Goal: Task Accomplishment & Management: Manage account settings

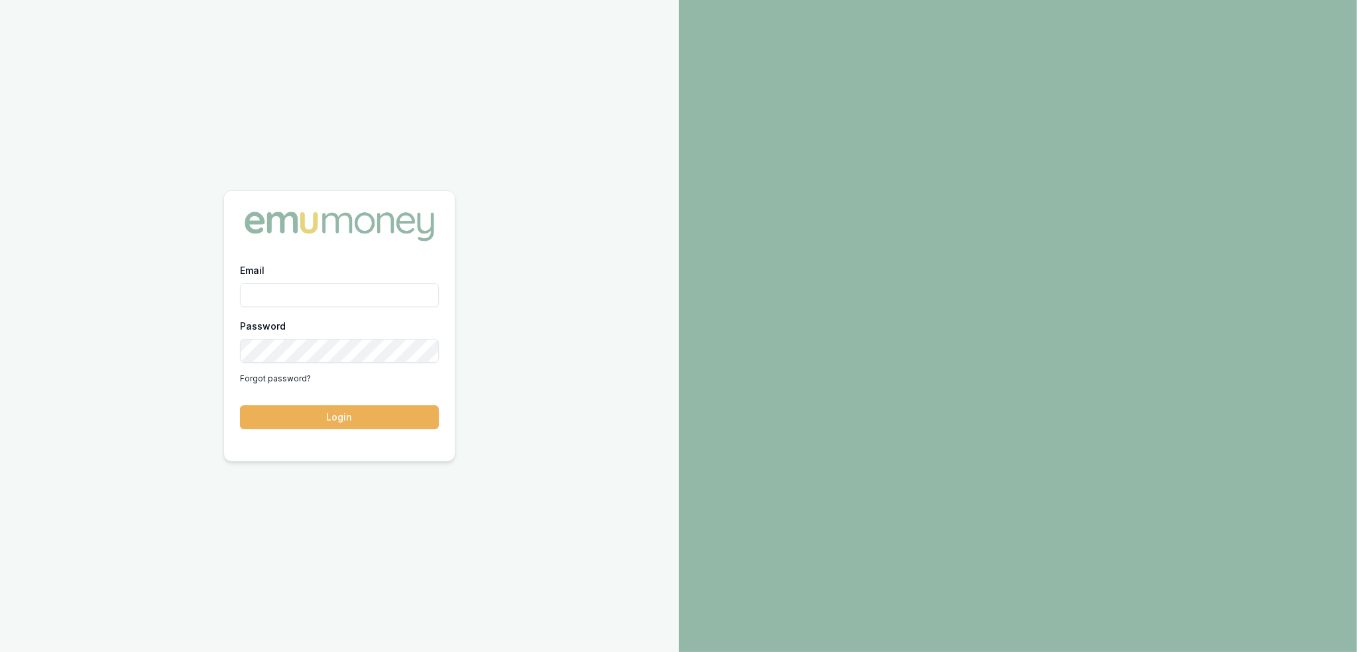
click at [265, 292] on input "Email" at bounding box center [339, 295] width 199 height 24
type input "robyn.adams@emumoney.com.au"
click at [405, 422] on button "Login" at bounding box center [339, 417] width 199 height 24
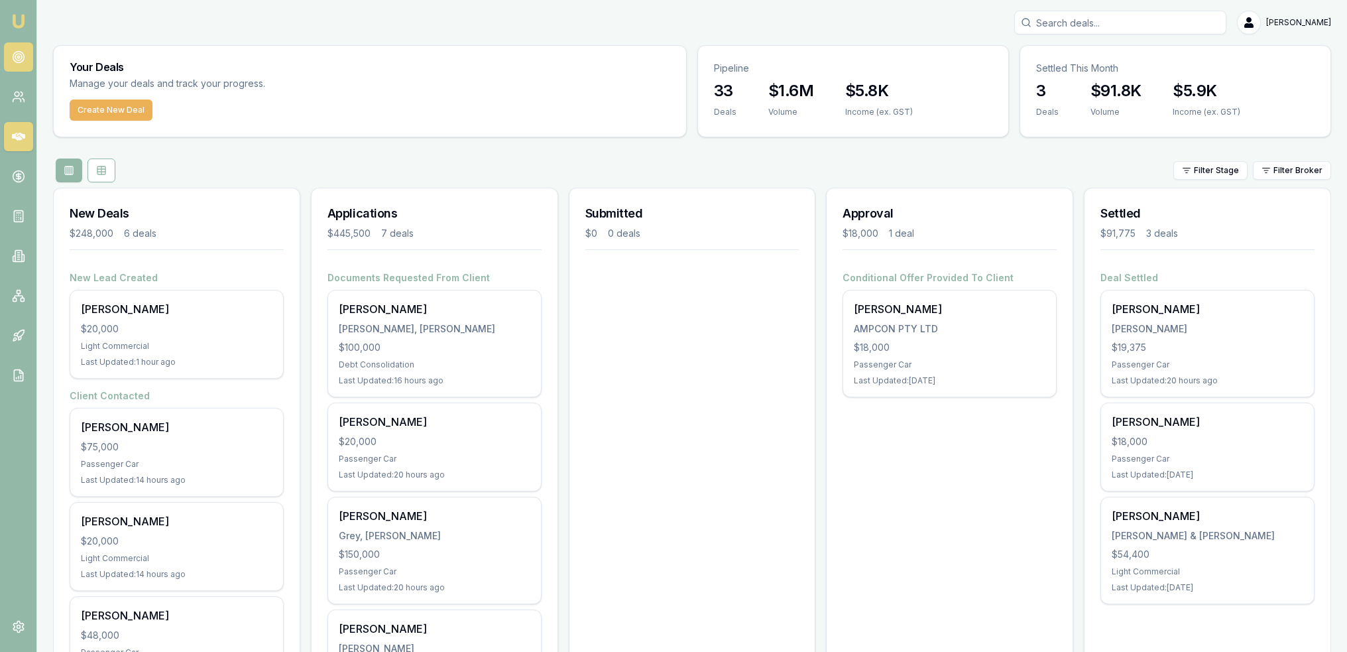
click at [17, 54] on icon at bounding box center [18, 56] width 13 height 13
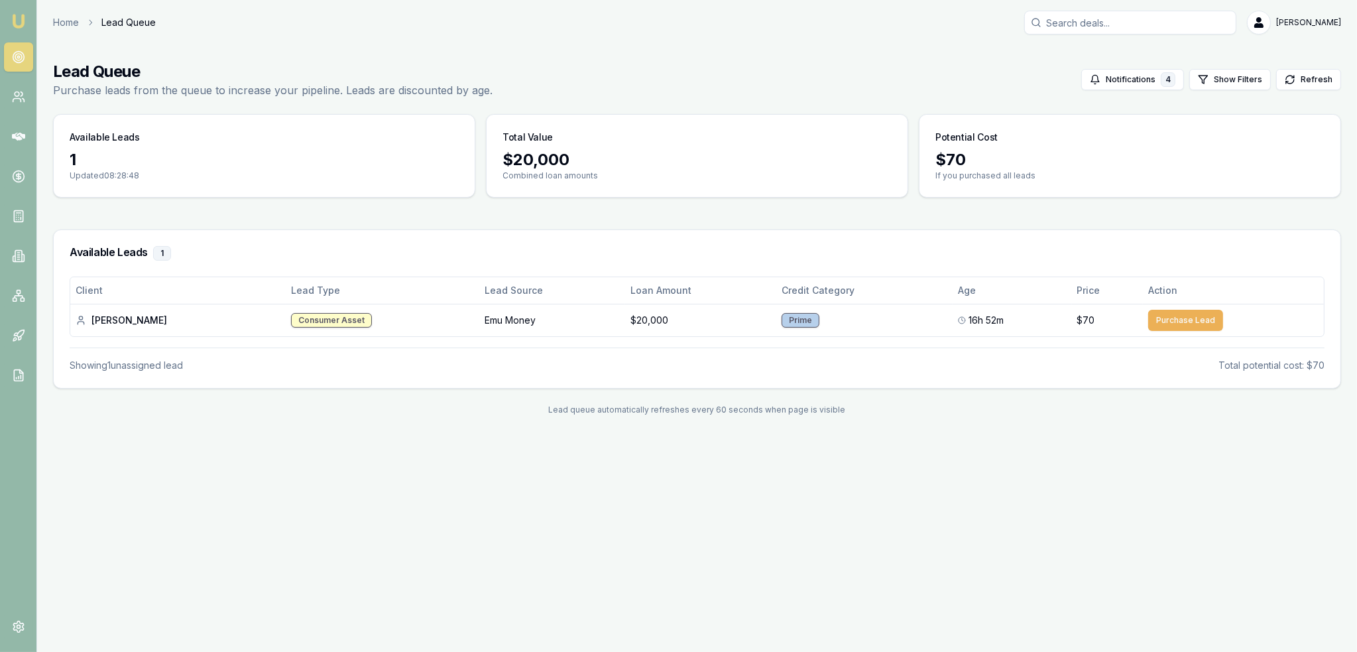
click at [16, 22] on img at bounding box center [19, 21] width 16 height 16
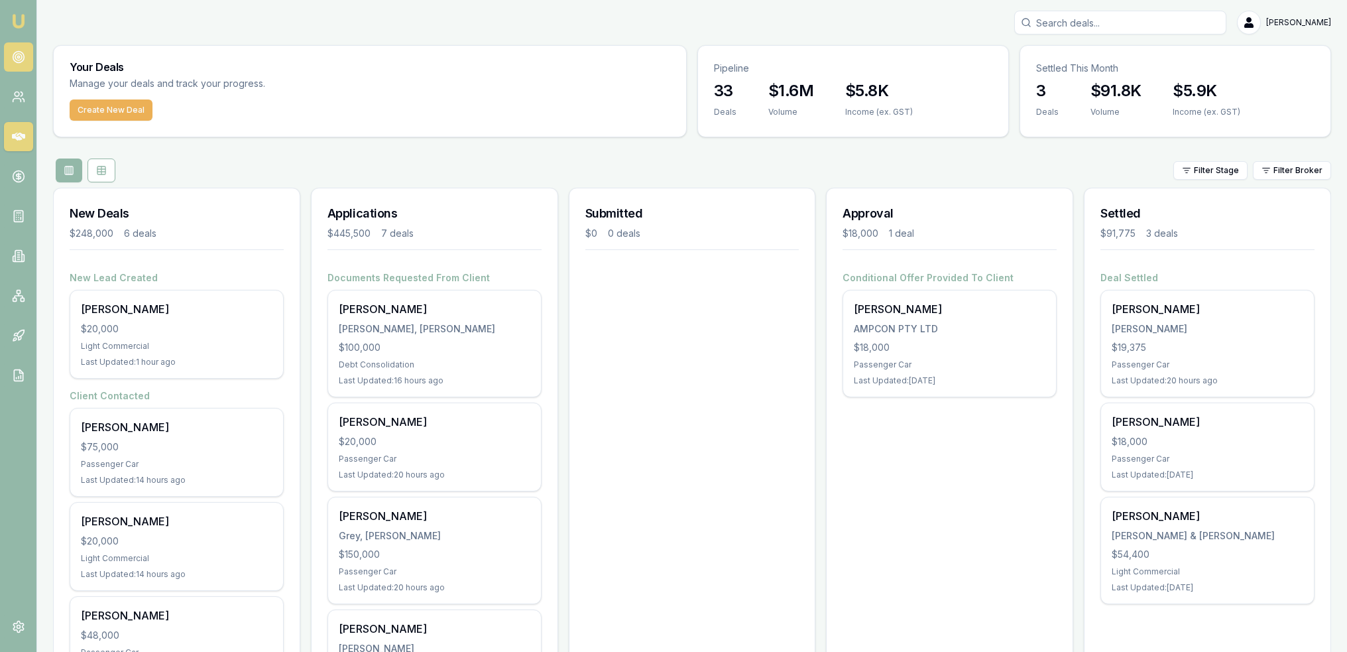
click at [19, 57] on circle at bounding box center [18, 57] width 2 height 2
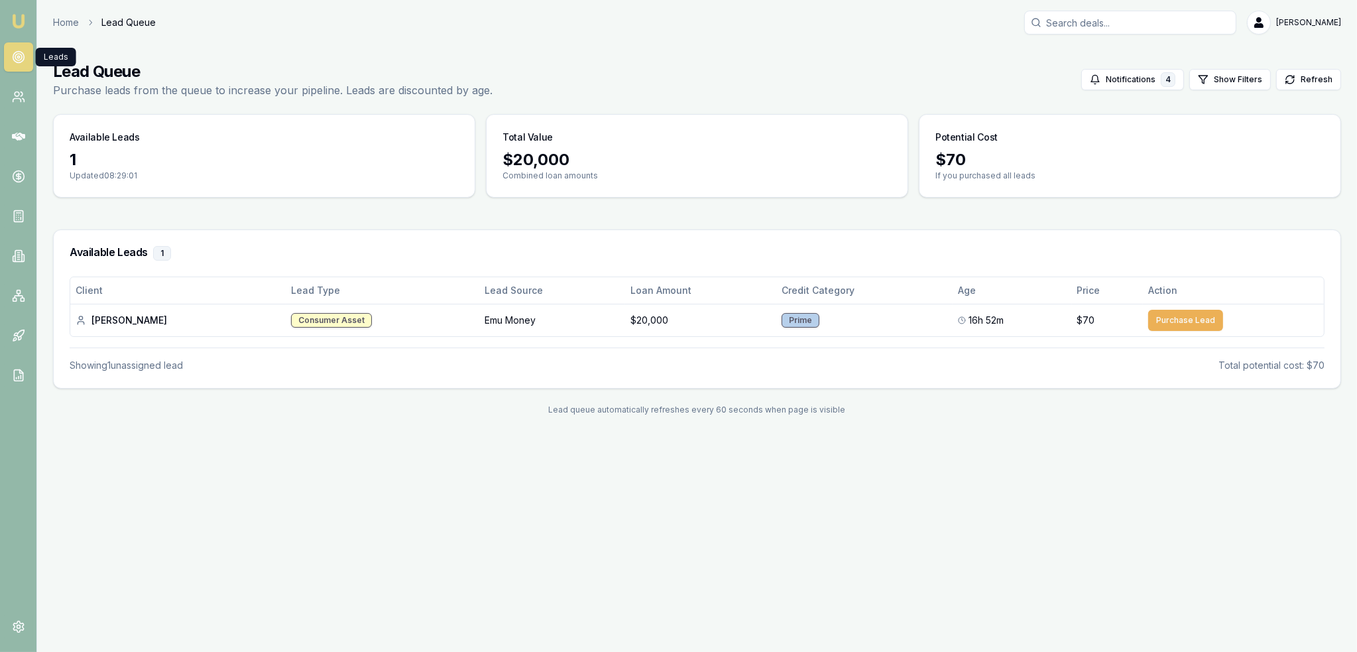
click at [13, 56] on icon at bounding box center [18, 56] width 13 height 13
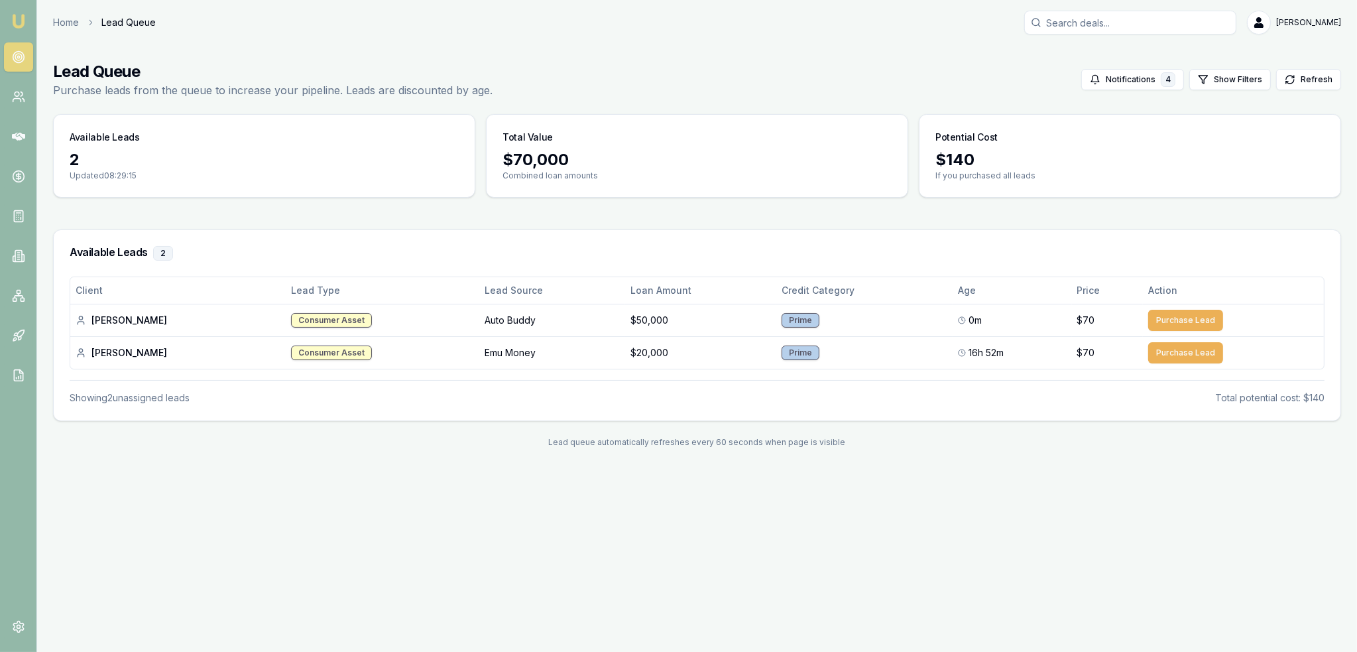
click at [17, 16] on img at bounding box center [19, 21] width 16 height 16
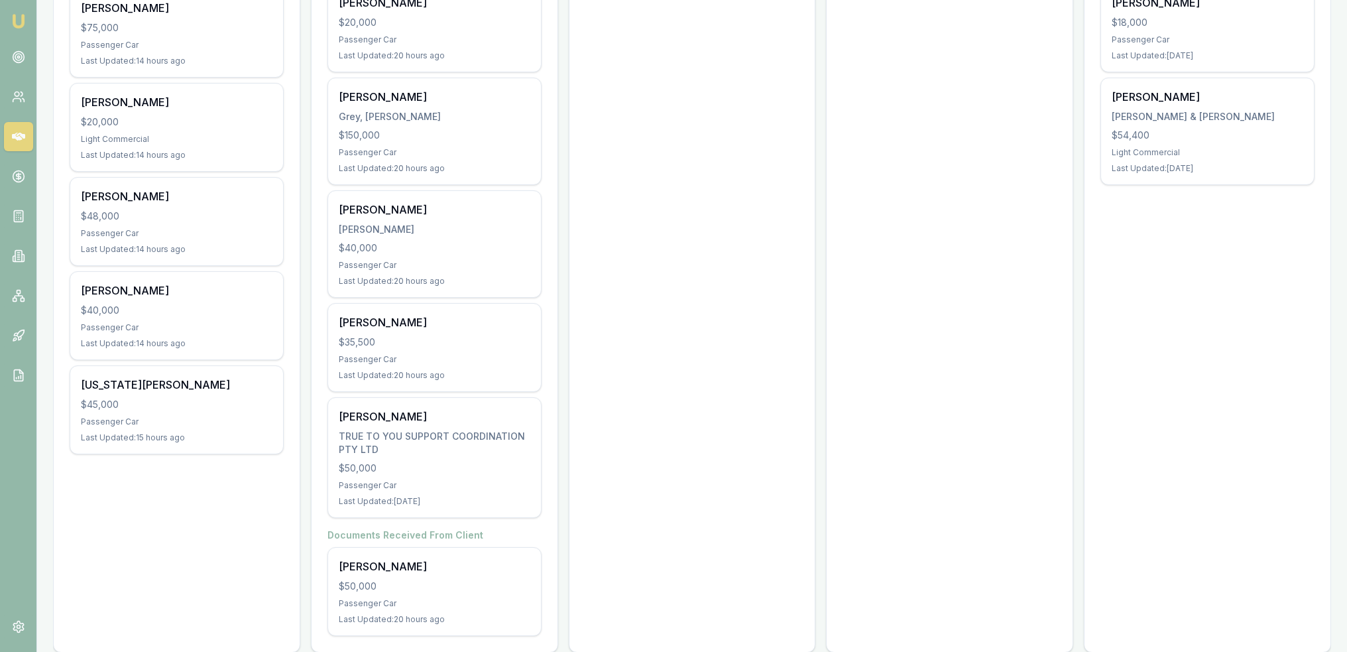
scroll to position [438, 0]
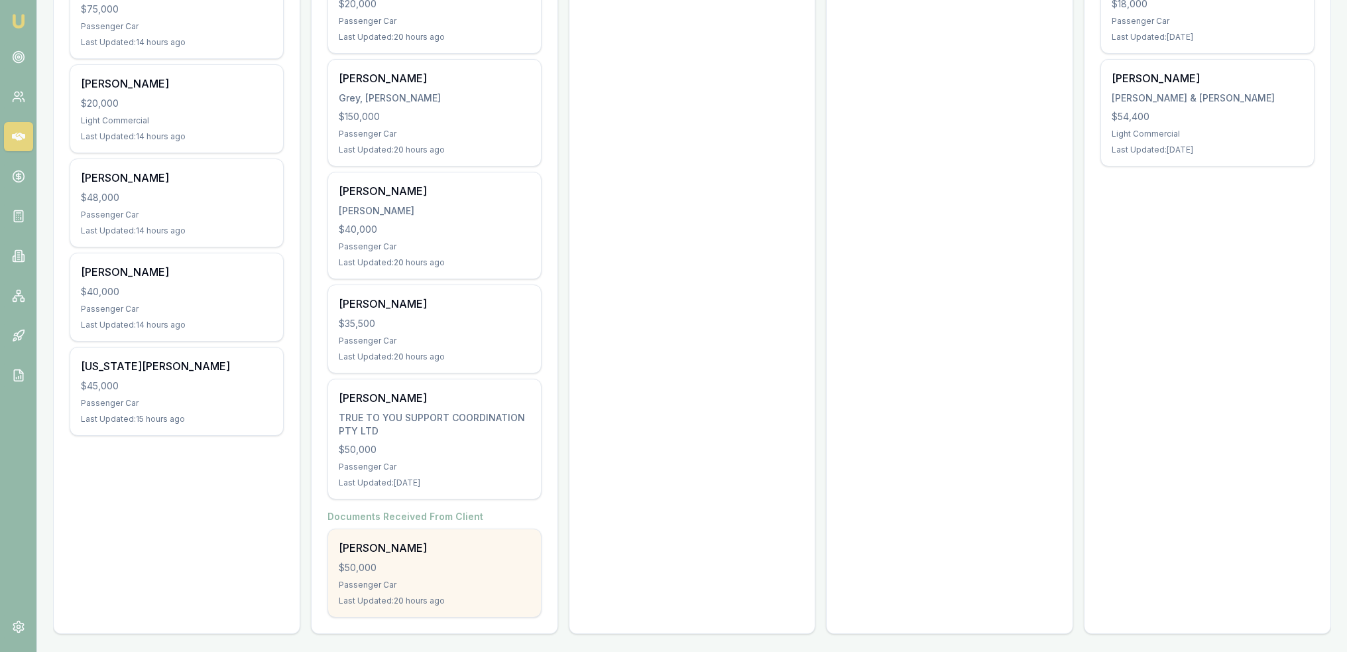
click at [432, 554] on div "Bailey Dalby $50,000 Passenger Car Last Updated: 20 hours ago" at bounding box center [434, 573] width 213 height 88
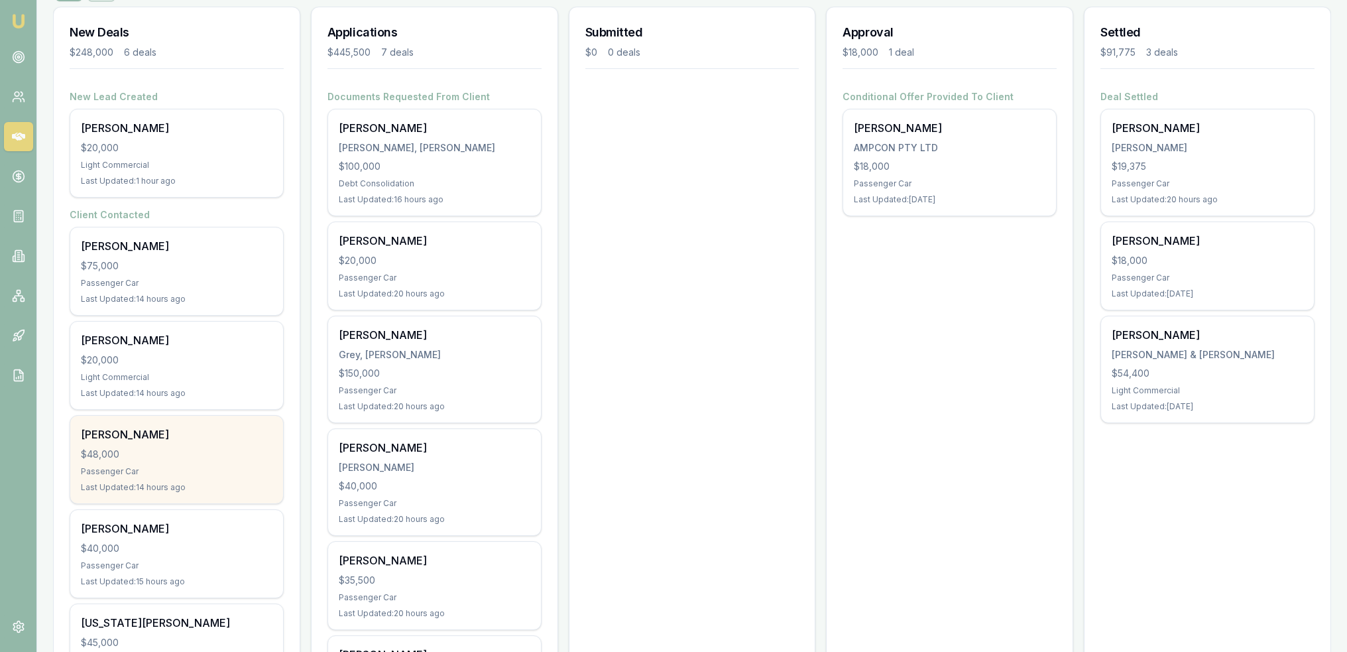
scroll to position [172, 0]
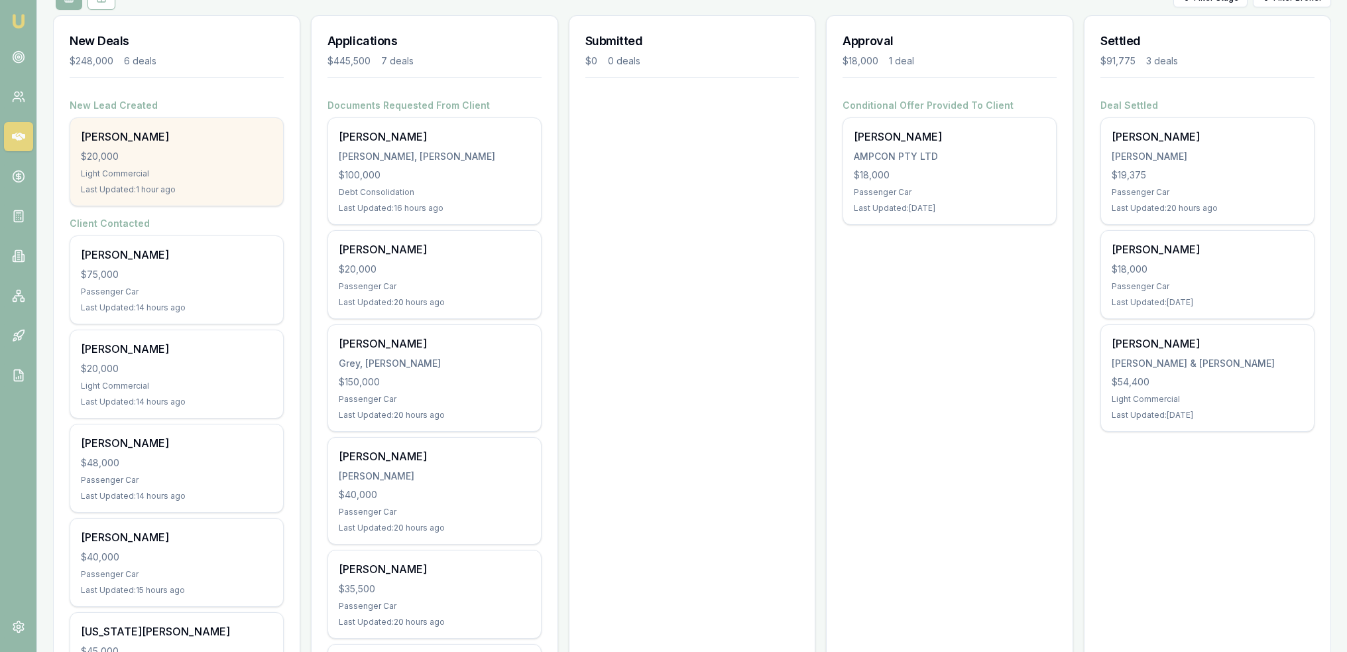
click at [210, 176] on div "Light Commercial" at bounding box center [177, 173] width 192 height 11
click at [191, 135] on div "[PERSON_NAME]" at bounding box center [177, 137] width 192 height 16
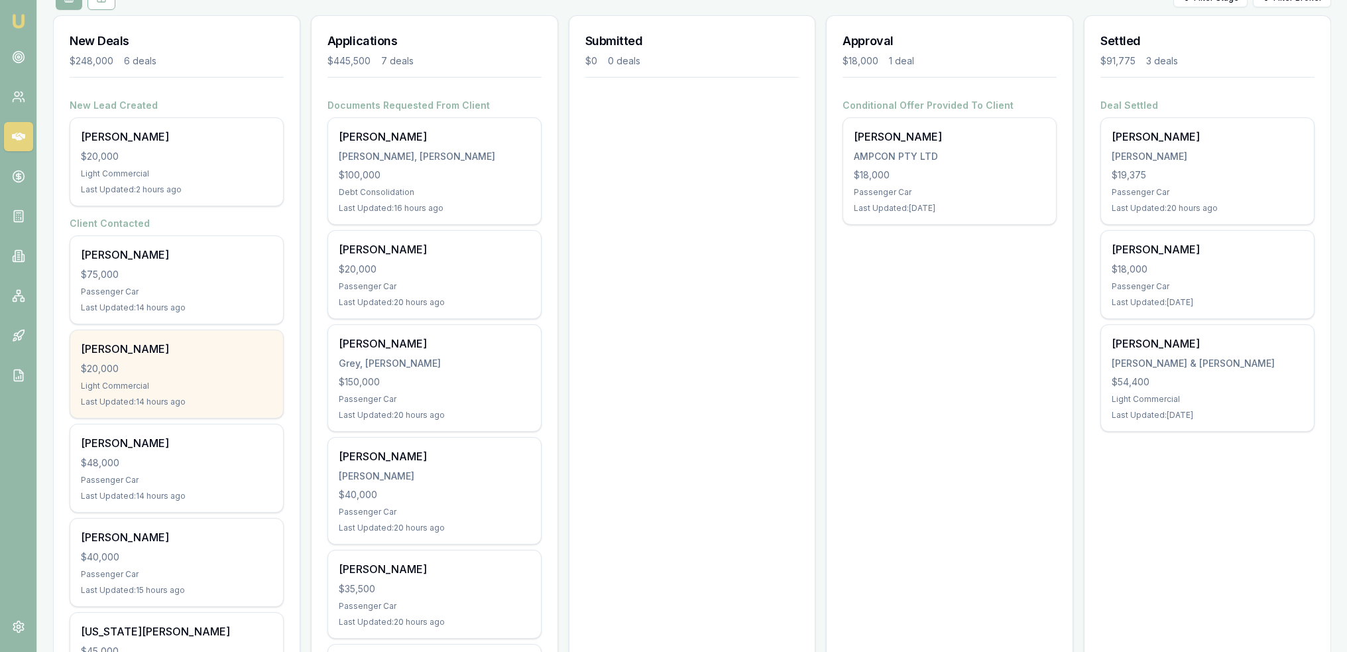
click at [149, 384] on div "Light Commercial" at bounding box center [177, 386] width 192 height 11
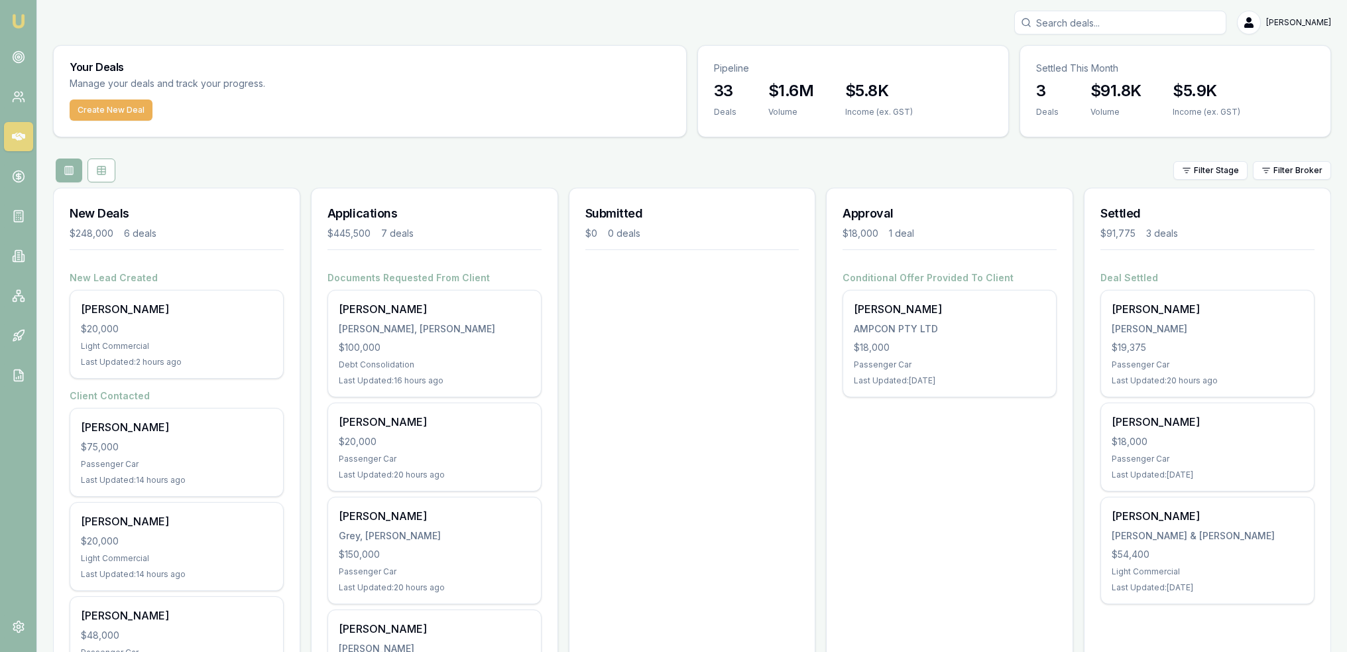
scroll to position [133, 0]
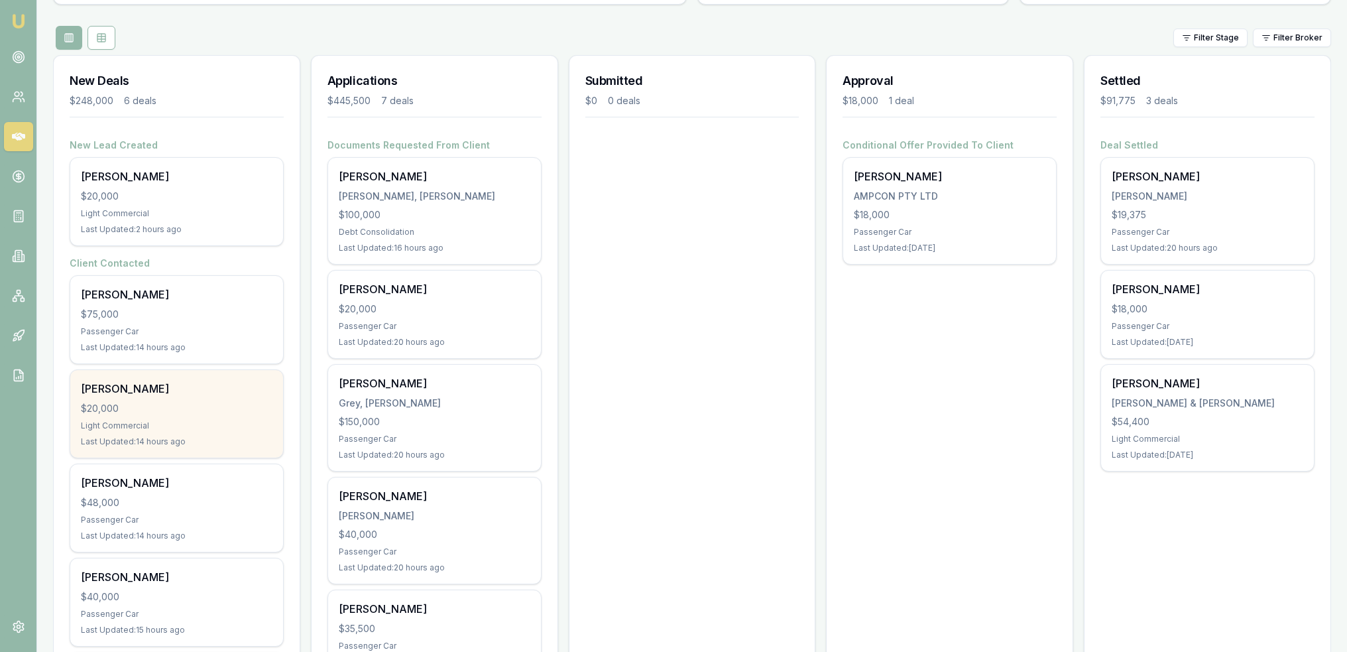
click at [191, 406] on div "$20,000" at bounding box center [177, 408] width 192 height 13
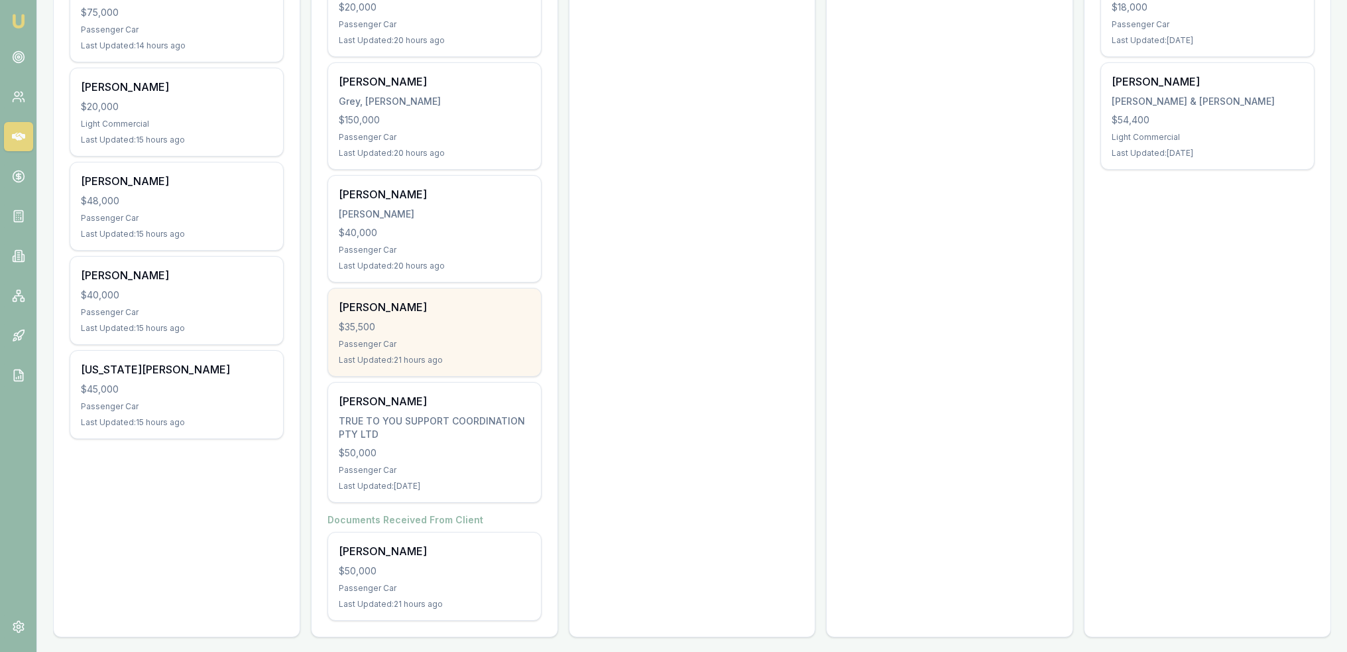
scroll to position [438, 0]
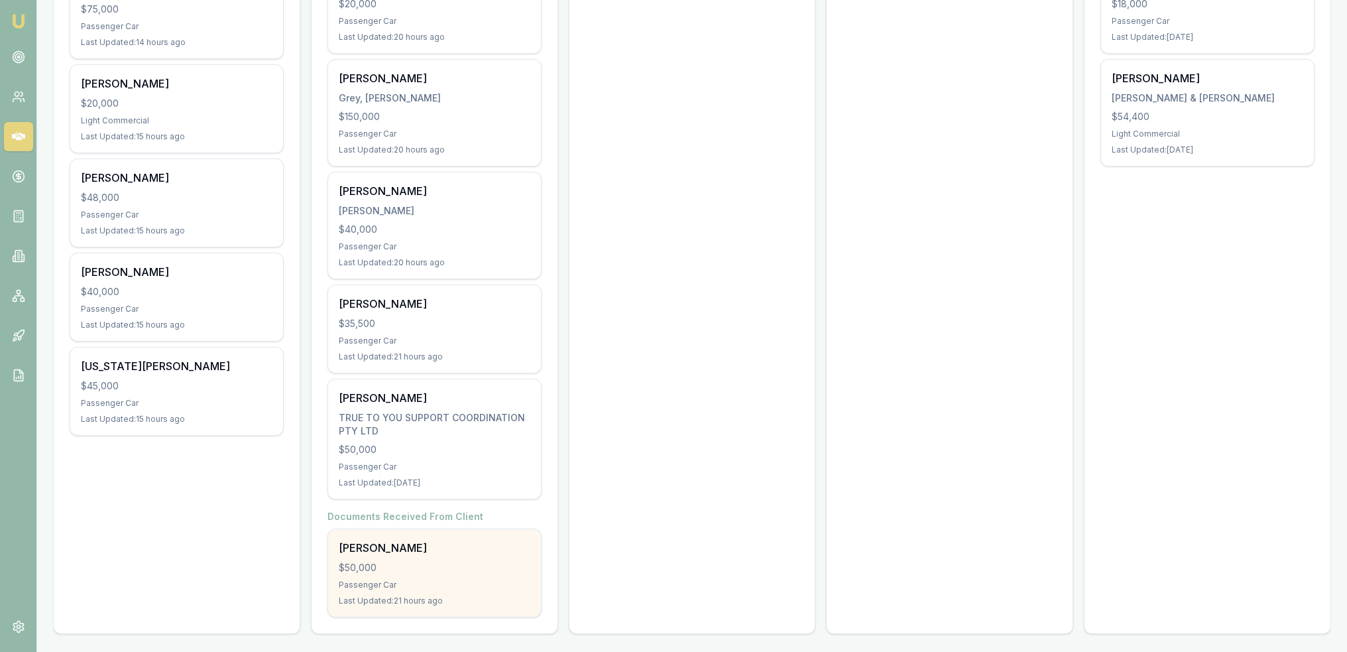
click at [434, 580] on div "Passenger Car" at bounding box center [435, 585] width 192 height 11
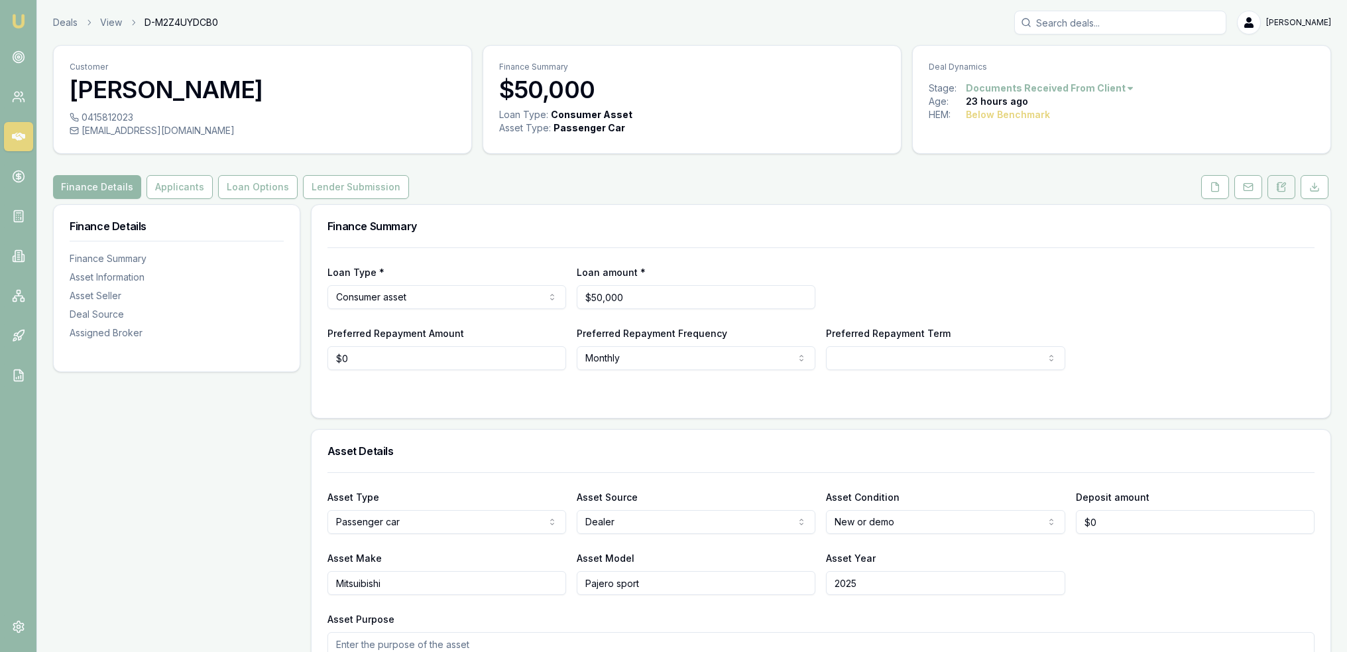
click at [1280, 189] on icon at bounding box center [1281, 187] width 11 height 11
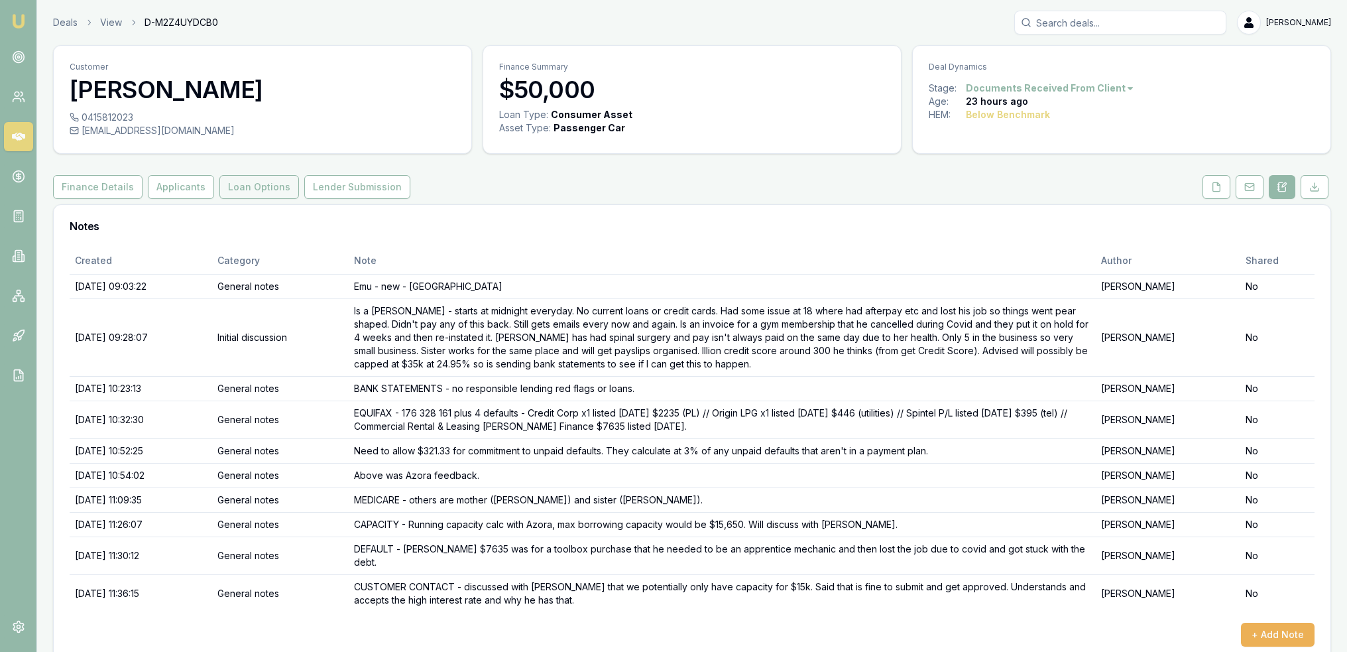
click at [249, 193] on button "Loan Options" at bounding box center [259, 187] width 80 height 24
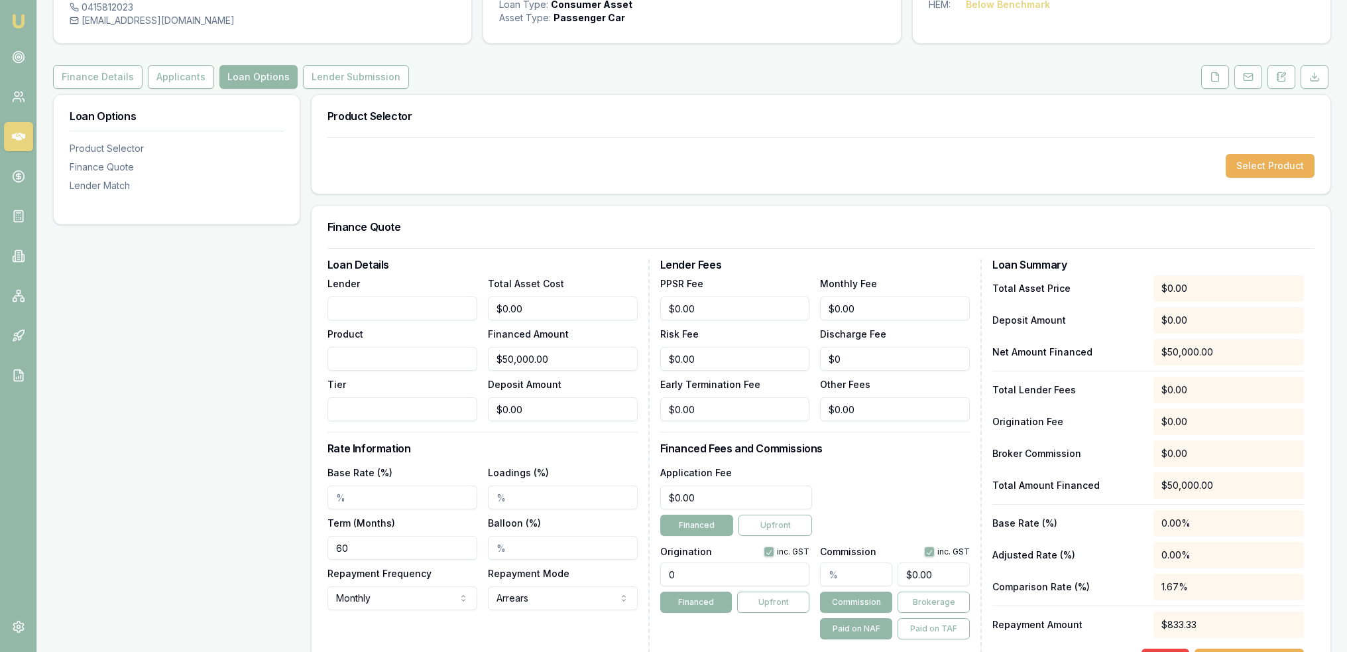
scroll to position [133, 0]
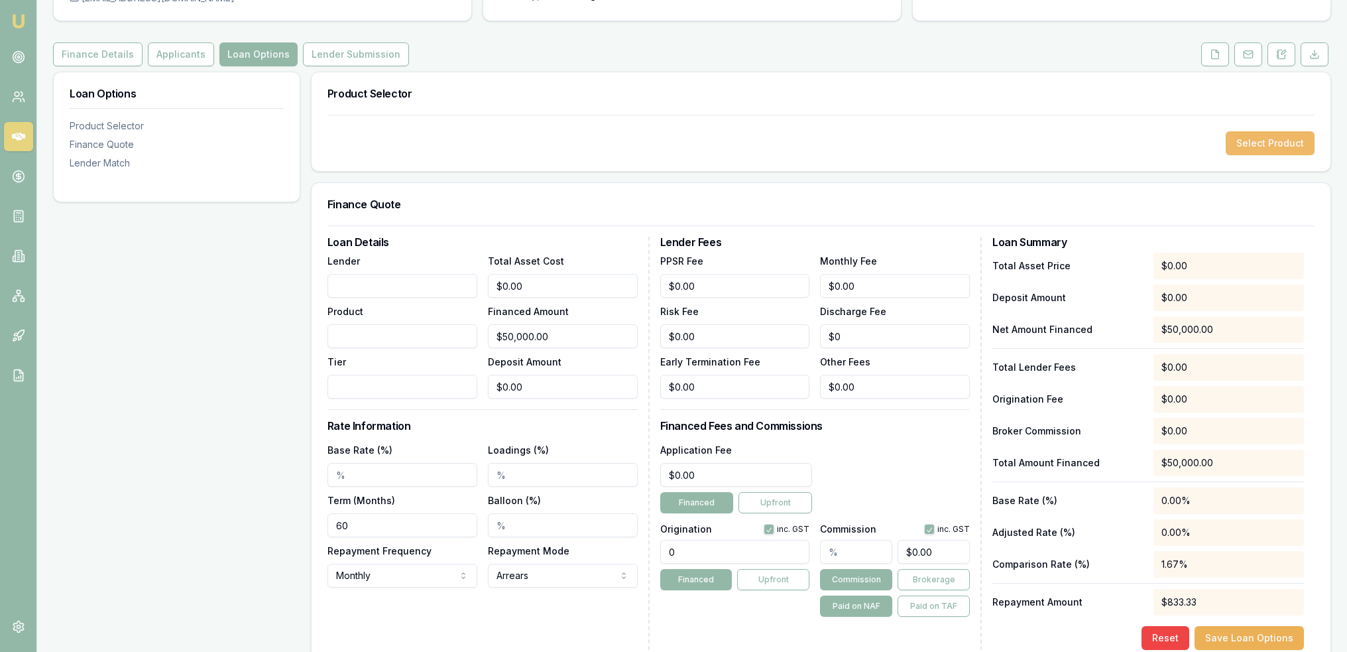
click at [1261, 139] on button "Select Product" at bounding box center [1270, 143] width 89 height 24
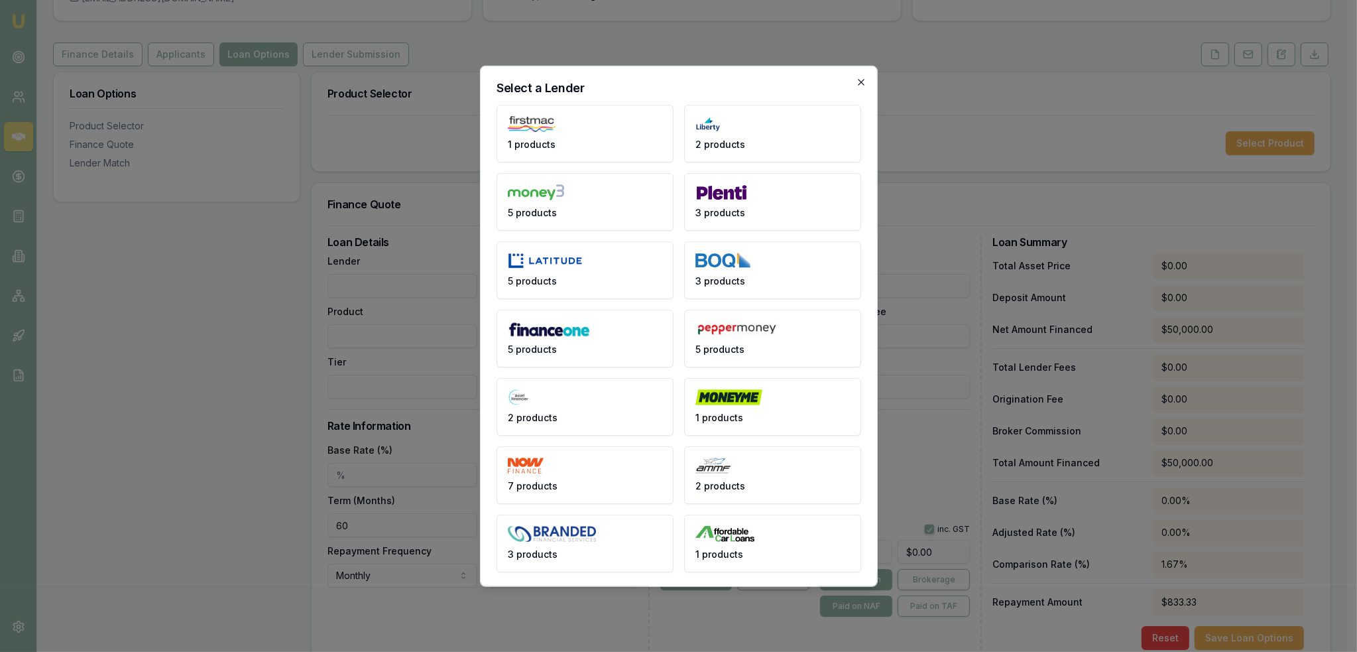
click at [860, 82] on icon "button" at bounding box center [861, 82] width 6 height 6
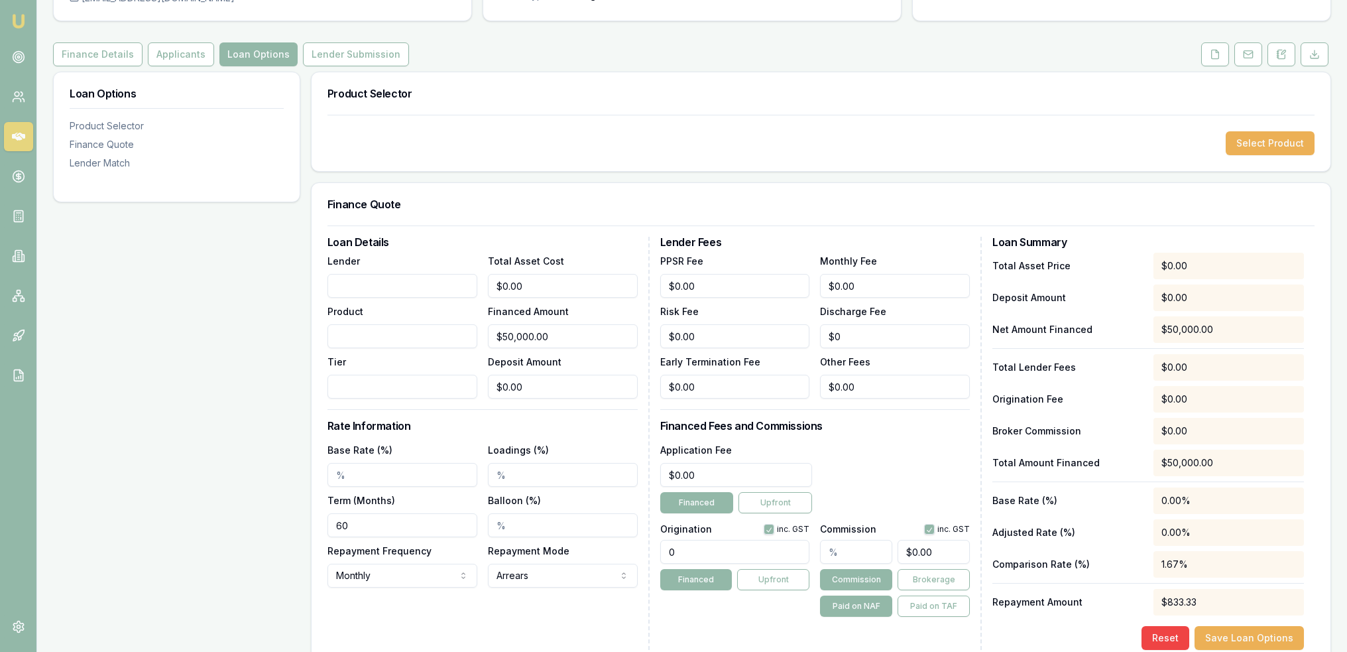
click at [413, 291] on input "Lender" at bounding box center [403, 286] width 150 height 24
type input "Azora"
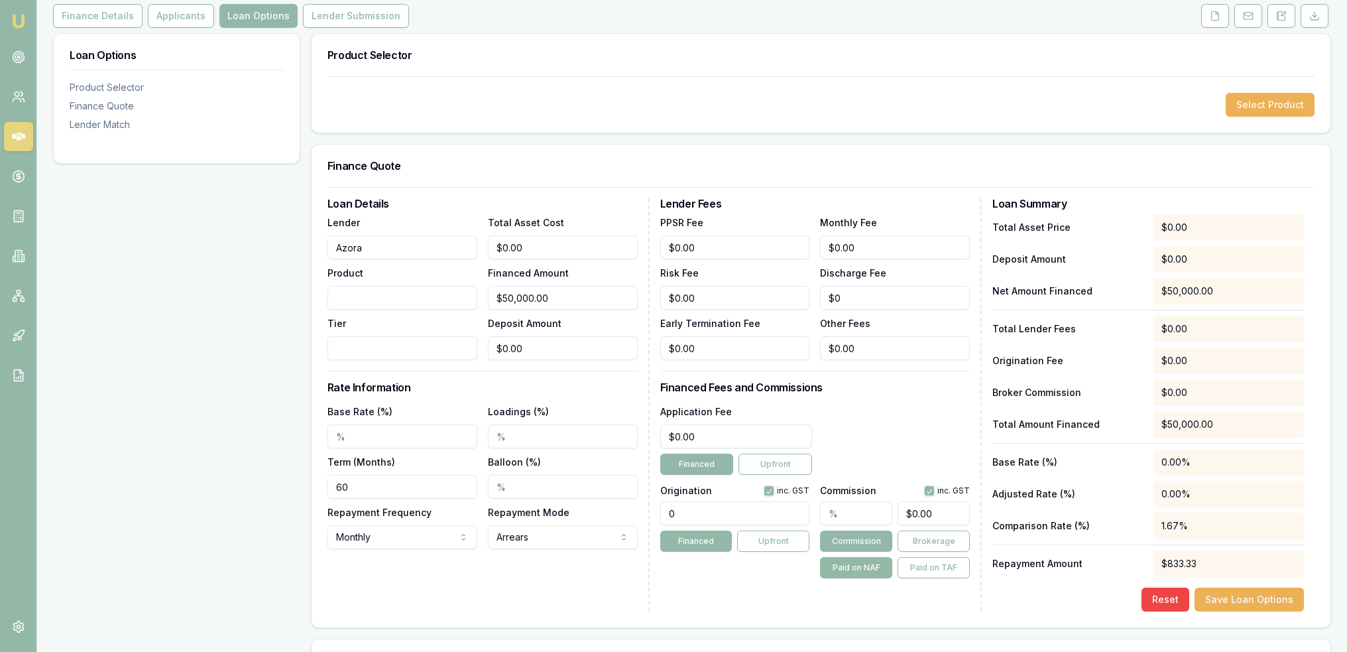
scroll to position [199, 0]
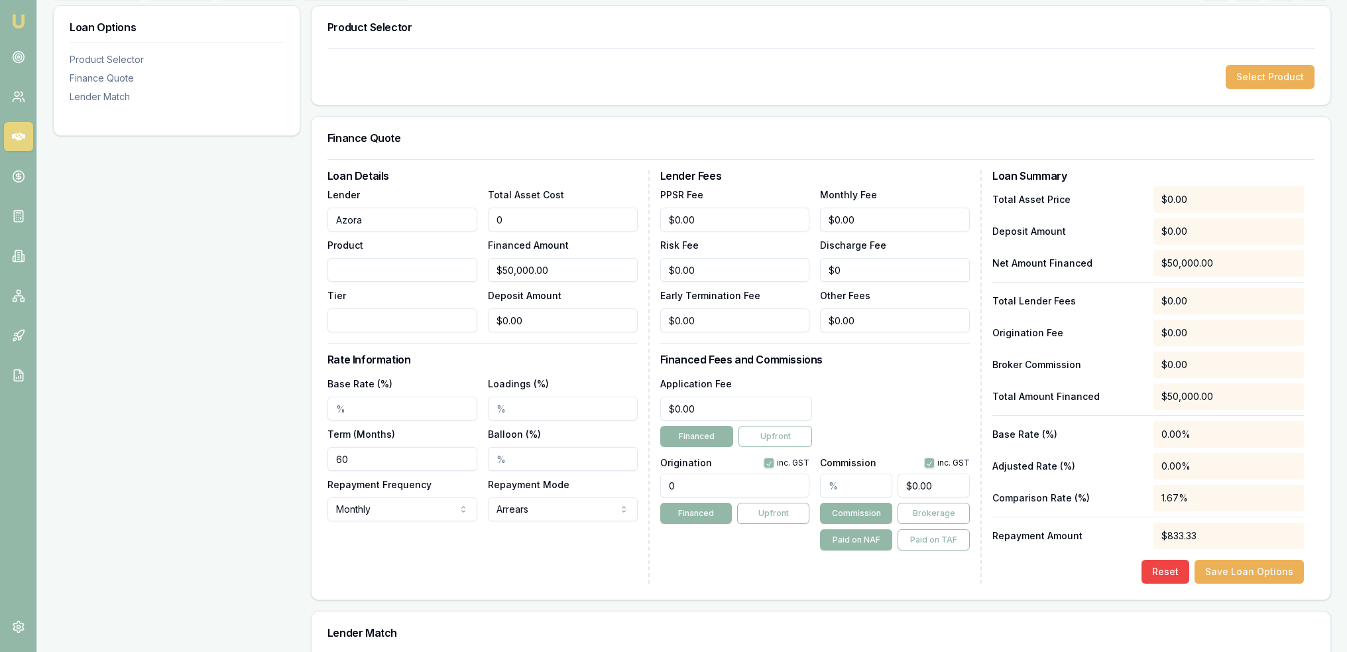
click at [454, 221] on div "Lender Azora Product Tier Total Asset Cost 0 Financed Amount $50,000.00 Deposit…" at bounding box center [483, 259] width 310 height 146
type input "2"
type input "$2.00"
type input "20"
type input "$20.00"
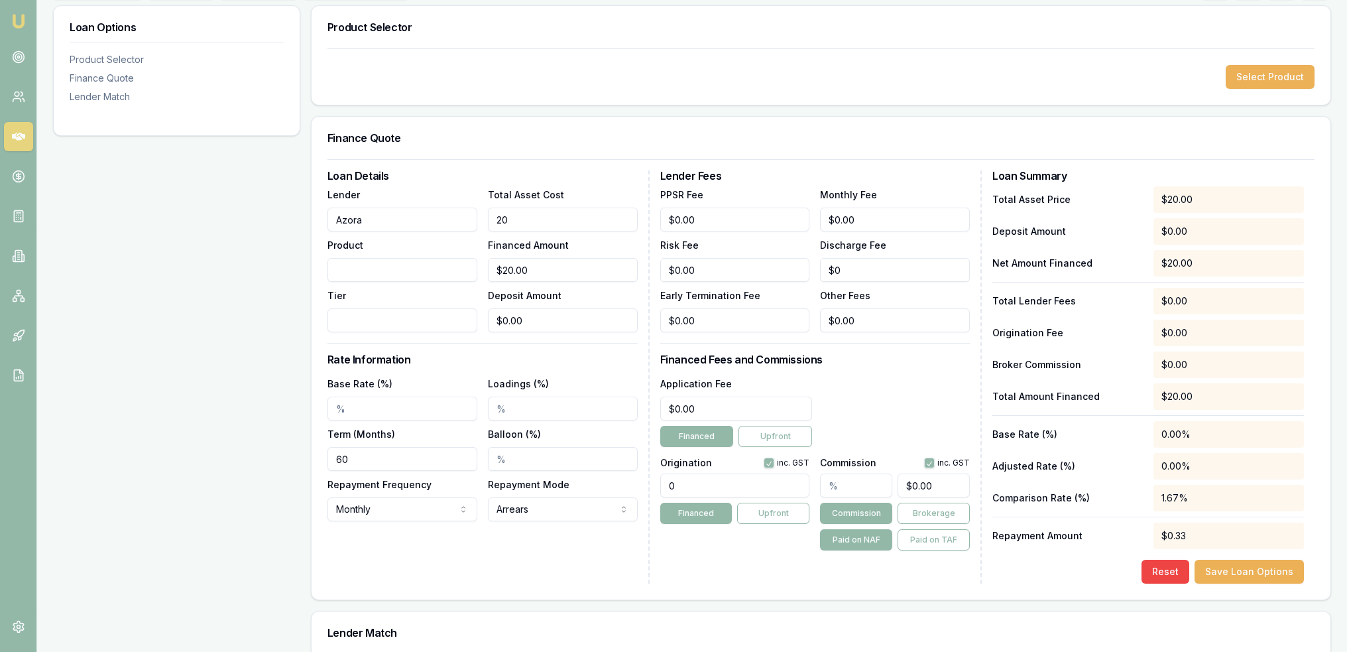
type input "200"
type input "$200.00"
type input "2000"
type input "$2,000.00"
type input "20000"
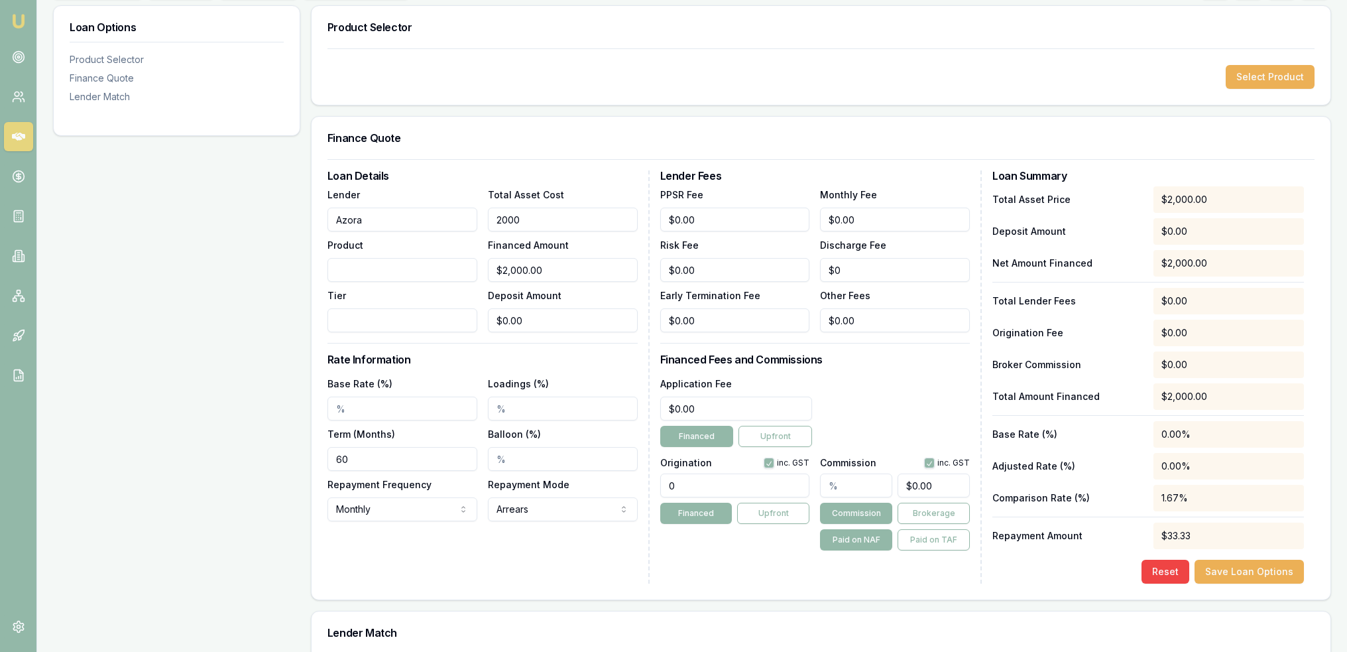
type input "$20,000.00"
click at [523, 563] on div "Loan Details Lender Azora Product Tier Total Asset Cost $20,000.00 Financed Amo…" at bounding box center [489, 376] width 322 height 413
drag, startPoint x: 484, startPoint y: 282, endPoint x: 436, endPoint y: 285, distance: 48.5
click at [437, 285] on div "Lender Azora Product Tier Total Asset Cost $20,000.00 Financed Amount 20000 Dep…" at bounding box center [483, 259] width 310 height 146
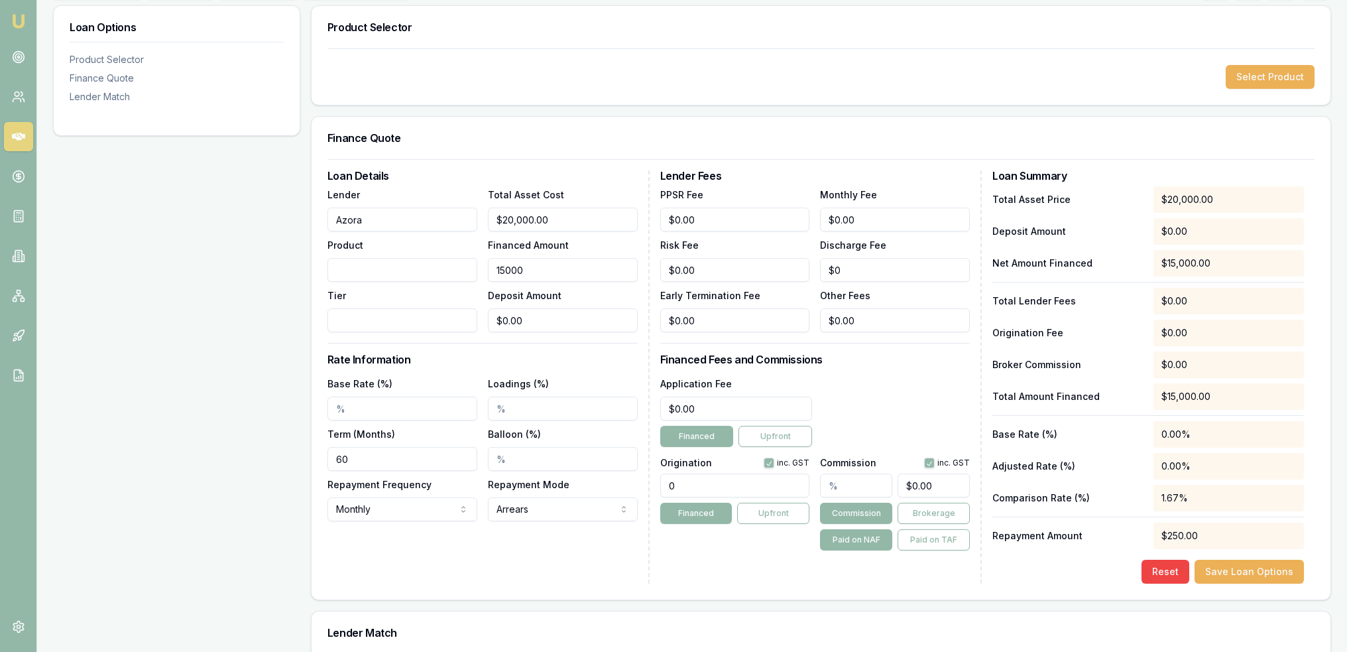
type input "$15,000.00"
click at [456, 382] on div "Base Rate (%)" at bounding box center [403, 397] width 150 height 45
drag, startPoint x: 480, startPoint y: 218, endPoint x: 465, endPoint y: 218, distance: 14.6
click at [465, 218] on div "Lender Azora Product Tier Total Asset Cost 20000 Financed Amount $15,000.00 Dep…" at bounding box center [483, 259] width 310 height 146
type input "1"
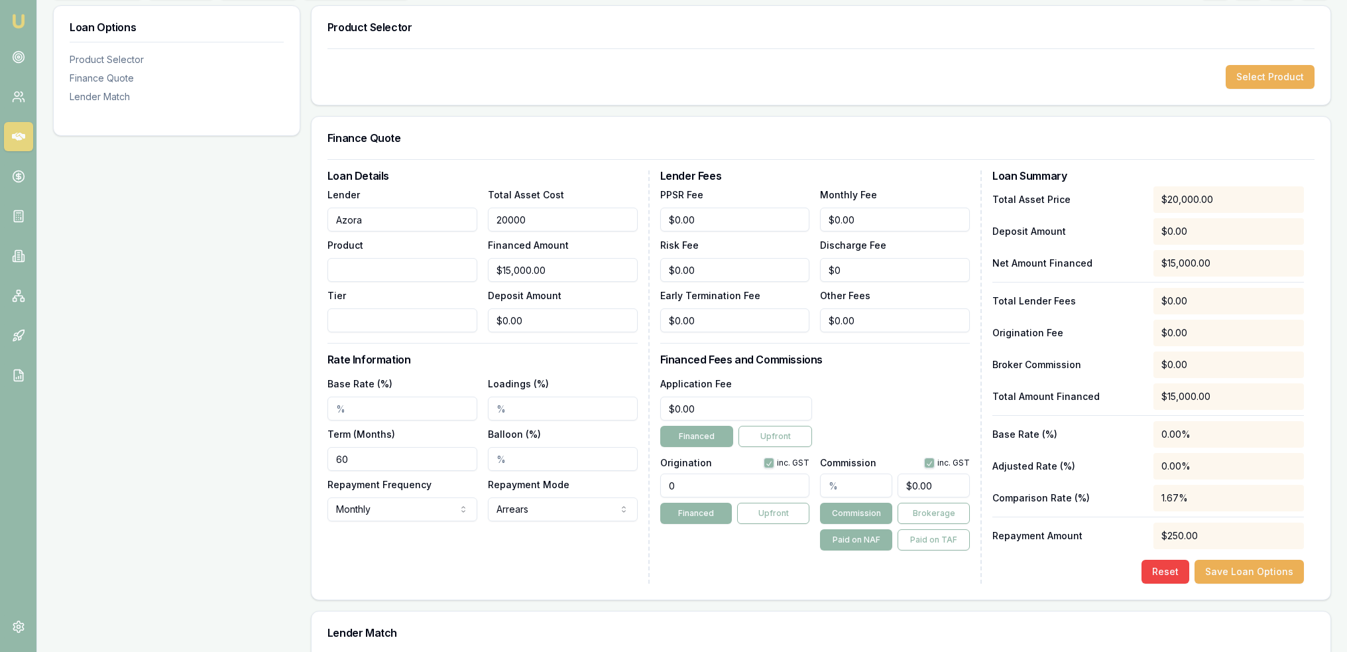
type input "$1.00"
type input "15"
type input "$15.00"
type input "150"
type input "$150.00"
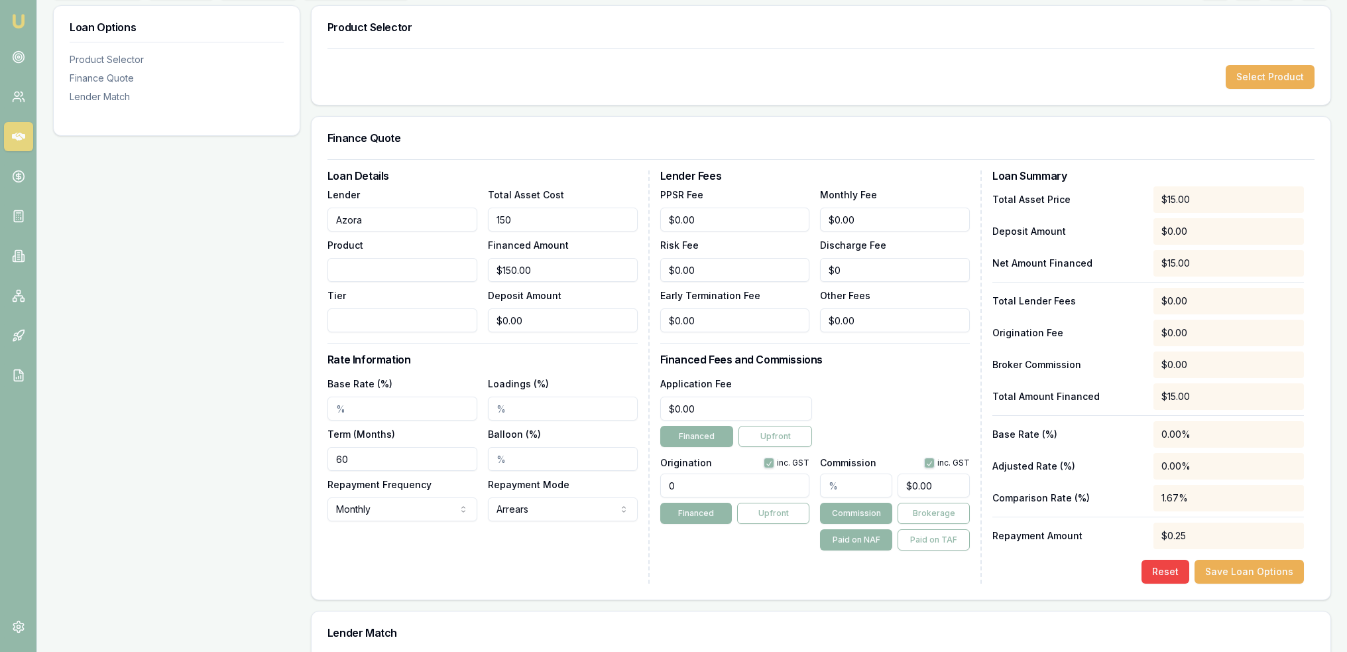
type input "1500"
type input "$1,500.00"
type input "15000"
type input "$15,000.00"
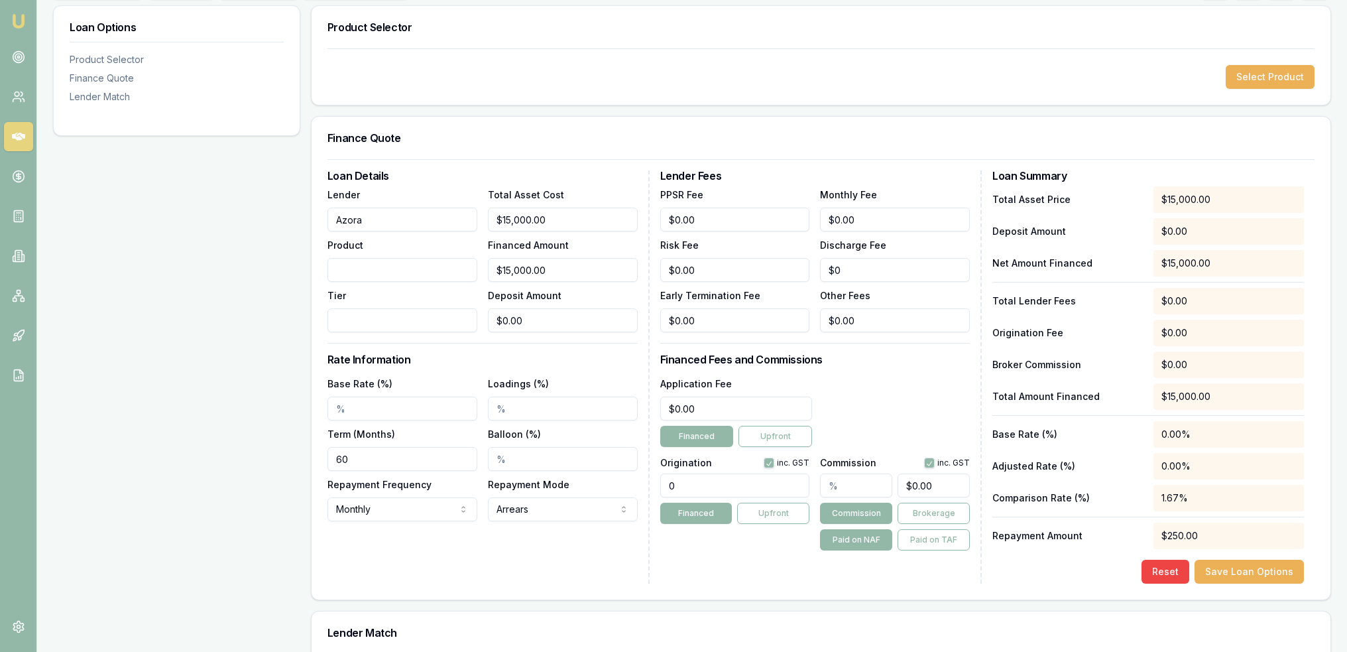
click at [367, 548] on div "Loan Details Lender Azora Product Tier Total Asset Cost $15,000.00 Financed Amo…" at bounding box center [489, 376] width 322 height 413
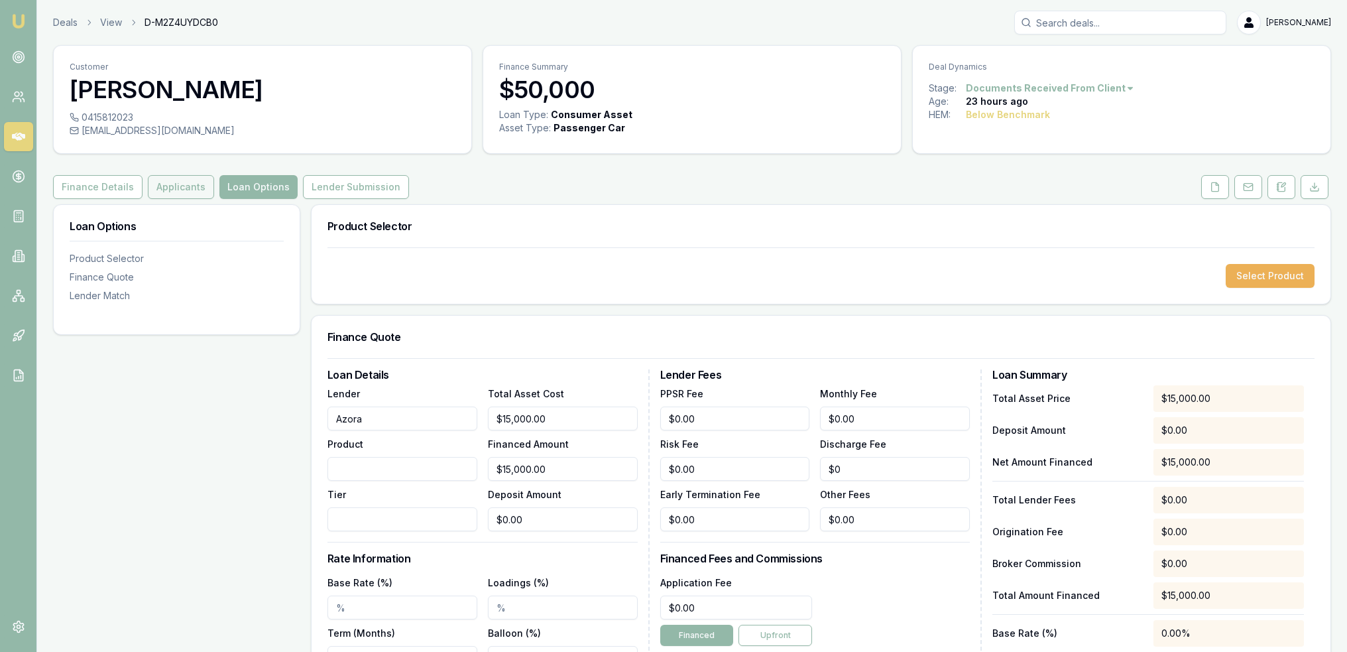
click at [156, 185] on button "Applicants" at bounding box center [181, 187] width 66 height 24
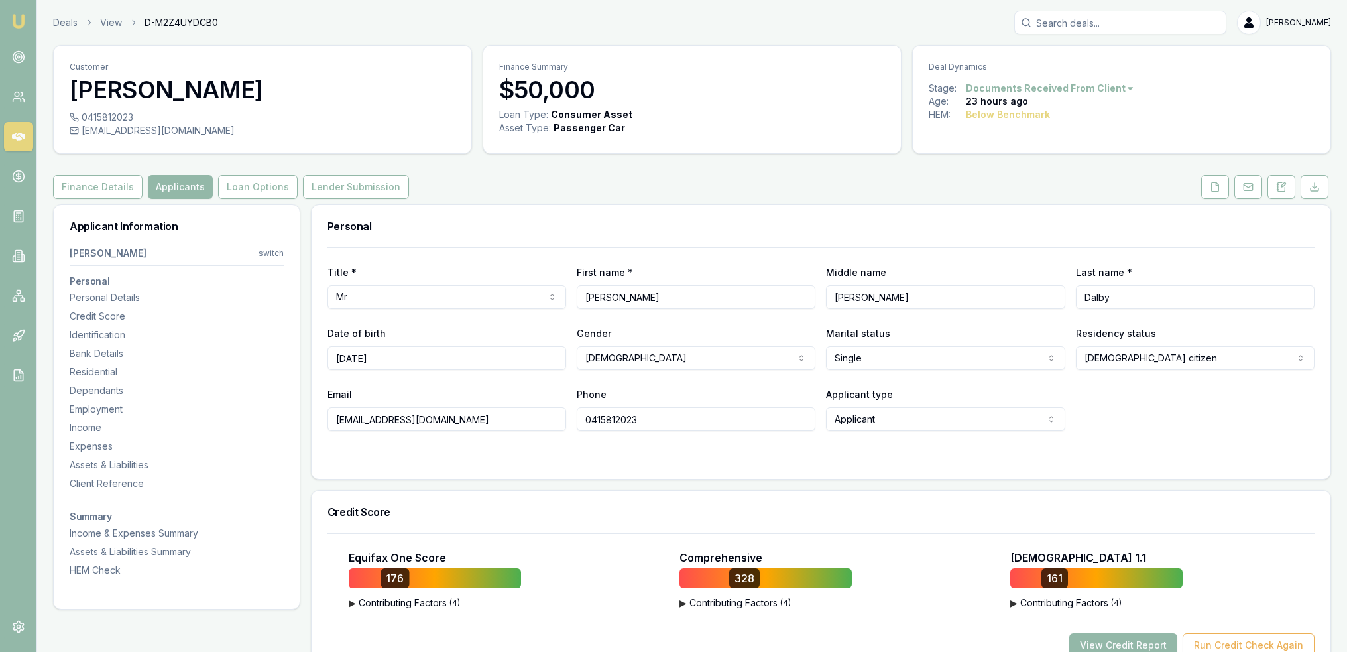
click at [544, 424] on div "Email dalbyb01@gmail.com Phone 0415812023 Applicant type Applicant Applicant No…" at bounding box center [821, 408] width 987 height 45
click at [260, 190] on button "Loan Options" at bounding box center [258, 187] width 80 height 24
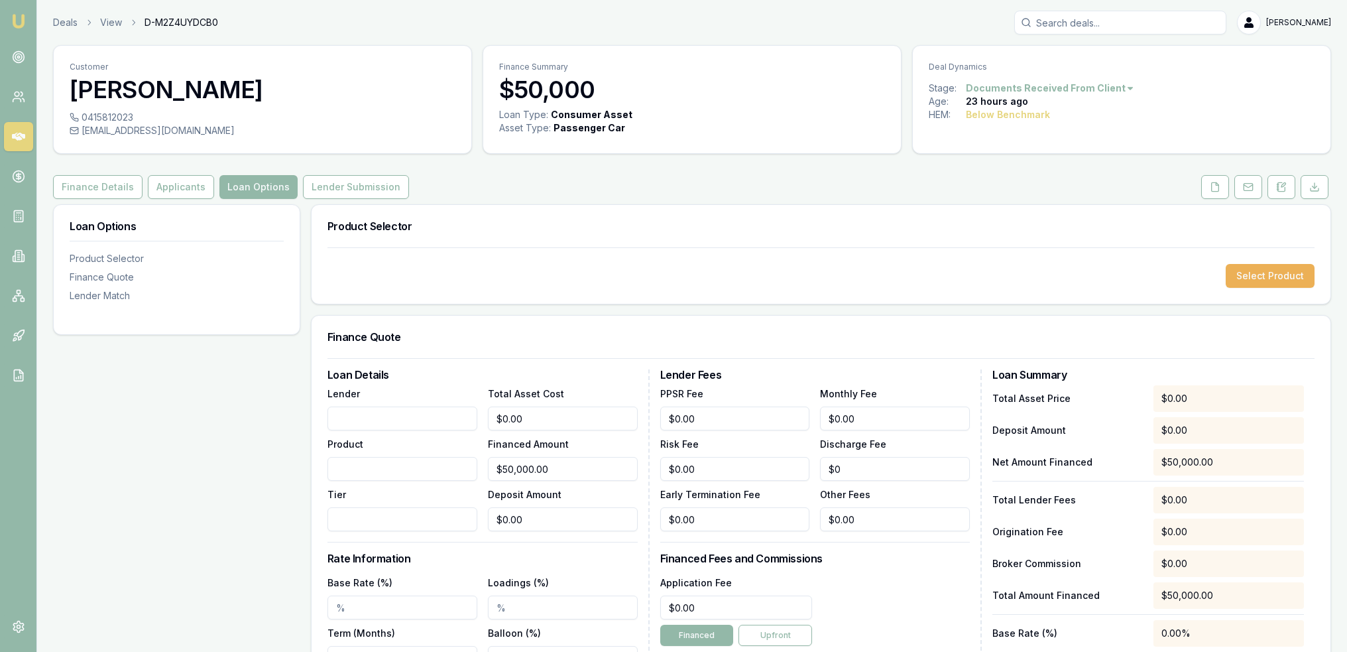
scroll to position [133, 0]
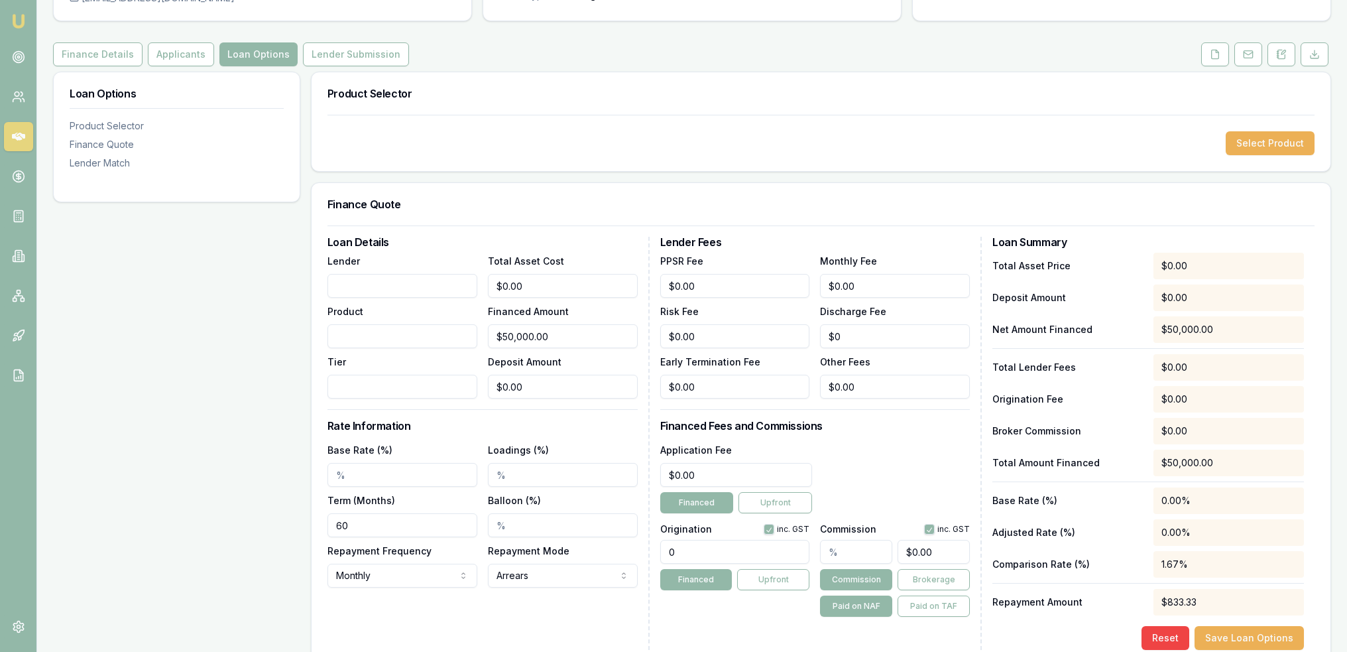
click at [393, 291] on input "Lender" at bounding box center [403, 286] width 150 height 24
type input "Azora Consumer"
type input "Car Loan 6"
type input "6"
type input "01"
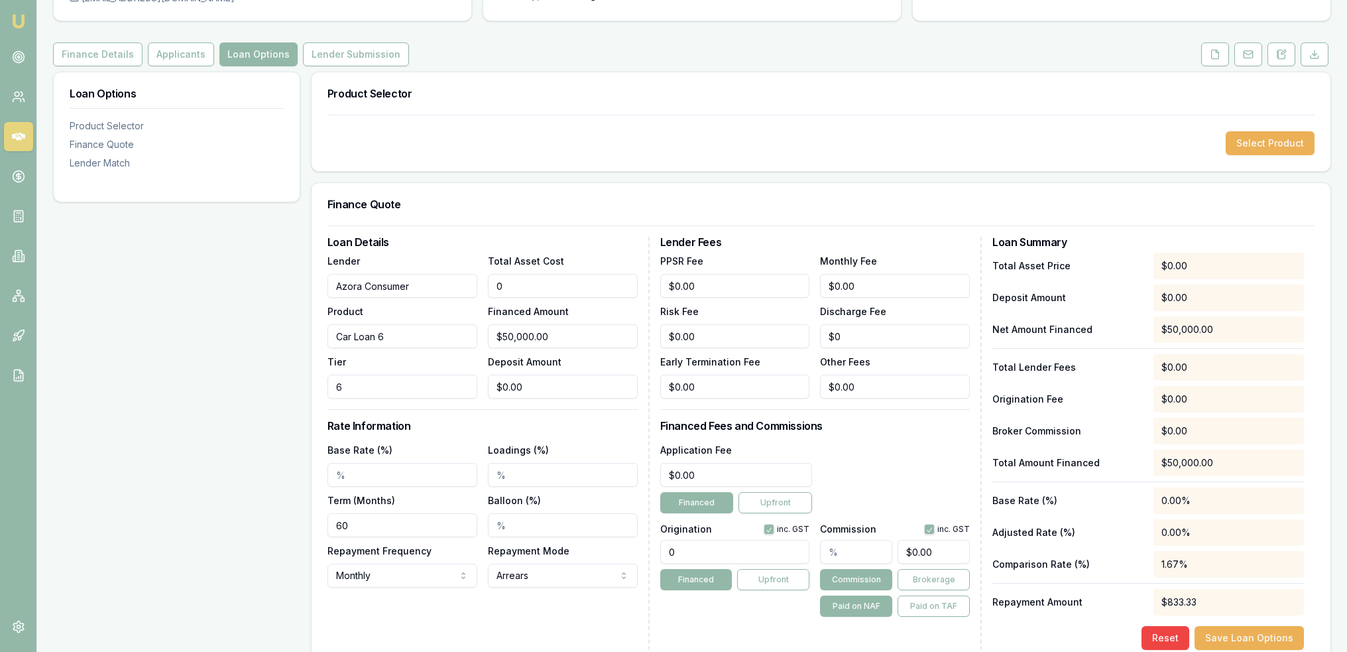
type input "$1.00"
type input "015"
type input "$15.00"
type input "0150"
type input "$150.00"
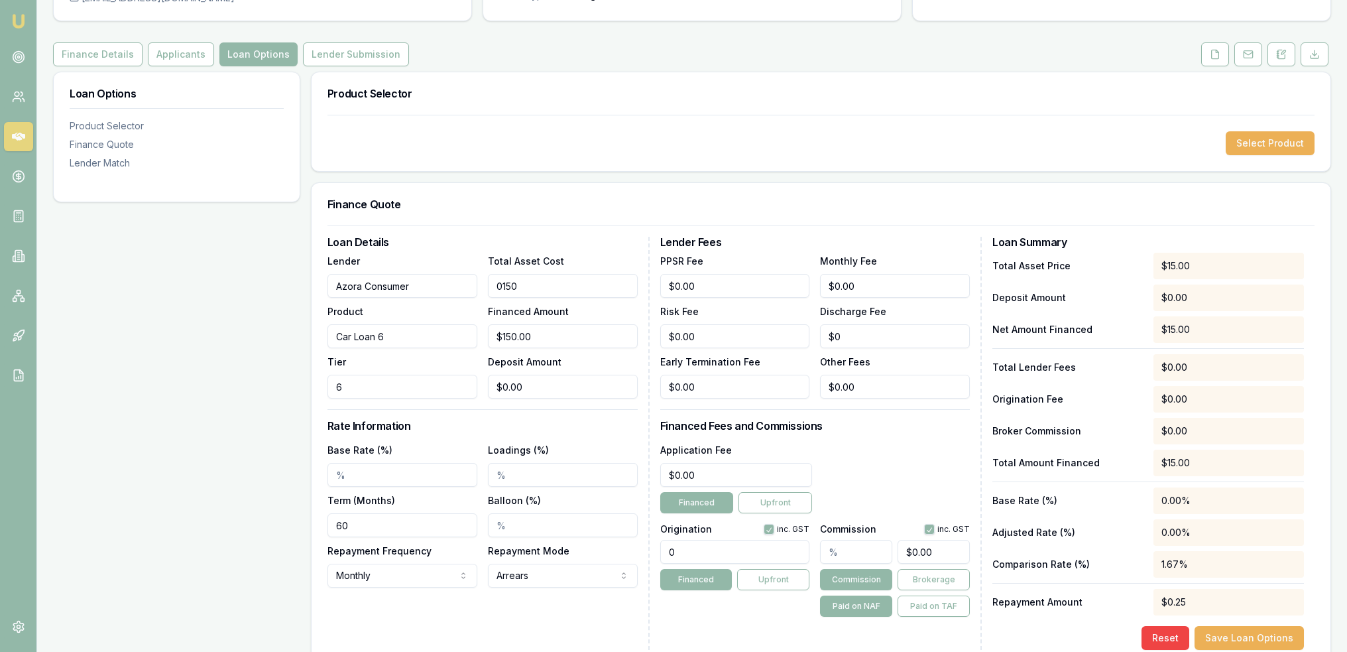
type input "01500"
type input "$1,500.00"
type input "015000"
type input "$15,000.00"
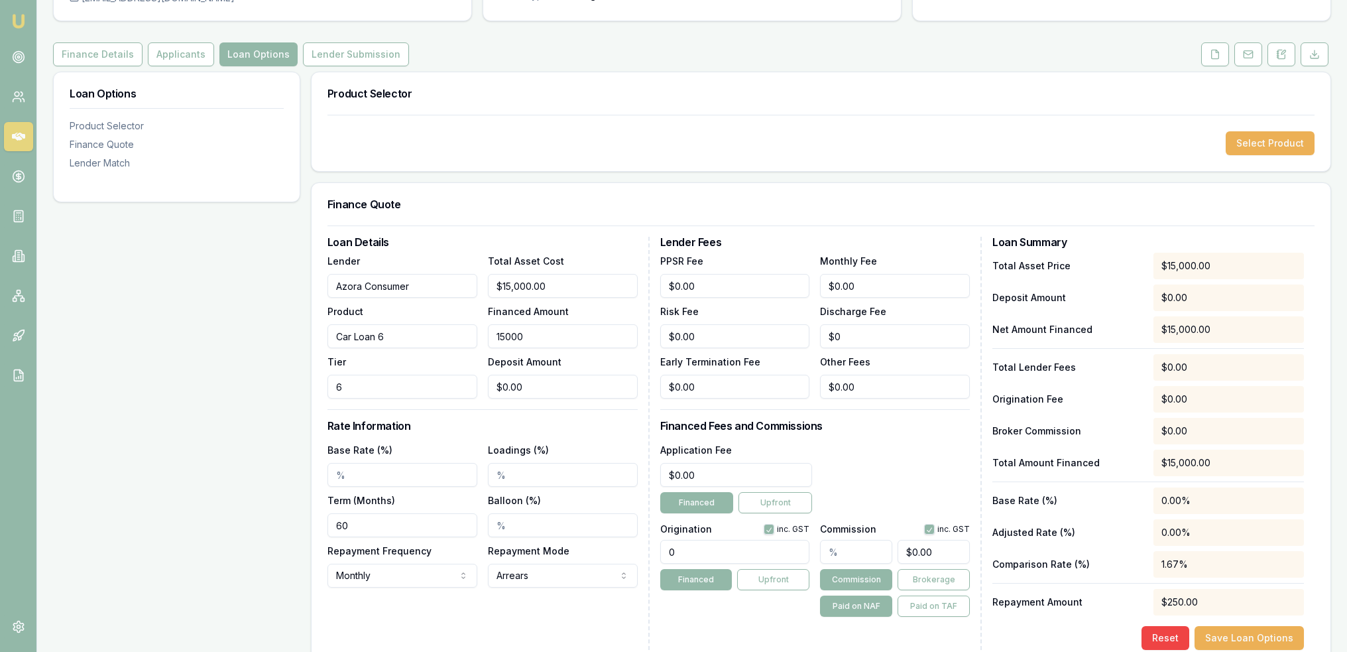
type input "$15,000.00"
type input "$0.00"
click at [334, 473] on input "Base Rate (%)" at bounding box center [403, 475] width 150 height 24
type input "24.99%"
click at [393, 519] on html "Emu Broker Deals View D-M2Z4UYDCB0 Robyn Adams Toggle Menu Customer Bailey Dalb…" at bounding box center [673, 193] width 1347 height 652
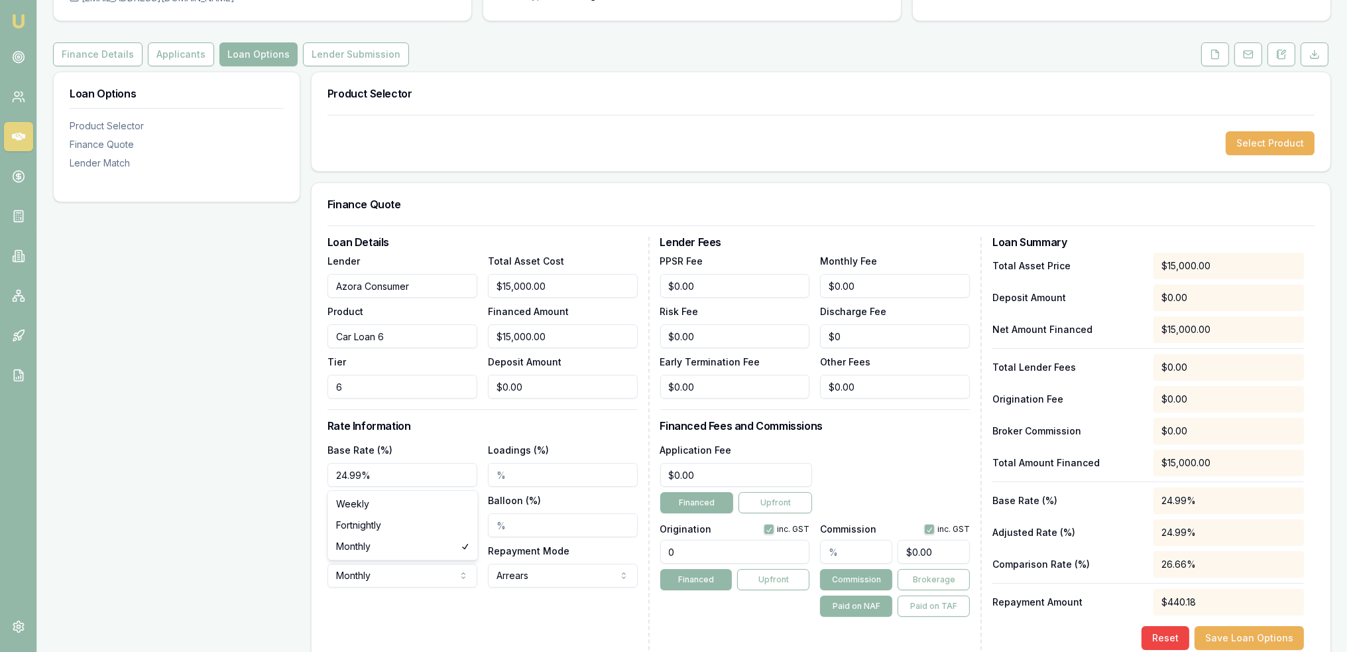
select select "WEEKLY"
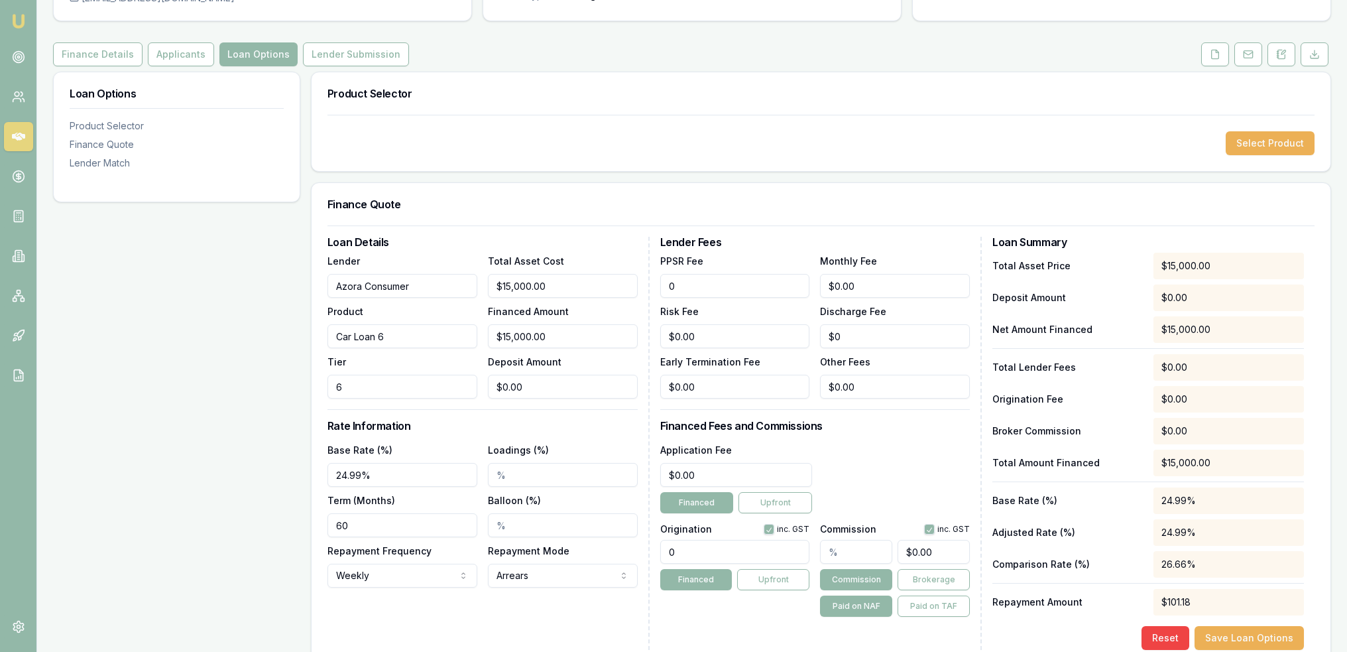
drag, startPoint x: 702, startPoint y: 286, endPoint x: 664, endPoint y: 289, distance: 37.9
click at [664, 289] on input "0" at bounding box center [735, 286] width 150 height 24
type input "$0.00"
drag, startPoint x: 721, startPoint y: 339, endPoint x: 591, endPoint y: 346, distance: 130.8
click at [593, 346] on div "Loan Details Lender Azora Consumer Product Car Loan 6 Tier 6 Total Asset Cost $…" at bounding box center [821, 443] width 987 height 413
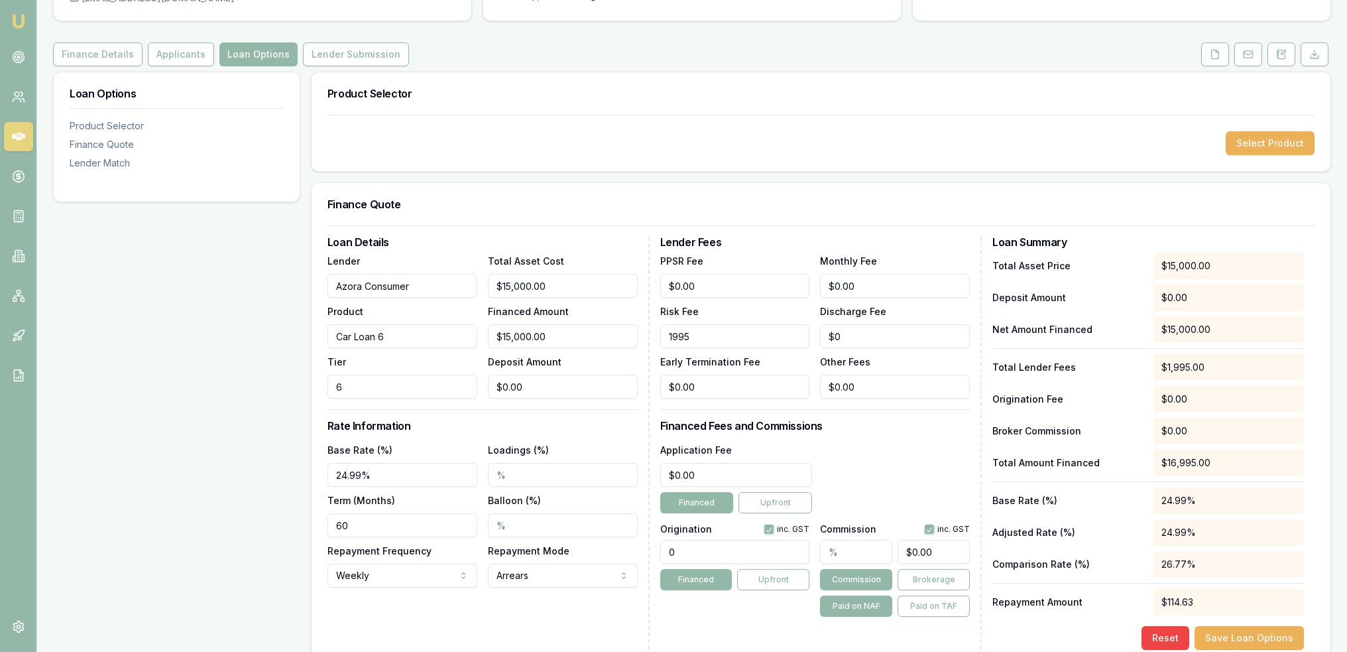
type input "$1,995.00"
drag, startPoint x: 710, startPoint y: 477, endPoint x: 629, endPoint y: 477, distance: 81.6
click at [629, 477] on div "Loan Details Lender Azora Consumer Product Car Loan 6 Tier 6 Total Asset Cost $…" at bounding box center [821, 443] width 987 height 413
type input "$695.00"
drag, startPoint x: 650, startPoint y: 551, endPoint x: 637, endPoint y: 551, distance: 13.3
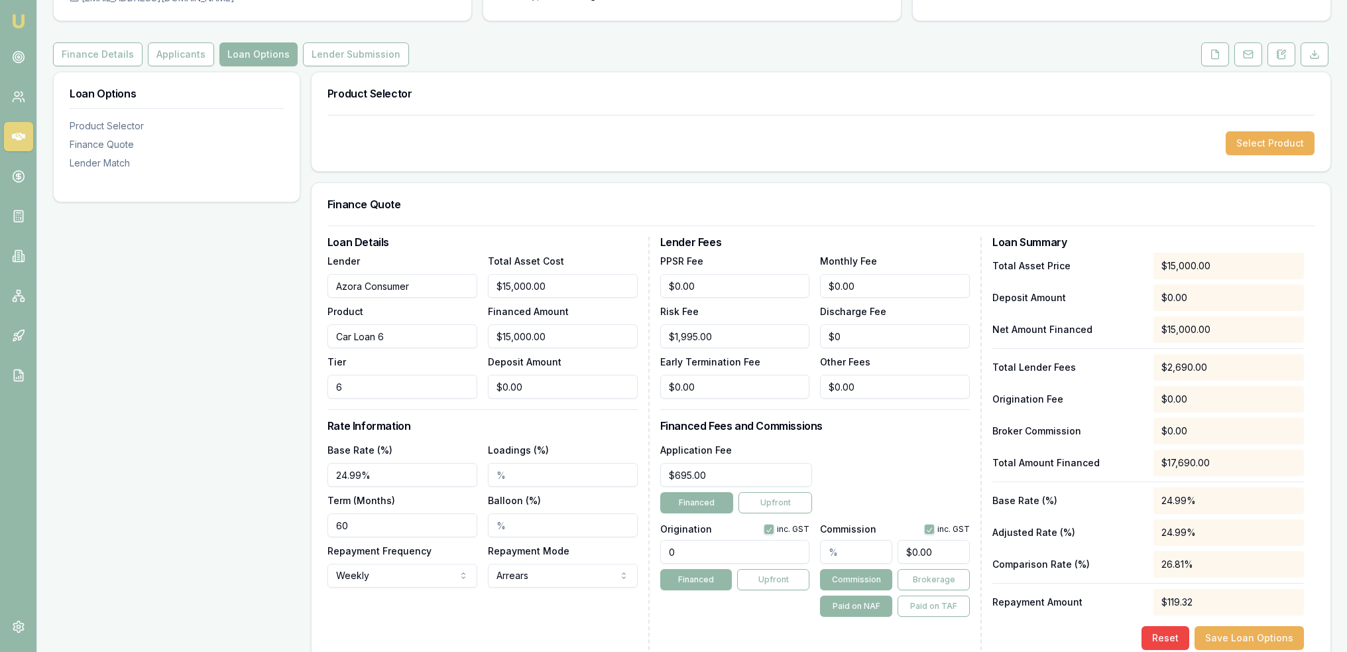
click at [637, 551] on div "Loan Details Lender Azora Consumer Product Car Loan 6 Tier 6 Total Asset Cost $…" at bounding box center [821, 443] width 987 height 413
type input "1495.00"
click at [896, 466] on div "Application Fee $695.00 Financed Upfront" at bounding box center [815, 478] width 310 height 72
drag, startPoint x: 865, startPoint y: 278, endPoint x: 762, endPoint y: 287, distance: 103.2
click at [762, 287] on div "PPSR Fee $0.00 Monthly Fee 0 Risk Fee $1,995.00 Discharge Fee $0 Early Terminat…" at bounding box center [815, 326] width 310 height 146
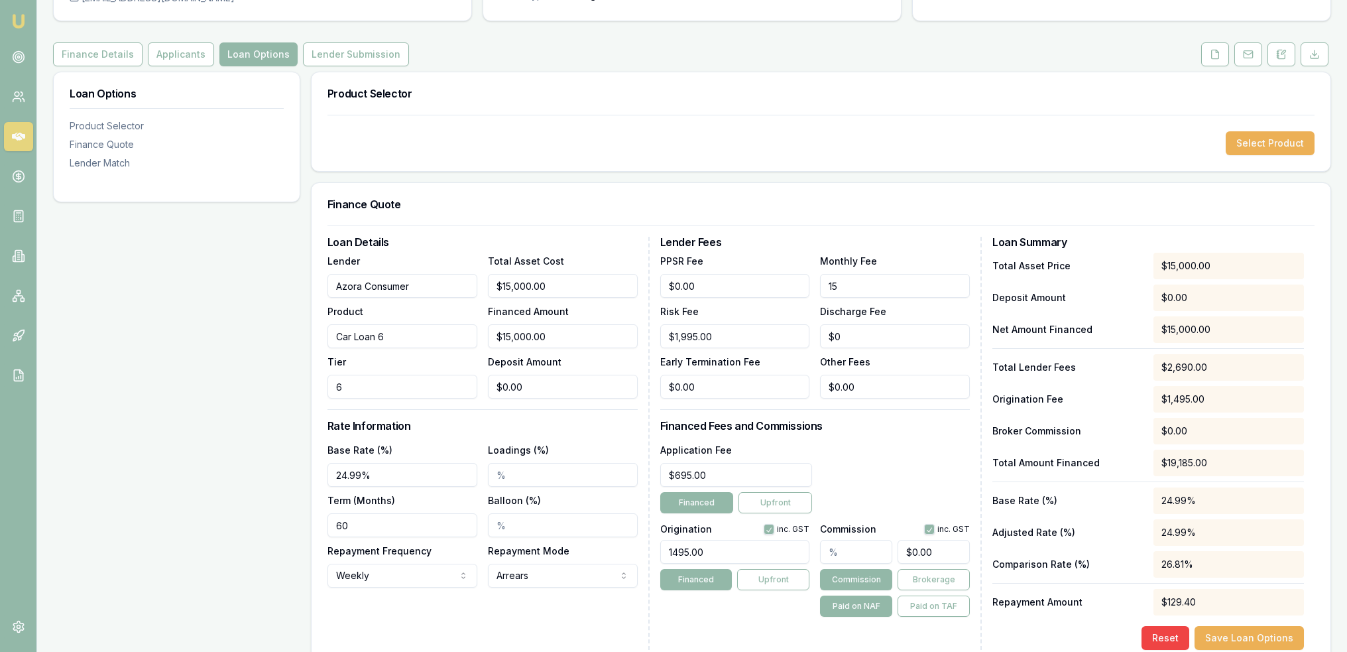
type input "$15.00"
click at [863, 460] on div "Application Fee $695.00 Financed Upfront" at bounding box center [815, 478] width 310 height 72
click at [1246, 633] on button "Save Loan Options" at bounding box center [1249, 638] width 109 height 24
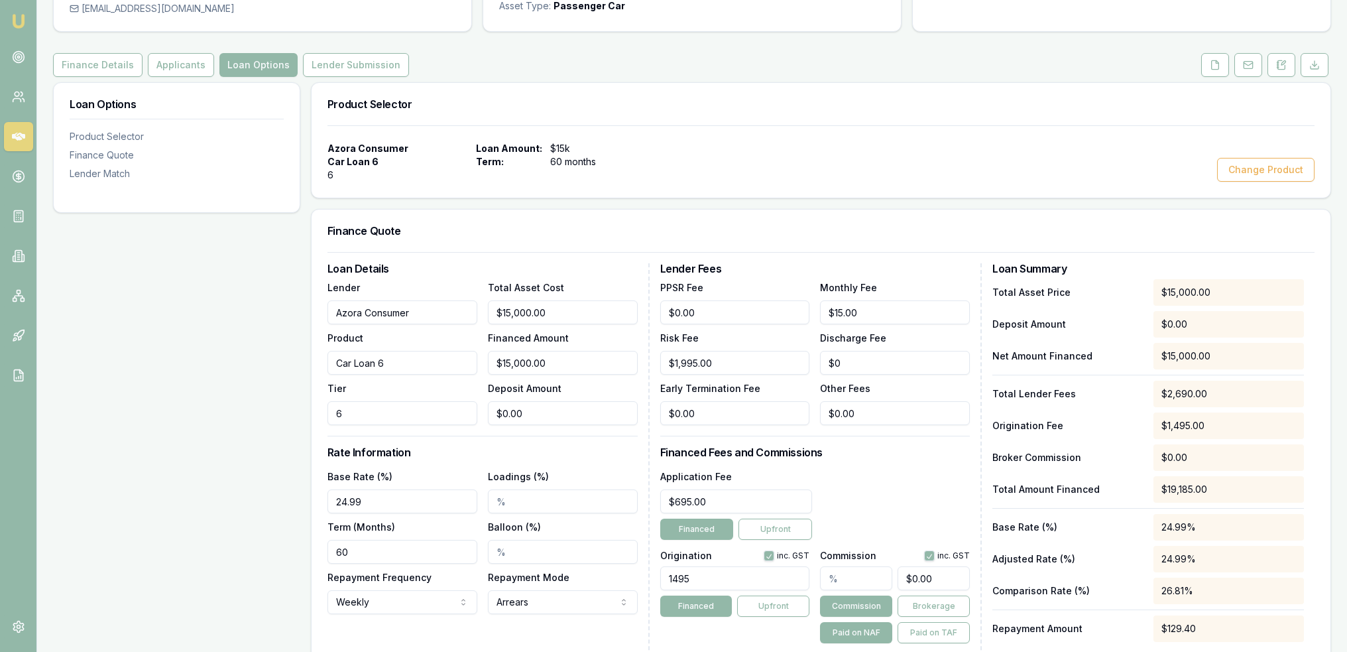
scroll to position [398, 0]
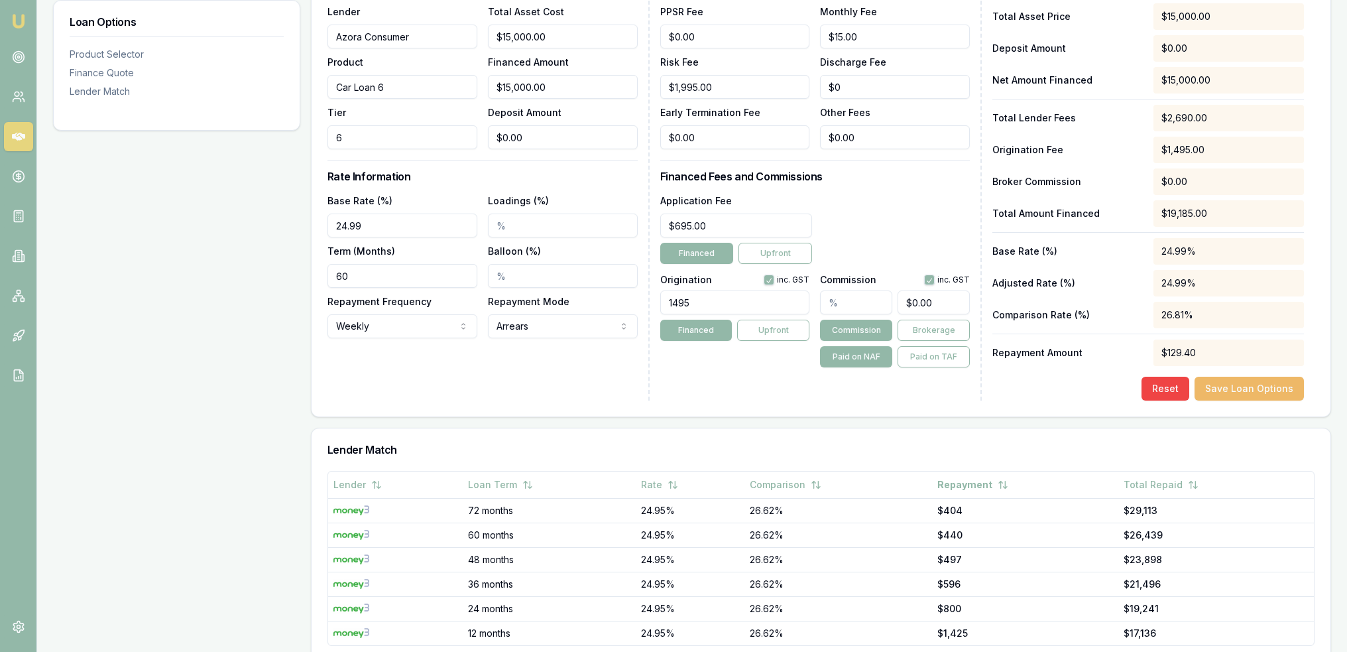
click at [1238, 387] on button "Save Loan Options" at bounding box center [1249, 389] width 109 height 24
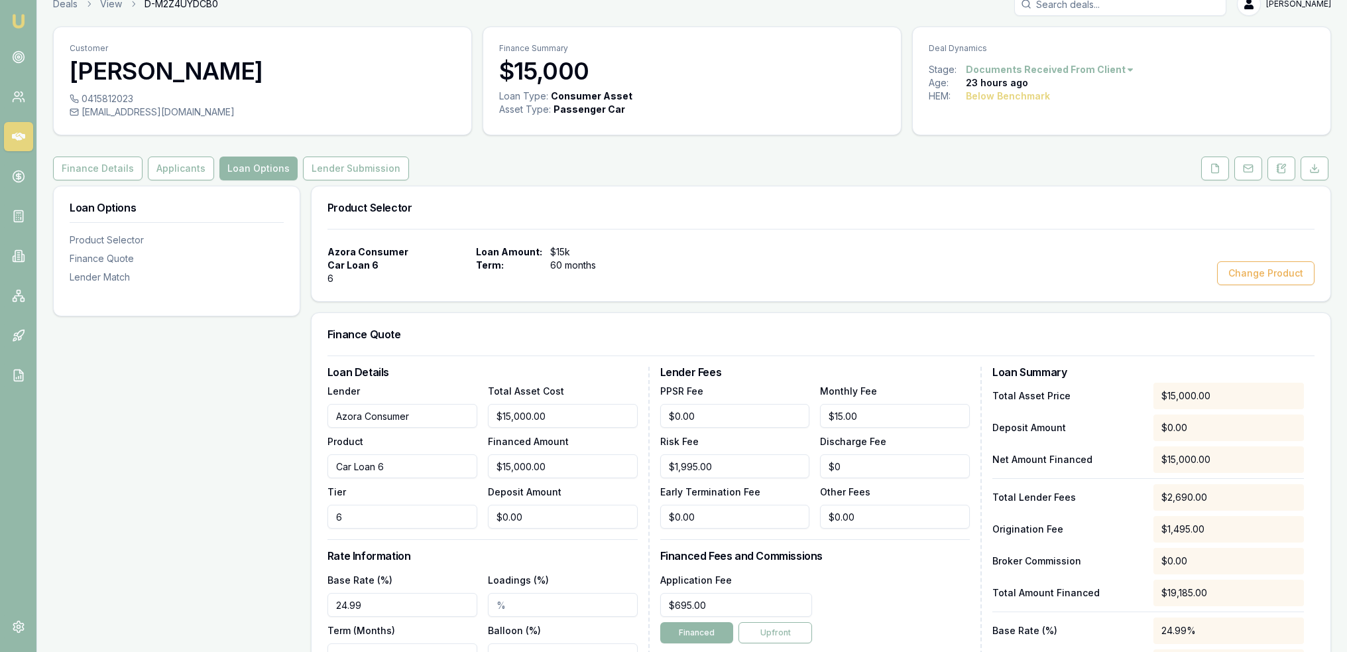
scroll to position [0, 0]
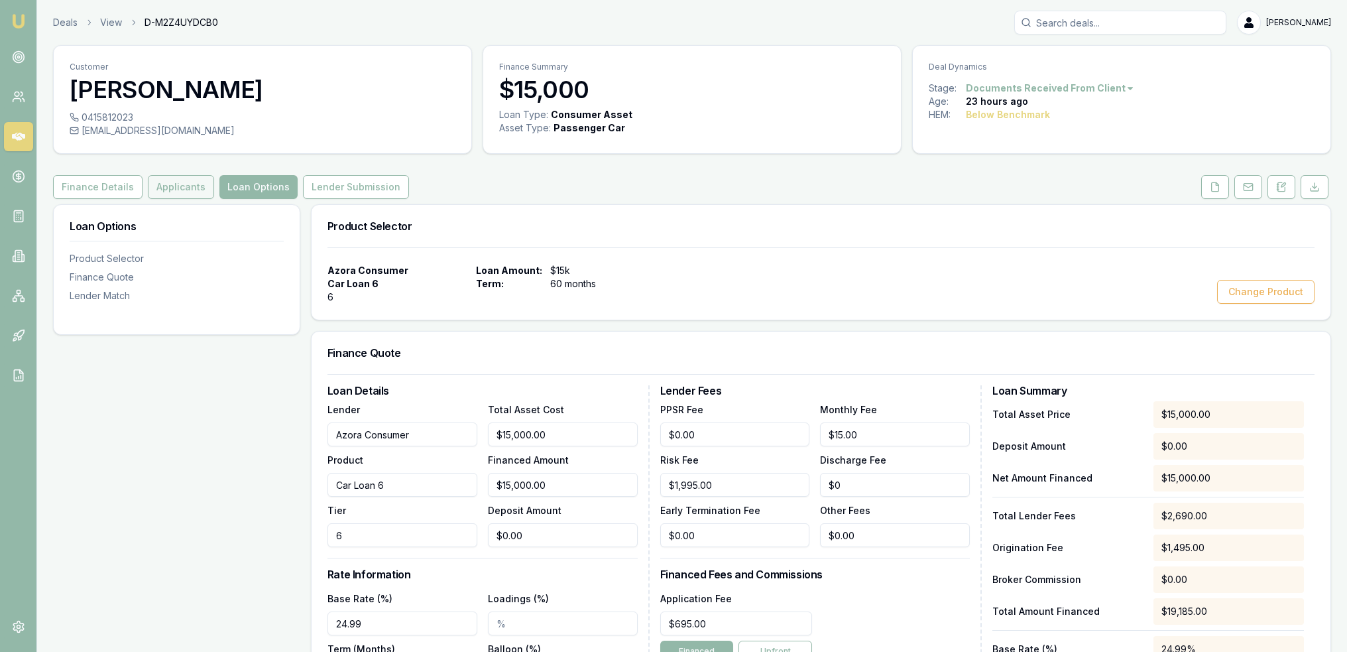
click at [167, 189] on button "Applicants" at bounding box center [181, 187] width 66 height 24
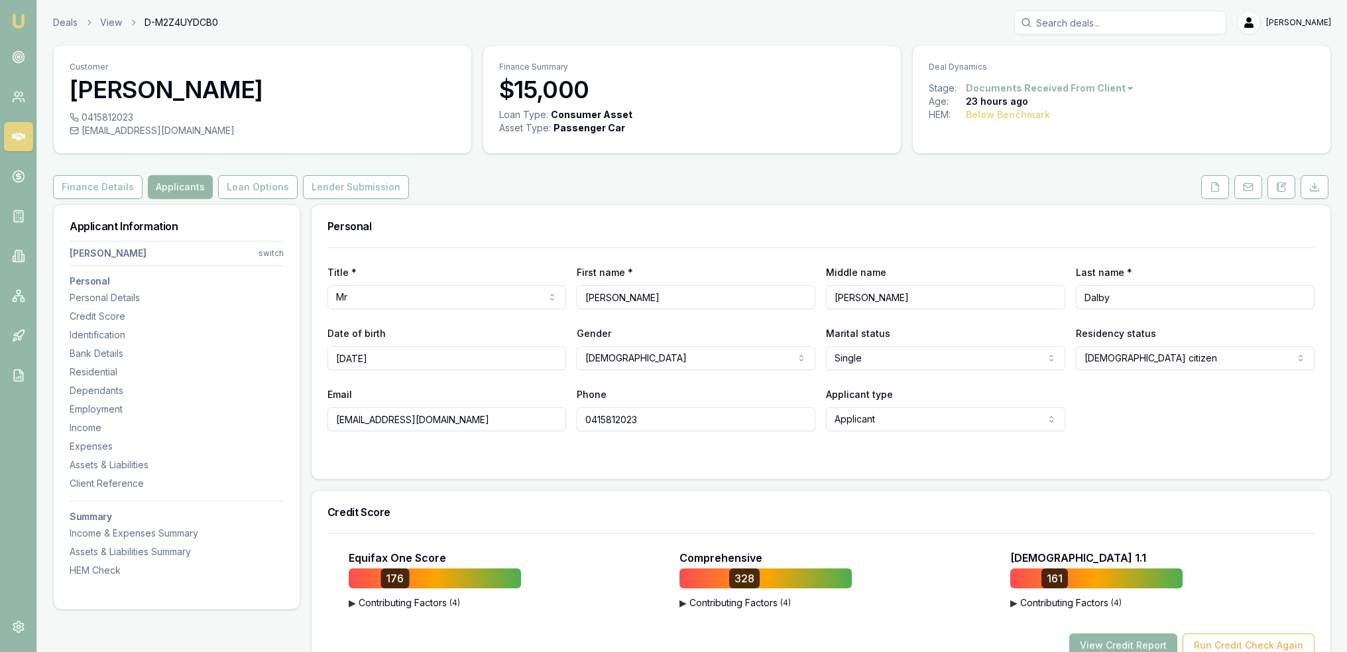
drag, startPoint x: 643, startPoint y: 417, endPoint x: 546, endPoint y: 424, distance: 96.4
click at [546, 424] on div "Email dalbyb01@gmail.com Phone 0415812023 Applicant type Applicant Applicant No…" at bounding box center [821, 408] width 987 height 45
drag, startPoint x: 400, startPoint y: 422, endPoint x: 306, endPoint y: 426, distance: 93.6
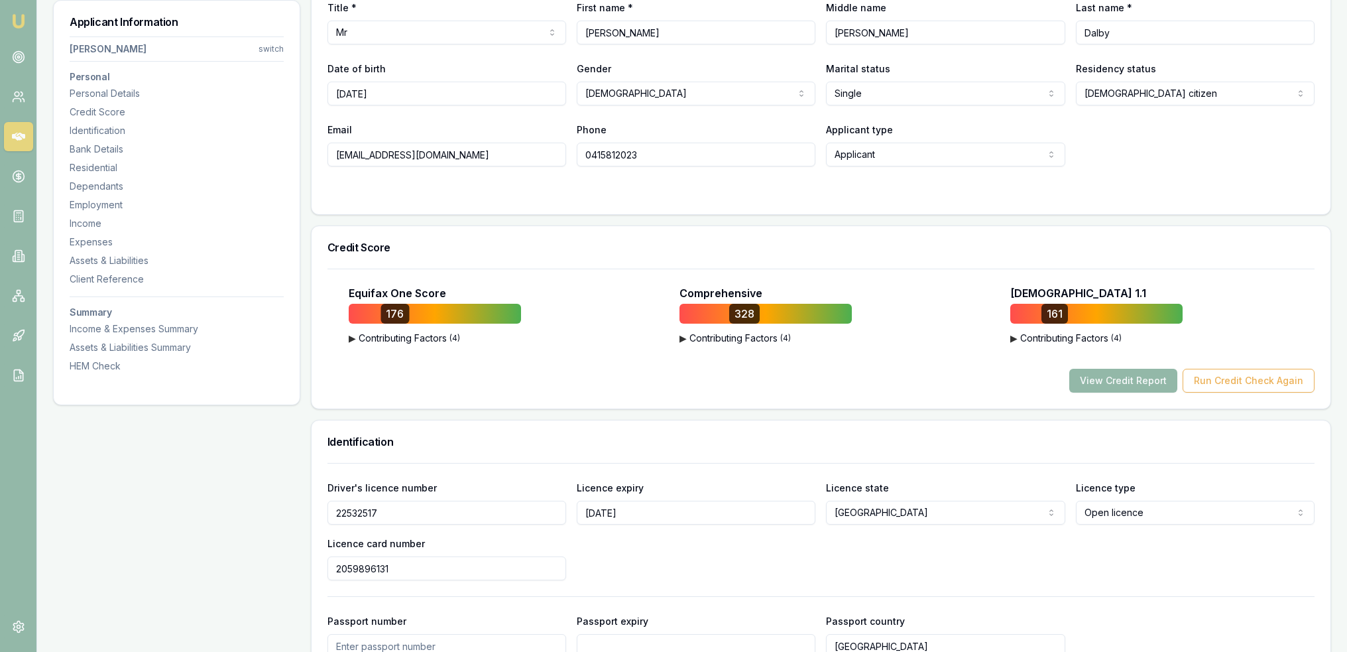
scroll to position [265, 0]
drag, startPoint x: 393, startPoint y: 519, endPoint x: 300, endPoint y: 520, distance: 92.8
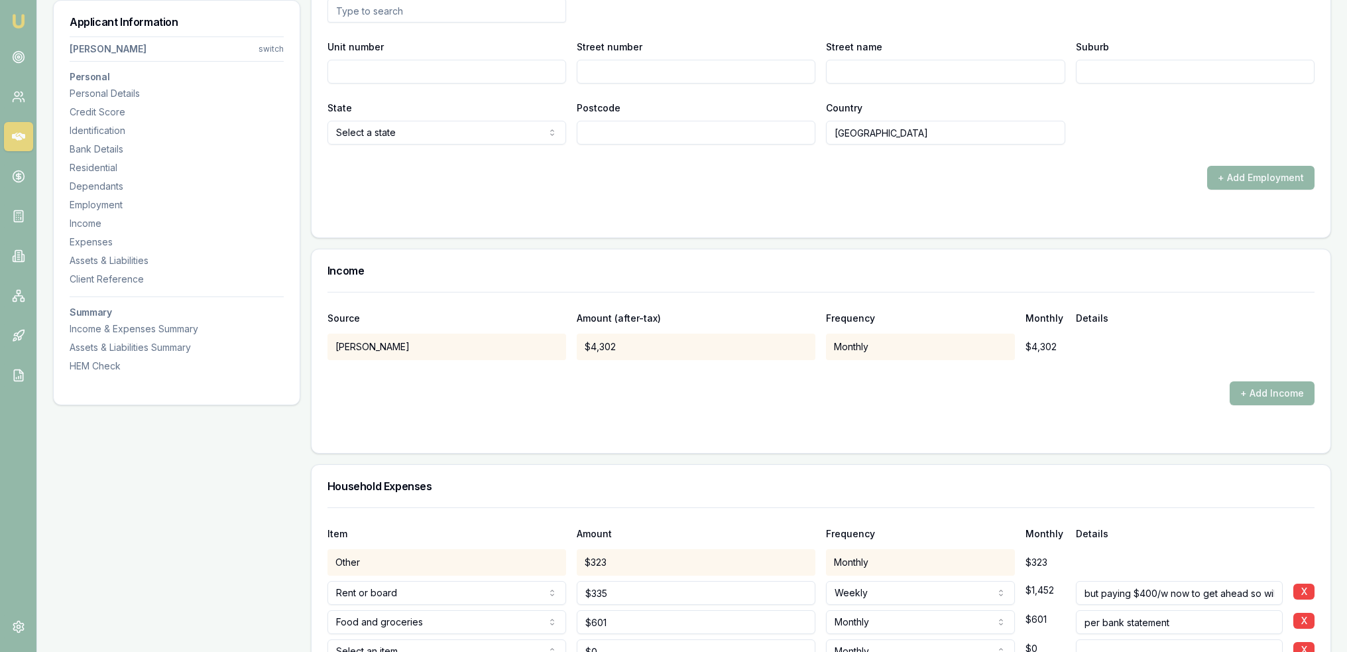
scroll to position [2387, 0]
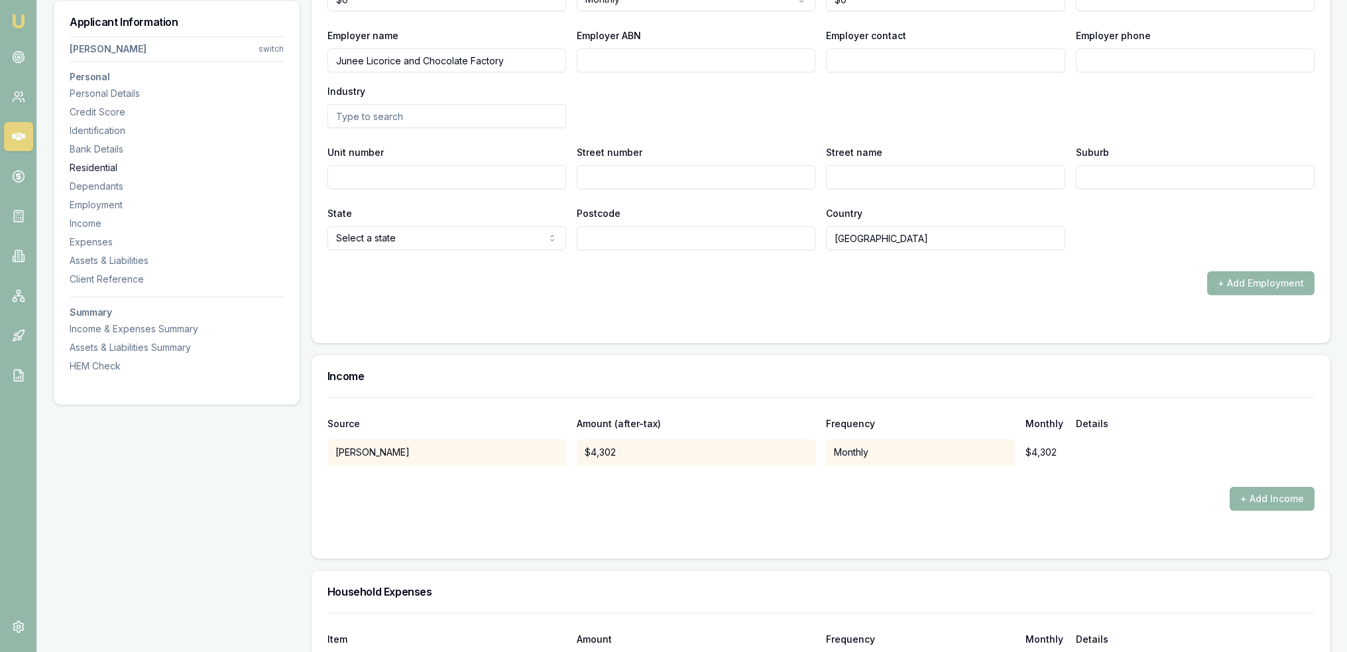
click at [97, 166] on div "Residential" at bounding box center [177, 167] width 214 height 13
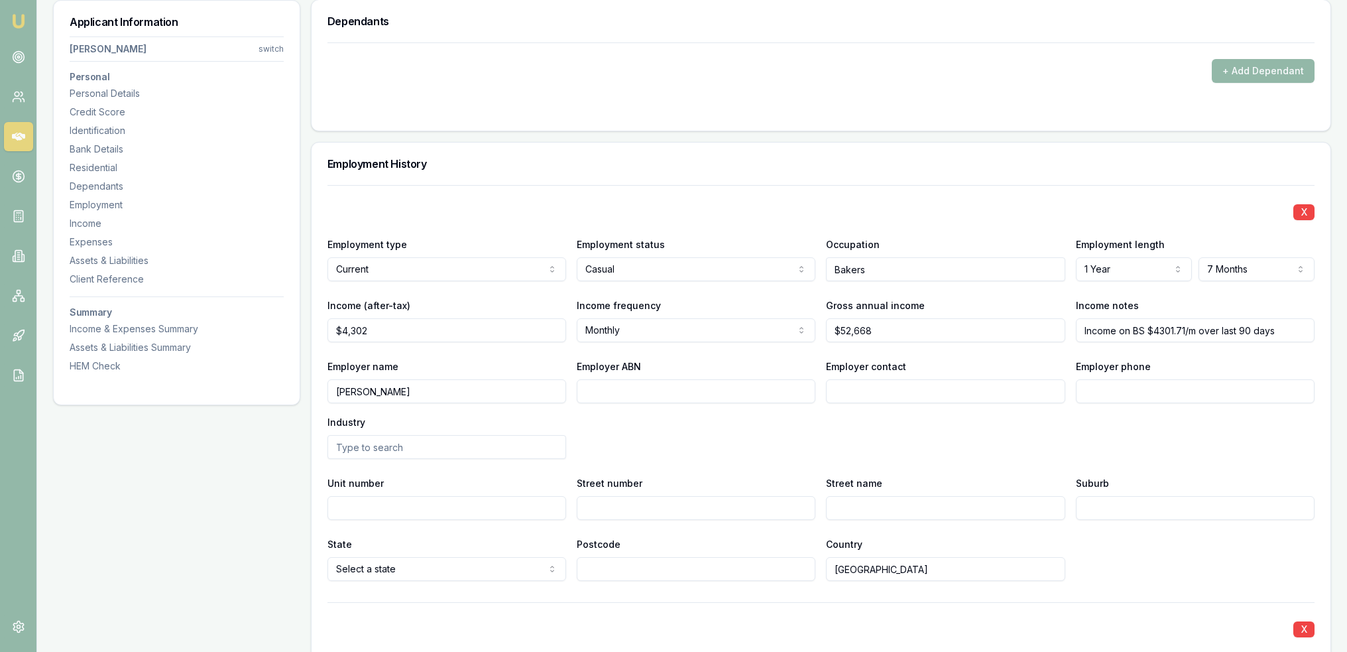
scroll to position [1609, 0]
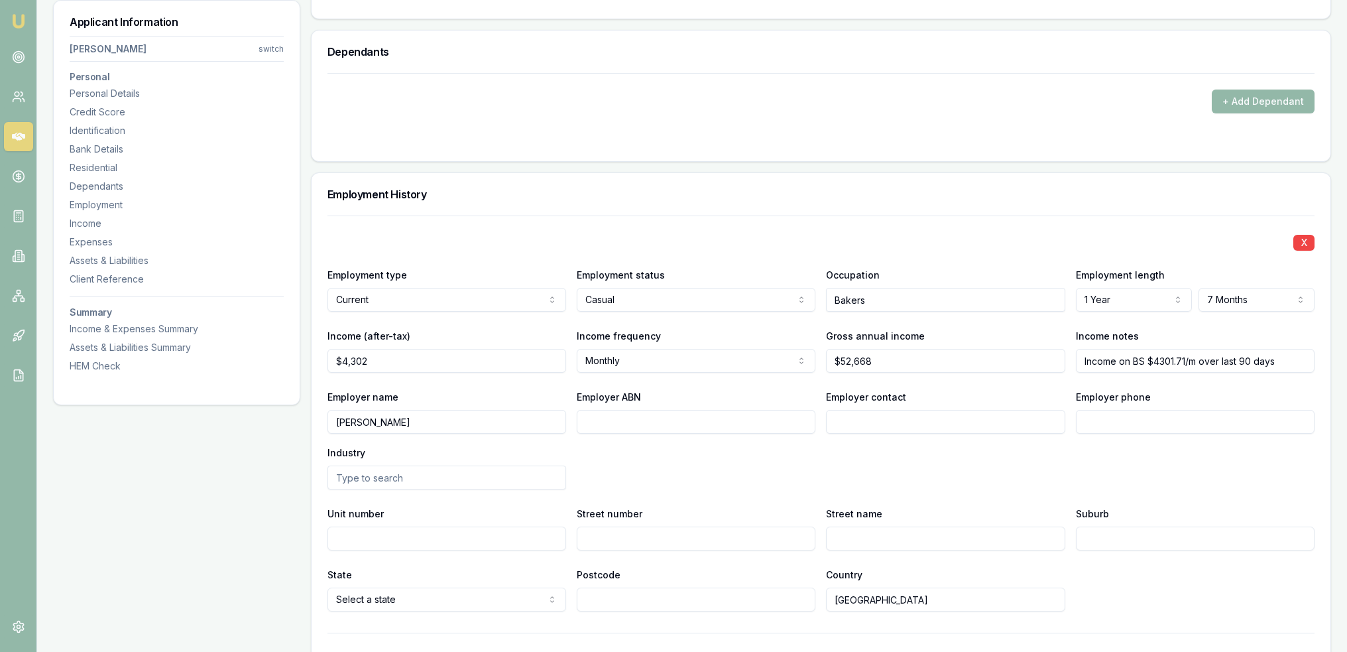
click at [338, 419] on input "Junee Bakery" at bounding box center [447, 422] width 239 height 24
click at [497, 424] on input "Tina Johnson (Junee Bakery" at bounding box center [447, 422] width 239 height 24
type input "Tina Johnson (Junee Bakery)"
type input "49249071427"
type input "Tina Johnson"
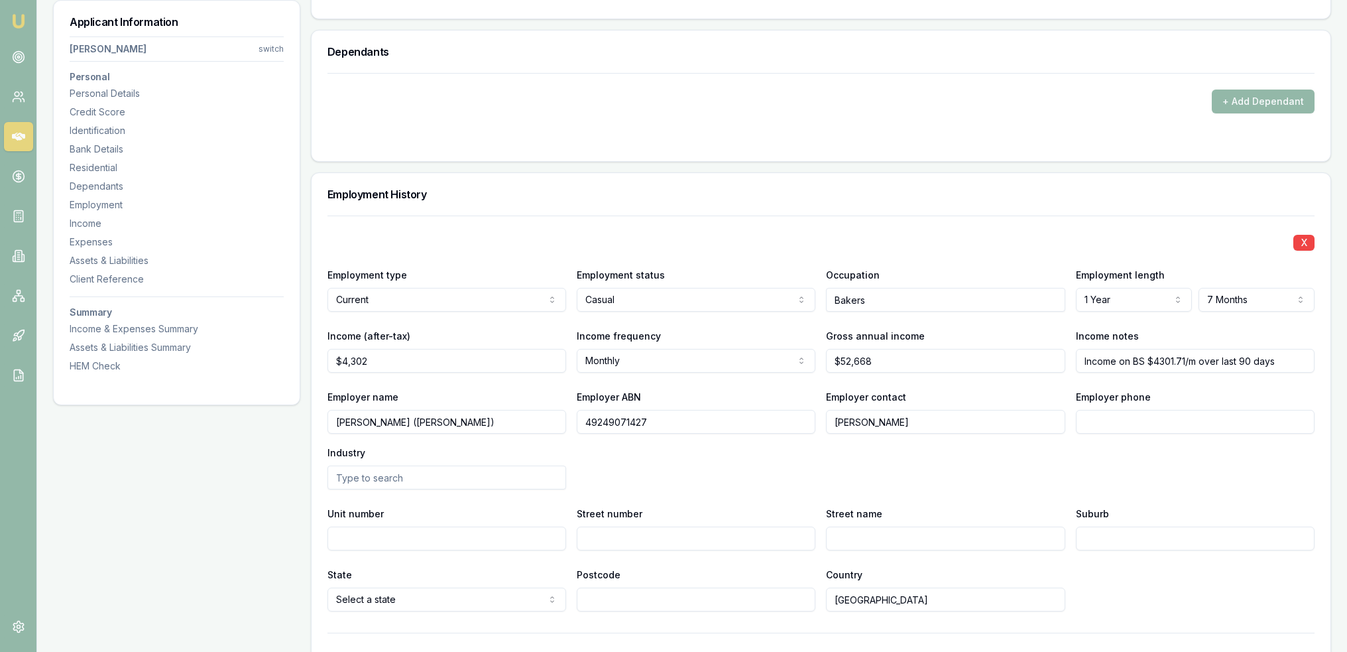
click at [1180, 416] on input "Employer phone" at bounding box center [1195, 422] width 239 height 24
type input "0269 241 447"
click at [1194, 477] on div "Employer name Tina Johnson (Junee Bakery) Employer ABN 49249071427 Employer con…" at bounding box center [821, 439] width 987 height 101
click at [109, 257] on div "Assets & Liabilities" at bounding box center [177, 260] width 214 height 13
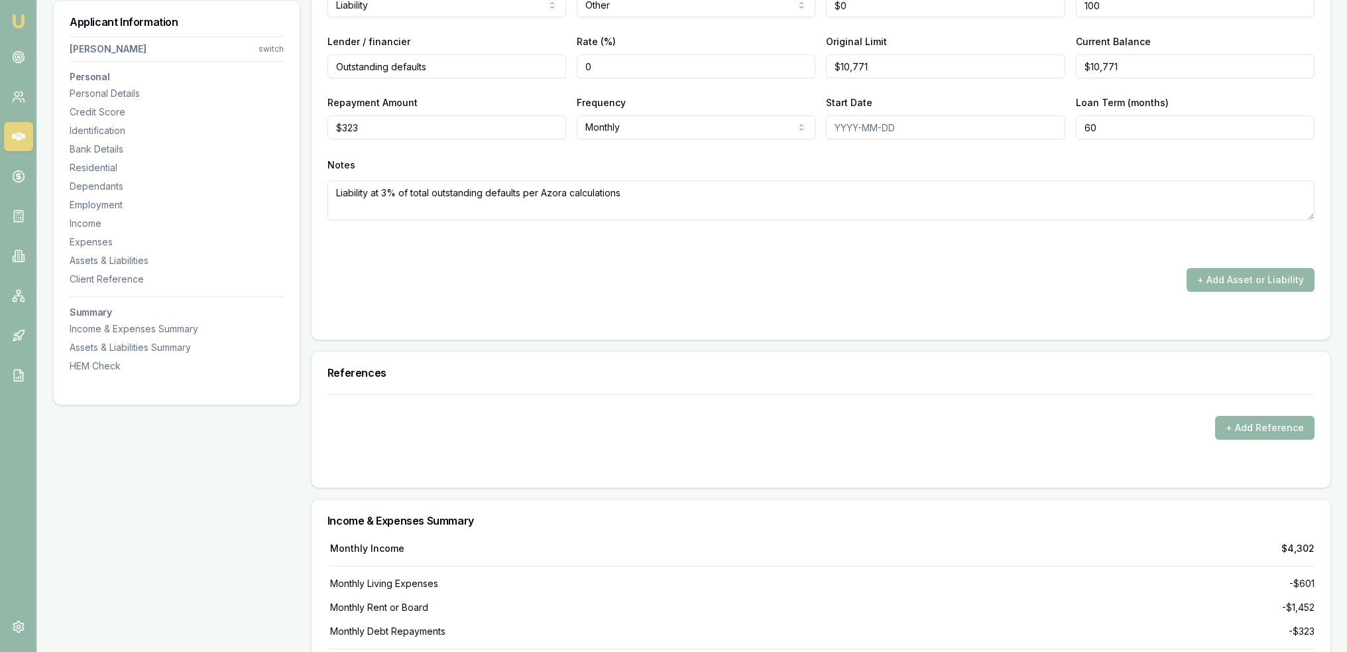
scroll to position [3456, 0]
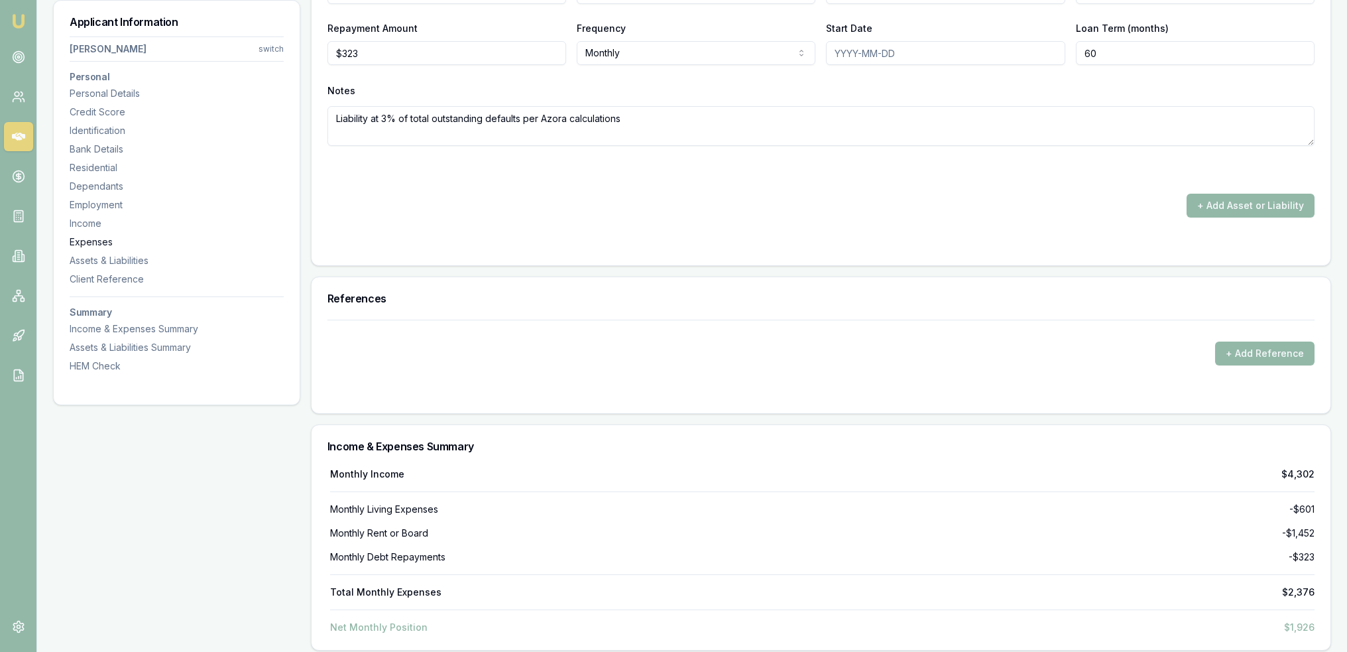
click at [81, 241] on div "Expenses" at bounding box center [177, 241] width 214 height 13
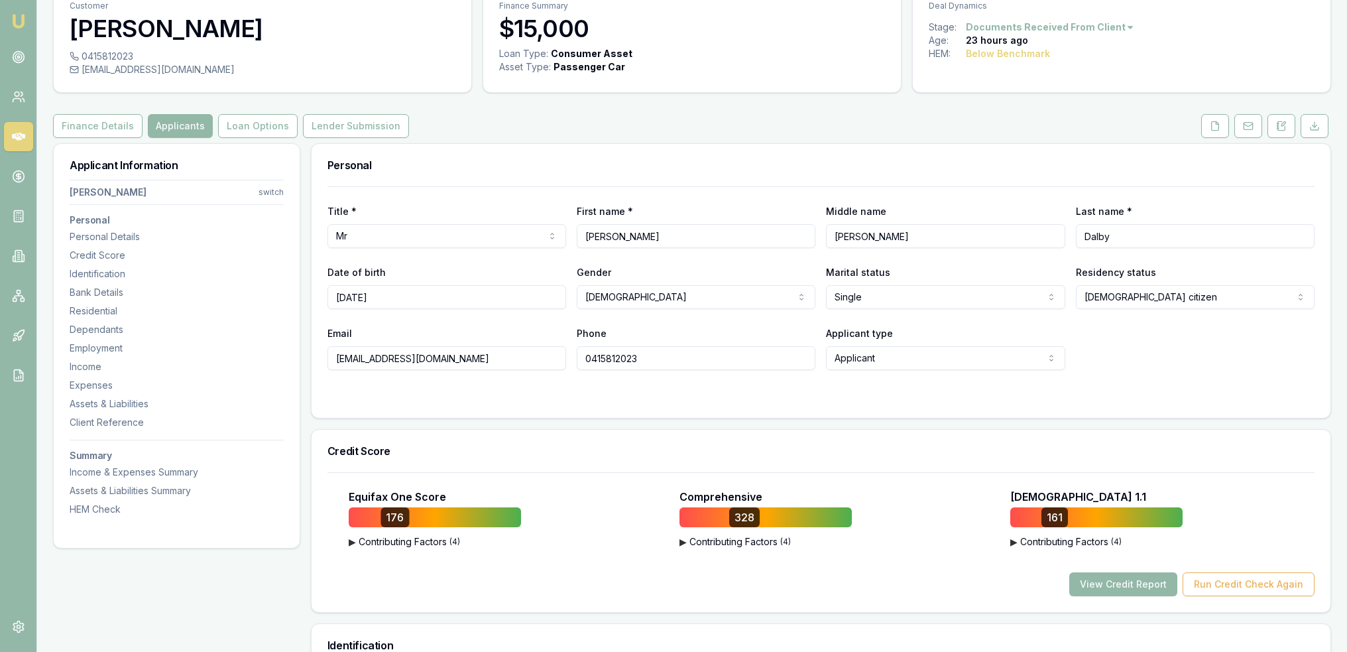
scroll to position [0, 0]
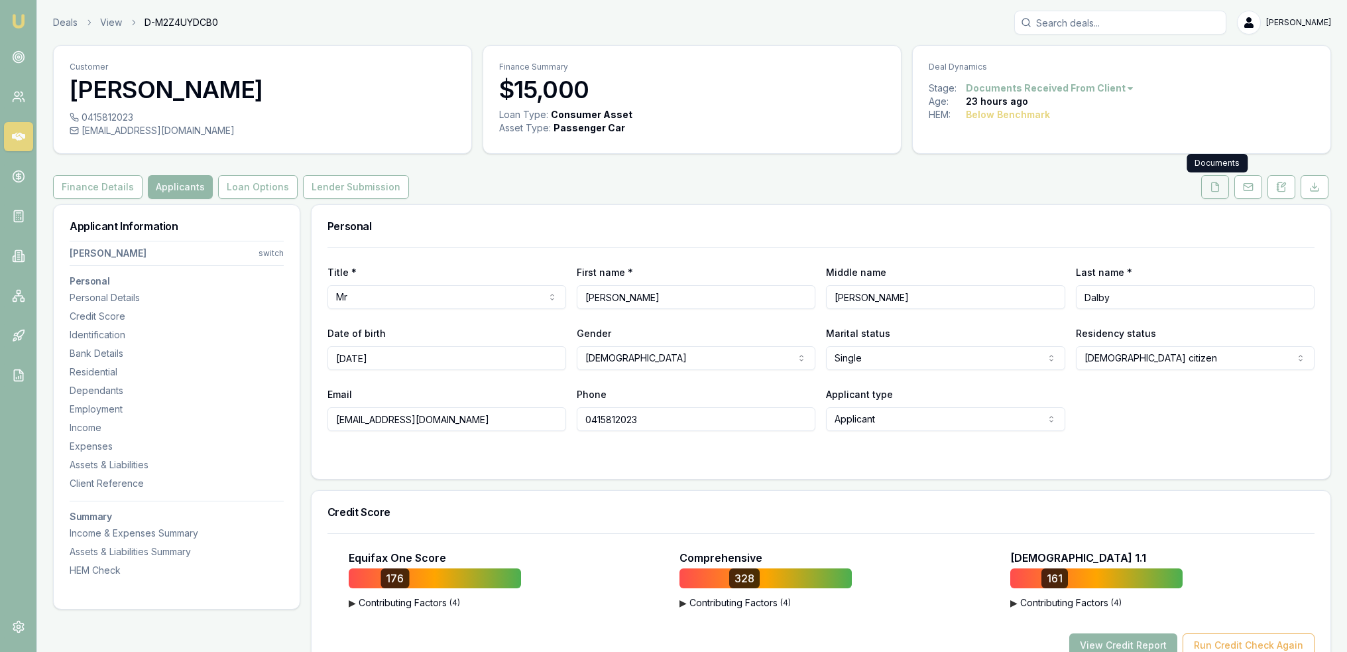
click at [1215, 188] on icon at bounding box center [1215, 187] width 11 height 11
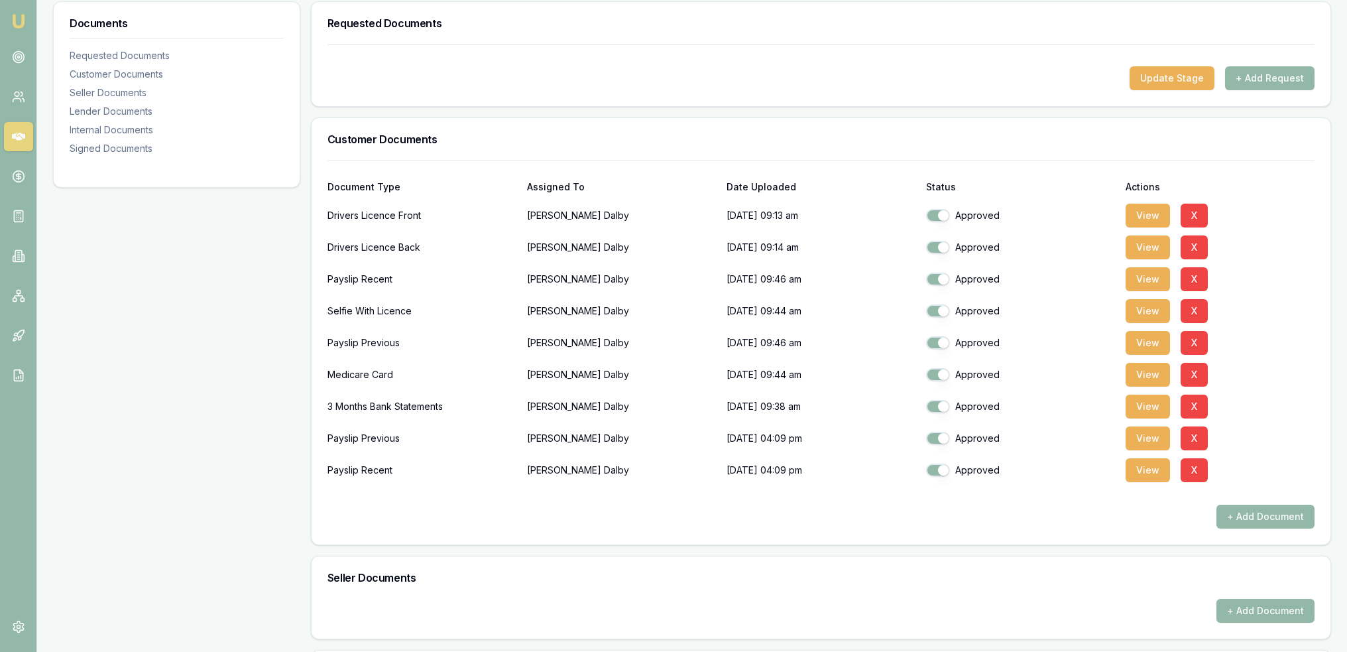
scroll to position [265, 0]
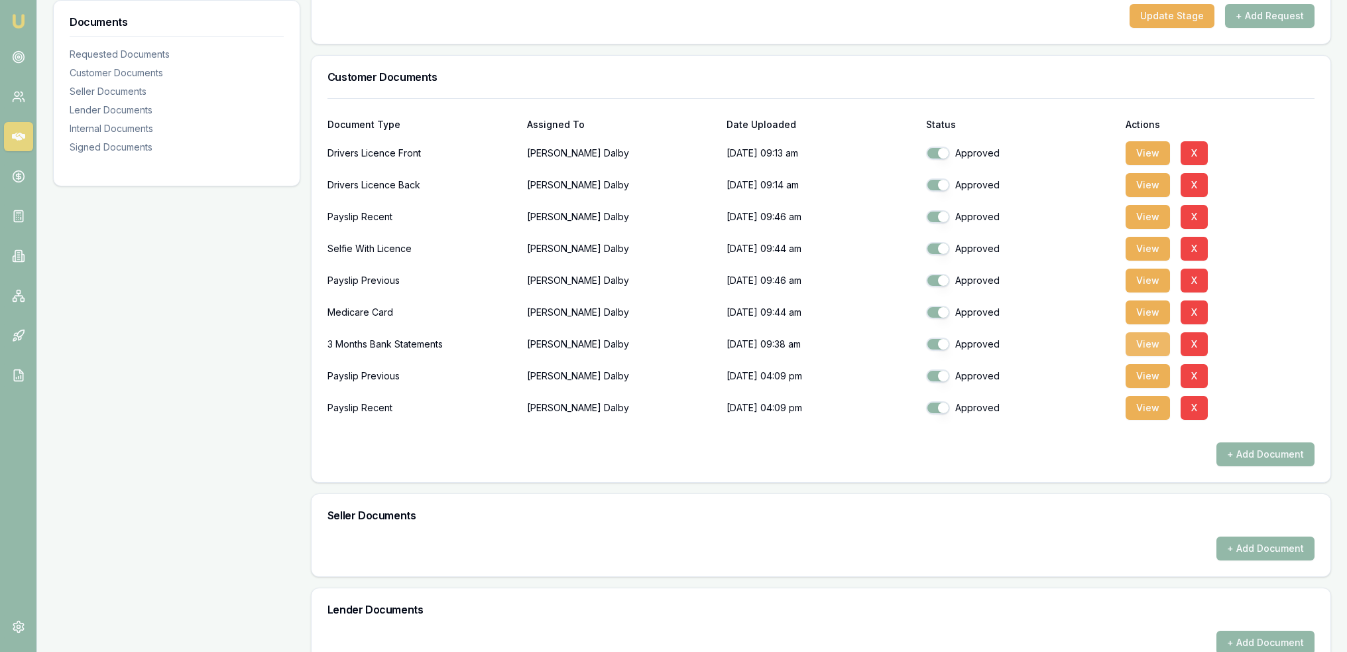
click at [1154, 345] on button "View" at bounding box center [1148, 344] width 44 height 24
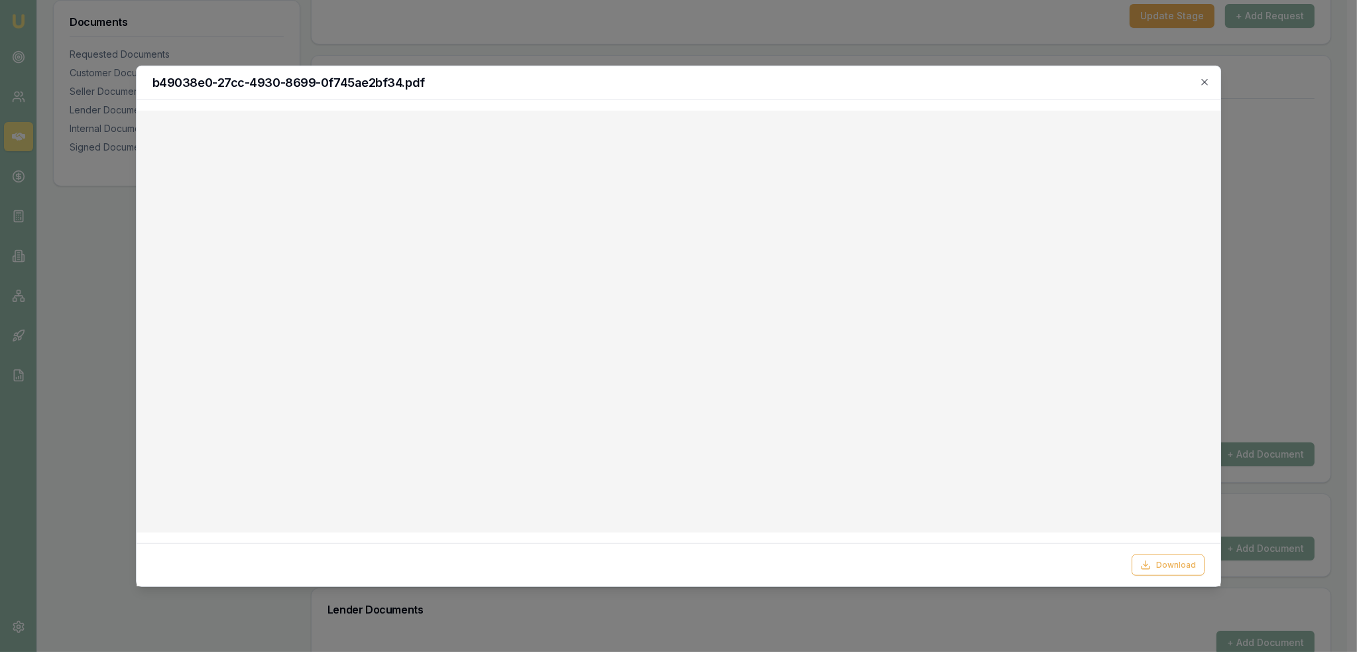
click at [1206, 79] on icon "button" at bounding box center [1205, 81] width 11 height 11
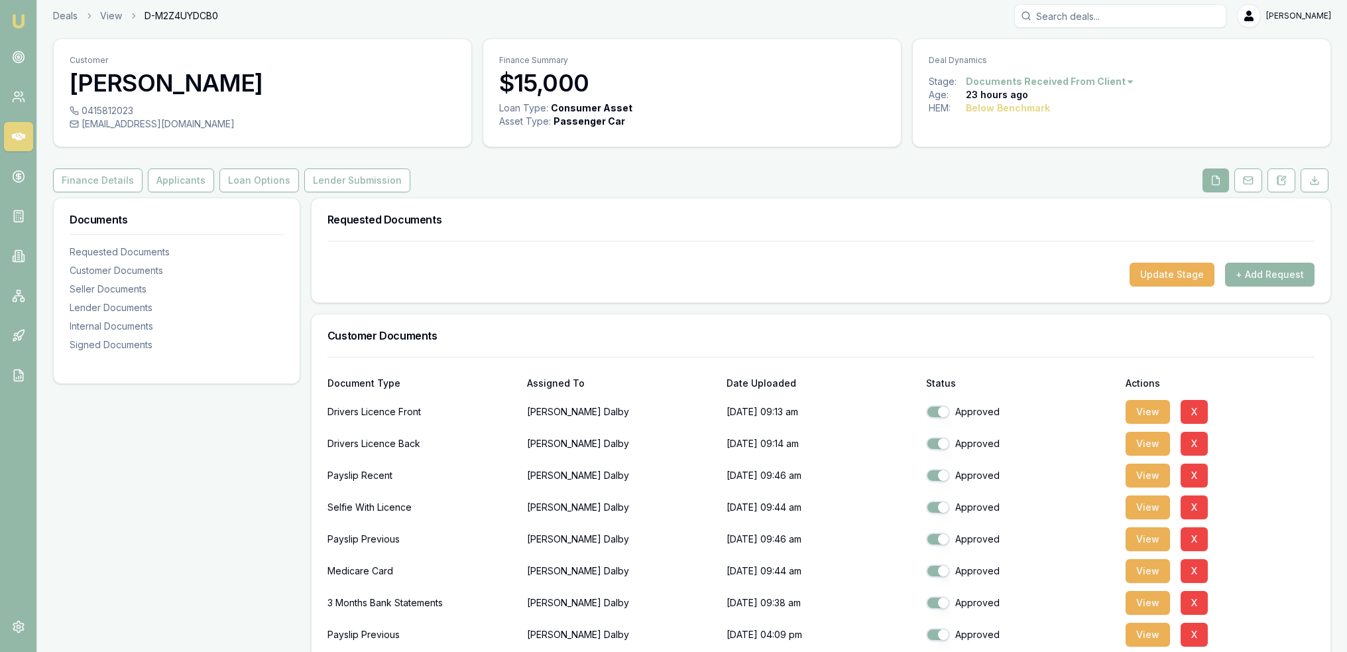
scroll to position [0, 0]
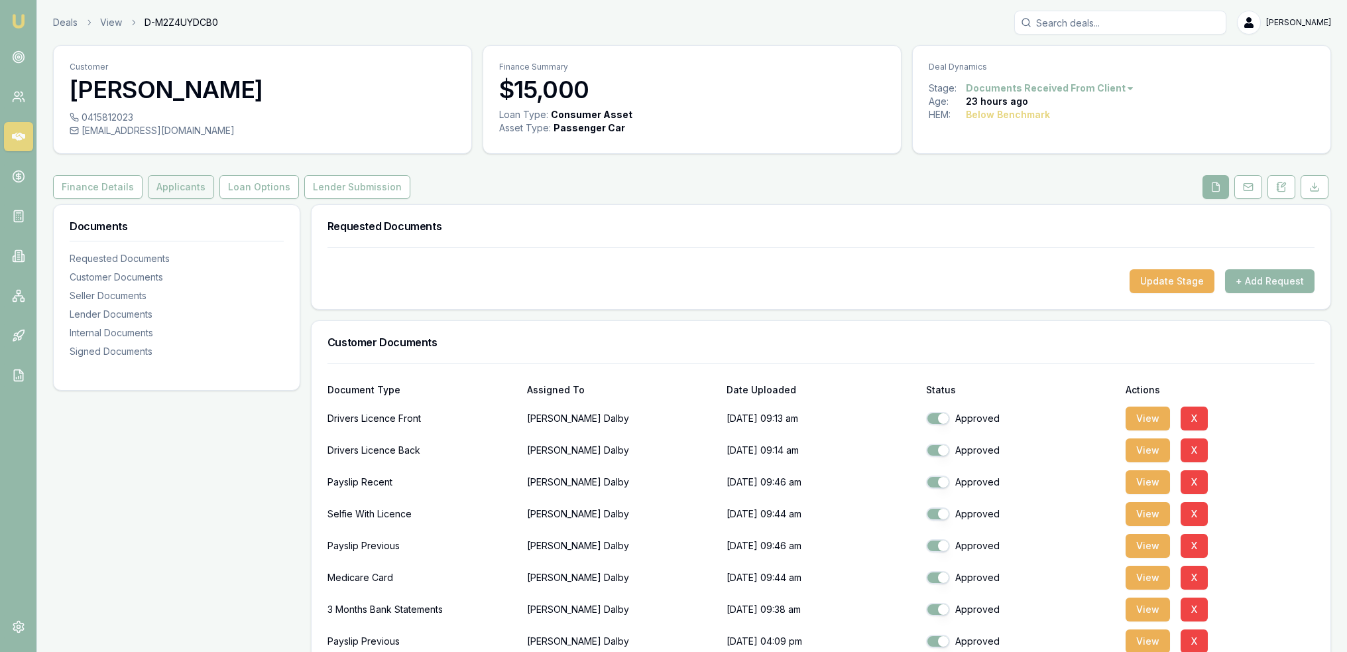
click at [161, 182] on button "Applicants" at bounding box center [181, 187] width 66 height 24
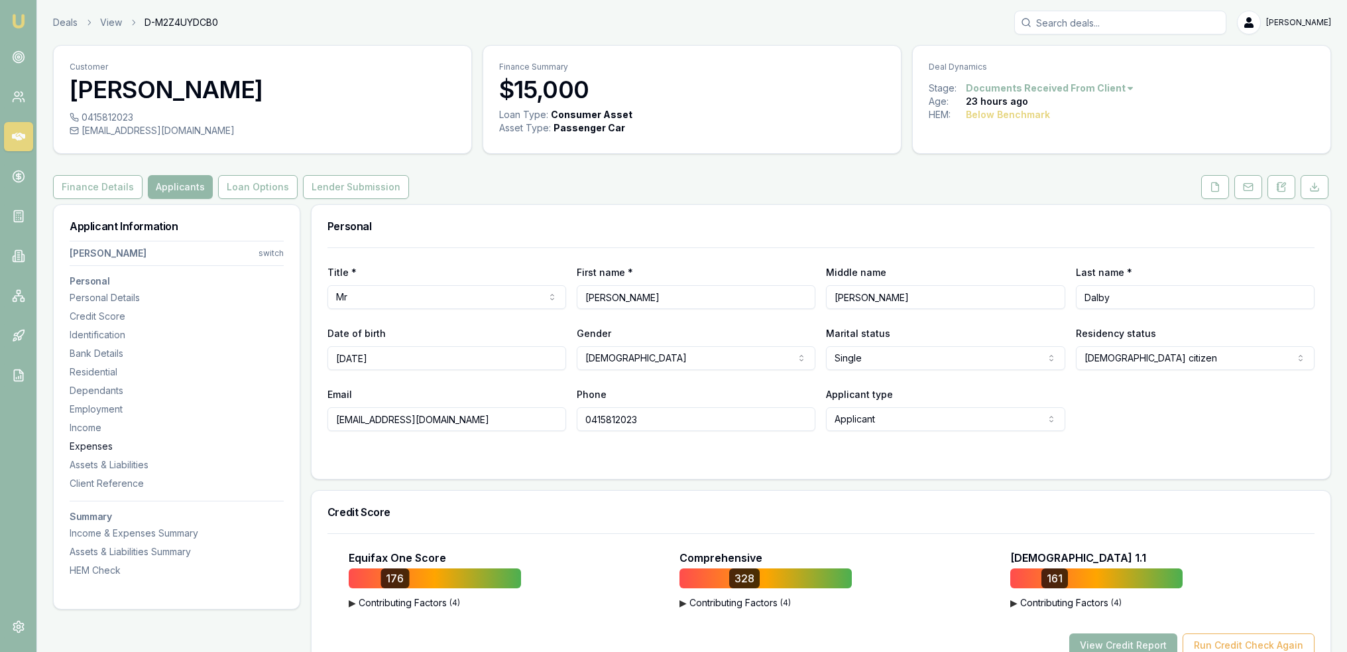
click at [83, 448] on div "Expenses" at bounding box center [177, 446] width 214 height 13
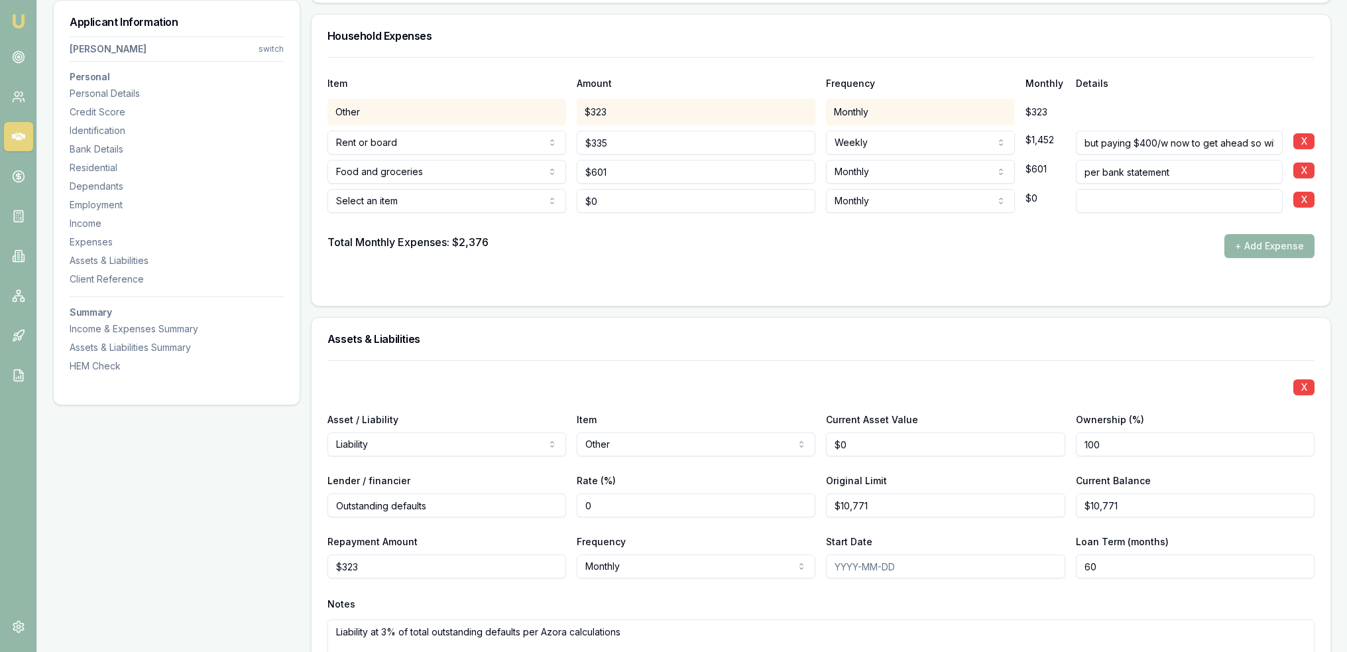
scroll to position [2954, 0]
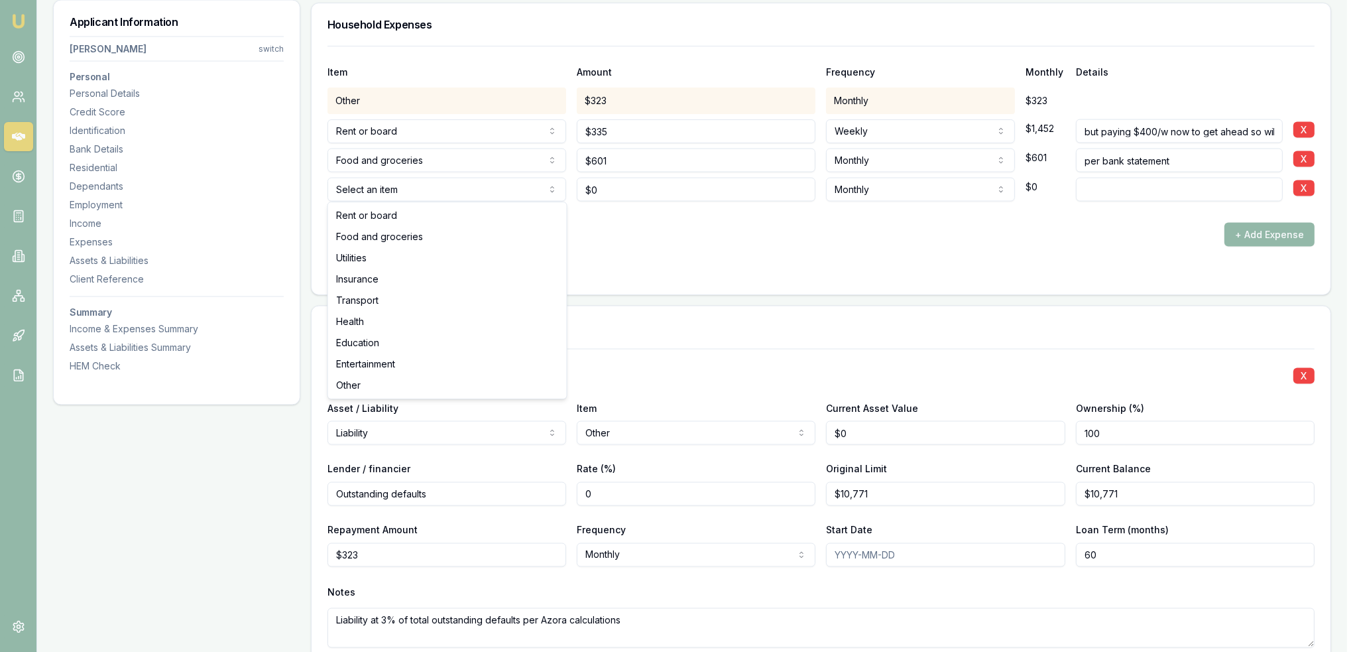
select select "UTILITIES"
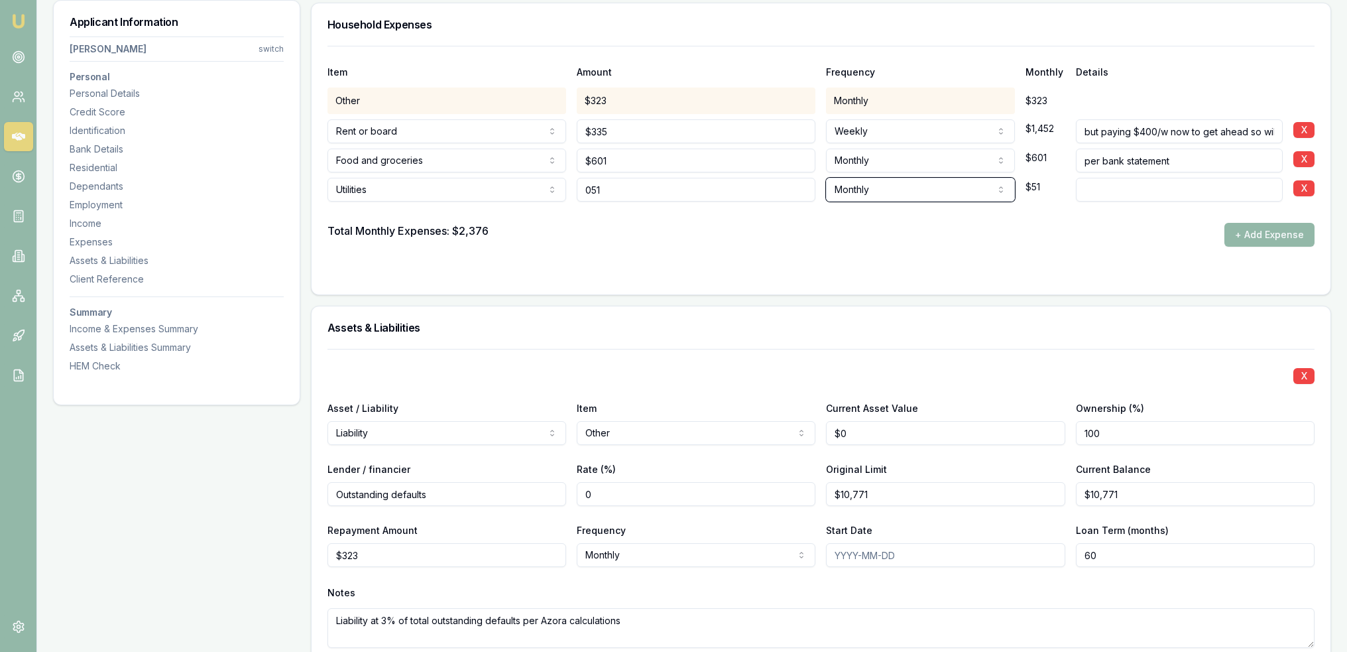
type input "$51"
type input "Phone"
drag, startPoint x: 672, startPoint y: 250, endPoint x: 879, endPoint y: 280, distance: 209.1
click at [673, 253] on form "Item Amount Frequency Monthly Details Other $323 Monthly $323 Rent or board Ren…" at bounding box center [821, 162] width 987 height 233
click at [1272, 231] on button "+ Add Expense" at bounding box center [1270, 235] width 90 height 24
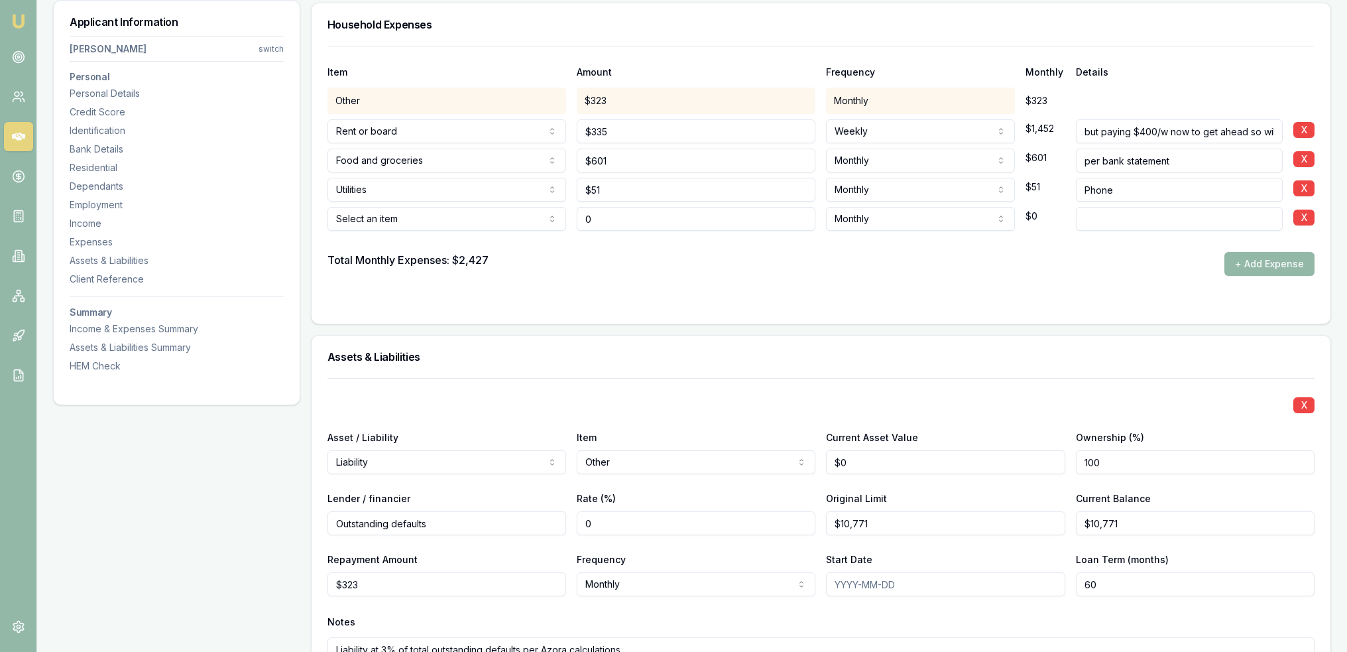
type input "$0"
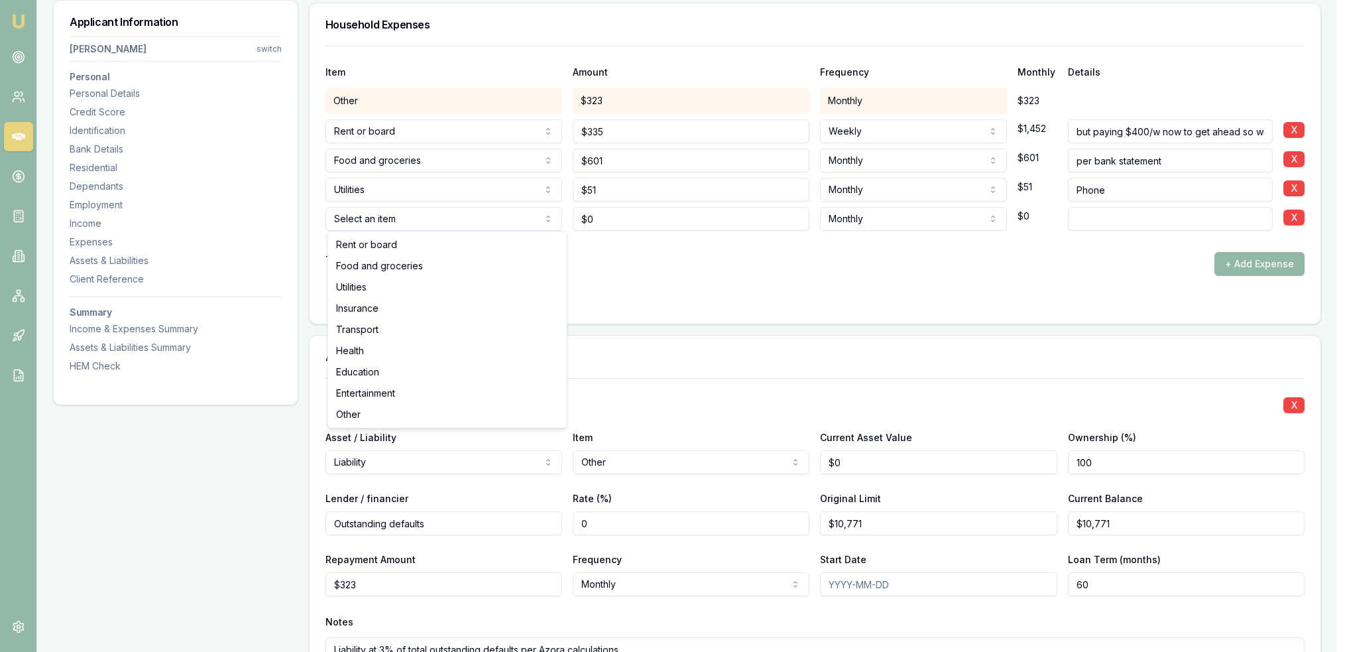
select select "TRANSPORT"
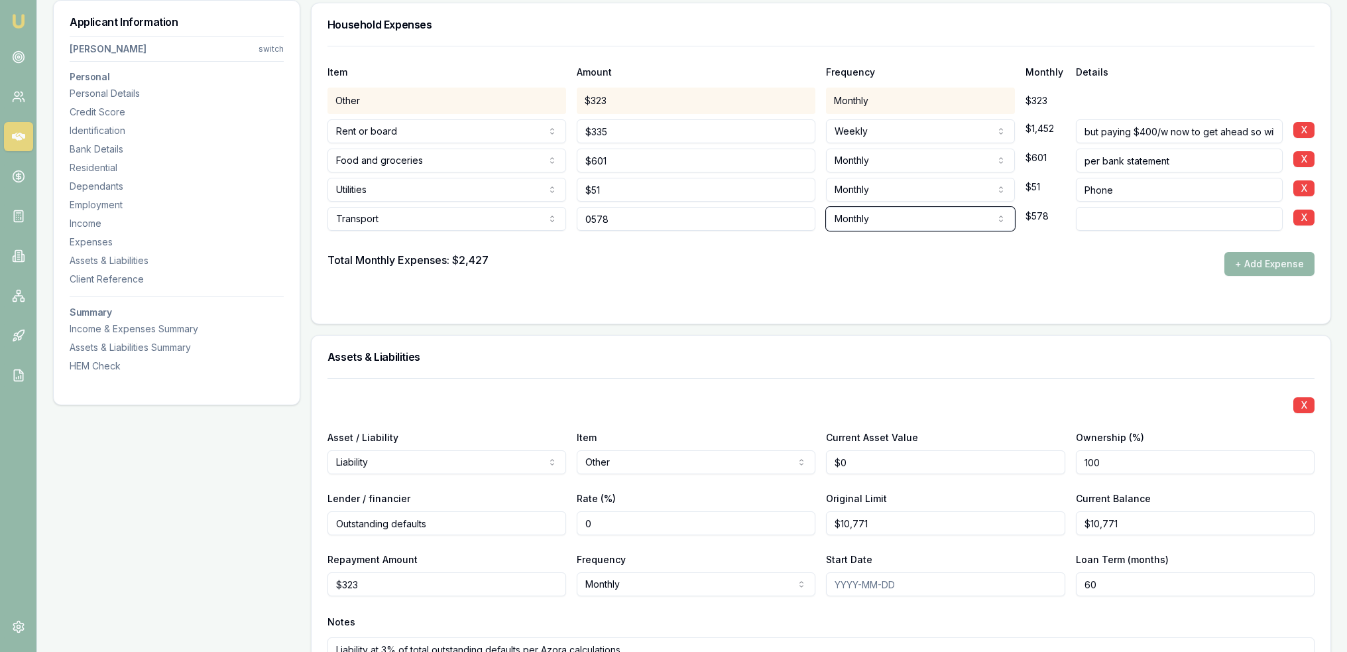
type input "$578"
type input "t"
type input "from bank statement"
click at [1143, 182] on input "Phone" at bounding box center [1179, 190] width 207 height 24
type input "Phone - from bank statement"
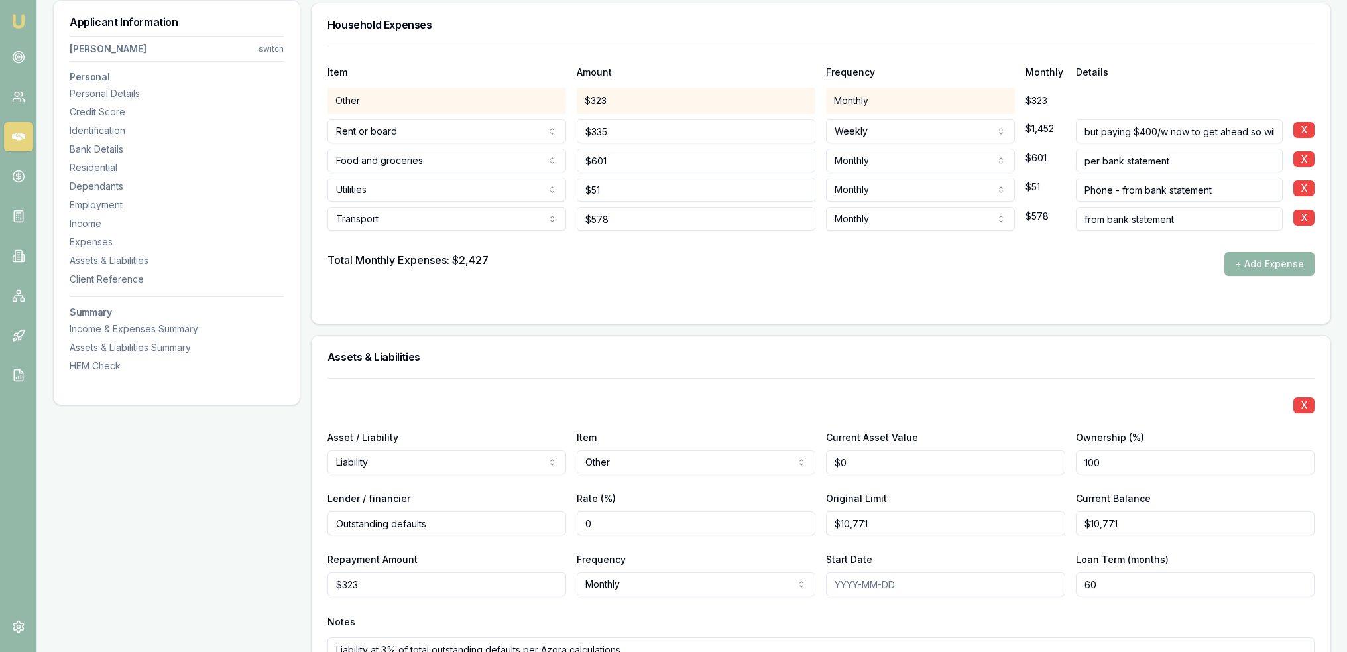
click at [1273, 259] on button "+ Add Expense" at bounding box center [1270, 264] width 90 height 24
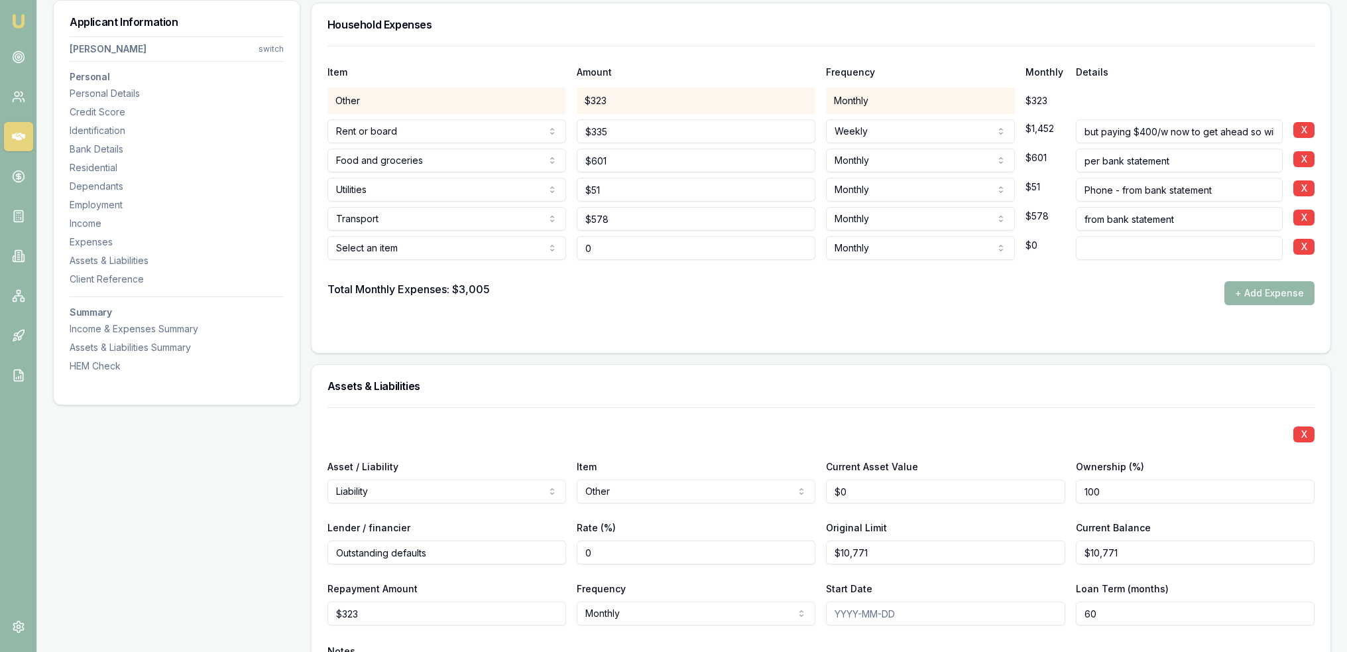
type input "$0"
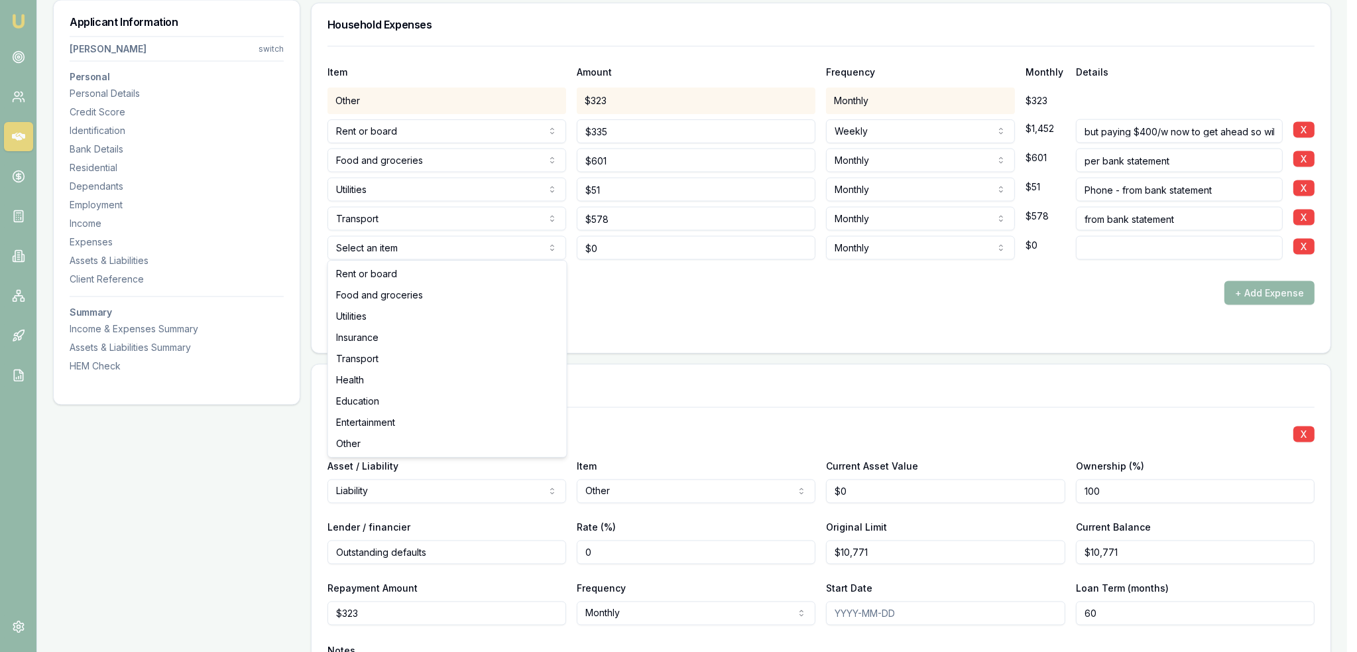
select select "ENTERTAINMENT"
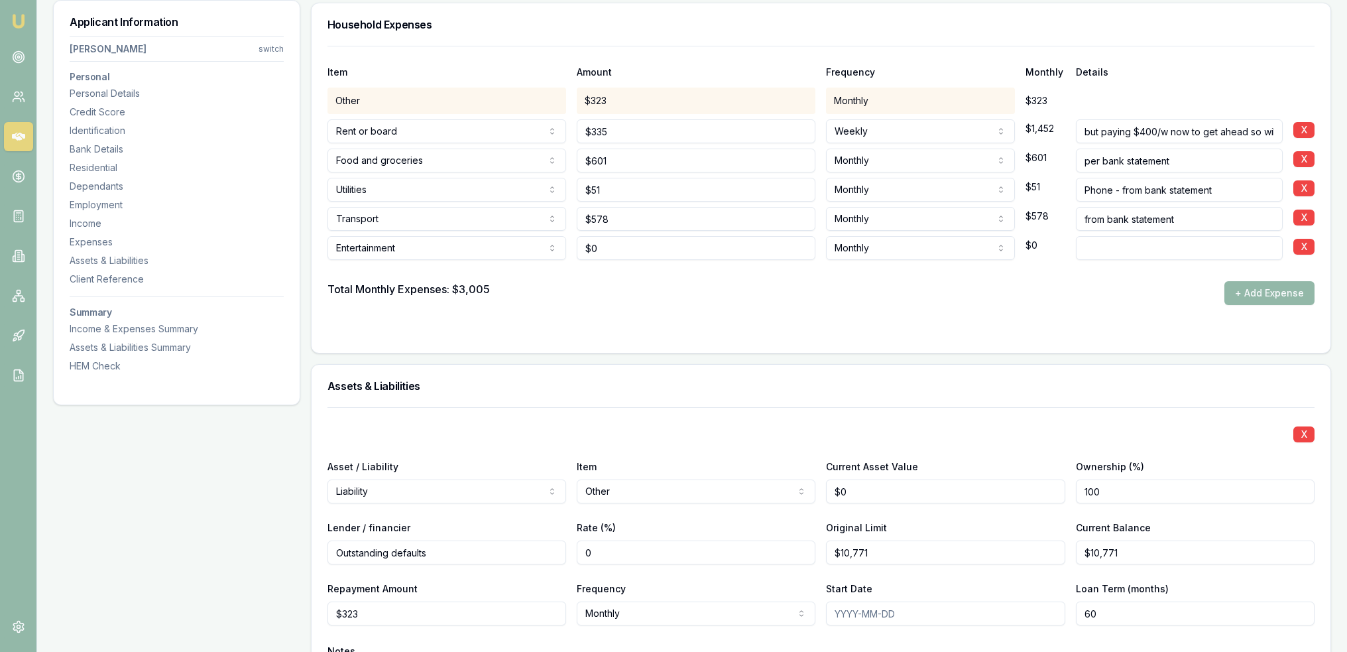
type input "0"
type input "$210"
type input "from bank statement"
click at [1116, 187] on input "Phone - from bank statement" at bounding box center [1179, 190] width 207 height 24
type input "Phone and streaming - from bank statement"
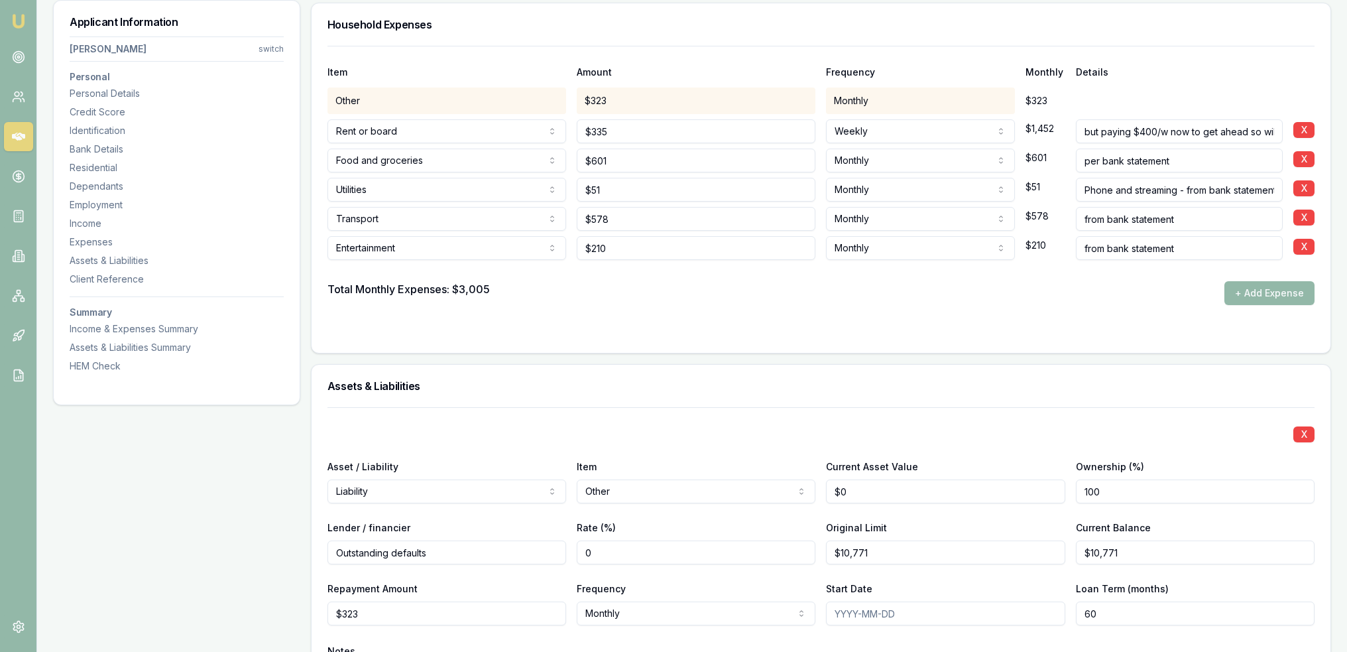
click at [1068, 302] on form "Item Amount Frequency Monthly Details Other $323 Monthly $323 Rent or board Ren…" at bounding box center [821, 191] width 987 height 291
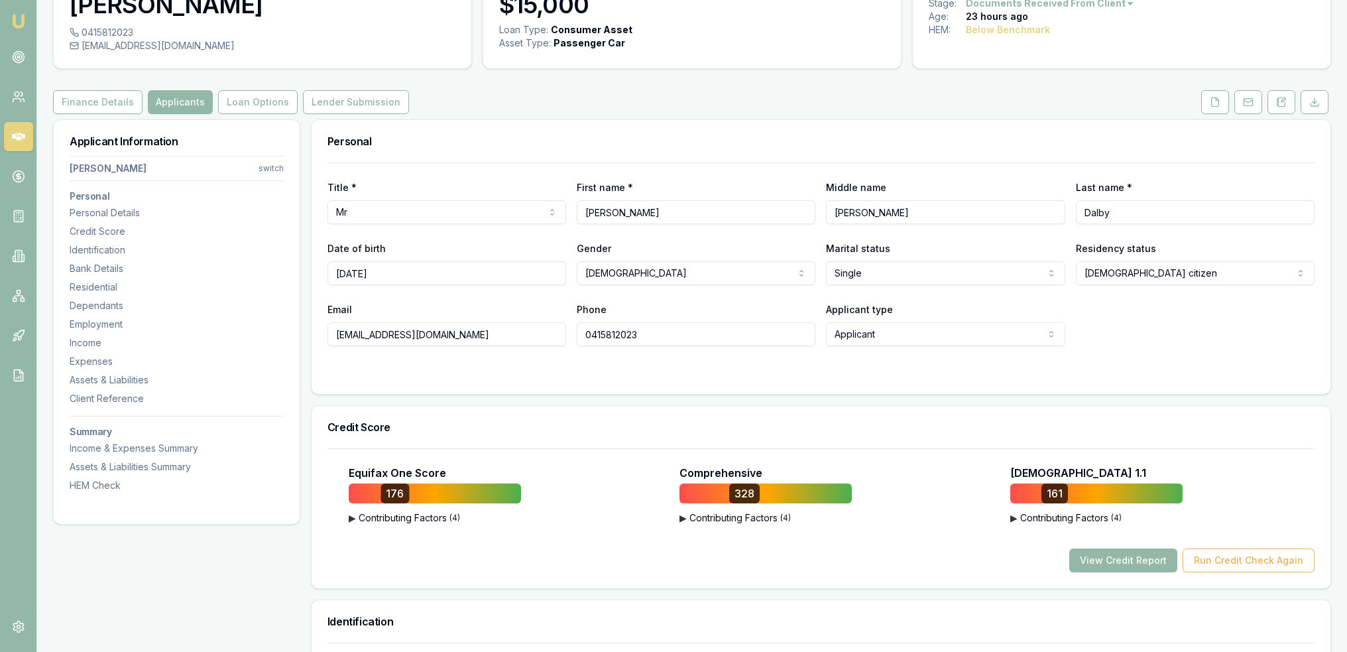
scroll to position [0, 0]
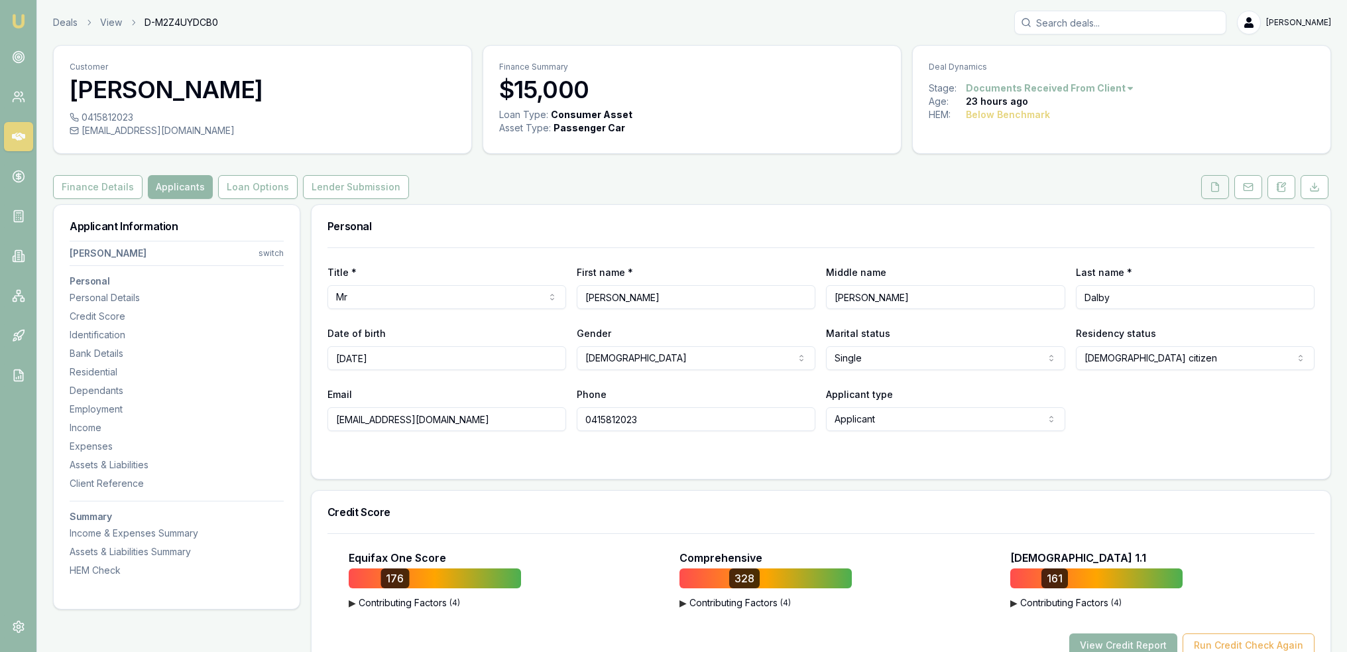
click at [1215, 180] on button at bounding box center [1216, 187] width 28 height 24
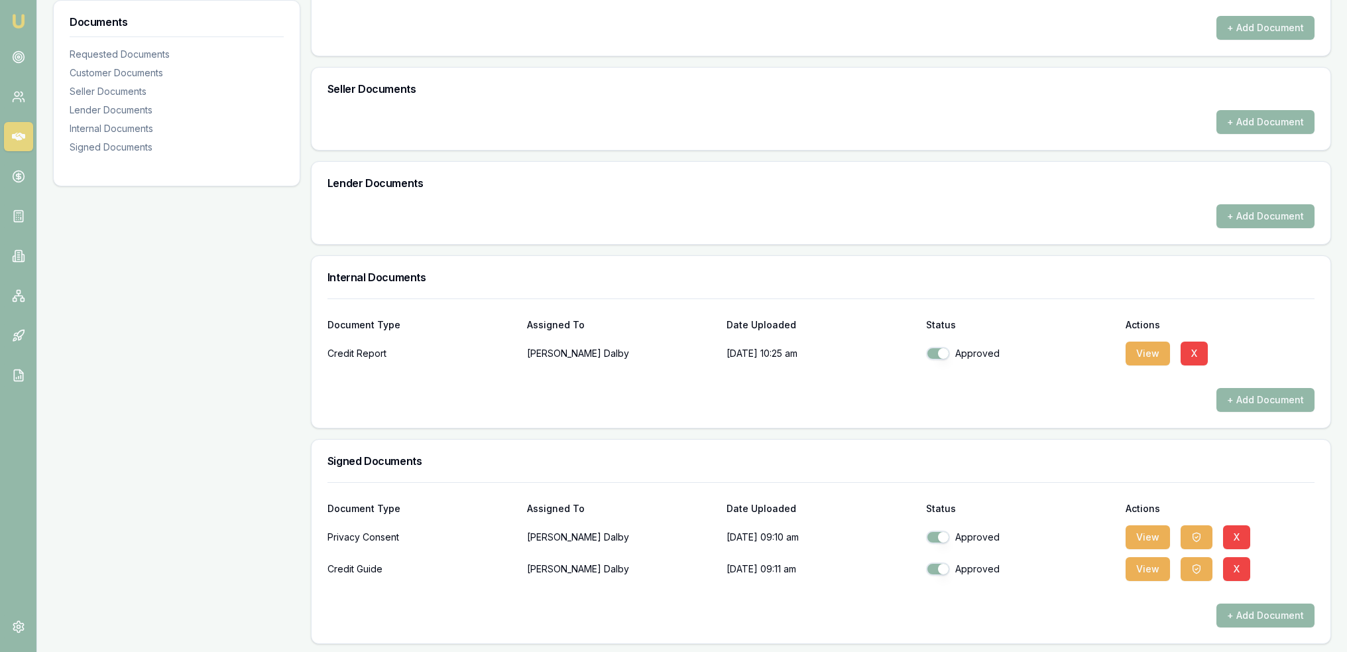
scroll to position [692, 0]
click at [1195, 564] on icon "button" at bounding box center [1197, 568] width 11 height 11
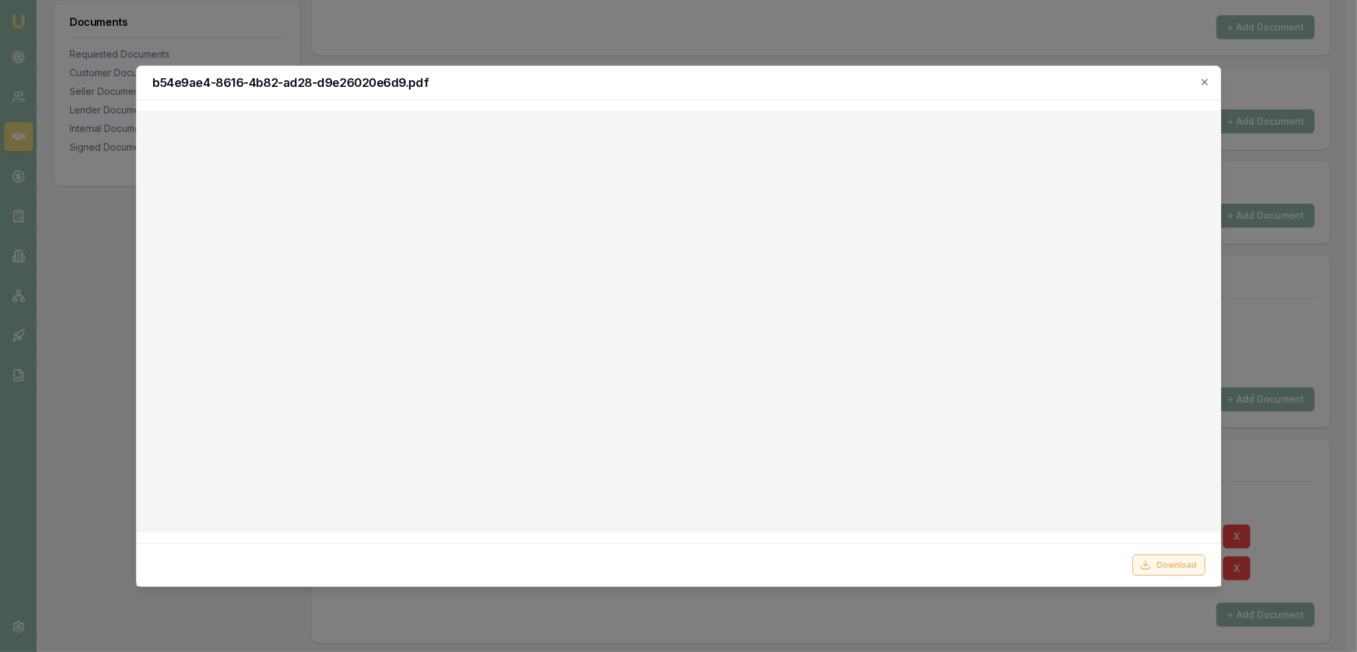
click at [1178, 564] on button "Download" at bounding box center [1168, 564] width 73 height 21
drag, startPoint x: 1196, startPoint y: 100, endPoint x: 1200, endPoint y: 92, distance: 8.9
click at [1196, 100] on div "b54e9ae4-8616-4b82-ad28-d9e26020e6d9.pdf Download Close" at bounding box center [679, 325] width 1086 height 521
click at [1207, 84] on icon "button" at bounding box center [1205, 81] width 11 height 11
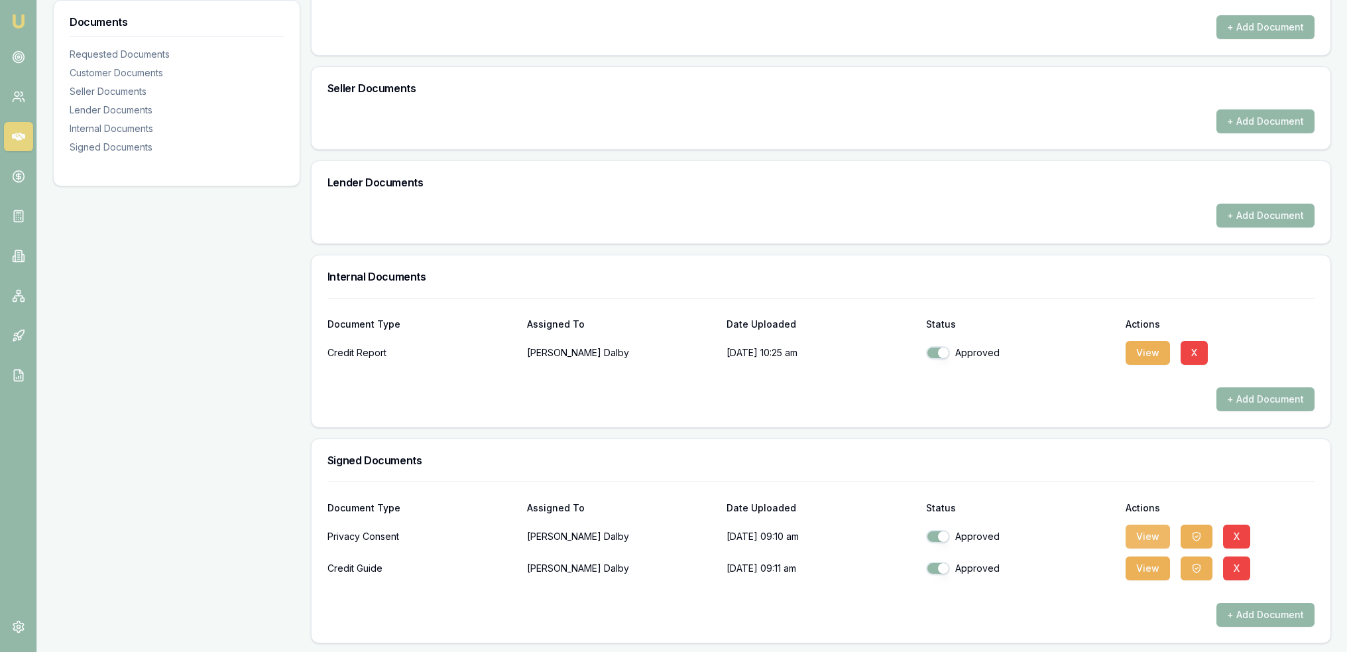
click at [1141, 538] on button "View" at bounding box center [1148, 537] width 44 height 24
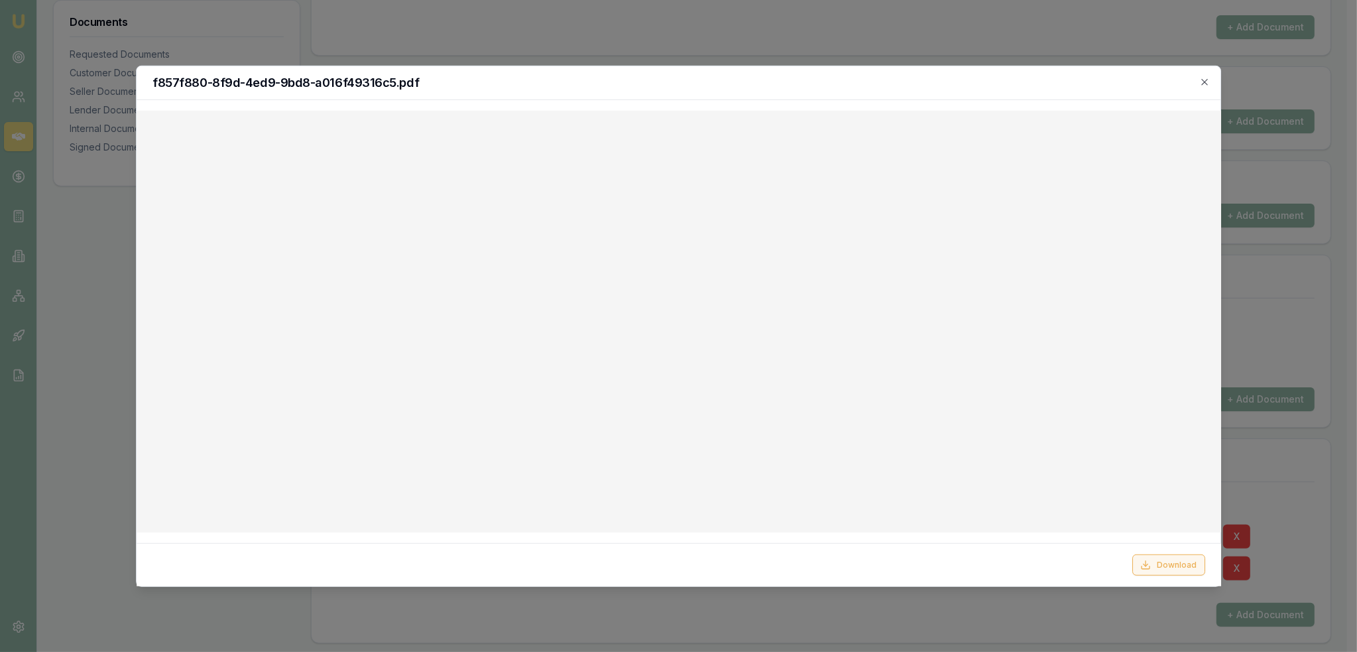
click at [1164, 562] on button "Download" at bounding box center [1168, 564] width 73 height 21
click at [1009, 84] on h2 "f857f880-8f9d-4ed9-9bd8-a016f49316c5.pdf" at bounding box center [679, 82] width 1053 height 12
click at [1202, 83] on icon "button" at bounding box center [1205, 81] width 11 height 11
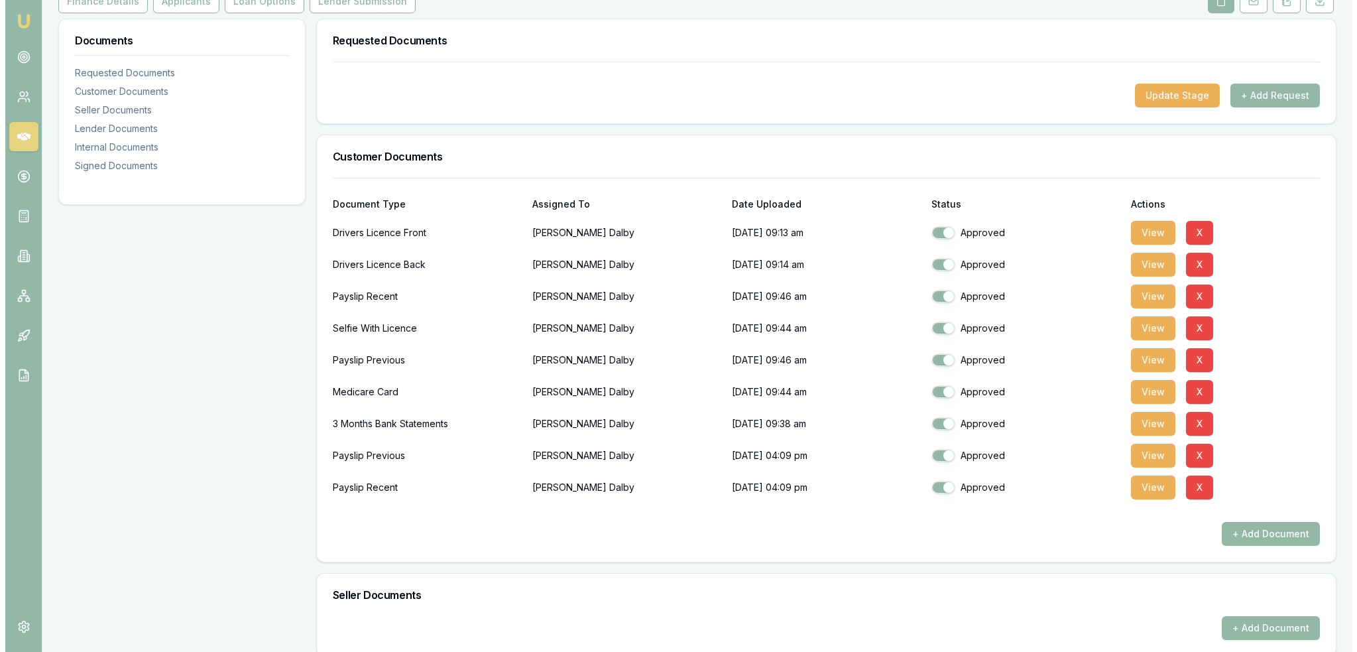
scroll to position [162, 0]
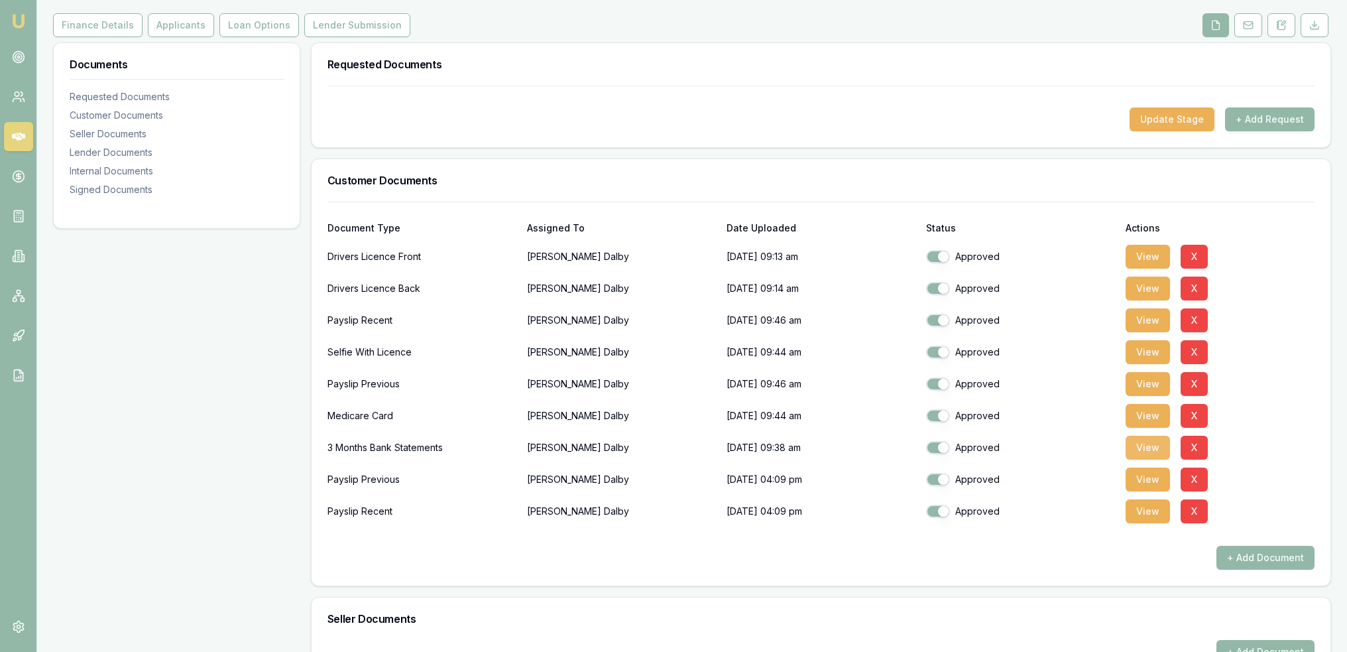
click at [1148, 447] on button "View" at bounding box center [1148, 448] width 44 height 24
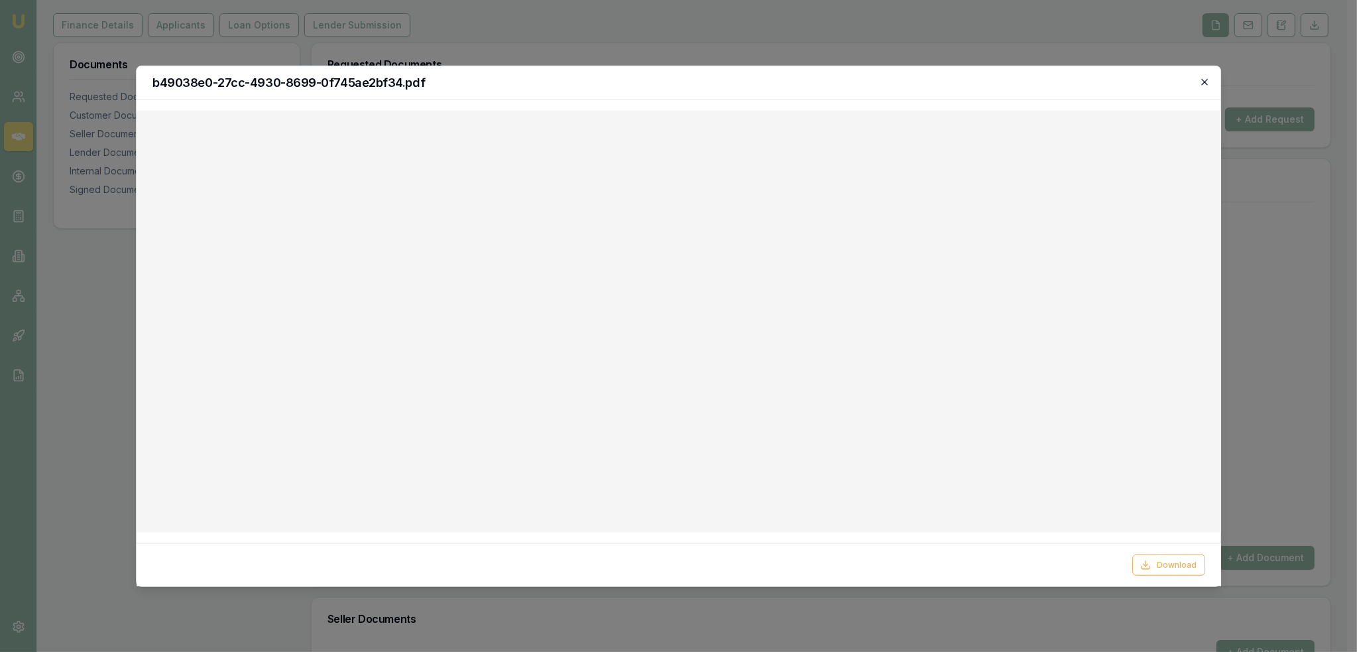
click at [1200, 82] on icon "button" at bounding box center [1205, 81] width 11 height 11
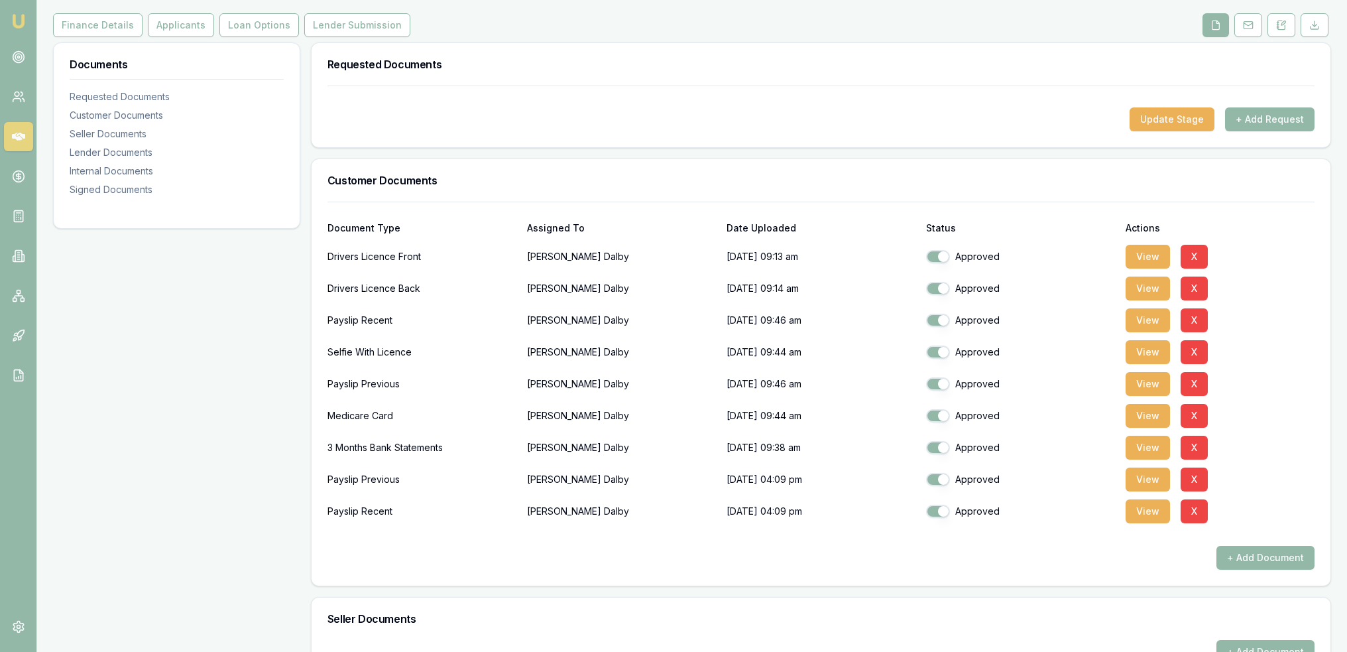
drag, startPoint x: 1143, startPoint y: 249, endPoint x: 1031, endPoint y: 305, distance: 125.4
click at [1143, 249] on button "View" at bounding box center [1148, 257] width 44 height 24
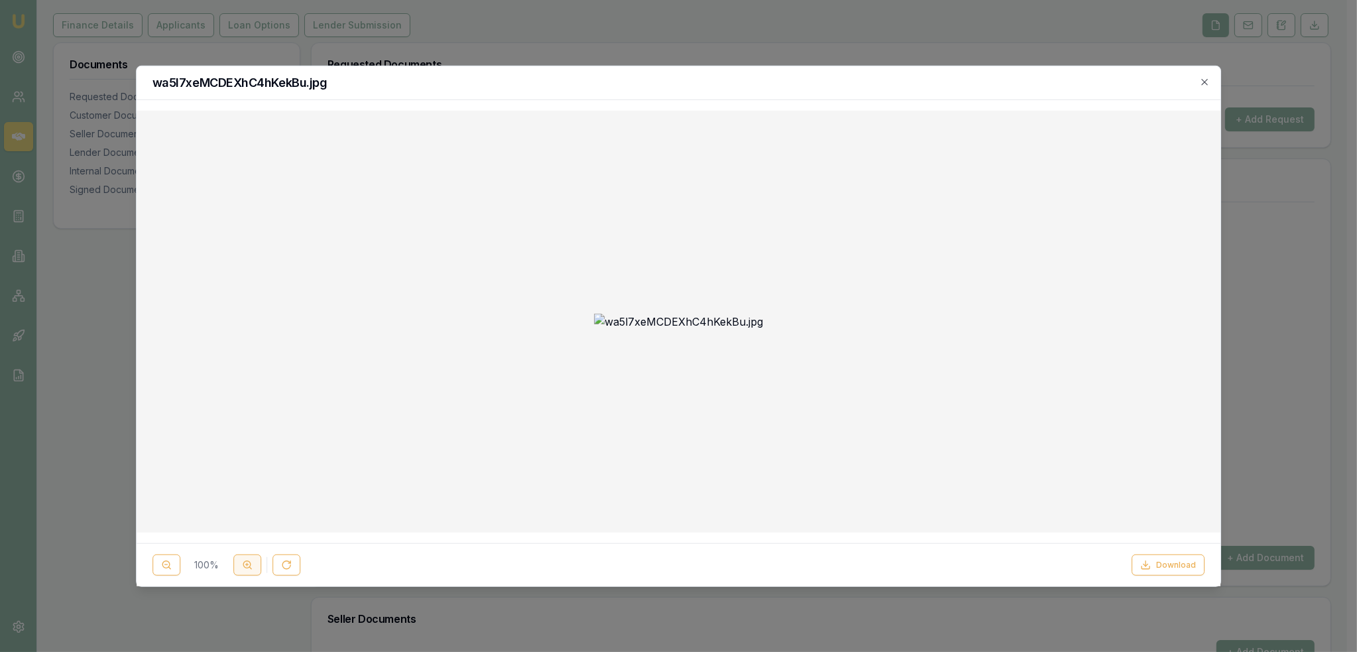
click at [248, 556] on button at bounding box center [247, 564] width 28 height 21
click at [1207, 82] on icon "button" at bounding box center [1205, 81] width 11 height 11
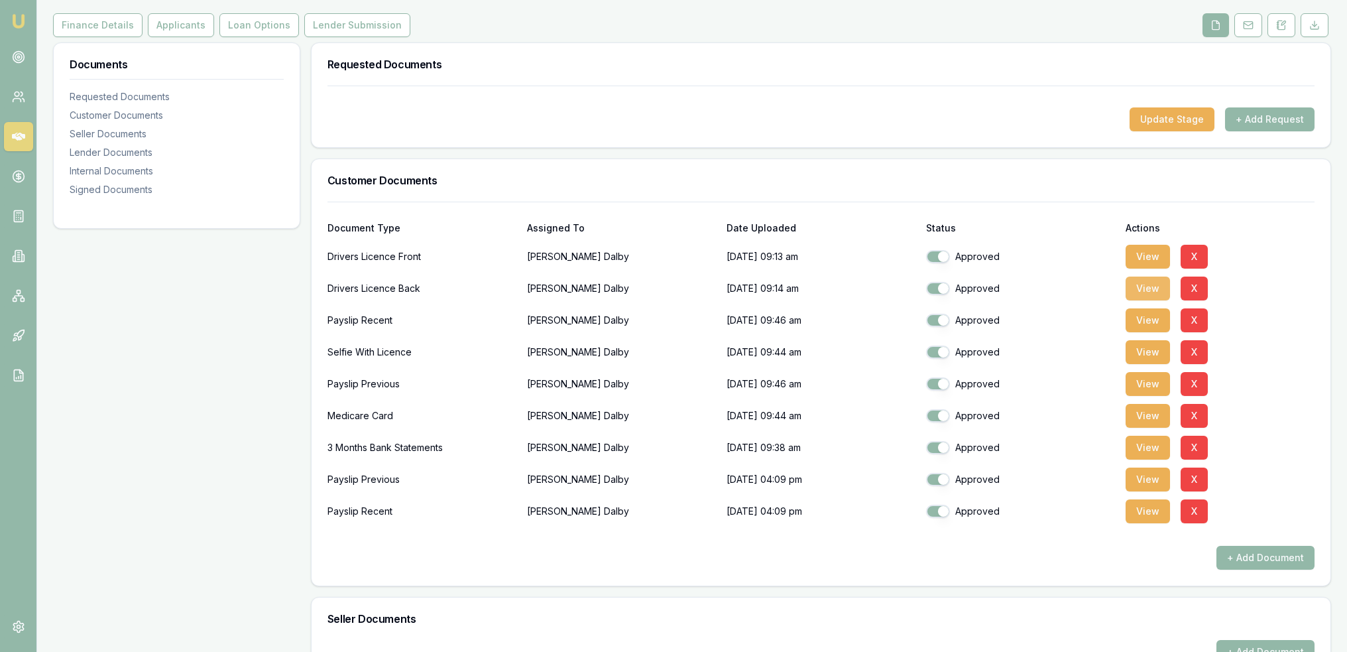
click at [1146, 280] on button "View" at bounding box center [1148, 289] width 44 height 24
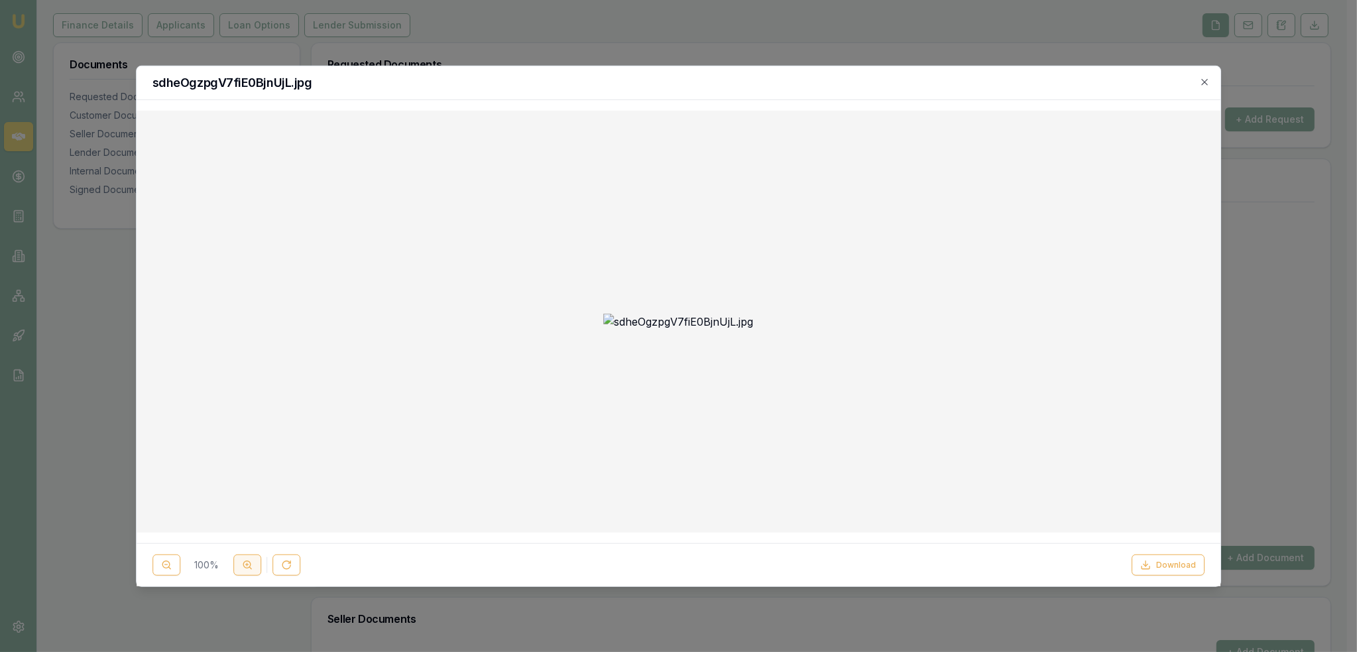
click at [233, 560] on button at bounding box center [247, 564] width 28 height 21
click at [236, 561] on button at bounding box center [247, 564] width 28 height 21
click at [158, 560] on button at bounding box center [167, 564] width 28 height 21
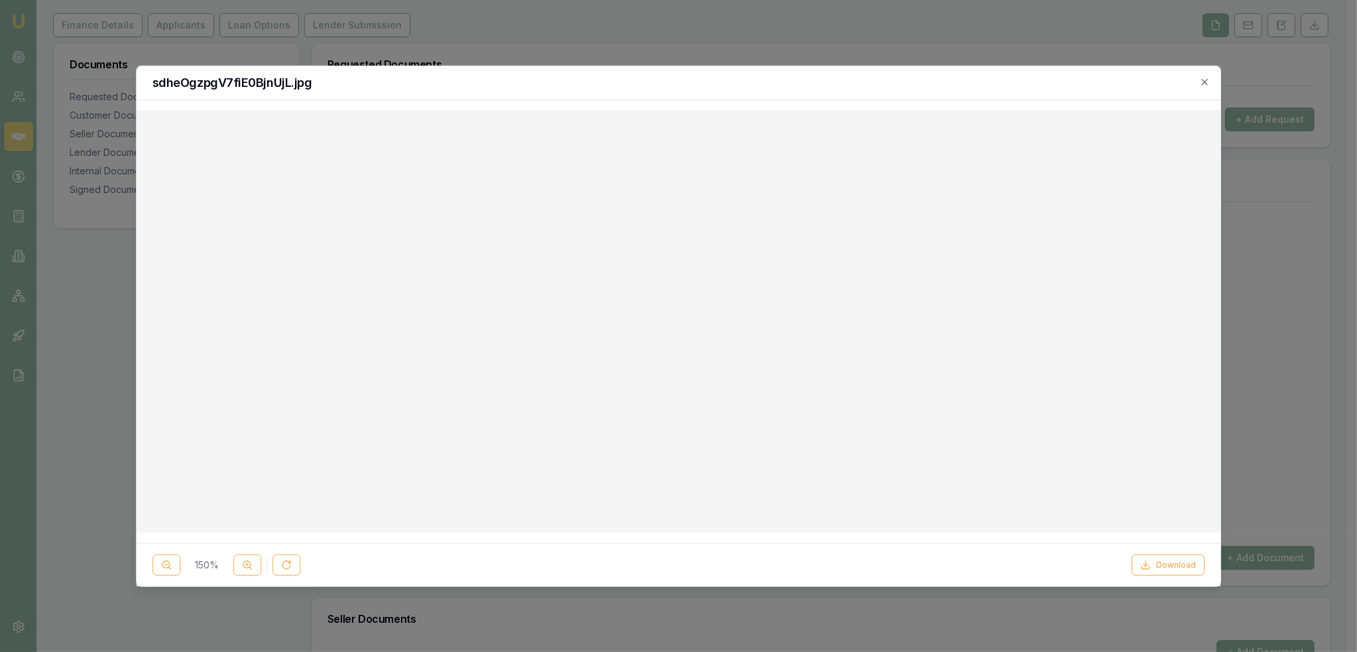
scroll to position [389, 0]
click at [1203, 78] on icon "button" at bounding box center [1205, 81] width 11 height 11
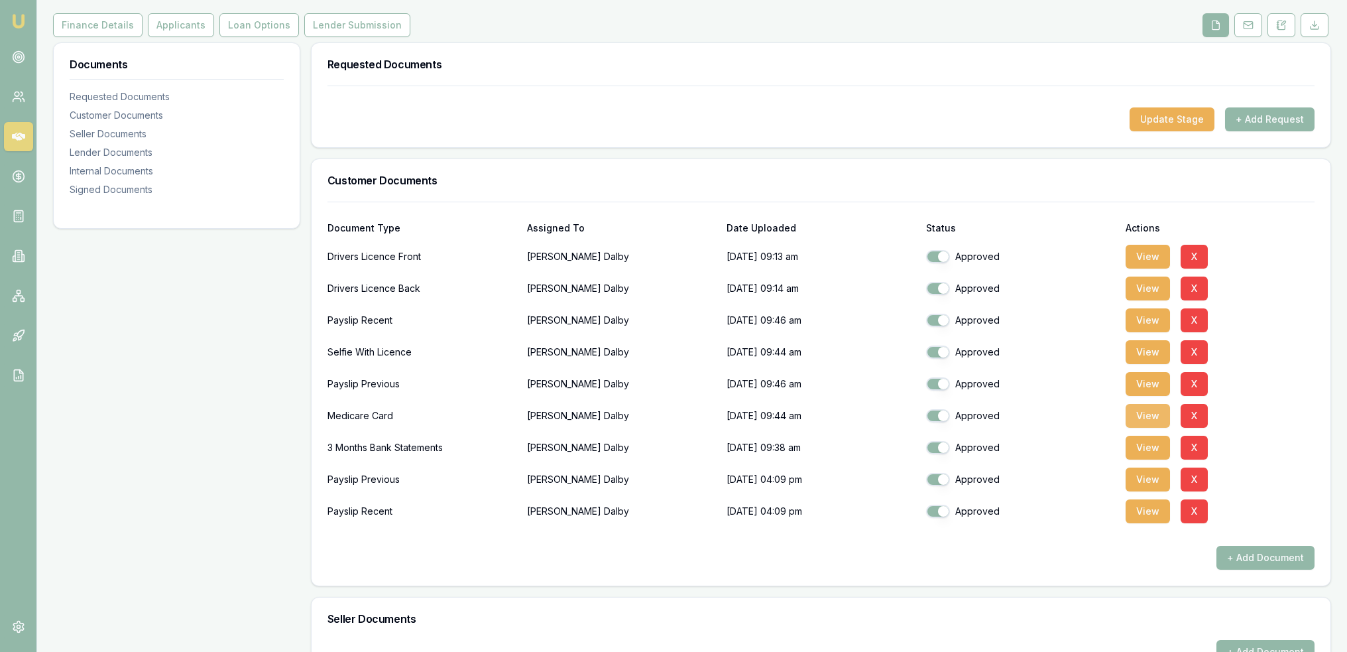
click at [1154, 415] on button "View" at bounding box center [1148, 416] width 44 height 24
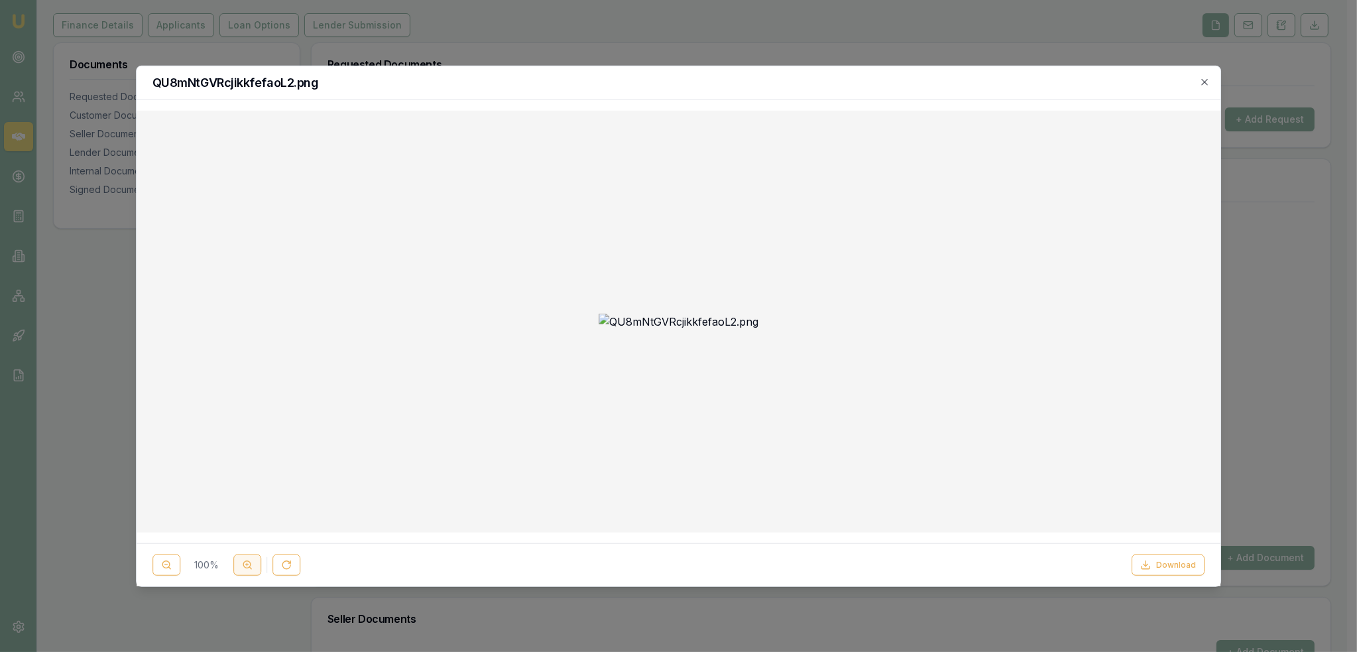
click at [242, 567] on icon at bounding box center [247, 565] width 11 height 11
click at [249, 566] on circle at bounding box center [246, 564] width 7 height 7
drag, startPoint x: 249, startPoint y: 566, endPoint x: 307, endPoint y: 552, distance: 60.1
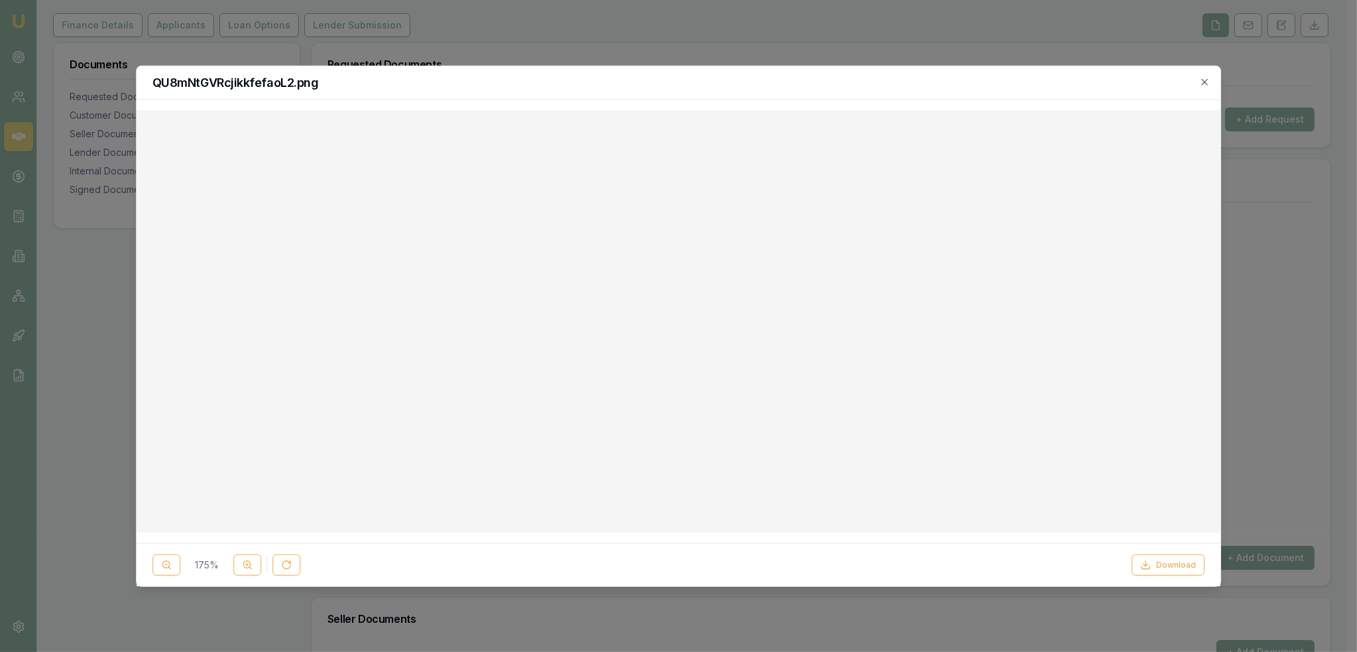
click at [249, 566] on circle at bounding box center [246, 564] width 7 height 7
click at [1207, 79] on icon "button" at bounding box center [1205, 81] width 11 height 11
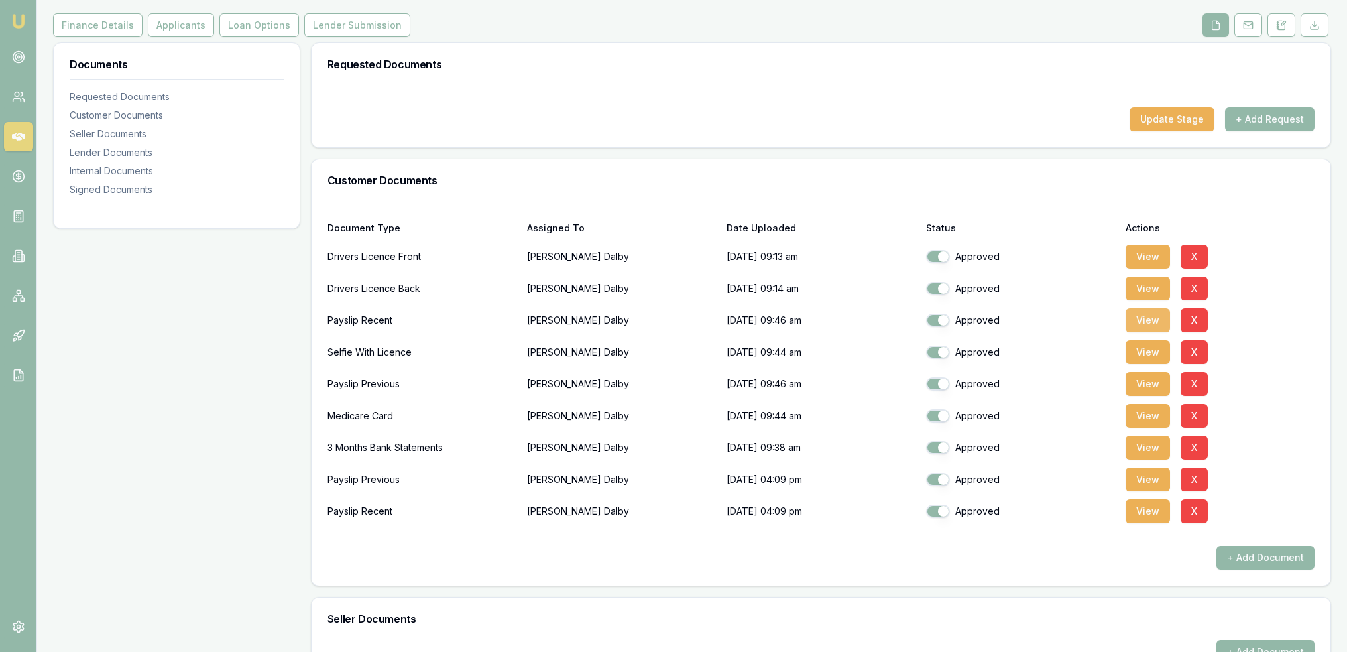
click at [1152, 316] on button "View" at bounding box center [1148, 320] width 44 height 24
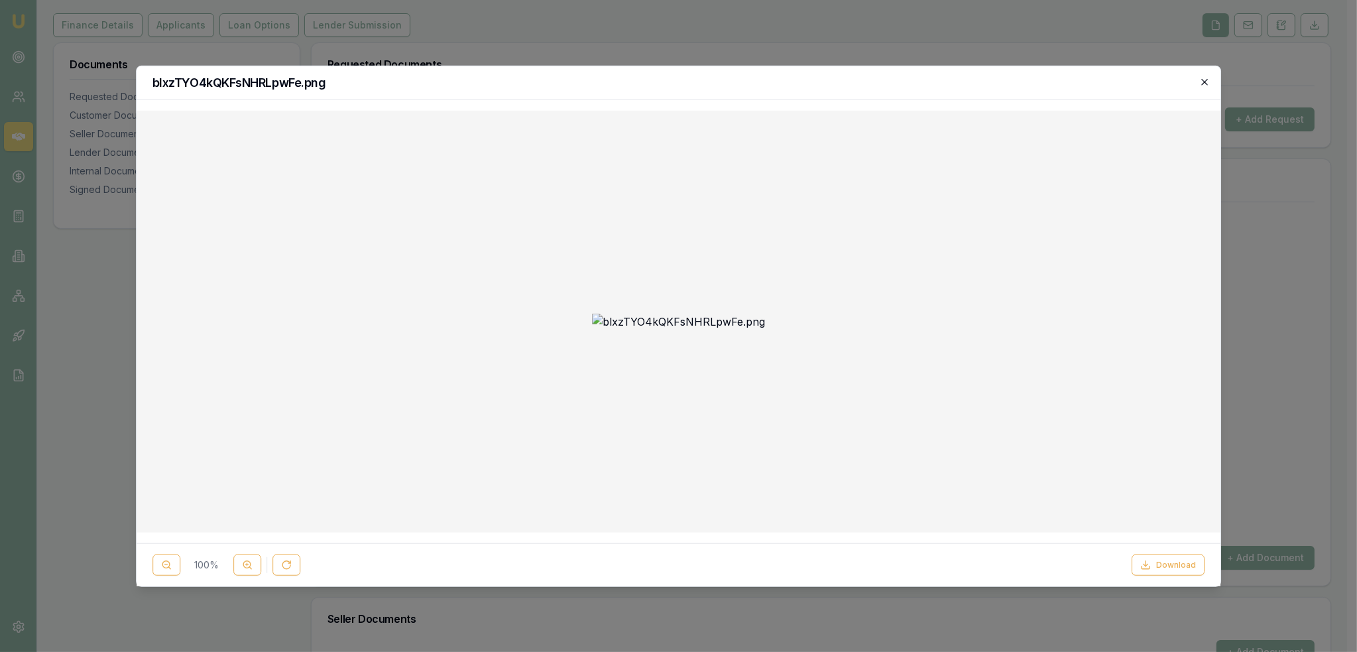
click at [1204, 84] on icon "button" at bounding box center [1205, 81] width 11 height 11
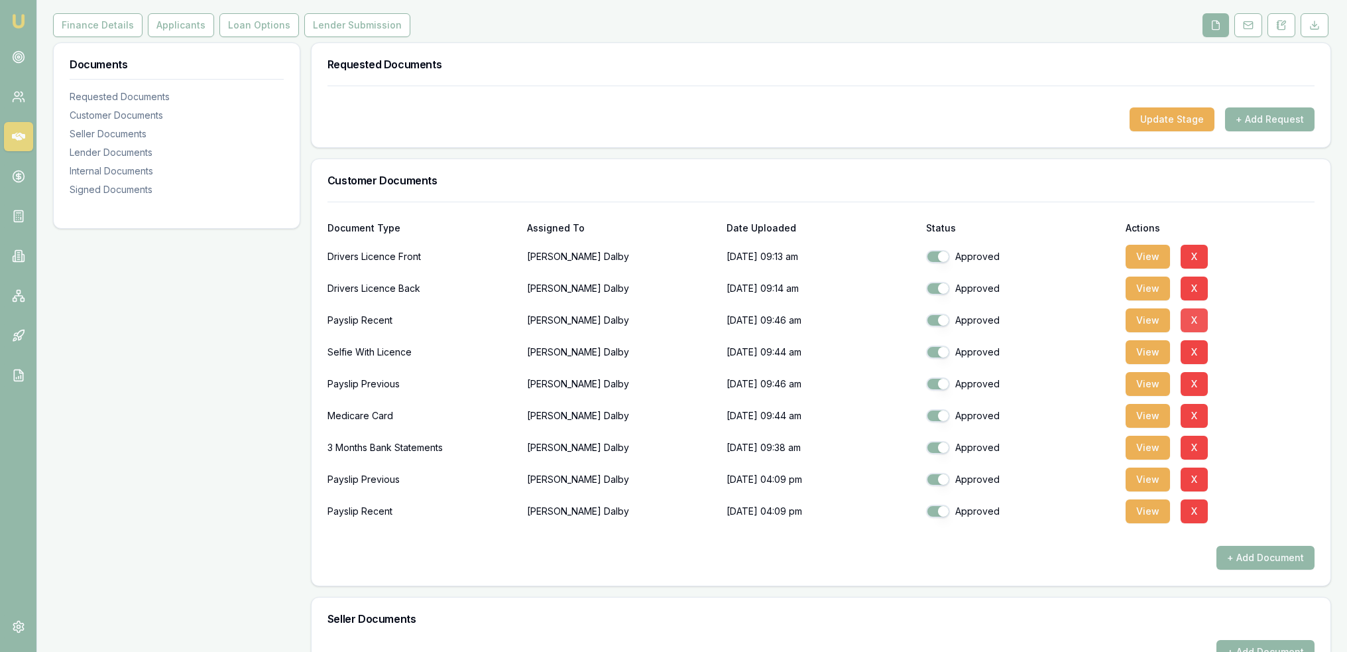
click at [1196, 324] on button "X" at bounding box center [1194, 320] width 27 height 24
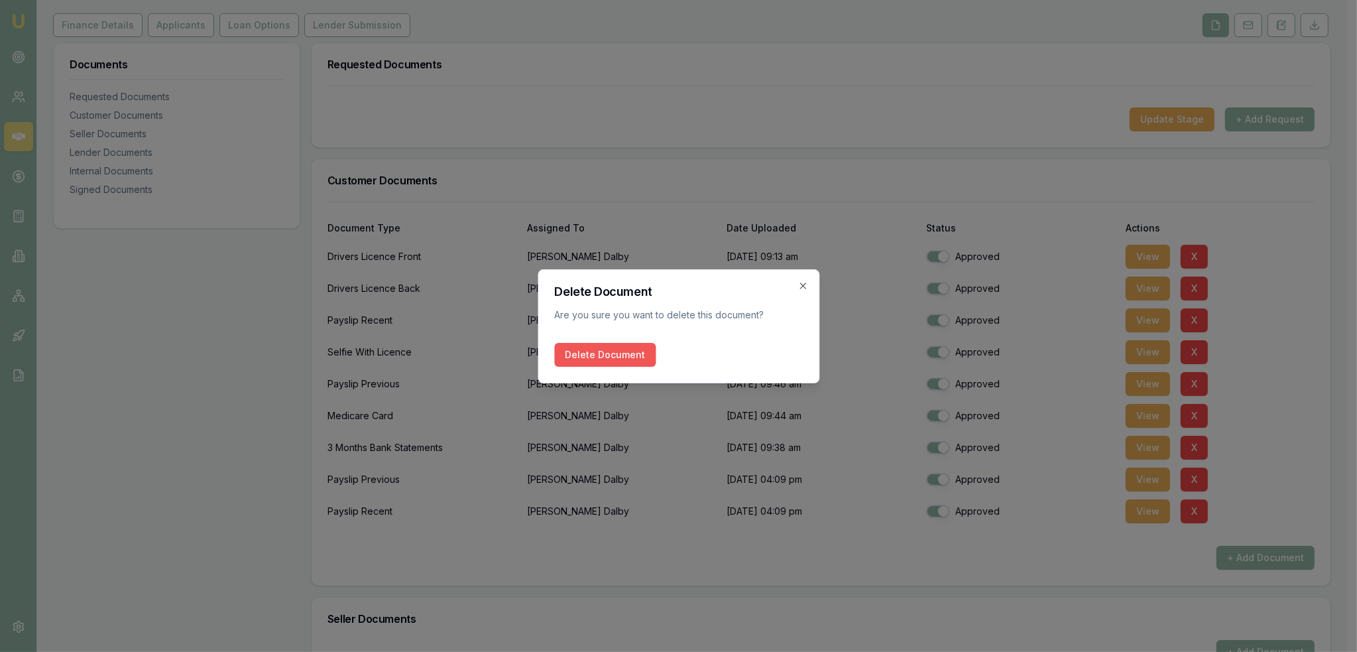
click at [599, 355] on button "Delete Document" at bounding box center [604, 355] width 101 height 24
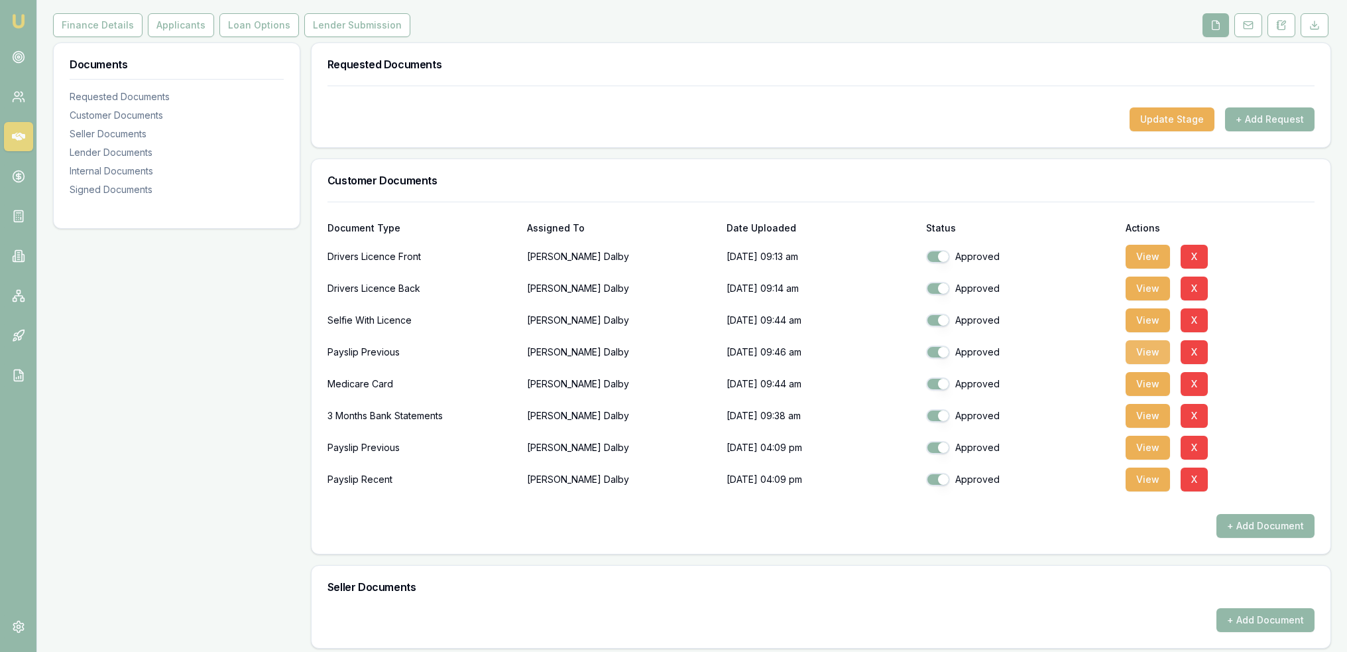
click at [1158, 355] on button "View" at bounding box center [1148, 352] width 44 height 24
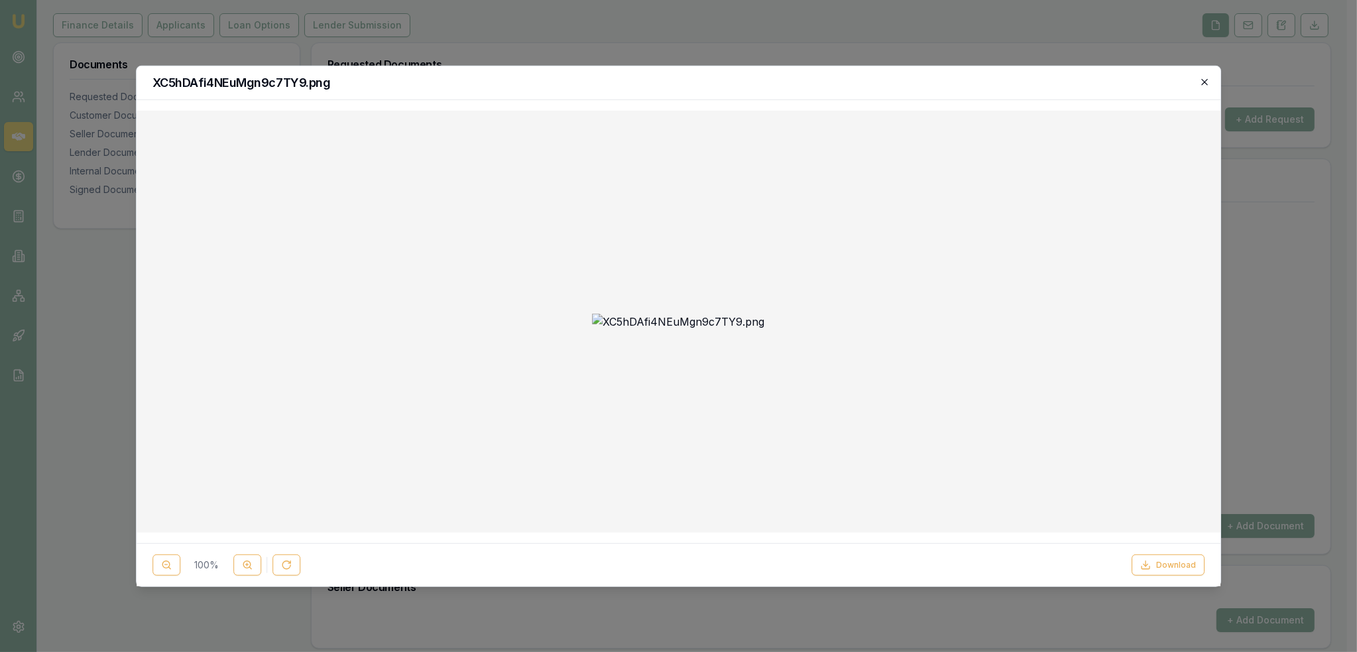
click at [1207, 82] on icon "button" at bounding box center [1205, 82] width 6 height 6
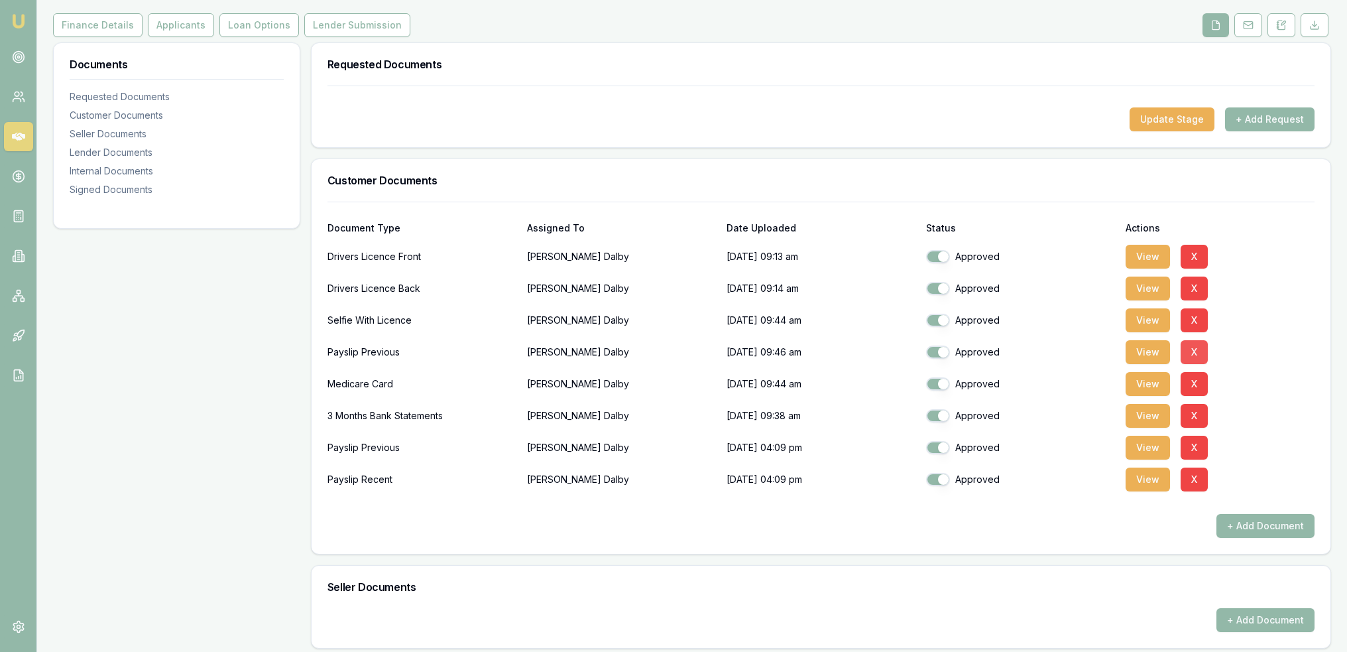
click at [1196, 352] on button "X" at bounding box center [1194, 352] width 27 height 24
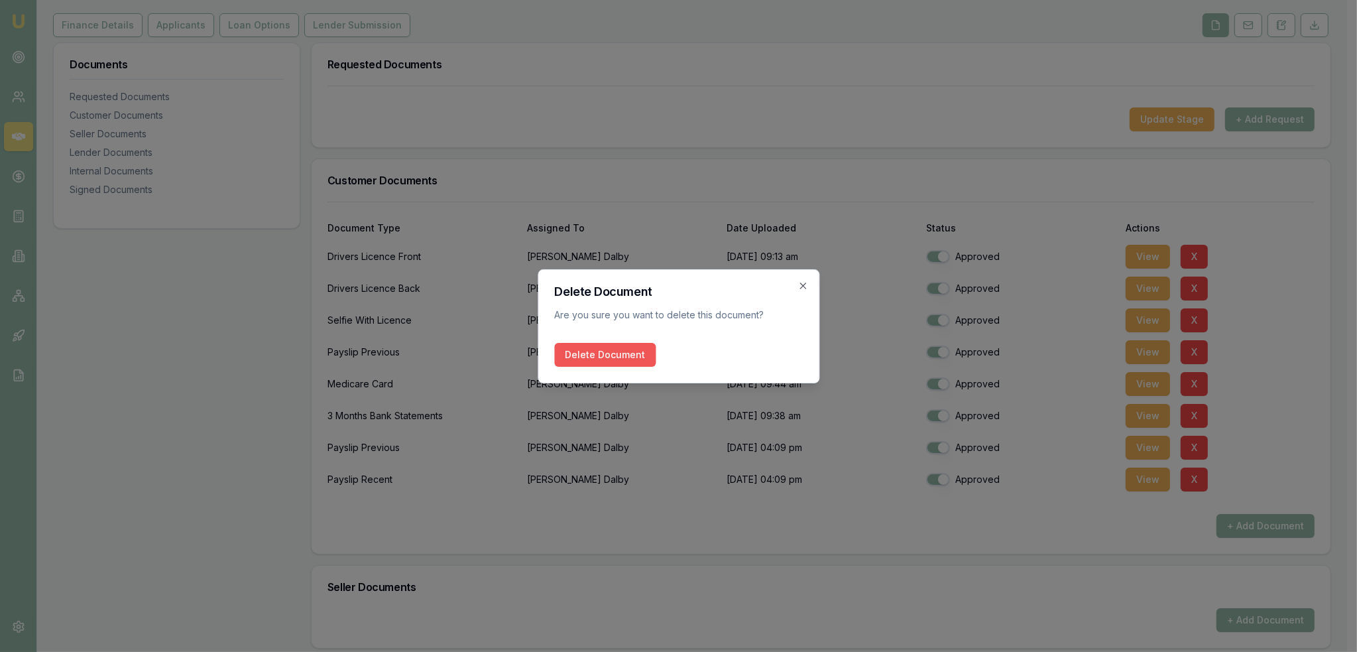
click at [609, 356] on button "Delete Document" at bounding box center [604, 355] width 101 height 24
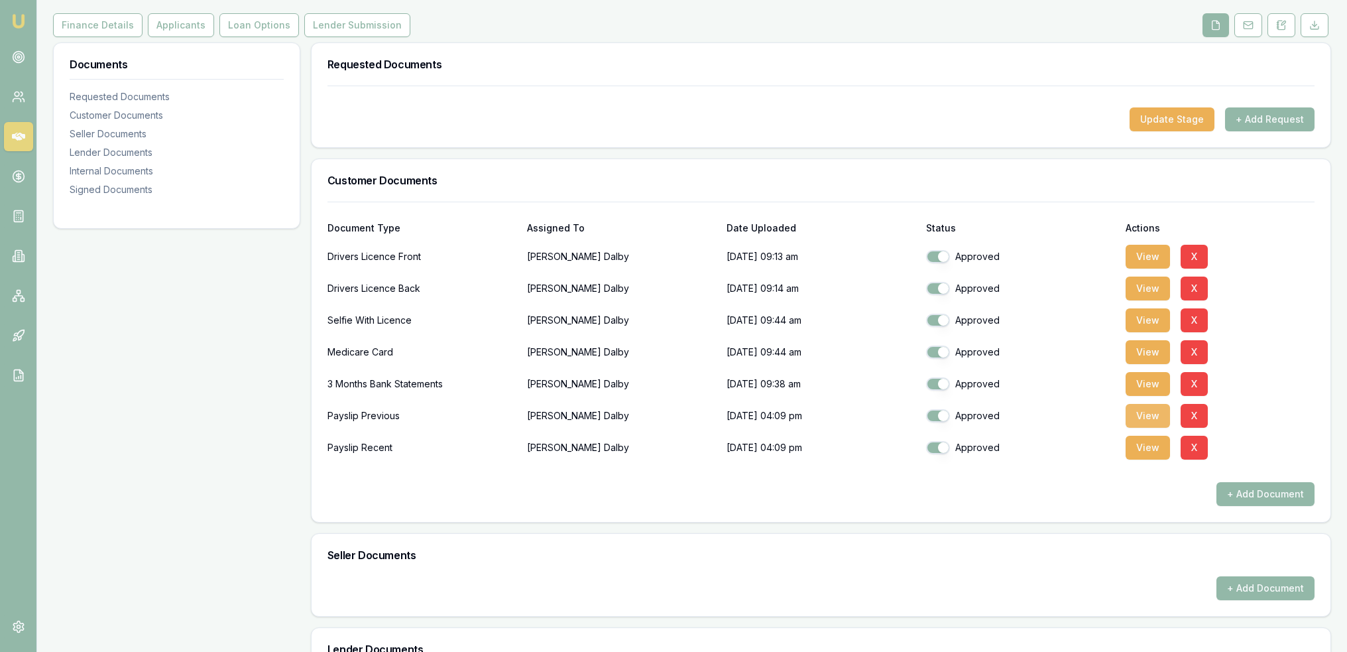
click at [1153, 410] on button "View" at bounding box center [1148, 416] width 44 height 24
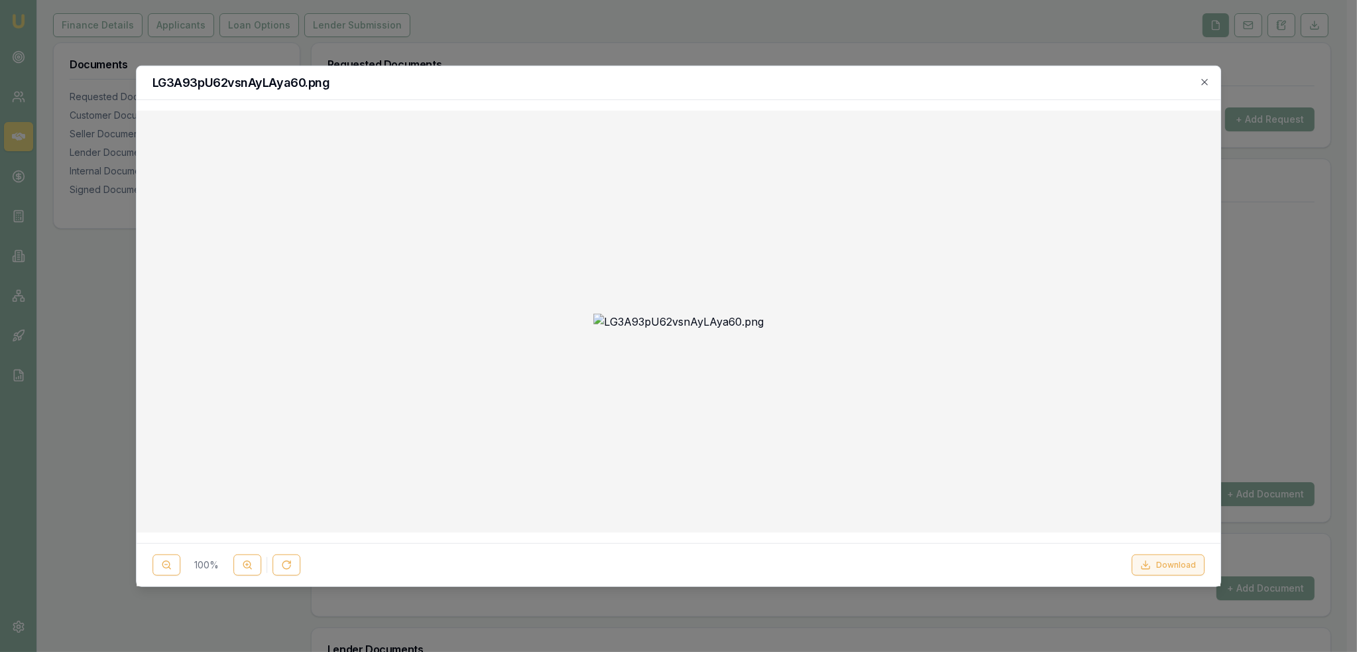
click at [1174, 562] on button "Download" at bounding box center [1168, 564] width 73 height 21
click at [255, 562] on button at bounding box center [247, 564] width 28 height 21
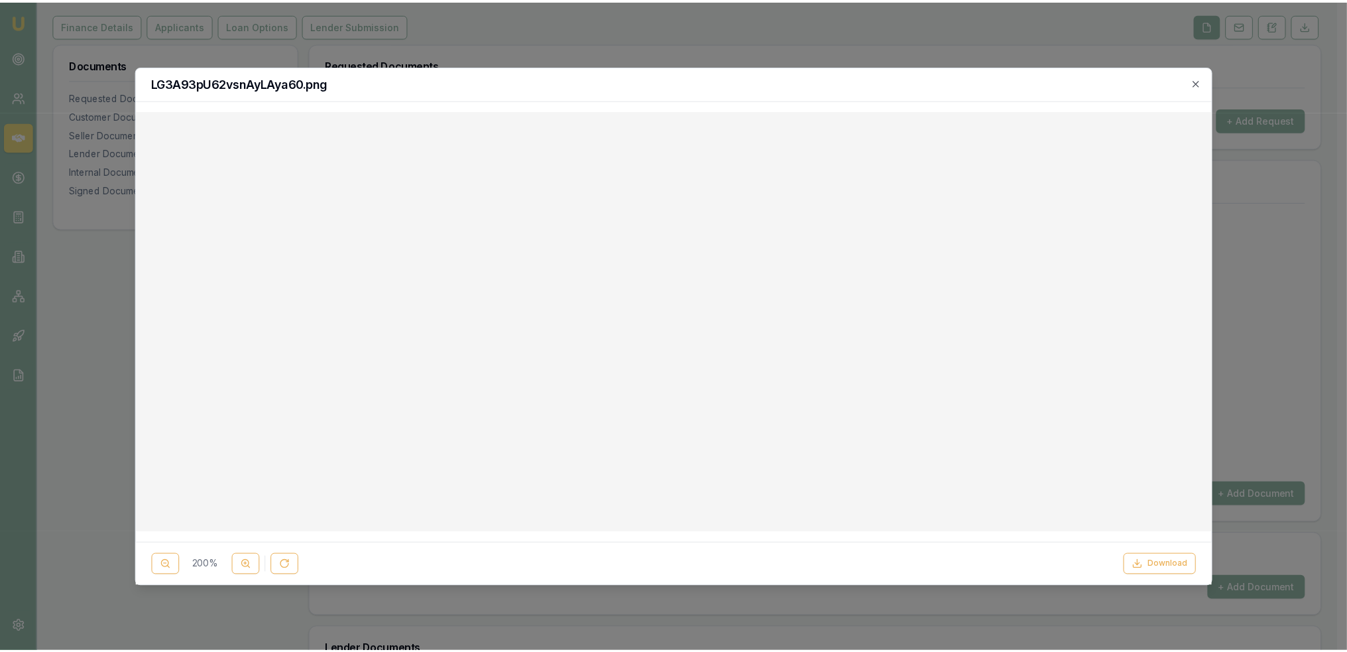
scroll to position [332, 0]
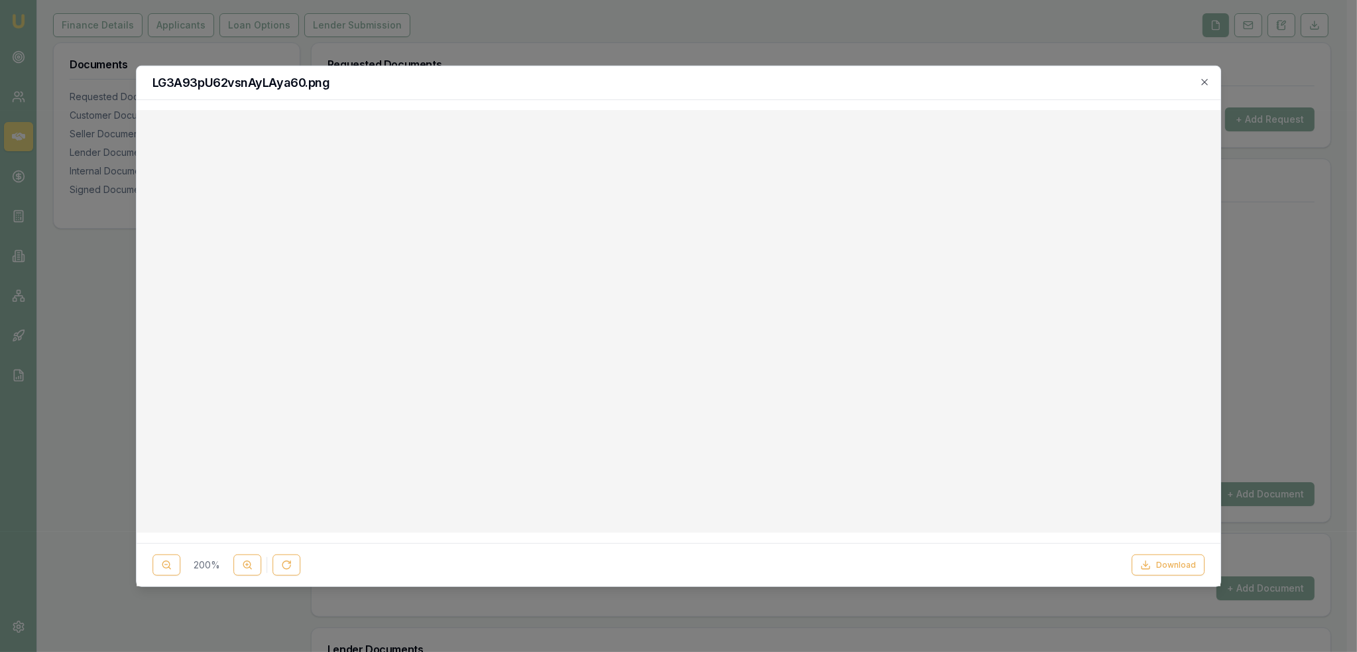
drag, startPoint x: 1202, startPoint y: 85, endPoint x: 1210, endPoint y: 90, distance: 9.2
click at [1202, 85] on icon "button" at bounding box center [1205, 81] width 11 height 11
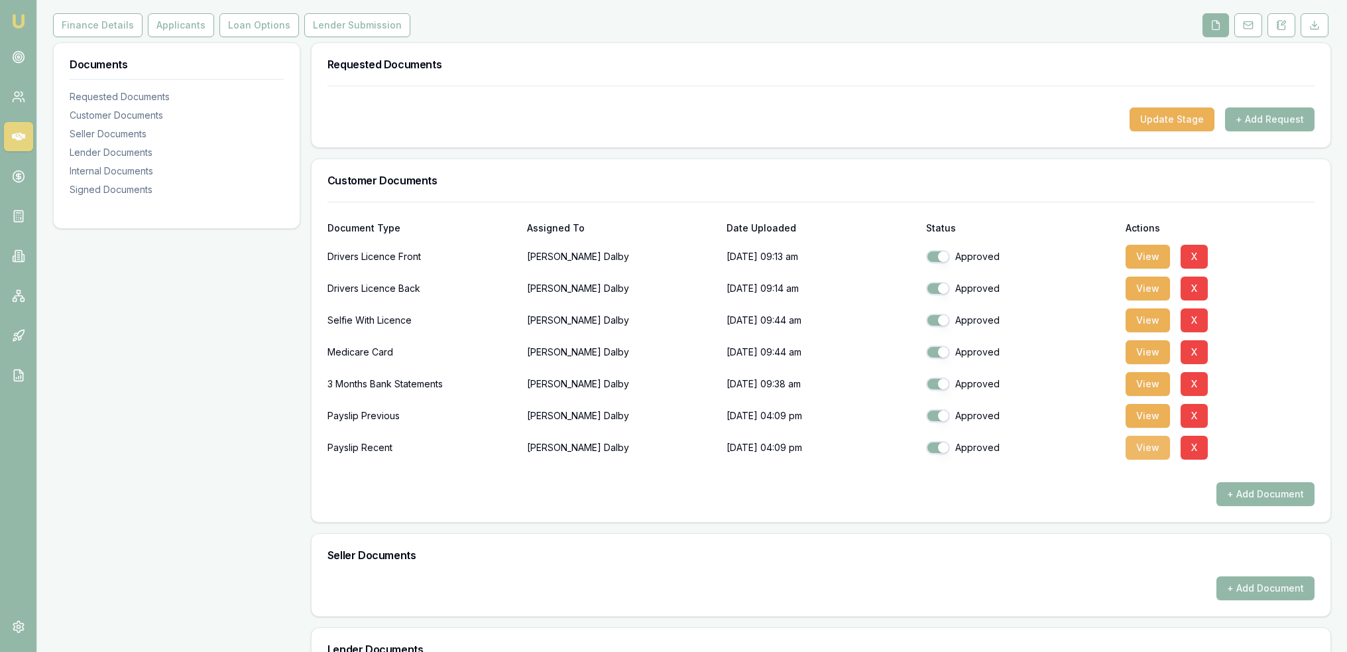
click at [1143, 445] on button "View" at bounding box center [1148, 448] width 44 height 24
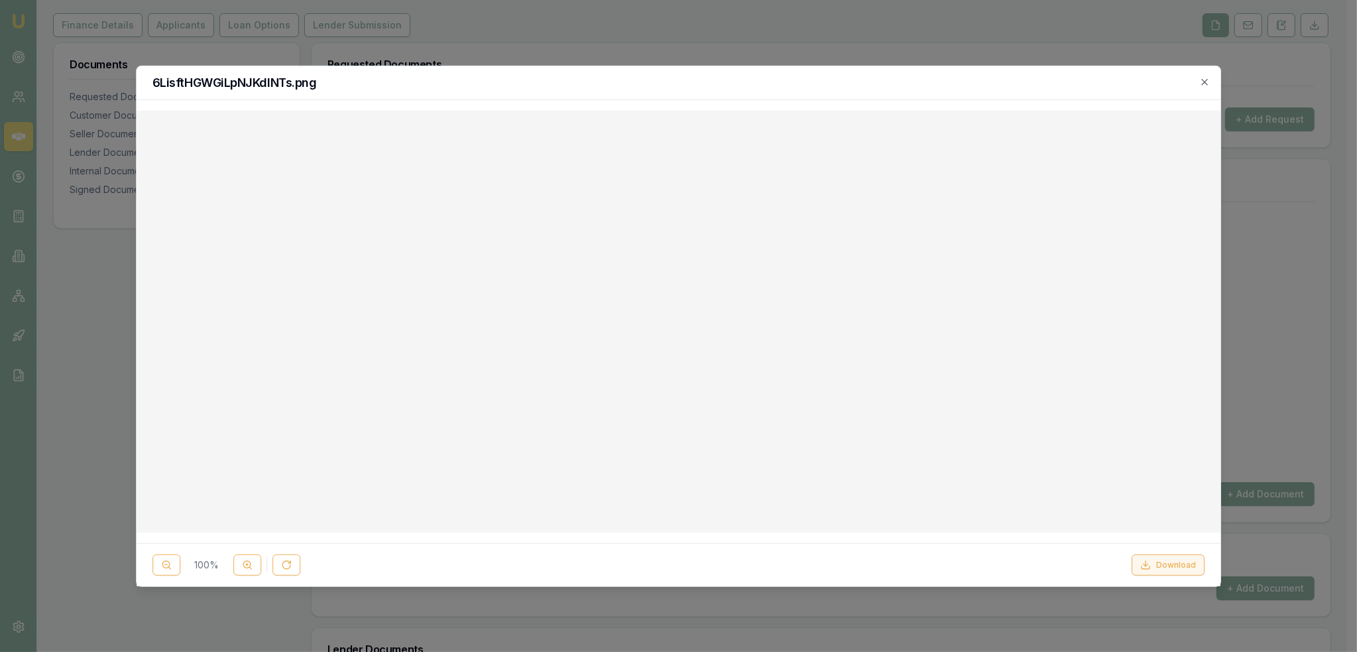
drag, startPoint x: 1170, startPoint y: 562, endPoint x: 1159, endPoint y: 562, distance: 10.6
click at [1172, 562] on button "Download" at bounding box center [1168, 564] width 73 height 21
click at [1209, 82] on icon "button" at bounding box center [1205, 81] width 11 height 11
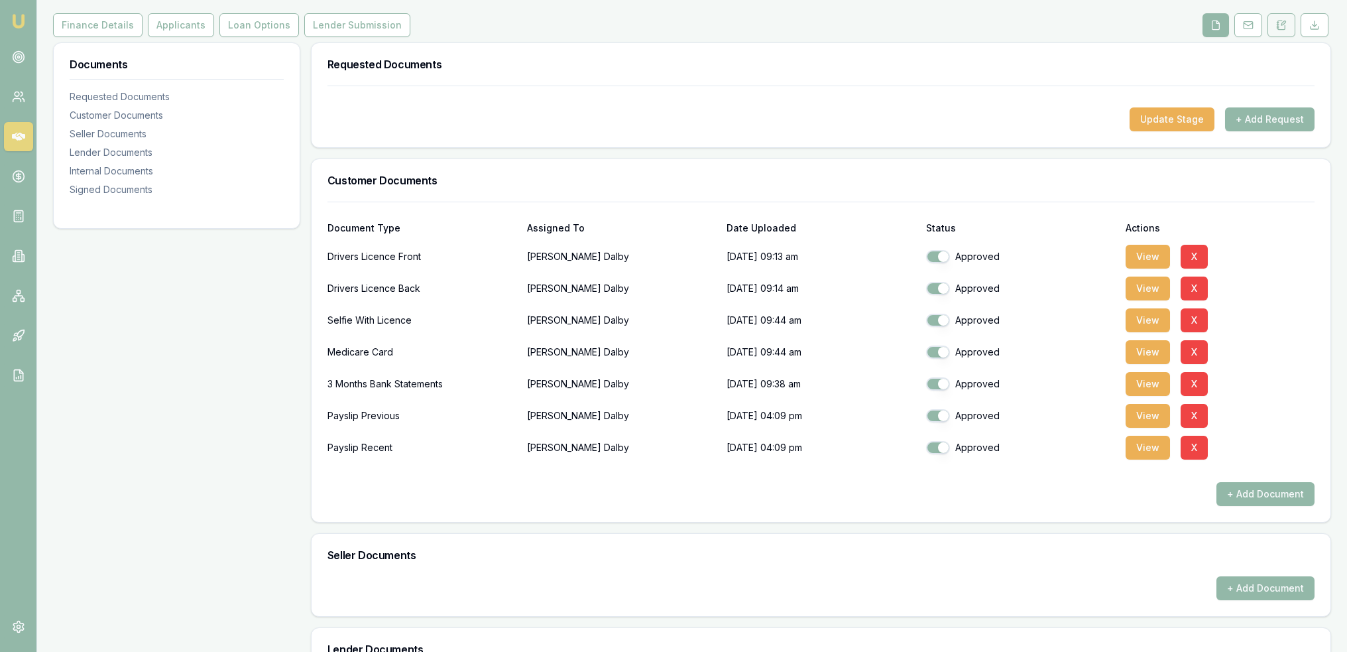
click at [1278, 26] on icon at bounding box center [1281, 25] width 7 height 9
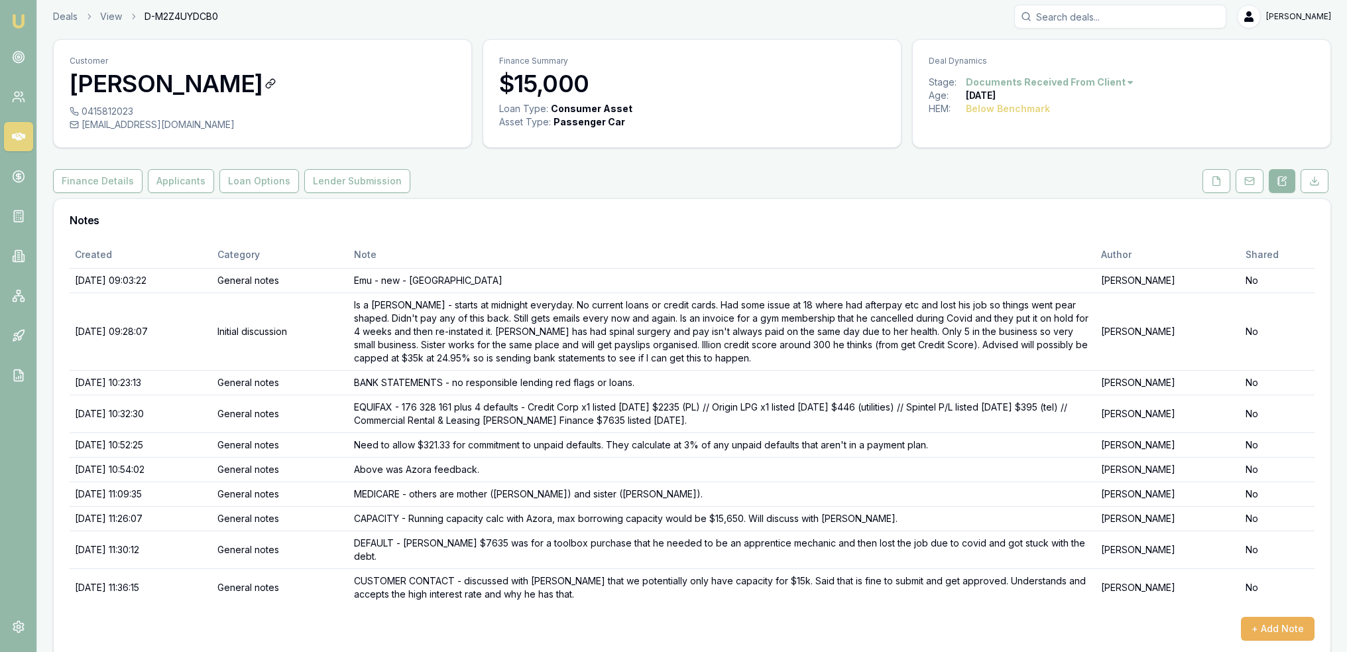
click at [304, 90] on h3 "Bailey Dalby" at bounding box center [263, 83] width 386 height 27
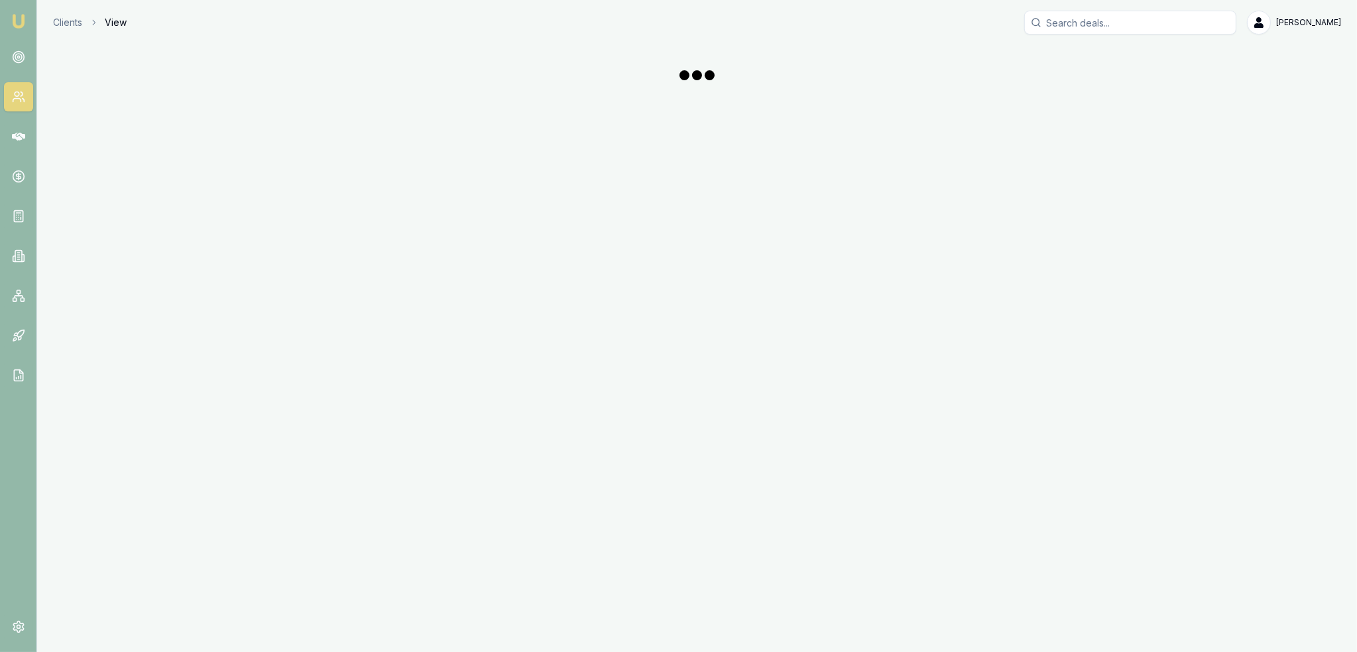
click at [113, 180] on div "Emu Broker Clients View Robyn Adams Toggle Menu" at bounding box center [678, 326] width 1357 height 652
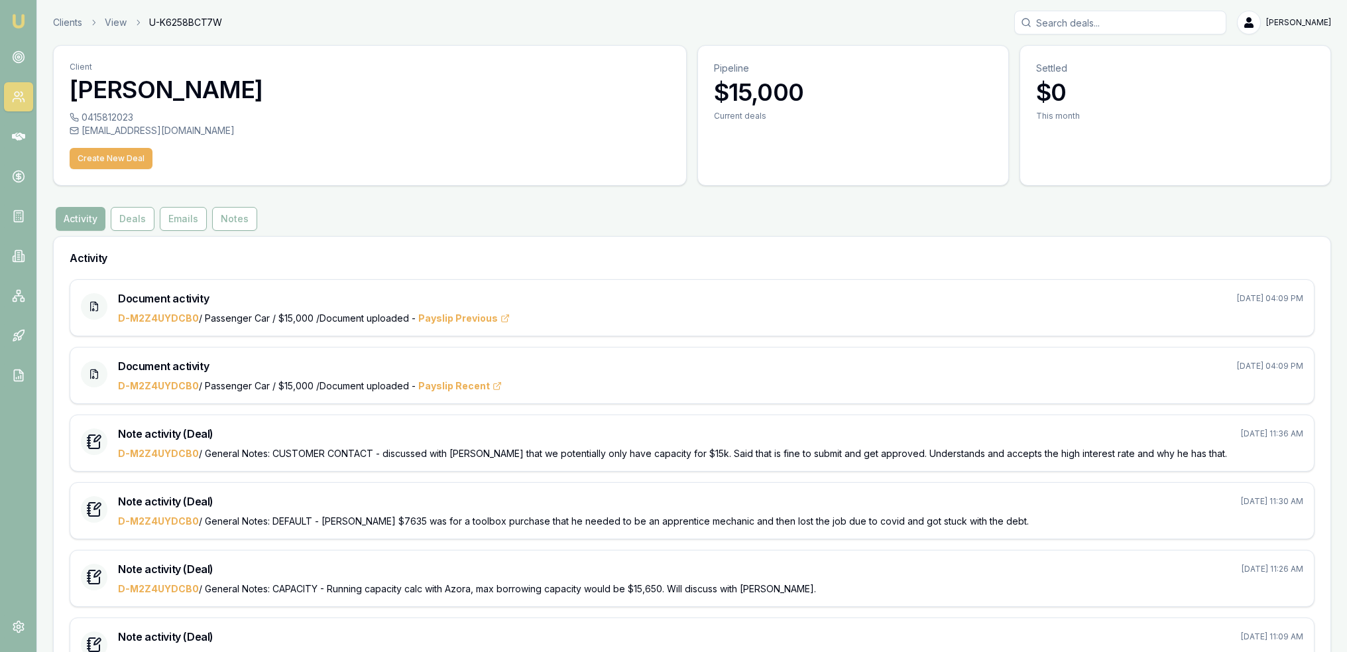
click at [31, 10] on nav "Emu Broker" at bounding box center [18, 200] width 36 height 401
click at [17, 23] on img at bounding box center [19, 21] width 16 height 16
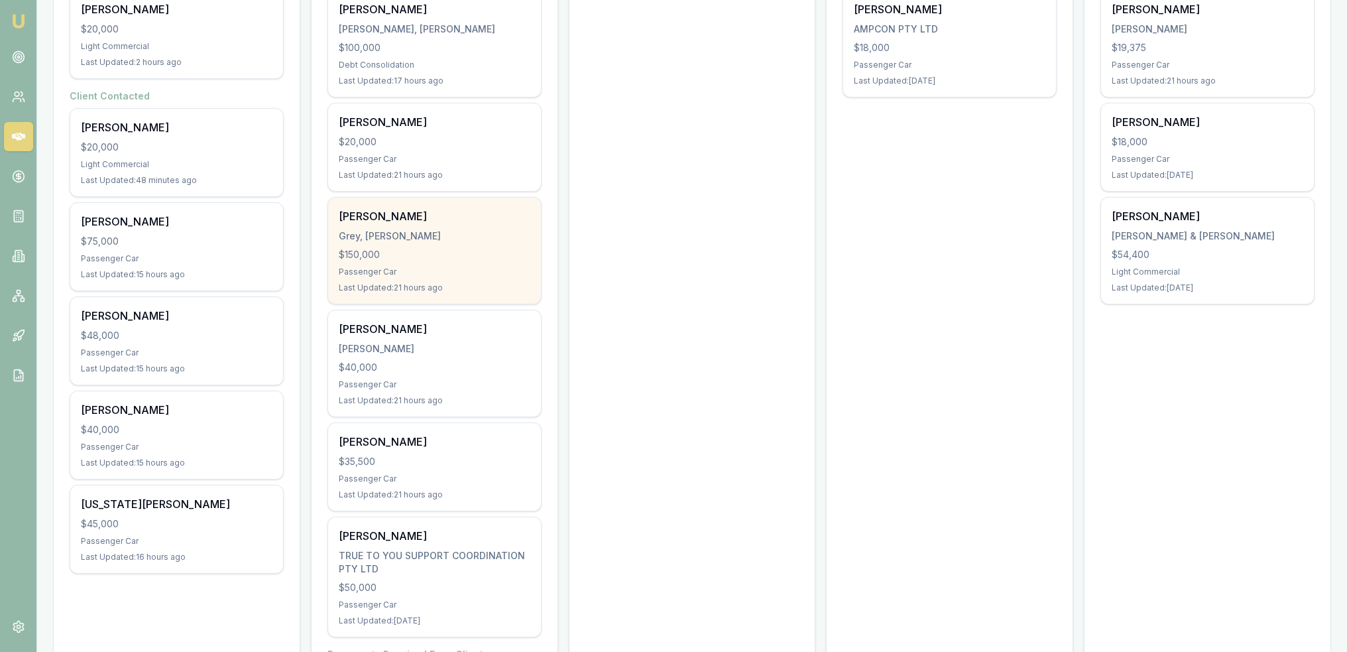
scroll to position [438, 0]
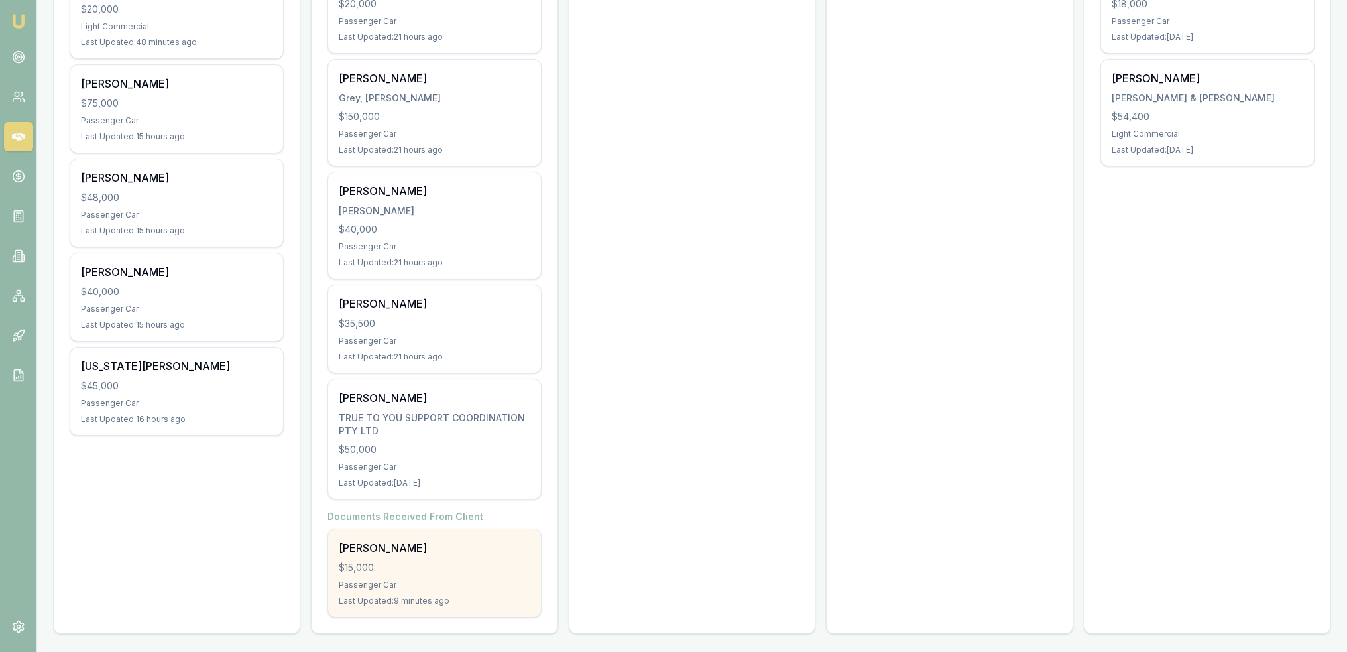
click at [462, 563] on div "$15,000" at bounding box center [435, 567] width 192 height 13
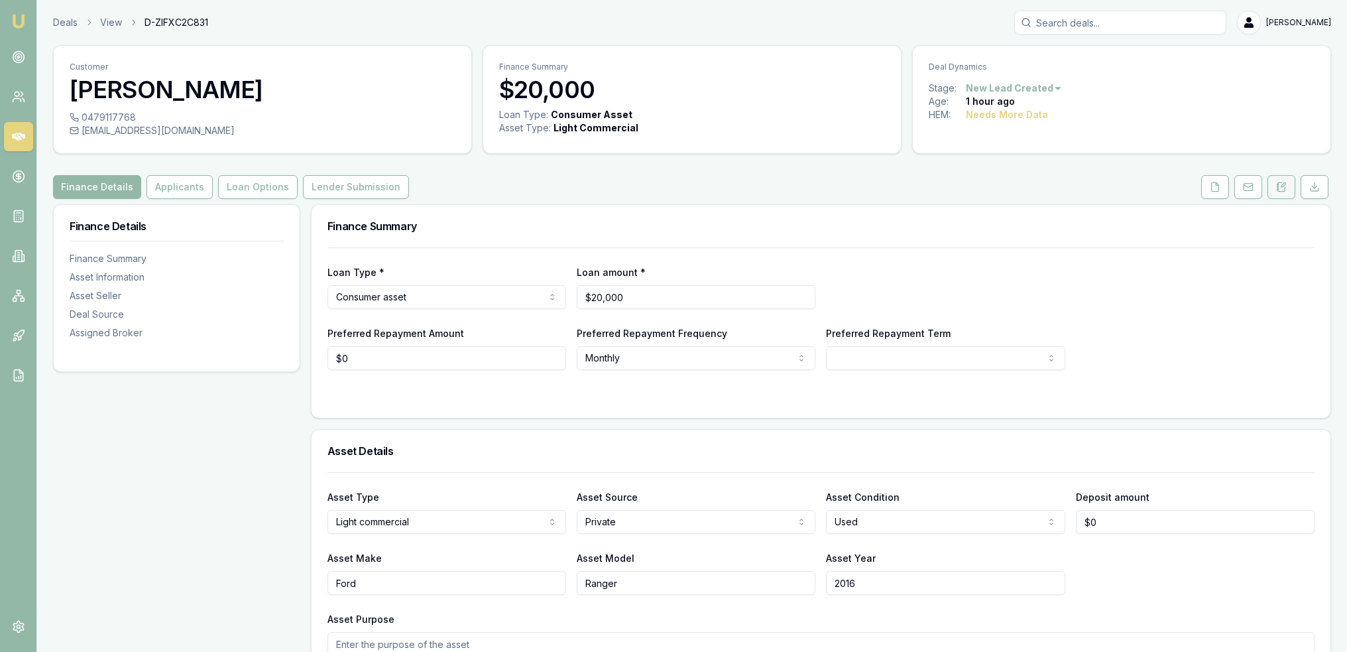
click at [1278, 185] on icon at bounding box center [1281, 186] width 7 height 9
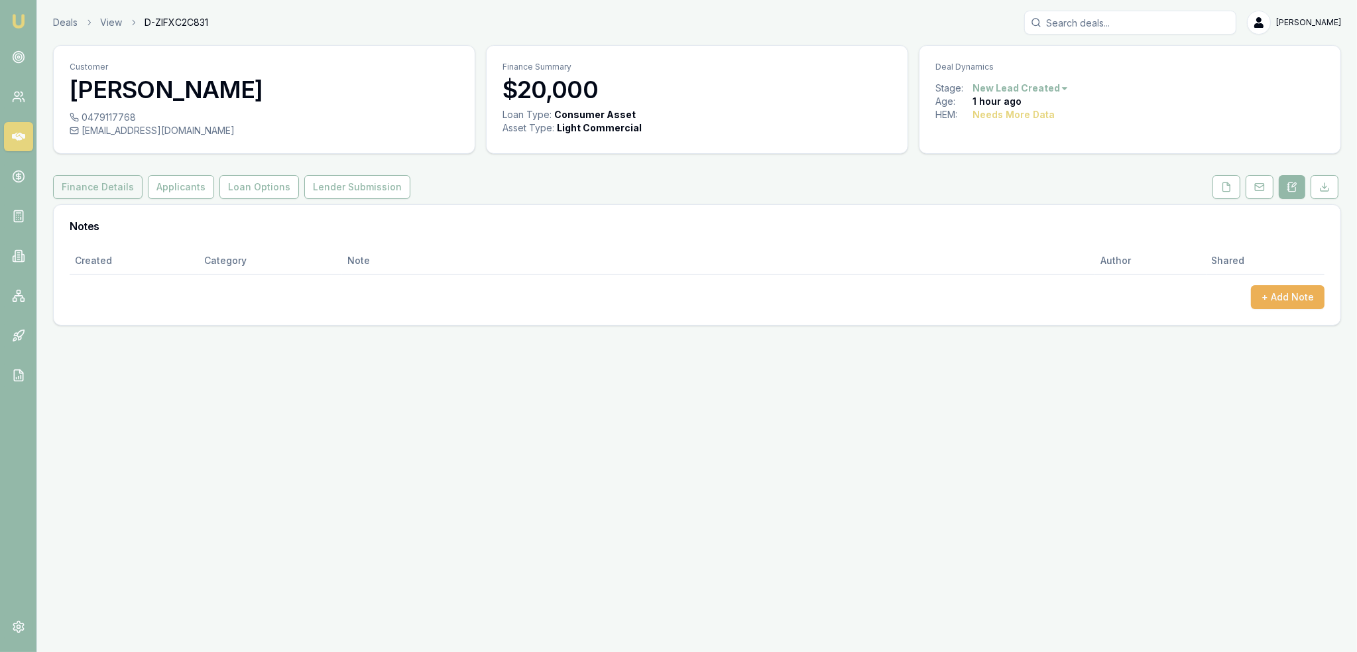
click at [93, 185] on button "Finance Details" at bounding box center [98, 187] width 90 height 24
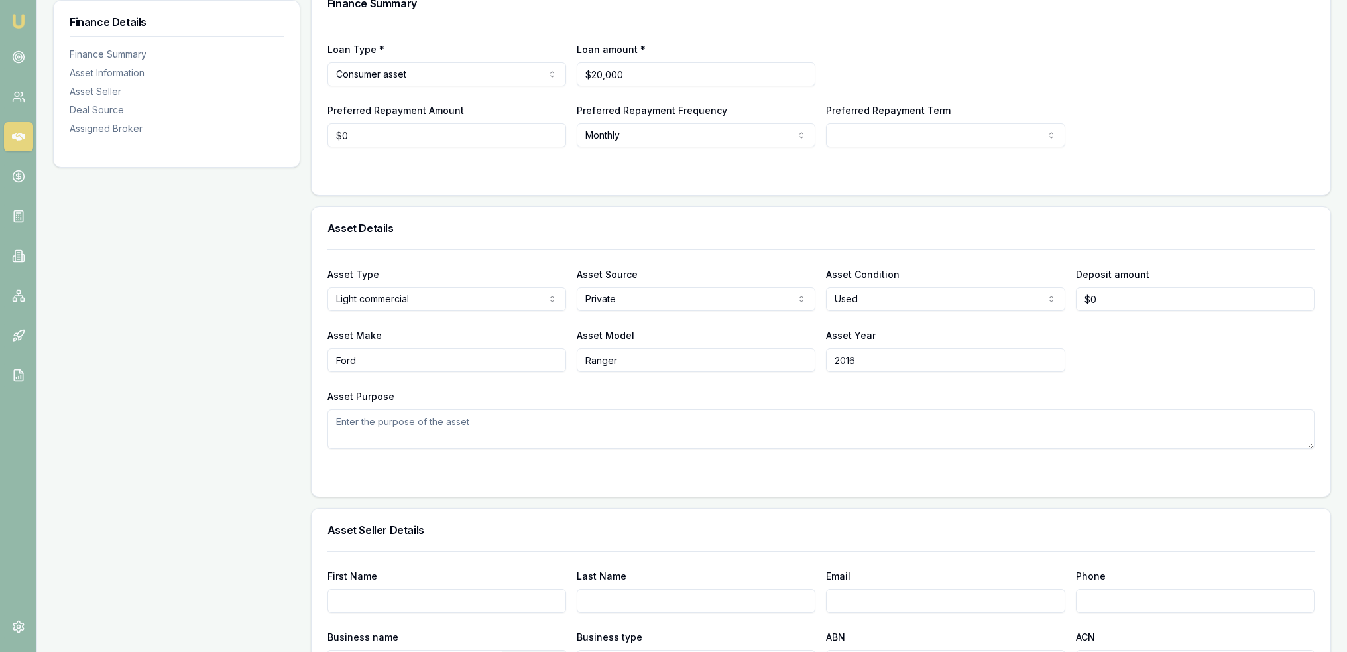
scroll to position [62, 0]
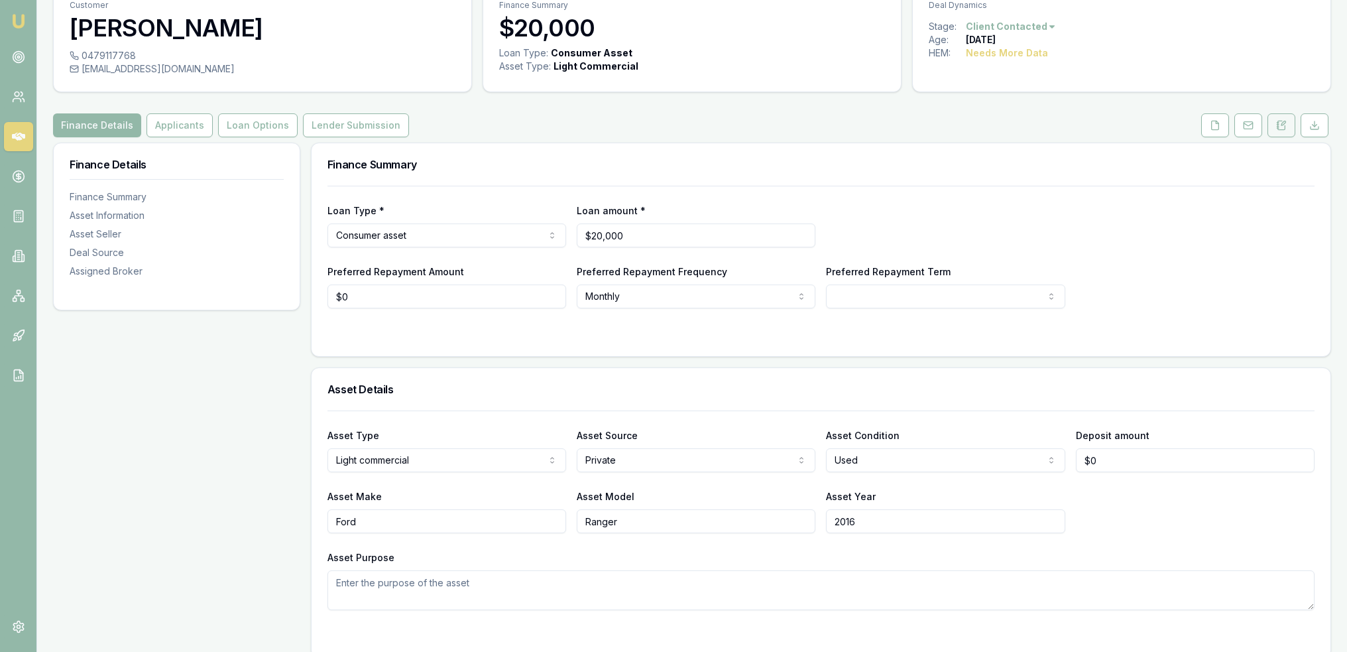
click at [1285, 130] on button at bounding box center [1282, 125] width 28 height 24
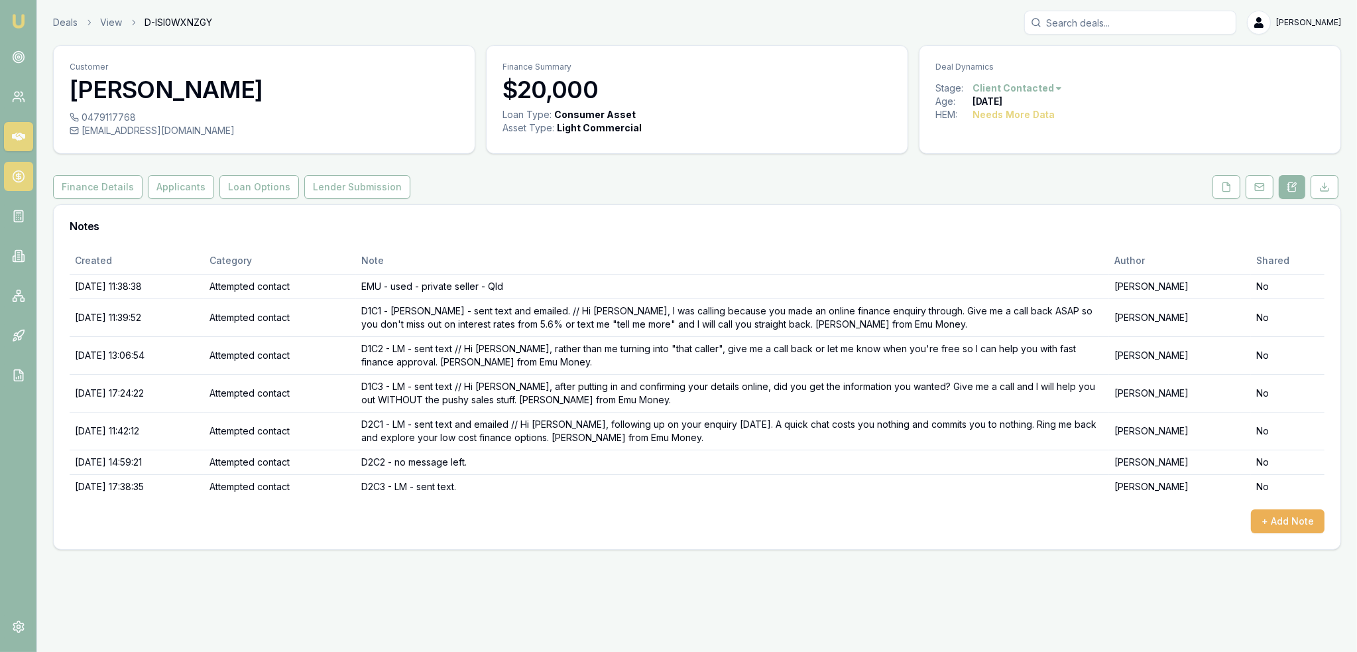
click at [22, 174] on icon at bounding box center [18, 176] width 13 height 13
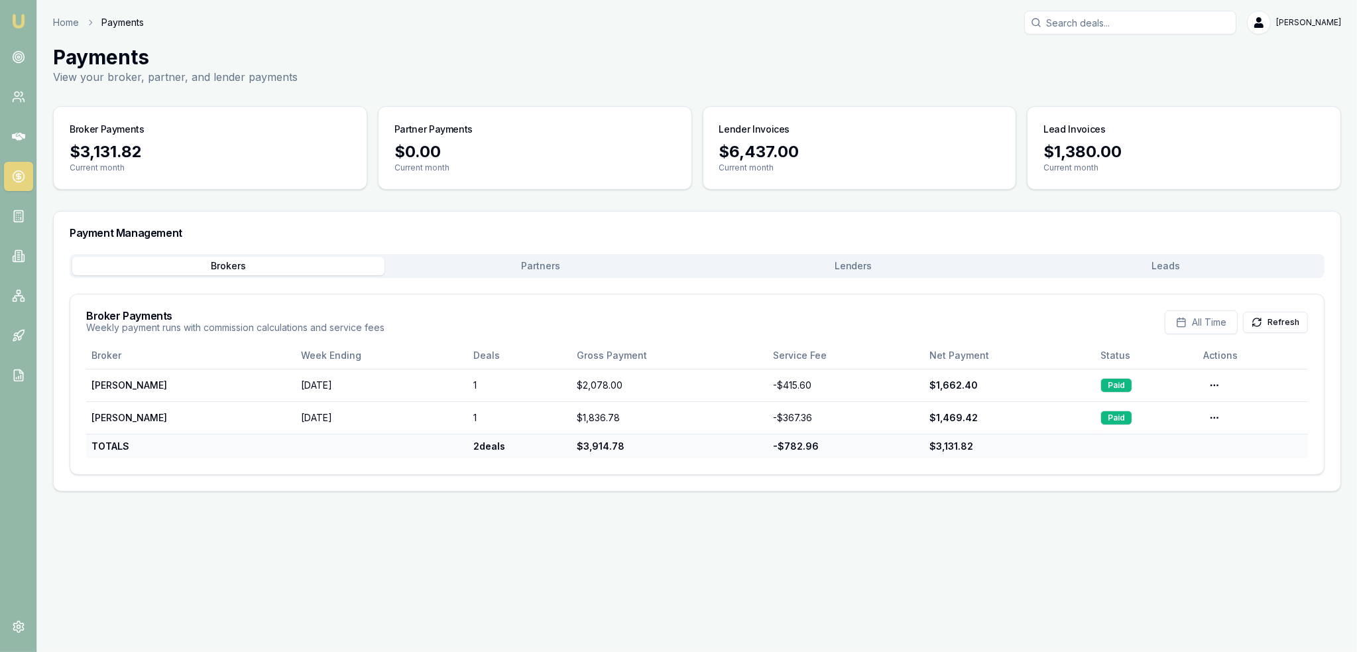
click at [1170, 269] on button "Leads" at bounding box center [1166, 266] width 312 height 19
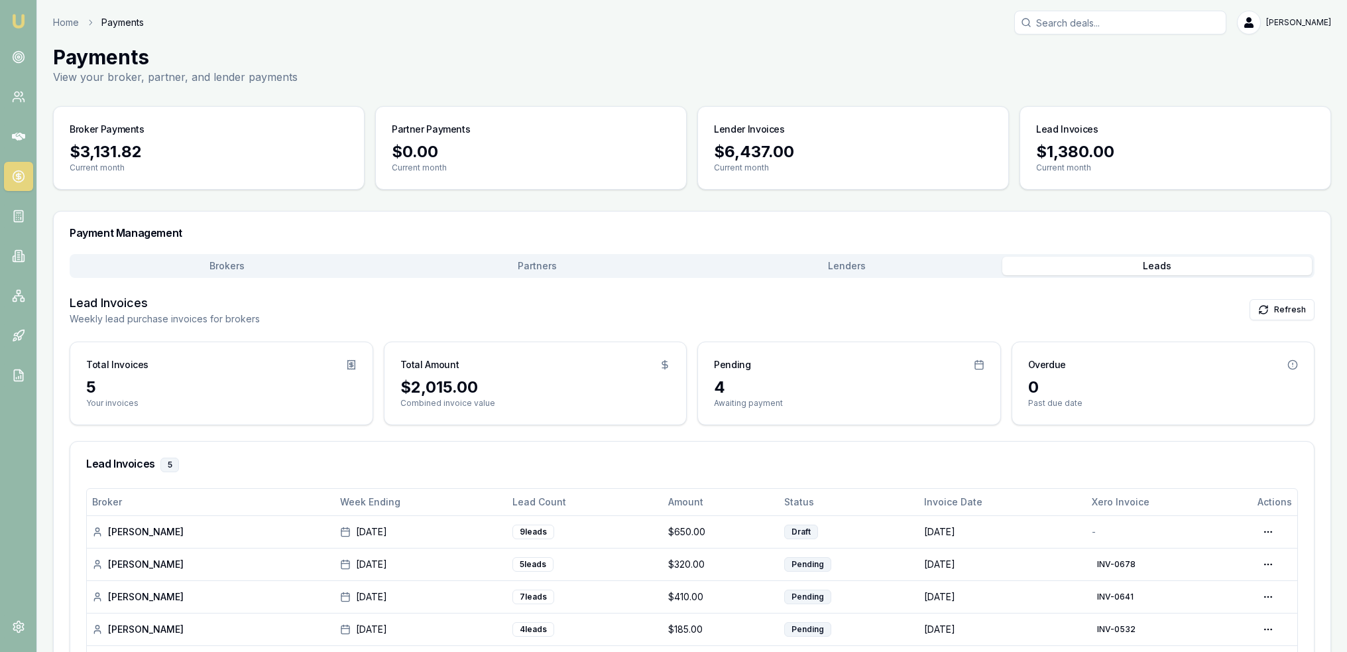
click at [17, 18] on img at bounding box center [19, 21] width 16 height 16
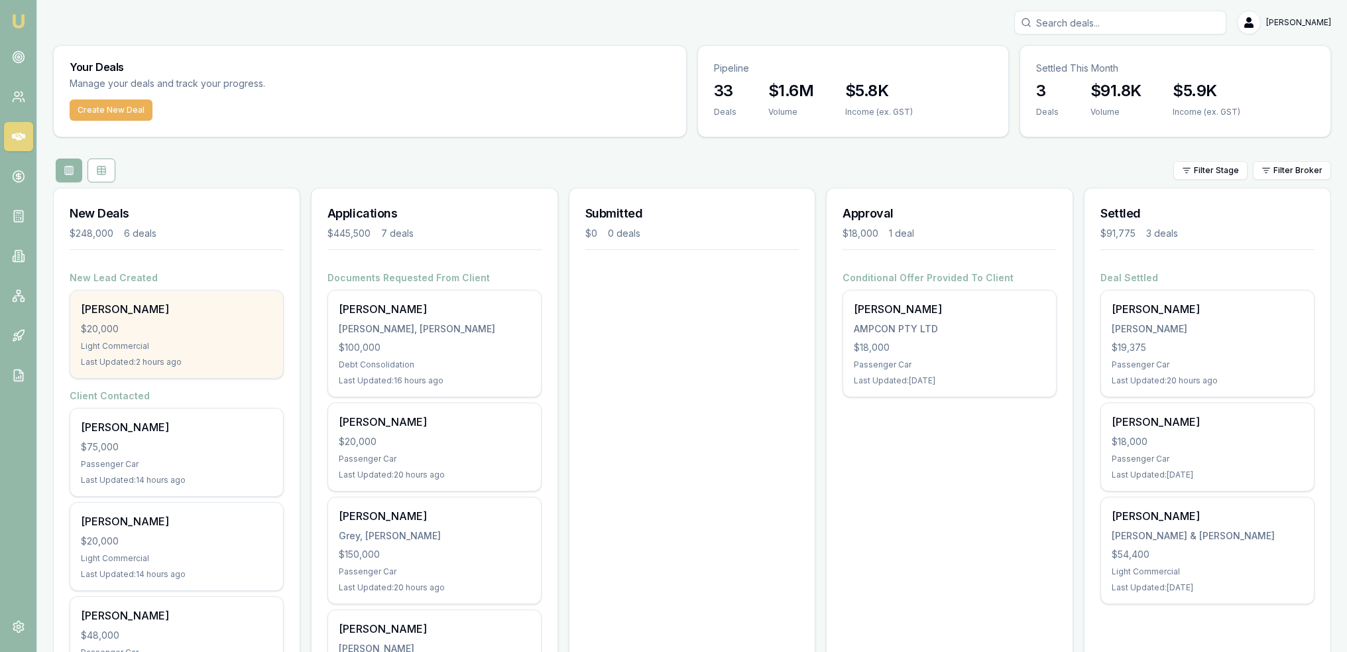
click at [115, 306] on div "[PERSON_NAME]" at bounding box center [177, 309] width 192 height 16
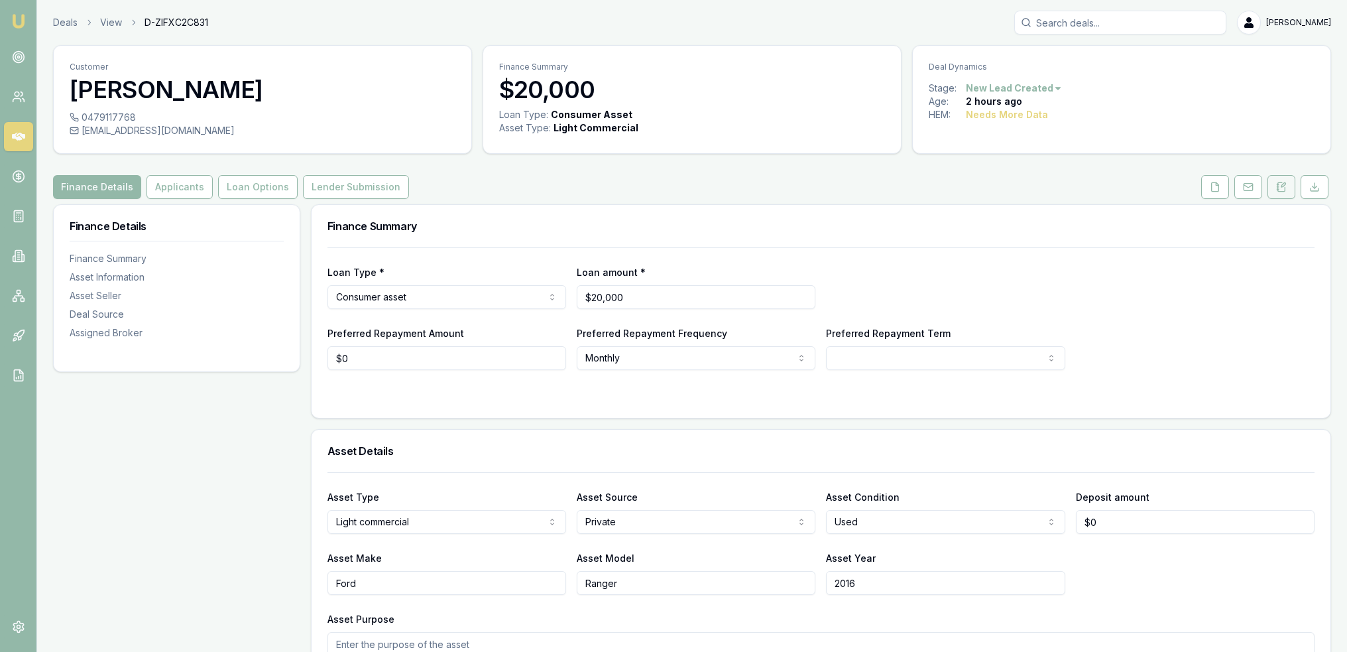
drag, startPoint x: 1278, startPoint y: 189, endPoint x: 1269, endPoint y: 194, distance: 10.7
click at [1278, 190] on icon at bounding box center [1278, 190] width 2 height 0
drag, startPoint x: 1282, startPoint y: 188, endPoint x: 1258, endPoint y: 205, distance: 29.4
click at [1282, 188] on icon at bounding box center [1281, 187] width 11 height 11
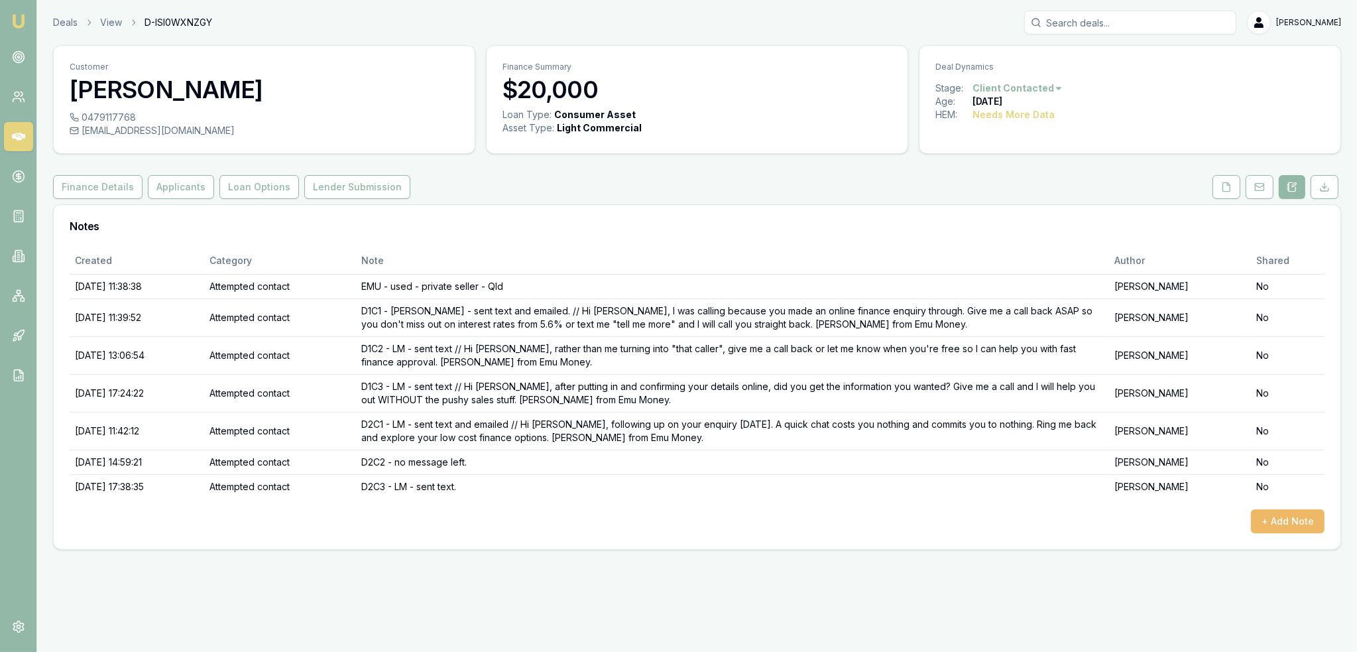
click at [1293, 523] on button "+ Add Note" at bounding box center [1288, 521] width 74 height 24
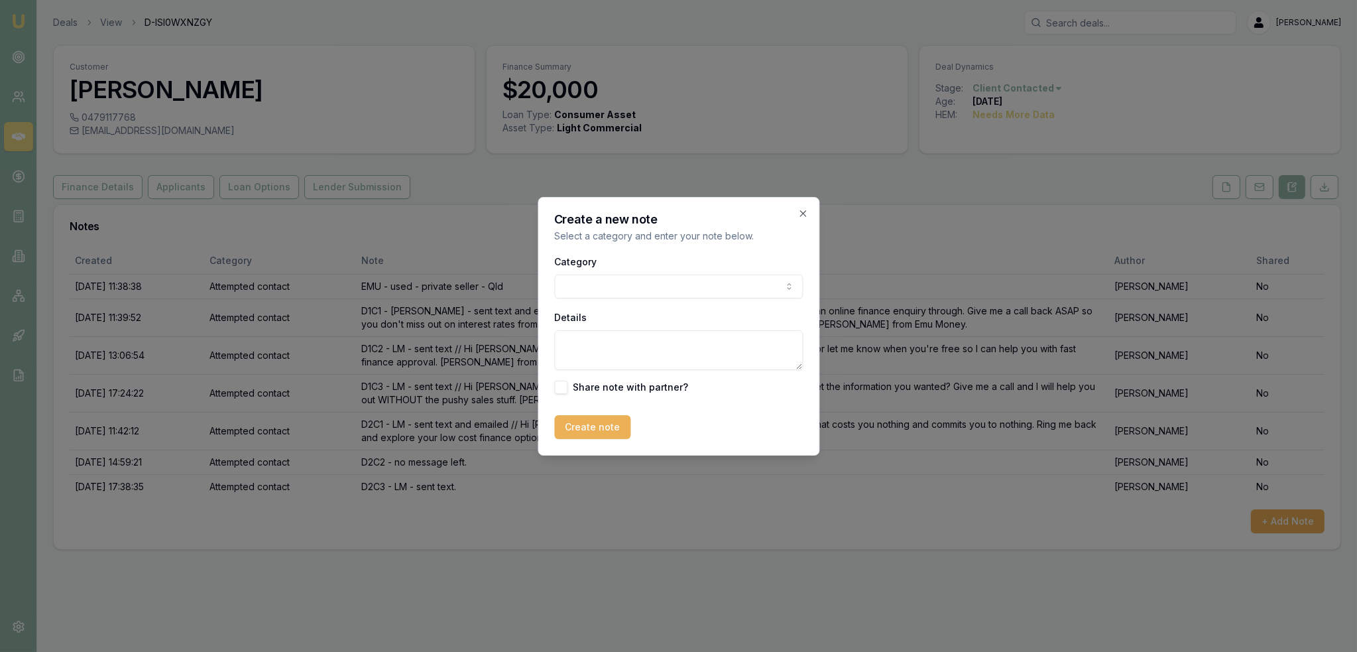
click at [605, 291] on body "Emu Broker Deals View D-ISI0WXNZGY Robyn Adams Toggle Menu Customer Reuben Tyri…" at bounding box center [678, 326] width 1357 height 652
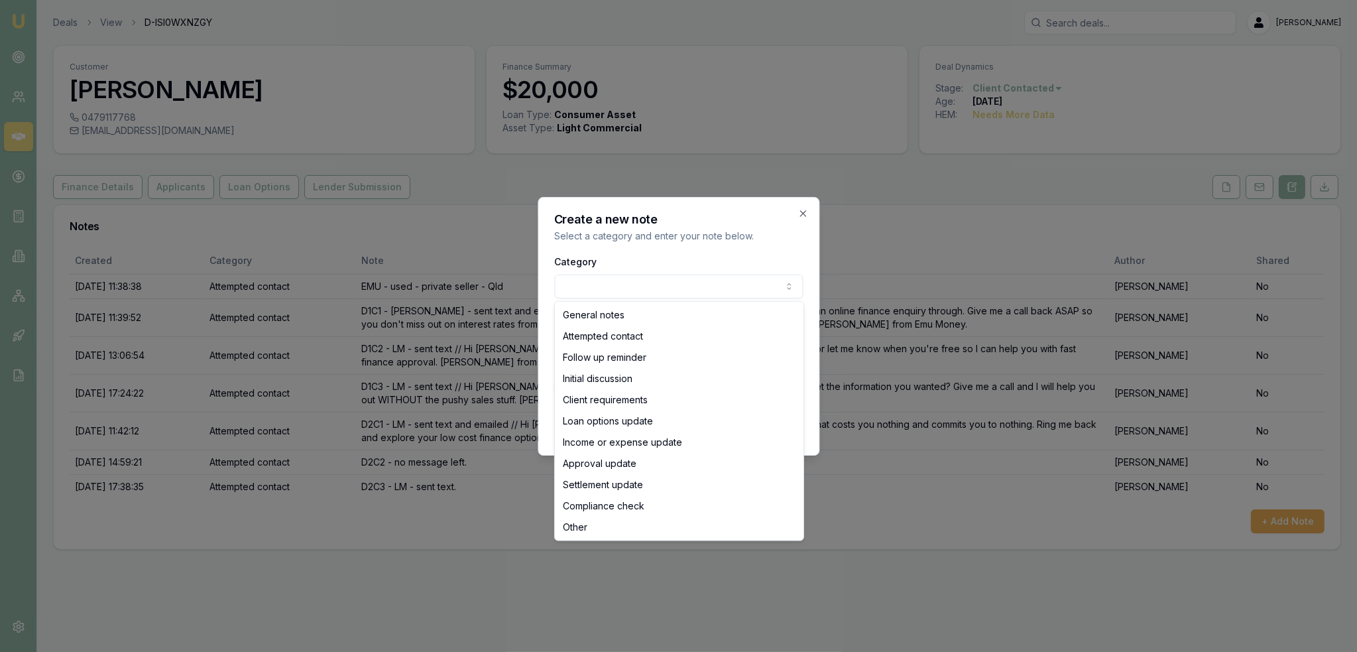
select select "ATTEMPTED_CONTACT"
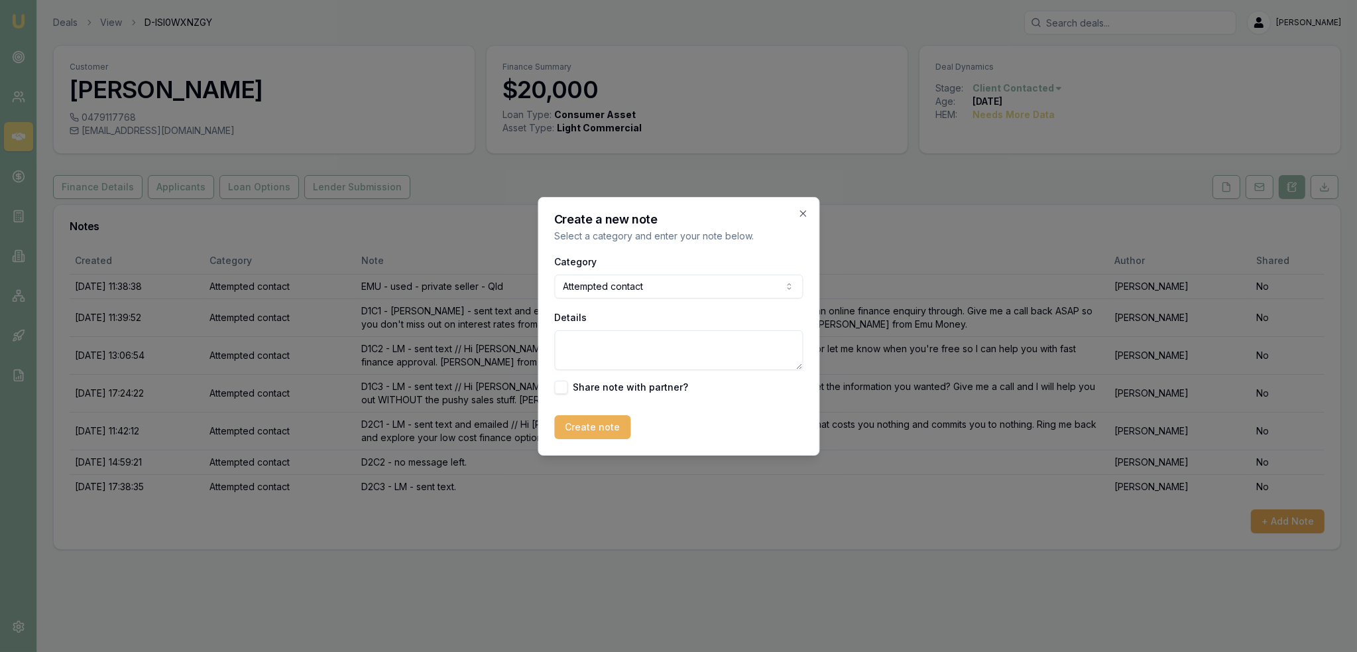
click at [633, 357] on textarea "Details" at bounding box center [678, 350] width 249 height 40
type textarea "D3C1 - LM - sent text."
click at [591, 432] on button "Create note" at bounding box center [592, 427] width 76 height 24
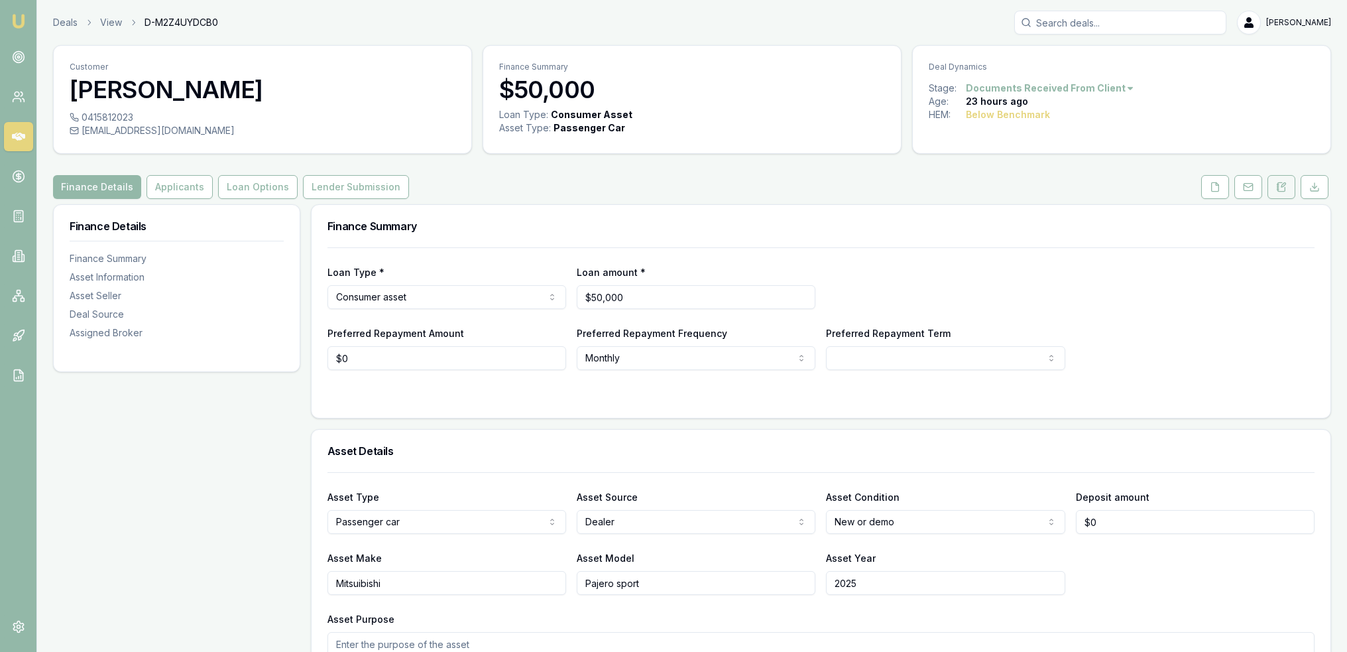
click at [1281, 188] on icon at bounding box center [1281, 187] width 11 height 11
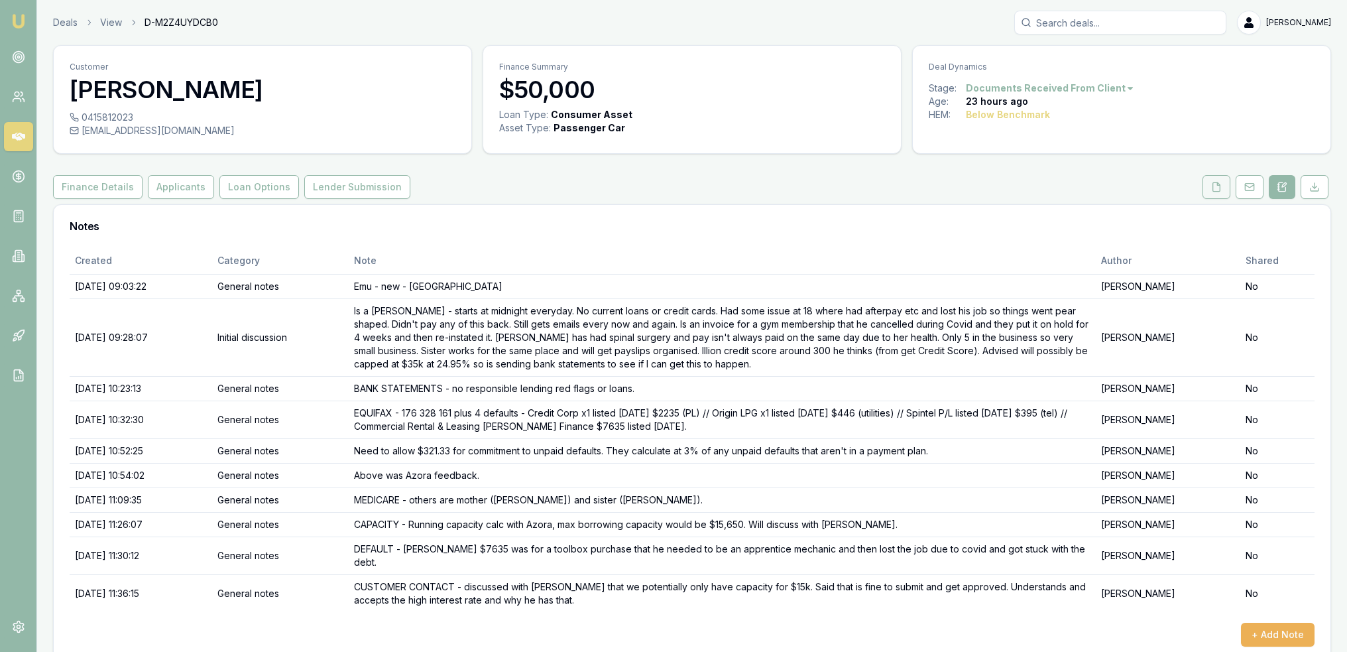
click at [1213, 179] on button at bounding box center [1217, 187] width 28 height 24
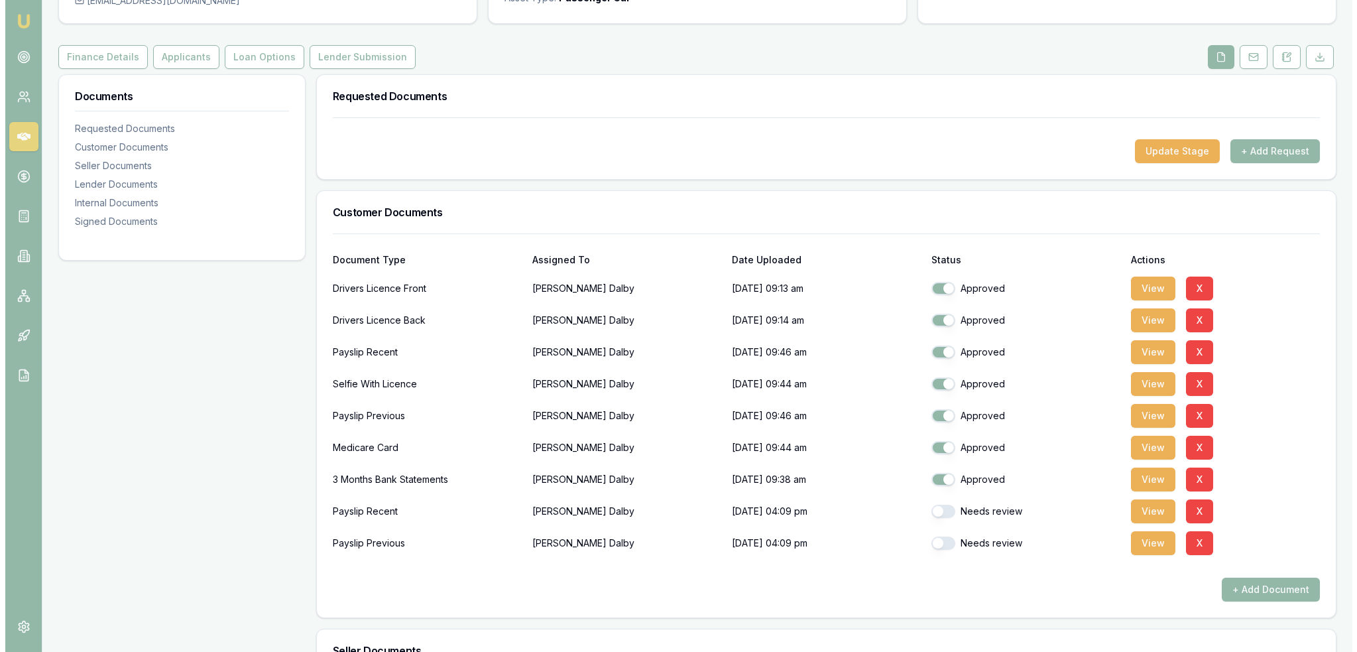
scroll to position [133, 0]
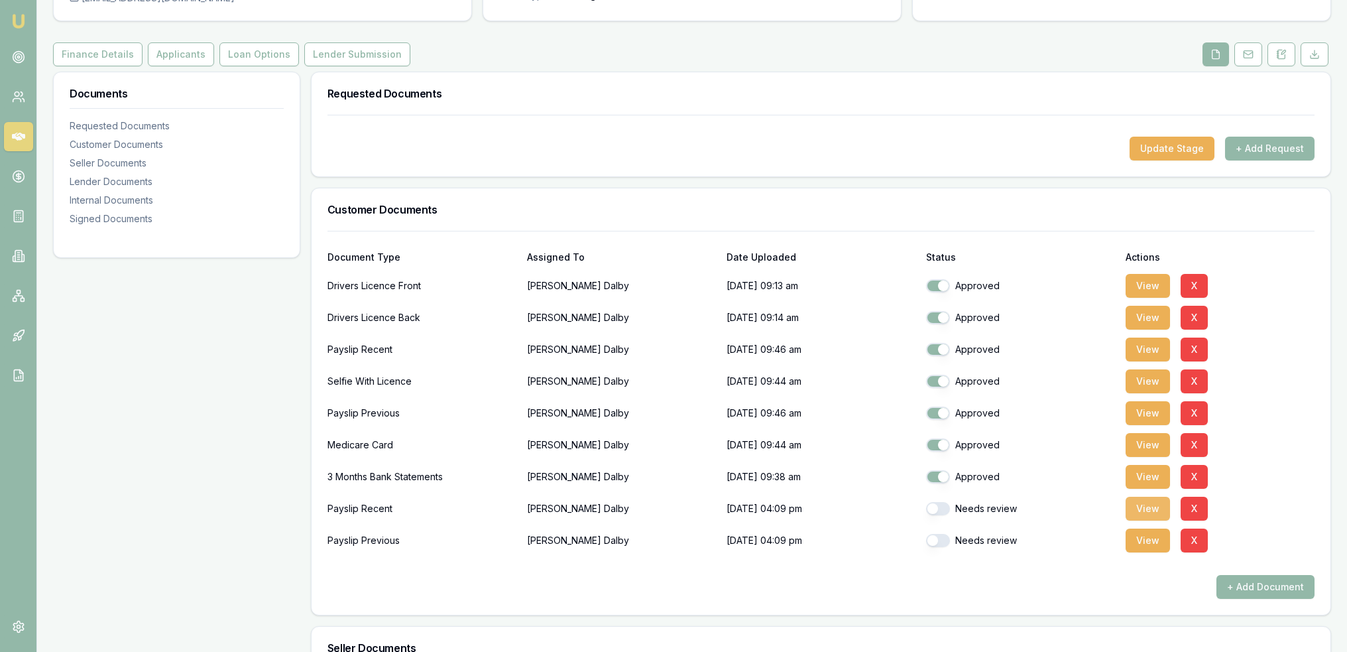
click at [1159, 504] on button "View" at bounding box center [1148, 509] width 44 height 24
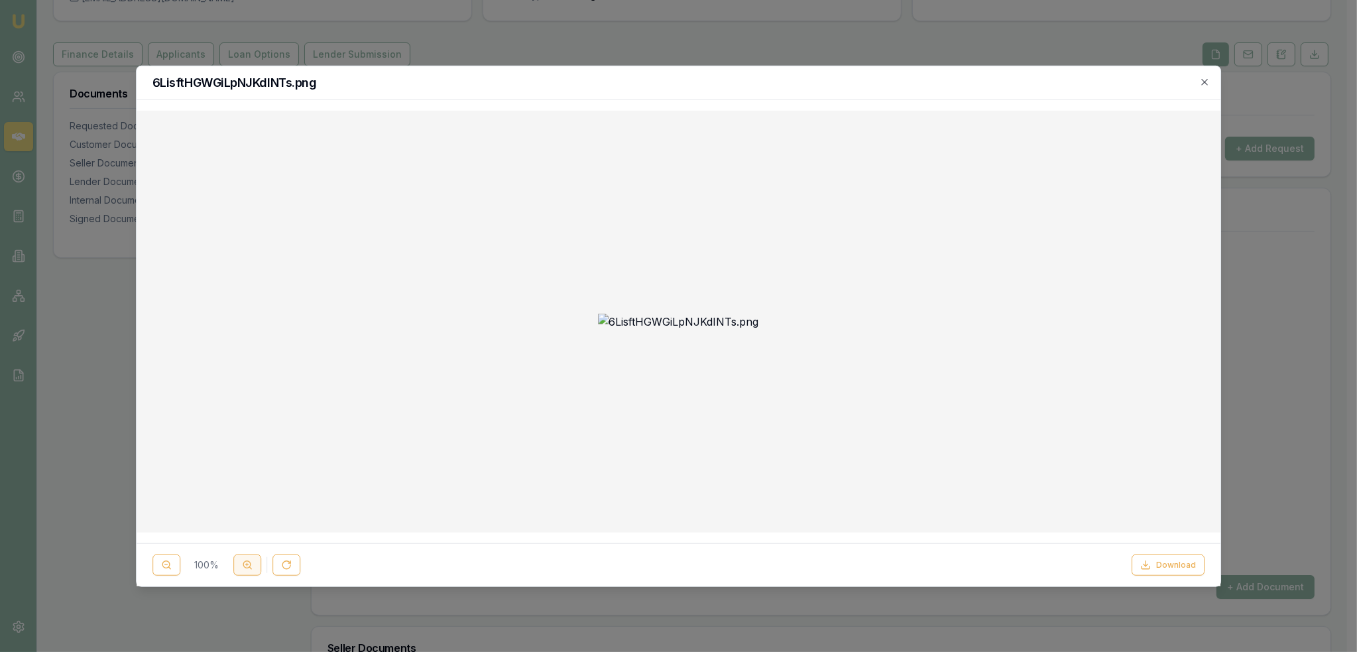
click at [247, 570] on icon at bounding box center [247, 565] width 11 height 11
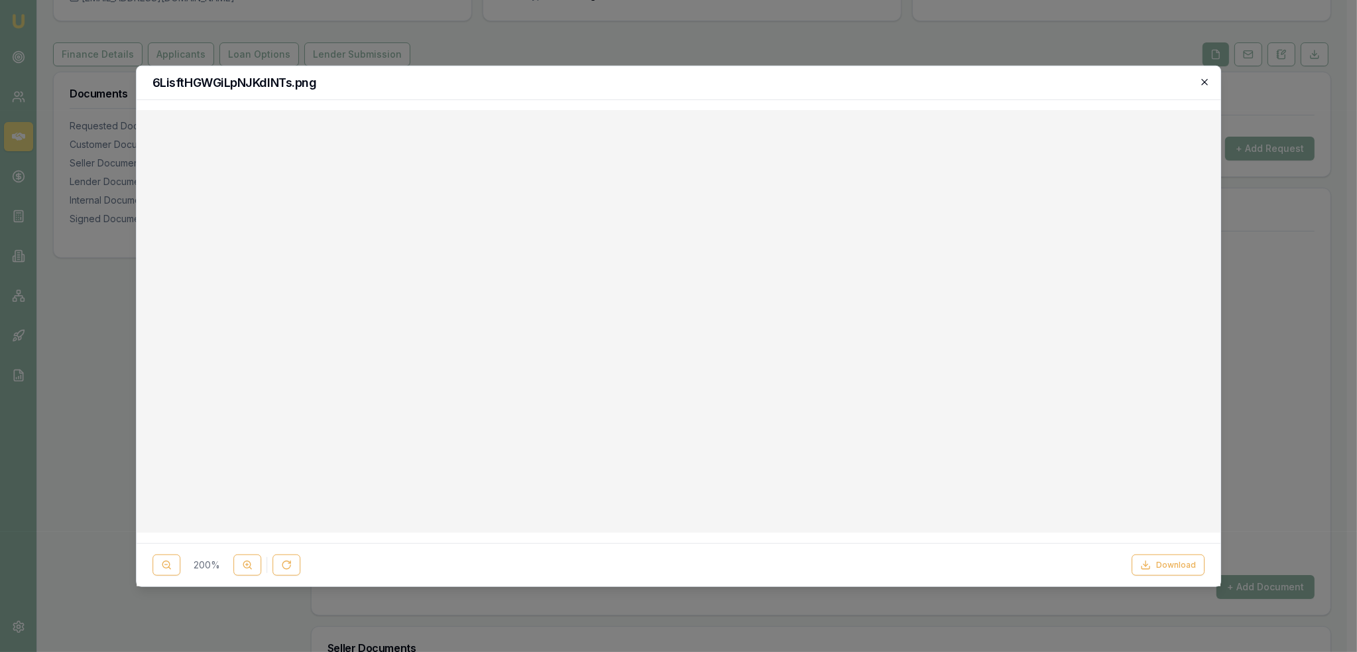
click at [1204, 82] on icon "button" at bounding box center [1205, 81] width 11 height 11
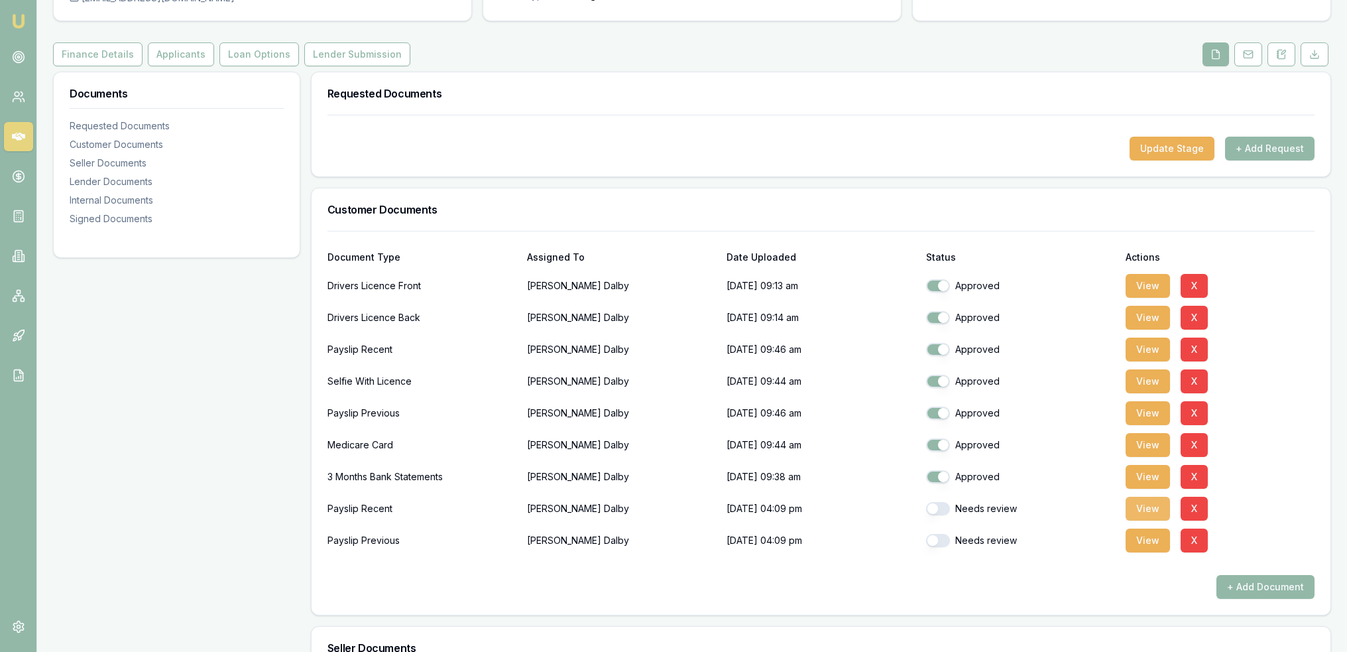
click at [1139, 504] on button "View" at bounding box center [1148, 509] width 44 height 24
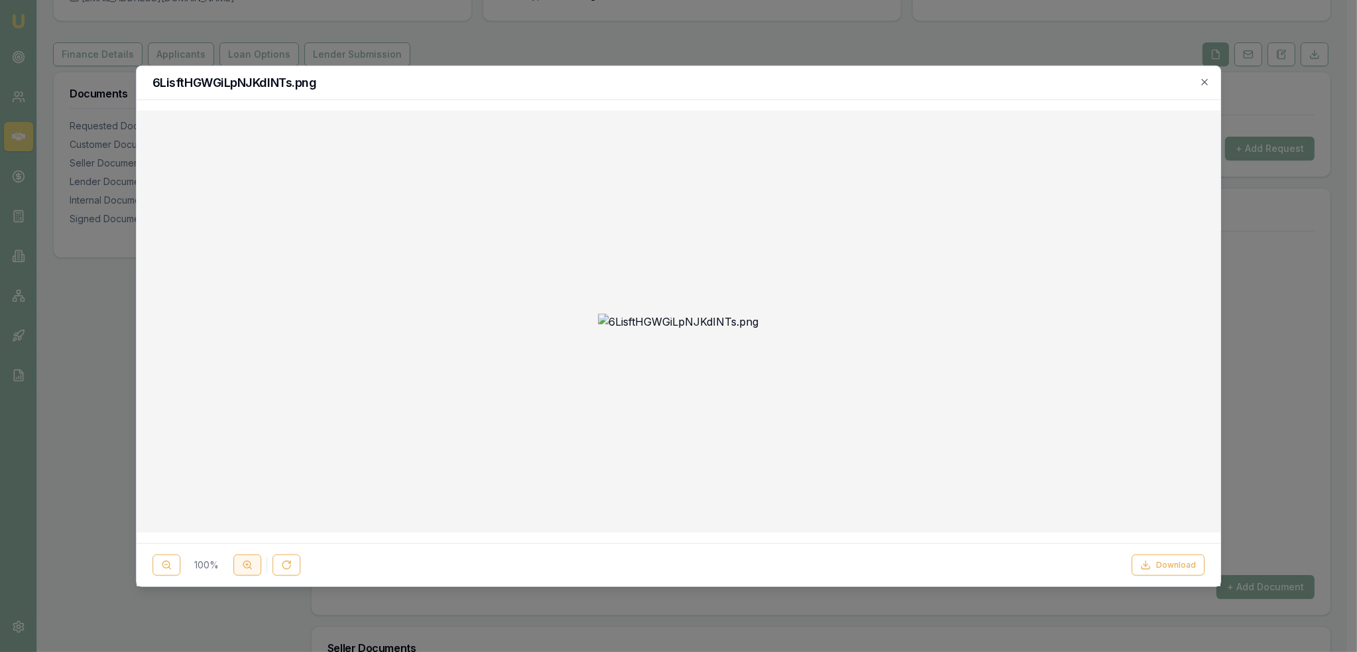
click at [249, 560] on icon at bounding box center [247, 565] width 11 height 11
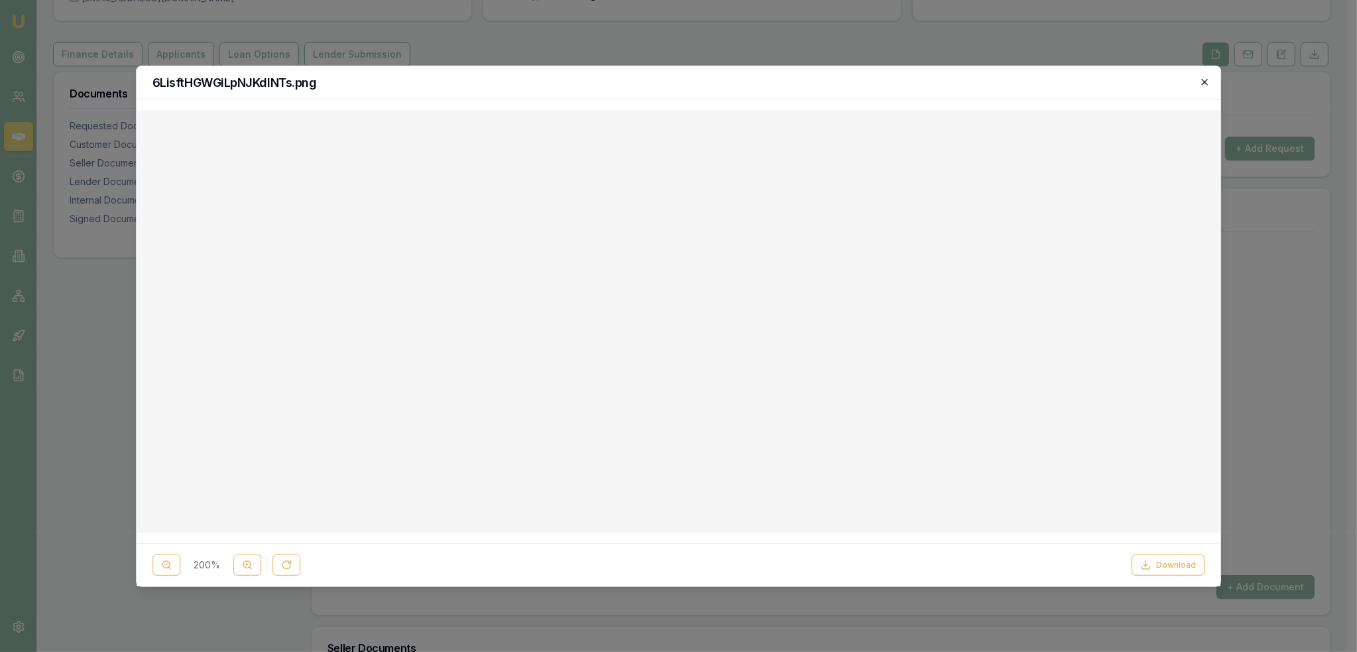
click at [1206, 86] on icon "button" at bounding box center [1205, 81] width 11 height 11
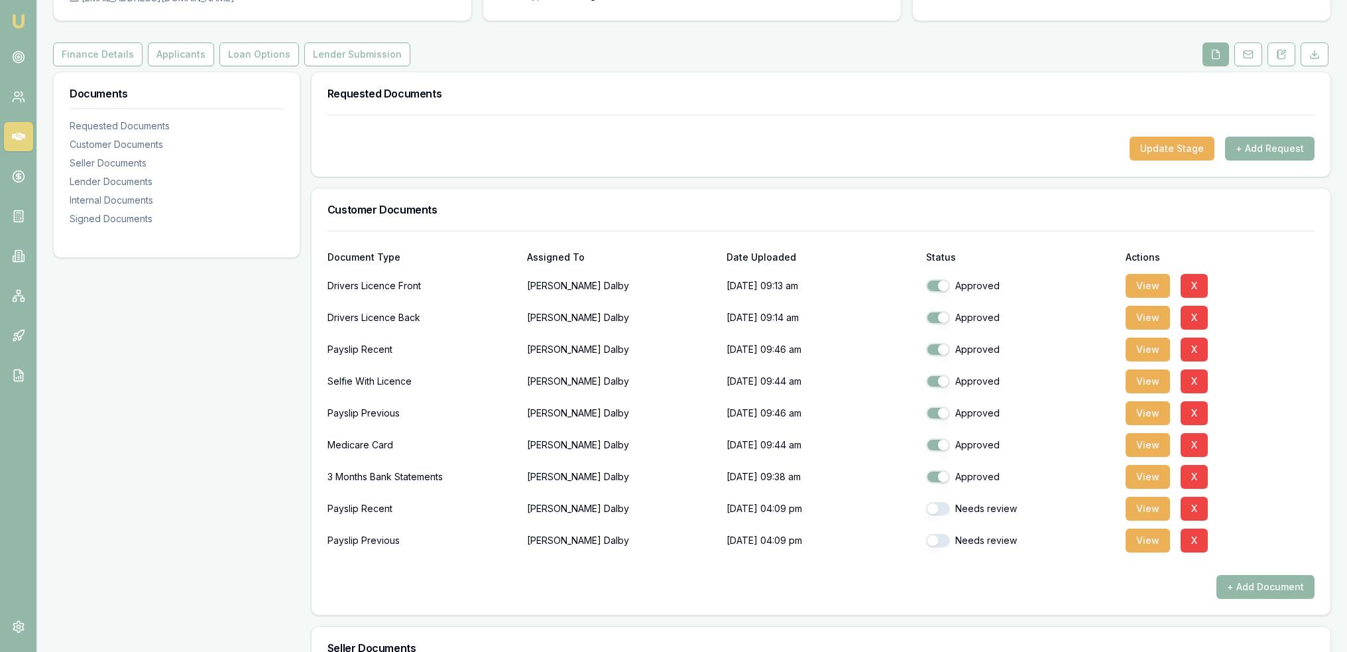
click at [936, 506] on button "button" at bounding box center [938, 508] width 24 height 13
checkbox input "true"
drag, startPoint x: 938, startPoint y: 535, endPoint x: 987, endPoint y: 544, distance: 49.2
click at [939, 535] on button "button" at bounding box center [938, 540] width 24 height 13
checkbox input "true"
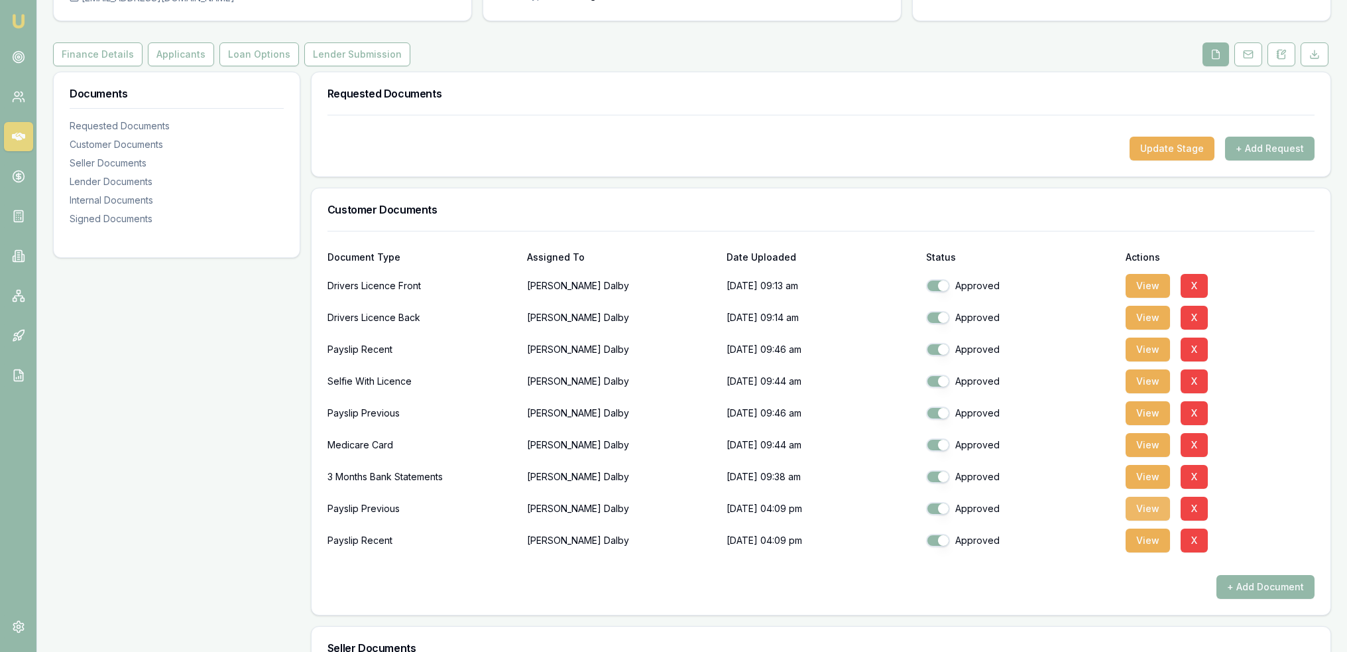
click at [1164, 511] on button "View" at bounding box center [1148, 509] width 44 height 24
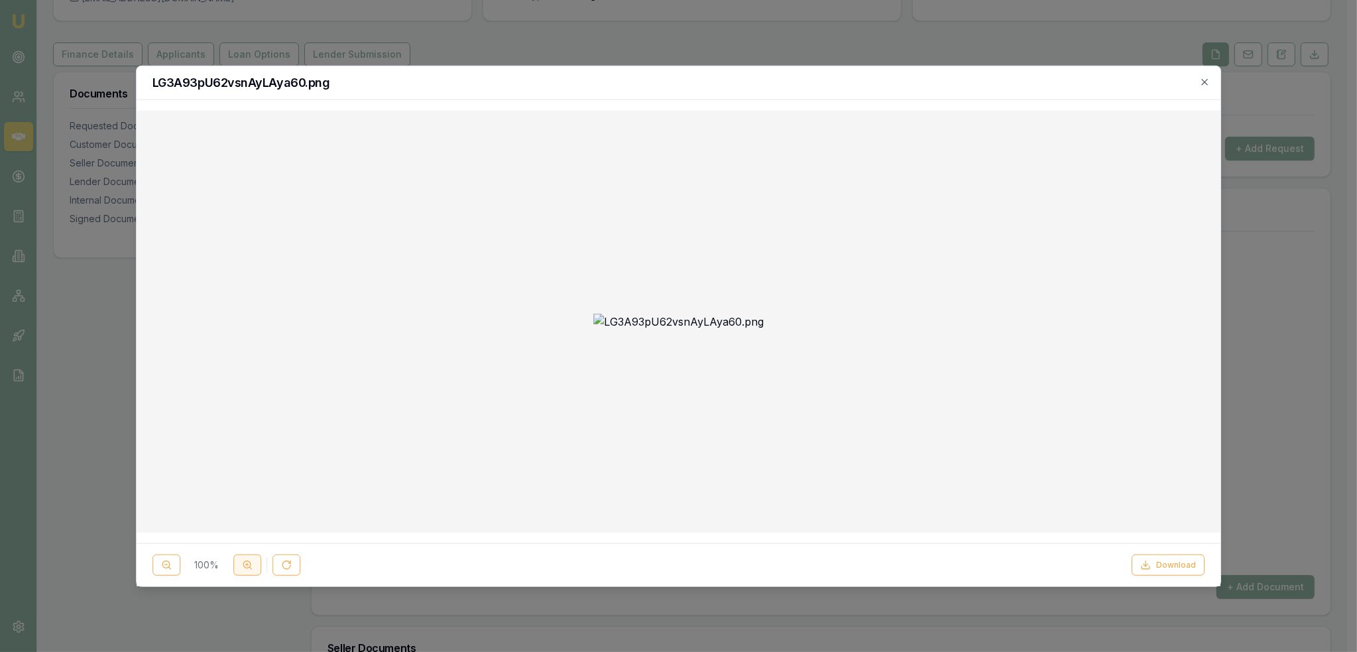
click at [247, 564] on line at bounding box center [246, 564] width 3 height 0
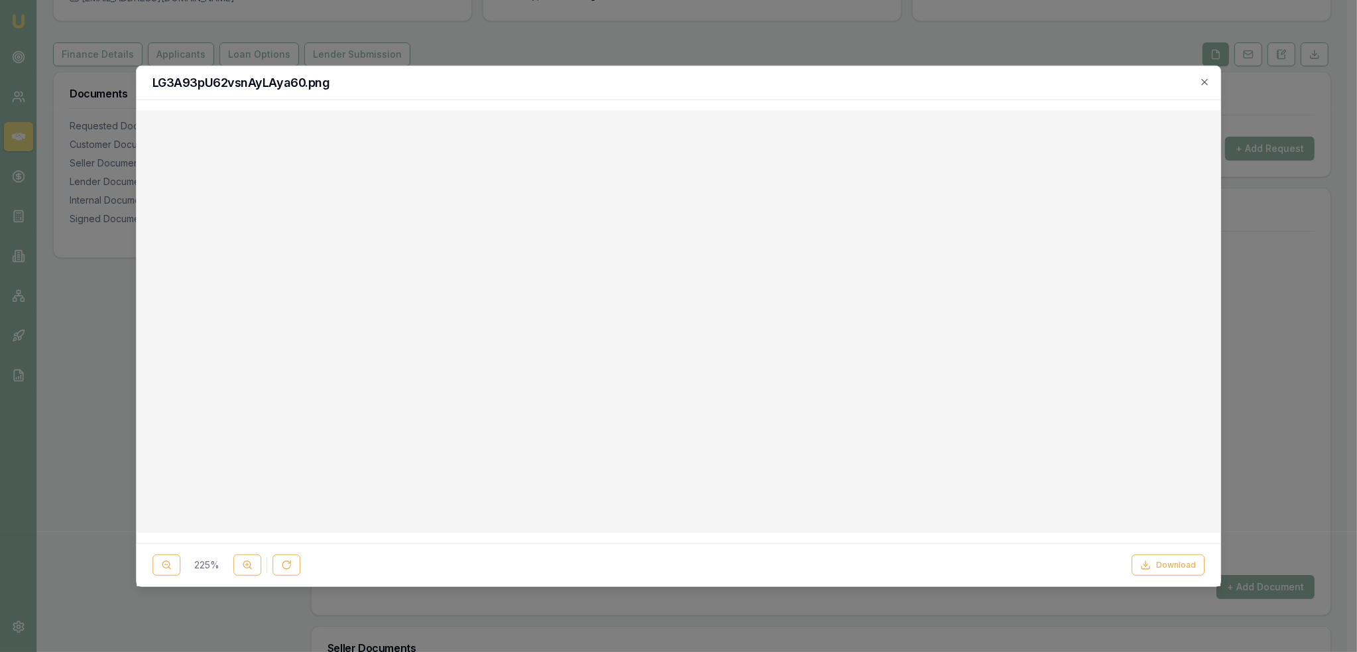
scroll to position [446, 0]
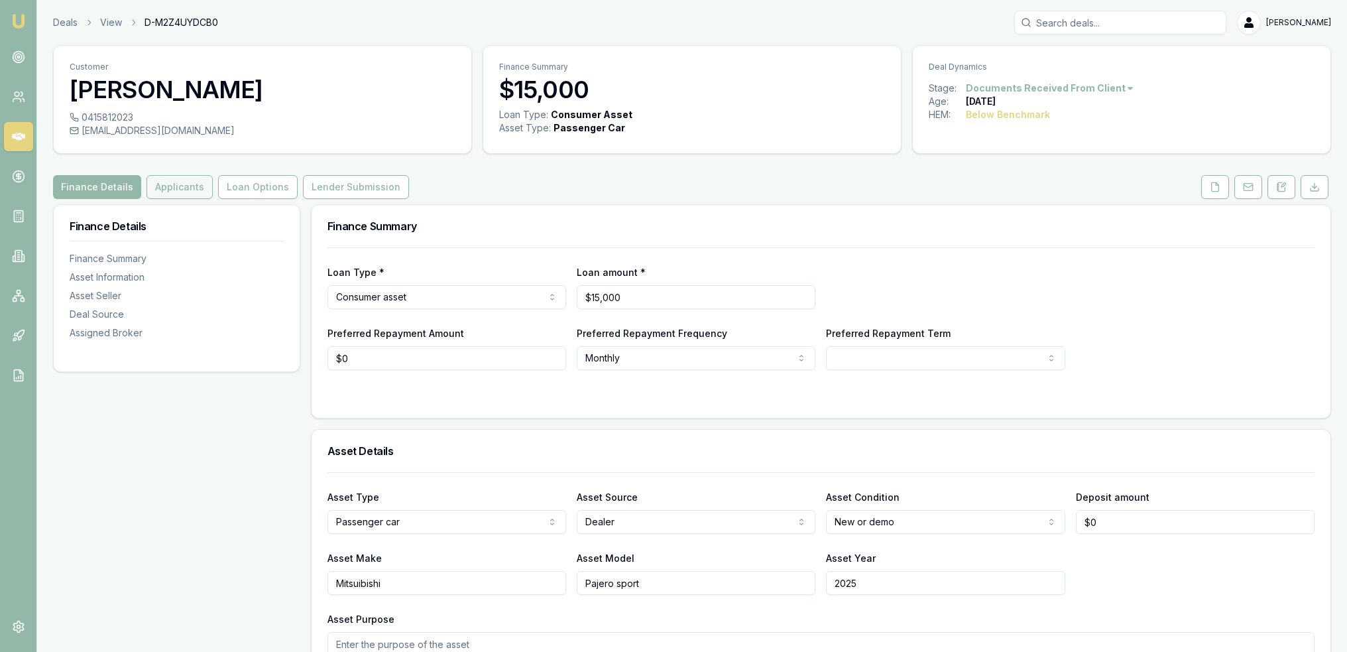
click at [178, 188] on button "Applicants" at bounding box center [180, 187] width 66 height 24
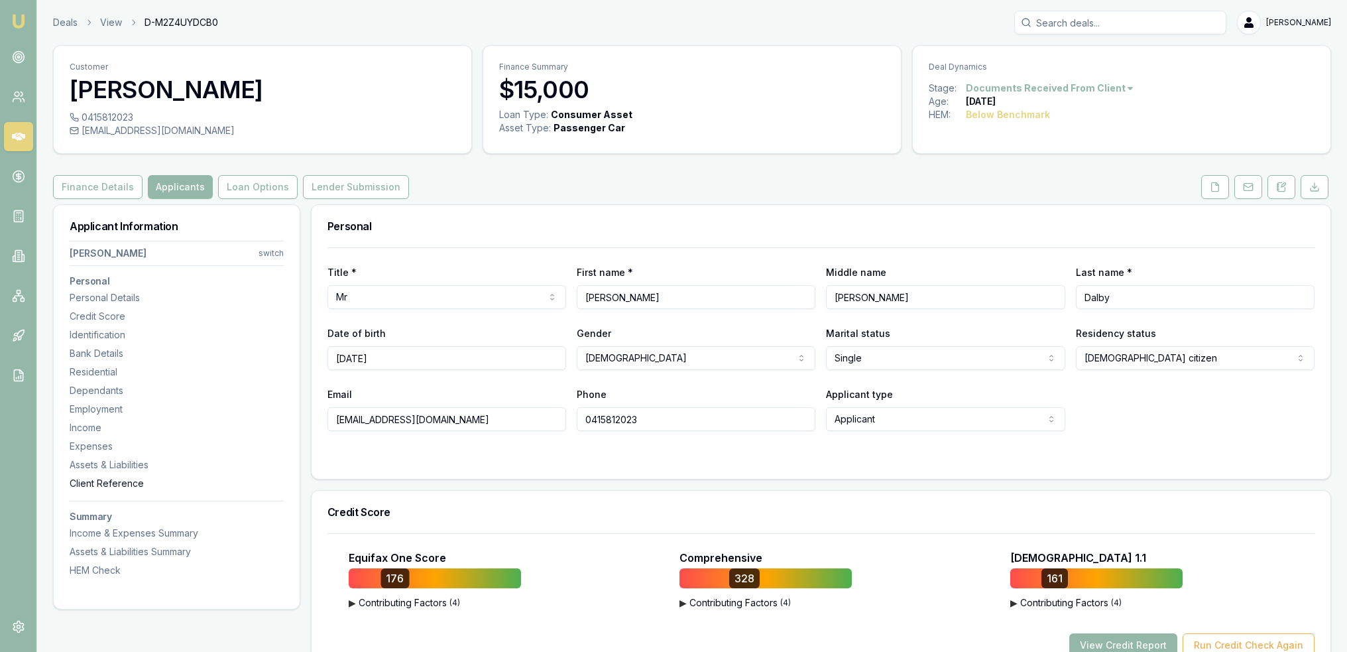
click at [91, 477] on div "Client Reference" at bounding box center [177, 483] width 214 height 13
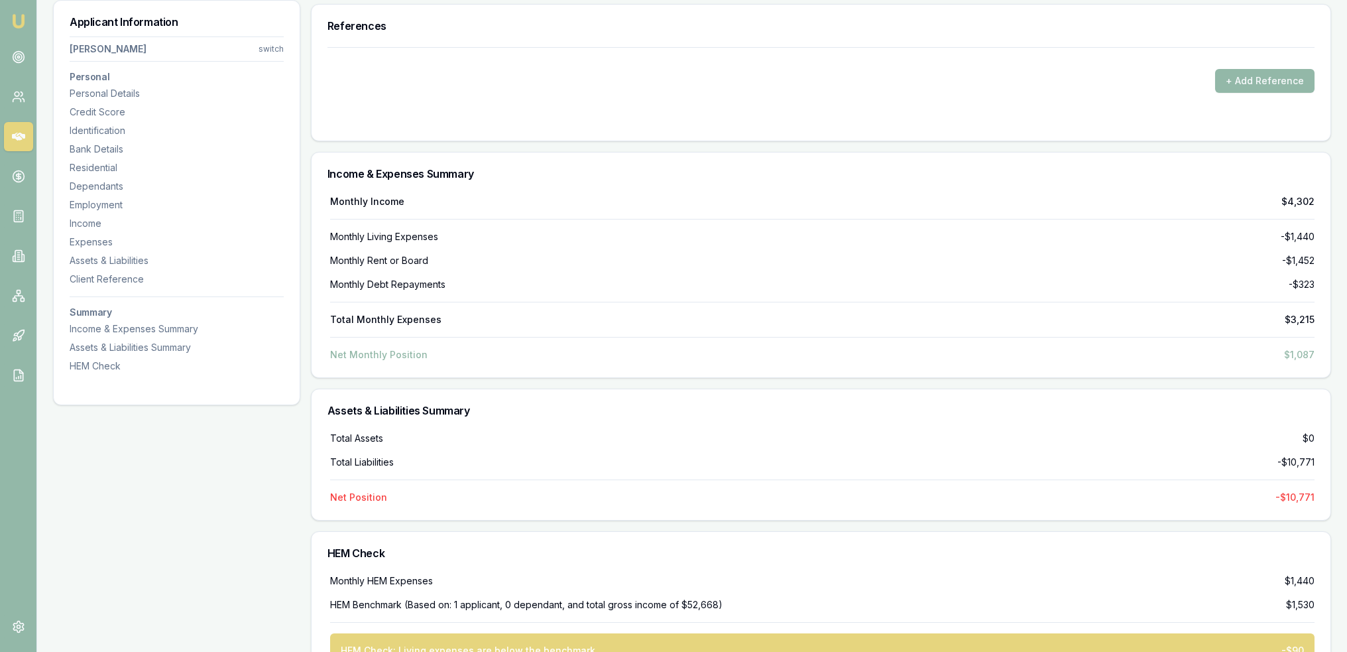
scroll to position [3788, 0]
click at [1274, 70] on button "+ Add Reference" at bounding box center [1264, 80] width 99 height 24
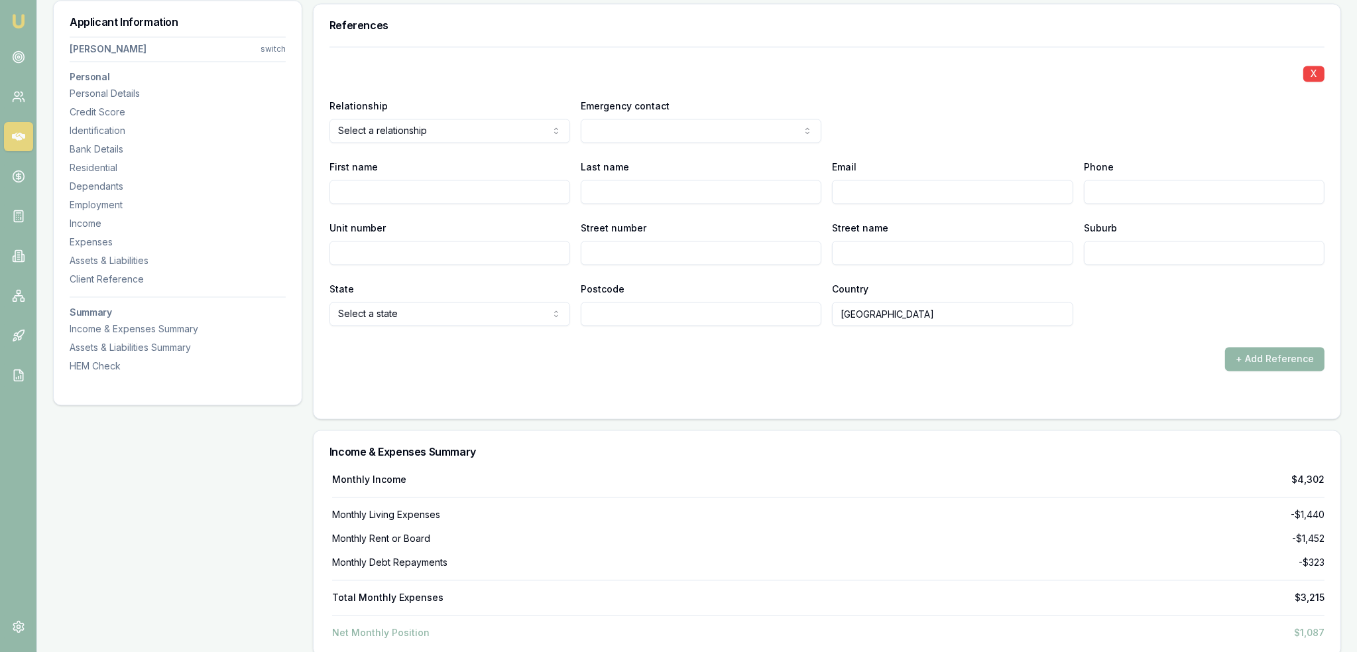
select select "FAMILY"
click at [491, 186] on input "First name" at bounding box center [447, 192] width 239 height 24
type input "Montanna"
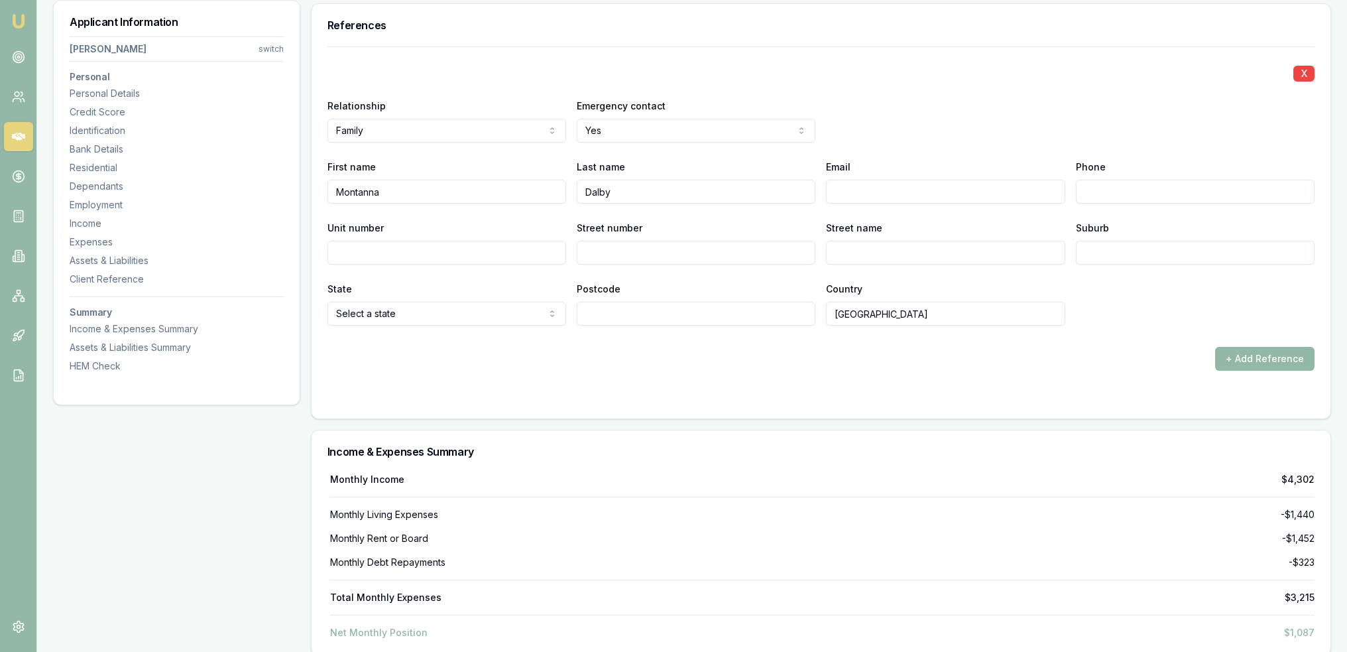
type input "Dalby"
type input "0401 370 268"
click at [619, 369] on form "X Relationship Family Agent landlord Friend Family Colleague Other Emergency co…" at bounding box center [821, 224] width 987 height 356
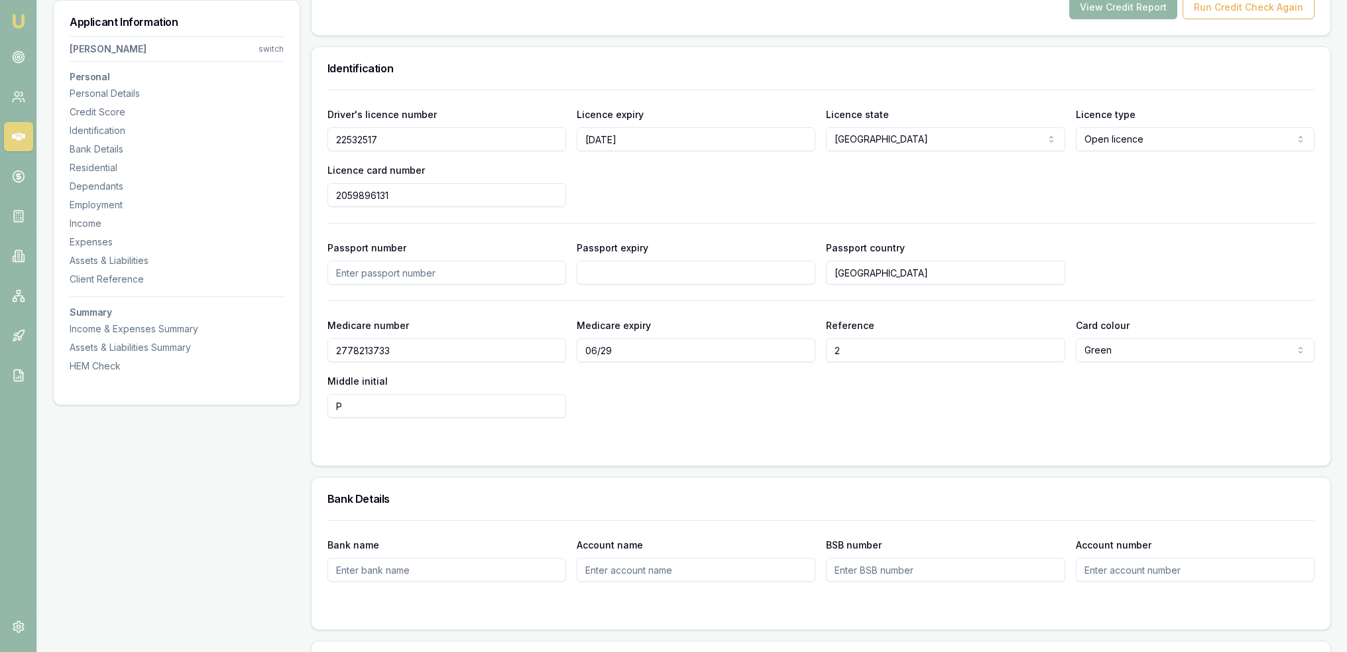
scroll to position [0, 0]
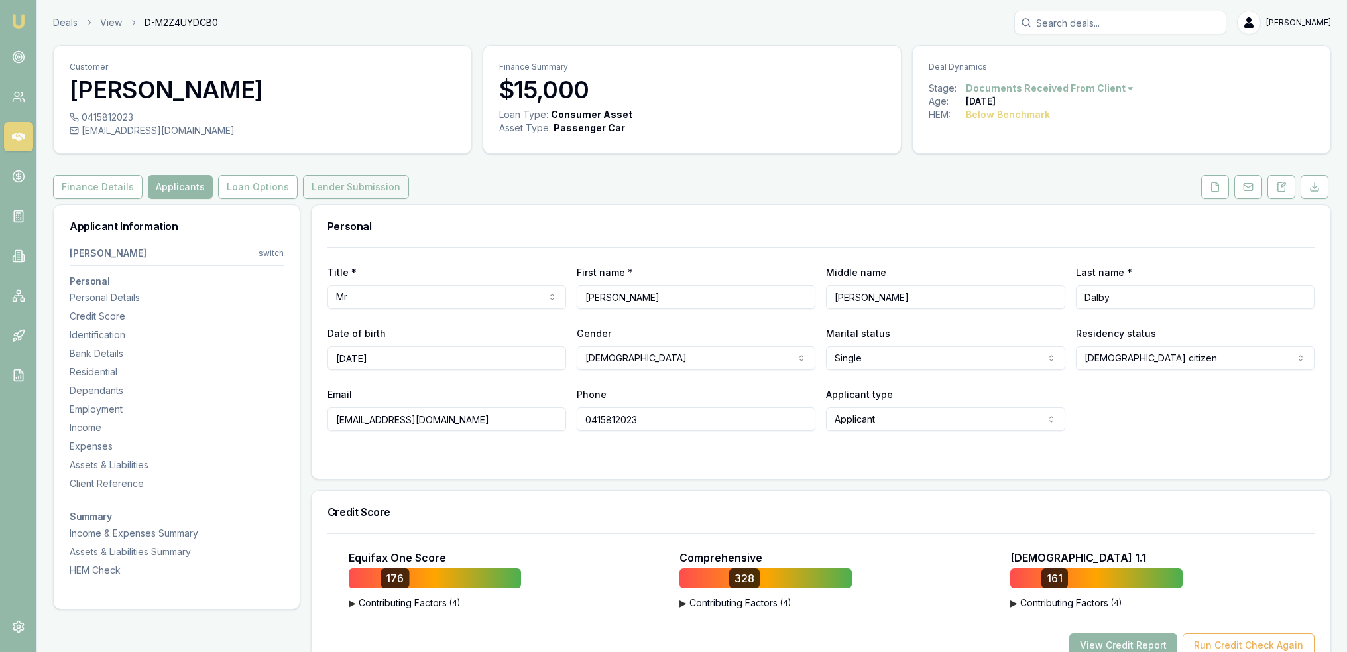
click at [332, 183] on button "Lender Submission" at bounding box center [356, 187] width 106 height 24
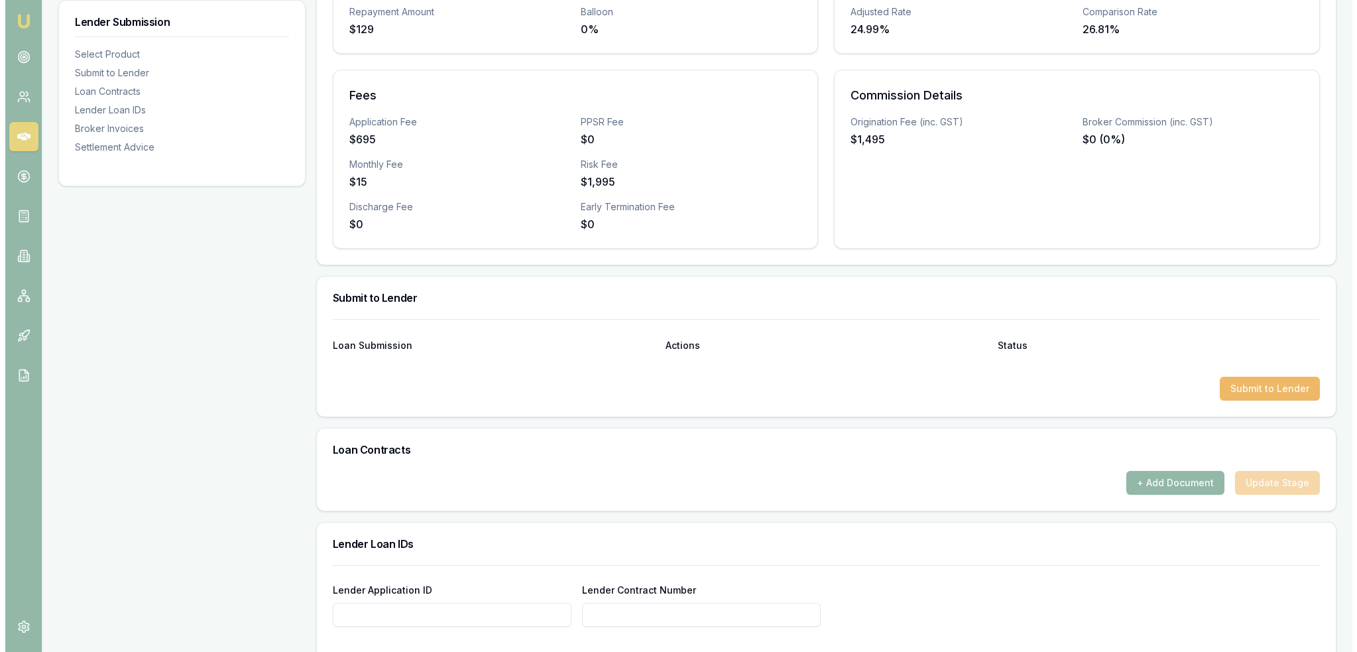
scroll to position [398, 0]
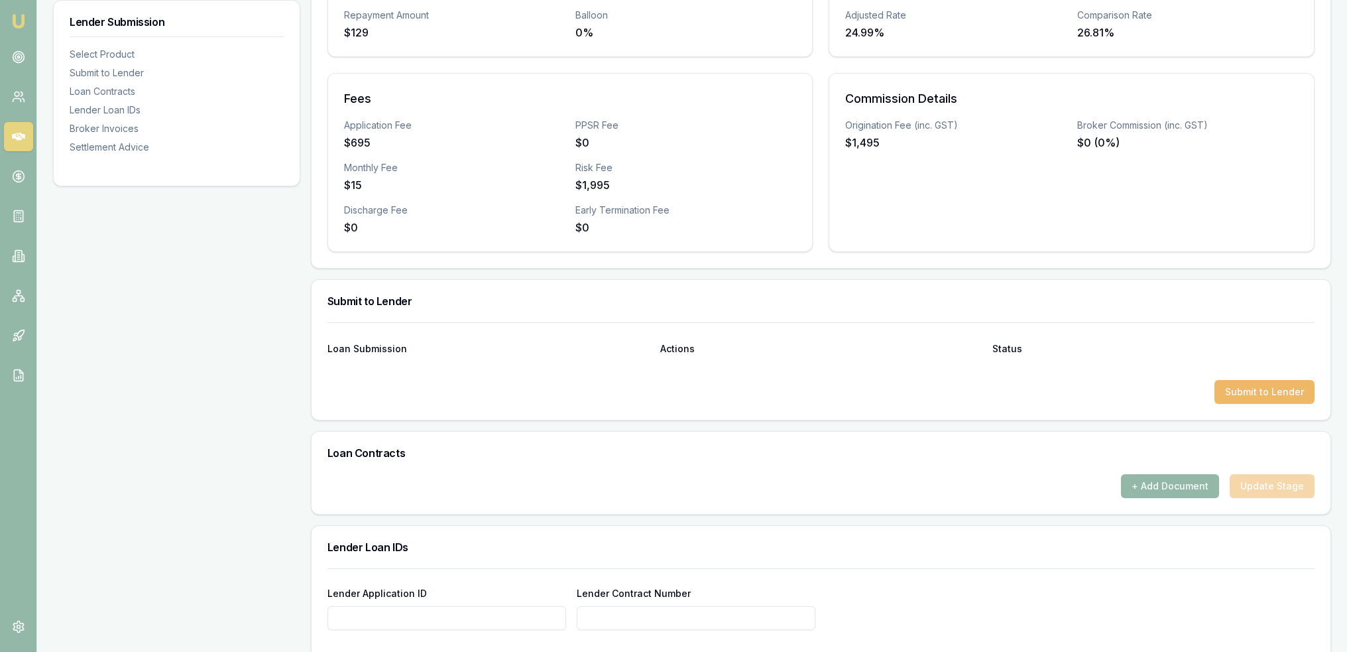
click at [1262, 389] on button "Submit to Lender" at bounding box center [1265, 392] width 100 height 24
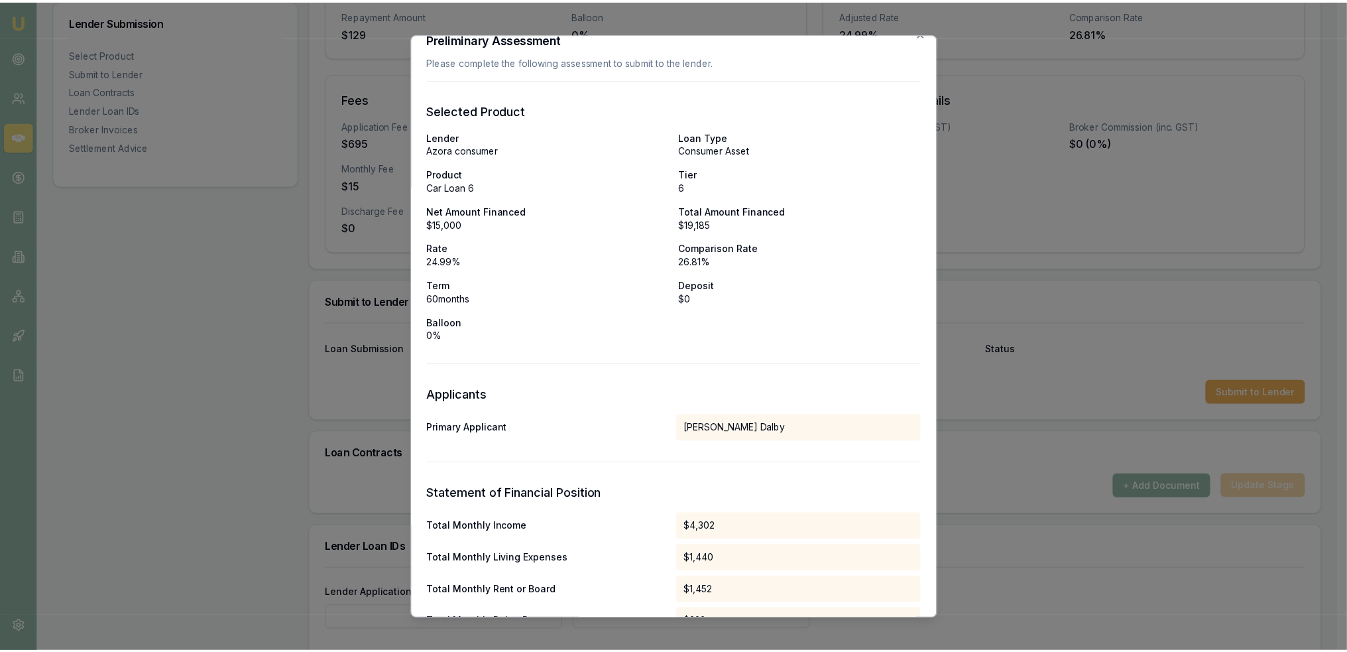
scroll to position [0, 0]
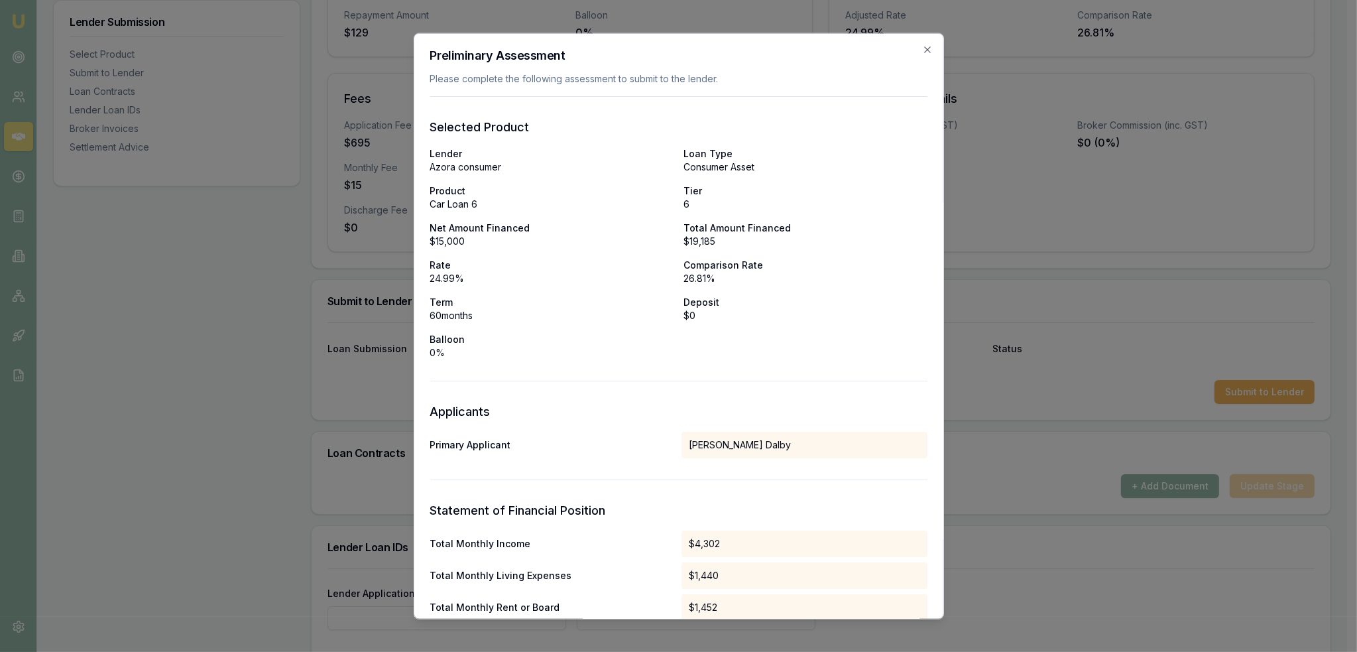
drag, startPoint x: 915, startPoint y: 47, endPoint x: 915, endPoint y: 55, distance: 8.0
click at [922, 48] on icon "button" at bounding box center [927, 49] width 11 height 11
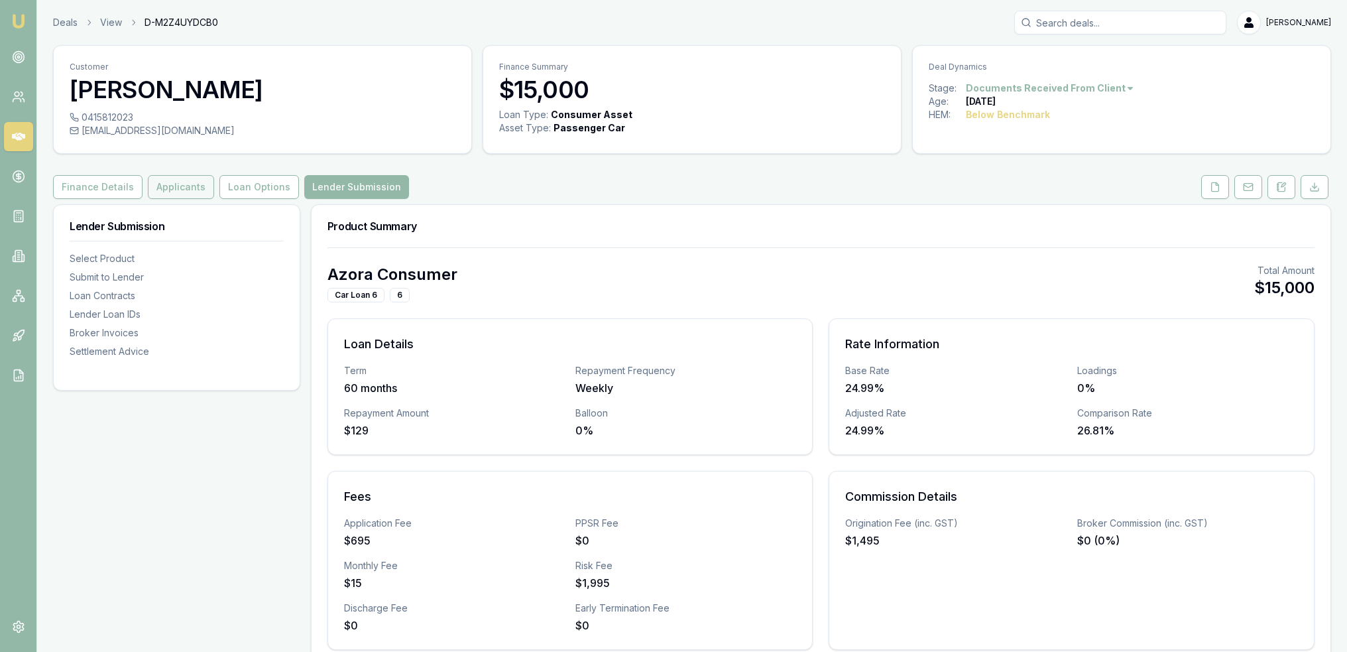
click at [193, 189] on button "Applicants" at bounding box center [181, 187] width 66 height 24
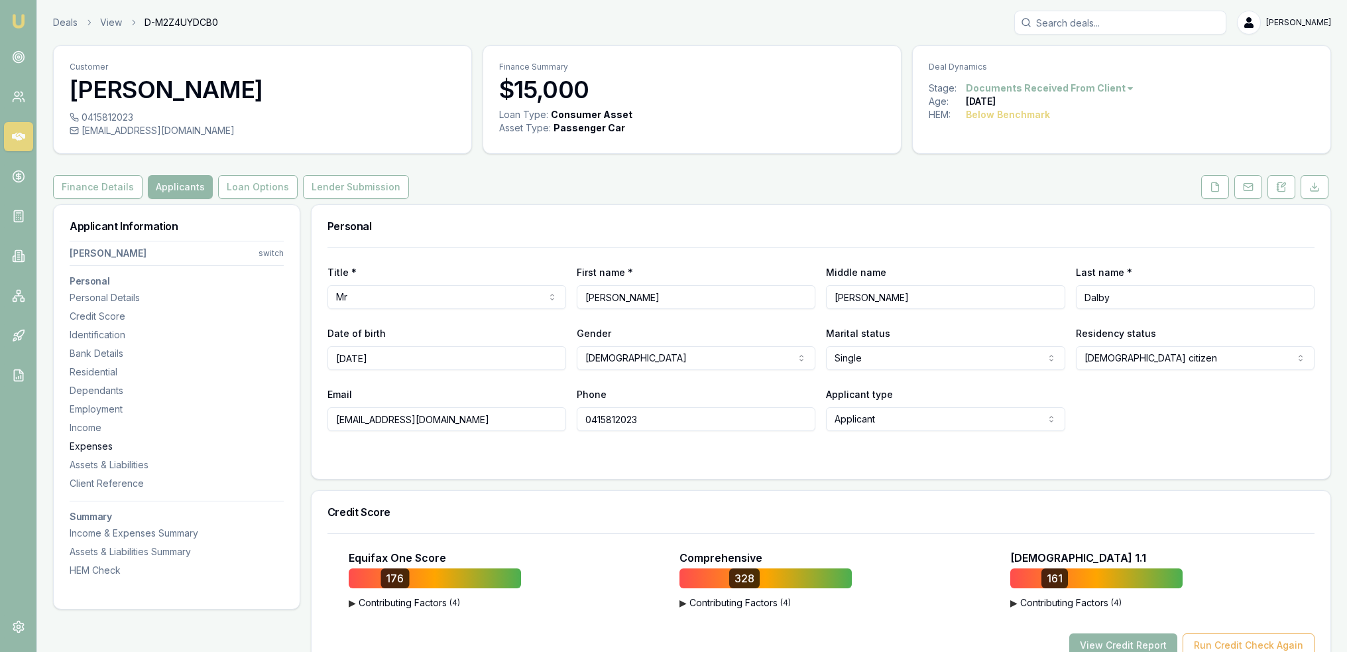
click at [88, 446] on div "Expenses" at bounding box center [177, 446] width 214 height 13
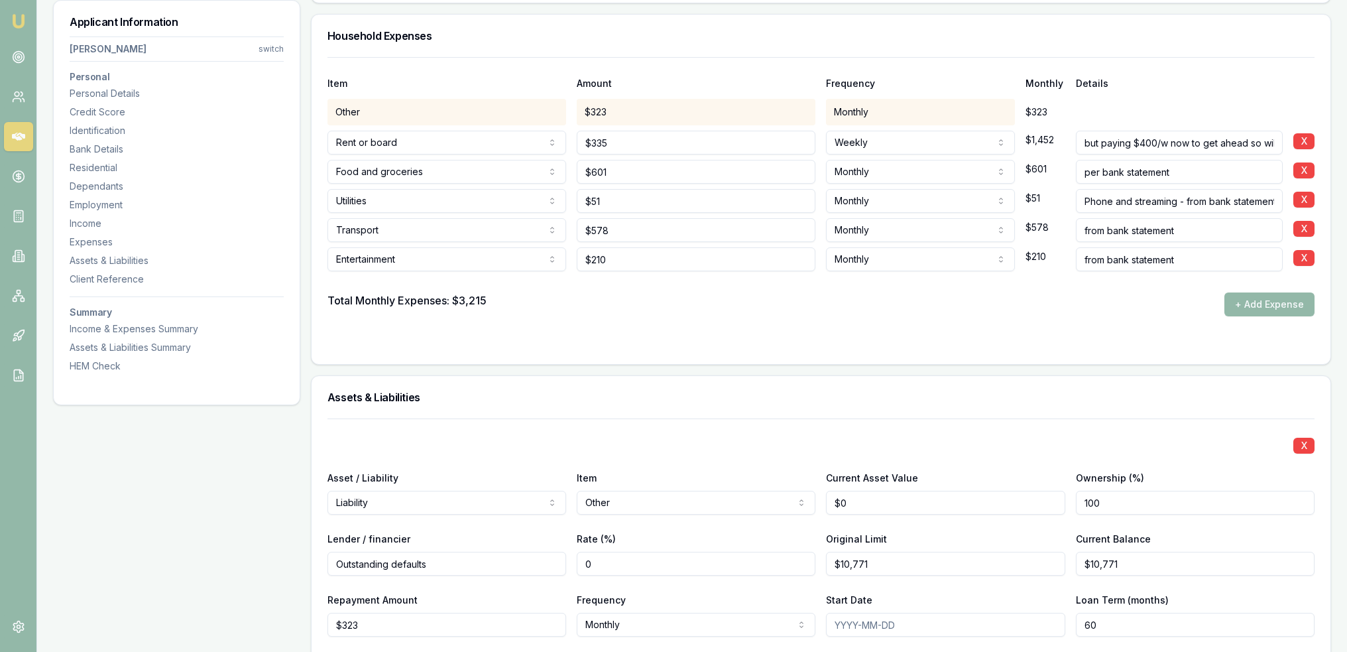
scroll to position [2954, 0]
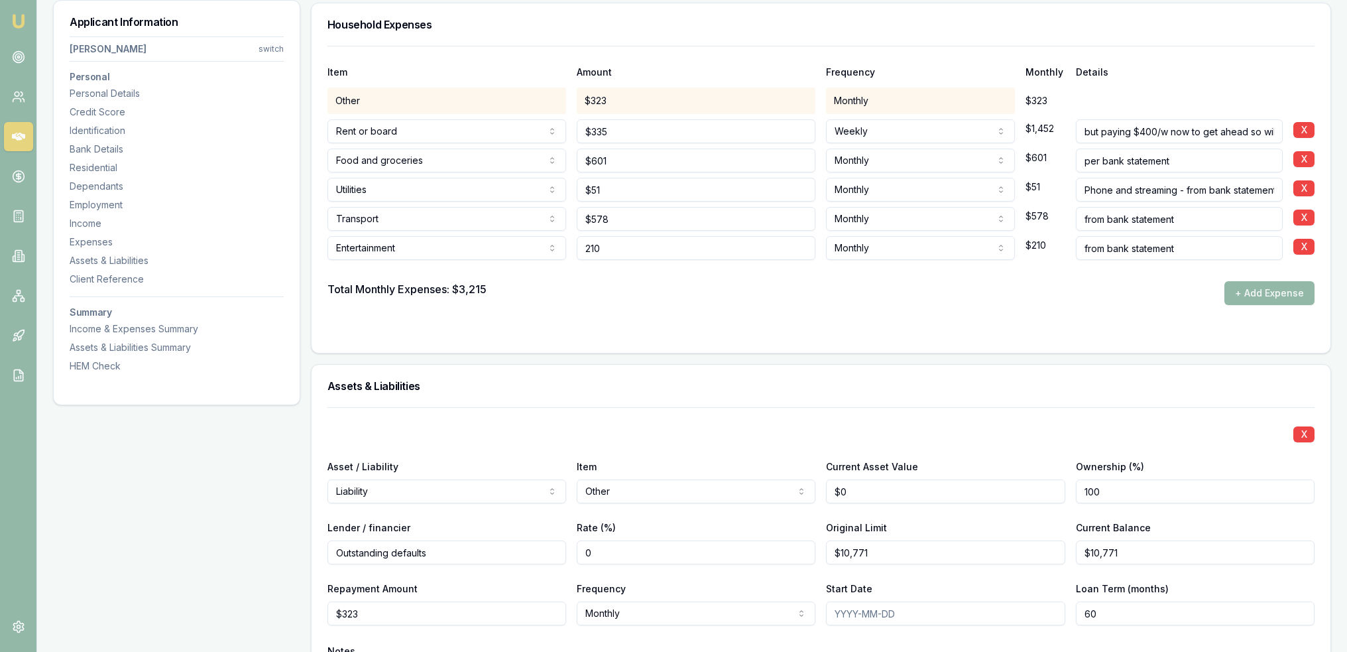
click at [536, 241] on div "Entertainment Rent or board Food and groceries Utilities Insurance Transport He…" at bounding box center [821, 245] width 987 height 29
type input "$310"
click at [591, 330] on div at bounding box center [821, 331] width 987 height 11
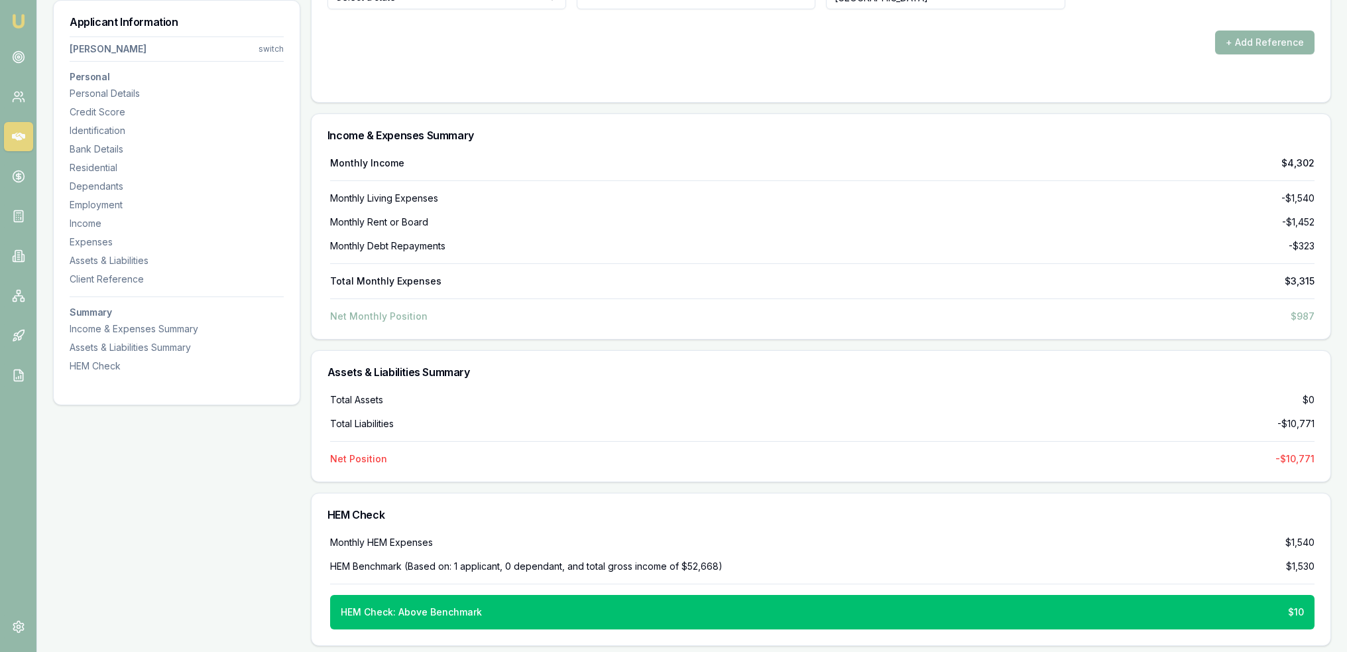
scroll to position [0, 0]
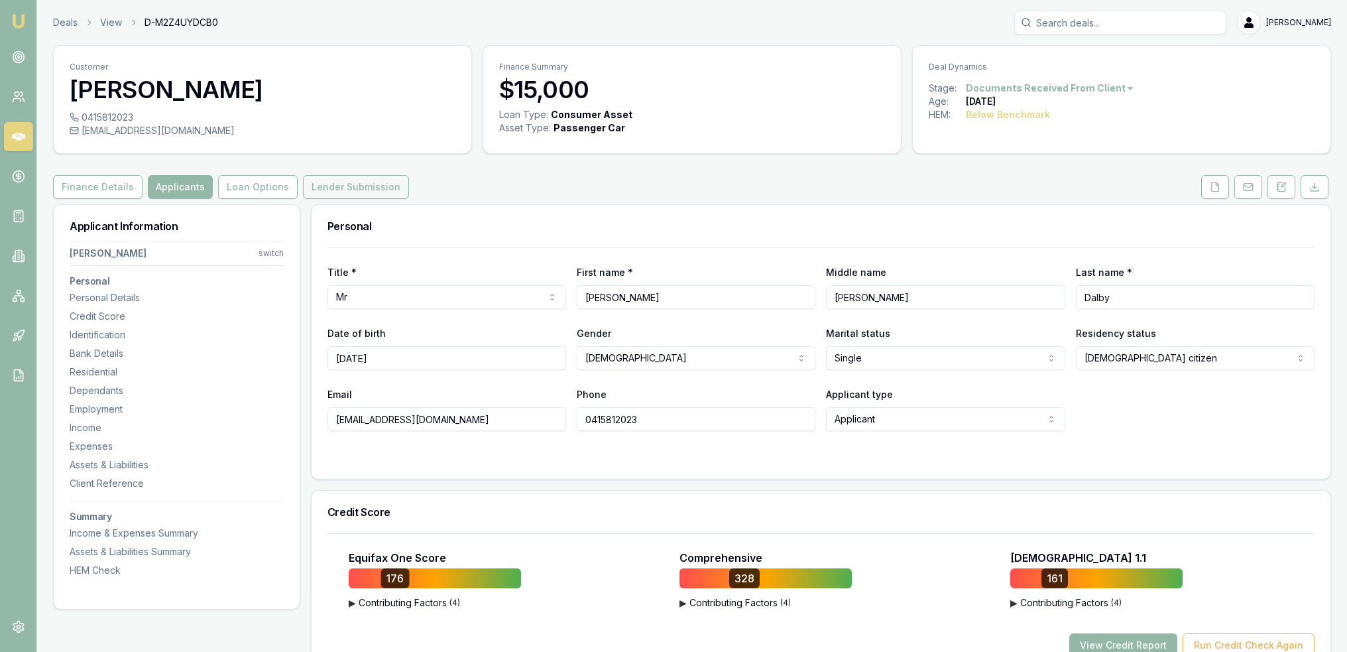
click at [359, 177] on button "Lender Submission" at bounding box center [356, 187] width 106 height 24
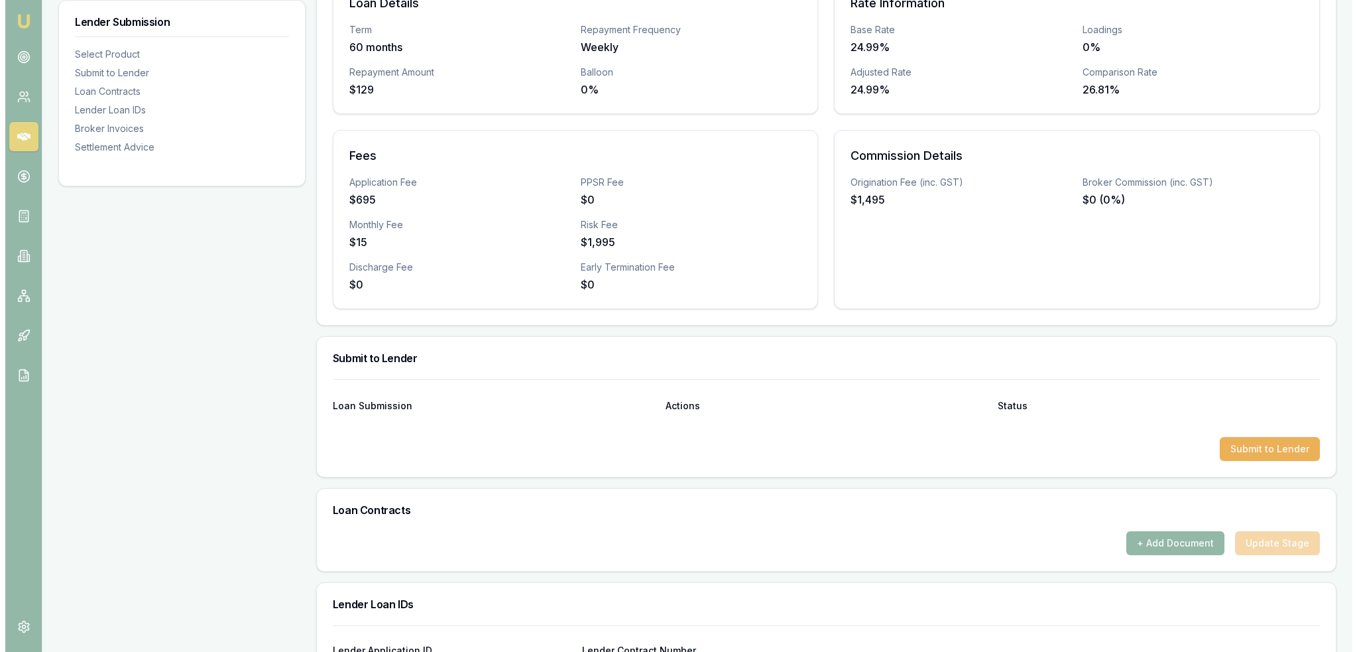
scroll to position [363, 0]
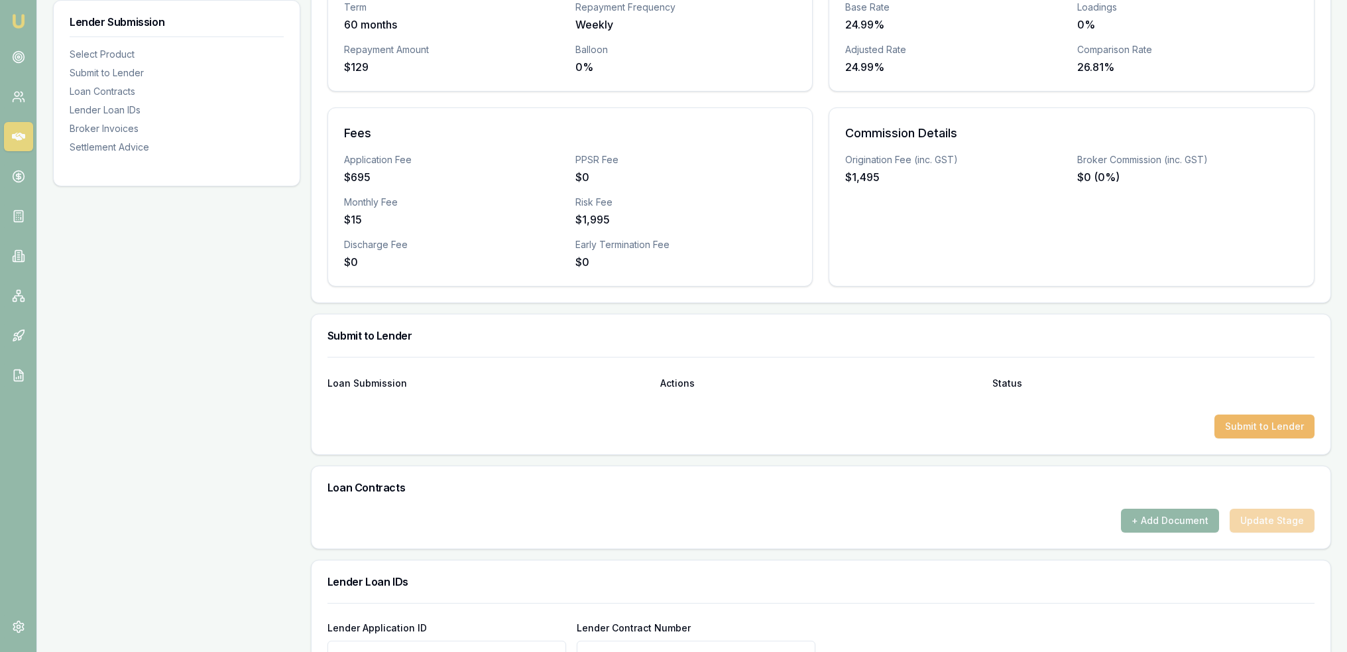
click at [1276, 415] on button "Submit to Lender" at bounding box center [1265, 426] width 100 height 24
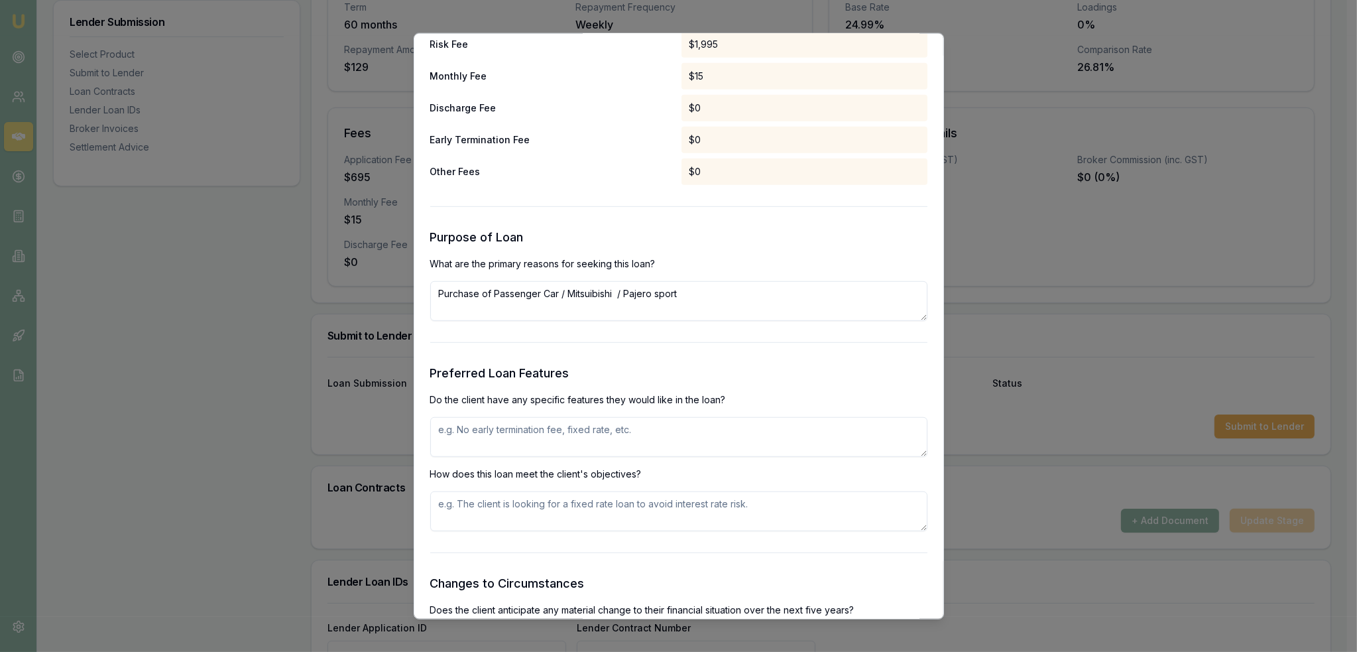
scroll to position [1174, 0]
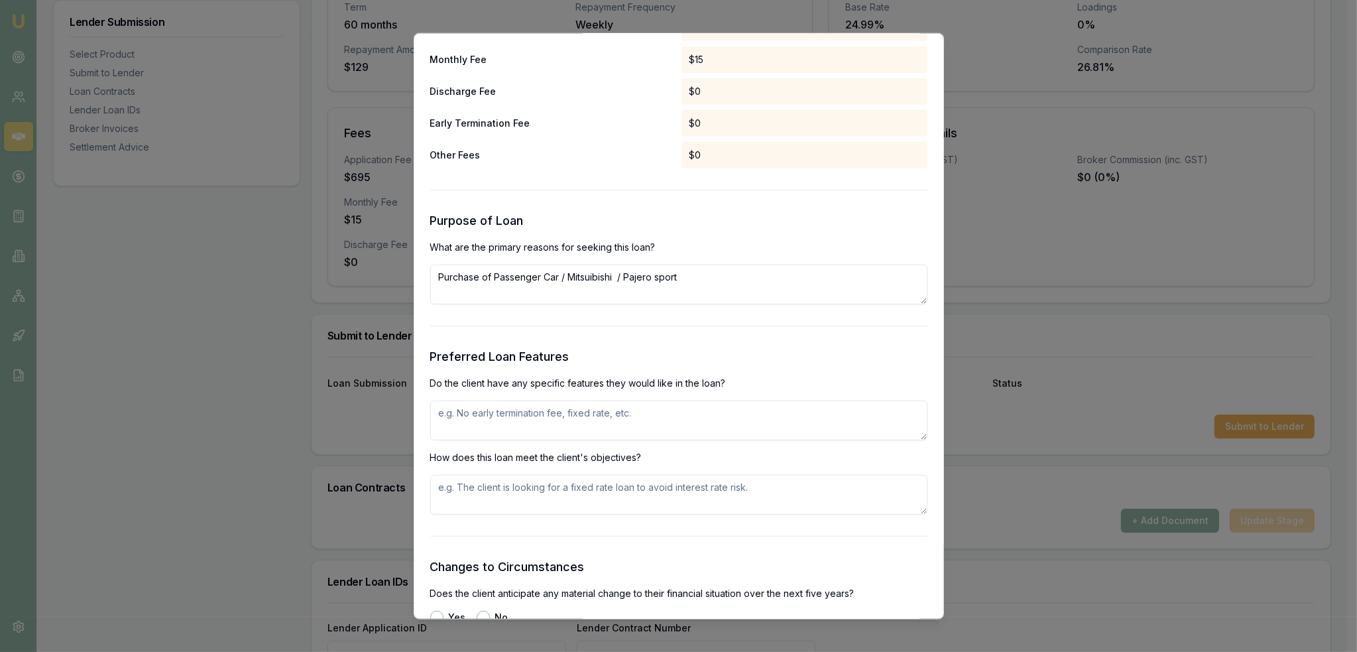
click at [475, 421] on textarea at bounding box center [678, 420] width 497 height 40
type textarea "no features - just needed to be approved for as much as possible while having d…"
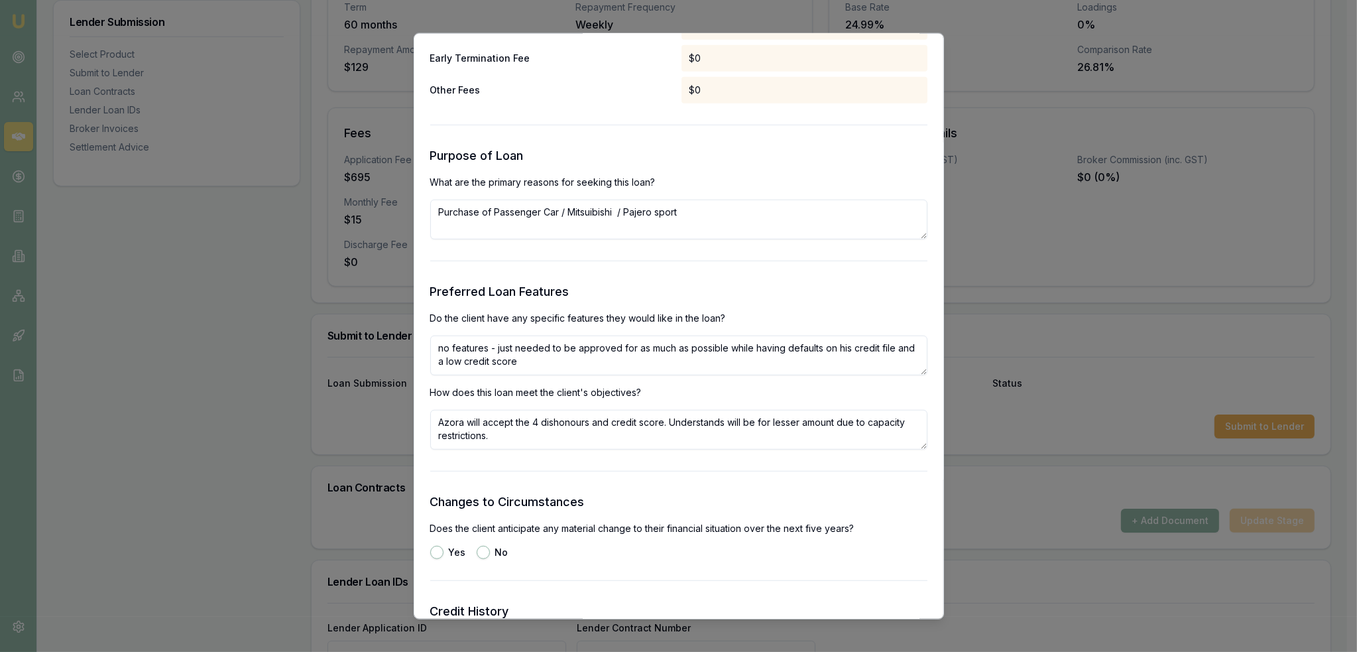
scroll to position [1373, 0]
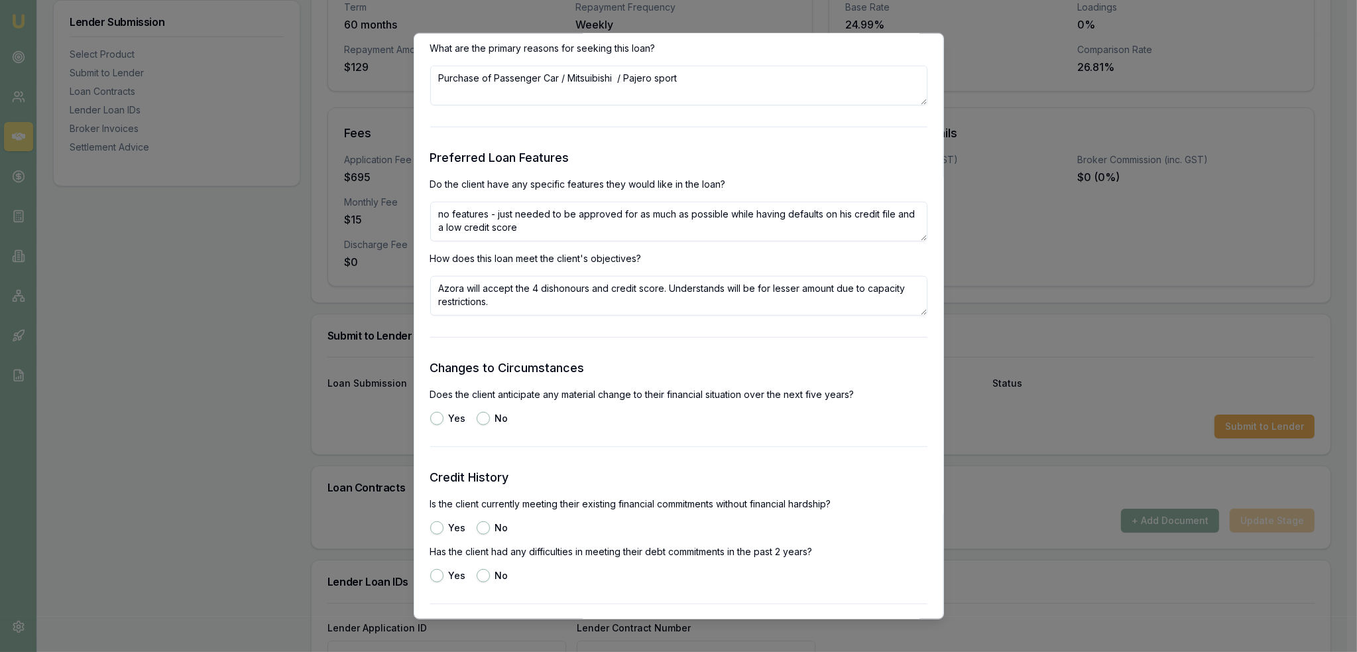
type textarea "Azora will accept the 4 dishonours and credit score. Understands will be for le…"
drag, startPoint x: 480, startPoint y: 413, endPoint x: 537, endPoint y: 462, distance: 75.2
click at [481, 413] on button "No" at bounding box center [483, 417] width 13 height 13
radio input "true"
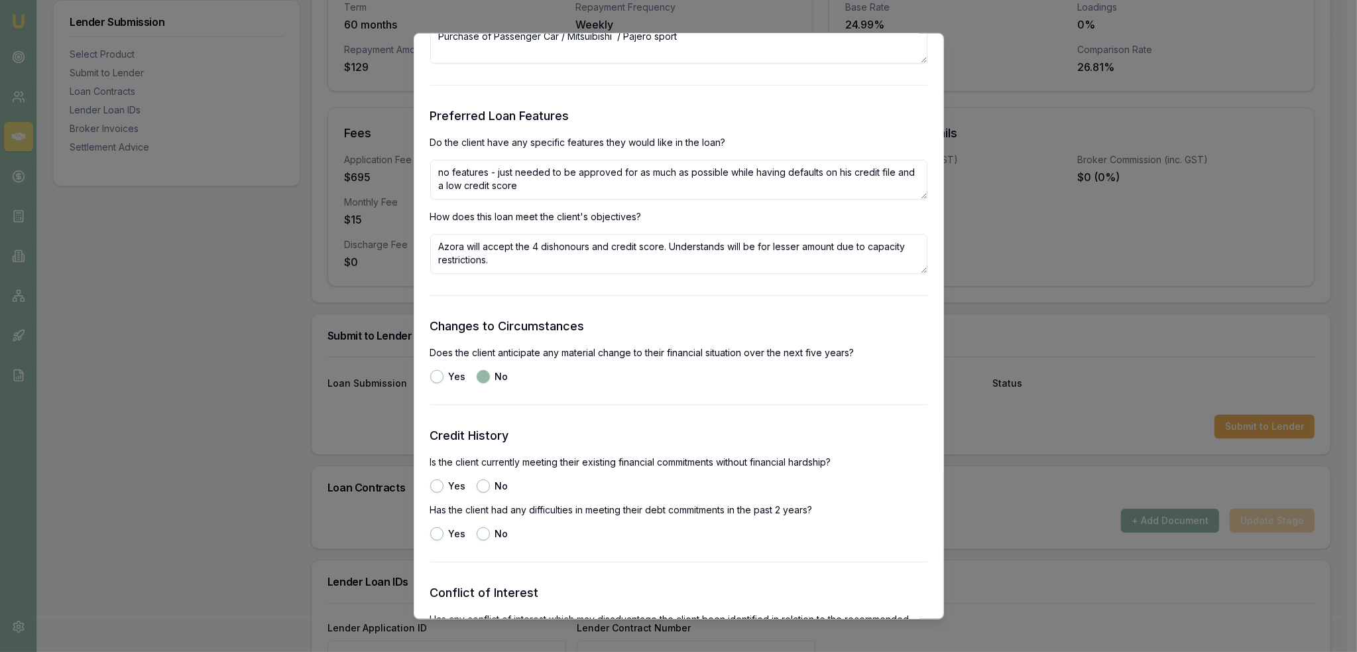
scroll to position [1572, 0]
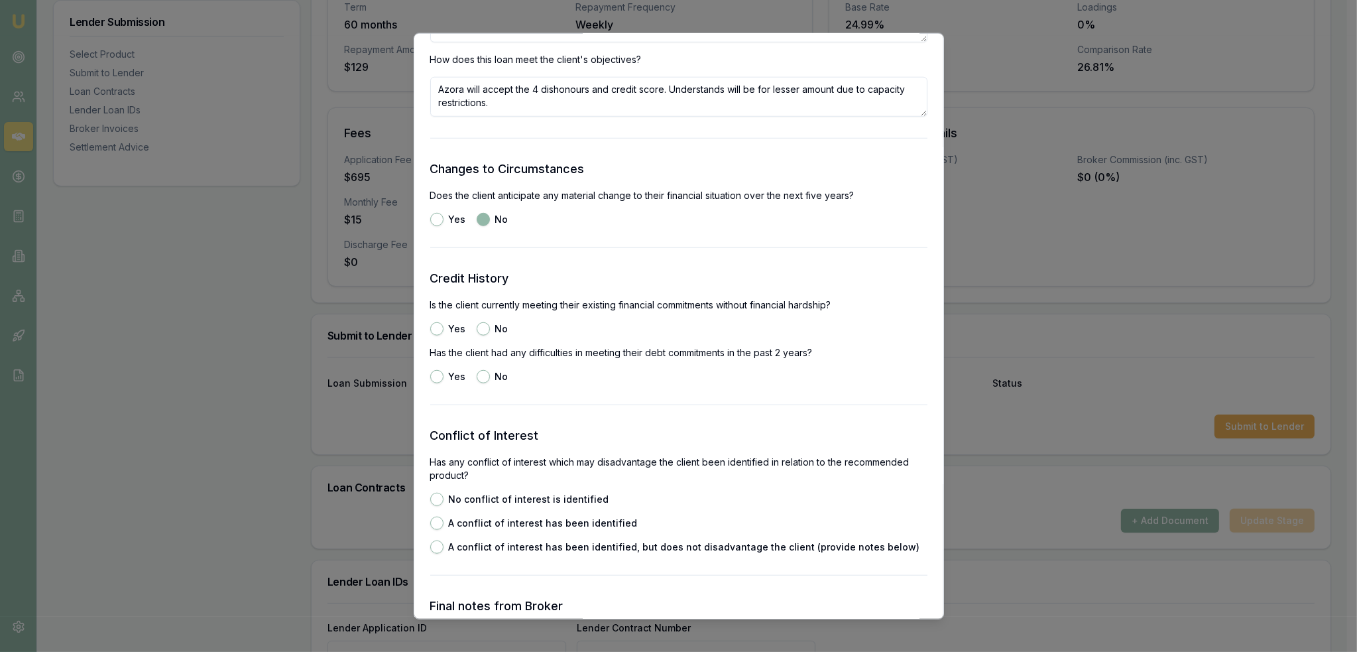
click at [442, 326] on button "Yes" at bounding box center [436, 328] width 13 height 13
radio input "true"
click at [481, 377] on button "No" at bounding box center [483, 375] width 13 height 13
radio input "true"
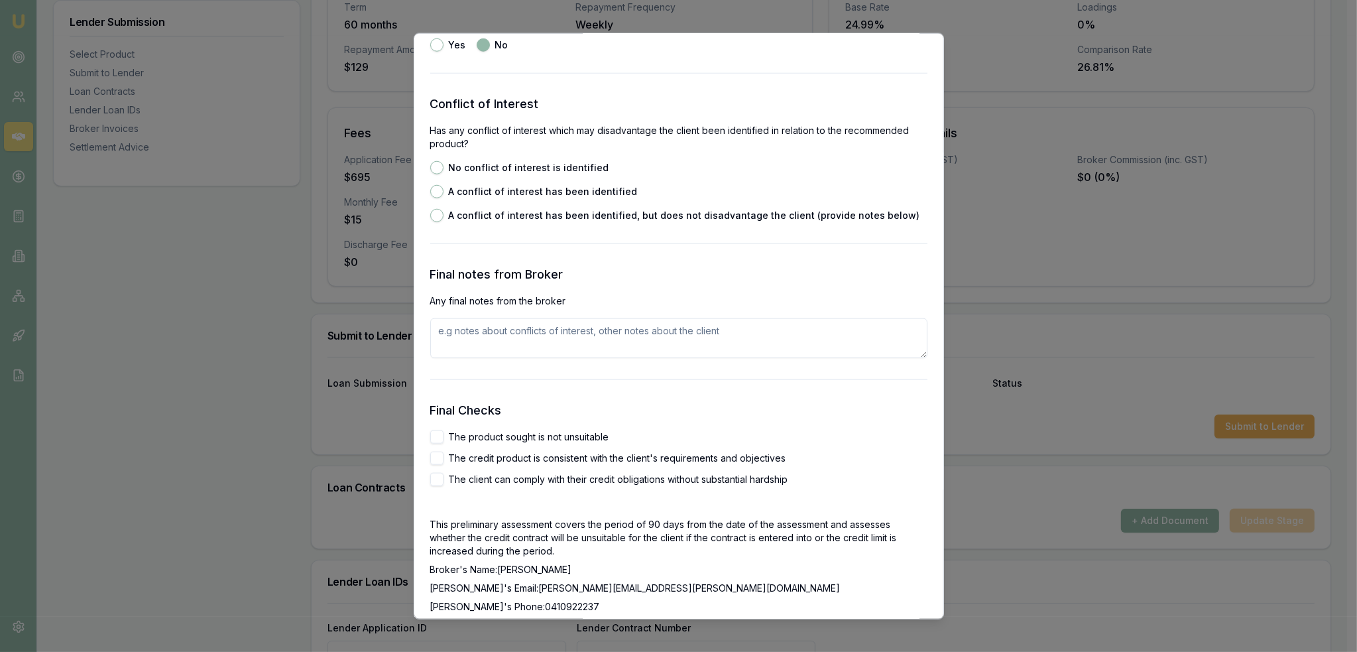
scroll to position [1837, 0]
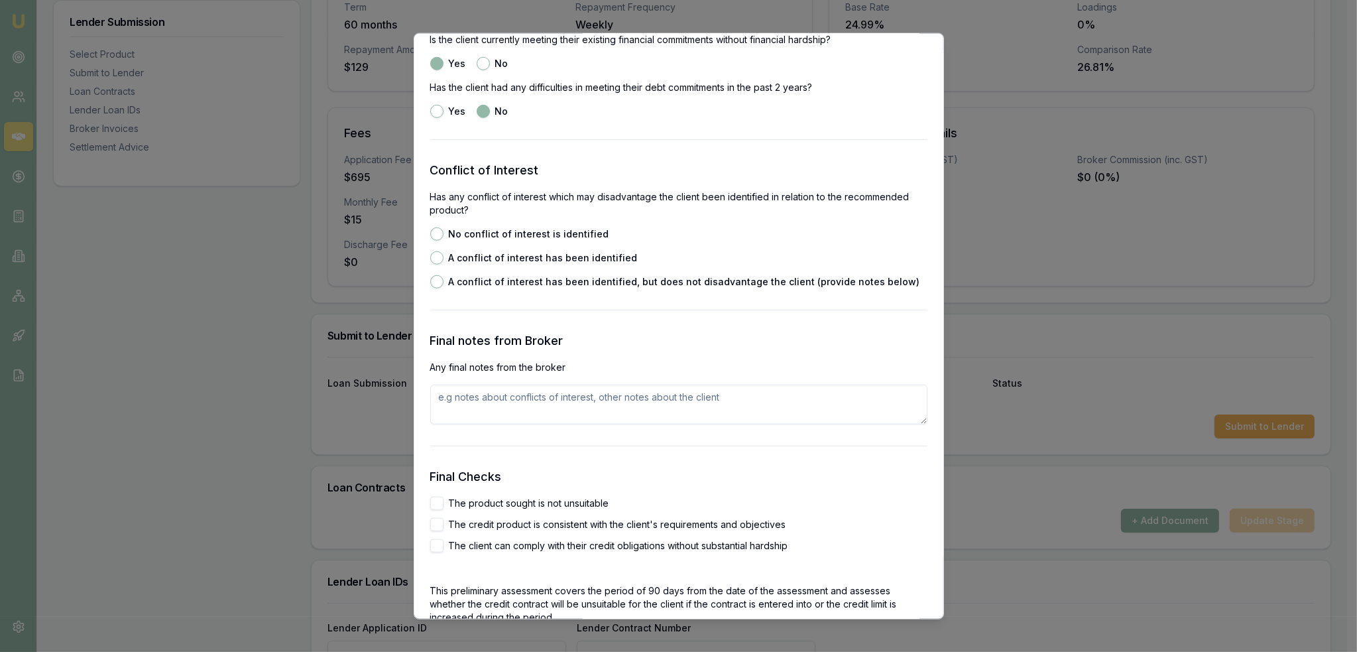
click at [434, 235] on button "No conflict of interest is identified" at bounding box center [436, 233] width 13 height 13
radio input "true"
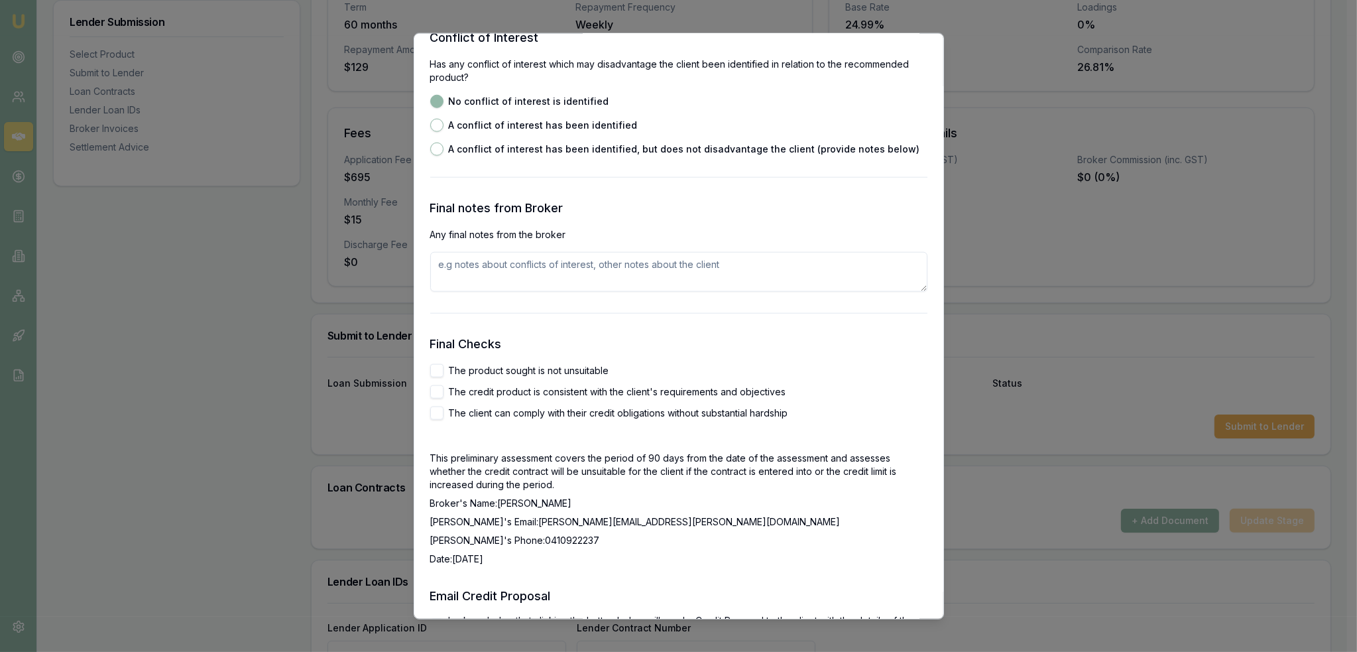
drag, startPoint x: 438, startPoint y: 368, endPoint x: 436, endPoint y: 387, distance: 19.4
click at [438, 369] on button "The product sought is not unsuitable" at bounding box center [436, 369] width 13 height 13
checkbox input "true"
click at [436, 392] on button "The credit product is consistent with the client's requirements and objectives" at bounding box center [436, 391] width 13 height 13
checkbox input "true"
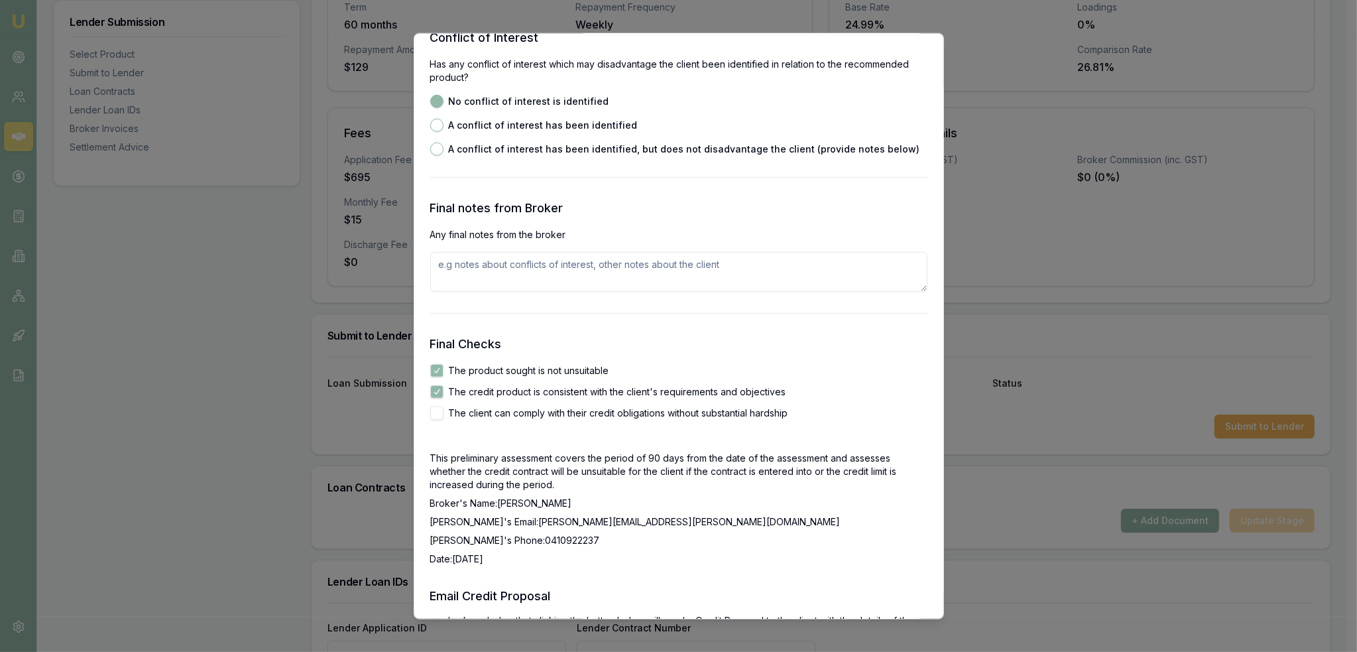
drag, startPoint x: 430, startPoint y: 410, endPoint x: 465, endPoint y: 385, distance: 42.7
click at [432, 410] on button "The client can comply with their credit obligations without substantial hardship" at bounding box center [436, 412] width 13 height 13
checkbox input "true"
click at [501, 267] on textarea at bounding box center [678, 271] width 497 height 40
type textarea "D"
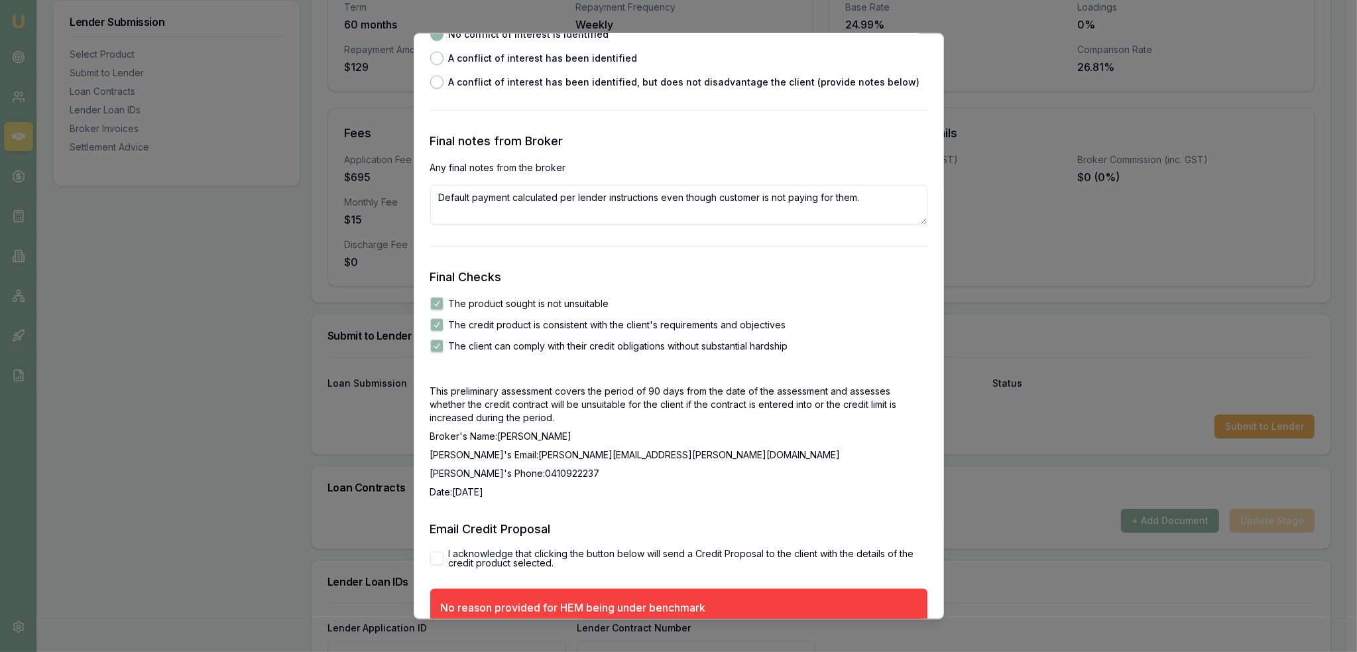
scroll to position [2151, 0]
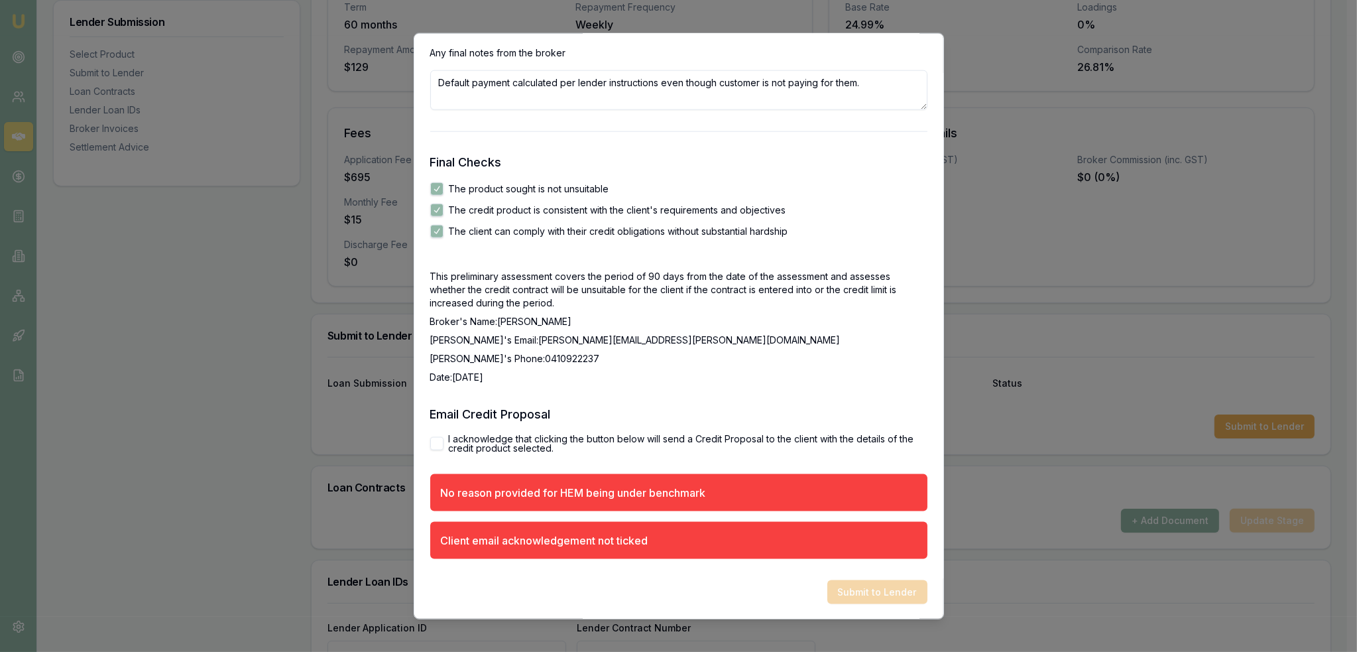
type textarea "Default payment calculated per lender instructions even though customer is not …"
click at [433, 440] on button "I acknowledge that clicking the button below will send a Credit Proposal to the…" at bounding box center [436, 442] width 13 height 13
checkbox input "true"
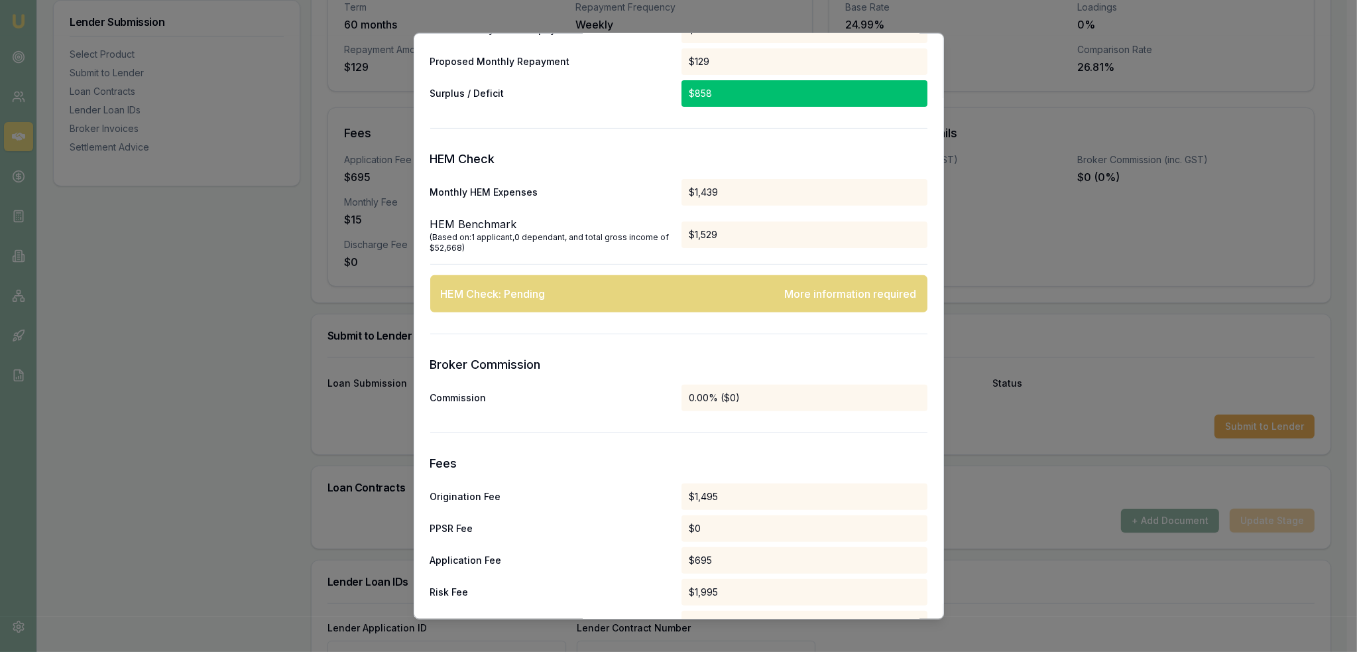
scroll to position [578, 0]
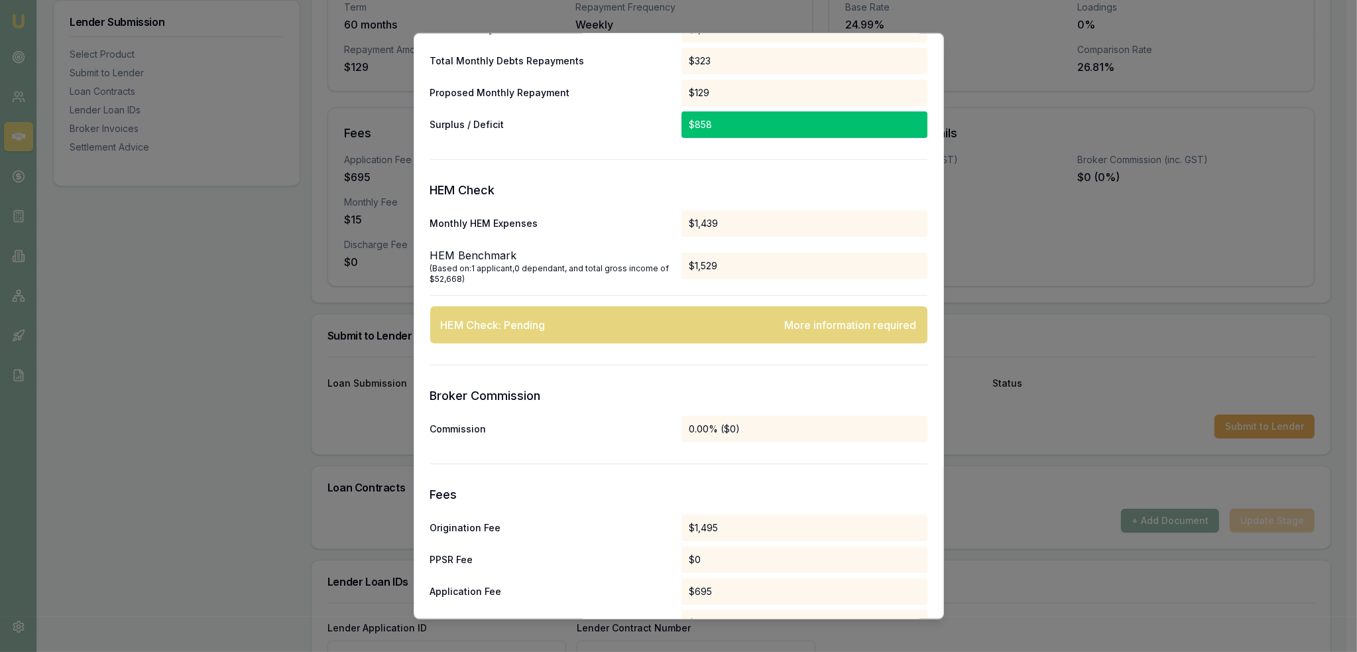
click at [843, 322] on div "More information required" at bounding box center [851, 324] width 132 height 16
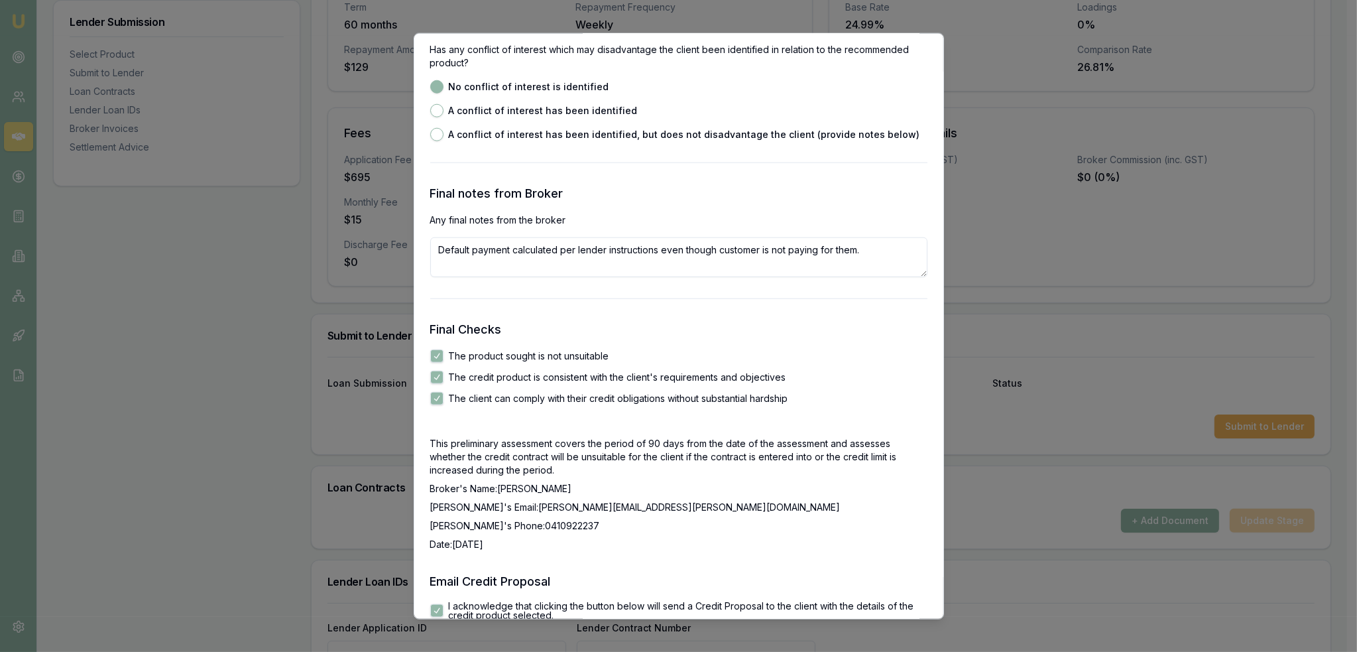
scroll to position [2103, 0]
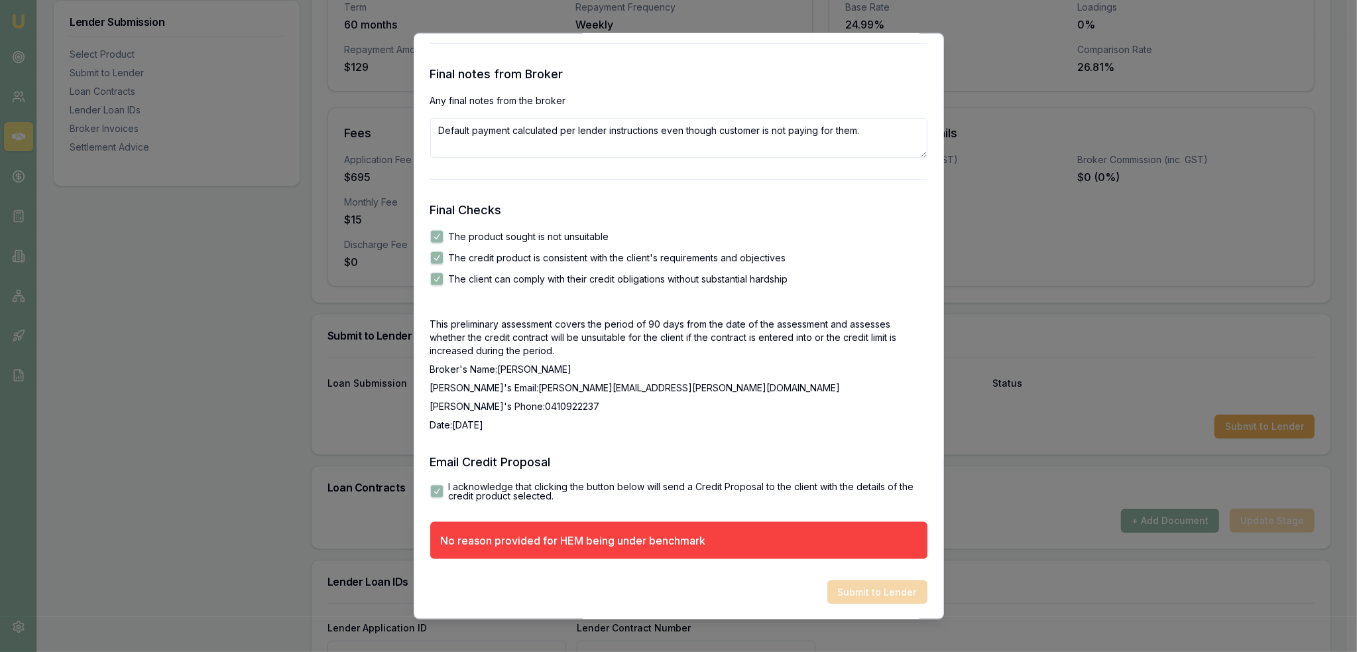
click at [661, 542] on div "No reason provided for HEM being under benchmark" at bounding box center [573, 540] width 265 height 16
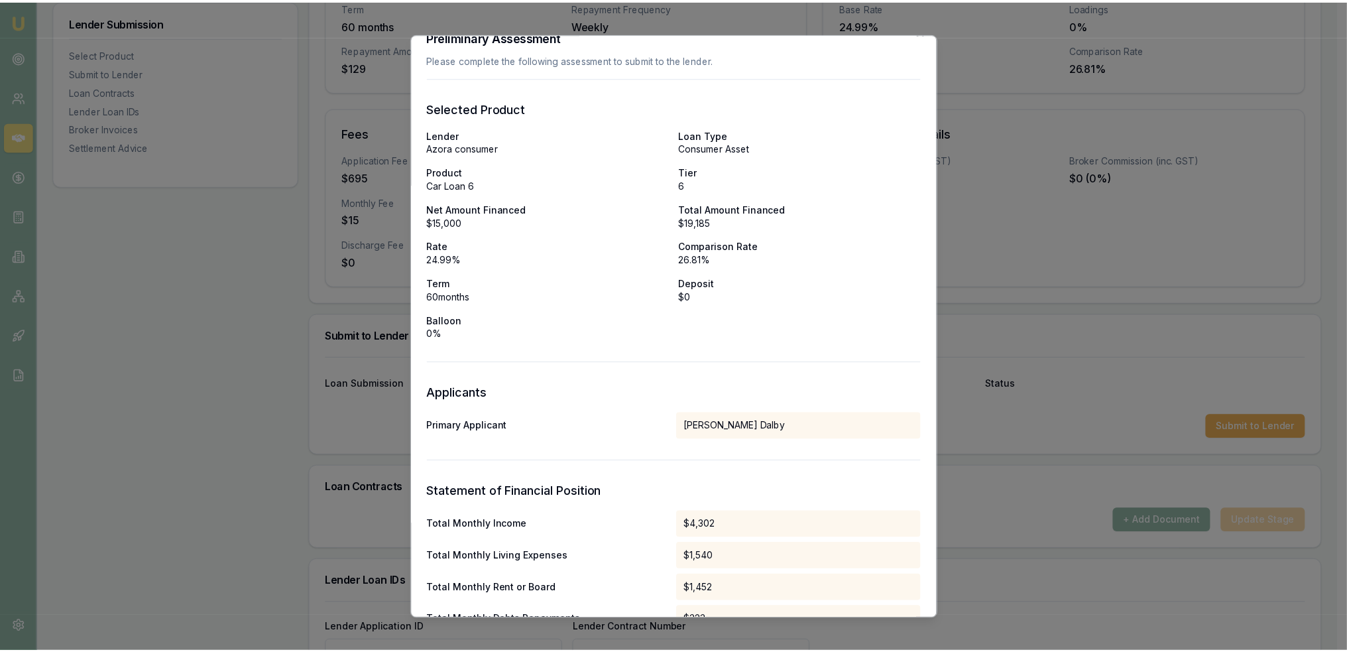
scroll to position [0, 0]
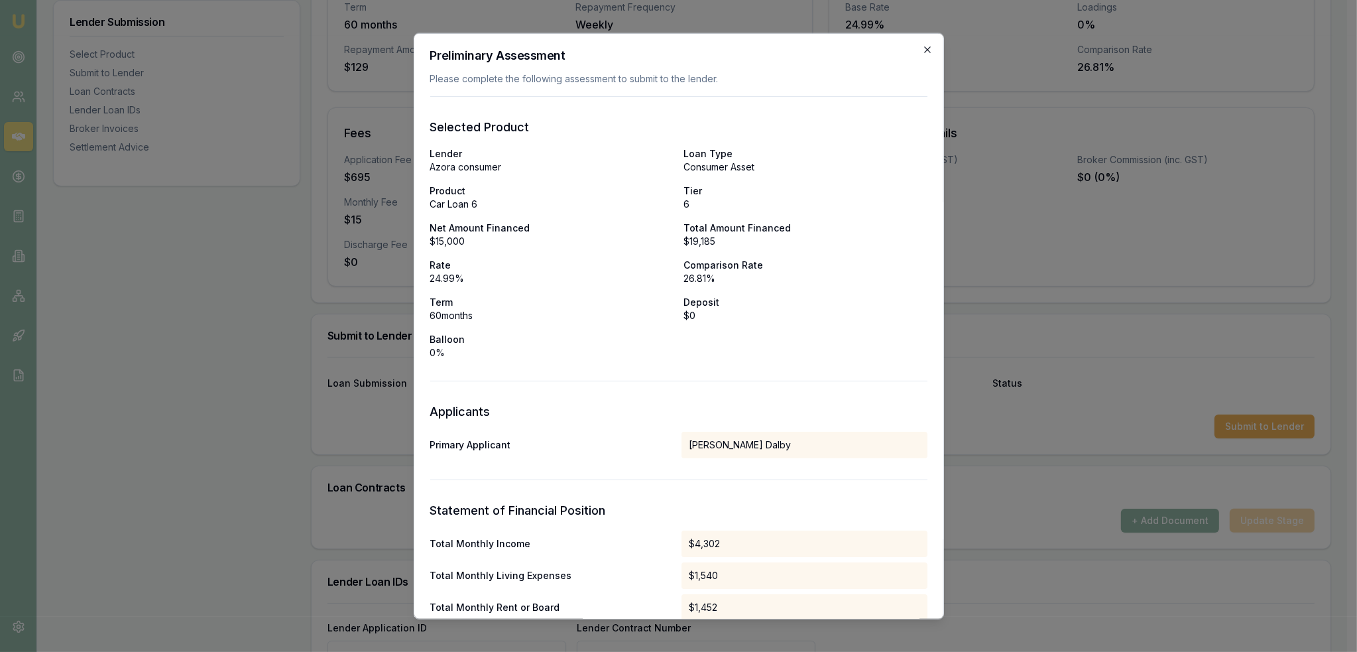
click at [922, 44] on icon "button" at bounding box center [927, 49] width 11 height 11
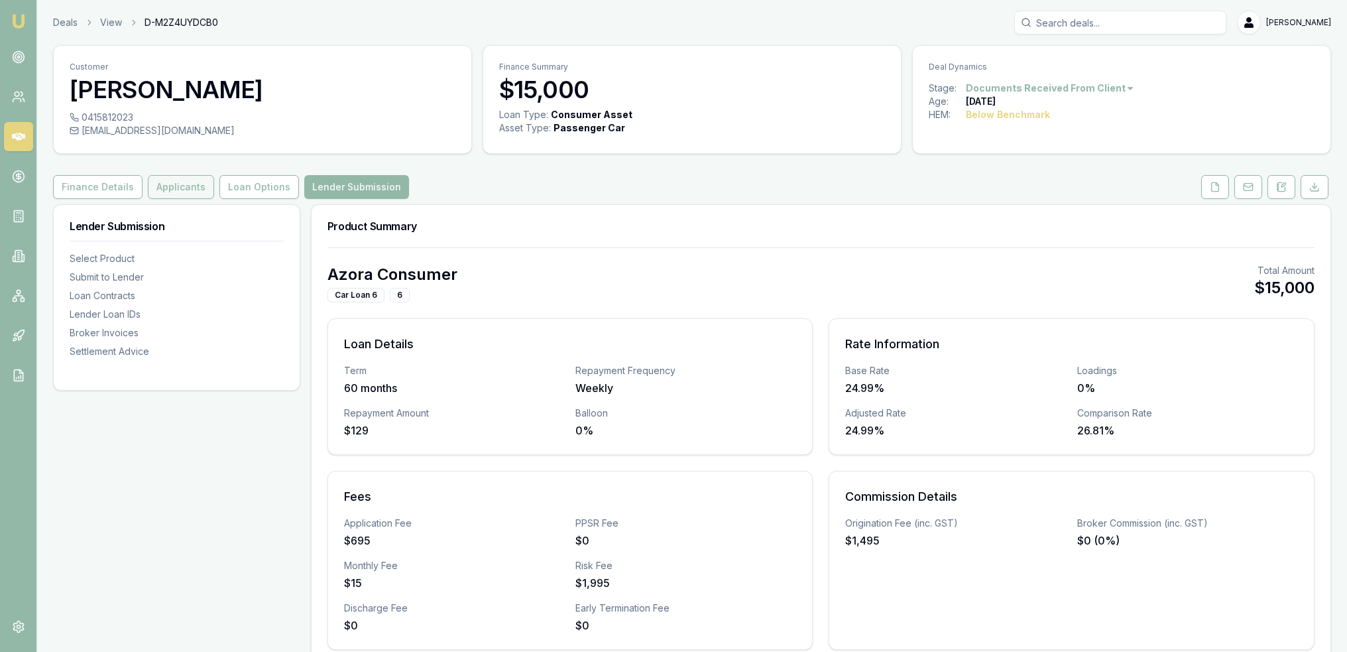
click at [156, 186] on button "Applicants" at bounding box center [181, 187] width 66 height 24
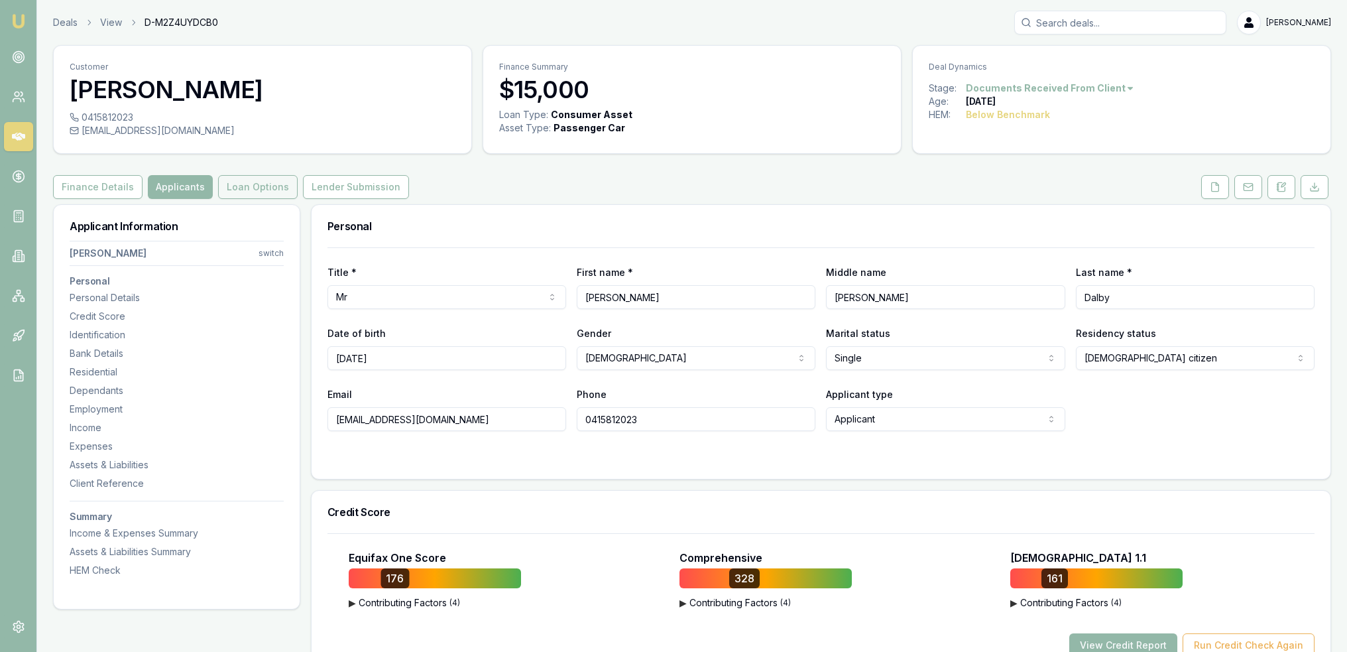
click at [245, 188] on button "Loan Options" at bounding box center [258, 187] width 80 height 24
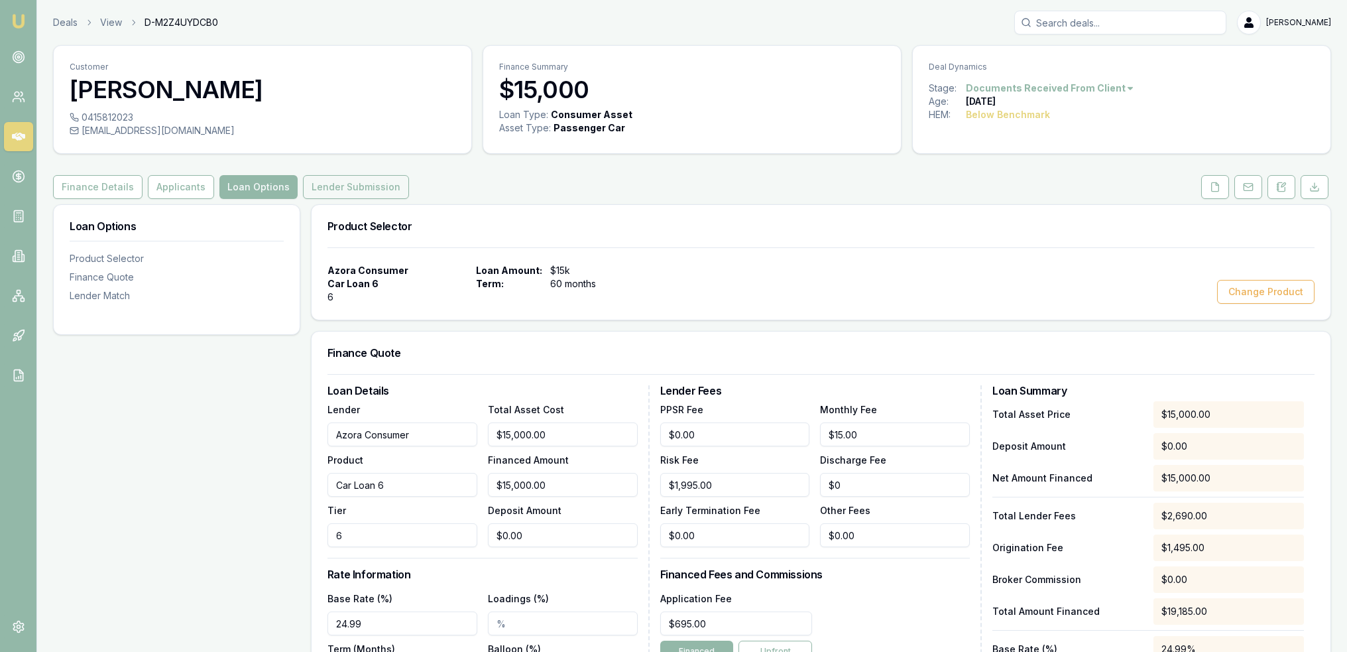
click at [306, 186] on button "Lender Submission" at bounding box center [356, 187] width 106 height 24
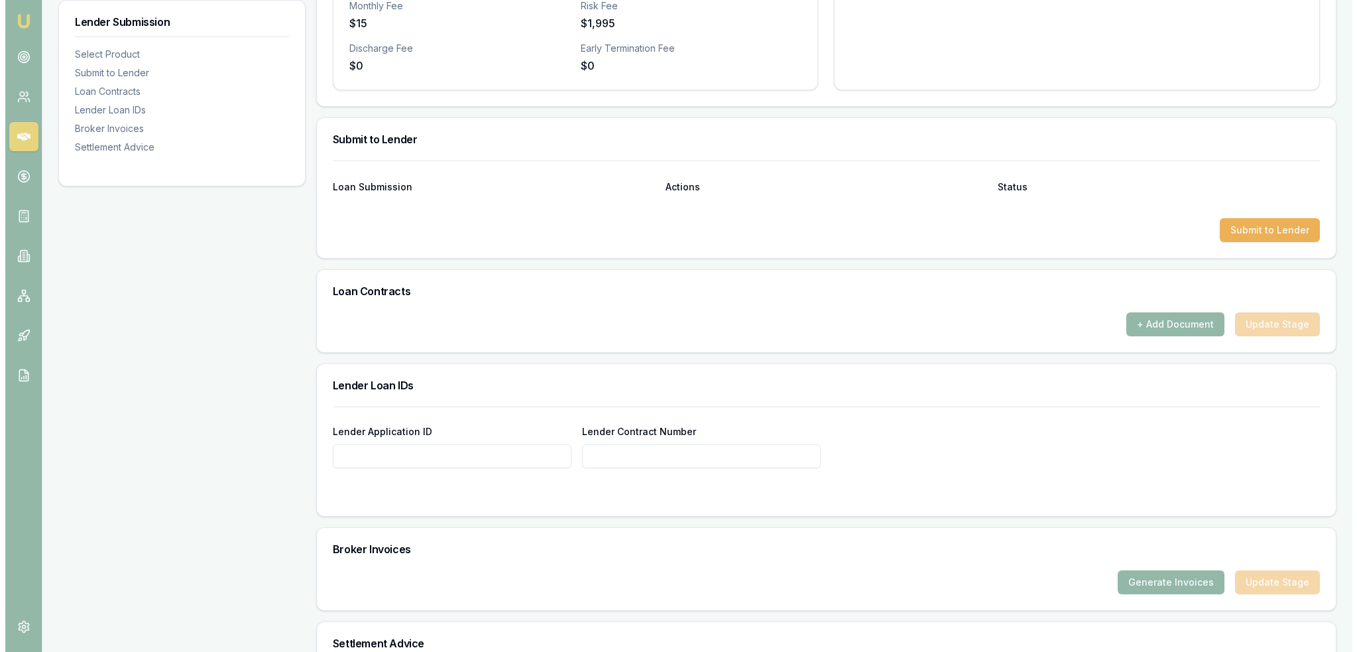
scroll to position [603, 0]
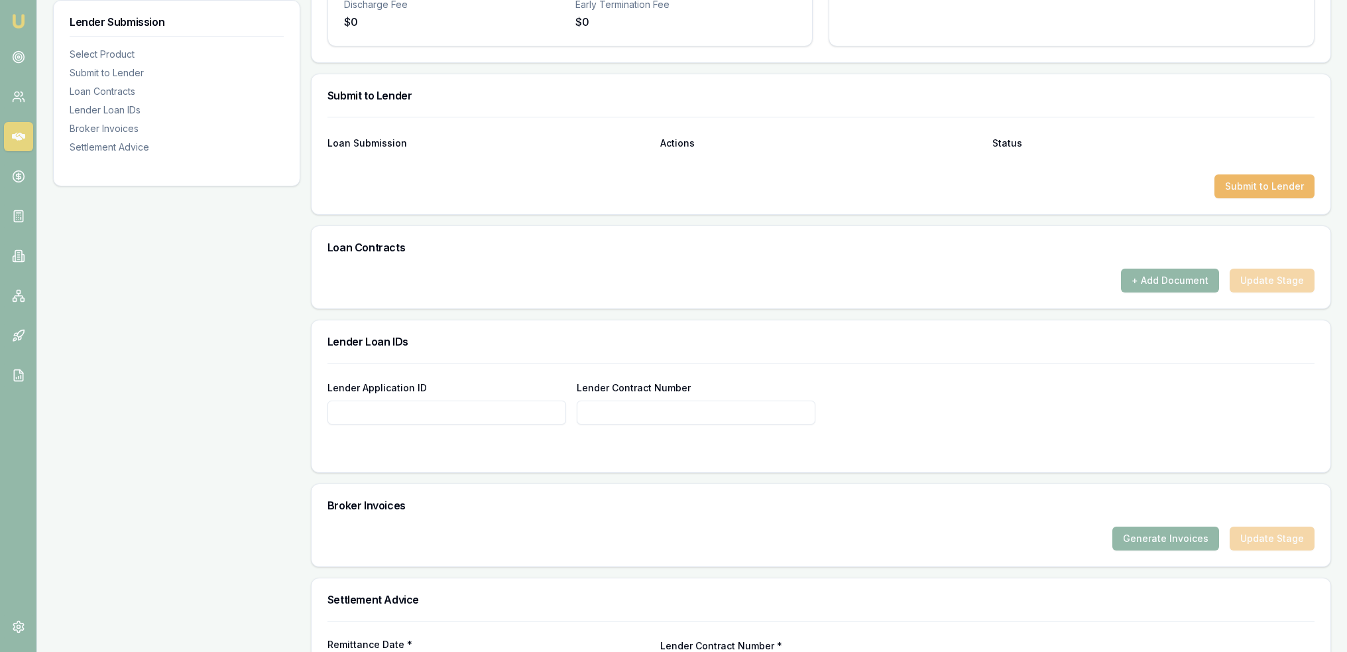
click at [1252, 184] on button "Submit to Lender" at bounding box center [1265, 186] width 100 height 24
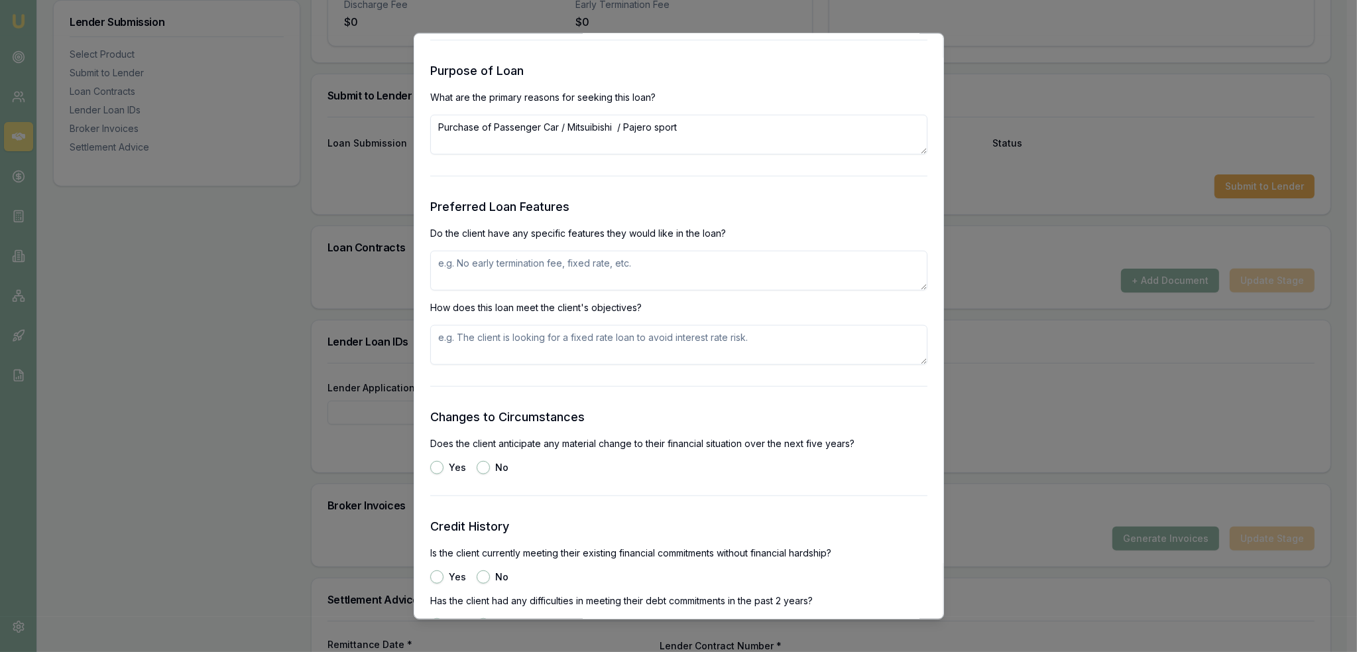
scroll to position [1326, 0]
click at [653, 271] on textarea at bounding box center [678, 267] width 497 height 40
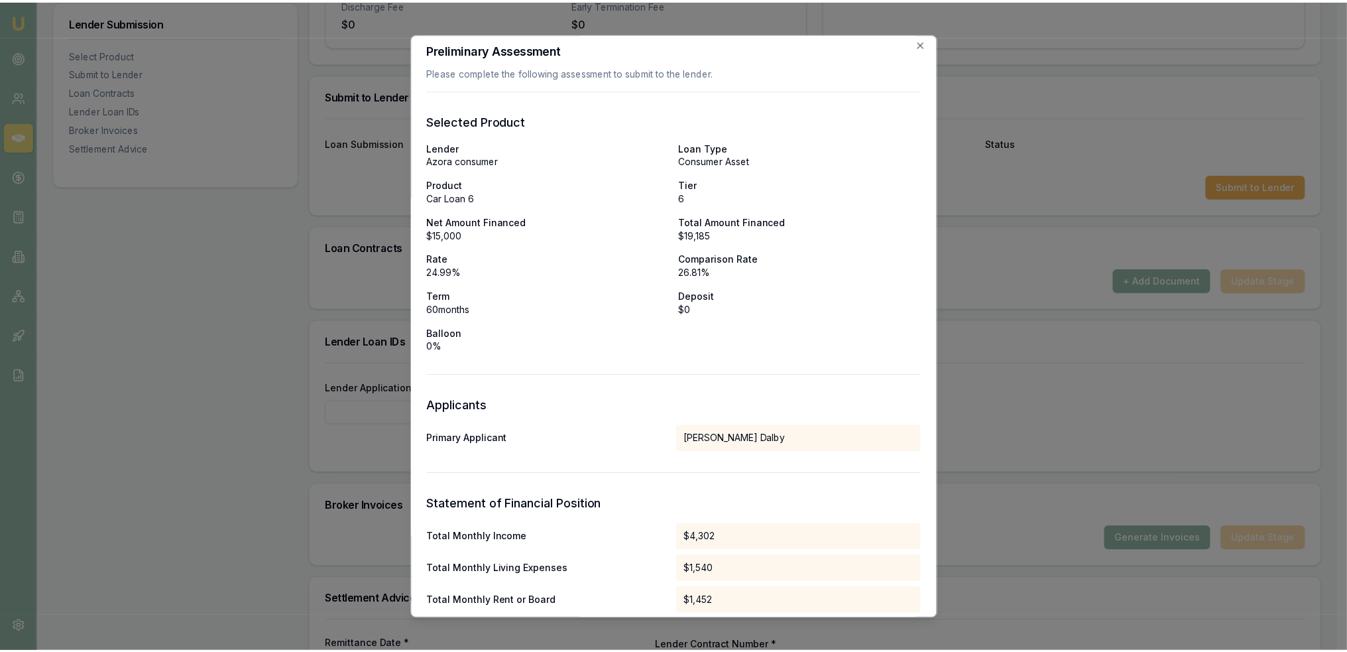
scroll to position [0, 0]
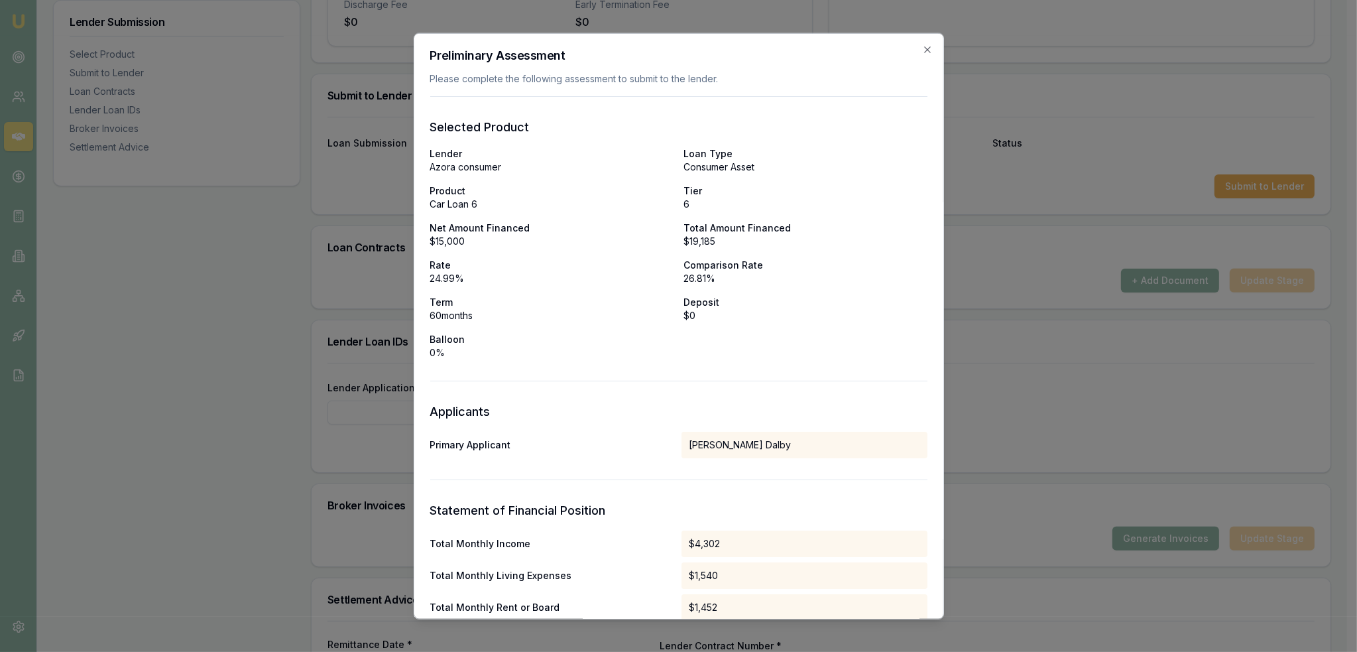
click at [908, 46] on div "Preliminary Assessment Please complete the following assessment to submit to th…" at bounding box center [679, 325] width 530 height 587
click at [922, 50] on icon "button" at bounding box center [927, 49] width 11 height 11
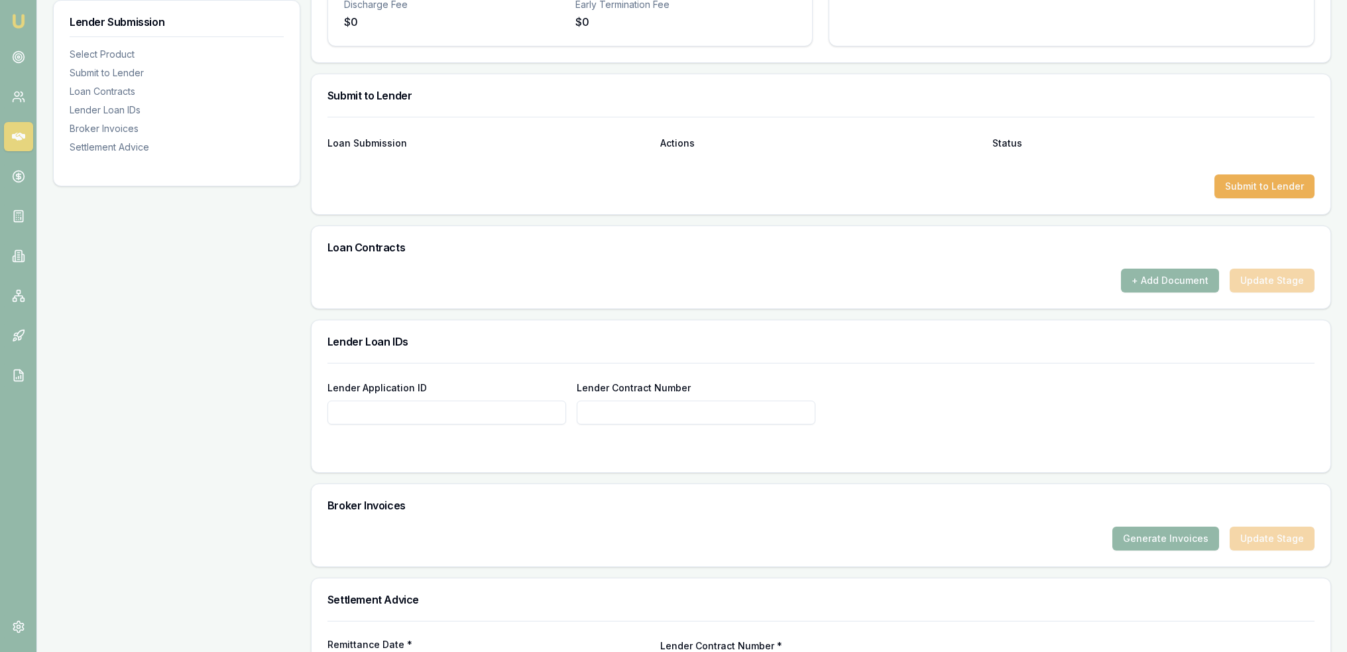
click at [1103, 148] on div "Loan Submission Actions Status" at bounding box center [821, 135] width 987 height 36
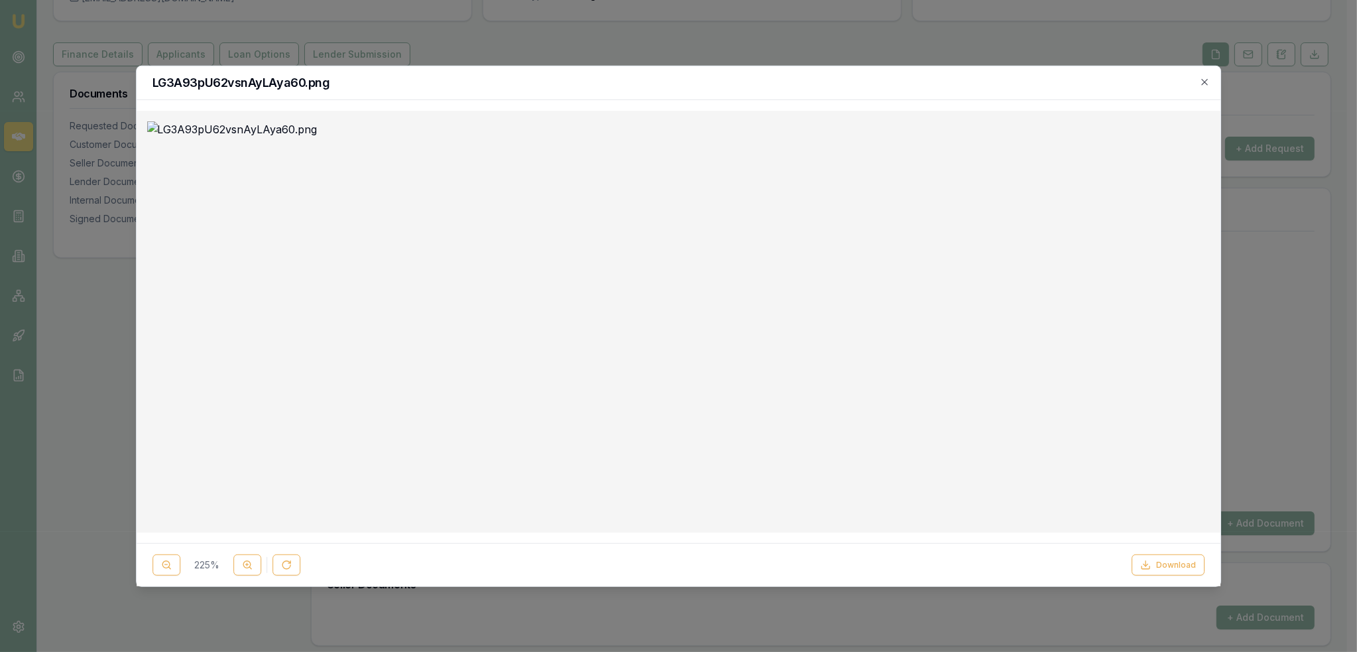
scroll to position [446, 0]
click at [1204, 81] on icon "button" at bounding box center [1205, 82] width 6 height 6
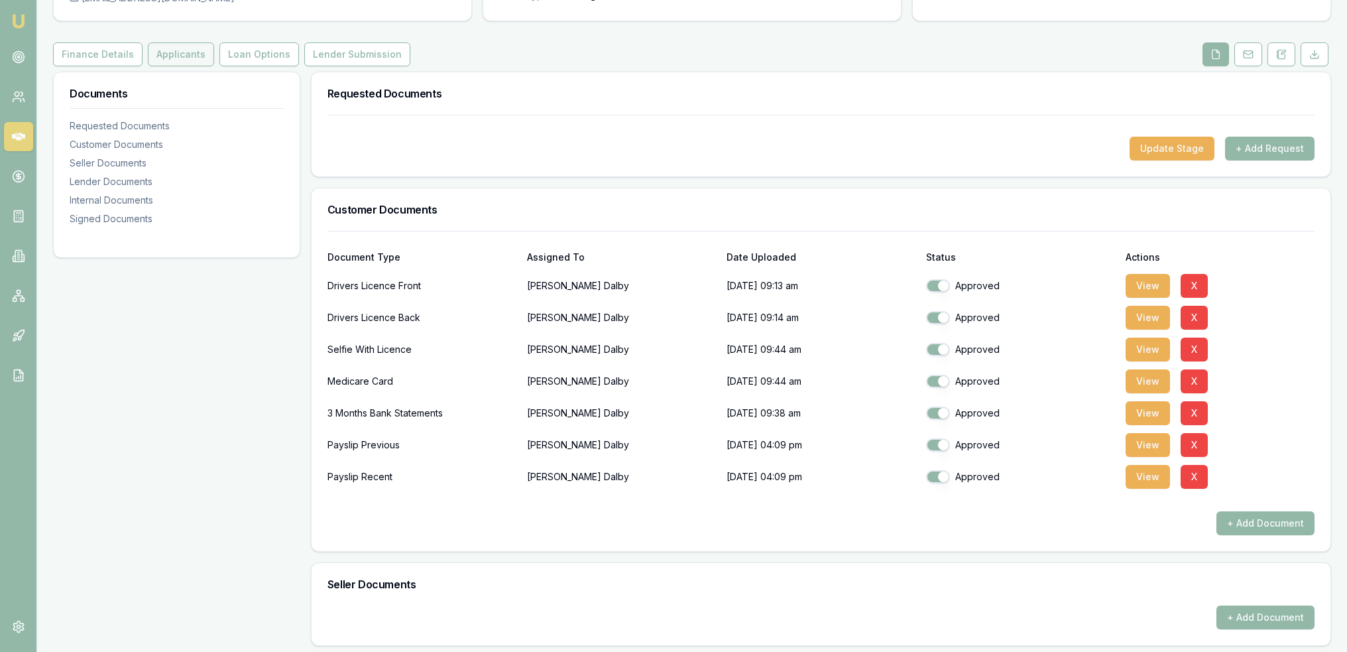
click at [168, 55] on button "Applicants" at bounding box center [181, 54] width 66 height 24
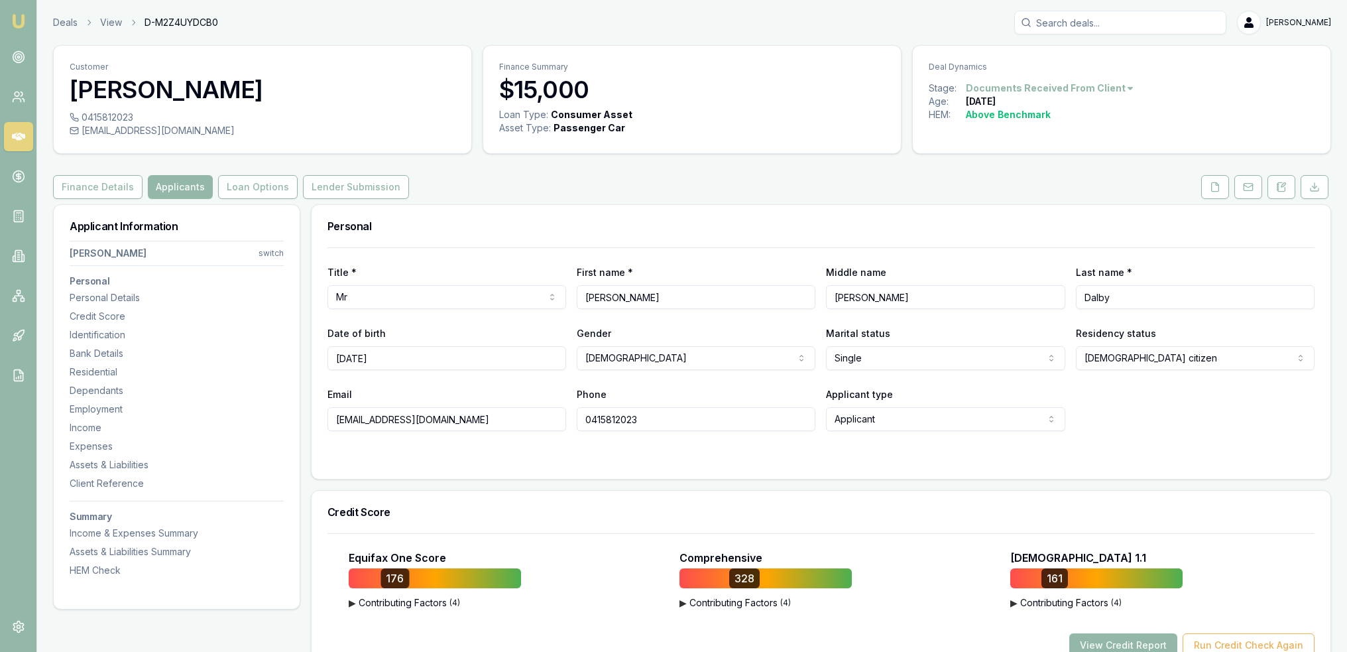
click at [109, 561] on nav "[PERSON_NAME] switch Personal Personal Details Credit Score Identification Bank…" at bounding box center [177, 405] width 214 height 341
click at [103, 572] on div "HEM Check" at bounding box center [177, 570] width 214 height 13
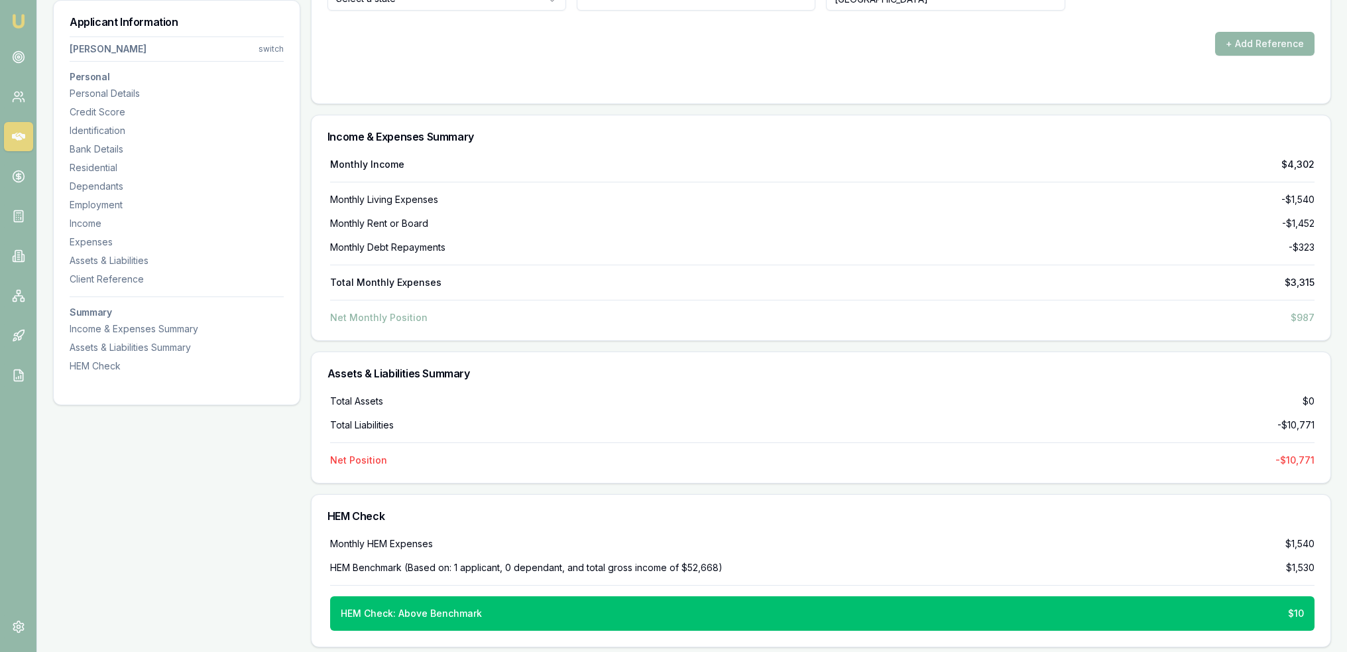
scroll to position [4104, 0]
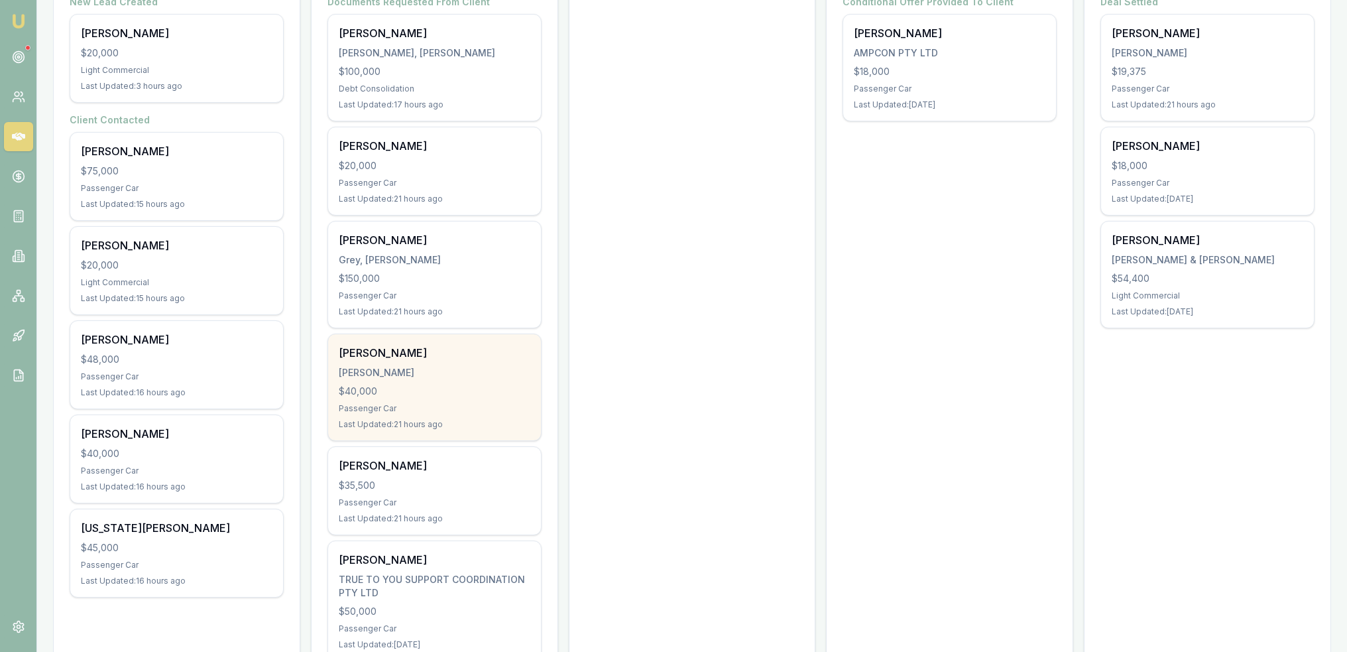
scroll to position [438, 0]
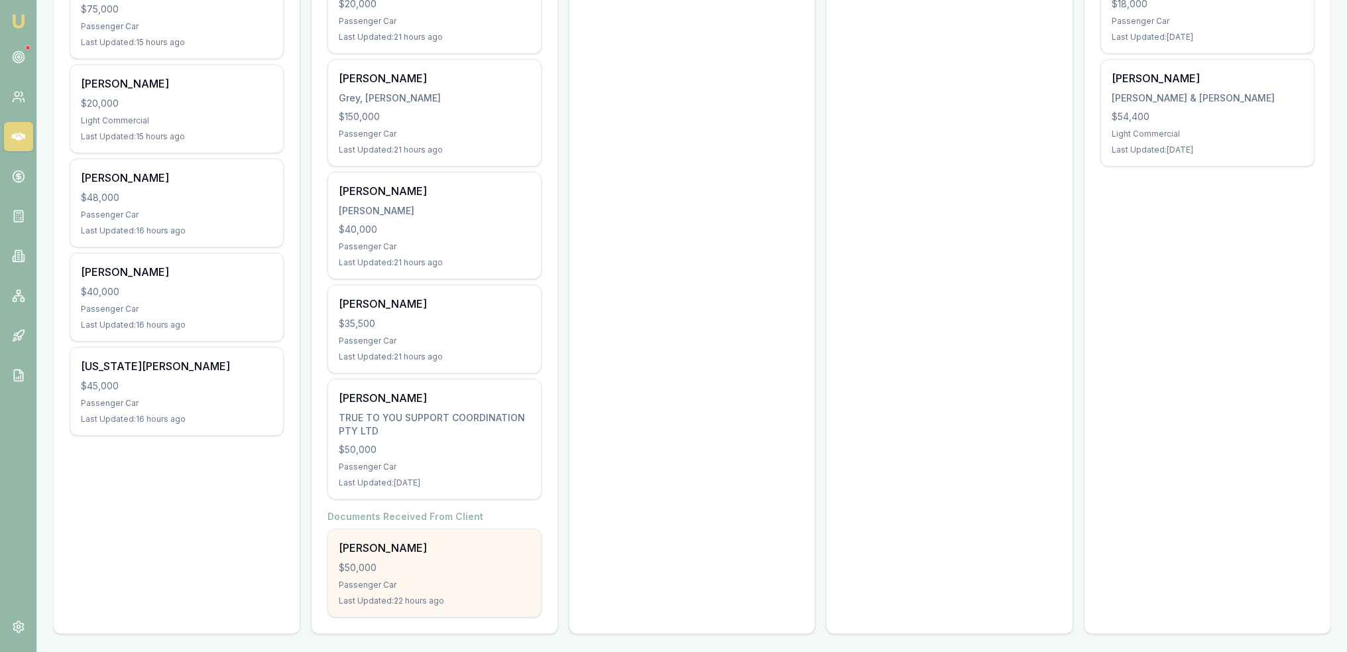
click at [456, 591] on div "[PERSON_NAME] $50,000 Passenger Car Last Updated: 22 hours ago" at bounding box center [434, 573] width 213 height 88
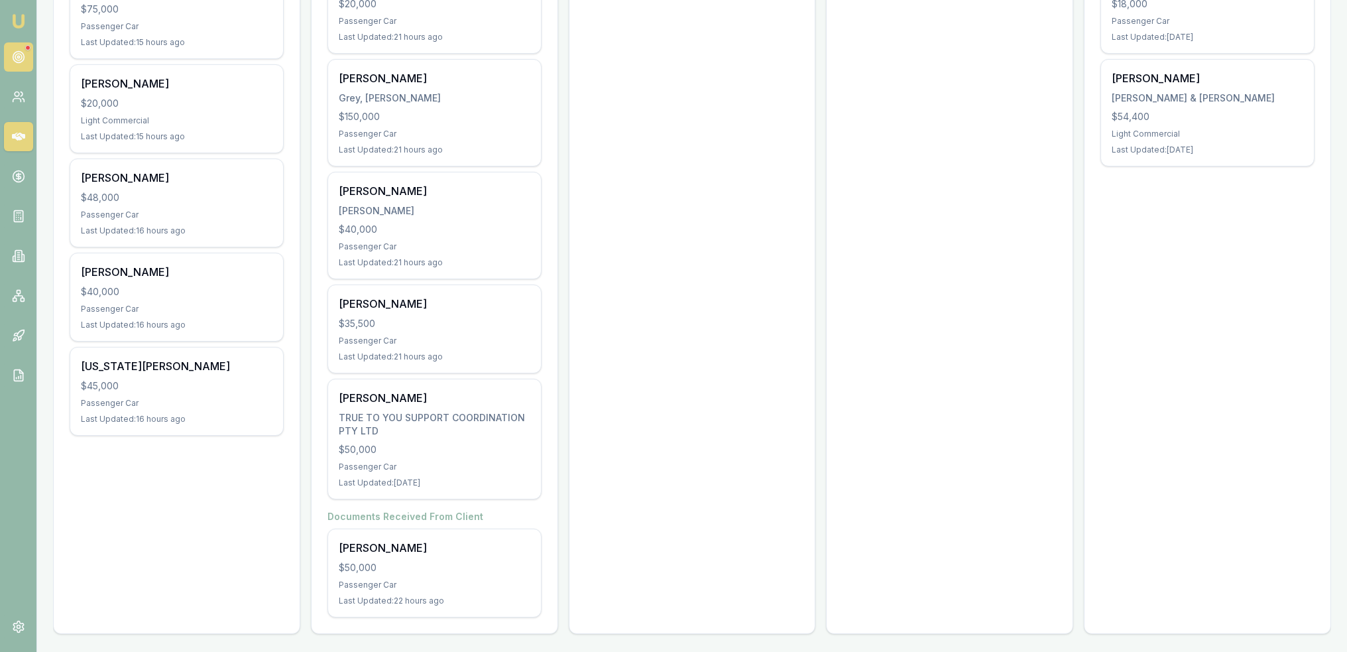
click at [19, 56] on circle at bounding box center [18, 57] width 2 height 2
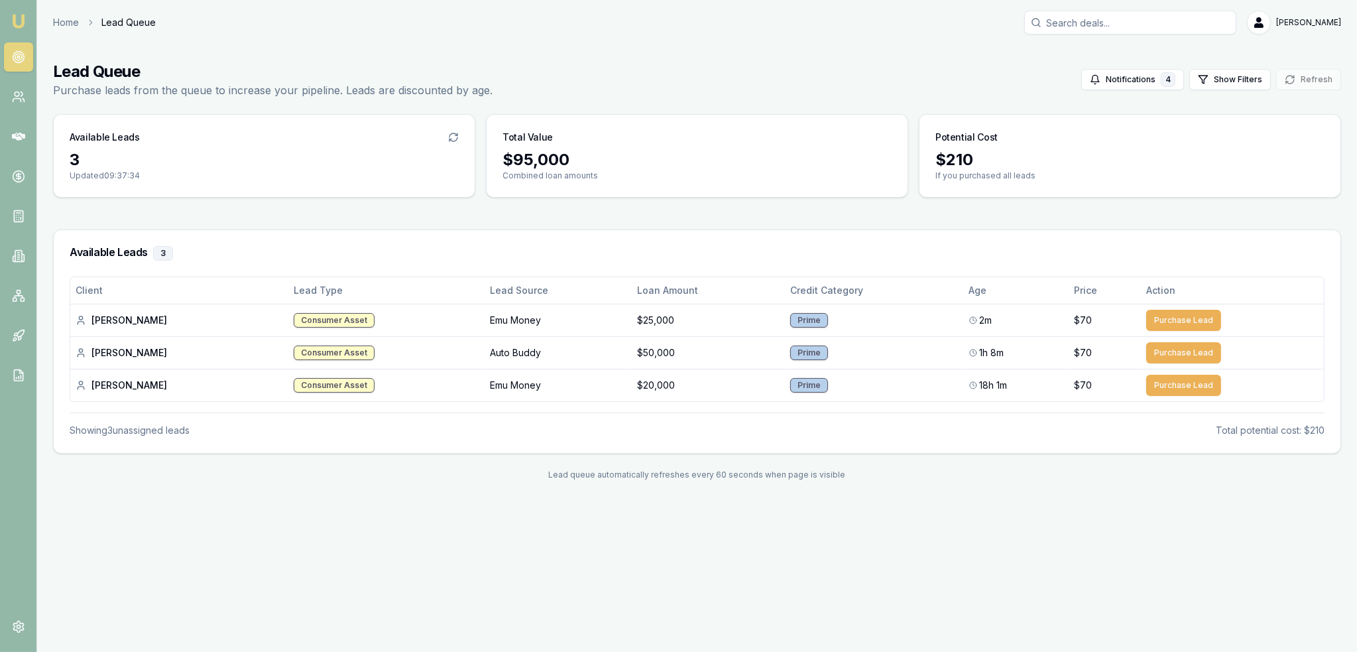
click at [16, 19] on img at bounding box center [19, 21] width 16 height 16
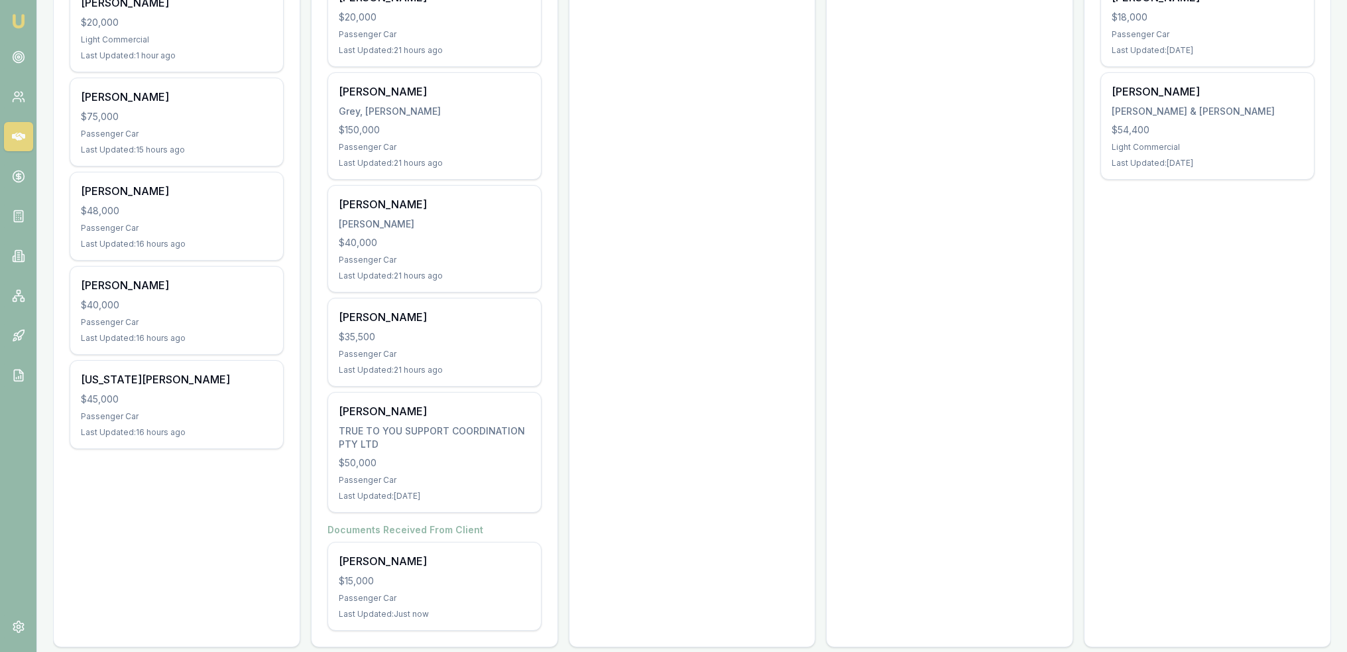
scroll to position [438, 0]
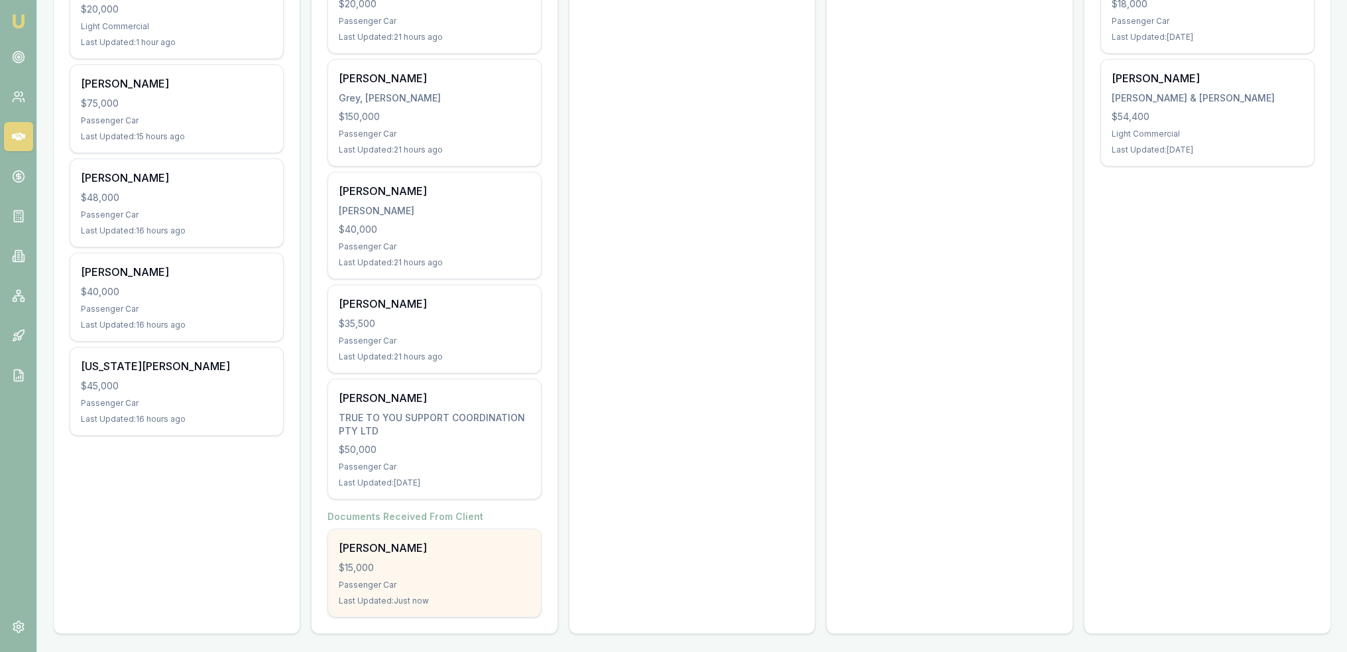
click at [388, 554] on div "[PERSON_NAME] $15,000 Passenger Car Last Updated: Just now" at bounding box center [434, 573] width 213 height 88
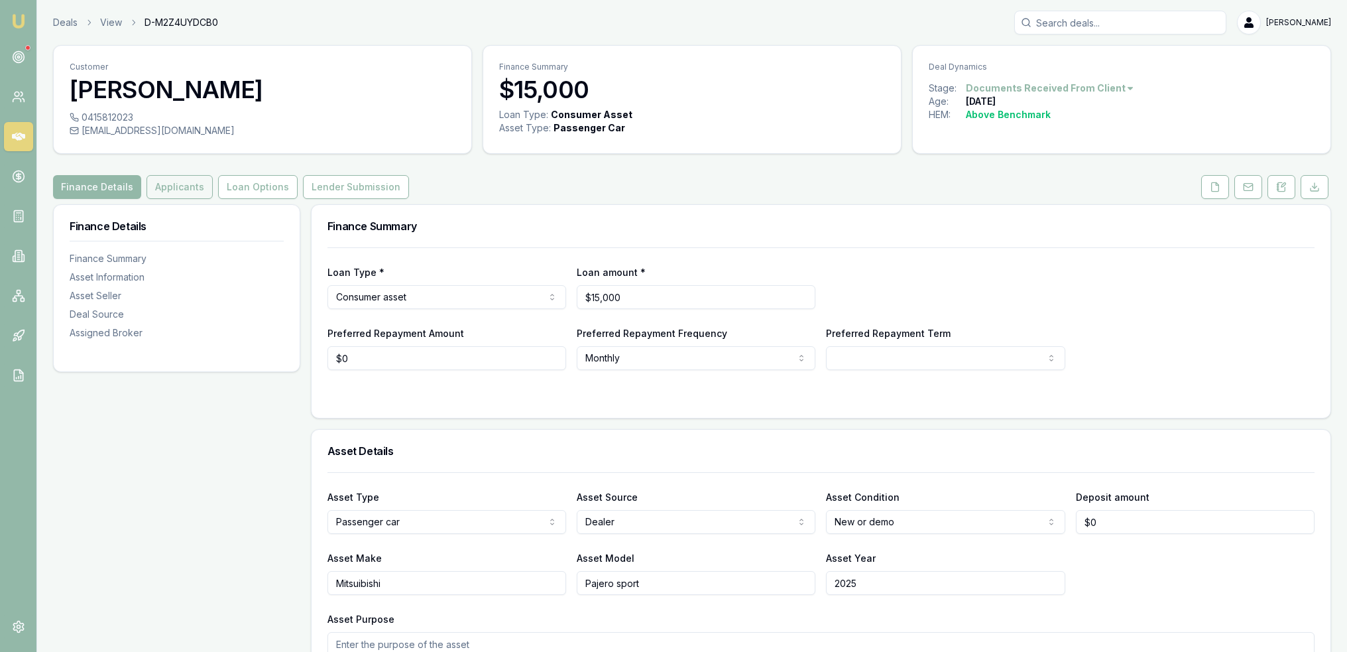
click at [170, 187] on button "Applicants" at bounding box center [180, 187] width 66 height 24
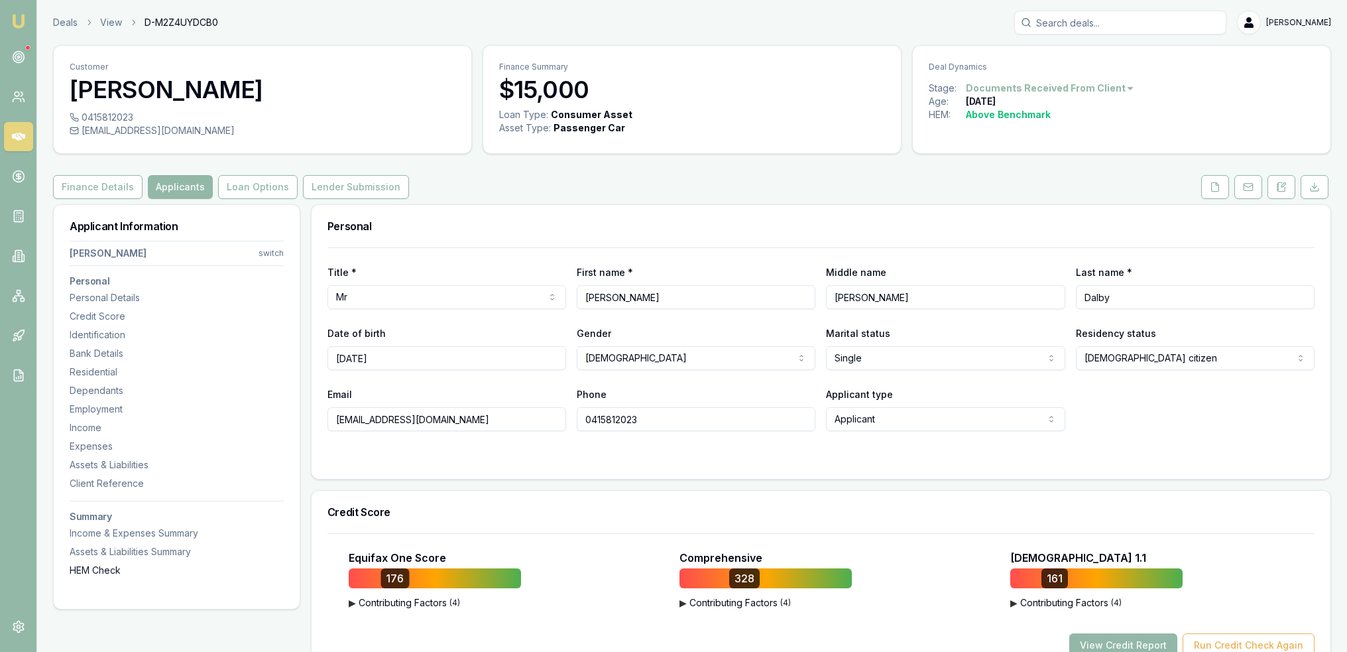
click at [109, 567] on div "HEM Check" at bounding box center [177, 570] width 214 height 13
click at [238, 190] on button "Loan Options" at bounding box center [258, 187] width 80 height 24
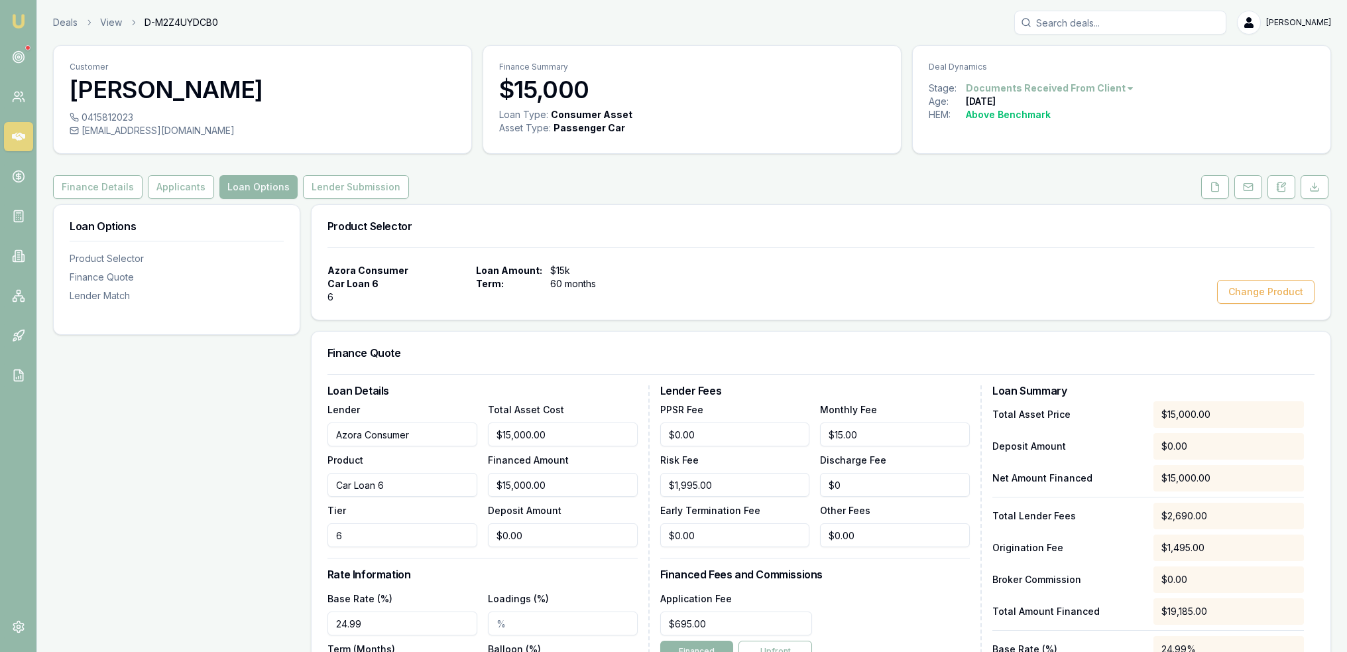
click at [17, 16] on img at bounding box center [19, 21] width 16 height 16
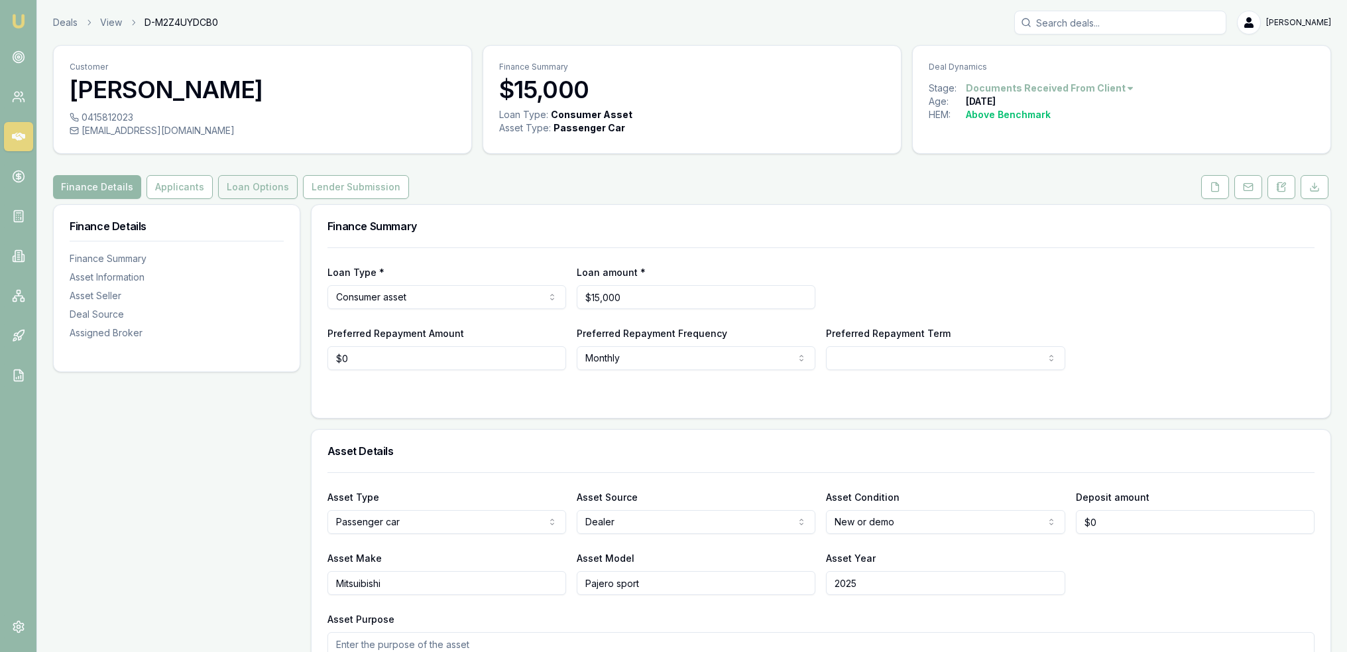
click at [243, 184] on button "Loan Options" at bounding box center [258, 187] width 80 height 24
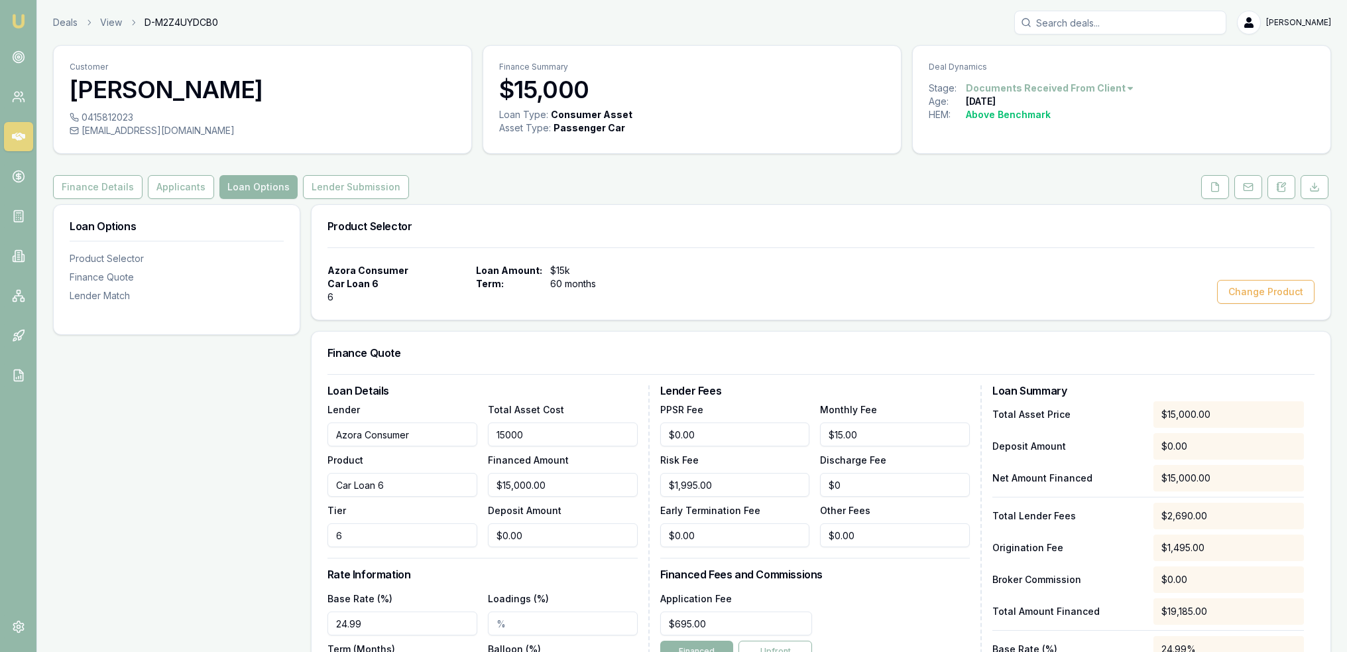
click at [504, 436] on input "15000" at bounding box center [563, 434] width 150 height 24
type input "1000"
type input "$1,000.00"
type input "13000"
type input "$13,000.00"
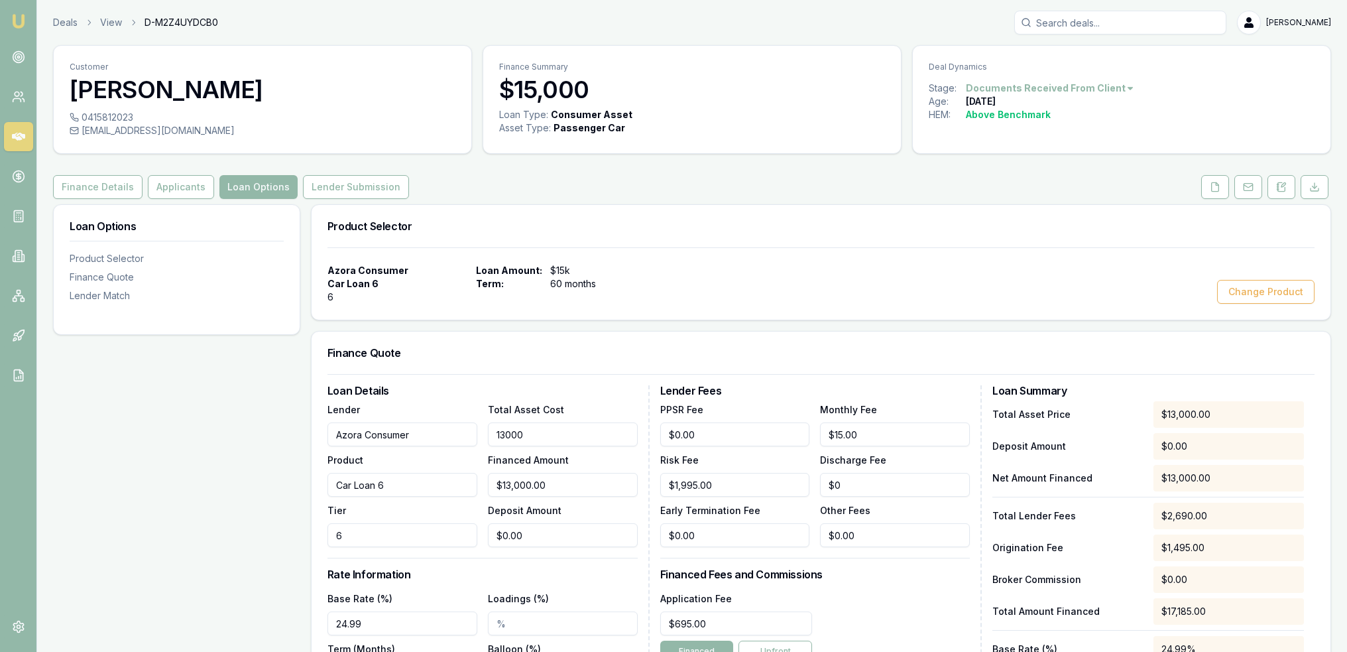
type input "$13,000.00"
click at [932, 254] on div "Azora Consumer Car Loan 6 6 Loan Amount: $15k Term: 60 months Change Product" at bounding box center [821, 283] width 1019 height 72
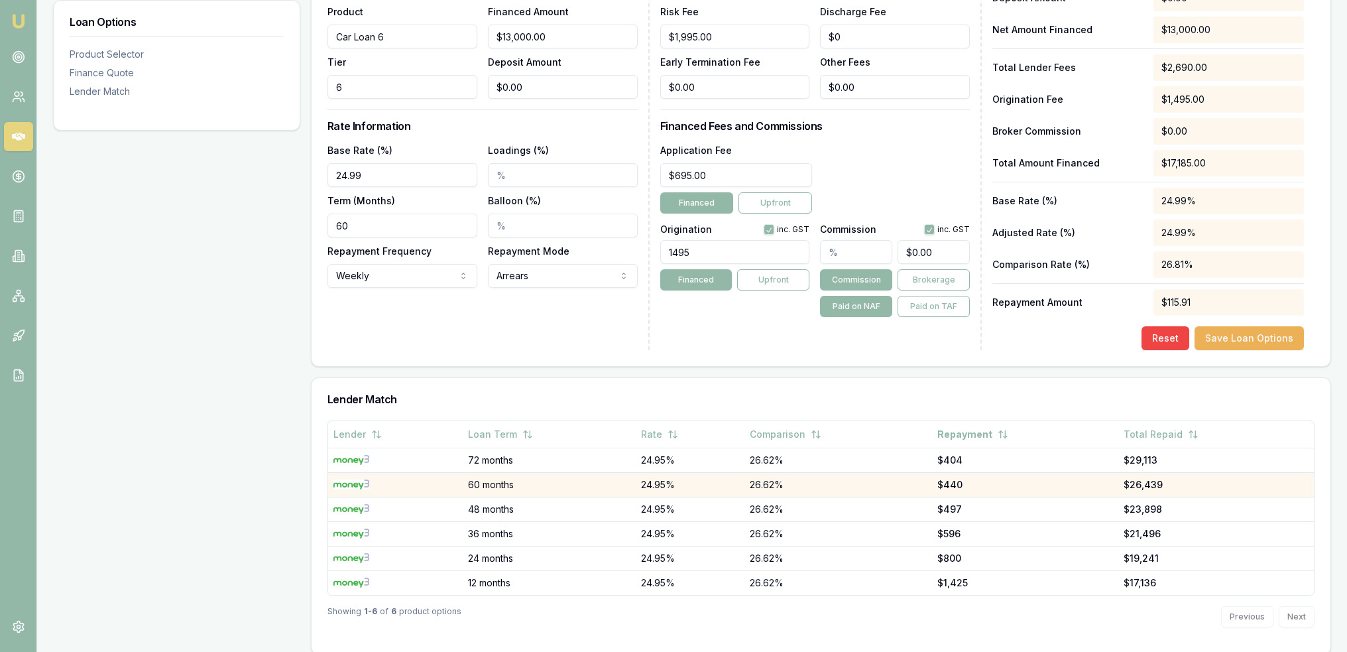
scroll to position [459, 0]
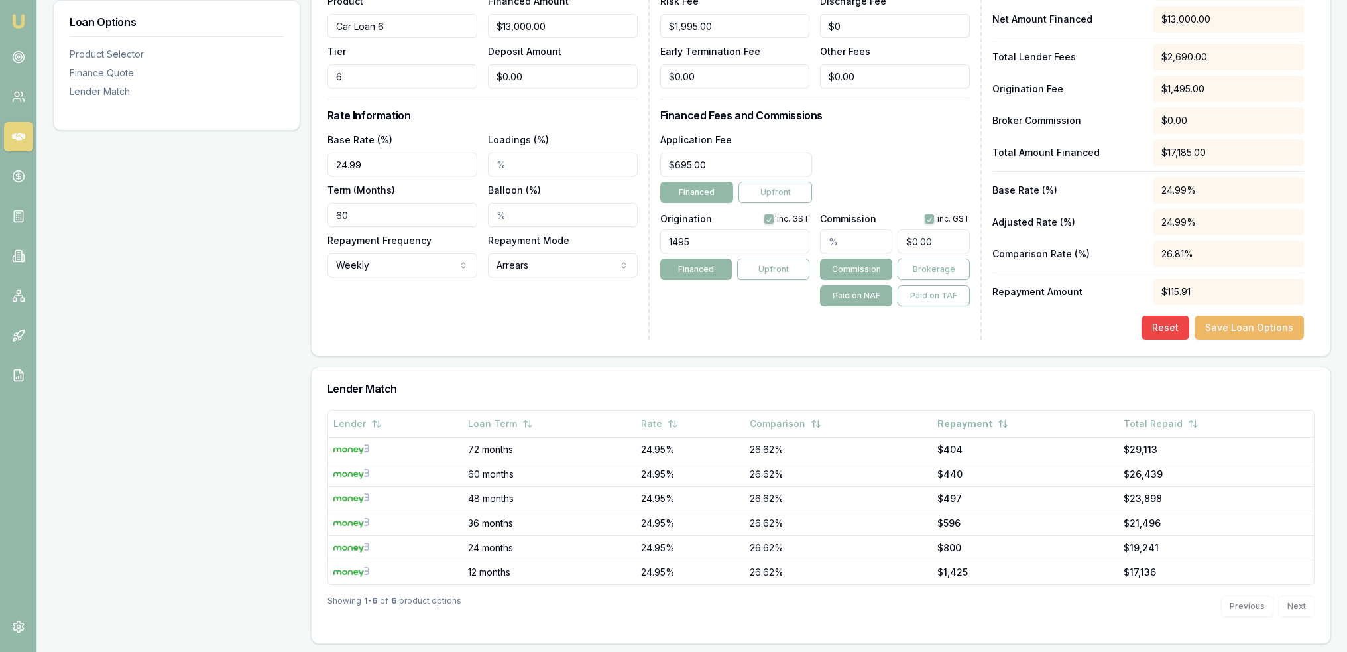
click at [1235, 328] on button "Save Loan Options" at bounding box center [1249, 328] width 109 height 24
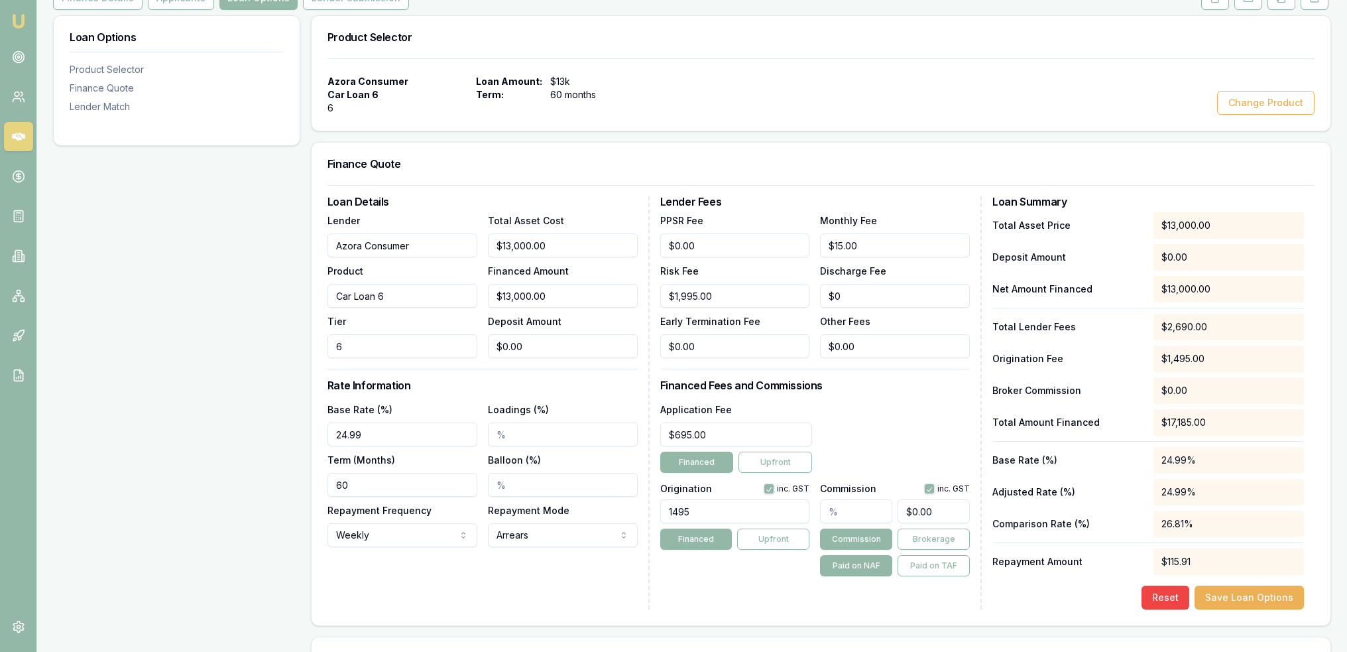
scroll to position [61, 0]
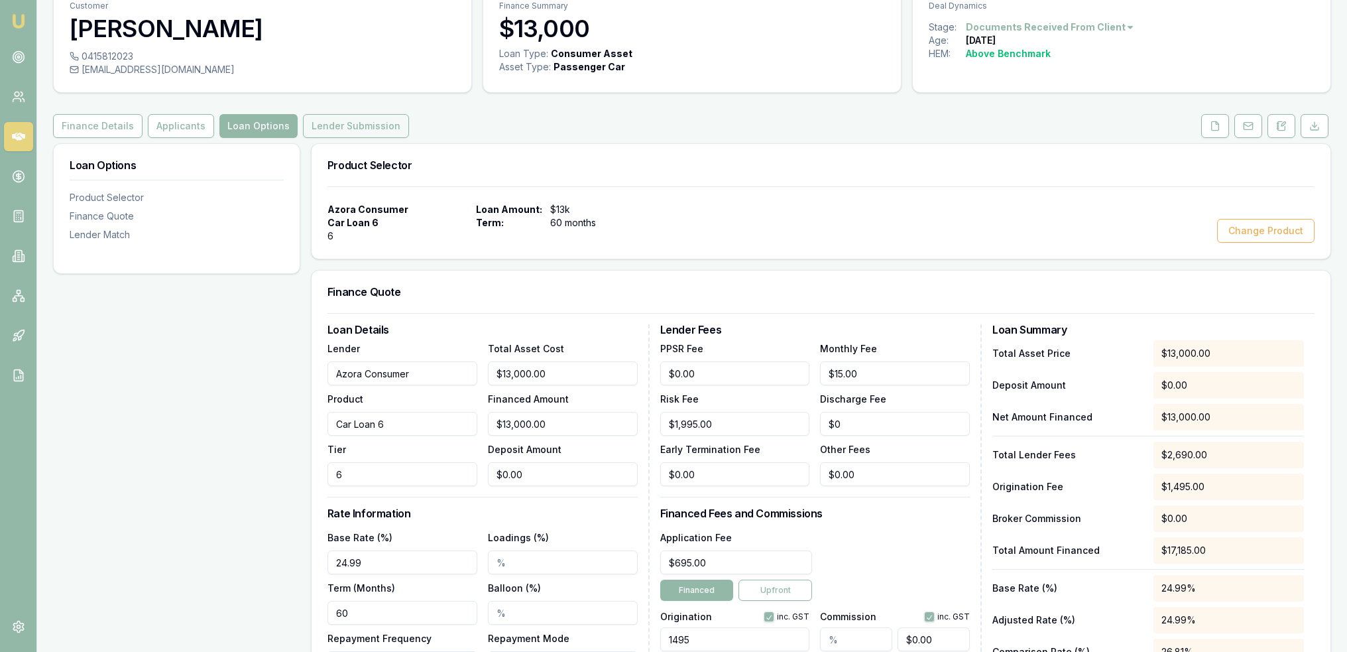
click at [353, 119] on button "Lender Submission" at bounding box center [356, 126] width 106 height 24
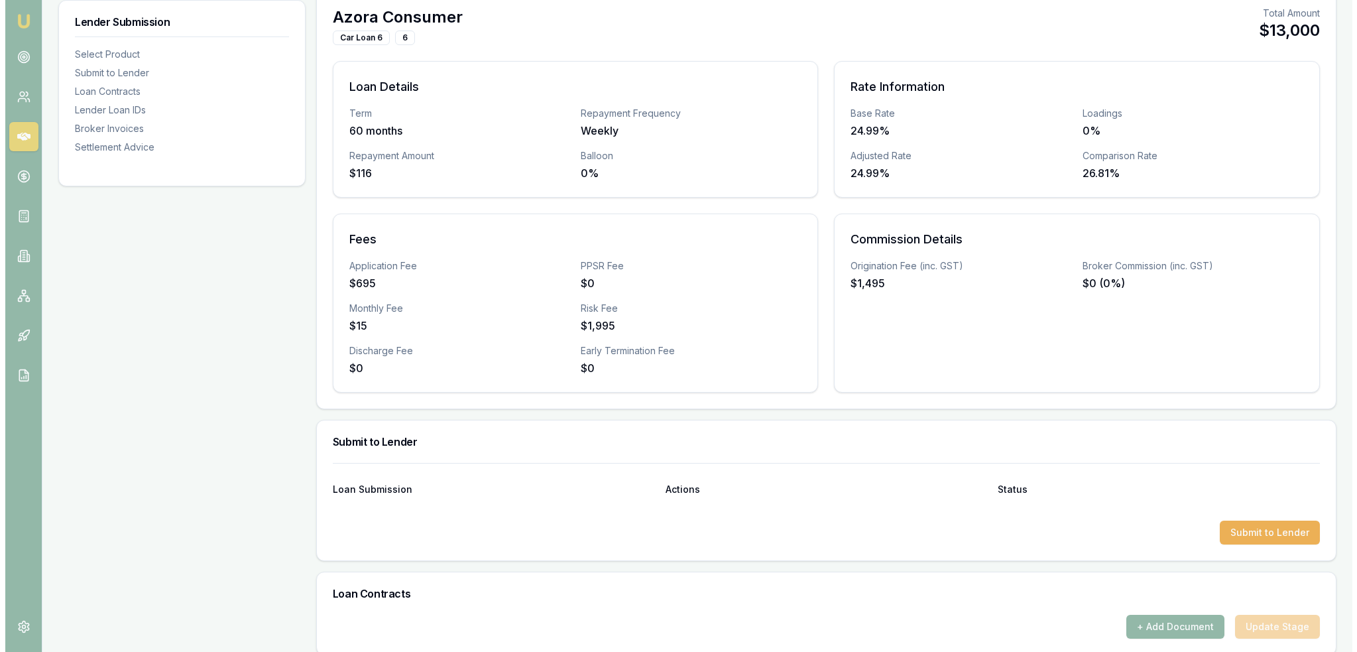
scroll to position [265, 0]
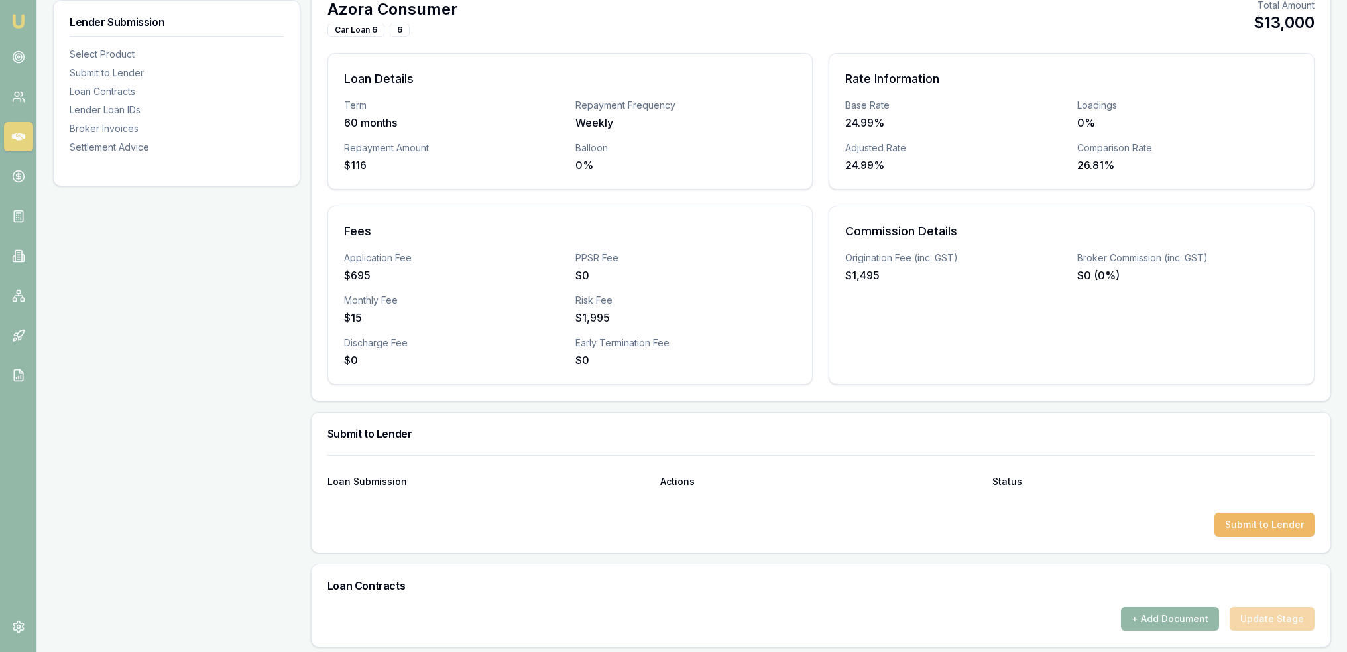
click at [1260, 521] on button "Submit to Lender" at bounding box center [1265, 525] width 100 height 24
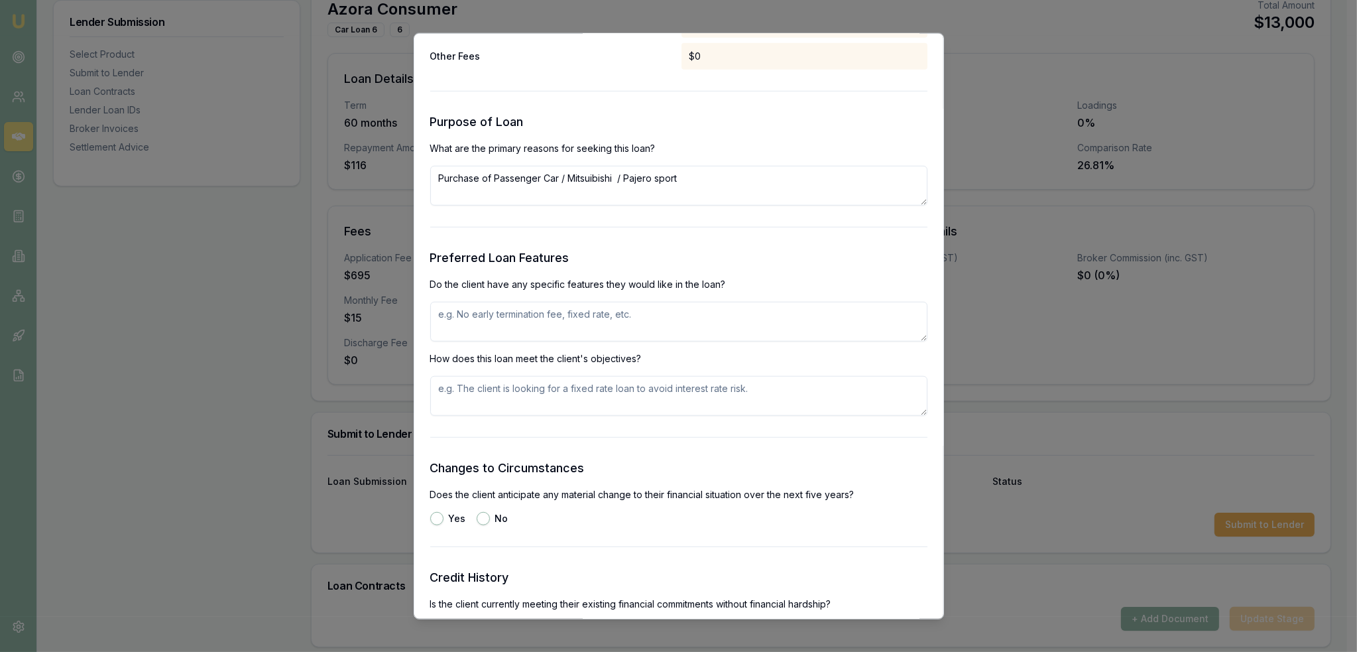
scroll to position [1276, 0]
click at [515, 325] on textarea at bounding box center [678, 318] width 497 height 40
type textarea "n"
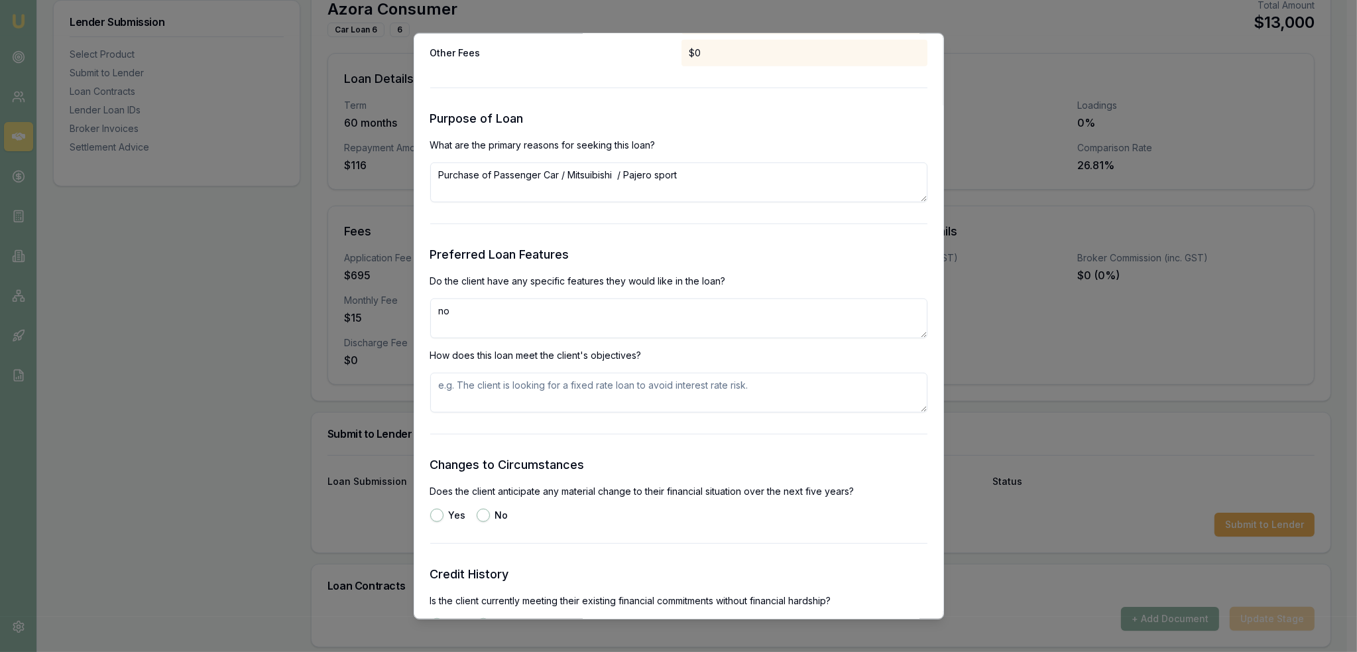
type textarea "n"
type textarea "need a lender to approve with multiple defaults and low credit score"
type textarea "l"
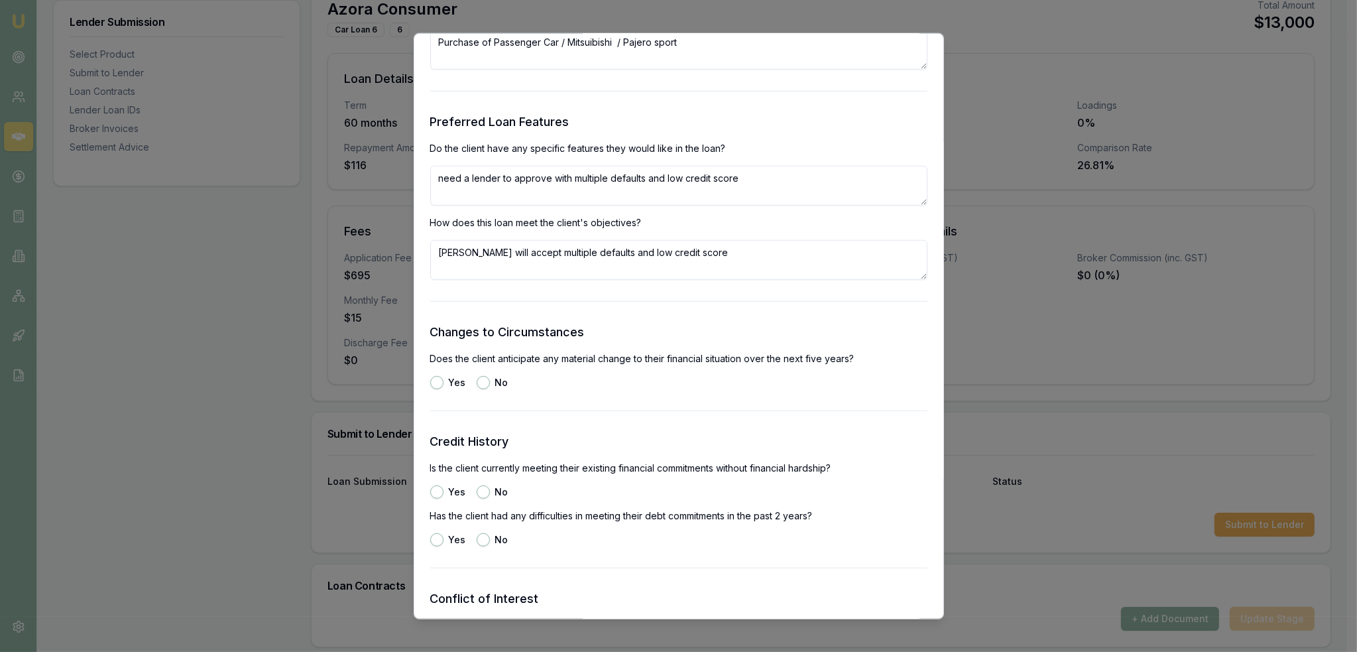
type textarea "Azora will accept multiple defaults and low credit score"
drag, startPoint x: 479, startPoint y: 382, endPoint x: 479, endPoint y: 391, distance: 8.6
click at [479, 381] on button "No" at bounding box center [483, 381] width 13 height 13
radio input "true"
click at [481, 493] on button "No" at bounding box center [483, 491] width 13 height 13
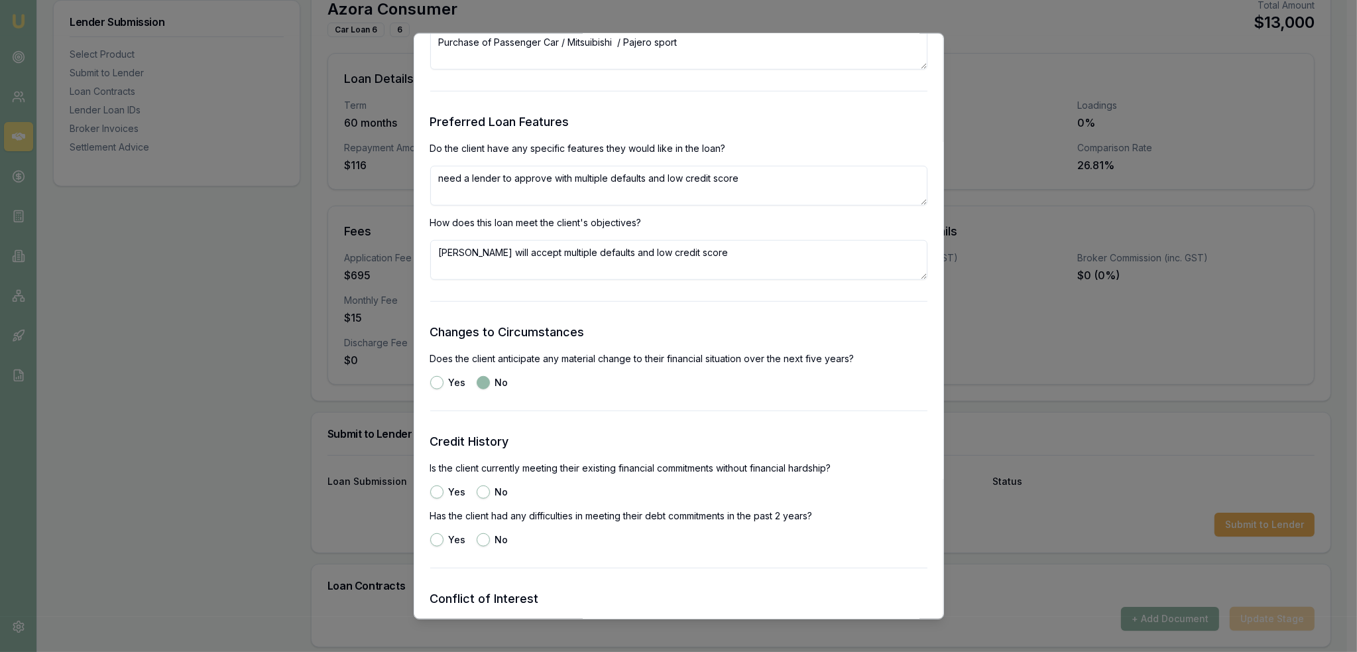
radio input "true"
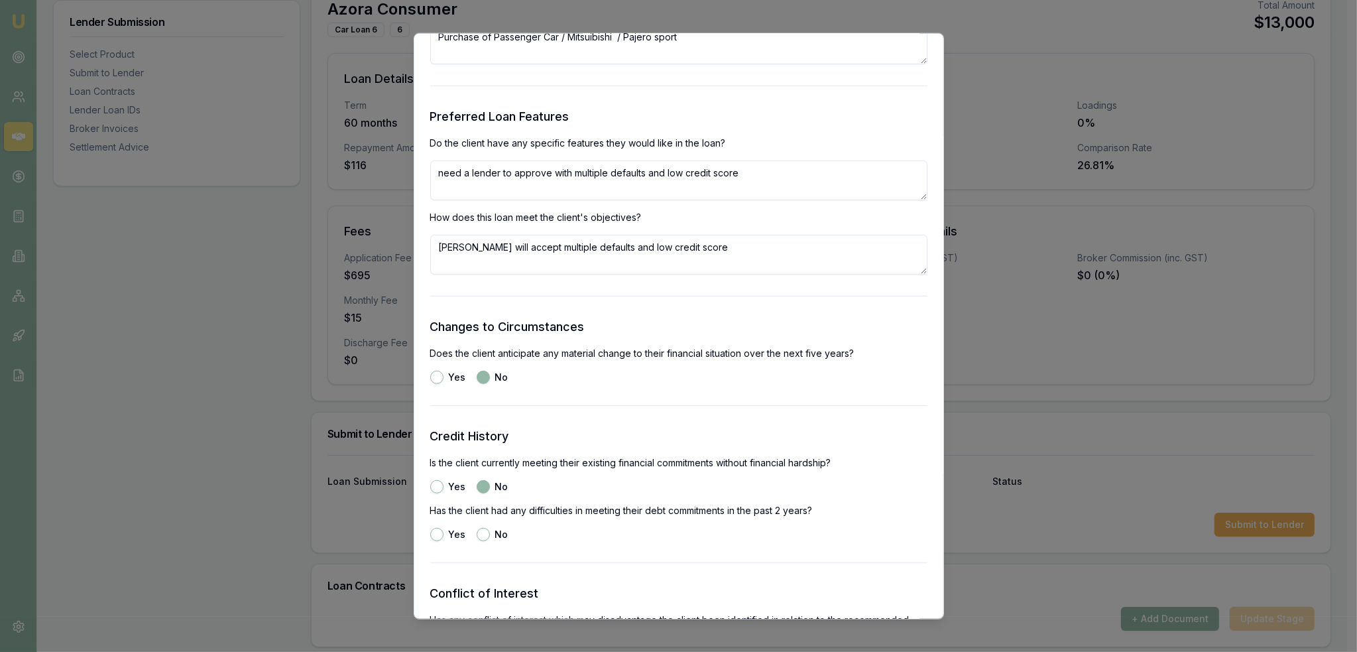
scroll to position [1475, 0]
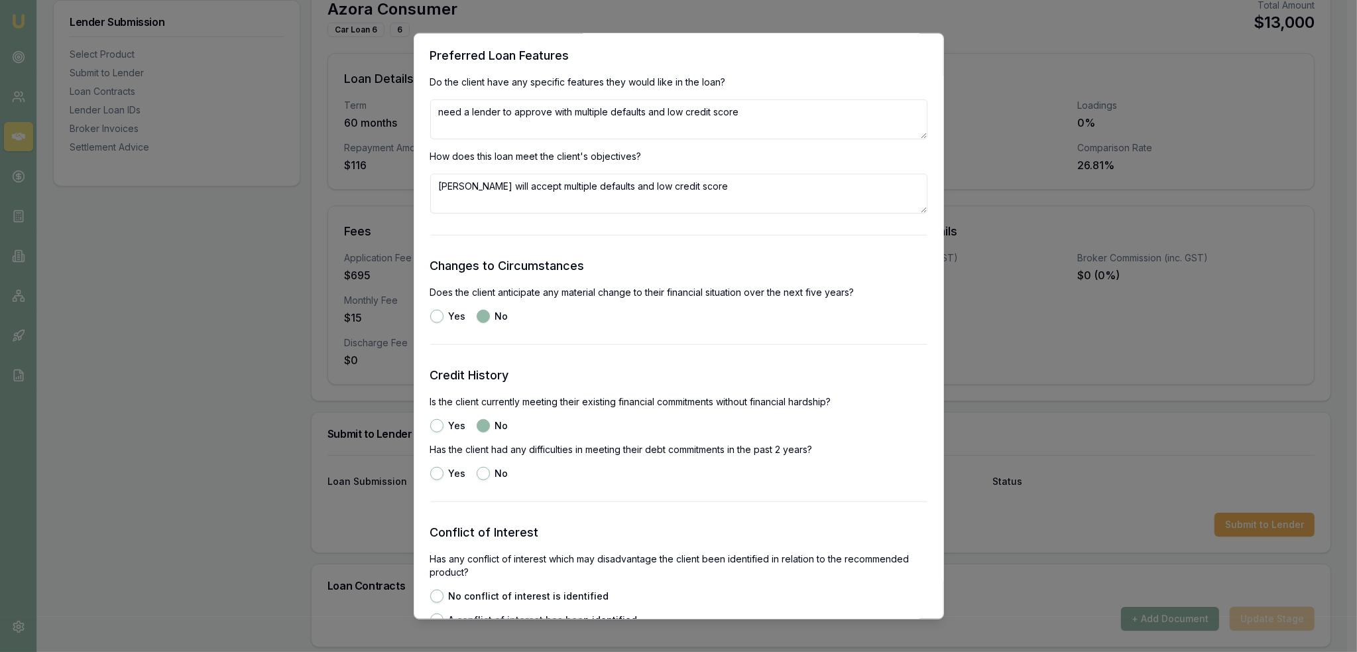
click at [440, 427] on button "Yes" at bounding box center [436, 424] width 13 height 13
radio input "true"
radio input "false"
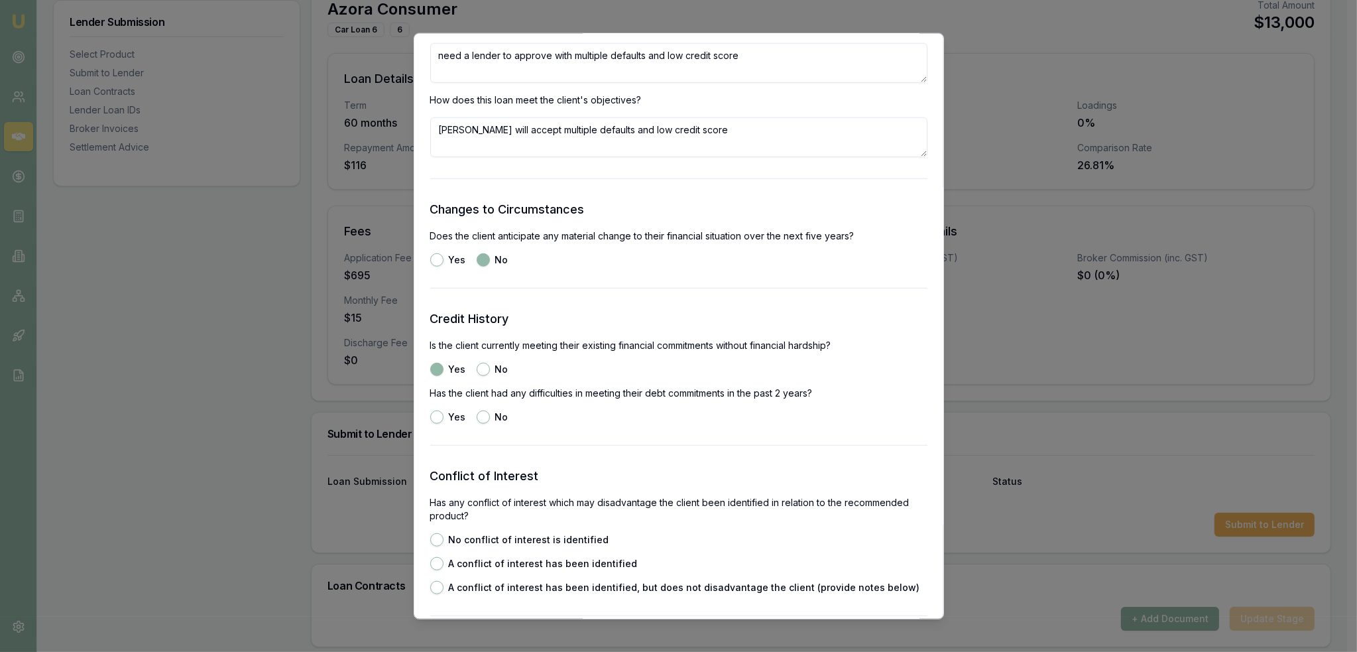
scroll to position [1674, 0]
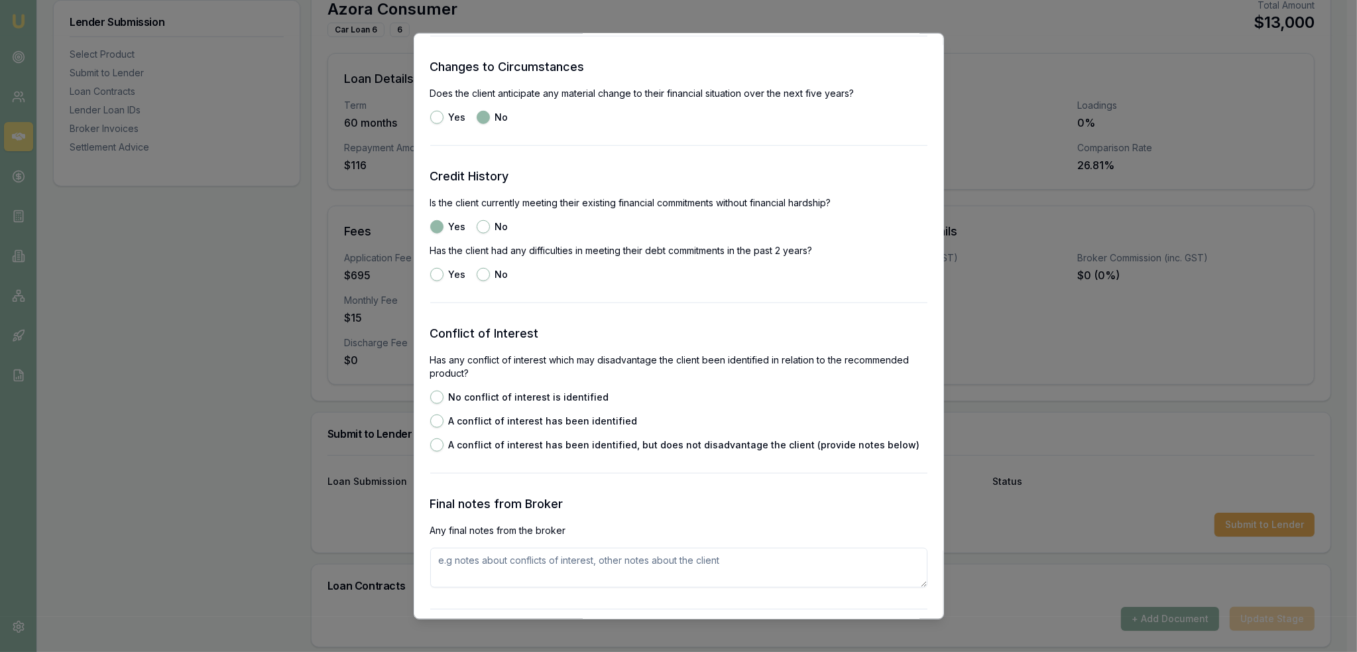
click at [481, 277] on button "No" at bounding box center [483, 273] width 13 height 13
radio input "true"
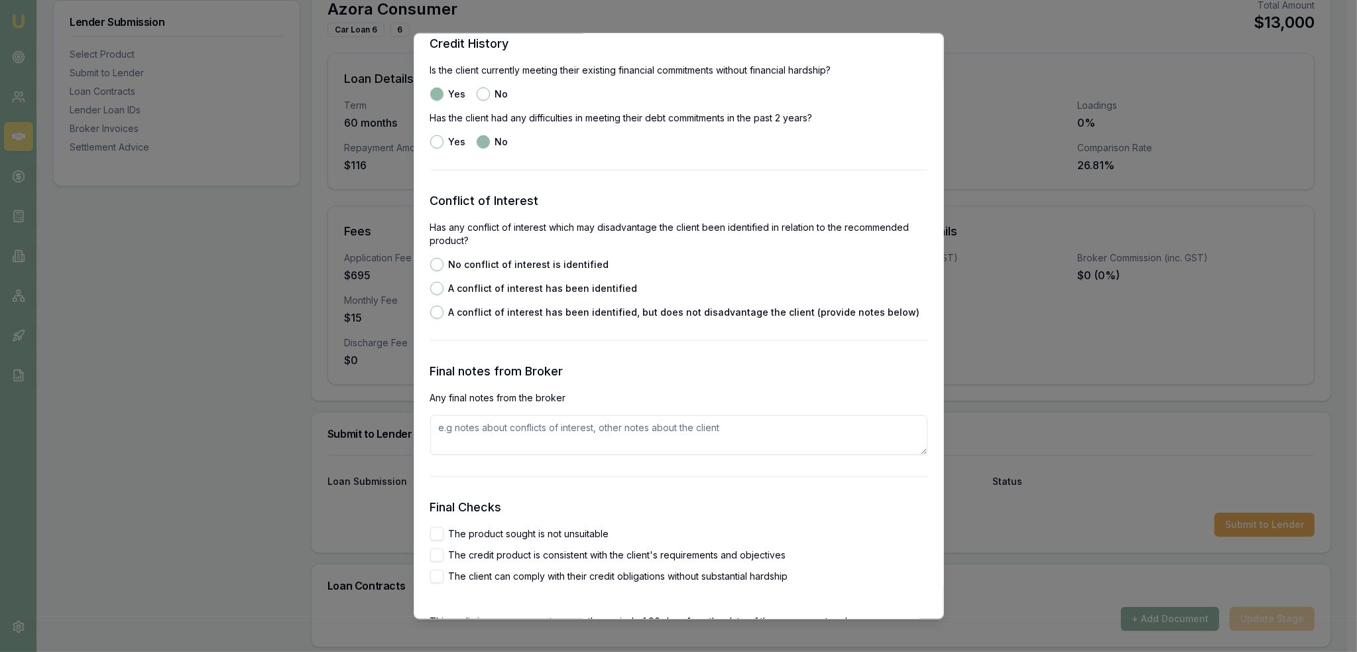
scroll to position [1873, 0]
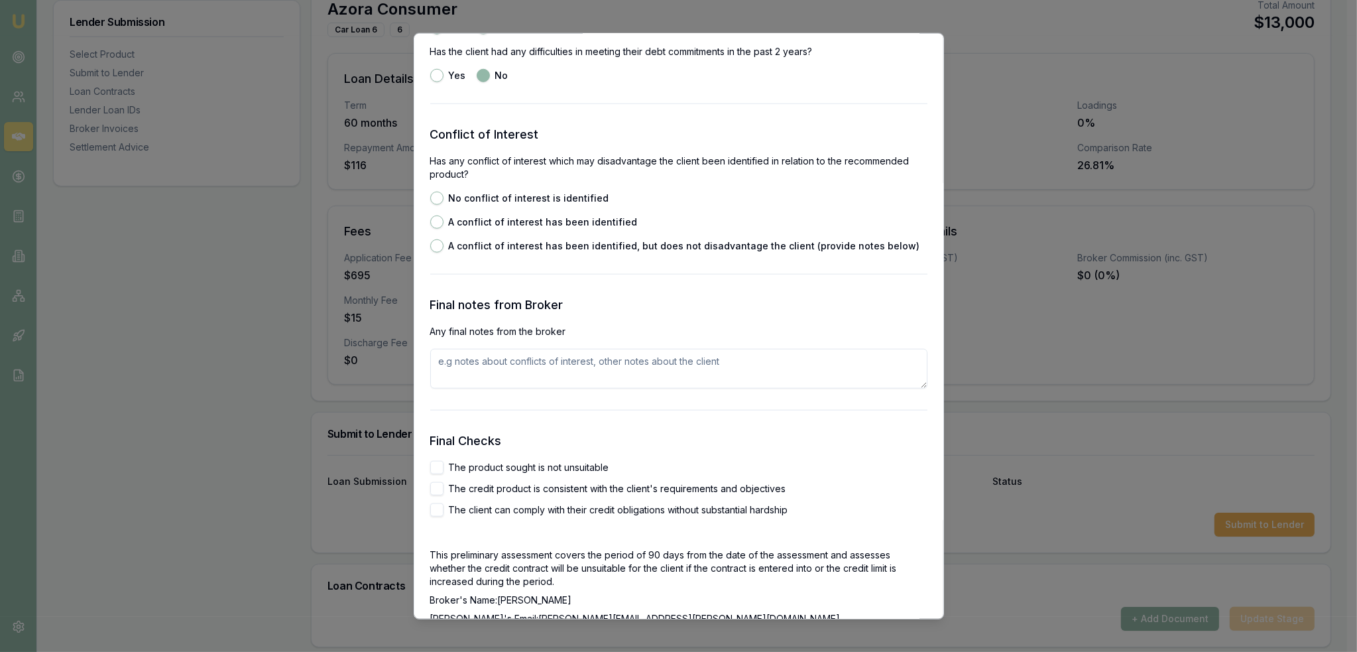
click at [433, 198] on button "No conflict of interest is identified" at bounding box center [436, 197] width 13 height 13
radio input "true"
click at [488, 367] on textarea at bounding box center [678, 368] width 497 height 40
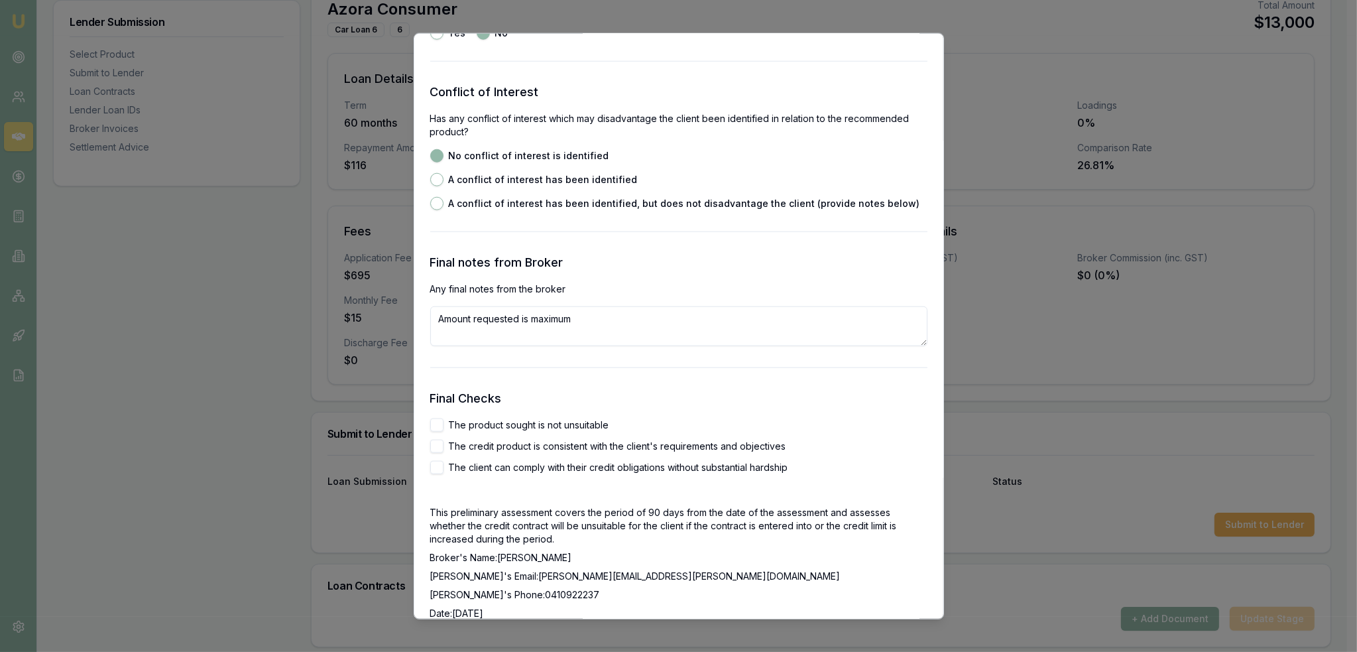
scroll to position [1939, 0]
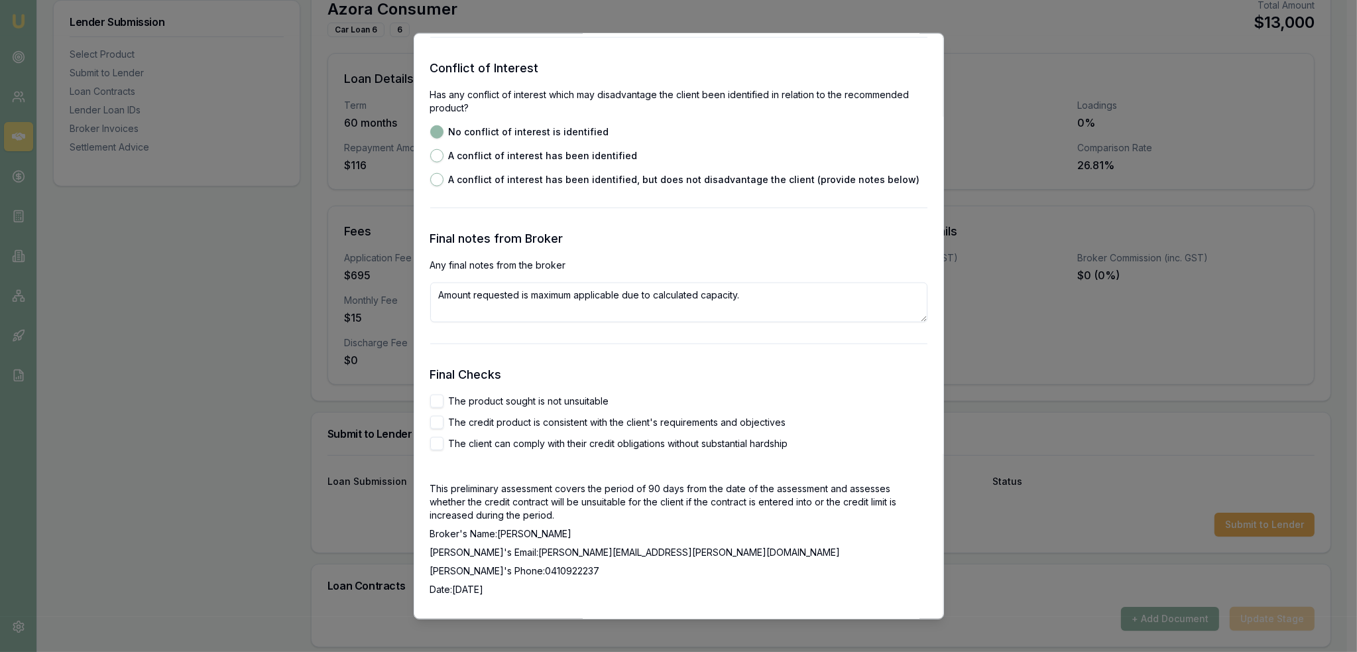
type textarea "Amount requested is maximum applicable due to calculated capacity."
click at [441, 402] on button "The product sought is not unsuitable" at bounding box center [436, 400] width 13 height 13
checkbox input "true"
drag, startPoint x: 436, startPoint y: 424, endPoint x: 436, endPoint y: 440, distance: 15.9
click at [436, 425] on button "The credit product is consistent with the client's requirements and objectives" at bounding box center [436, 421] width 13 height 13
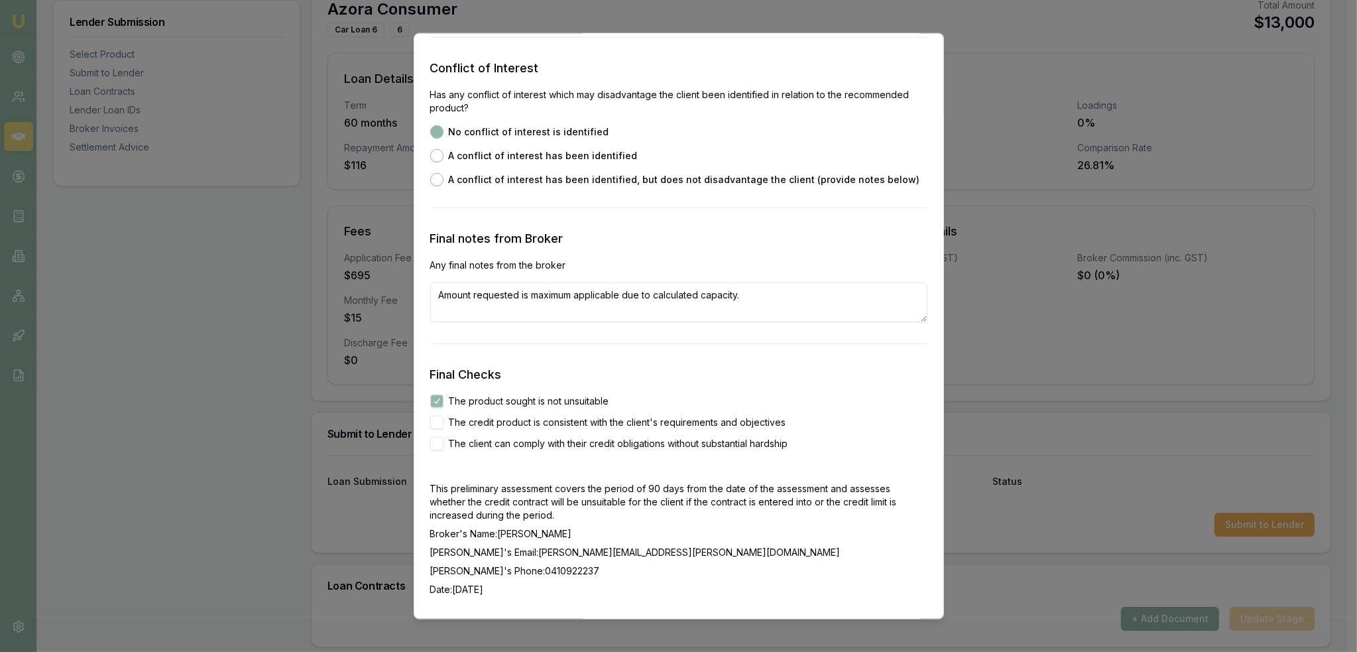
checkbox input "true"
click at [436, 443] on button "The client can comply with their credit obligations without substantial hardship" at bounding box center [436, 442] width 13 height 13
checkbox input "true"
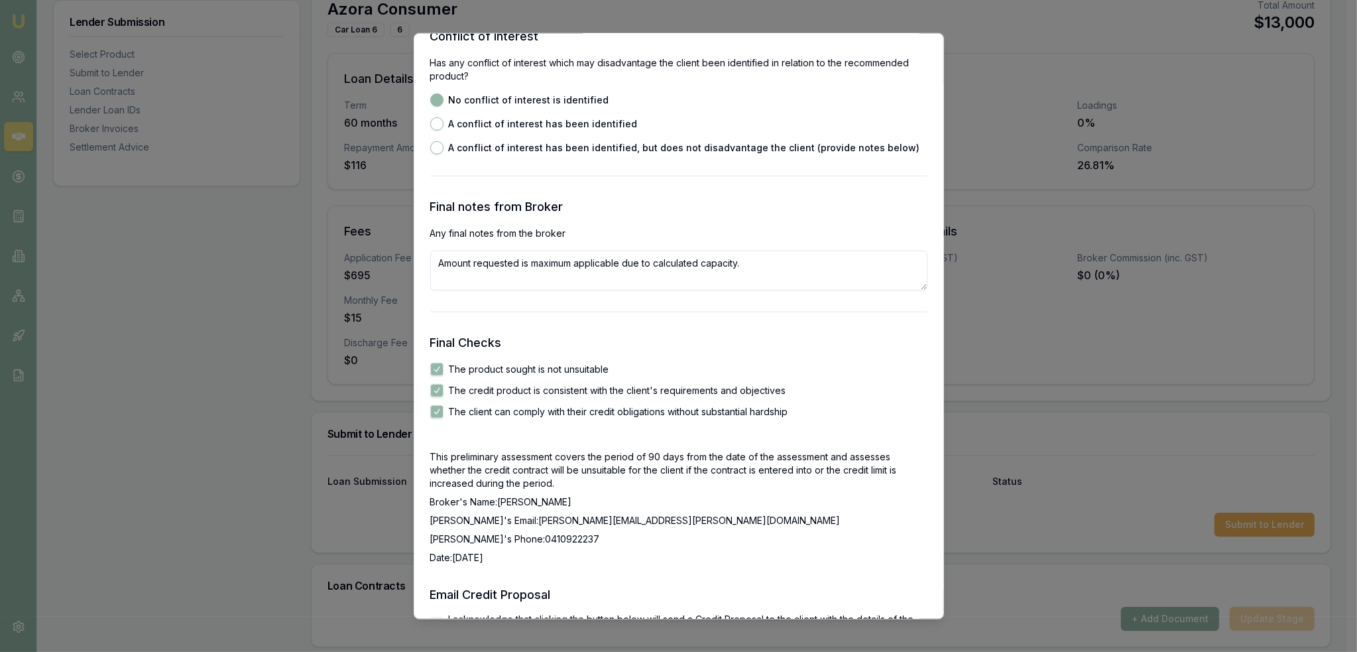
scroll to position [2103, 0]
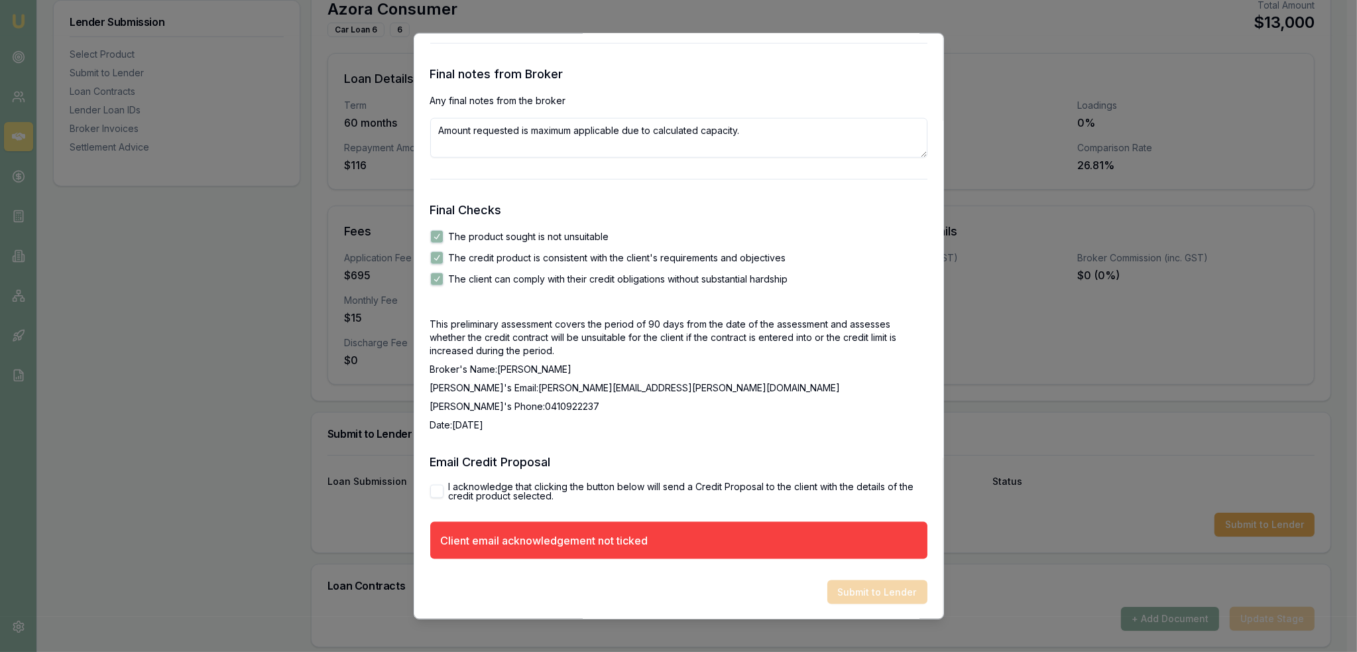
click at [437, 491] on button "I acknowledge that clicking the button below will send a Credit Proposal to the…" at bounding box center [436, 490] width 13 height 13
checkbox input "true"
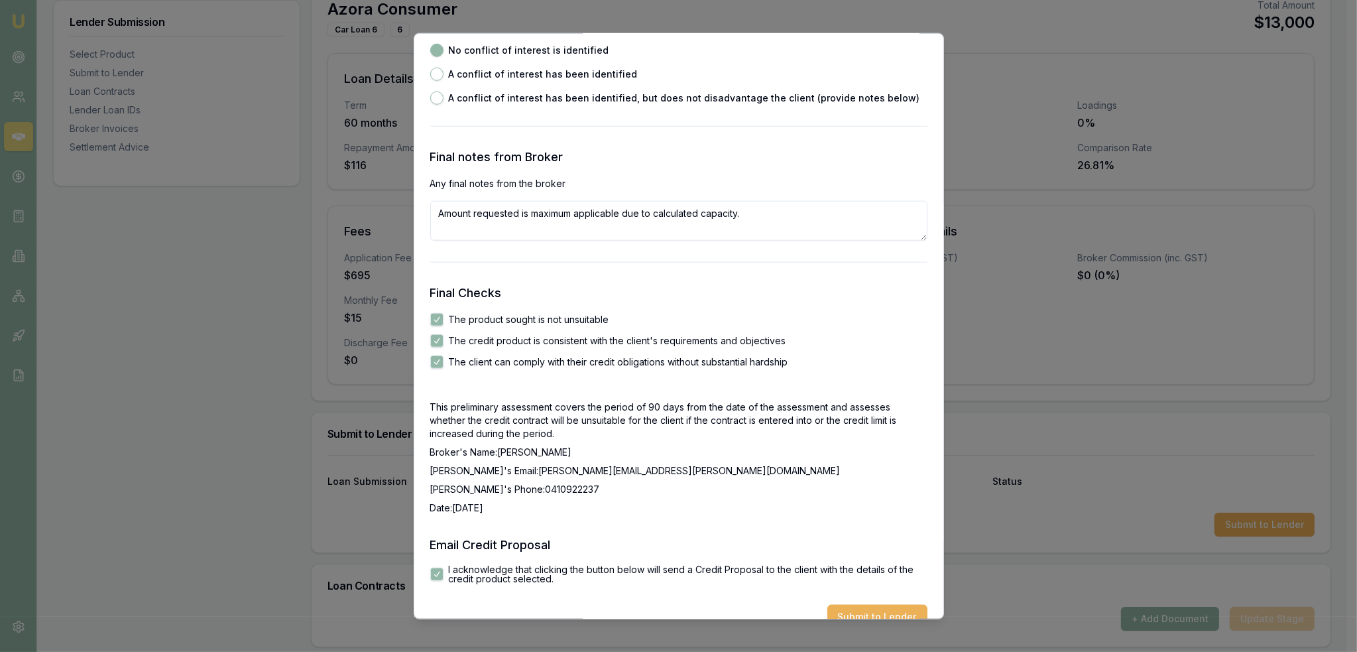
scroll to position [2045, 0]
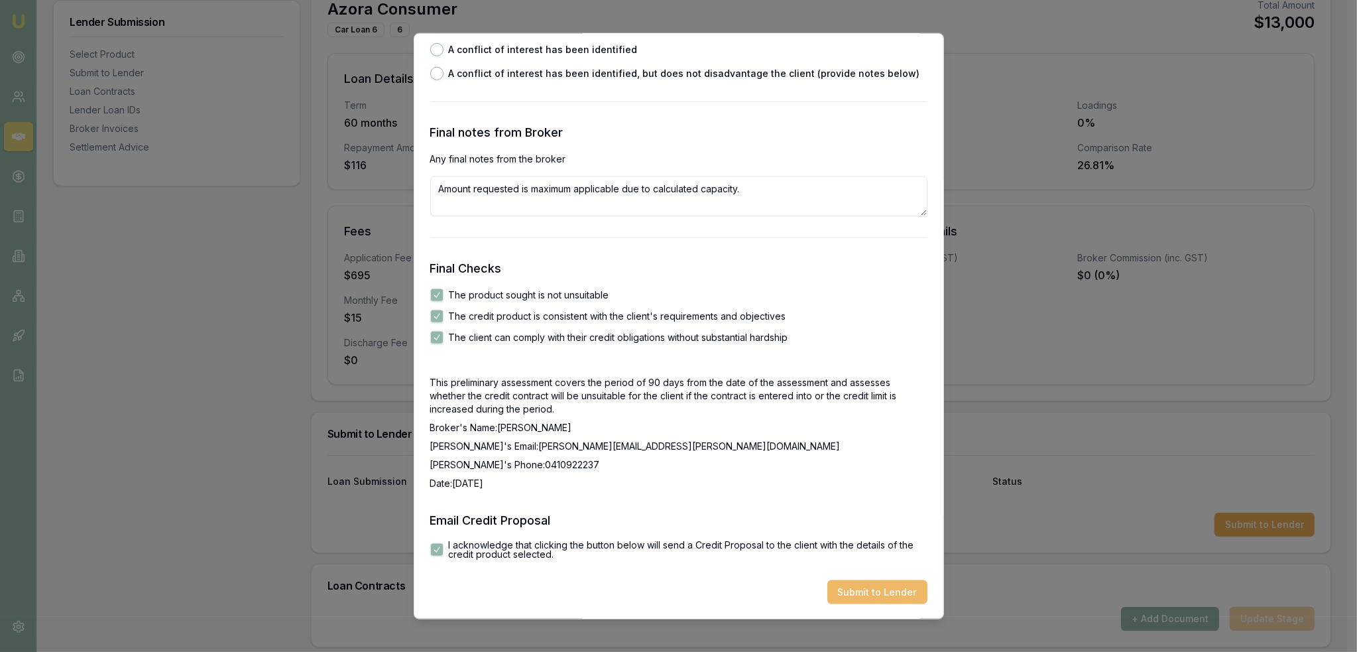
click at [863, 586] on button "Submit to Lender" at bounding box center [878, 592] width 100 height 24
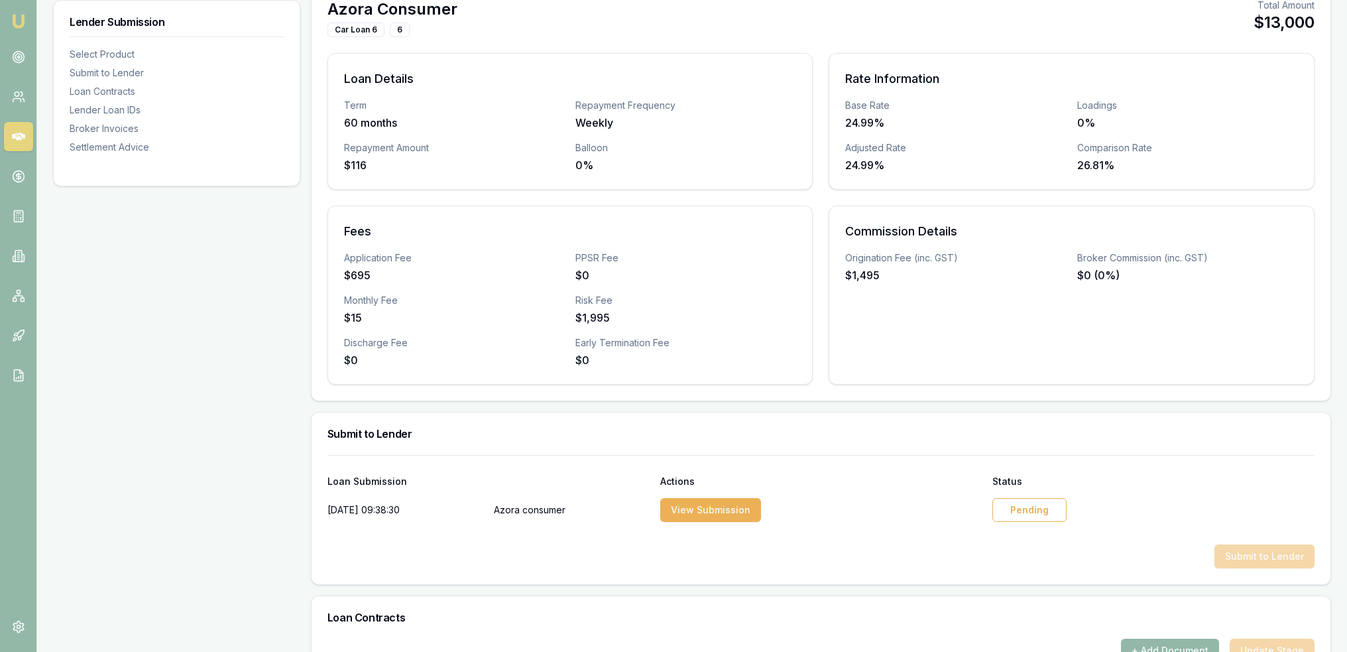
click at [15, 15] on img at bounding box center [19, 21] width 16 height 16
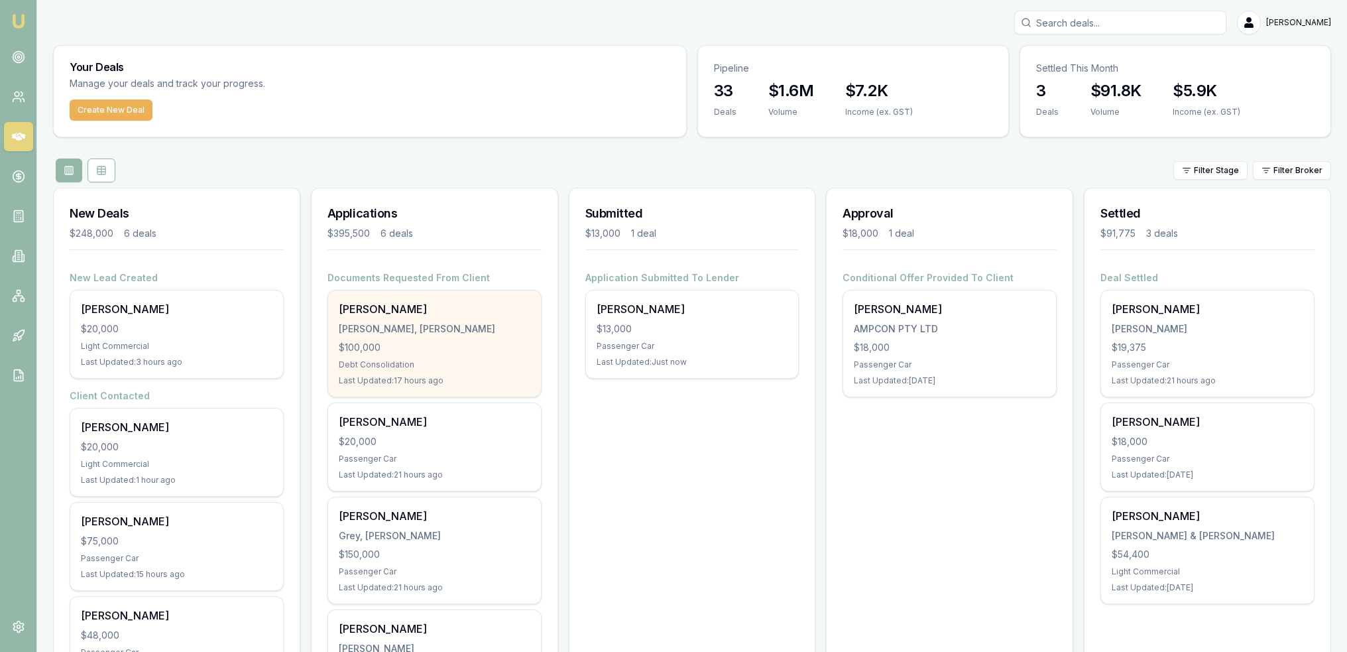
click at [434, 330] on div "[PERSON_NAME], [PERSON_NAME]" at bounding box center [435, 328] width 192 height 13
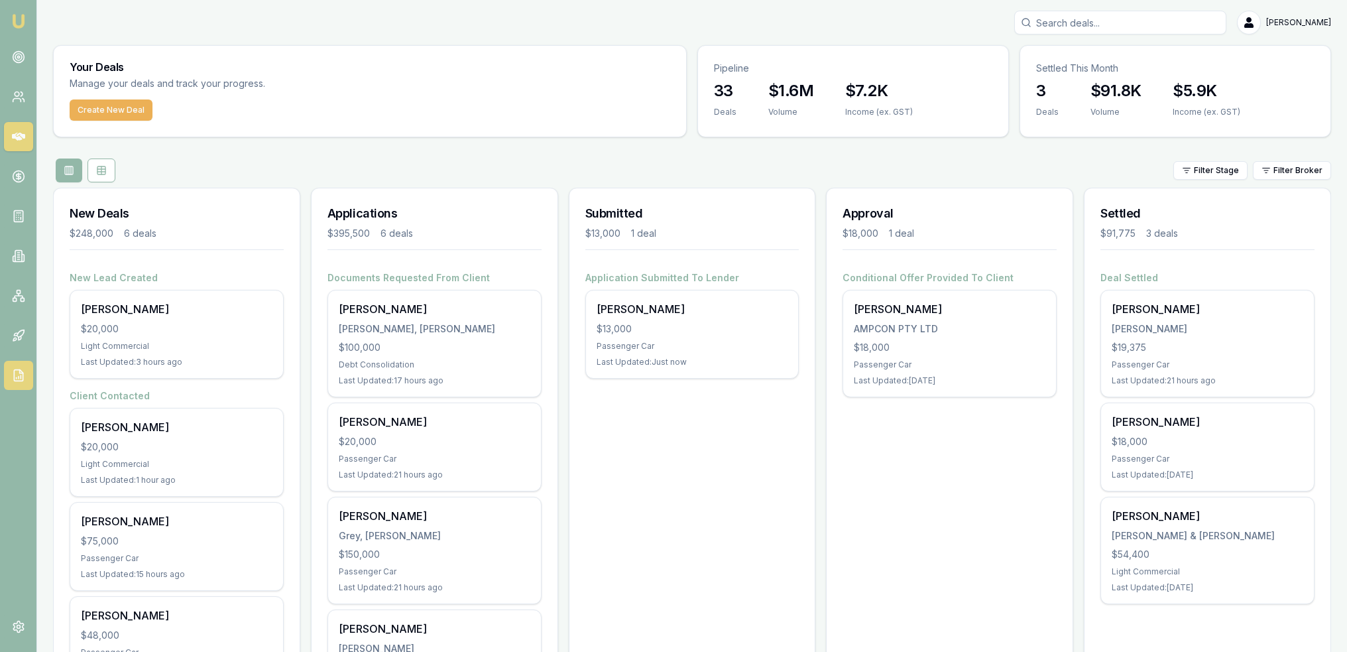
click at [19, 378] on icon at bounding box center [19, 378] width 0 height 2
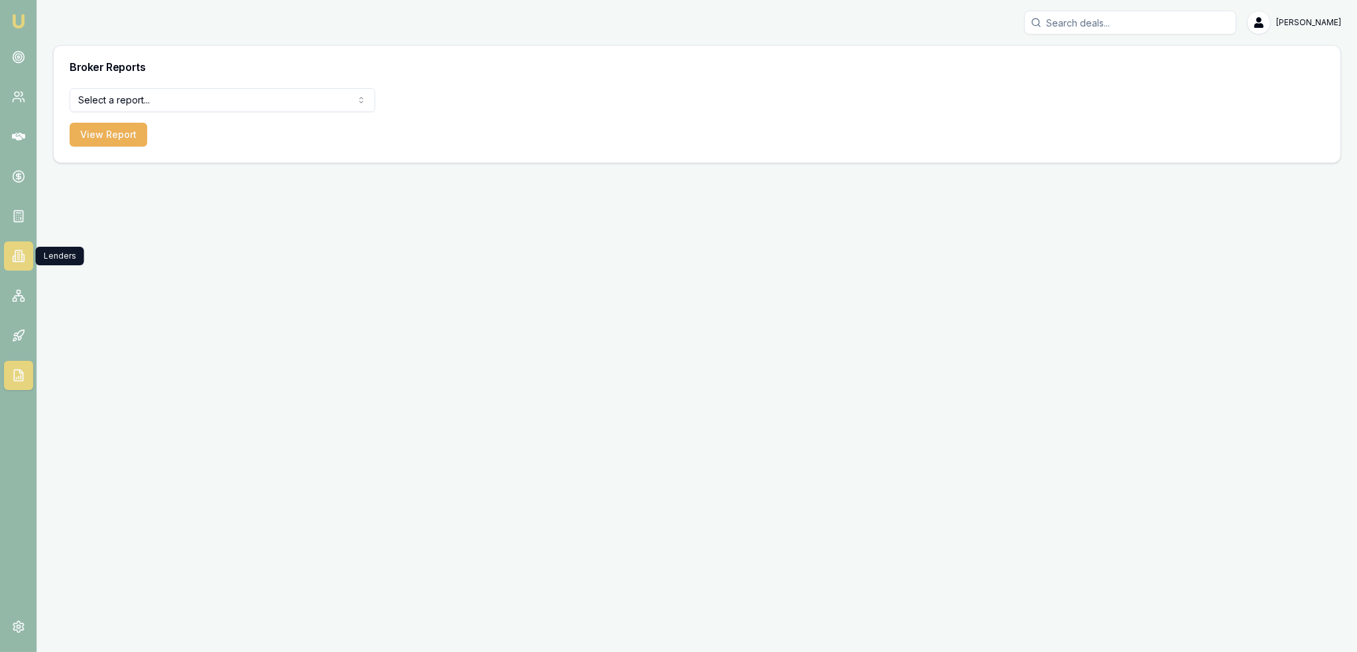
click at [19, 257] on icon at bounding box center [18, 257] width 2 height 0
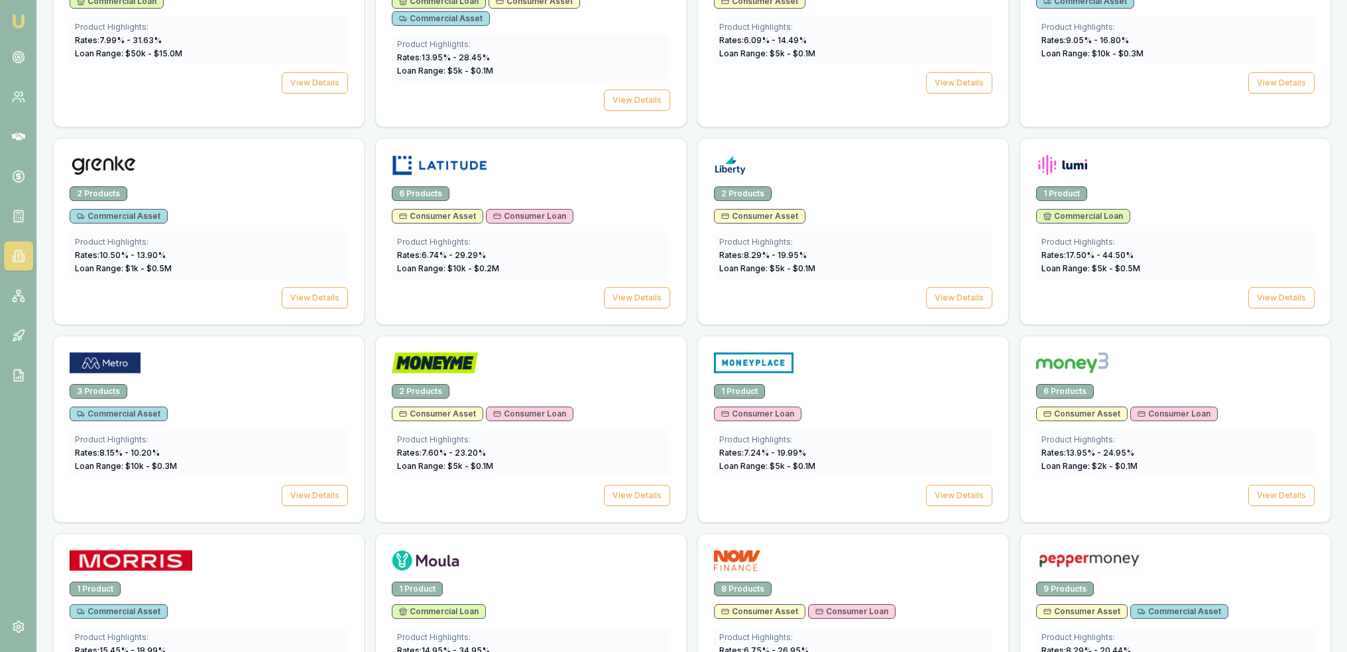
scroll to position [1141, 0]
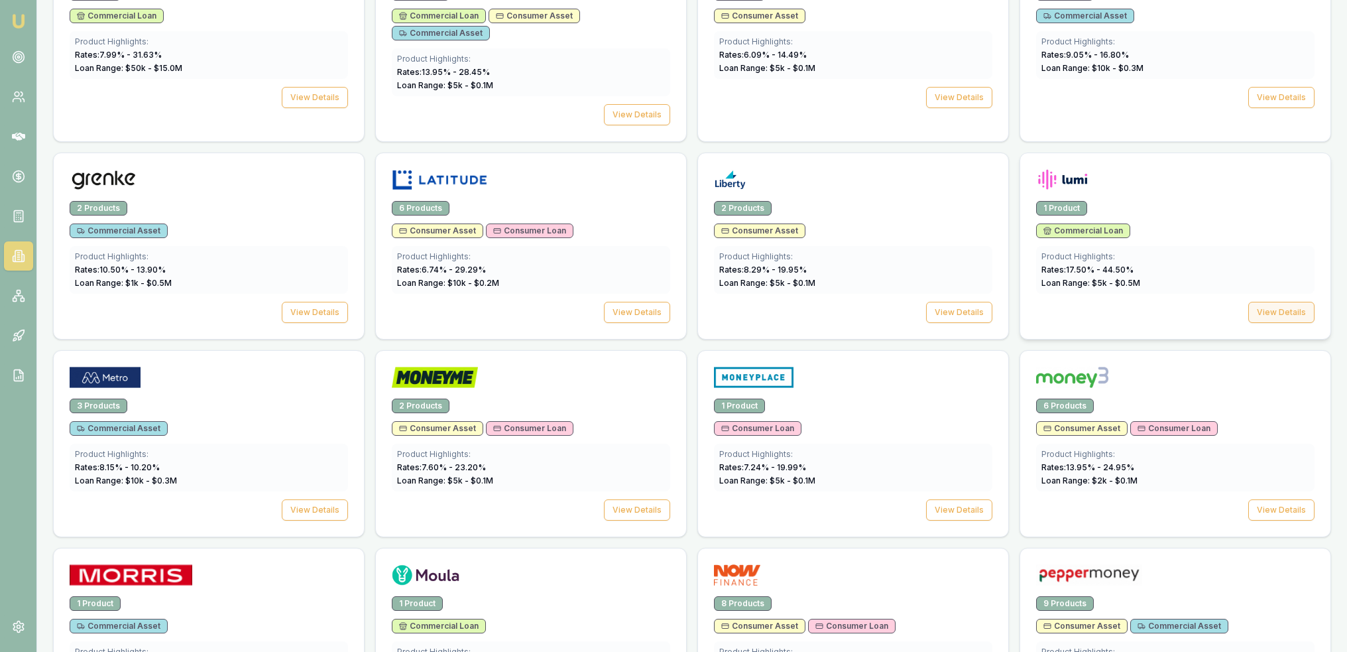
click at [1279, 310] on button "View Details" at bounding box center [1282, 312] width 66 height 21
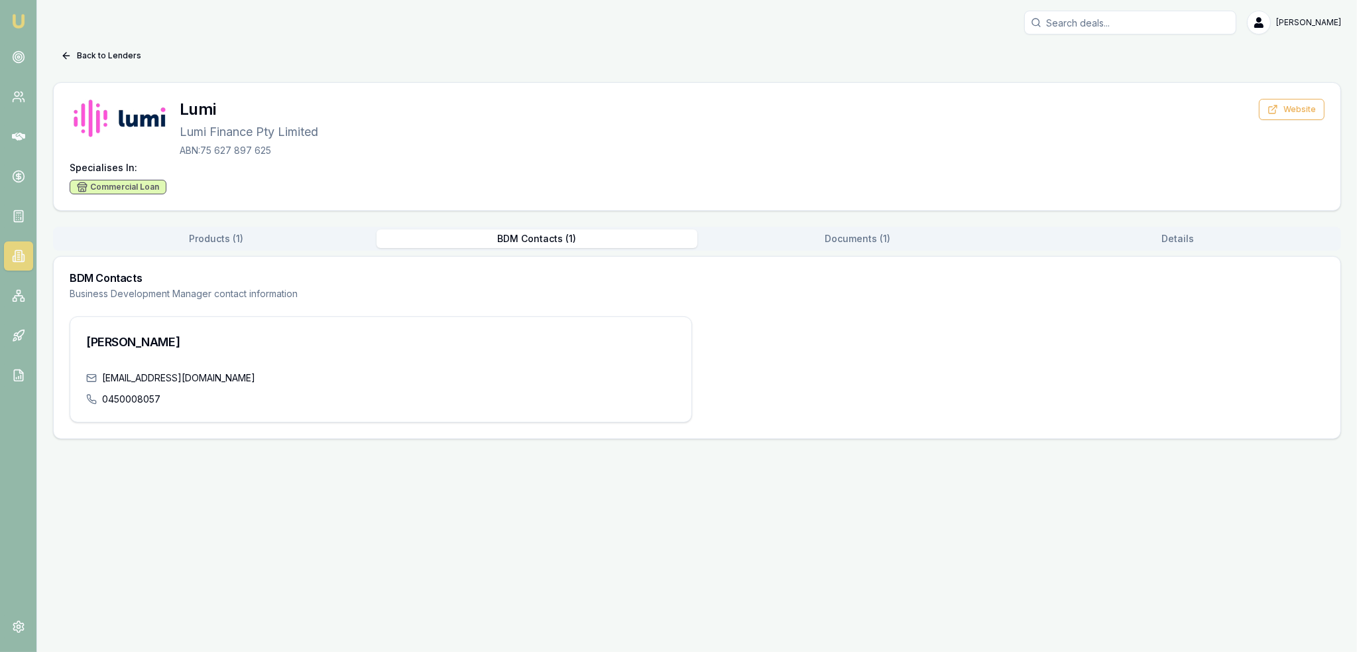
click at [529, 243] on button "BDM Contacts ( 1 )" at bounding box center [537, 238] width 321 height 19
click at [18, 19] on img at bounding box center [19, 21] width 16 height 16
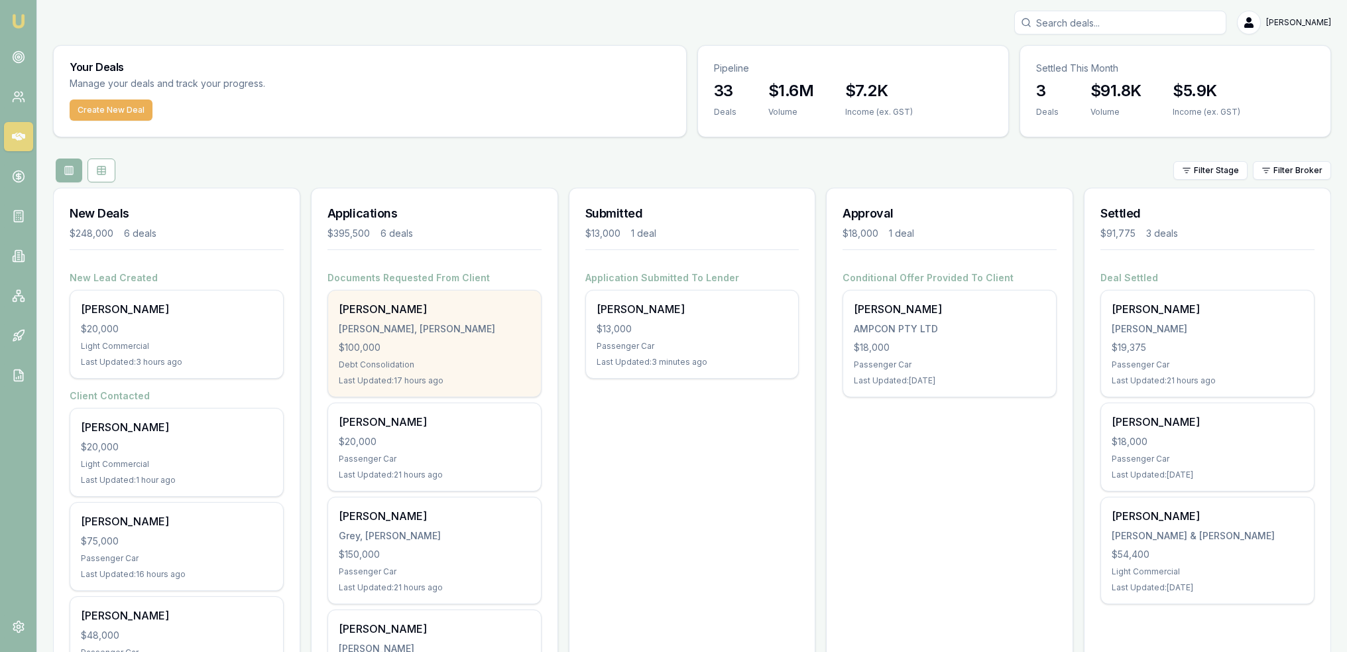
click at [401, 323] on div "[PERSON_NAME], [PERSON_NAME]" at bounding box center [435, 328] width 192 height 13
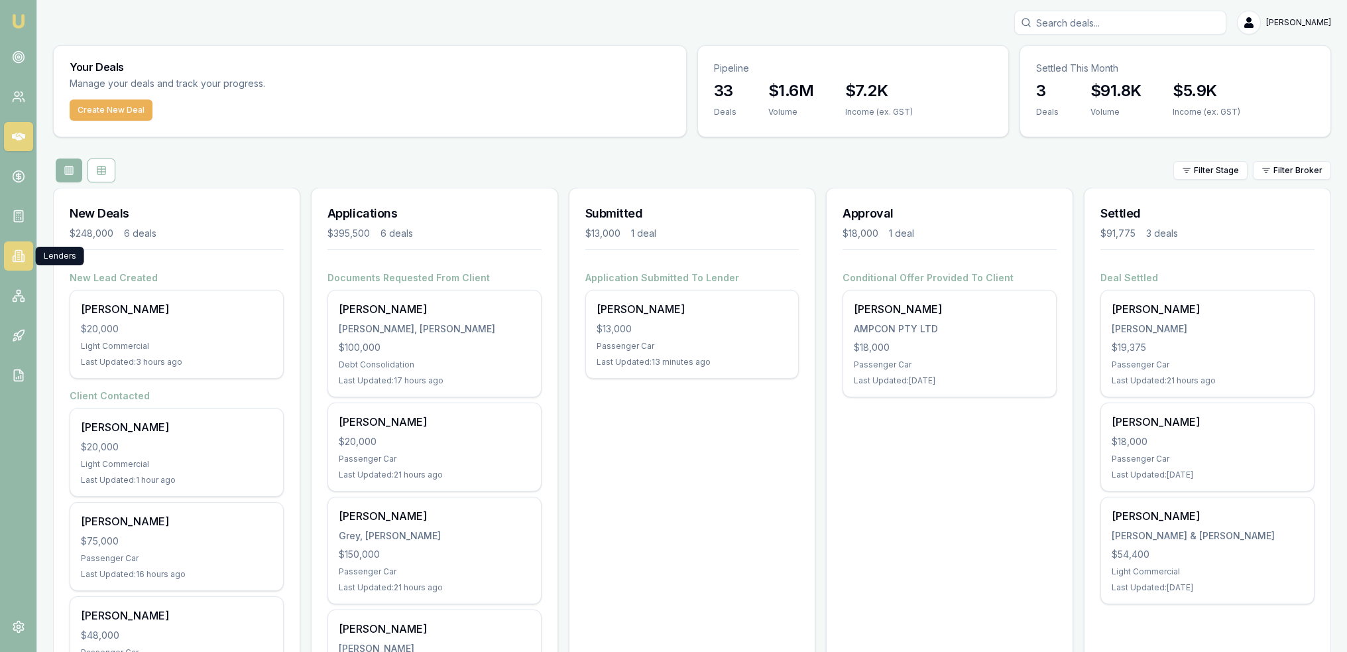
click at [18, 251] on icon at bounding box center [18, 256] width 7 height 11
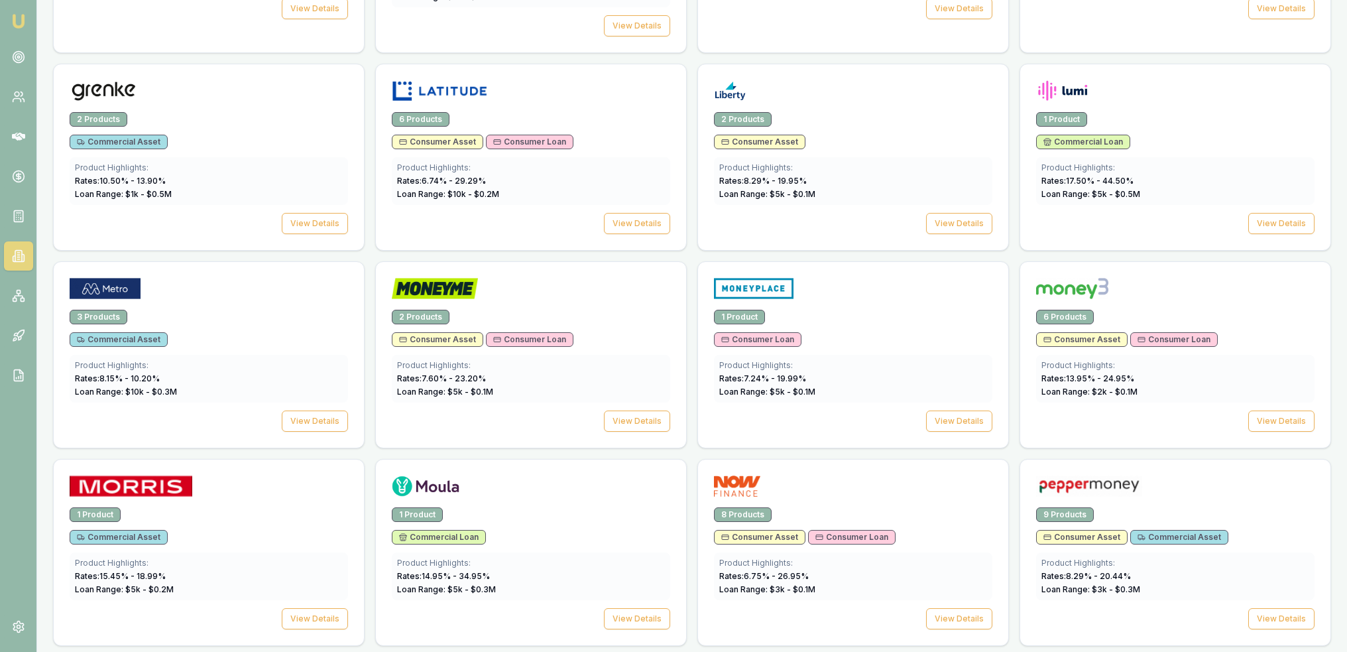
scroll to position [1259, 0]
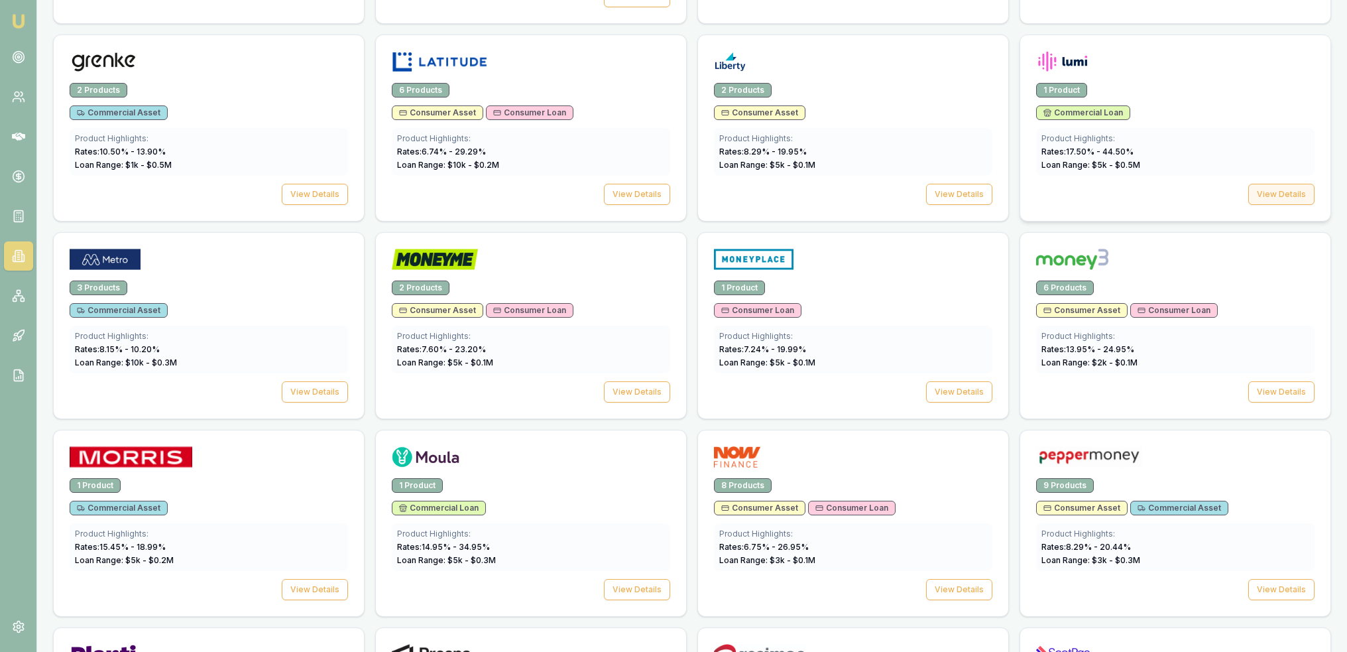
click at [1276, 192] on button "View Details" at bounding box center [1282, 194] width 66 height 21
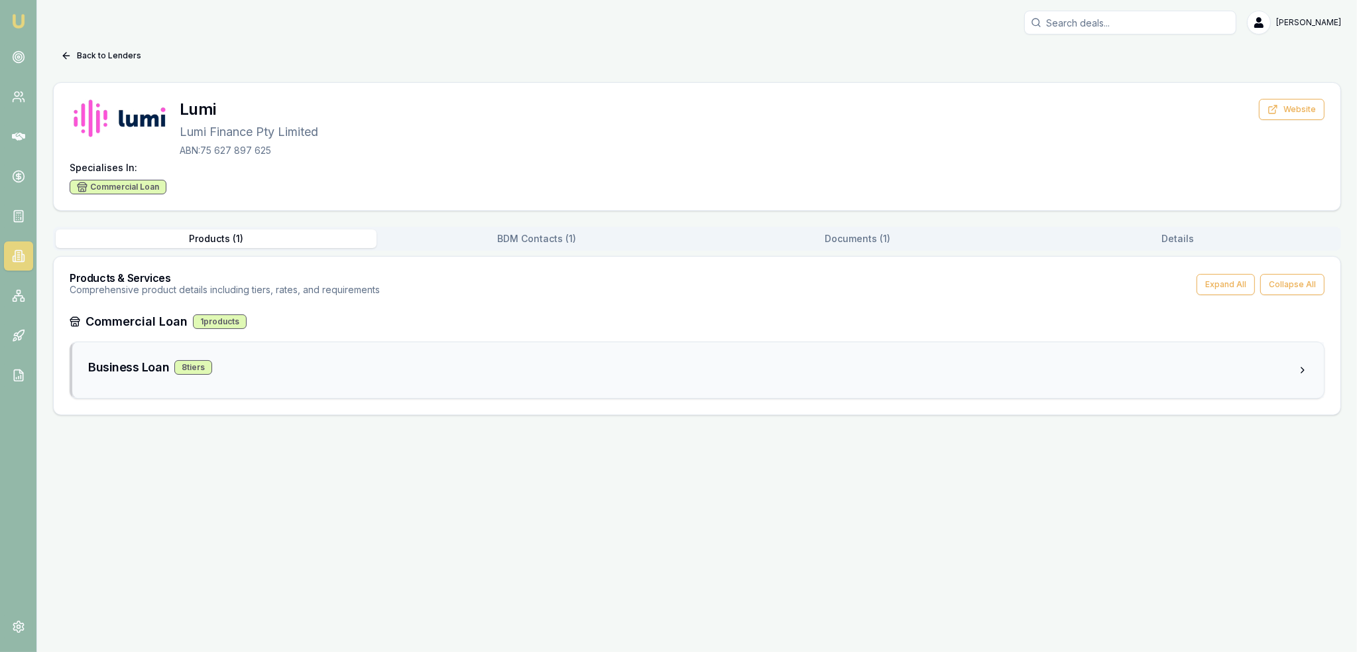
click at [194, 371] on div "8 tier s" at bounding box center [193, 367] width 38 height 15
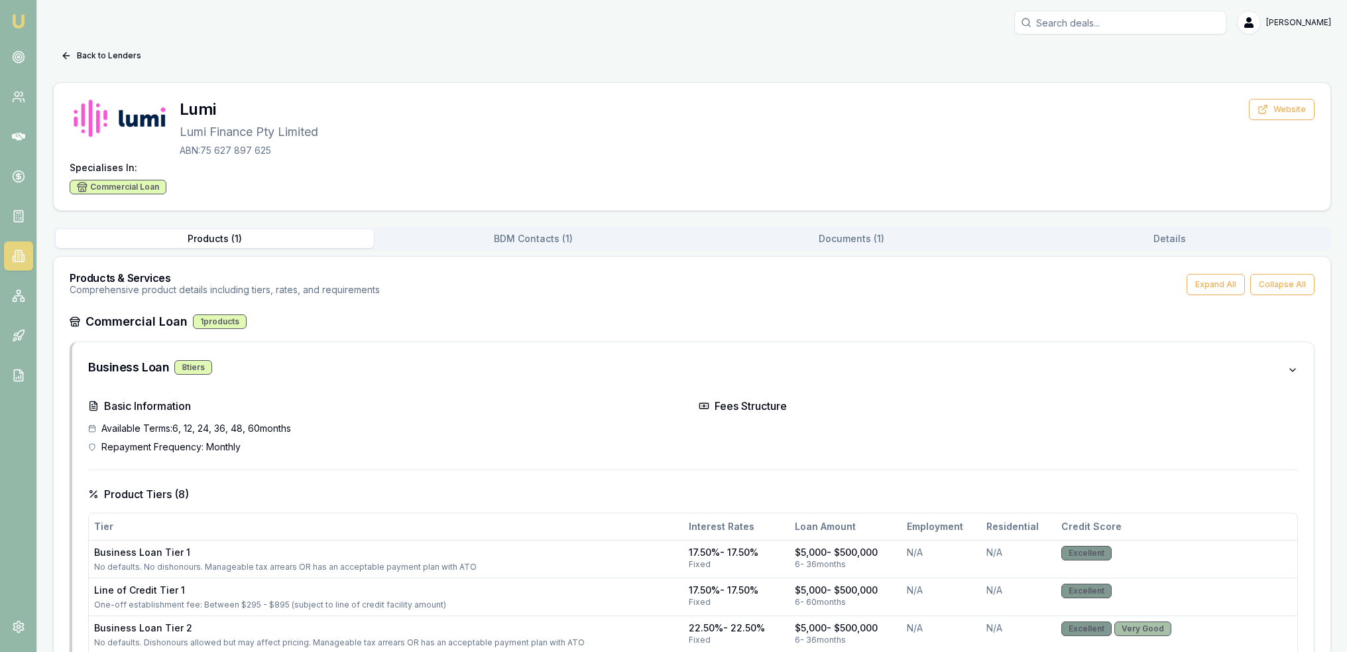
click at [845, 235] on button "Documents ( 1 )" at bounding box center [851, 238] width 318 height 19
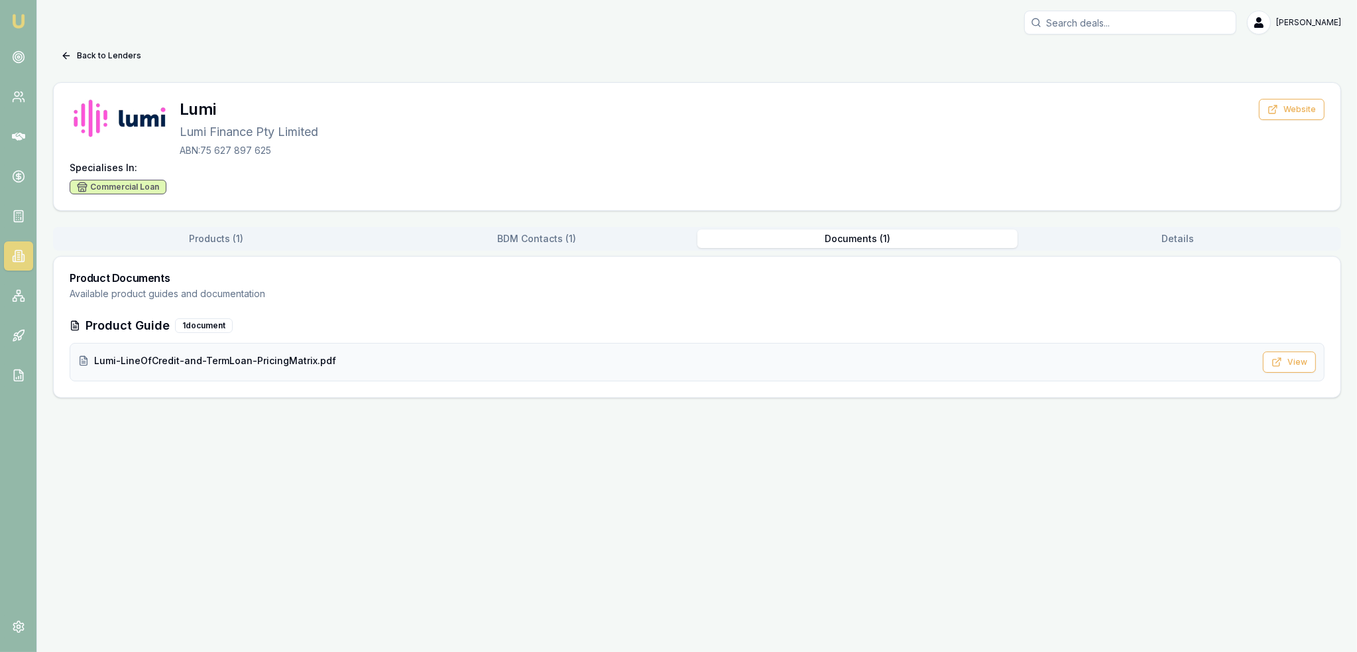
click at [239, 357] on span "Lumi-LineOfCredit-and-TermLoan-PricingMatrix.pdf" at bounding box center [215, 360] width 242 height 13
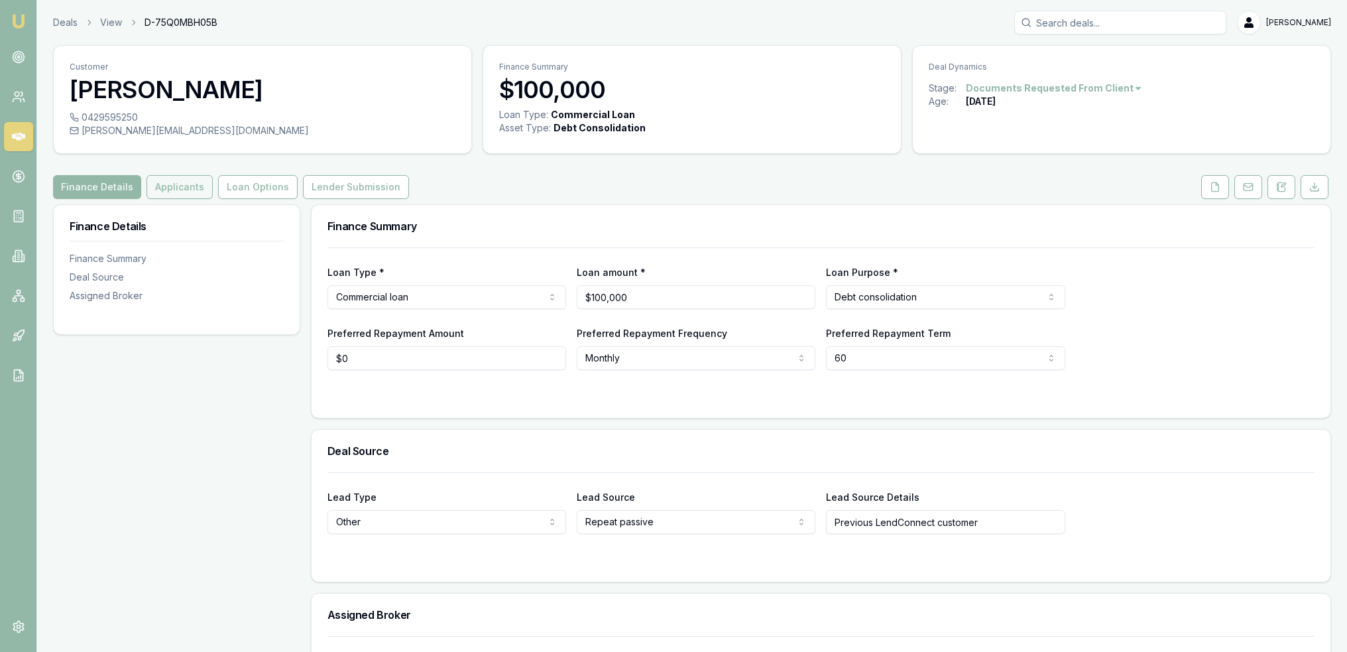
drag, startPoint x: 164, startPoint y: 185, endPoint x: 173, endPoint y: 187, distance: 8.8
click at [164, 185] on button "Applicants" at bounding box center [180, 187] width 66 height 24
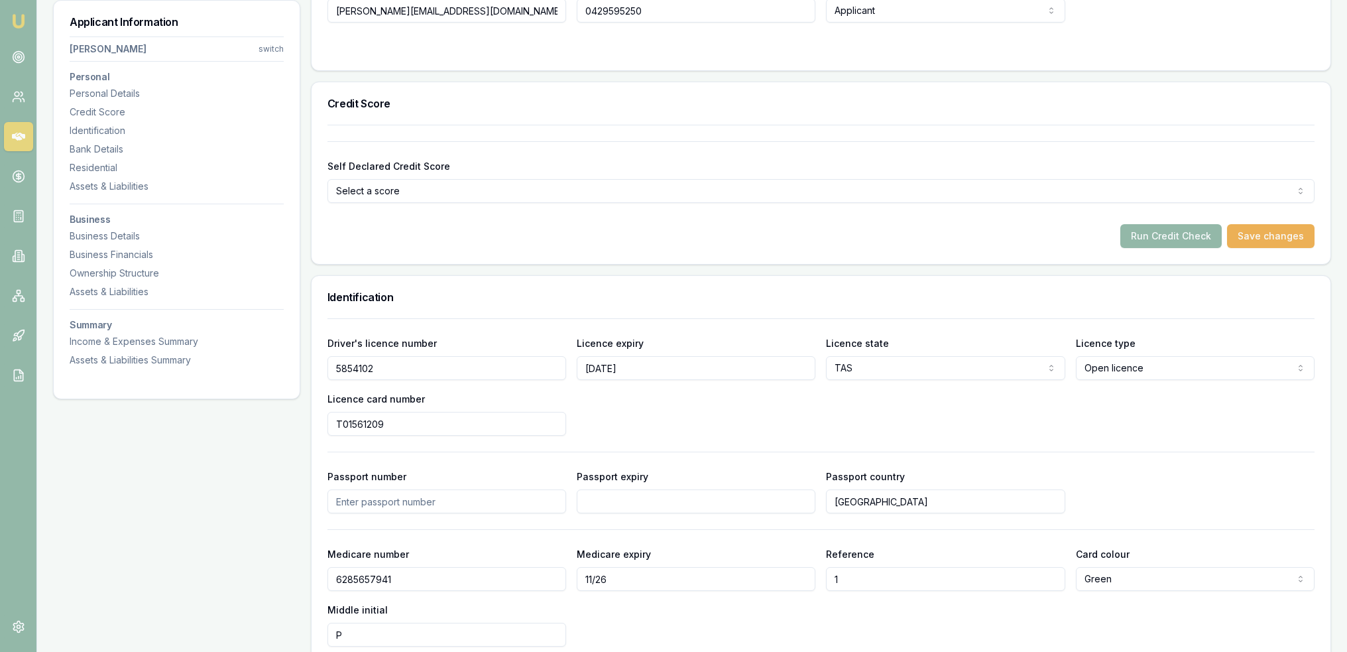
scroll to position [398, 0]
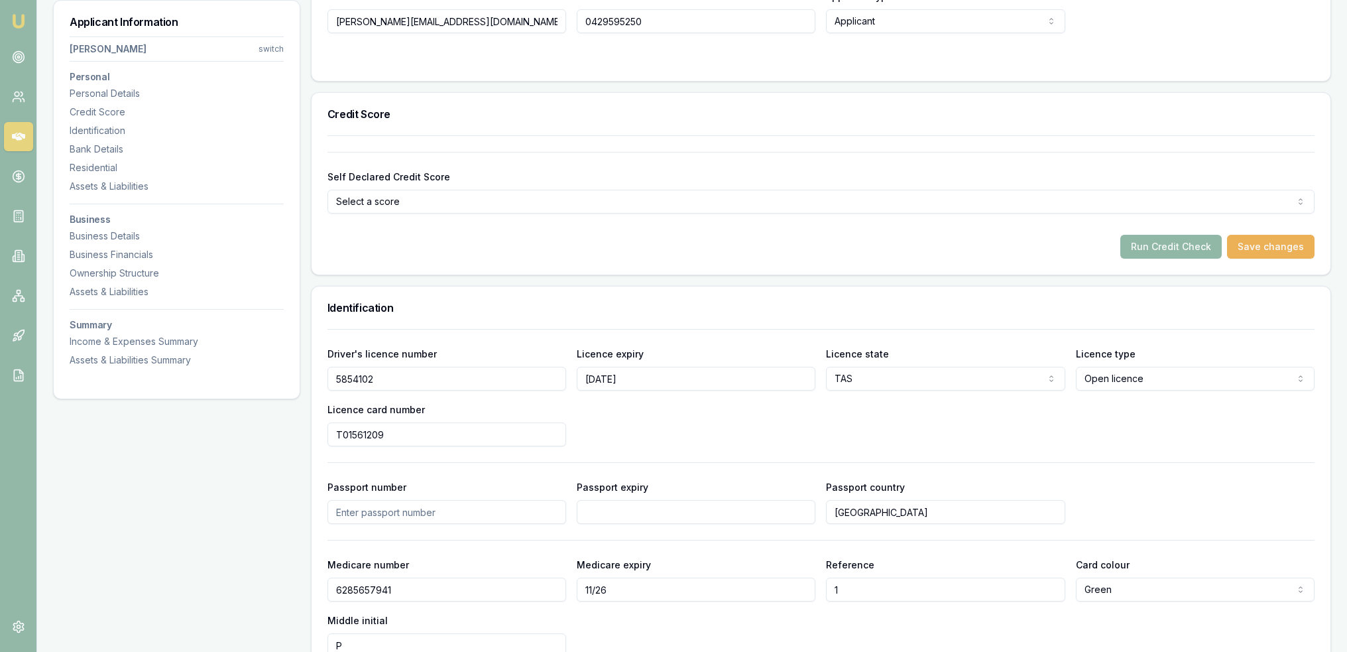
click at [1160, 245] on button "Run Credit Check" at bounding box center [1171, 247] width 101 height 24
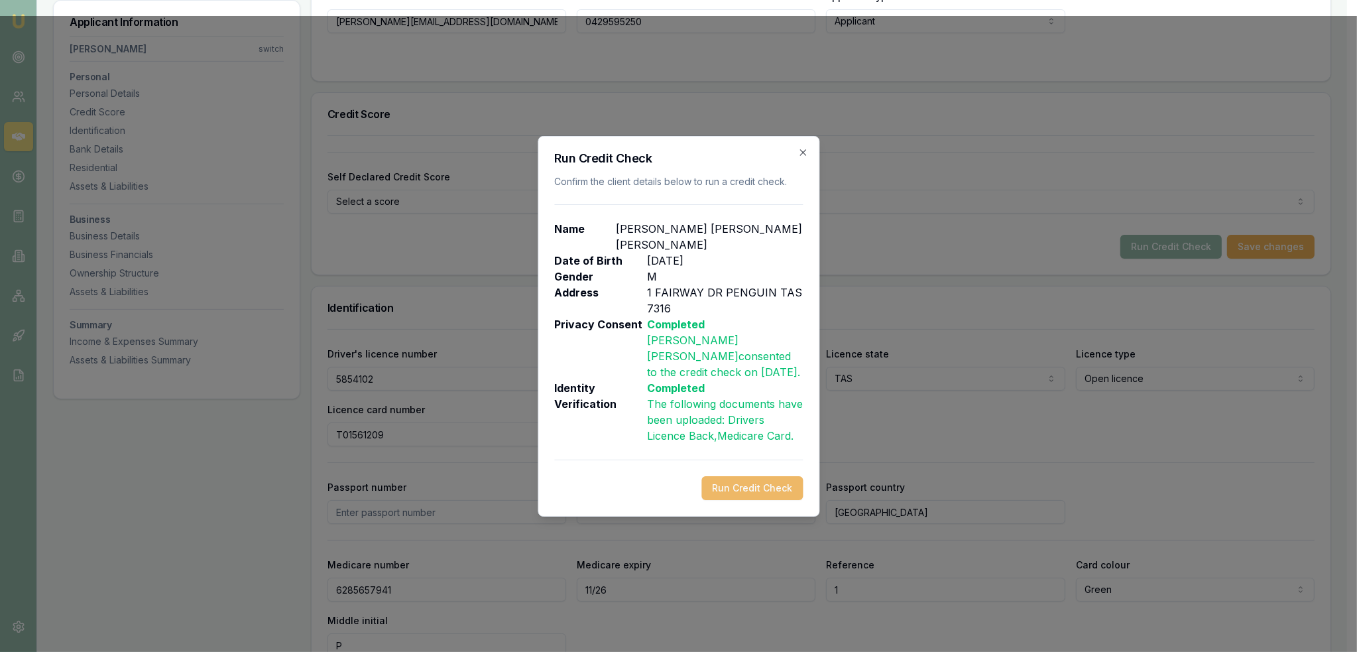
click at [753, 483] on button "Run Credit Check" at bounding box center [752, 488] width 101 height 24
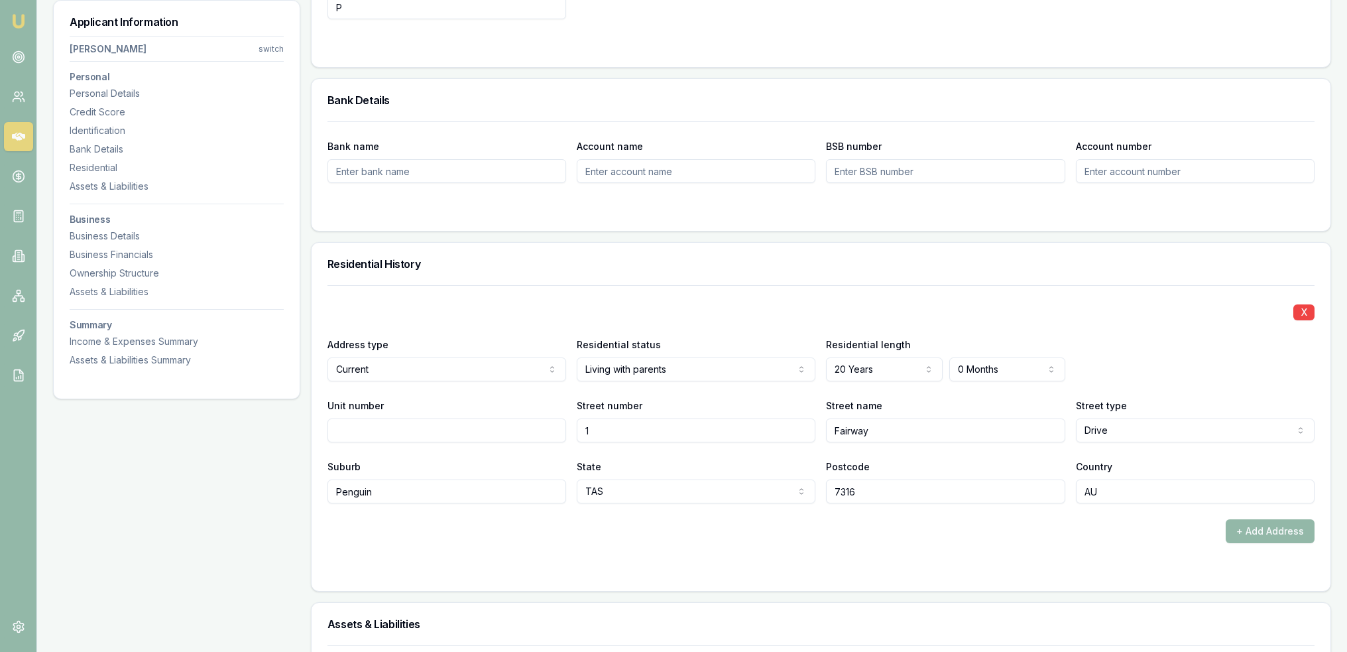
scroll to position [796, 0]
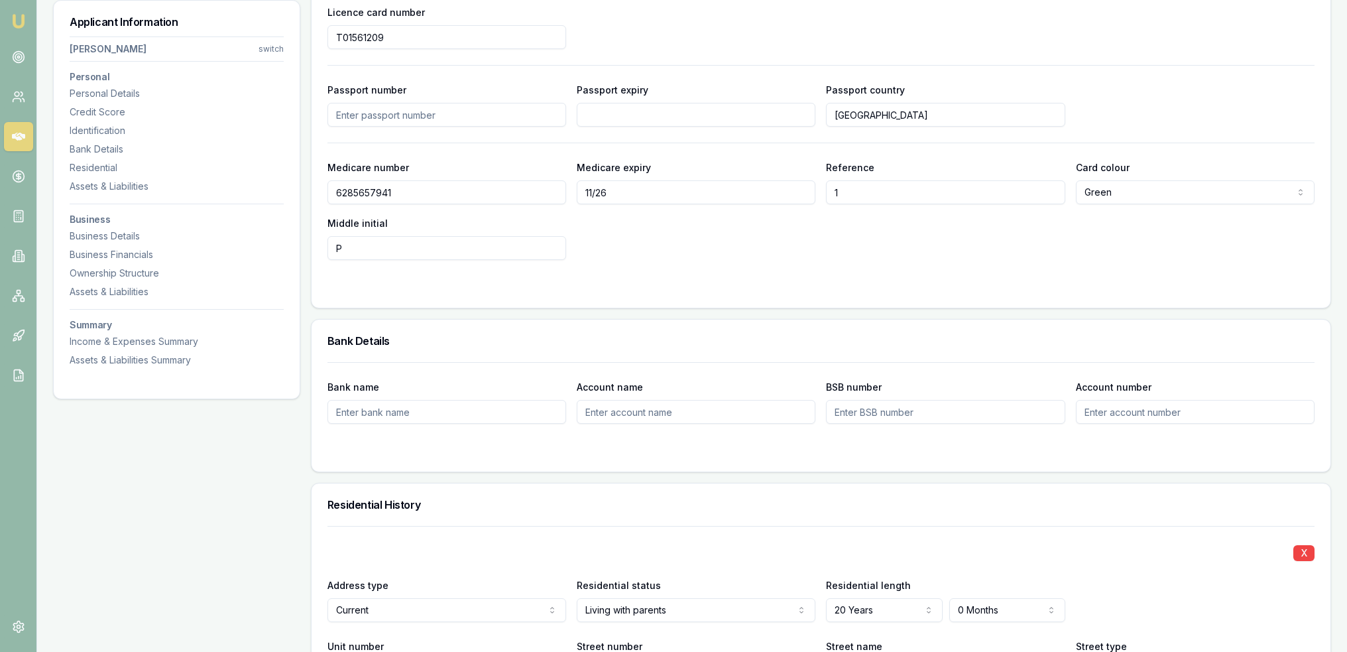
click at [411, 407] on input "Bank name" at bounding box center [447, 412] width 239 height 24
type input "Commonwealth"
type input "P"
type input "S"
type input "[PERSON_NAME]"
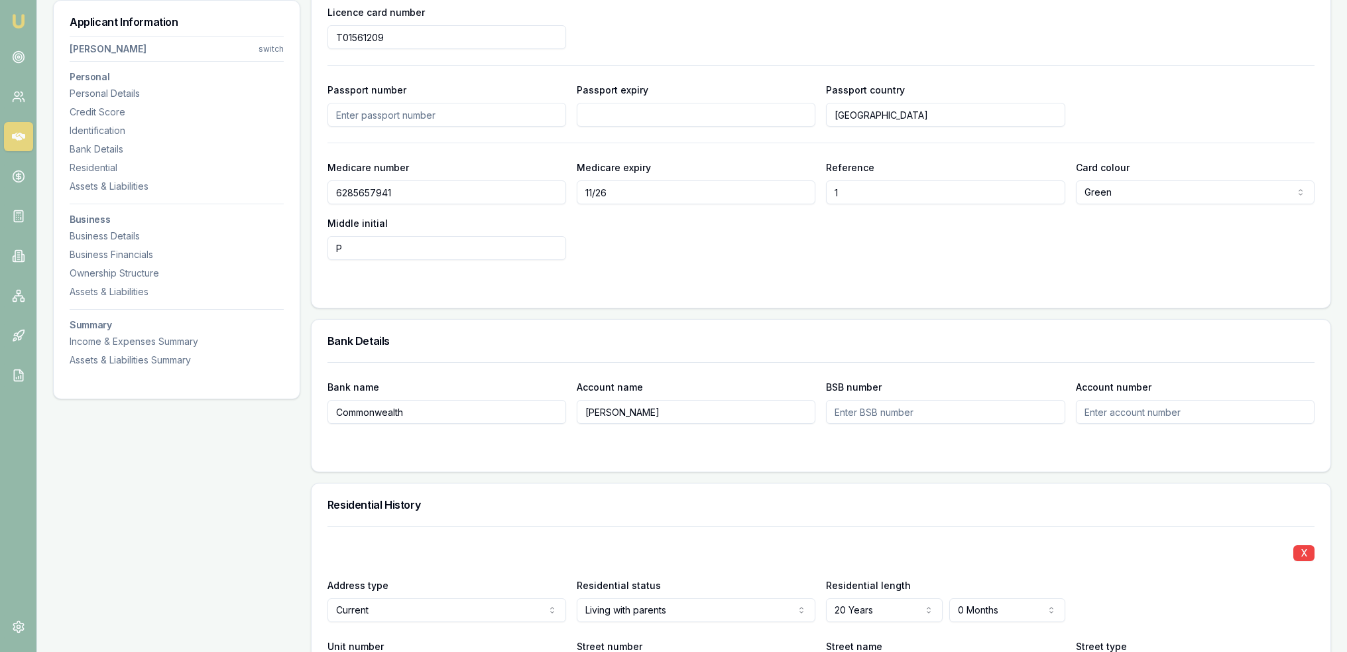
click at [895, 418] on input "BSB number" at bounding box center [945, 412] width 239 height 24
type input "062692"
type input "77648266"
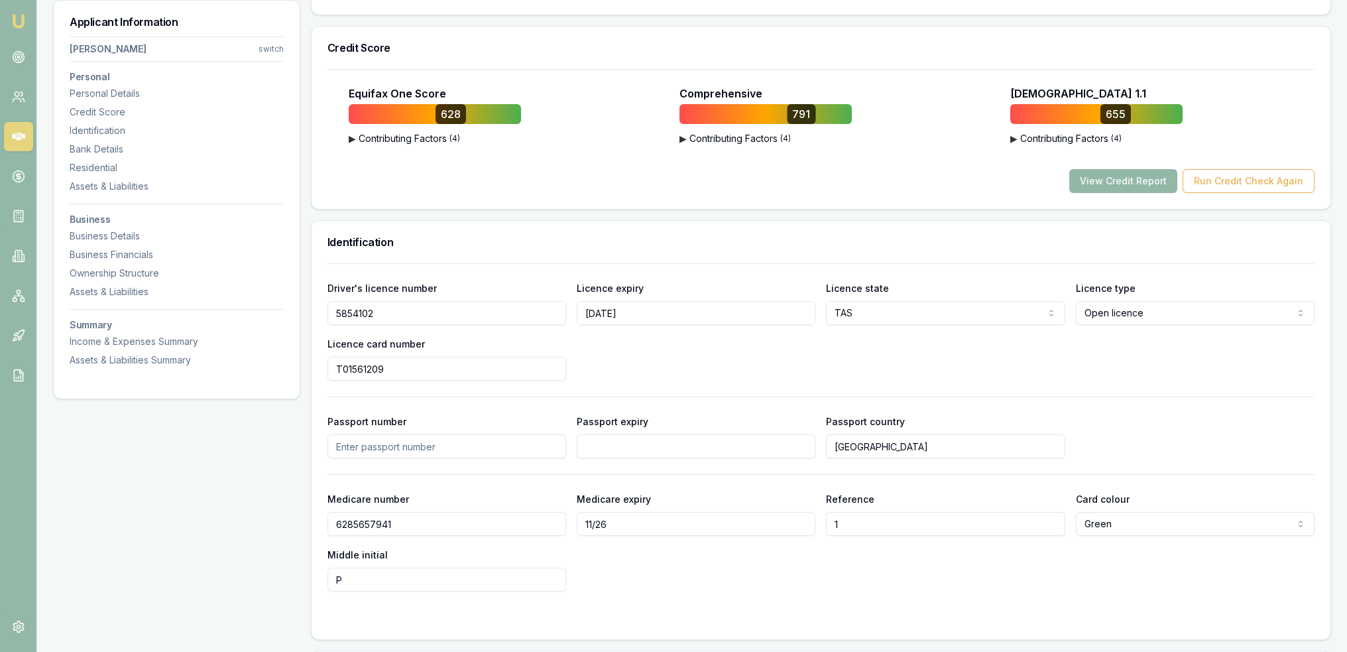
scroll to position [0, 0]
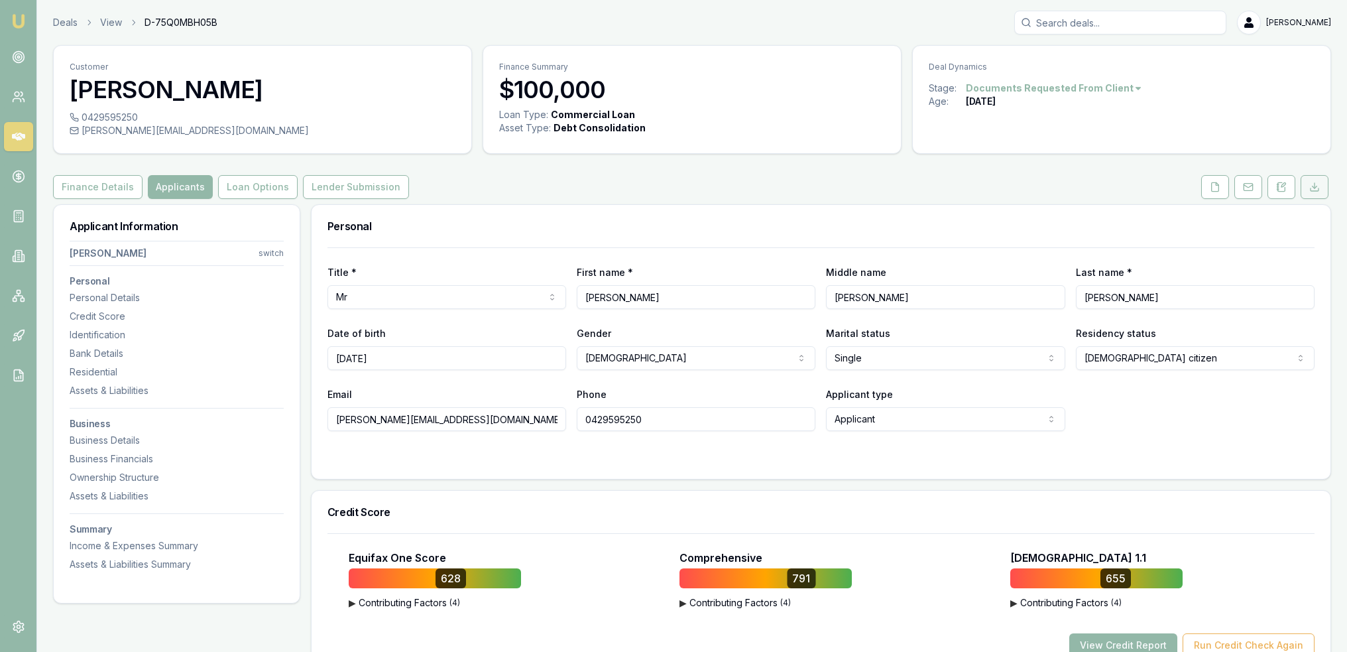
click at [1316, 178] on button at bounding box center [1315, 187] width 28 height 24
click at [1211, 184] on icon at bounding box center [1215, 187] width 11 height 11
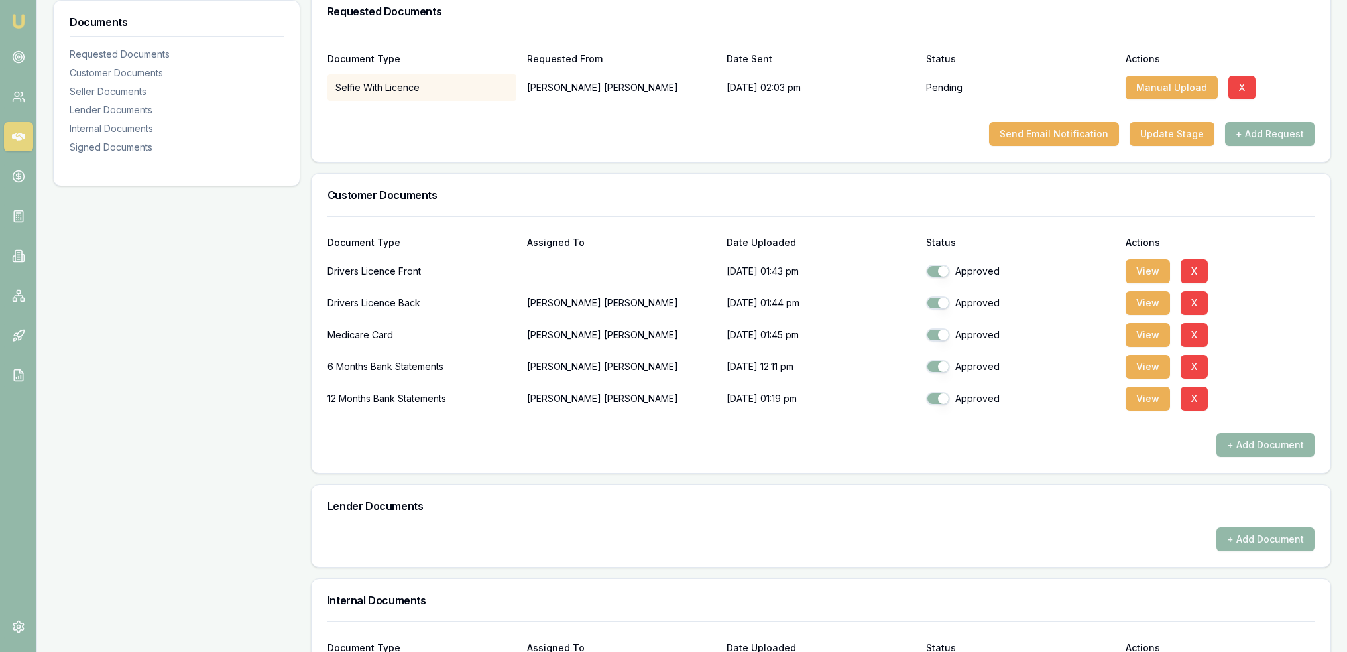
scroll to position [191, 0]
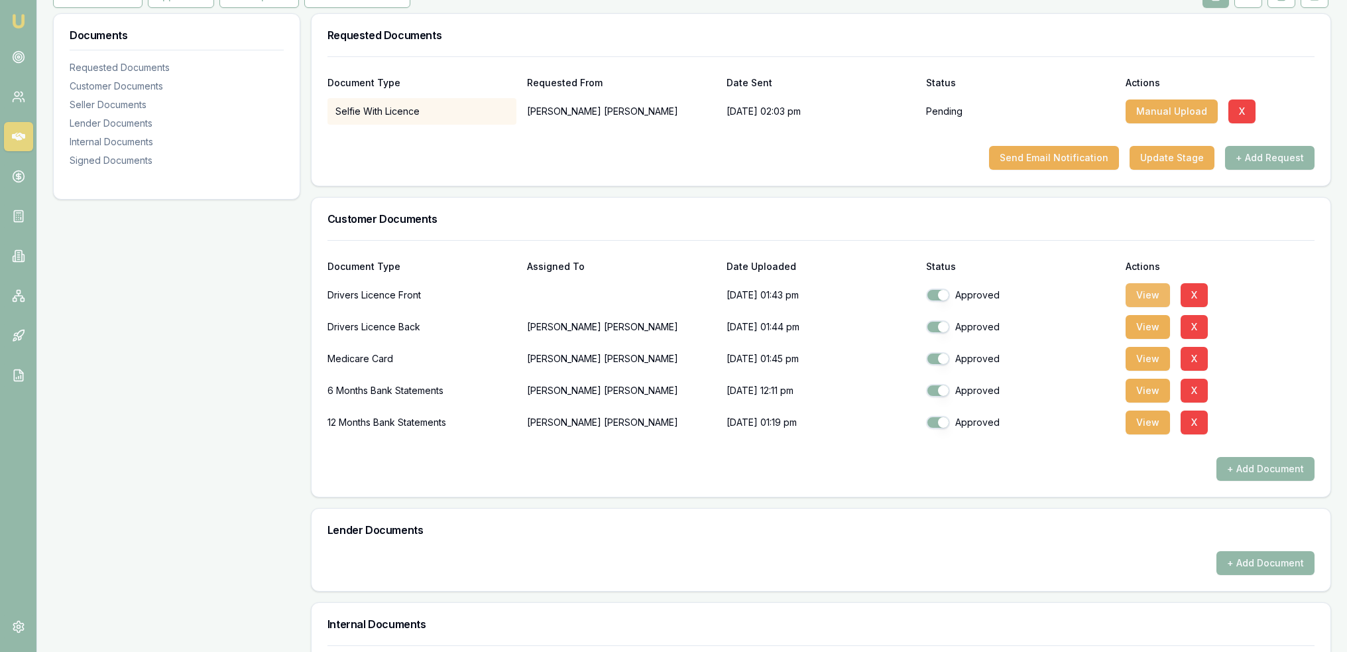
checkbox input "true"
click at [1151, 289] on button "View" at bounding box center [1148, 295] width 44 height 24
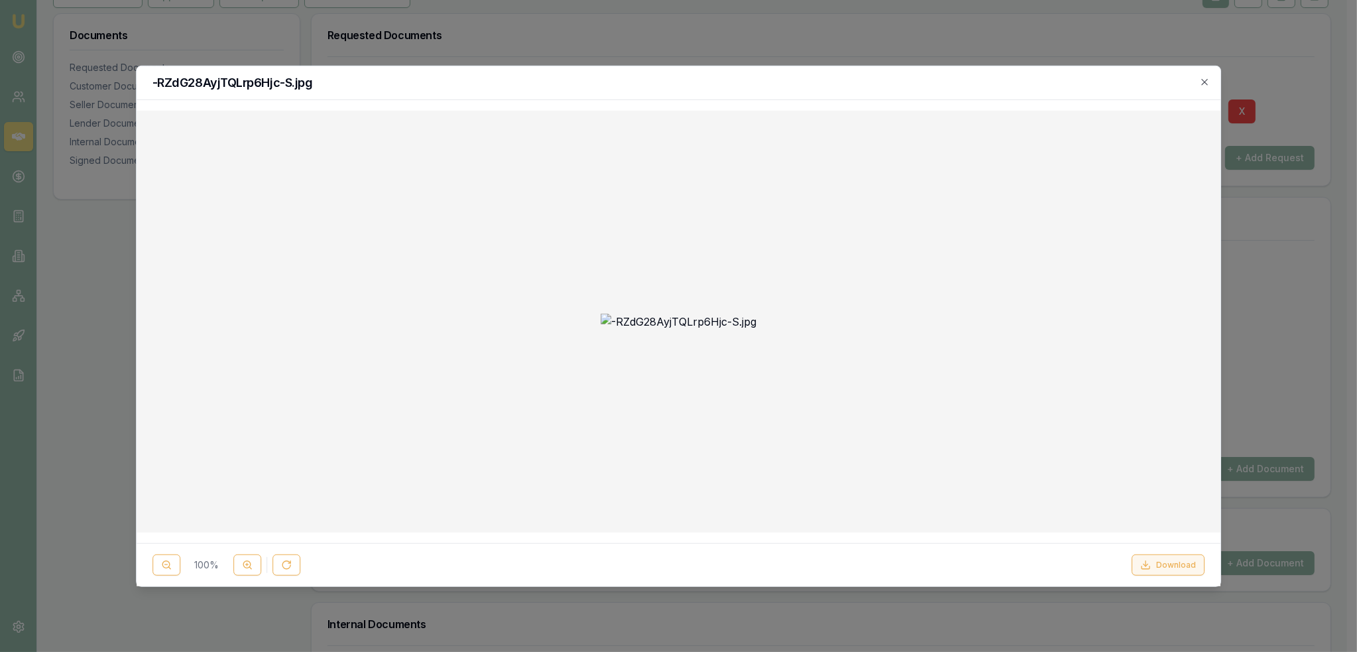
click at [1166, 564] on button "Download" at bounding box center [1168, 564] width 73 height 21
drag, startPoint x: 987, startPoint y: 81, endPoint x: 1089, endPoint y: 74, distance: 101.7
click at [989, 81] on h2 "-RZdG28AyjTQLrp6Hjc-S.jpg" at bounding box center [679, 82] width 1053 height 12
click at [1202, 82] on icon "button" at bounding box center [1205, 81] width 11 height 11
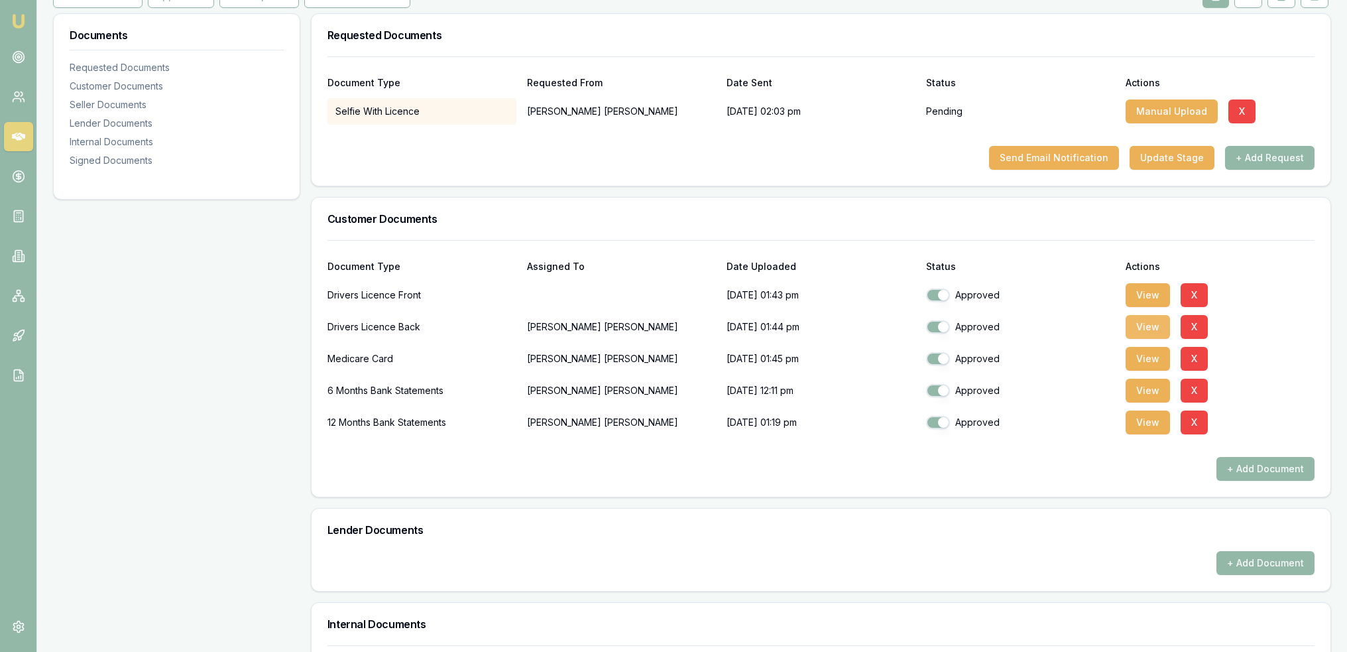
click at [1139, 327] on button "View" at bounding box center [1148, 327] width 44 height 24
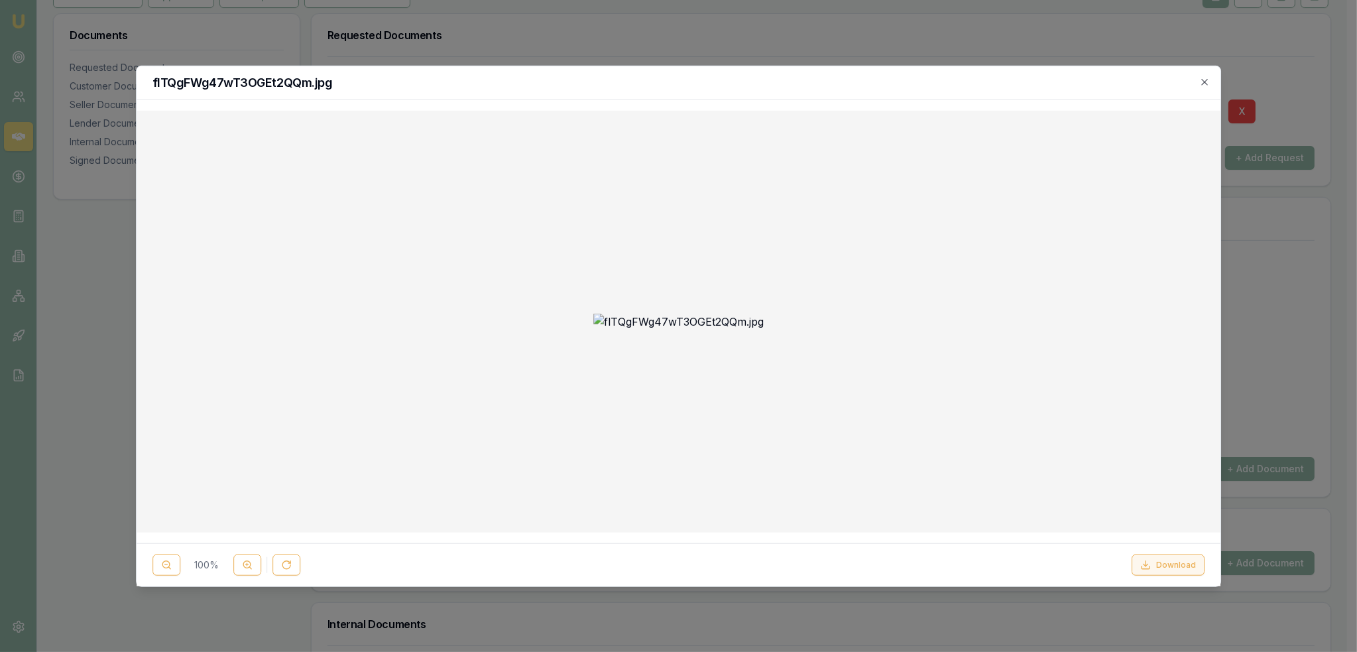
click at [1171, 567] on button "Download" at bounding box center [1168, 564] width 73 height 21
drag, startPoint x: 849, startPoint y: 78, endPoint x: 912, endPoint y: 83, distance: 63.8
click at [849, 78] on h2 "flTQgFWg47wT3OGEt2QQm.jpg" at bounding box center [679, 82] width 1053 height 12
click at [1209, 80] on icon "button" at bounding box center [1205, 81] width 11 height 11
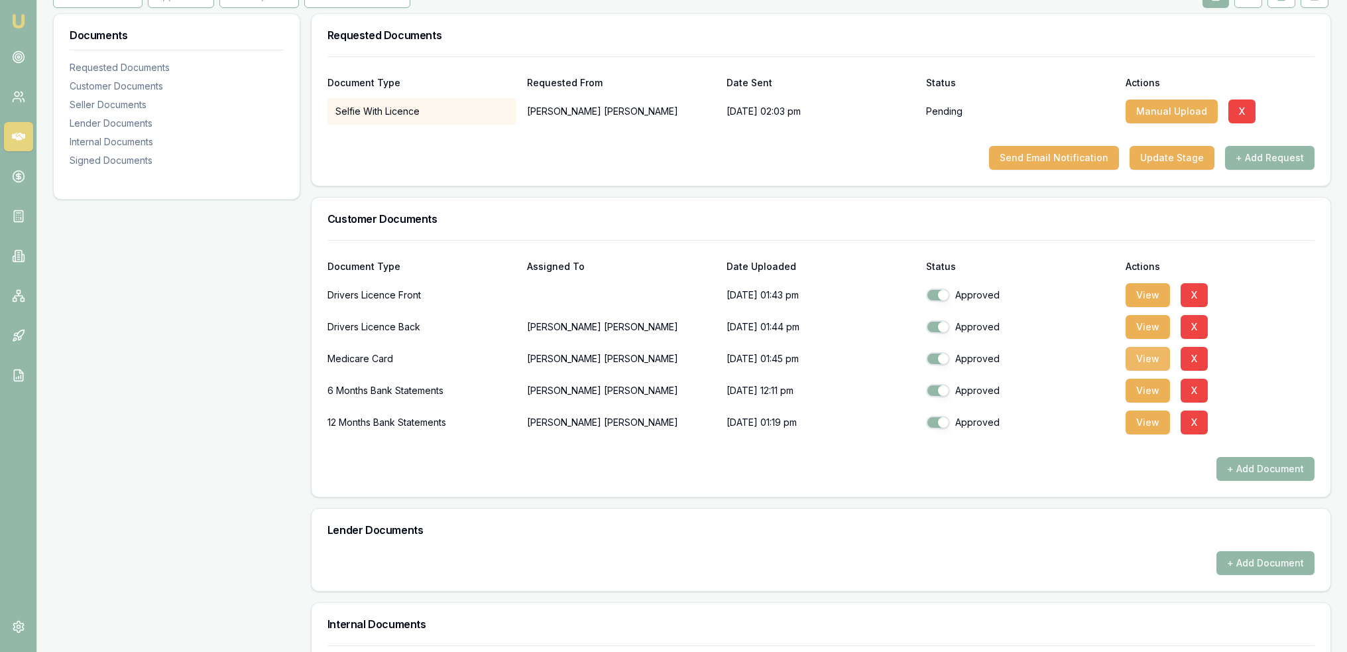
click at [1157, 362] on button "View" at bounding box center [1148, 359] width 44 height 24
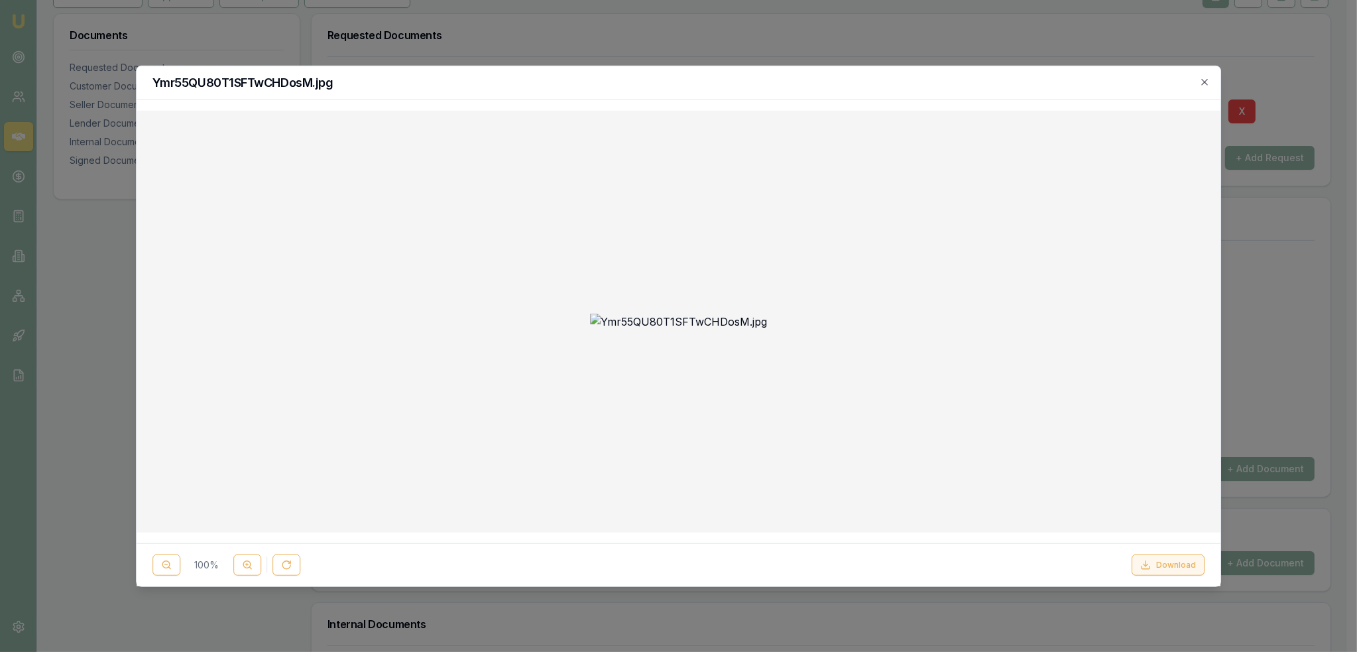
click at [1174, 562] on button "Download" at bounding box center [1168, 564] width 73 height 21
drag, startPoint x: 1033, startPoint y: 84, endPoint x: 1064, endPoint y: 84, distance: 30.5
click at [1033, 84] on h2 "Ymr55QU80T1SFTwCHDosM.jpg" at bounding box center [679, 82] width 1053 height 12
click at [1203, 78] on icon "button" at bounding box center [1205, 81] width 11 height 11
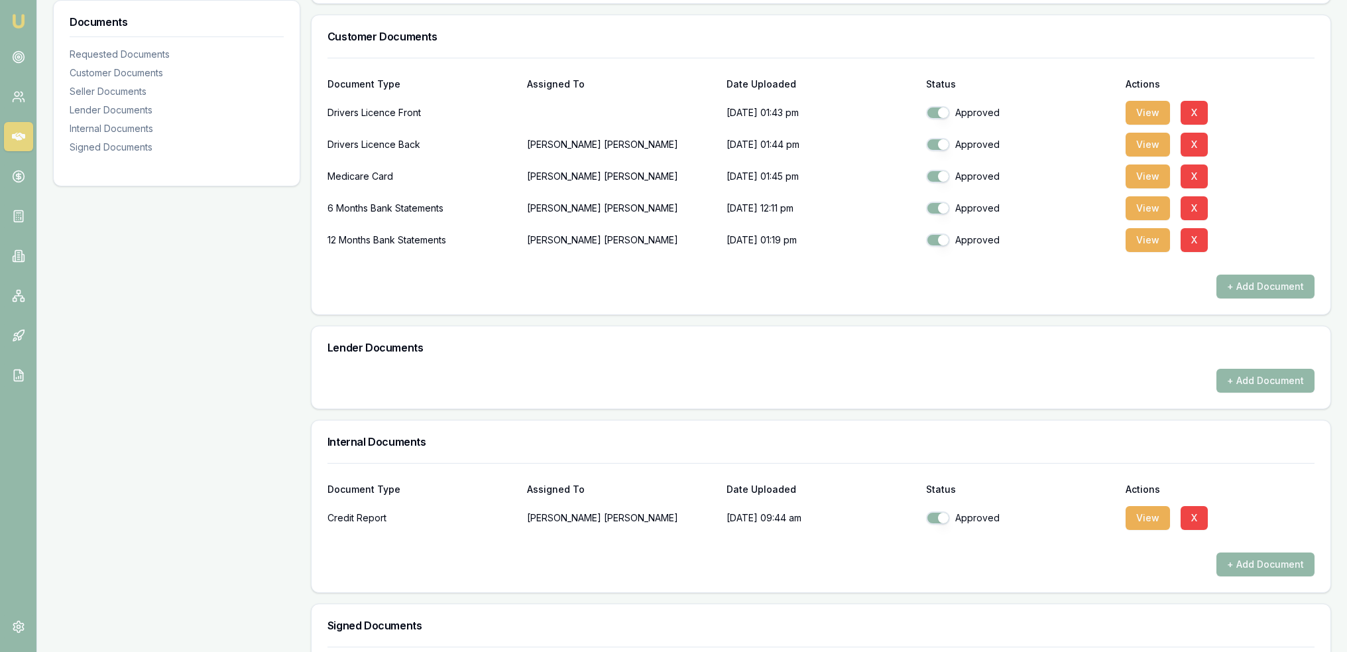
scroll to position [390, 0]
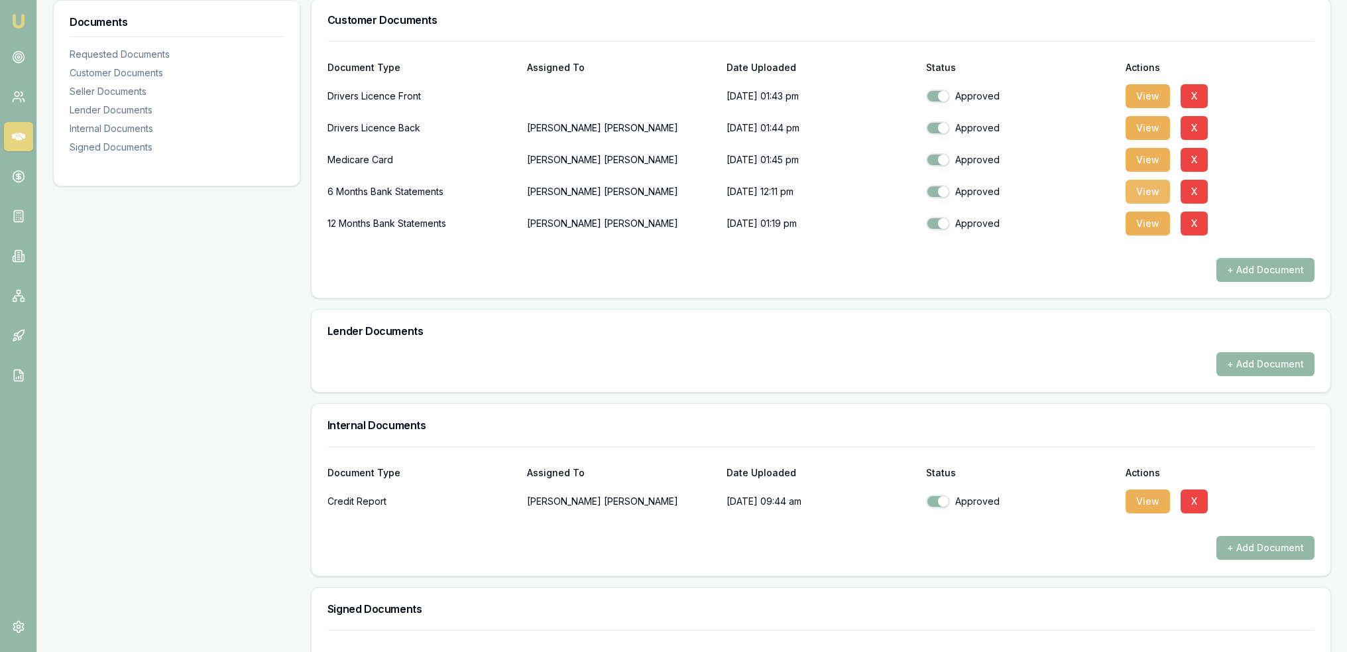
click at [1143, 190] on button "View" at bounding box center [1148, 192] width 44 height 24
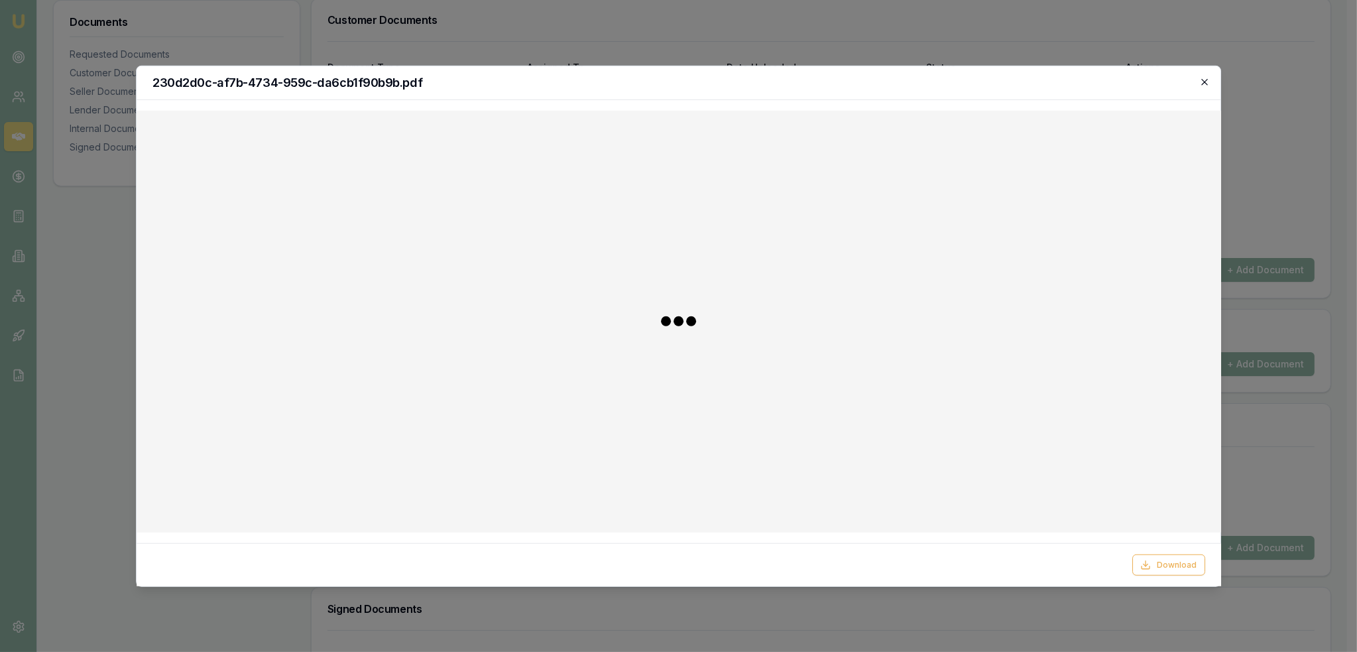
click at [1204, 82] on icon "button" at bounding box center [1205, 82] width 6 height 6
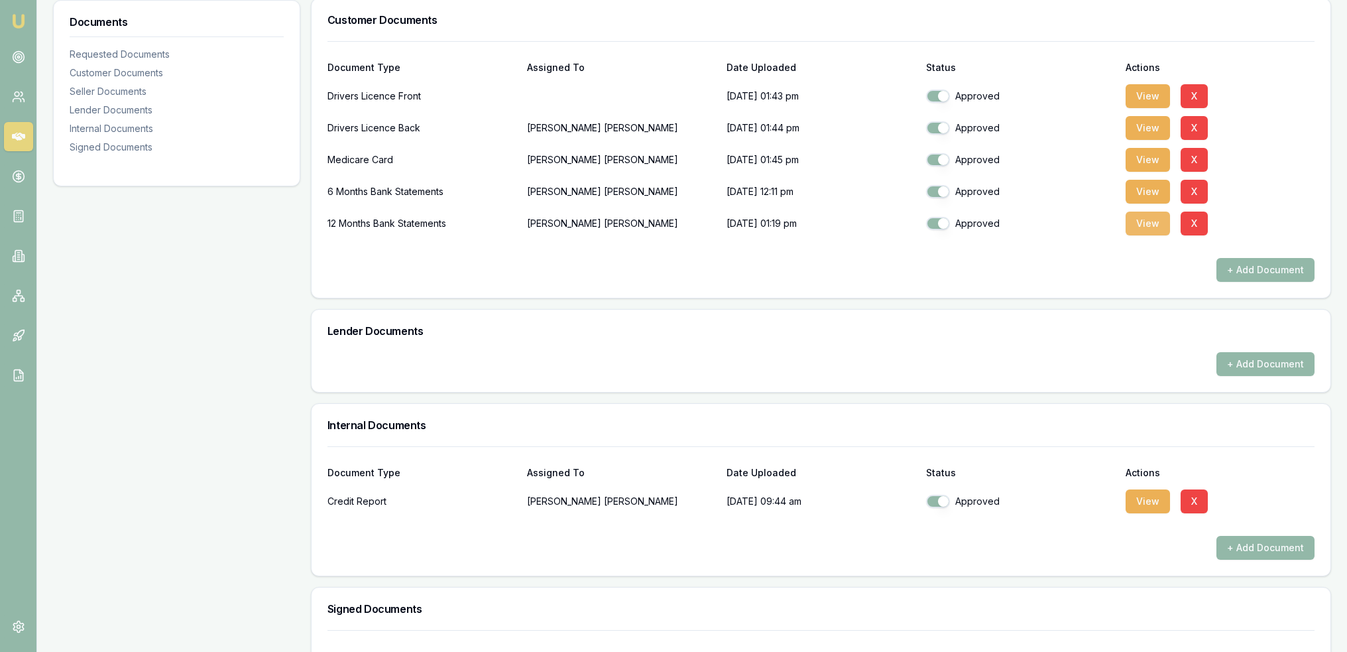
click at [1154, 225] on button "View" at bounding box center [1148, 224] width 44 height 24
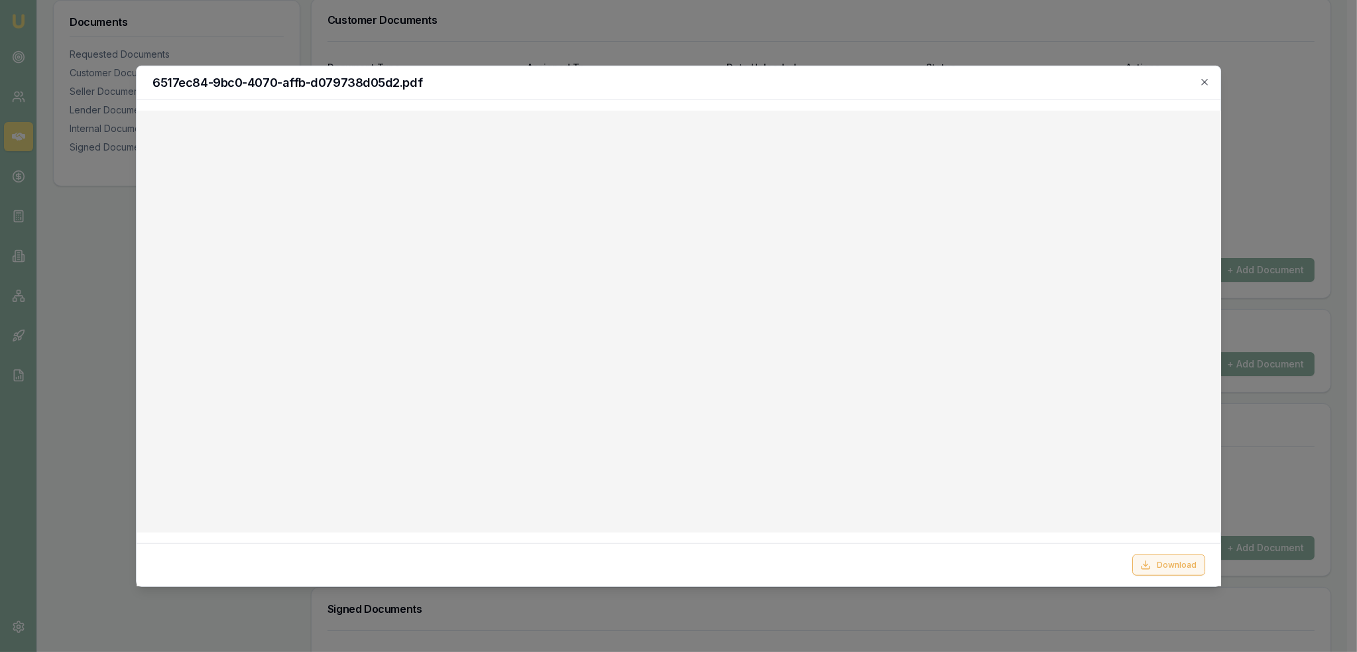
click at [1176, 567] on button "Download" at bounding box center [1168, 564] width 73 height 21
click at [1206, 81] on icon "button" at bounding box center [1205, 82] width 6 height 6
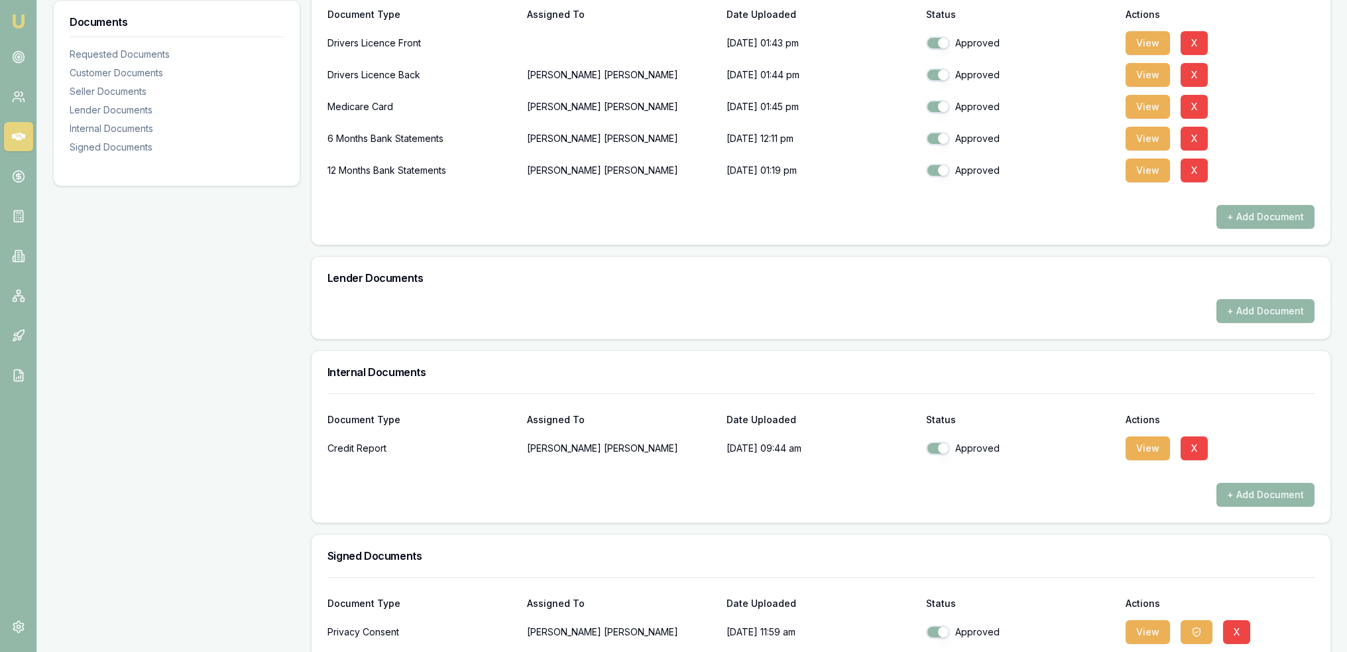
scroll to position [507, 0]
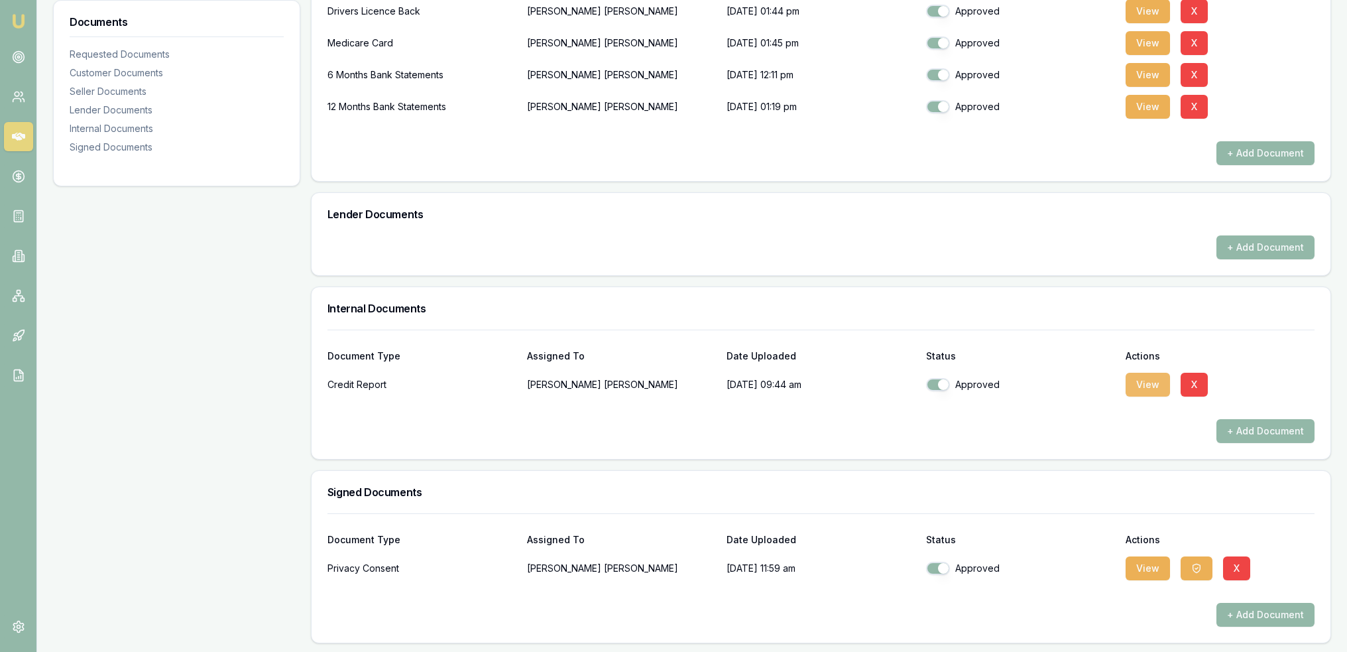
click at [1148, 387] on button "View" at bounding box center [1148, 385] width 44 height 24
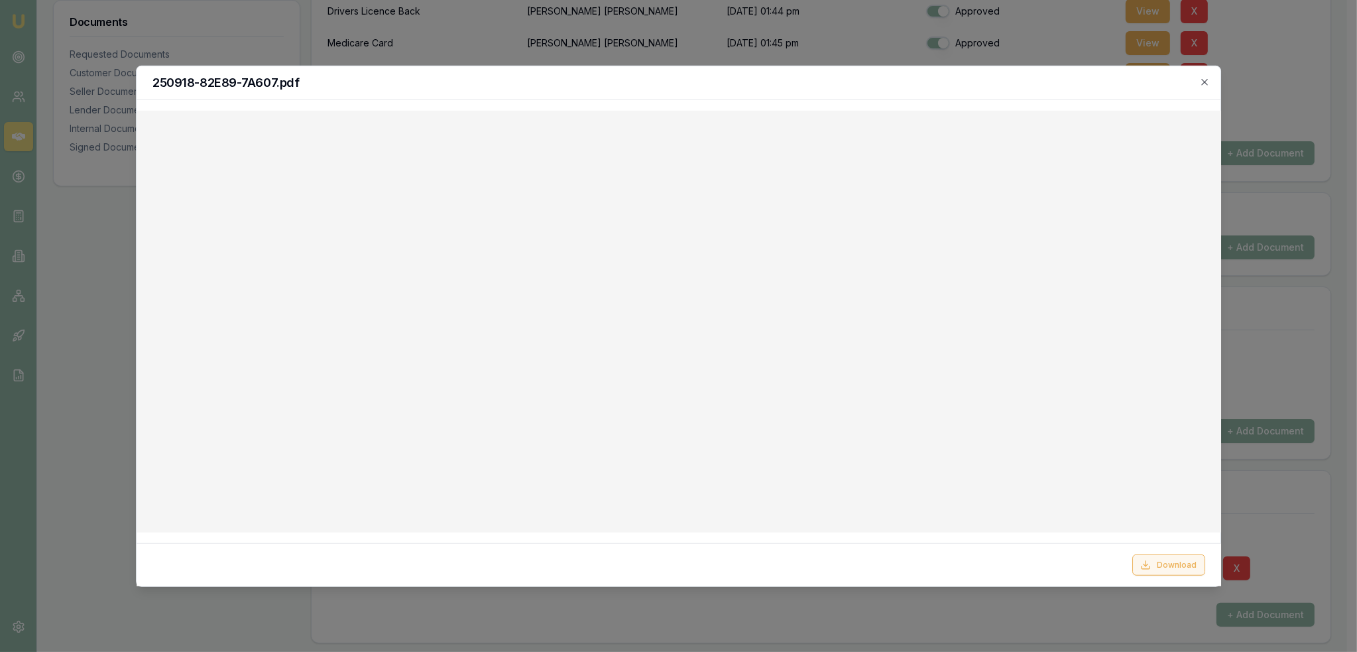
click at [1160, 564] on button "Download" at bounding box center [1168, 564] width 73 height 21
click at [1204, 76] on div "250918-82E89-7A607.pdf" at bounding box center [679, 83] width 1085 height 34
click at [1203, 80] on icon "button" at bounding box center [1205, 81] width 11 height 11
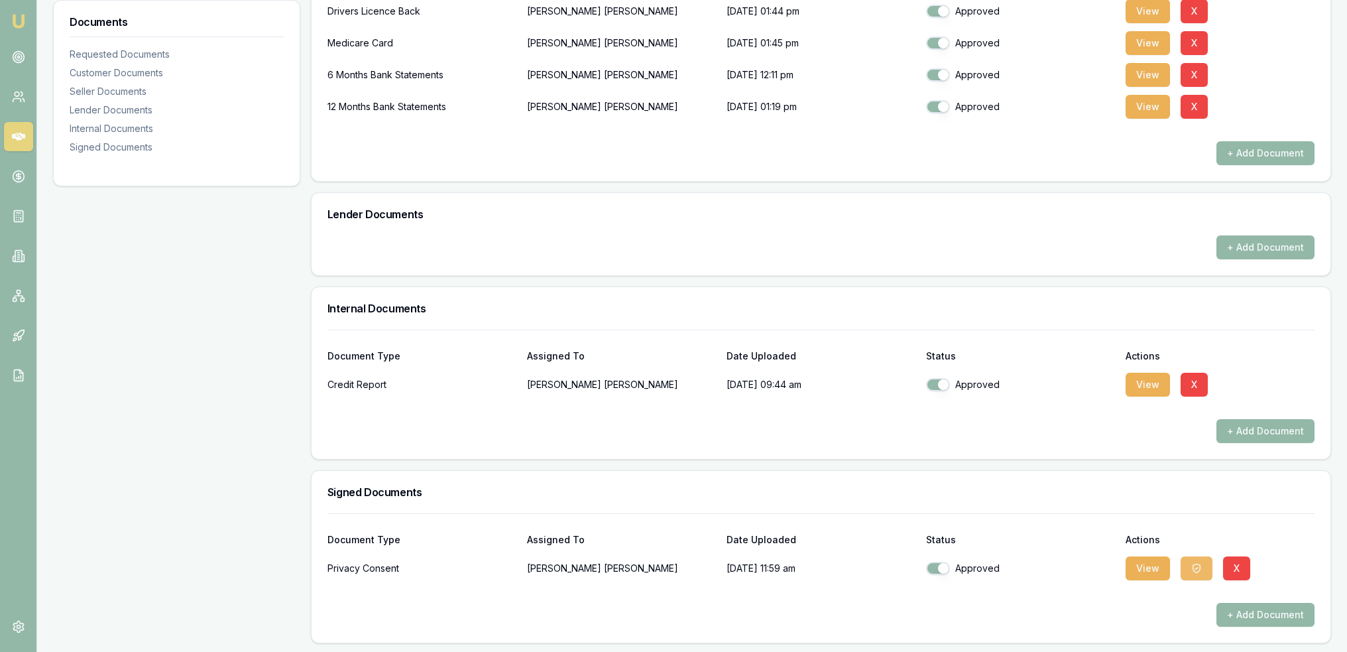
click at [1195, 568] on icon "button" at bounding box center [1197, 568] width 11 height 11
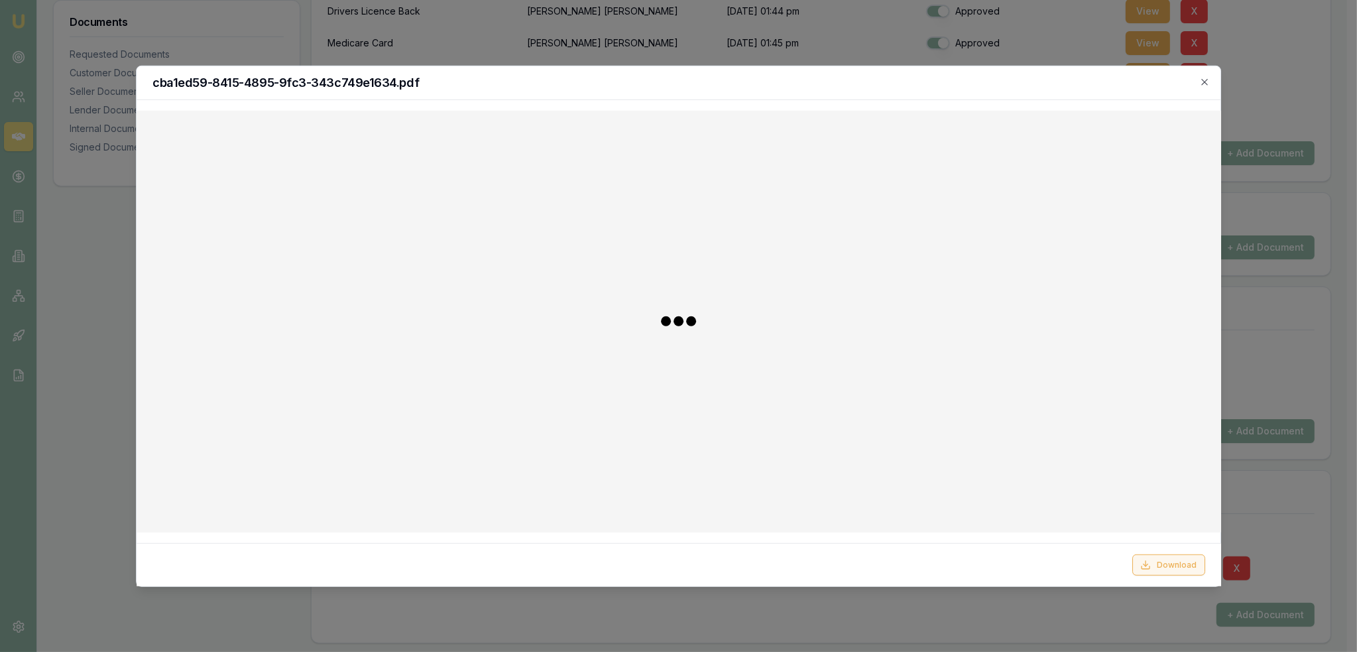
click at [1154, 569] on button "Download" at bounding box center [1168, 564] width 73 height 21
click at [919, 99] on div "cba1ed59-8415-4895-9fc3-343c749e1634.pdf Download Close" at bounding box center [679, 325] width 1086 height 521
click at [1209, 76] on icon "button" at bounding box center [1205, 81] width 11 height 11
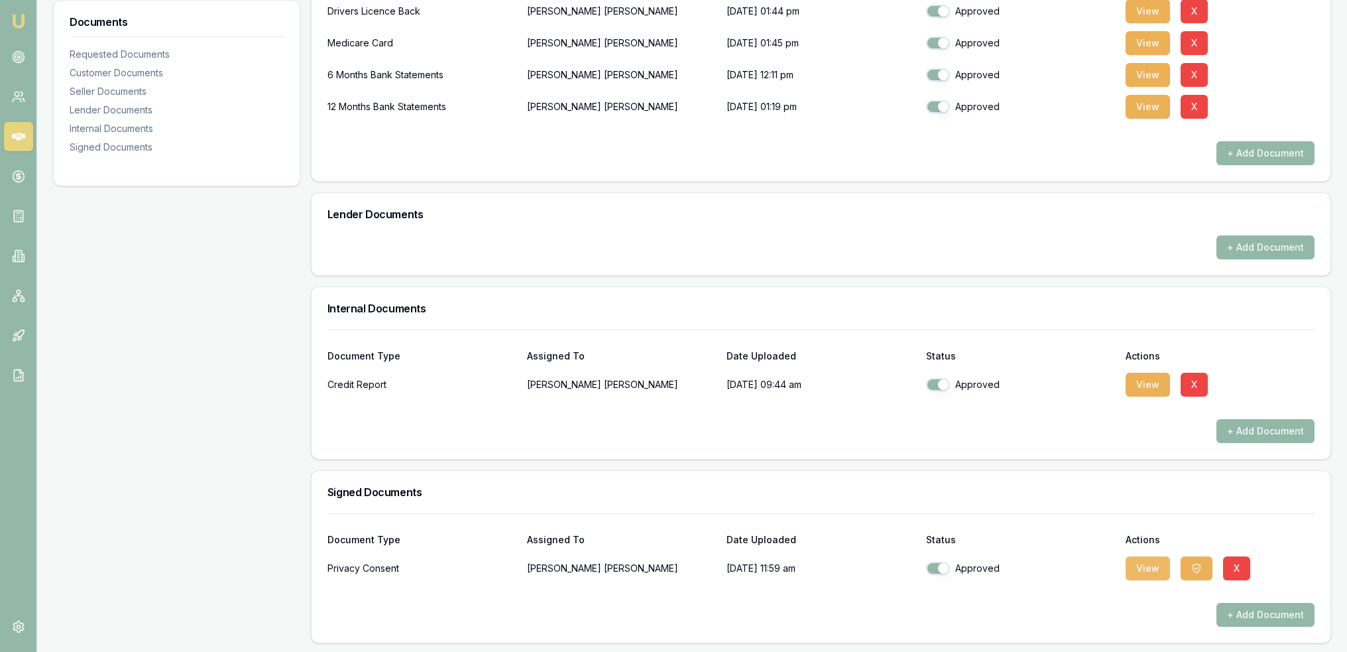
click at [1151, 565] on button "View" at bounding box center [1148, 568] width 44 height 24
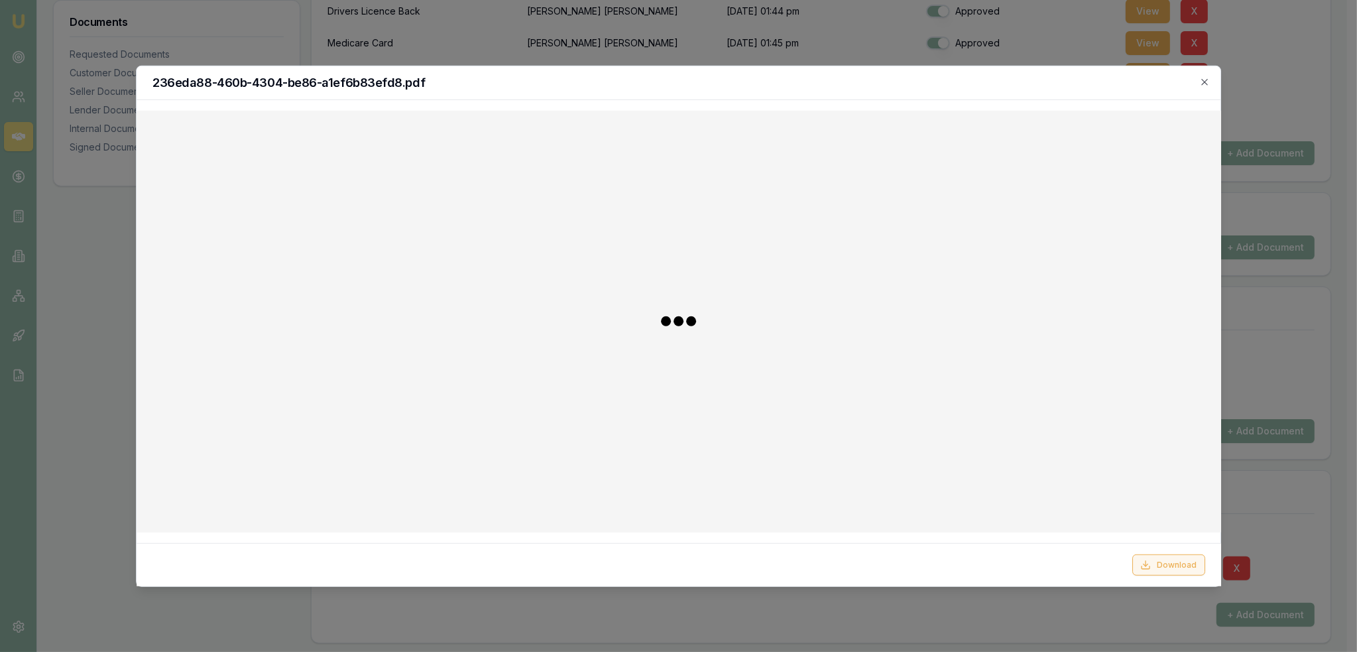
click at [1148, 567] on icon at bounding box center [1146, 565] width 11 height 11
click at [1209, 82] on icon "button" at bounding box center [1205, 81] width 11 height 11
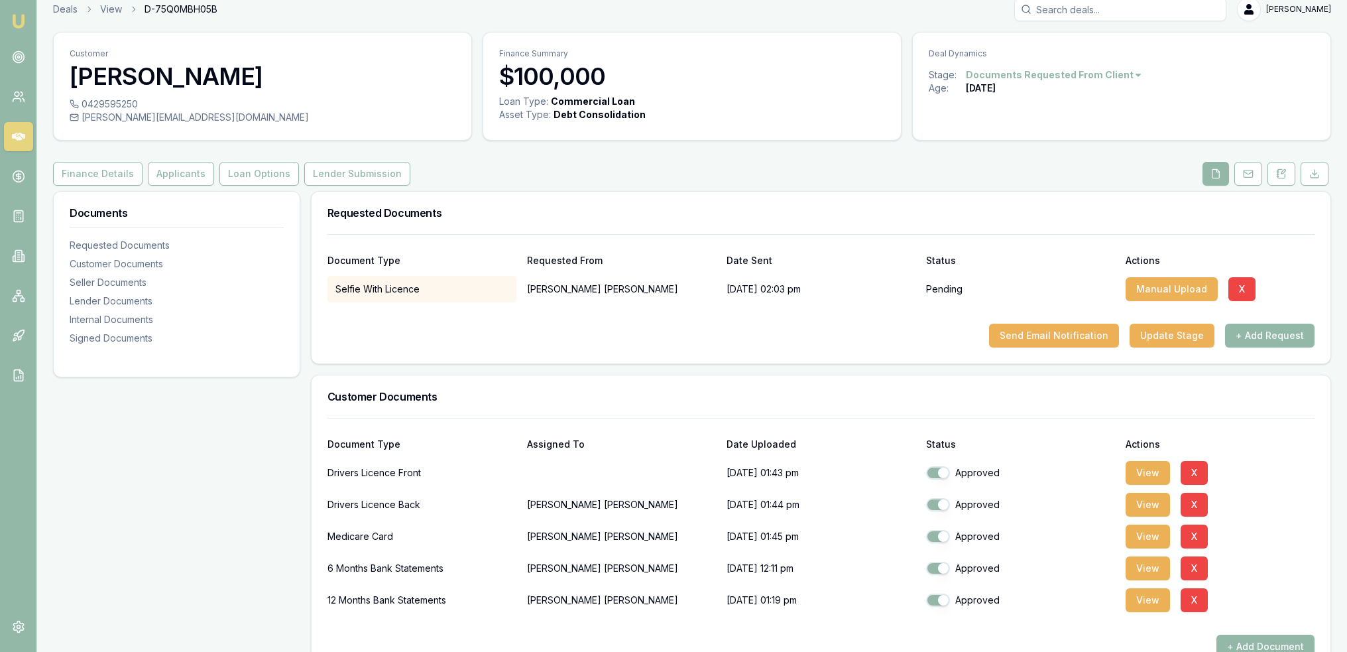
scroll to position [0, 0]
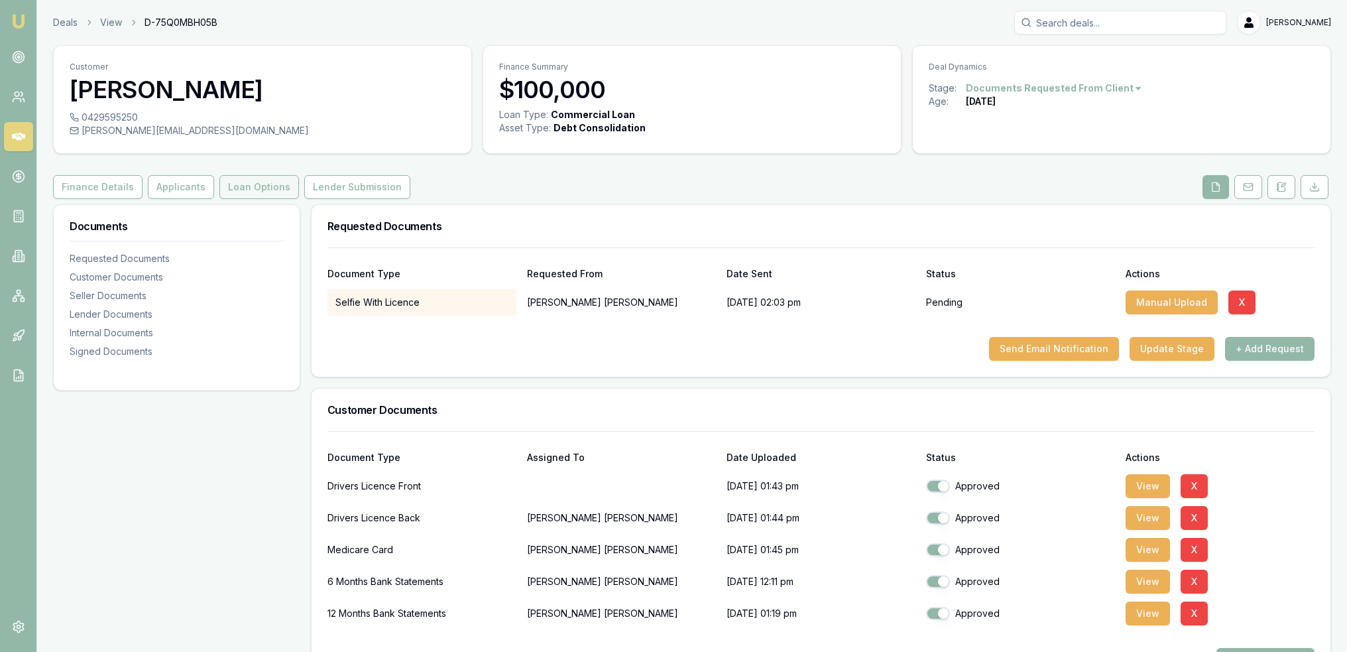
click at [244, 185] on button "Loan Options" at bounding box center [259, 187] width 80 height 24
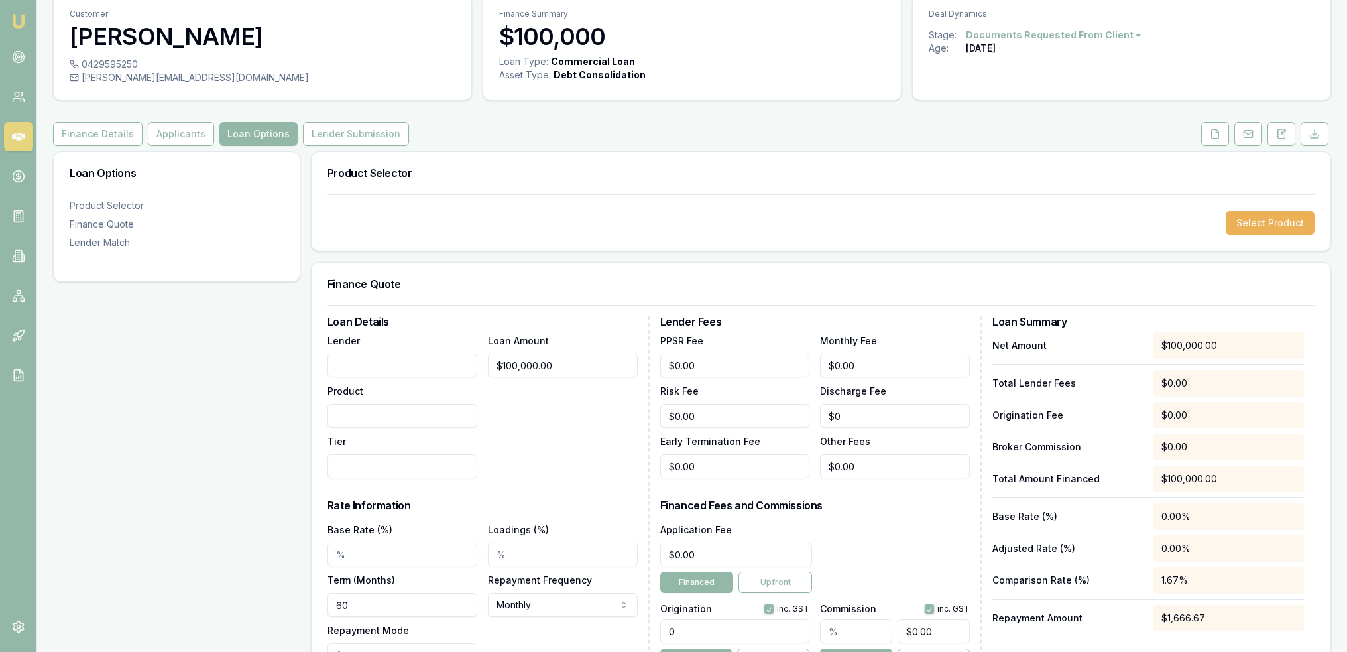
scroll to position [133, 0]
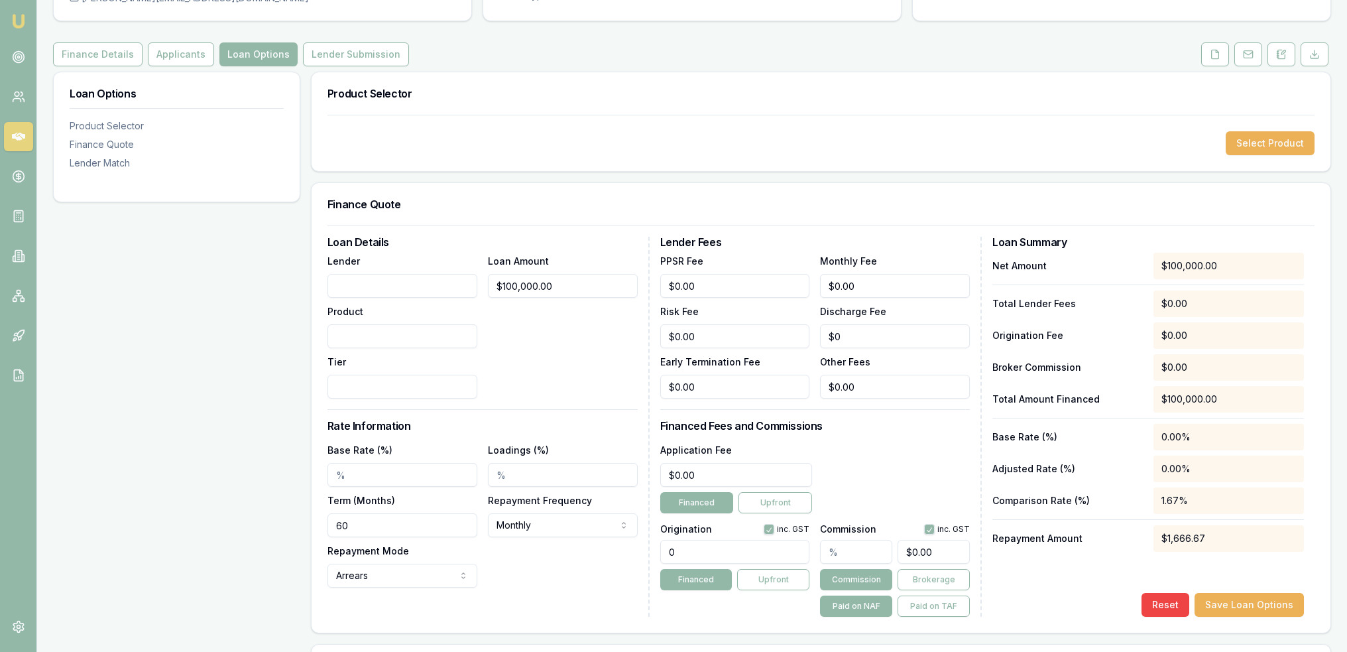
click at [401, 286] on input "Lender" at bounding box center [403, 286] width 150 height 24
type input "Lumi"
click at [377, 336] on input "Product" at bounding box center [403, 336] width 150 height 24
type input "BL"
click at [597, 326] on div "Loan Amount $100,000.00" at bounding box center [563, 326] width 150 height 146
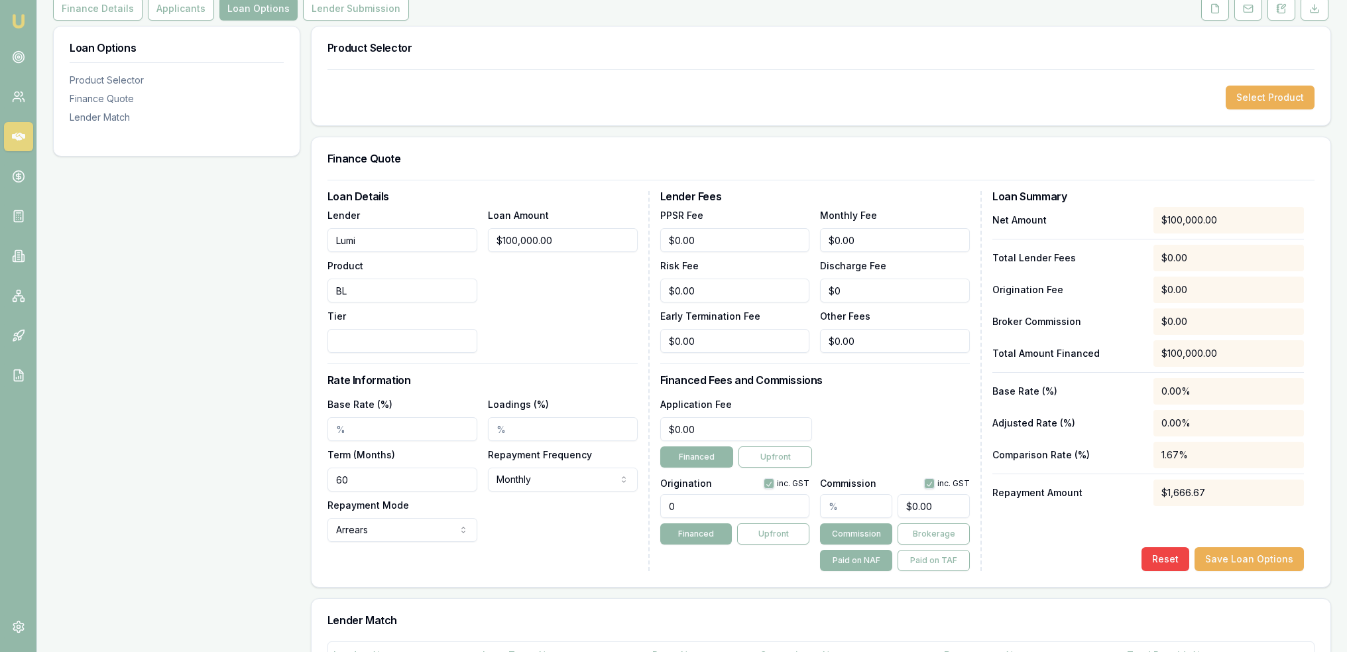
scroll to position [265, 0]
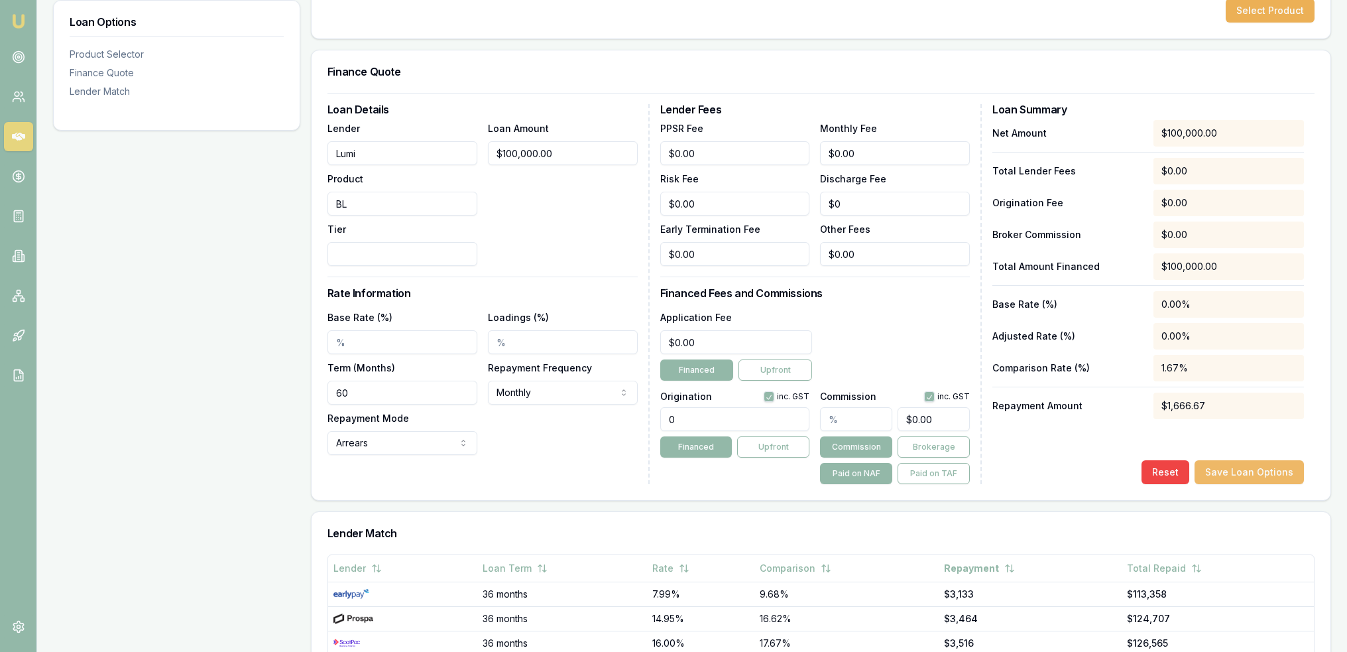
drag, startPoint x: 1357, startPoint y: 66, endPoint x: 1252, endPoint y: 474, distance: 421.7
click at [1252, 474] on button "Save Loan Options" at bounding box center [1249, 472] width 109 height 24
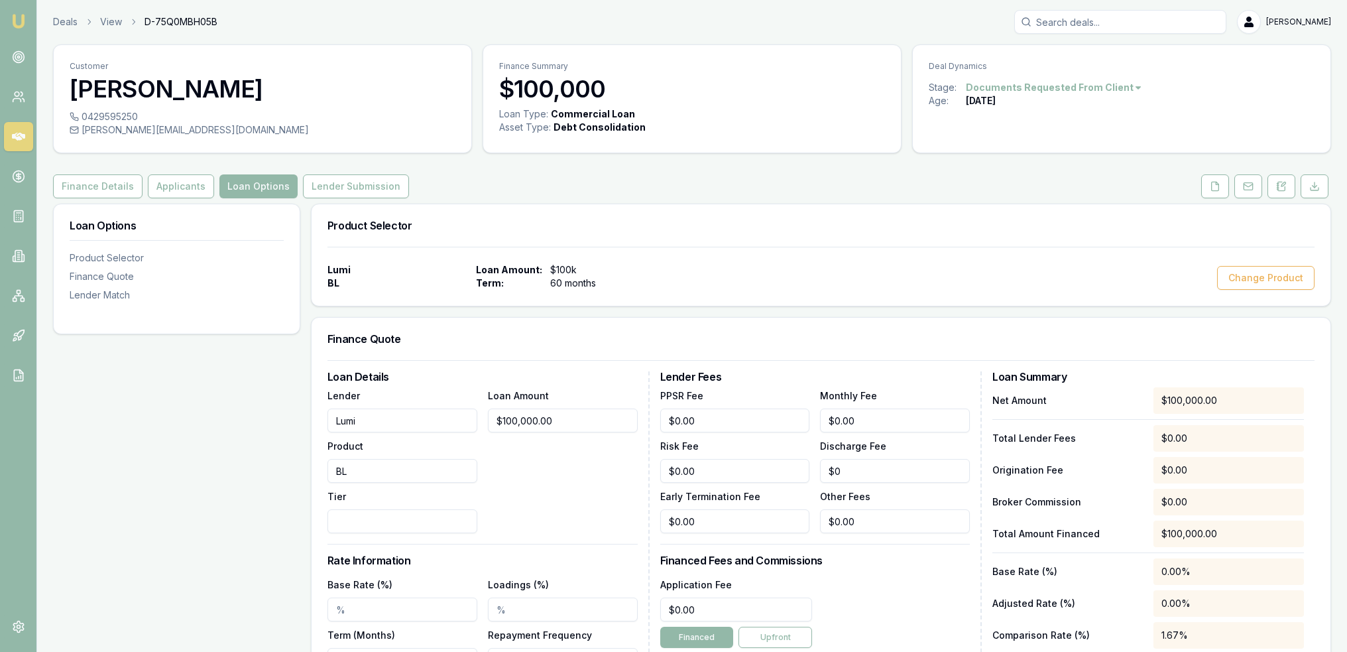
scroll to position [0, 0]
click at [334, 190] on button "Lender Submission" at bounding box center [356, 187] width 106 height 24
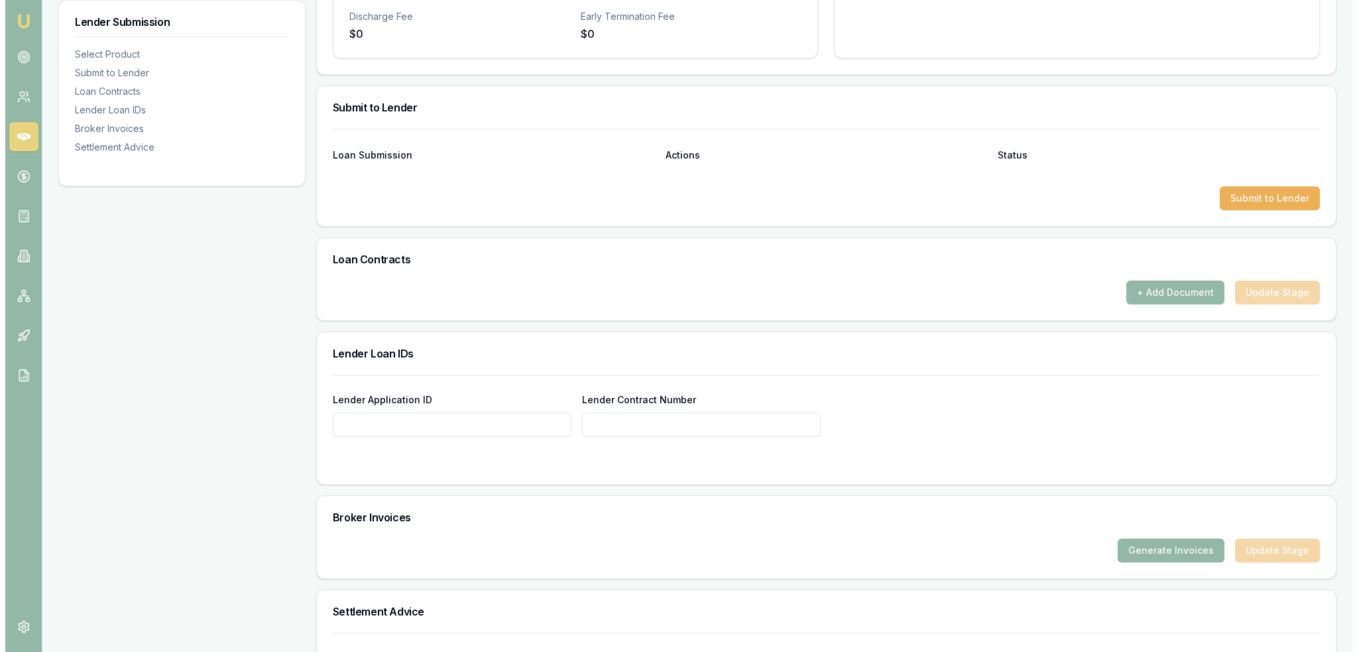
scroll to position [583, 0]
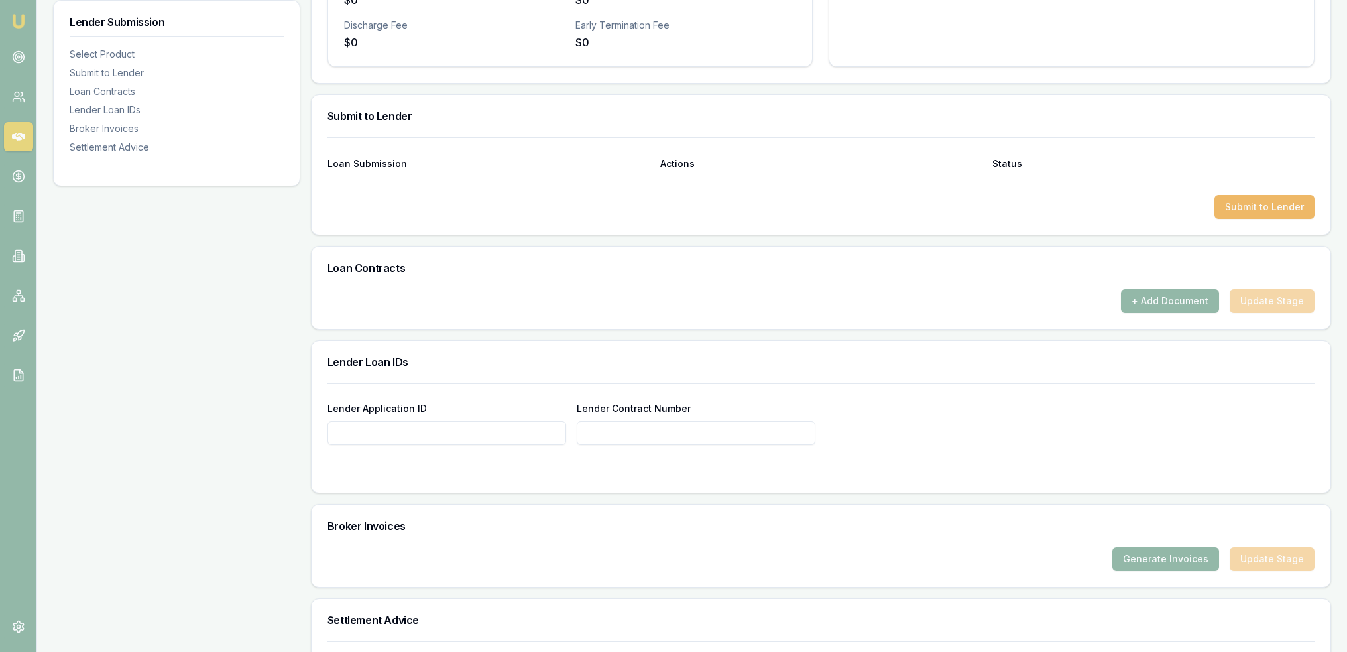
click at [1276, 206] on button "Submit to Lender" at bounding box center [1265, 207] width 100 height 24
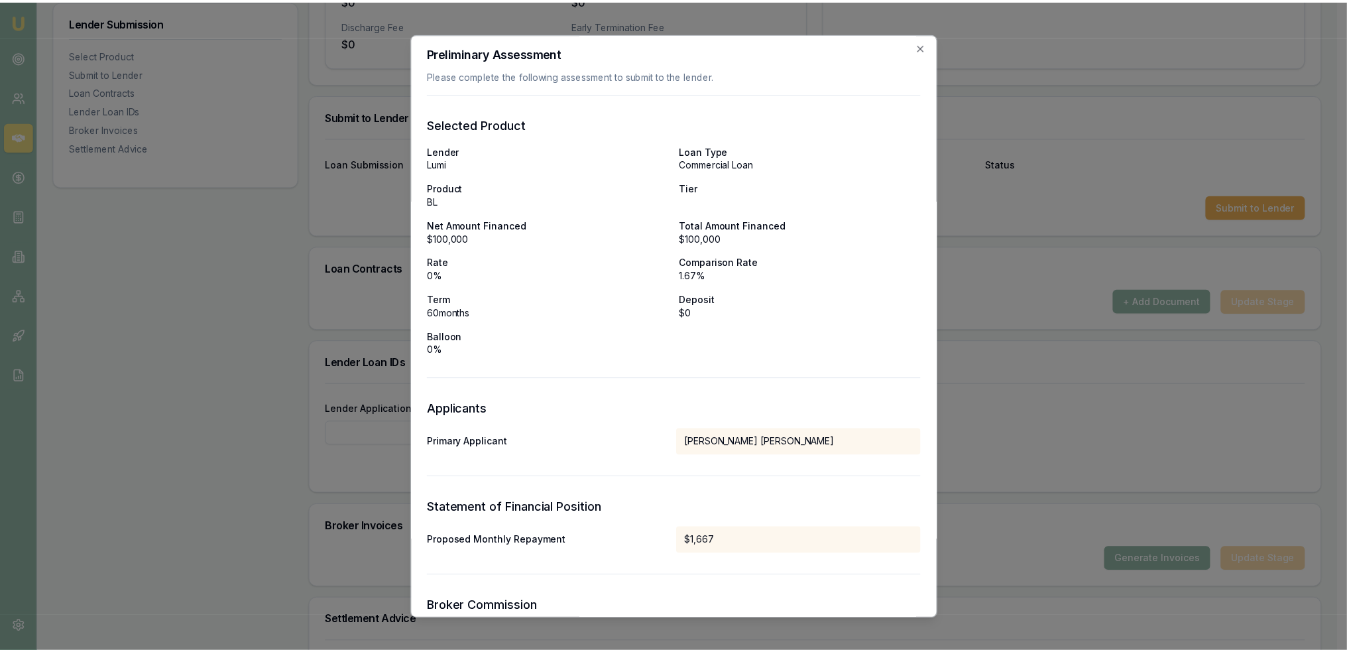
scroll to position [0, 0]
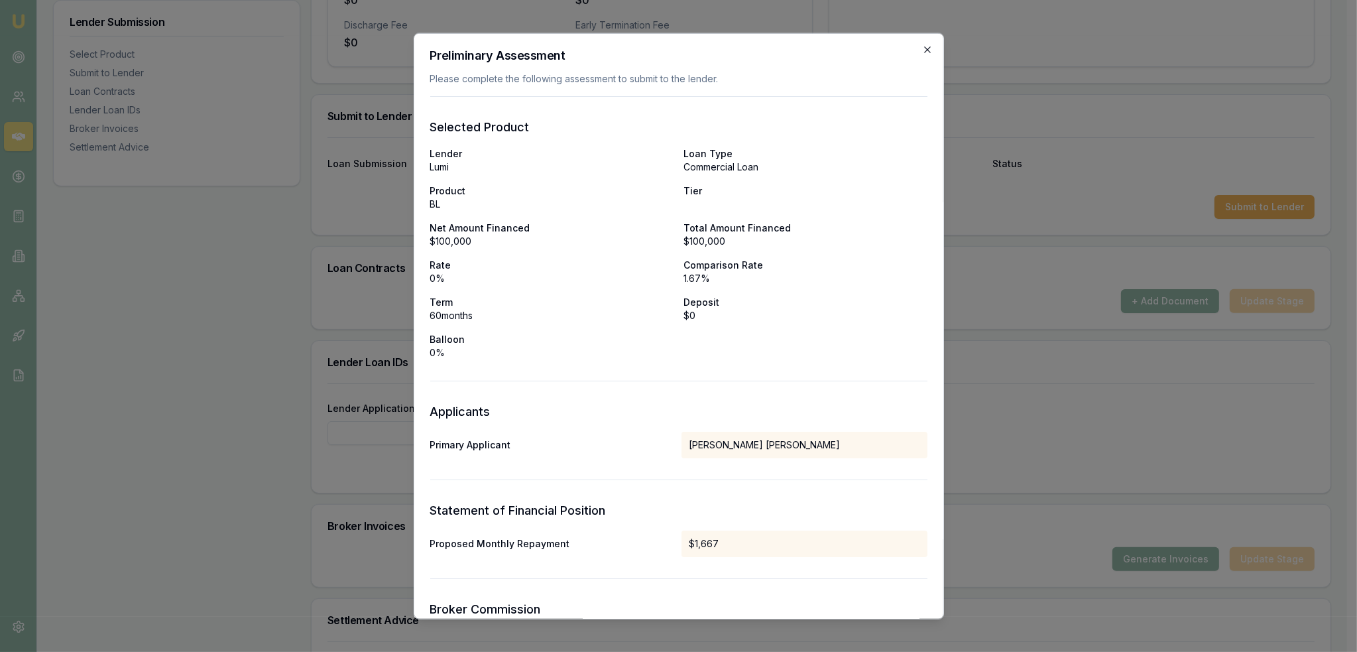
click at [922, 46] on icon "button" at bounding box center [927, 49] width 11 height 11
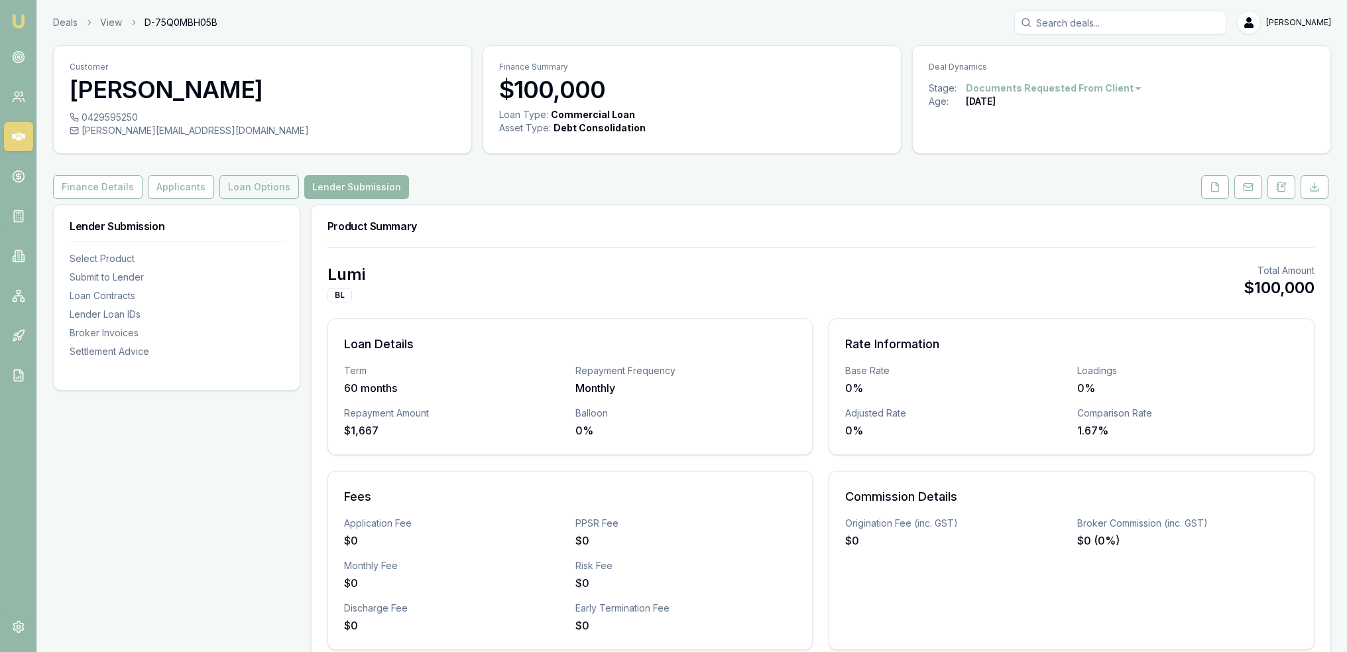
click at [261, 181] on button "Loan Options" at bounding box center [259, 187] width 80 height 24
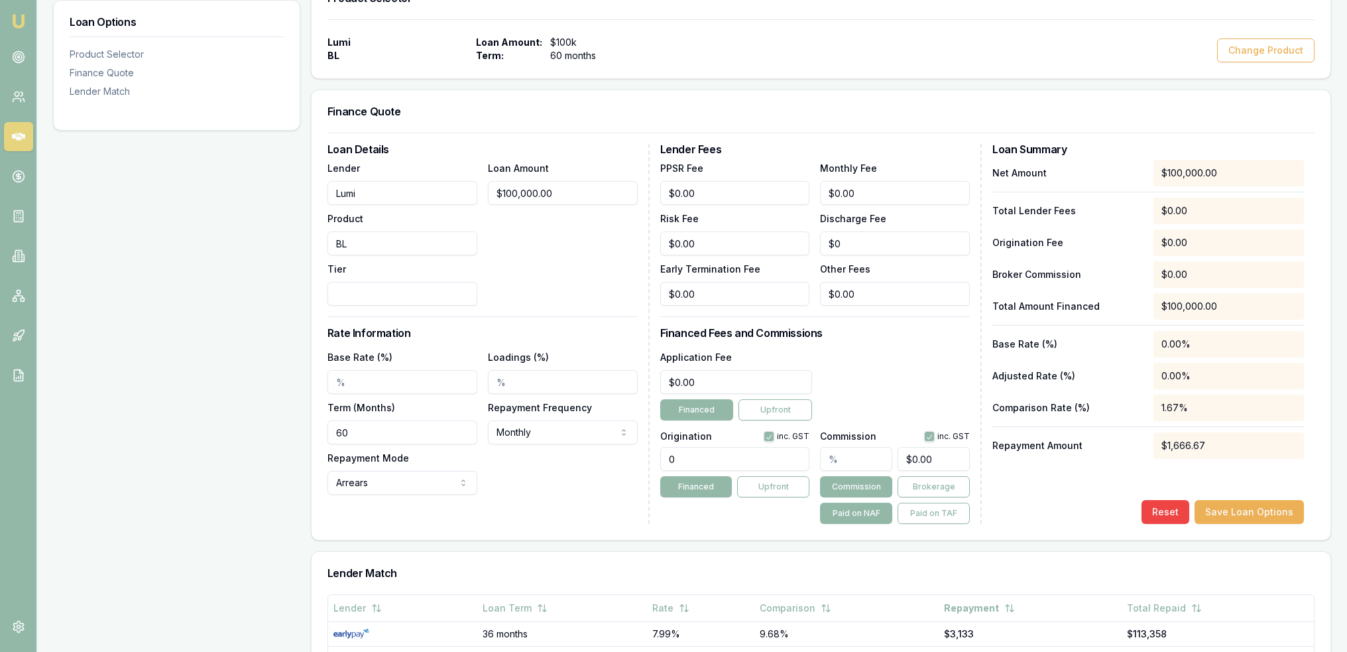
scroll to position [265, 0]
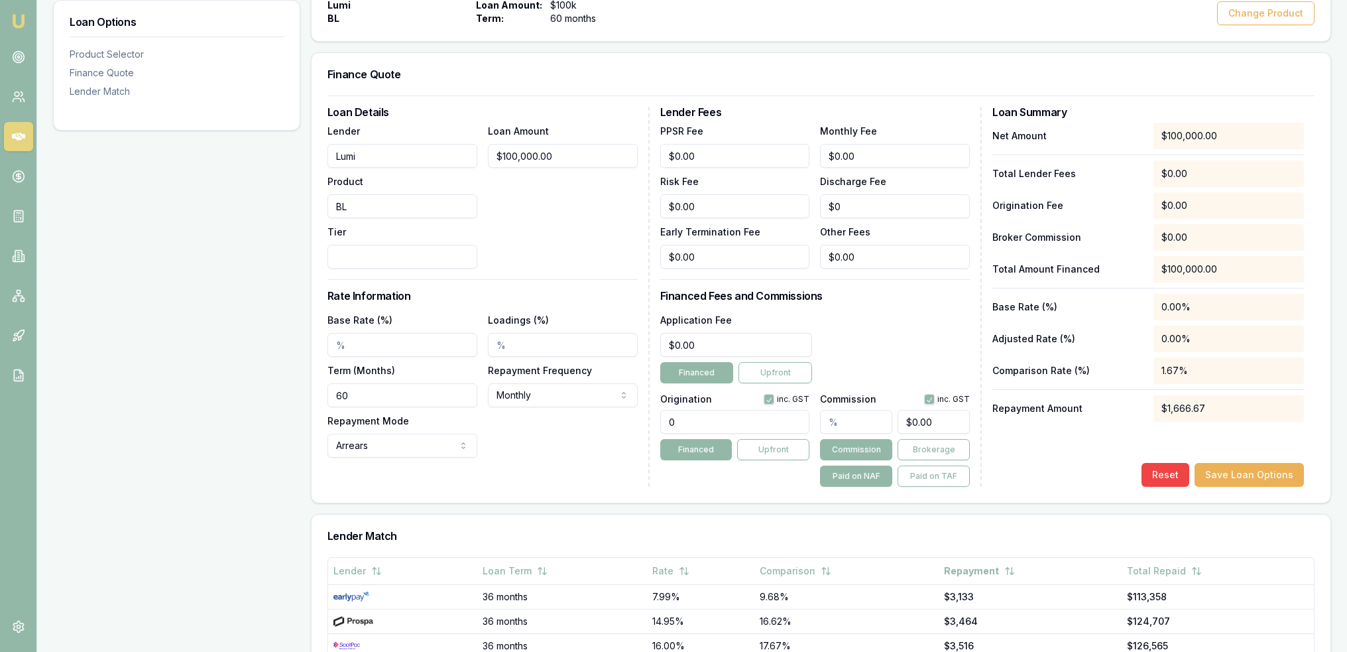
drag, startPoint x: 406, startPoint y: 341, endPoint x: 300, endPoint y: 343, distance: 105.5
click at [303, 343] on div "Loan Options Product Selector Finance Quote Lender Match Product Selector Lumi …" at bounding box center [692, 414] width 1278 height 950
type input "29.50%"
click at [517, 446] on div "Base Rate (%) 29.50% Loadings (%) Term (Months) 60 Repayment Frequency Monthly …" at bounding box center [483, 385] width 310 height 146
click at [1227, 477] on button "Save Loan Options" at bounding box center [1249, 475] width 109 height 24
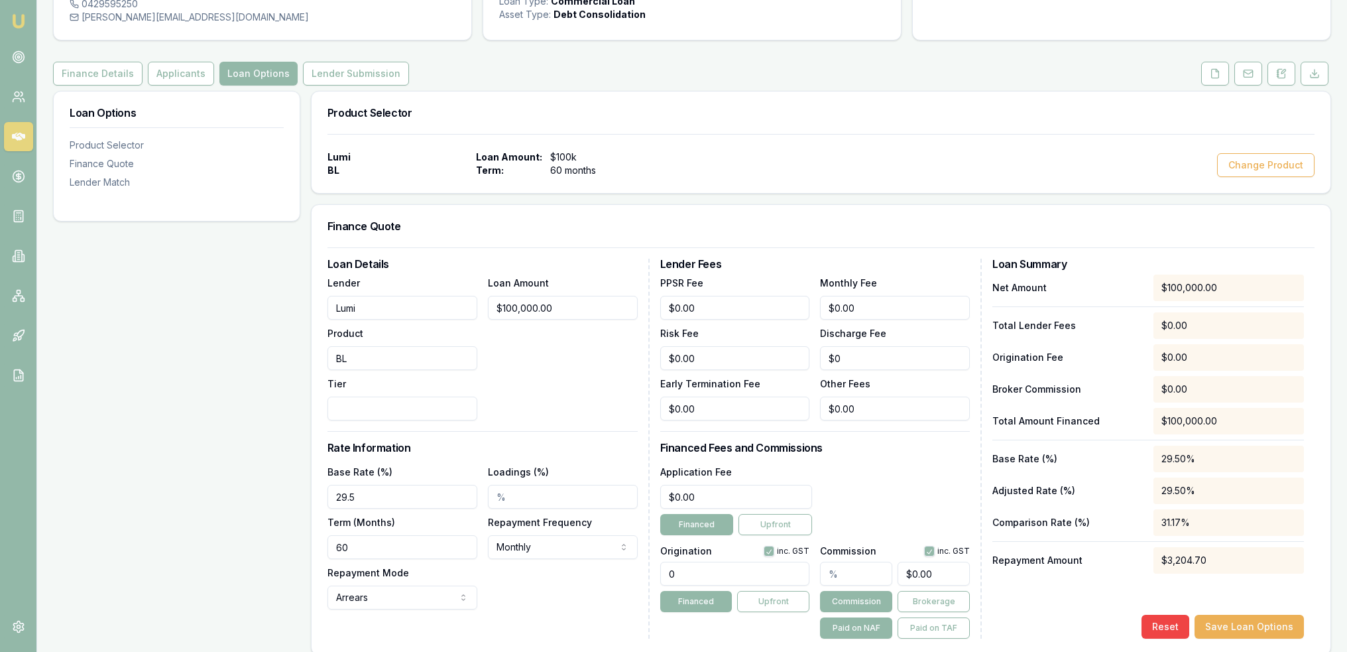
scroll to position [0, 0]
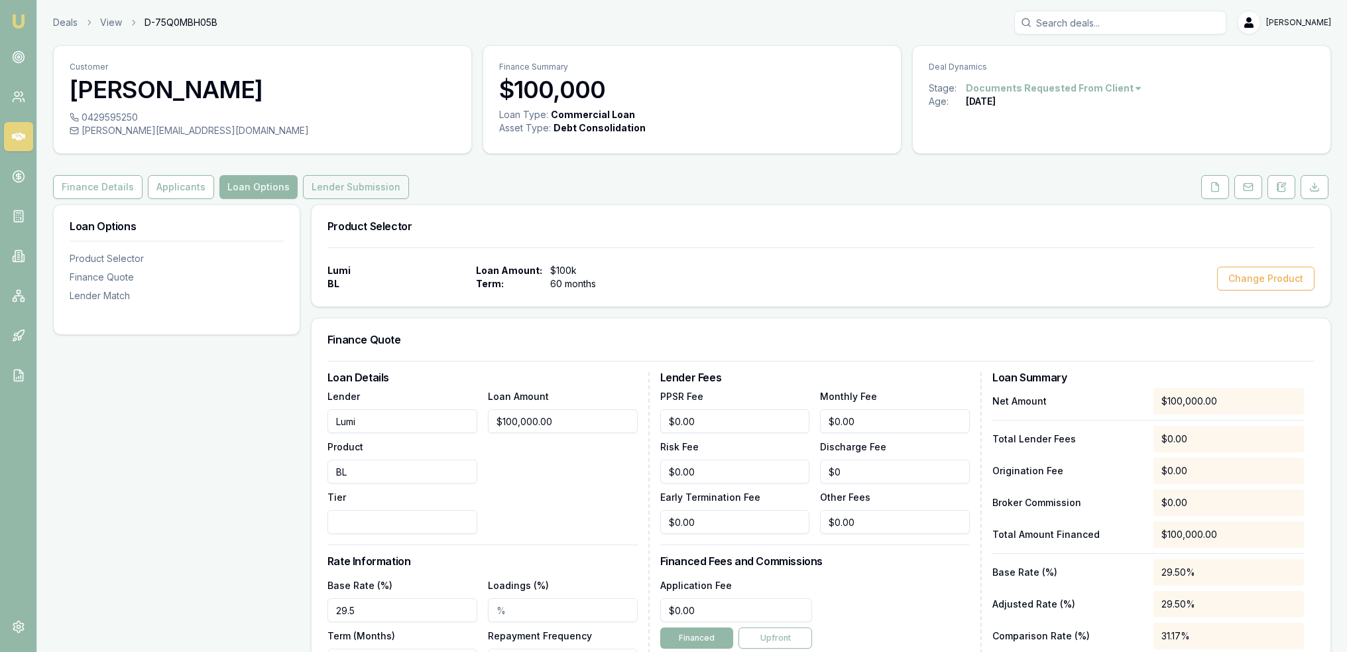
click at [345, 180] on button "Lender Submission" at bounding box center [356, 187] width 106 height 24
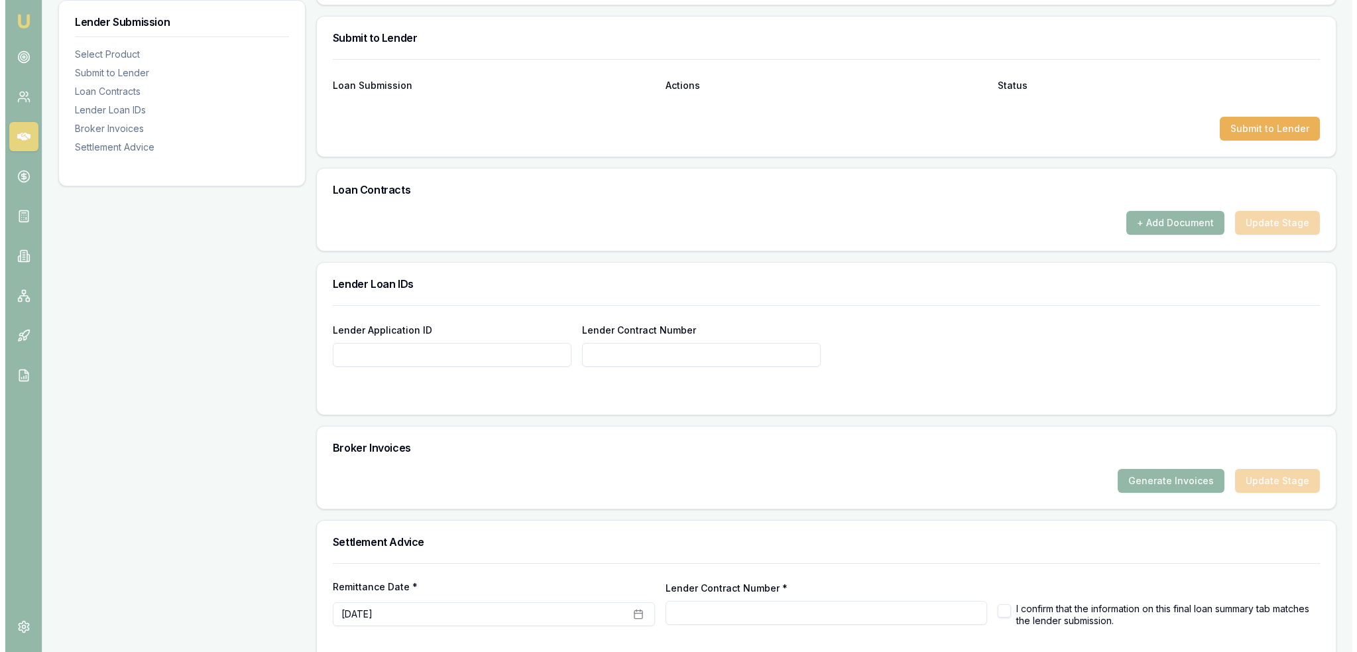
scroll to position [695, 0]
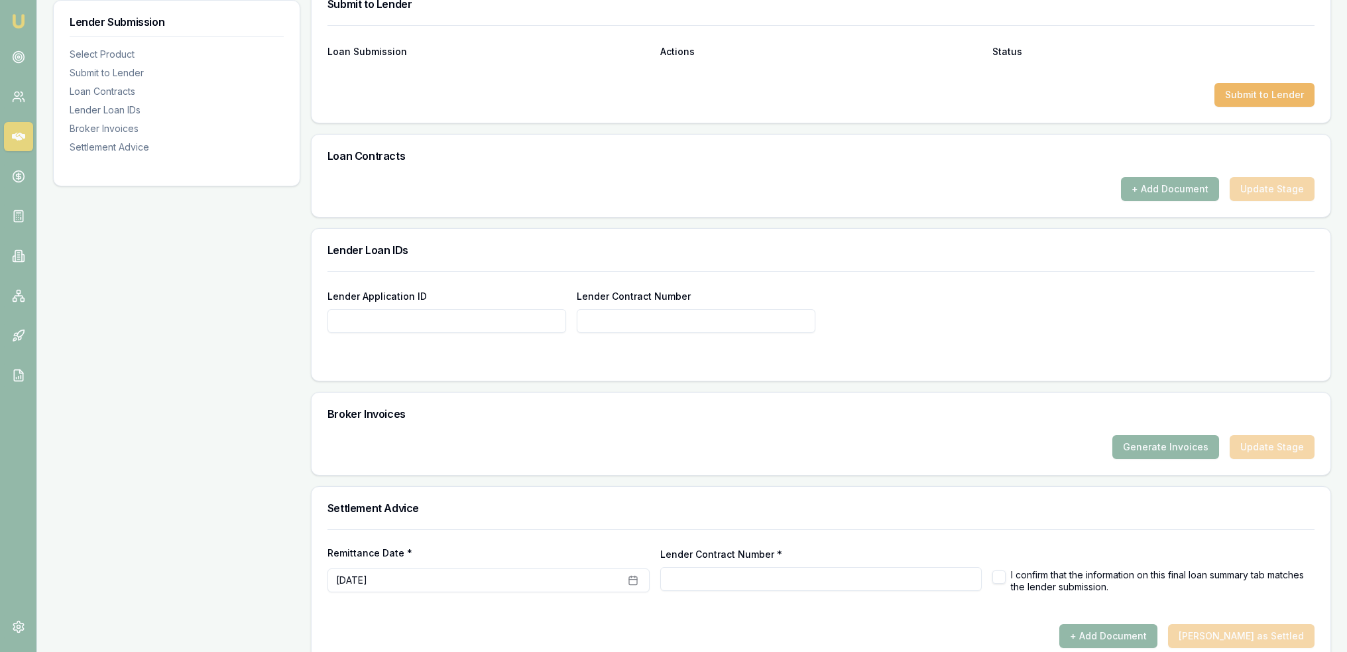
click at [1274, 93] on button "Submit to Lender" at bounding box center [1265, 95] width 100 height 24
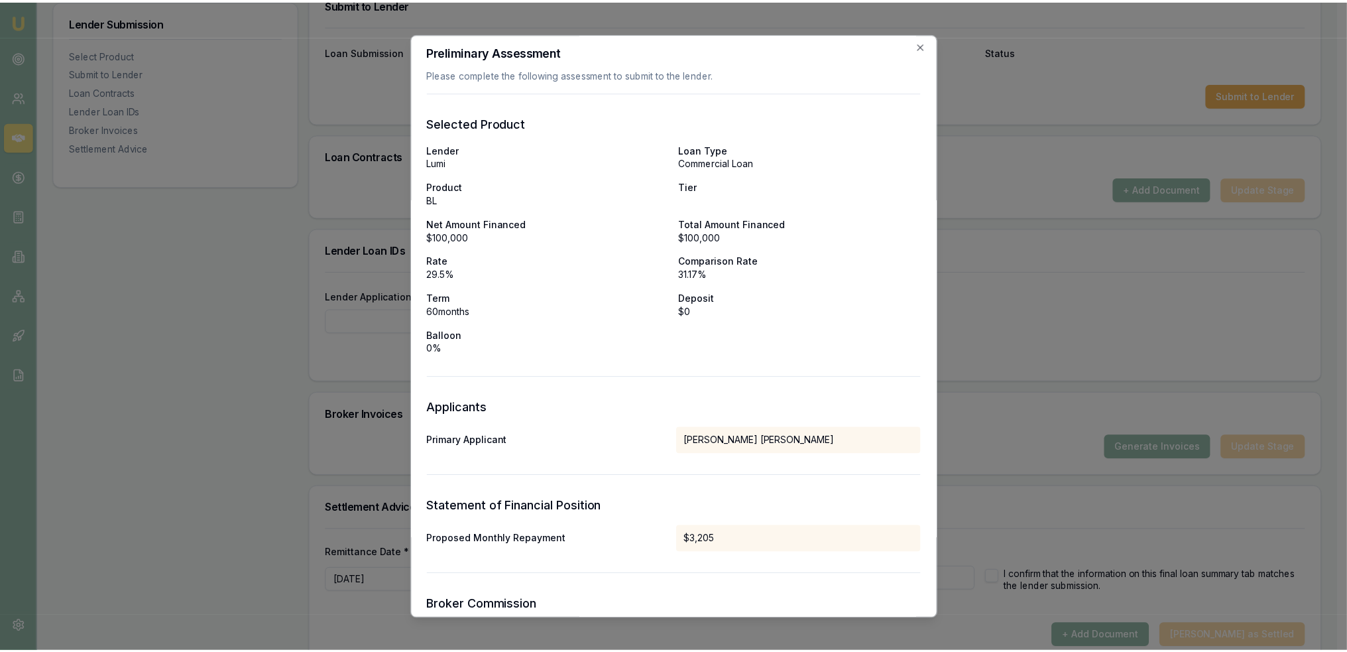
scroll to position [0, 0]
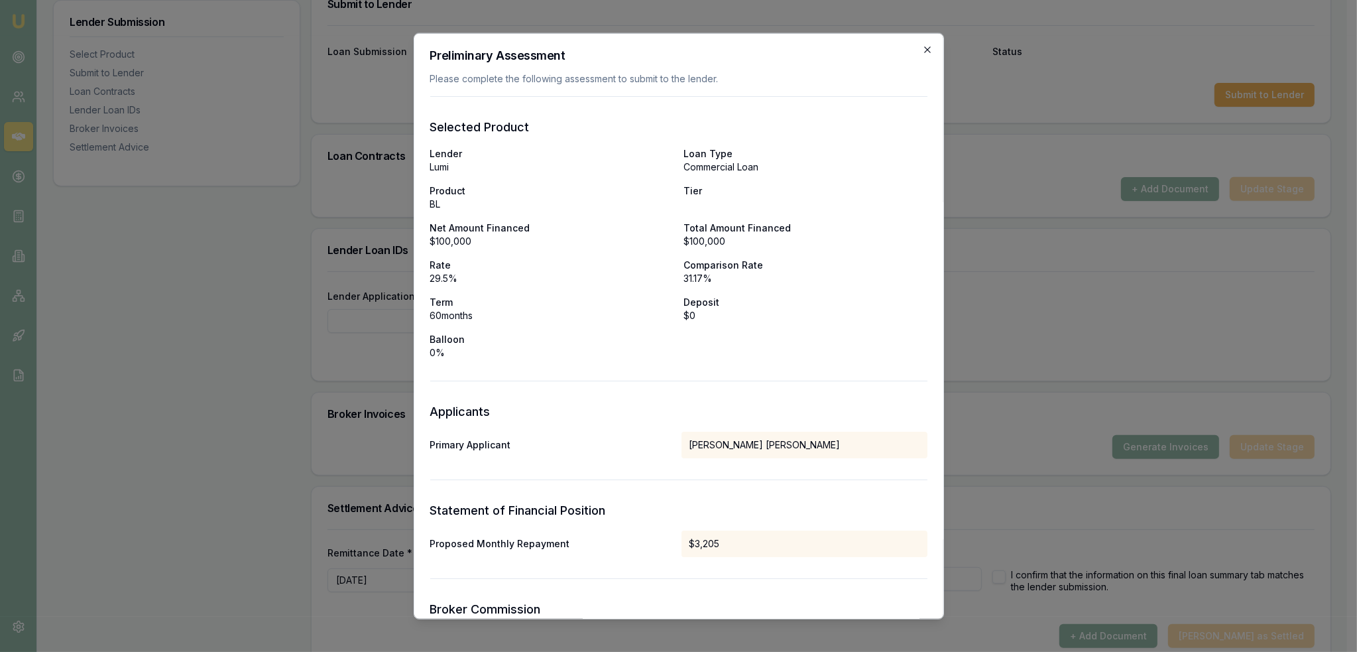
click at [922, 50] on icon "button" at bounding box center [927, 49] width 11 height 11
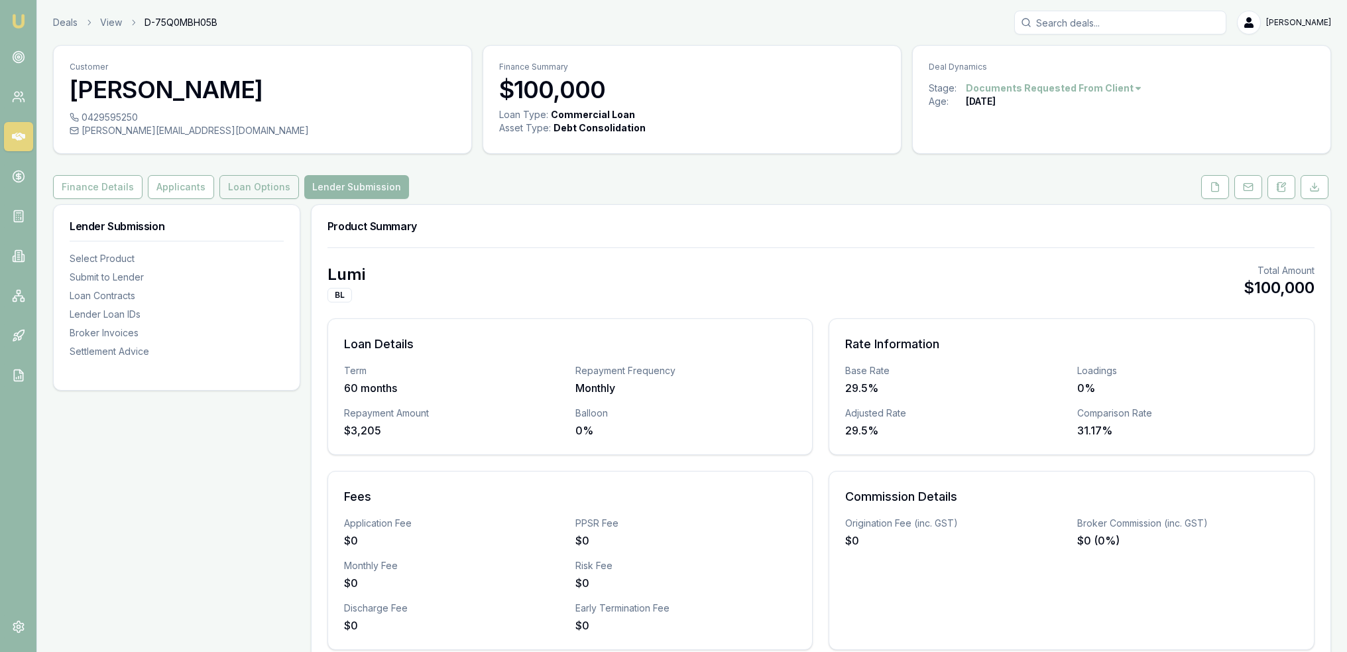
click at [235, 183] on button "Loan Options" at bounding box center [259, 187] width 80 height 24
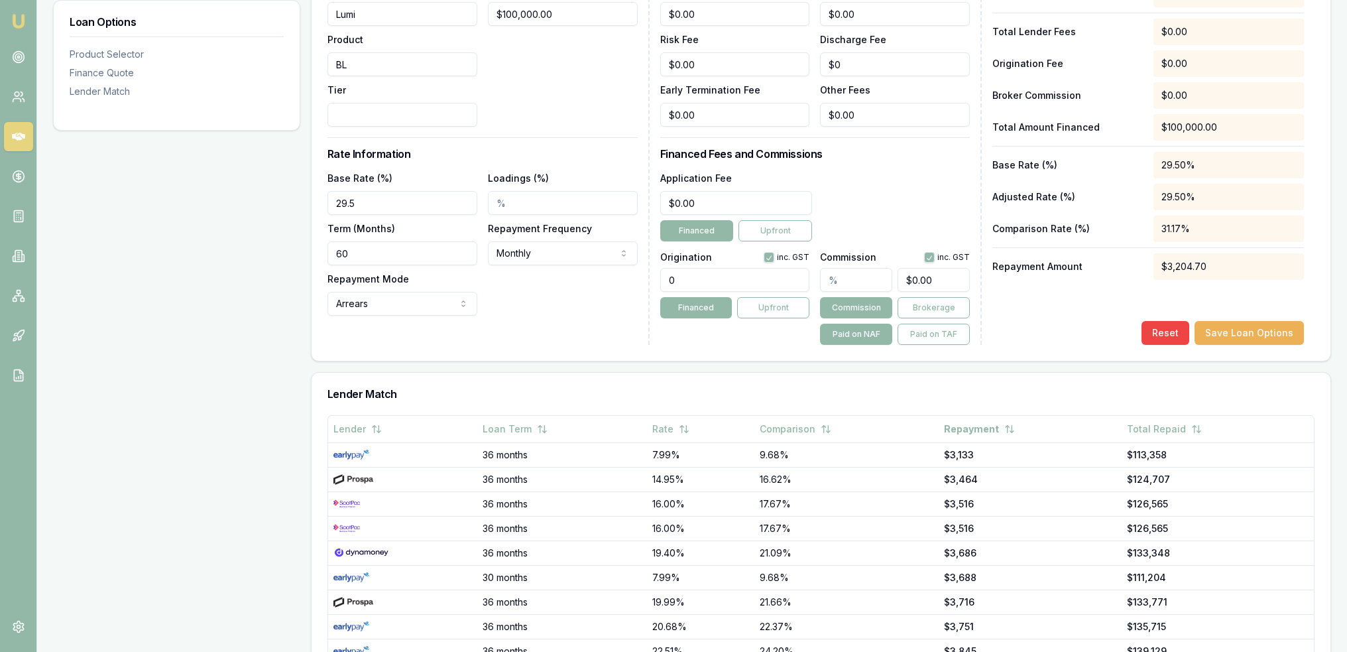
scroll to position [332, 0]
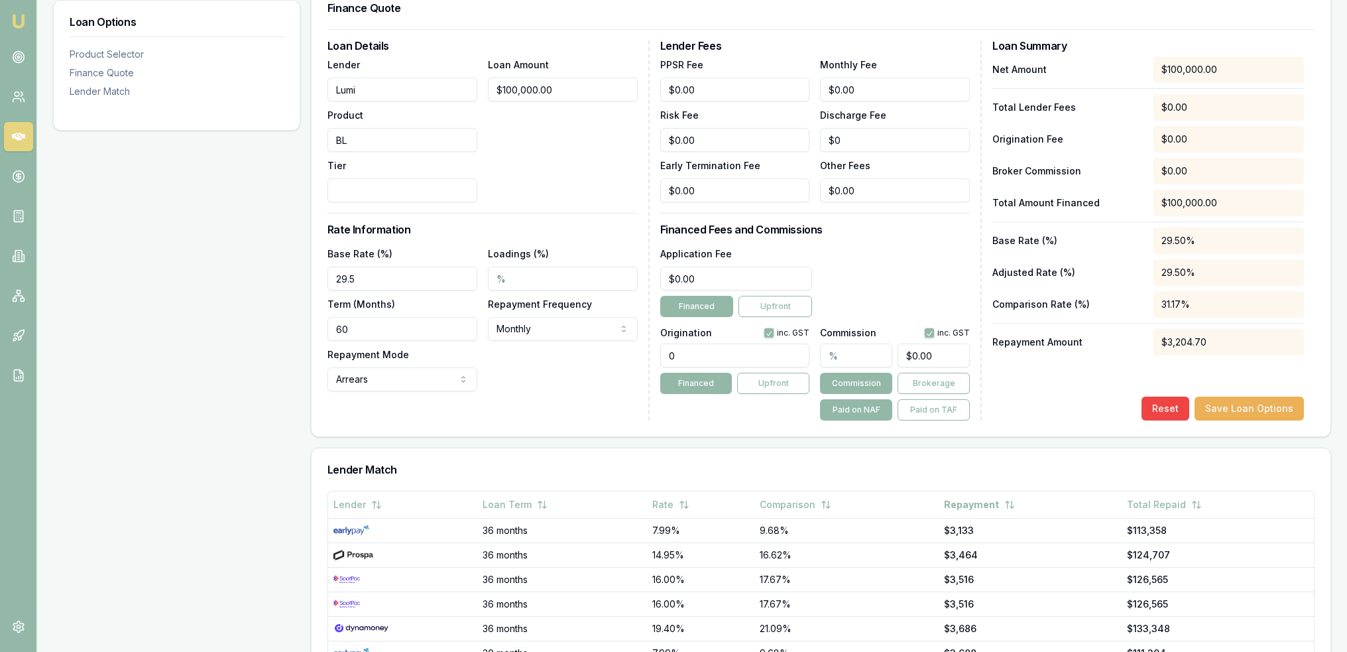
click at [396, 182] on input "Tier" at bounding box center [403, 190] width 150 height 24
type input "3"
click at [559, 164] on div "Loan Amount $100,000.00" at bounding box center [563, 129] width 150 height 146
drag, startPoint x: 1257, startPoint y: 418, endPoint x: 1042, endPoint y: 444, distance: 215.7
click at [1254, 418] on button "Save Loan Options" at bounding box center [1249, 409] width 109 height 24
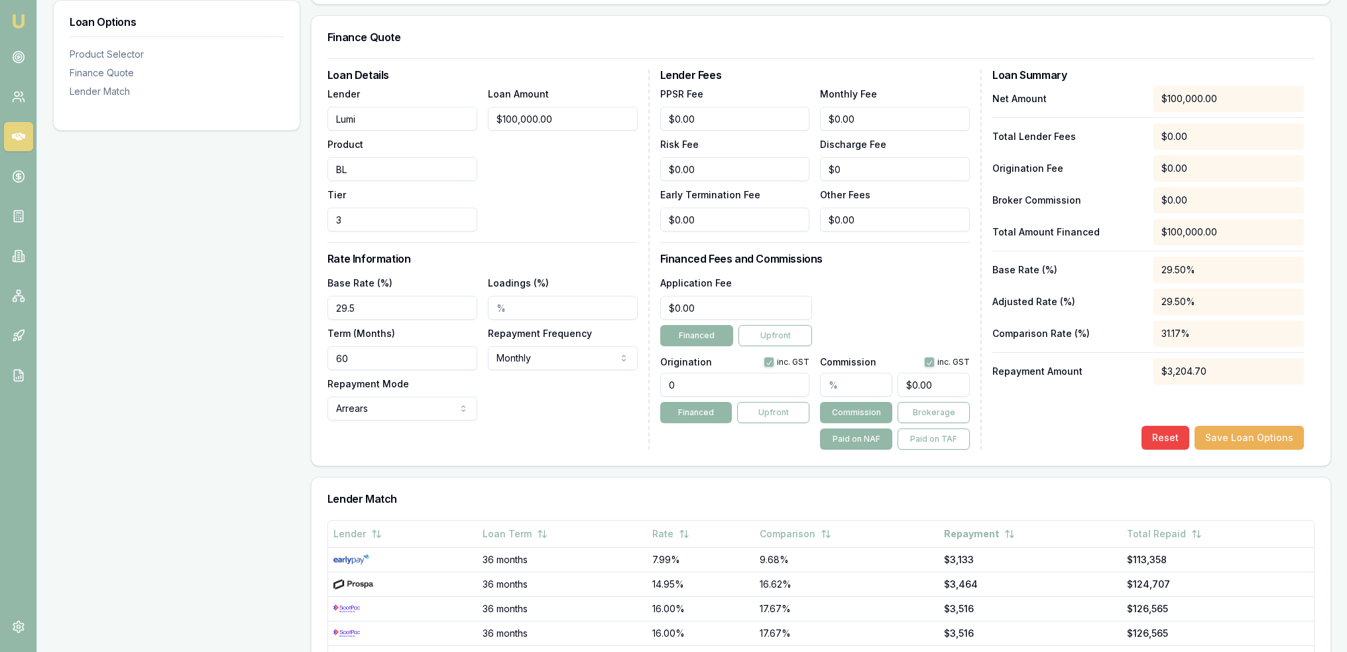
scroll to position [66, 0]
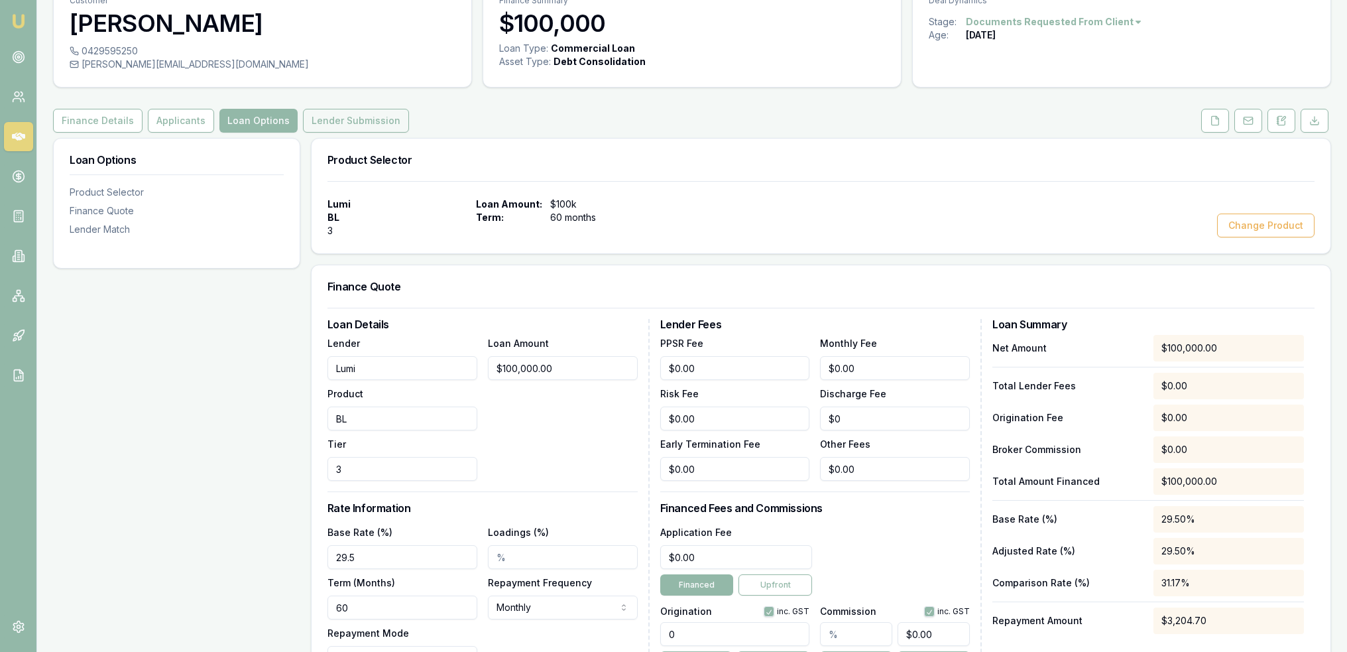
click at [312, 110] on button "Lender Submission" at bounding box center [356, 121] width 106 height 24
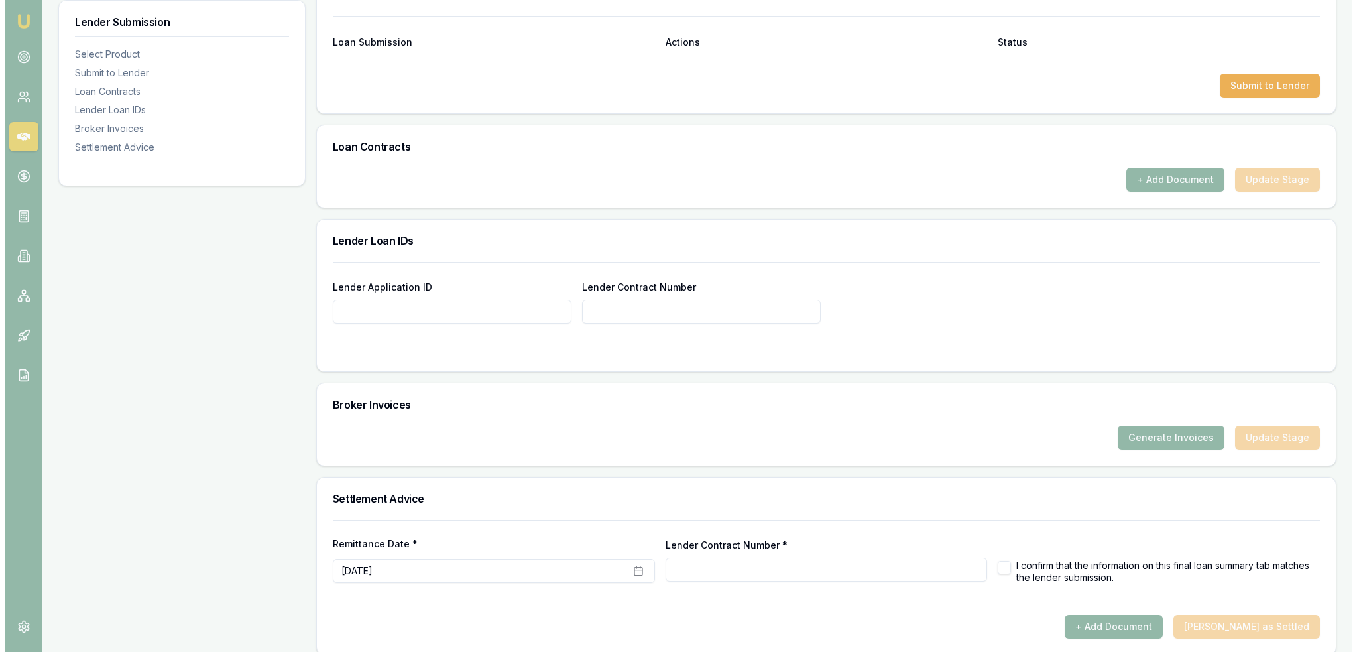
scroll to position [690, 0]
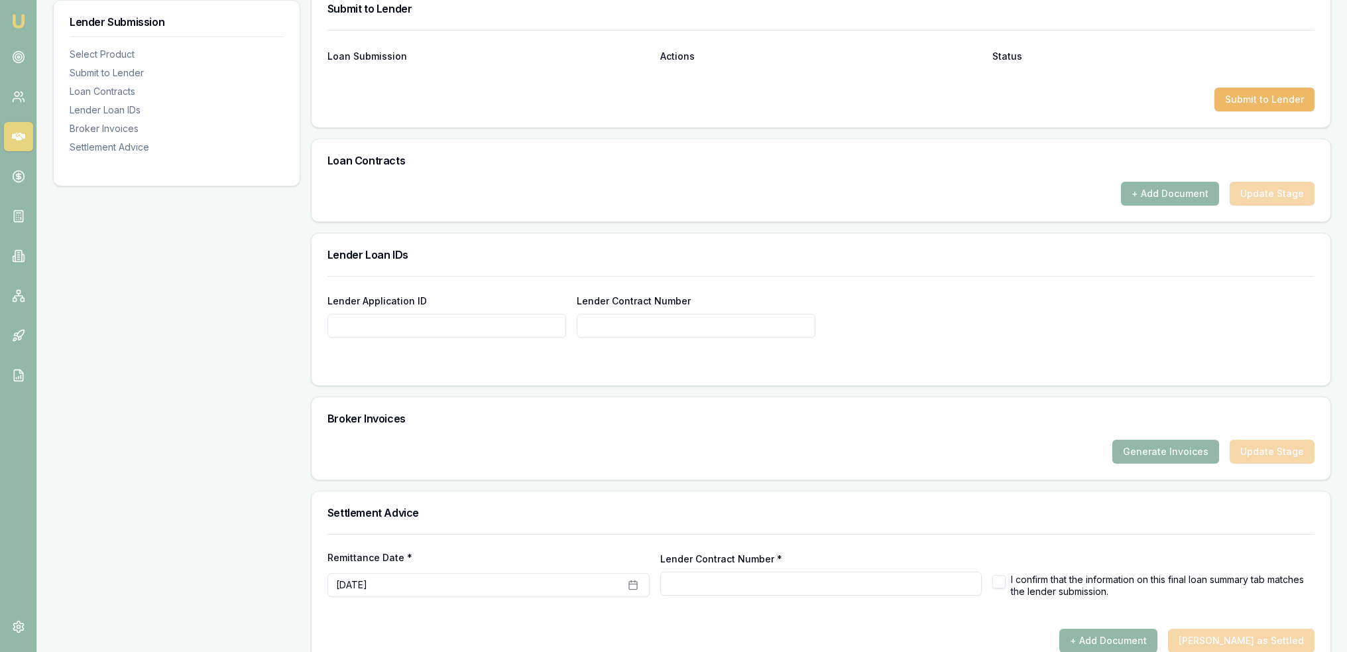
click at [1258, 97] on button "Submit to Lender" at bounding box center [1265, 100] width 100 height 24
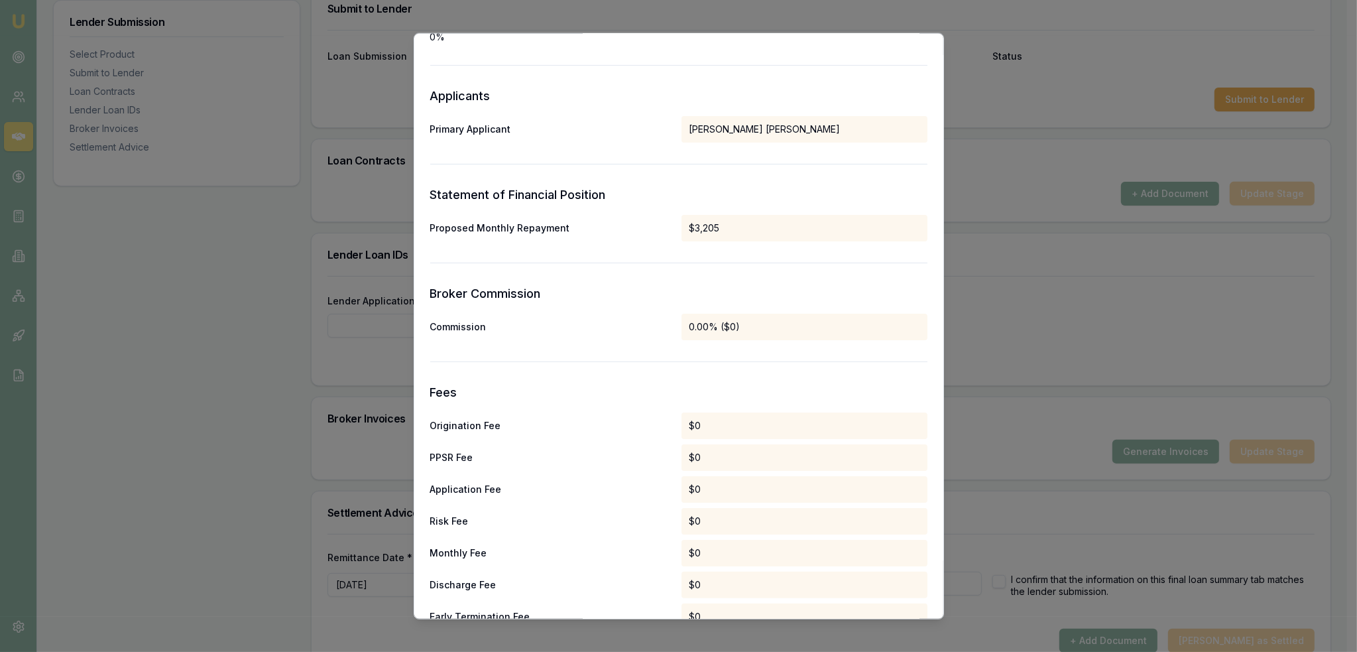
scroll to position [576, 0]
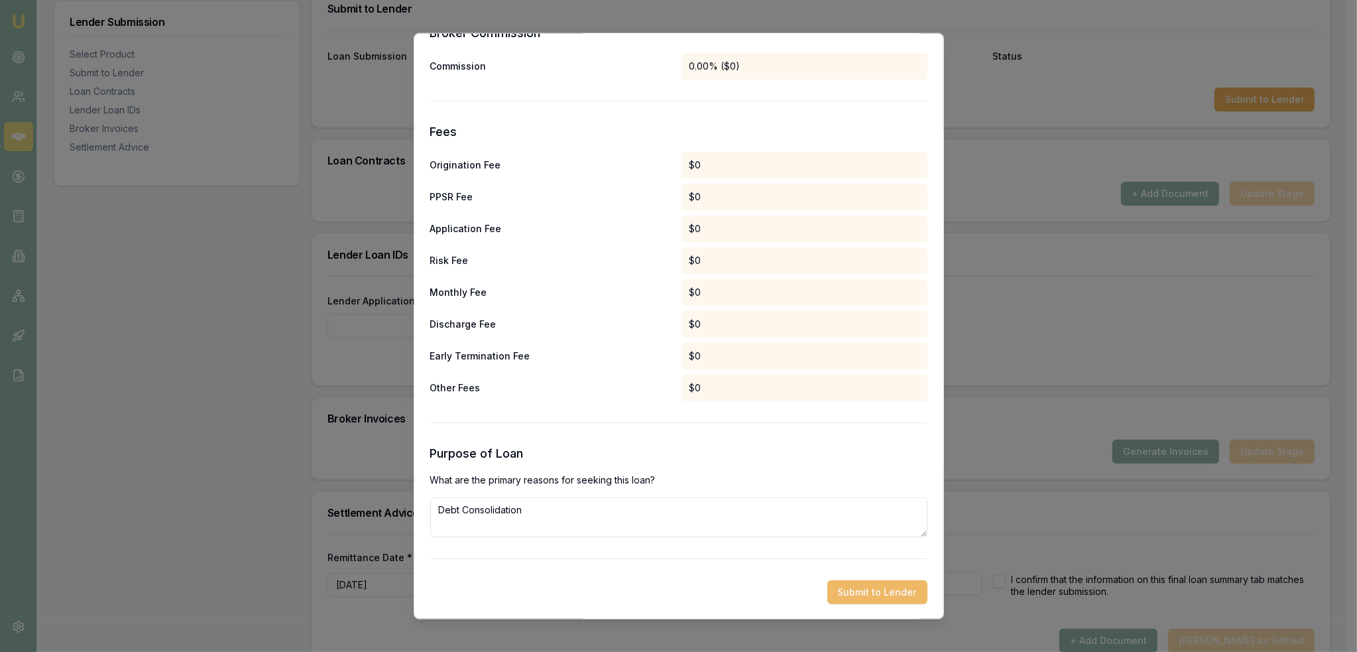
click at [878, 591] on button "Submit to Lender" at bounding box center [878, 592] width 100 height 24
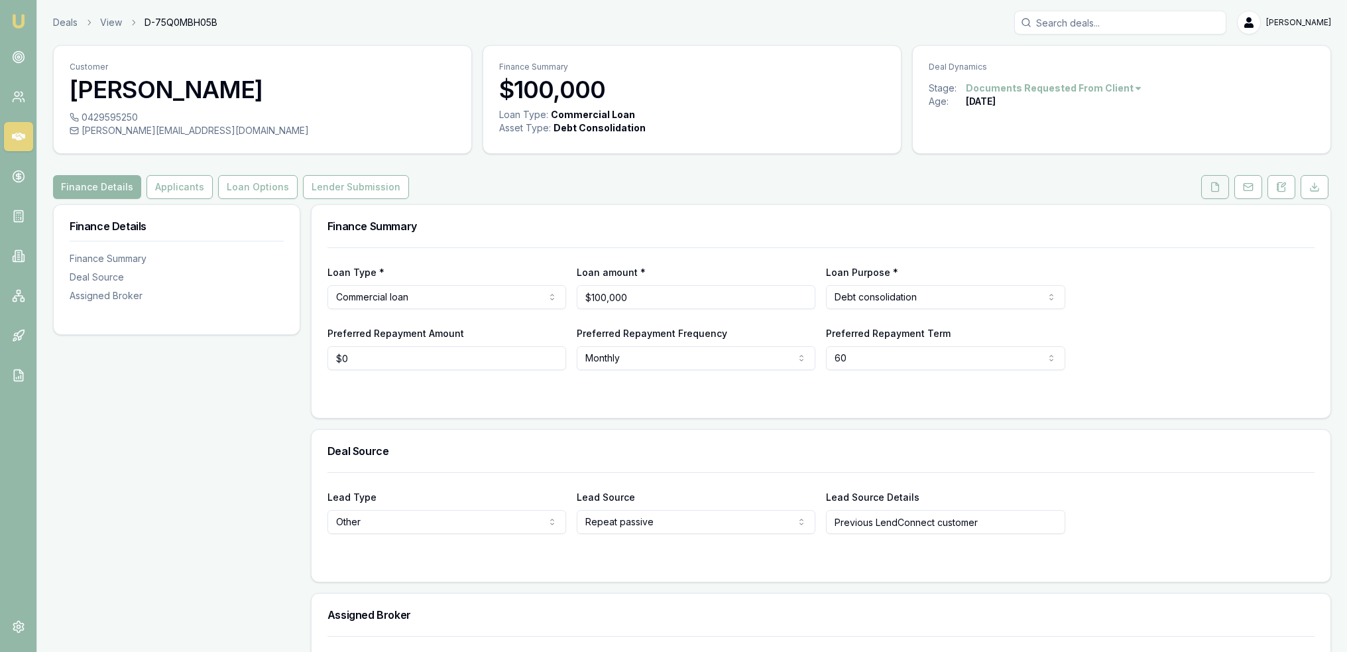
click at [1223, 182] on button at bounding box center [1216, 187] width 28 height 24
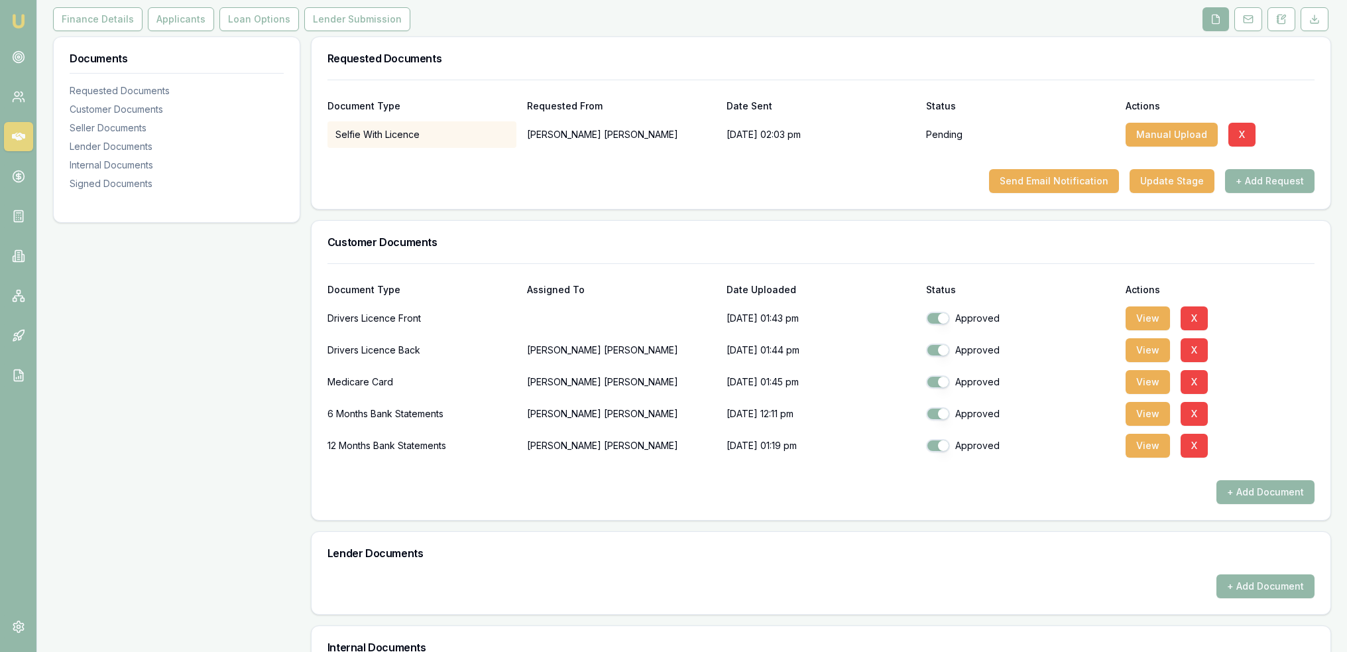
scroll to position [265, 0]
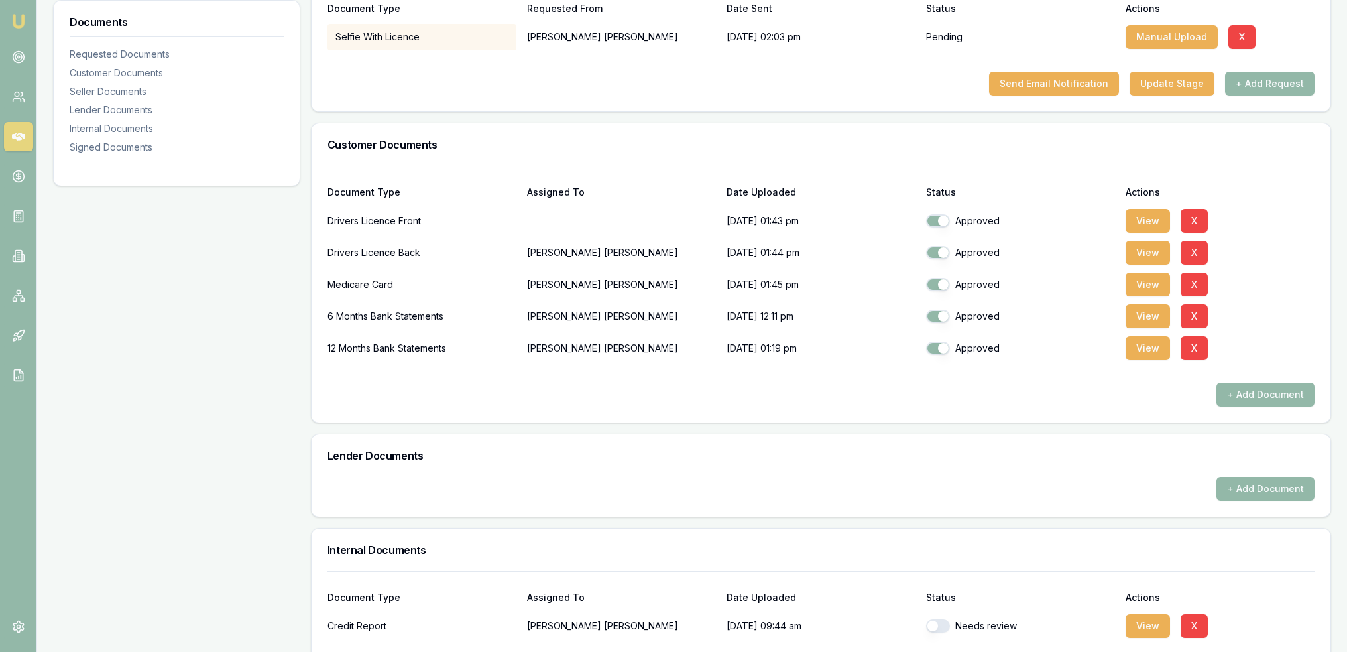
drag, startPoint x: 1154, startPoint y: 347, endPoint x: 1036, endPoint y: 365, distance: 119.4
click at [1152, 346] on button "View" at bounding box center [1148, 348] width 44 height 24
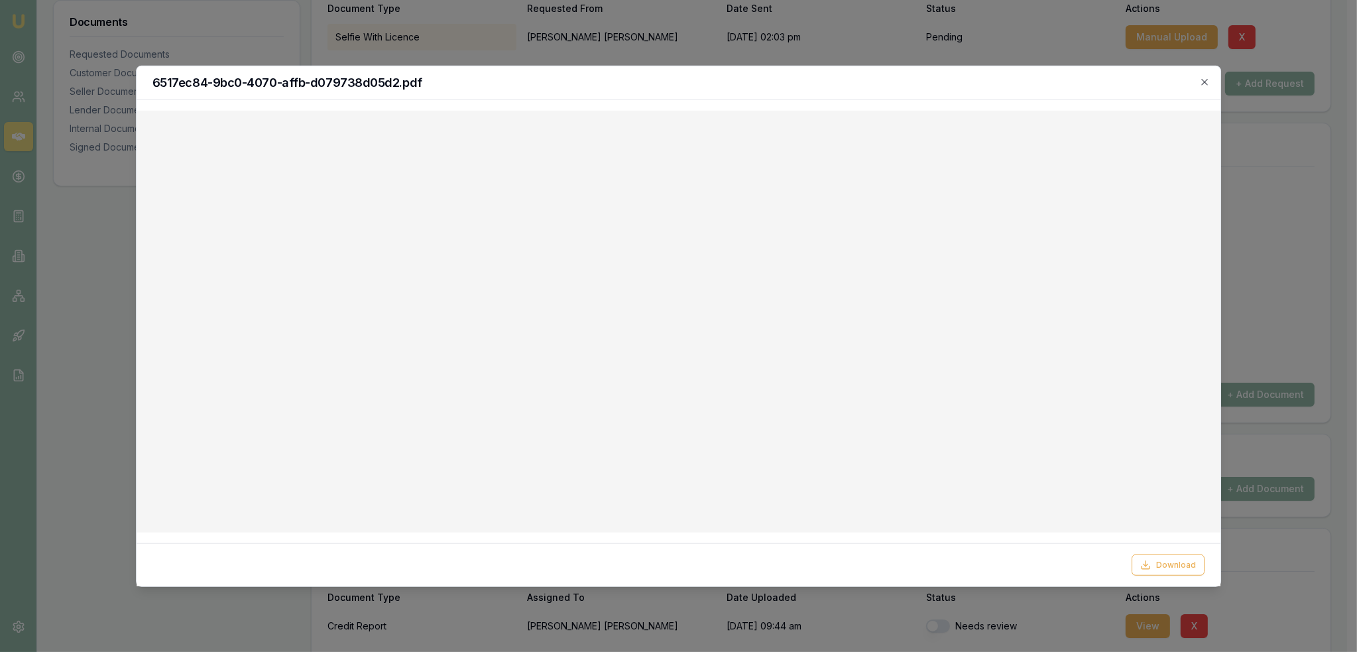
drag, startPoint x: 1206, startPoint y: 79, endPoint x: 1167, endPoint y: 80, distance: 39.1
click at [1206, 79] on icon "button" at bounding box center [1205, 81] width 11 height 11
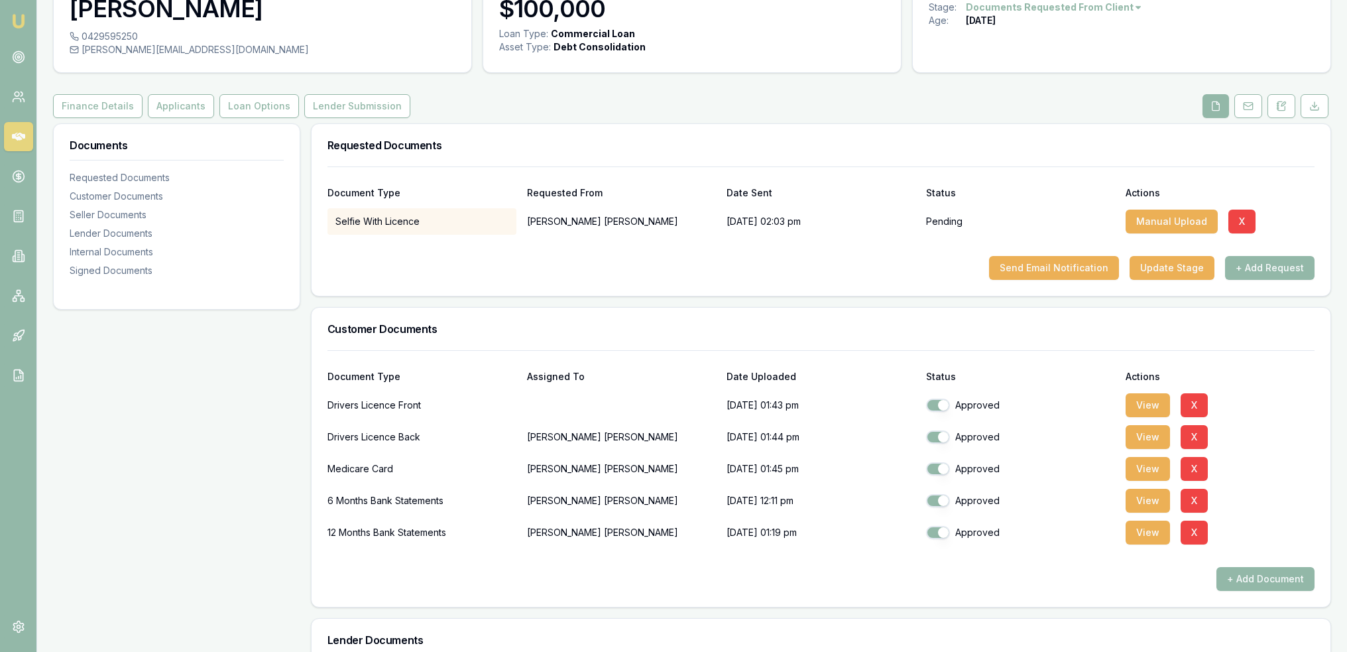
scroll to position [0, 0]
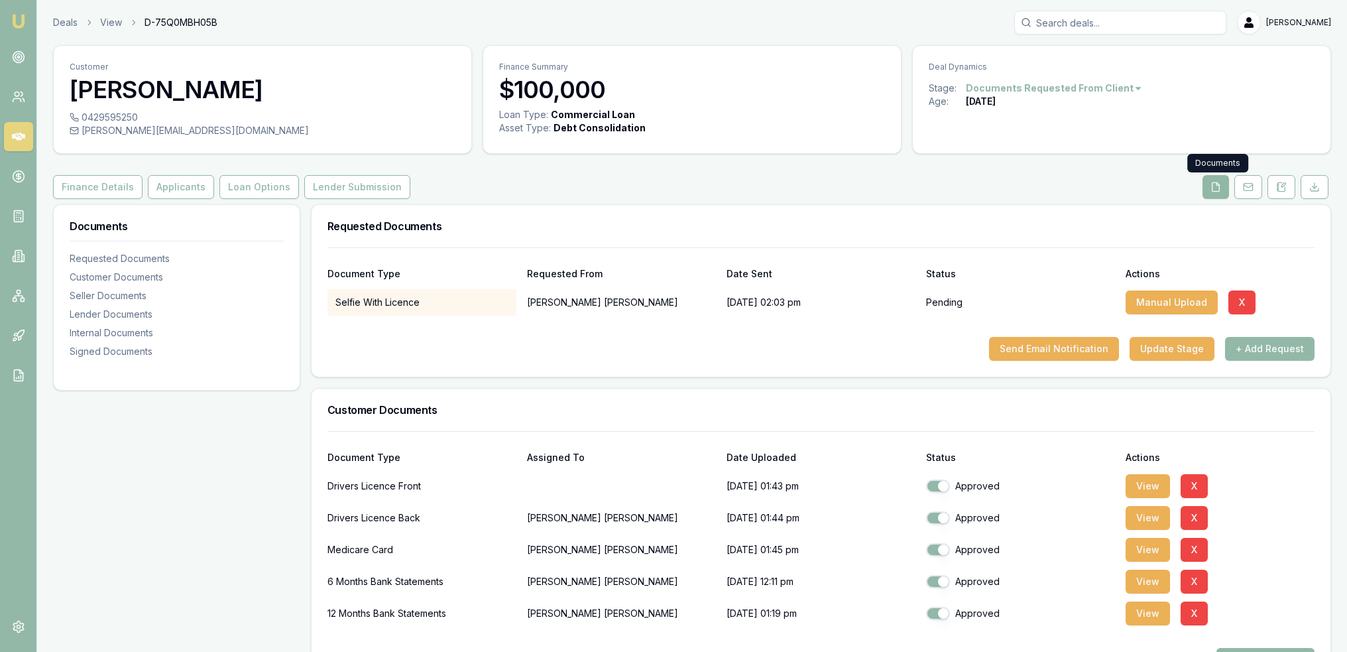
click at [1220, 188] on icon at bounding box center [1216, 186] width 7 height 9
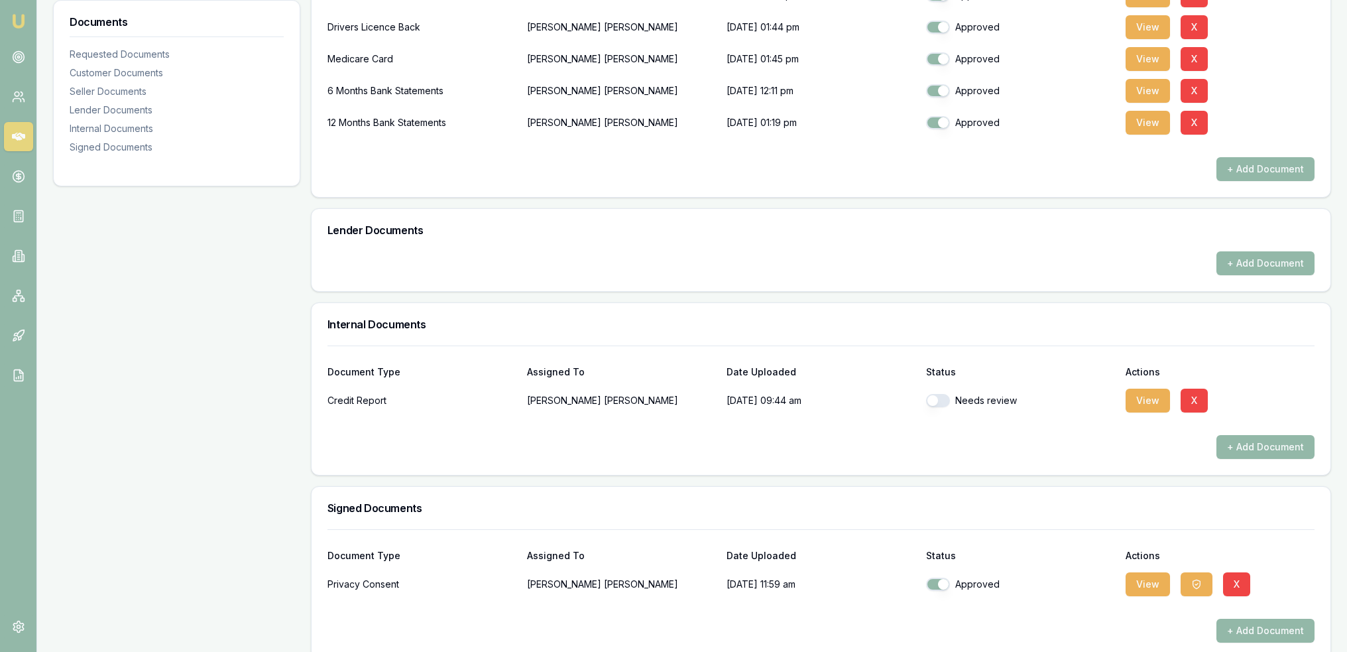
scroll to position [507, 0]
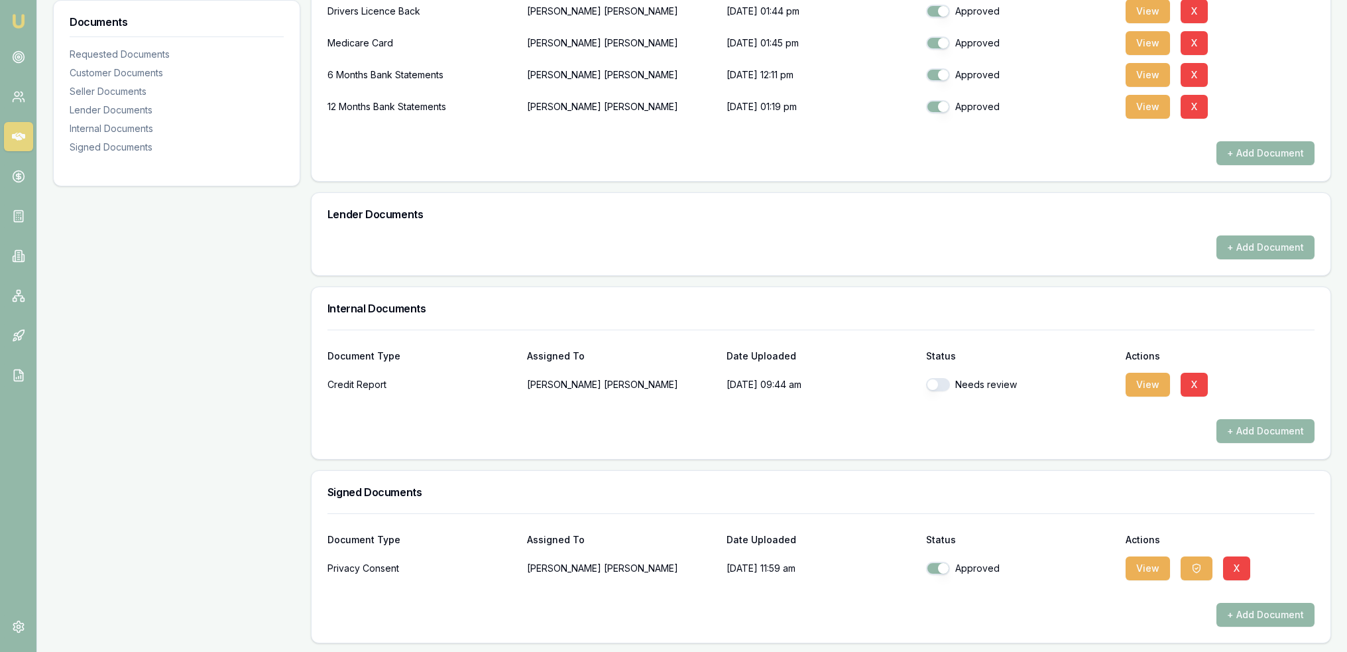
click at [944, 385] on button "button" at bounding box center [938, 384] width 24 height 13
checkbox input "true"
click at [1136, 384] on button "View" at bounding box center [1148, 385] width 44 height 24
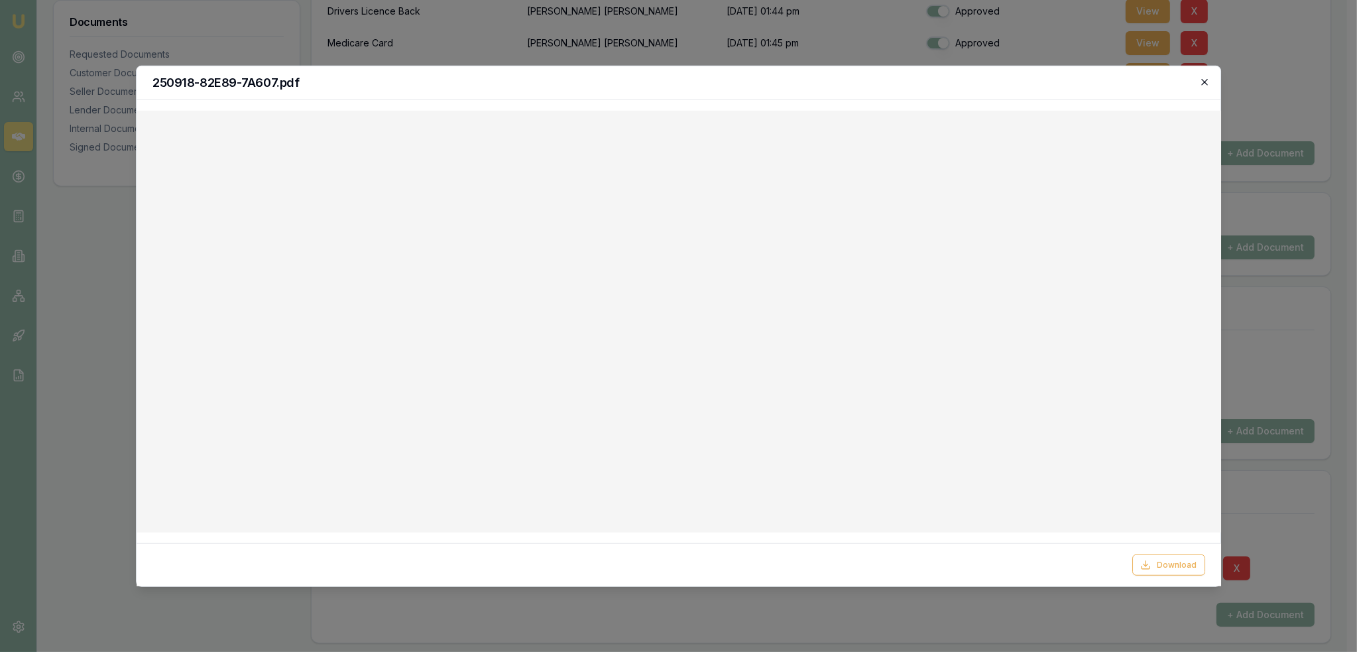
click at [1207, 86] on icon "button" at bounding box center [1205, 81] width 11 height 11
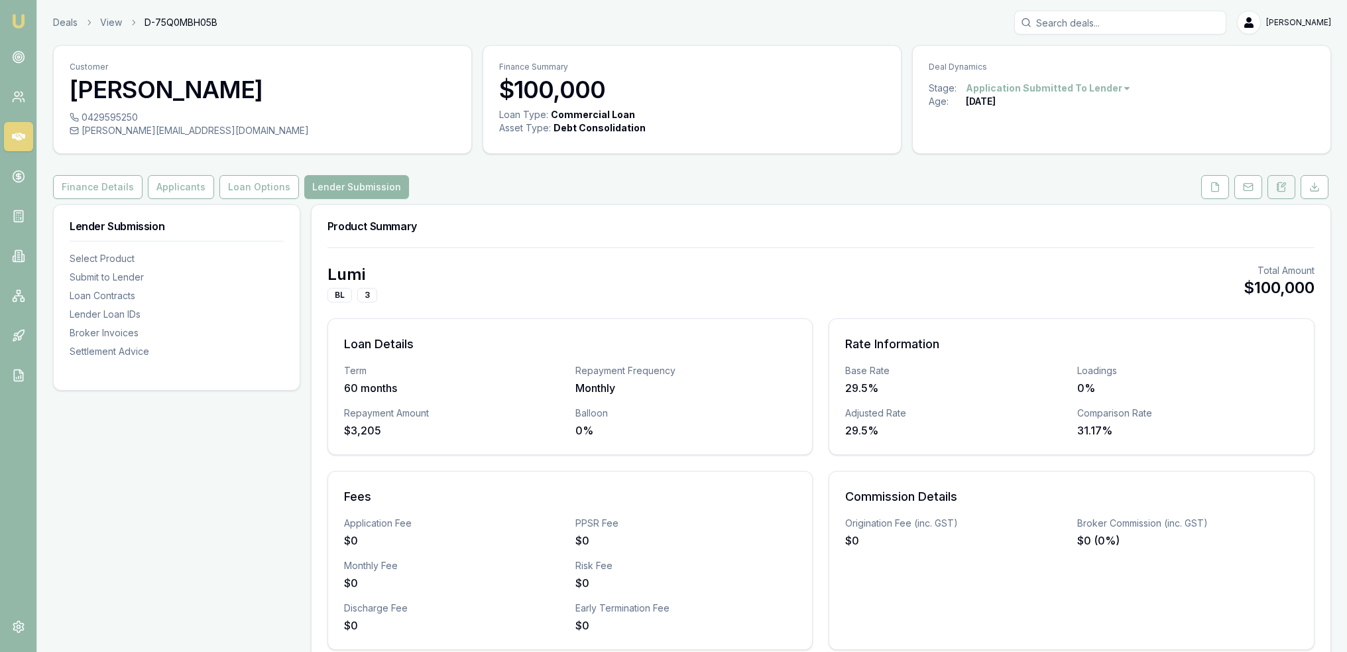
click at [1285, 189] on icon at bounding box center [1281, 186] width 7 height 9
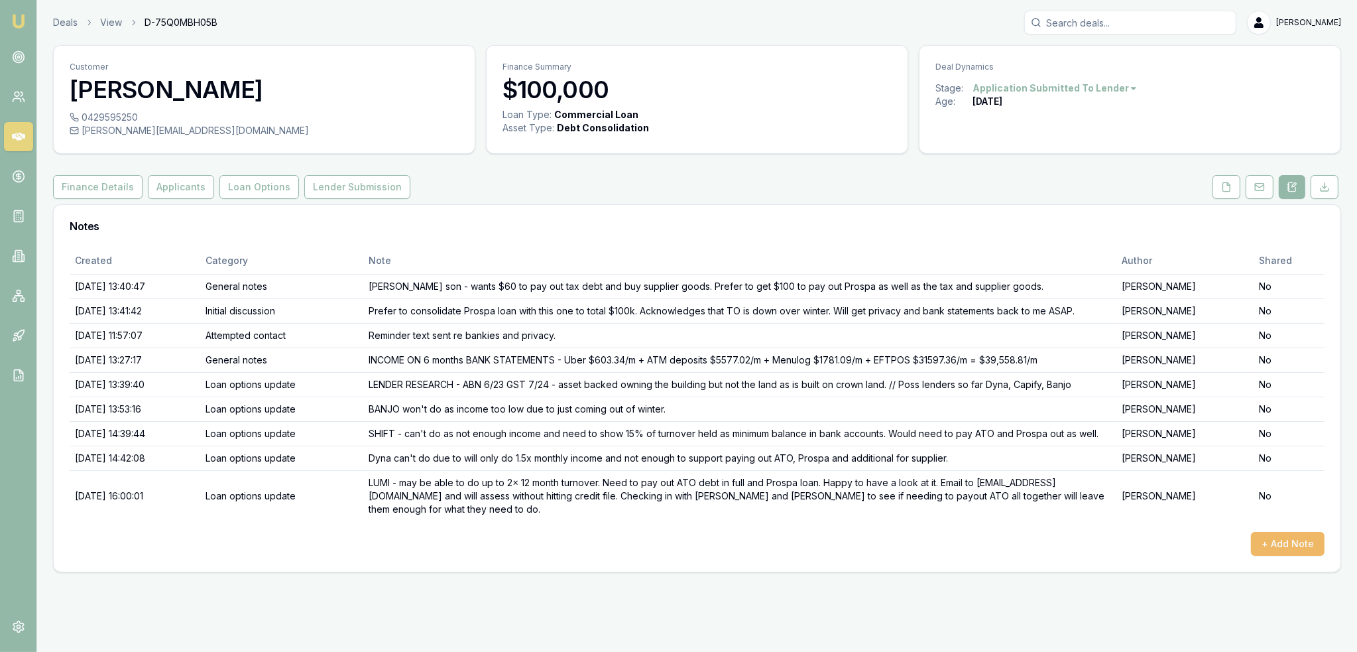
click at [1308, 532] on button "+ Add Note" at bounding box center [1288, 544] width 74 height 24
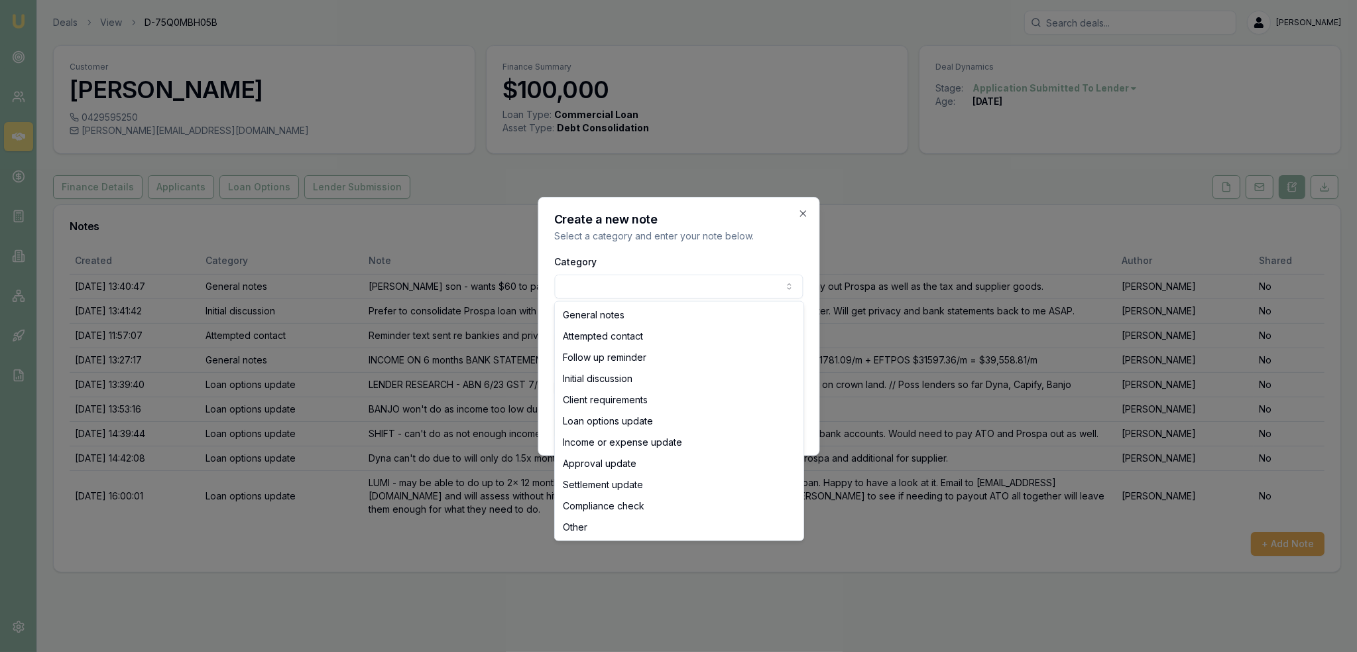
click at [607, 280] on body "Emu Broker Deals View D-75Q0MBH05B [PERSON_NAME] Toggle Menu Customer [PERSON_N…" at bounding box center [678, 326] width 1357 height 652
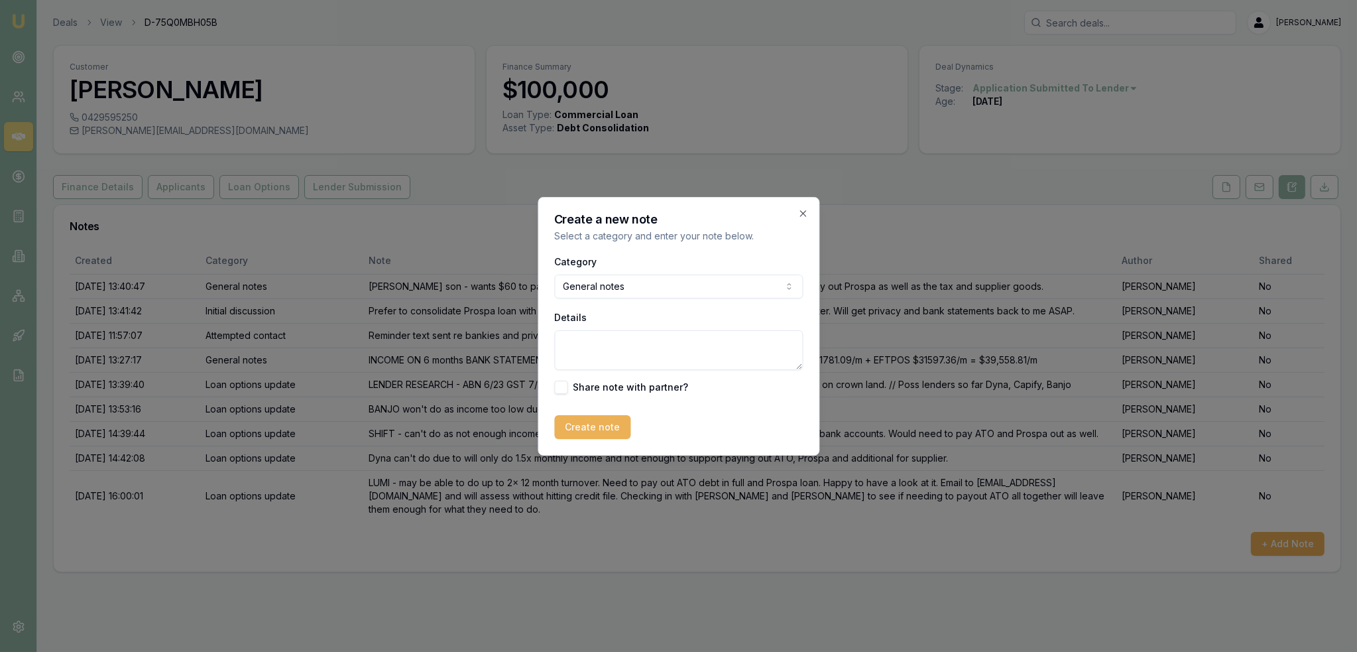
click at [595, 347] on textarea "Details" at bounding box center [678, 350] width 249 height 40
type textarea "s"
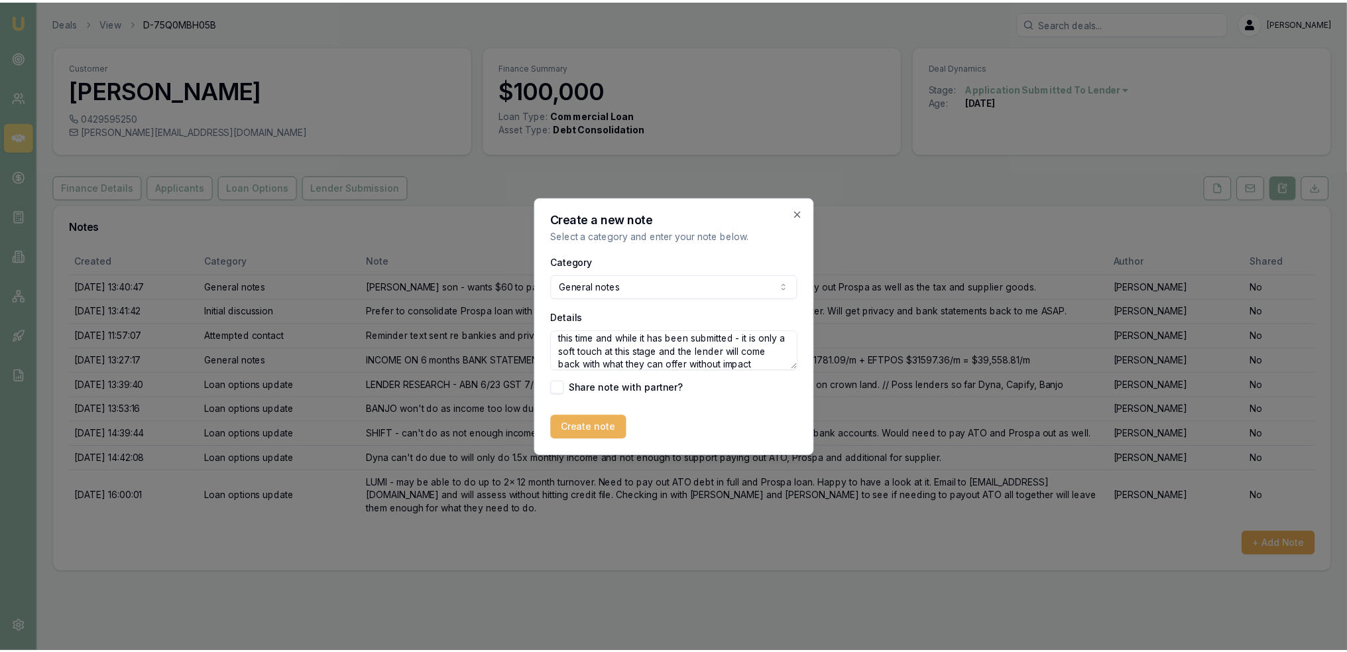
scroll to position [32, 0]
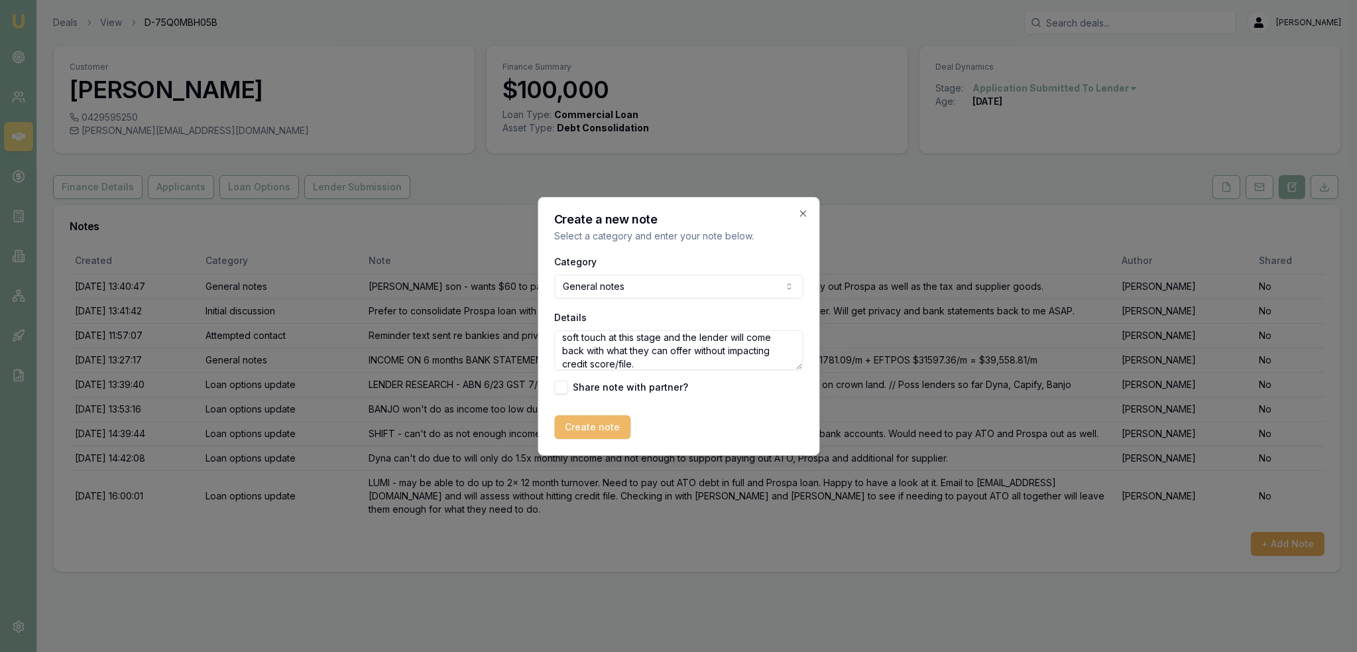
type textarea "Submitted to lender. Full specifics are not know at this time and while it has …"
click at [588, 425] on button "Create note" at bounding box center [592, 427] width 76 height 24
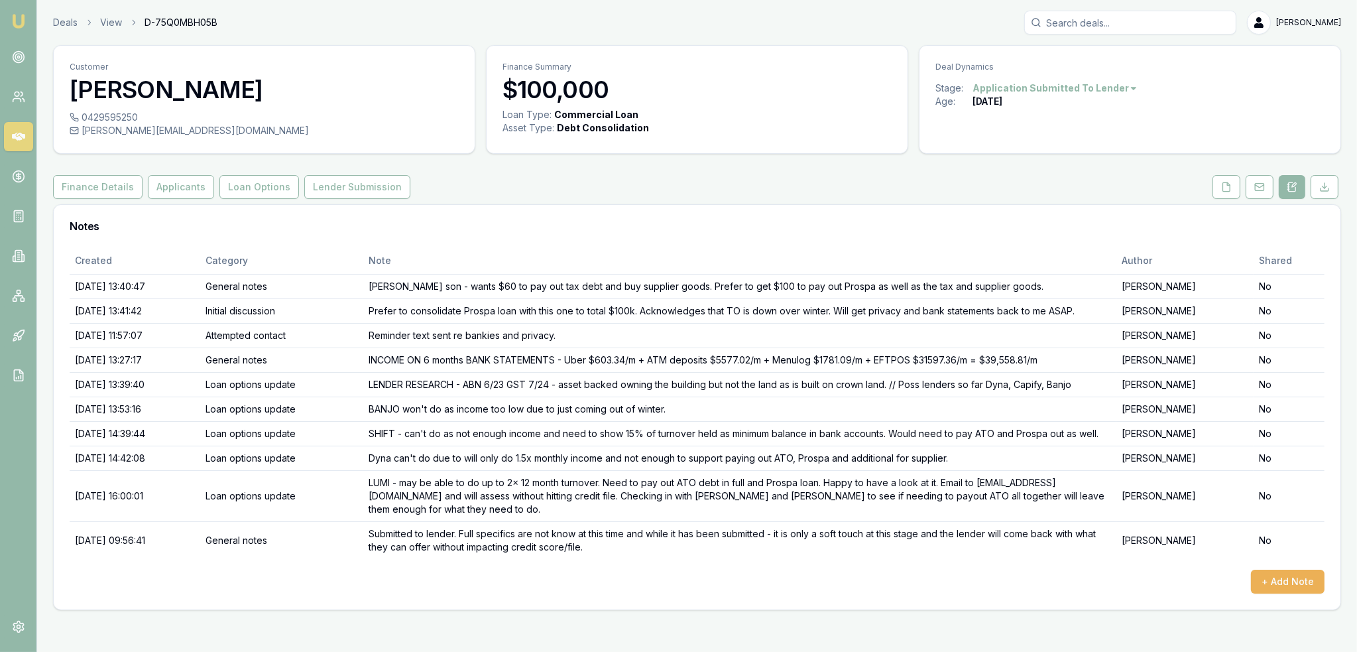
drag, startPoint x: 21, startPoint y: 15, endPoint x: 35, endPoint y: 5, distance: 17.5
click at [21, 15] on img at bounding box center [19, 21] width 16 height 16
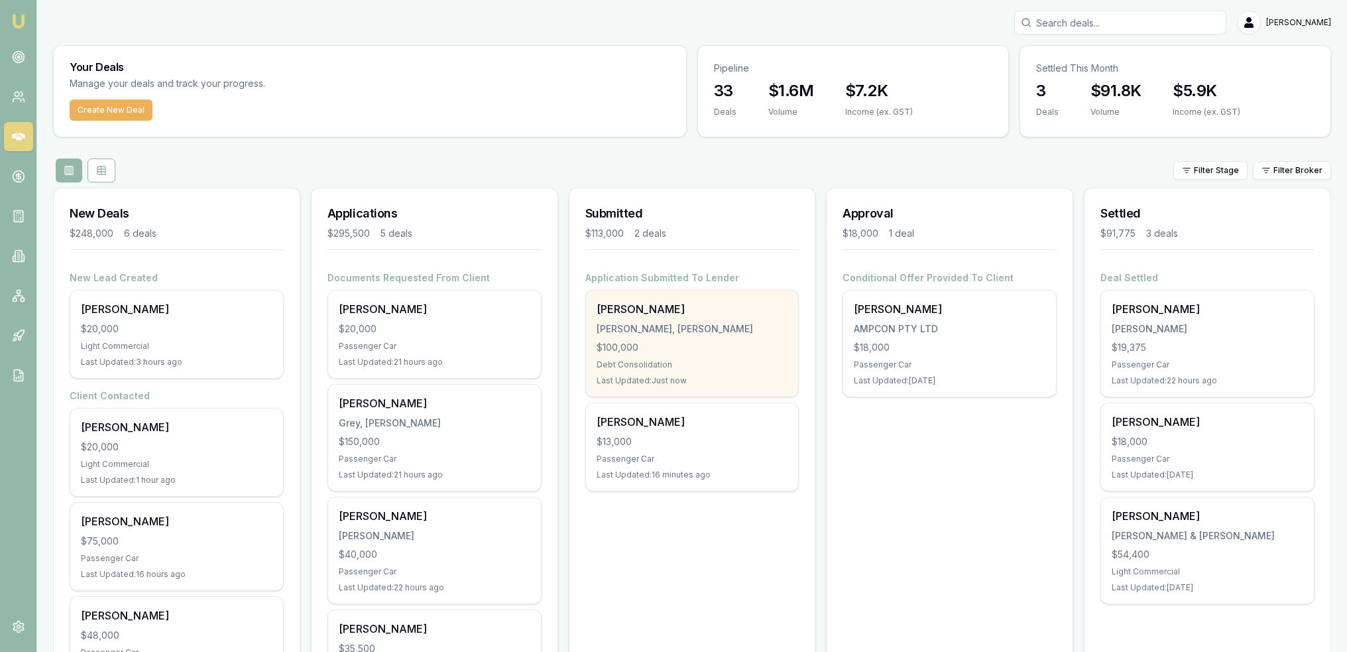
click at [703, 324] on div "Howarth-Smith, Ryan Patrick" at bounding box center [693, 328] width 192 height 13
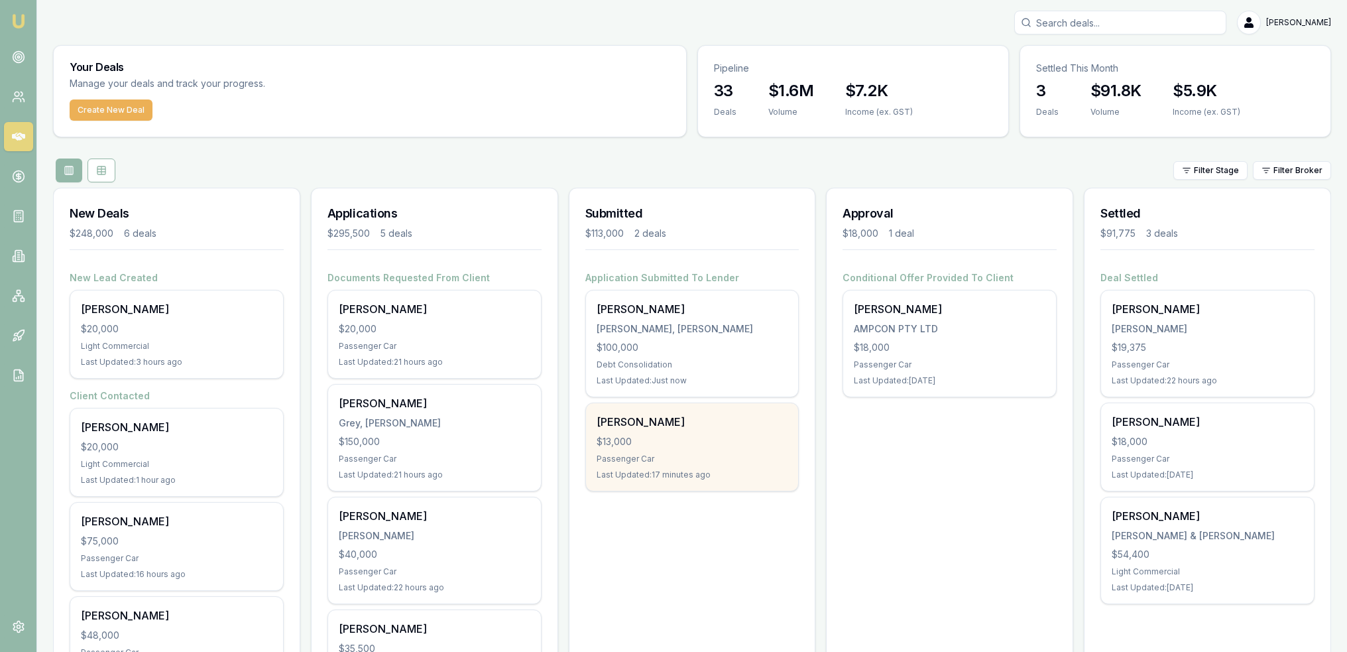
click at [703, 430] on div "Bailey Dalby $13,000 Passenger Car Last Updated: 17 minutes ago" at bounding box center [692, 447] width 213 height 88
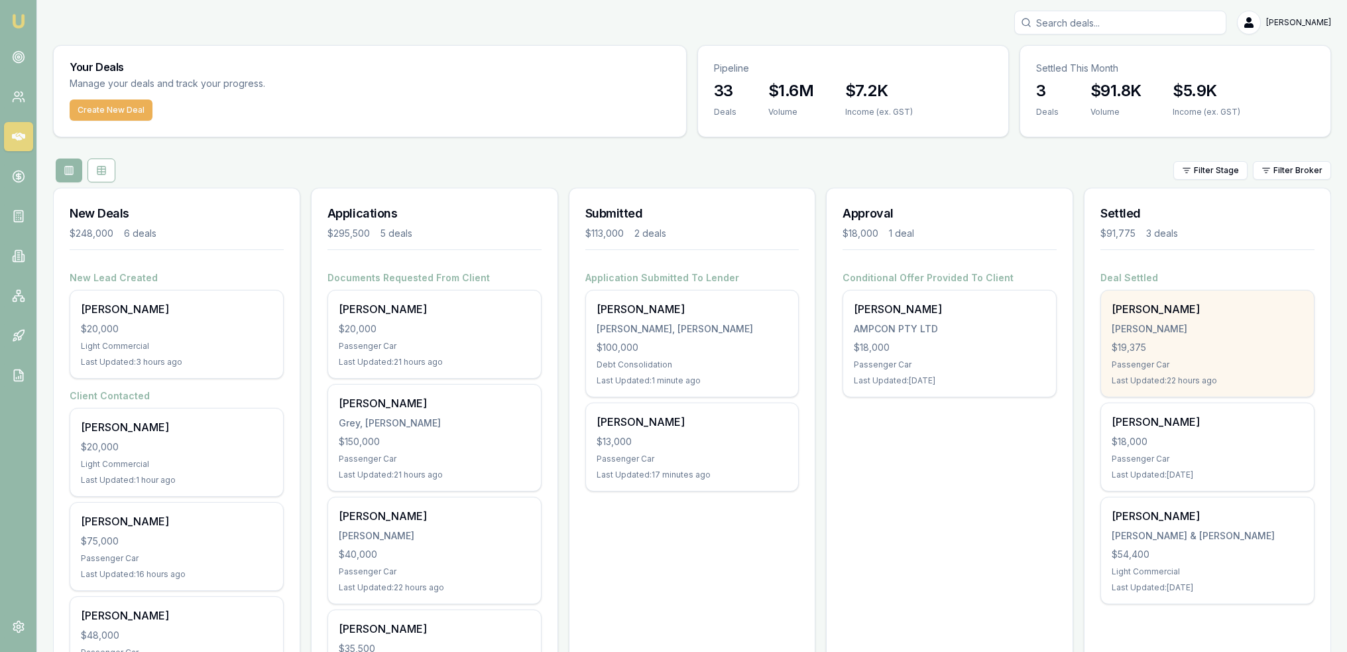
click at [1186, 362] on div "Passenger Car" at bounding box center [1208, 364] width 192 height 11
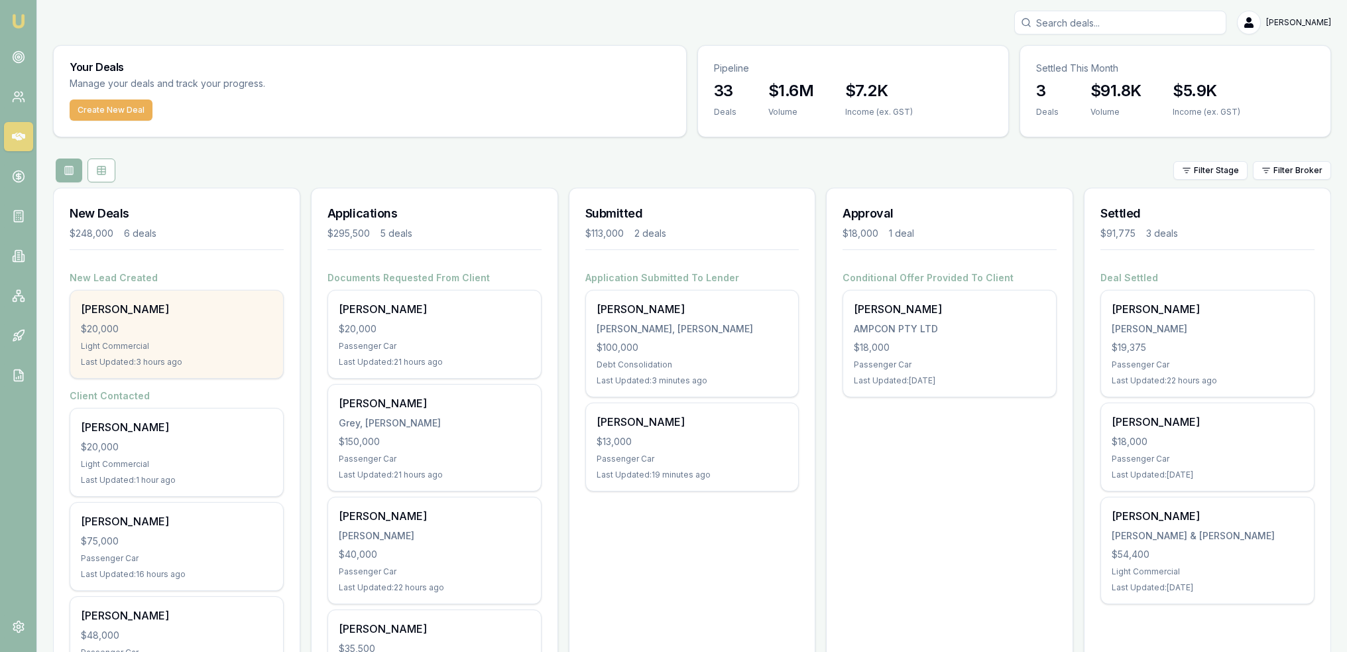
click at [122, 309] on div "Reuben Tyrie" at bounding box center [177, 309] width 192 height 16
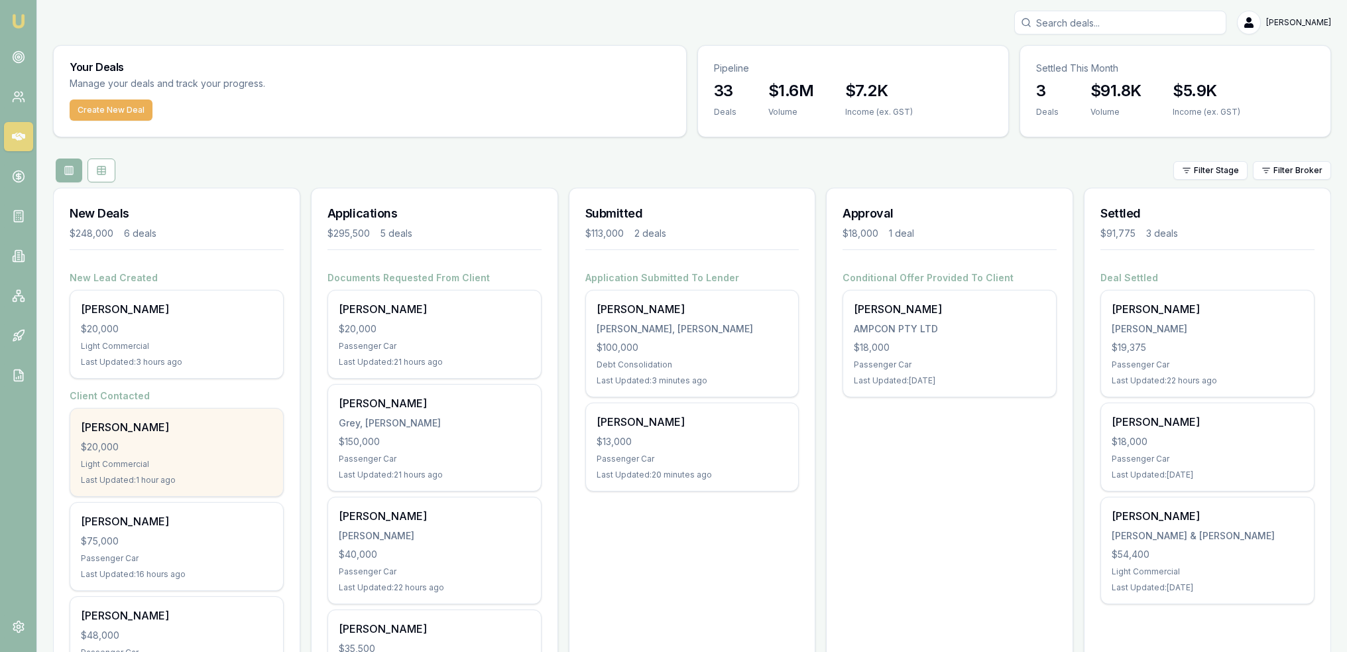
click at [148, 439] on div "Reuben Tyrie $20,000 Light Commercial Last Updated: 1 hour ago" at bounding box center [176, 452] width 213 height 88
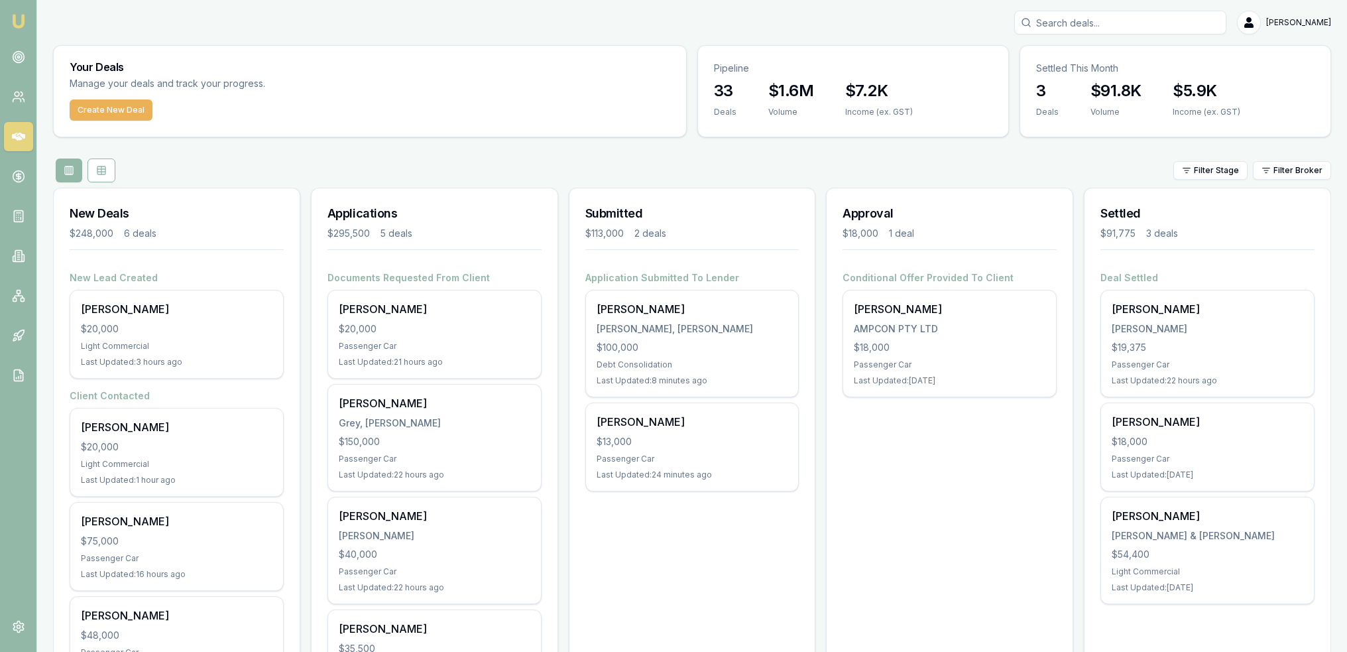
click at [9, 17] on link "Emu Broker" at bounding box center [18, 21] width 21 height 21
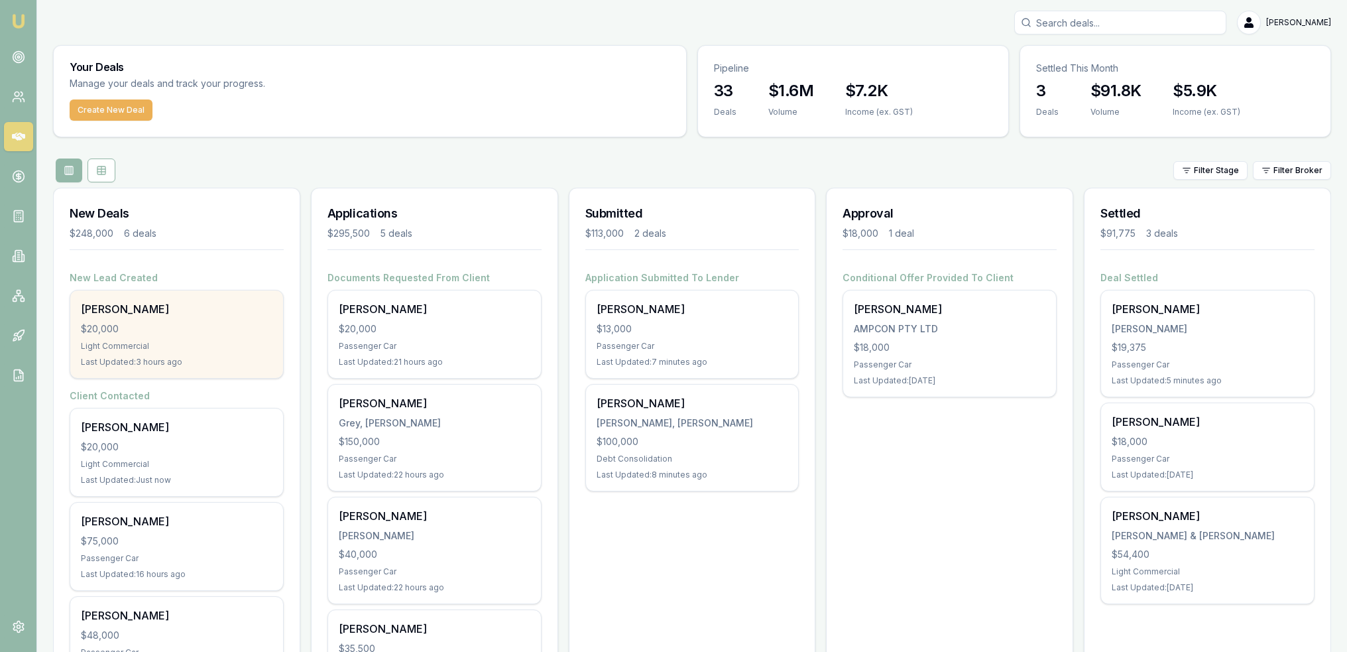
click at [143, 331] on div "$20,000" at bounding box center [177, 328] width 192 height 13
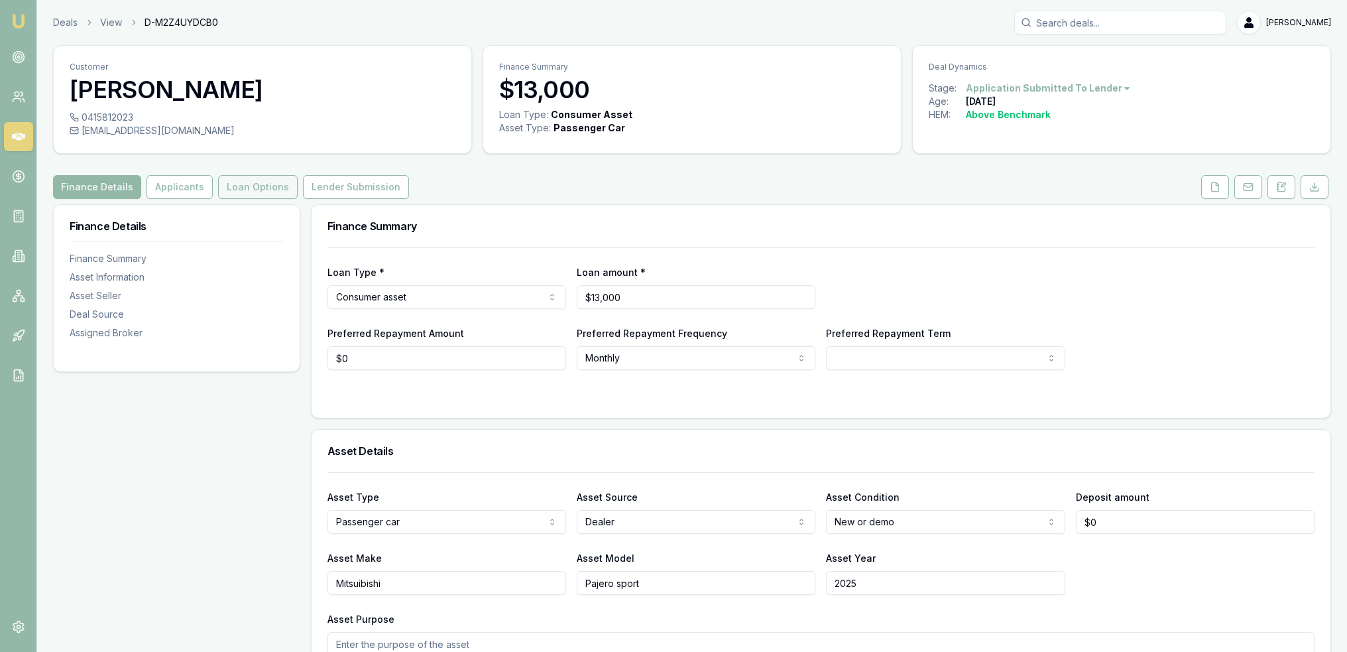
click at [239, 184] on button "Loan Options" at bounding box center [258, 187] width 80 height 24
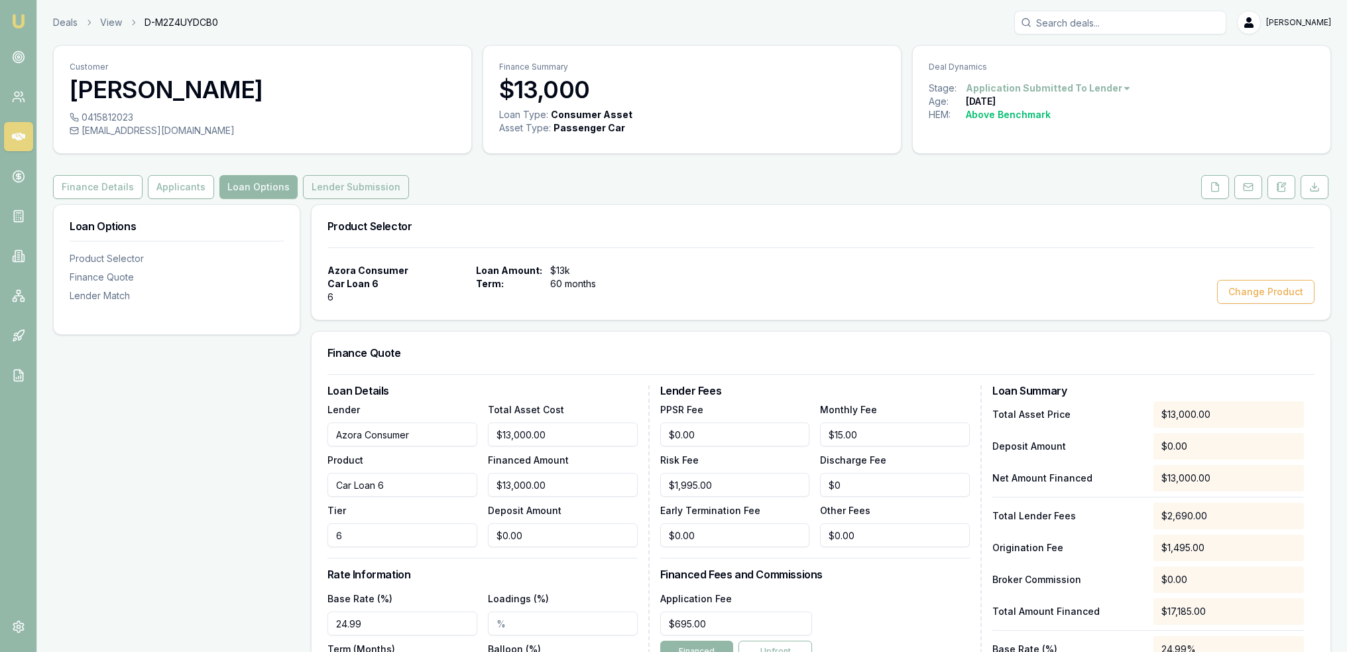
click at [335, 182] on button "Lender Submission" at bounding box center [356, 187] width 106 height 24
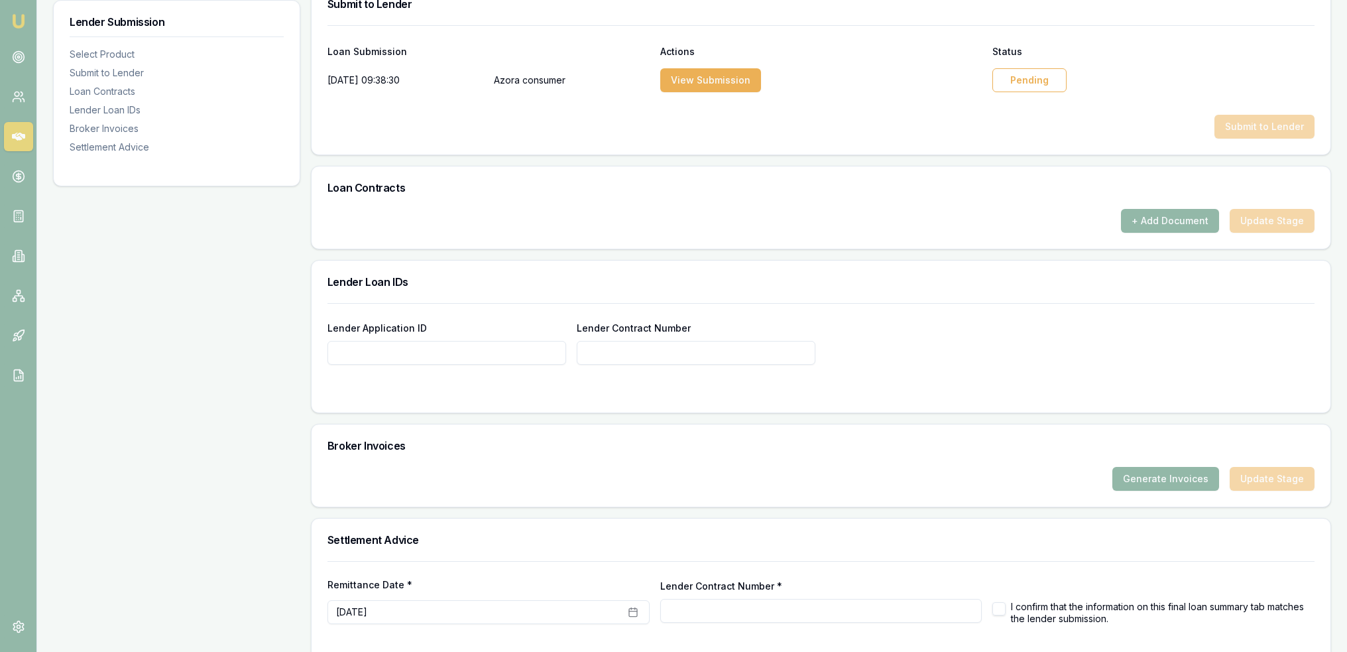
scroll to position [703, 0]
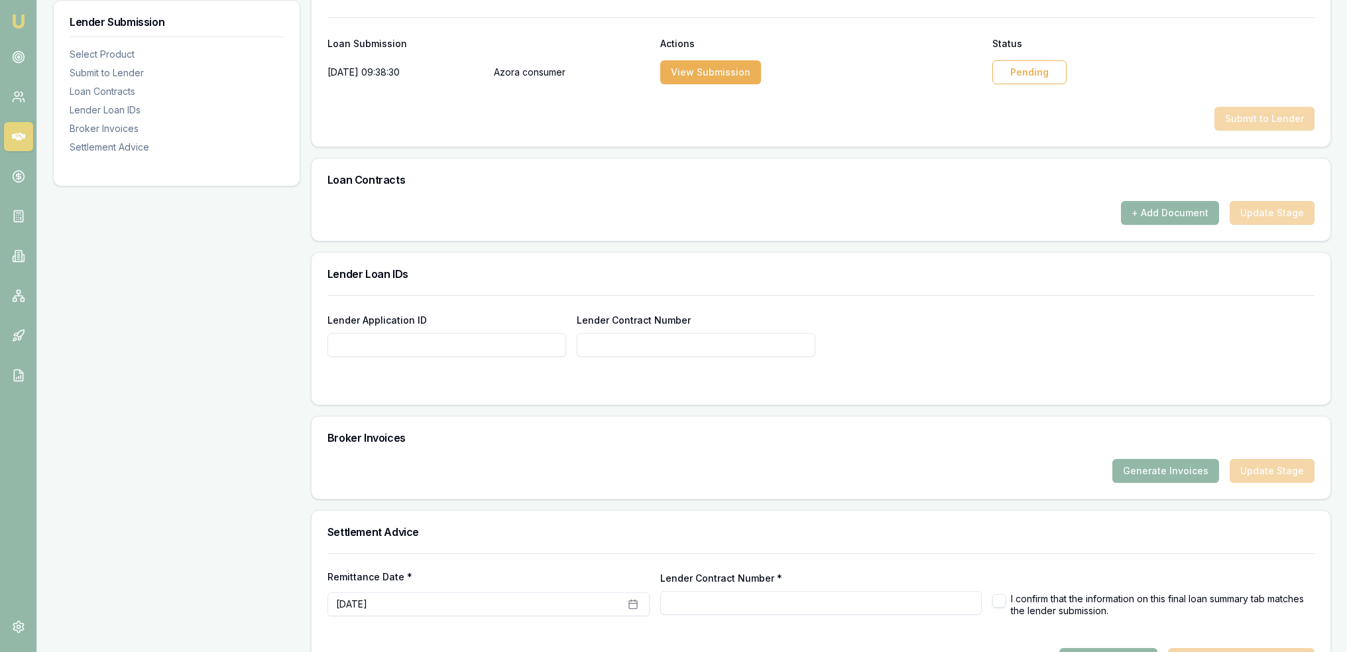
click at [529, 345] on input "Lender Application ID" at bounding box center [447, 345] width 239 height 24
type input "1727095"
click at [628, 348] on input "Lender Contract Number" at bounding box center [696, 345] width 239 height 24
type input "1727095"
click at [1025, 347] on div "Lender Application ID 1727095 Lender Contract Number 1727095" at bounding box center [821, 334] width 987 height 45
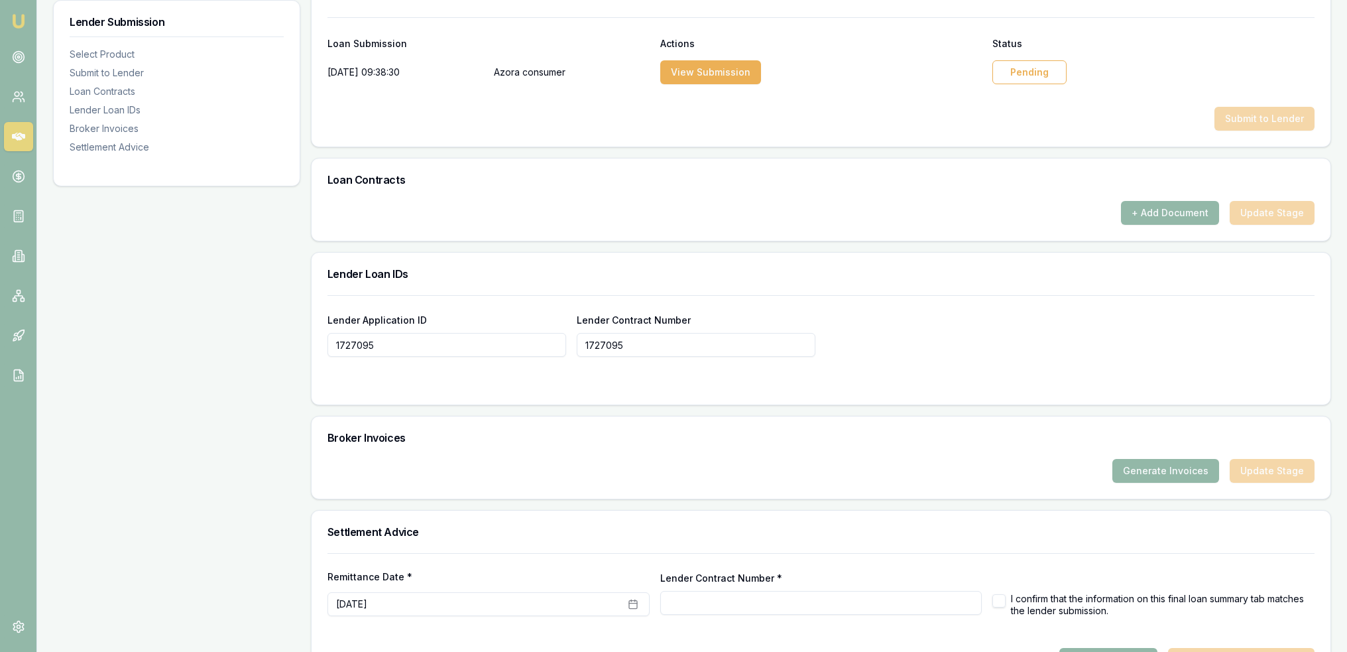
click at [948, 433] on h3 "Broker Invoices" at bounding box center [821, 437] width 987 height 11
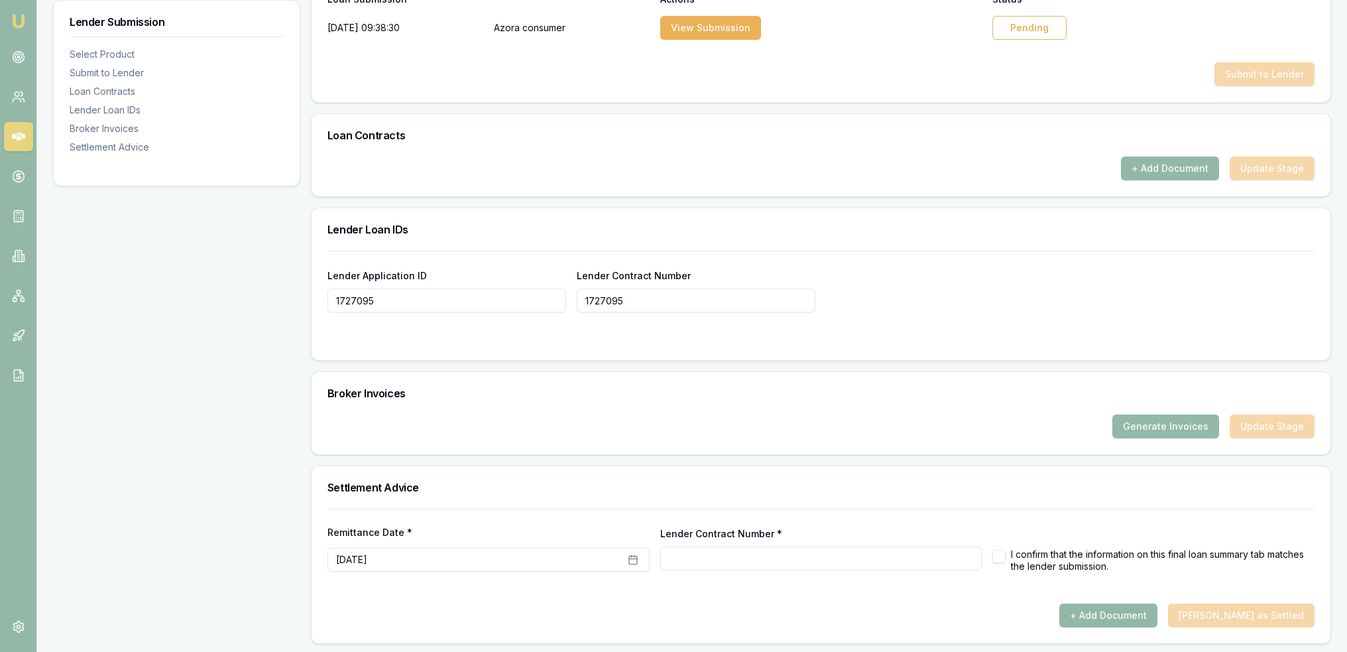
scroll to position [548, 0]
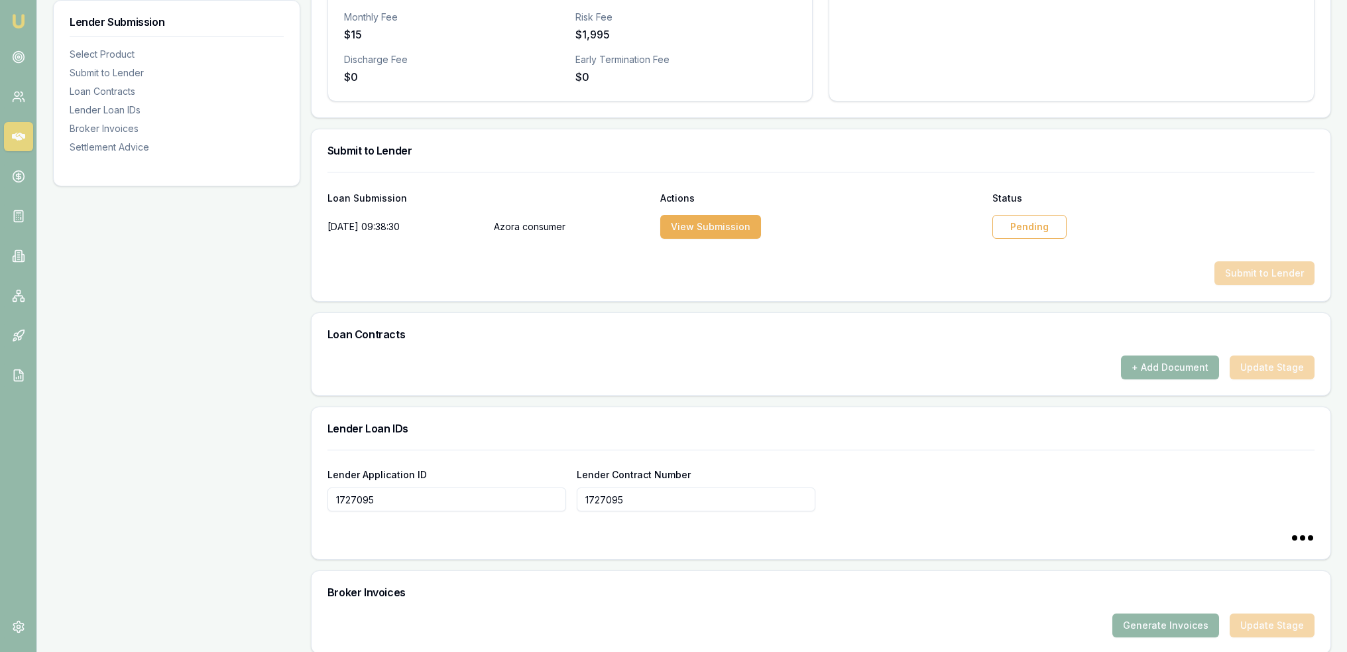
type input "1727095"
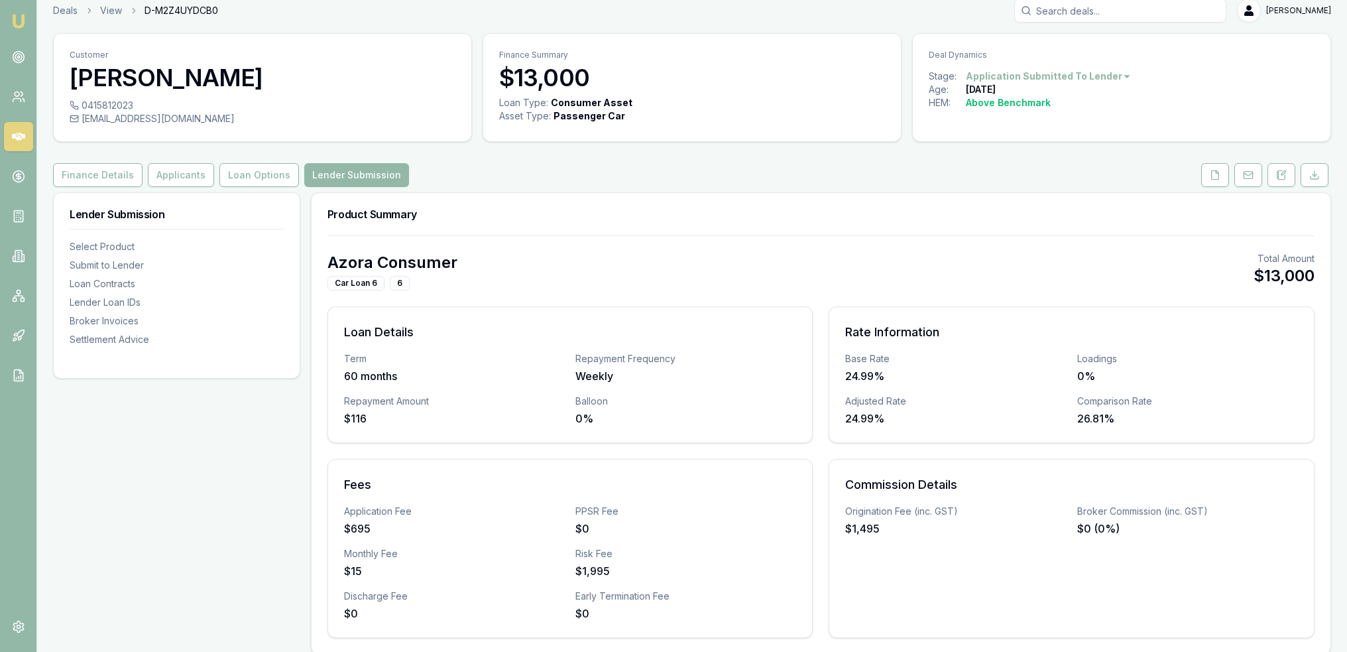
scroll to position [0, 0]
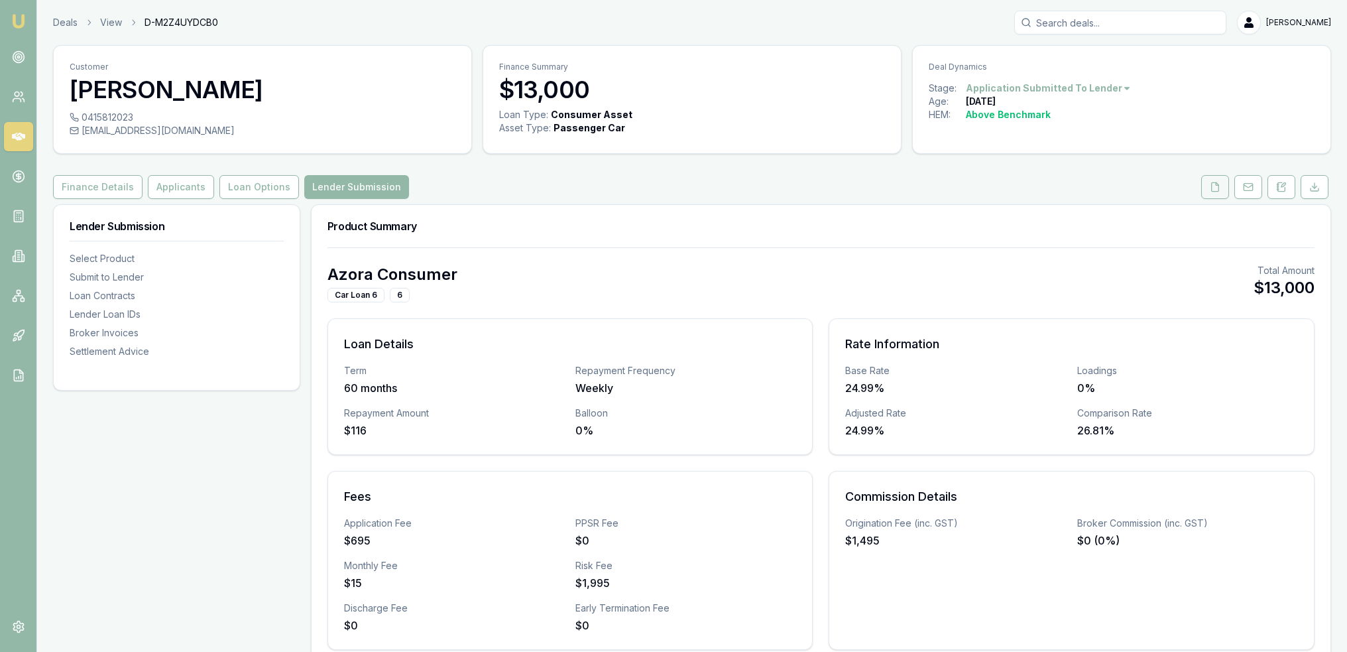
drag, startPoint x: 1224, startPoint y: 186, endPoint x: 1214, endPoint y: 187, distance: 10.0
click at [1224, 186] on button at bounding box center [1216, 187] width 28 height 24
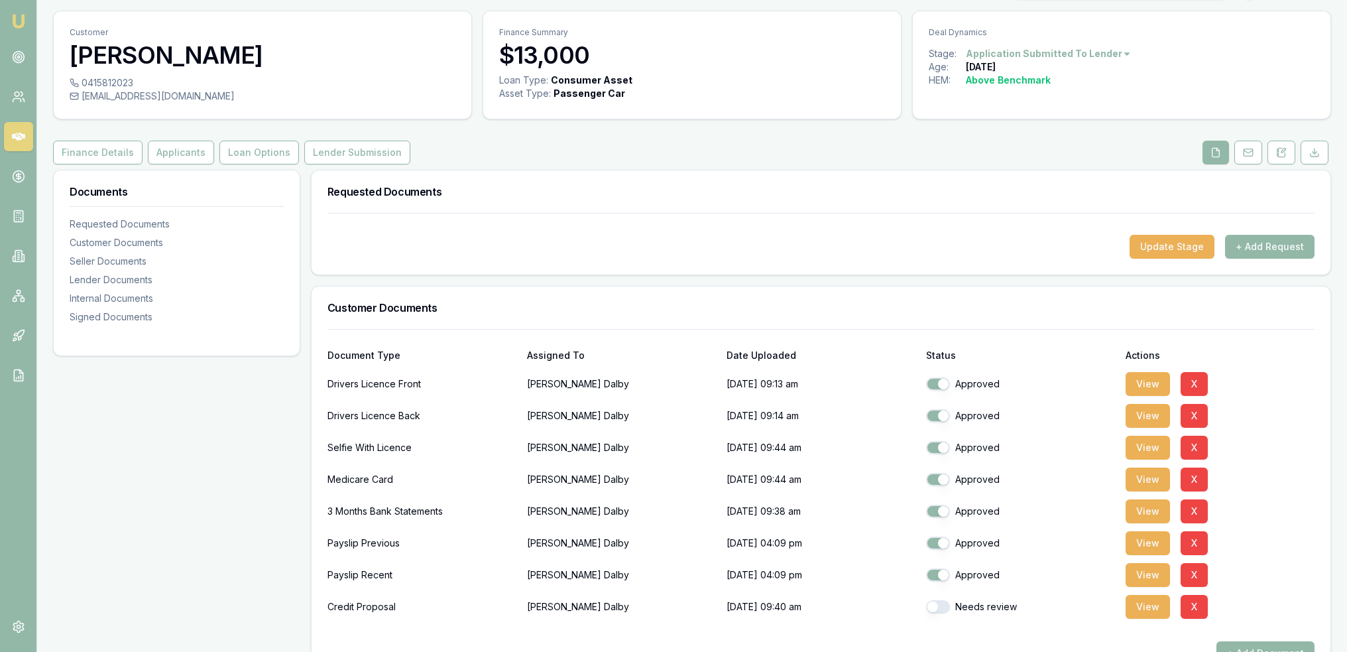
scroll to position [66, 0]
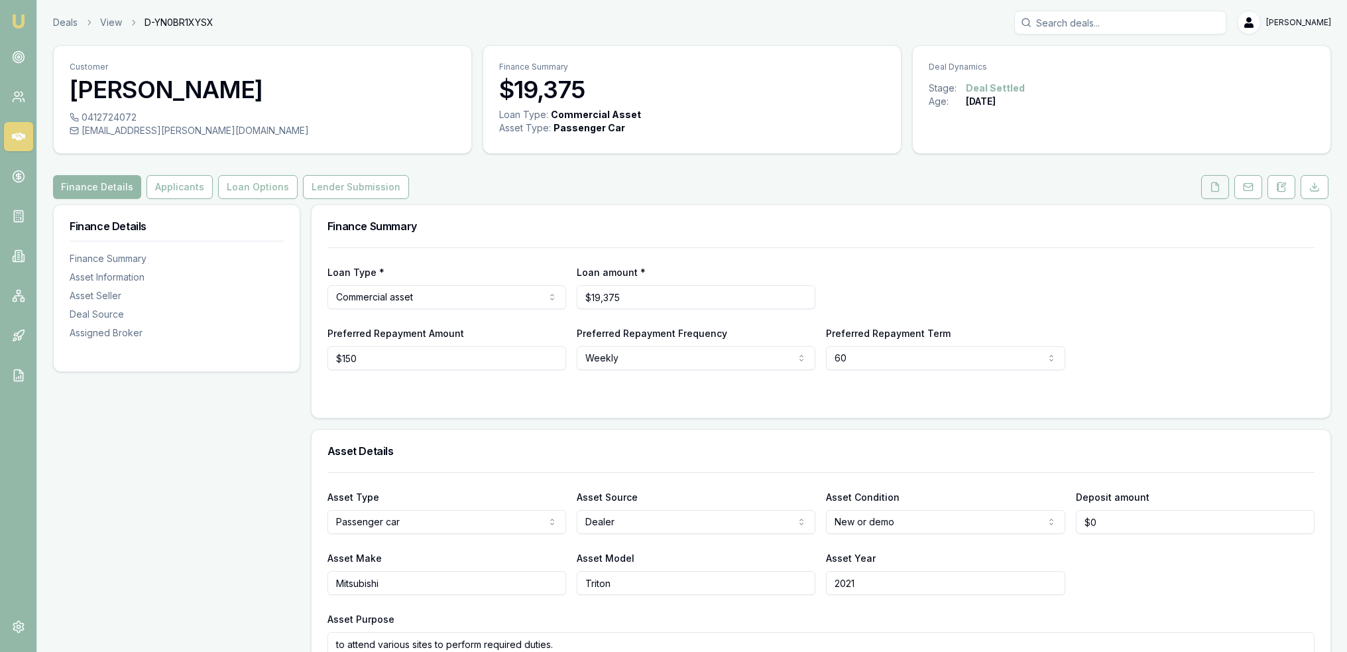
click at [1211, 186] on icon at bounding box center [1215, 187] width 11 height 11
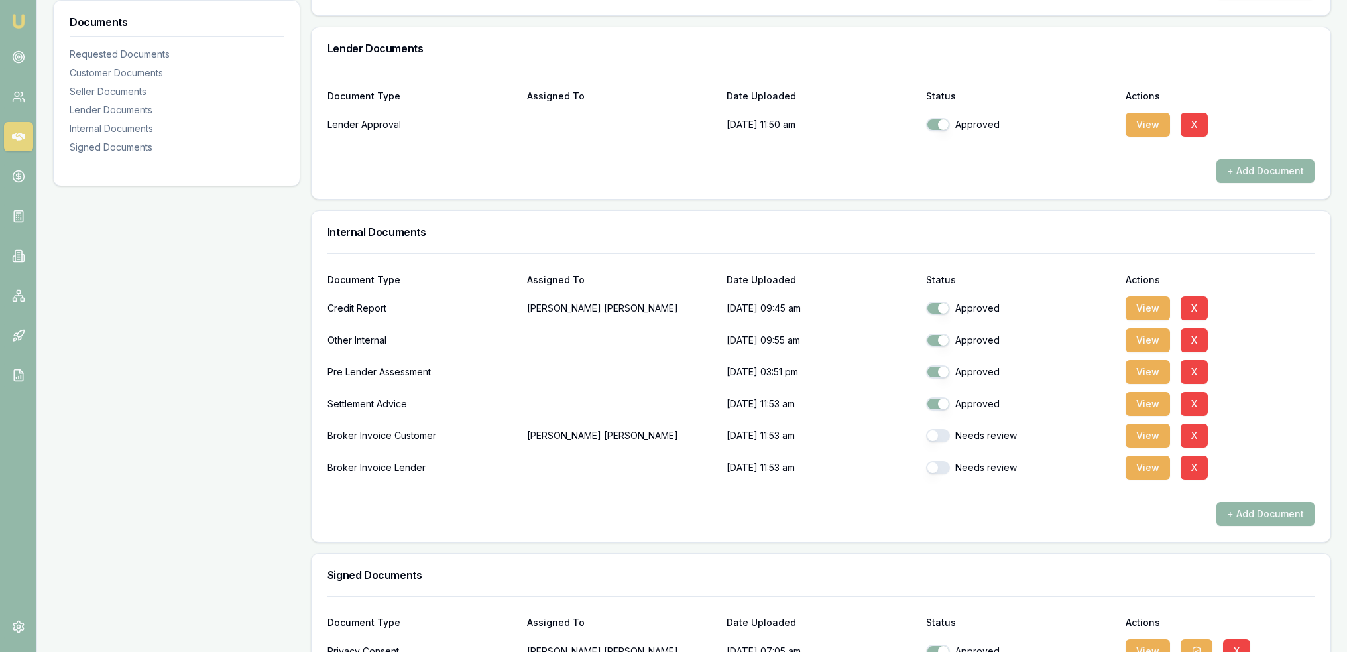
scroll to position [804, 0]
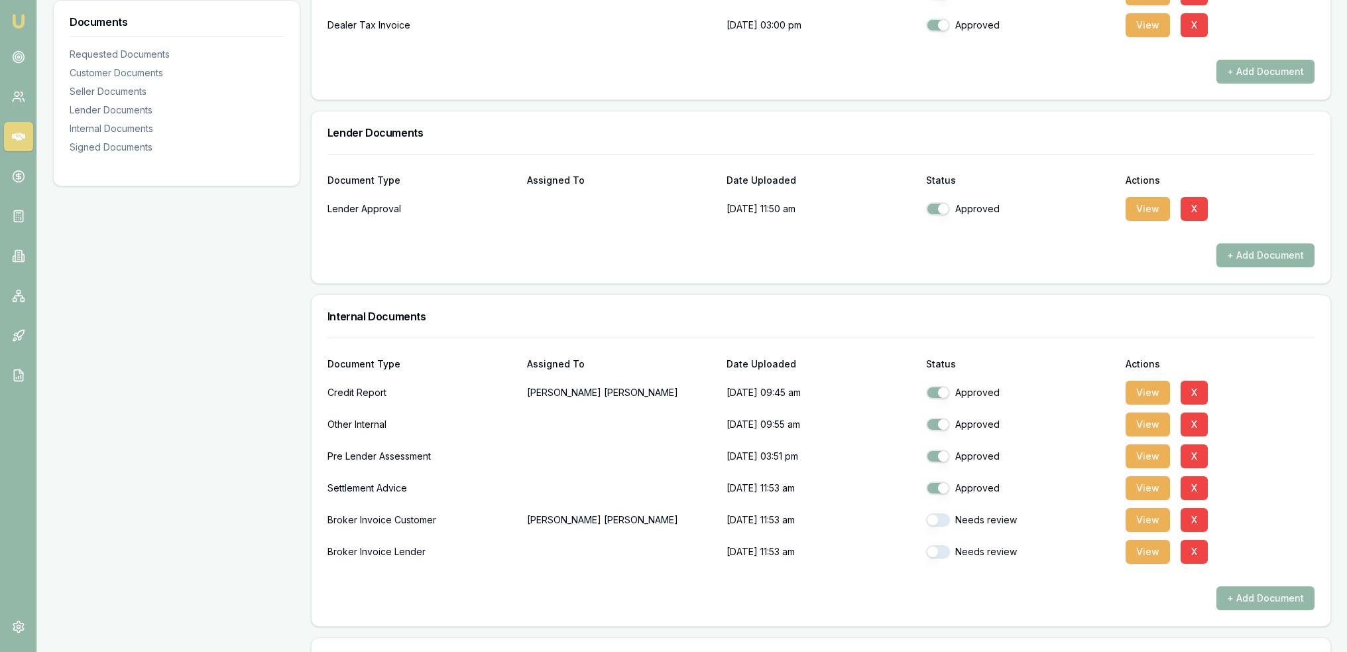
click at [1268, 255] on button "+ Add Document" at bounding box center [1266, 255] width 98 height 24
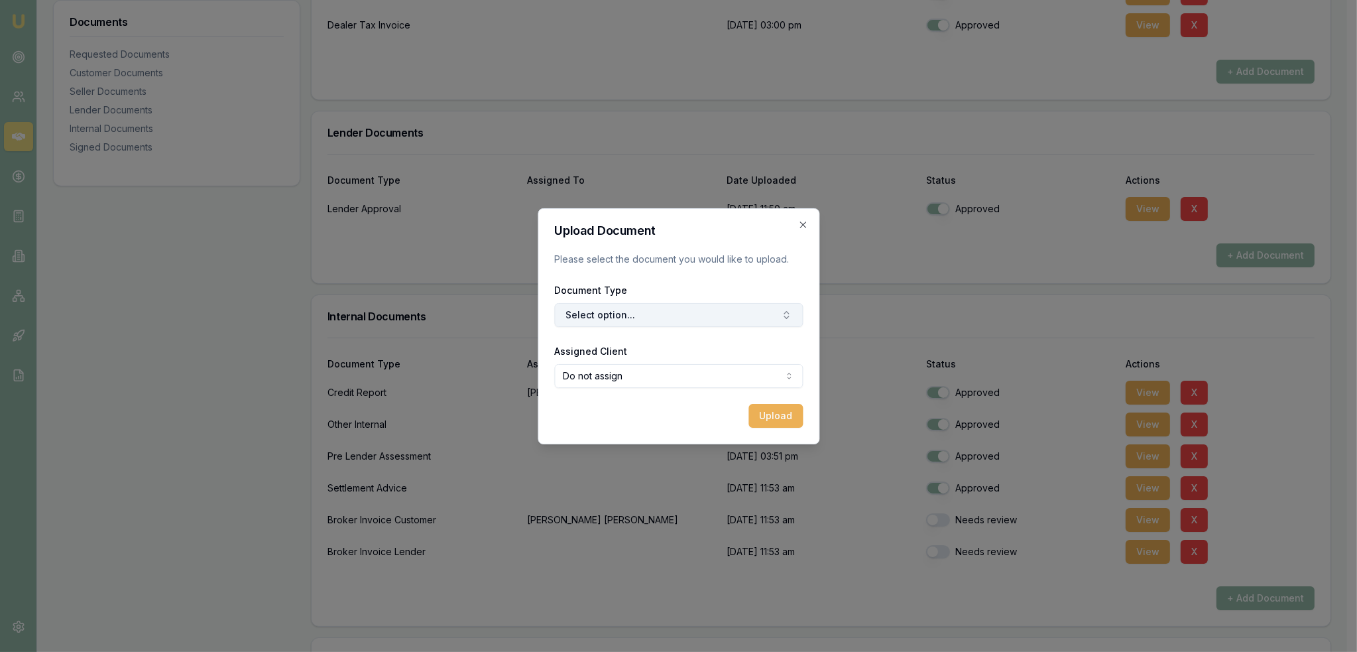
click at [655, 304] on button "Select option..." at bounding box center [678, 315] width 249 height 24
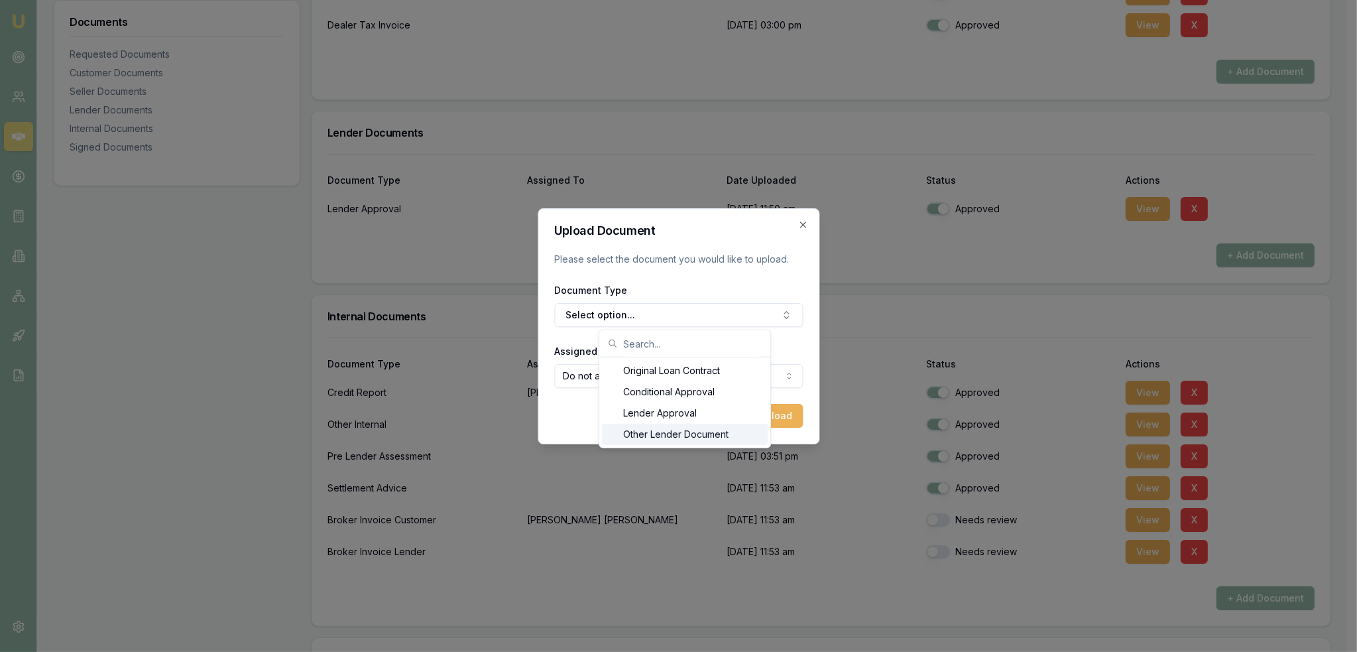
click at [653, 434] on div "Other Lender Document" at bounding box center [685, 434] width 166 height 21
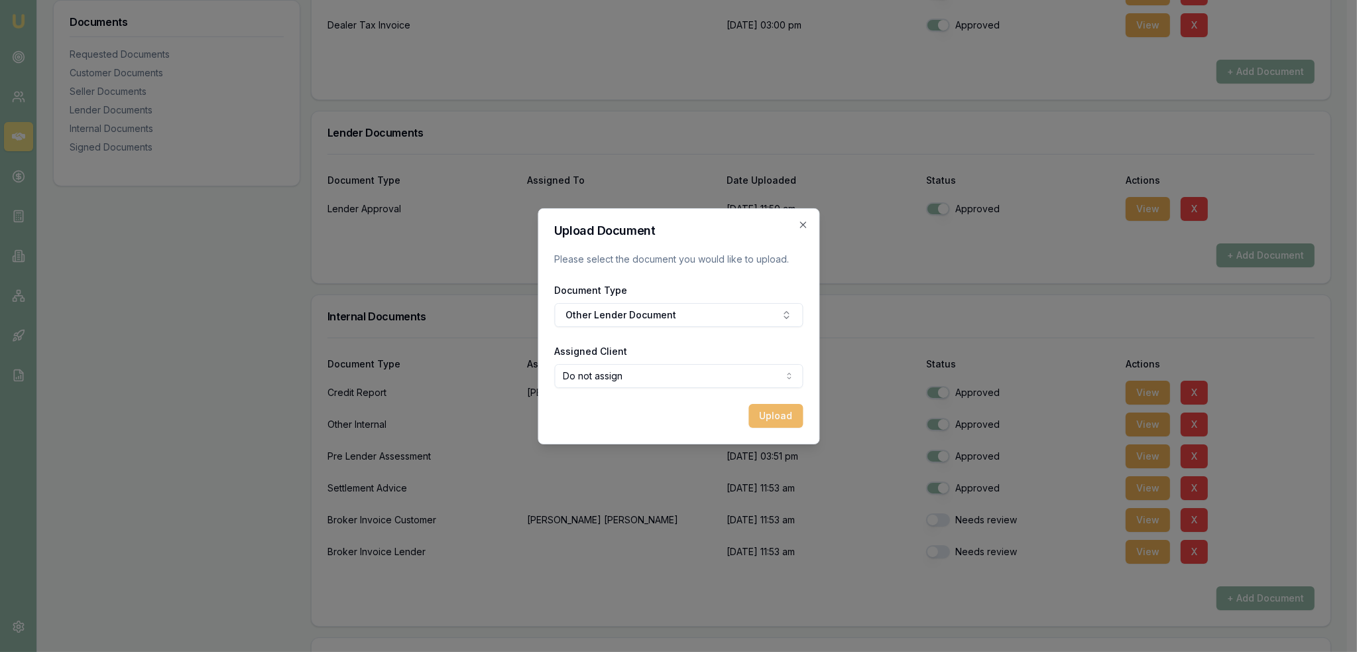
click at [767, 410] on button "Upload" at bounding box center [776, 416] width 54 height 24
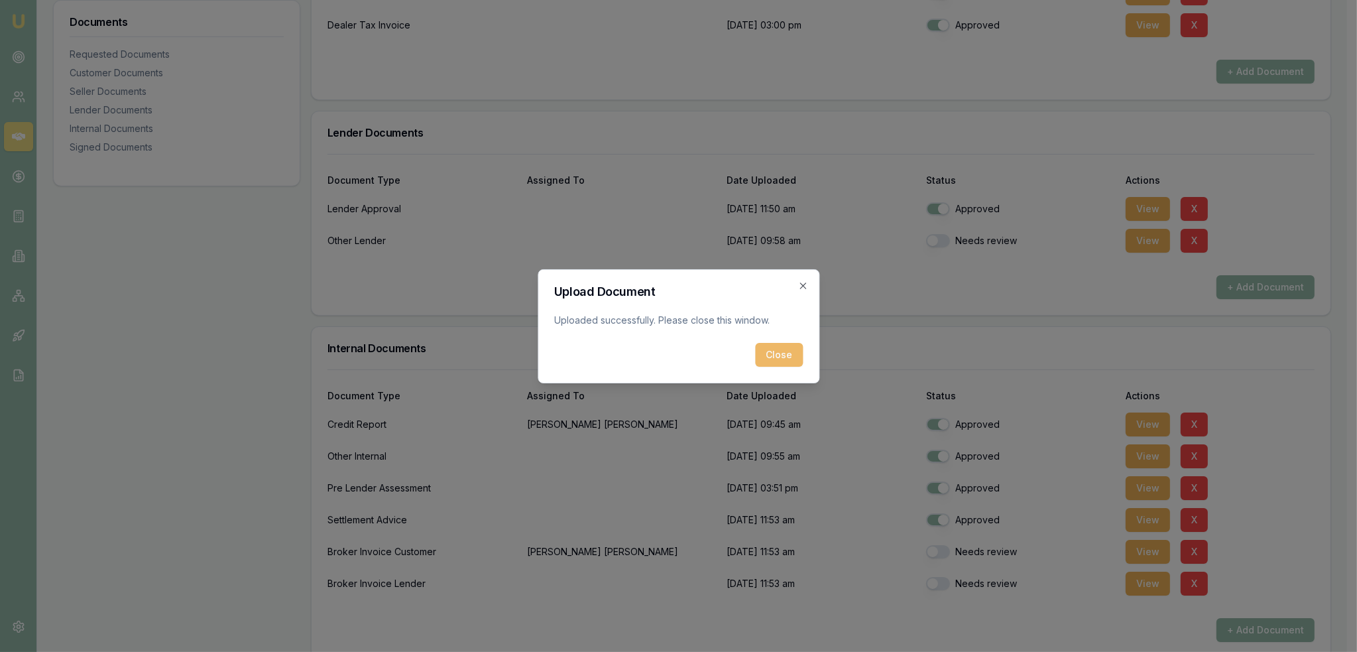
click at [785, 353] on button "Close" at bounding box center [779, 355] width 48 height 24
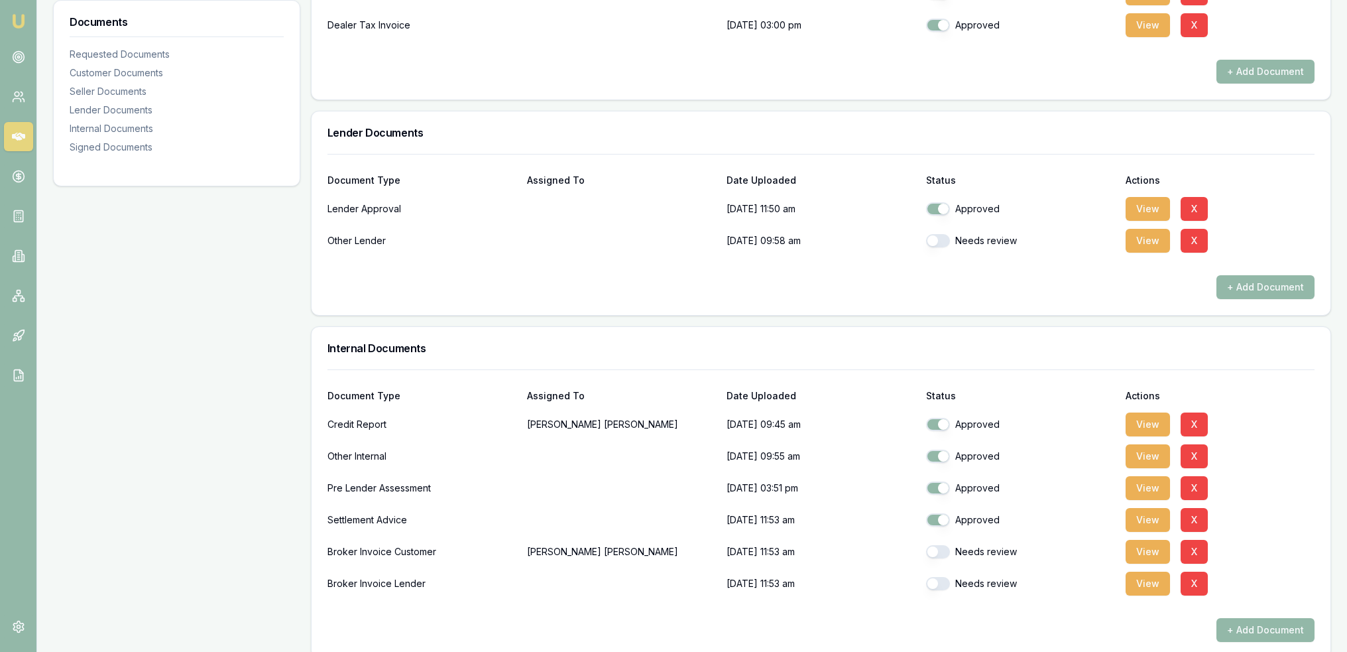
click at [944, 239] on button "button" at bounding box center [938, 240] width 24 height 13
checkbox input "true"
click at [1248, 287] on button "+ Add Document" at bounding box center [1266, 287] width 98 height 24
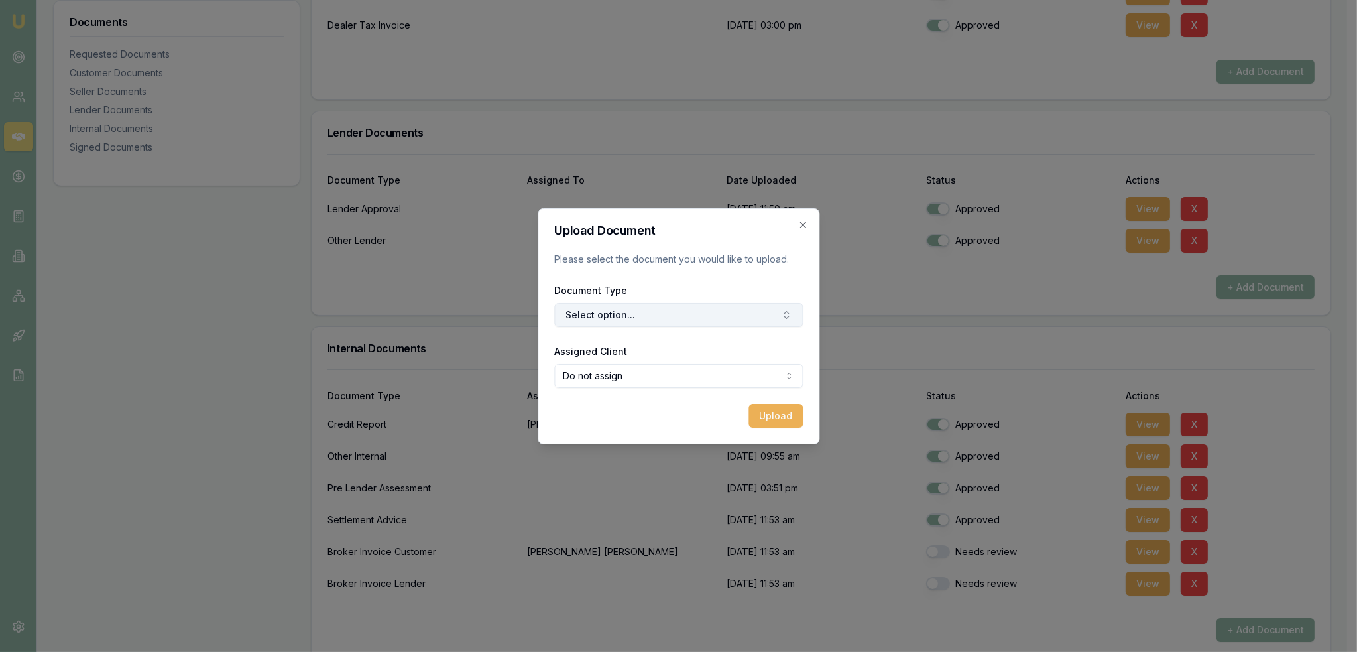
click at [610, 313] on button "Select option..." at bounding box center [678, 315] width 249 height 24
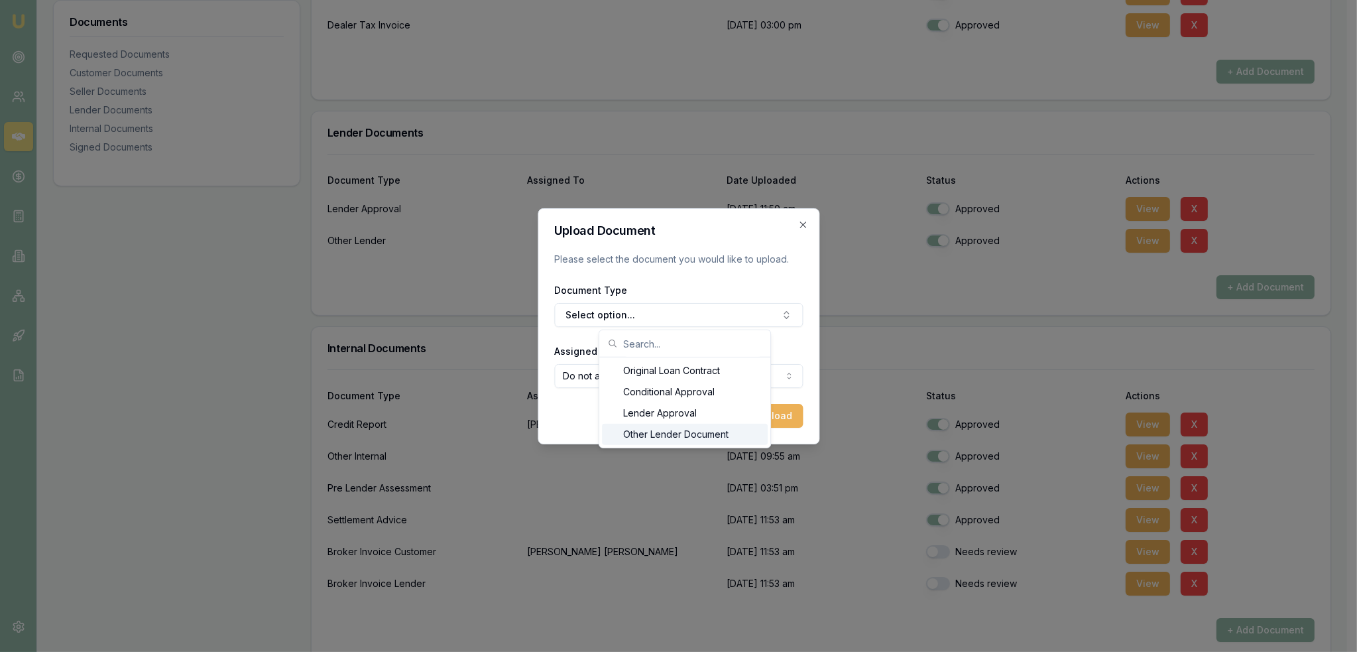
click at [628, 428] on div "Other Lender Document" at bounding box center [685, 434] width 166 height 21
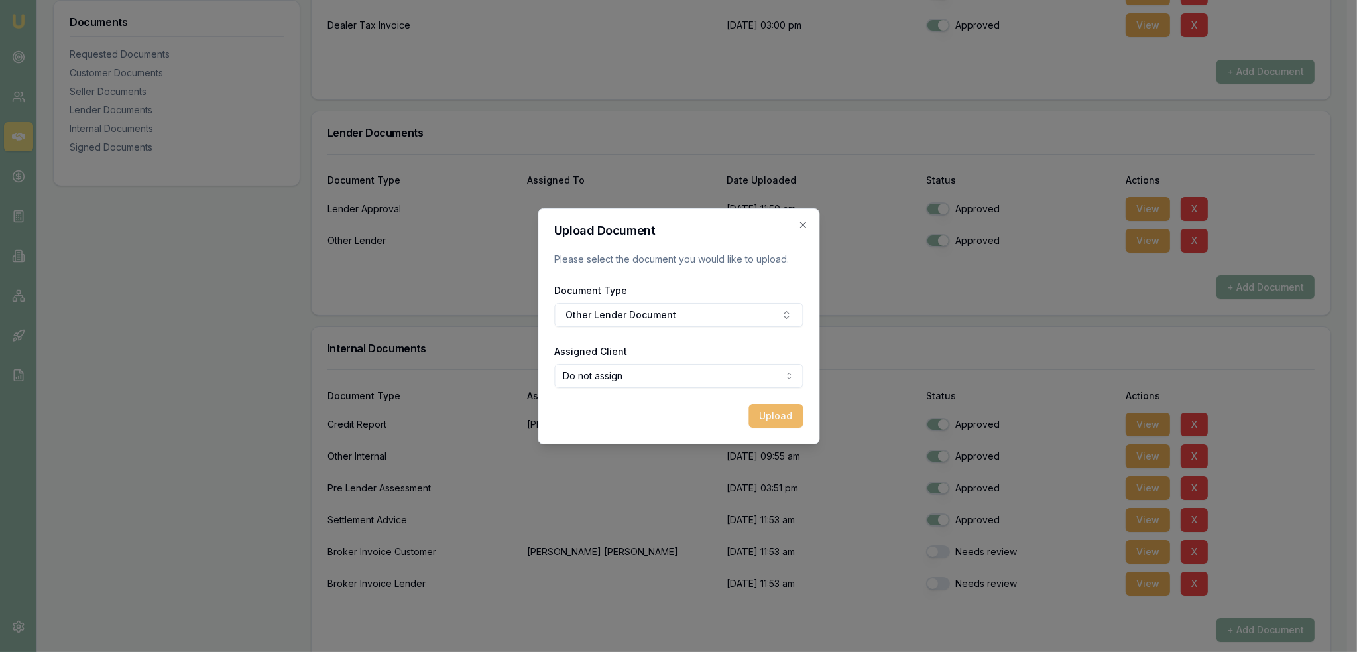
click at [770, 417] on button "Upload" at bounding box center [776, 416] width 54 height 24
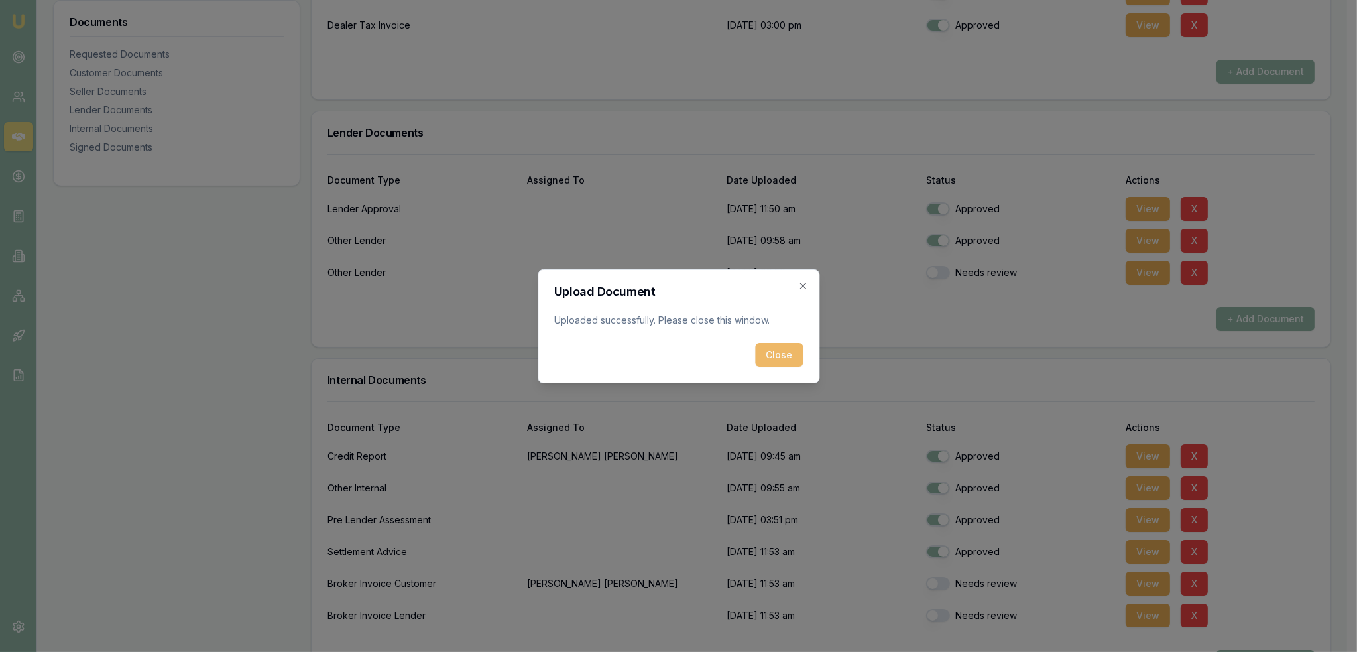
click at [777, 347] on button "Close" at bounding box center [779, 355] width 48 height 24
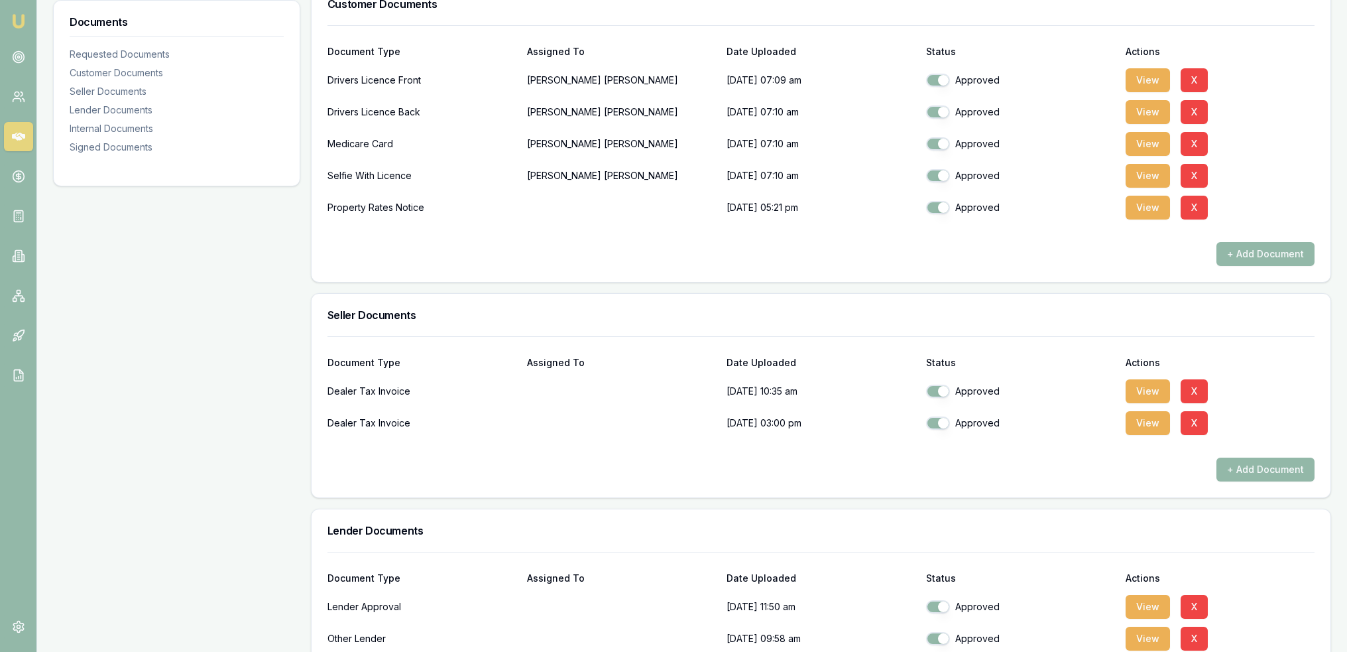
scroll to position [141, 0]
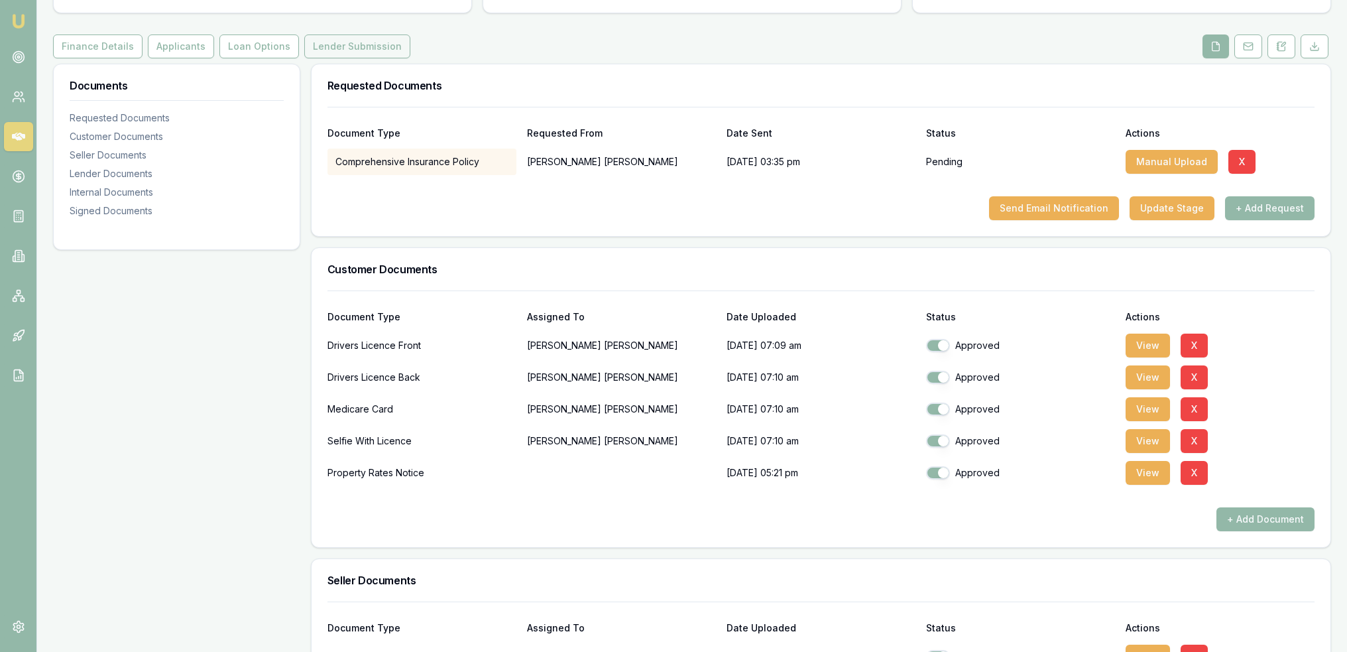
click at [339, 50] on button "Lender Submission" at bounding box center [357, 46] width 106 height 24
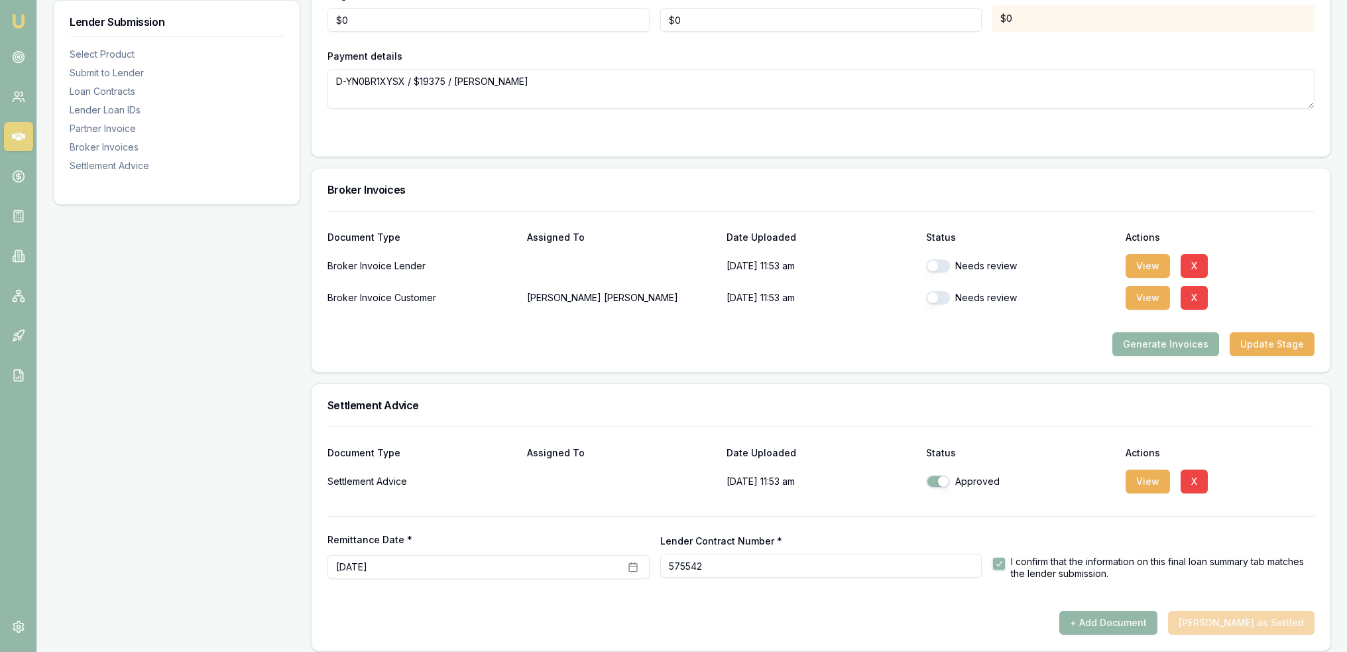
scroll to position [1532, 0]
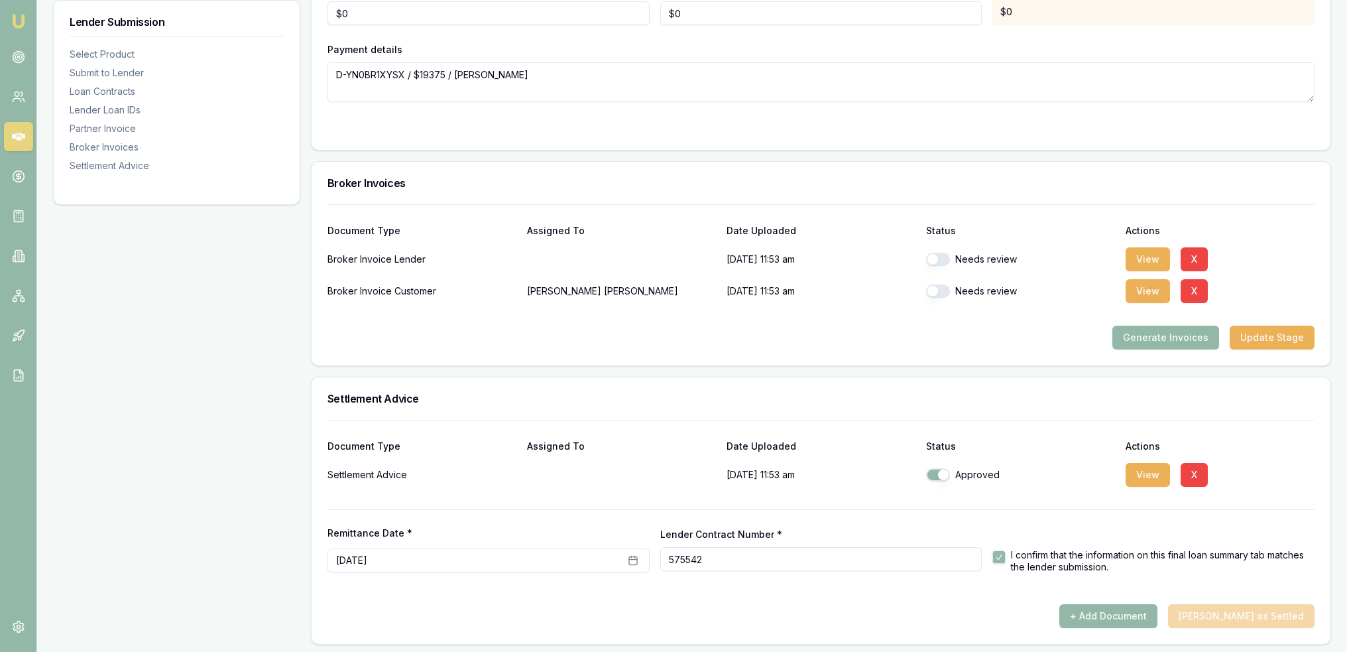
click at [950, 255] on div "Needs review" at bounding box center [1020, 259] width 189 height 13
click at [946, 286] on button "button" at bounding box center [938, 290] width 24 height 13
checkbox input "true"
click at [946, 253] on div "Needs review" at bounding box center [1020, 259] width 189 height 13
click at [944, 257] on button "button" at bounding box center [938, 259] width 24 height 13
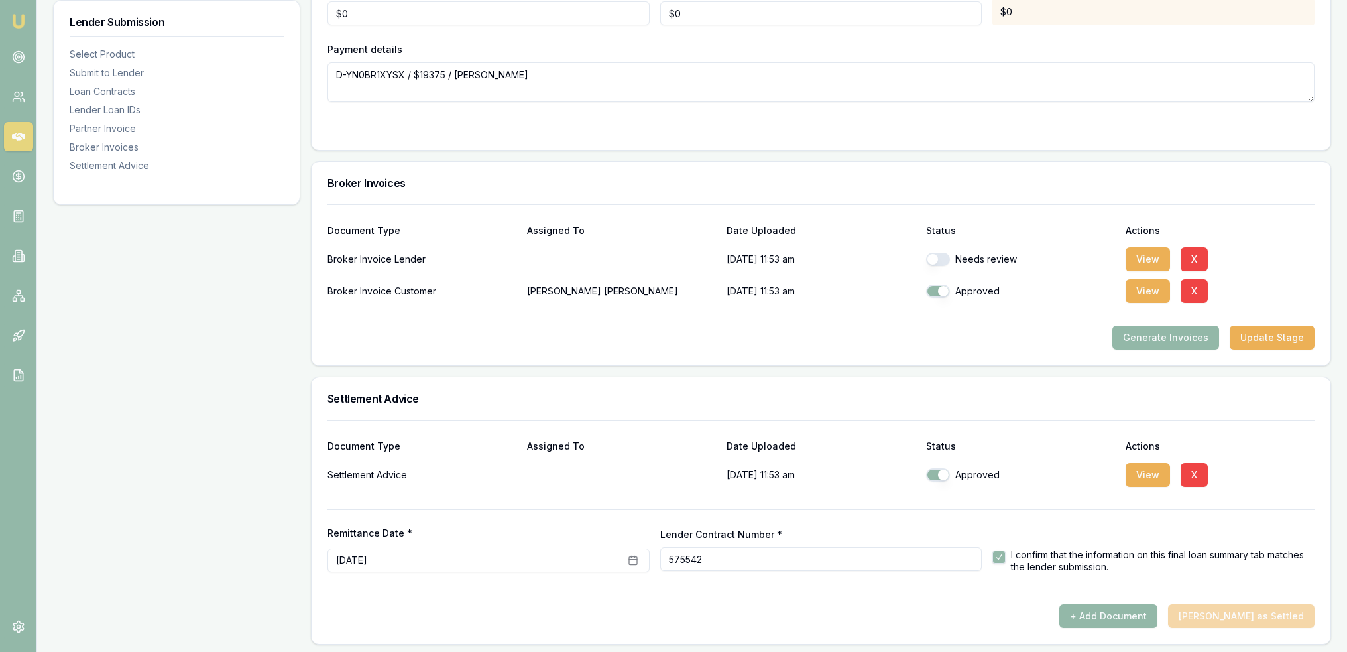
checkbox input "true"
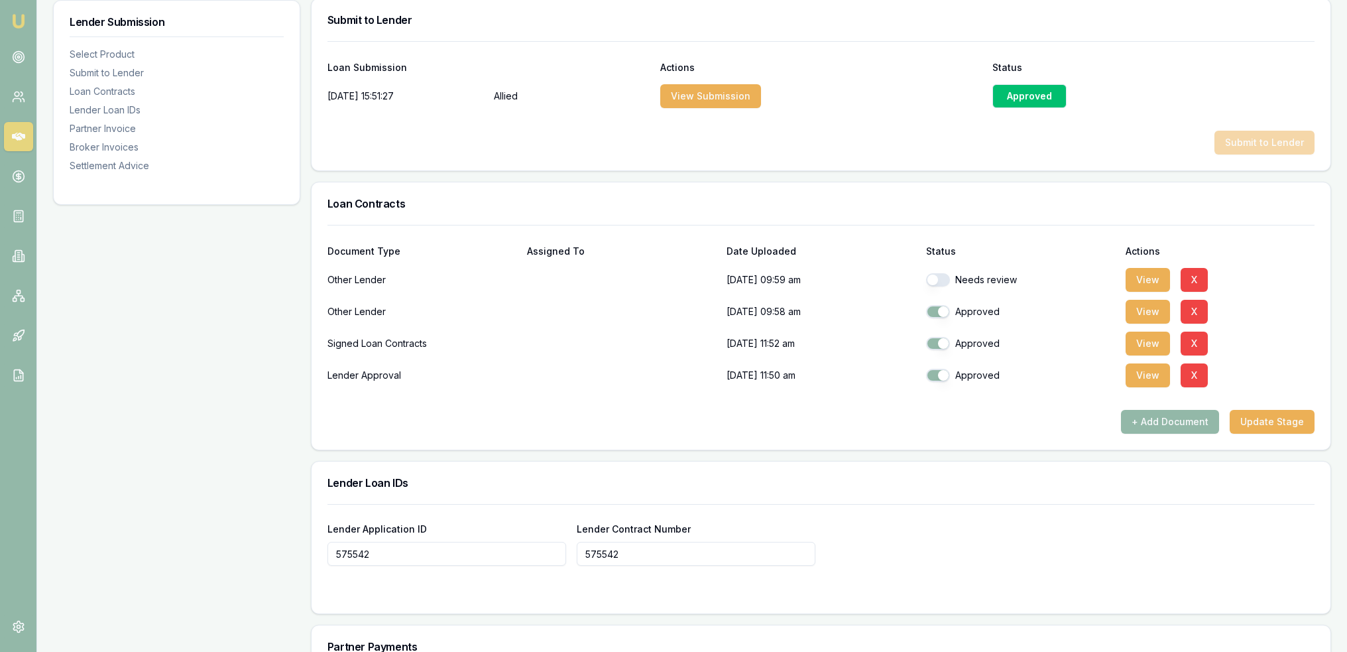
scroll to position [650, 0]
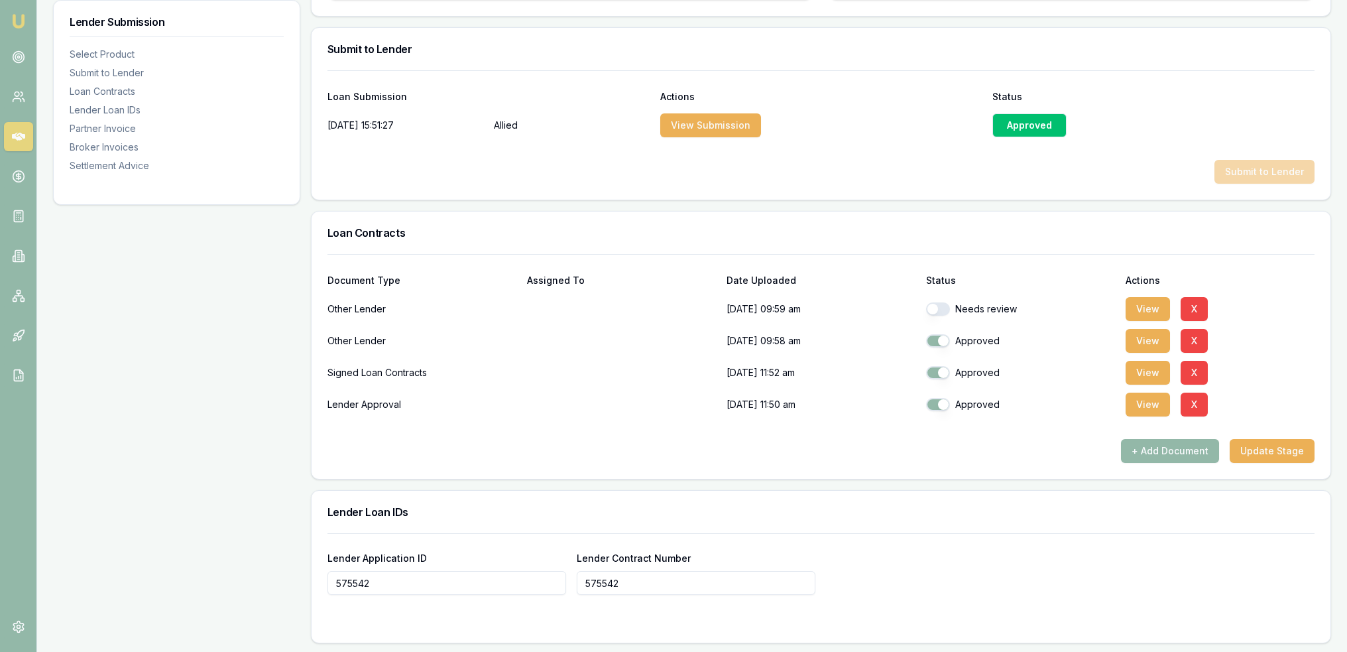
click at [936, 302] on button "button" at bounding box center [938, 308] width 24 height 13
checkbox input "true"
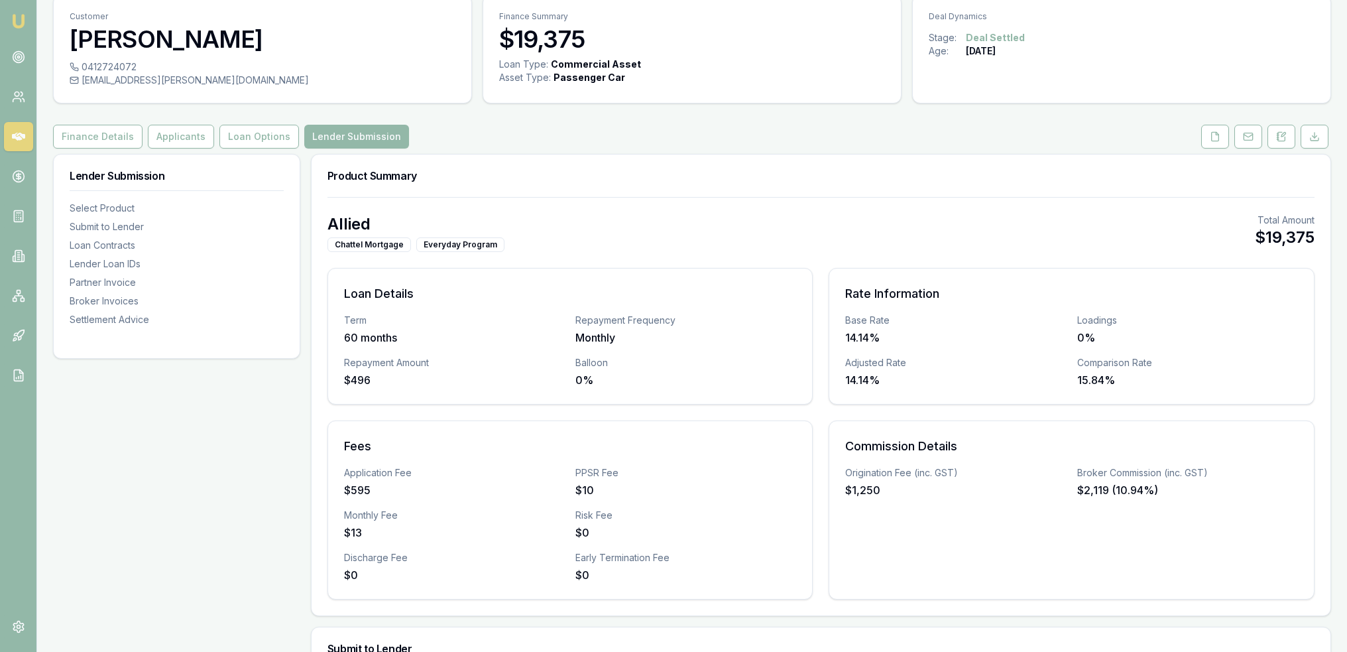
scroll to position [47, 0]
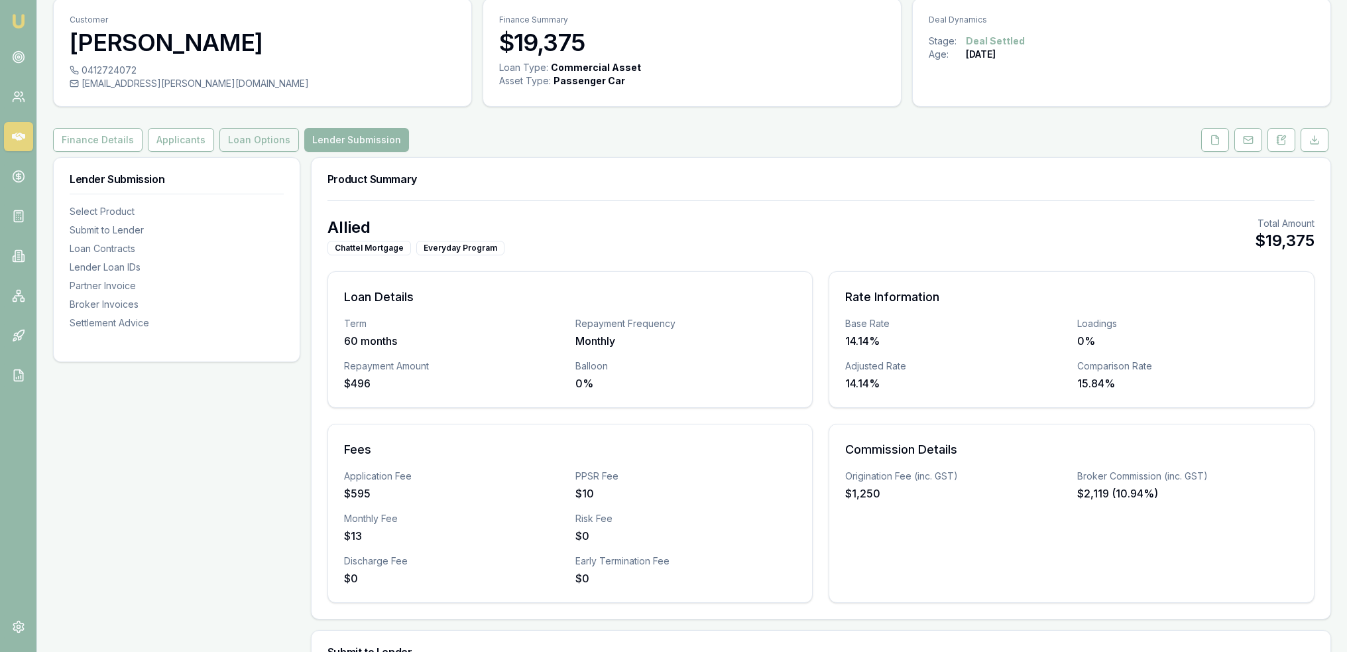
click at [237, 145] on button "Loan Options" at bounding box center [259, 140] width 80 height 24
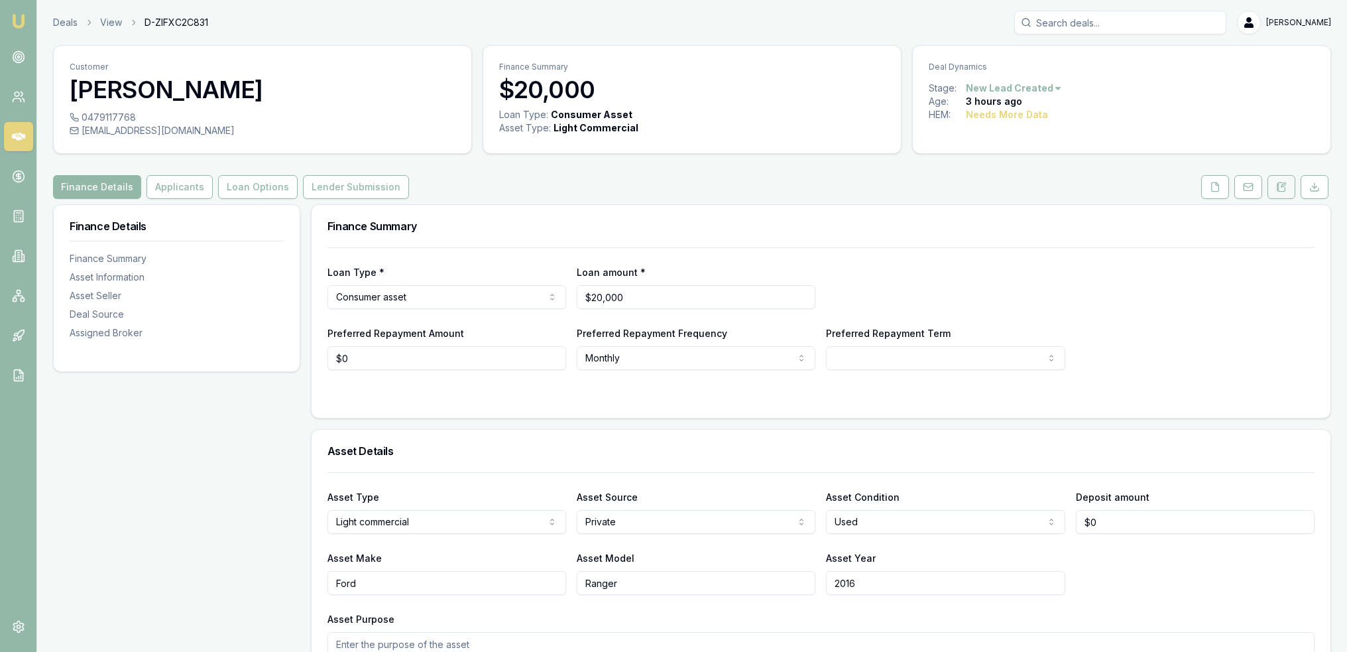
click at [1282, 184] on icon at bounding box center [1281, 187] width 11 height 11
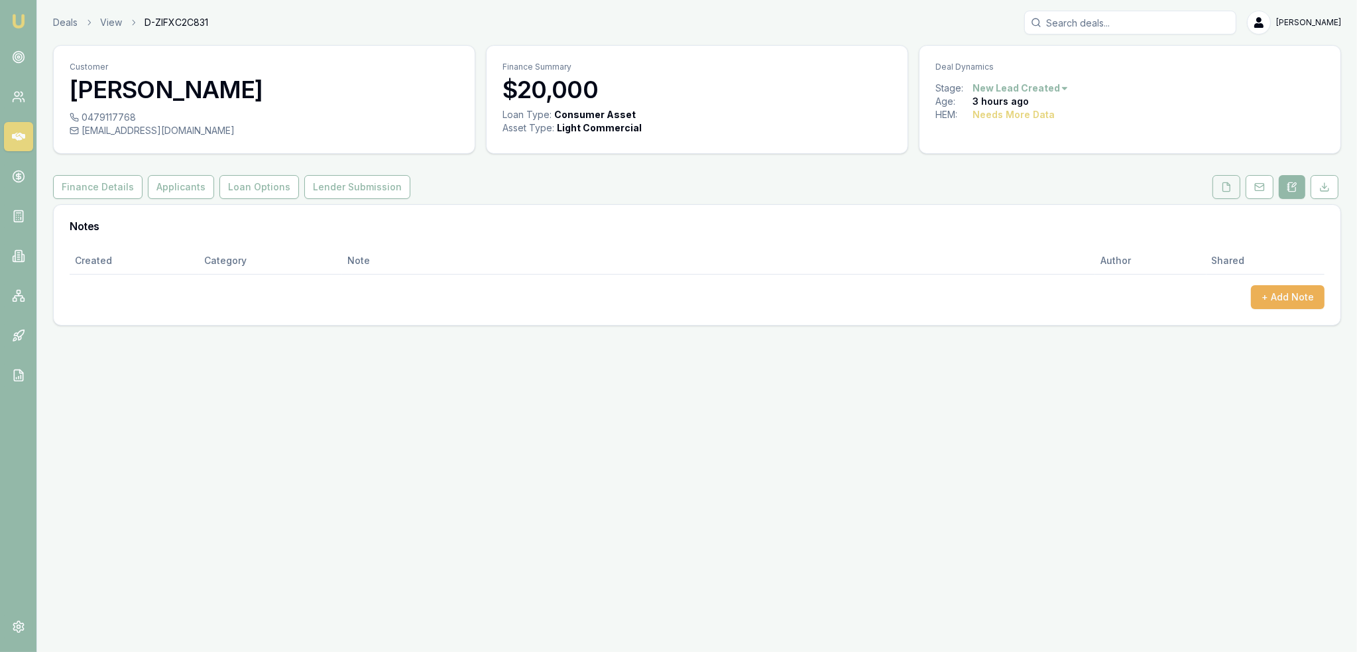
click at [1223, 185] on icon at bounding box center [1226, 187] width 11 height 11
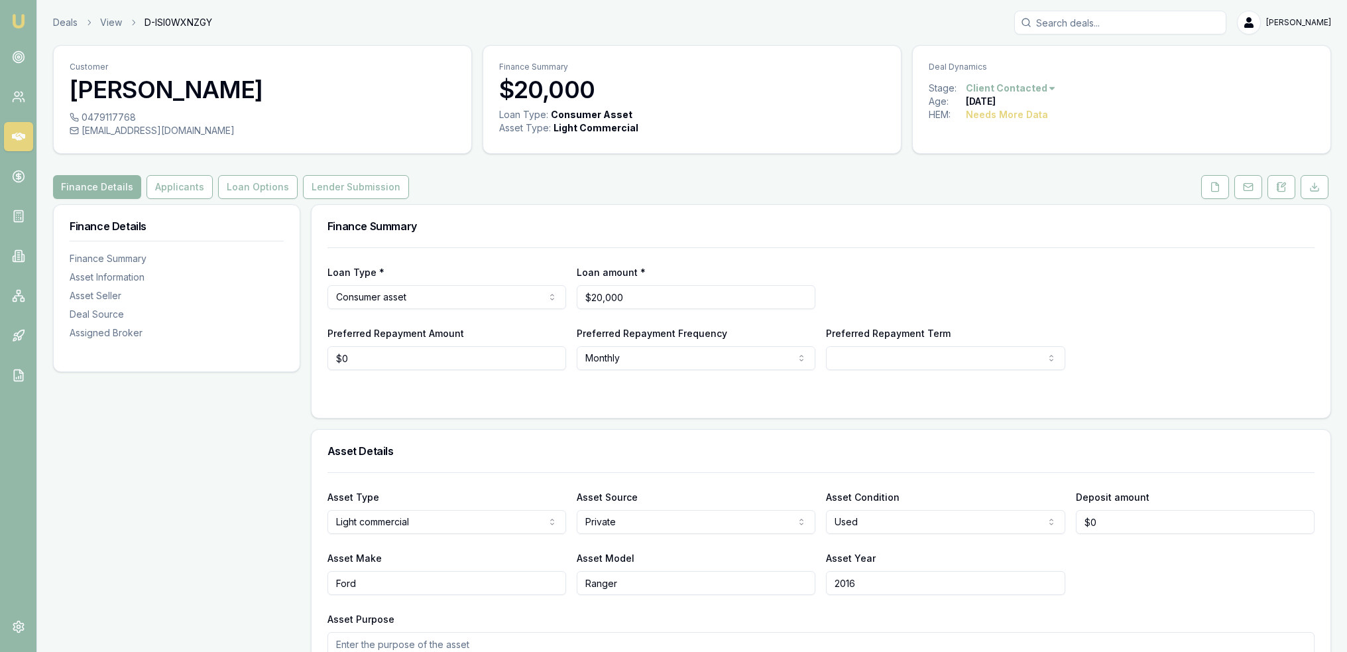
drag, startPoint x: 1220, startPoint y: 190, endPoint x: 1168, endPoint y: 235, distance: 69.1
click at [1220, 190] on icon at bounding box center [1215, 187] width 11 height 11
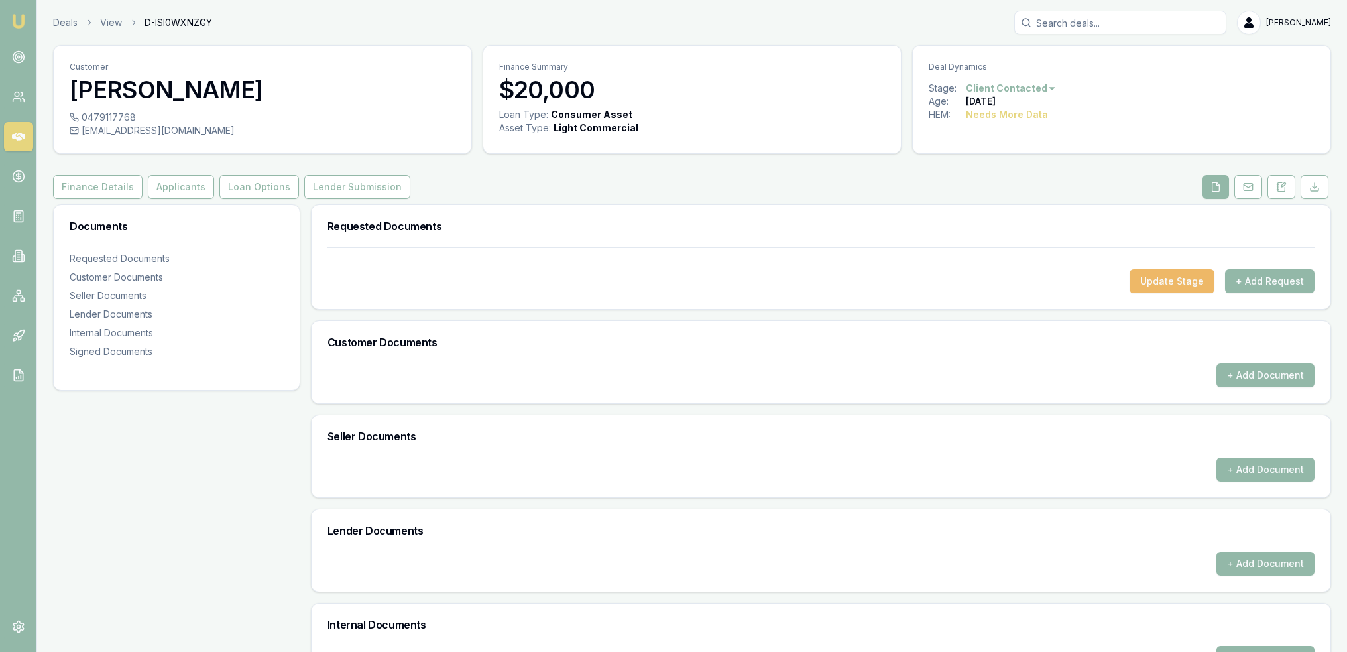
click at [1188, 282] on button "Update Stage" at bounding box center [1172, 281] width 85 height 24
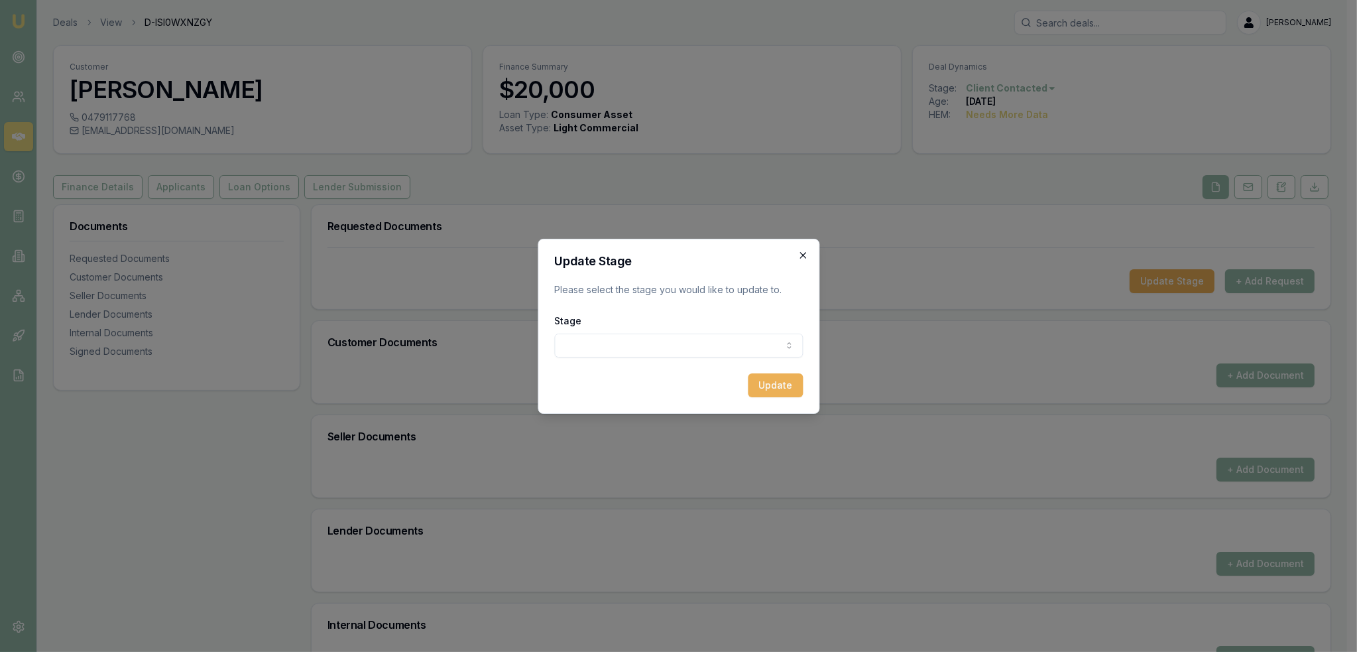
click at [804, 251] on icon "button" at bounding box center [803, 255] width 11 height 11
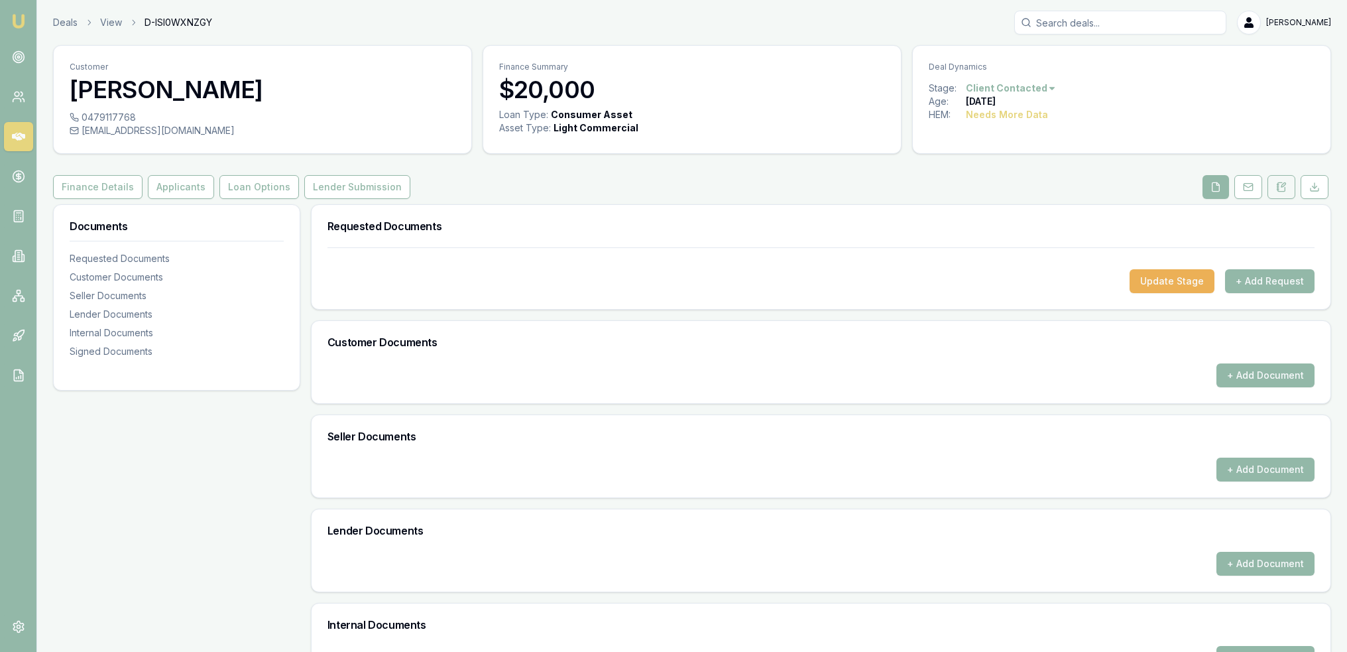
click at [1278, 182] on icon at bounding box center [1281, 186] width 7 height 9
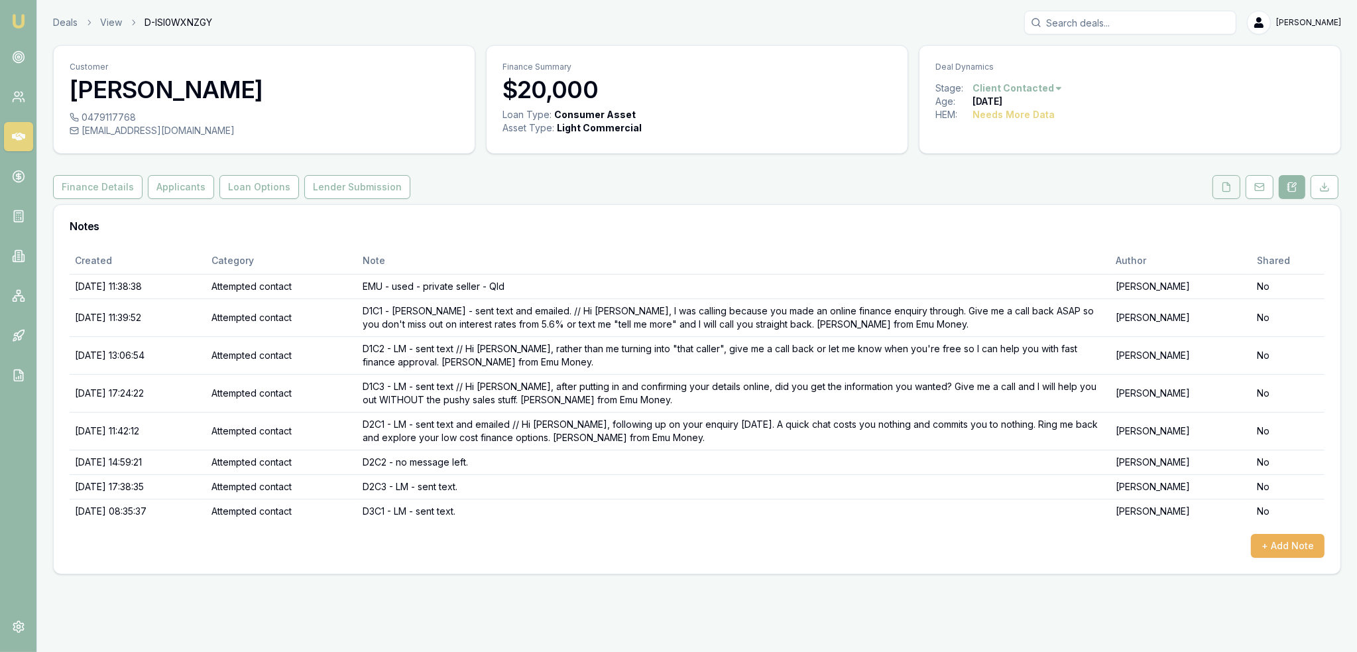
click at [1221, 189] on button at bounding box center [1227, 187] width 28 height 24
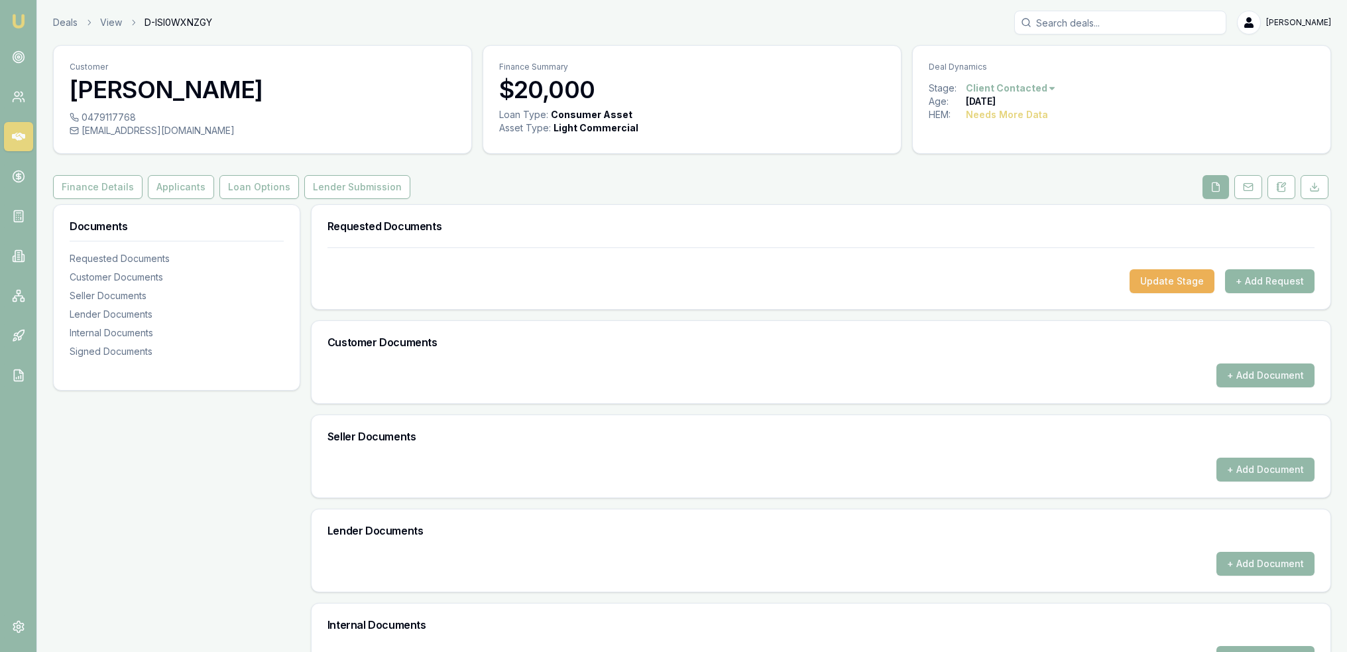
click at [1252, 278] on button "+ Add Request" at bounding box center [1270, 281] width 90 height 24
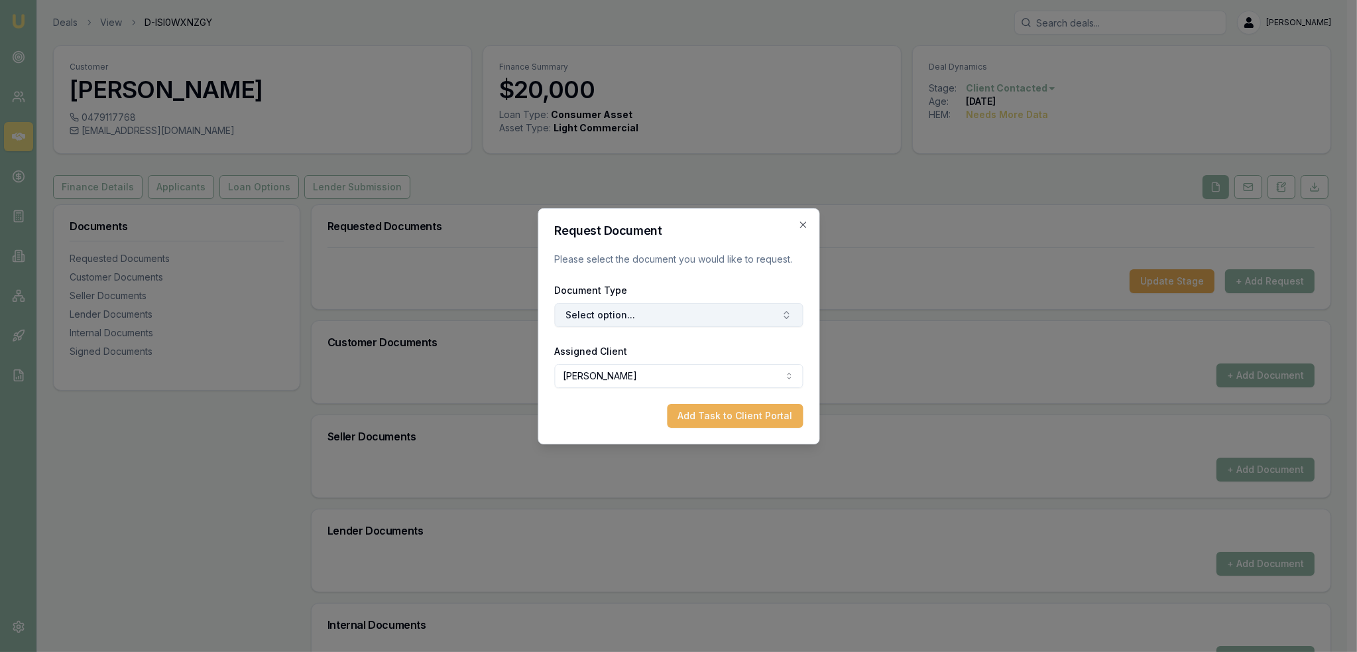
click at [662, 312] on button "Select option..." at bounding box center [678, 315] width 249 height 24
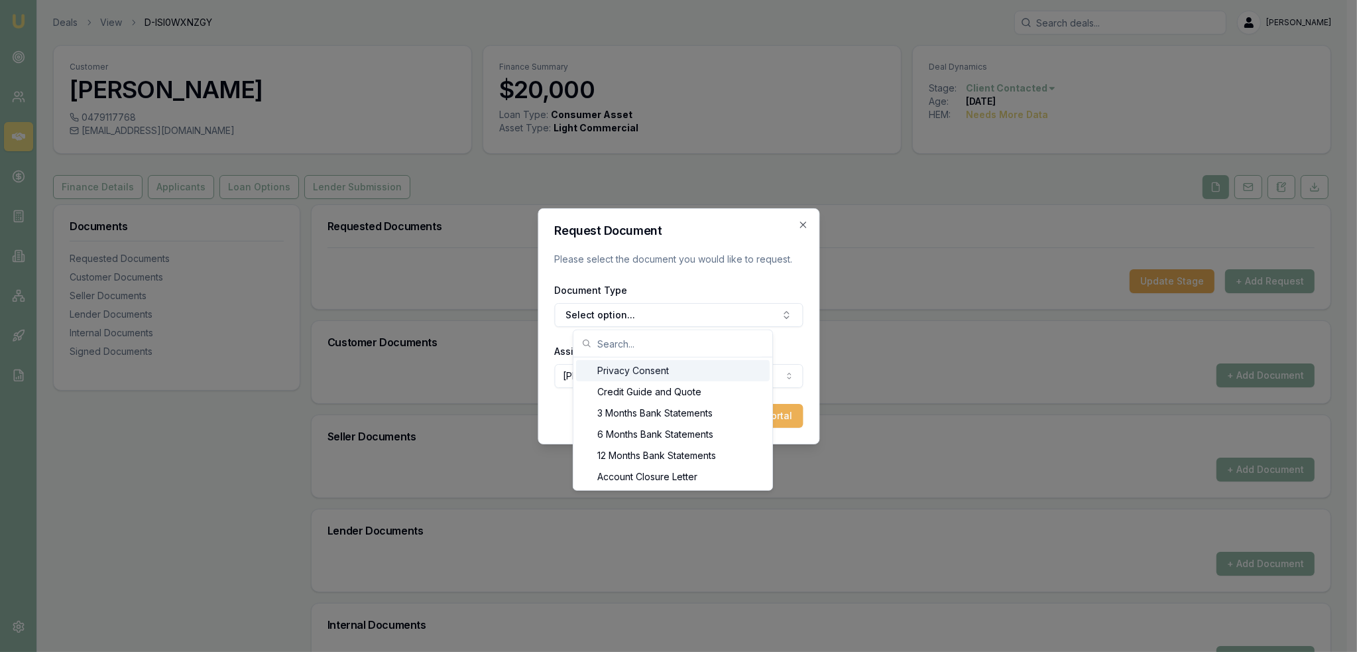
click at [639, 371] on div "Privacy Consent" at bounding box center [673, 370] width 194 height 21
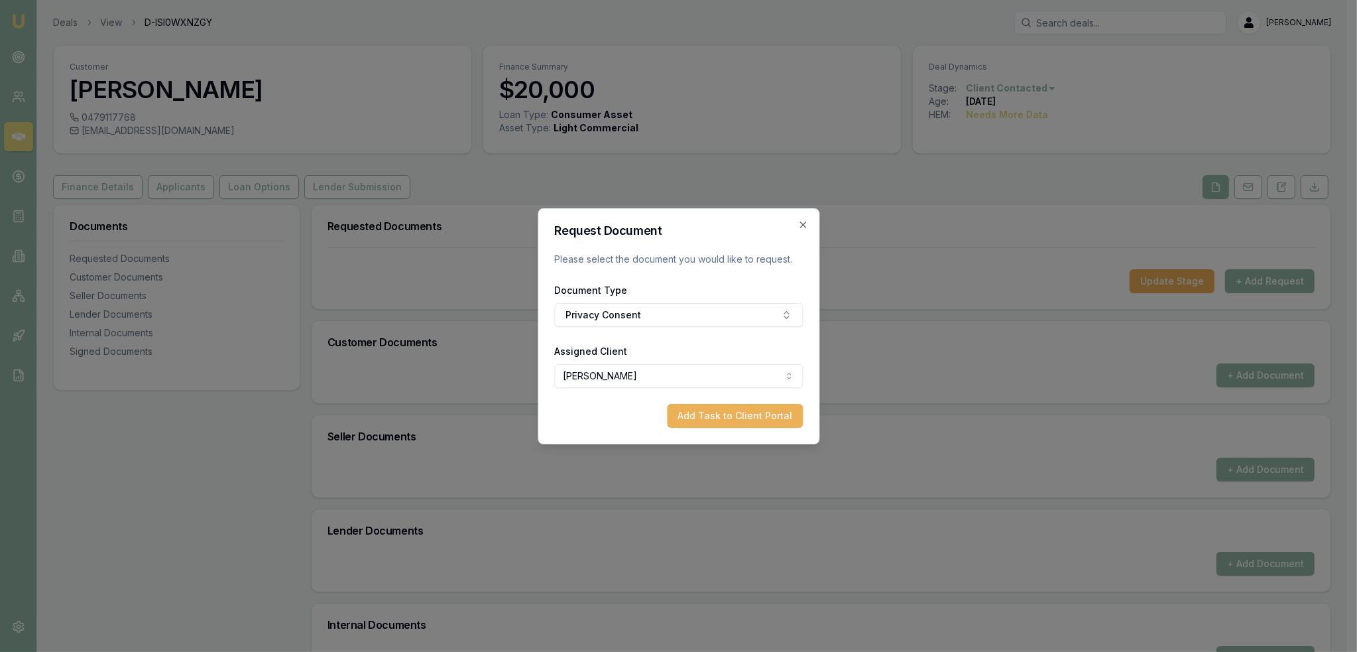
drag, startPoint x: 738, startPoint y: 420, endPoint x: 770, endPoint y: 404, distance: 35.9
click at [739, 418] on button "Add Task to Client Portal" at bounding box center [735, 416] width 136 height 24
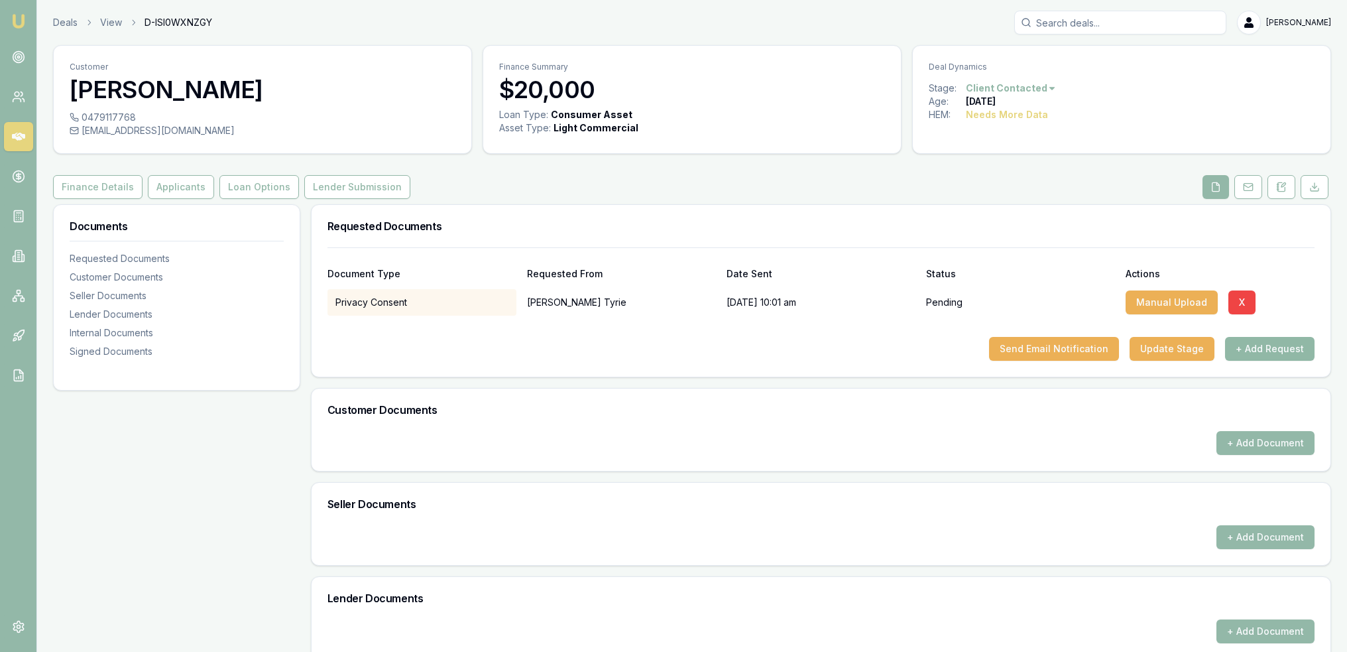
click at [1278, 357] on button "+ Add Request" at bounding box center [1270, 349] width 90 height 24
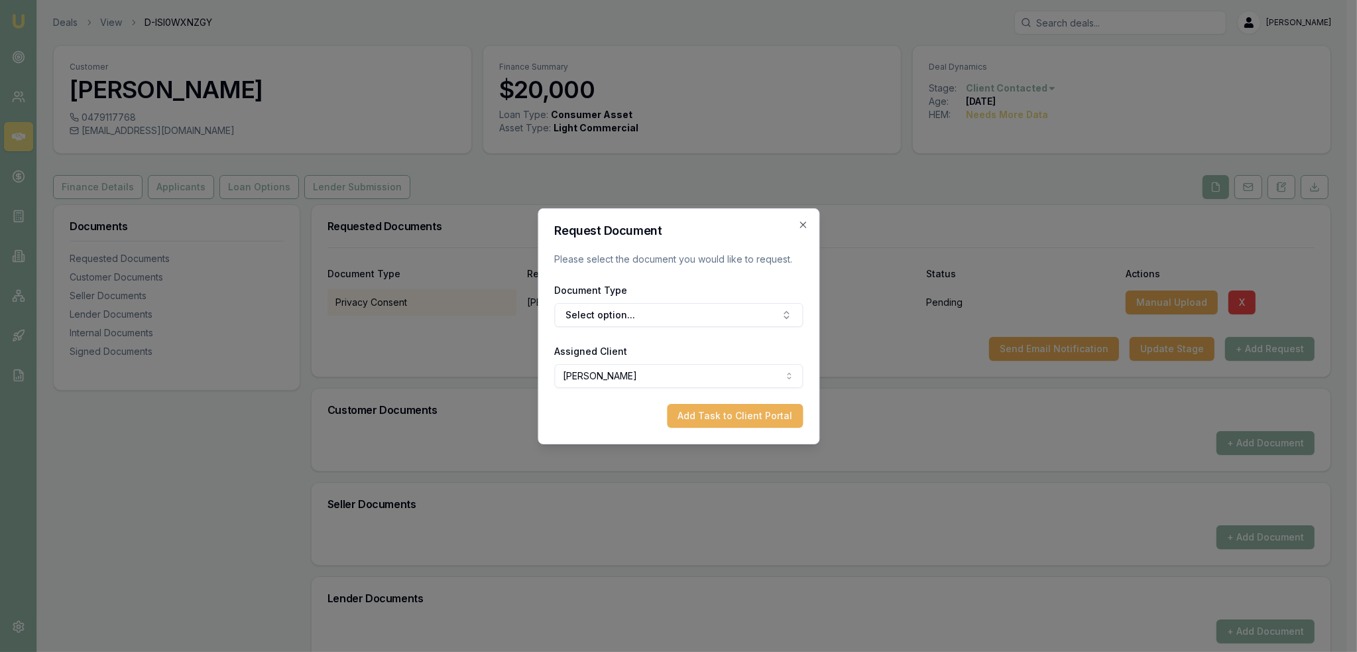
click at [642, 302] on div "Document Type Select option..." at bounding box center [678, 304] width 249 height 45
click at [641, 318] on button "Select option..." at bounding box center [678, 315] width 249 height 24
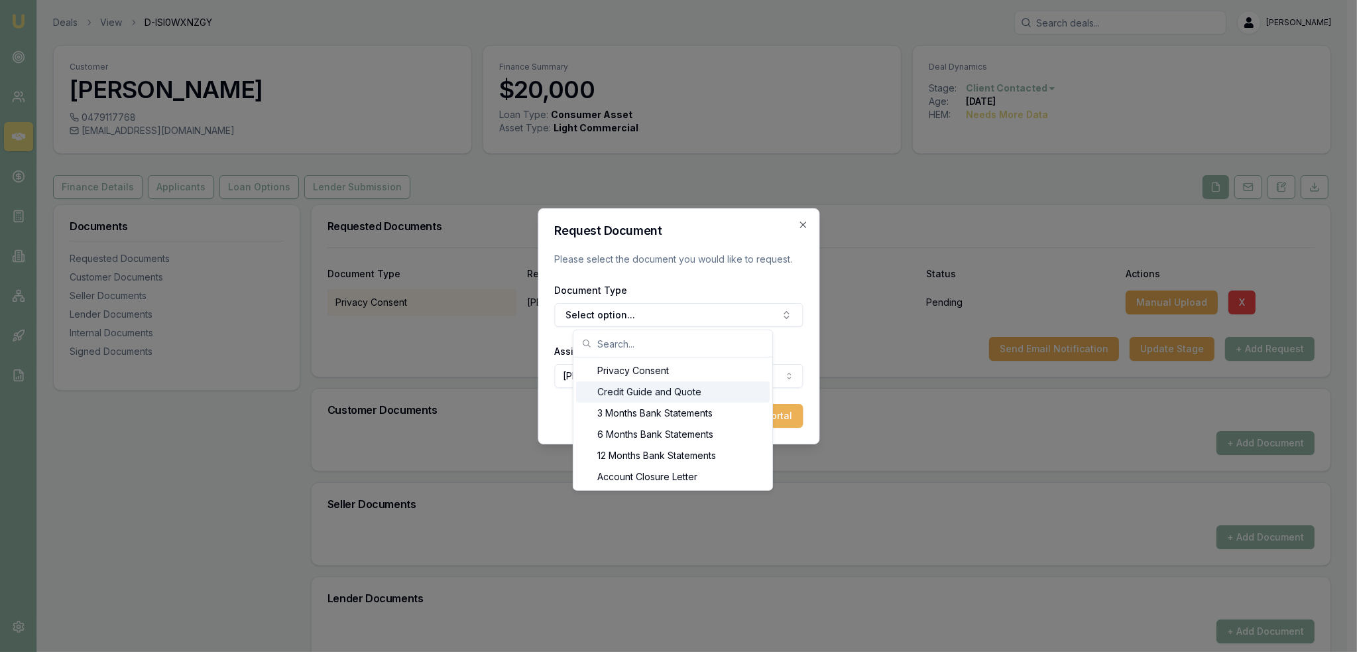
click at [625, 390] on div "Credit Guide and Quote" at bounding box center [673, 391] width 194 height 21
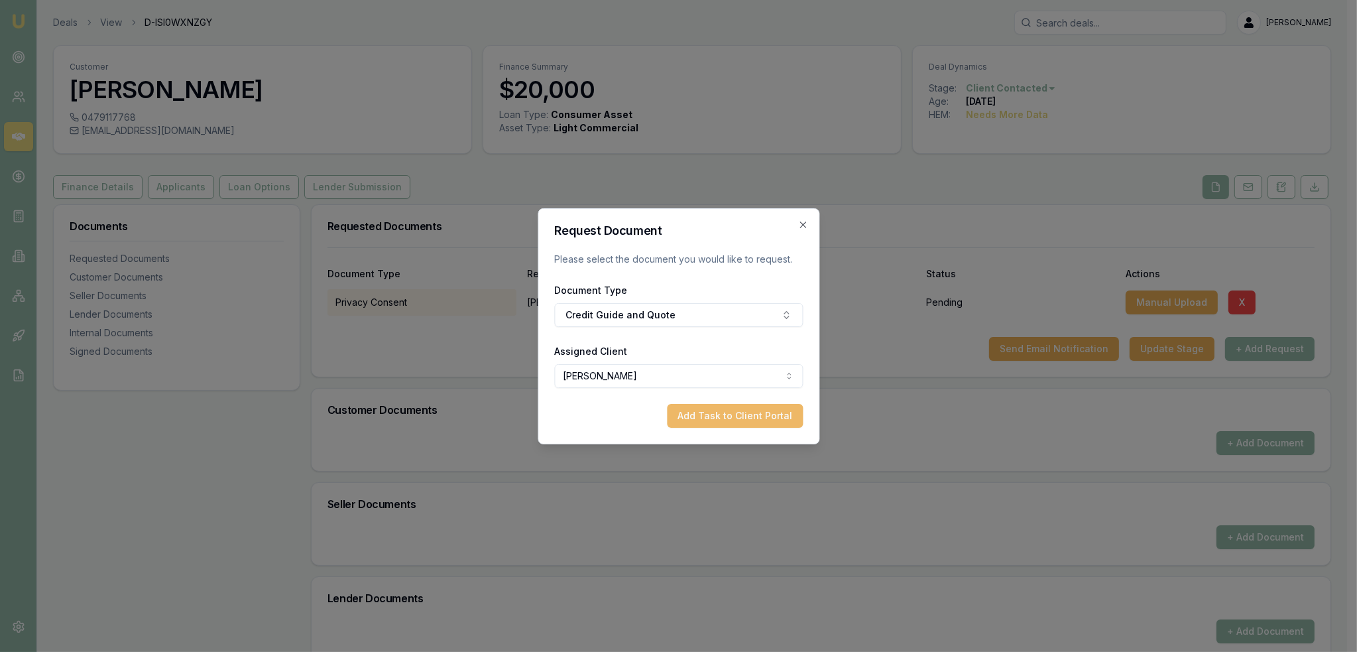
click at [767, 416] on button "Add Task to Client Portal" at bounding box center [735, 416] width 136 height 24
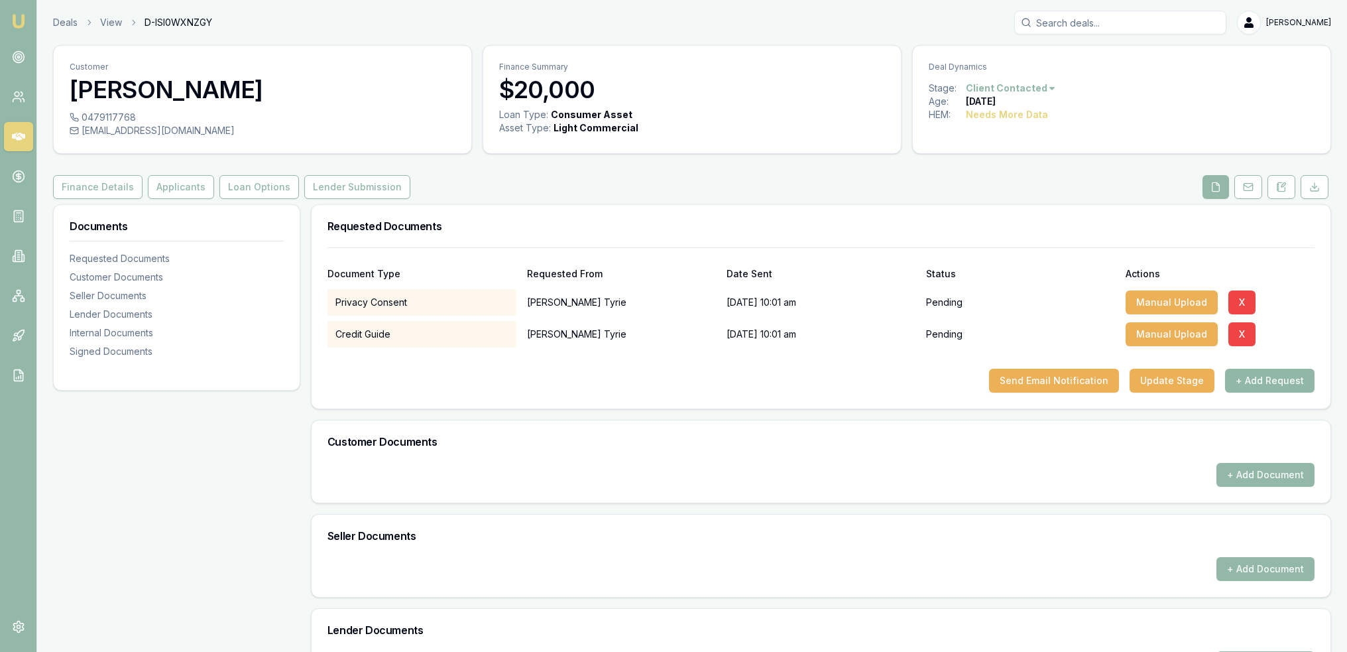
click at [1261, 385] on button "+ Add Request" at bounding box center [1270, 381] width 90 height 24
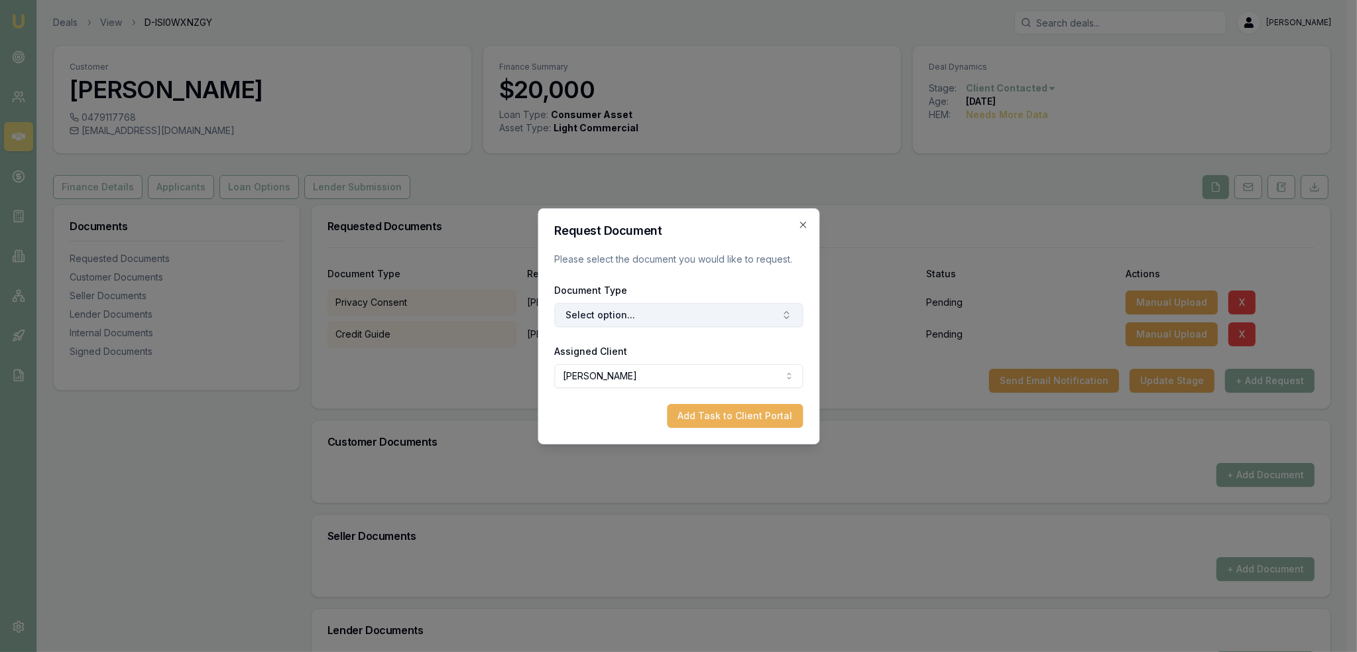
drag, startPoint x: 647, startPoint y: 322, endPoint x: 636, endPoint y: 323, distance: 10.6
click at [645, 322] on button "Select option..." at bounding box center [678, 315] width 249 height 24
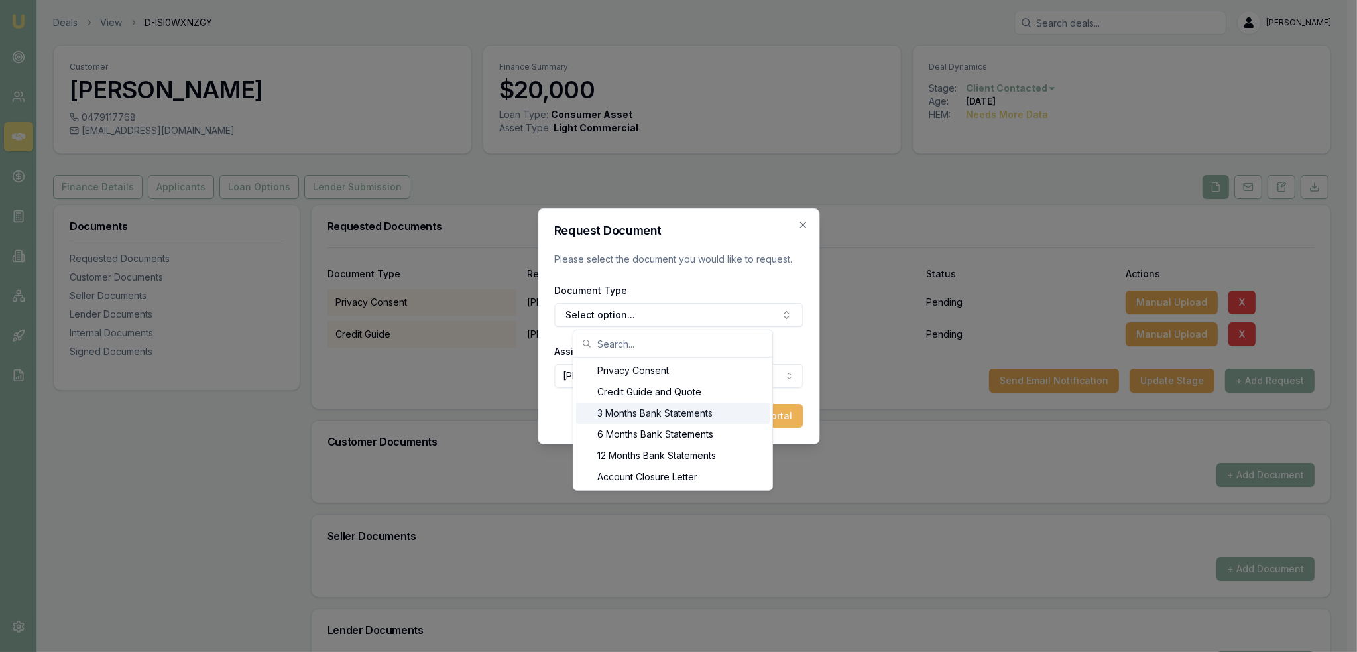
click at [640, 407] on div "3 Months Bank Statements" at bounding box center [673, 412] width 194 height 21
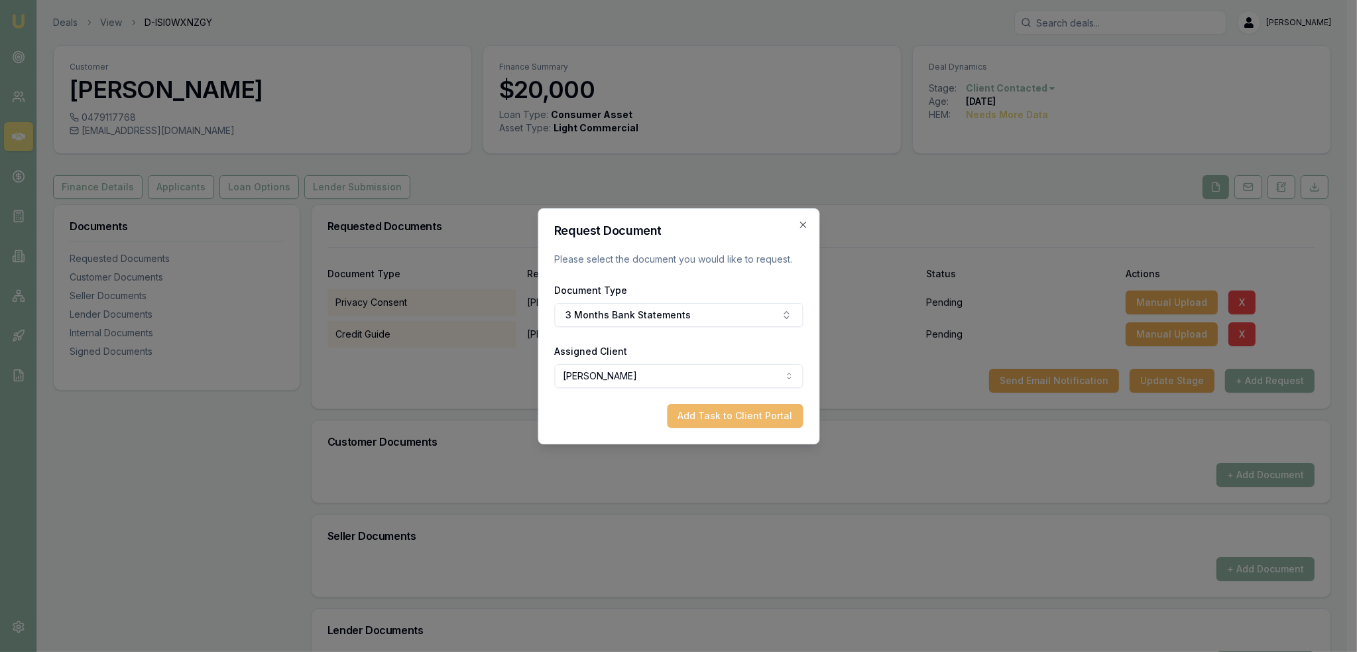
click at [769, 418] on button "Add Task to Client Portal" at bounding box center [735, 416] width 136 height 24
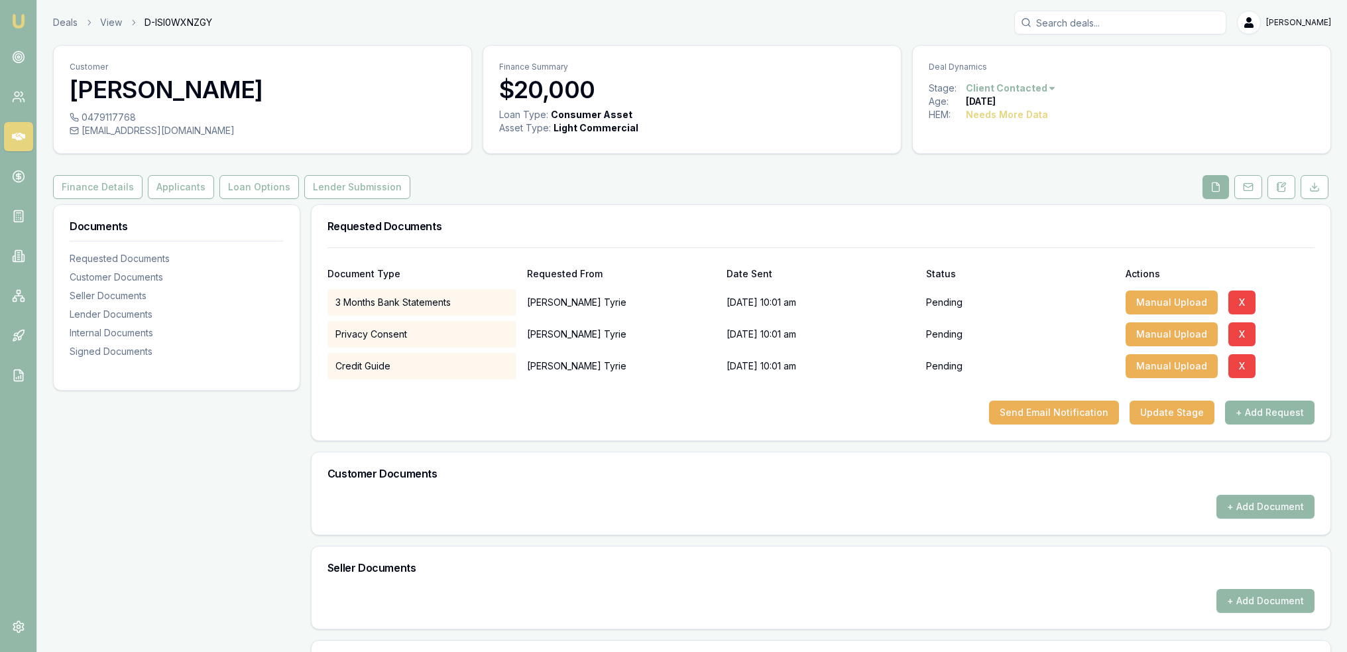
click at [1270, 409] on button "+ Add Request" at bounding box center [1270, 413] width 90 height 24
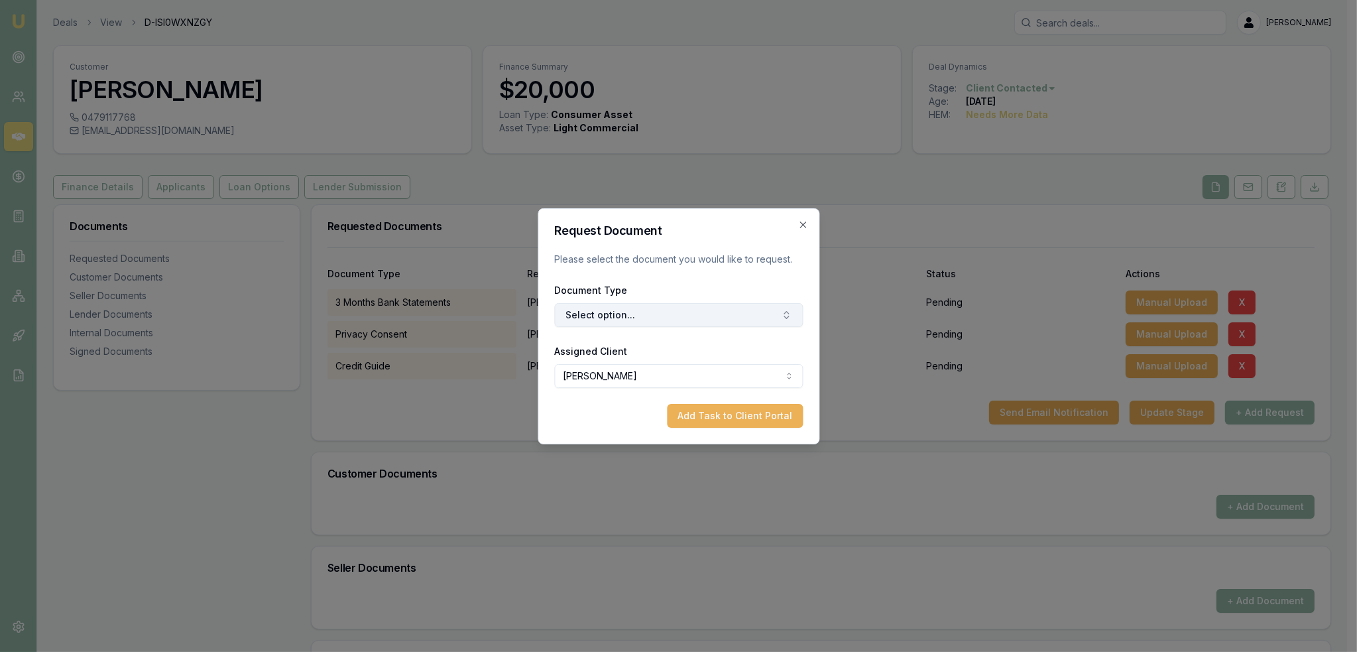
click at [672, 317] on button "Select option..." at bounding box center [678, 315] width 249 height 24
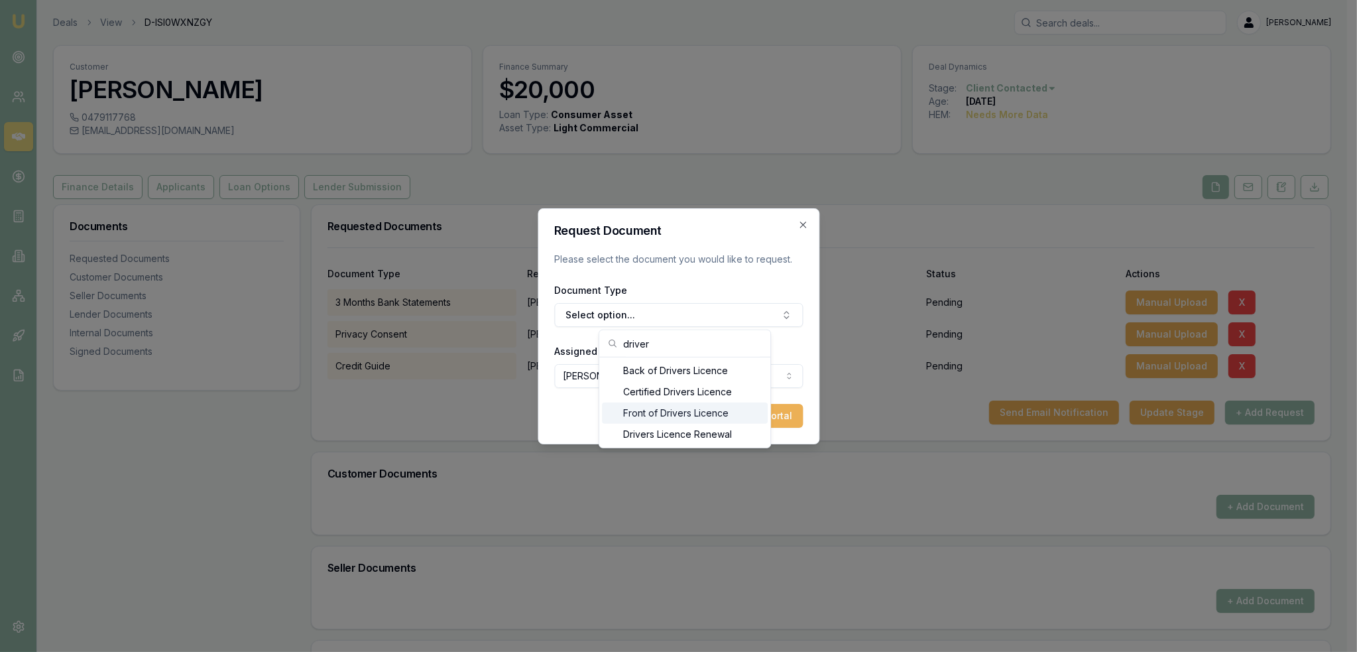
type input "driver"
drag, startPoint x: 668, startPoint y: 411, endPoint x: 733, endPoint y: 416, distance: 65.1
click at [669, 410] on div "Front of Drivers Licence" at bounding box center [685, 412] width 166 height 21
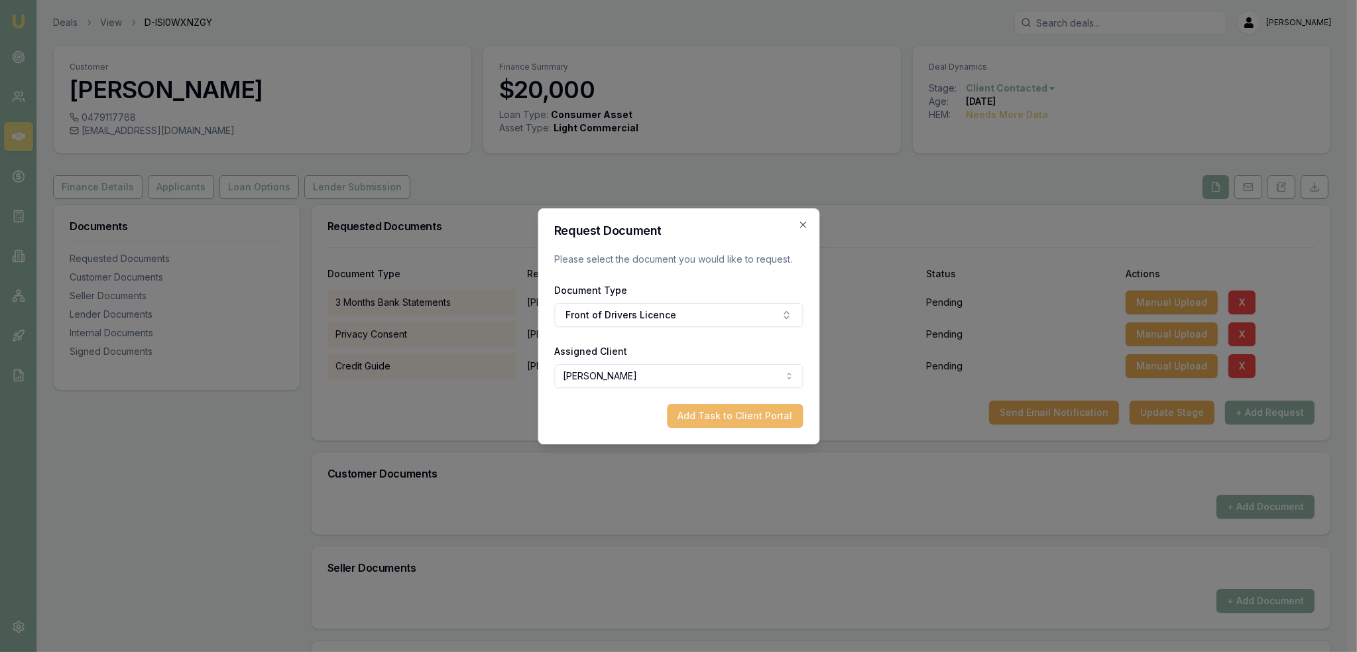
click at [782, 419] on button "Add Task to Client Portal" at bounding box center [735, 416] width 136 height 24
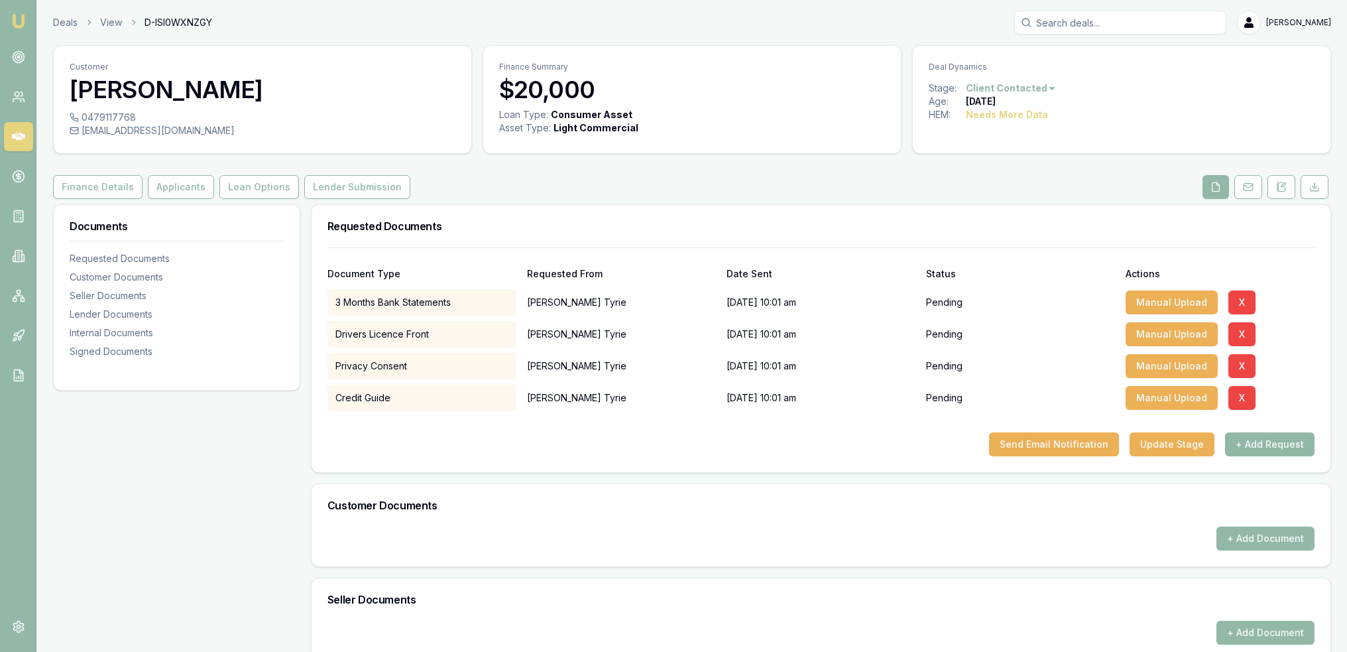
click at [1261, 439] on button "+ Add Request" at bounding box center [1270, 444] width 90 height 24
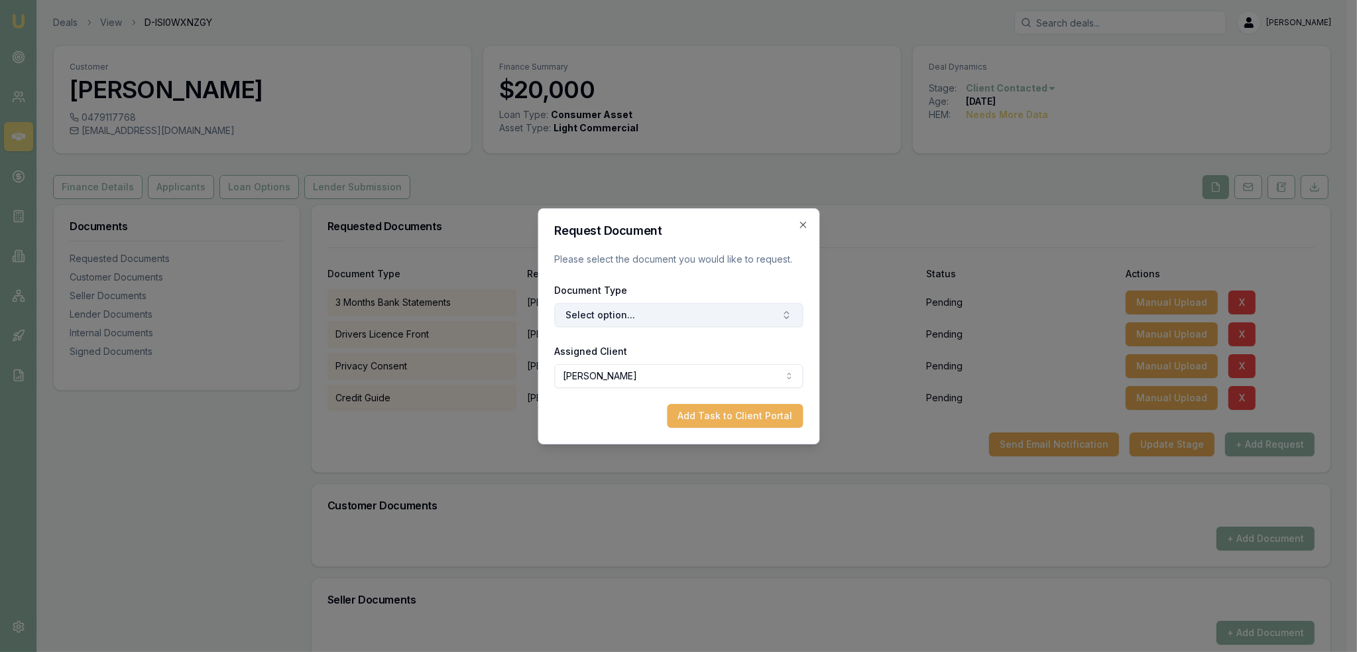
click at [679, 313] on button "Select option..." at bounding box center [678, 315] width 249 height 24
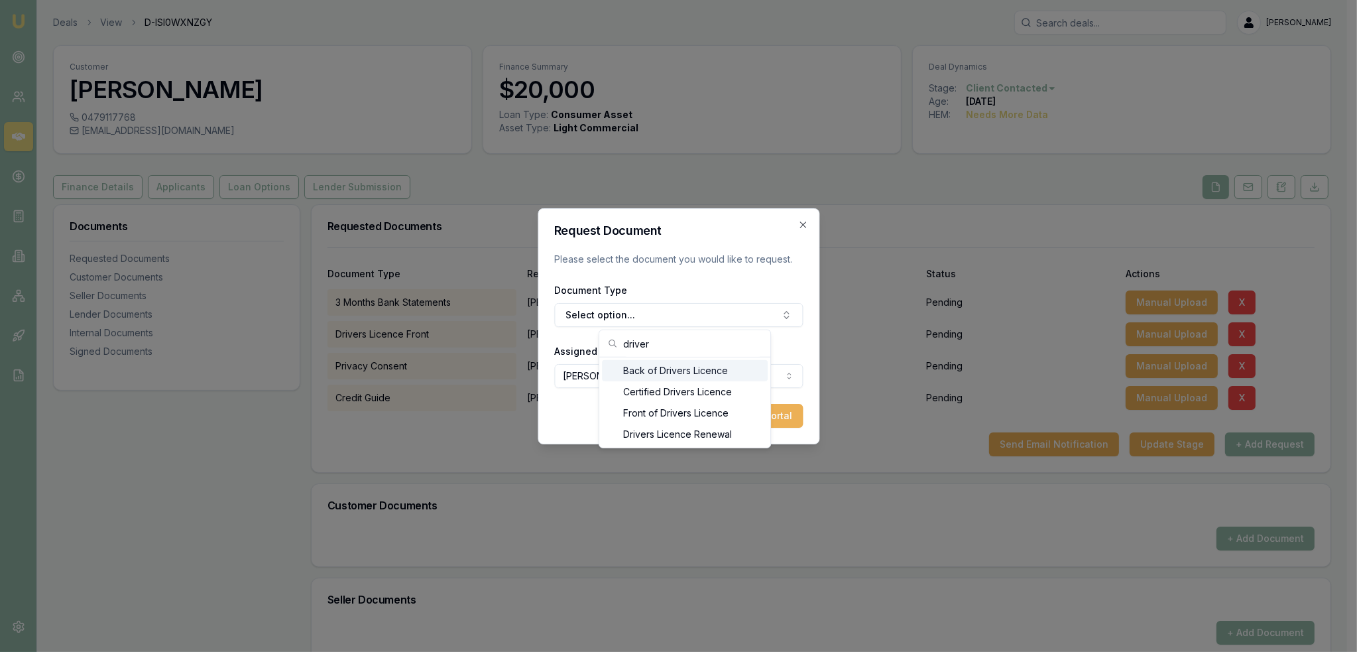
type input "driver"
click at [711, 380] on div "Back of Drivers Licence" at bounding box center [685, 370] width 166 height 21
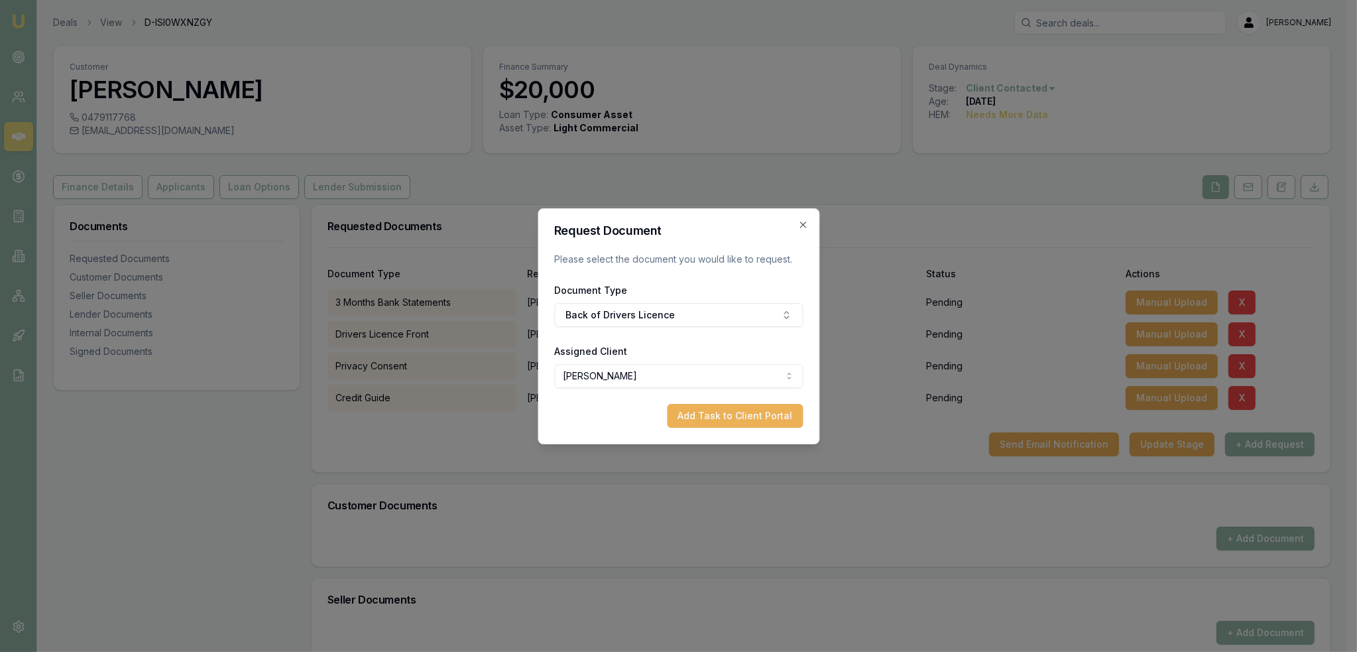
click at [748, 427] on div "Request Document Please select the document you would like to request. Document…" at bounding box center [679, 326] width 282 height 236
click at [713, 408] on button "Add Task to Client Portal" at bounding box center [735, 416] width 136 height 24
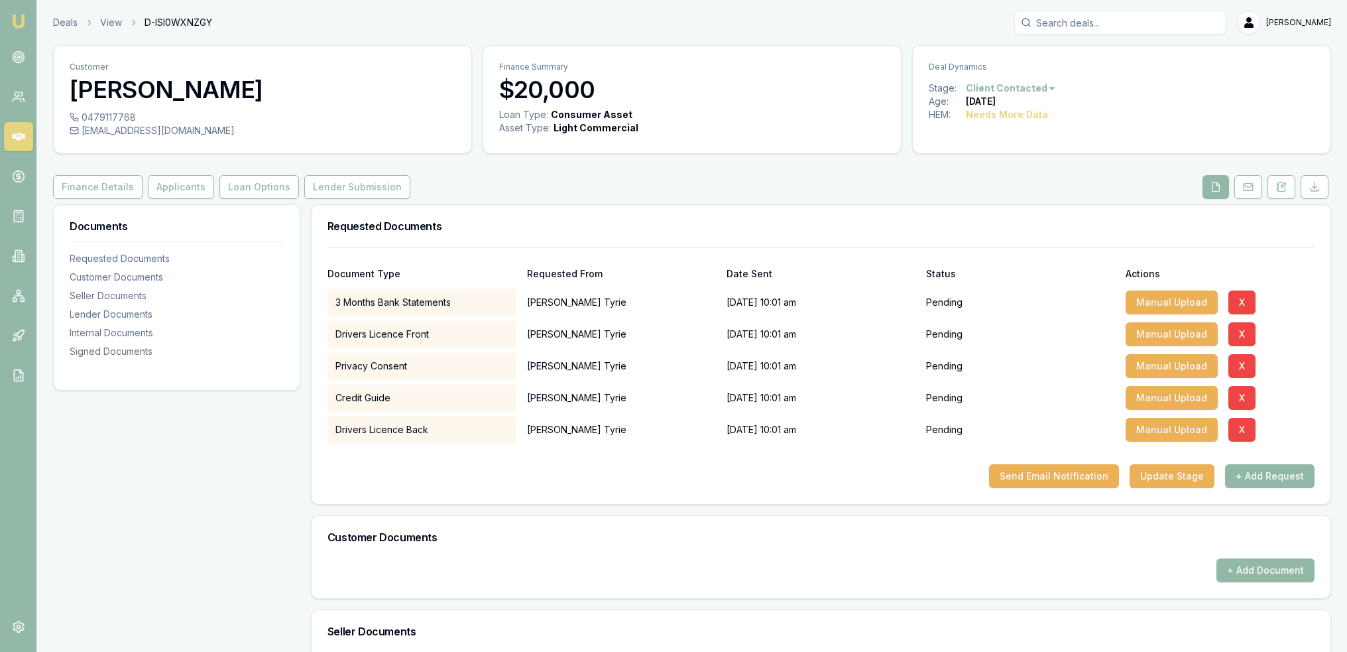
click at [1256, 476] on button "+ Add Request" at bounding box center [1270, 476] width 90 height 24
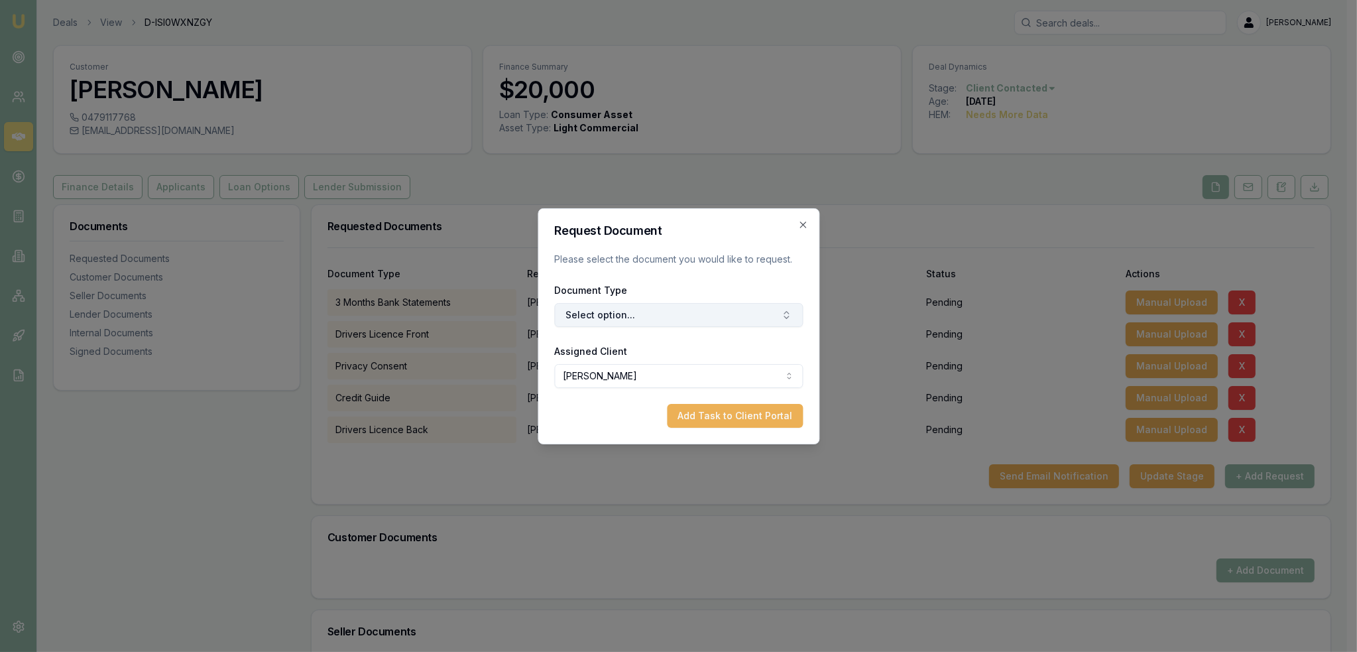
click at [654, 315] on button "Select option..." at bounding box center [678, 315] width 249 height 24
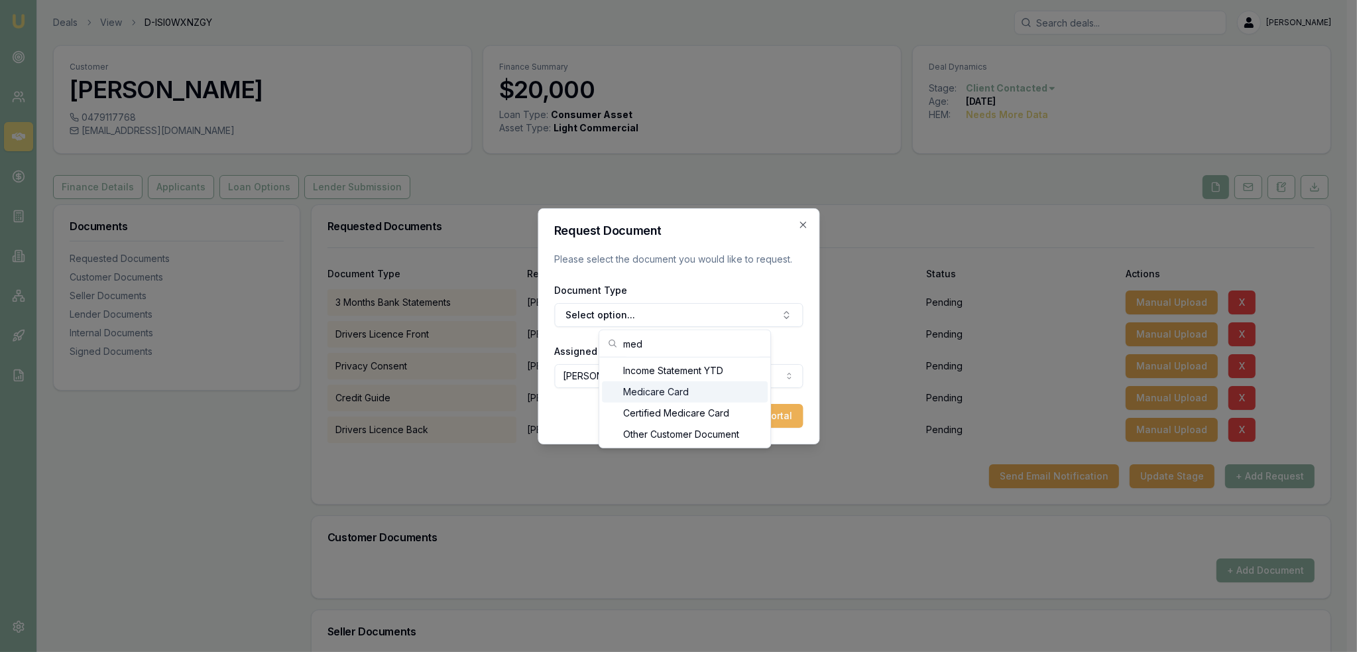
type input "med"
click at [666, 390] on div "Medicare Card" at bounding box center [685, 391] width 166 height 21
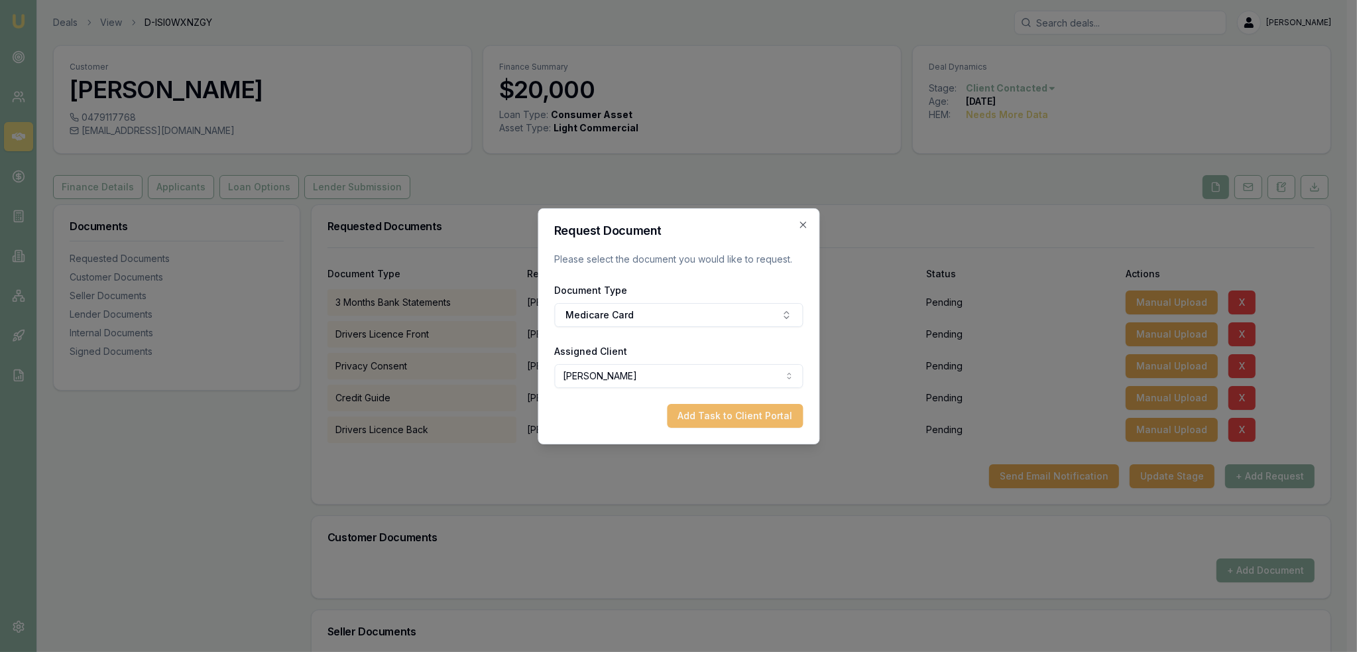
click at [729, 419] on button "Add Task to Client Portal" at bounding box center [735, 416] width 136 height 24
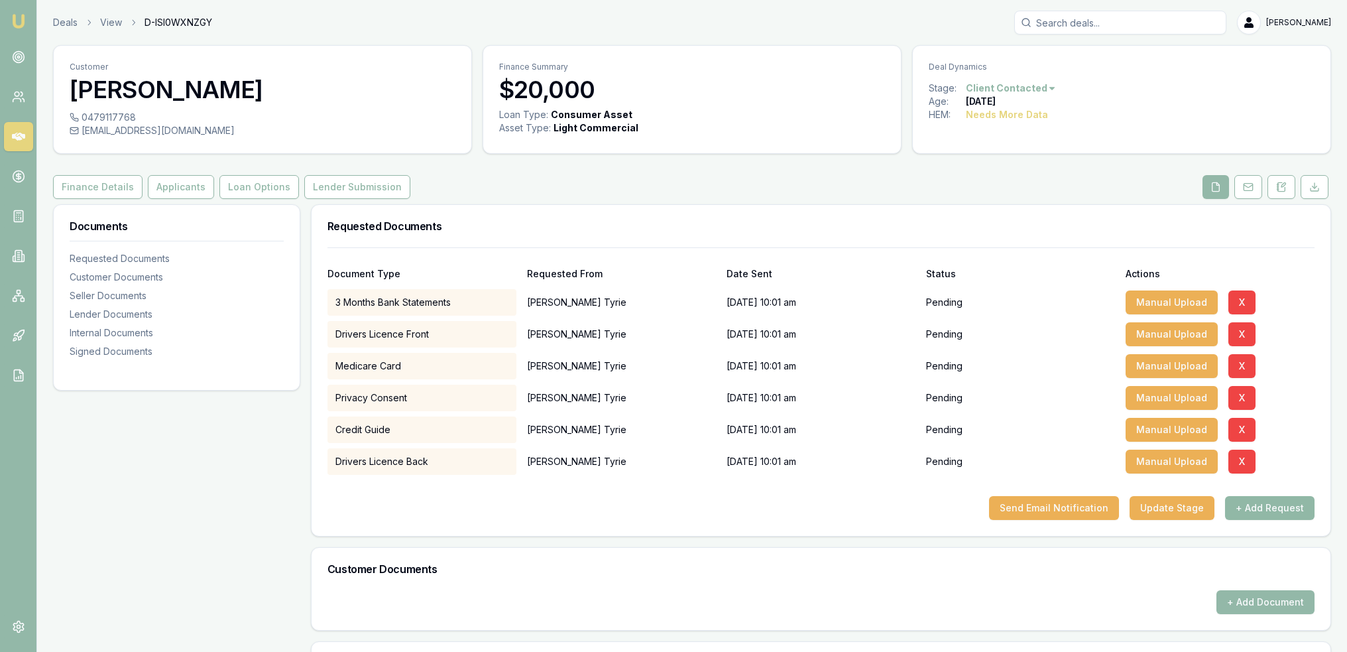
click at [1278, 506] on button "+ Add Request" at bounding box center [1270, 508] width 90 height 24
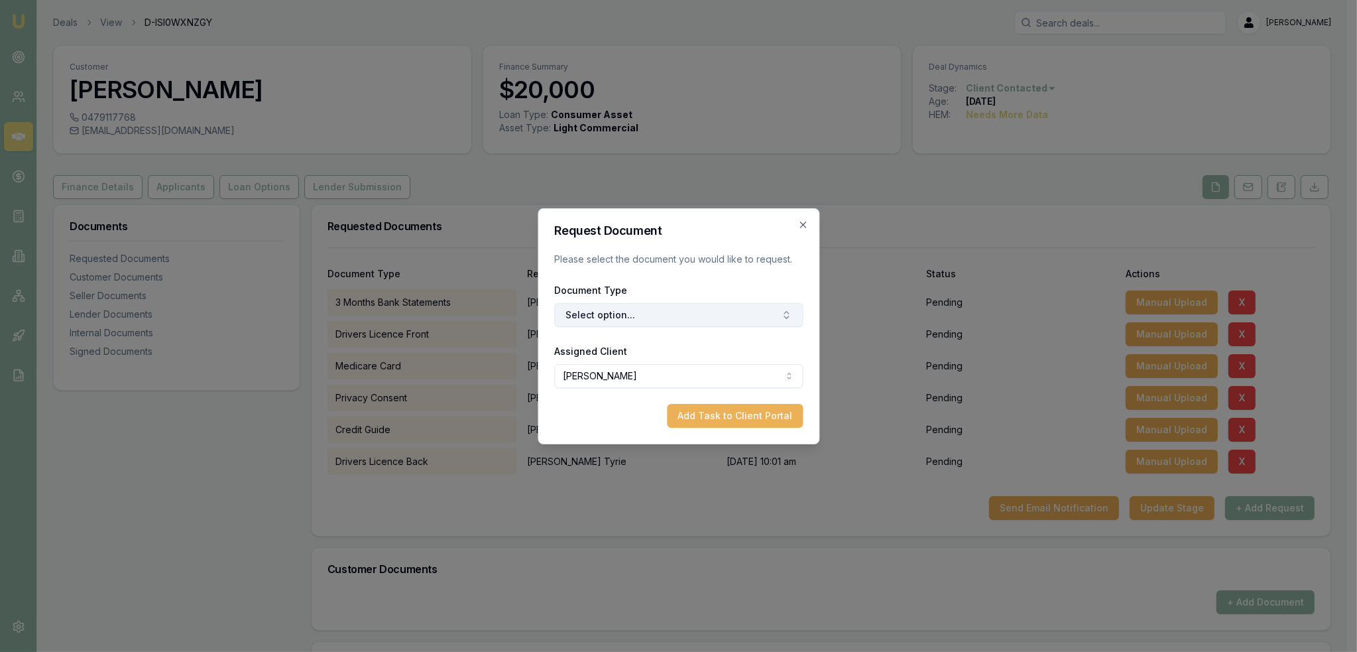
click at [678, 309] on button "Select option..." at bounding box center [678, 315] width 249 height 24
type input "selfie"
click at [676, 373] on div "Selfie with Licence" at bounding box center [685, 370] width 166 height 21
click at [726, 422] on button "Add Task to Client Portal" at bounding box center [735, 416] width 136 height 24
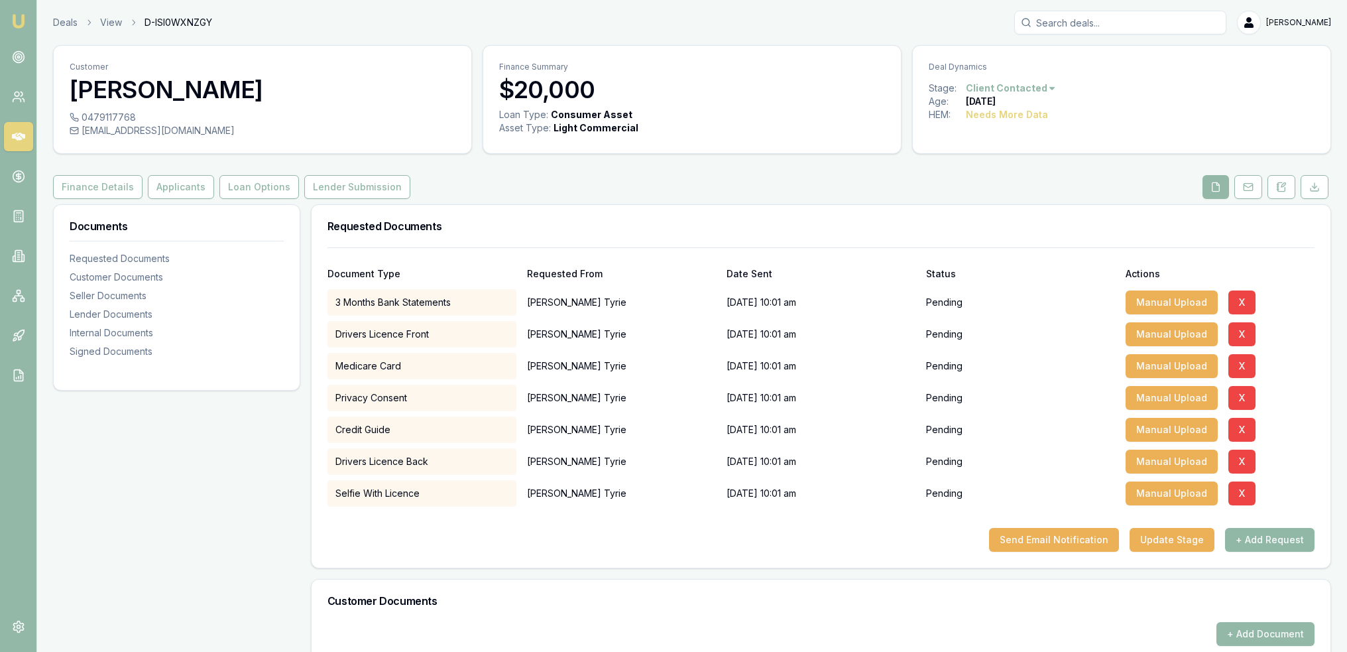
click at [1282, 538] on button "+ Add Request" at bounding box center [1270, 540] width 90 height 24
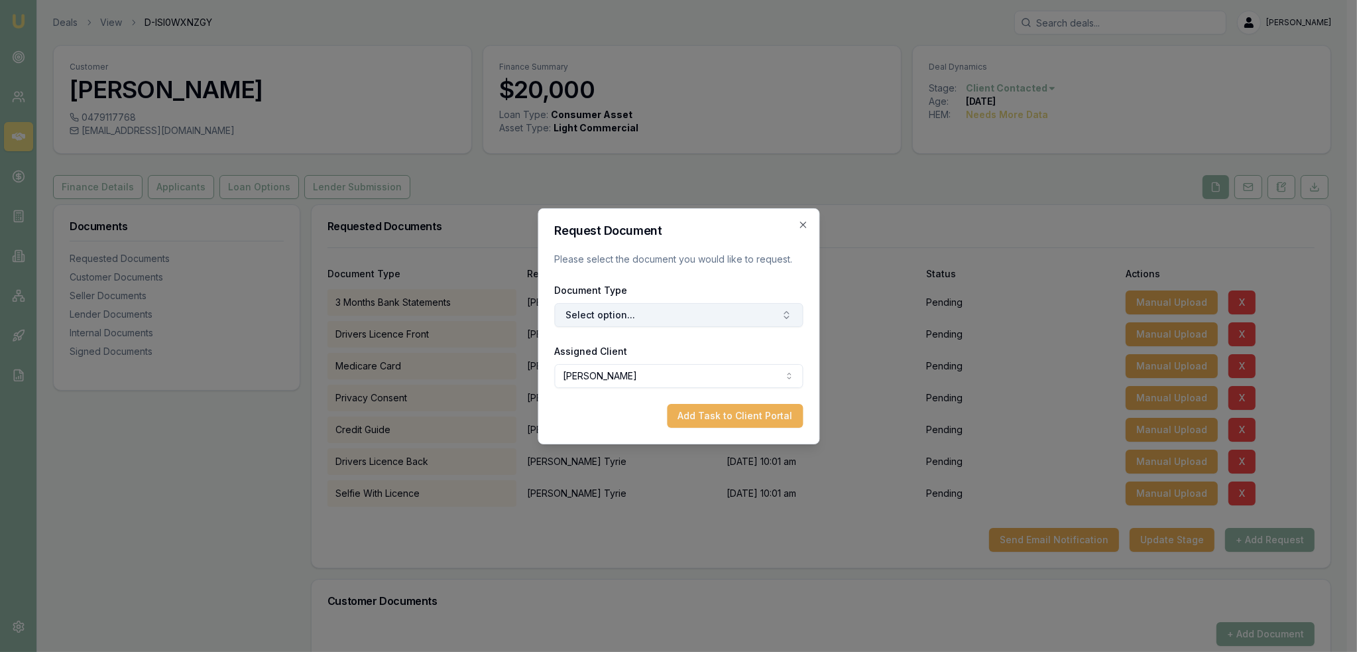
click at [666, 314] on button "Select option..." at bounding box center [678, 315] width 249 height 24
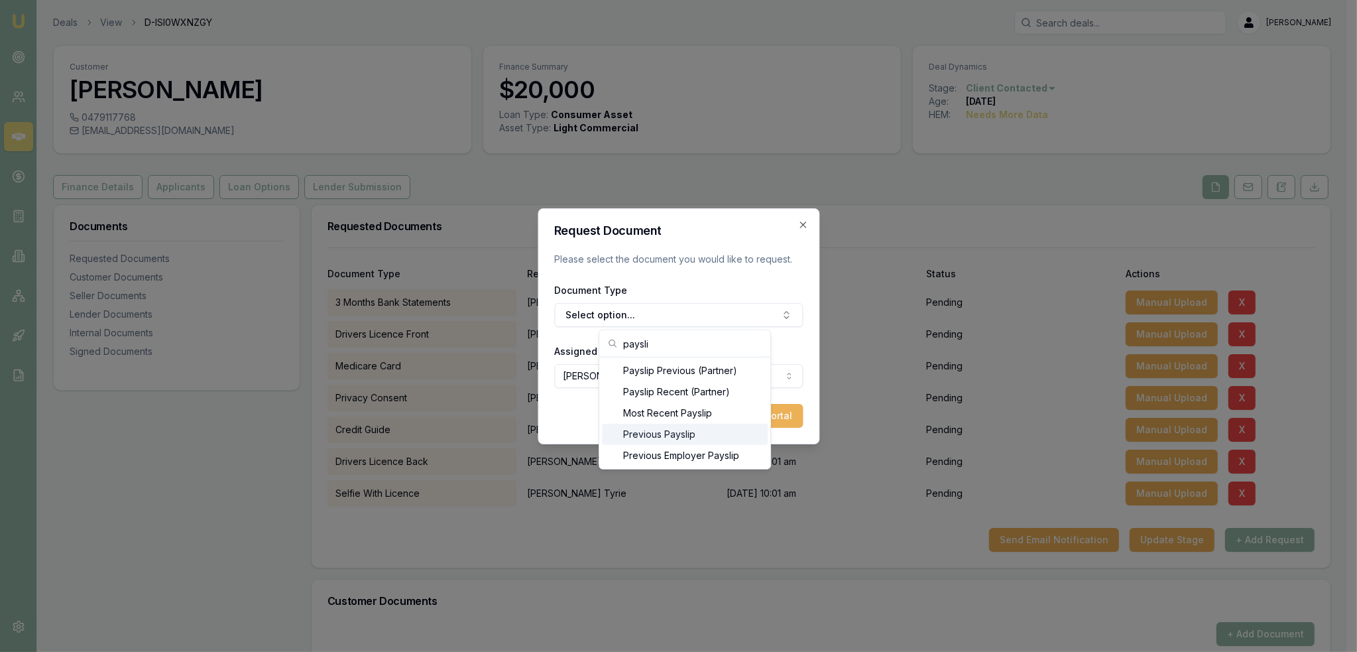
type input "paysli"
click at [682, 410] on div "Most Recent Payslip" at bounding box center [685, 412] width 166 height 21
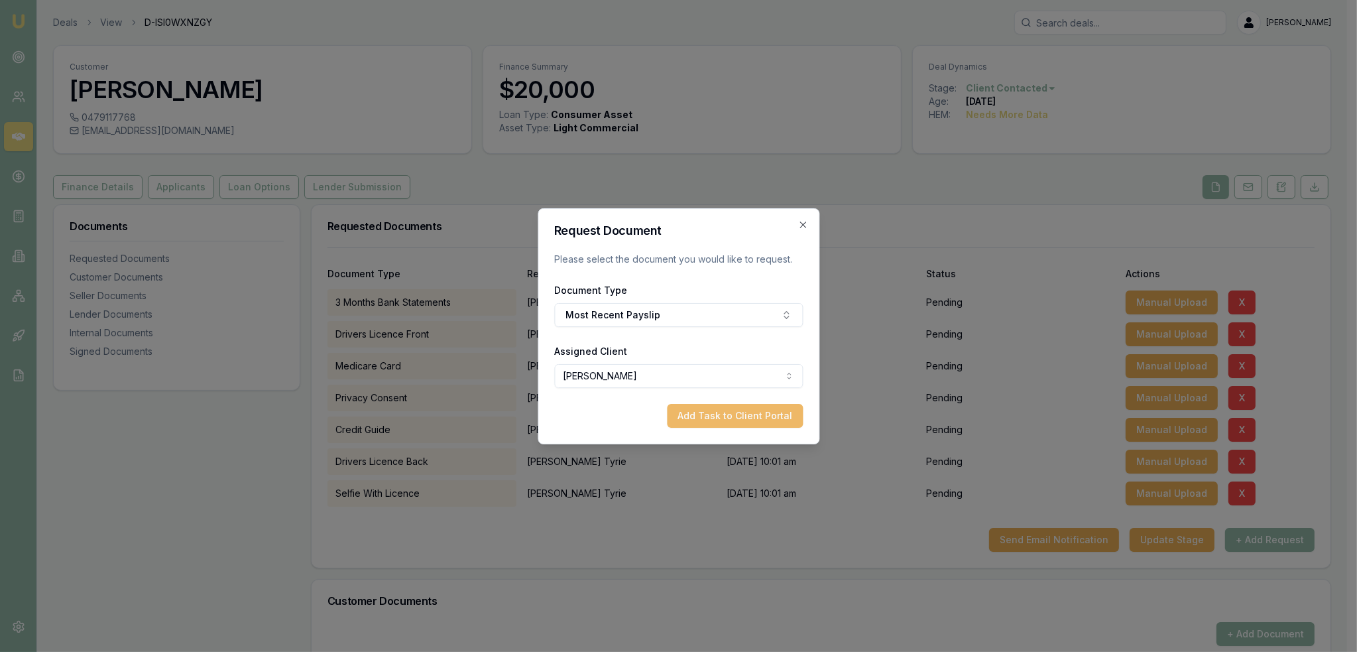
click at [747, 413] on button "Add Task to Client Portal" at bounding box center [735, 416] width 136 height 24
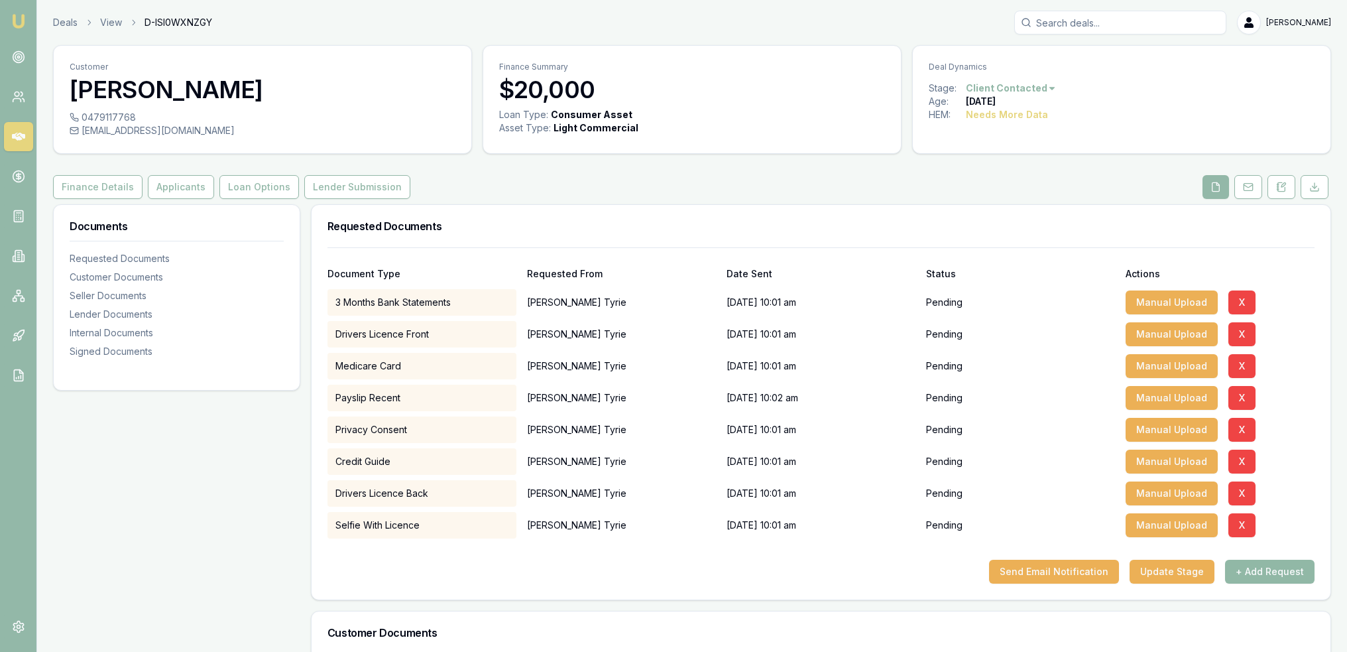
click at [1276, 576] on button "+ Add Request" at bounding box center [1270, 572] width 90 height 24
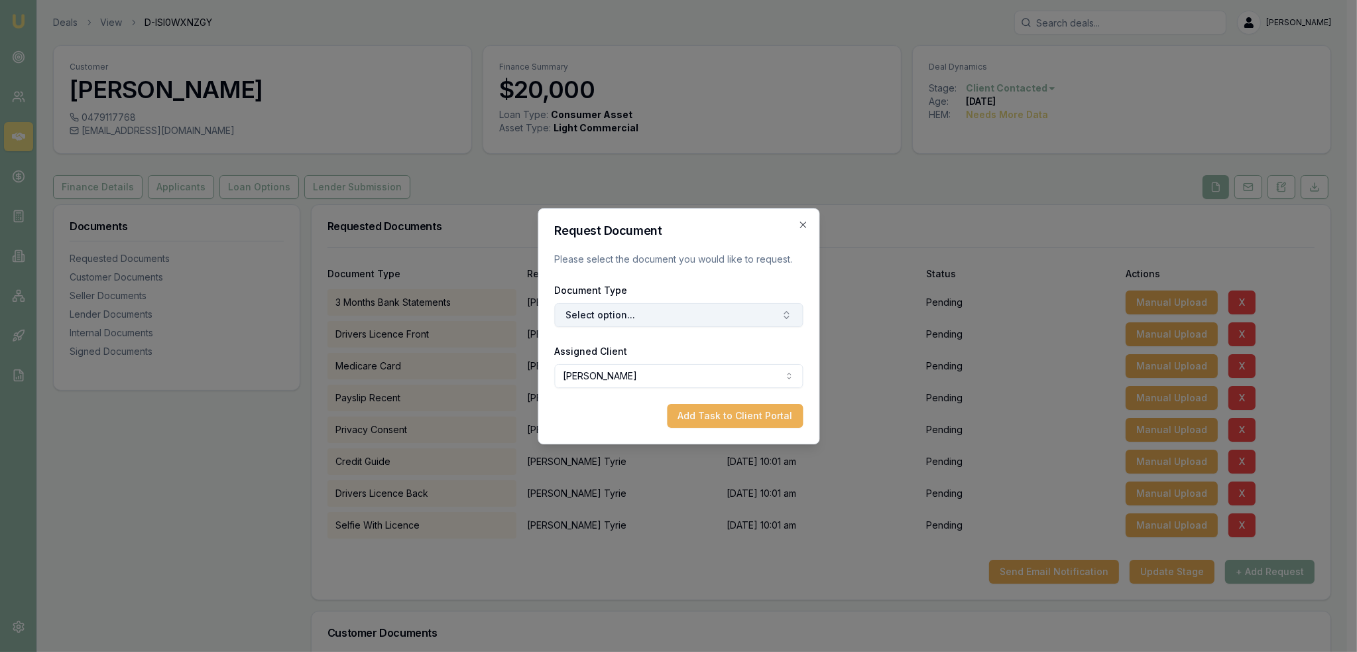
click at [631, 319] on button "Select option..." at bounding box center [678, 315] width 249 height 24
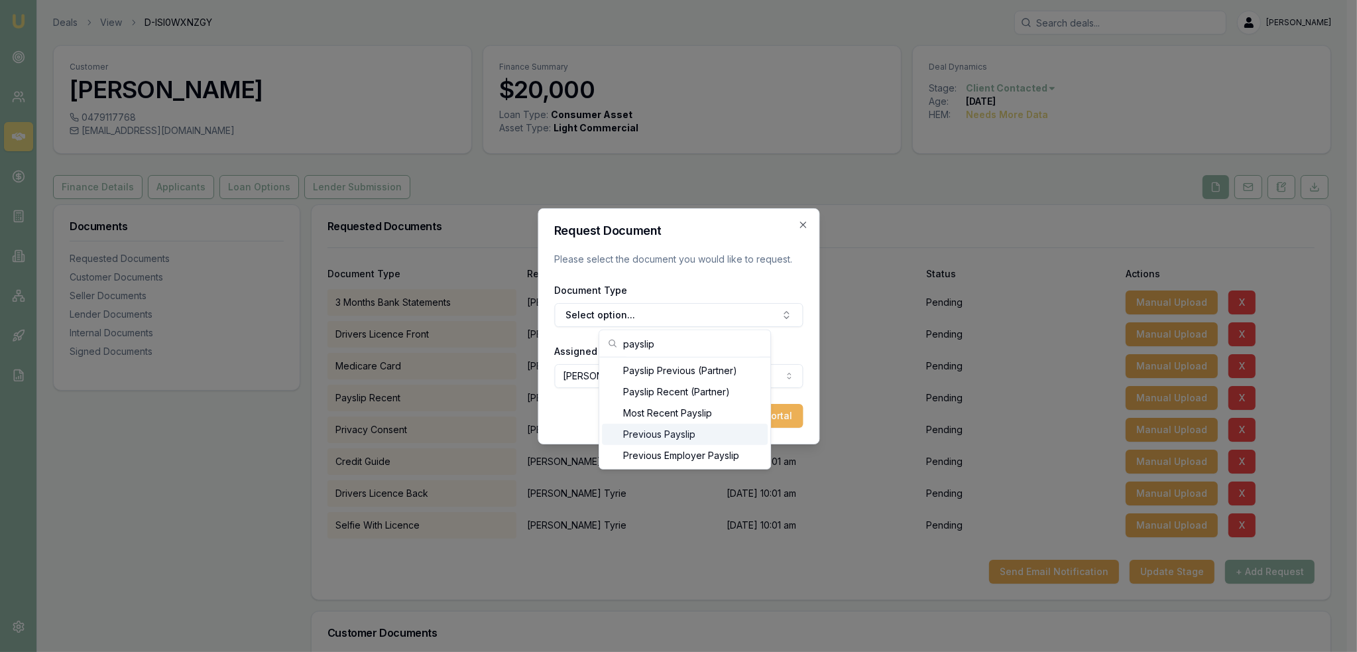
type input "payslip"
click at [675, 425] on div "Previous Payslip" at bounding box center [685, 434] width 166 height 21
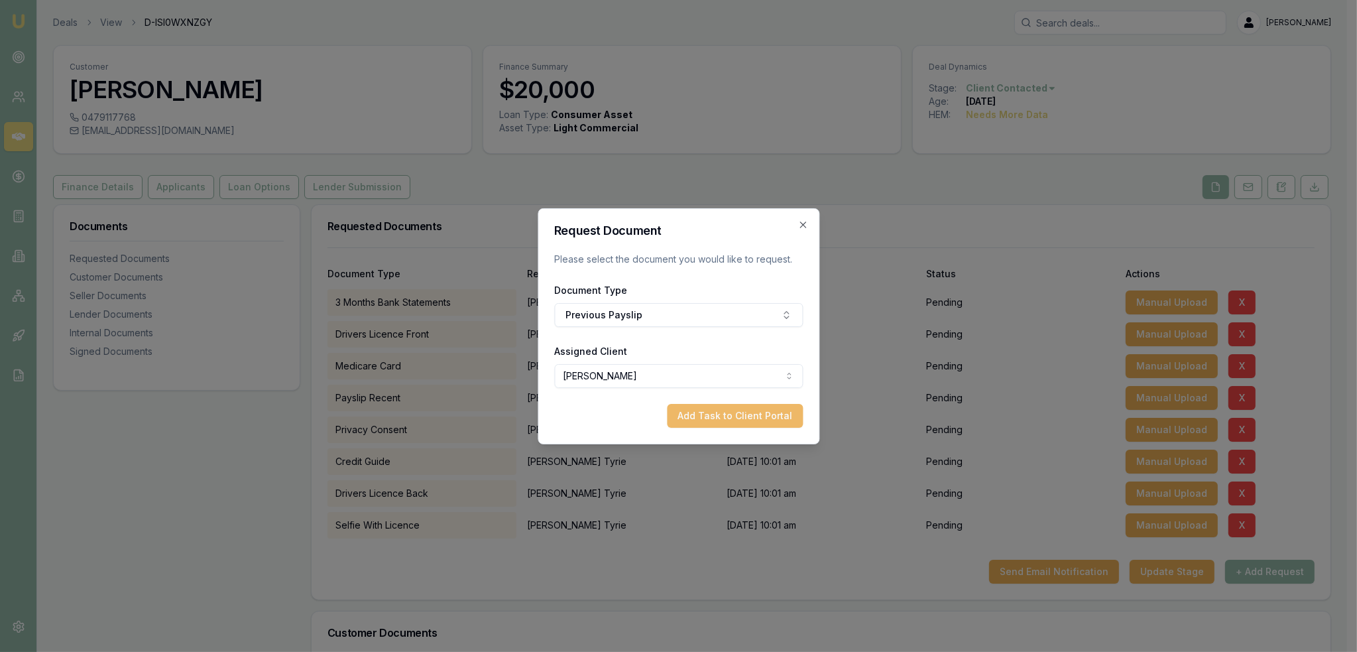
click at [778, 421] on button "Add Task to Client Portal" at bounding box center [735, 416] width 136 height 24
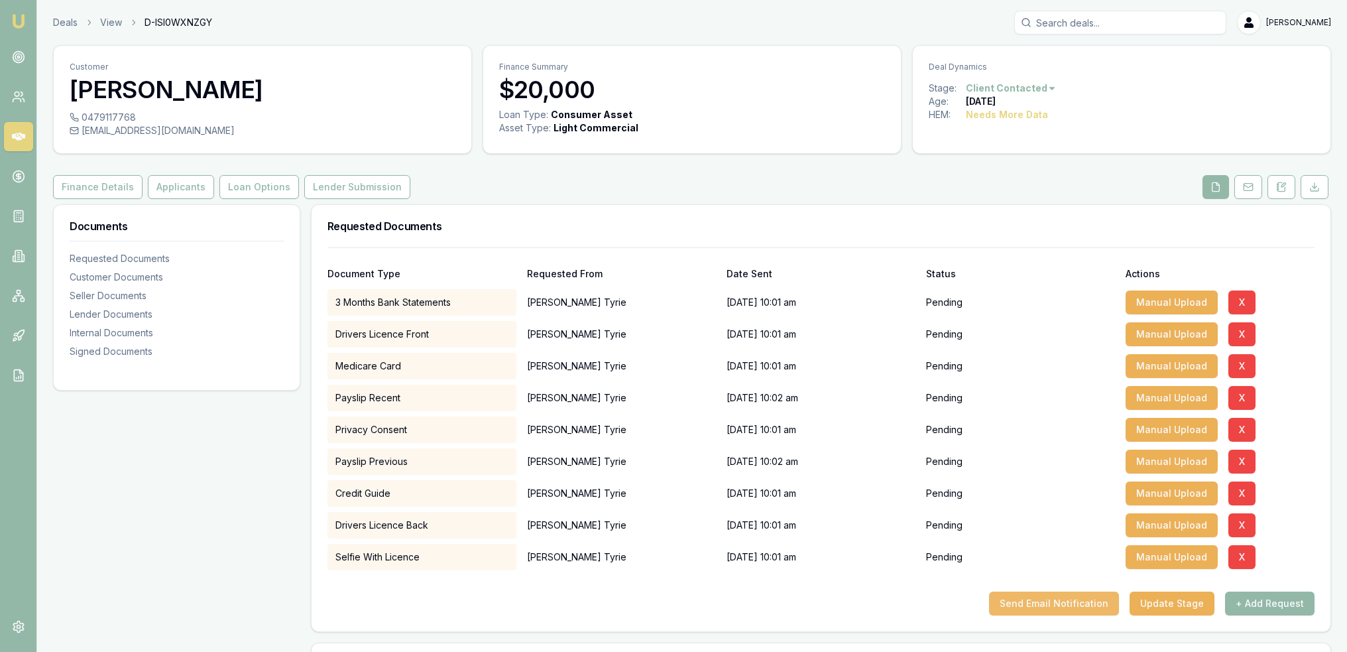
click at [1035, 607] on button "Send Email Notification" at bounding box center [1054, 603] width 130 height 24
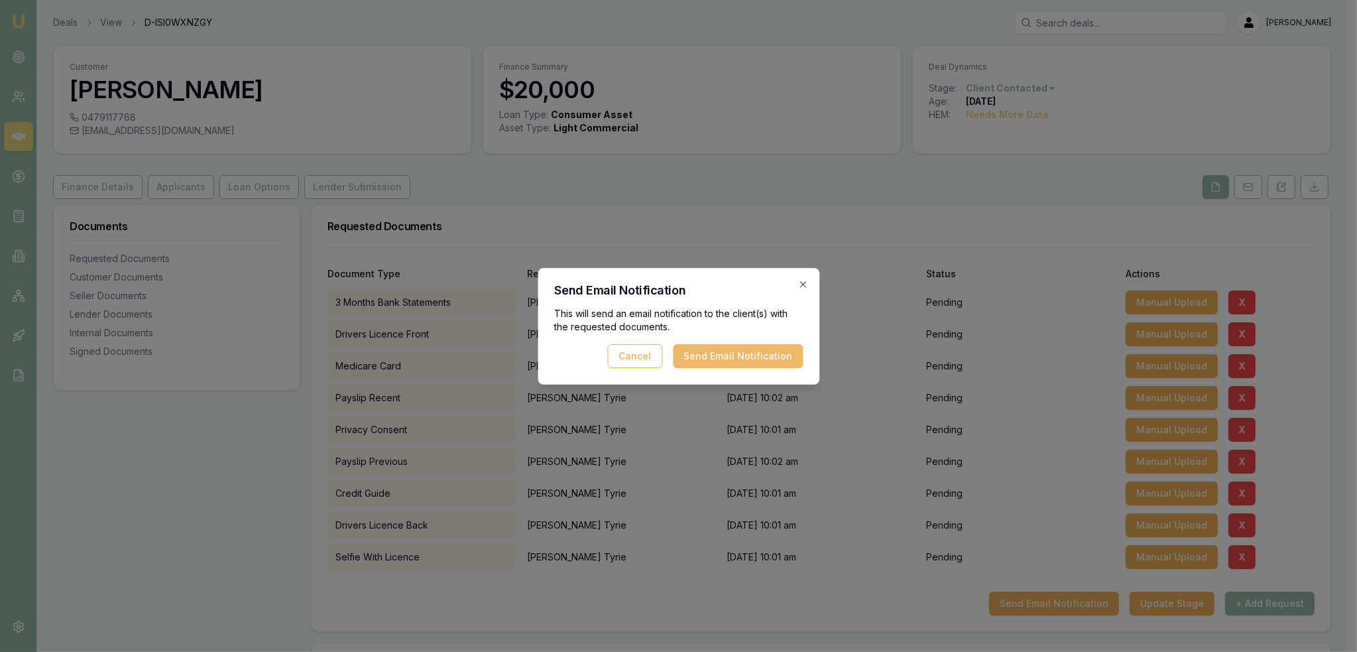
click at [760, 355] on button "Send Email Notification" at bounding box center [738, 356] width 130 height 24
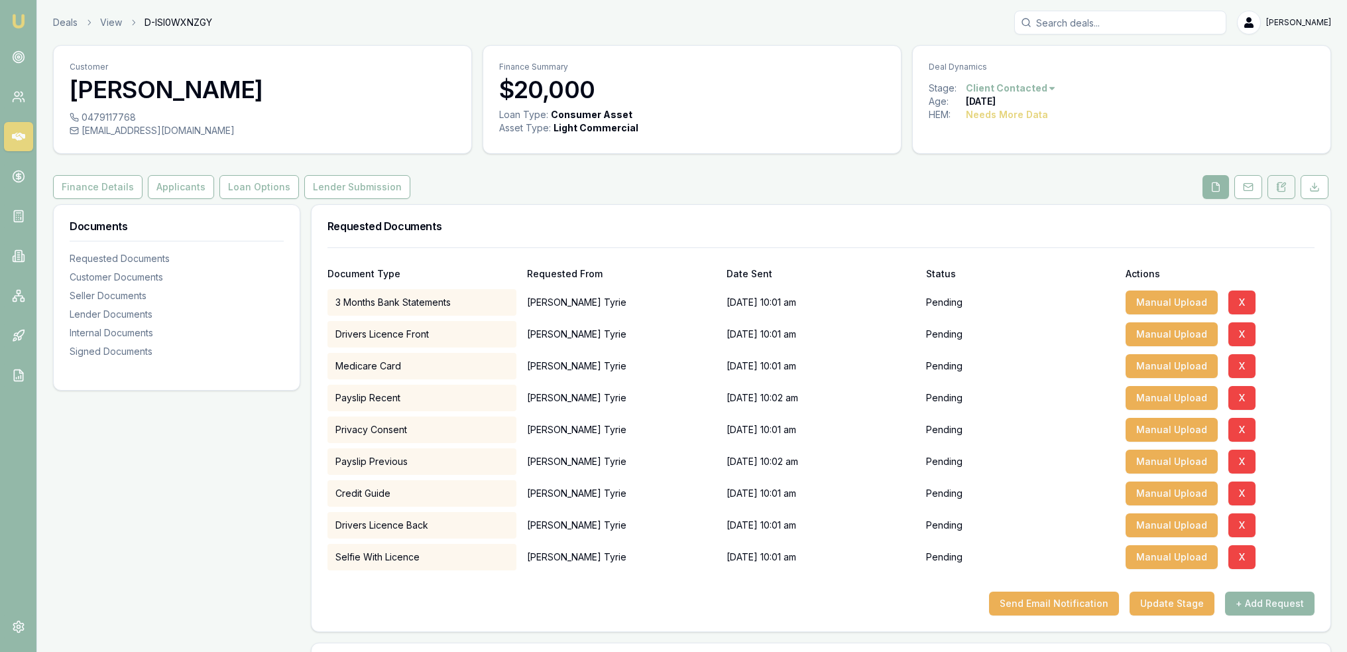
click at [1283, 186] on icon at bounding box center [1284, 185] width 4 height 4
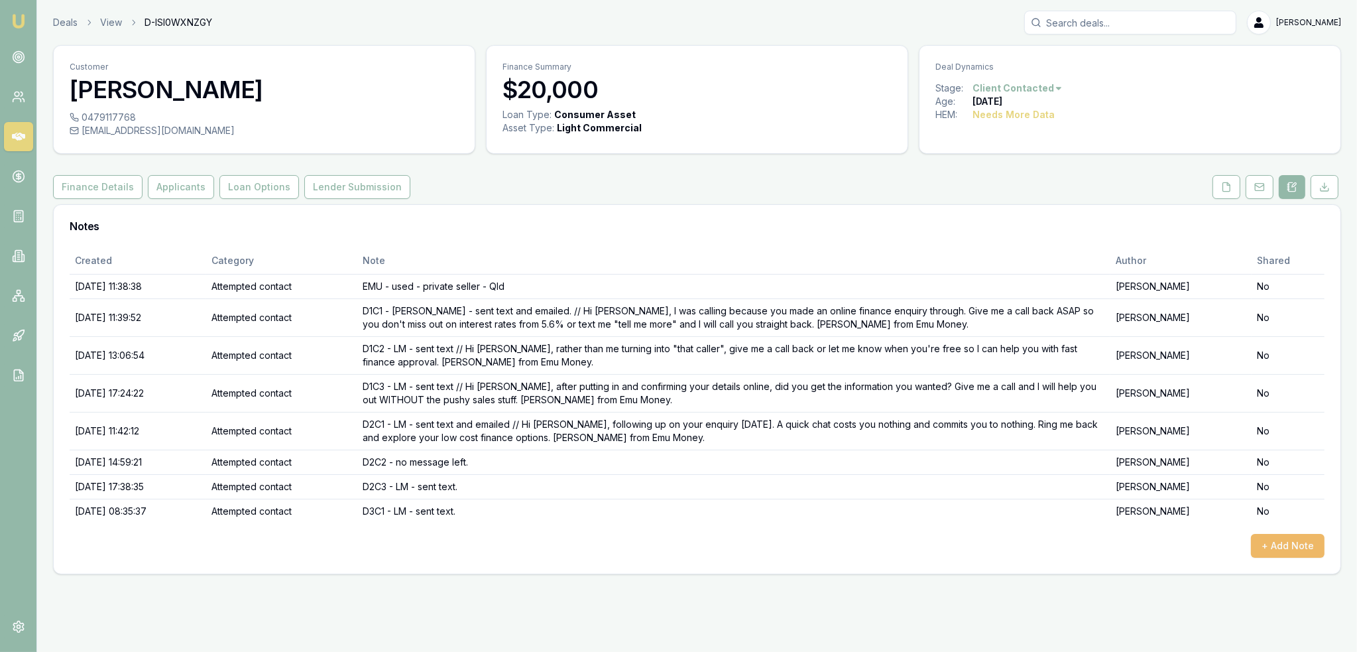
click at [1290, 538] on button "+ Add Note" at bounding box center [1288, 546] width 74 height 24
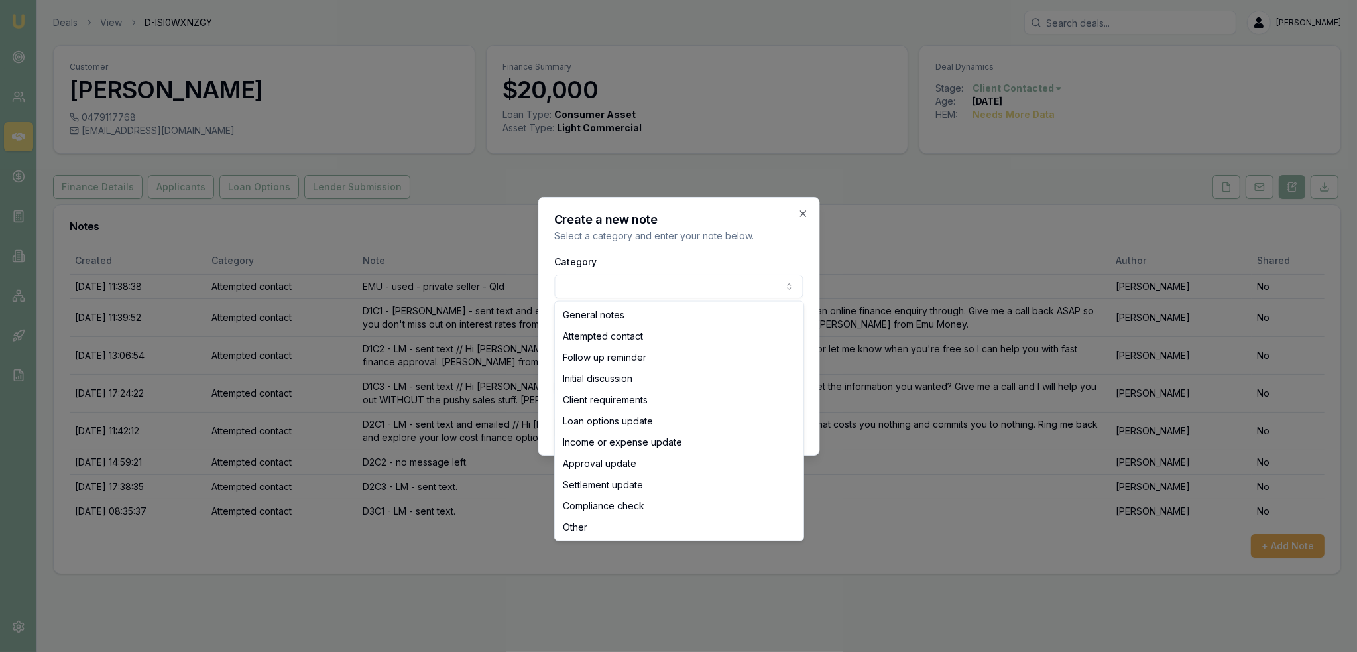
click at [706, 275] on body "Emu Broker Deals View D-ISI0WXNZGY [PERSON_NAME] Toggle Menu Customer [PERSON_N…" at bounding box center [678, 326] width 1357 height 652
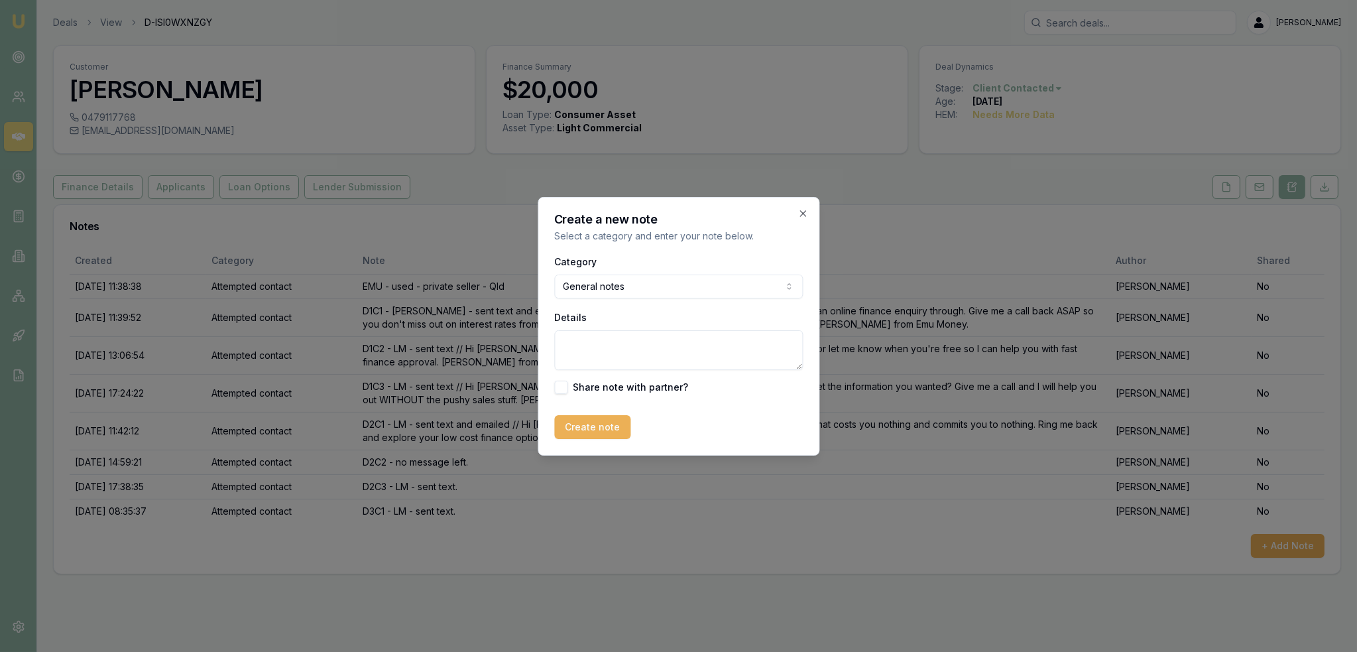
click at [613, 355] on textarea "Details" at bounding box center [678, 350] width 249 height 40
type textarea "DUPE ENQUIRY - [PERSON_NAME] put in another enquiry on the website."
click at [591, 426] on button "Create note" at bounding box center [592, 427] width 76 height 24
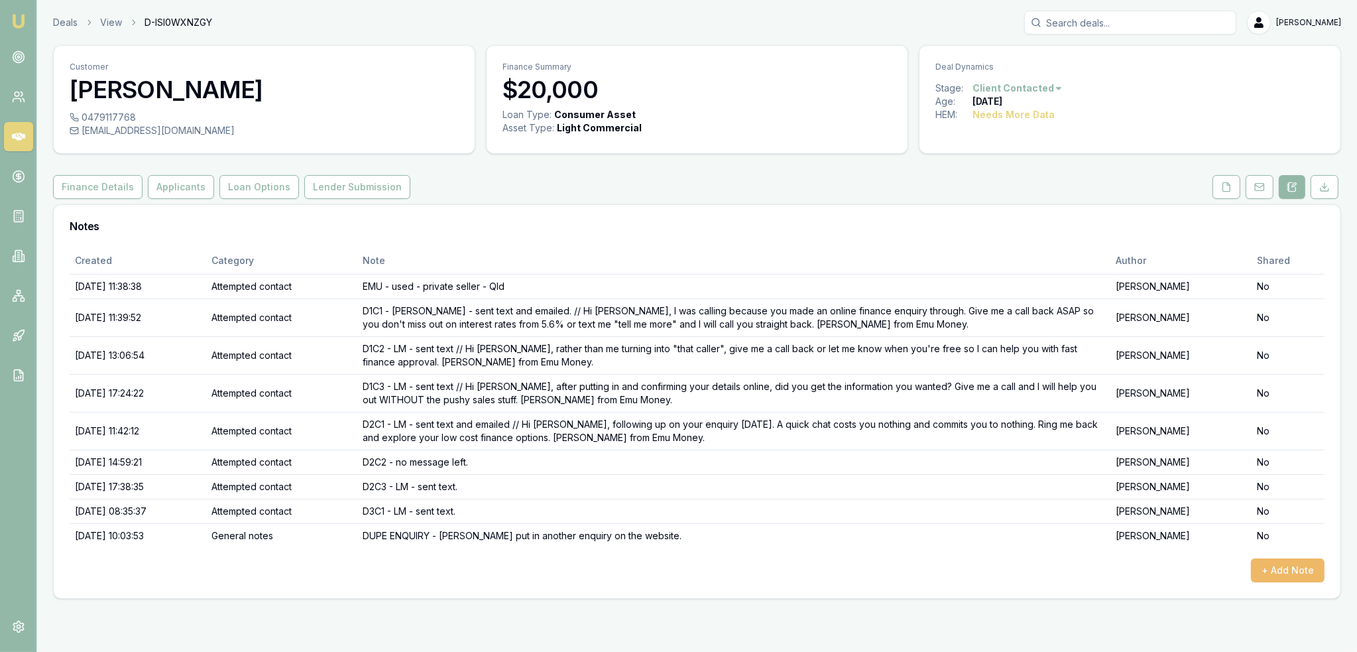
click at [1284, 575] on button "+ Add Note" at bounding box center [1288, 570] width 74 height 24
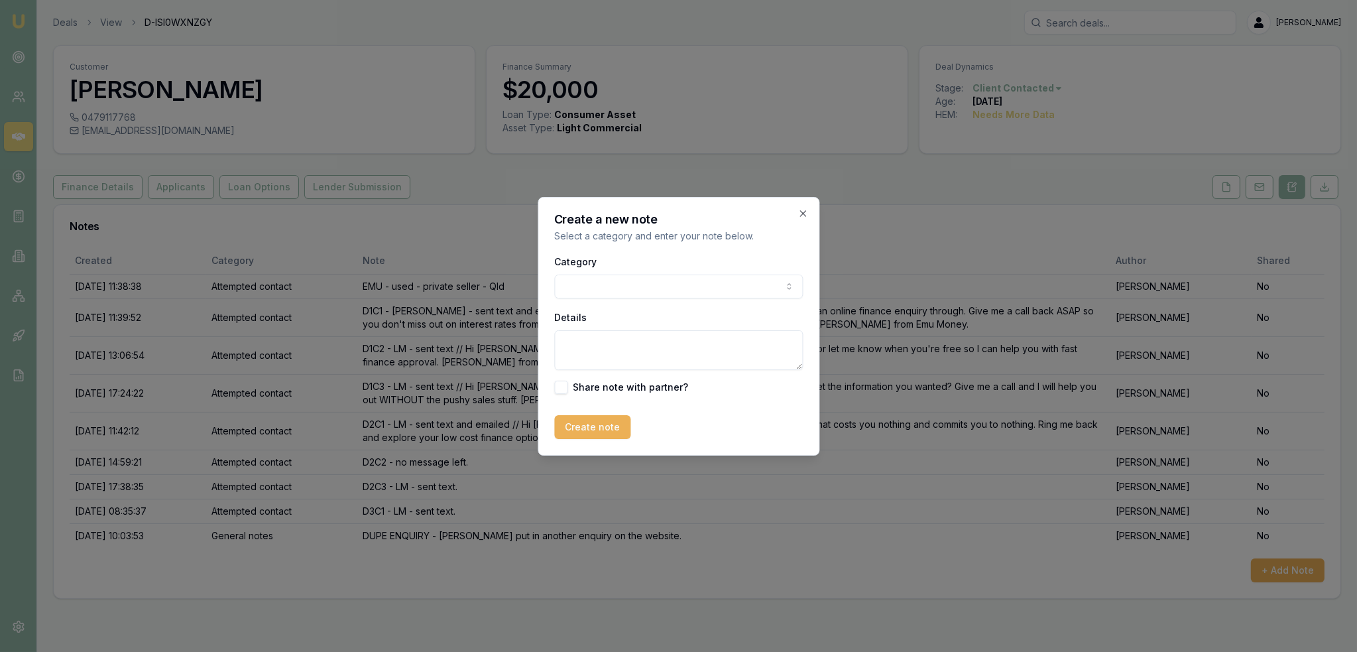
click at [669, 292] on body "Emu Broker Deals View D-ISI0WXNZGY [PERSON_NAME] Toggle Menu Customer [PERSON_N…" at bounding box center [678, 326] width 1357 height 652
click at [626, 355] on textarea "Details" at bounding box center [678, 350] width 249 height 40
click at [716, 349] on textarea "TEXT received" at bounding box center [678, 350] width 249 height 40
paste textarea "I’m looking for a car loan [PERSON_NAME] of about 20 thousand"
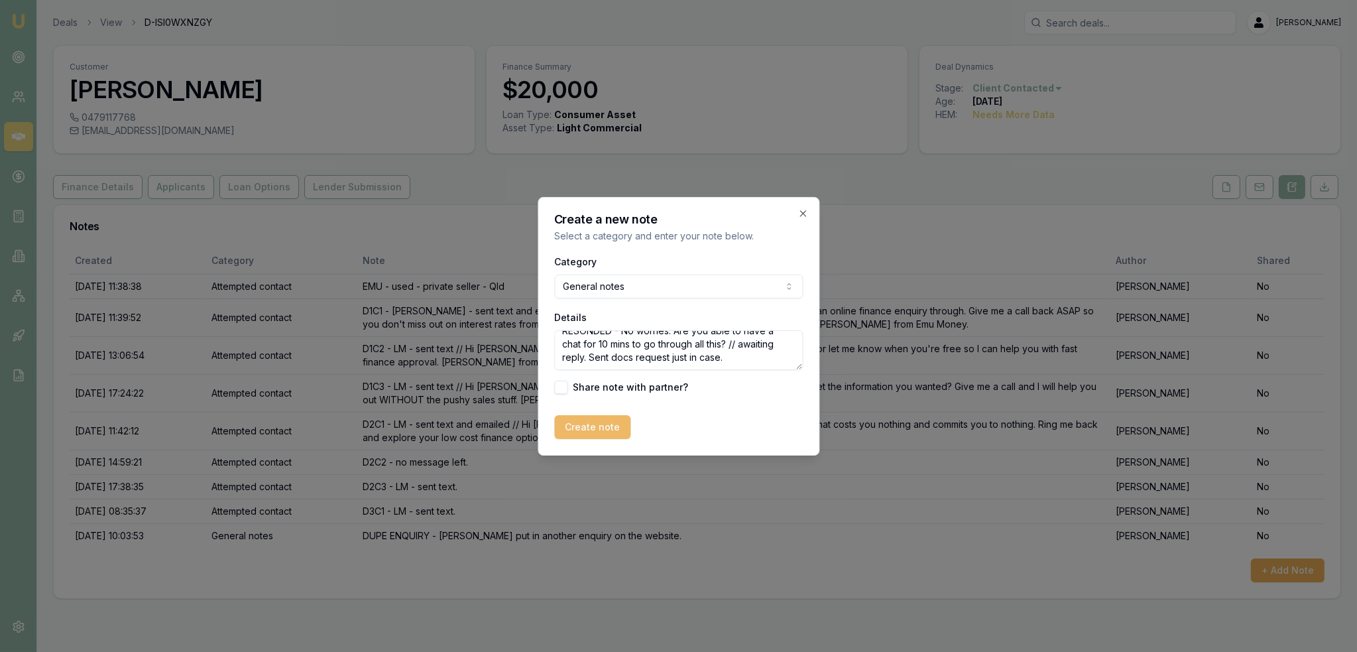
type textarea "TEXT received I’m looking for a car loan [PERSON_NAME] of about 20 thousand // …"
click at [582, 428] on button "Create note" at bounding box center [592, 427] width 76 height 24
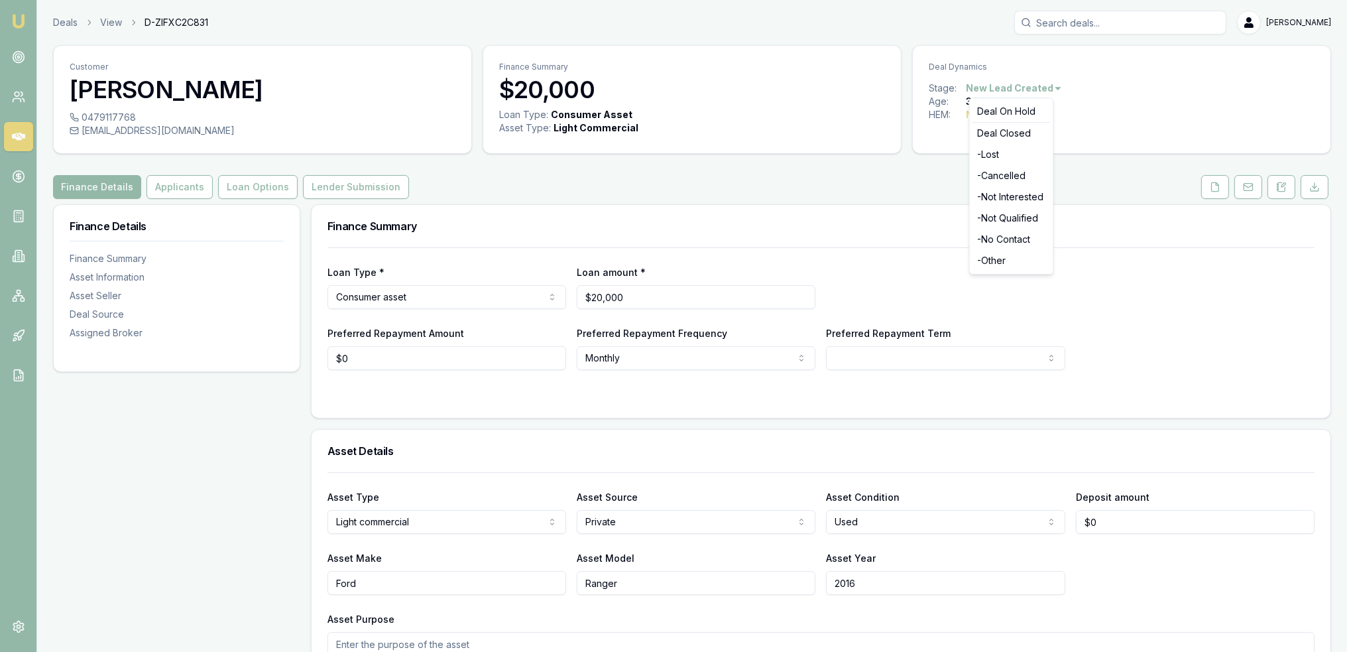
click at [1019, 90] on html "Emu Broker Deals View D-ZIFXC2C831 [PERSON_NAME] Toggle Menu Customer [PERSON_N…" at bounding box center [678, 326] width 1357 height 652
click at [1227, 262] on html "Emu Broker Deals View D-ZIFXC2C831 [PERSON_NAME] Toggle Menu Customer [PERSON_N…" at bounding box center [678, 326] width 1357 height 652
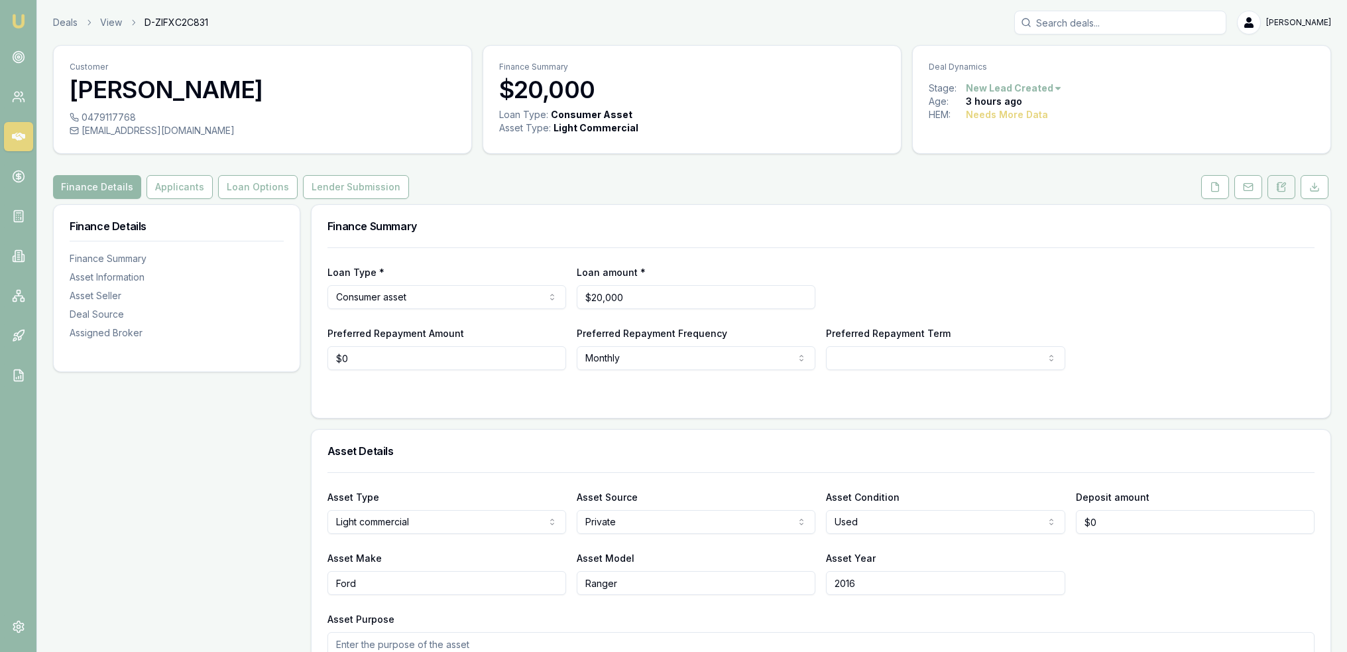
click at [1276, 188] on icon at bounding box center [1281, 187] width 11 height 11
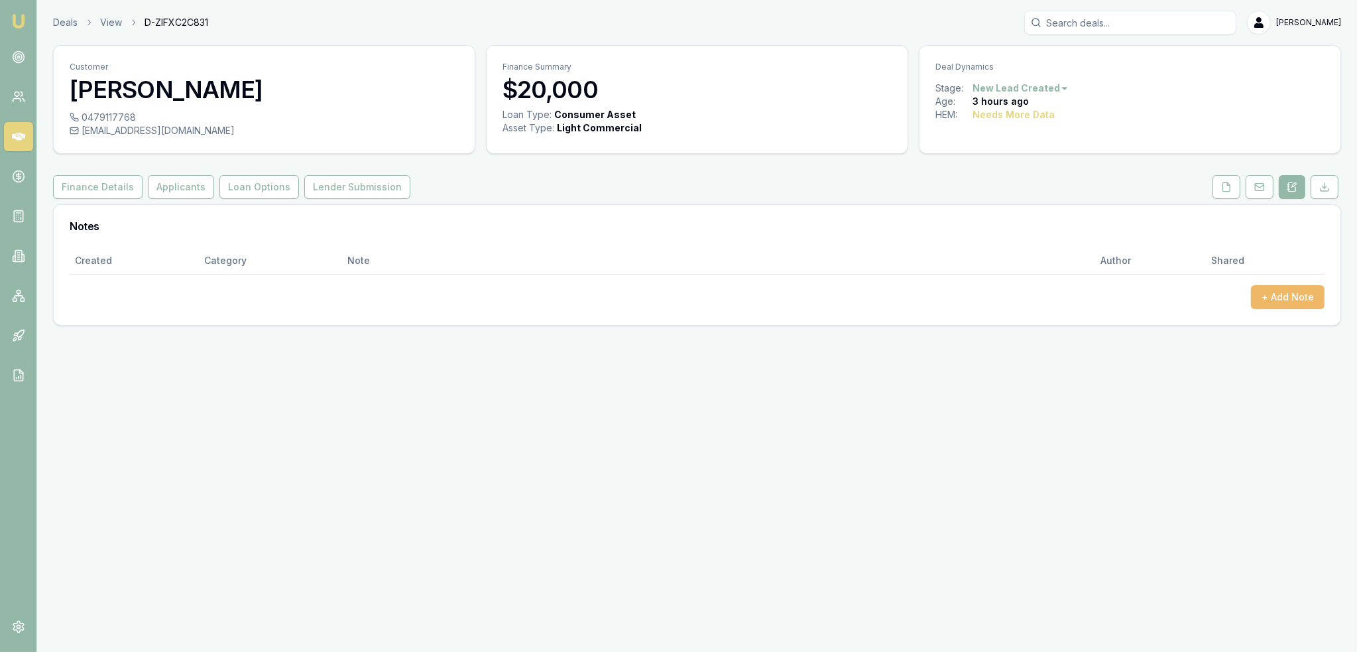
click at [1288, 300] on button "+ Add Note" at bounding box center [1288, 297] width 74 height 24
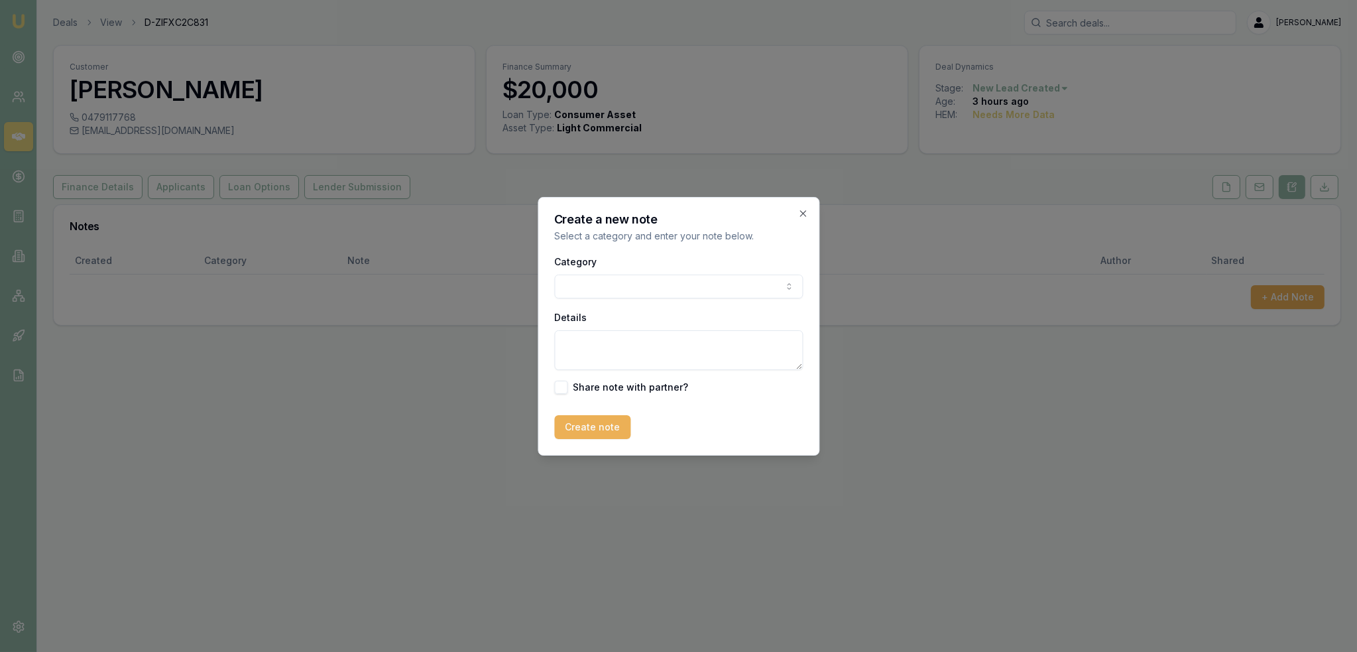
click at [685, 285] on body "Emu Broker Deals View D-ZIFXC2C831 [PERSON_NAME] Toggle Menu Customer [PERSON_N…" at bounding box center [678, 326] width 1357 height 652
click at [624, 345] on textarea "Details" at bounding box center [678, 350] width 249 height 40
type textarea "Duplicate of current enquiry."
click at [603, 428] on button "Create note" at bounding box center [592, 427] width 76 height 24
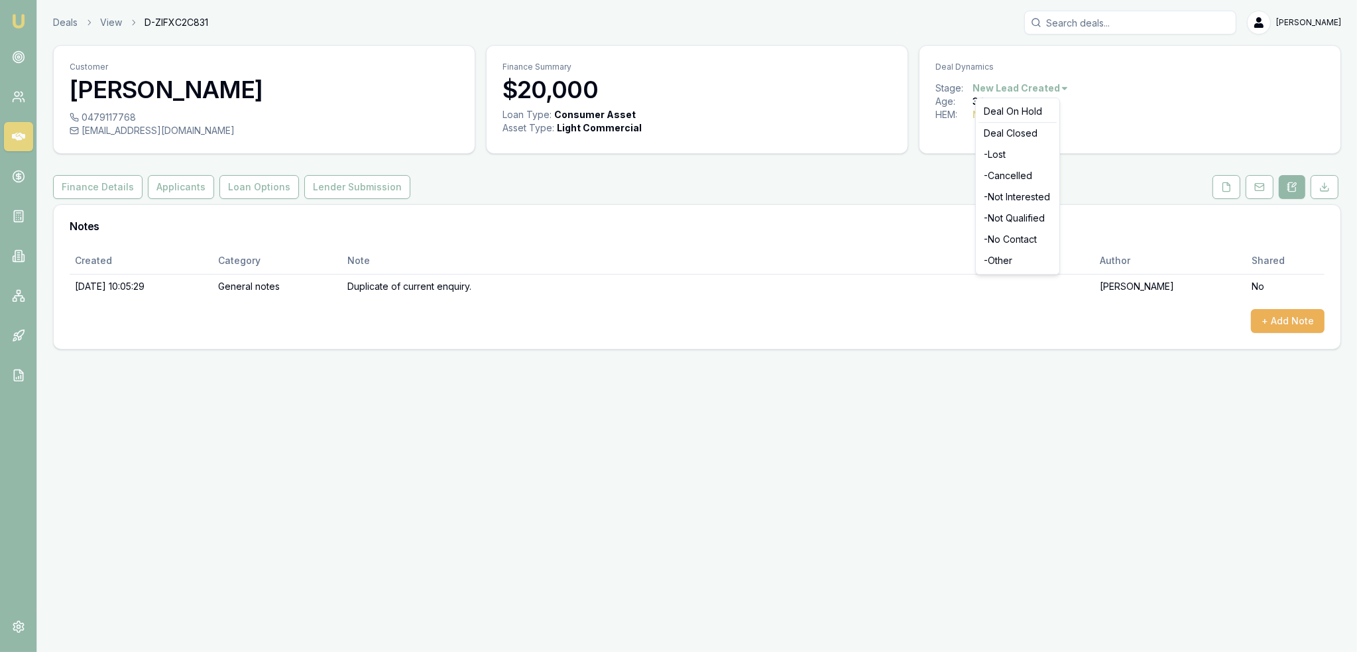
click at [997, 84] on html "Emu Broker Deals View D-ZIFXC2C831 [PERSON_NAME] Toggle Menu Customer [PERSON_N…" at bounding box center [678, 326] width 1357 height 652
click at [997, 267] on div "- Other" at bounding box center [1018, 260] width 78 height 21
click at [18, 20] on img at bounding box center [19, 21] width 16 height 16
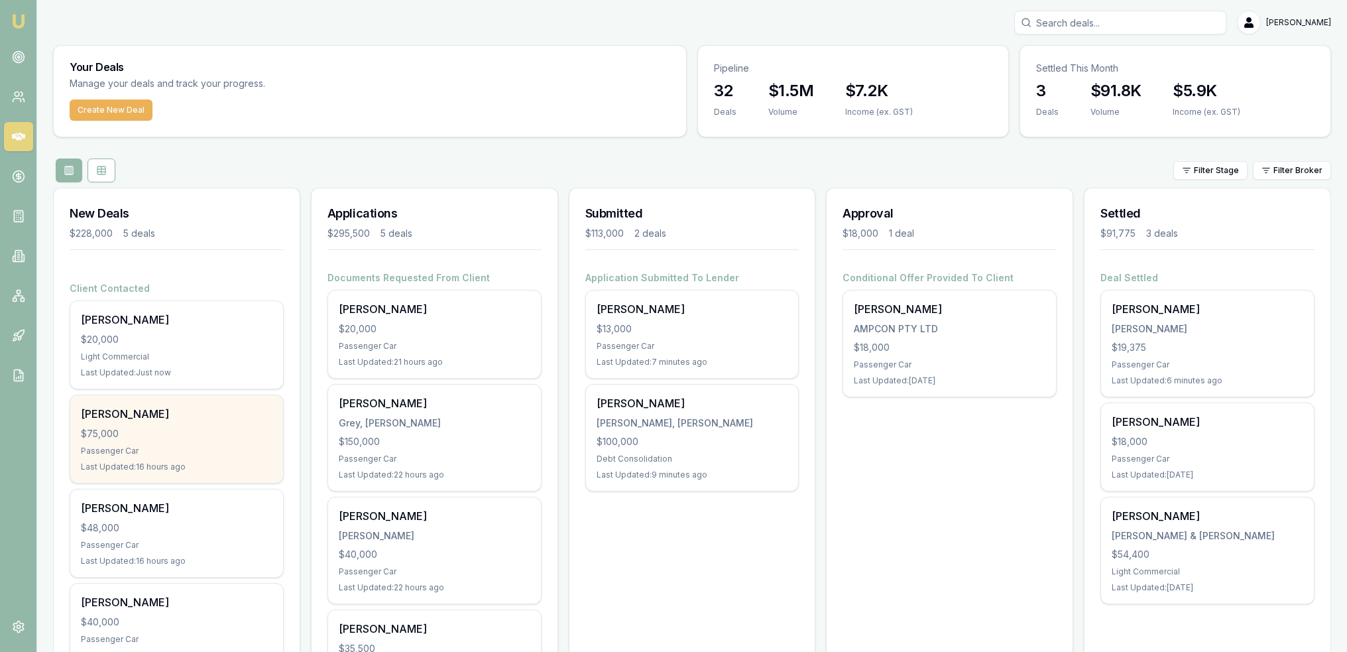
click at [129, 421] on div "[PERSON_NAME] $75,000 Passenger Car Last Updated: 16 hours ago" at bounding box center [176, 439] width 213 height 88
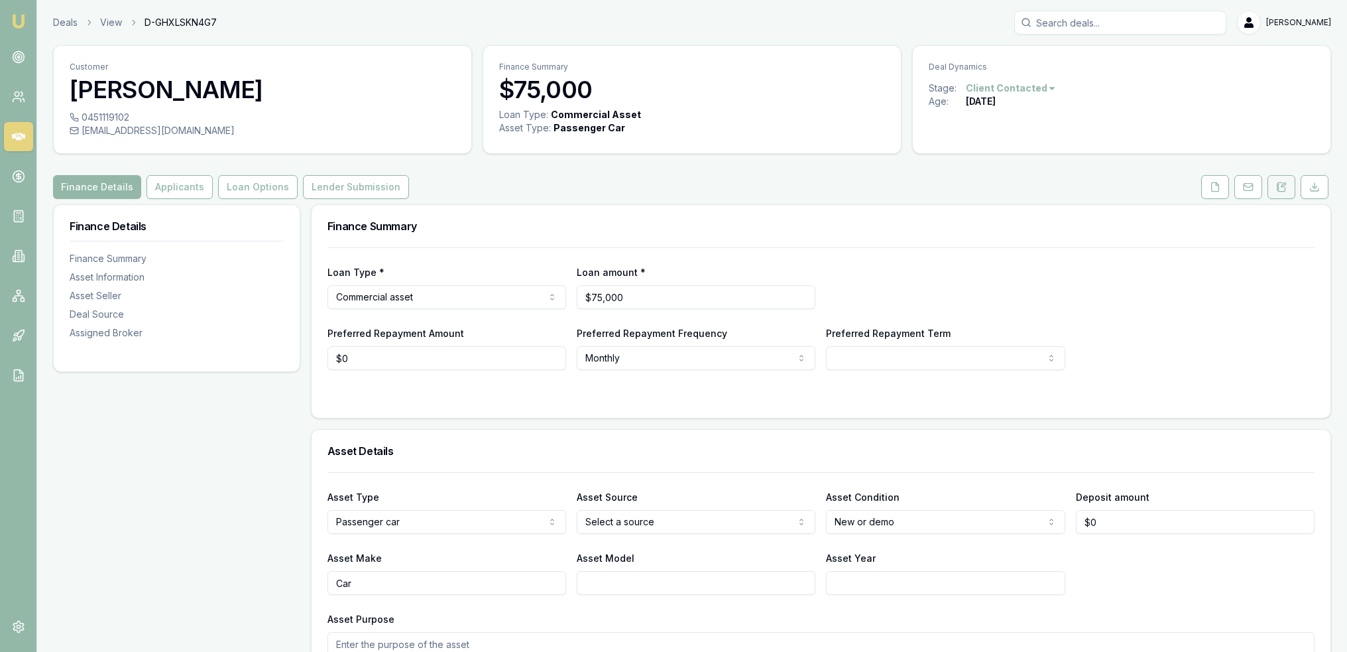
drag, startPoint x: 1285, startPoint y: 182, endPoint x: 1270, endPoint y: 194, distance: 18.4
click at [1285, 183] on icon at bounding box center [1284, 185] width 4 height 4
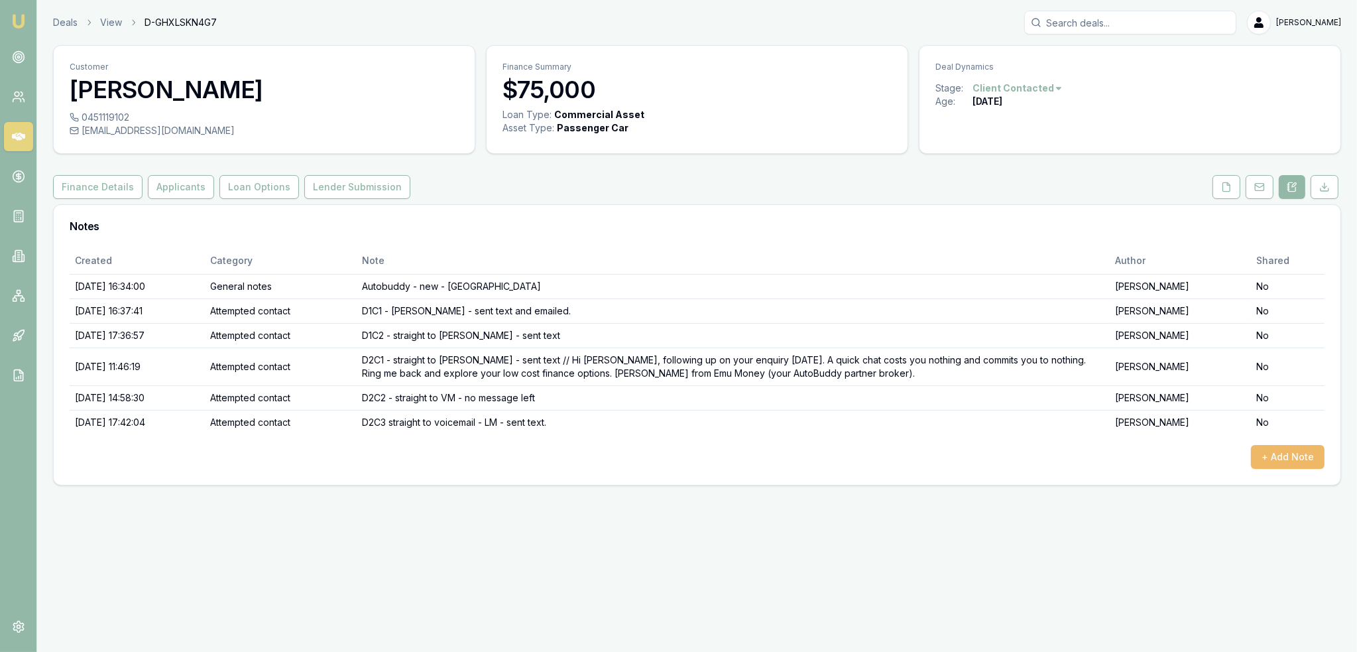
click at [1272, 458] on button "+ Add Note" at bounding box center [1288, 457] width 74 height 24
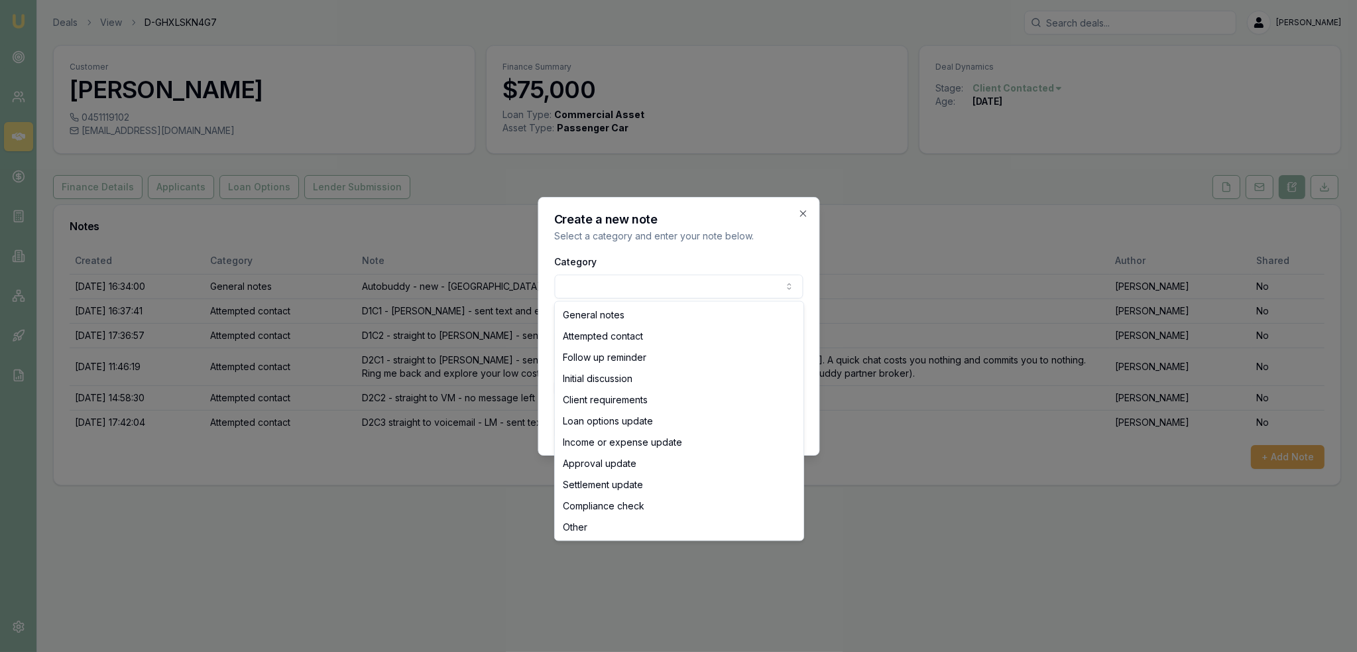
click at [737, 281] on body "Emu Broker Deals View D-GHXLSKN4G7 [PERSON_NAME] Toggle Menu Customer [PERSON_N…" at bounding box center [678, 326] width 1357 height 652
select select "ATTEMPTED_CONTACT"
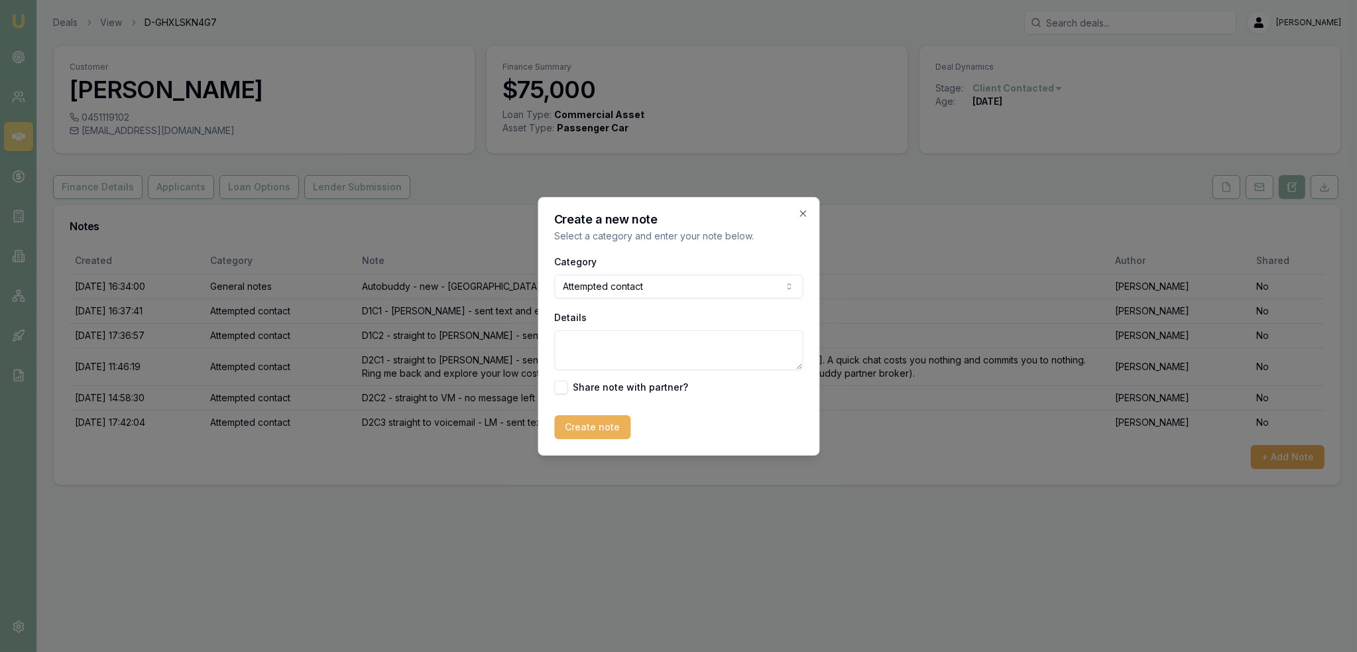
click at [617, 352] on textarea "Details" at bounding box center [678, 350] width 249 height 40
type textarea "D3C1 - straight to voicemail - sent text."
click at [596, 429] on button "Create note" at bounding box center [592, 427] width 76 height 24
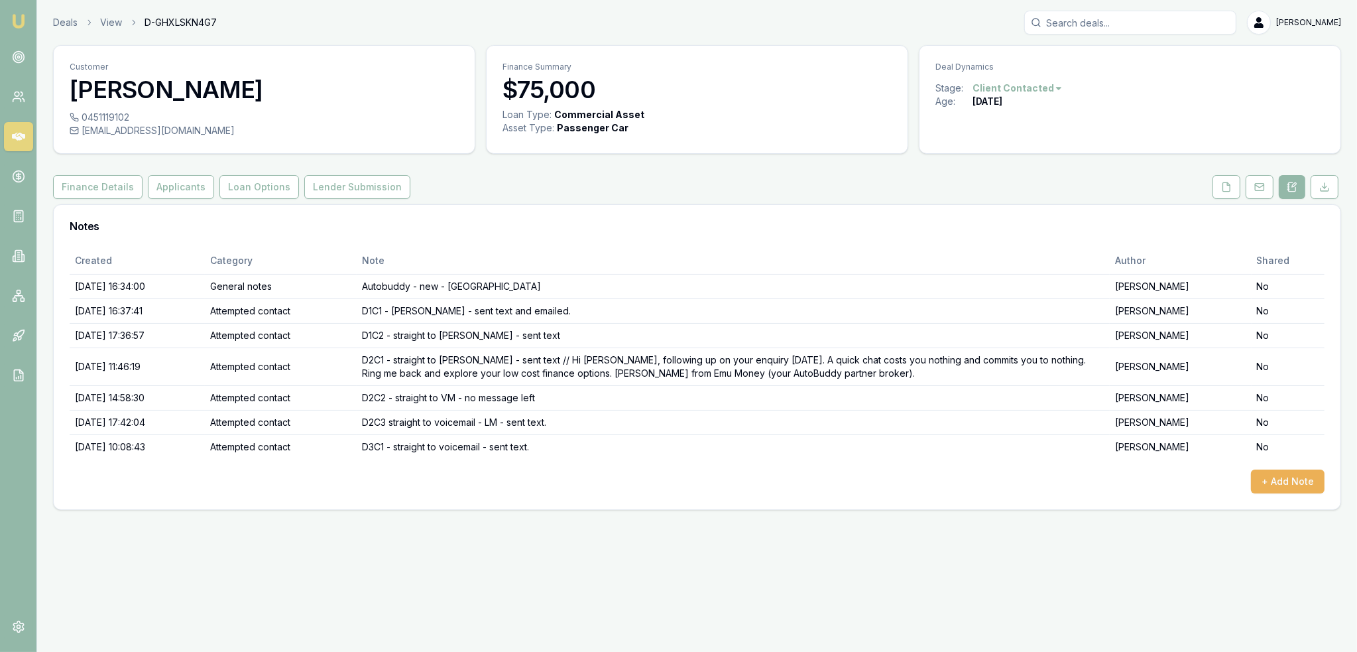
click at [15, 17] on img at bounding box center [19, 21] width 16 height 16
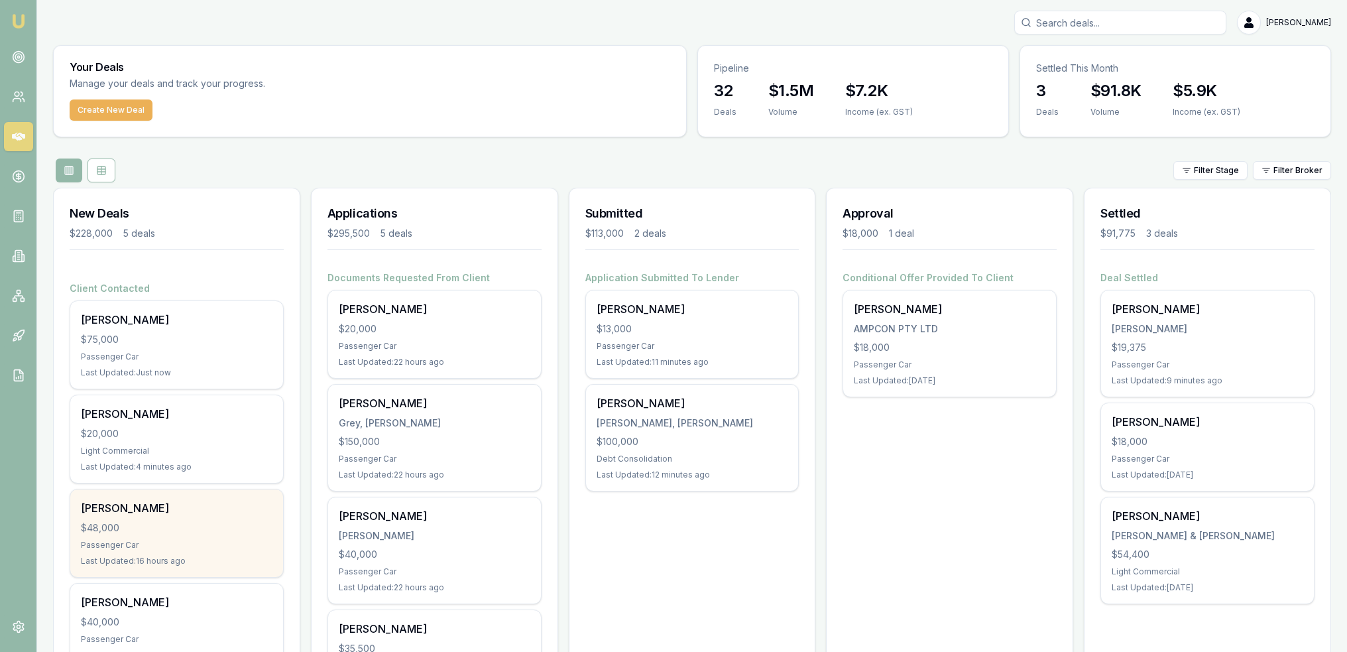
click at [139, 506] on div "[PERSON_NAME]" at bounding box center [177, 508] width 192 height 16
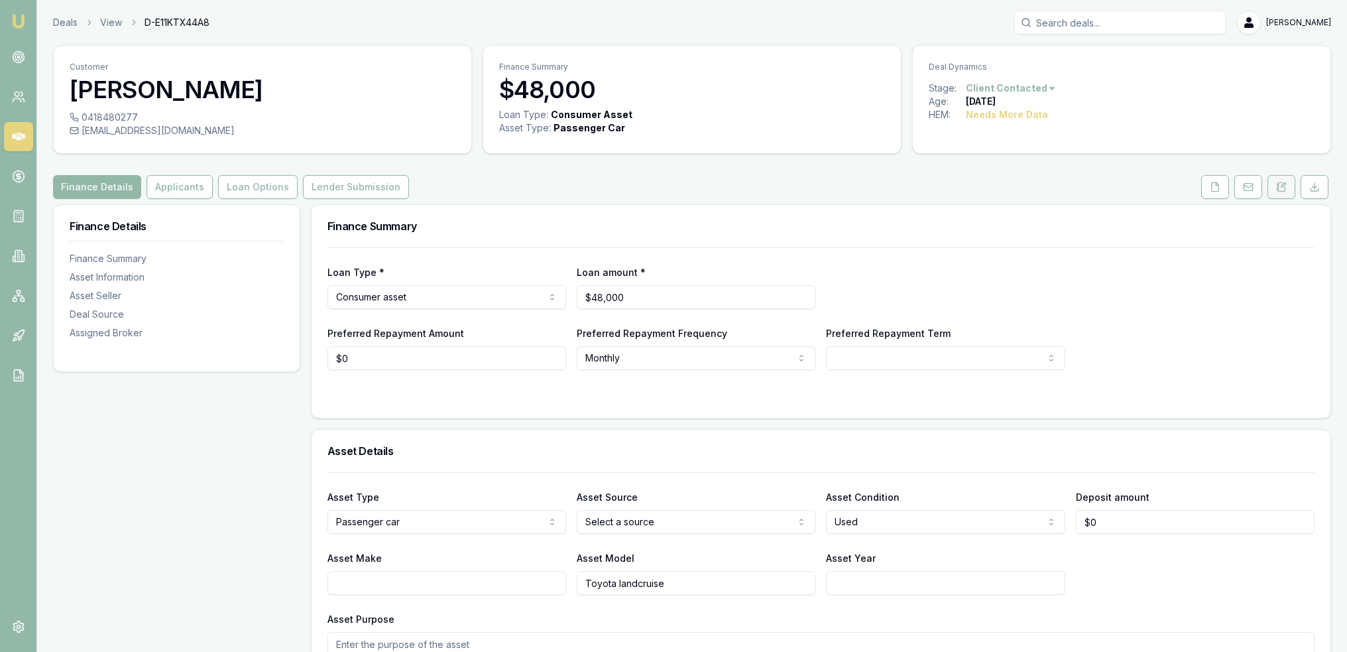
click at [1289, 184] on button at bounding box center [1282, 187] width 28 height 24
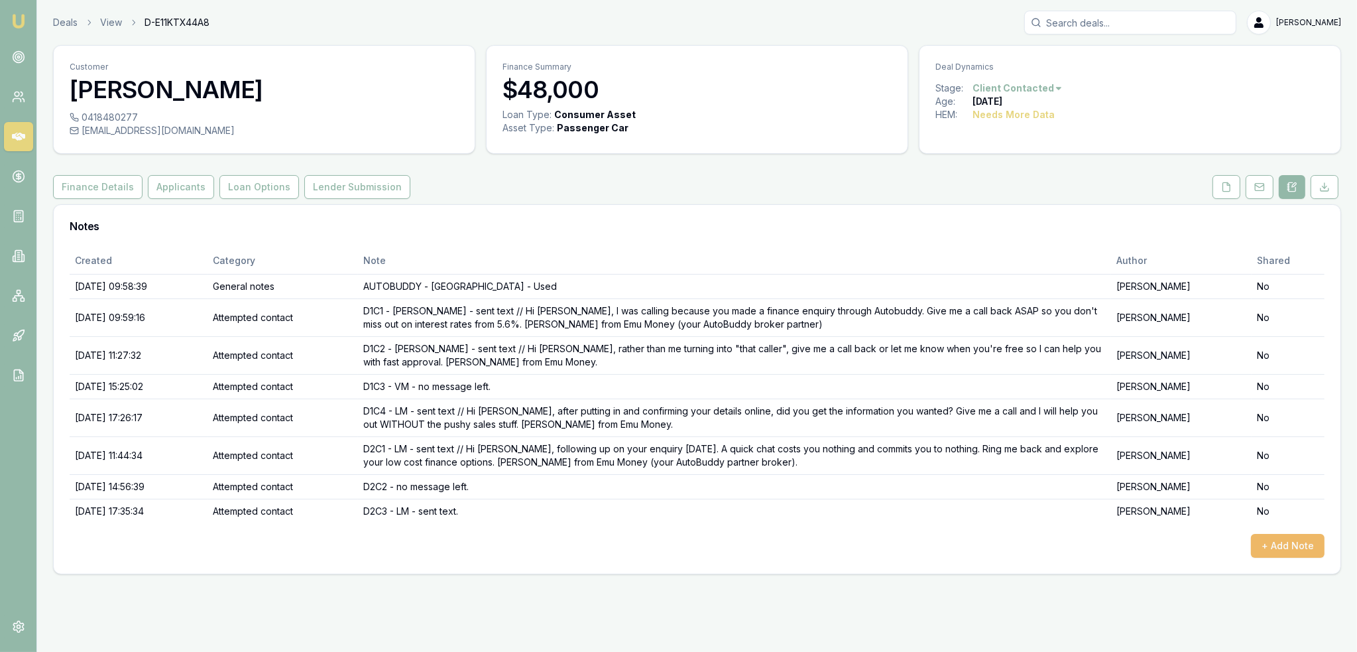
click at [1300, 548] on button "+ Add Note" at bounding box center [1288, 546] width 74 height 24
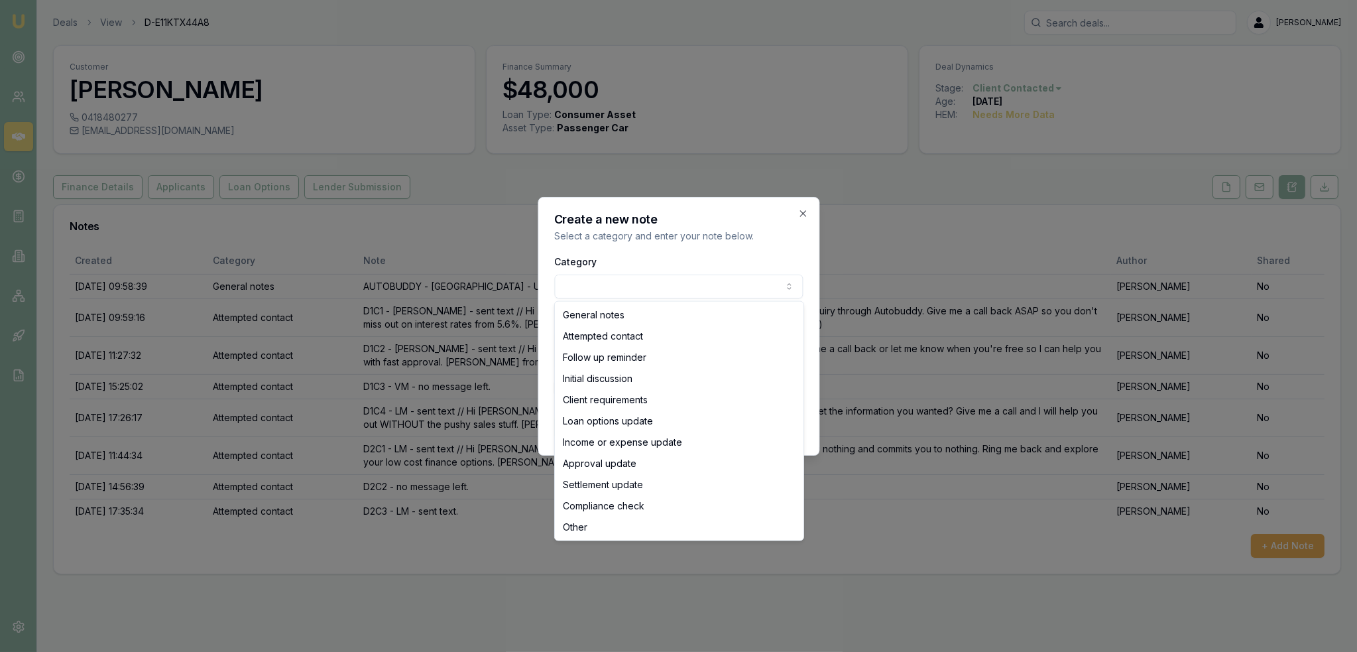
click at [704, 288] on body "Emu Broker Deals View D-E11KTX44A8 [PERSON_NAME] Toggle Menu Customer [PERSON_N…" at bounding box center [678, 326] width 1357 height 652
select select "ATTEMPTED_CONTACT"
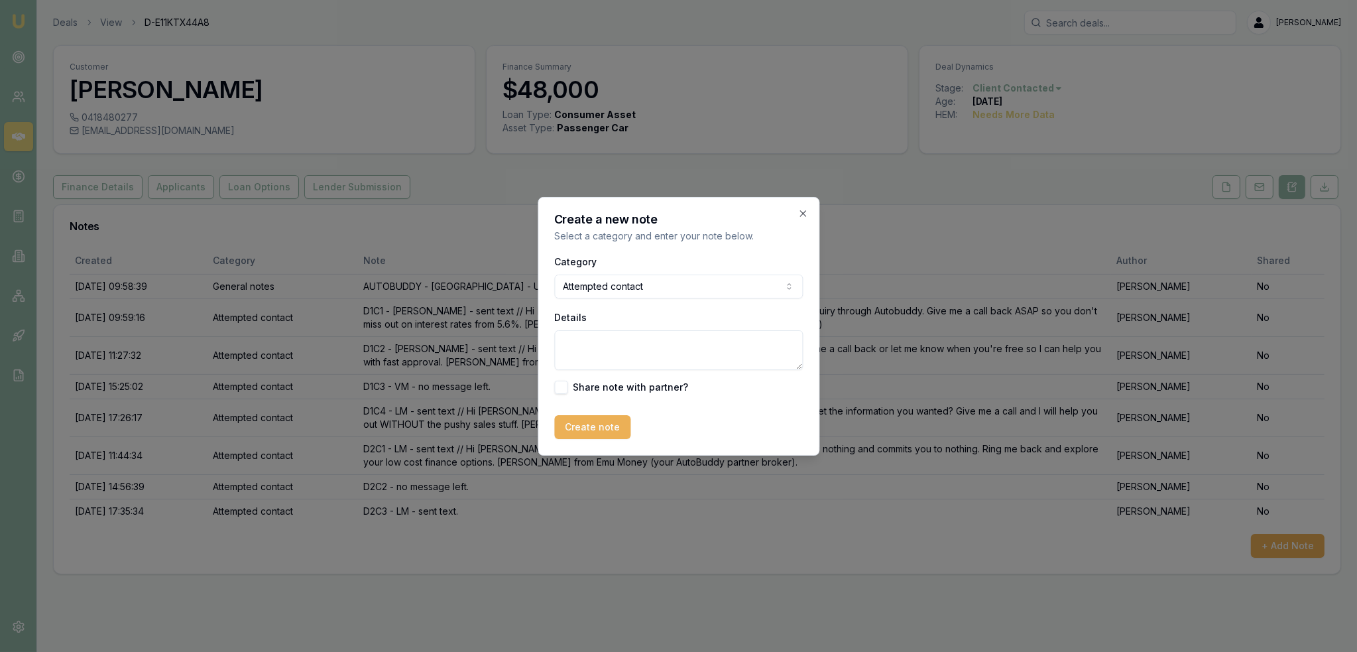
click at [666, 354] on textarea "Details" at bounding box center [678, 350] width 249 height 40
type textarea "D3C1 - straight to VM - LM - sent text."
click at [605, 417] on button "Create note" at bounding box center [592, 427] width 76 height 24
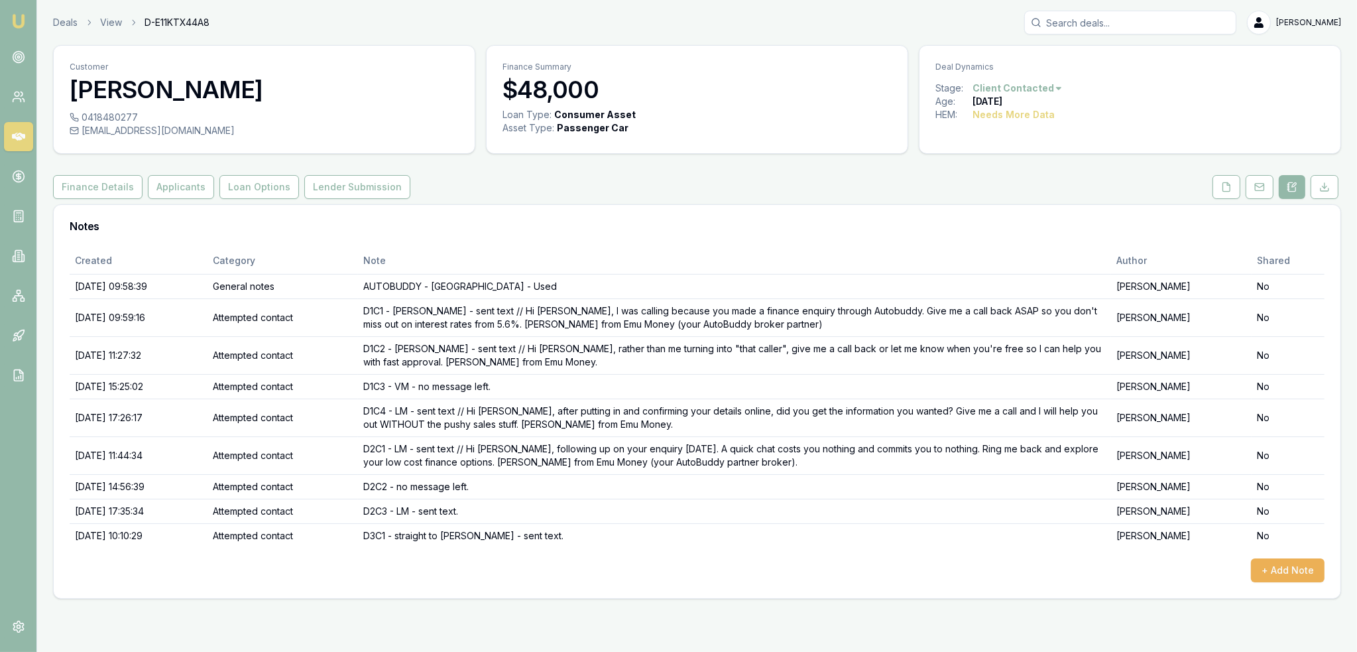
drag, startPoint x: 16, startPoint y: 21, endPoint x: 23, endPoint y: 15, distance: 9.0
click at [16, 21] on img at bounding box center [19, 21] width 16 height 16
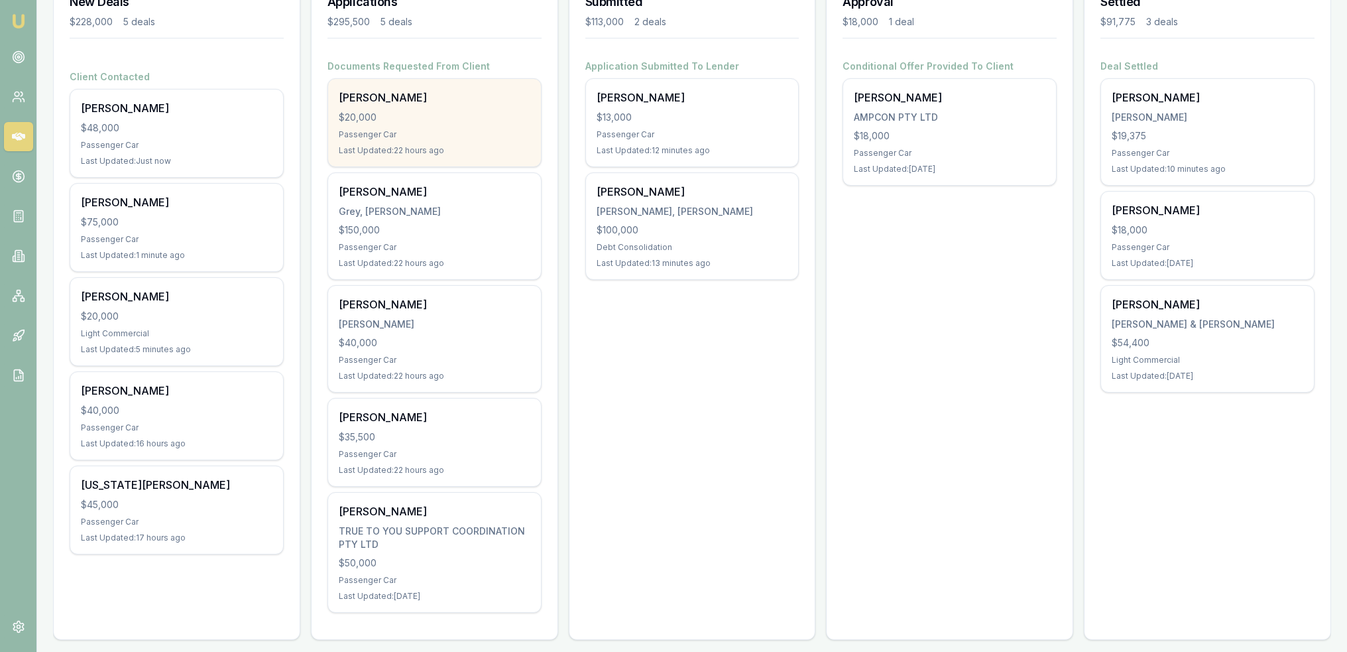
scroll to position [218, 0]
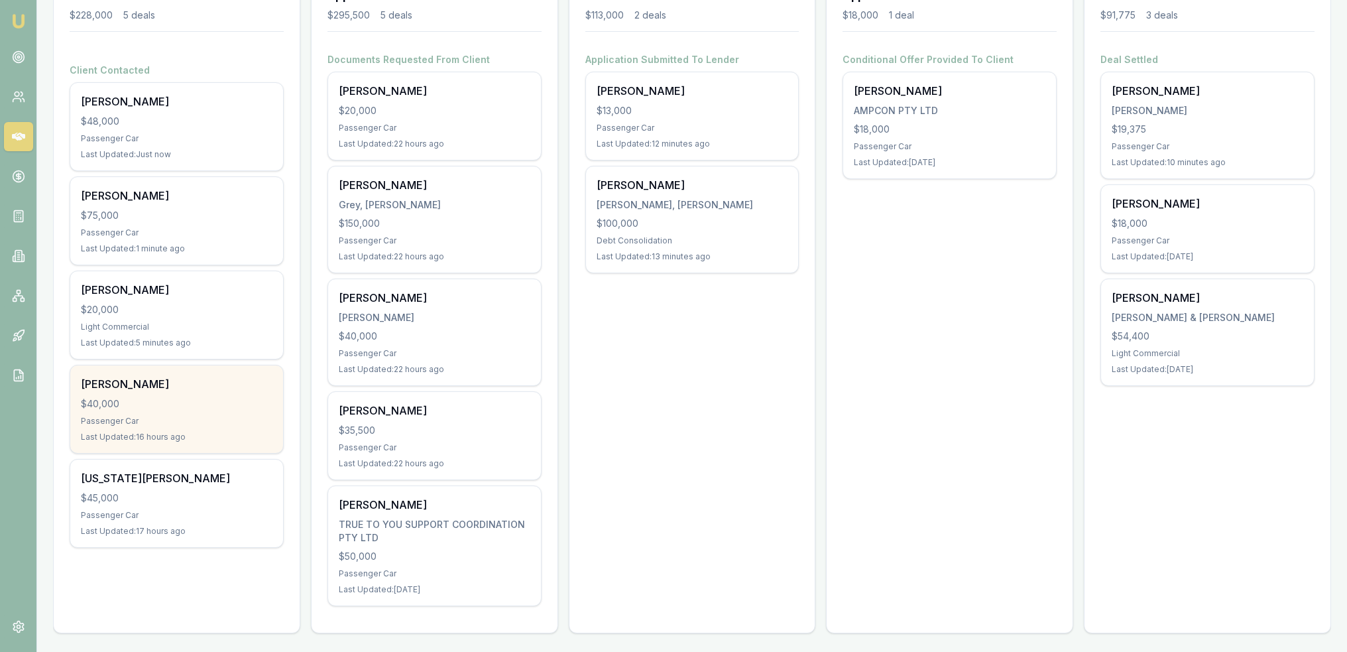
click at [151, 409] on div "Bryce Berry $40,000 Passenger Car Last Updated: 16 hours ago" at bounding box center [176, 409] width 213 height 88
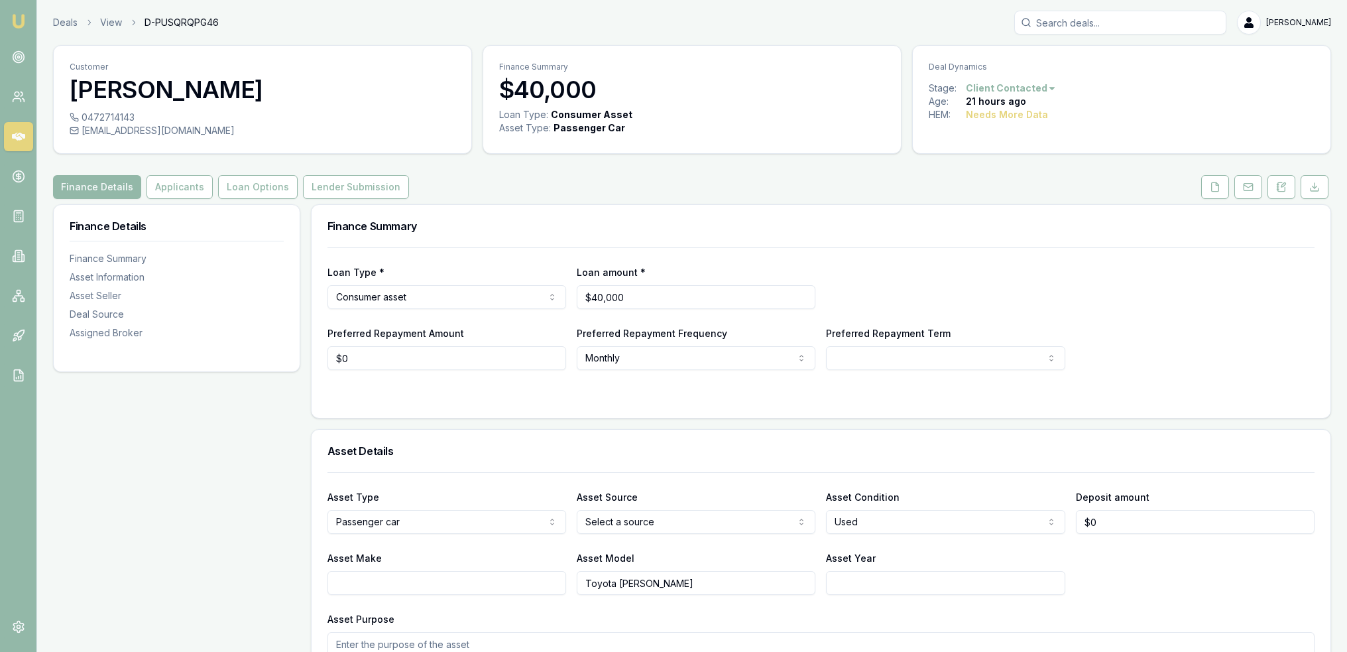
drag, startPoint x: 1278, startPoint y: 186, endPoint x: 1259, endPoint y: 204, distance: 26.8
click at [1278, 186] on icon at bounding box center [1281, 187] width 11 height 11
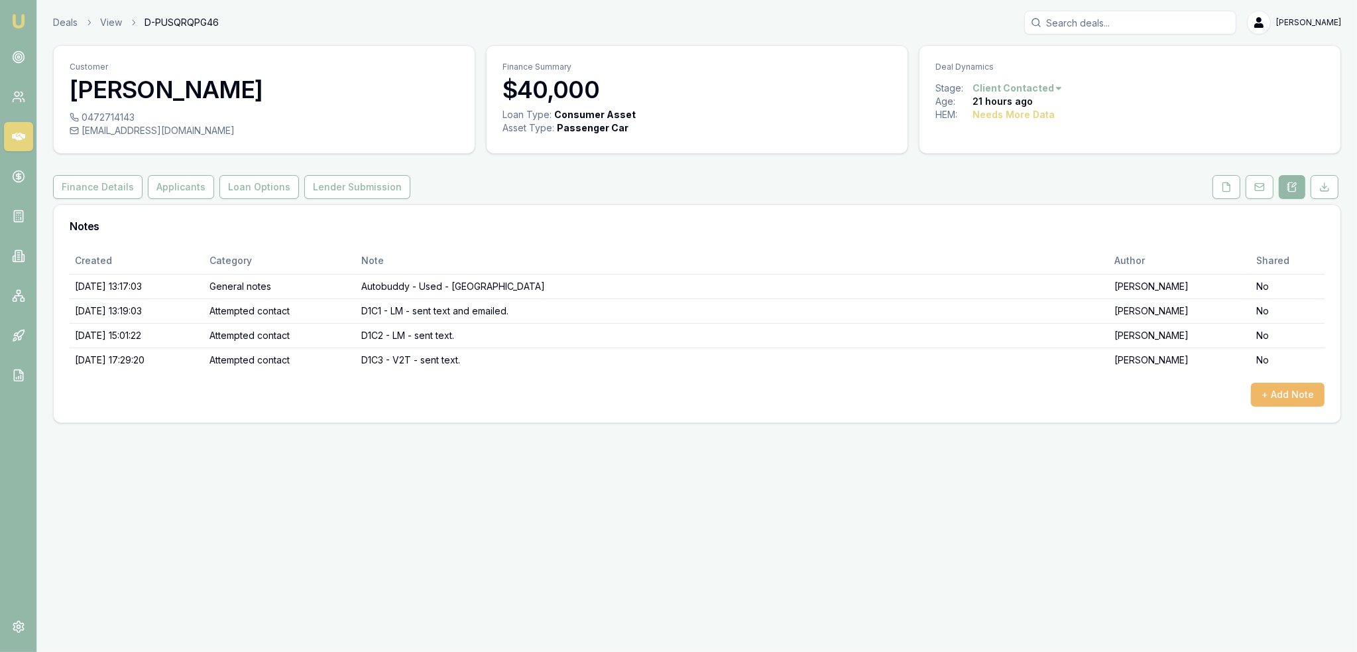
click at [1267, 389] on button "+ Add Note" at bounding box center [1288, 395] width 74 height 24
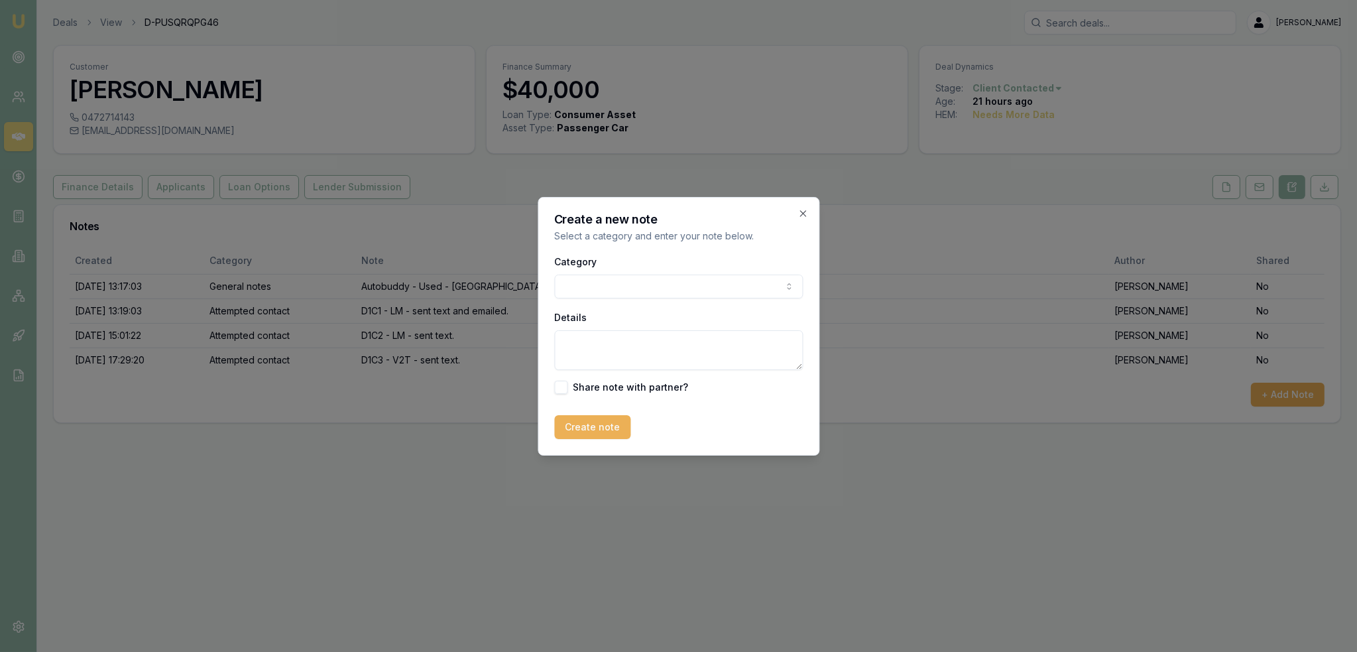
click at [729, 283] on body "Emu Broker Deals View D-PUSQRQPG46 Robyn Adams Toggle Menu Customer Bryce Berry…" at bounding box center [678, 326] width 1357 height 652
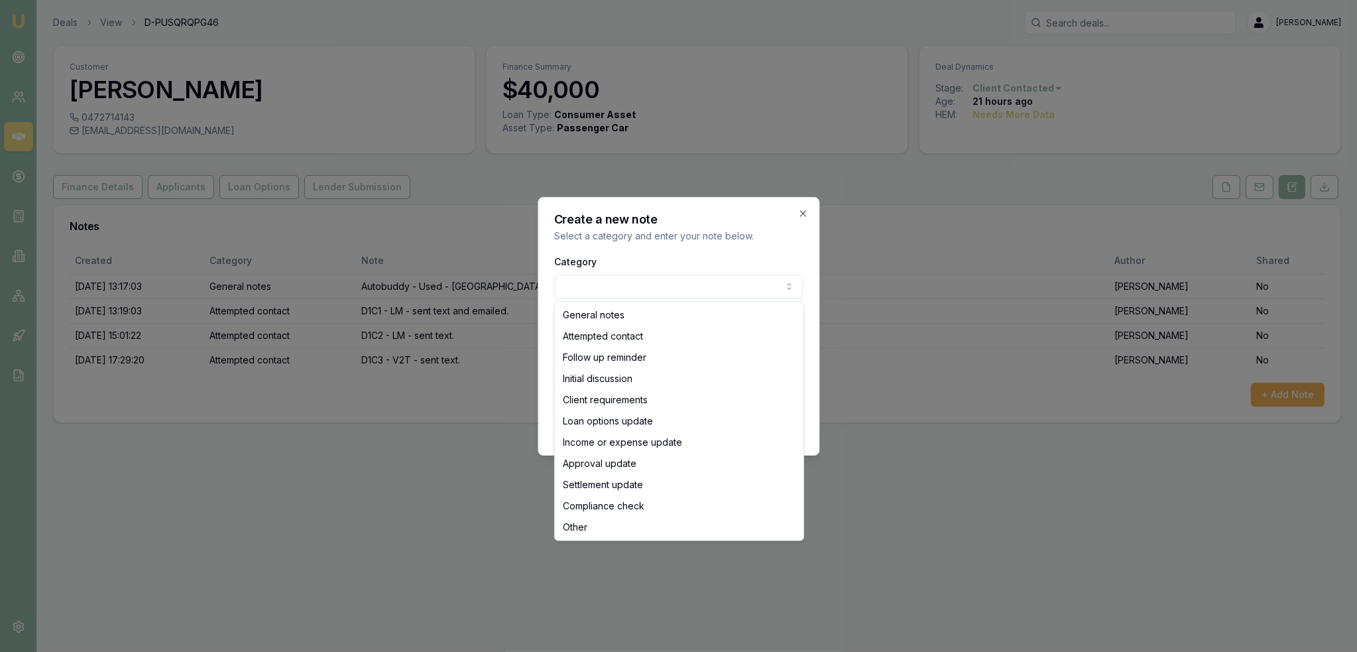
select select "ATTEMPTED_CONTACT"
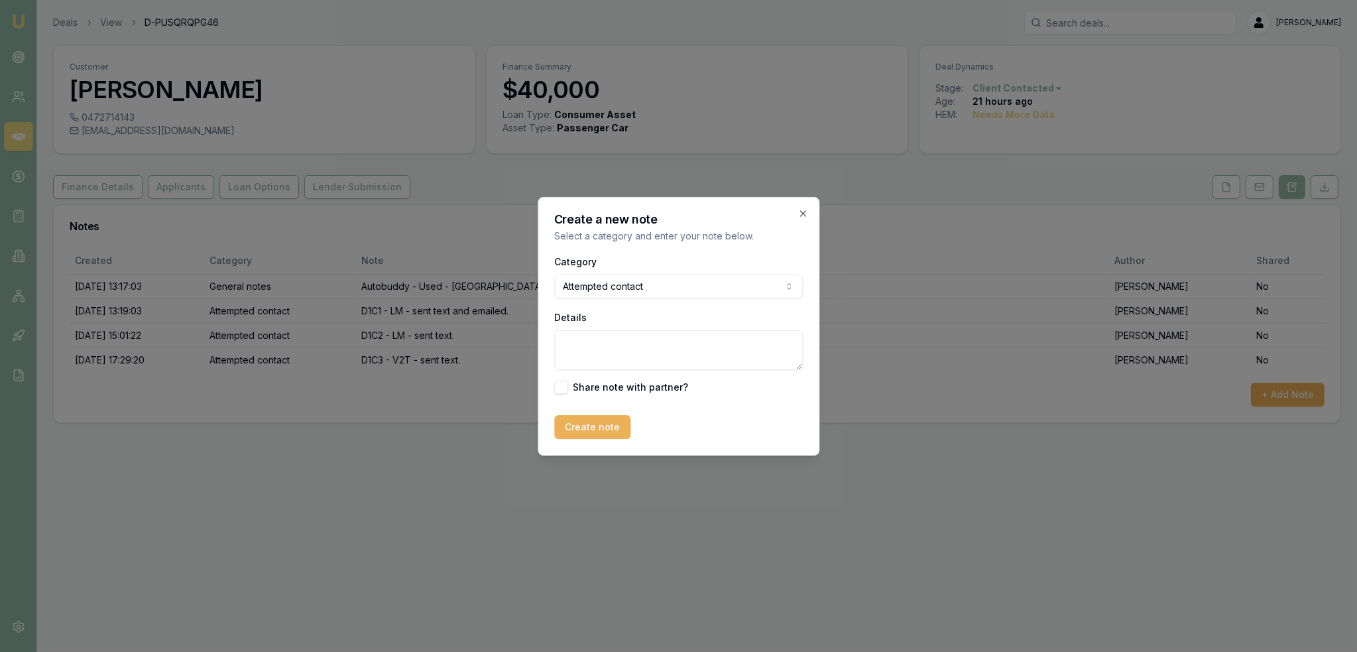
click at [645, 350] on textarea "Details" at bounding box center [678, 350] width 249 height 40
drag, startPoint x: 597, startPoint y: 340, endPoint x: 612, endPoint y: 337, distance: 15.5
click at [612, 337] on textarea "D2C1 - V2T - sent text and emailed." at bounding box center [678, 350] width 249 height 40
type textarea "D2C1 - rang and then cut off - sent text and emailed."
click at [602, 428] on button "Create note" at bounding box center [592, 427] width 76 height 24
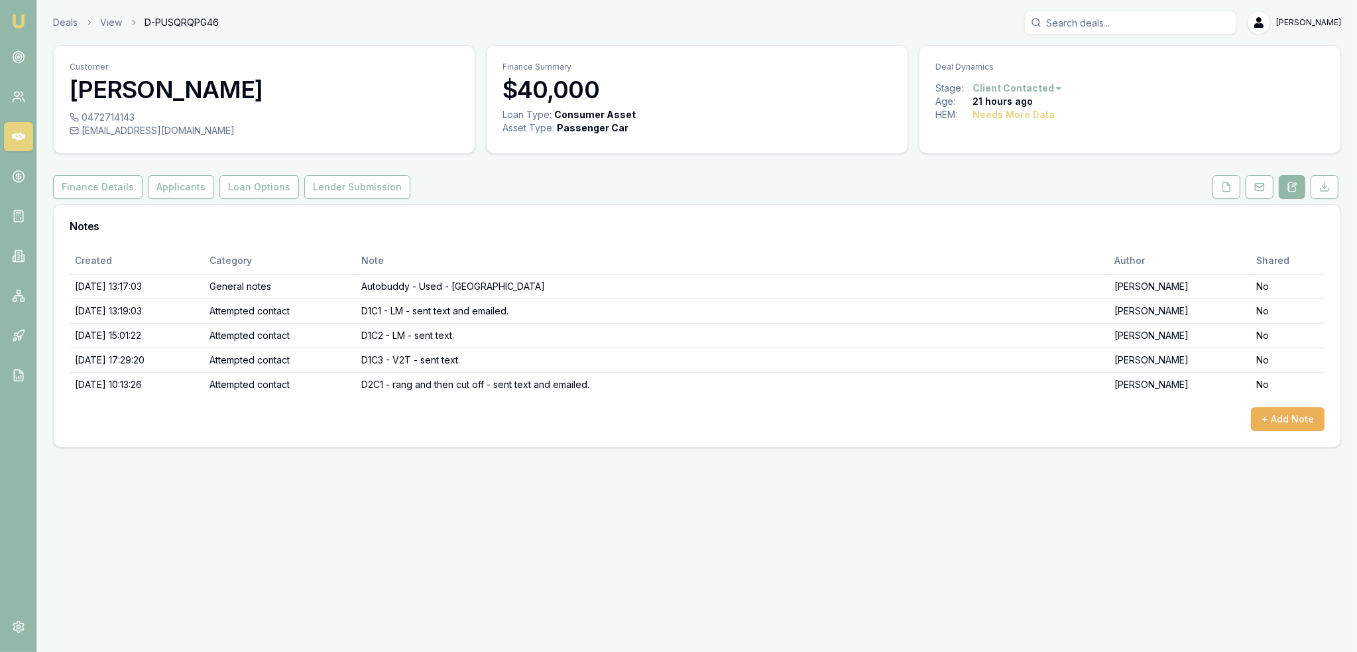
click at [21, 21] on img at bounding box center [19, 21] width 16 height 16
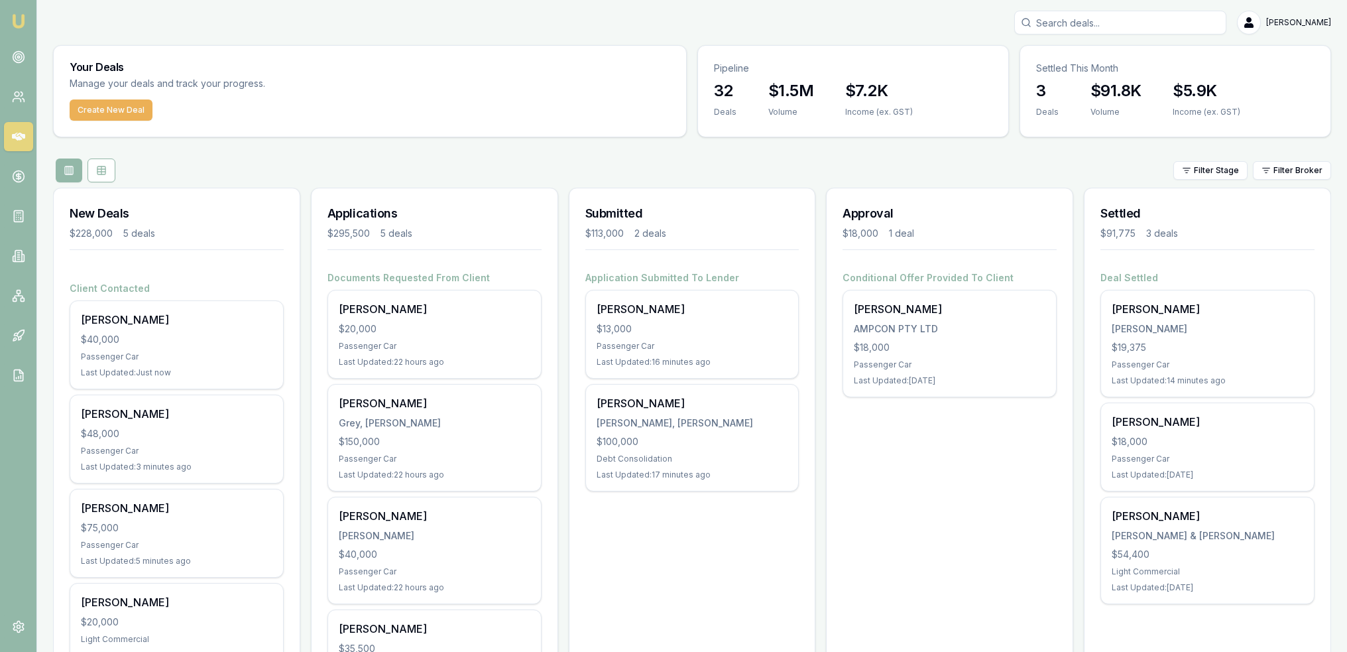
click at [1097, 18] on input "Search deals" at bounding box center [1121, 23] width 212 height 24
click at [1087, 17] on input "Search deals" at bounding box center [1121, 23] width 212 height 24
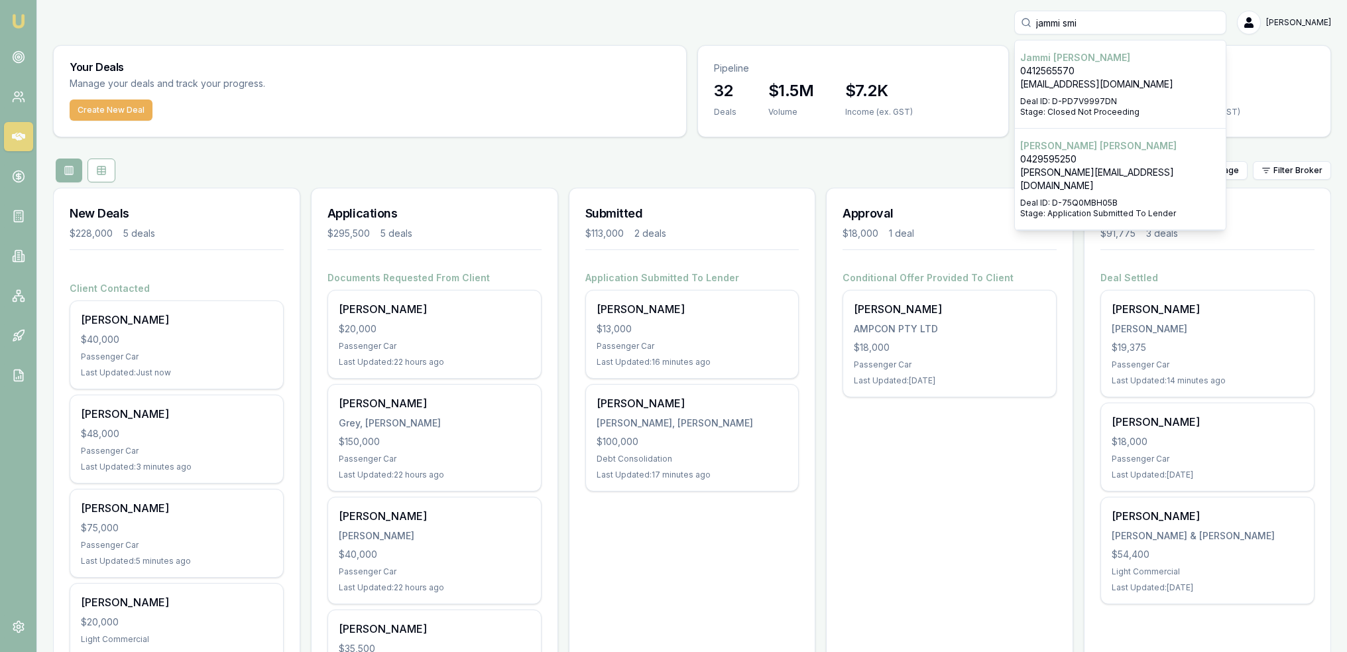
type input "jammi smi"
click at [1092, 62] on p "Jammi Smith" at bounding box center [1120, 57] width 200 height 13
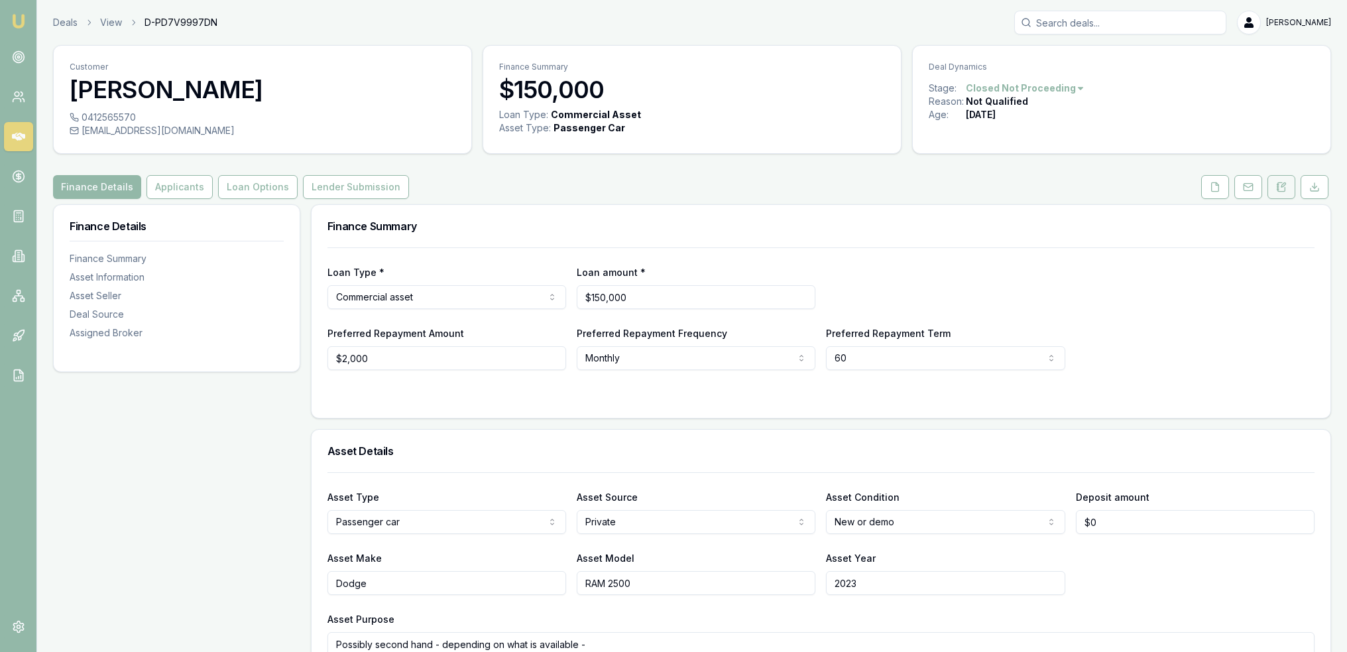
click at [1281, 185] on icon at bounding box center [1281, 187] width 11 height 11
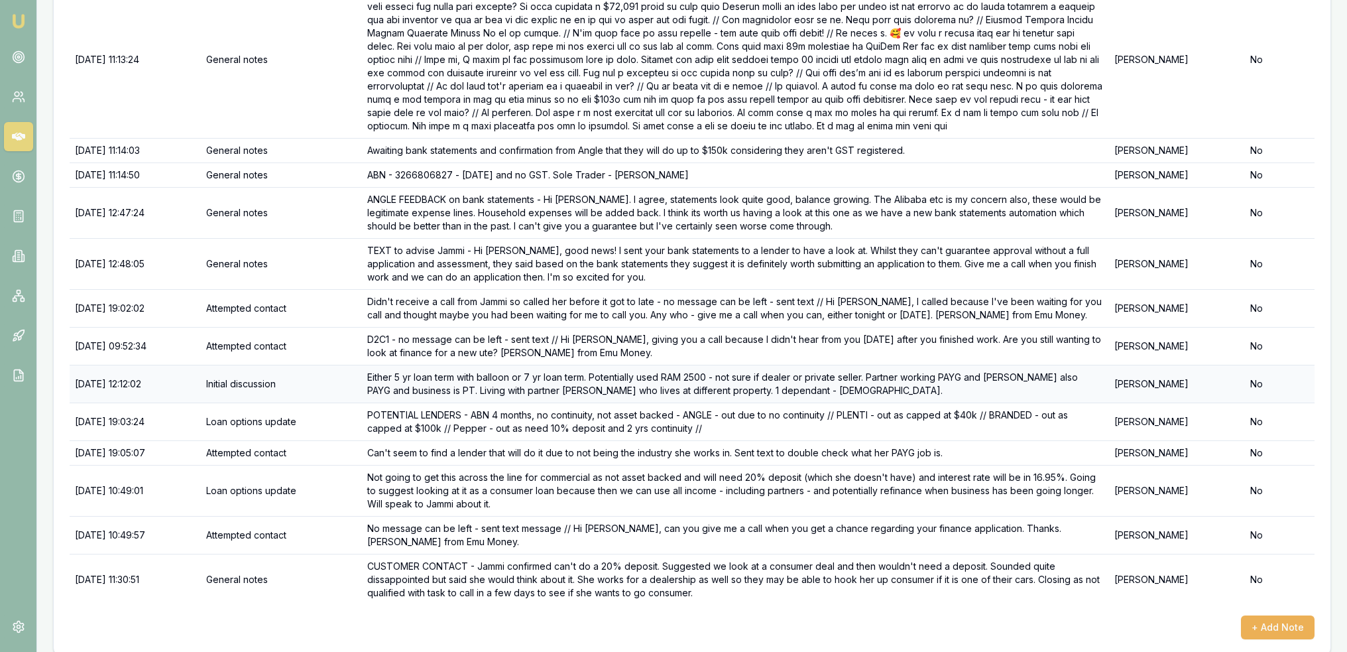
scroll to position [353, 0]
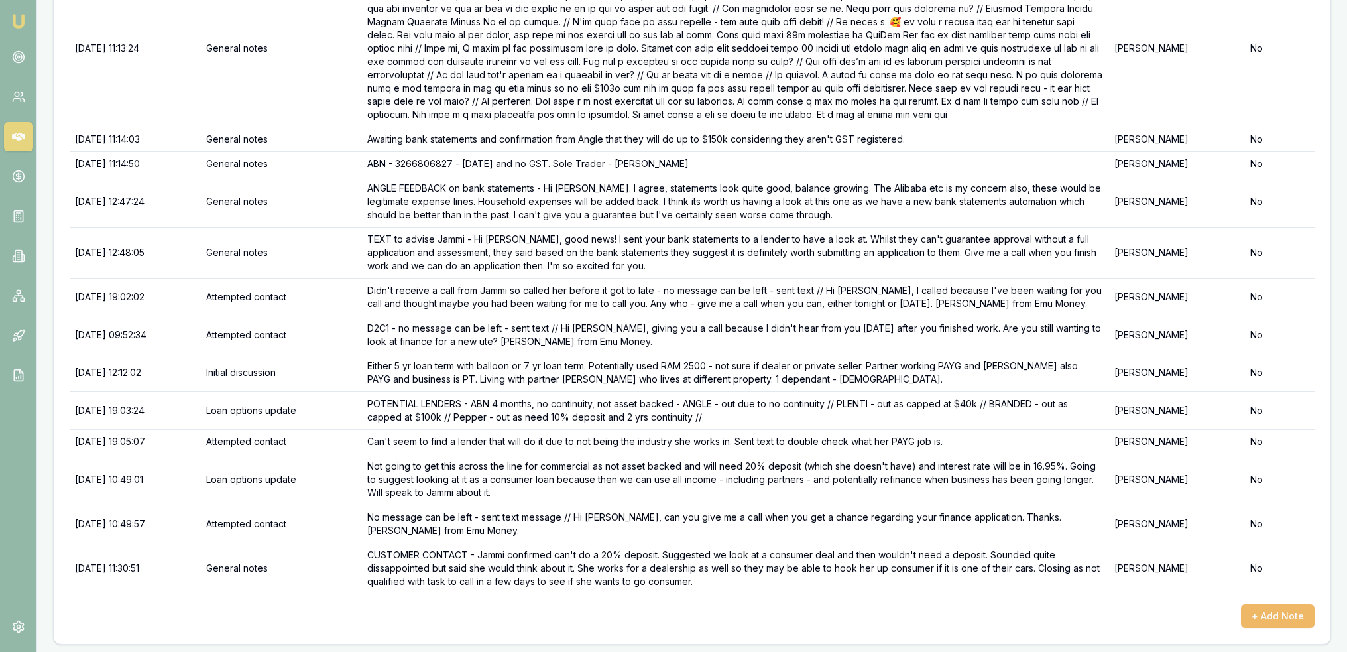
click at [1270, 607] on button "+ Add Note" at bounding box center [1278, 616] width 74 height 24
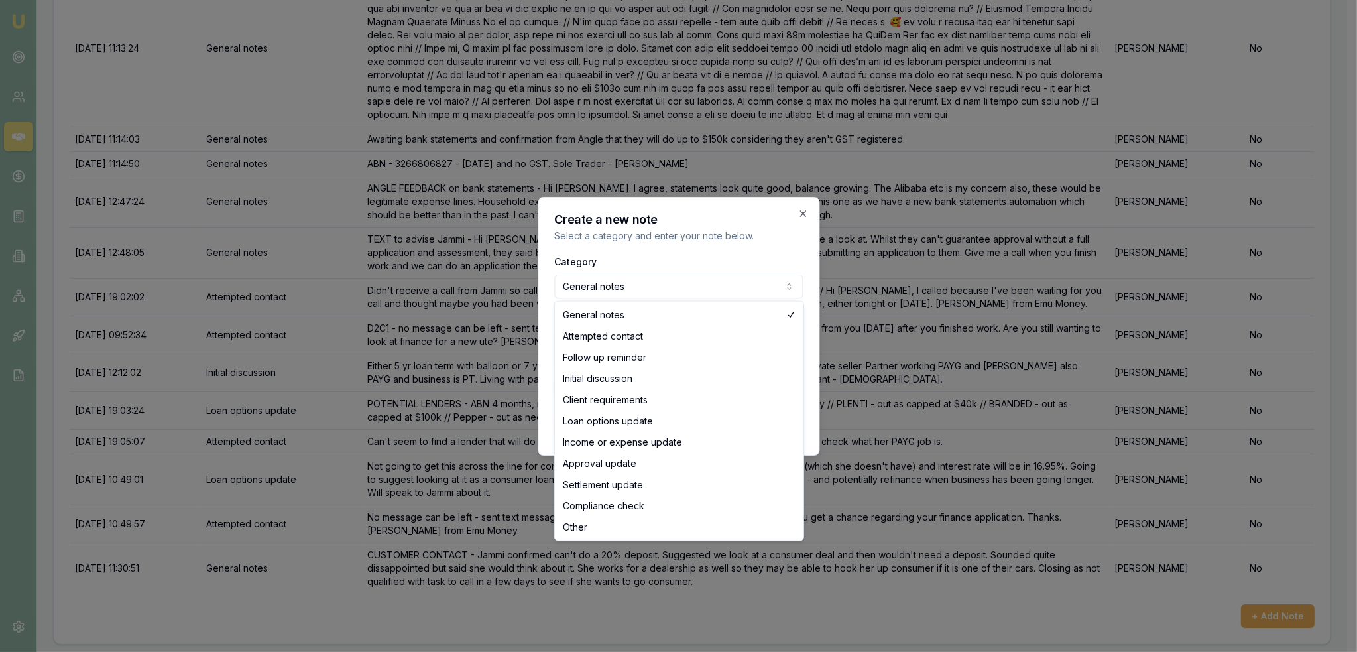
select select "ATTEMPTED_CONTACT"
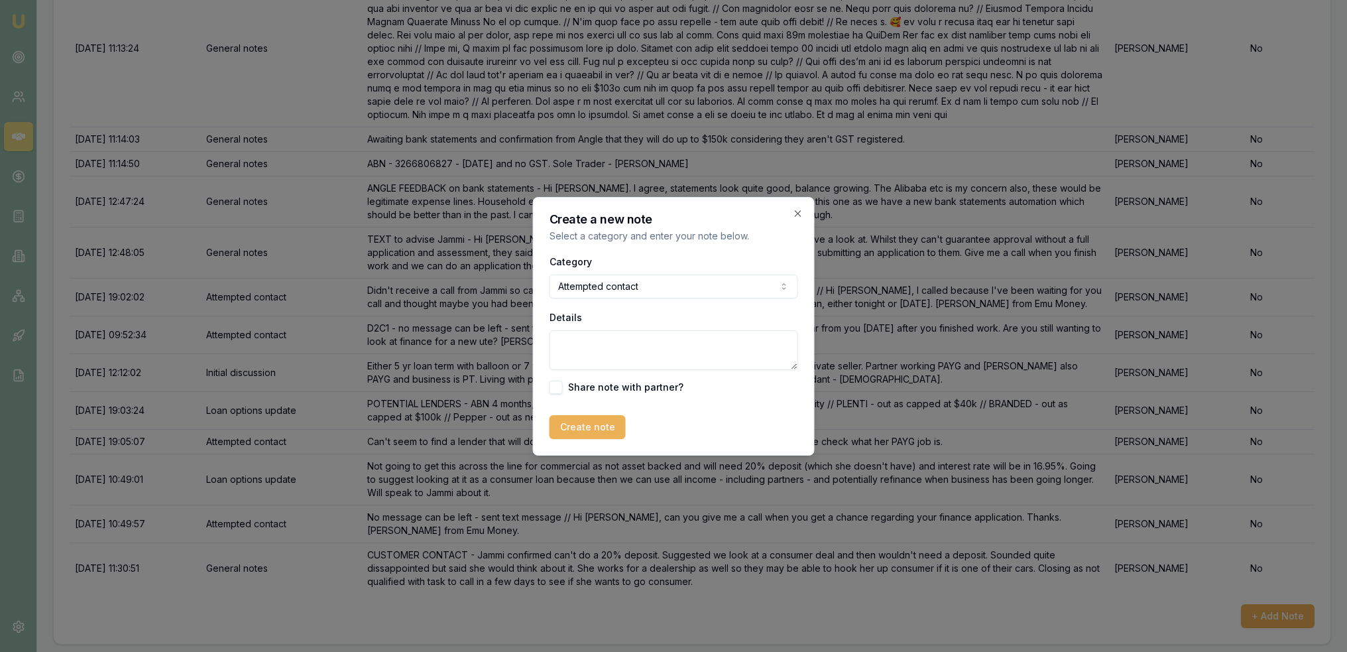
click at [607, 353] on textarea "Details" at bounding box center [674, 350] width 249 height 40
drag, startPoint x: 775, startPoint y: 363, endPoint x: 632, endPoint y: 336, distance: 145.9
click at [632, 336] on textarea "LM - sent text // Hi Jammi, reaching out to see if you have any thoughts or que…" at bounding box center [674, 350] width 249 height 40
type textarea "LM - sent text // Hi Jammi, reaching out to see if you have any thoughts or que…"
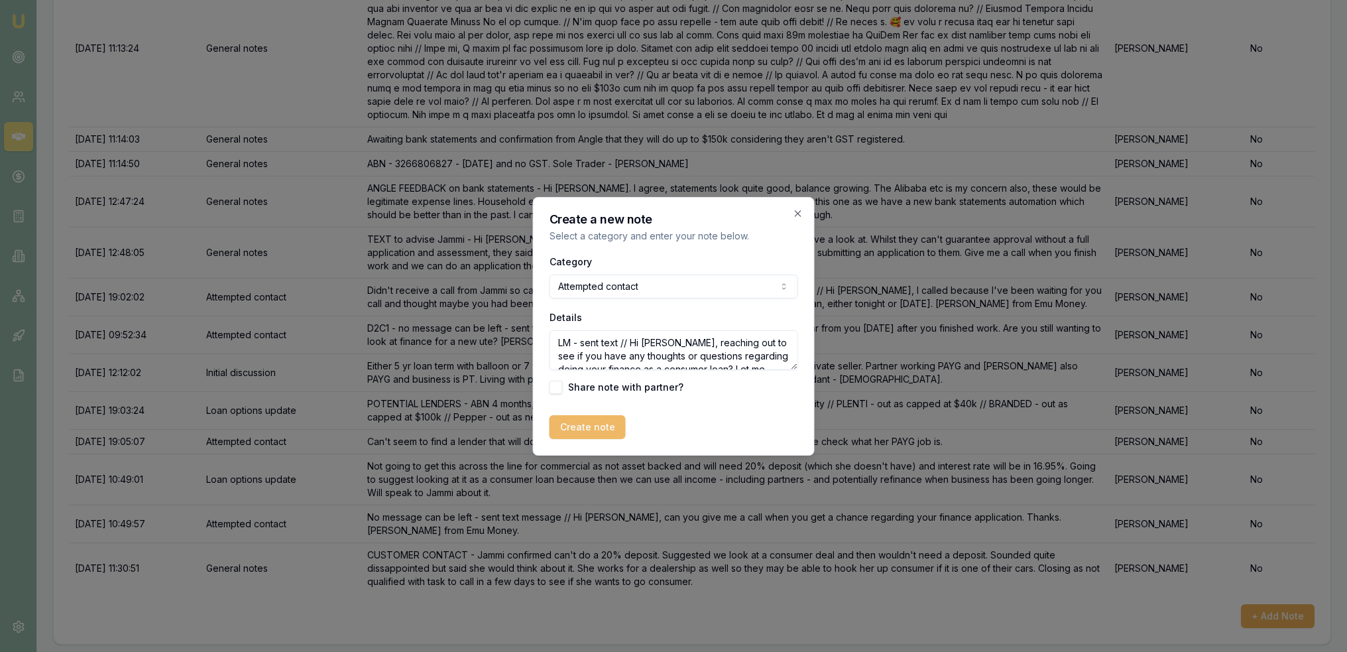
click at [589, 427] on button "Create note" at bounding box center [588, 427] width 76 height 24
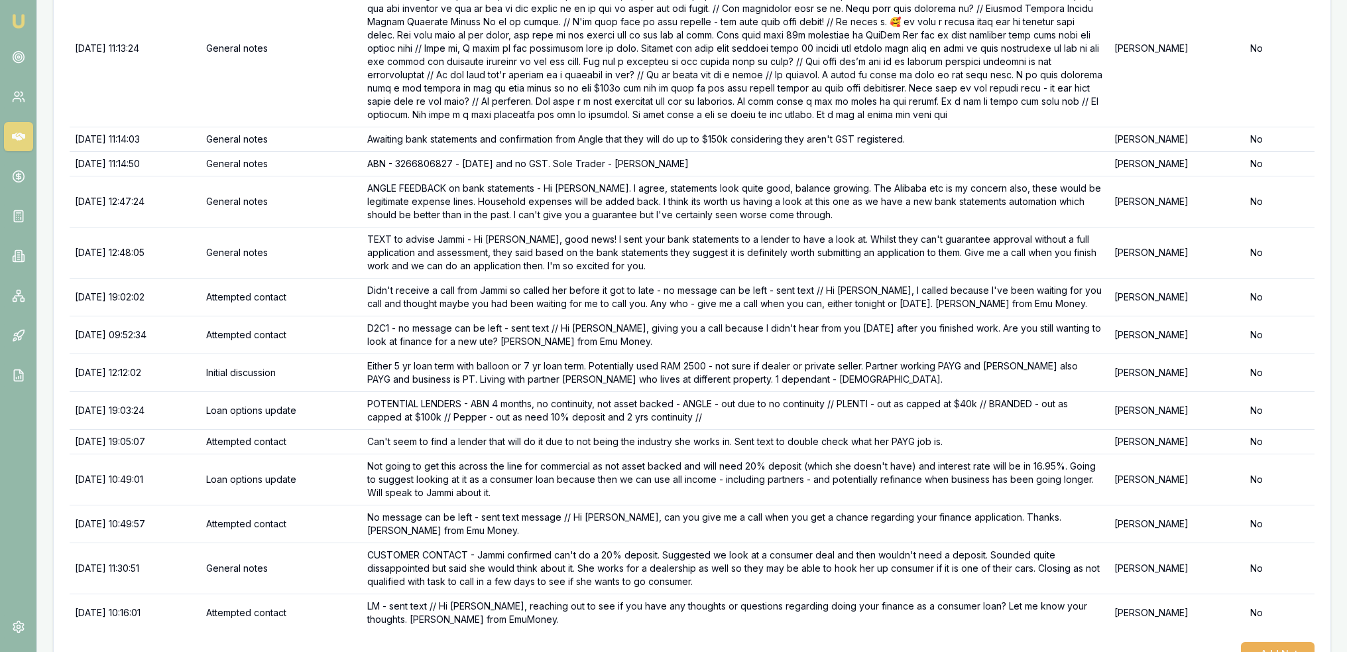
click at [20, 21] on img at bounding box center [19, 21] width 16 height 16
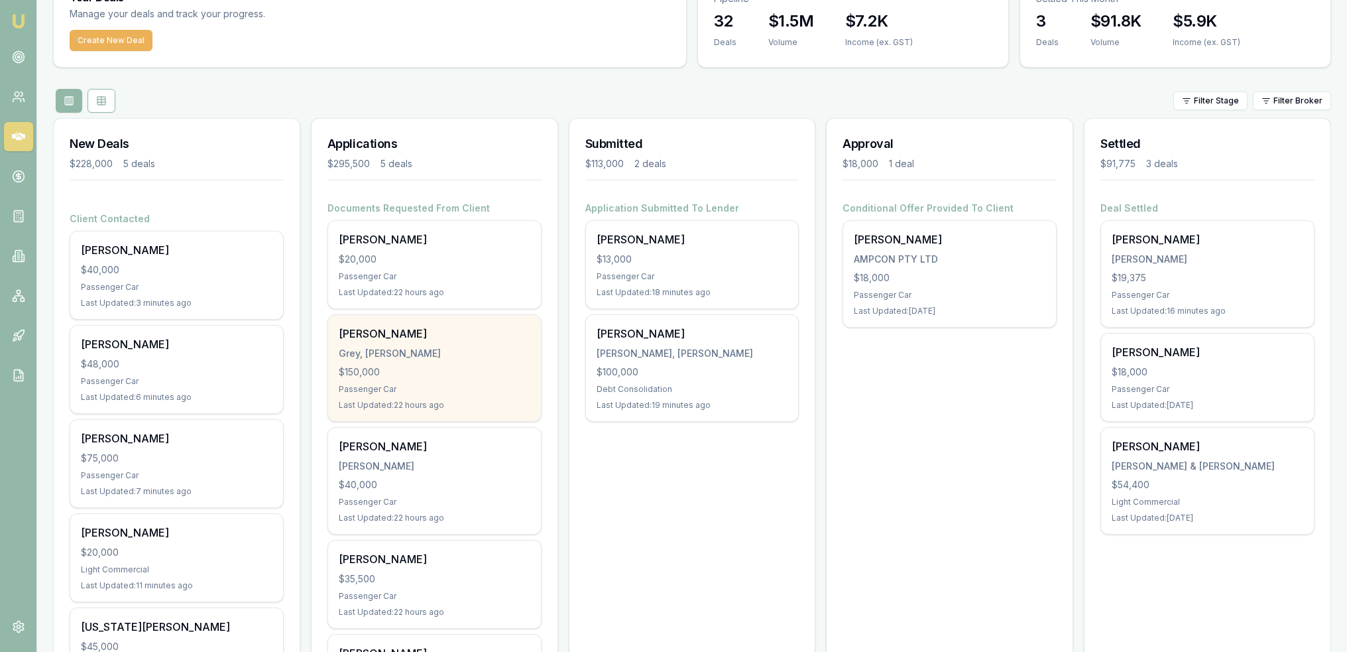
scroll to position [133, 0]
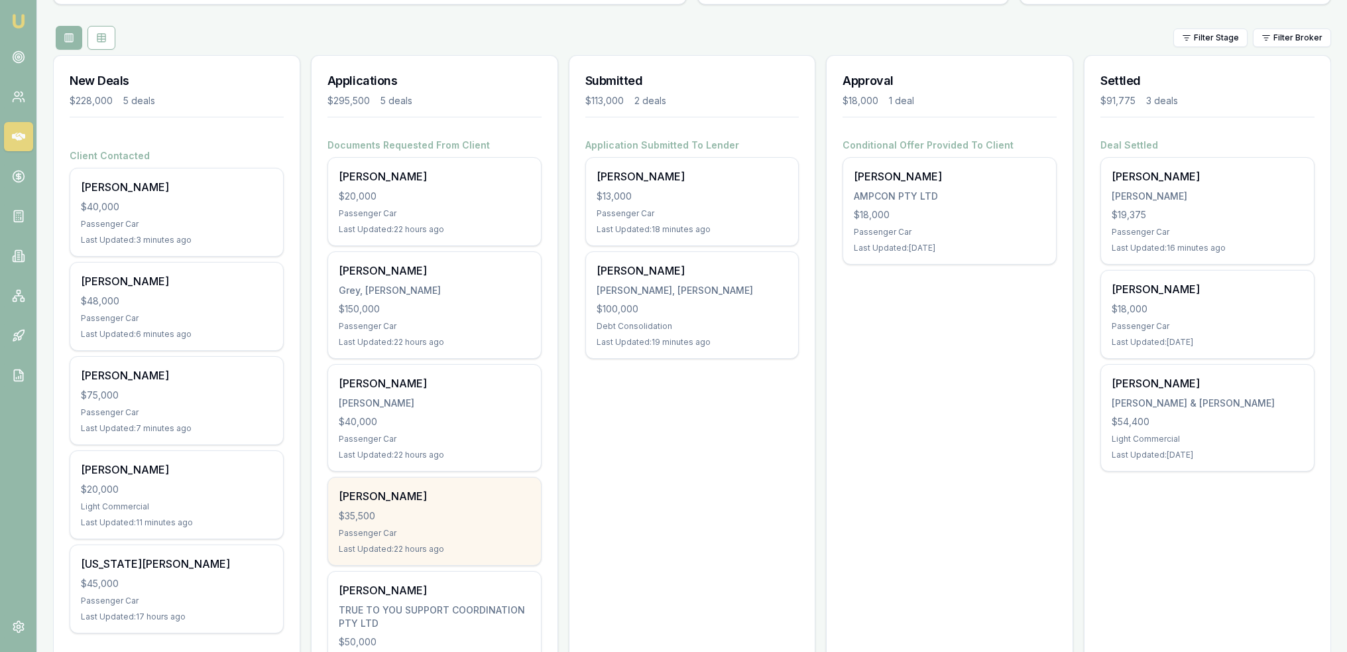
click at [428, 509] on div "$35,500" at bounding box center [435, 515] width 192 height 13
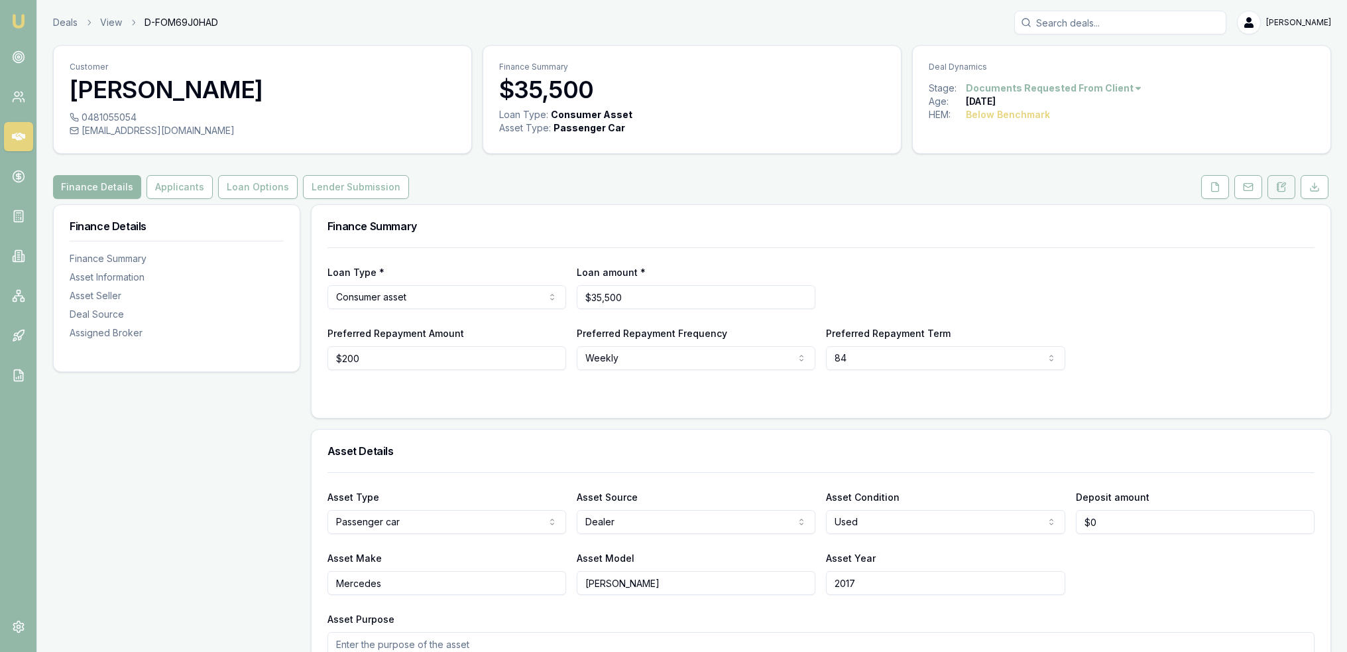
click at [1292, 190] on button at bounding box center [1282, 187] width 28 height 24
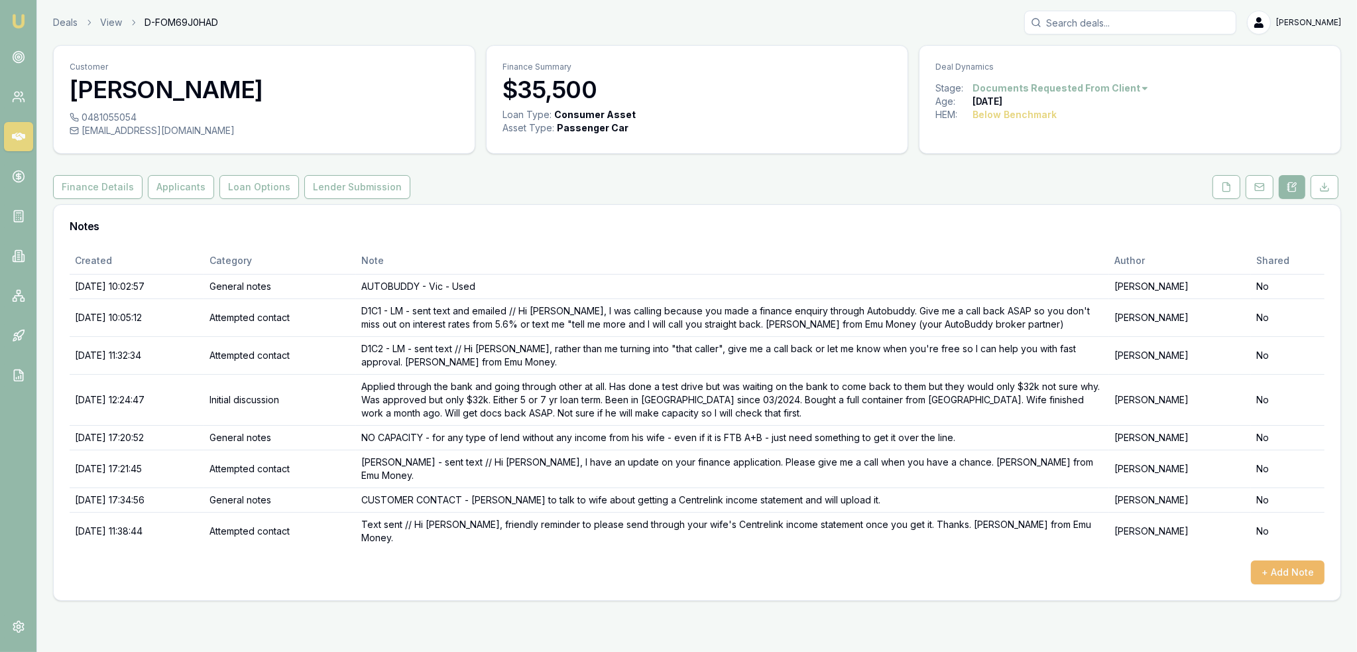
click at [1276, 560] on button "+ Add Note" at bounding box center [1288, 572] width 74 height 24
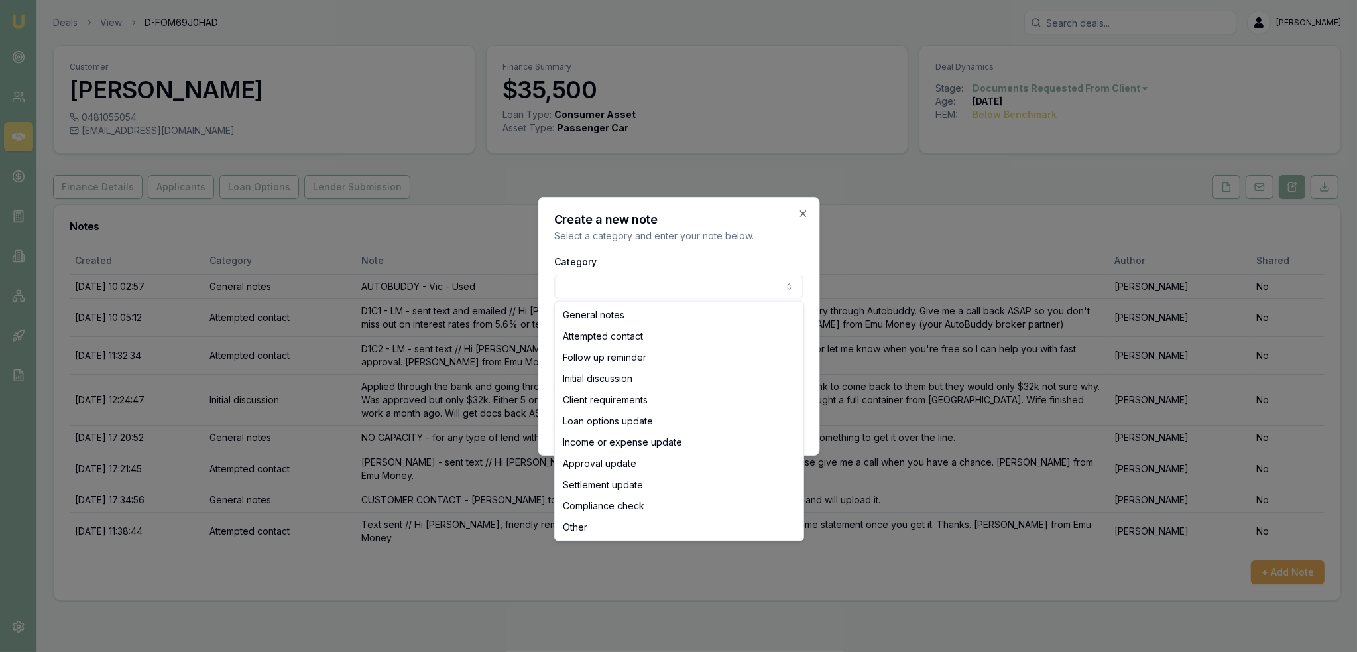
click at [635, 282] on body "Emu Broker Deals View D-FOM69J0HAD [PERSON_NAME] Toggle Menu Customer [PERSON_N…" at bounding box center [678, 326] width 1357 height 652
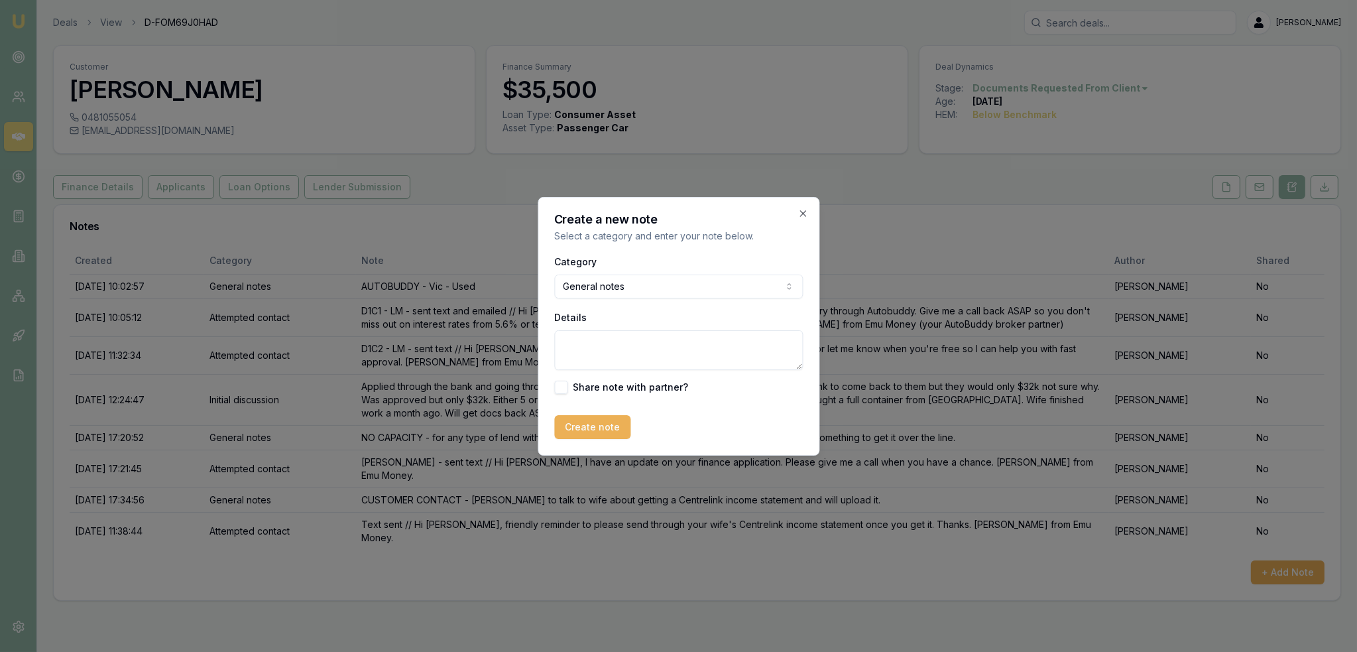
click at [609, 364] on textarea "Details" at bounding box center [678, 350] width 249 height 40
type textarea "Going to close this off as [PERSON_NAME] has gone silent and tbh I don't think …"
click at [578, 424] on button "Create note" at bounding box center [592, 427] width 76 height 24
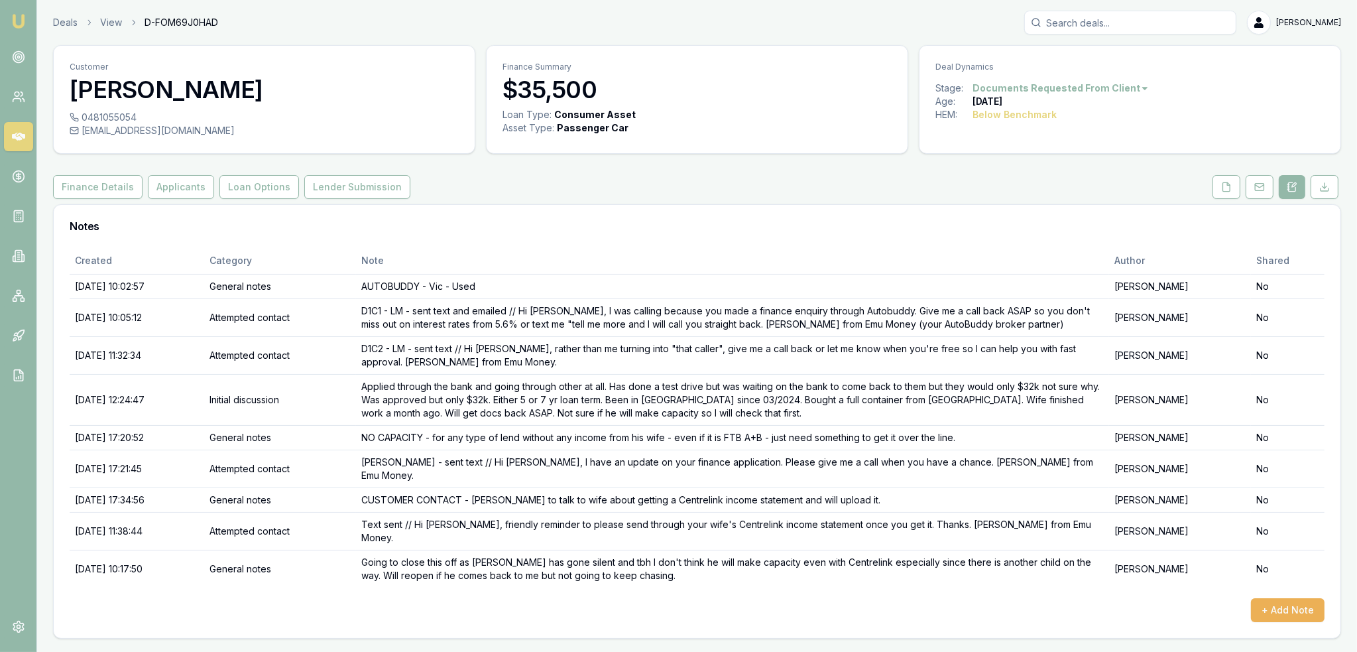
click at [1088, 86] on html "Emu Broker Deals View D-FOM69J0HAD Robyn Adams Toggle Menu Customer Douglas Gro…" at bounding box center [678, 326] width 1357 height 652
click at [1081, 198] on div "- Not Interested" at bounding box center [1055, 196] width 78 height 21
drag, startPoint x: 21, startPoint y: 19, endPoint x: 29, endPoint y: 9, distance: 12.3
click at [21, 19] on img at bounding box center [19, 21] width 16 height 16
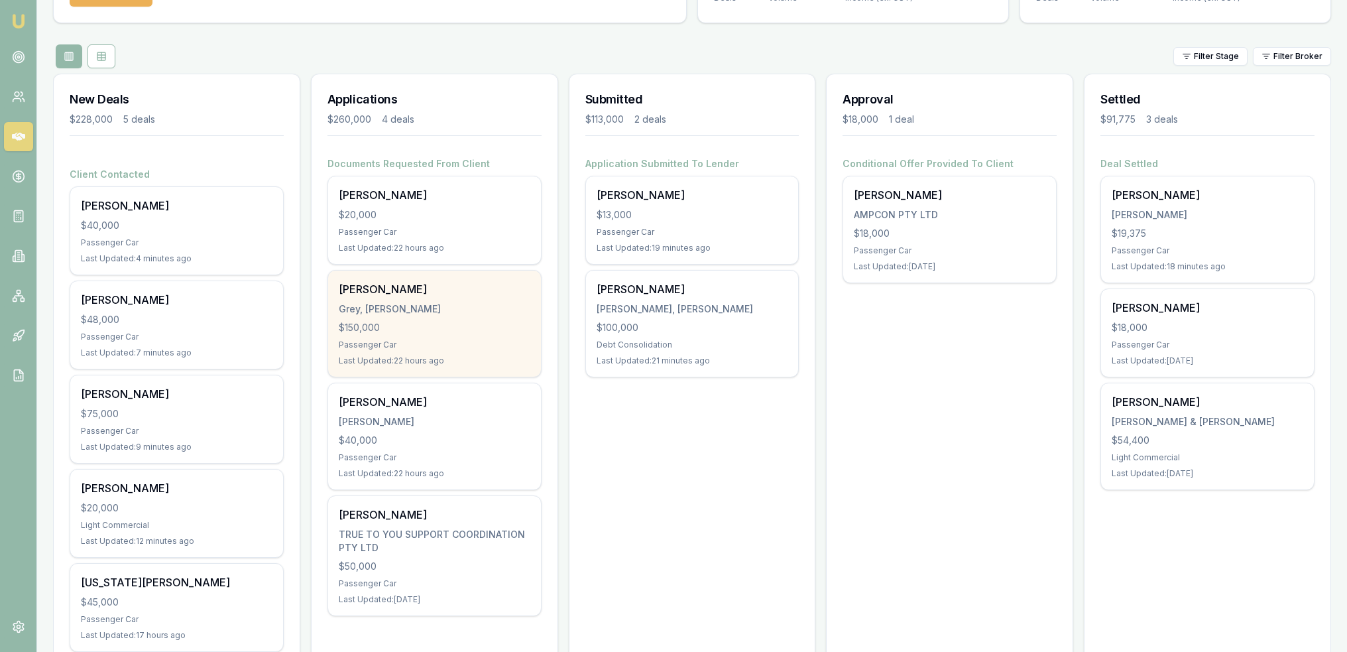
scroll to position [149, 0]
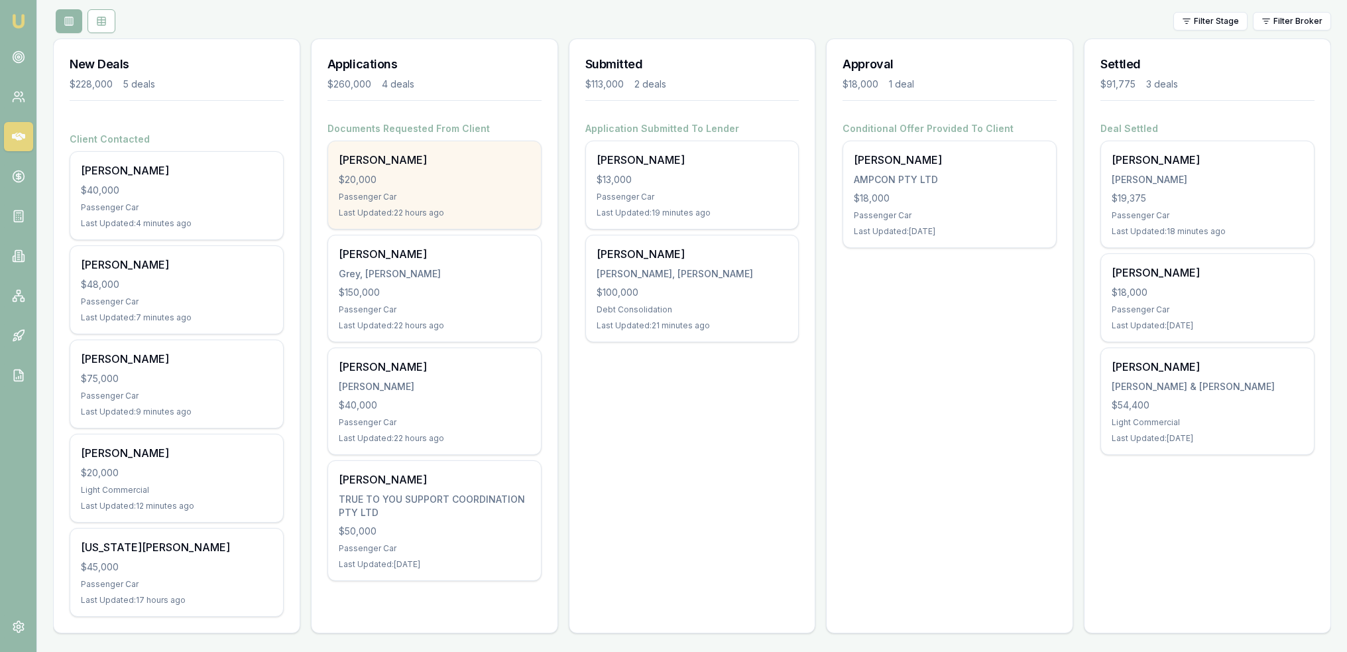
click at [446, 199] on div "Passenger Car" at bounding box center [435, 197] width 192 height 11
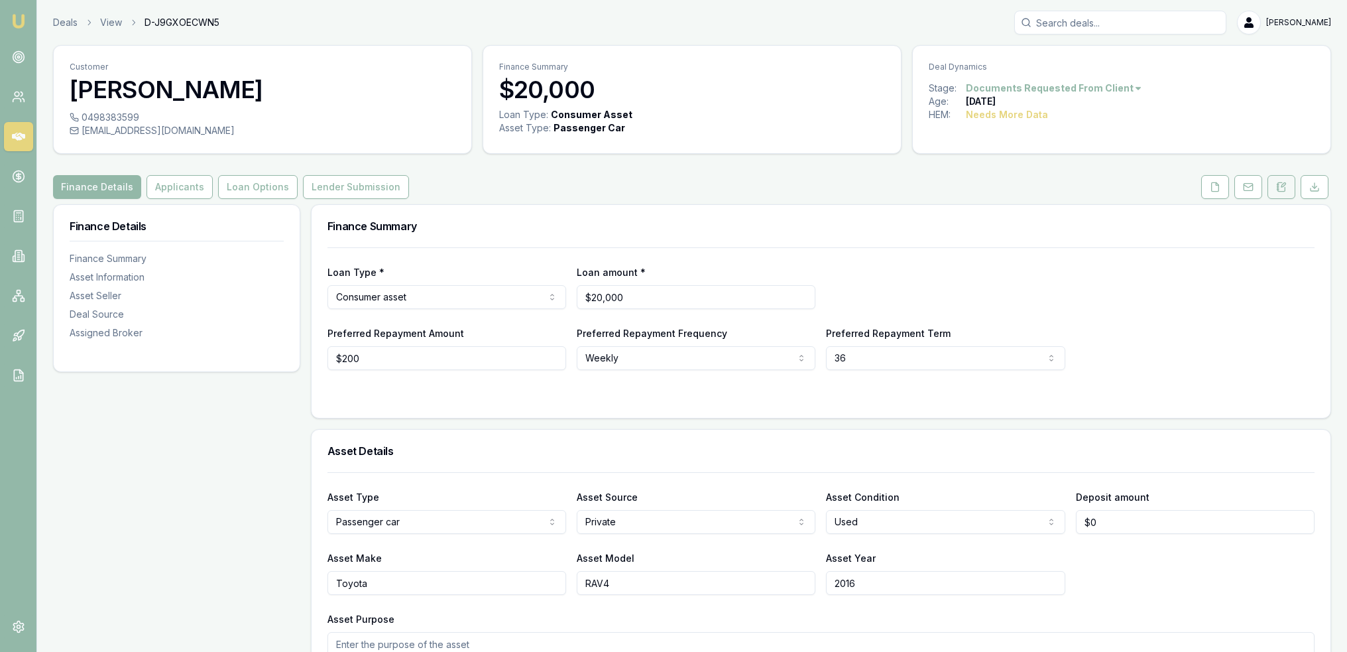
click at [1289, 193] on button at bounding box center [1282, 187] width 28 height 24
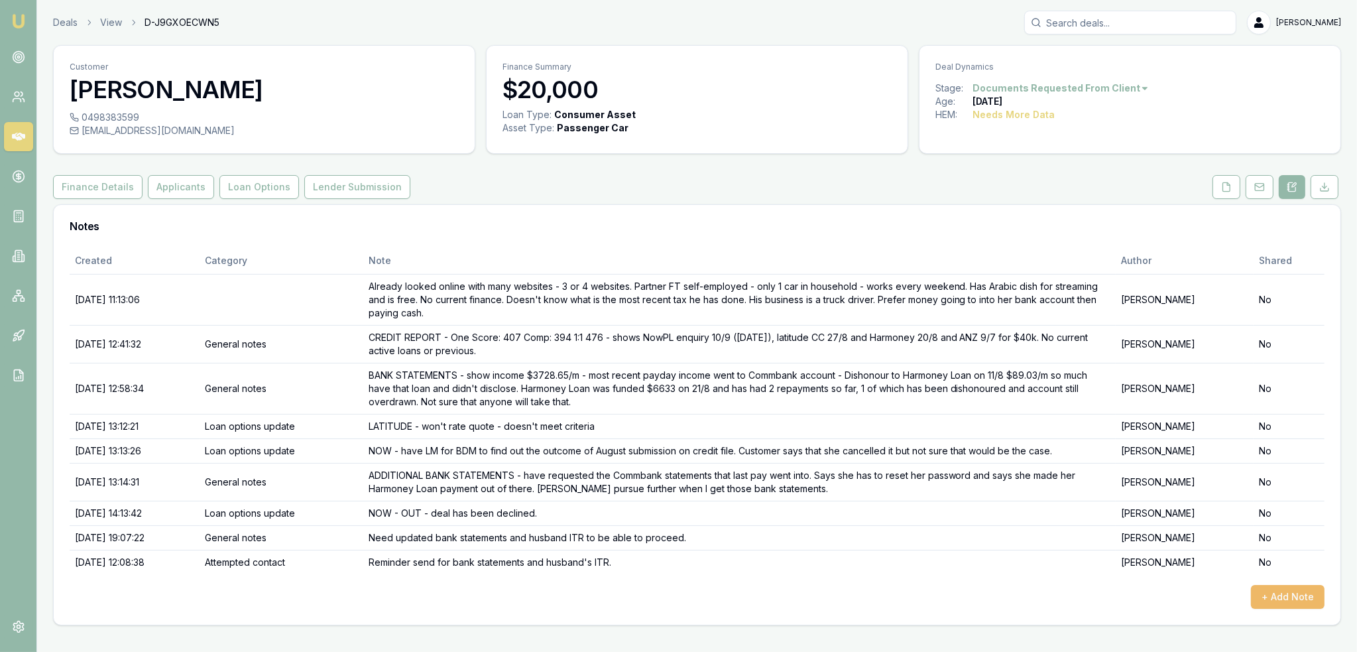
click at [1291, 599] on button "+ Add Note" at bounding box center [1288, 597] width 74 height 24
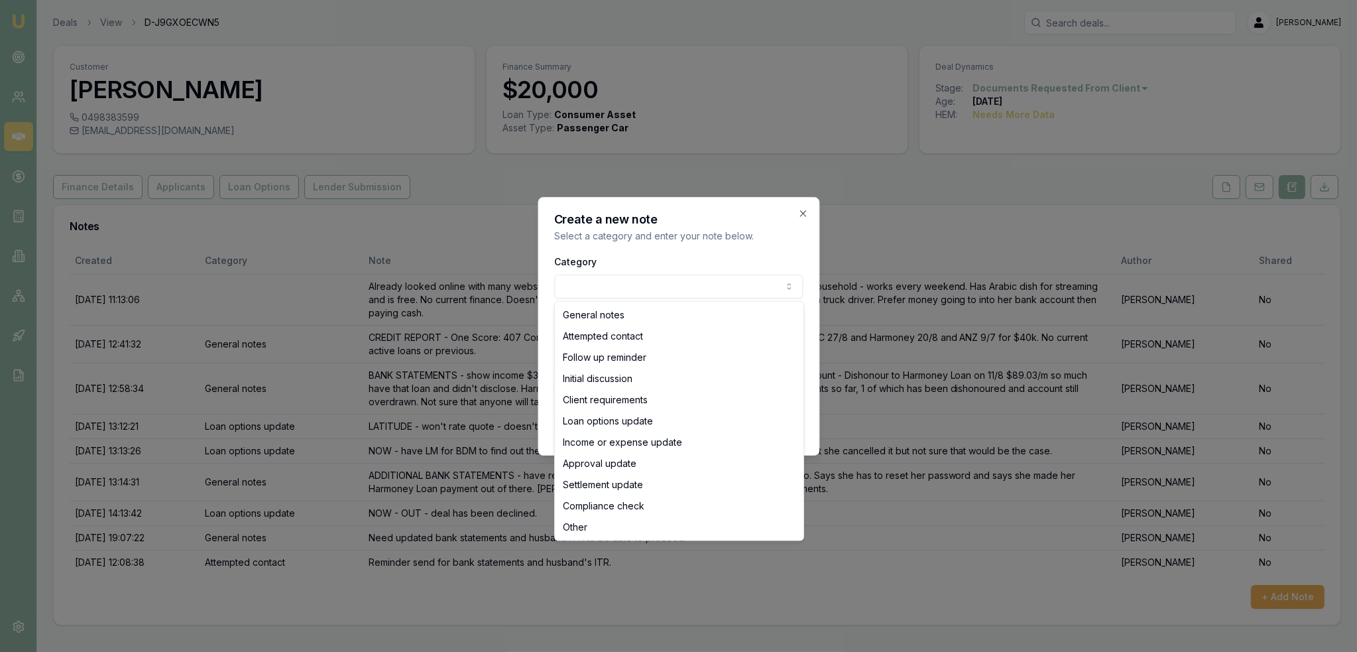
click at [705, 282] on body "Emu Broker Deals View D-J9GXOECWN5 Robyn Adams Toggle Menu Customer Alice Isho …" at bounding box center [678, 326] width 1357 height 652
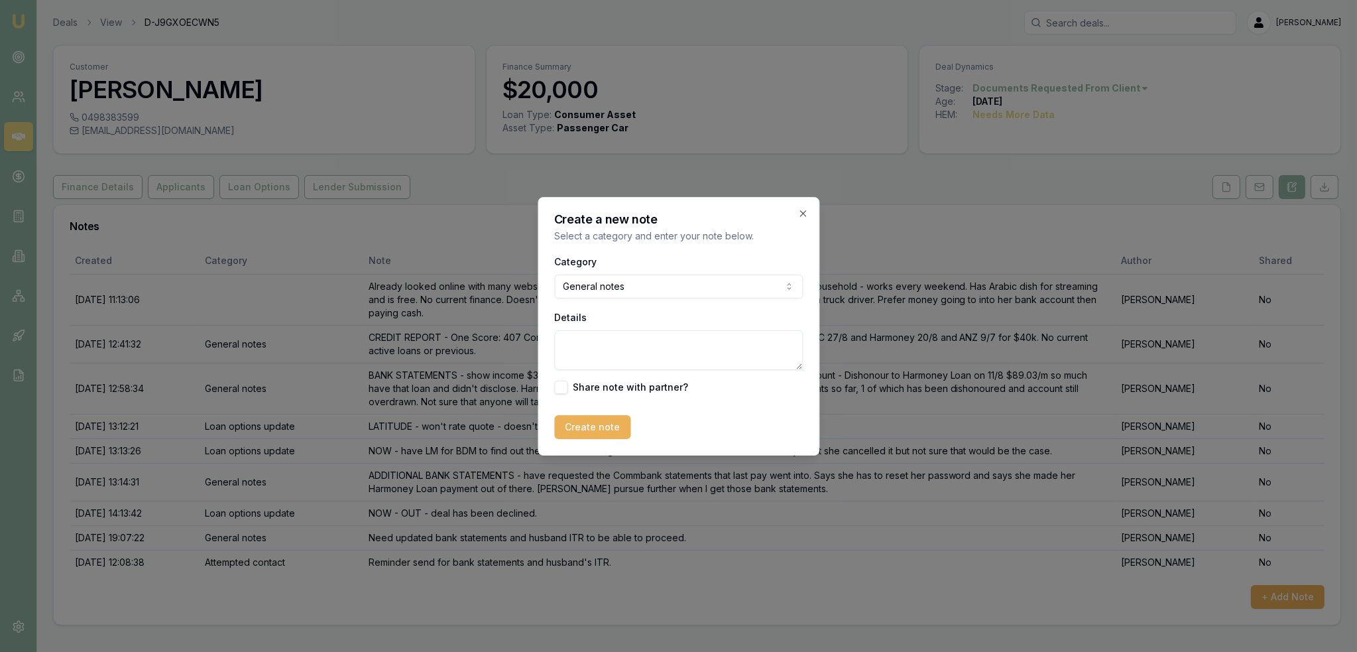
click at [621, 341] on textarea "Details" at bounding box center [678, 350] width 249 height 40
type textarea "CLOSING LEAD as without partner ITR and updated bank statements I can't proceed…"
click at [609, 430] on button "Create note" at bounding box center [592, 427] width 76 height 24
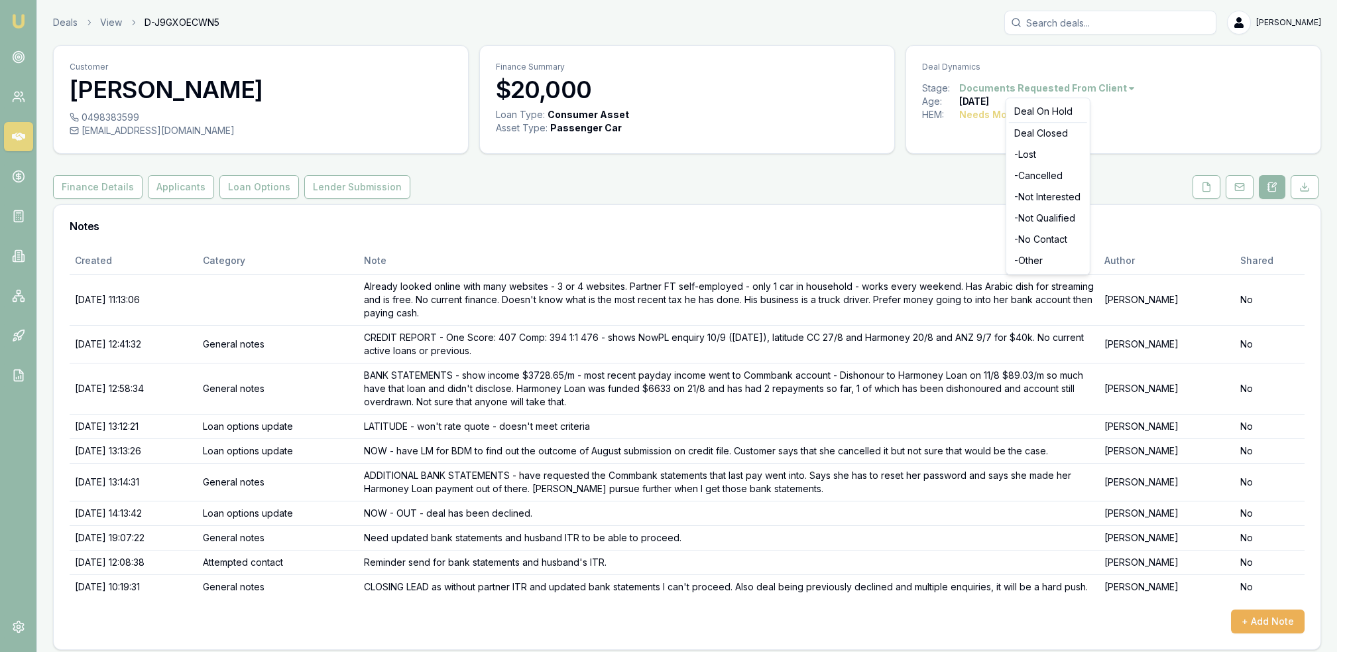
click at [1074, 87] on html "Emu Broker Deals View D-J9GXOECWN5 Robyn Adams Toggle Menu Customer Alice Isho …" at bounding box center [673, 326] width 1347 height 652
click at [1056, 219] on div "- Not Qualified" at bounding box center [1048, 218] width 78 height 21
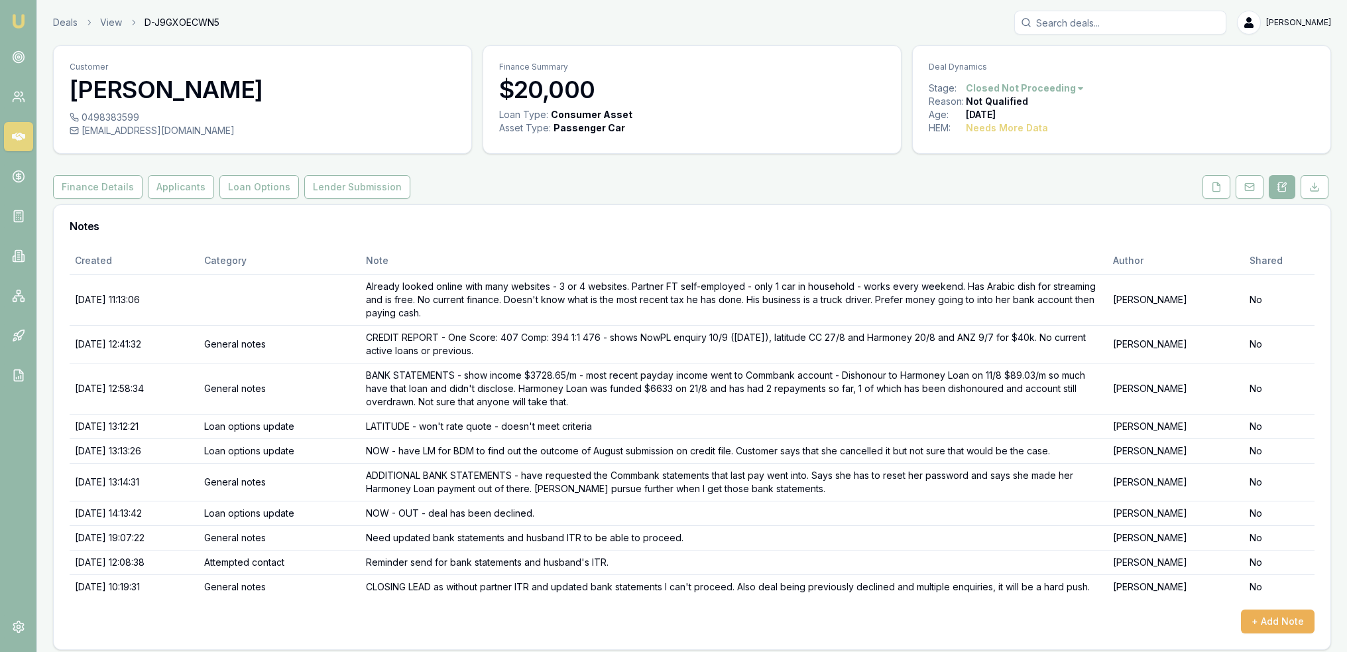
click at [26, 23] on img at bounding box center [19, 21] width 16 height 16
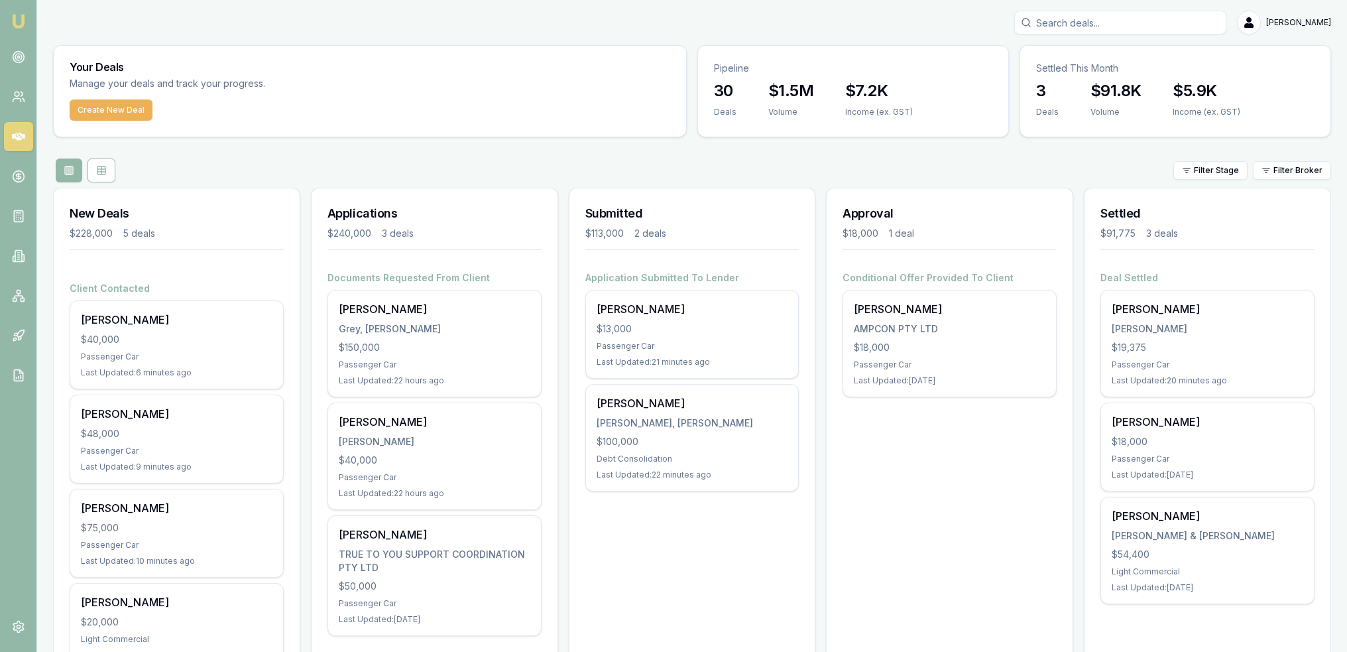
click at [1087, 16] on input "Search deals" at bounding box center [1121, 23] width 212 height 24
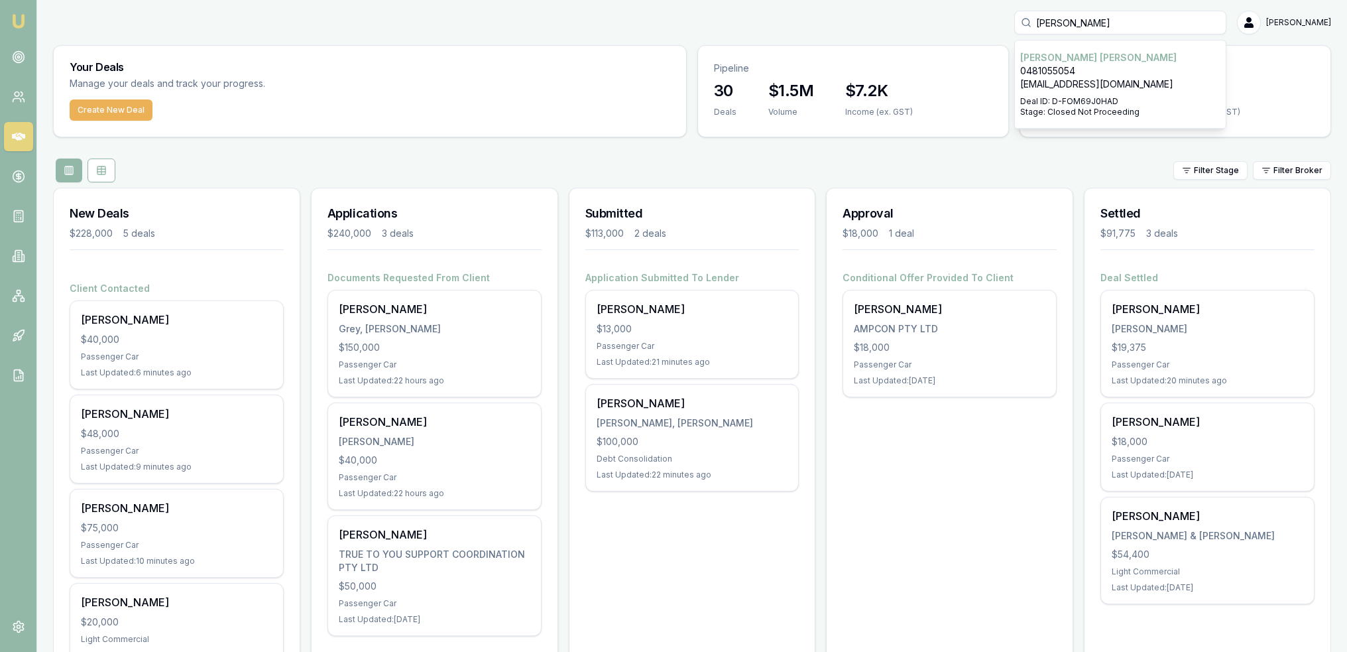
type input "[PERSON_NAME]"
click at [1100, 94] on div "Select deal for Douglas Groves" at bounding box center [1120, 93] width 200 height 5
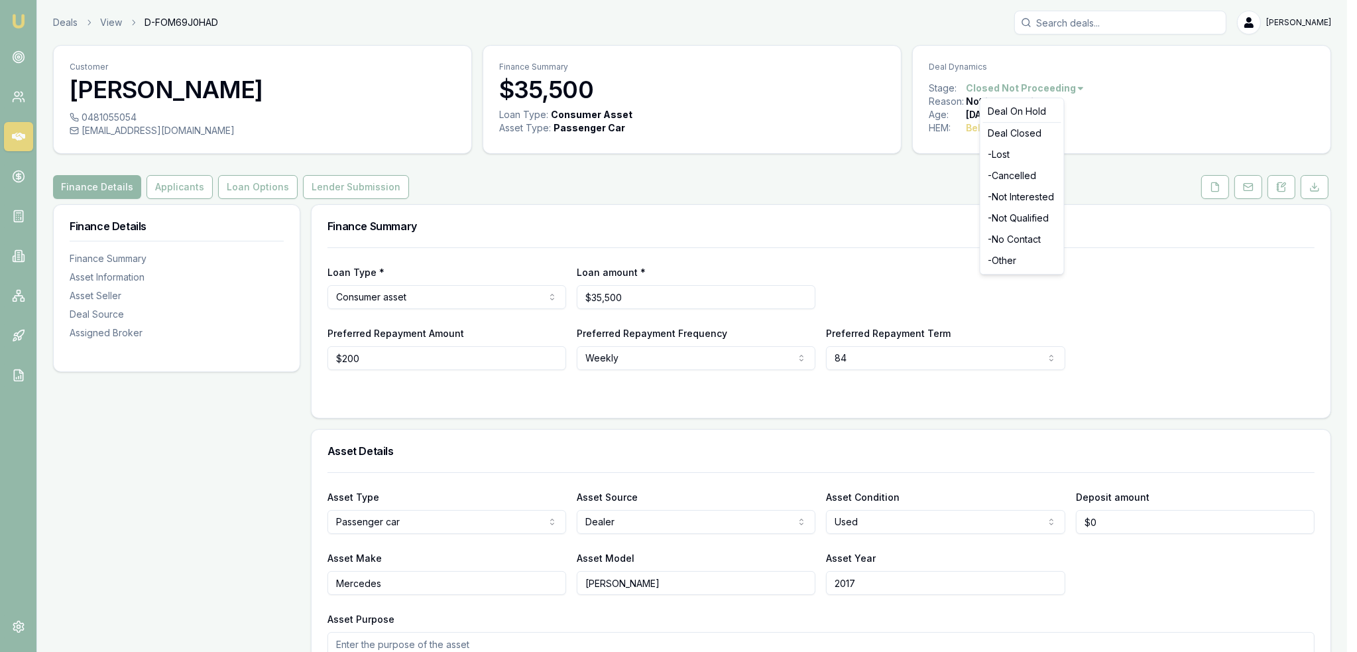
click at [1070, 85] on html "Emu Broker Deals View D-FOM69J0HAD [PERSON_NAME] Toggle Menu Customer [PERSON_N…" at bounding box center [678, 326] width 1357 height 652
click at [1028, 215] on div "- Not Qualified" at bounding box center [1022, 218] width 78 height 21
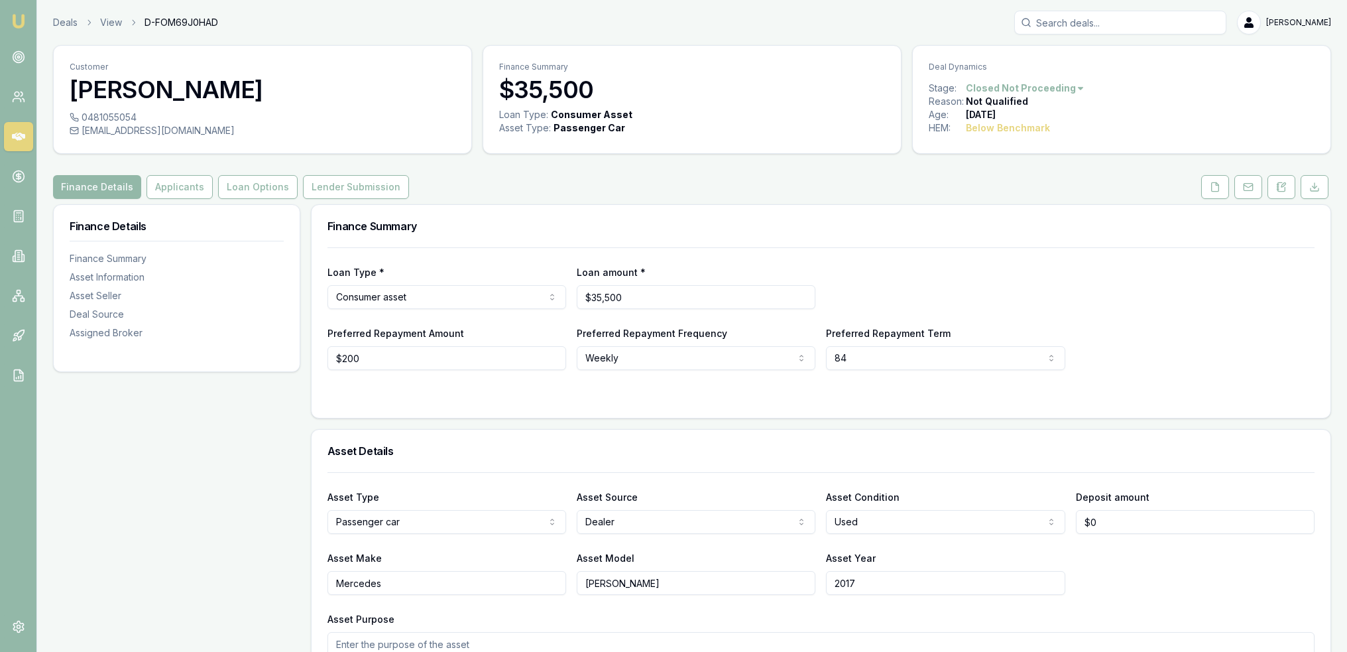
click at [12, 17] on img at bounding box center [19, 21] width 16 height 16
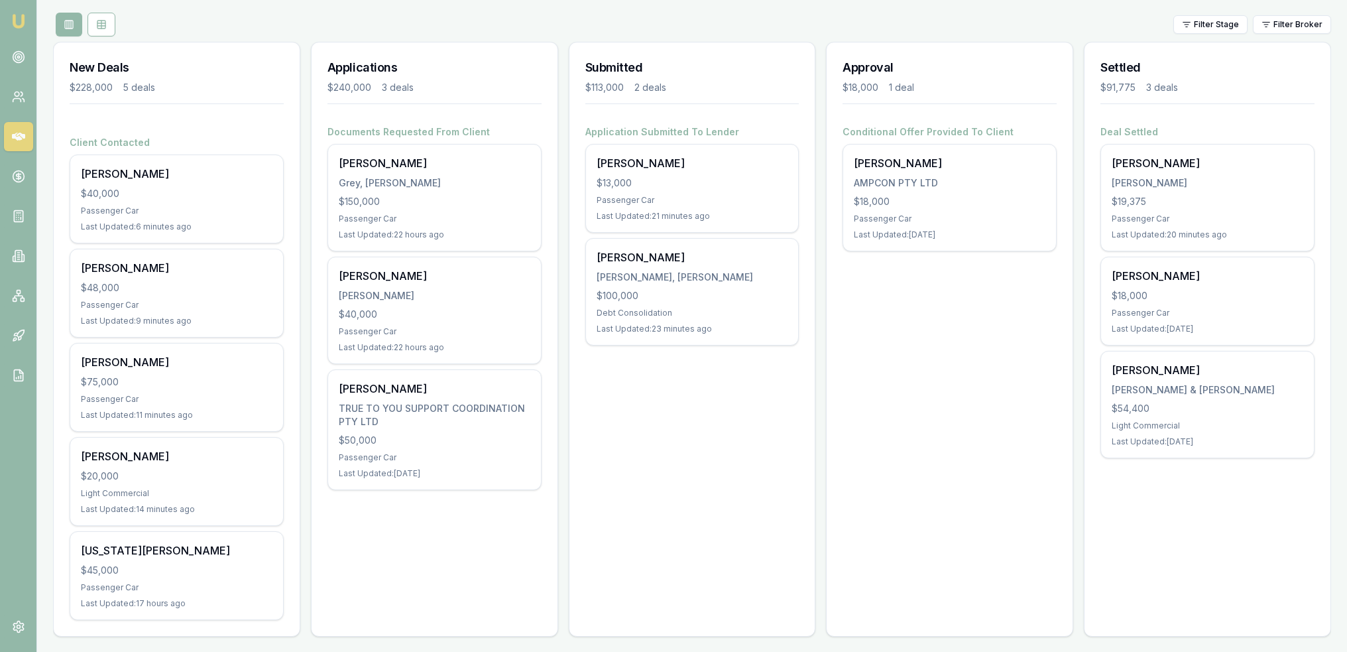
scroll to position [149, 0]
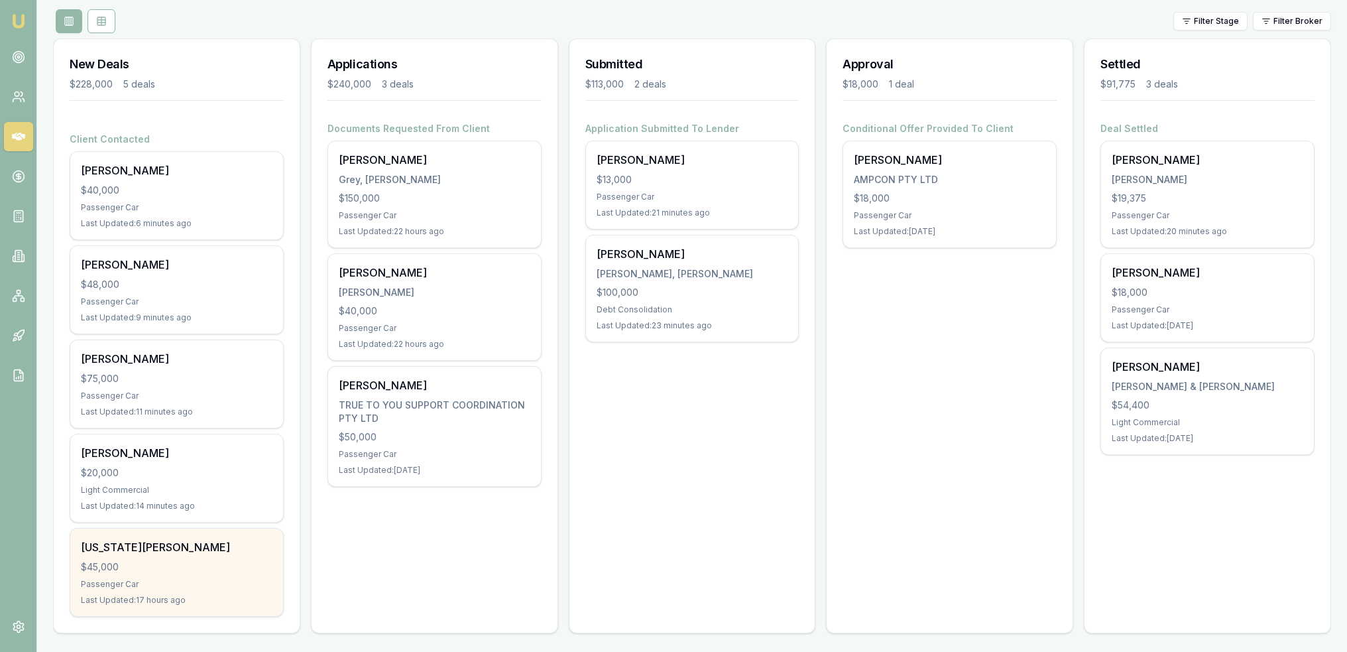
click at [214, 555] on div "Georgia Clare $45,000 Passenger Car Last Updated: 17 hours ago" at bounding box center [176, 572] width 213 height 88
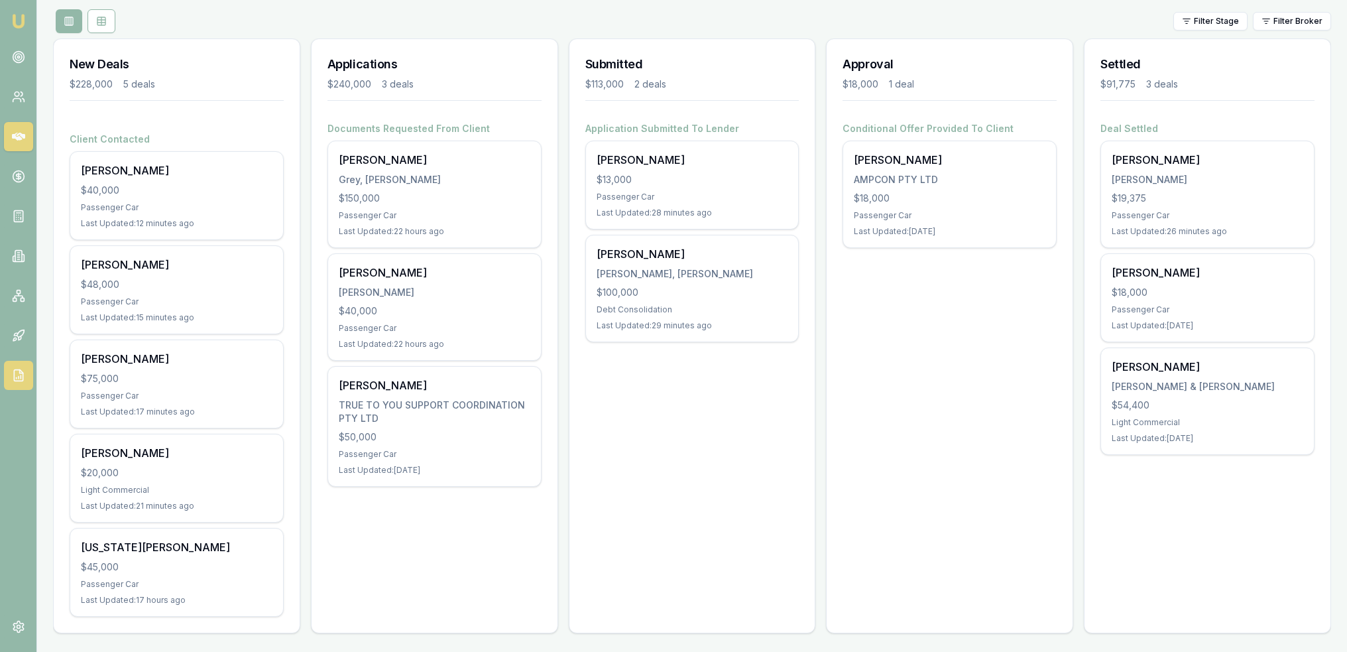
click at [8, 378] on link at bounding box center [18, 375] width 29 height 29
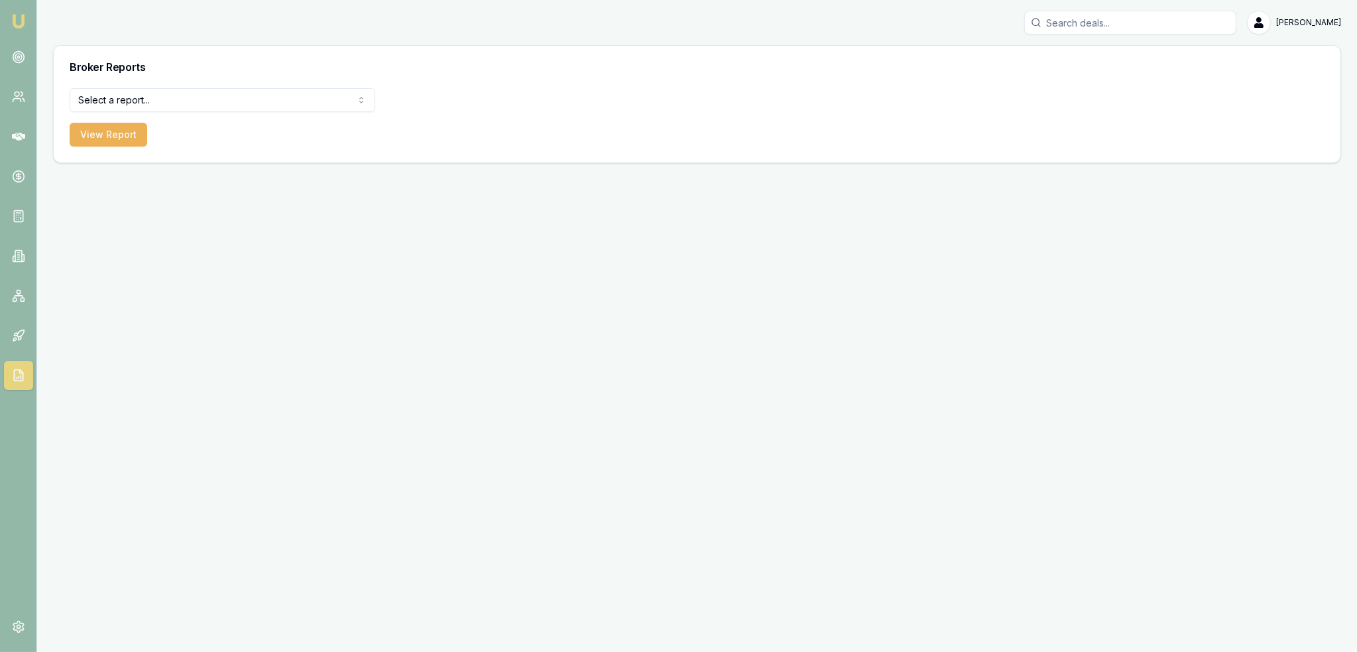
click at [96, 86] on div "Broker Reports" at bounding box center [697, 67] width 1287 height 42
click at [95, 97] on html "Emu Broker Robyn Adams Toggle Menu Broker Reports Select a report... All Deals …" at bounding box center [678, 326] width 1357 height 652
click at [108, 132] on button "View Report" at bounding box center [109, 135] width 78 height 24
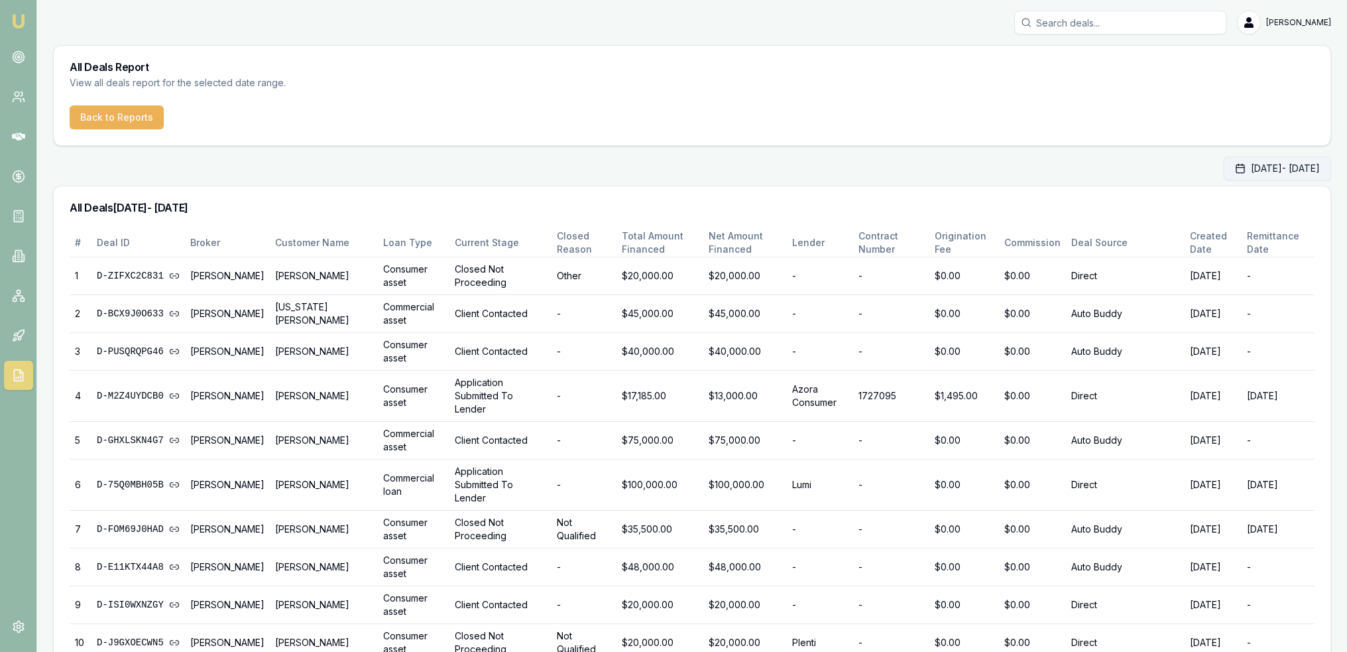
click at [1224, 174] on button "Sep 01, 2025 - Sep 30, 2025" at bounding box center [1277, 168] width 107 height 24
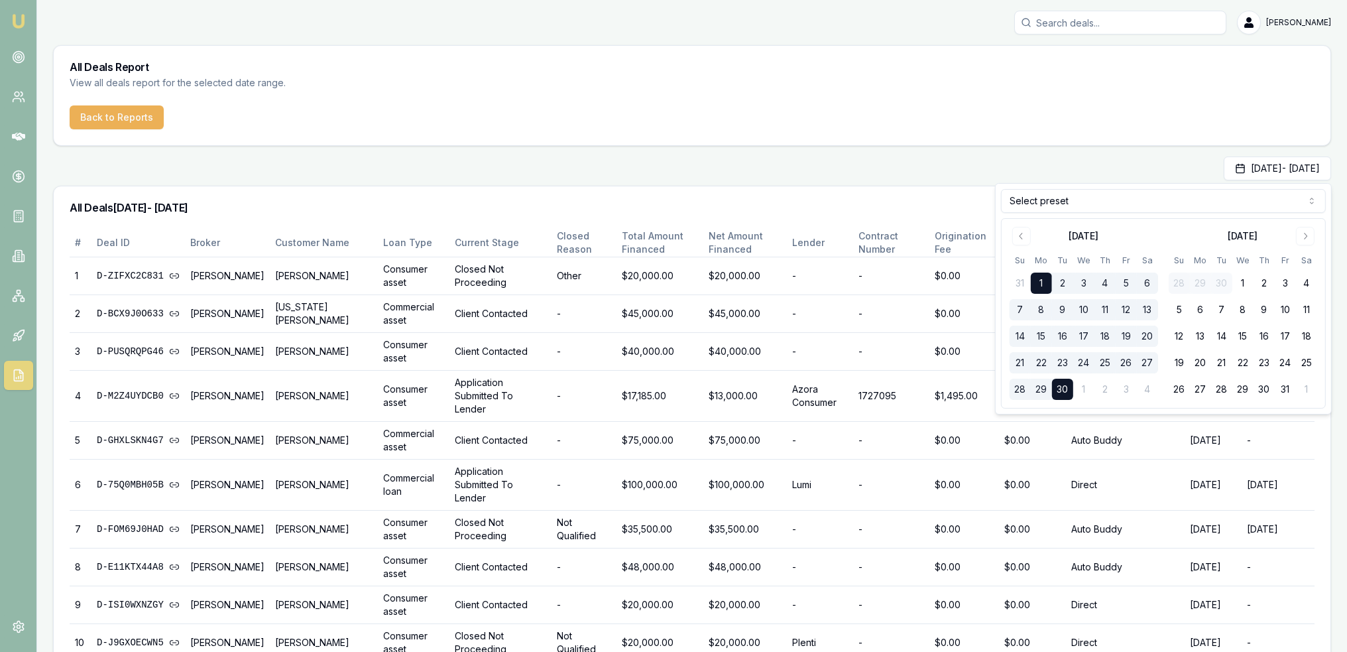
click at [1129, 196] on html "Emu Broker Robyn Adams Toggle Menu All Deals Report View all deals report for t…" at bounding box center [673, 326] width 1347 height 652
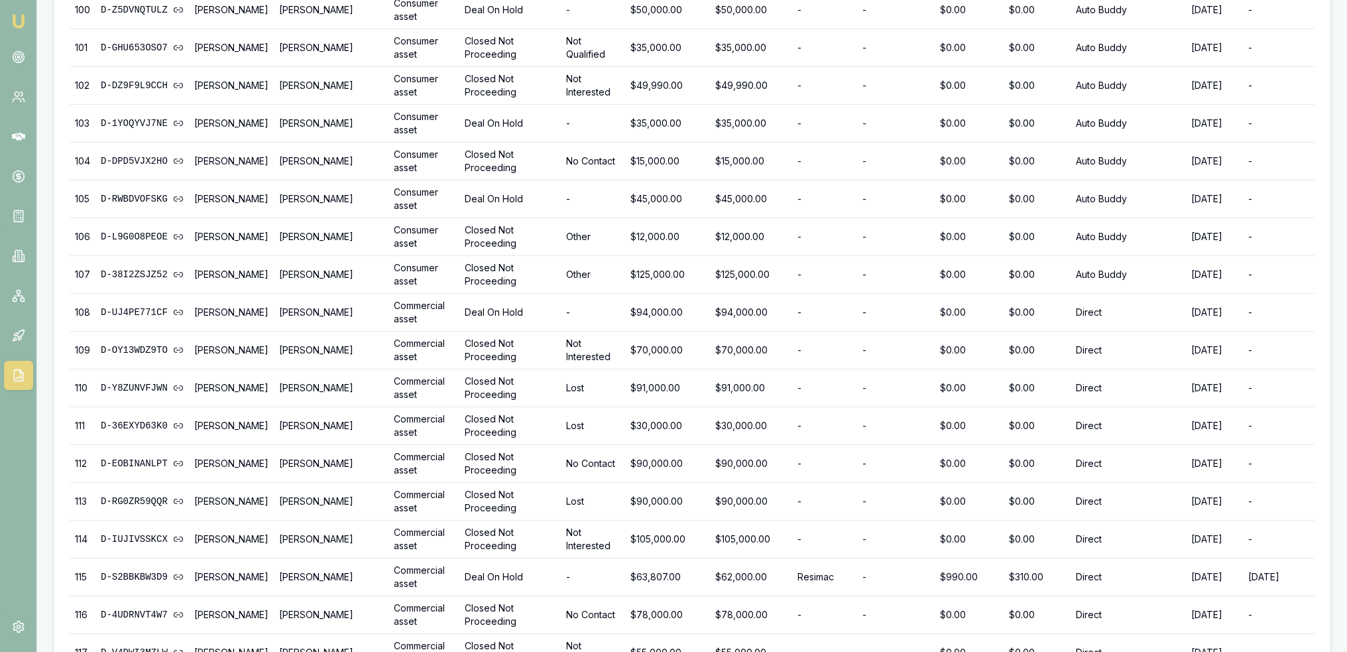
scroll to position [4118, 0]
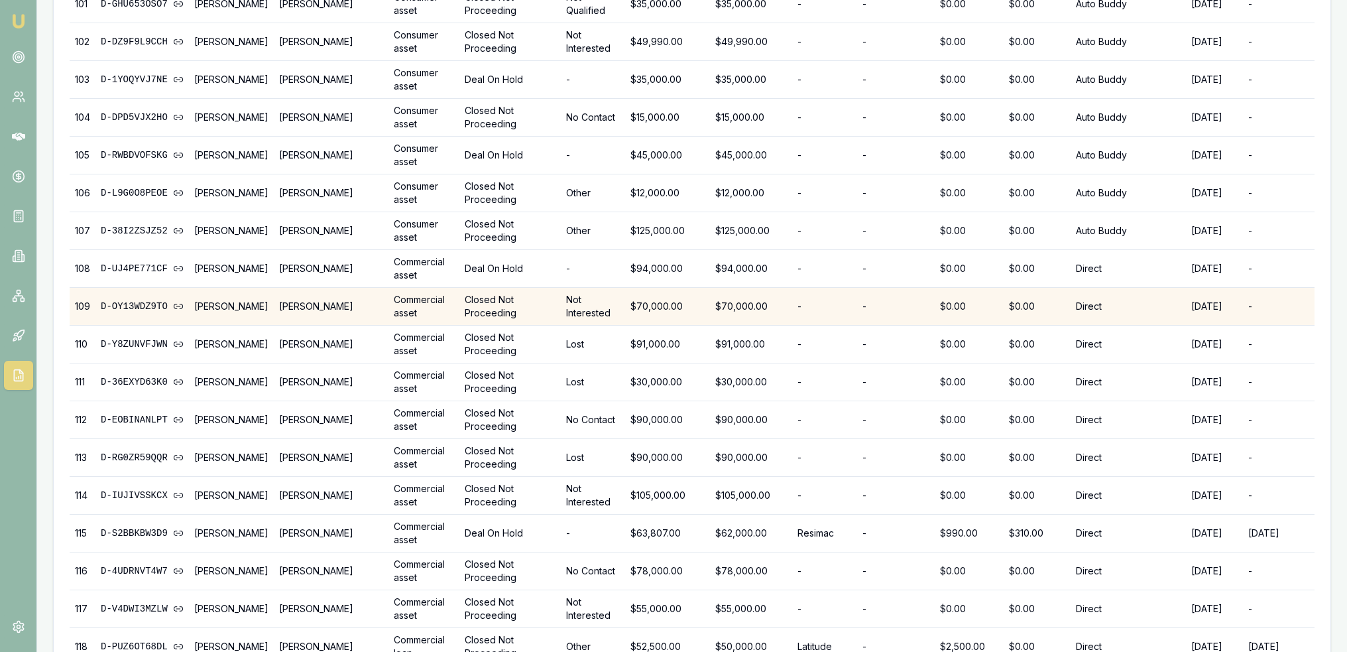
click at [584, 288] on td "Not Interested" at bounding box center [593, 307] width 64 height 38
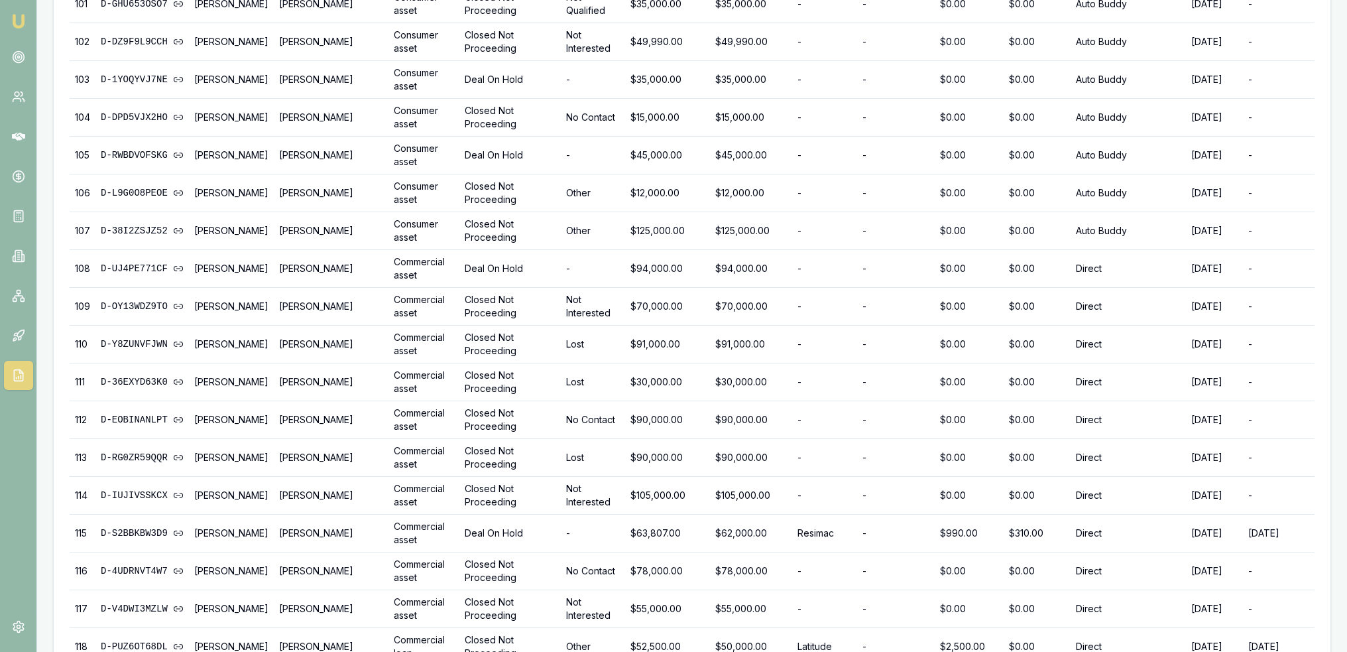
click at [30, 19] on nav "Emu Broker" at bounding box center [18, 200] width 36 height 401
click at [25, 19] on img at bounding box center [19, 21] width 16 height 16
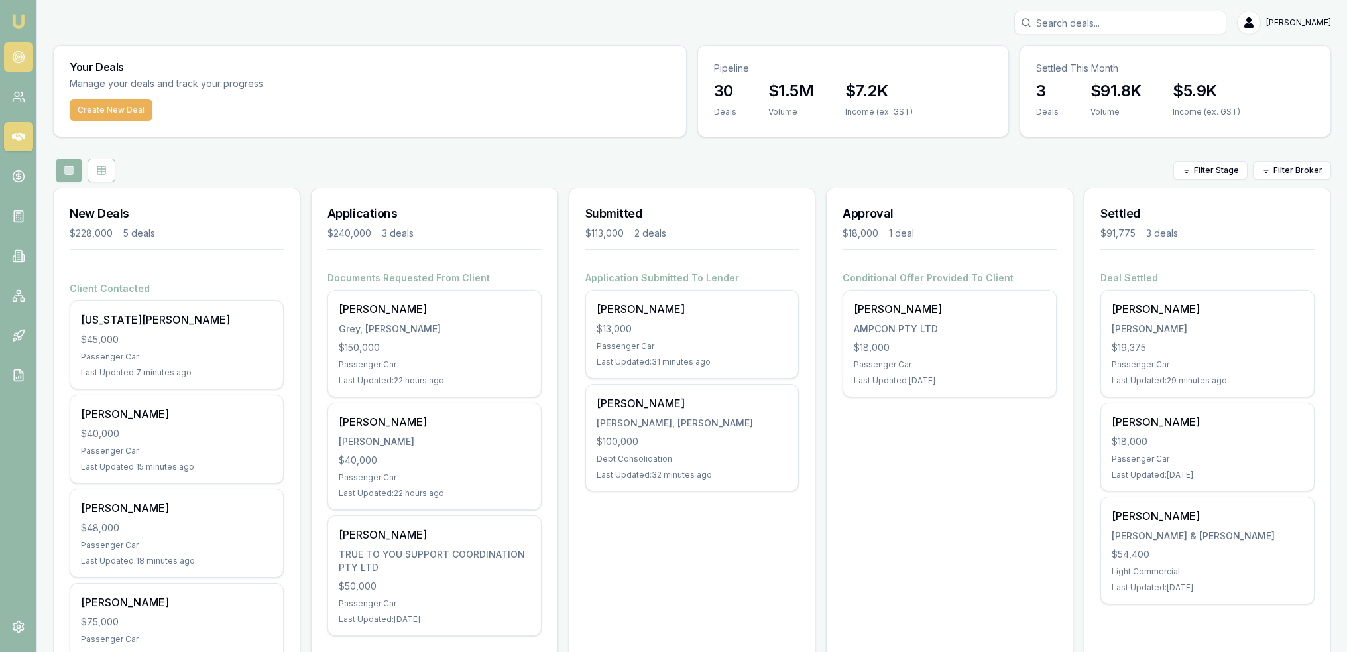
click at [16, 55] on icon at bounding box center [18, 56] width 13 height 13
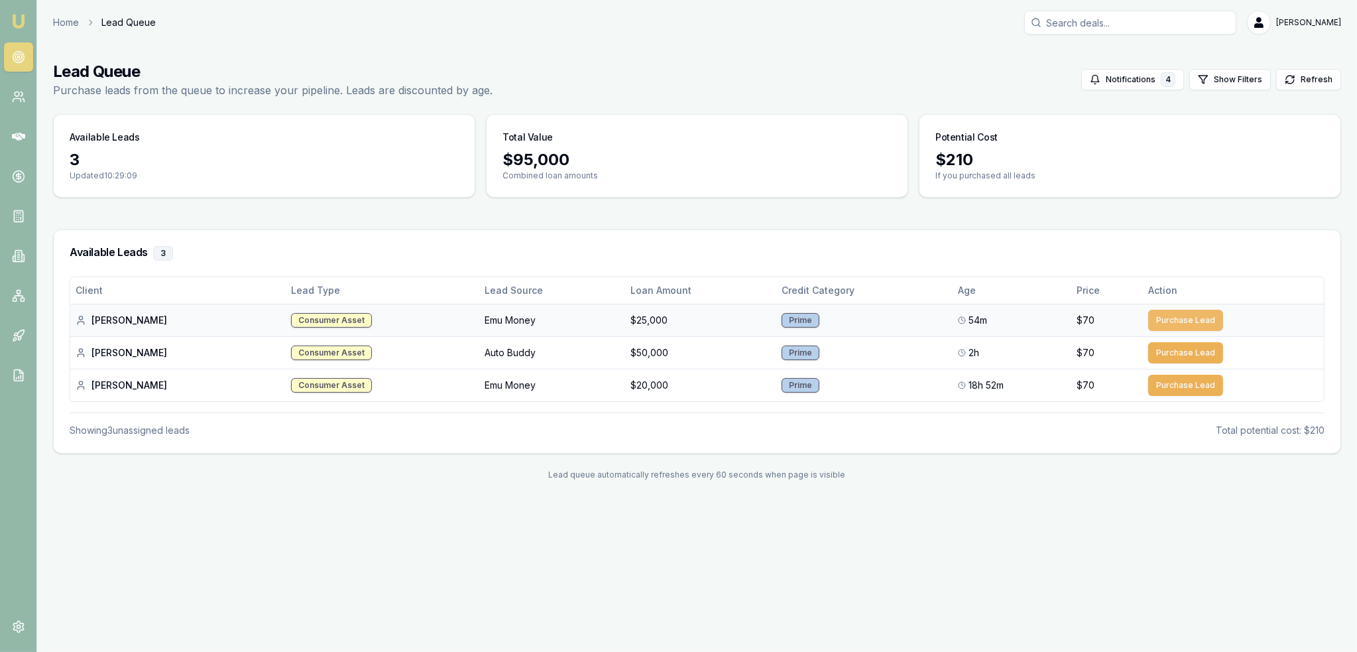
click at [1174, 320] on button "Purchase Lead" at bounding box center [1185, 320] width 75 height 21
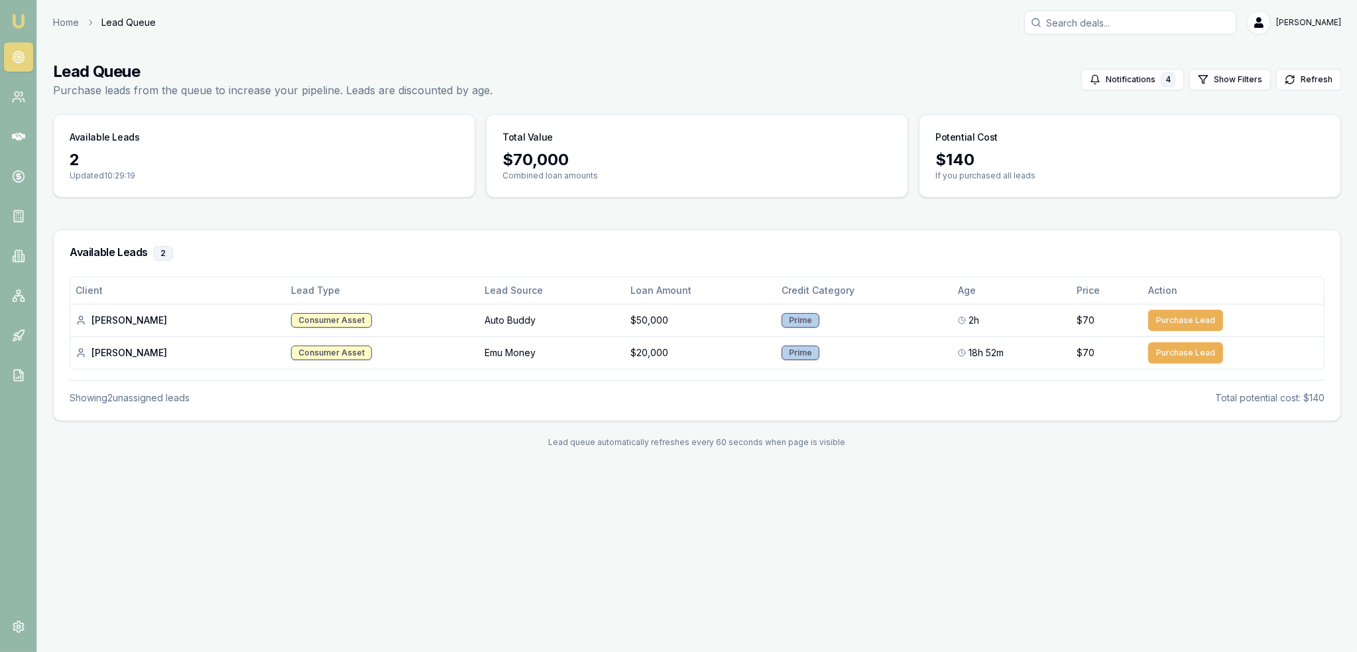
click at [17, 18] on img at bounding box center [19, 21] width 16 height 16
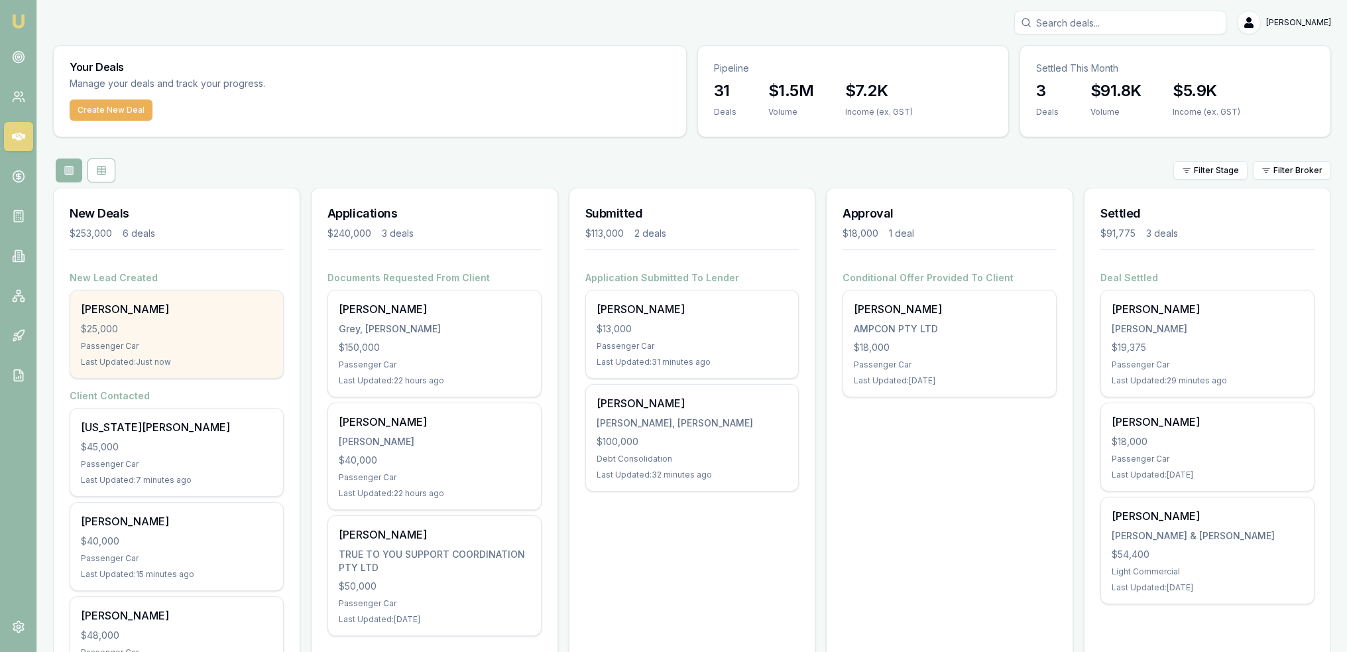
click at [125, 326] on div "$25,000" at bounding box center [177, 328] width 192 height 13
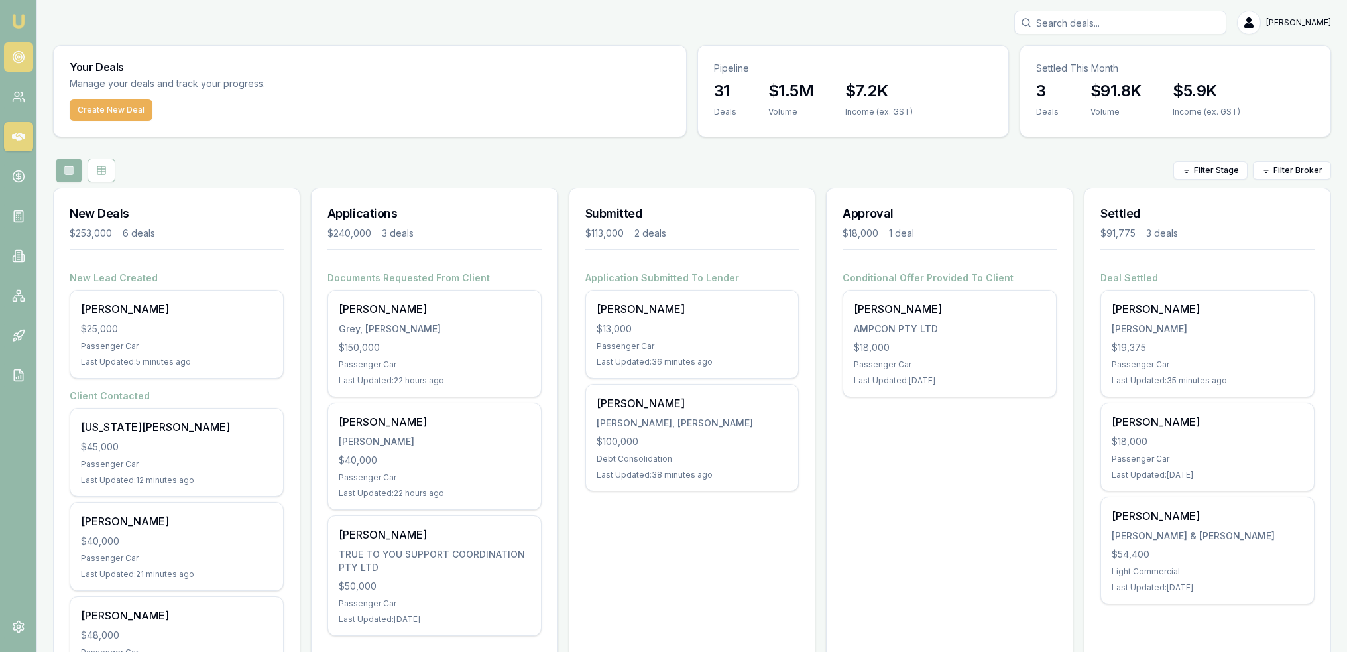
click at [10, 66] on link at bounding box center [18, 56] width 29 height 29
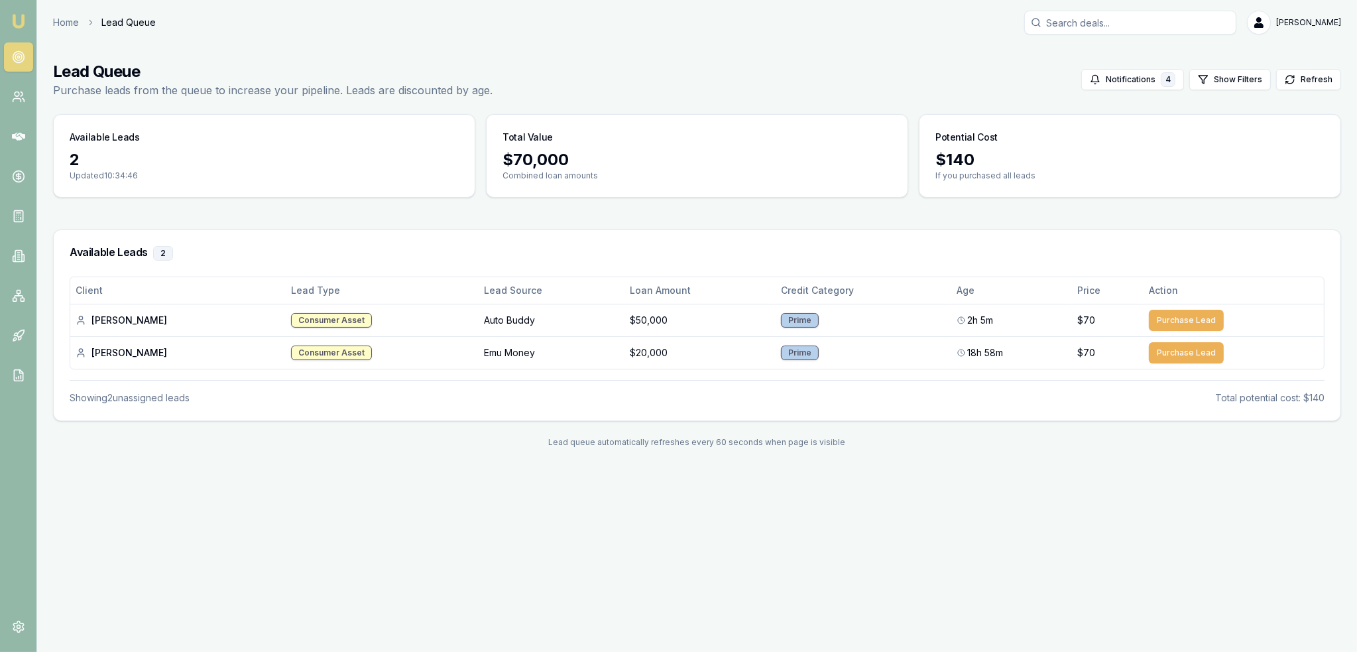
click at [19, 17] on img at bounding box center [19, 21] width 16 height 16
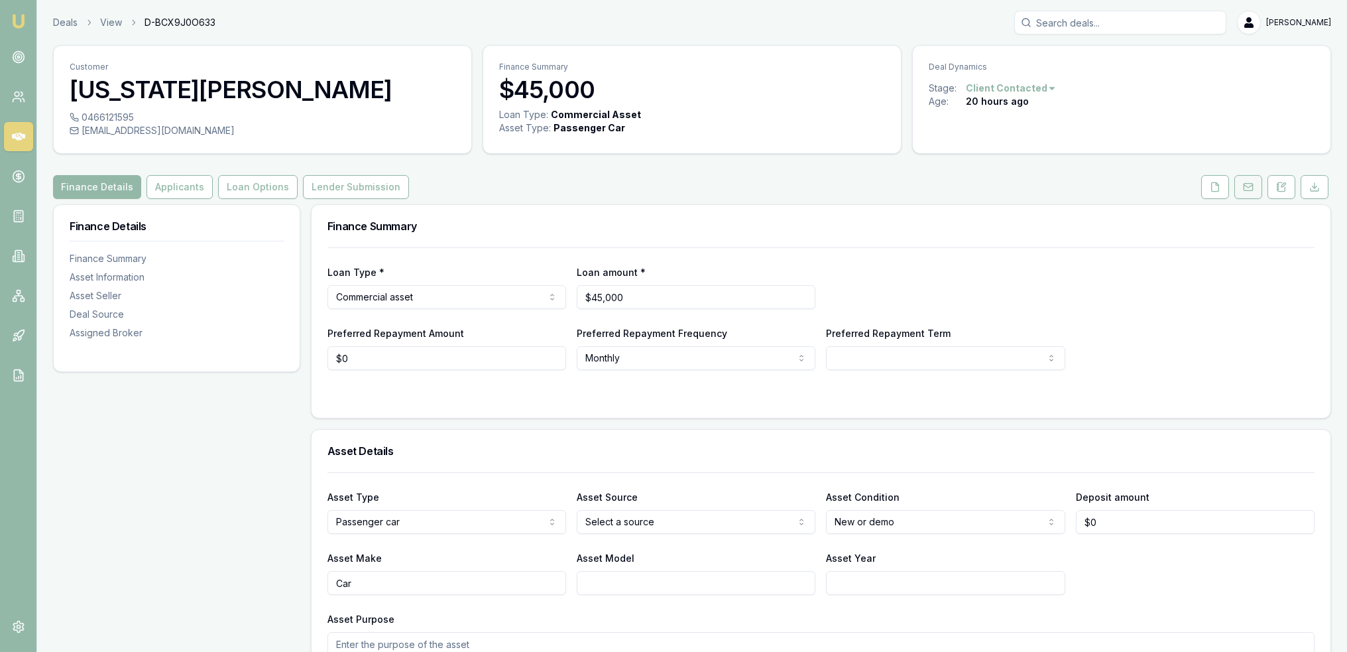
drag, startPoint x: 1272, startPoint y: 182, endPoint x: 1260, endPoint y: 195, distance: 18.3
click at [1272, 182] on button at bounding box center [1282, 187] width 28 height 24
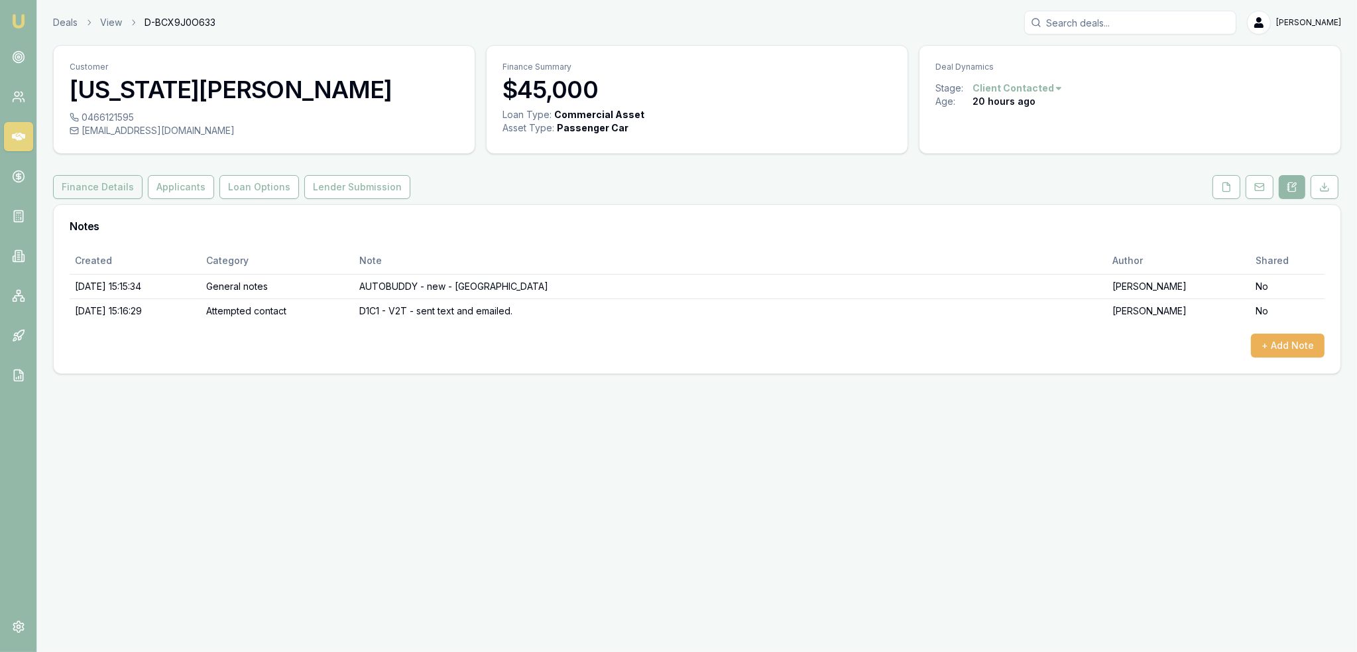
click at [90, 186] on button "Finance Details" at bounding box center [98, 187] width 90 height 24
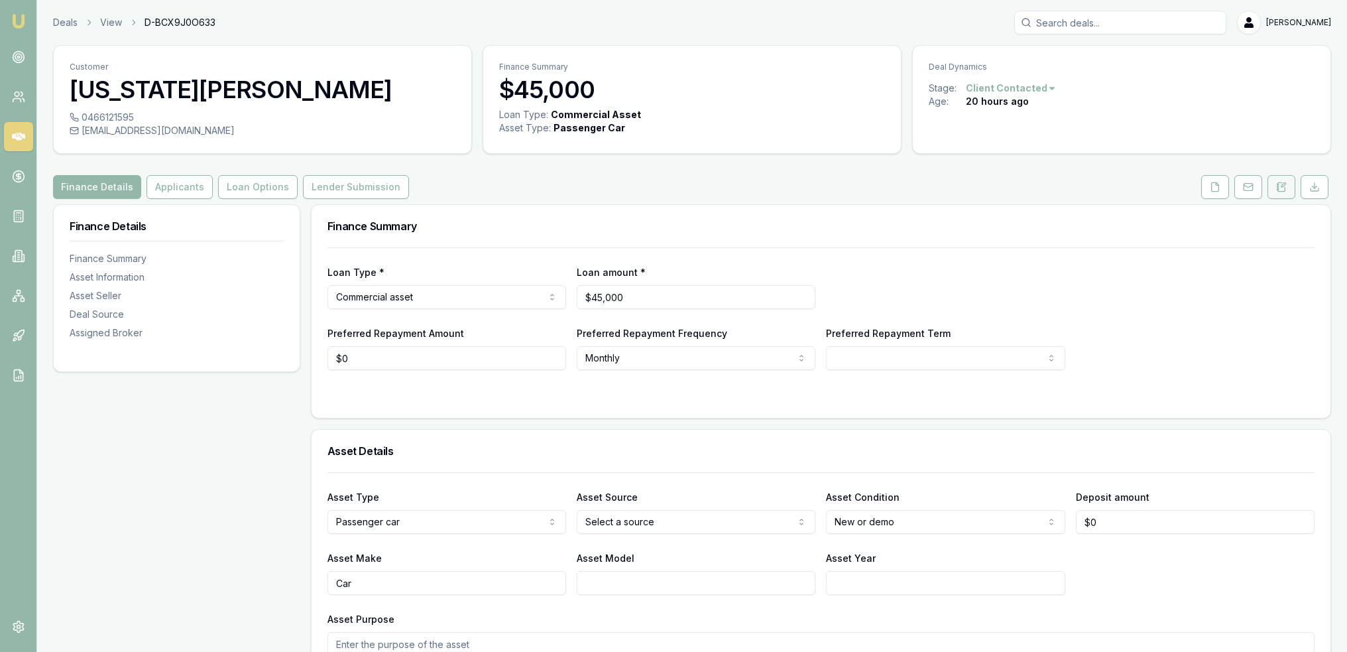
click at [1289, 181] on button at bounding box center [1282, 187] width 28 height 24
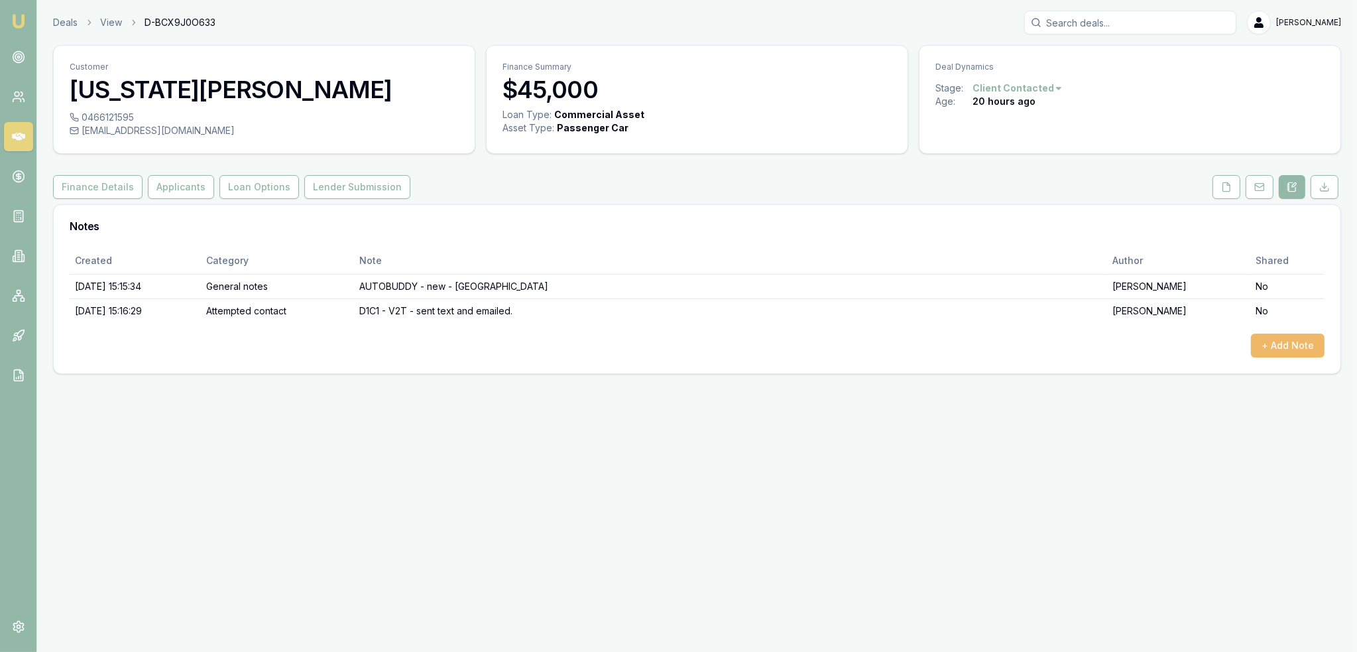
click at [1289, 342] on button "+ Add Note" at bounding box center [1288, 346] width 74 height 24
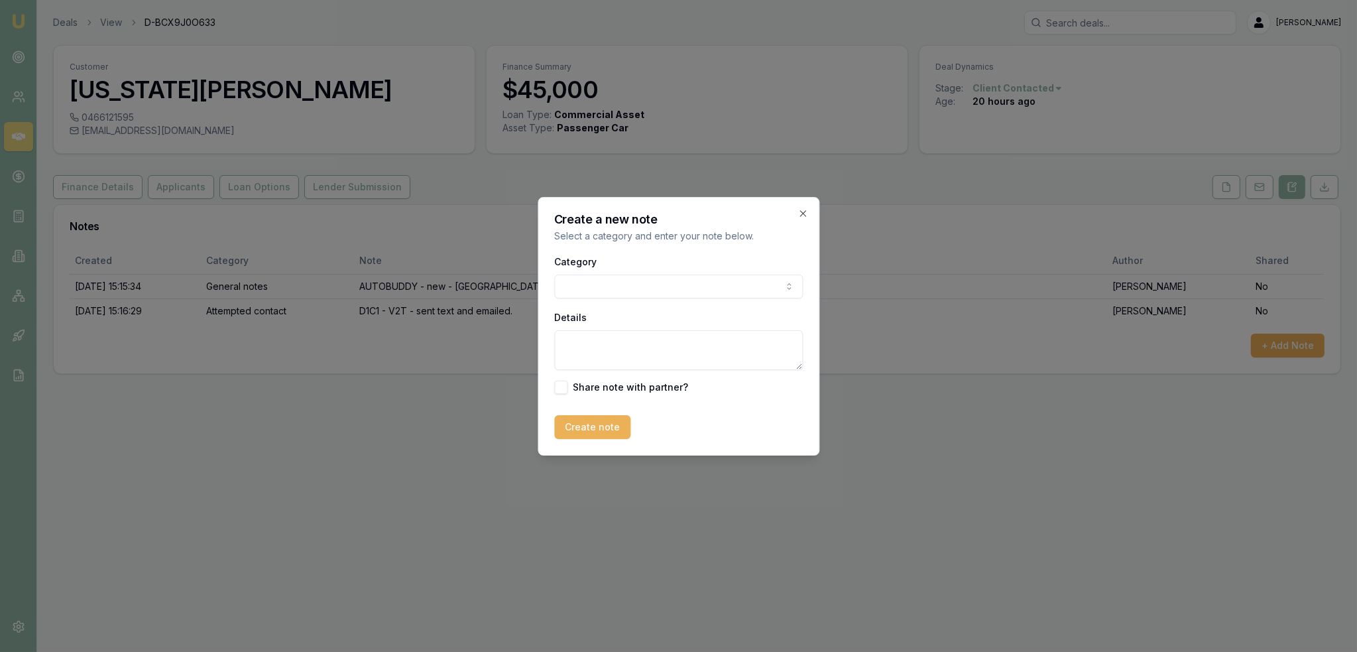
click at [686, 284] on body "Emu Broker Deals View D-BCX9J0O633 Robyn Adams Toggle Menu Customer Georgia Cla…" at bounding box center [678, 326] width 1357 height 652
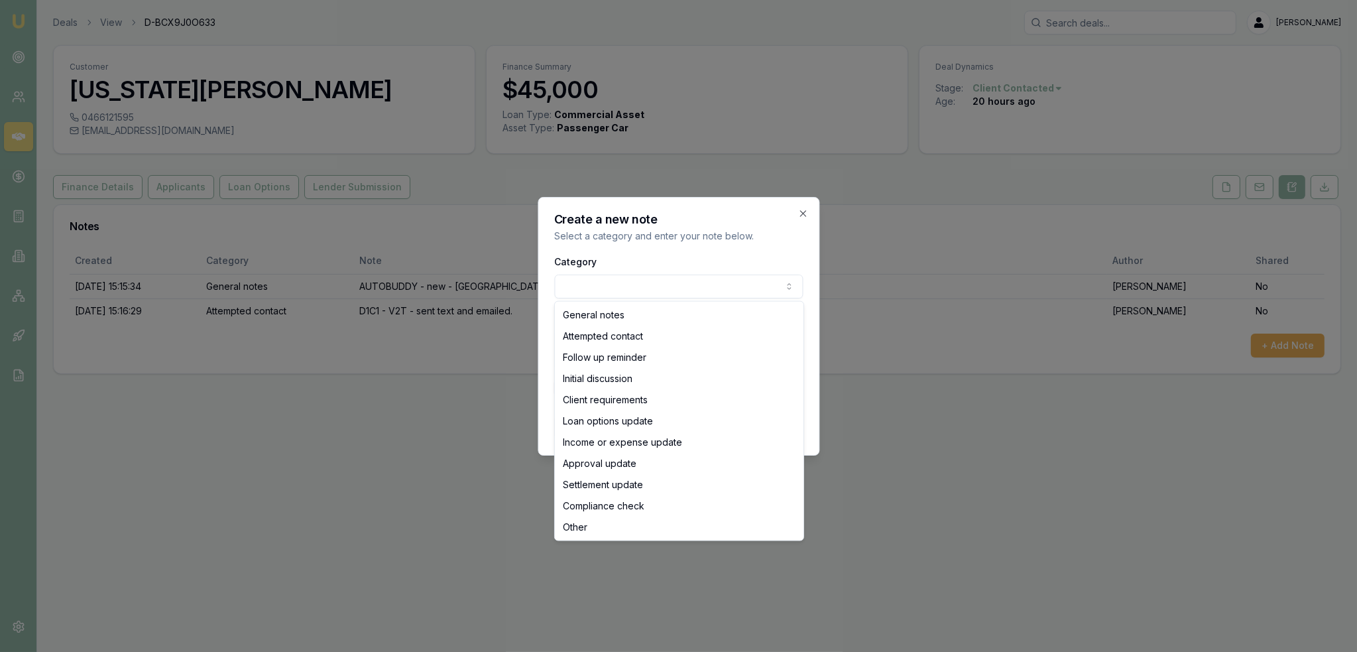
select select "ATTEMPTED_CONTACT"
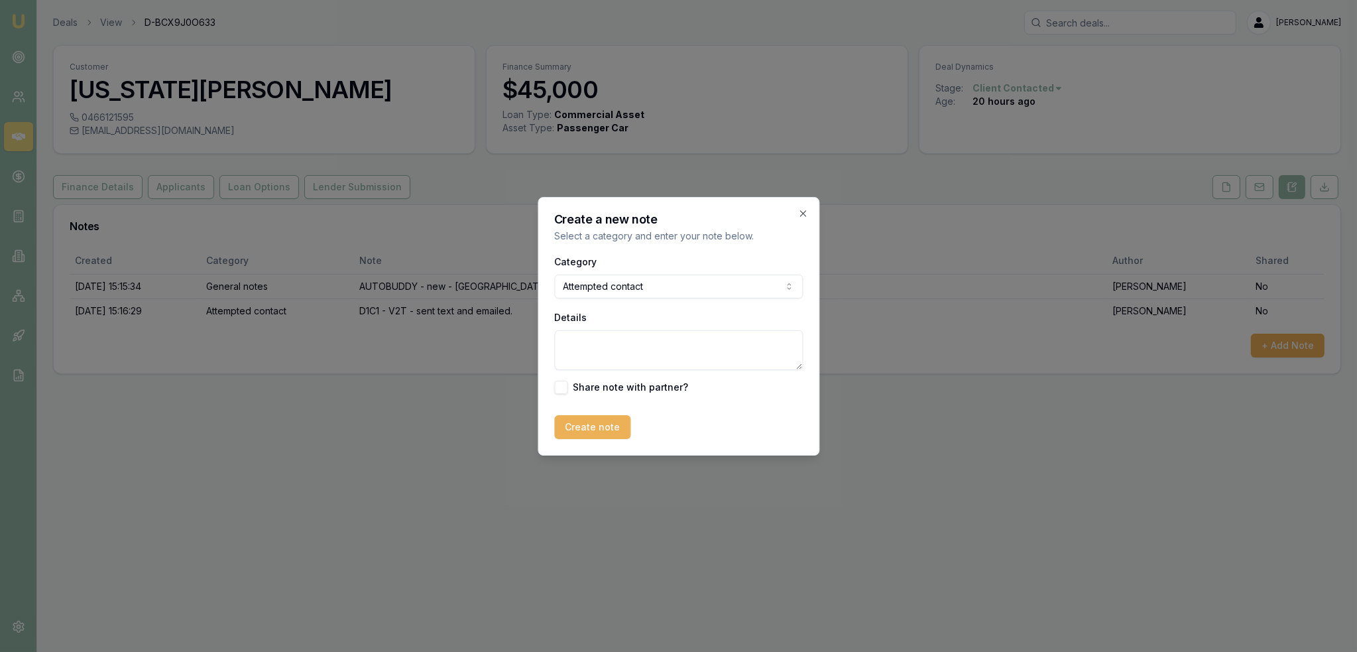
click at [647, 341] on textarea "Details" at bounding box center [678, 350] width 249 height 40
type textarea "2"
drag, startPoint x: 721, startPoint y: 355, endPoint x: 847, endPoint y: 373, distance: 127.3
click at [847, 373] on body "Emu Broker Deals View D-BCX9J0O633 Robyn Adams Toggle Menu Customer Georgia Cla…" at bounding box center [678, 326] width 1357 height 652
drag, startPoint x: 778, startPoint y: 355, endPoint x: 793, endPoint y: 372, distance: 22.1
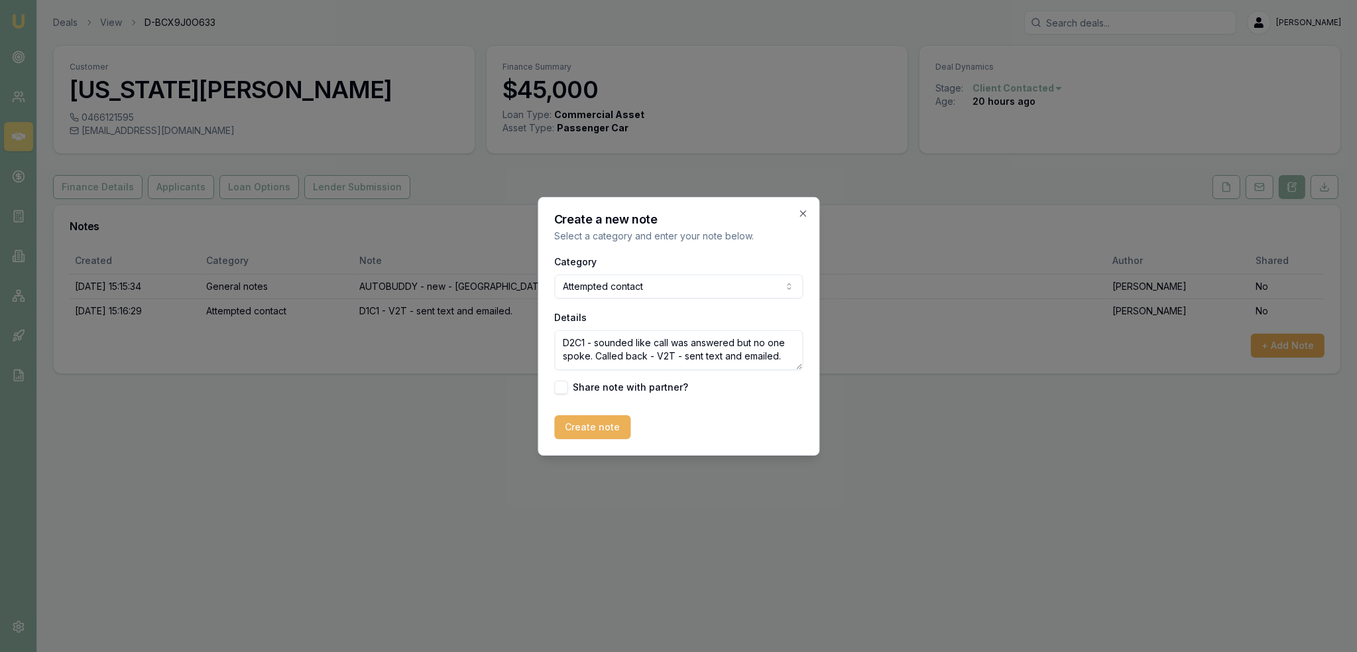
click at [778, 355] on textarea "D2C1 - sounded like call was answered but no one spoke. Called back - V2T - sen…" at bounding box center [678, 350] width 249 height 40
type textarea "D2C1 - sounded like call was answered but no one spoke. Called back - V2T - sen…"
click at [606, 427] on button "Create note" at bounding box center [592, 427] width 76 height 24
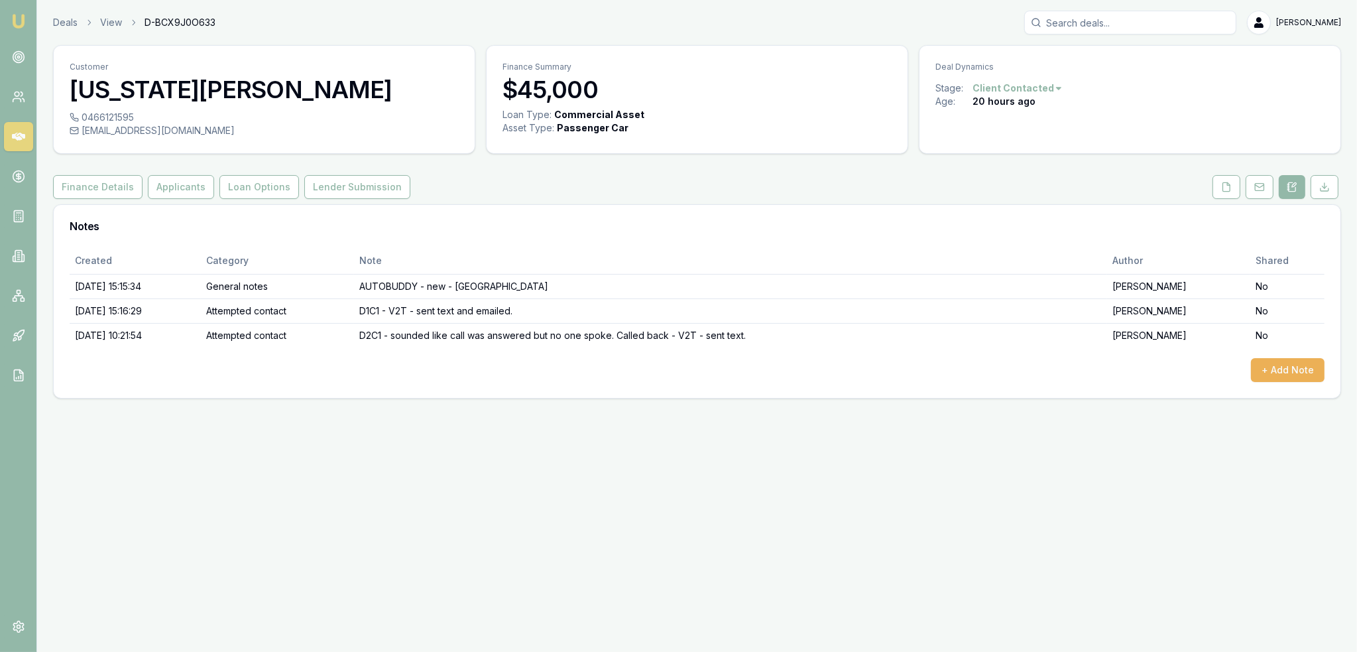
click at [13, 26] on img at bounding box center [19, 21] width 16 height 16
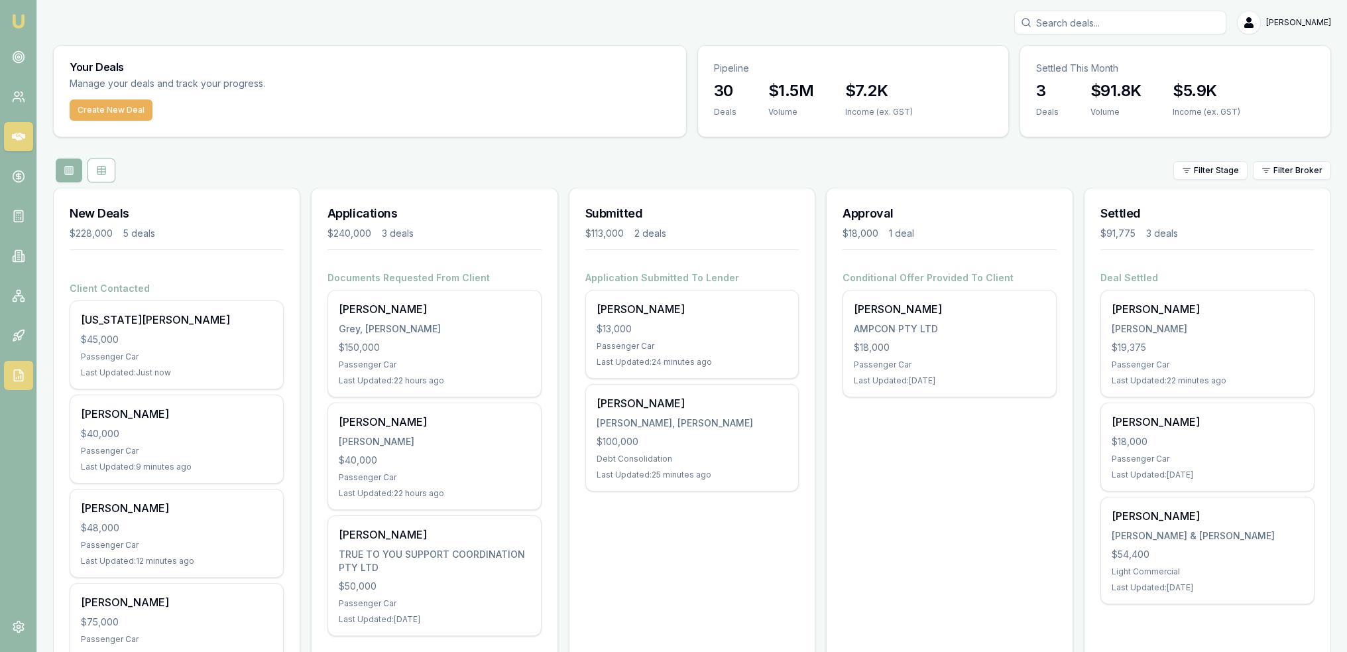
click at [21, 370] on icon at bounding box center [18, 375] width 13 height 13
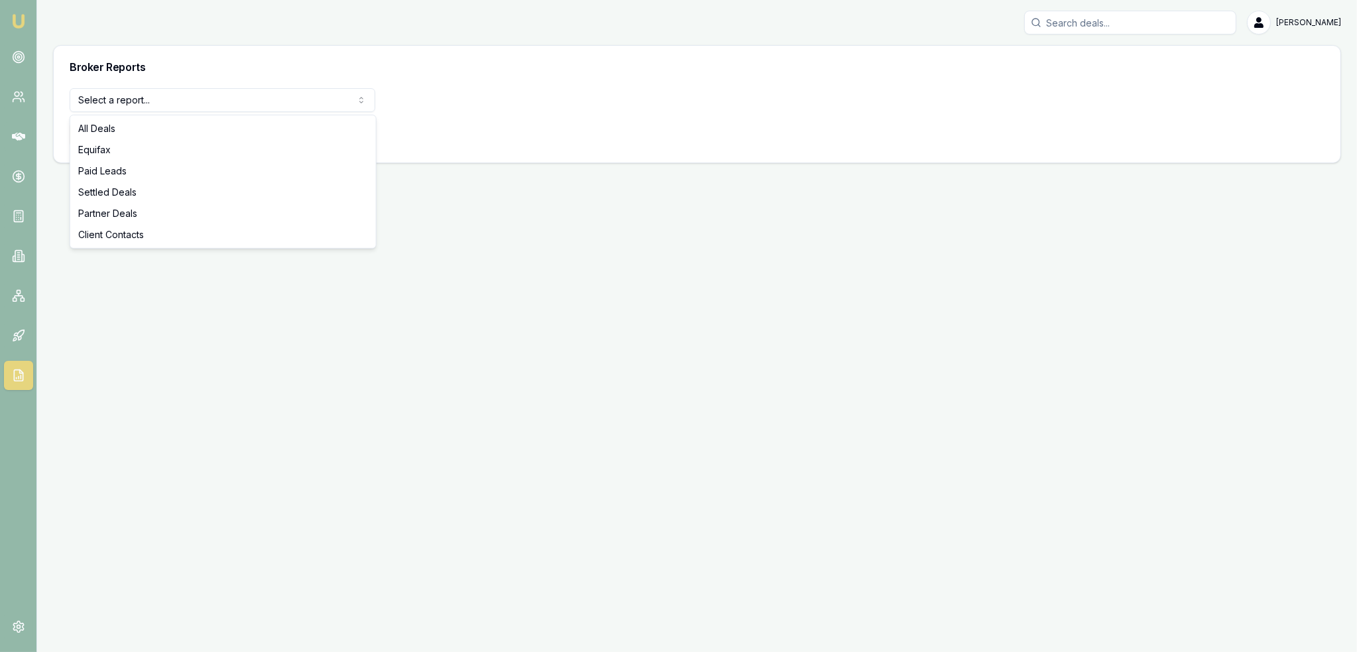
click at [192, 92] on html "Emu Broker Robyn Adams Toggle Menu Broker Reports Select a report... All Deals …" at bounding box center [678, 326] width 1357 height 652
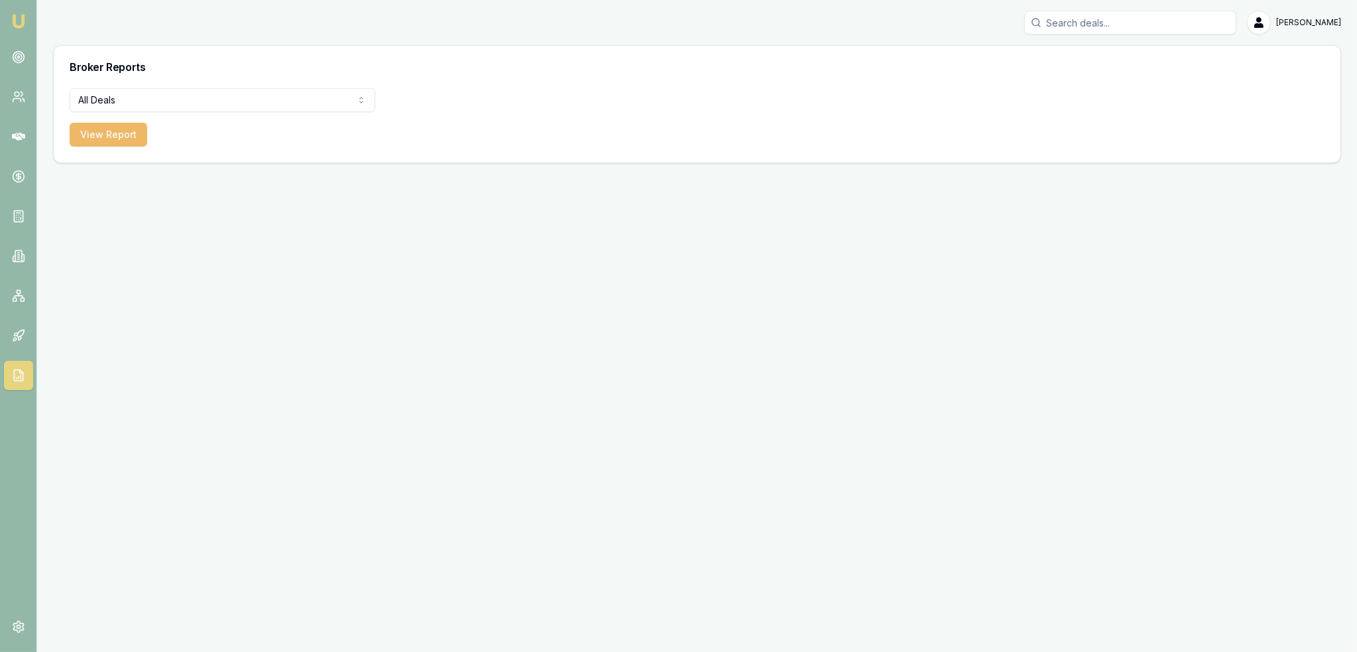
click at [107, 140] on button "View Report" at bounding box center [109, 135] width 78 height 24
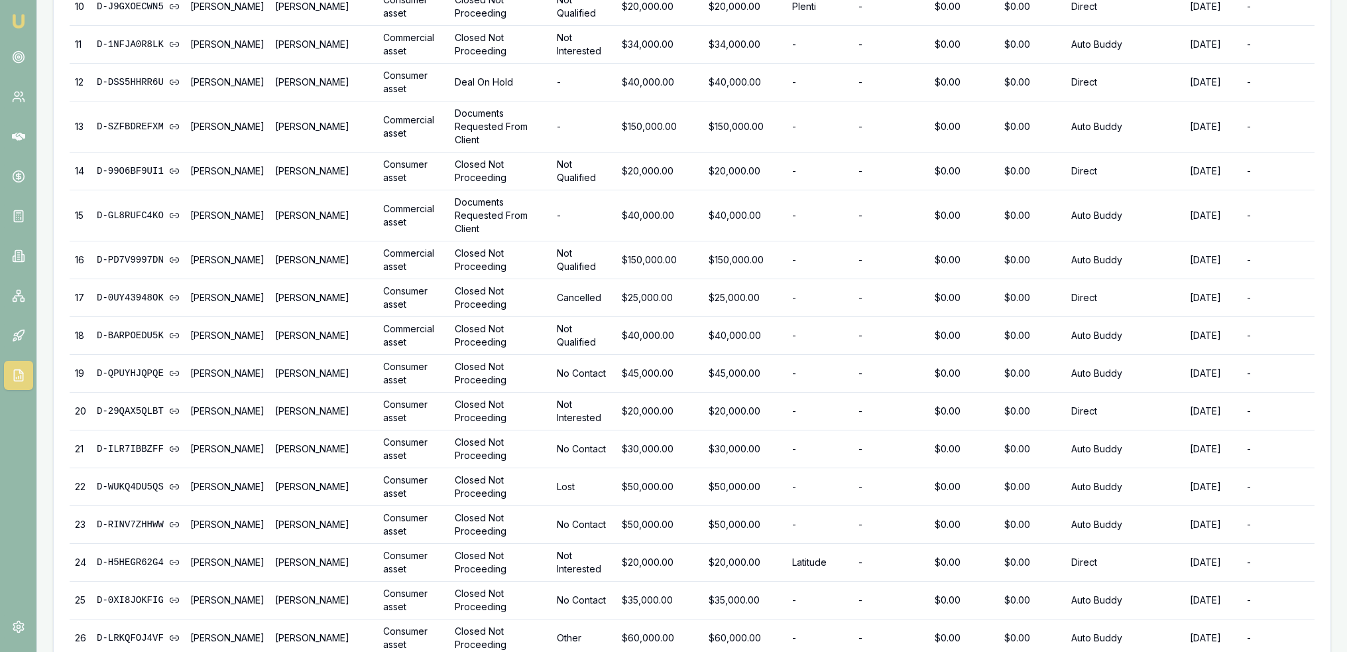
scroll to position [1029, 0]
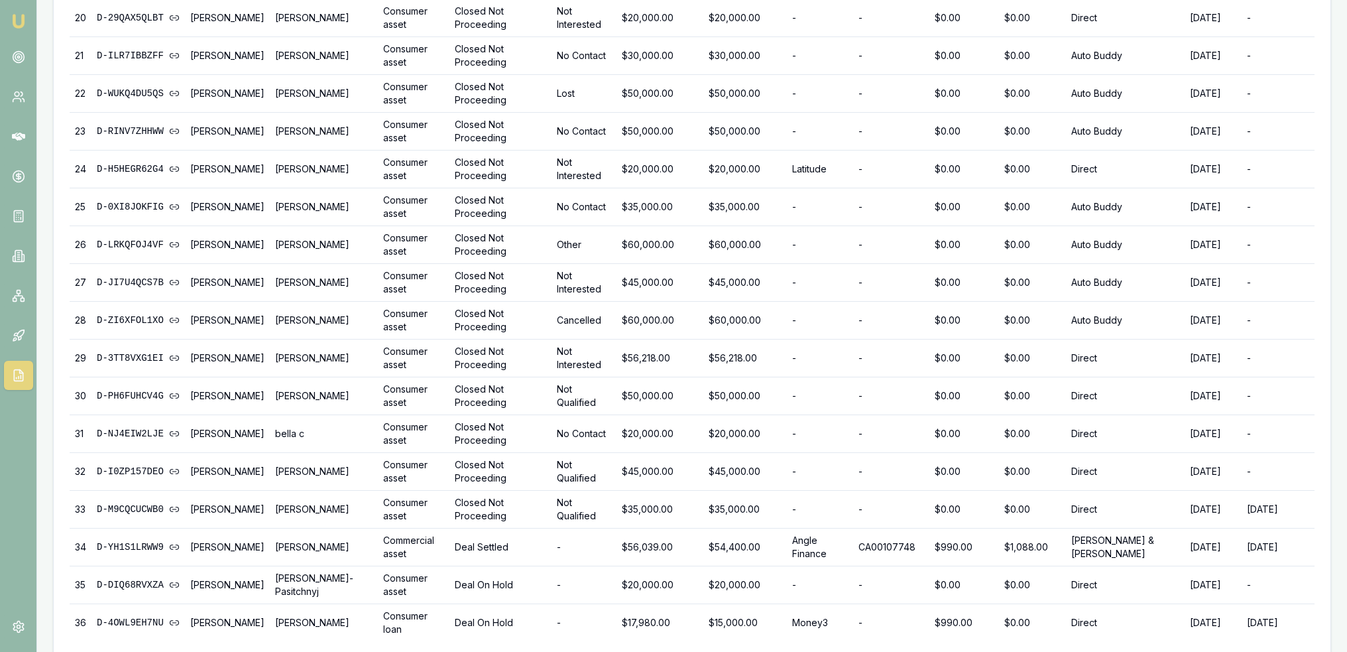
click at [1257, 651] on button "Download CSV" at bounding box center [1277, 662] width 75 height 21
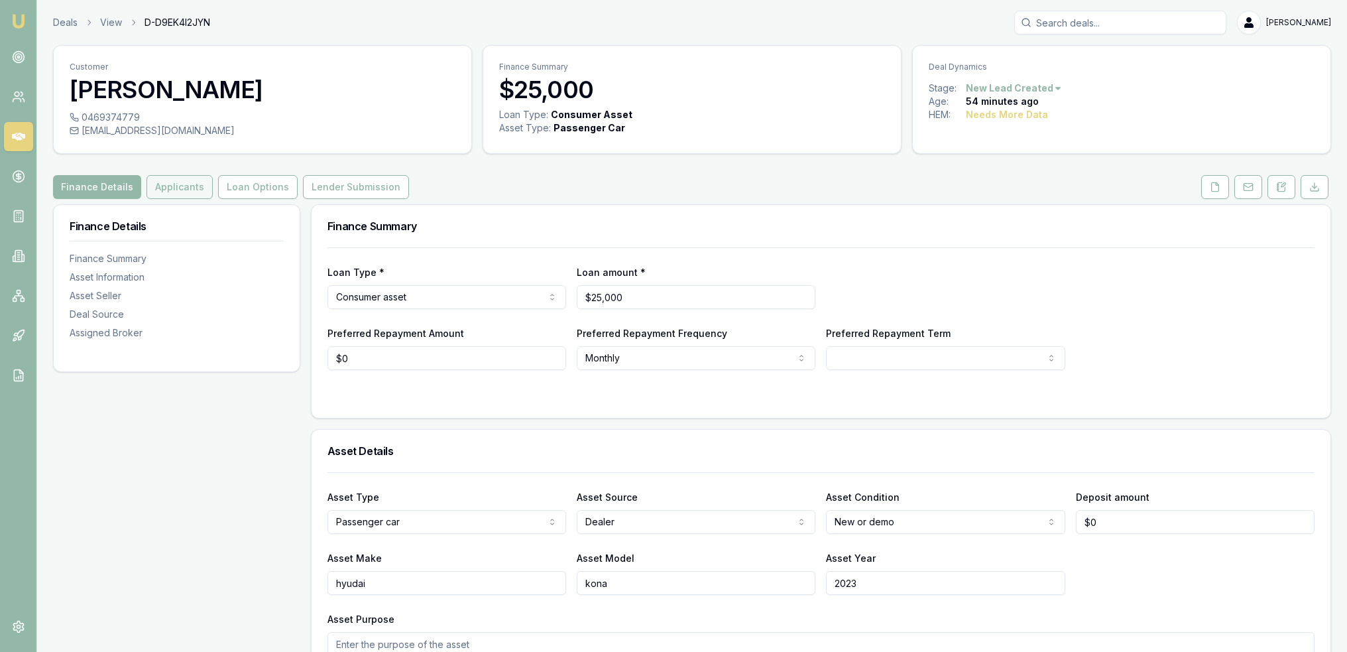
click at [182, 189] on button "Applicants" at bounding box center [180, 187] width 66 height 24
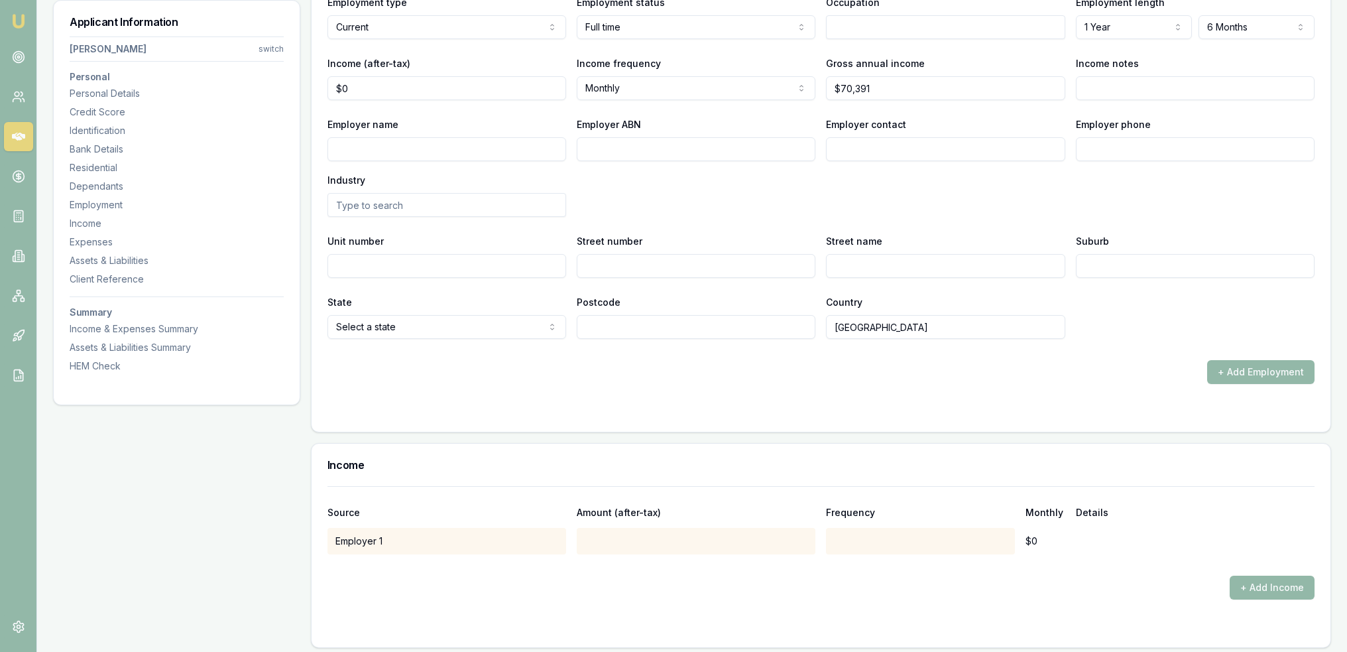
scroll to position [1884, 0]
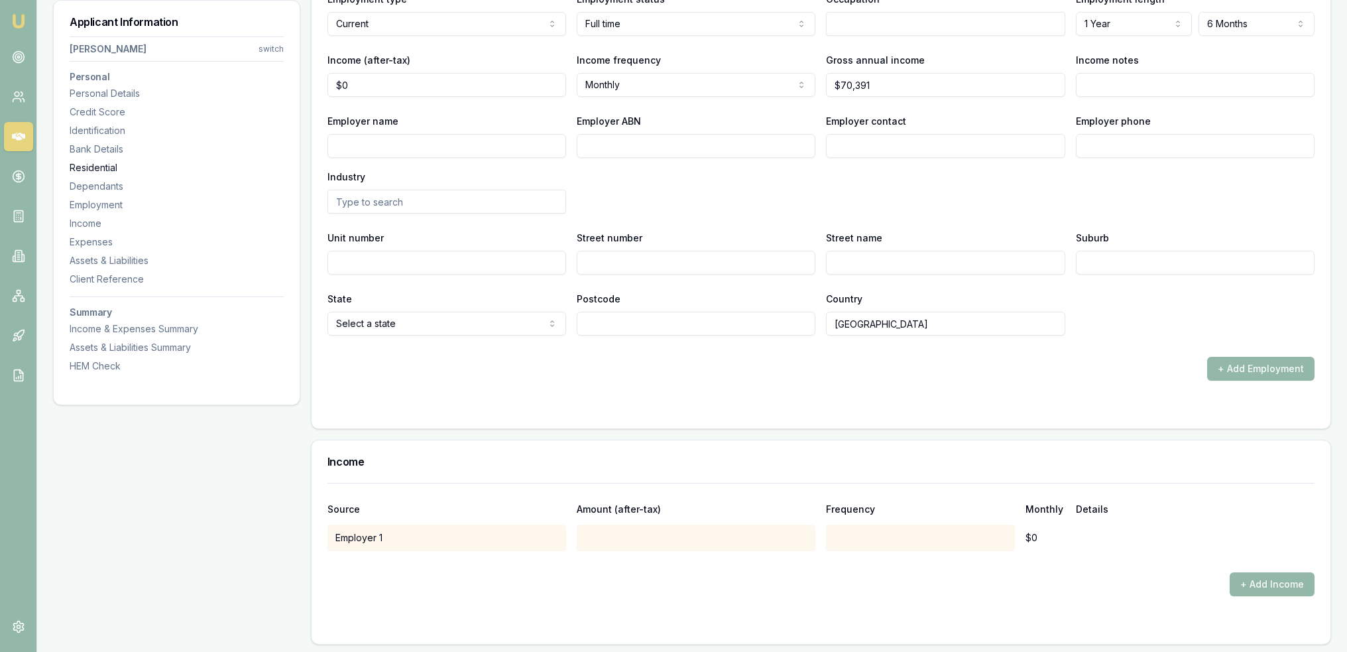
click at [93, 171] on div "Residential" at bounding box center [177, 167] width 214 height 13
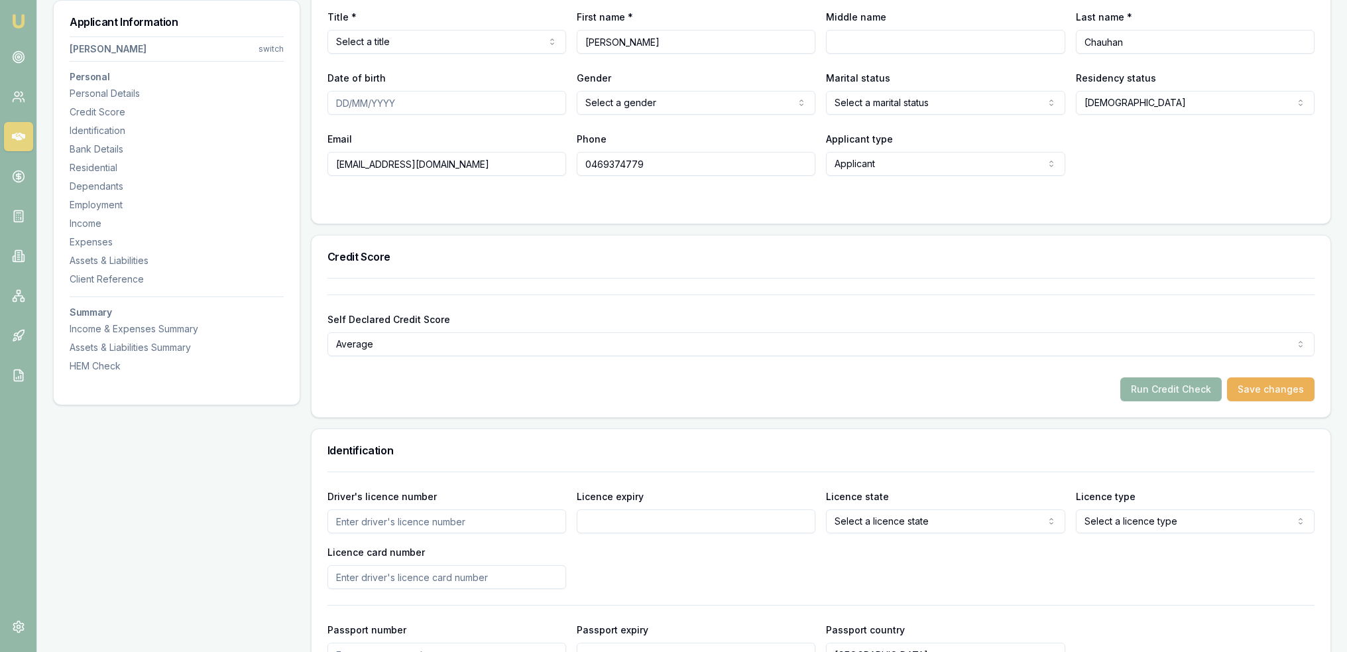
scroll to position [0, 0]
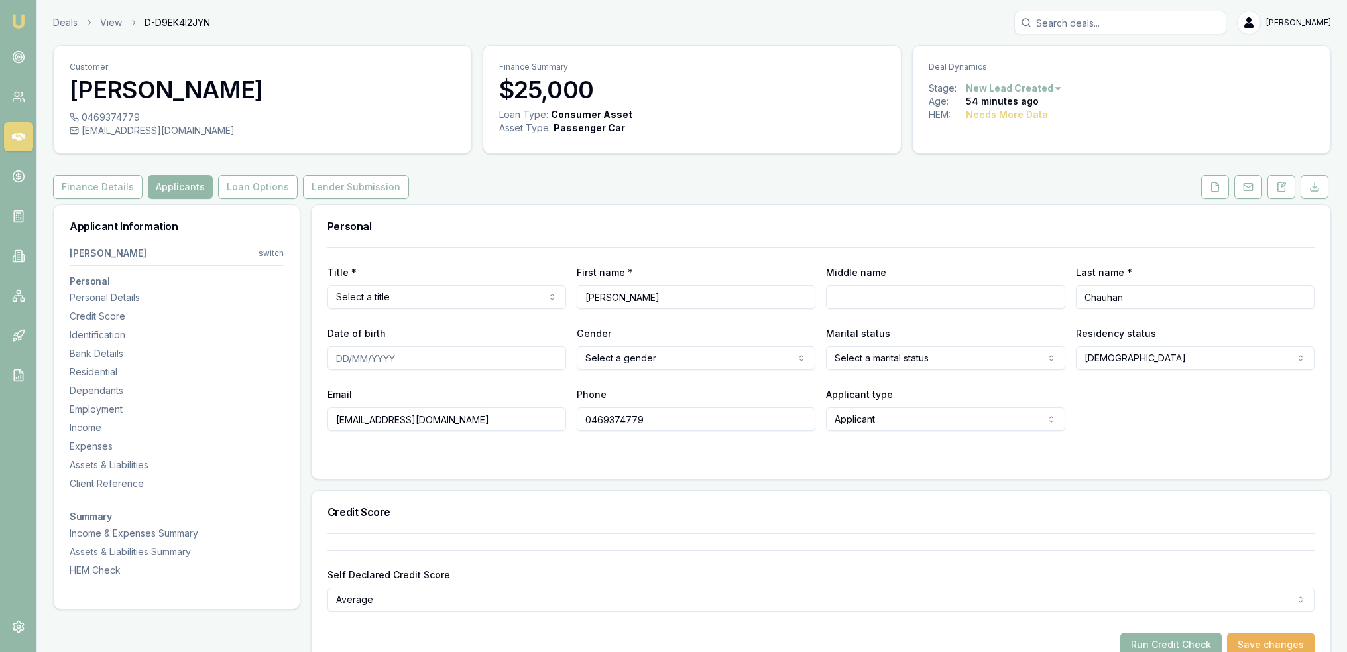
drag, startPoint x: 1285, startPoint y: 186, endPoint x: 1267, endPoint y: 207, distance: 28.2
click at [1285, 186] on icon at bounding box center [1281, 187] width 11 height 11
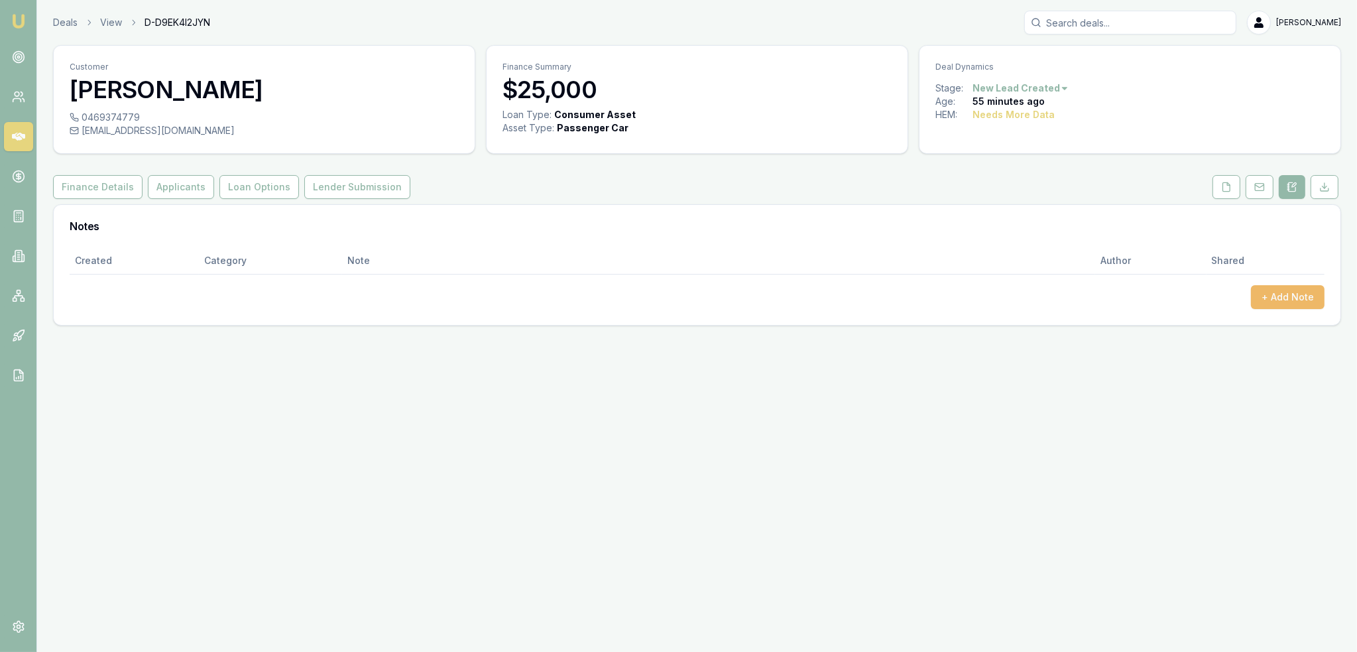
click at [1276, 304] on button "+ Add Note" at bounding box center [1288, 297] width 74 height 24
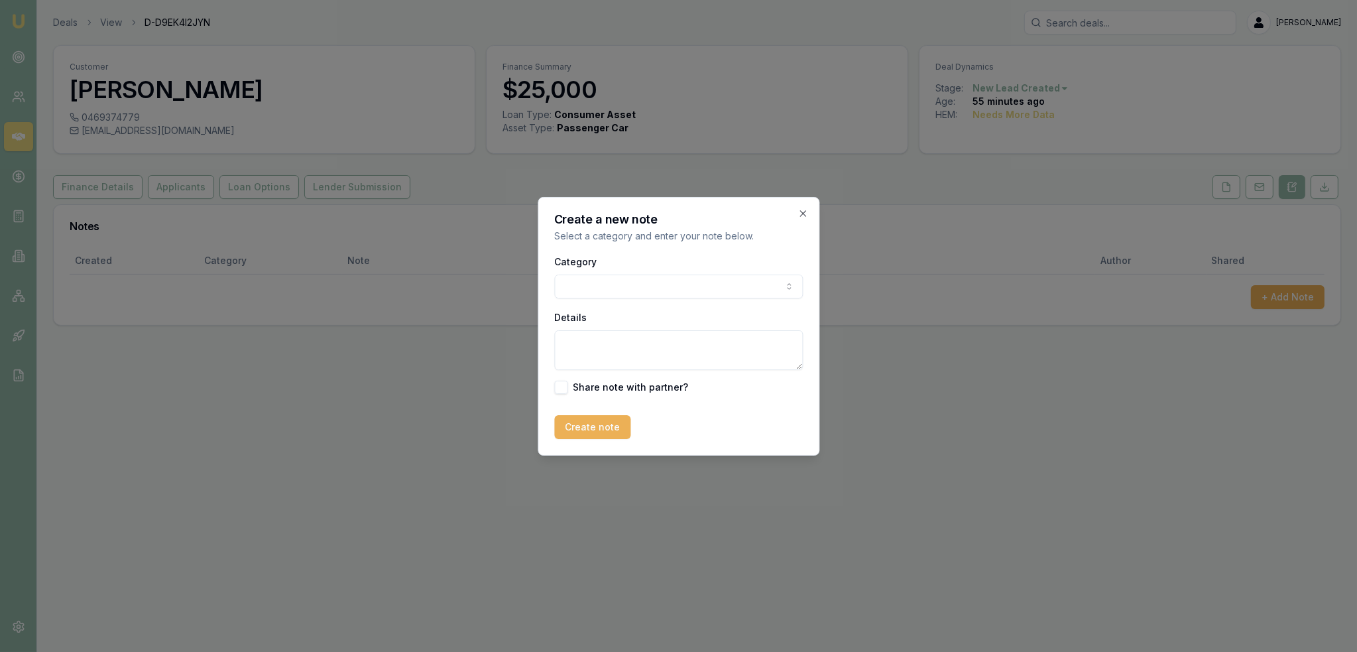
click at [590, 278] on body "Emu Broker Deals View D-D9EK4I2JYN Robyn Adams Toggle Menu Customer Sahil Chauh…" at bounding box center [678, 326] width 1357 height 652
click at [584, 346] on textarea "Details" at bounding box center [678, 350] width 249 height 40
type textarea "EMU - new - Qld"
click at [573, 428] on button "Create note" at bounding box center [592, 427] width 76 height 24
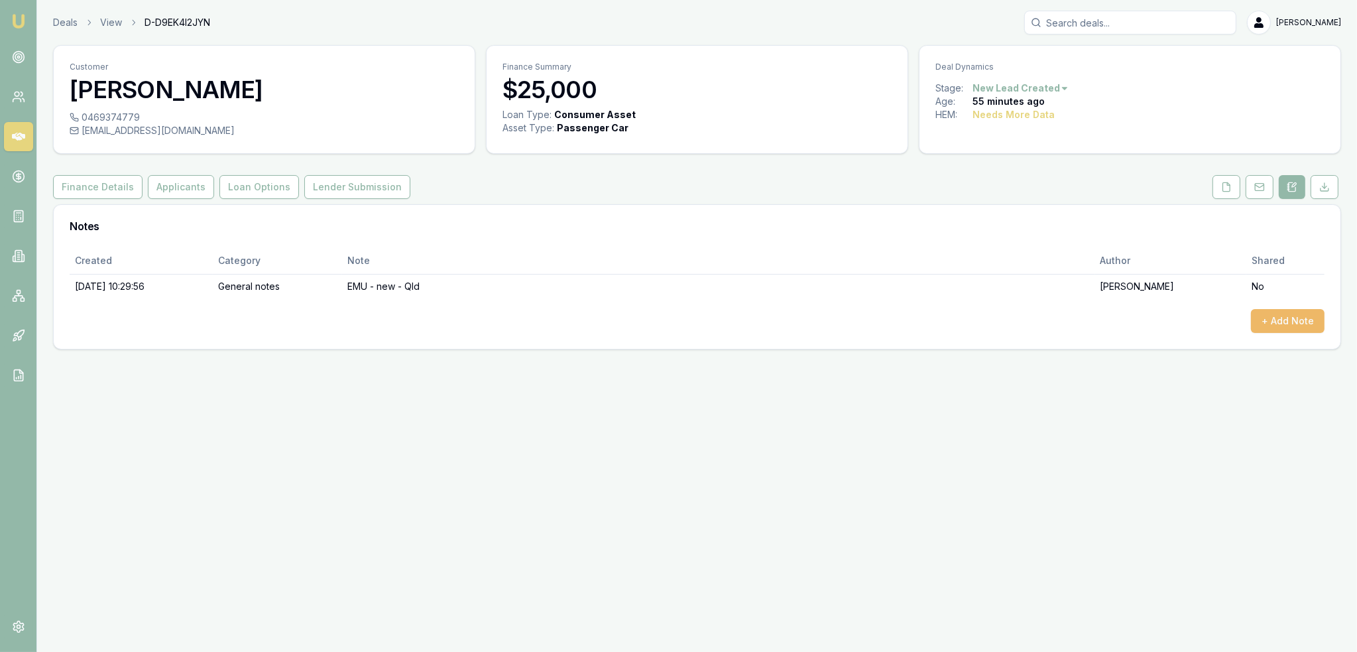
click at [1279, 318] on button "+ Add Note" at bounding box center [1288, 321] width 74 height 24
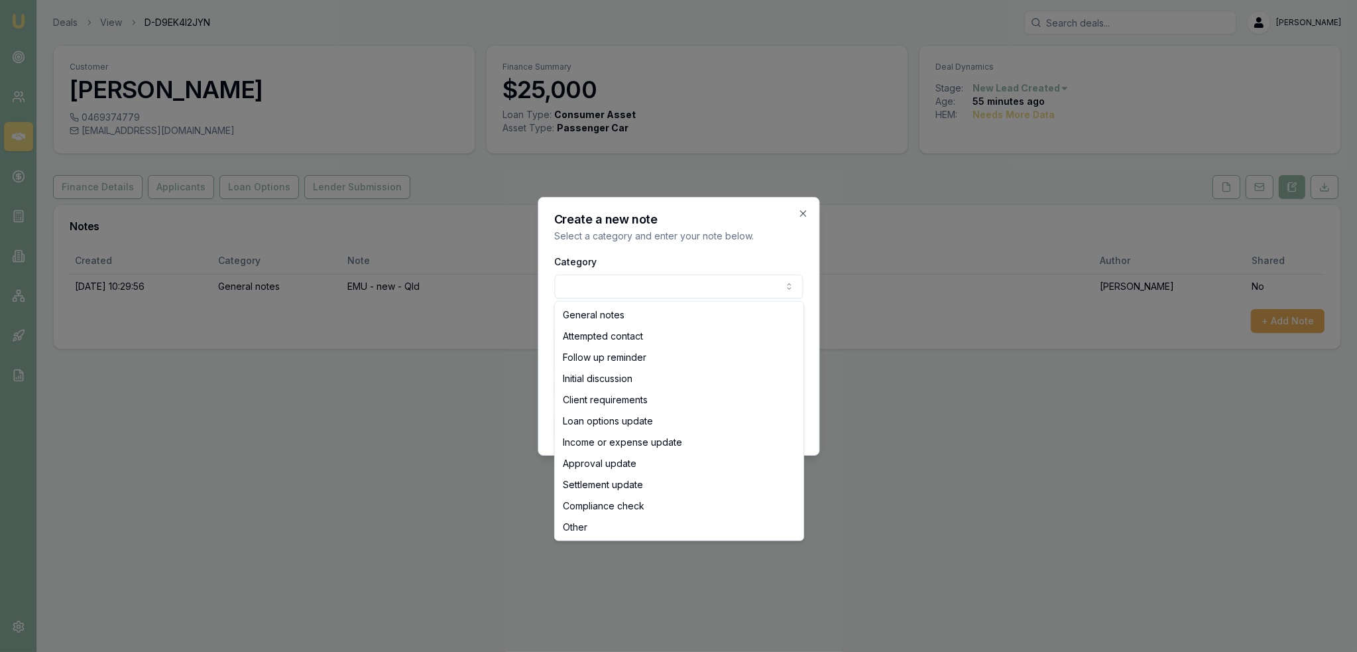
click at [686, 285] on body "Emu Broker Deals View D-D9EK4I2JYN Robyn Adams Toggle Menu Customer Sahil Chauh…" at bounding box center [678, 326] width 1357 height 652
select select "ATTEMPTED_CONTACT"
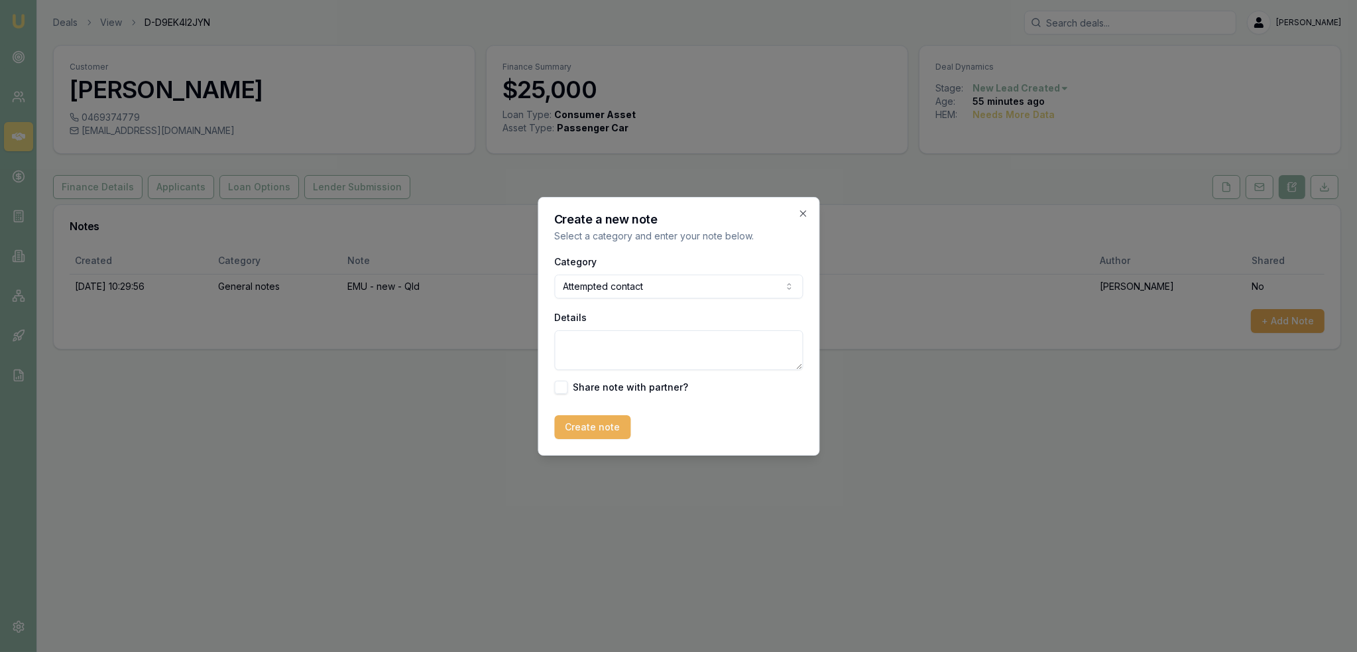
click at [636, 352] on textarea "Details" at bounding box center [678, 350] width 249 height 40
click at [584, 341] on textarea "D1" at bounding box center [678, 350] width 249 height 40
type textarea "D1C1 - VM - LM - sent text and emailed."
click at [594, 431] on button "Create note" at bounding box center [592, 427] width 76 height 24
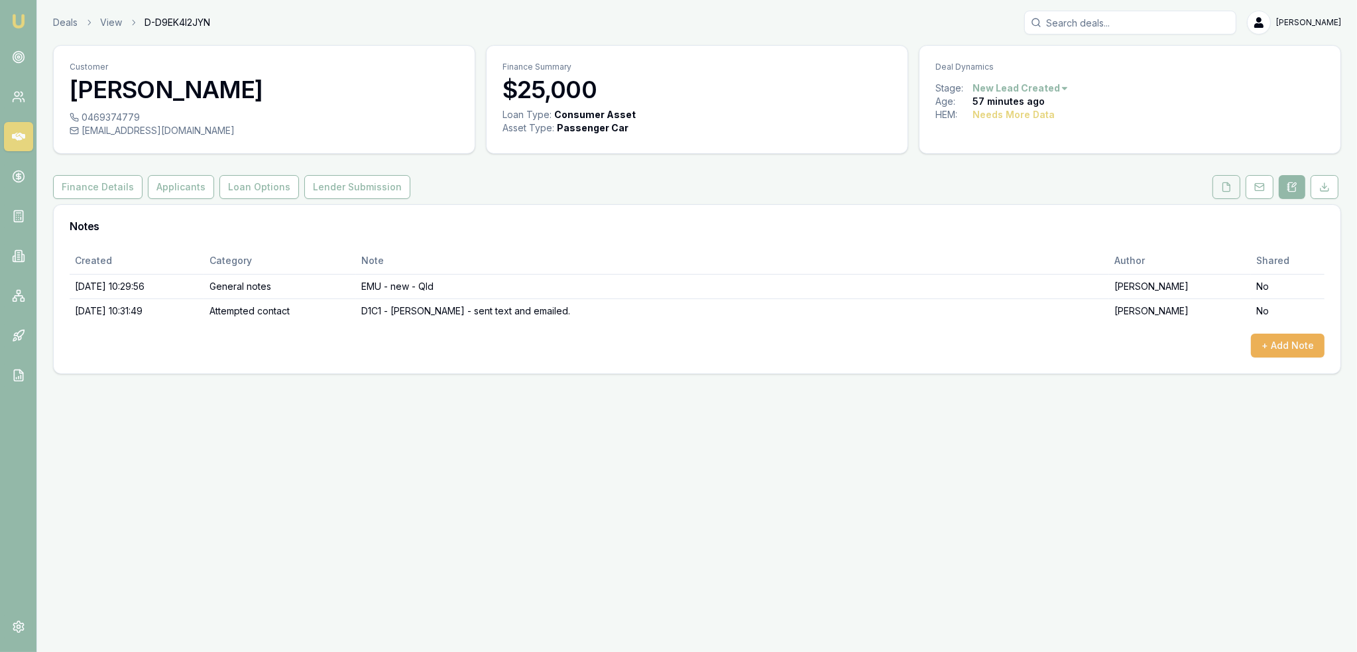
click at [1228, 192] on button at bounding box center [1227, 187] width 28 height 24
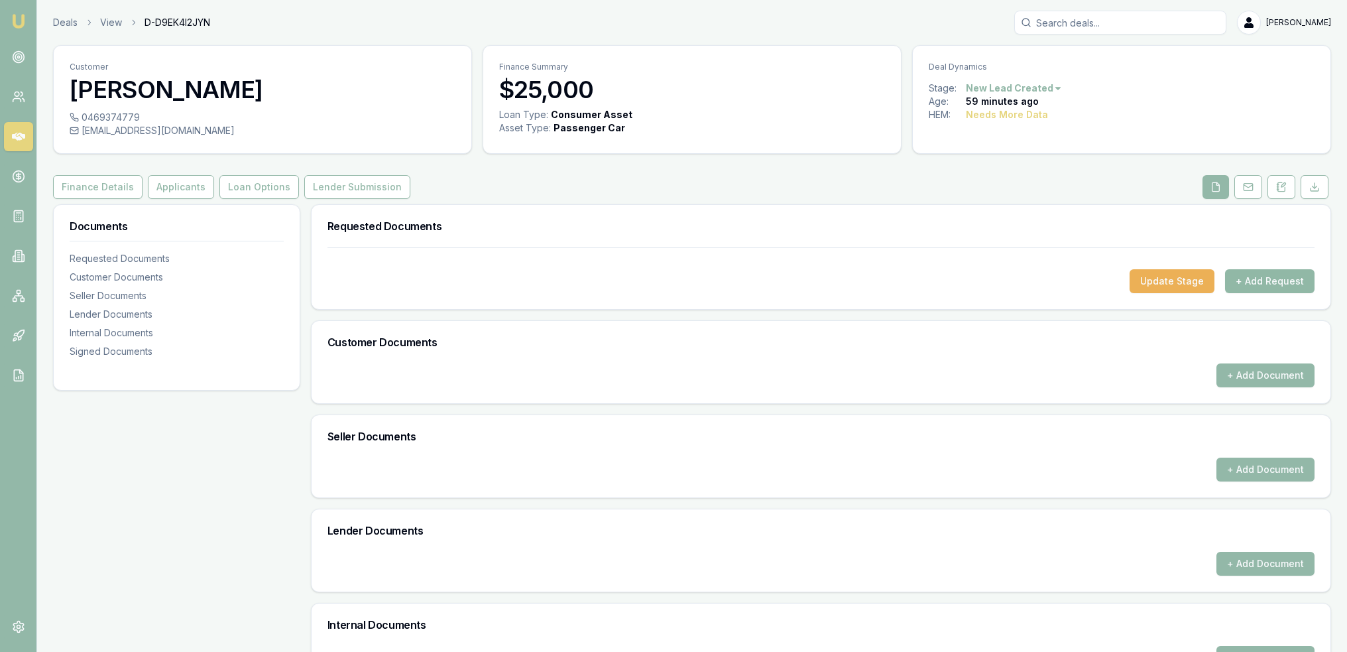
click at [1254, 285] on button "+ Add Request" at bounding box center [1270, 281] width 90 height 24
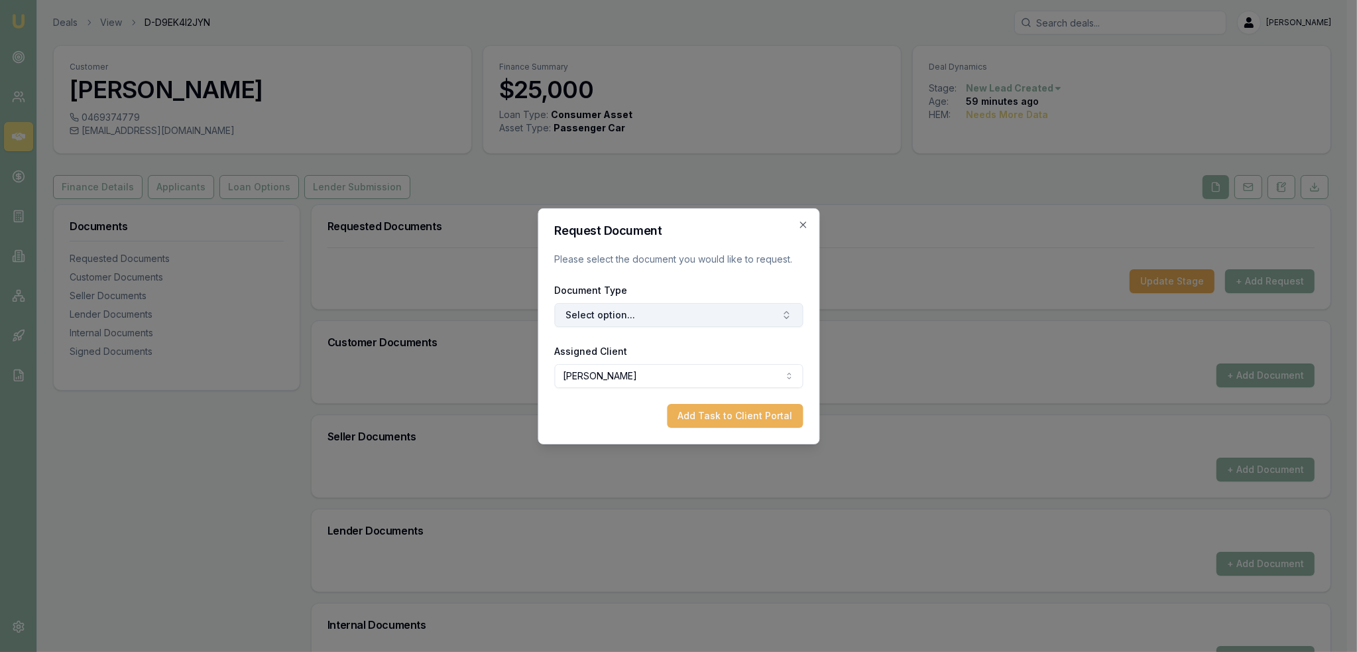
click at [693, 314] on button "Select option..." at bounding box center [678, 315] width 249 height 24
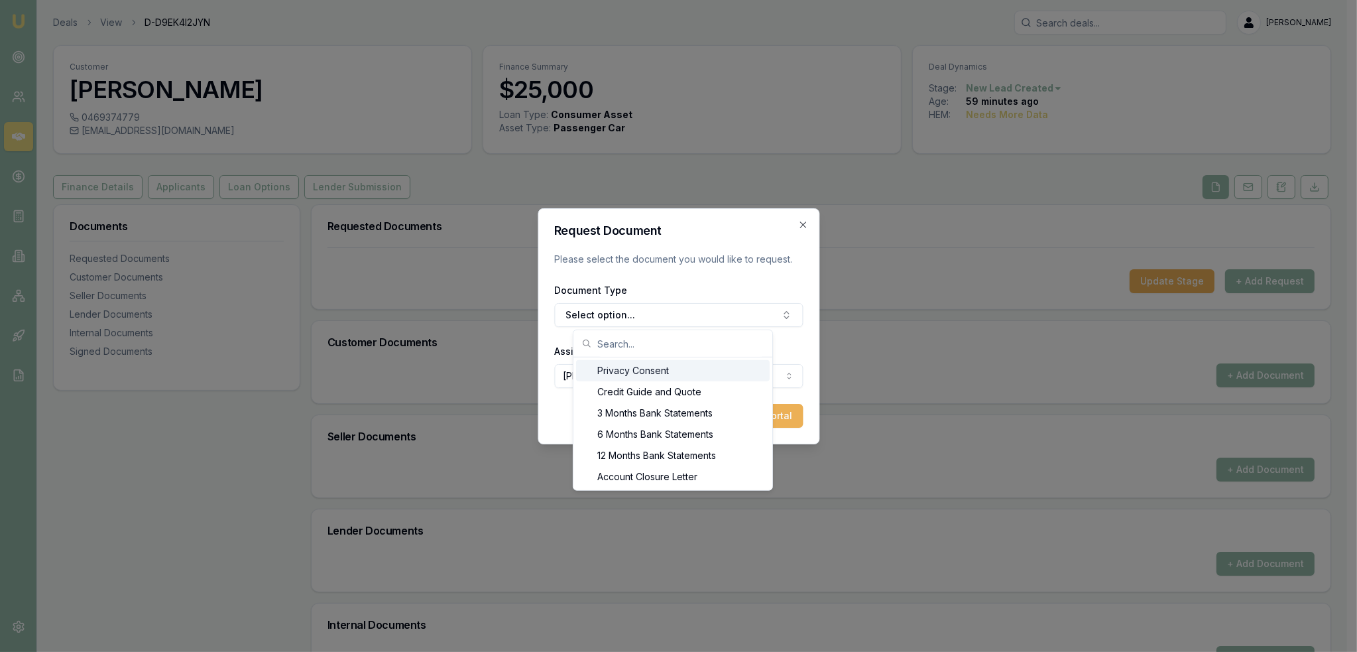
click at [668, 371] on div "Privacy Consent" at bounding box center [673, 370] width 194 height 21
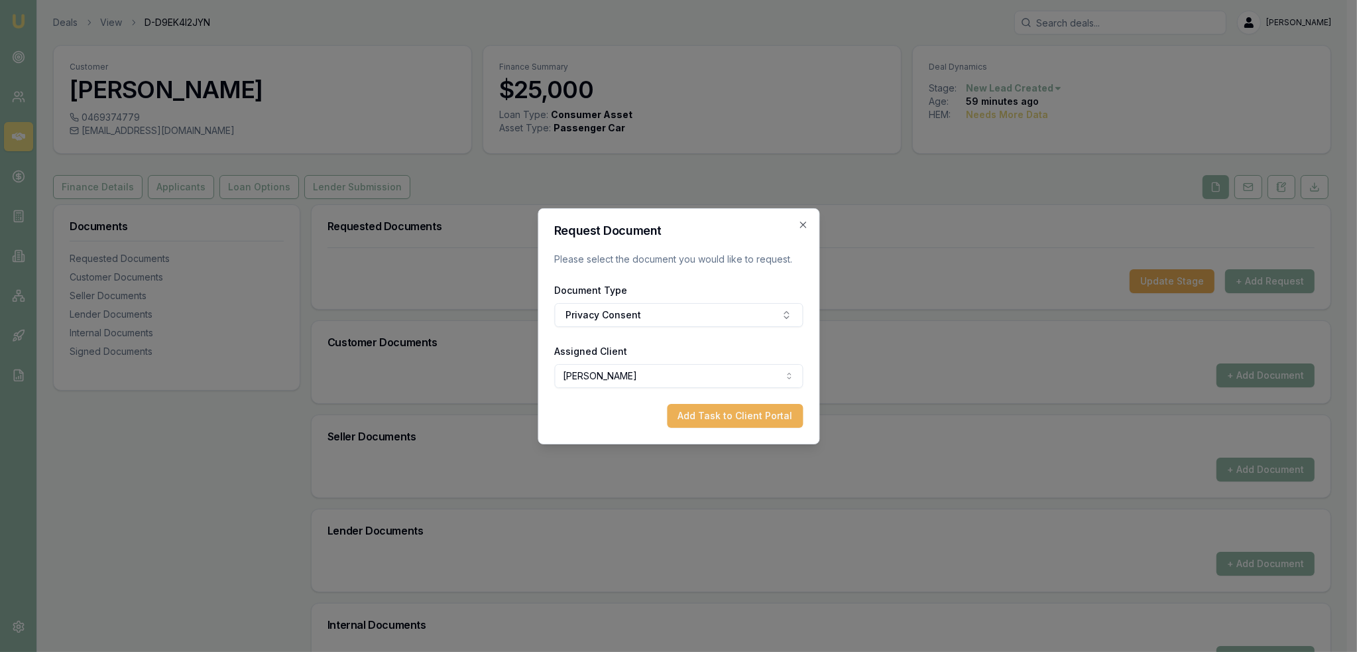
drag, startPoint x: 713, startPoint y: 410, endPoint x: 850, endPoint y: 393, distance: 137.8
click at [714, 410] on button "Add Task to Client Portal" at bounding box center [735, 416] width 136 height 24
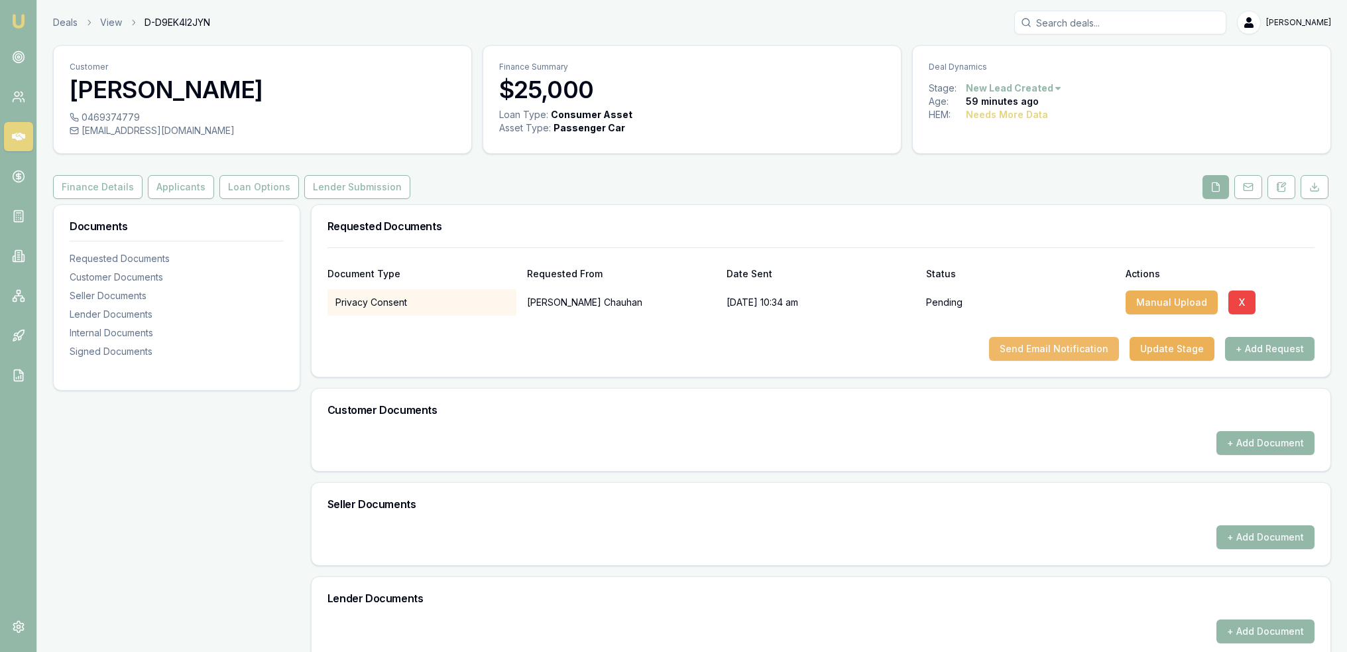
click at [1066, 351] on button "Send Email Notification" at bounding box center [1054, 349] width 130 height 24
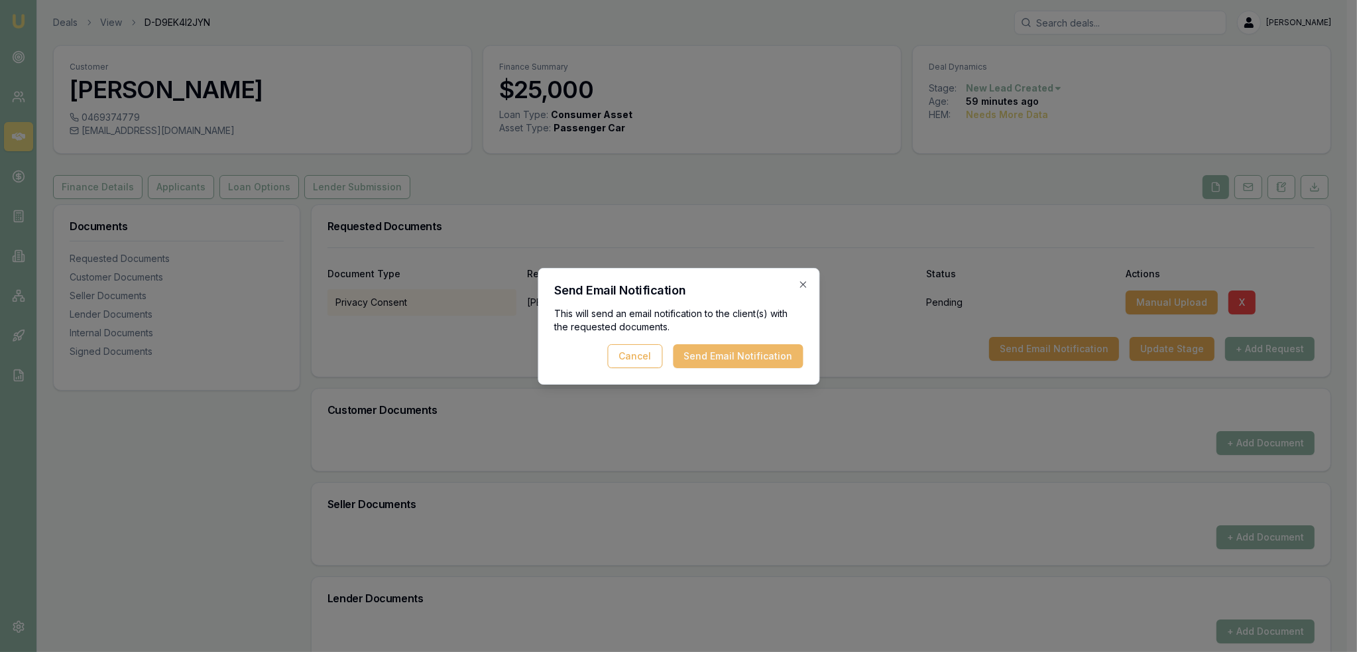
click at [751, 363] on button "Send Email Notification" at bounding box center [738, 356] width 130 height 24
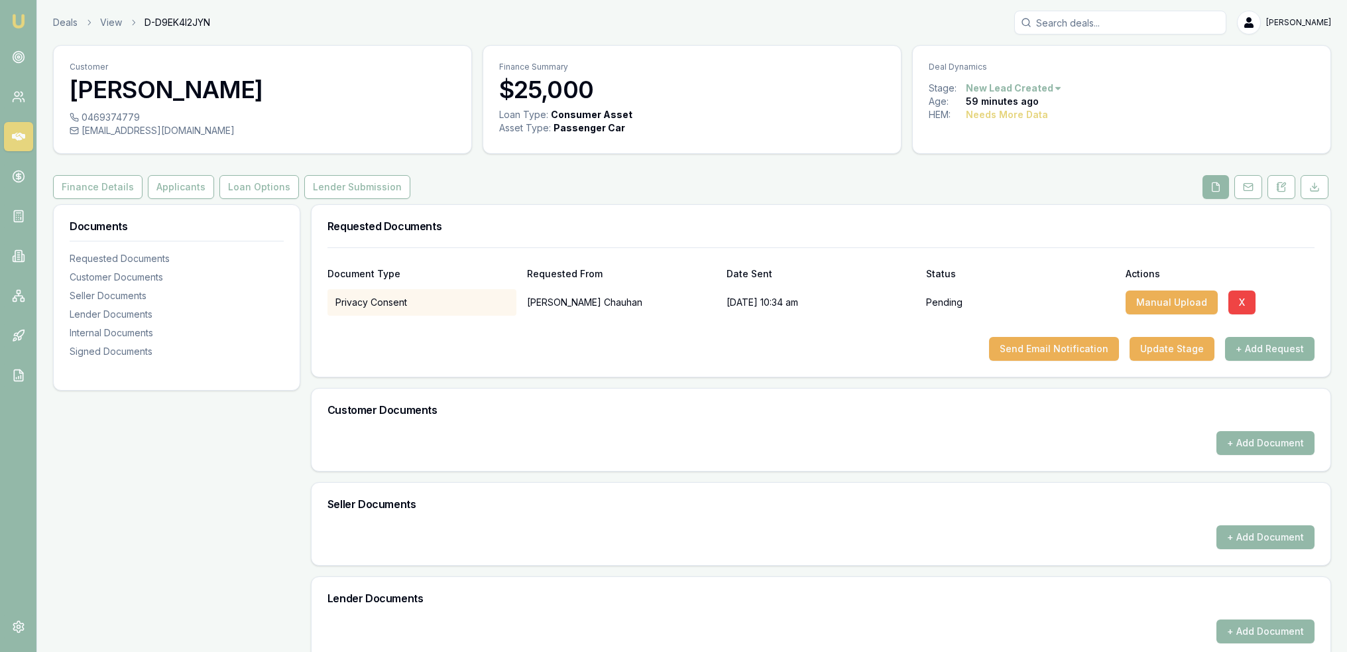
click at [1263, 350] on button "+ Add Request" at bounding box center [1270, 349] width 90 height 24
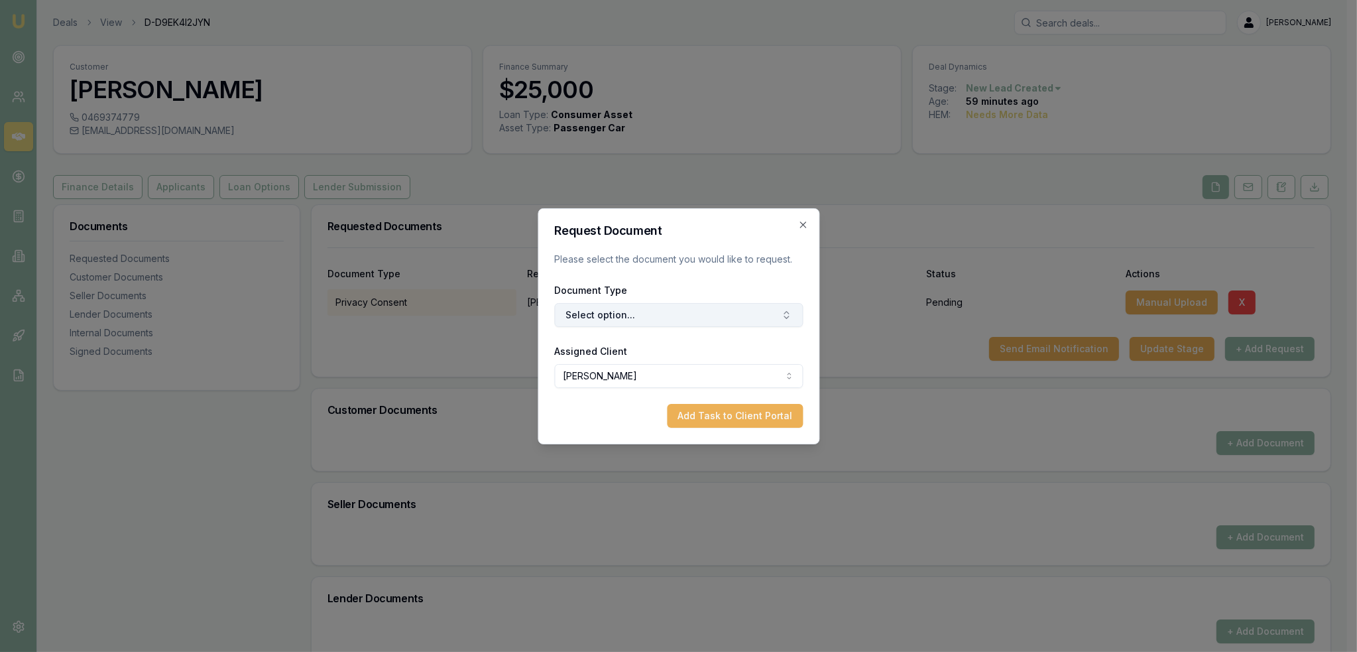
click at [694, 310] on button "Select option..." at bounding box center [678, 315] width 249 height 24
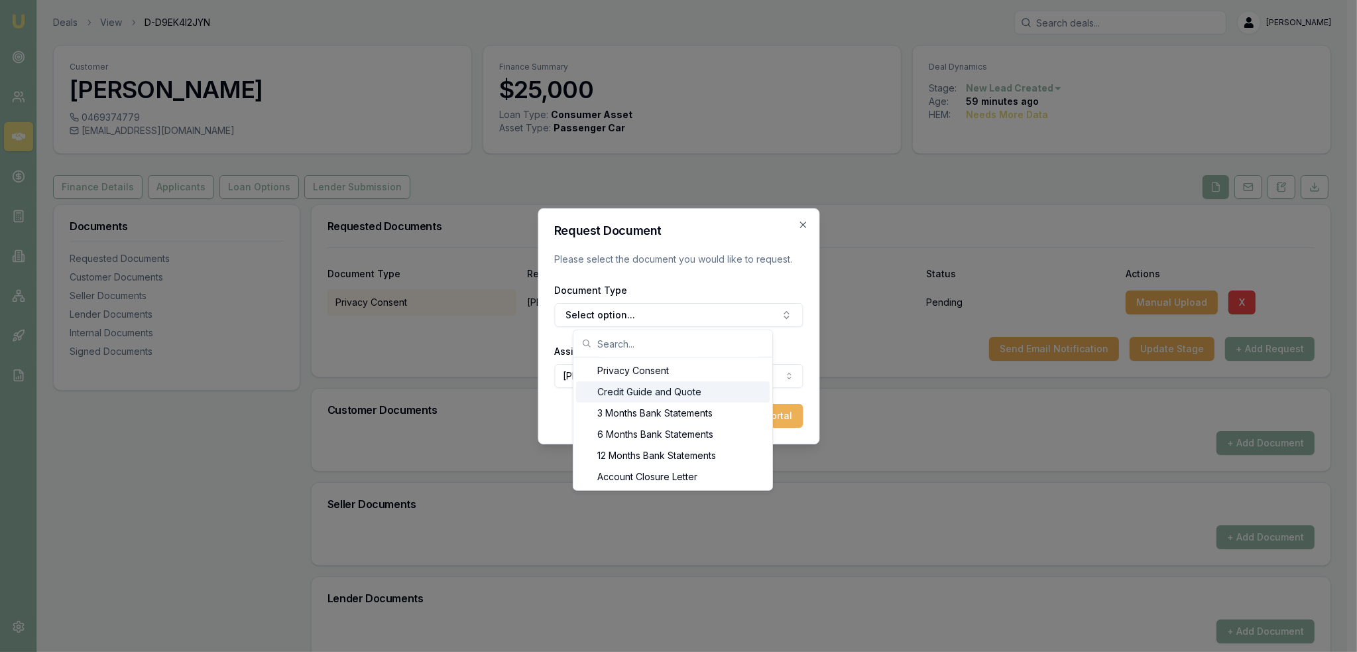
click at [667, 395] on div "Credit Guide and Quote" at bounding box center [673, 391] width 194 height 21
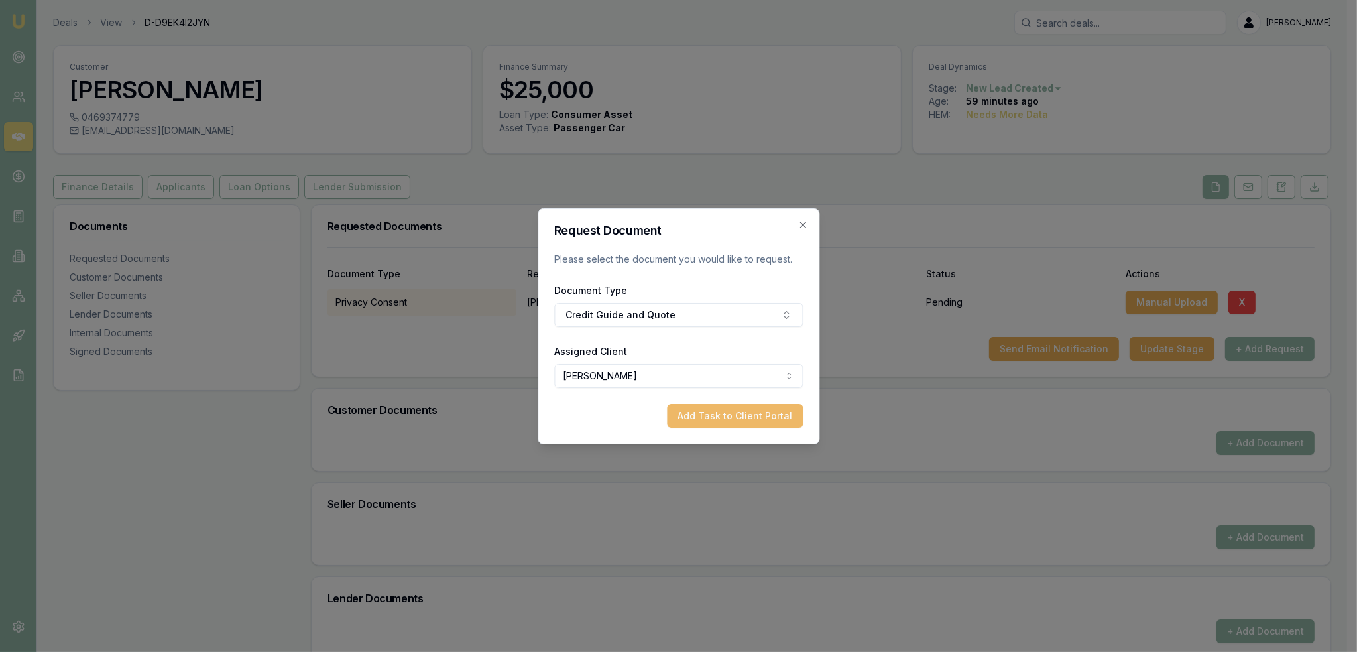
click at [718, 418] on button "Add Task to Client Portal" at bounding box center [735, 416] width 136 height 24
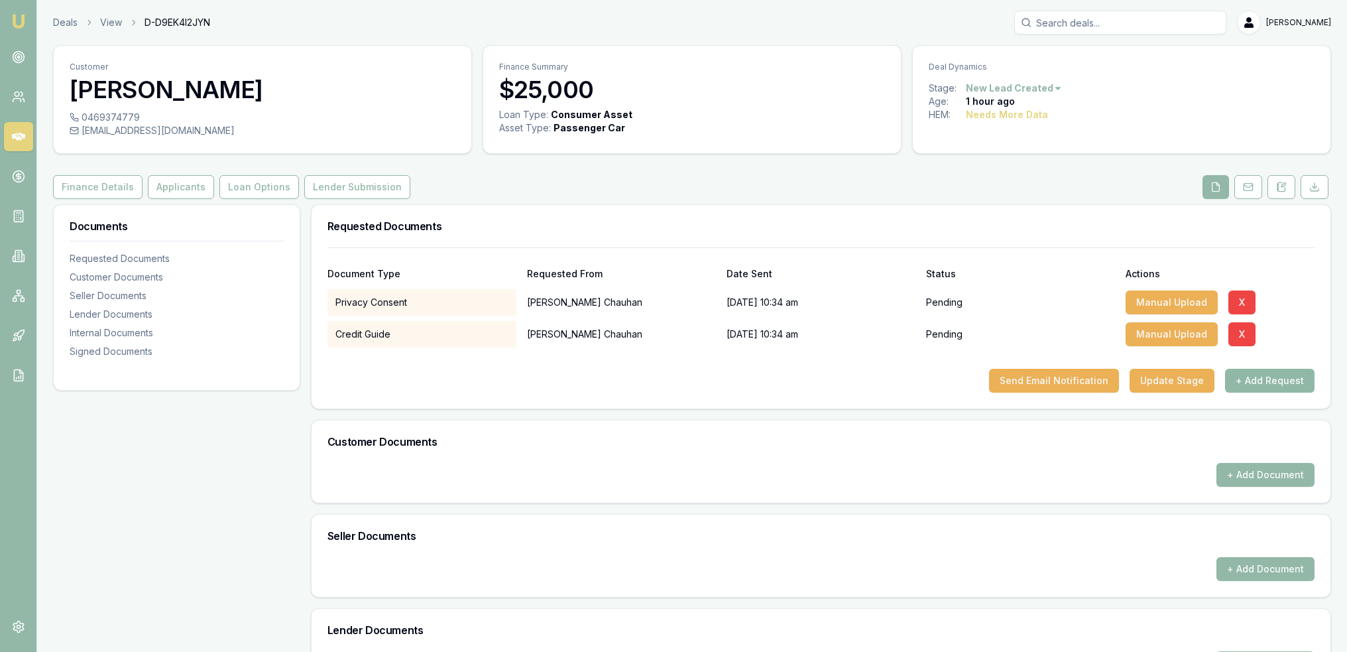
click at [1274, 380] on button "+ Add Request" at bounding box center [1270, 381] width 90 height 24
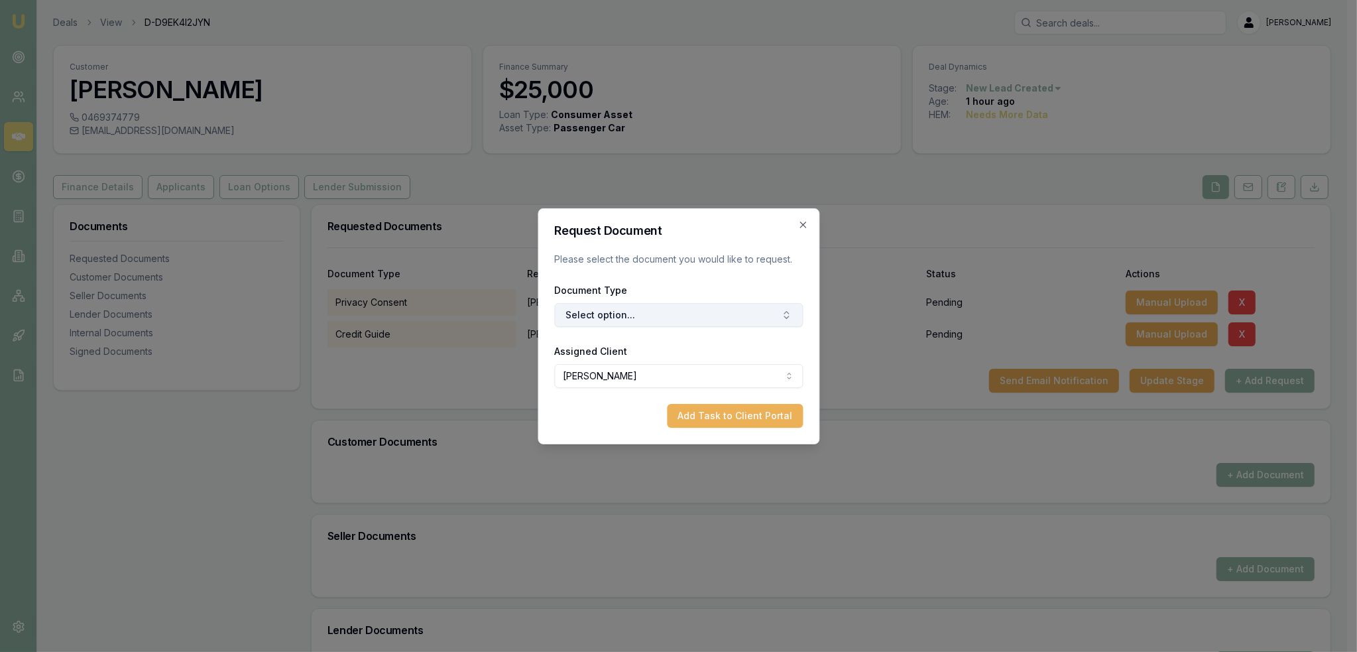
click at [611, 318] on button "Select option..." at bounding box center [678, 315] width 249 height 24
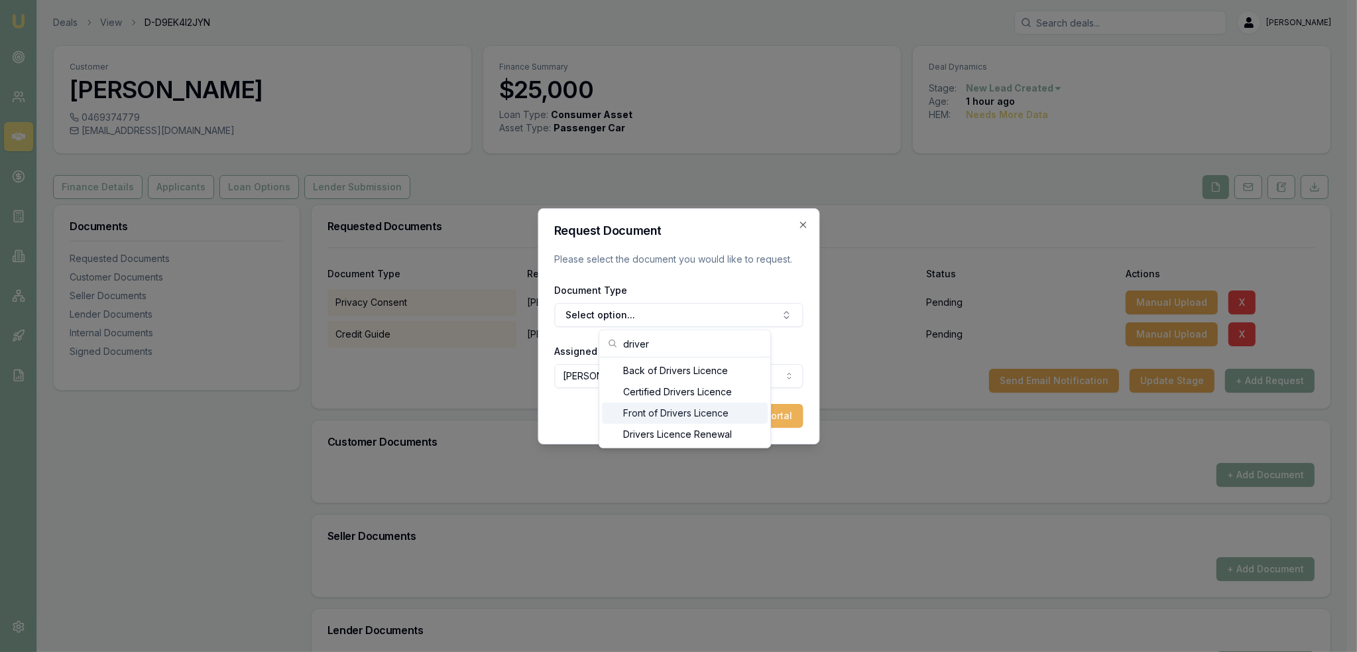
type input "driver"
drag, startPoint x: 643, startPoint y: 408, endPoint x: 655, endPoint y: 408, distance: 12.6
click at [645, 408] on div "Front of Drivers Licence" at bounding box center [685, 412] width 166 height 21
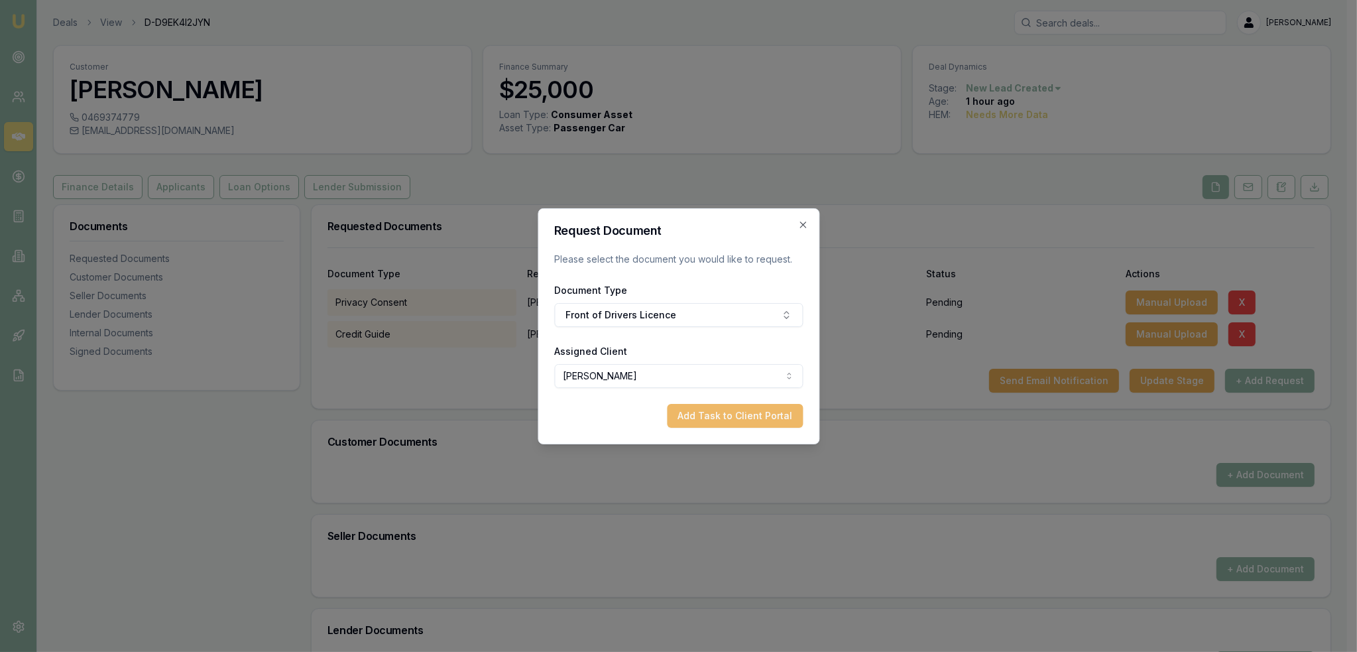
click at [761, 408] on button "Add Task to Client Portal" at bounding box center [735, 416] width 136 height 24
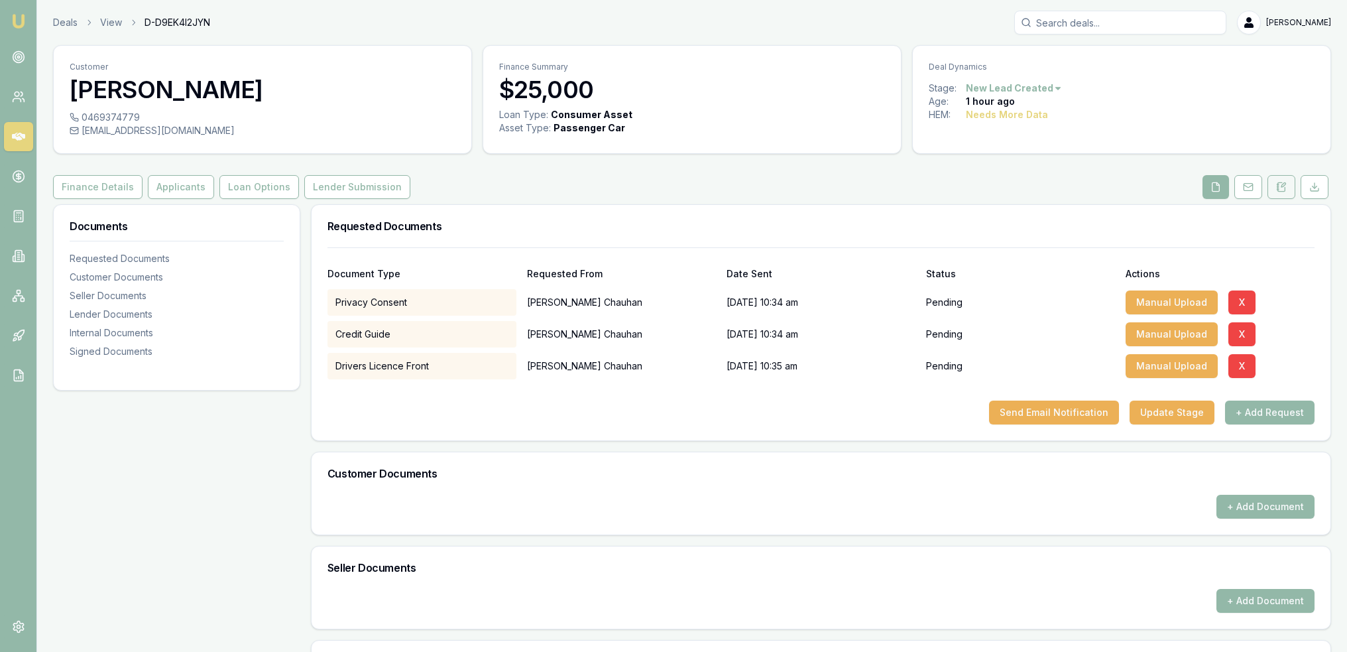
click at [1282, 188] on icon at bounding box center [1281, 187] width 11 height 11
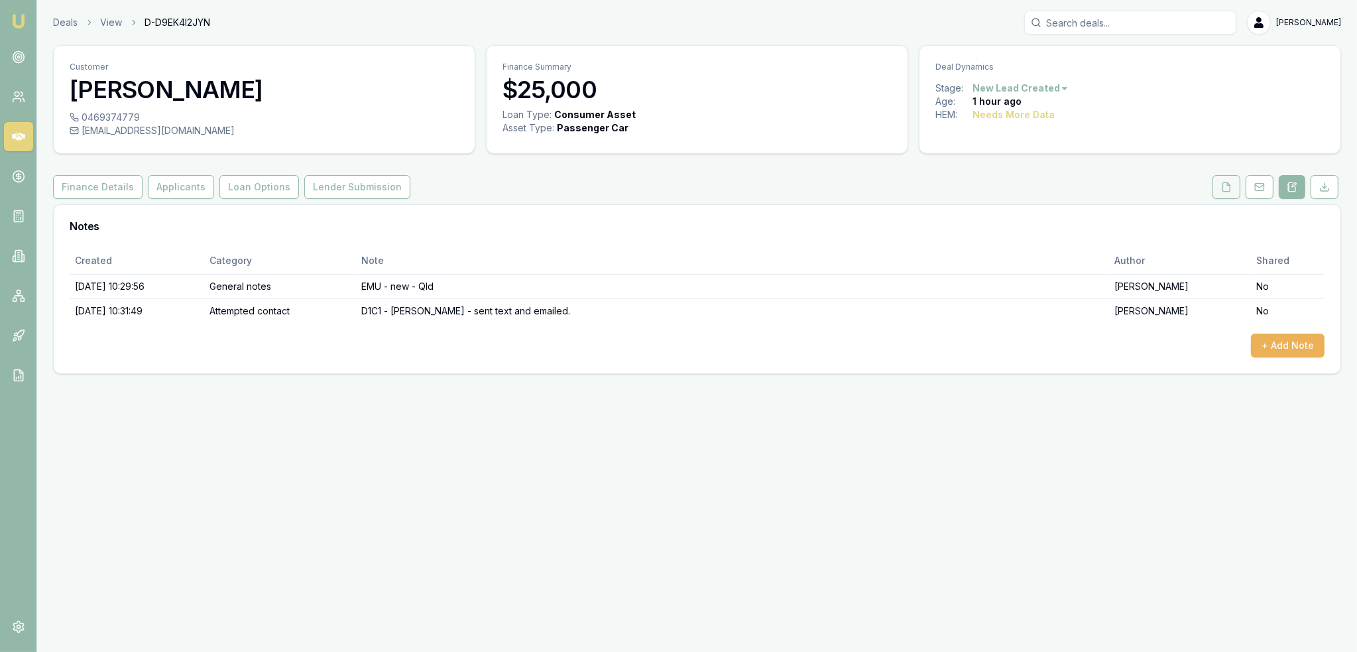
click at [1225, 188] on icon at bounding box center [1226, 187] width 11 height 11
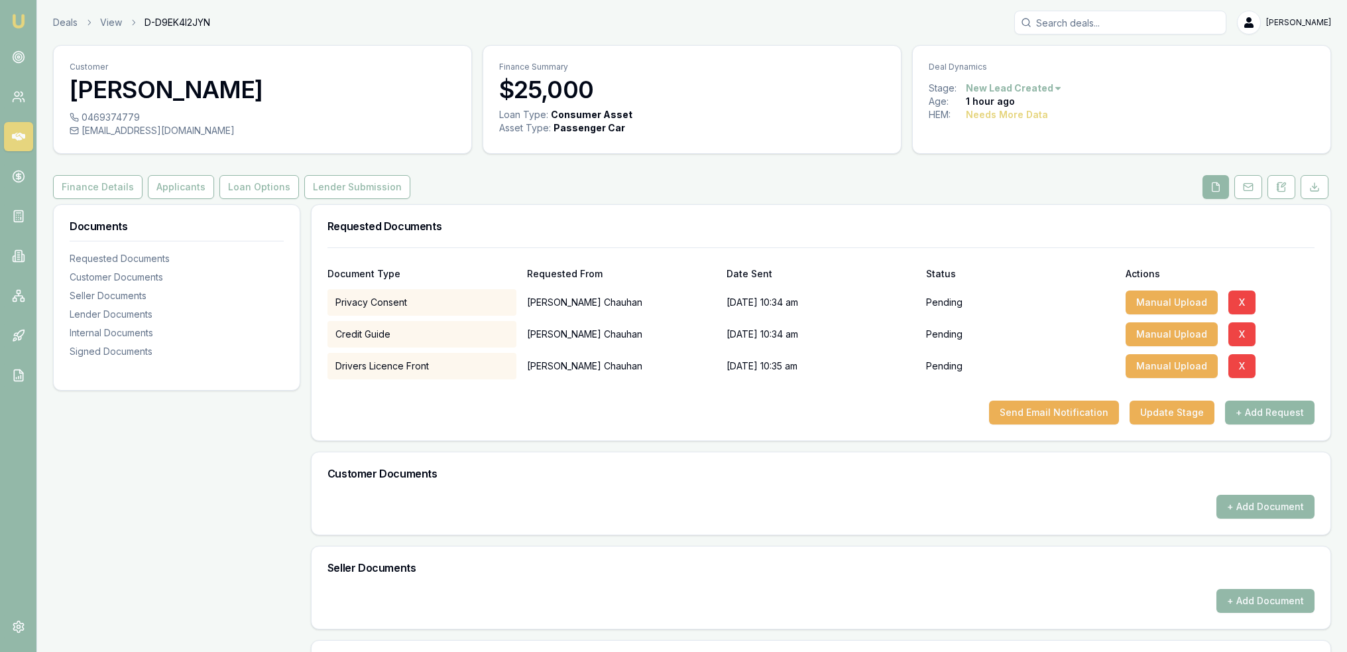
click at [1278, 416] on button "+ Add Request" at bounding box center [1270, 413] width 90 height 24
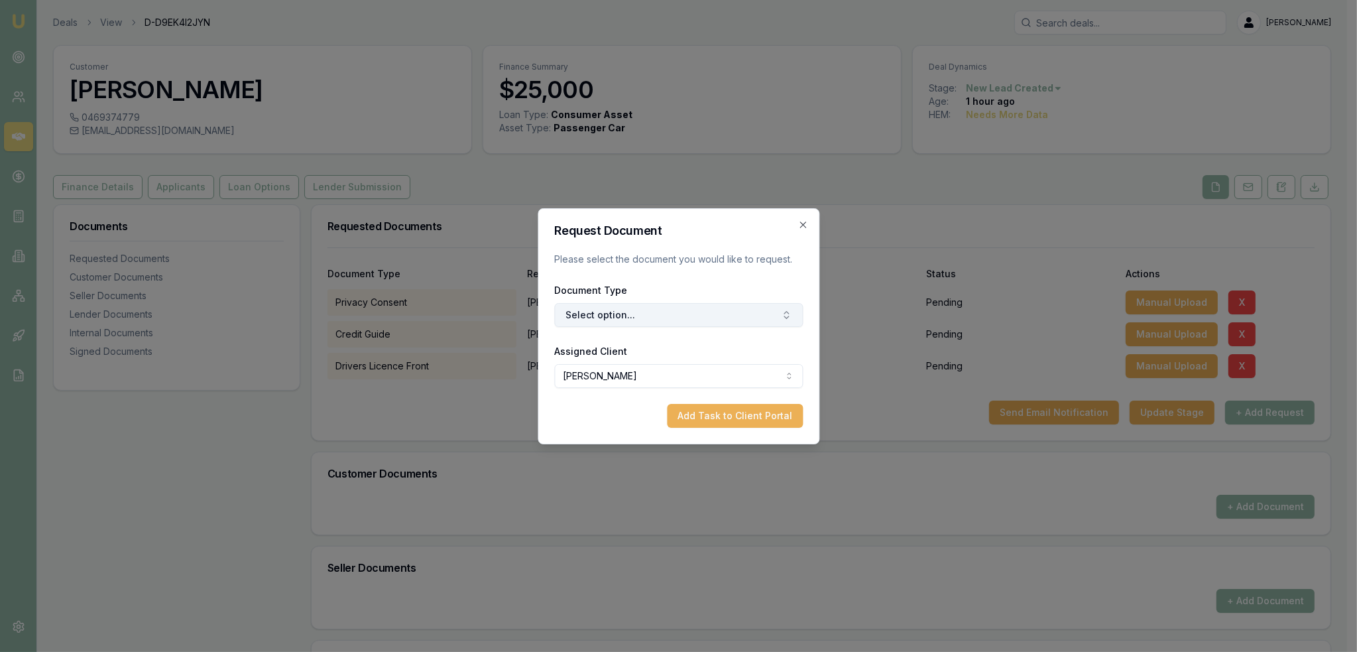
click at [640, 309] on button "Select option..." at bounding box center [678, 315] width 249 height 24
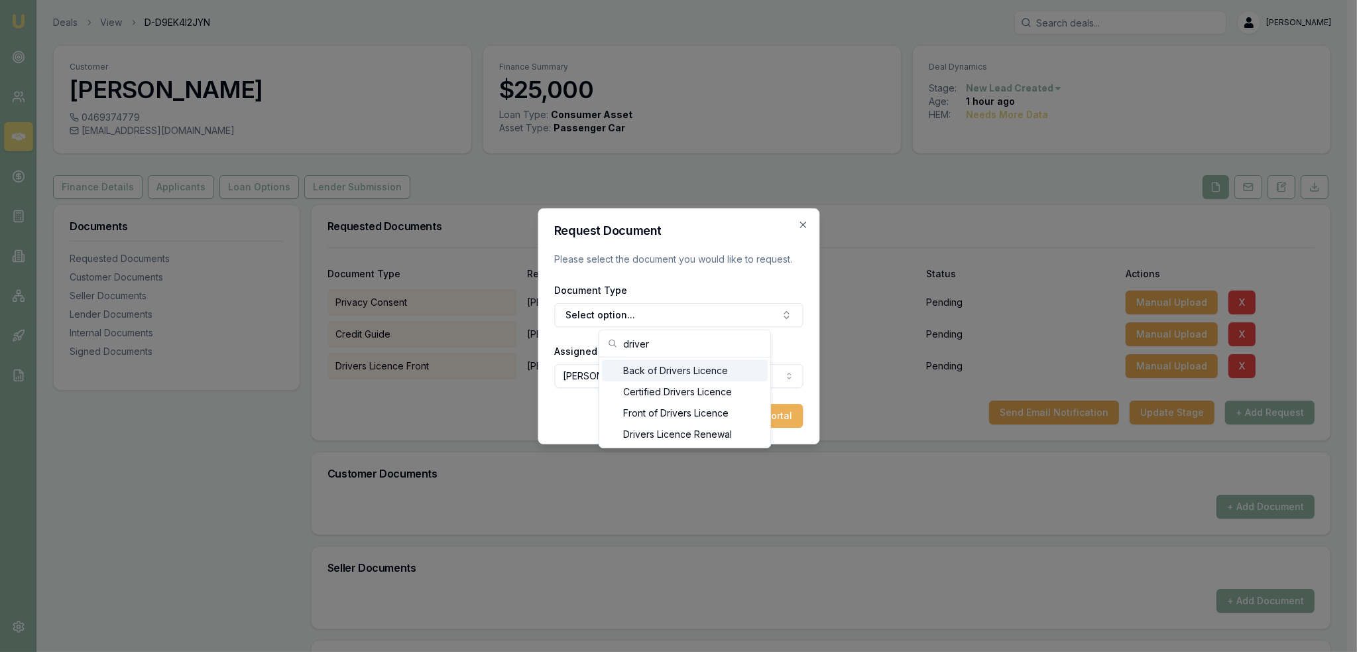
type input "driver"
click at [666, 371] on div "Back of Drivers Licence" at bounding box center [685, 370] width 166 height 21
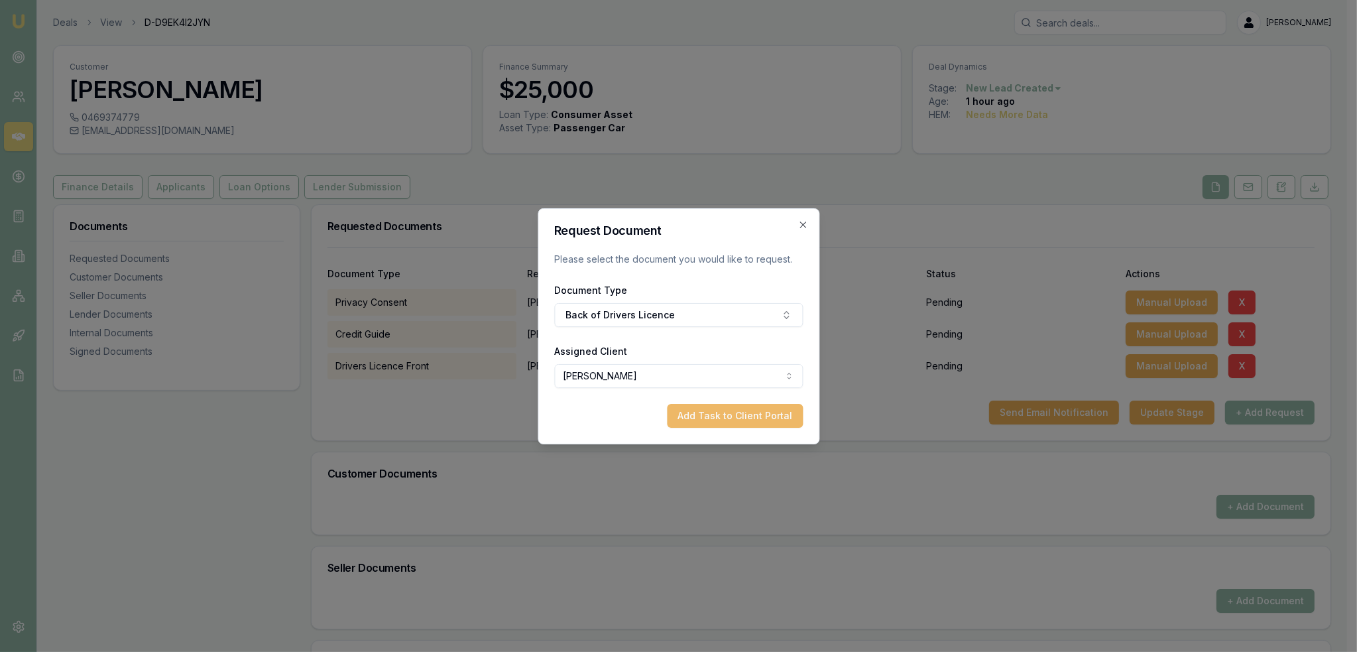
click at [759, 409] on button "Add Task to Client Portal" at bounding box center [735, 416] width 136 height 24
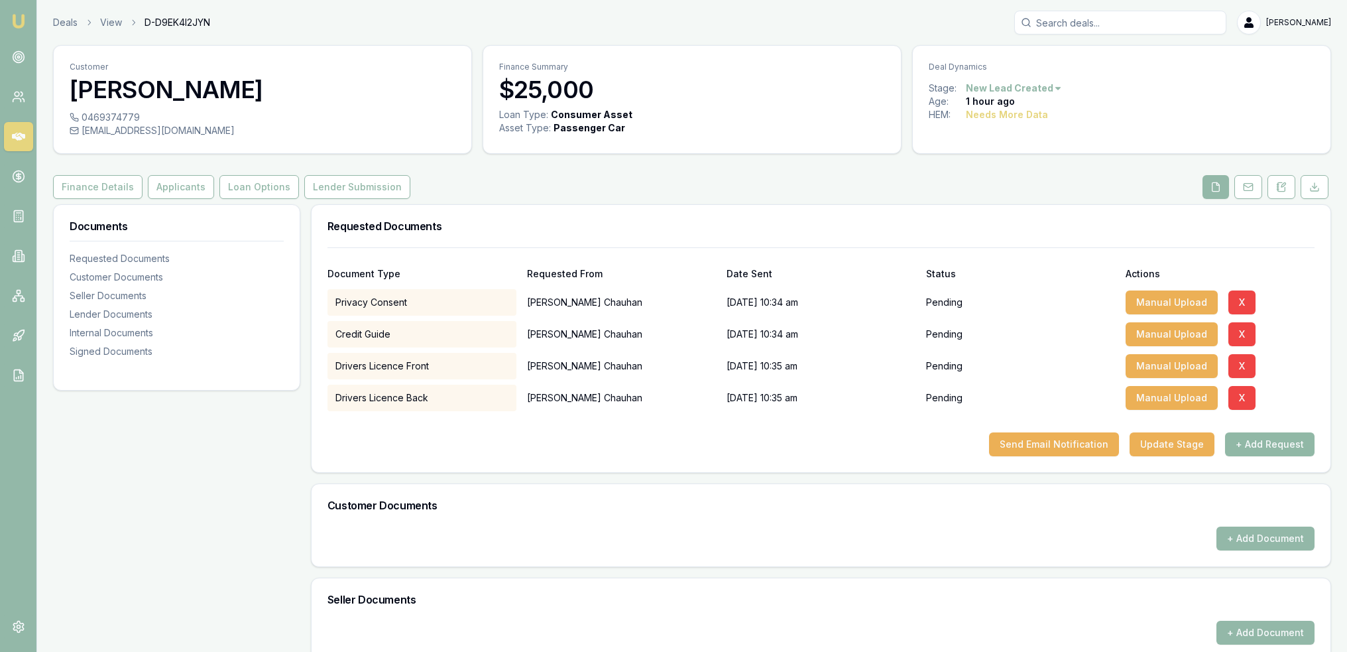
click at [1249, 434] on button "+ Add Request" at bounding box center [1270, 444] width 90 height 24
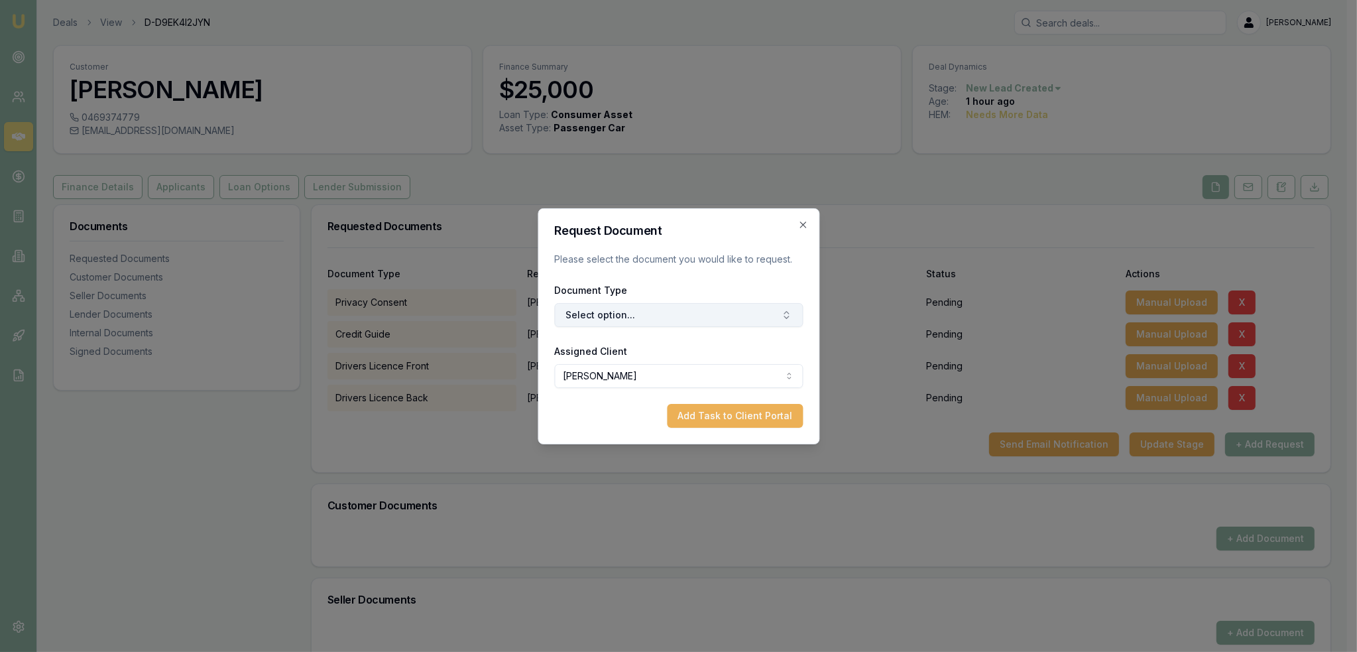
click at [660, 310] on button "Select option..." at bounding box center [678, 315] width 249 height 24
type input "medic"
drag, startPoint x: 664, startPoint y: 367, endPoint x: 715, endPoint y: 402, distance: 62.9
click at [666, 367] on div "Medicare Card" at bounding box center [685, 370] width 166 height 21
click at [733, 413] on button "Add Task to Client Portal" at bounding box center [735, 416] width 136 height 24
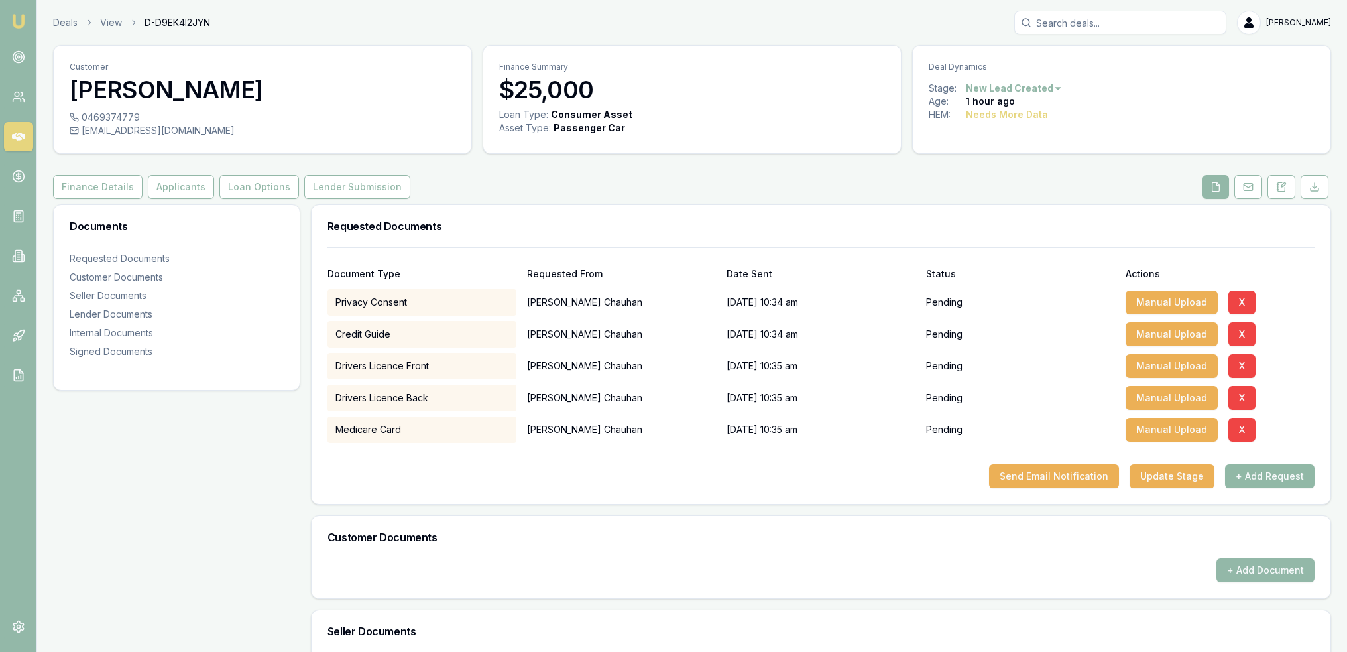
click at [1298, 478] on button "+ Add Request" at bounding box center [1270, 476] width 90 height 24
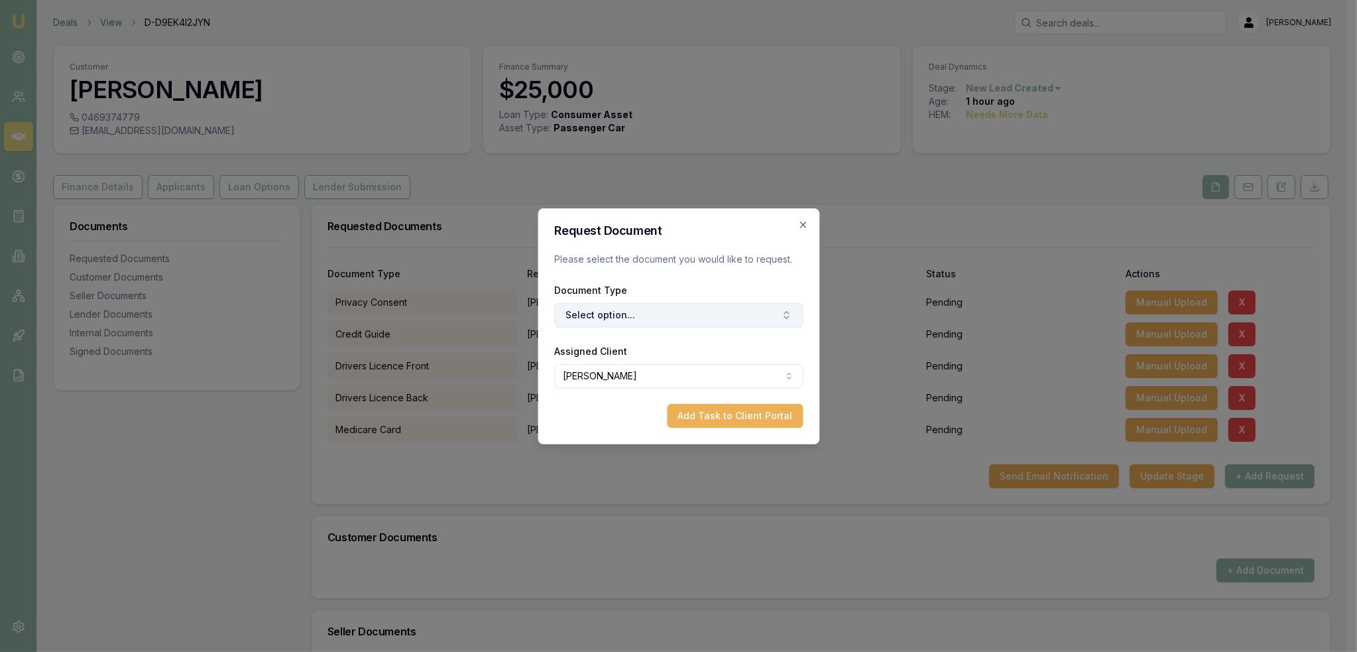
click at [676, 315] on button "Select option..." at bounding box center [678, 315] width 249 height 24
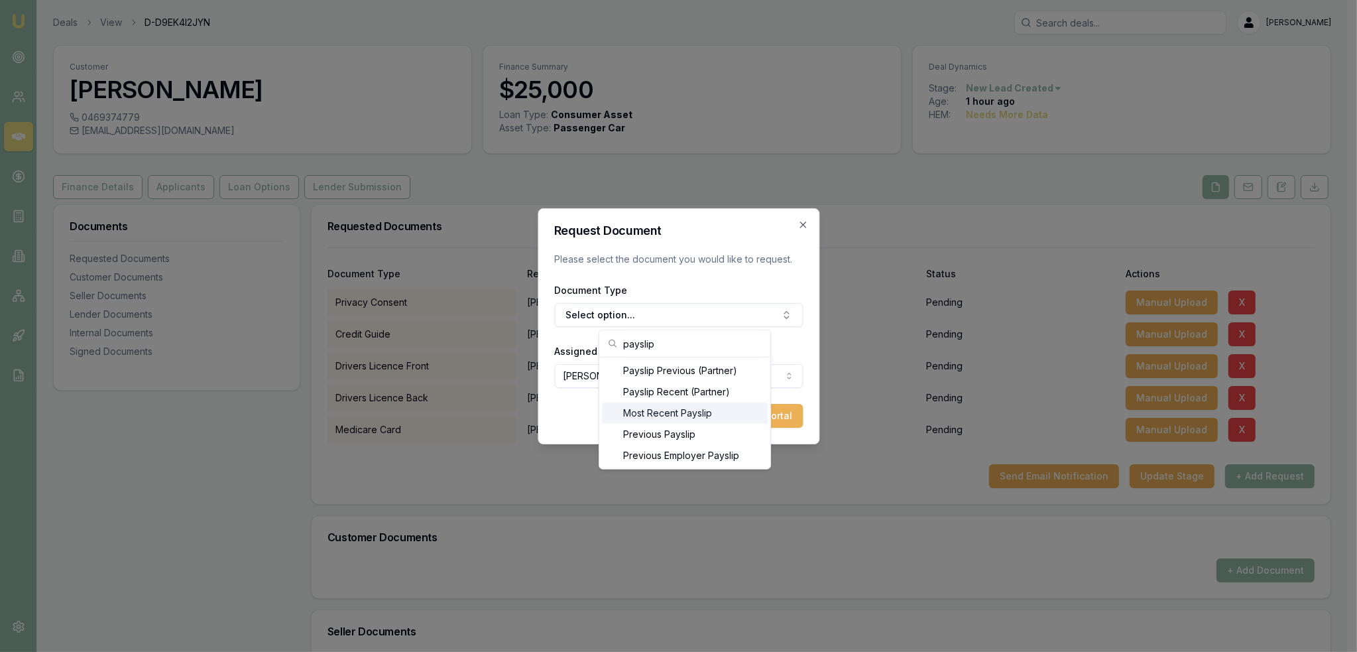
type input "payslip"
click at [653, 416] on div "Most Recent Payslip" at bounding box center [685, 412] width 166 height 21
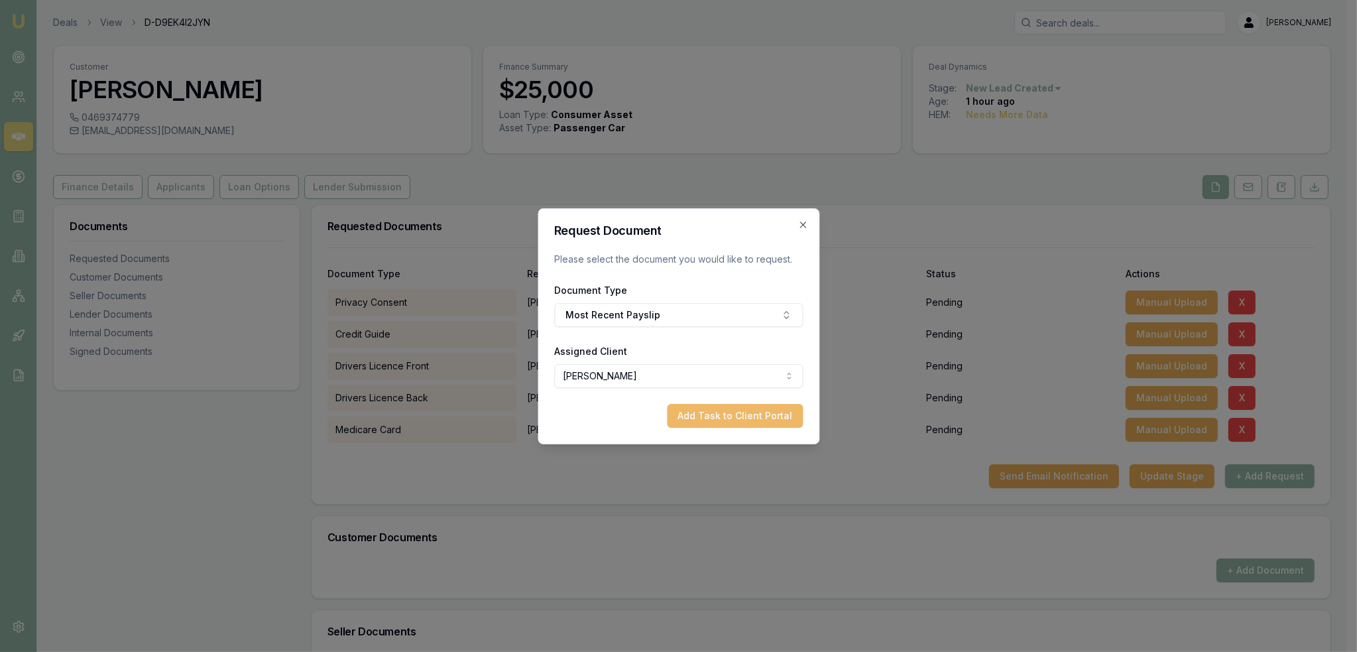
click at [743, 418] on button "Add Task to Client Portal" at bounding box center [735, 416] width 136 height 24
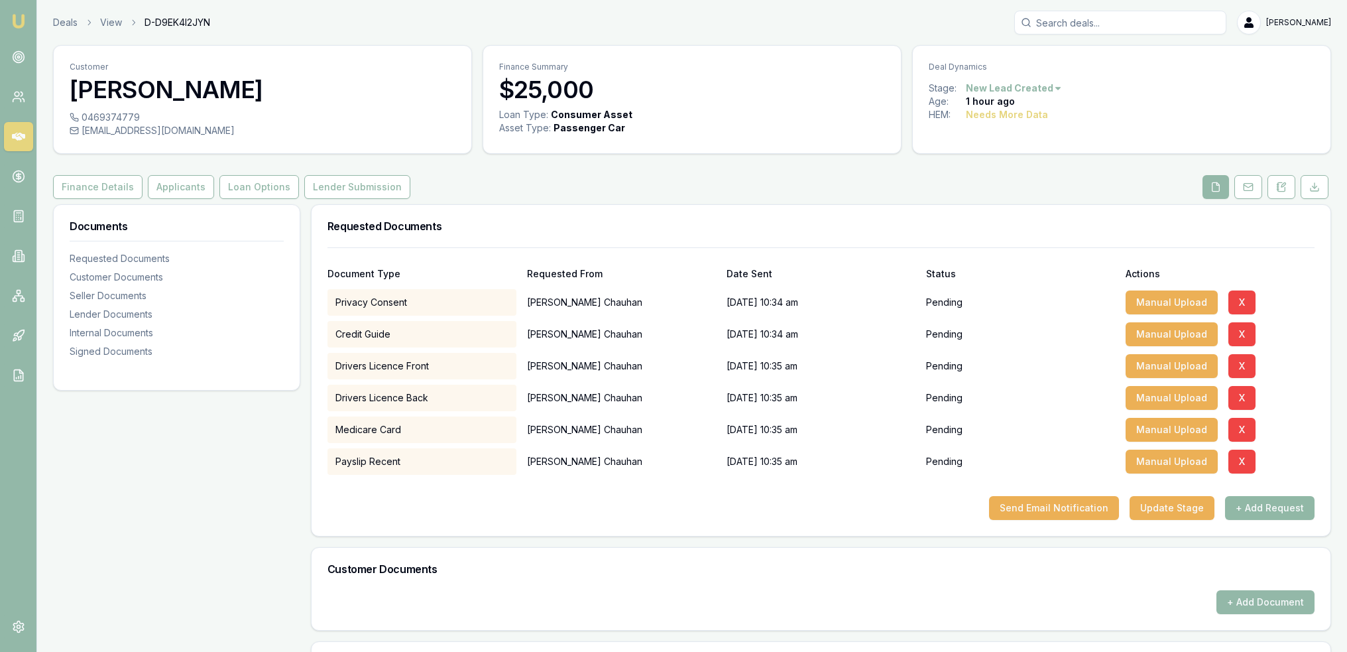
click at [1264, 506] on button "+ Add Request" at bounding box center [1270, 508] width 90 height 24
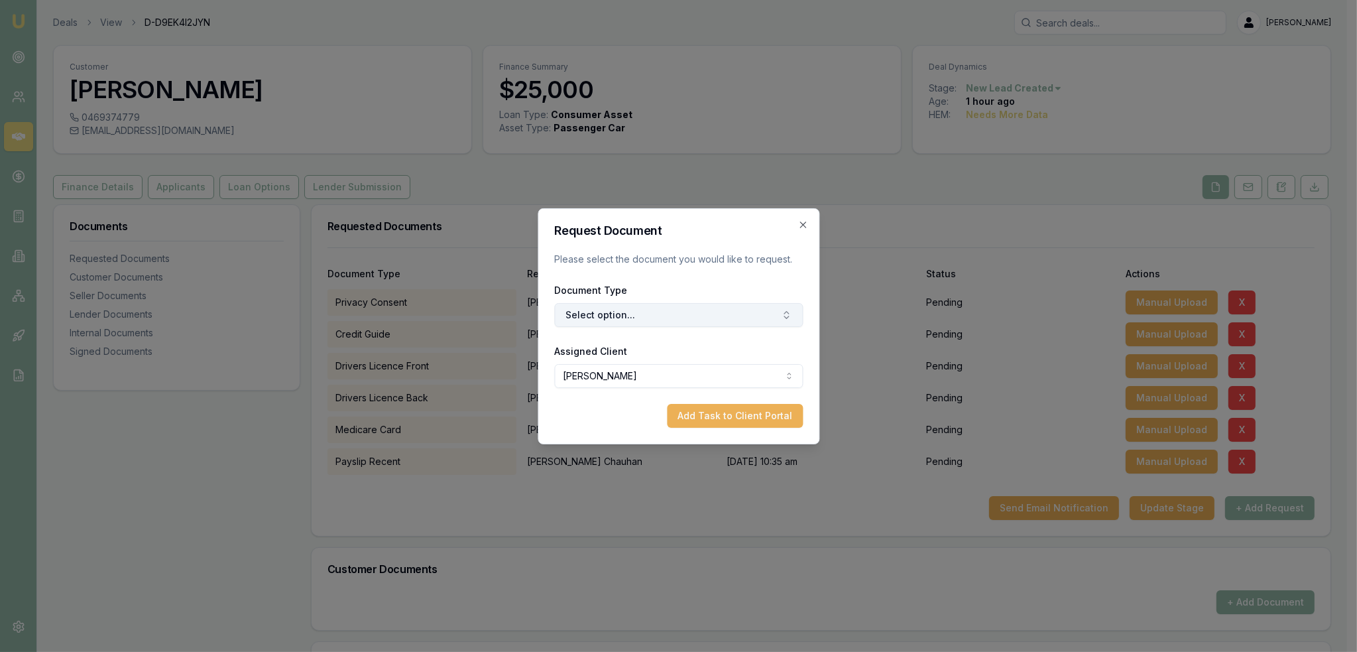
click at [631, 318] on button "Select option..." at bounding box center [678, 315] width 249 height 24
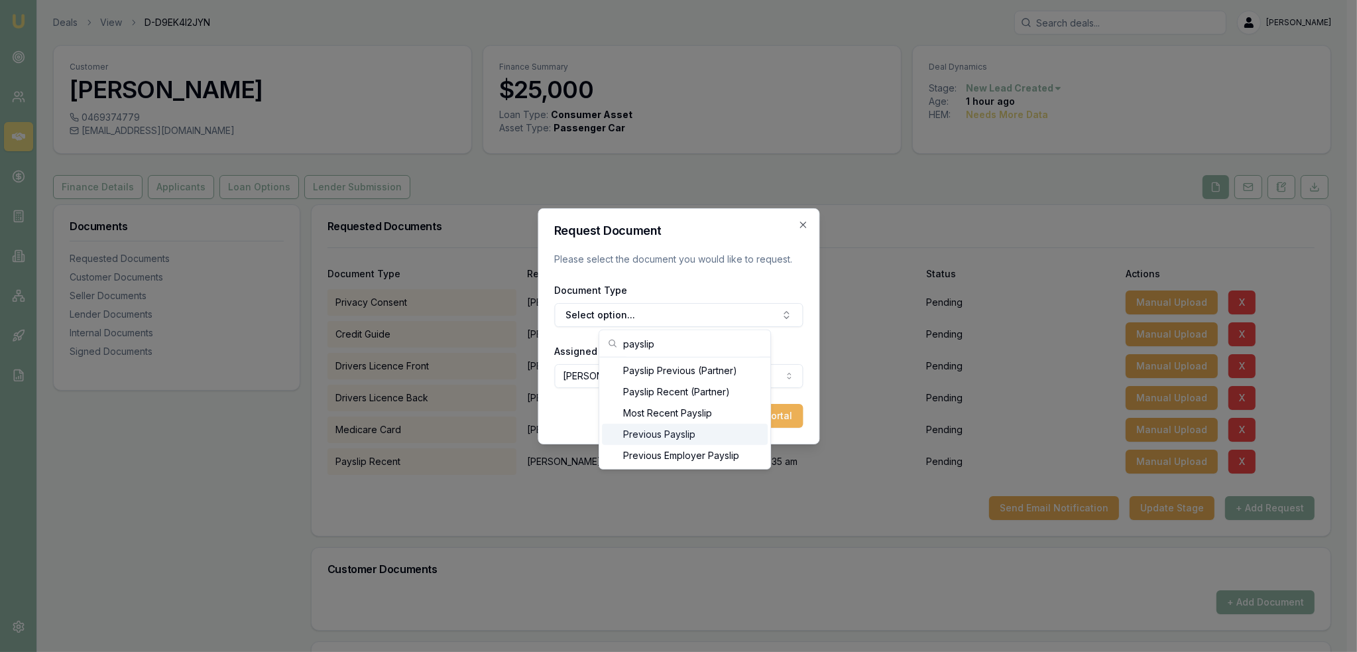
type input "payslip"
drag, startPoint x: 654, startPoint y: 434, endPoint x: 692, endPoint y: 429, distance: 38.7
click at [654, 434] on div "Previous Payslip" at bounding box center [685, 434] width 166 height 21
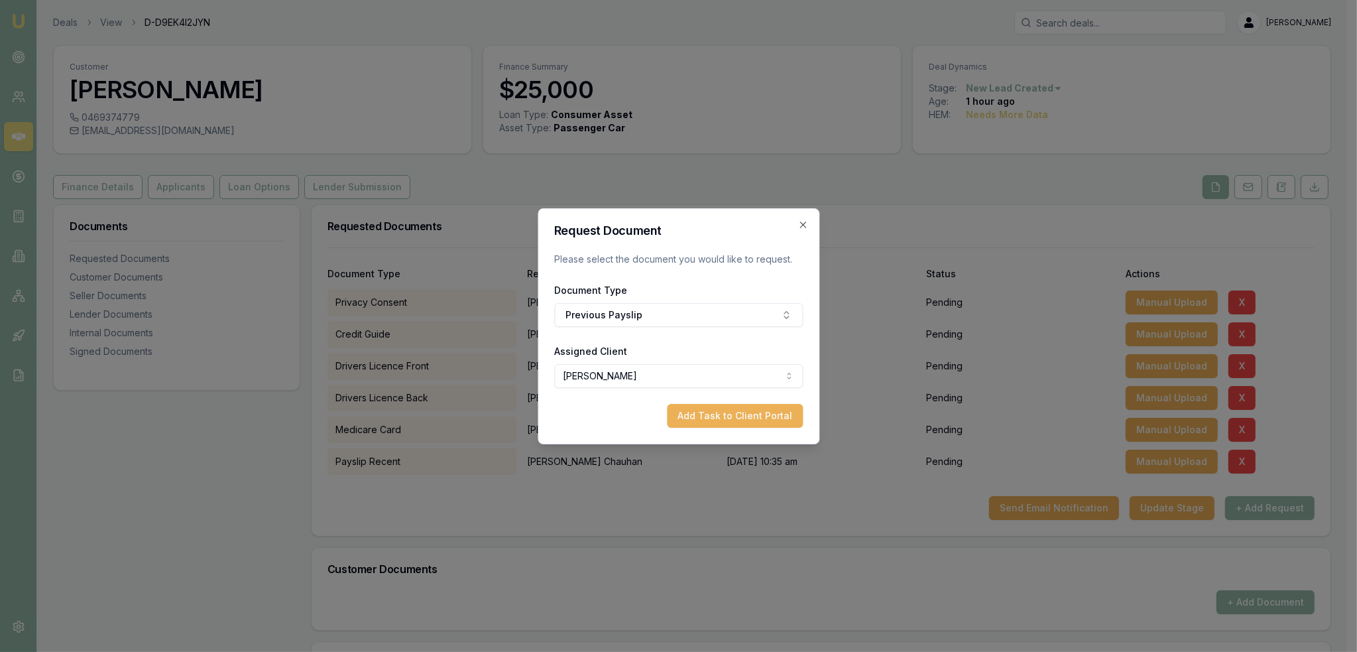
click at [751, 418] on button "Add Task to Client Portal" at bounding box center [735, 416] width 136 height 24
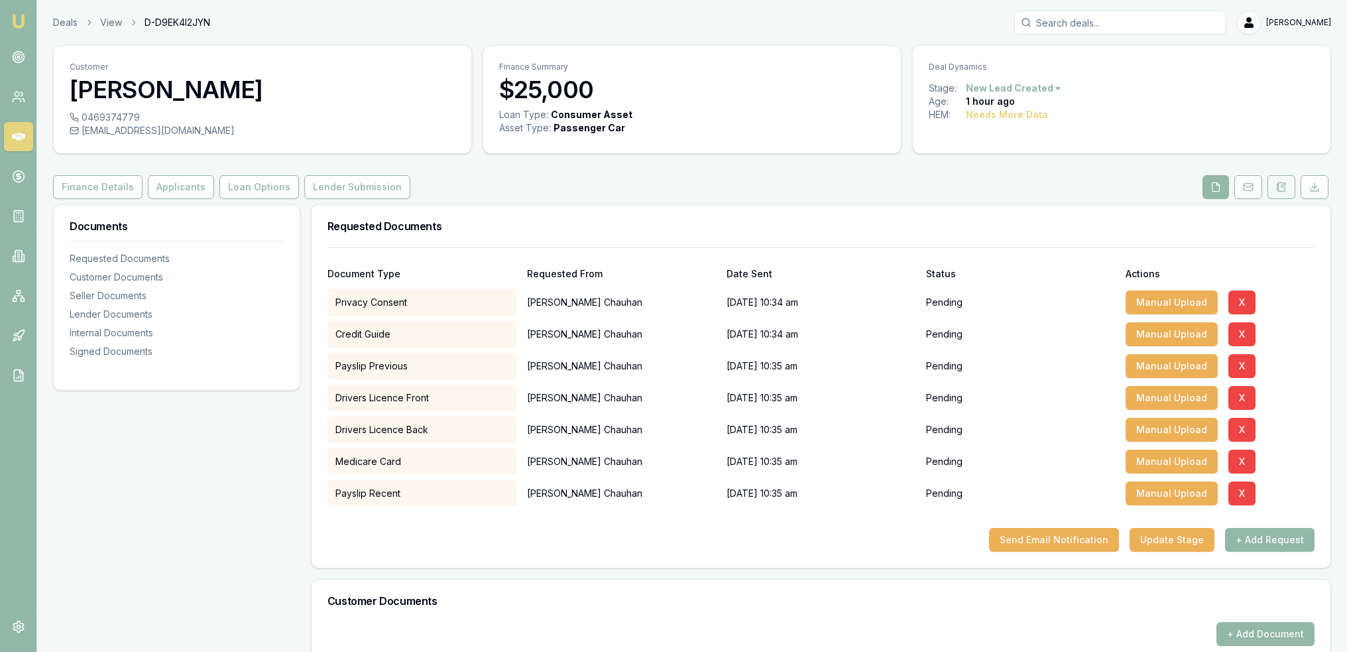
click at [1284, 187] on icon at bounding box center [1281, 187] width 11 height 11
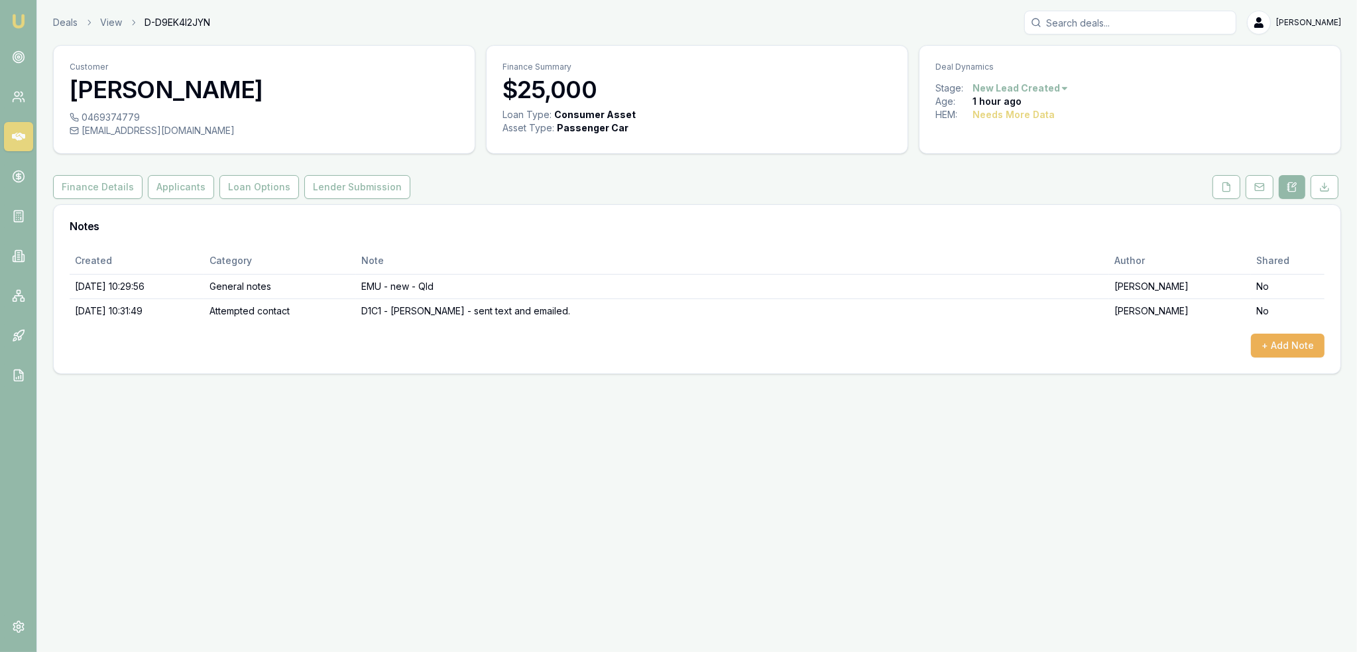
click at [15, 17] on img at bounding box center [19, 21] width 16 height 16
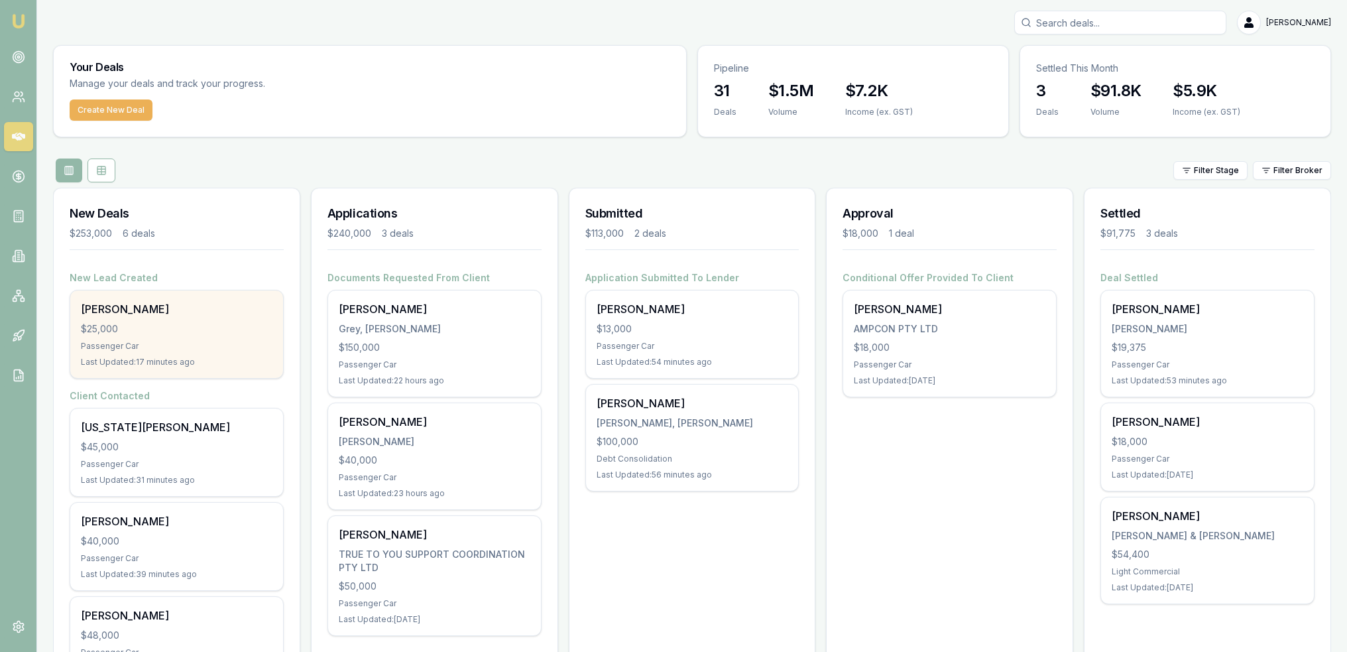
click at [164, 358] on div "Last Updated: 17 minutes ago" at bounding box center [177, 362] width 192 height 11
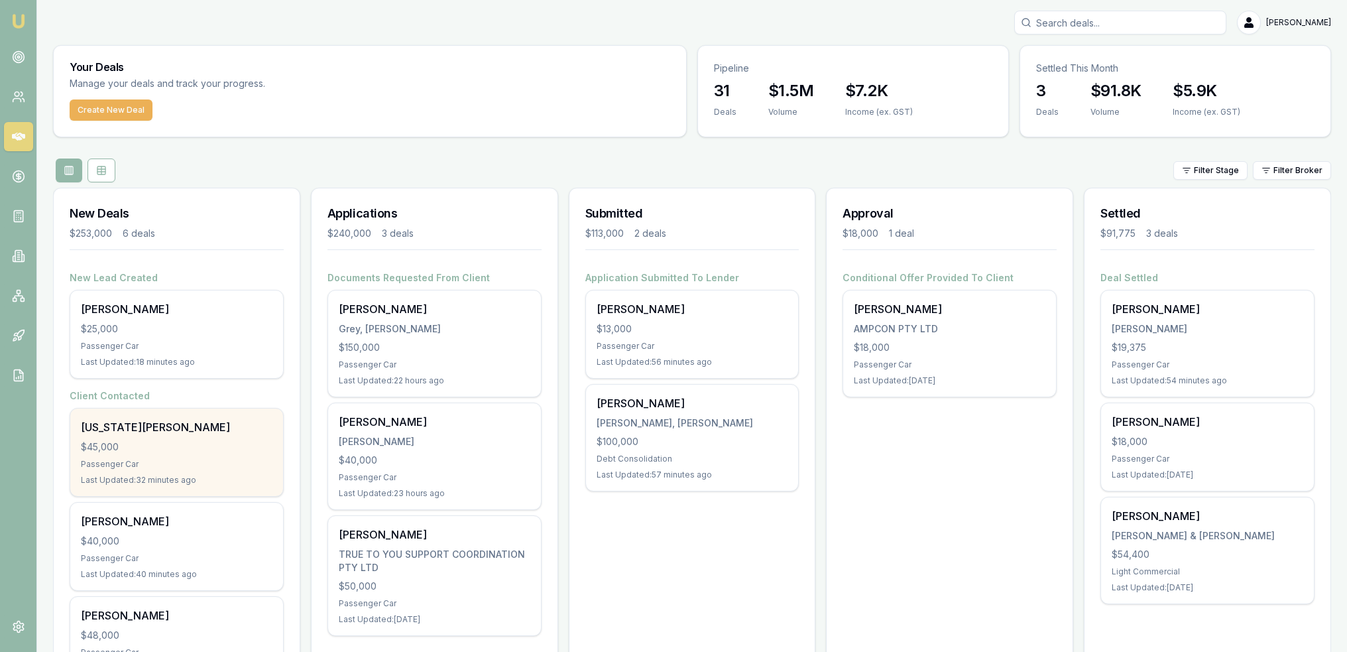
click at [130, 424] on div "[US_STATE][PERSON_NAME]" at bounding box center [177, 427] width 192 height 16
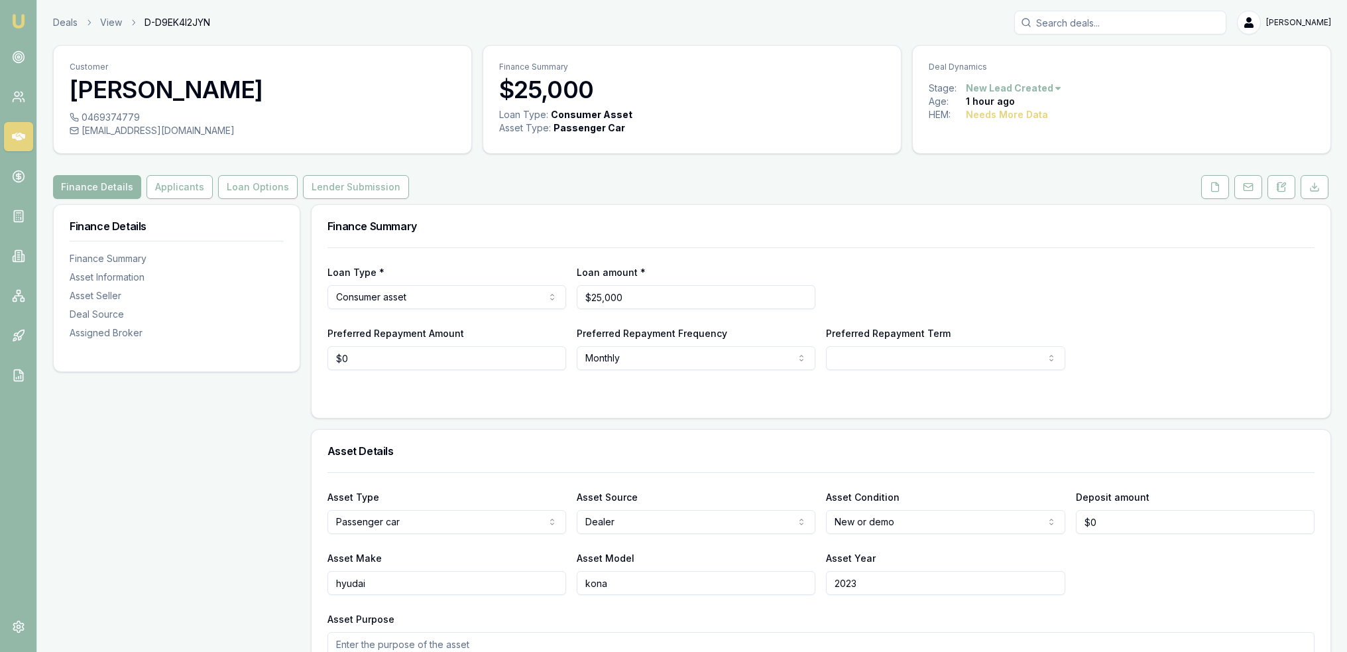
click at [23, 19] on img at bounding box center [19, 21] width 16 height 16
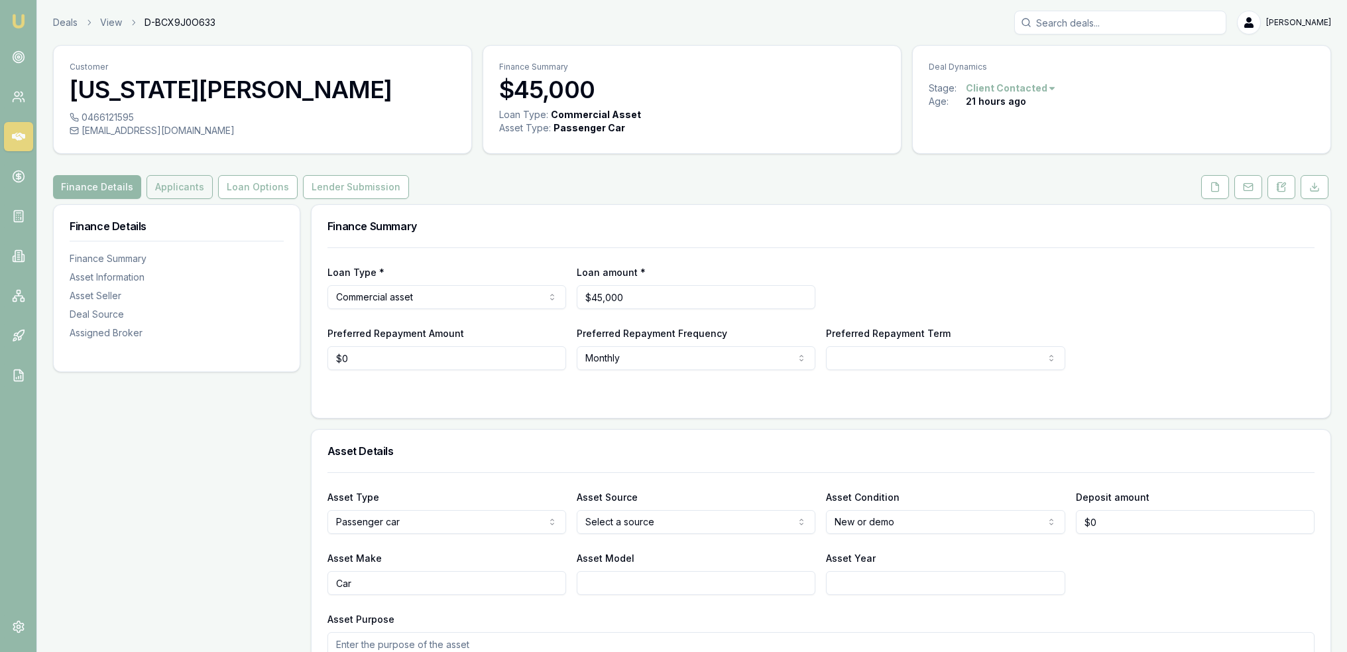
click at [181, 190] on button "Applicants" at bounding box center [180, 187] width 66 height 24
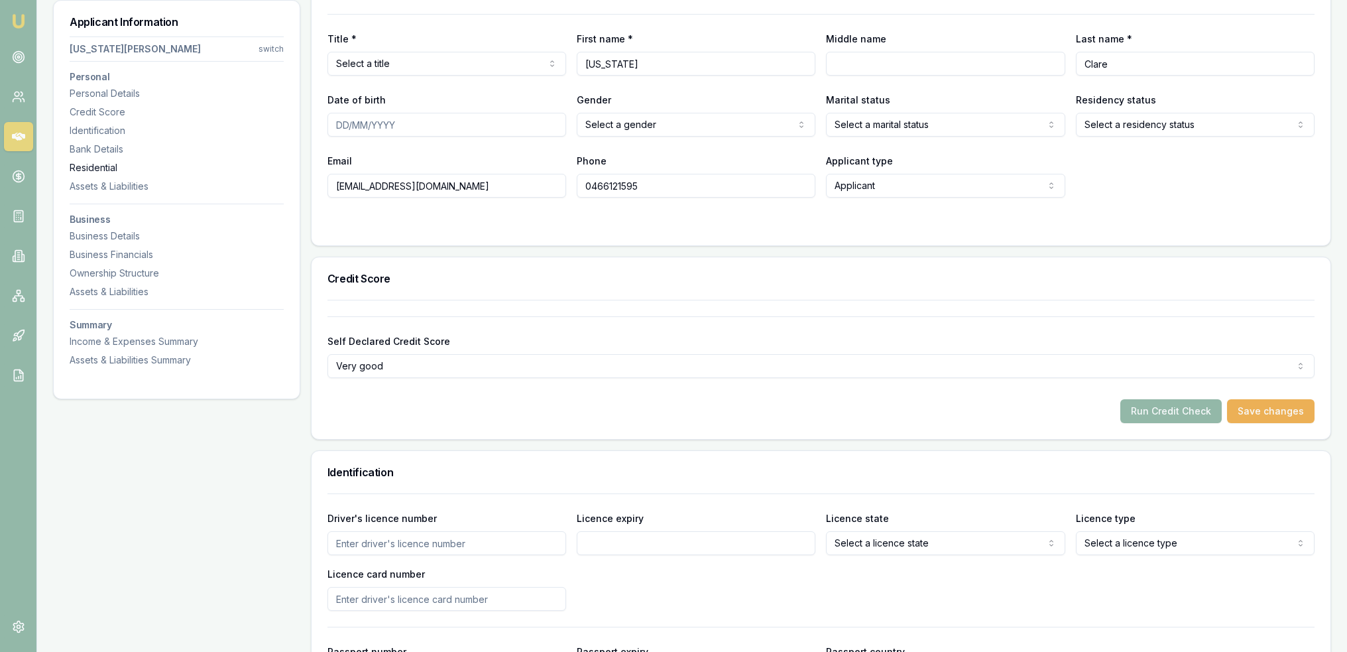
scroll to position [154, 0]
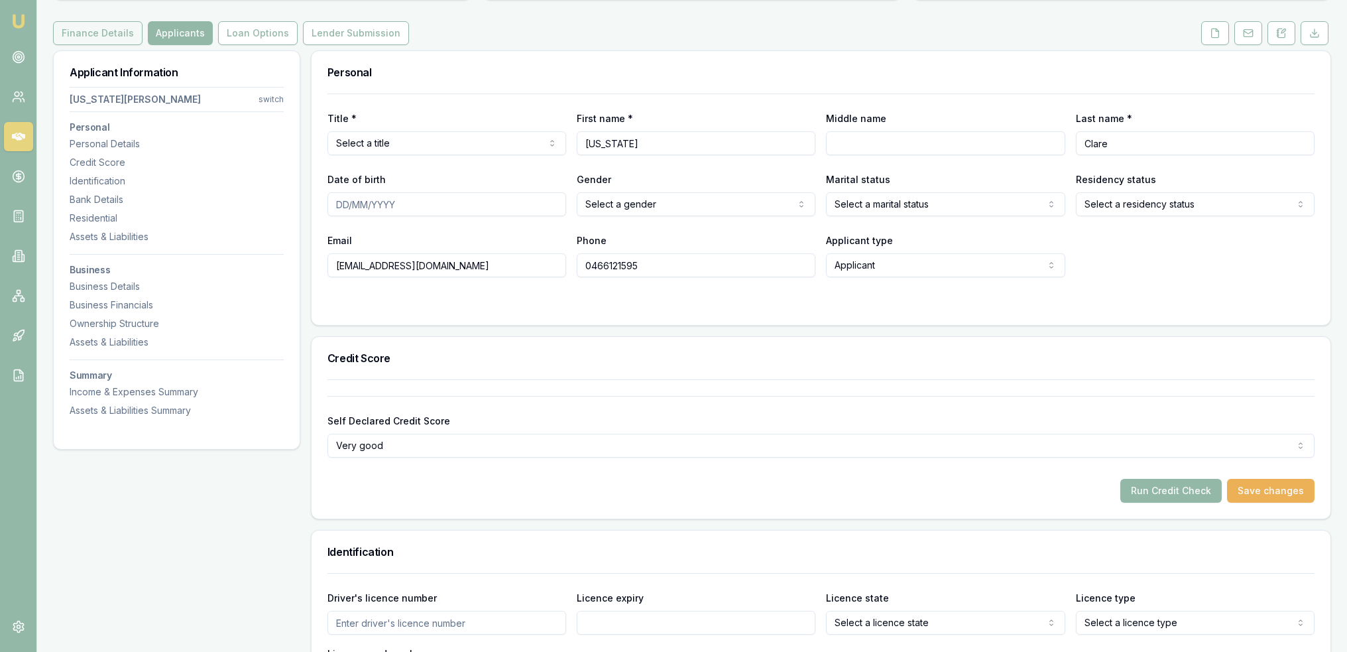
click at [91, 37] on button "Finance Details" at bounding box center [98, 33] width 90 height 24
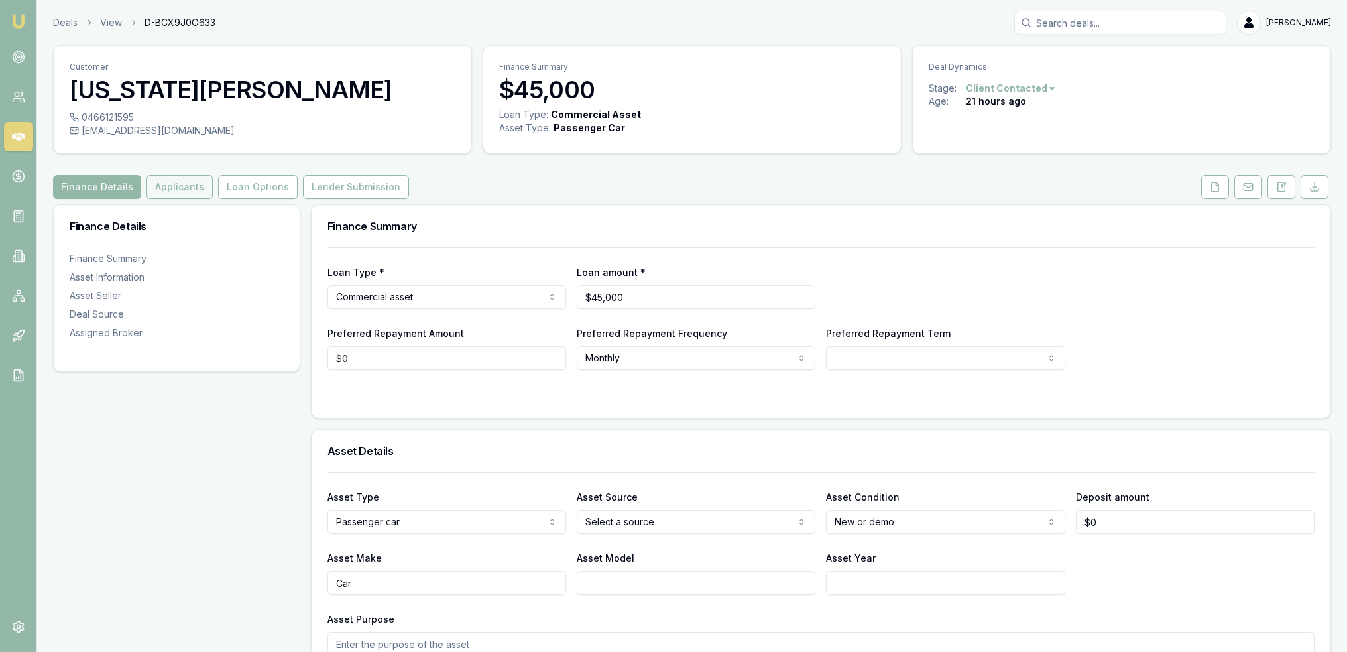
click at [186, 194] on button "Applicants" at bounding box center [180, 187] width 66 height 24
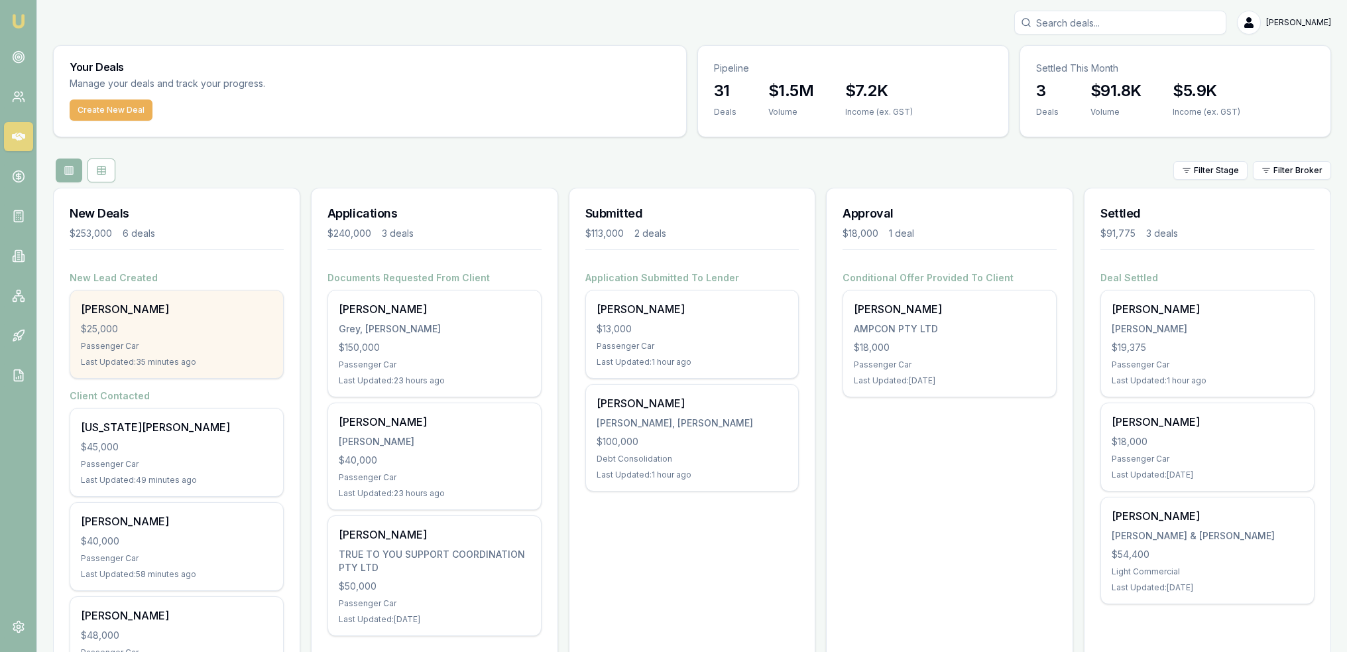
click at [165, 330] on div "$25,000" at bounding box center [177, 328] width 192 height 13
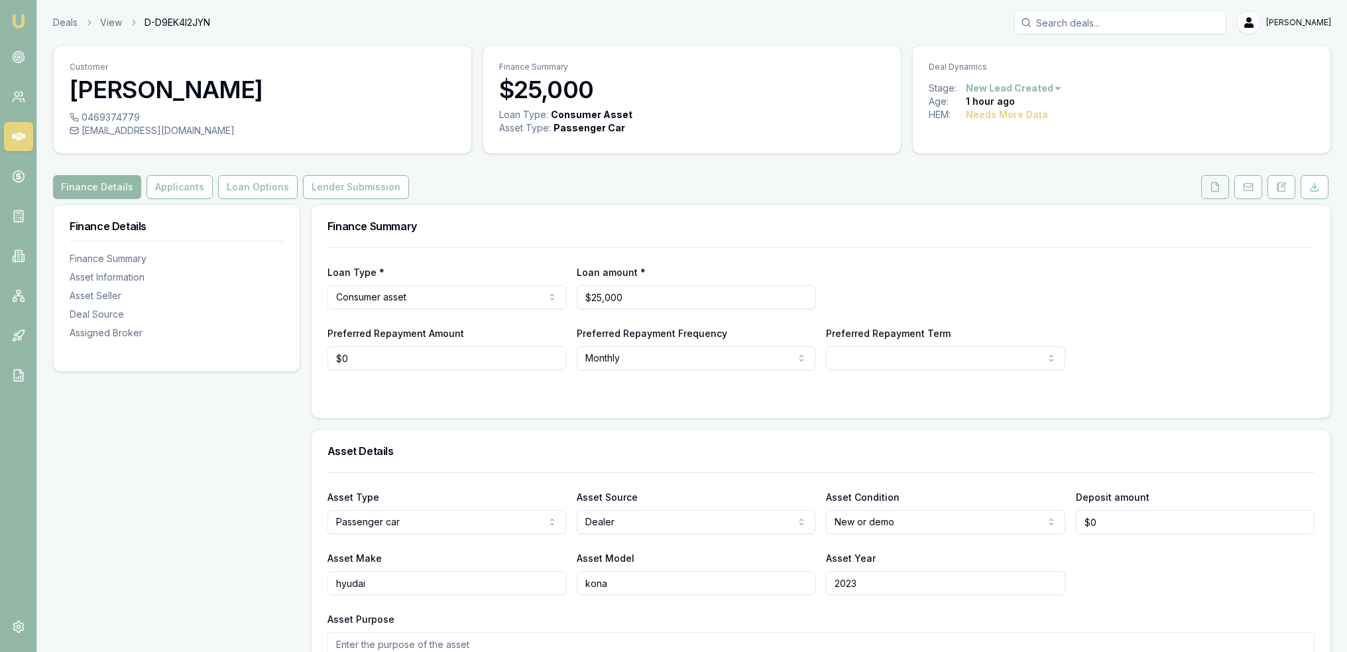
click at [1210, 186] on button at bounding box center [1216, 187] width 28 height 24
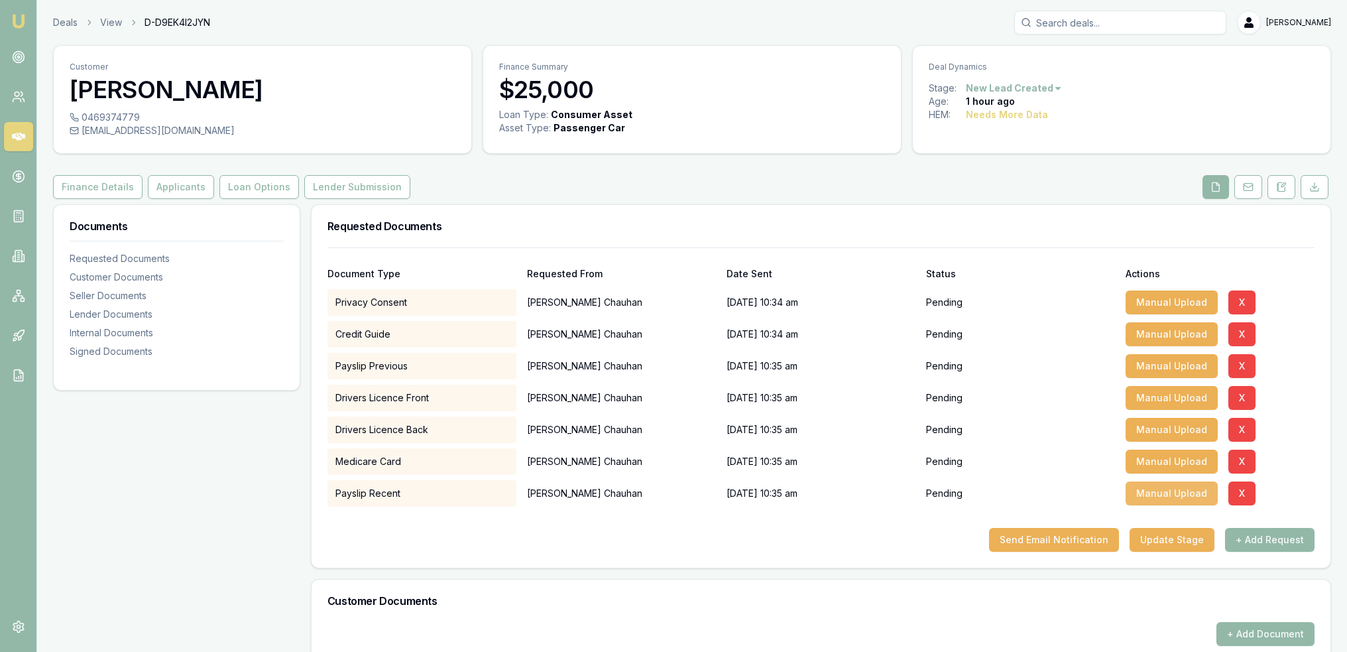
click at [1154, 494] on button "Manual Upload" at bounding box center [1172, 493] width 92 height 24
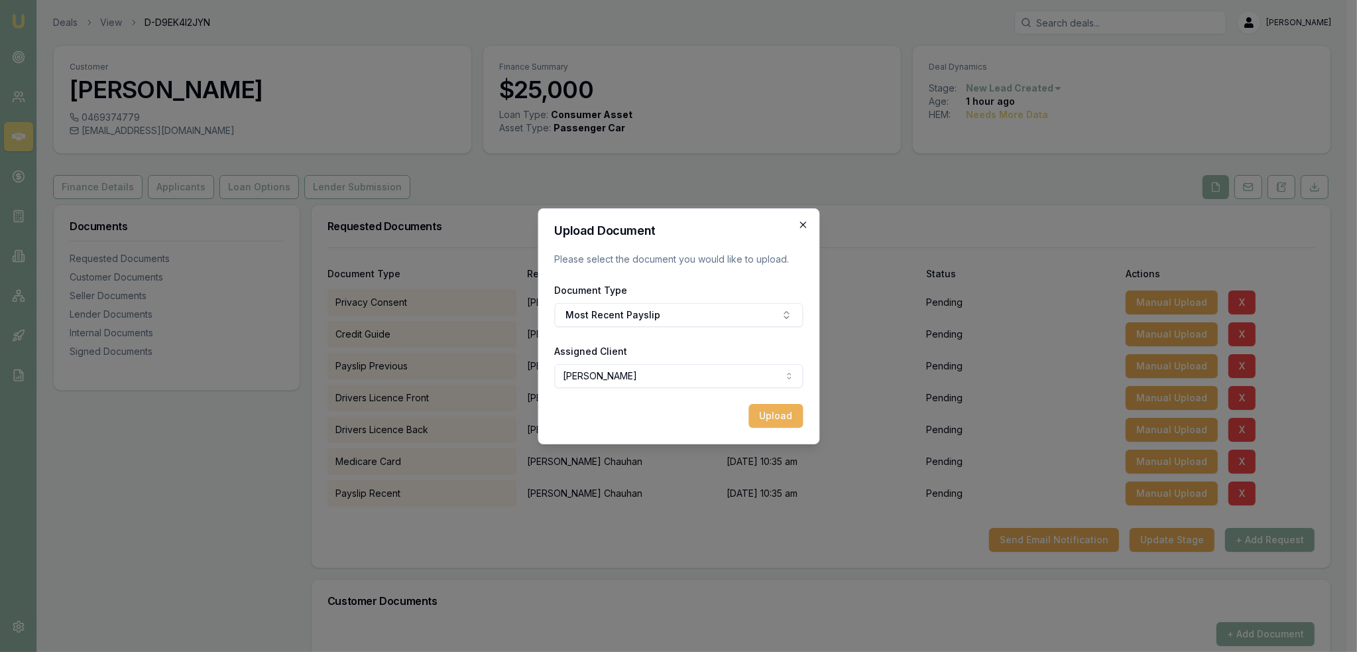
click at [804, 225] on icon "button" at bounding box center [803, 224] width 11 height 11
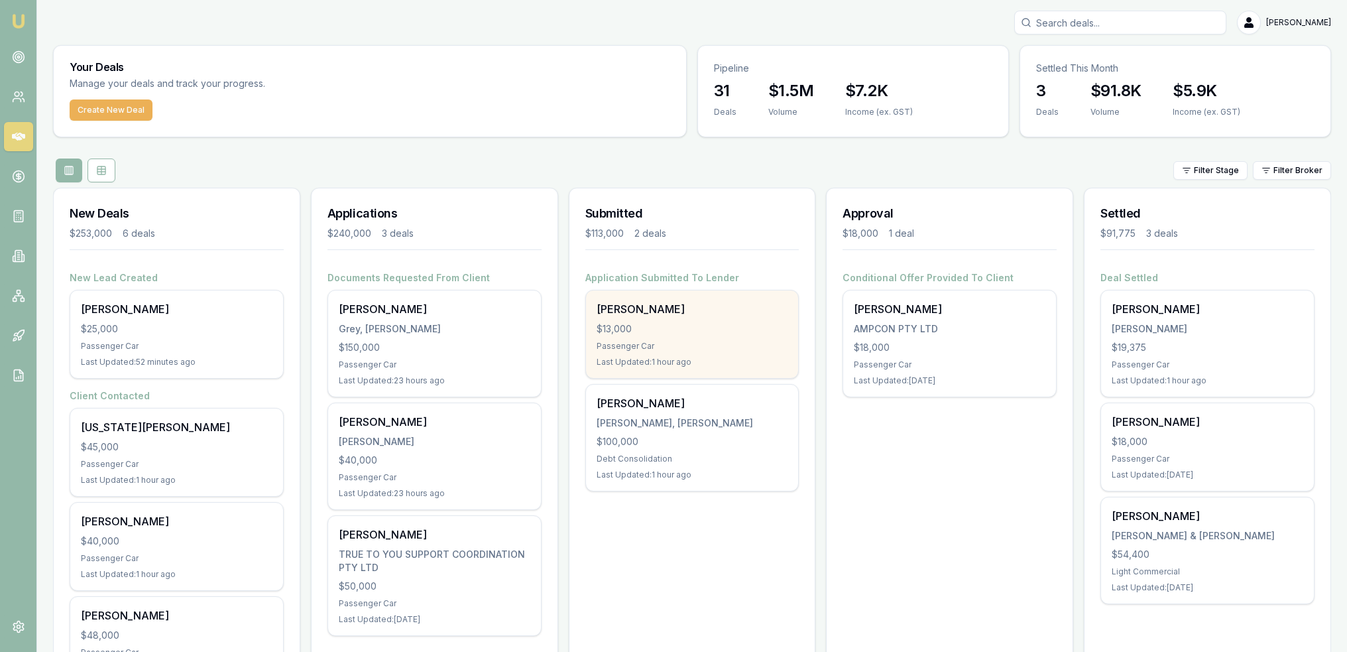
click at [671, 337] on div "[PERSON_NAME] $13,000 Passenger Car Last Updated: 1 hour ago" at bounding box center [692, 334] width 213 height 88
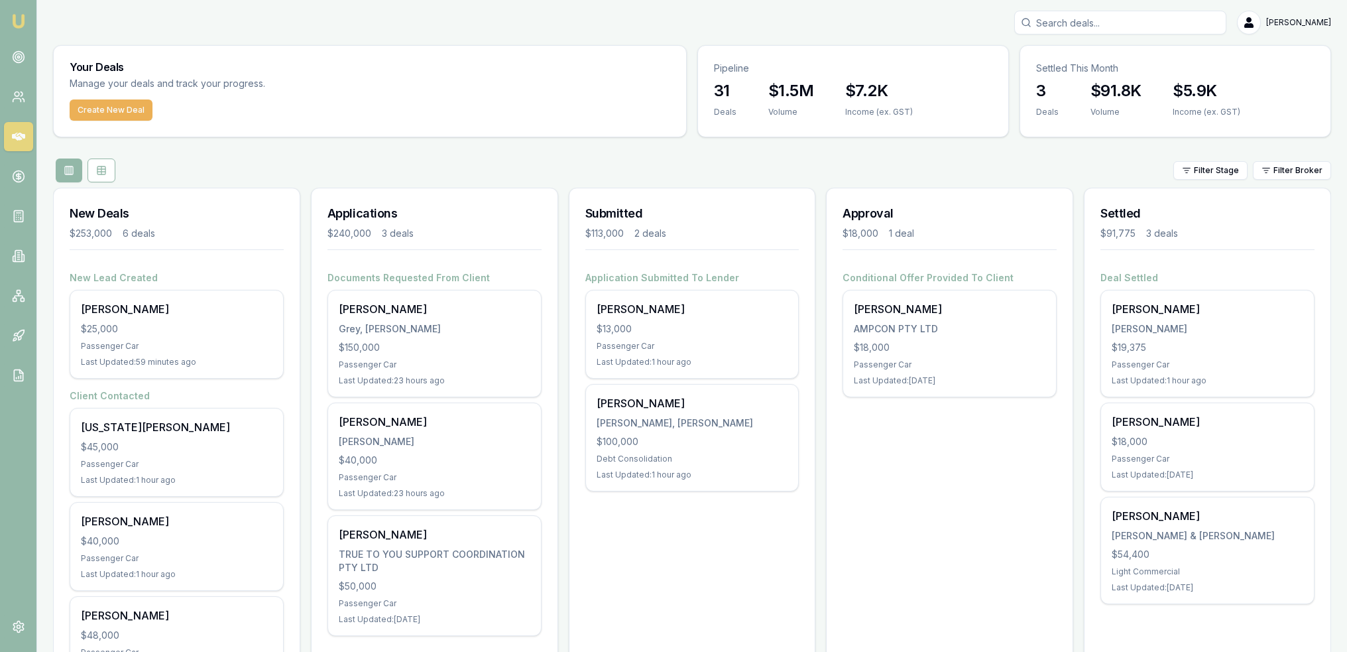
click at [21, 17] on img at bounding box center [19, 21] width 16 height 16
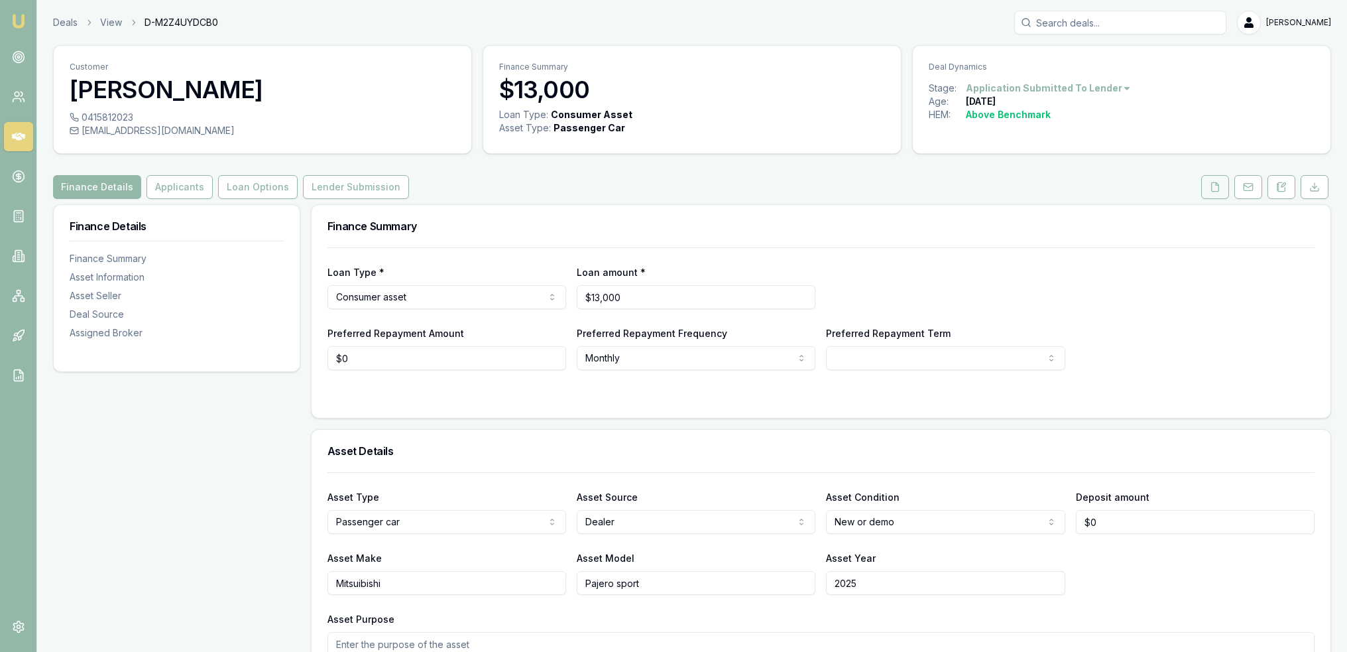
click at [1215, 186] on icon at bounding box center [1215, 187] width 11 height 11
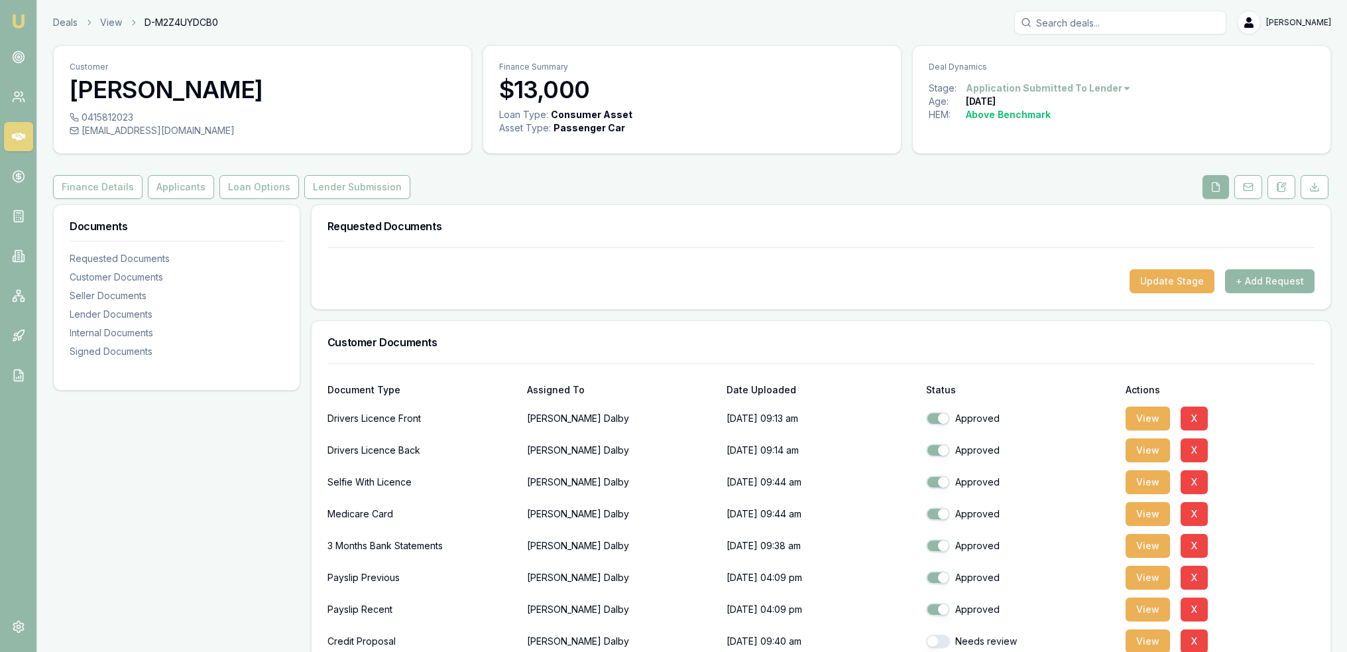
scroll to position [265, 0]
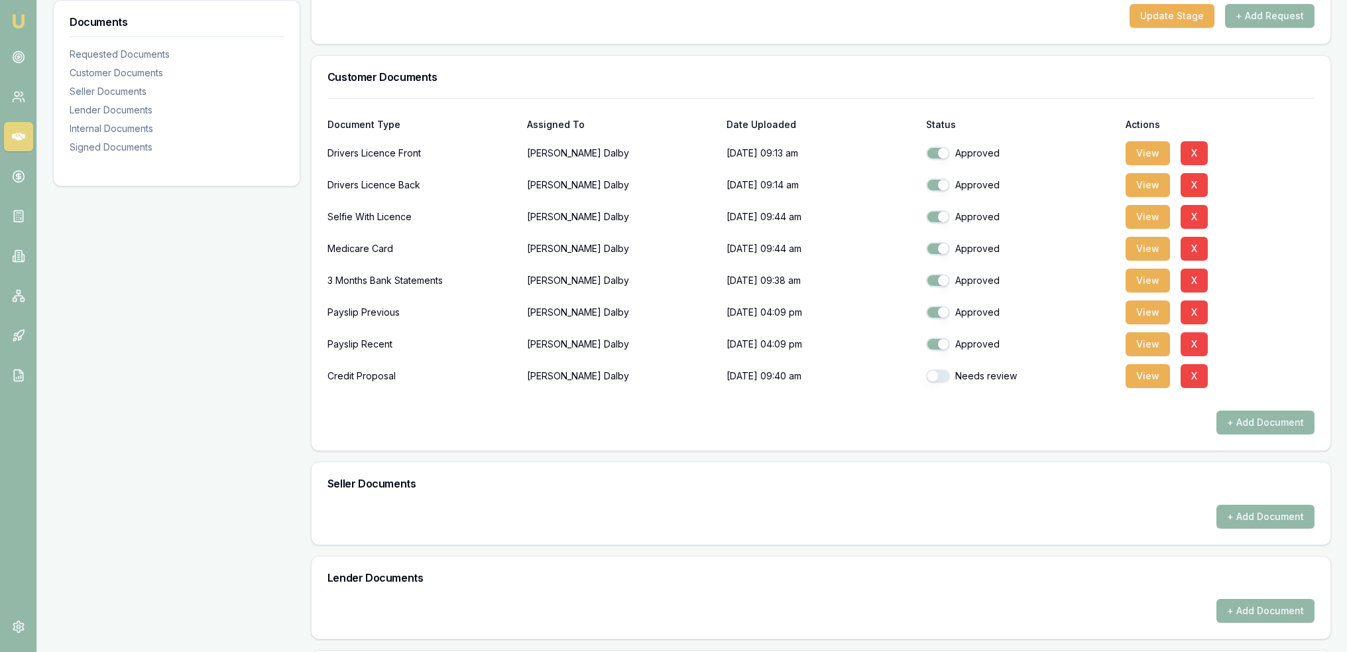
click at [944, 375] on button "button" at bounding box center [938, 375] width 24 height 13
checkbox input "true"
click at [1139, 281] on button "View" at bounding box center [1148, 281] width 44 height 24
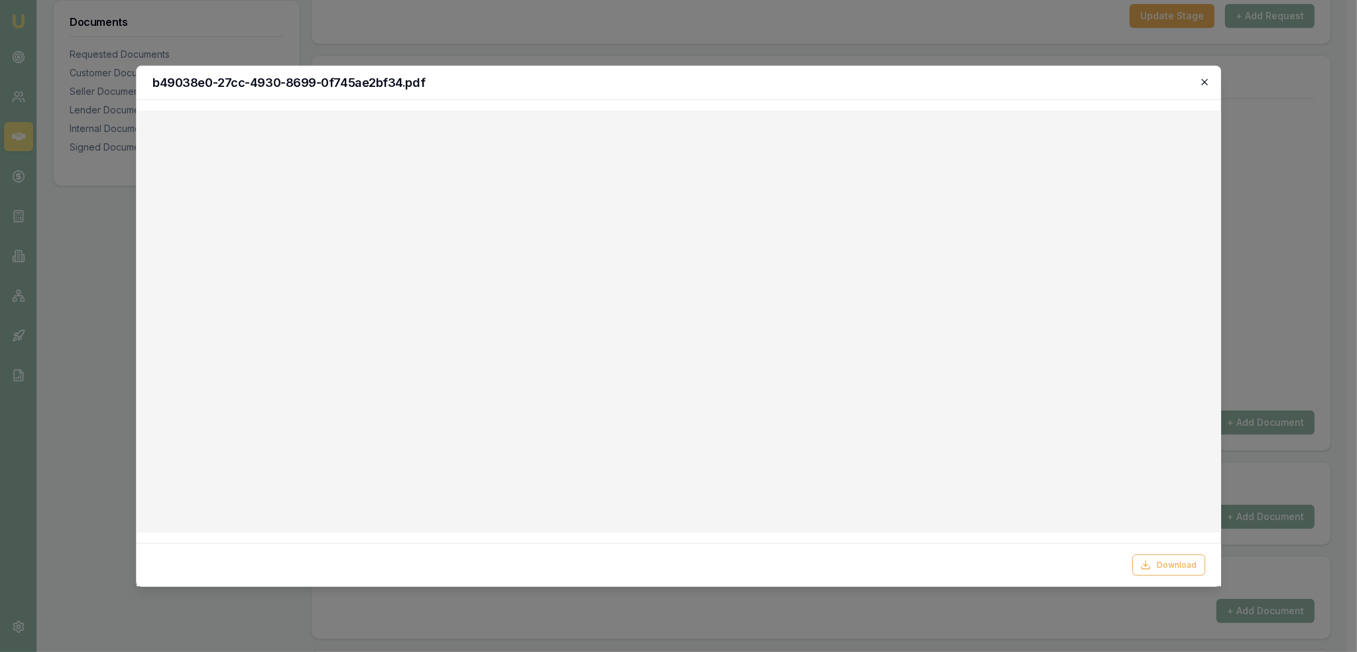
click at [1202, 79] on icon "button" at bounding box center [1205, 82] width 6 height 6
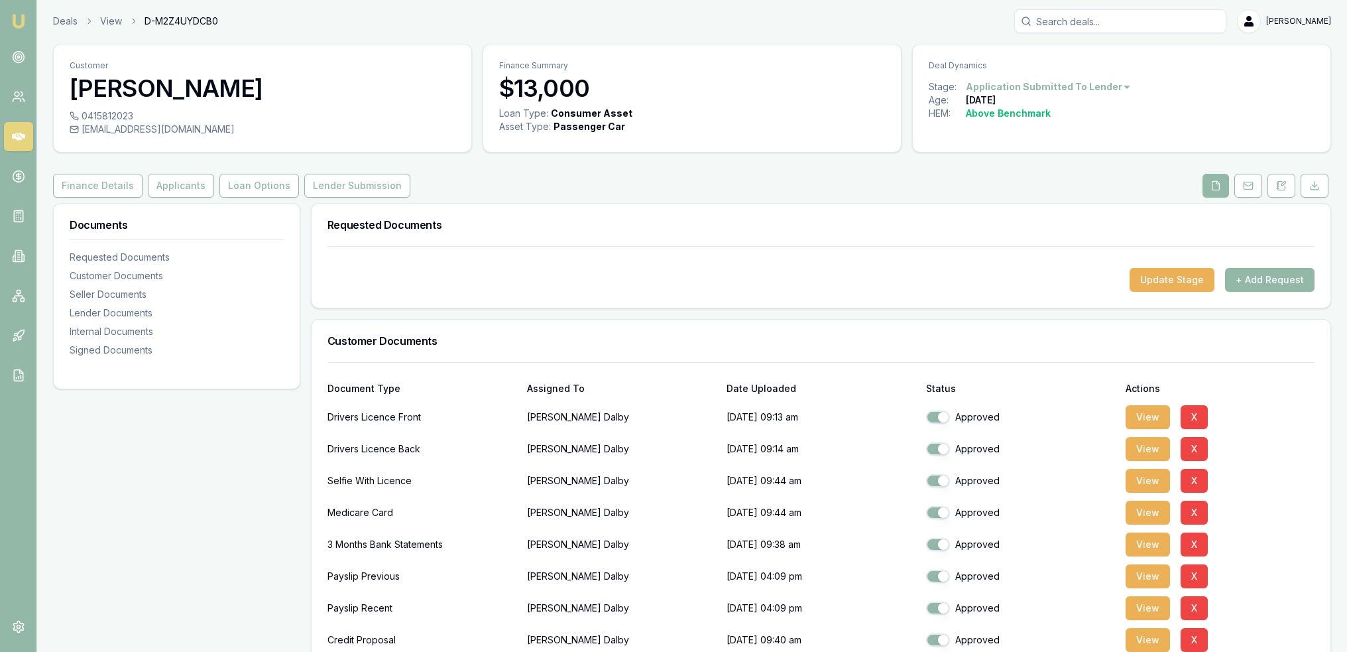
scroll to position [0, 0]
drag, startPoint x: 1288, startPoint y: 185, endPoint x: 1154, endPoint y: 235, distance: 142.9
click at [1288, 185] on button at bounding box center [1282, 187] width 28 height 24
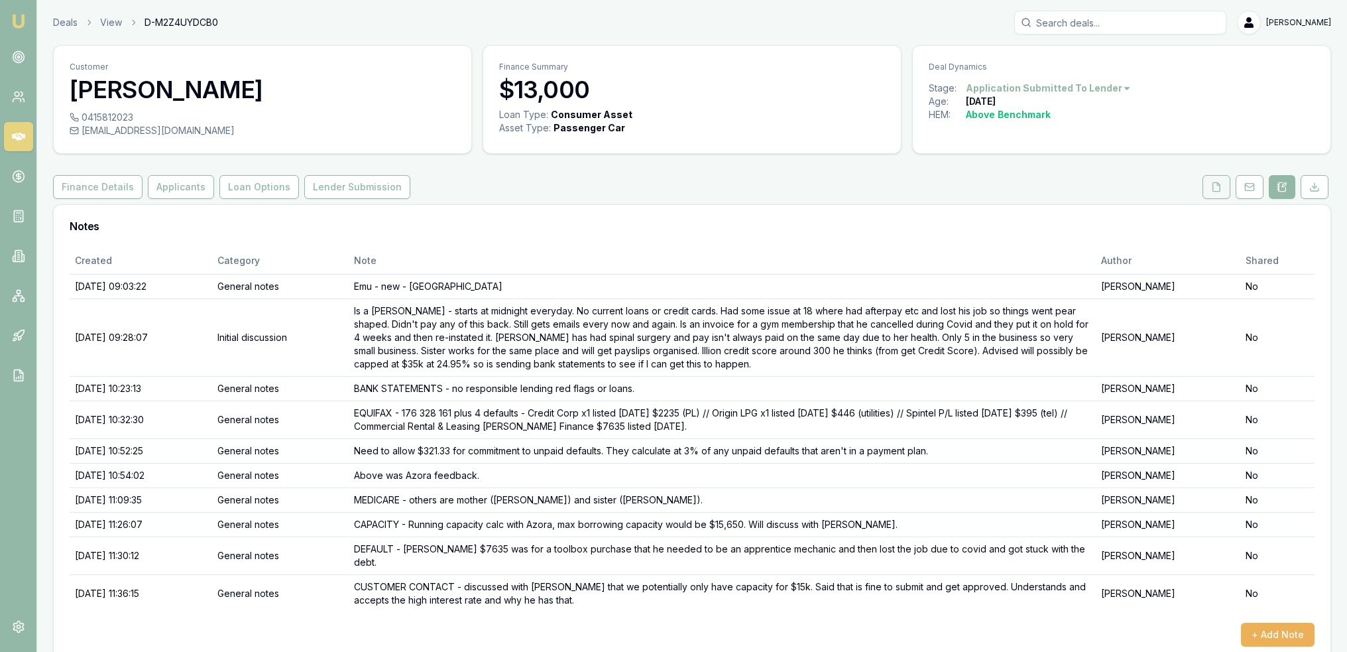
click at [1220, 185] on icon at bounding box center [1216, 186] width 7 height 9
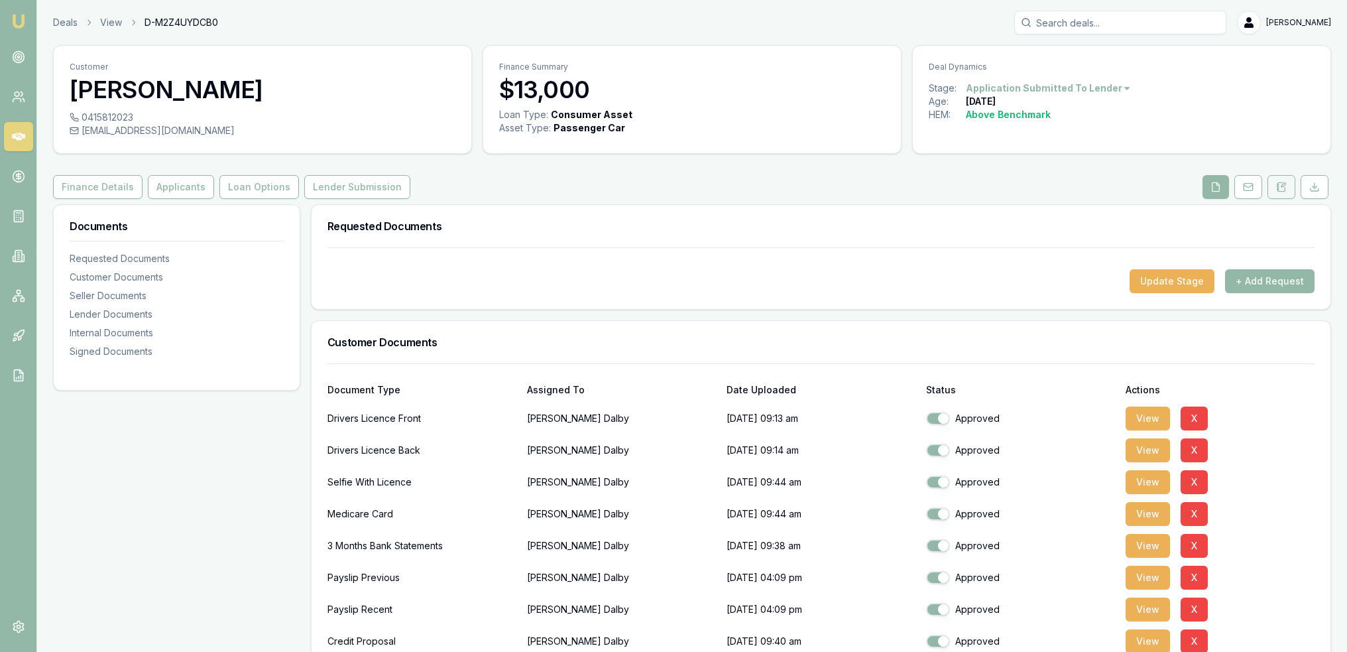
click at [1287, 187] on button at bounding box center [1282, 187] width 28 height 24
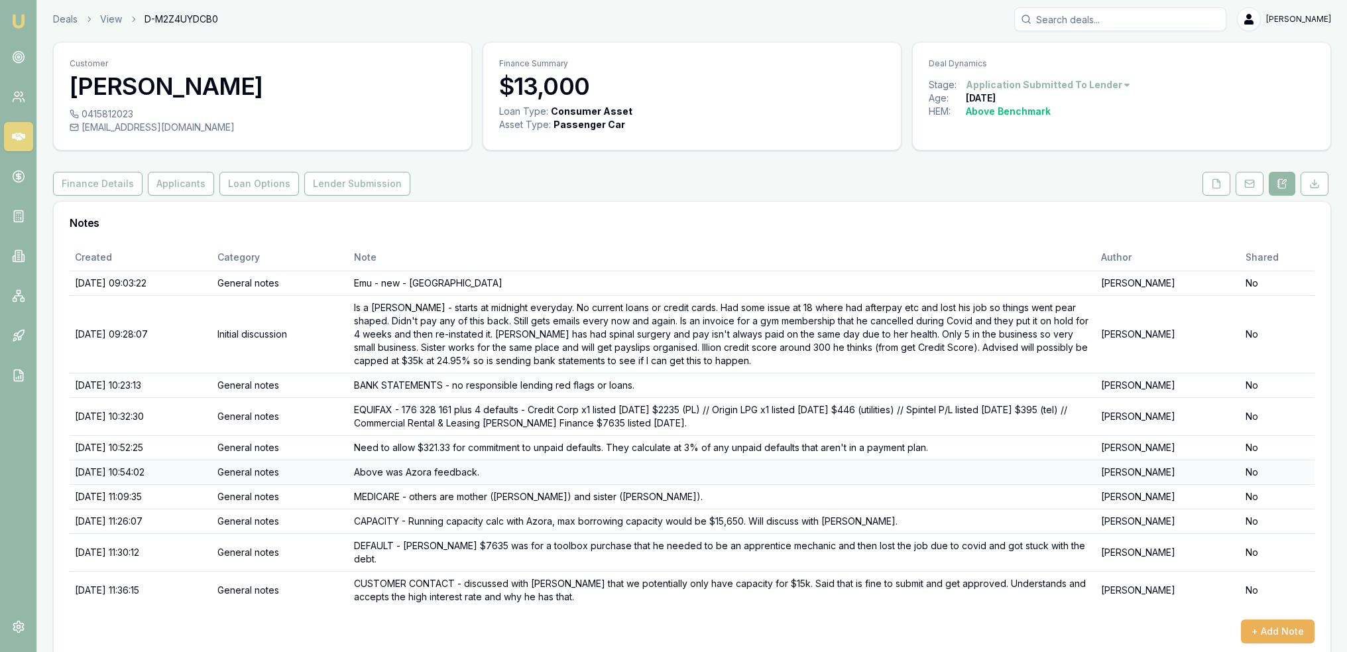
scroll to position [6, 0]
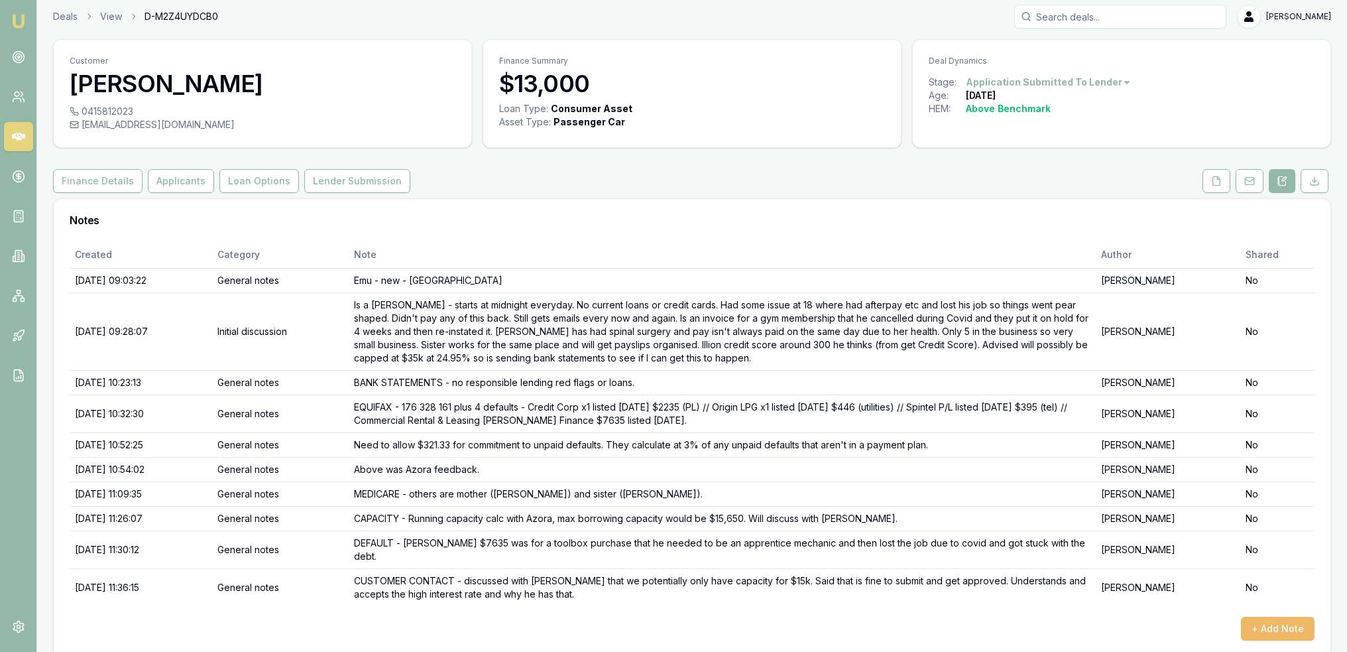
click at [1273, 617] on button "+ Add Note" at bounding box center [1278, 629] width 74 height 24
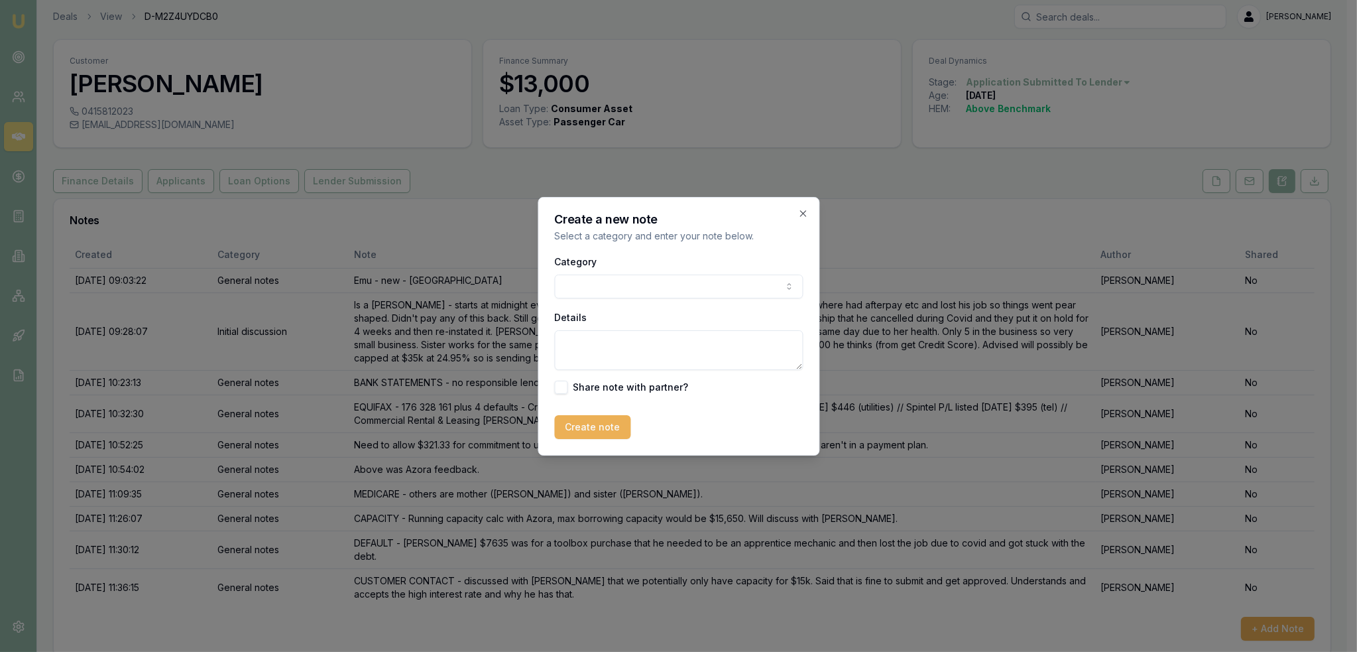
click at [658, 293] on body "Emu Broker Deals View D-M2Z4UYDCB0 Robyn Adams Toggle Menu Customer Bailey Dalb…" at bounding box center [673, 320] width 1347 height 652
click at [613, 367] on textarea "Details" at bounding box center [674, 350] width 249 height 40
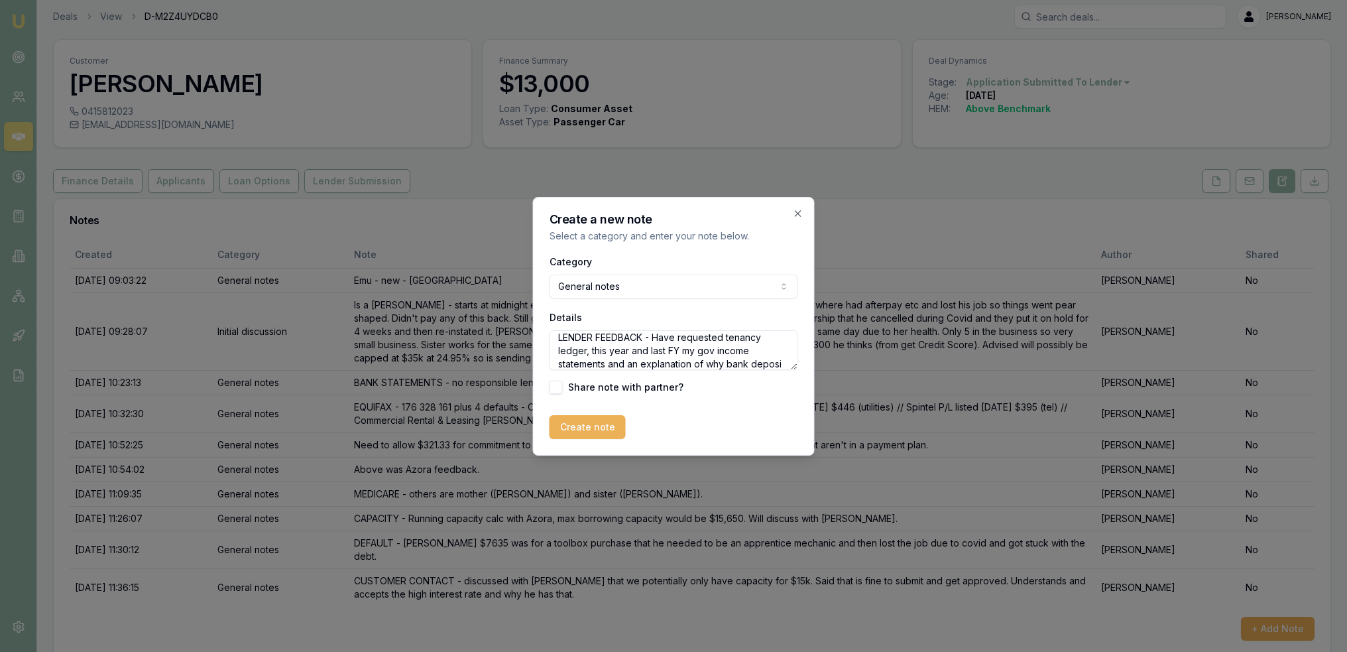
scroll to position [19, 0]
click at [560, 363] on textarea "LENDER FEEDBACK - Have requested tenancy ledger, this year and last FY my gov i…" at bounding box center [674, 350] width 249 height 40
type textarea "LENDER FEEDBACK - Have requested tenancy ledger, this year and last FY my gov i…"
click at [594, 424] on button "Create note" at bounding box center [588, 427] width 76 height 24
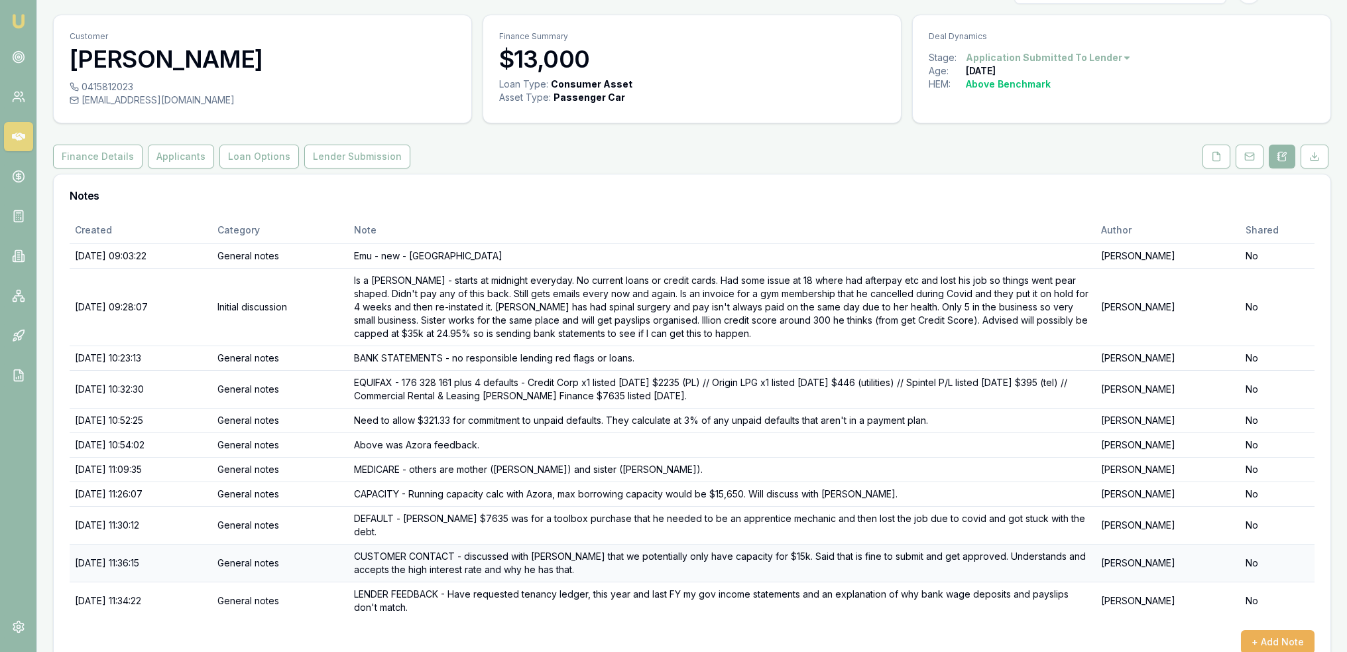
scroll to position [44, 0]
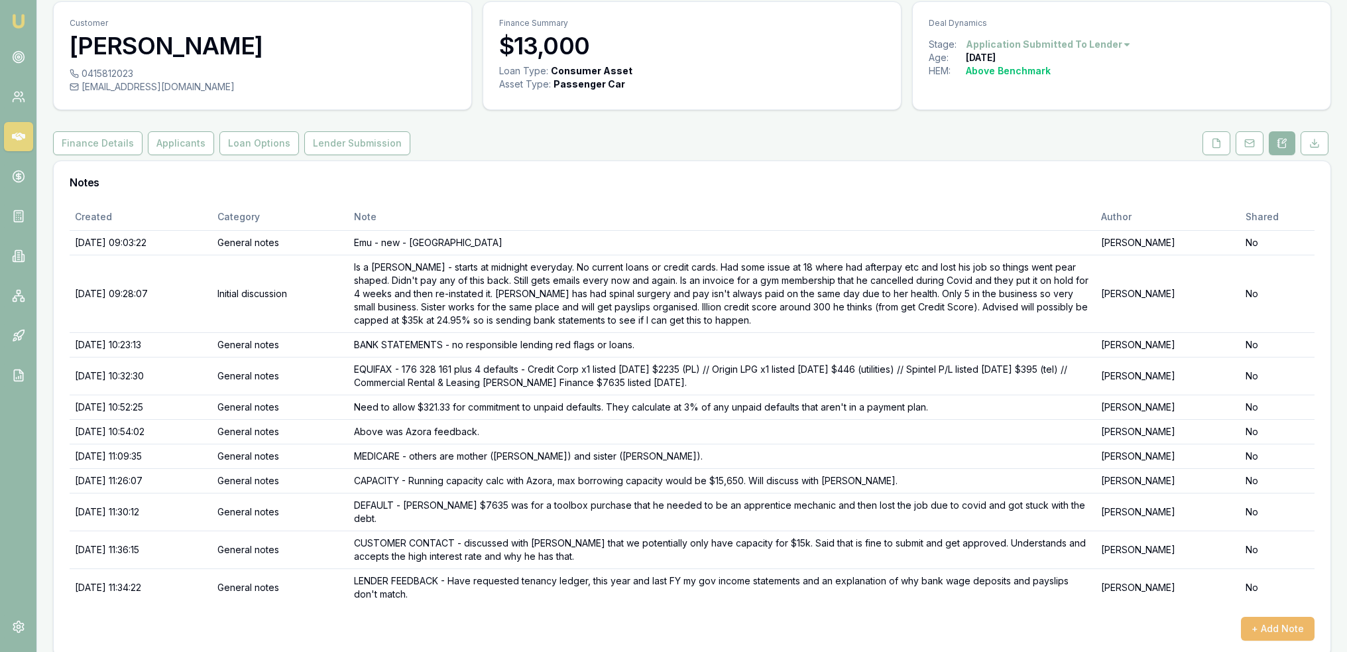
click at [1272, 617] on button "+ Add Note" at bounding box center [1278, 629] width 74 height 24
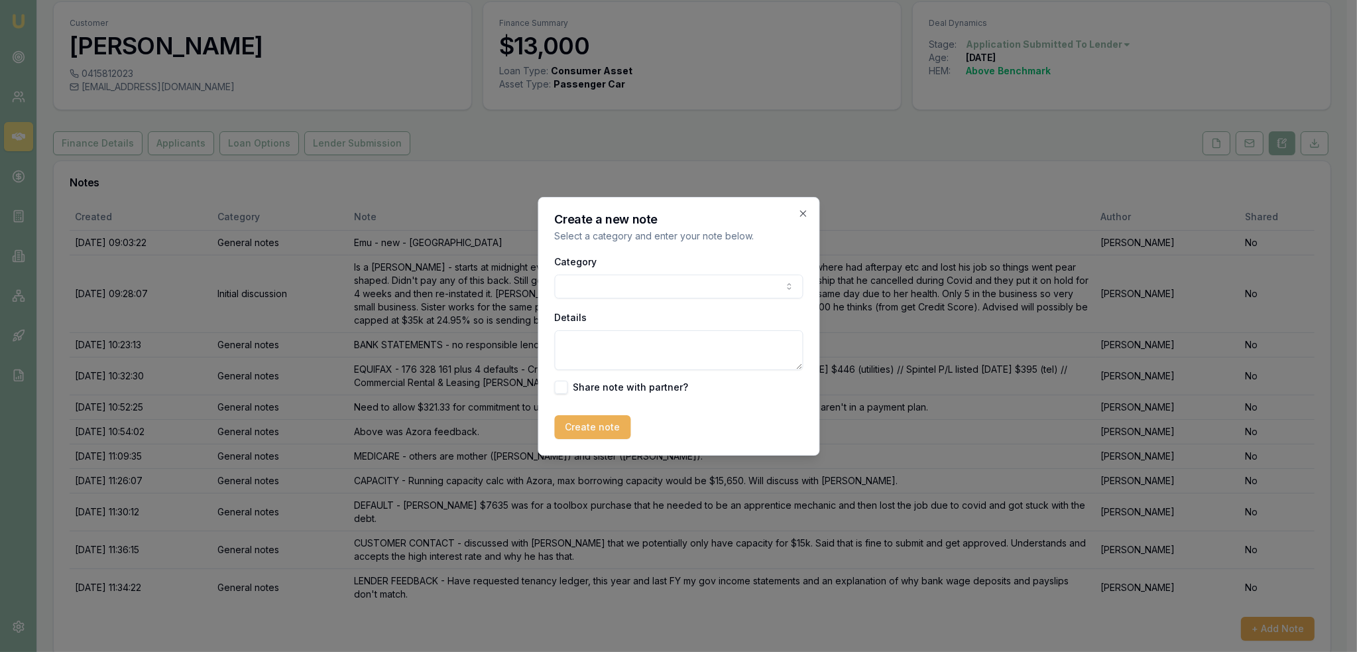
click at [649, 291] on body "Emu Broker Deals View D-M2Z4UYDCB0 Robyn Adams Toggle Menu Customer Bailey Dalb…" at bounding box center [673, 282] width 1347 height 652
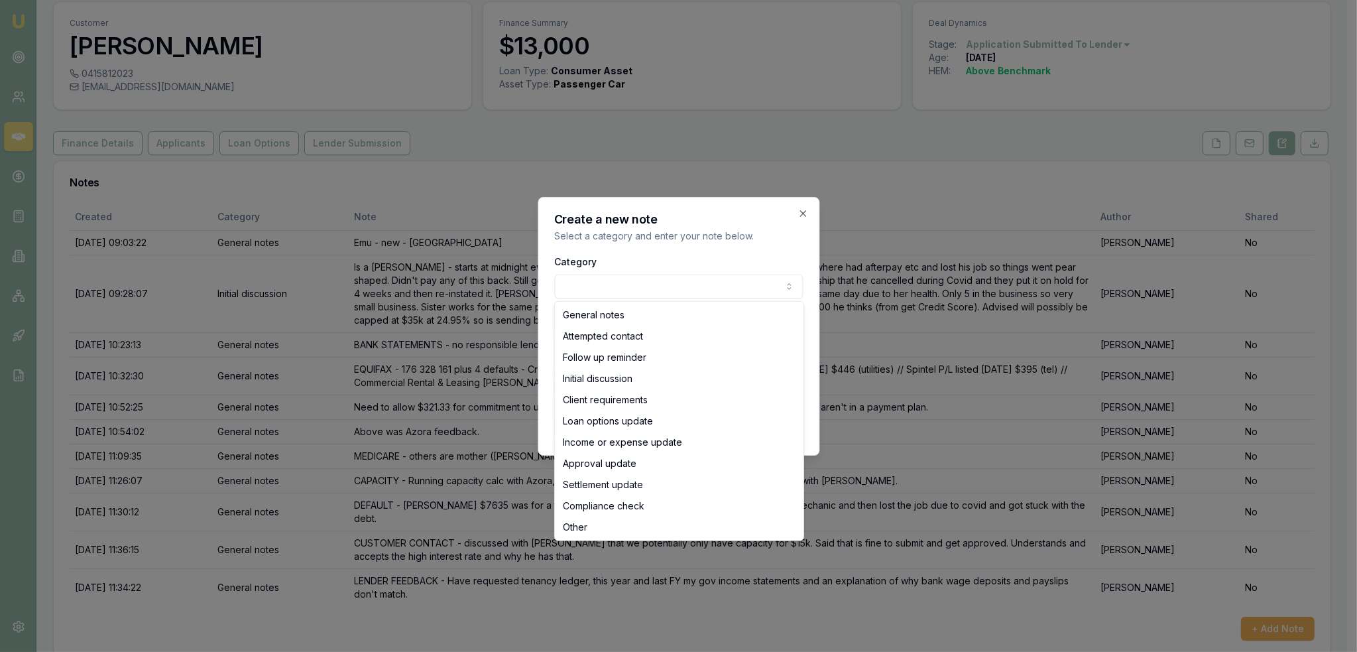
select select "ATTEMPTED_CONTACT"
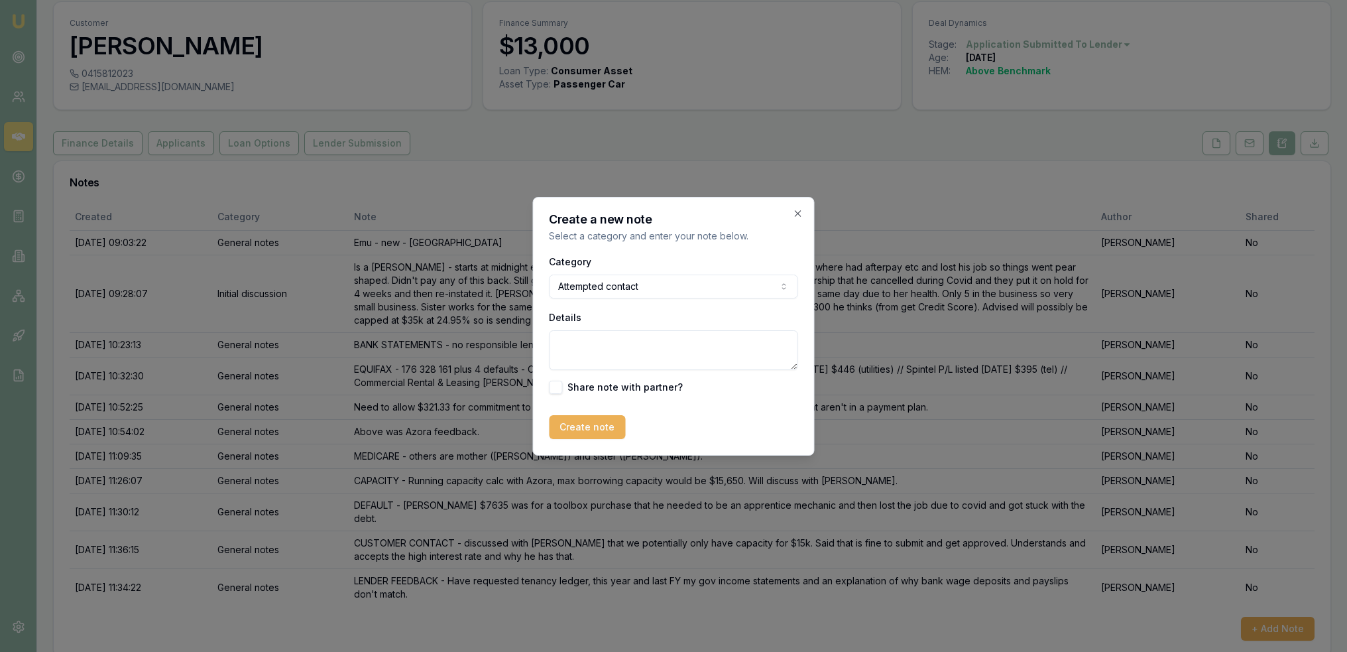
click at [611, 347] on textarea "Details" at bounding box center [674, 350] width 249 height 40
type textarea "Tried to call but may be asleep (works nights) - sent text."
click at [599, 426] on button "Create note" at bounding box center [588, 427] width 76 height 24
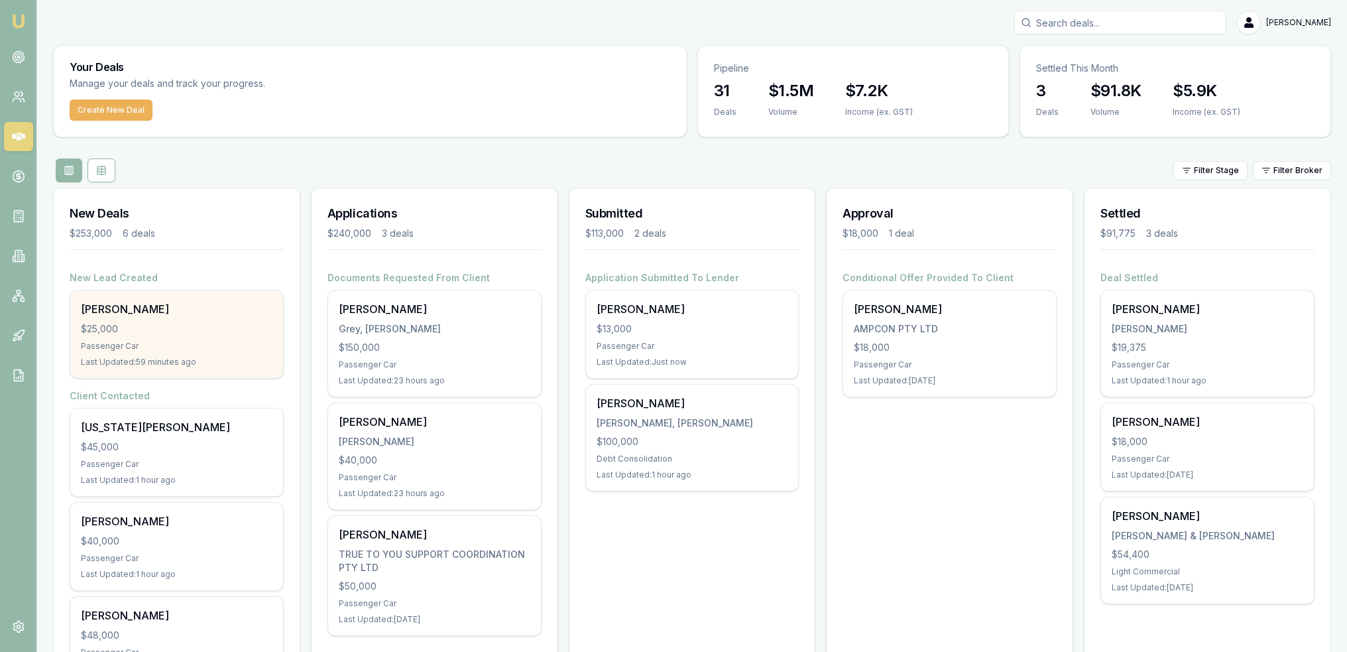
click at [168, 316] on div "Sahil Chauhan $25,000 Passenger Car Last Updated: 59 minutes ago" at bounding box center [176, 334] width 213 height 88
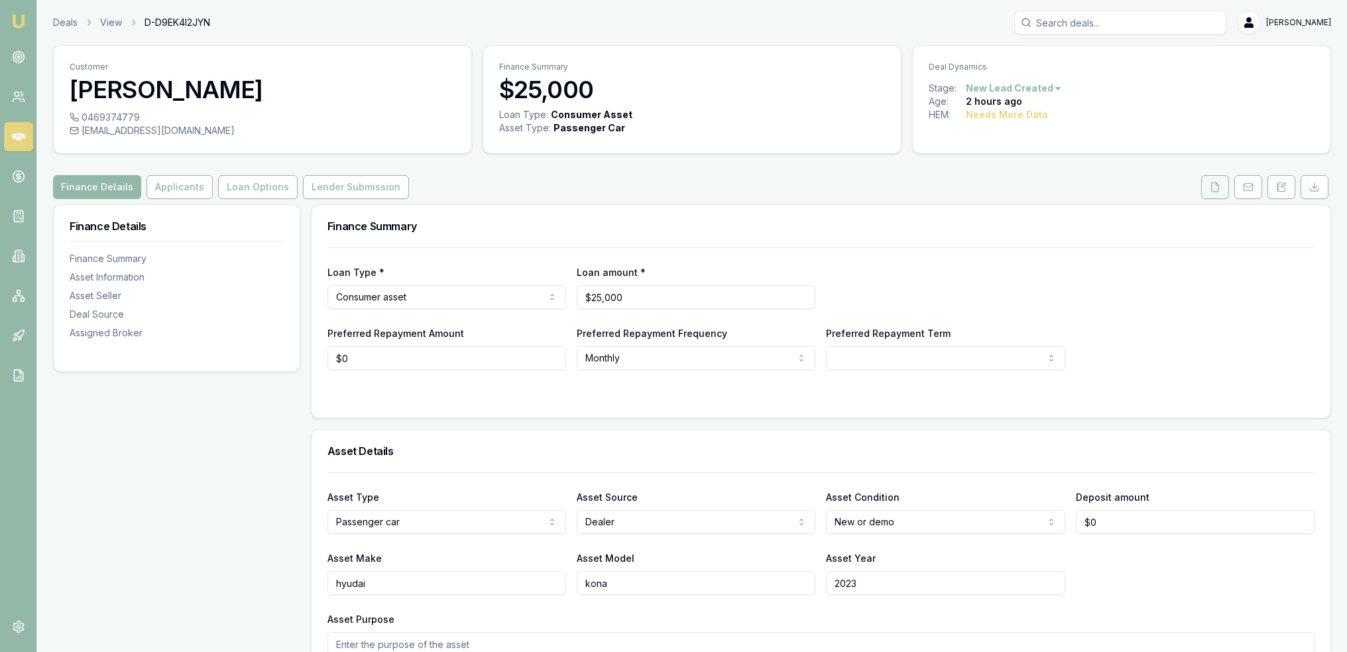
click at [1221, 188] on icon at bounding box center [1215, 187] width 11 height 11
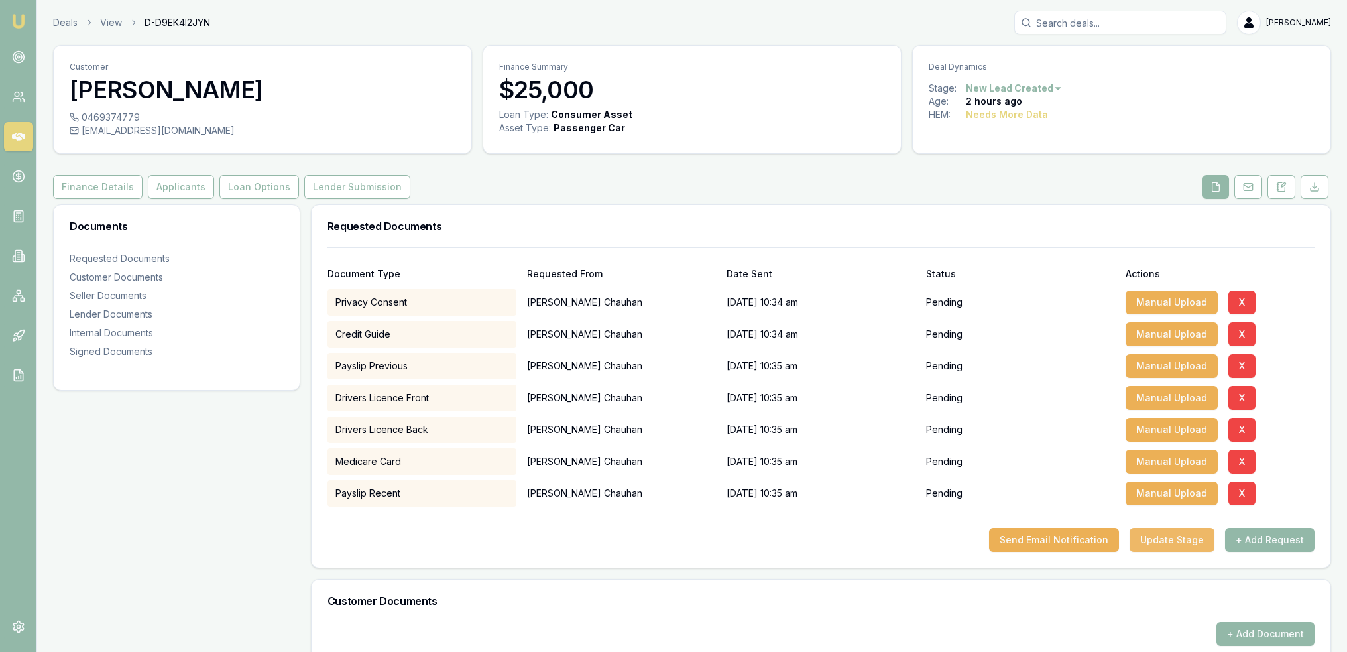
click at [1178, 538] on button "Update Stage" at bounding box center [1172, 540] width 85 height 24
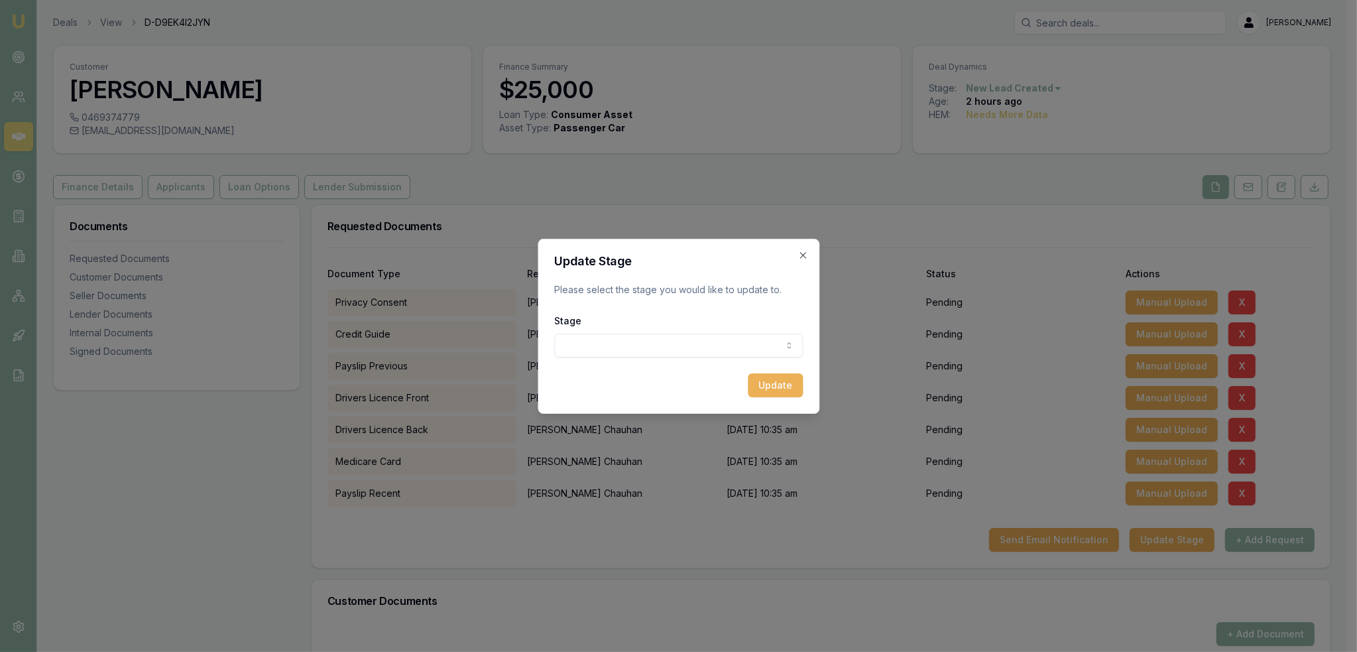
click at [618, 339] on body "Emu Broker Deals View D-D9EK4I2JYN [PERSON_NAME] Toggle Menu Customer [PERSON_N…" at bounding box center [673, 326] width 1347 height 652
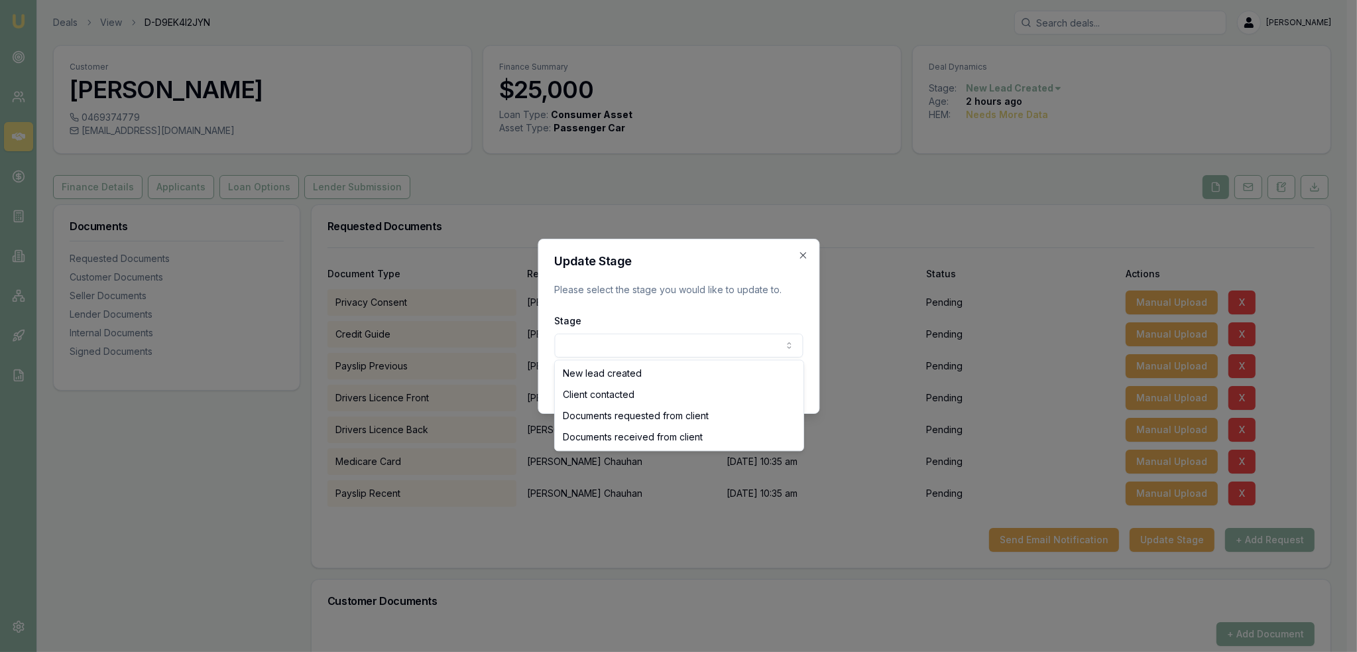
select select "CLIENT_CONTACTED"
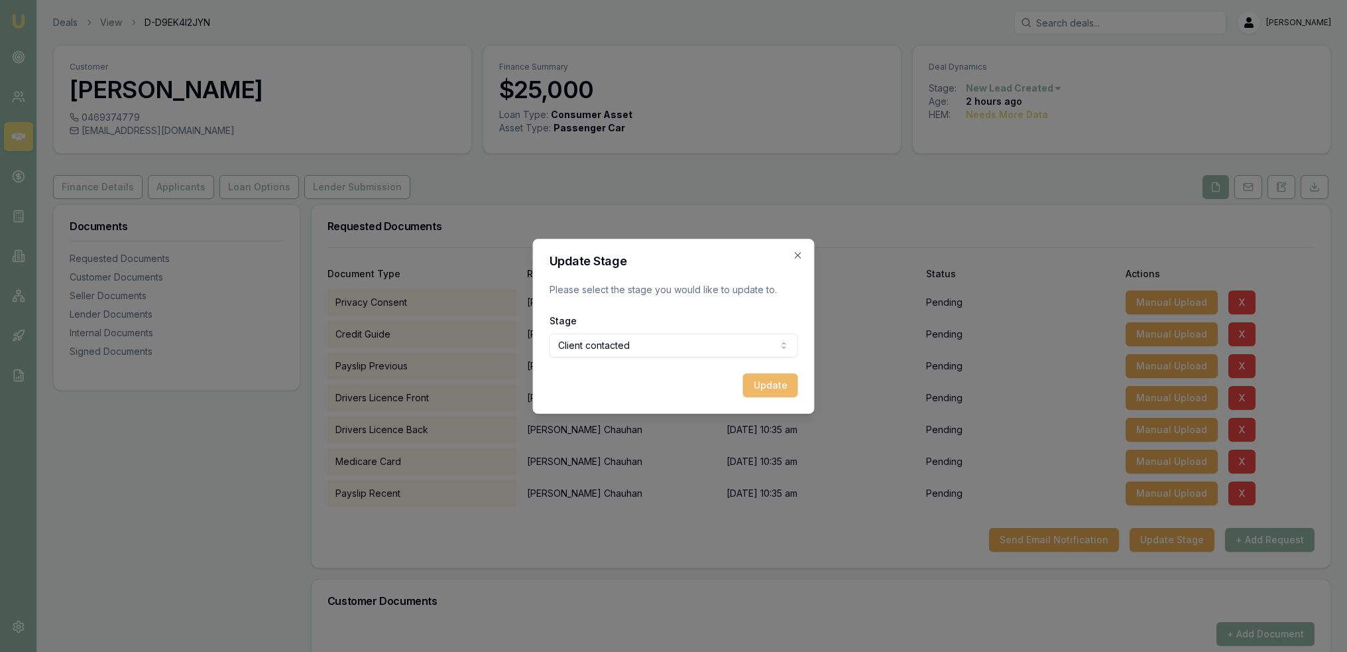
click at [753, 387] on button "Update" at bounding box center [770, 385] width 55 height 24
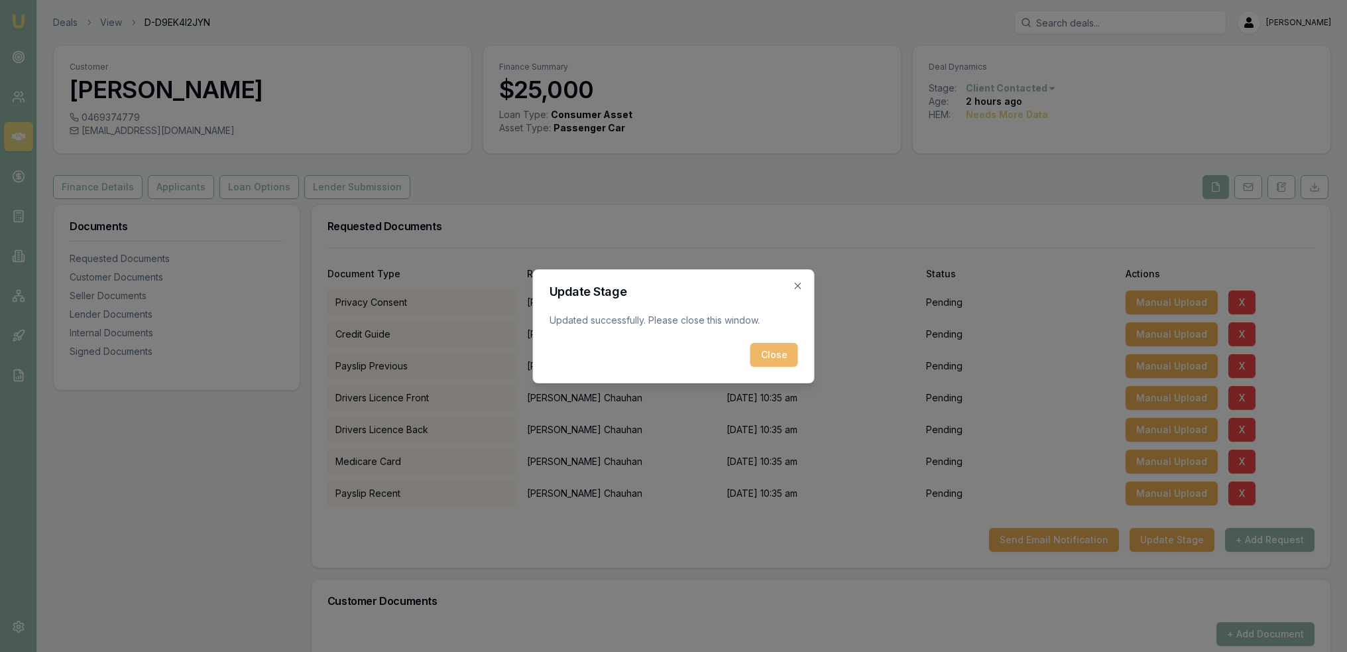
click at [772, 352] on button "Close" at bounding box center [775, 355] width 48 height 24
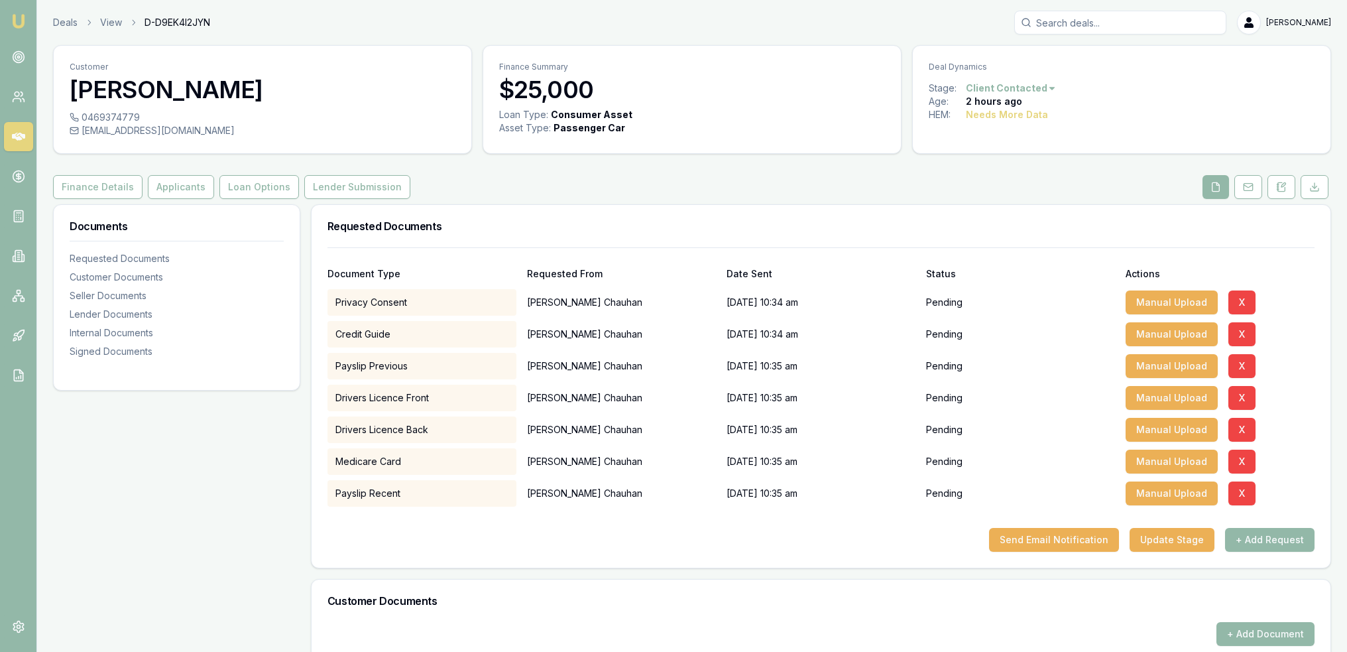
drag, startPoint x: 13, startPoint y: 19, endPoint x: 25, endPoint y: 15, distance: 13.2
click at [14, 19] on img at bounding box center [19, 21] width 16 height 16
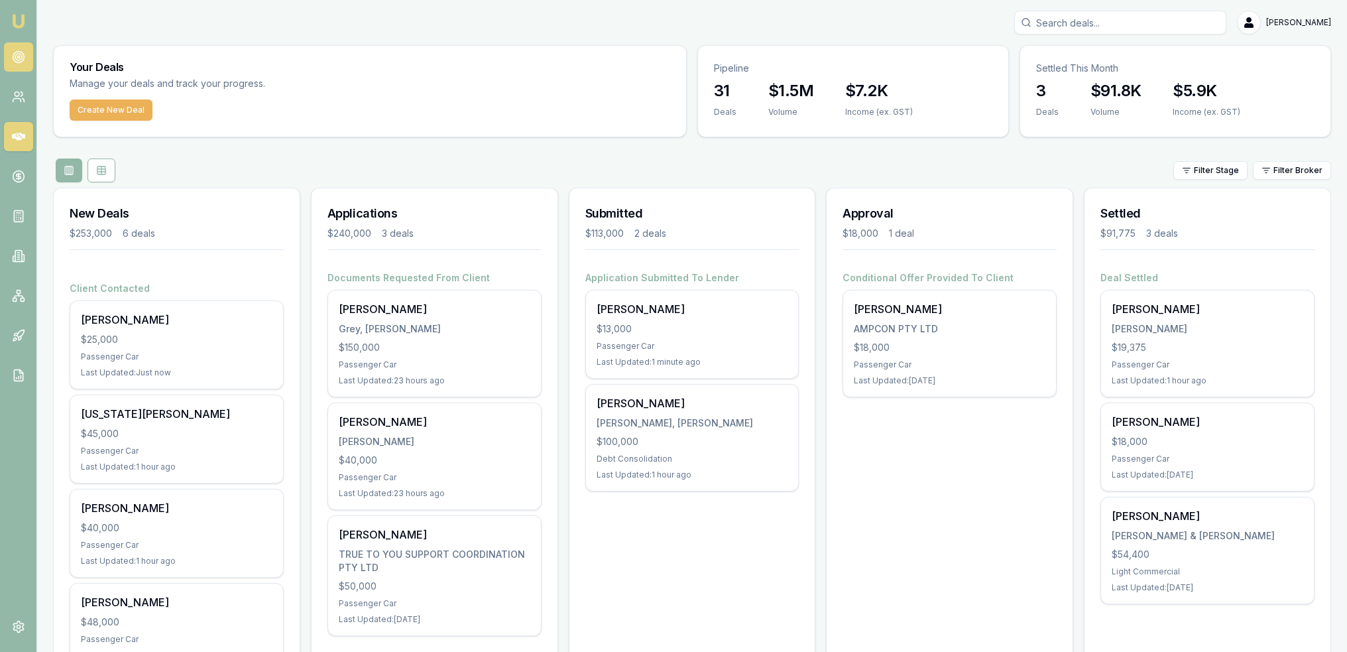
click at [14, 50] on link at bounding box center [18, 56] width 29 height 29
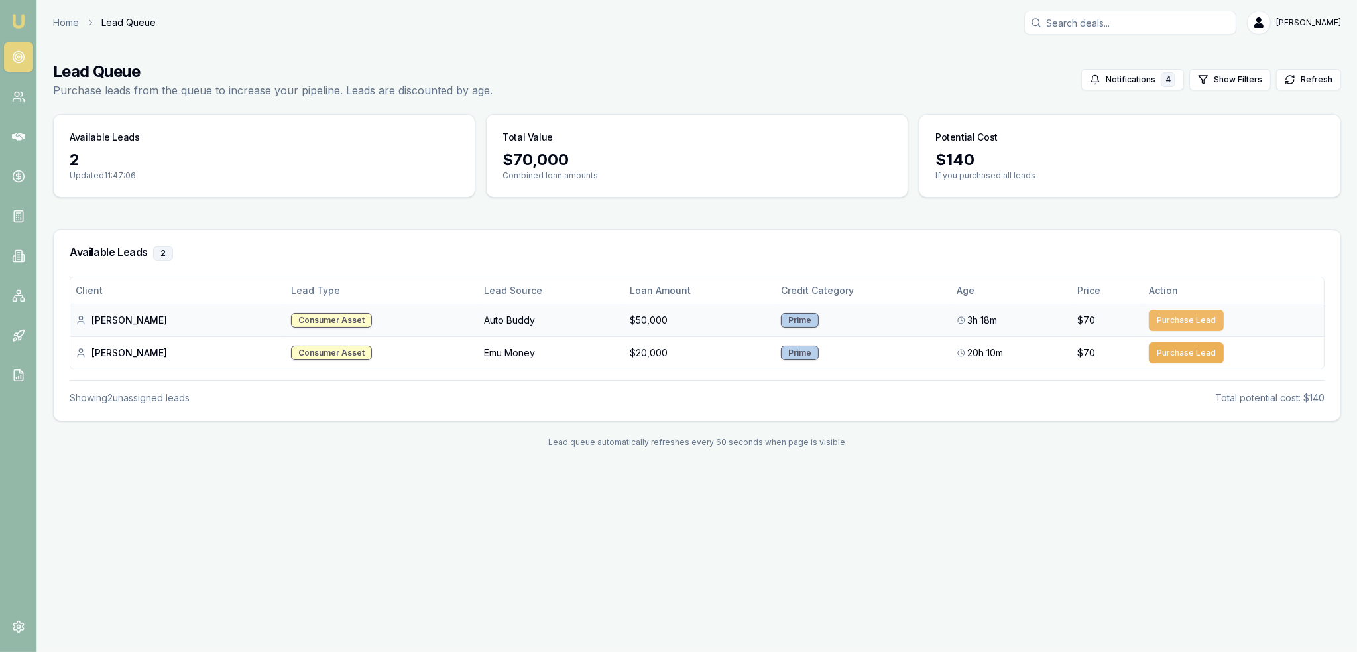
click at [1168, 316] on button "Purchase Lead" at bounding box center [1186, 320] width 75 height 21
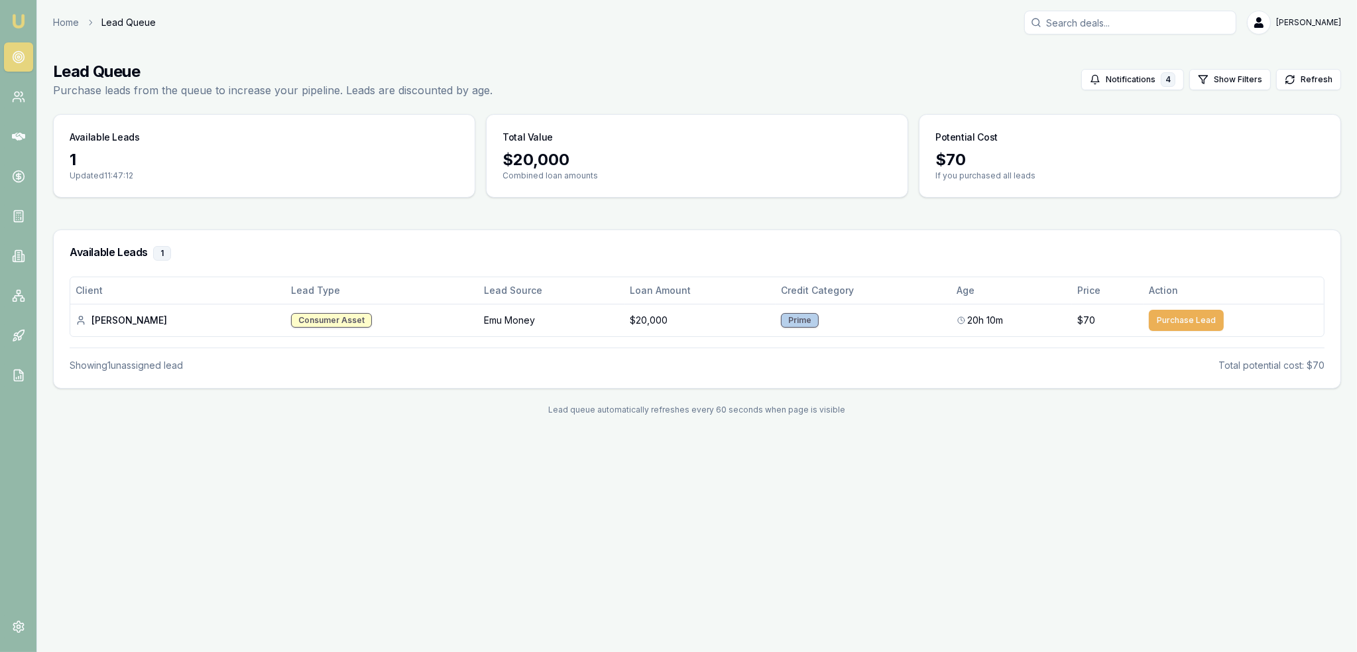
click at [19, 21] on img at bounding box center [19, 21] width 16 height 16
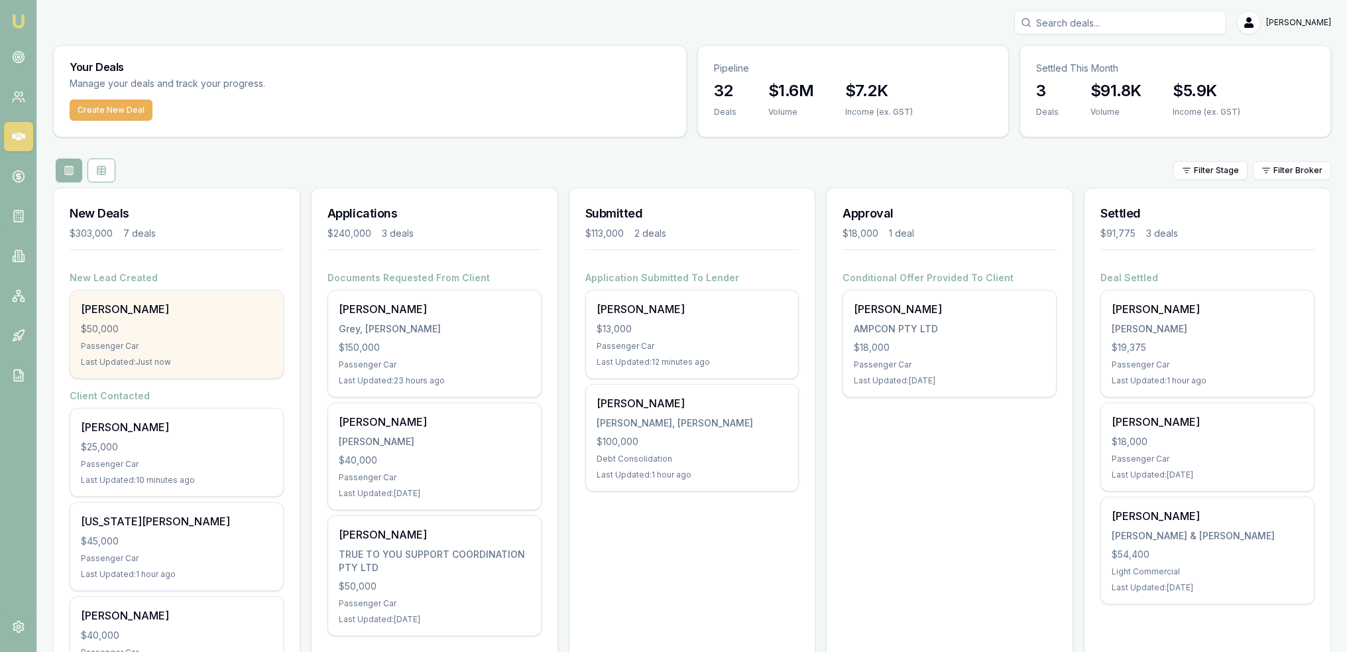
click at [160, 328] on div "$50,000" at bounding box center [177, 328] width 192 height 13
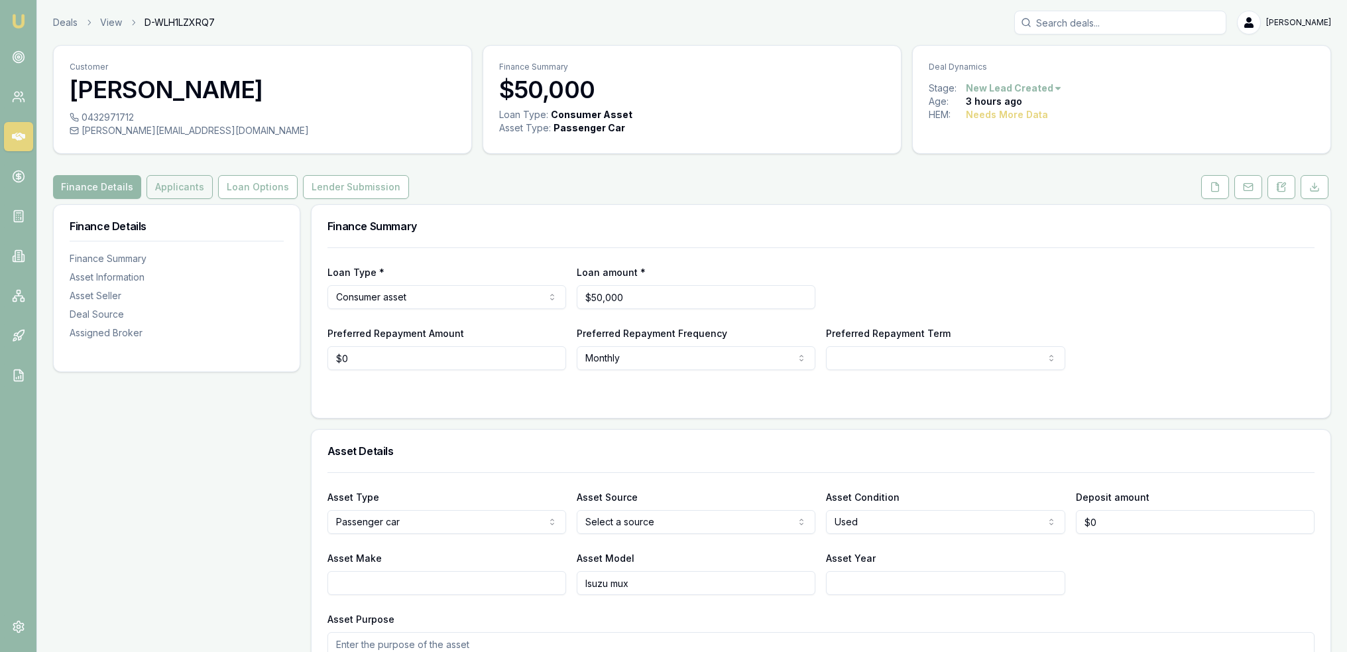
click at [180, 185] on button "Applicants" at bounding box center [180, 187] width 66 height 24
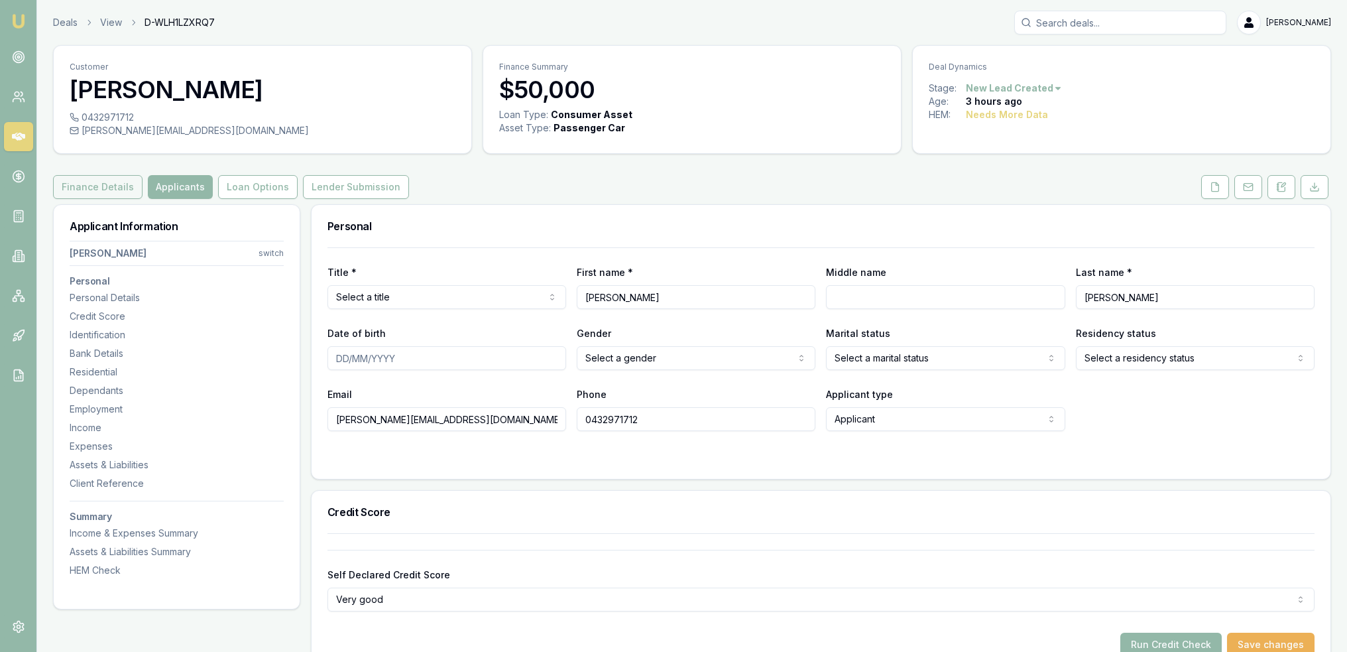
click at [83, 184] on button "Finance Details" at bounding box center [98, 187] width 90 height 24
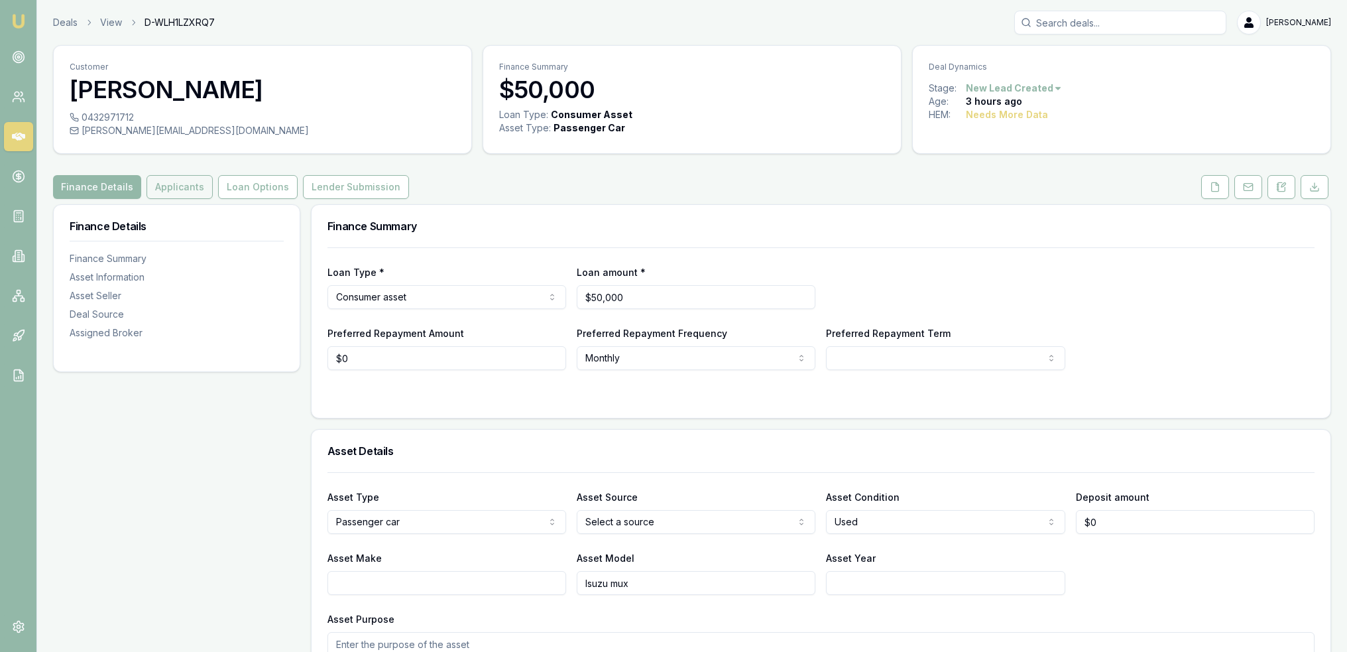
click at [171, 188] on button "Applicants" at bounding box center [180, 187] width 66 height 24
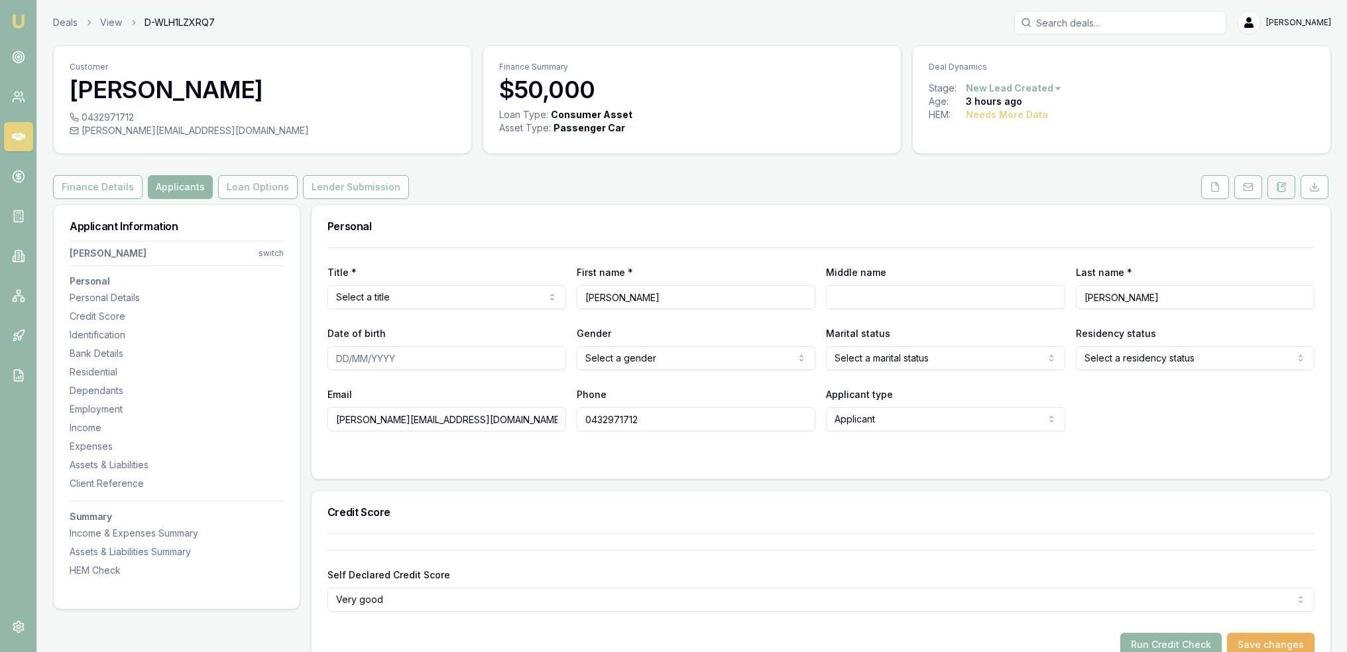
click at [1273, 187] on button at bounding box center [1282, 187] width 28 height 24
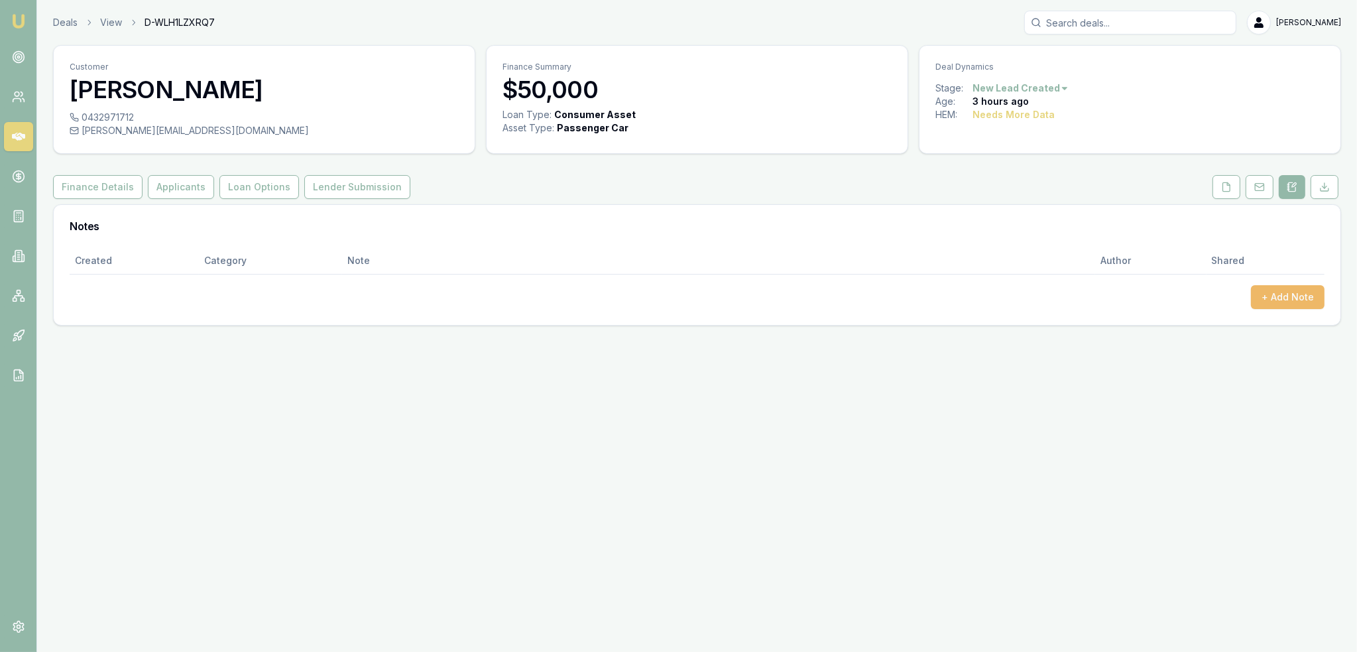
click at [1276, 305] on button "+ Add Note" at bounding box center [1288, 297] width 74 height 24
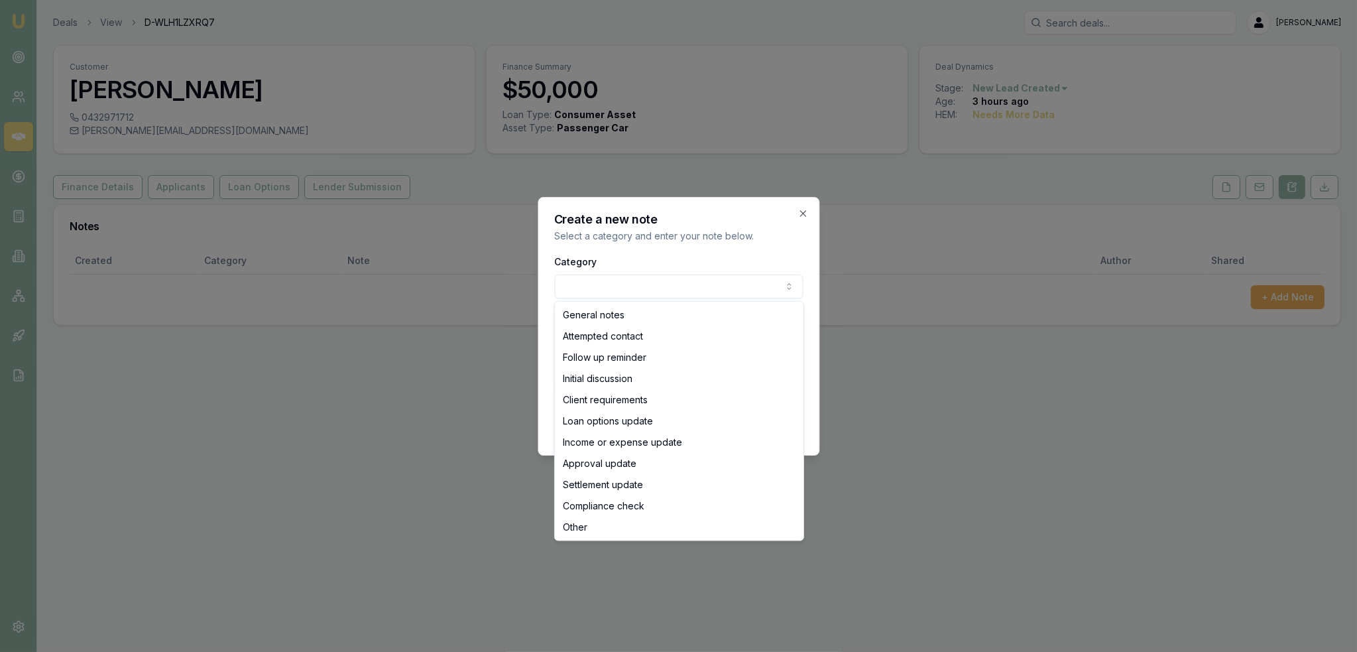
click at [664, 275] on body "Emu Broker Deals View D-WLH1LZXRQ7 Robyn Adams Toggle Menu Customer Scott Montg…" at bounding box center [678, 326] width 1357 height 652
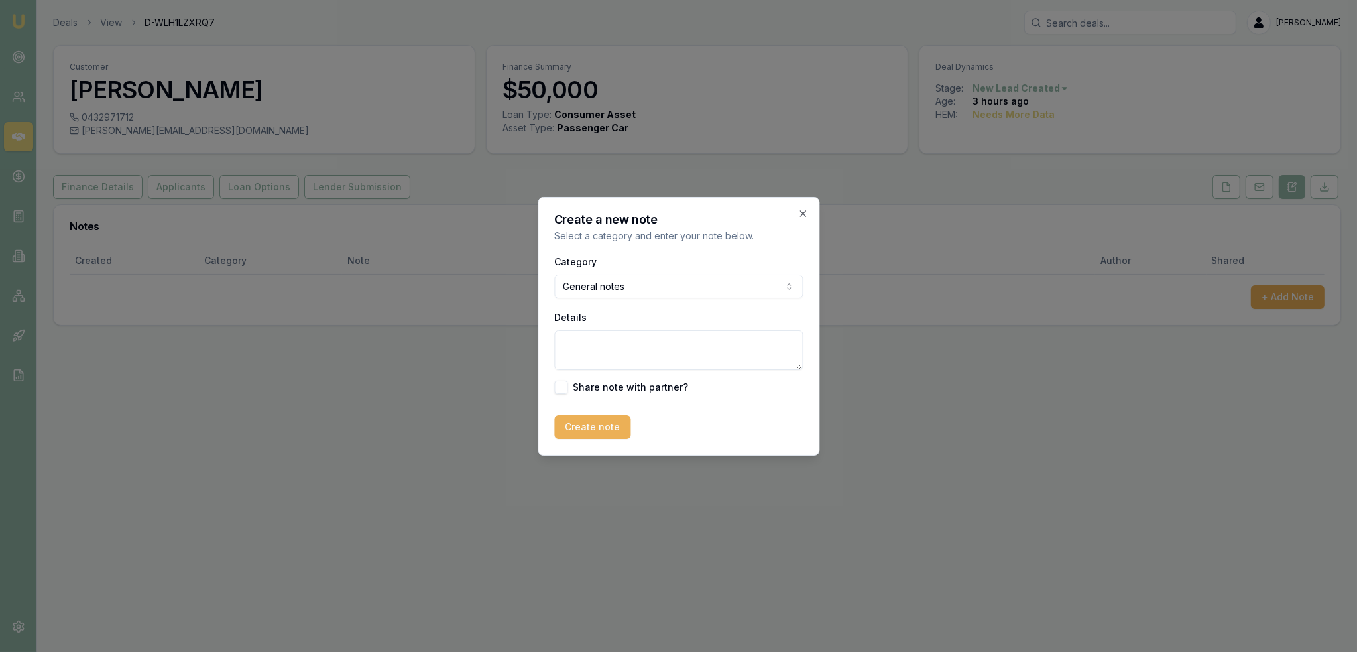
click at [631, 353] on textarea "Details" at bounding box center [678, 350] width 249 height 40
type textarea "Autobuddy - Used - WA"
click at [607, 416] on button "Create note" at bounding box center [592, 427] width 76 height 24
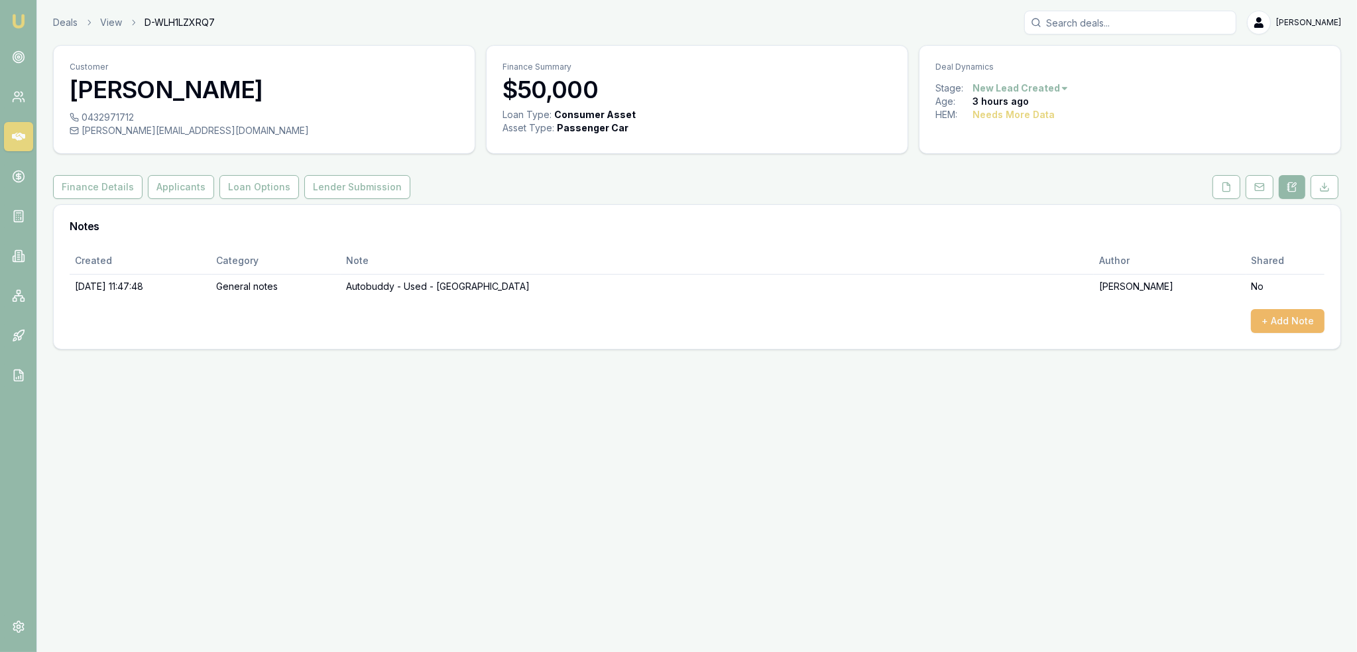
click at [1292, 322] on button "+ Add Note" at bounding box center [1288, 321] width 74 height 24
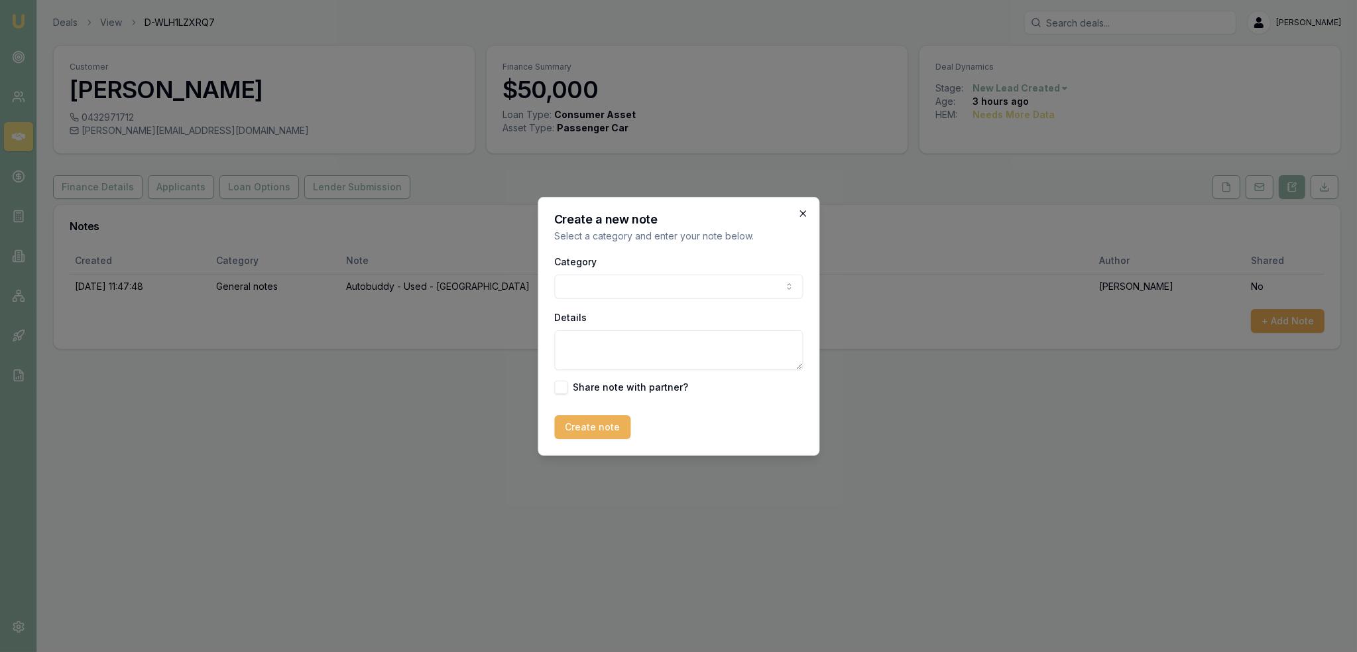
click at [800, 214] on icon "button" at bounding box center [803, 213] width 11 height 11
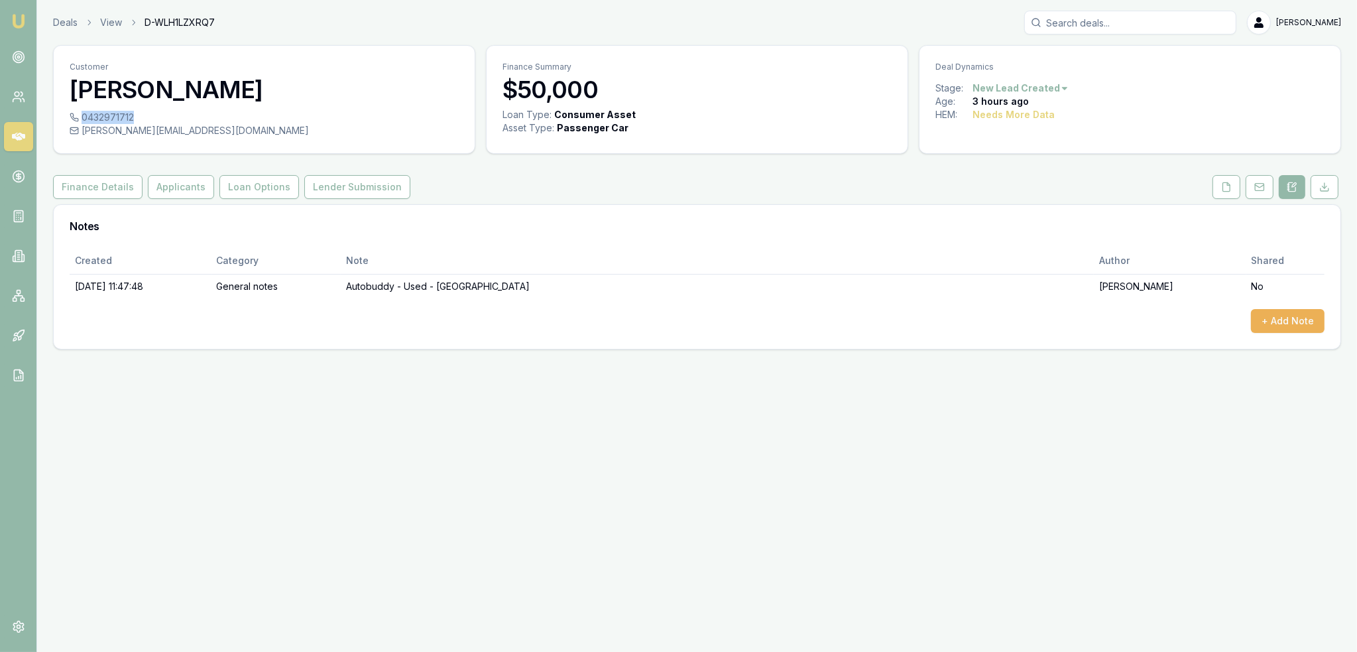
drag, startPoint x: 133, startPoint y: 119, endPoint x: 81, endPoint y: 117, distance: 52.4
click at [81, 117] on div "0432971712" at bounding box center [264, 117] width 389 height 13
copy div "0432971712"
click at [95, 182] on button "Finance Details" at bounding box center [98, 187] width 90 height 24
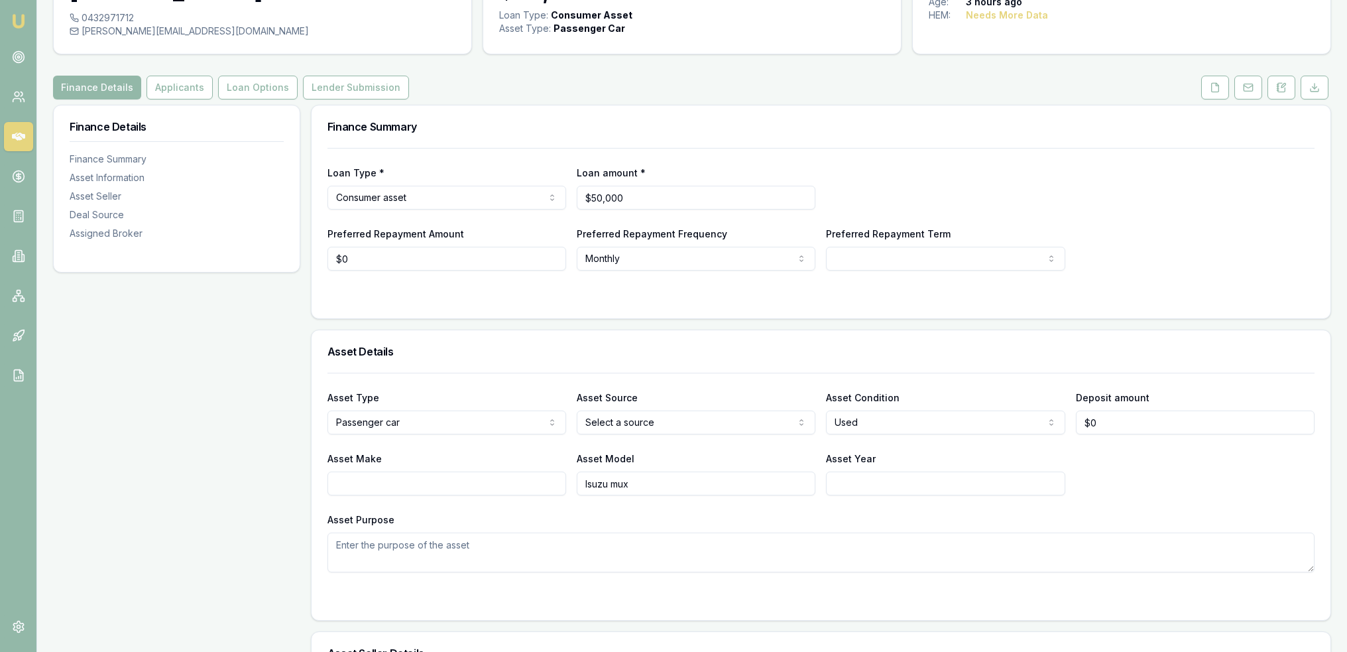
scroll to position [66, 0]
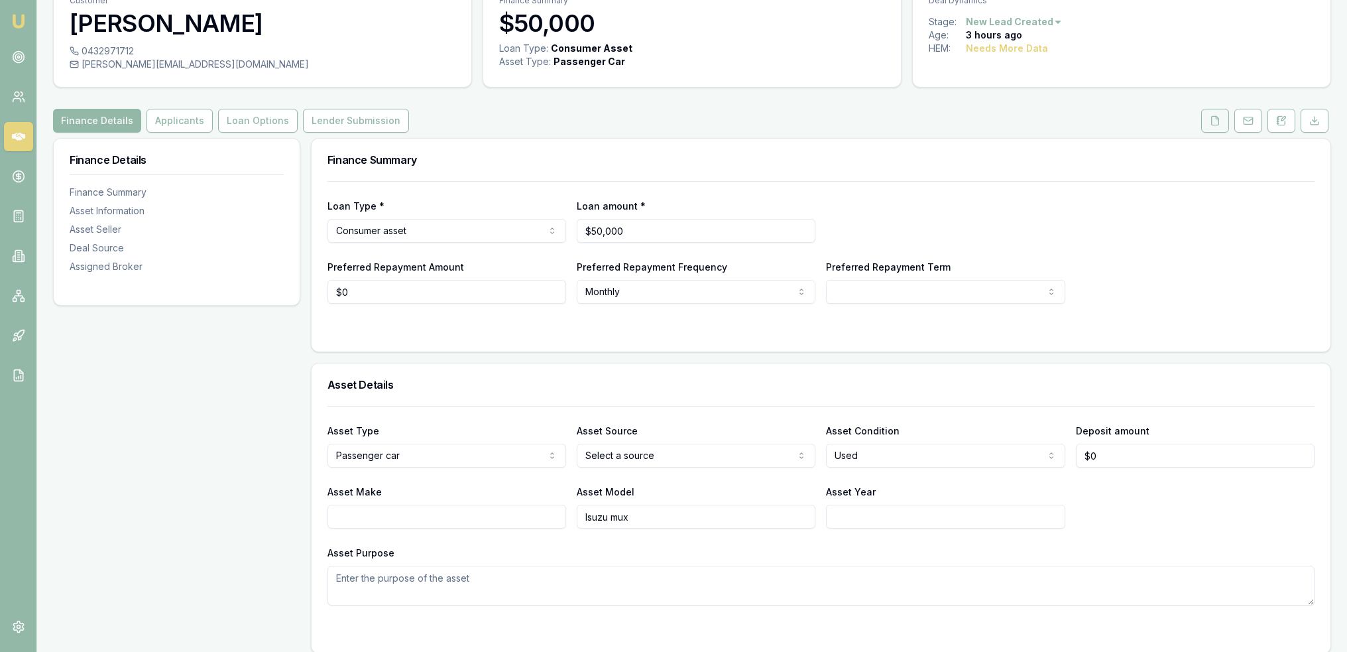
drag, startPoint x: 1219, startPoint y: 126, endPoint x: 1211, endPoint y: 125, distance: 8.6
click at [1219, 126] on button at bounding box center [1216, 121] width 28 height 24
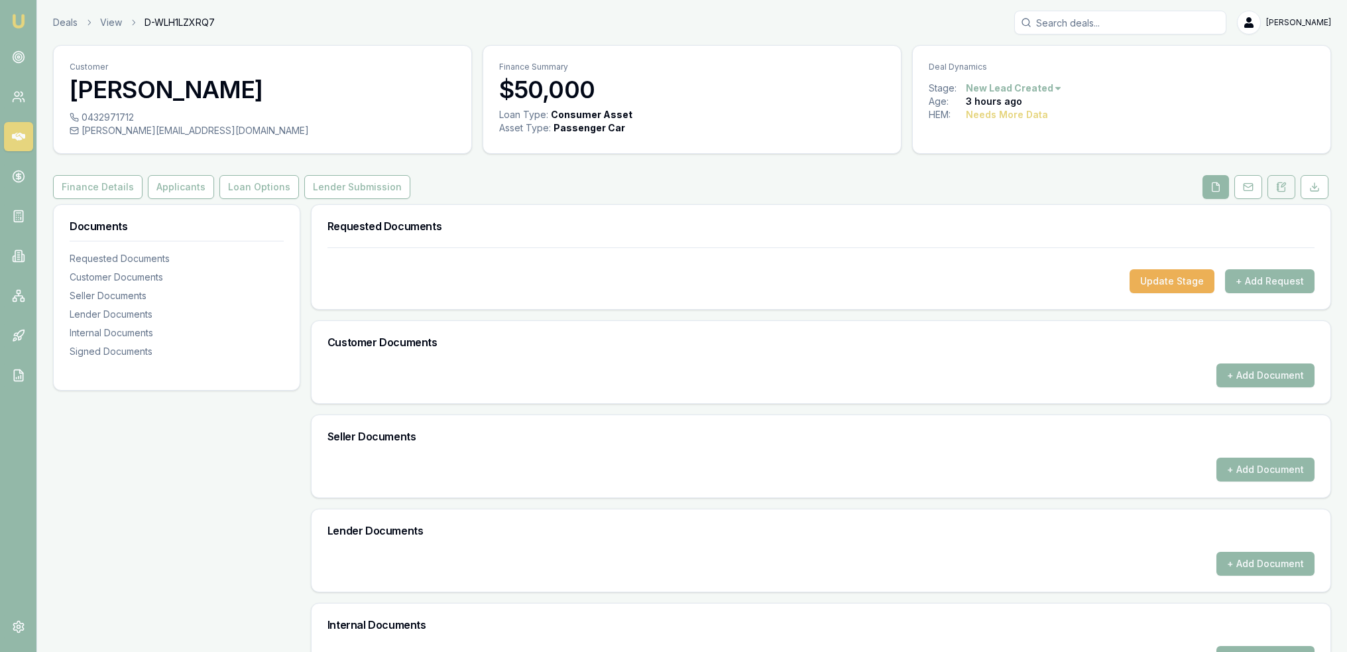
click at [1277, 186] on icon at bounding box center [1281, 187] width 11 height 11
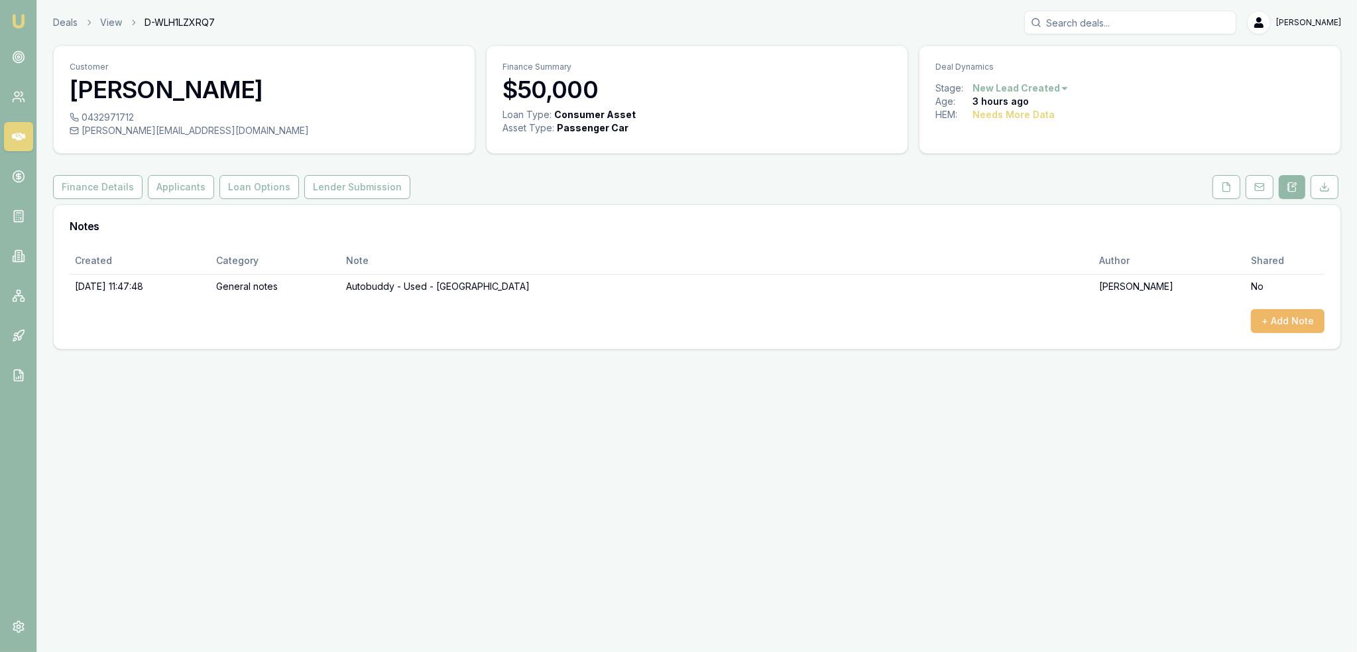
click at [1290, 318] on button "+ Add Note" at bounding box center [1288, 321] width 74 height 24
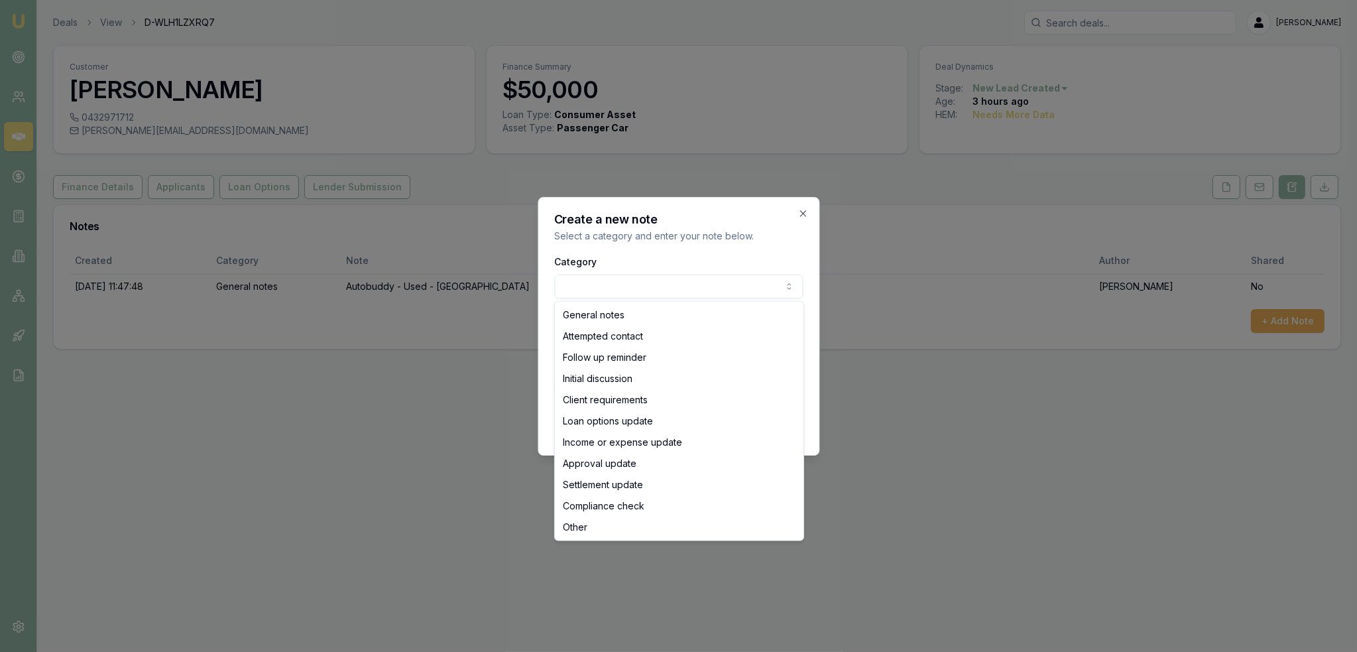
click at [741, 288] on body "Emu Broker Deals View D-WLH1LZXRQ7 Robyn Adams Toggle Menu Customer Scott Montg…" at bounding box center [678, 326] width 1357 height 652
select select "ATTEMPTED_CONTACT"
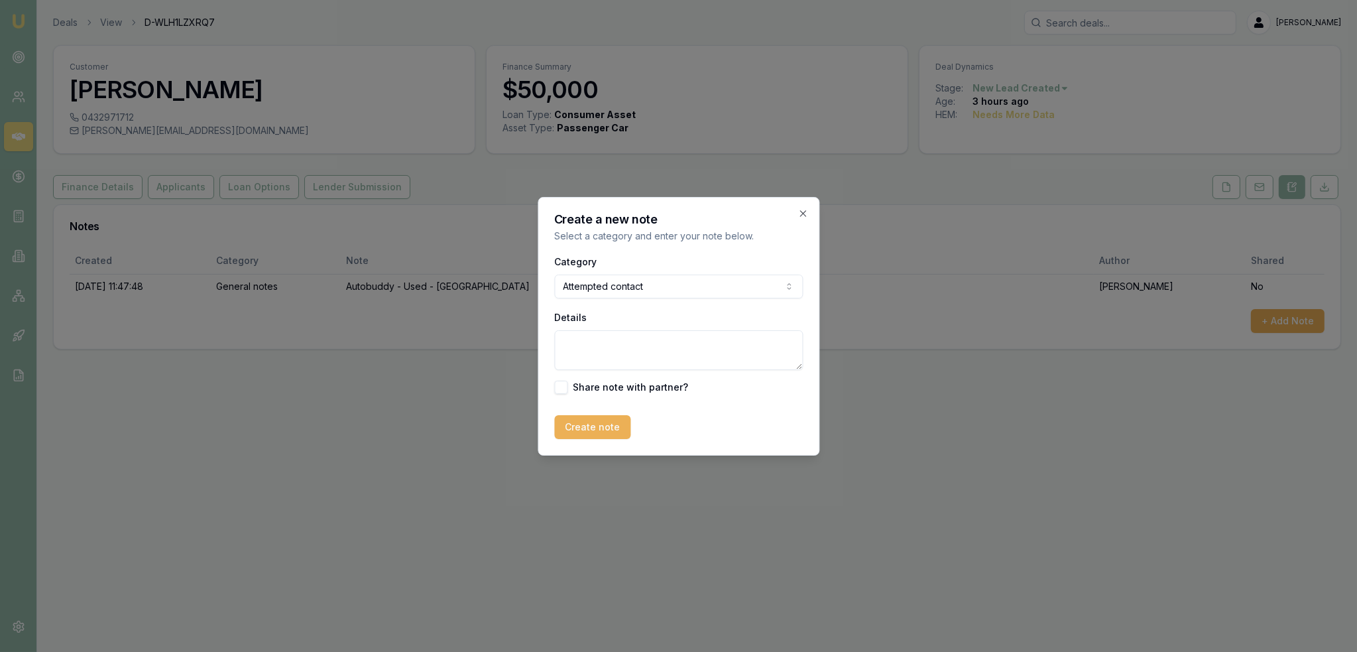
click at [607, 349] on textarea "Details" at bounding box center [678, 350] width 249 height 40
click at [670, 343] on textarea "D1C1 -" at bounding box center [678, 350] width 249 height 40
type textarea "D1C1 - LM - sent text."
click at [610, 424] on button "Create note" at bounding box center [592, 427] width 76 height 24
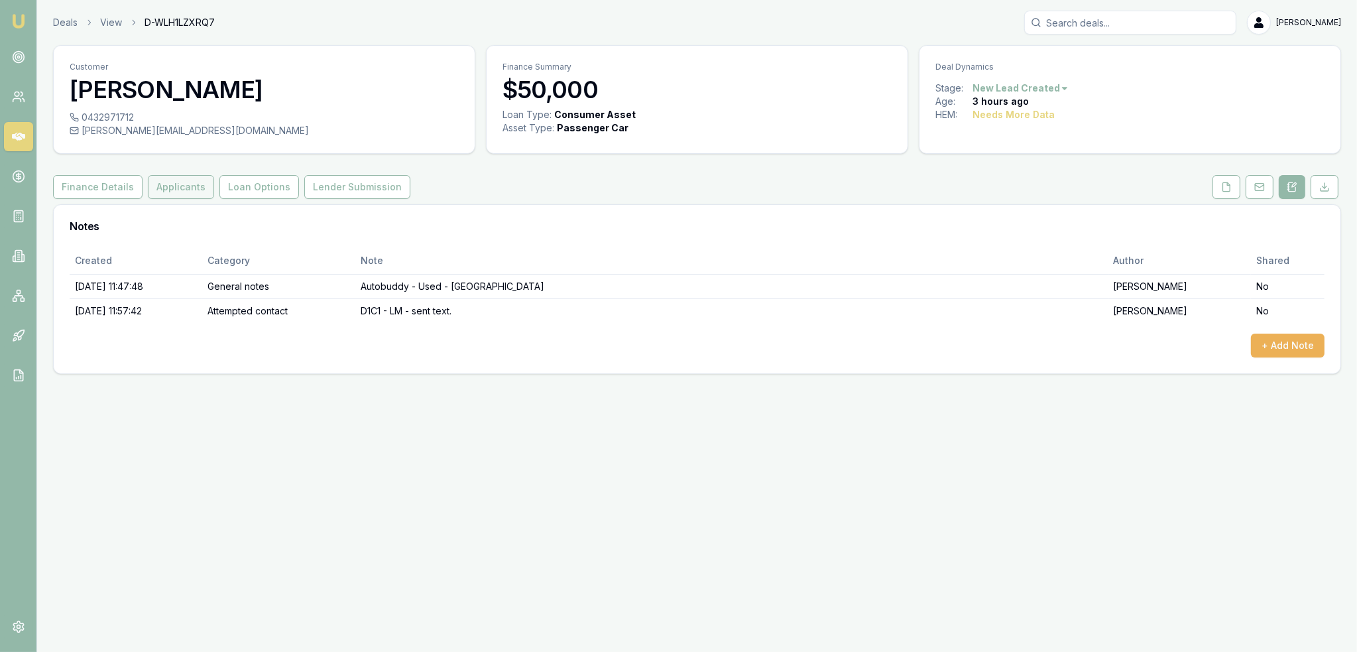
click at [172, 189] on button "Applicants" at bounding box center [181, 187] width 66 height 24
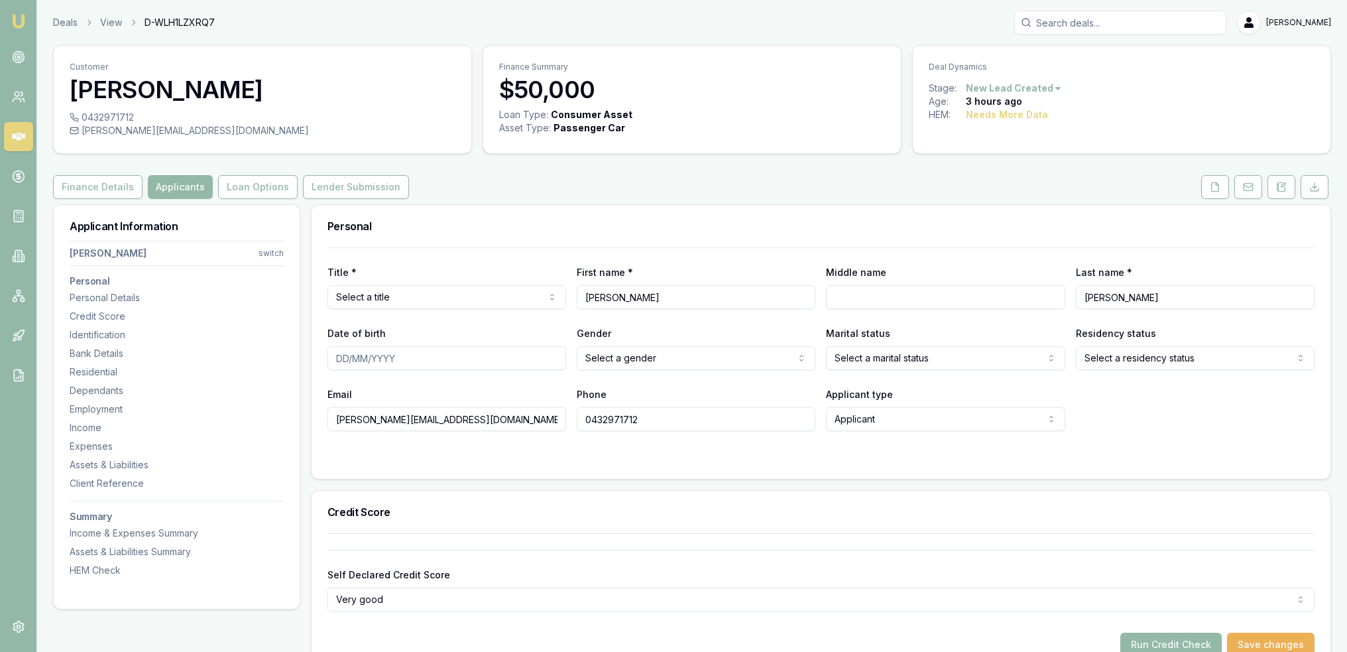
click at [15, 23] on img at bounding box center [19, 21] width 16 height 16
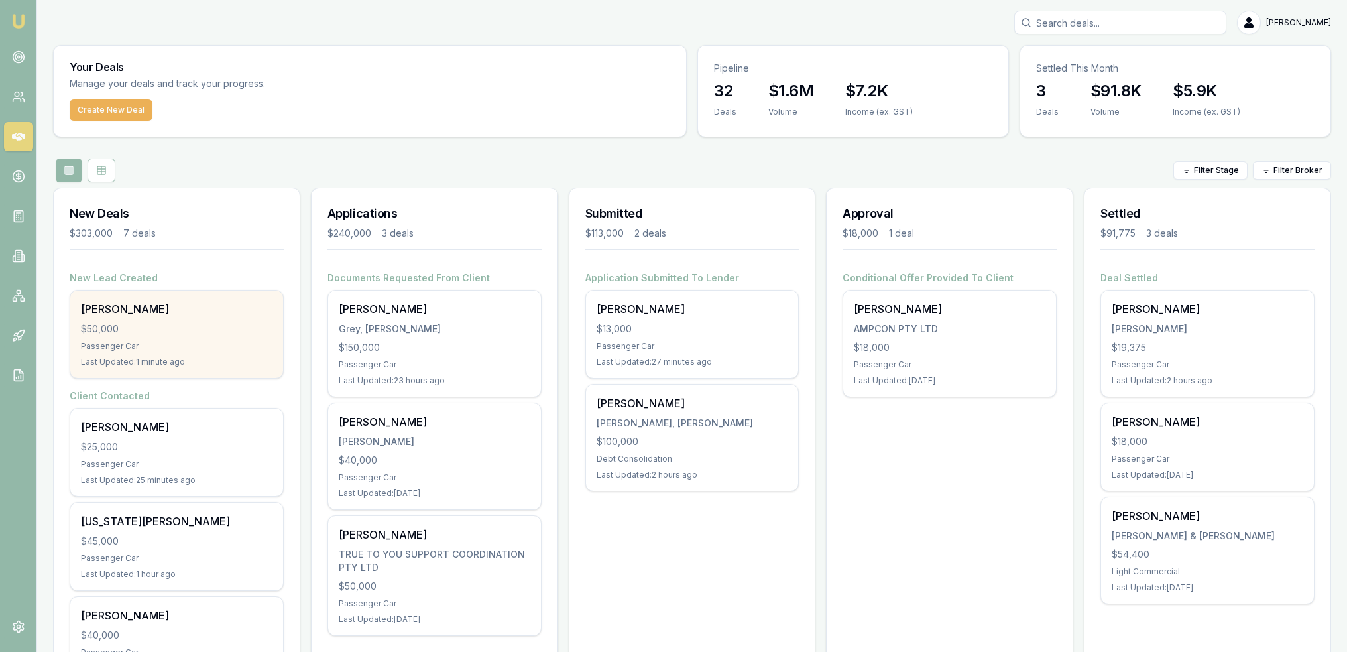
click at [229, 334] on div "$50,000" at bounding box center [177, 328] width 192 height 13
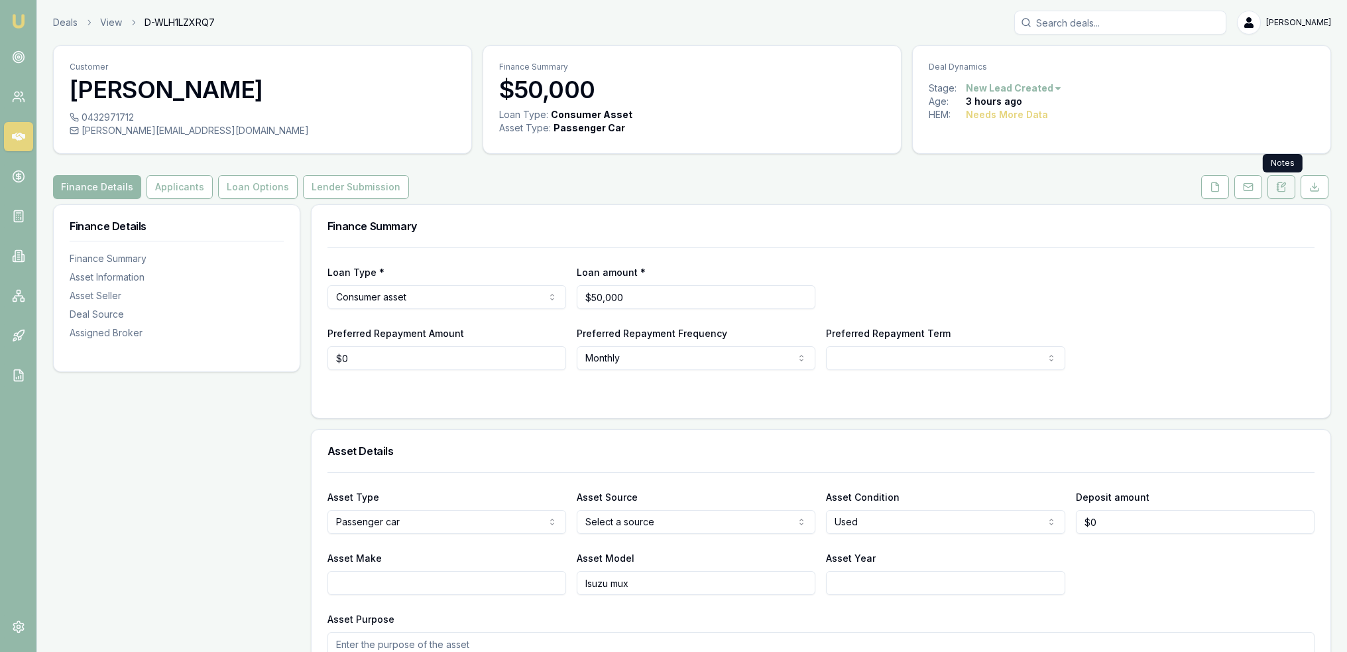
click at [1286, 186] on icon at bounding box center [1281, 187] width 11 height 11
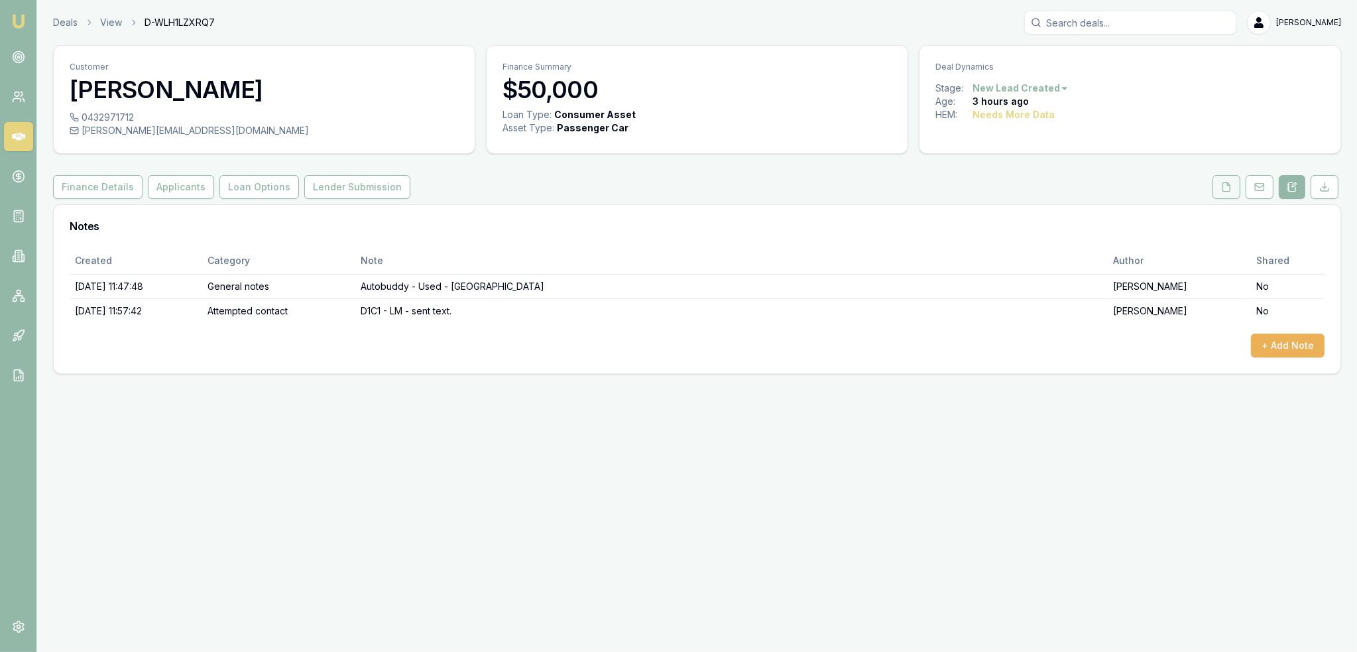
click at [1231, 182] on icon at bounding box center [1226, 187] width 11 height 11
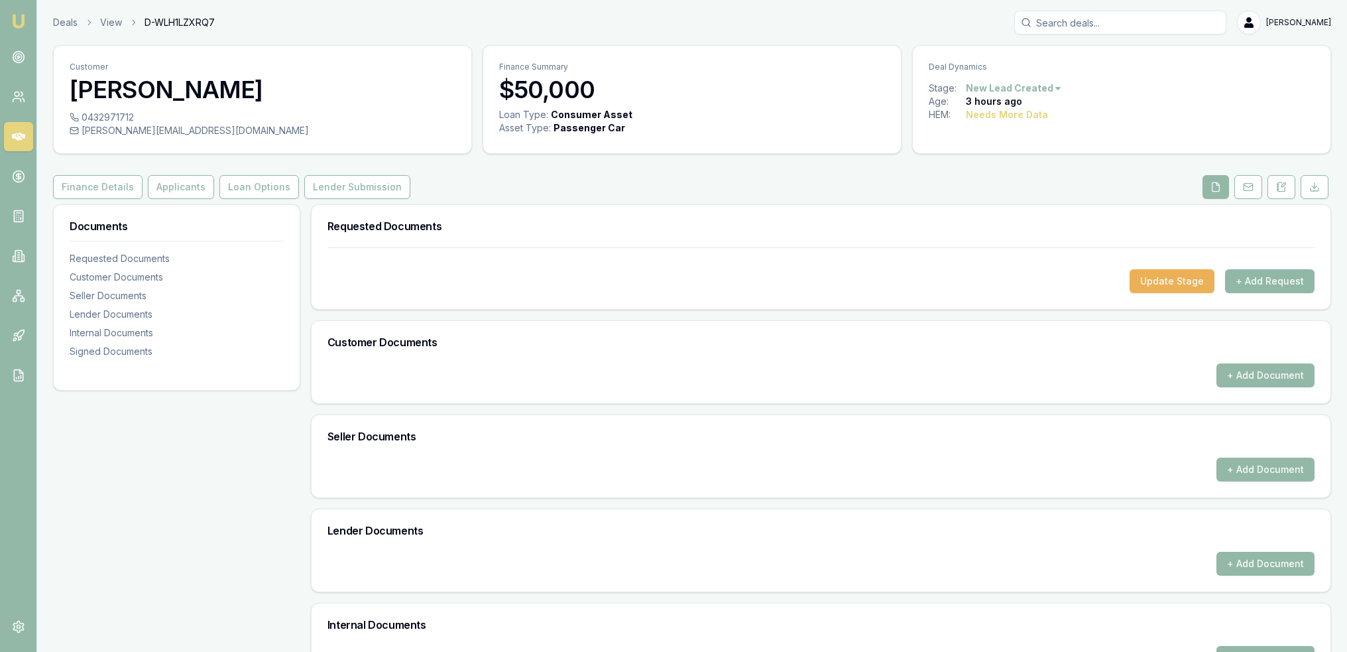
click at [1266, 283] on button "+ Add Request" at bounding box center [1270, 281] width 90 height 24
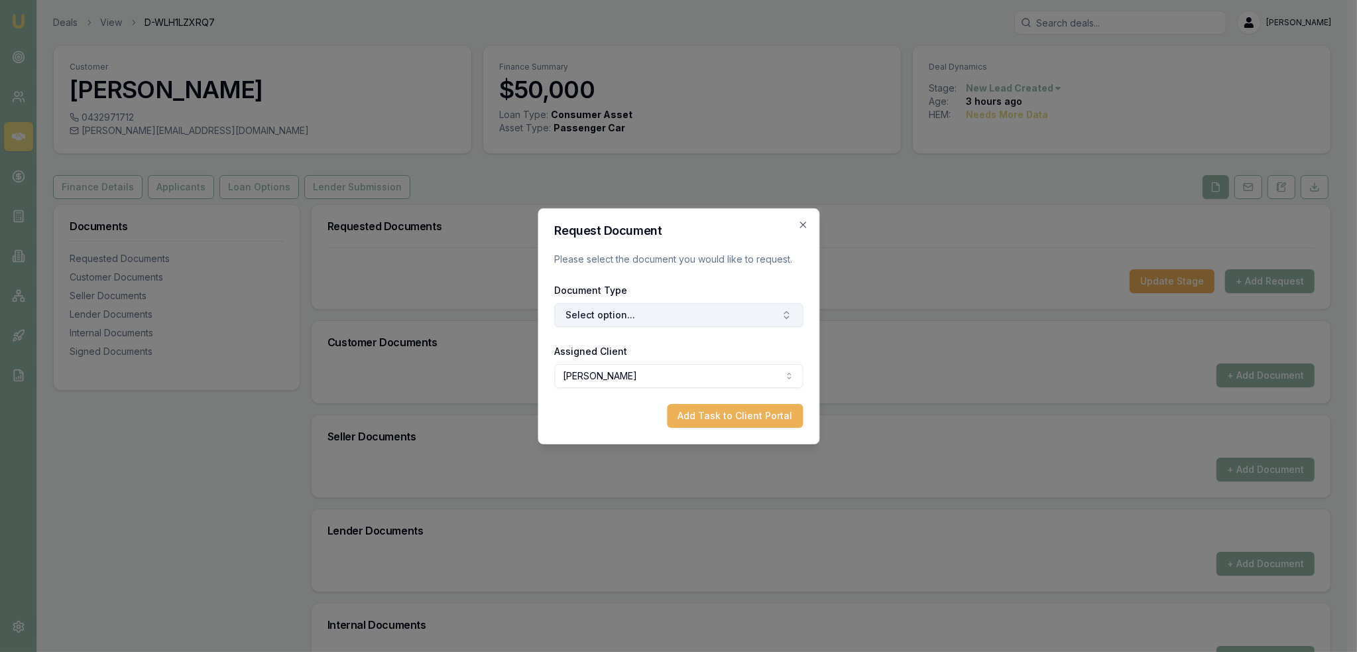
click at [713, 312] on button "Select option..." at bounding box center [678, 315] width 249 height 24
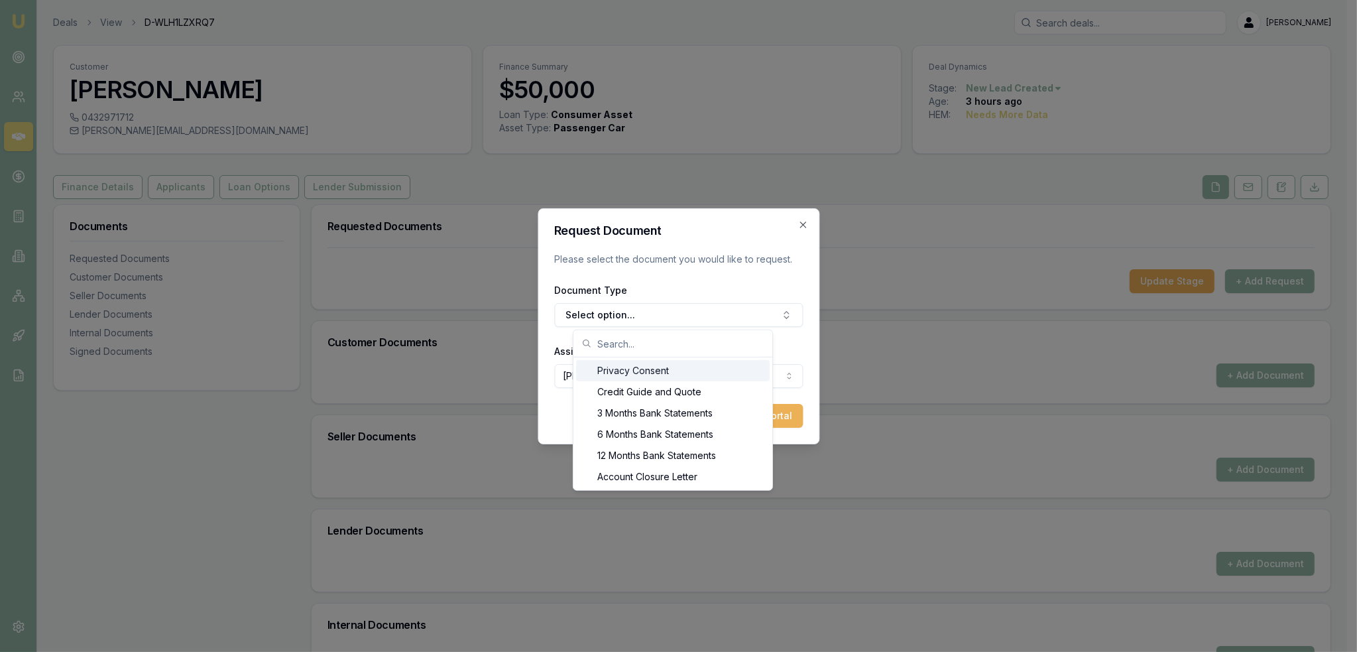
click at [654, 368] on div "Privacy Consent" at bounding box center [673, 370] width 194 height 21
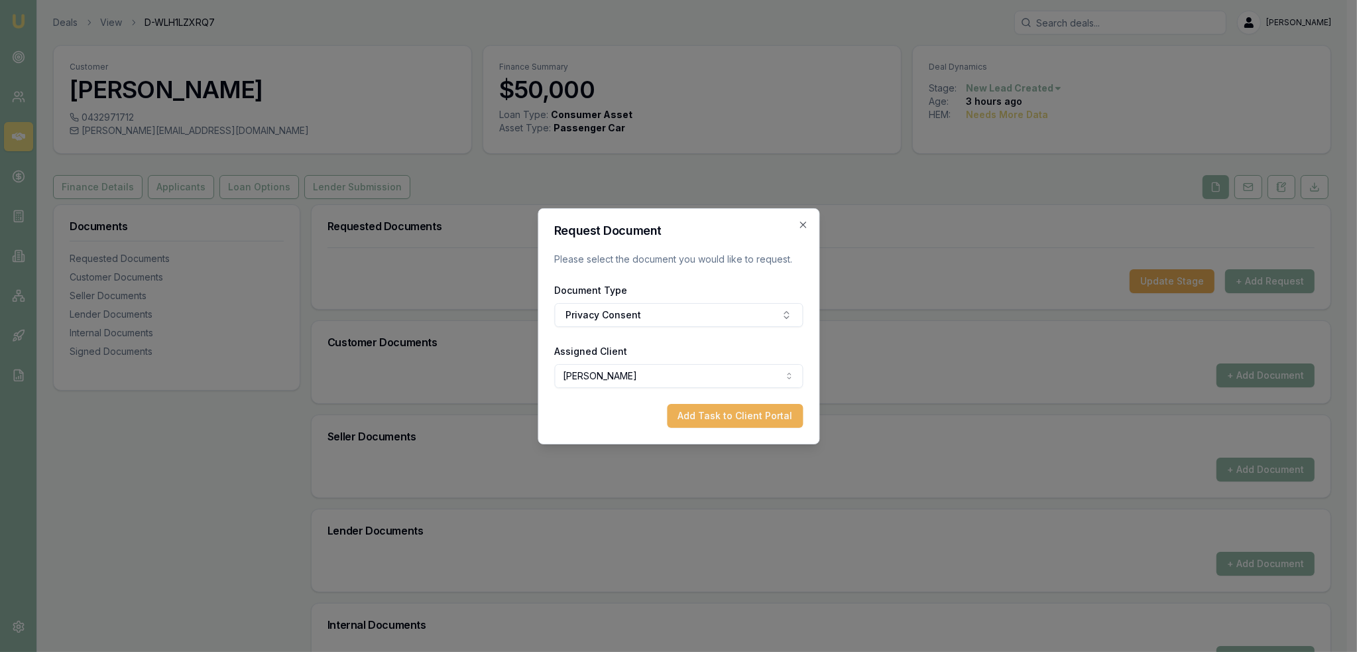
drag, startPoint x: 750, startPoint y: 419, endPoint x: 1138, endPoint y: 389, distance: 389.1
click at [753, 418] on button "Add Task to Client Portal" at bounding box center [735, 416] width 136 height 24
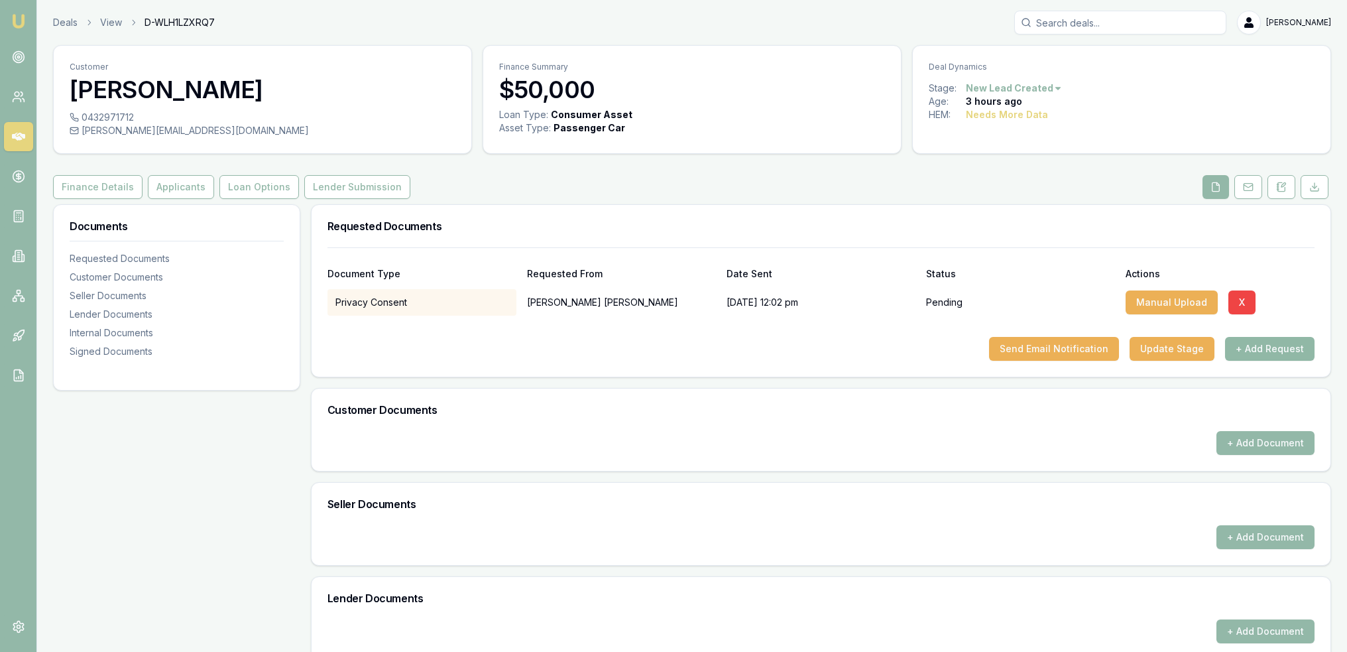
click at [1248, 345] on button "+ Add Request" at bounding box center [1270, 349] width 90 height 24
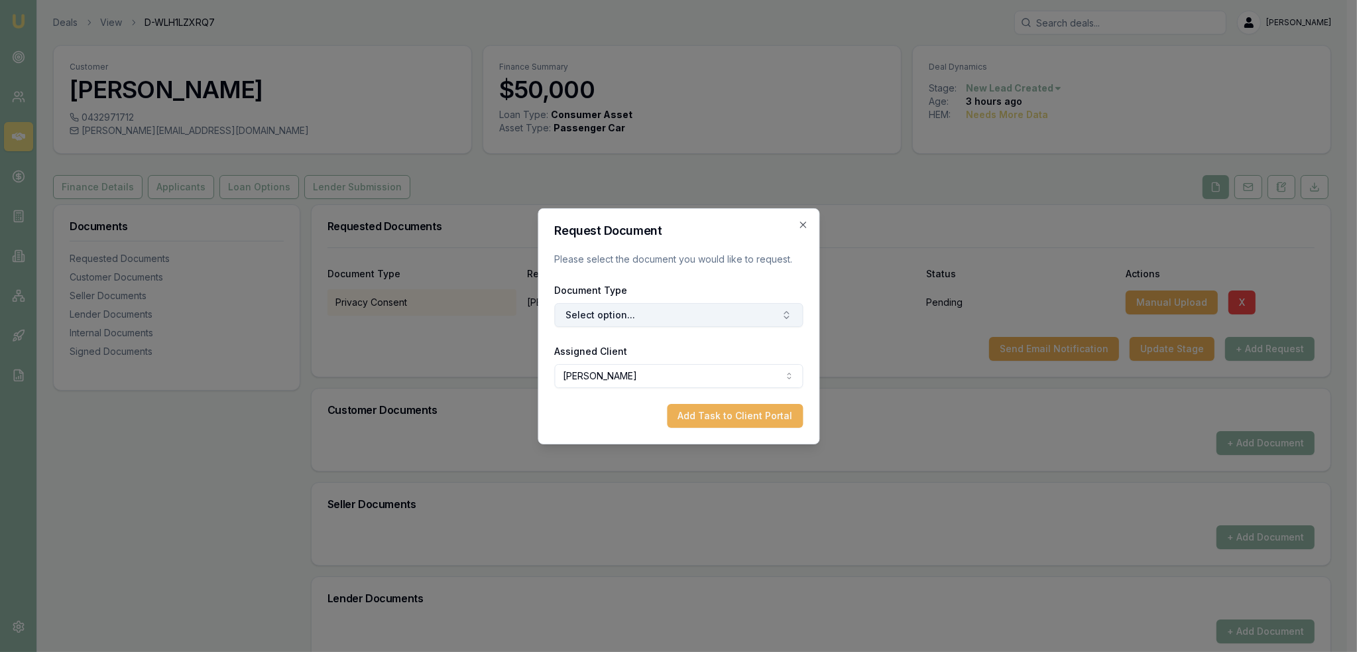
click at [613, 318] on button "Select option..." at bounding box center [678, 315] width 249 height 24
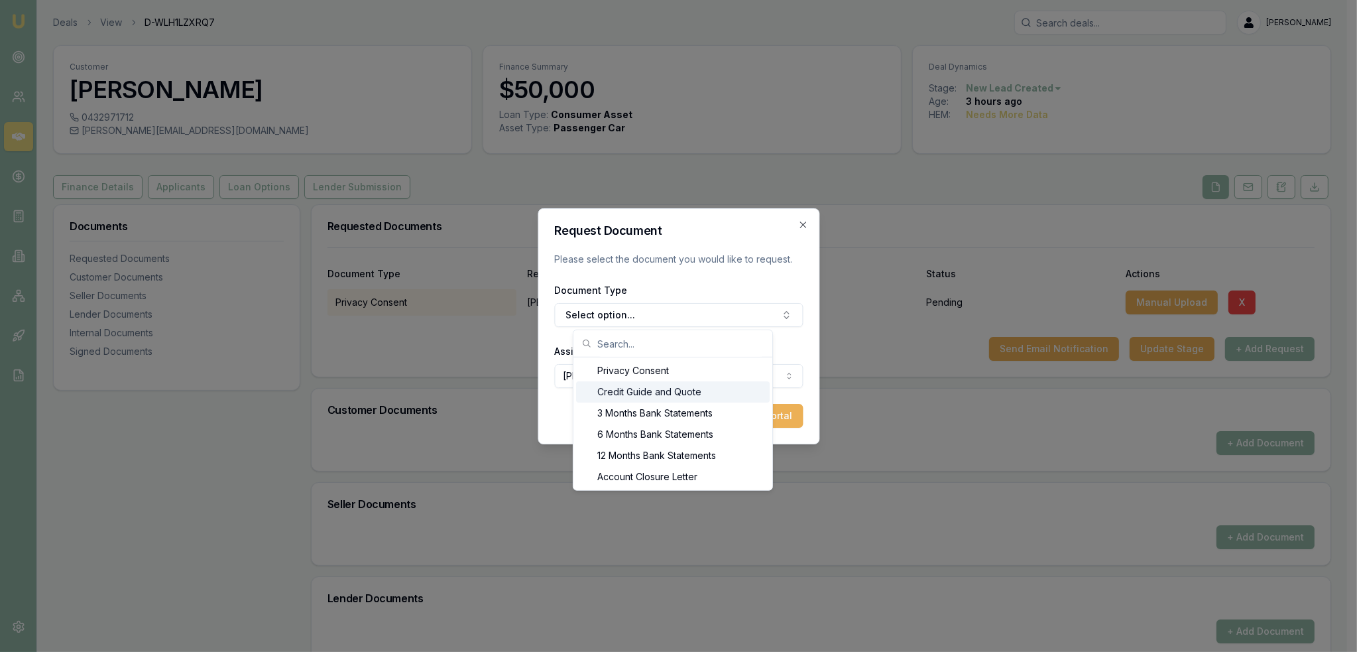
drag, startPoint x: 611, startPoint y: 389, endPoint x: 621, endPoint y: 387, distance: 9.5
click at [612, 389] on div "Credit Guide and Quote" at bounding box center [673, 391] width 194 height 21
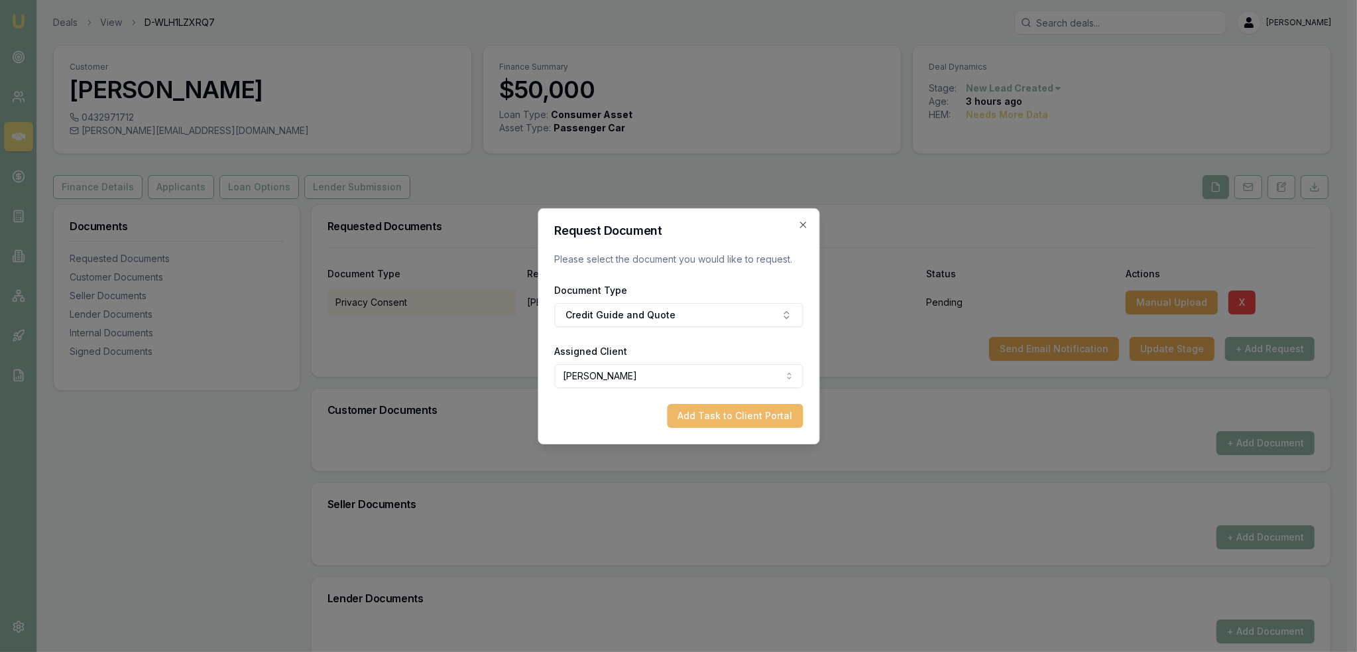
click at [743, 410] on button "Add Task to Client Portal" at bounding box center [735, 416] width 136 height 24
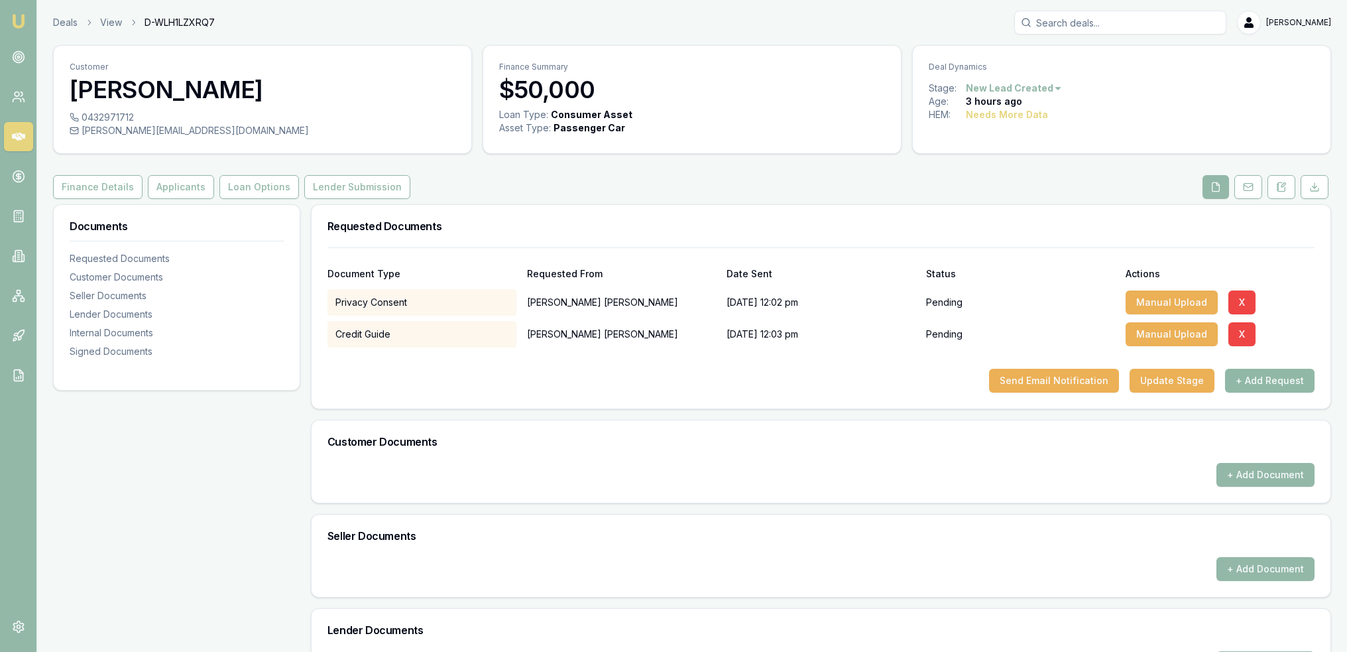
click at [1277, 381] on button "+ Add Request" at bounding box center [1270, 381] width 90 height 24
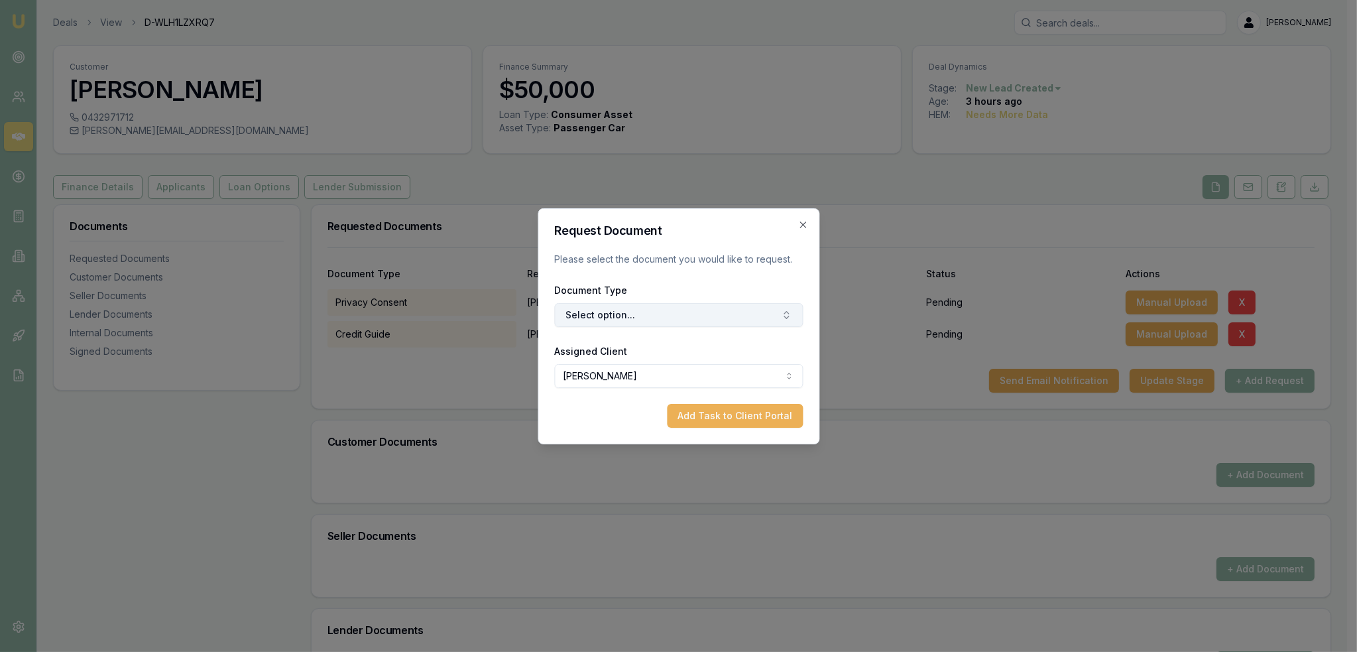
click at [628, 315] on button "Select option..." at bounding box center [678, 315] width 249 height 24
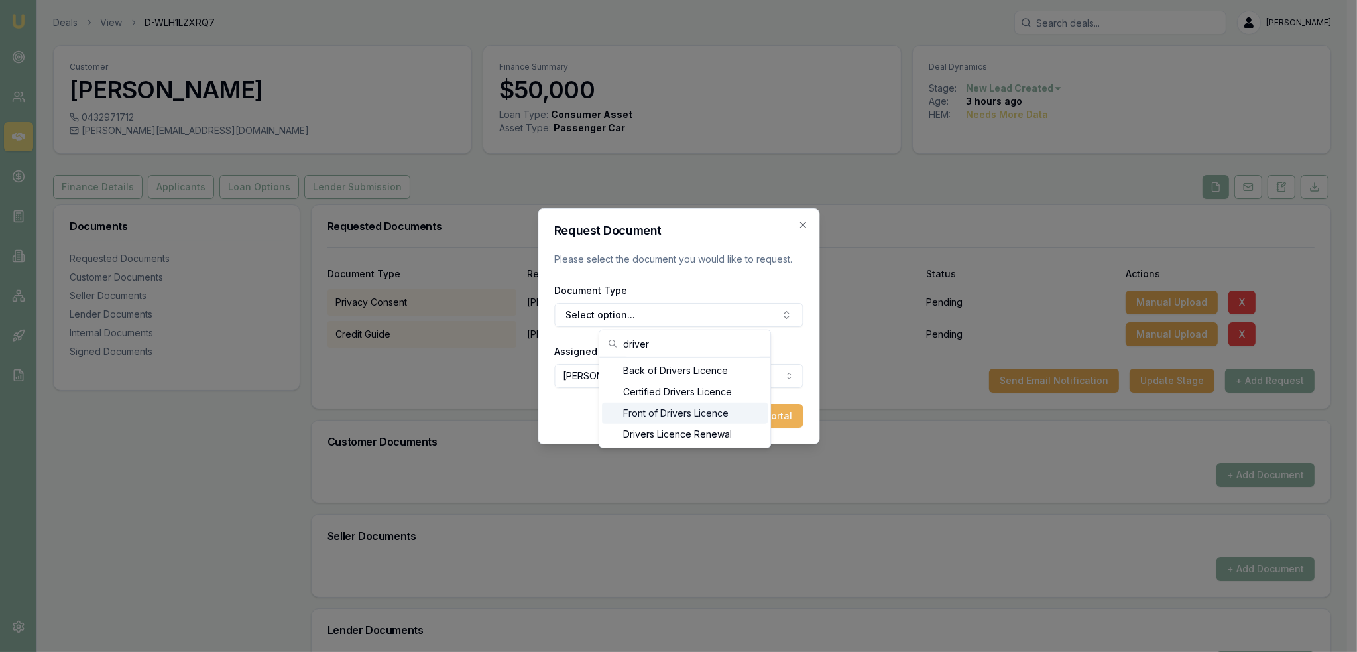
type input "driver"
click at [639, 409] on div "Front of Drivers Licence" at bounding box center [685, 412] width 166 height 21
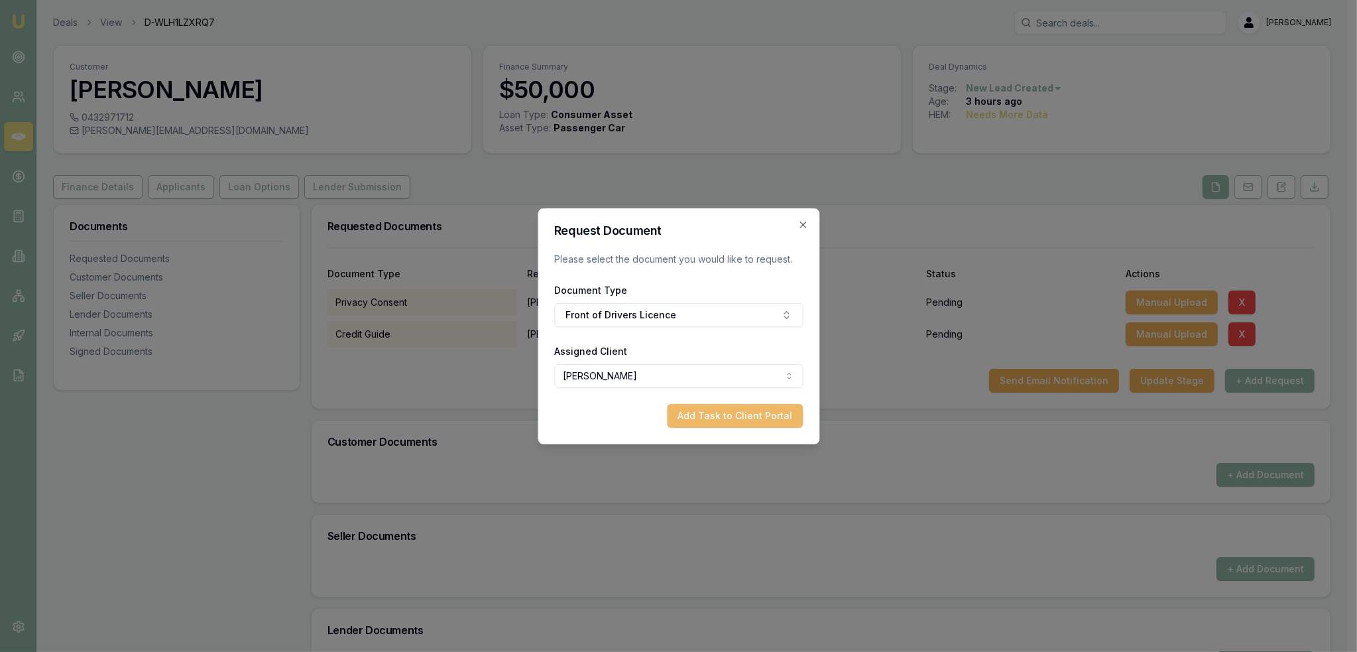
click at [745, 414] on button "Add Task to Client Portal" at bounding box center [735, 416] width 136 height 24
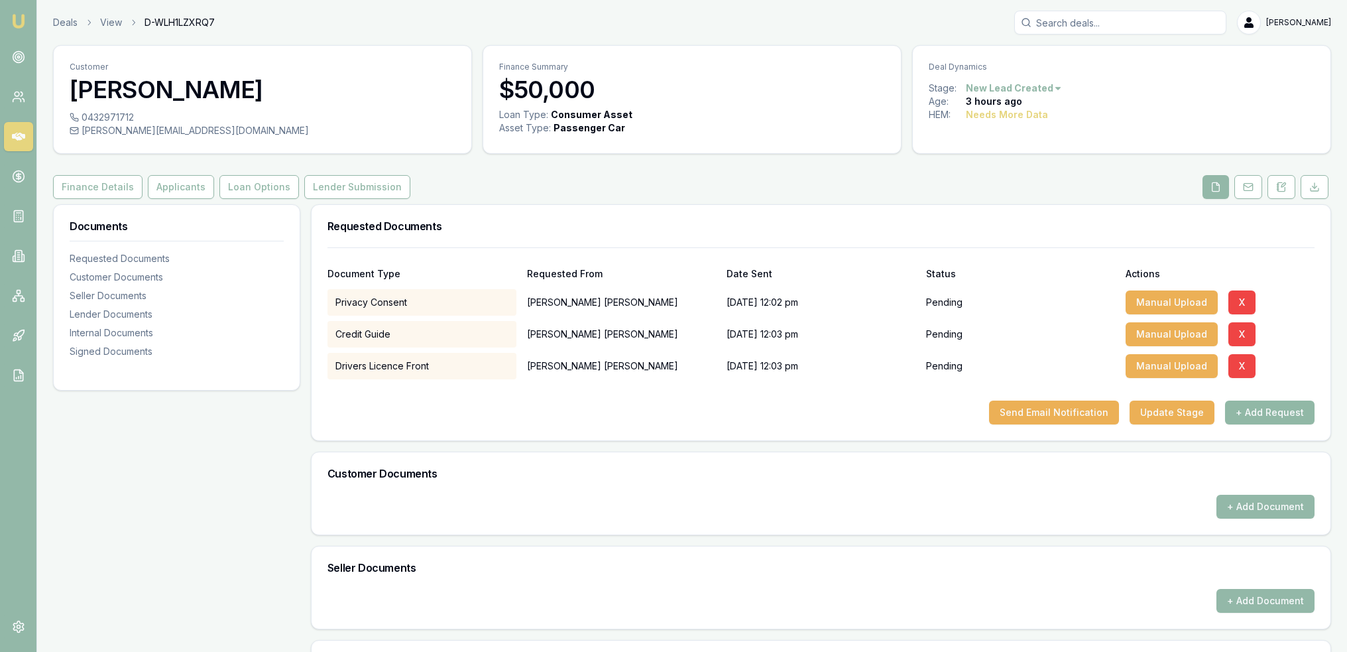
click at [1274, 410] on button "+ Add Request" at bounding box center [1270, 413] width 90 height 24
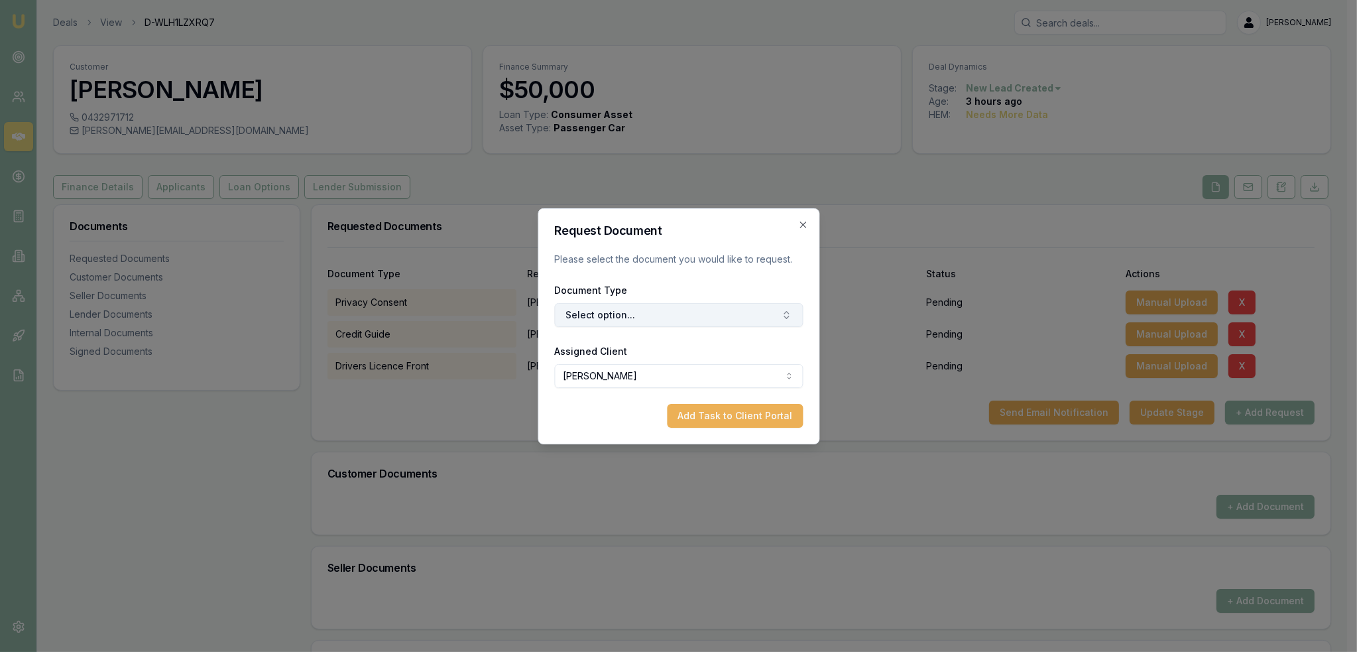
click at [633, 318] on button "Select option..." at bounding box center [678, 315] width 249 height 24
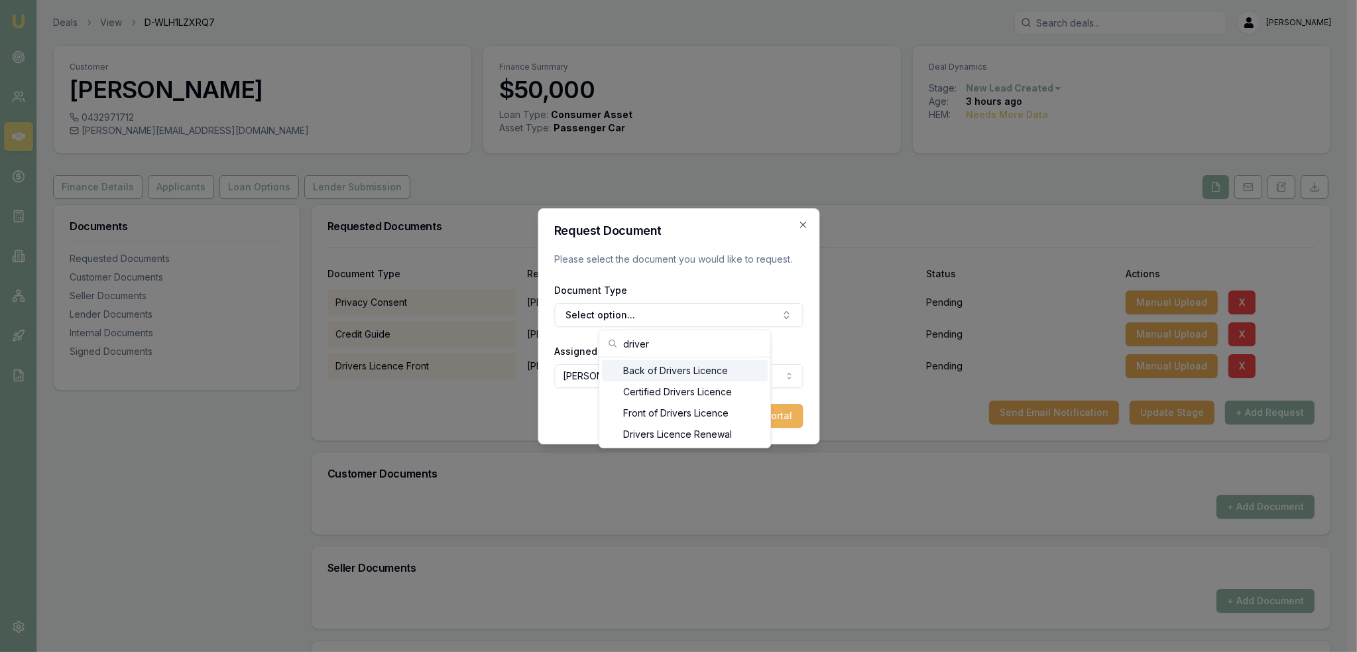
type input "driver"
click at [650, 371] on div "Back of Drivers Licence" at bounding box center [685, 370] width 166 height 21
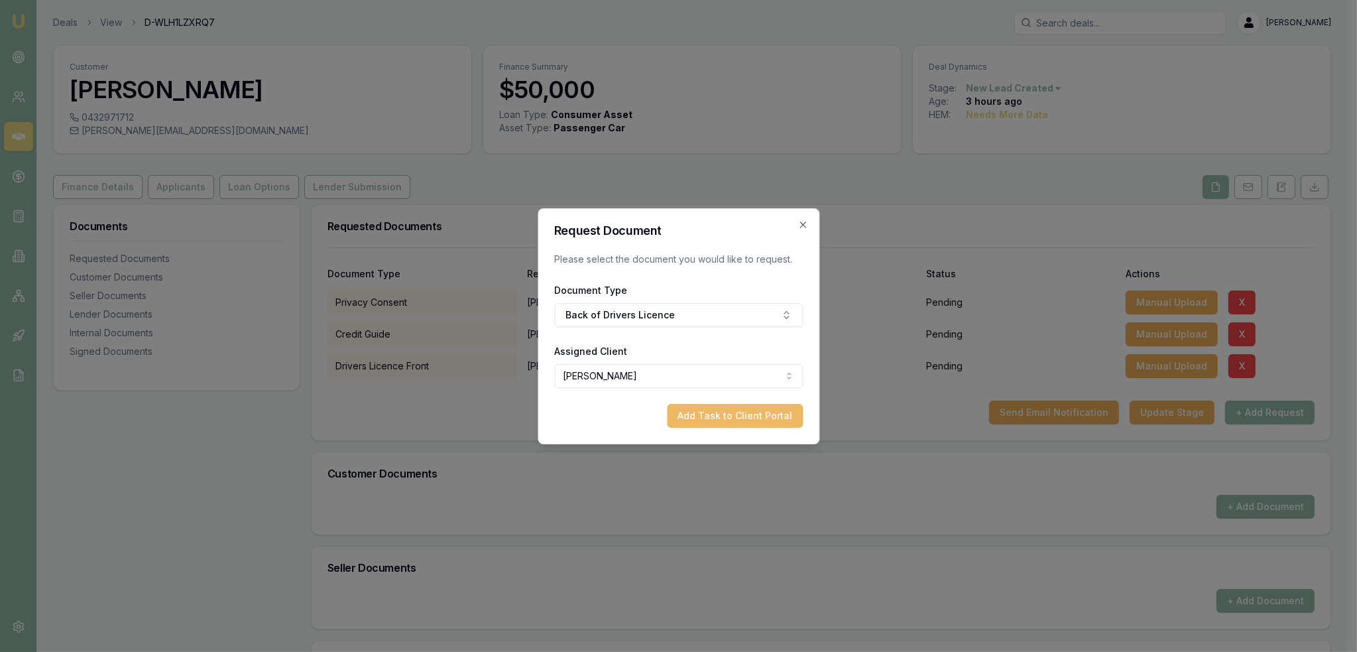
click at [767, 412] on button "Add Task to Client Portal" at bounding box center [735, 416] width 136 height 24
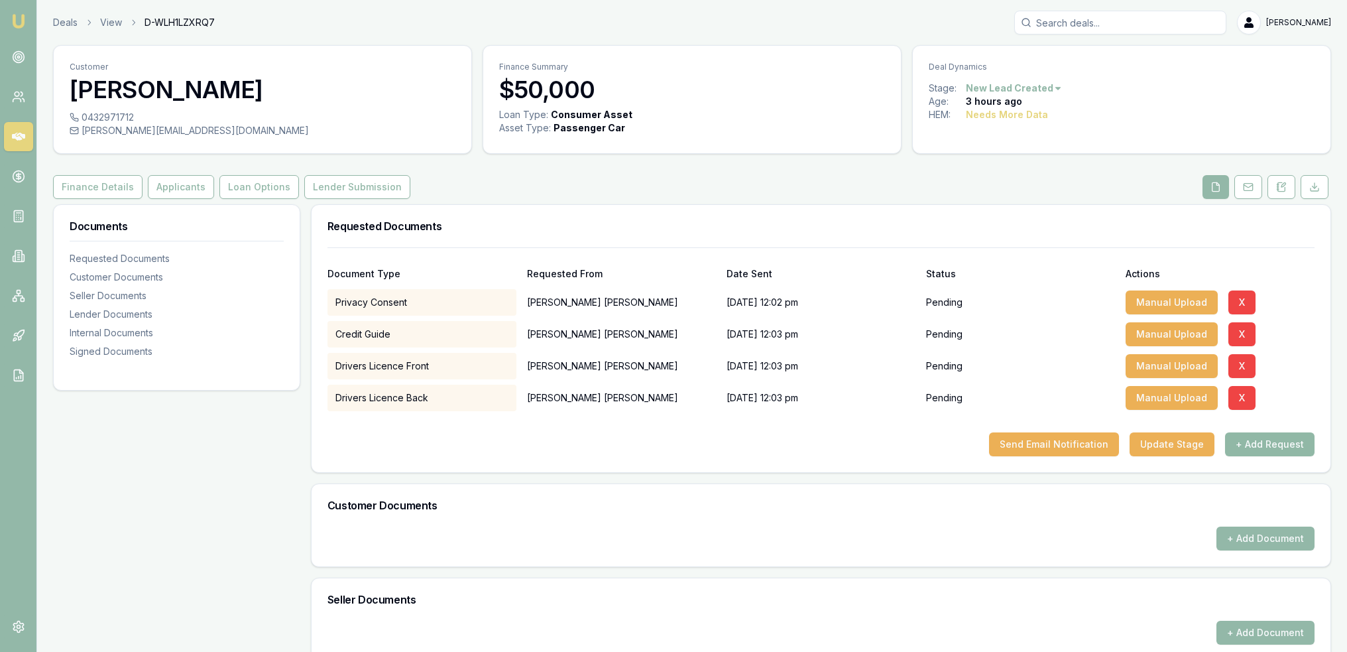
click at [1282, 438] on button "+ Add Request" at bounding box center [1270, 444] width 90 height 24
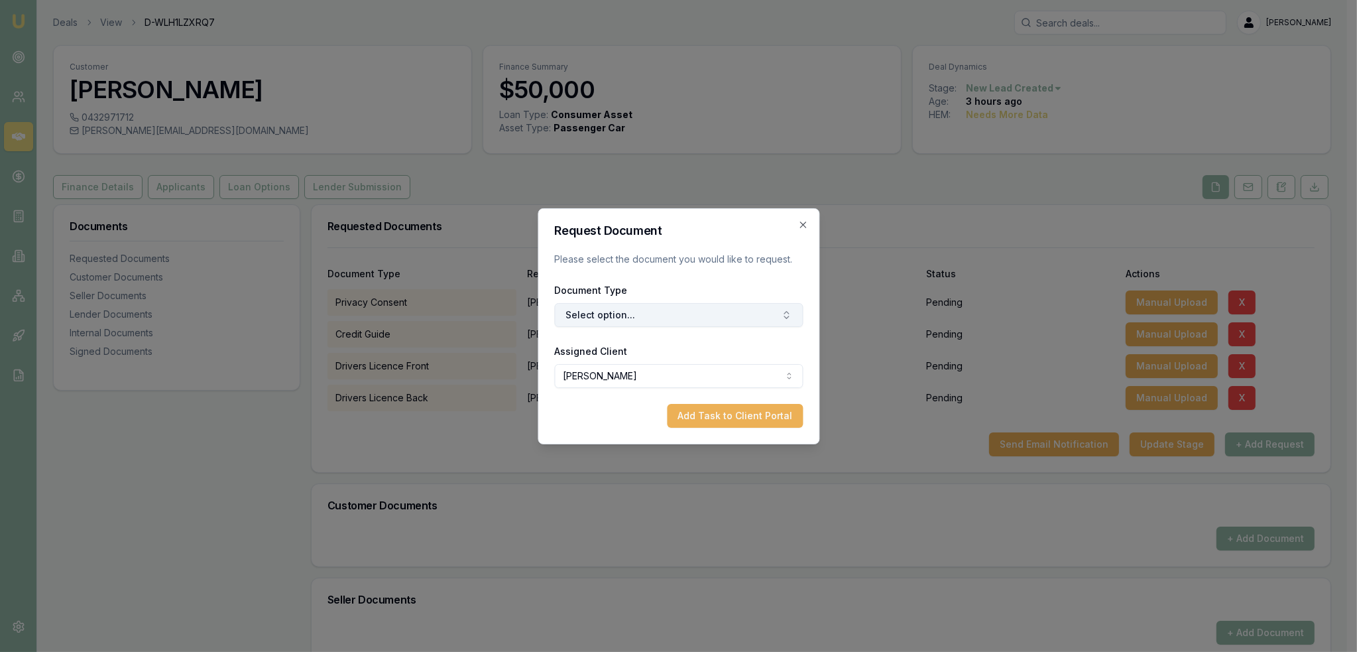
click at [674, 304] on button "Select option..." at bounding box center [678, 315] width 249 height 24
type input "medicar"
click at [692, 377] on div "Medicare Card" at bounding box center [685, 370] width 166 height 21
click at [772, 418] on button "Add Task to Client Portal" at bounding box center [735, 416] width 136 height 24
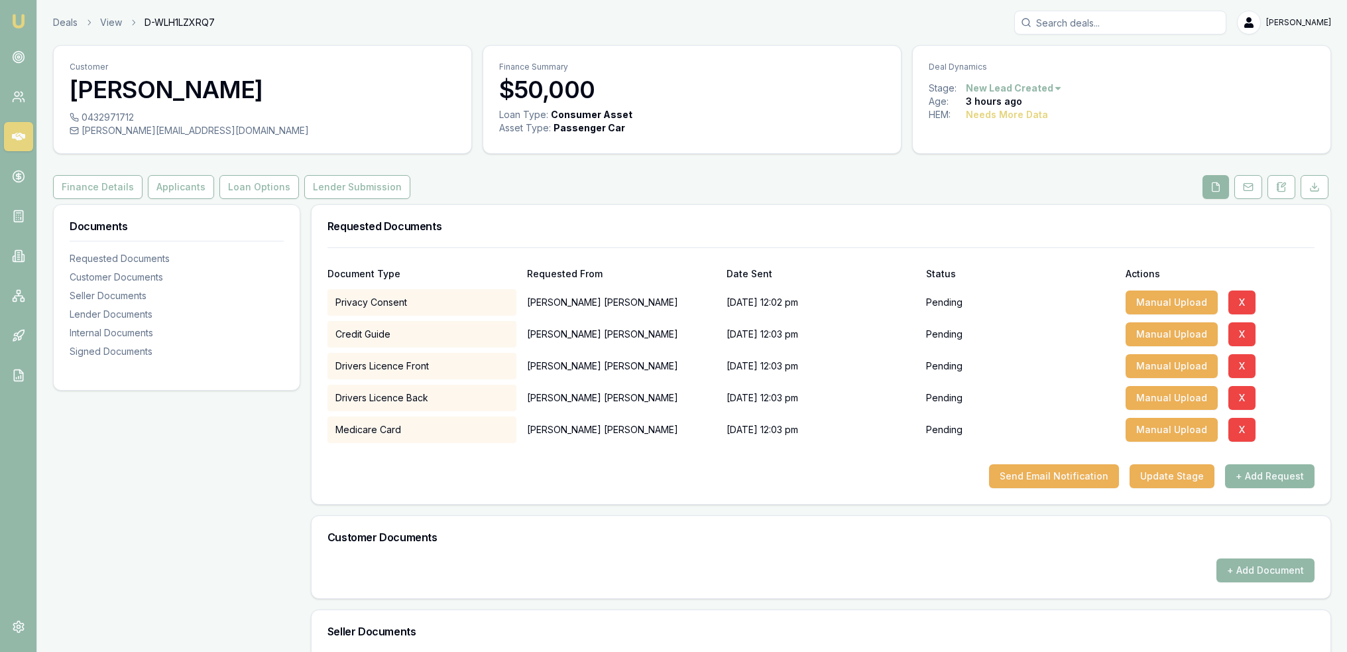
click at [1265, 480] on button "+ Add Request" at bounding box center [1270, 476] width 90 height 24
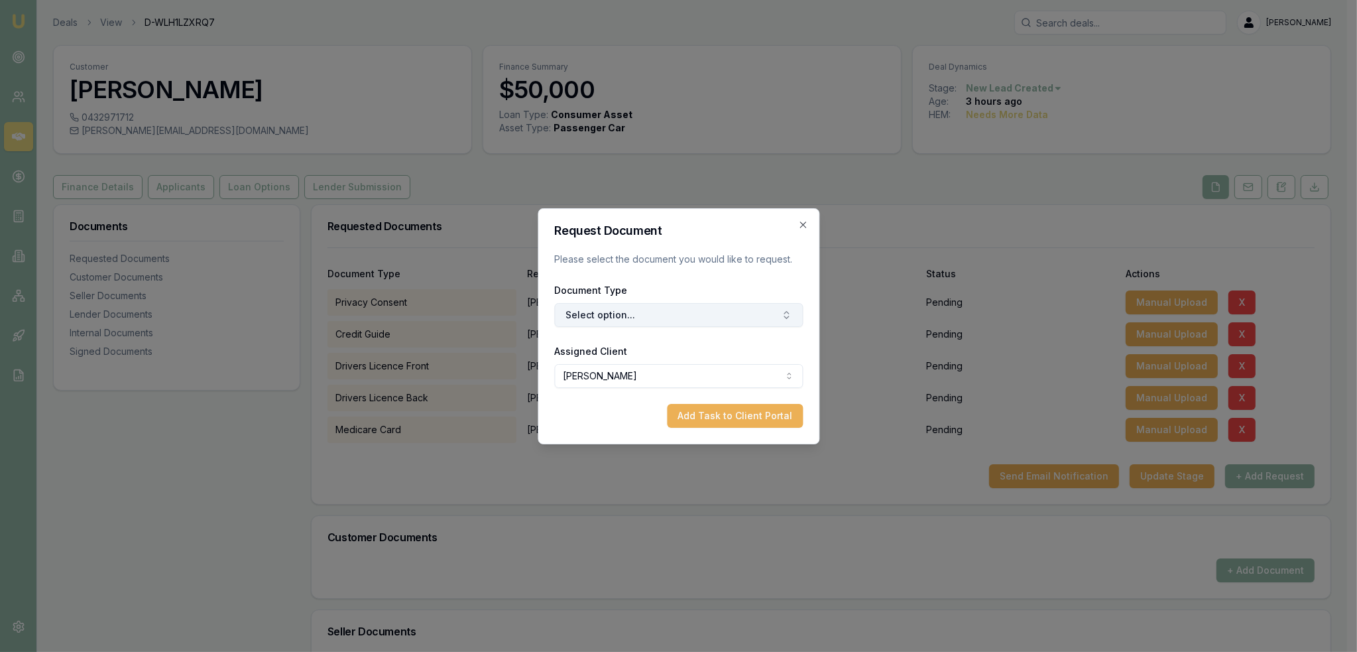
click at [597, 314] on button "Select option..." at bounding box center [678, 315] width 249 height 24
type input "selfie"
click at [674, 371] on div "Selfie with Licence" at bounding box center [685, 370] width 166 height 21
click at [737, 410] on button "Add Task to Client Portal" at bounding box center [735, 416] width 136 height 24
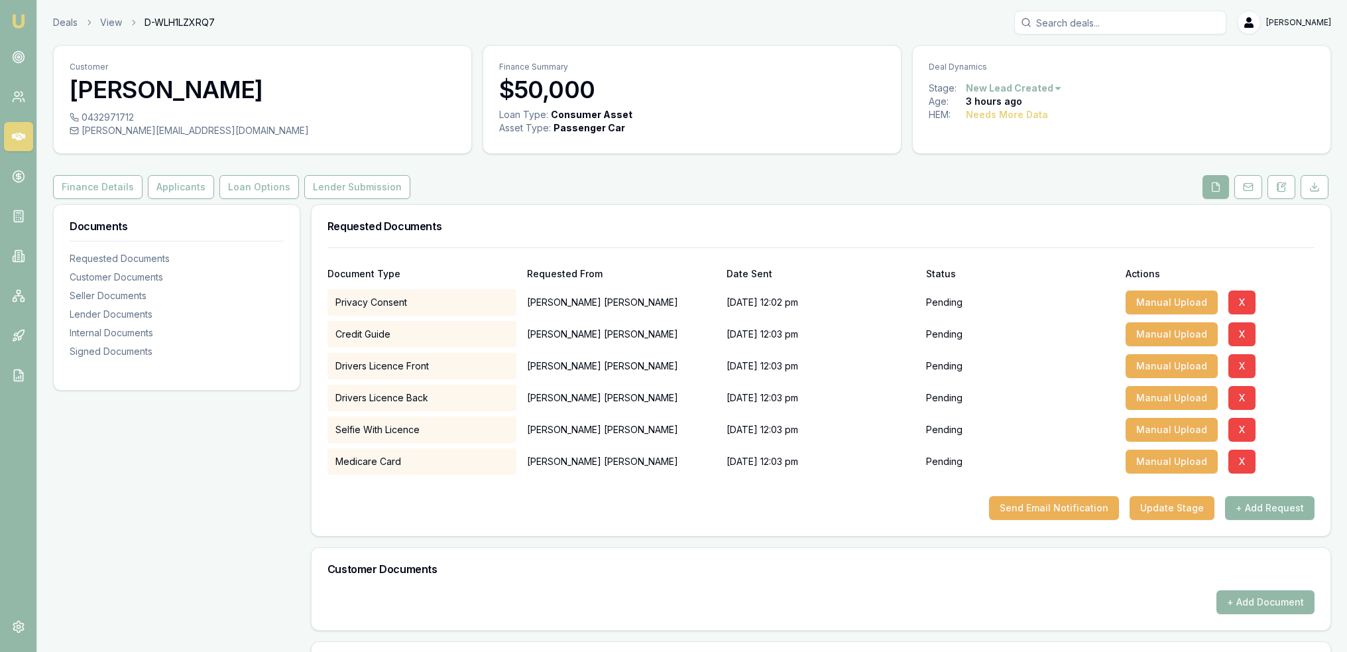
click at [1259, 502] on button "+ Add Request" at bounding box center [1270, 508] width 90 height 24
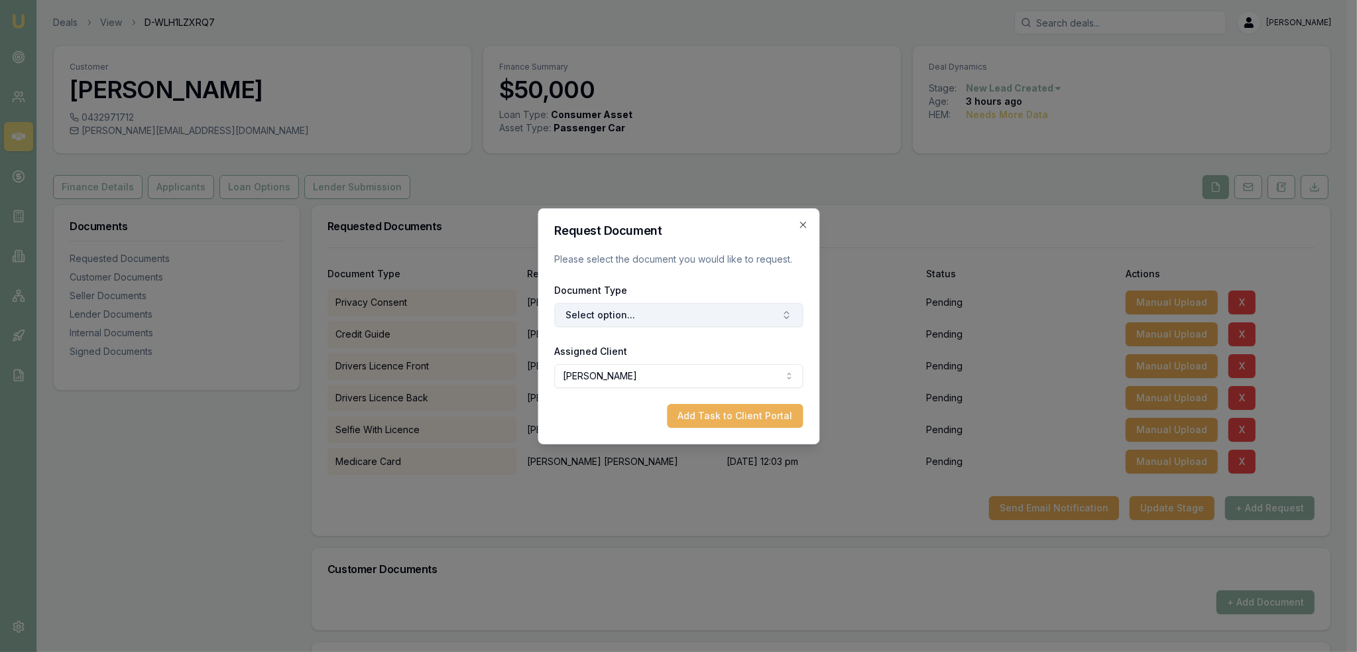
click at [706, 317] on button "Select option..." at bounding box center [678, 315] width 249 height 24
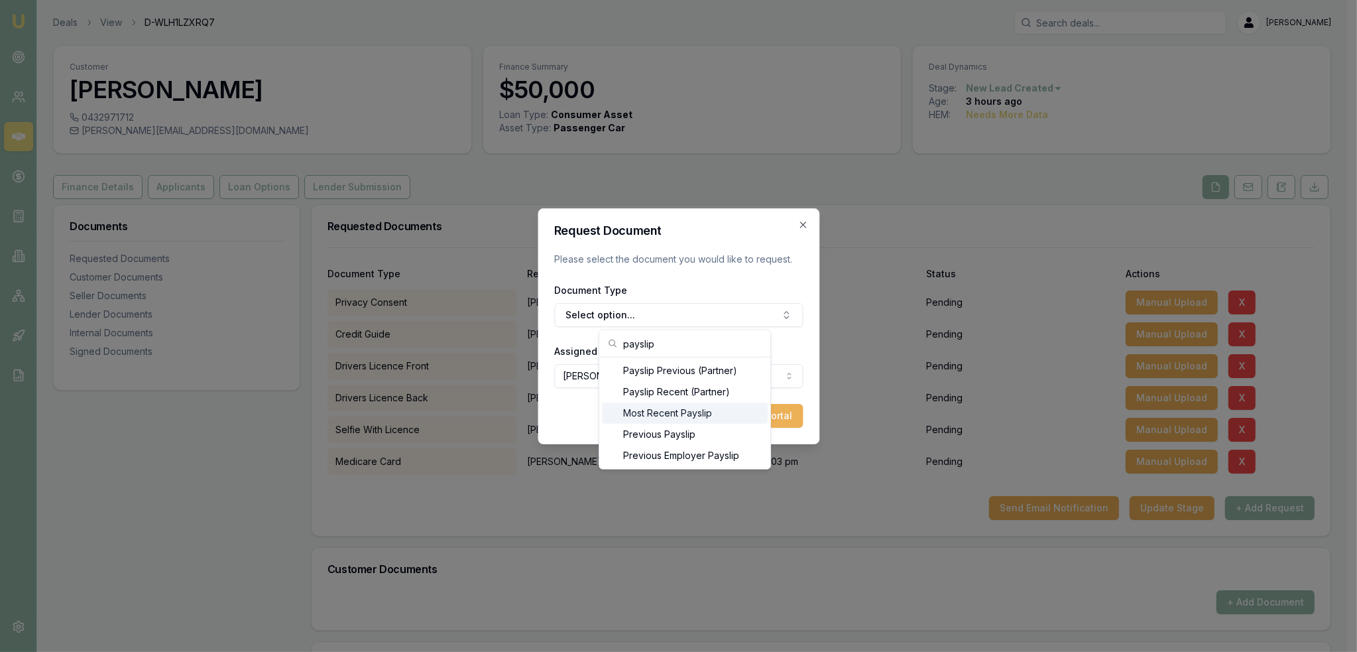
type input "payslip"
click at [682, 416] on div "Most Recent Payslip" at bounding box center [685, 412] width 166 height 21
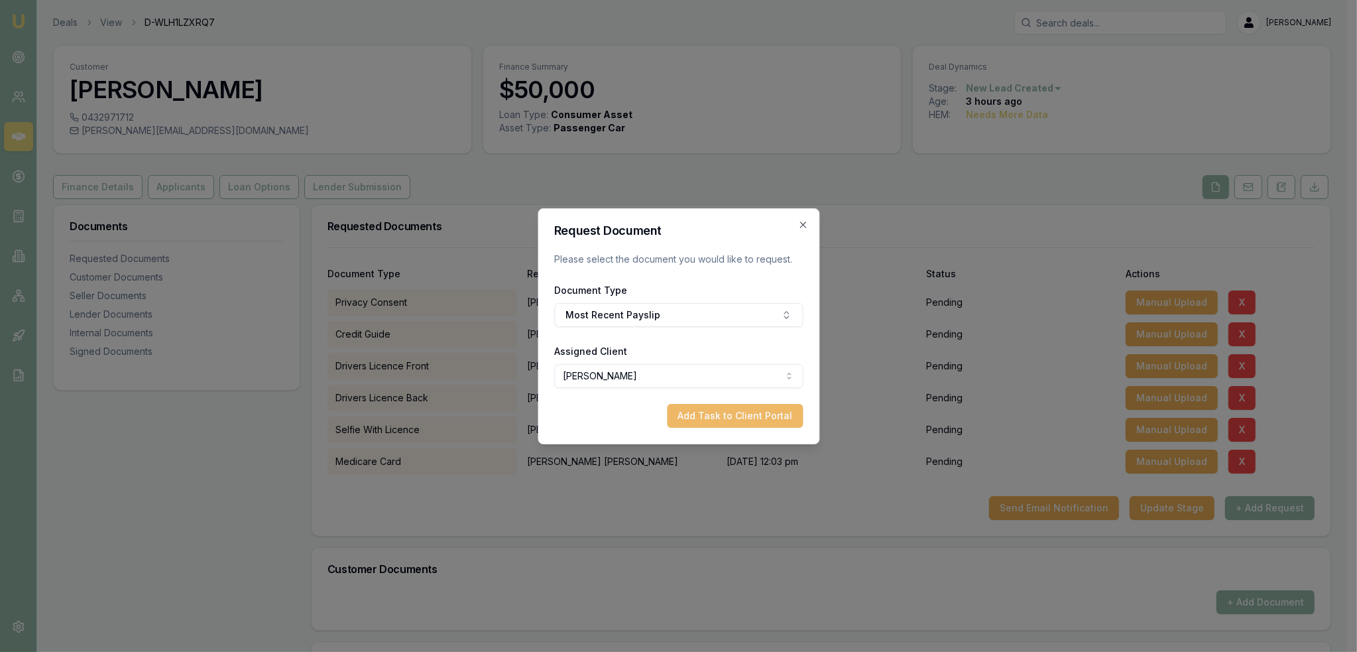
click at [737, 418] on button "Add Task to Client Portal" at bounding box center [735, 416] width 136 height 24
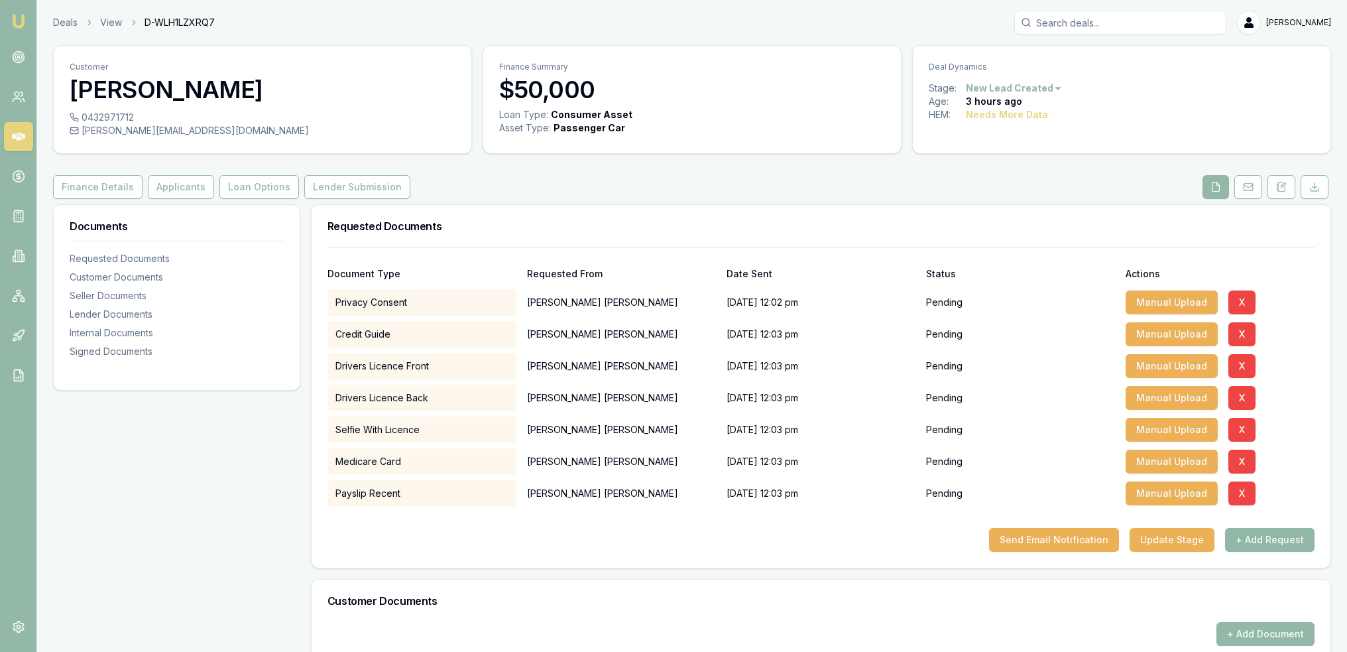
click at [1261, 532] on button "+ Add Request" at bounding box center [1270, 540] width 90 height 24
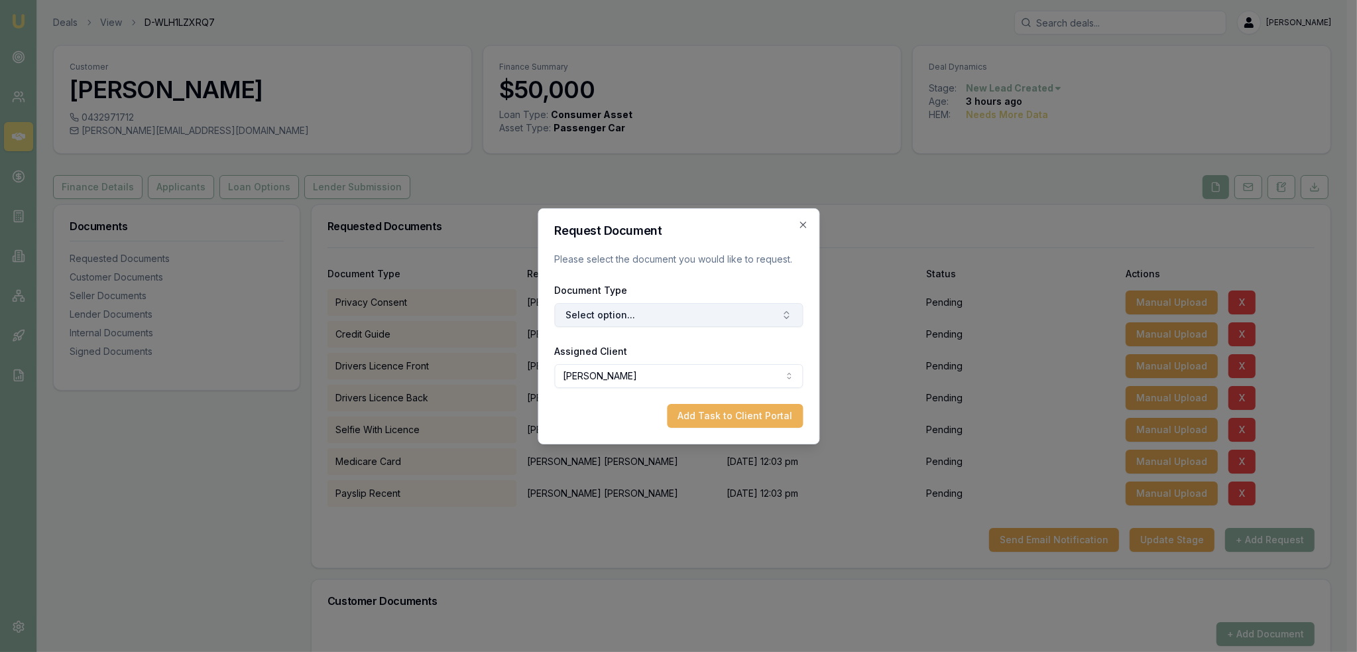
click at [651, 310] on button "Select option..." at bounding box center [678, 315] width 249 height 24
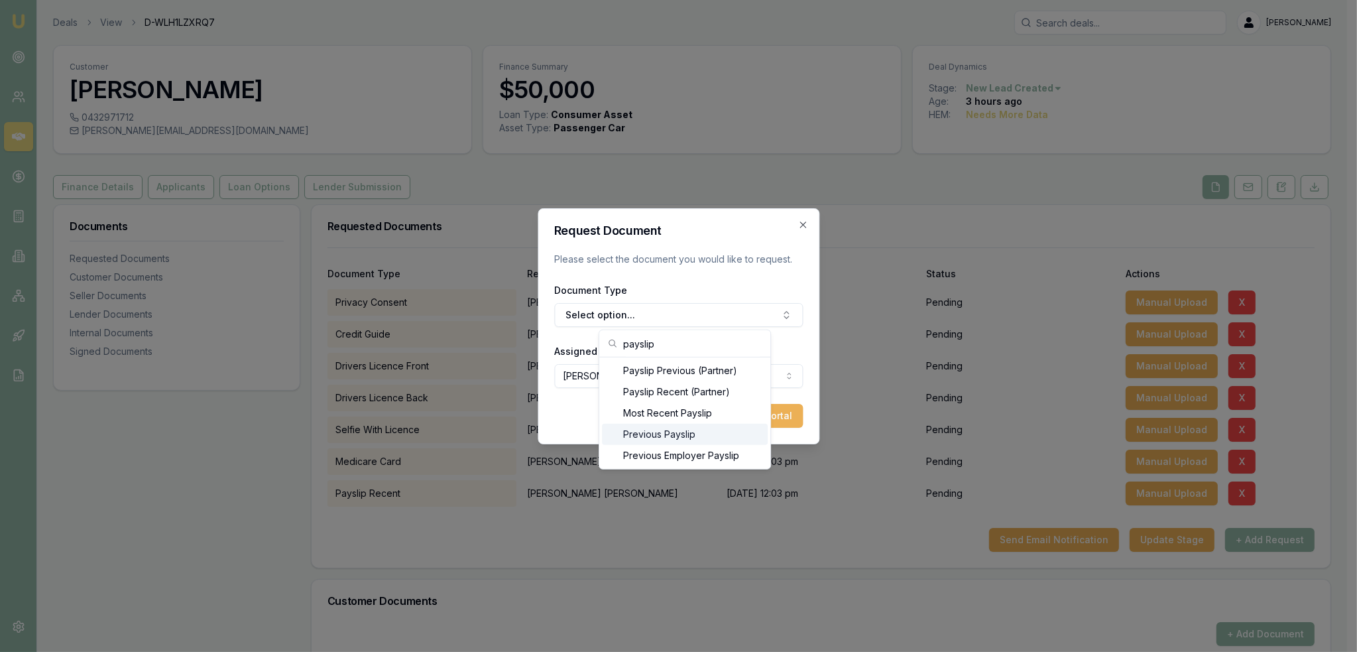
type input "payslip"
click at [662, 431] on div "Previous Payslip" at bounding box center [685, 434] width 166 height 21
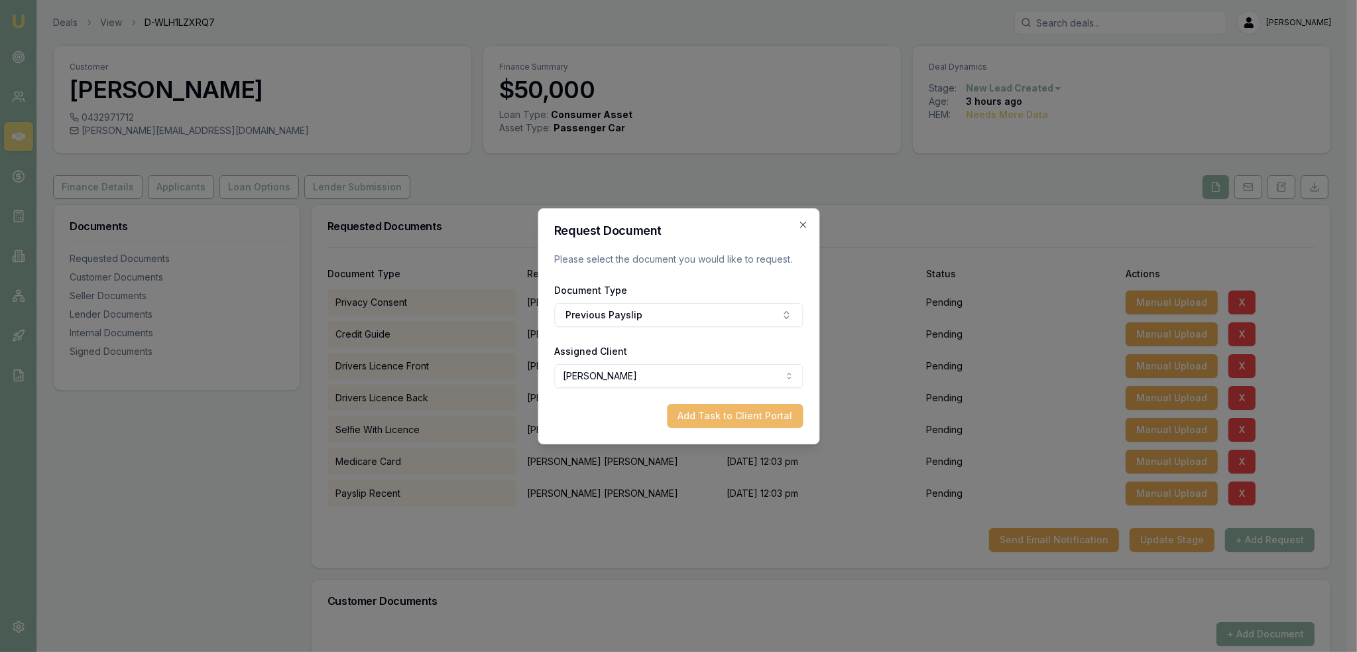
click at [772, 416] on button "Add Task to Client Portal" at bounding box center [735, 416] width 136 height 24
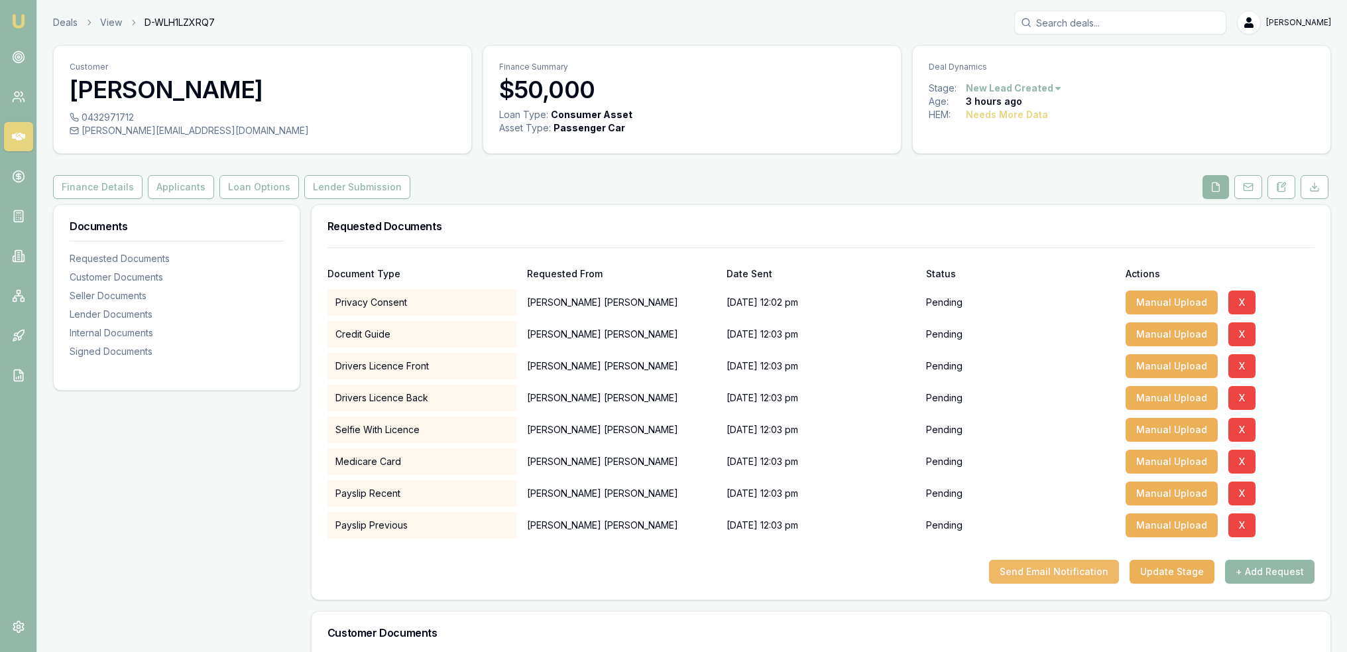
click at [1052, 565] on button "Send Email Notification" at bounding box center [1054, 572] width 130 height 24
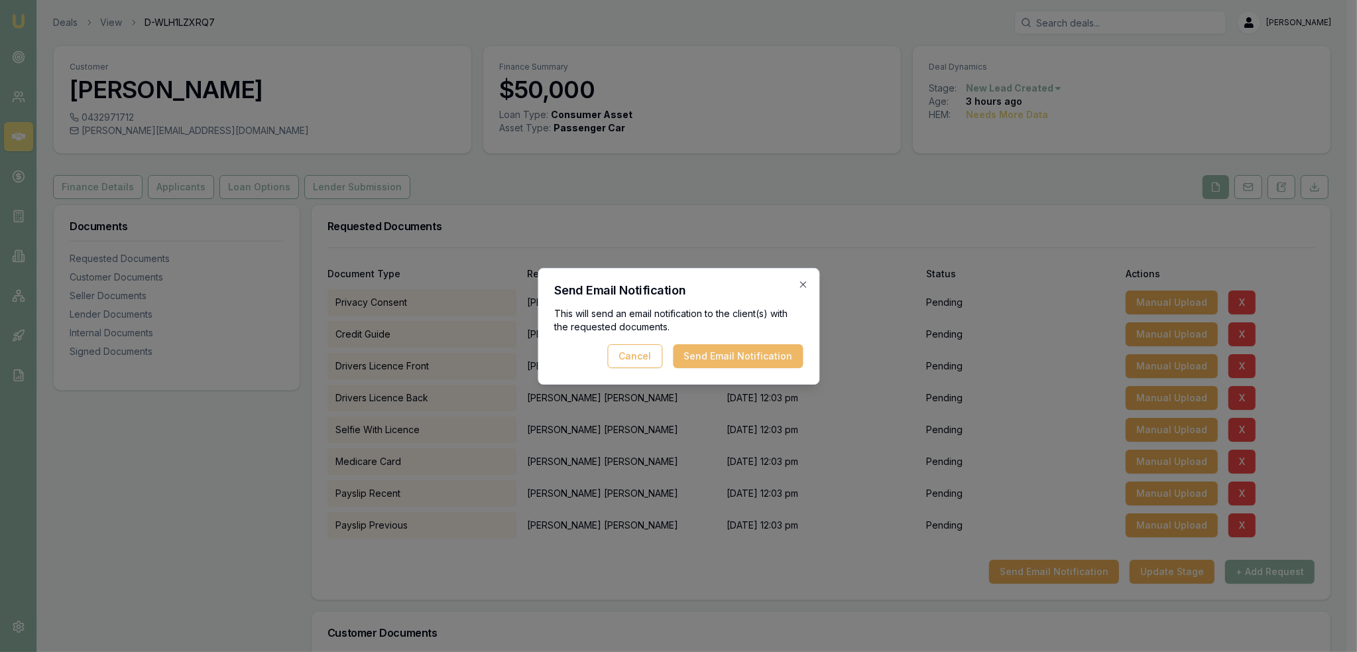
click at [737, 357] on button "Send Email Notification" at bounding box center [738, 356] width 130 height 24
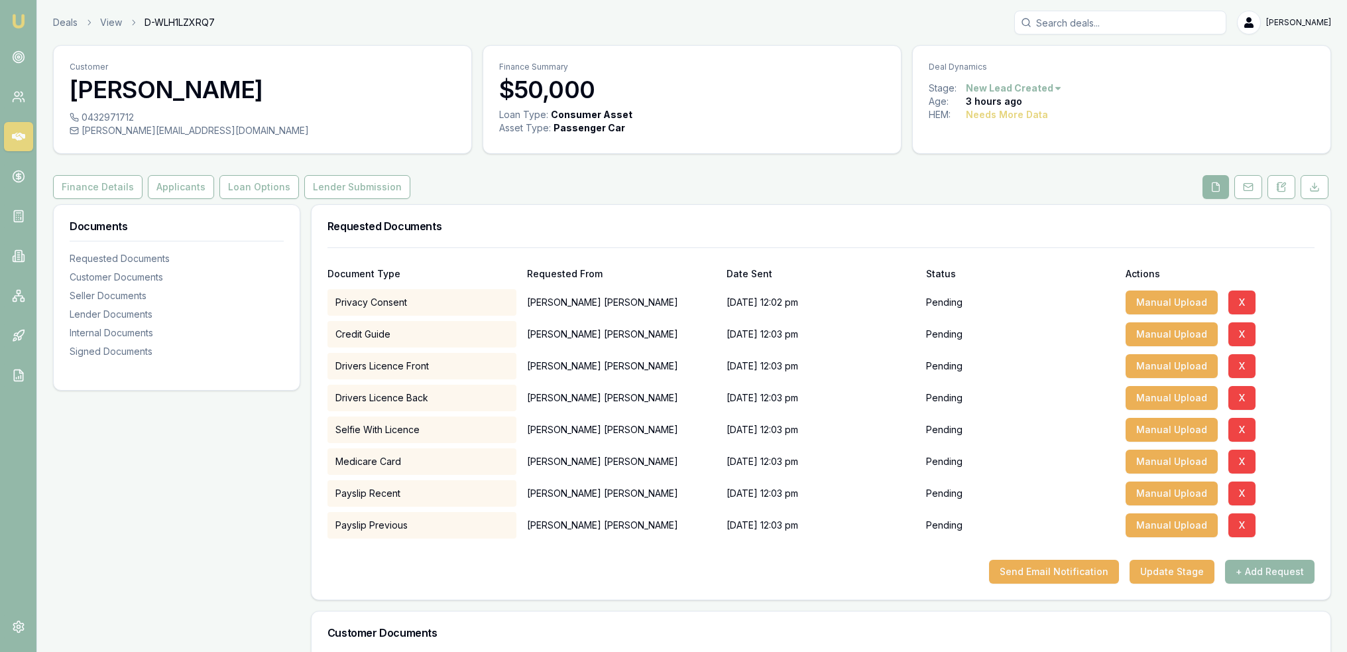
click at [14, 15] on img at bounding box center [19, 21] width 16 height 16
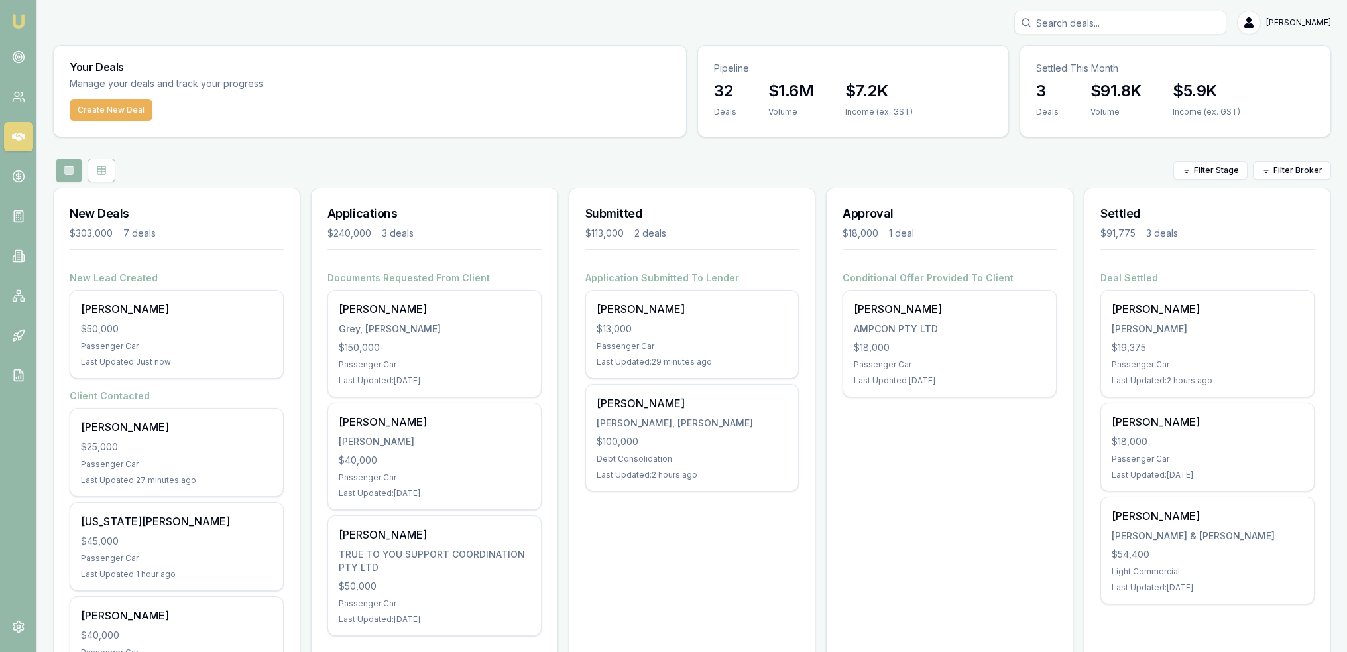
click at [24, 19] on img at bounding box center [19, 21] width 16 height 16
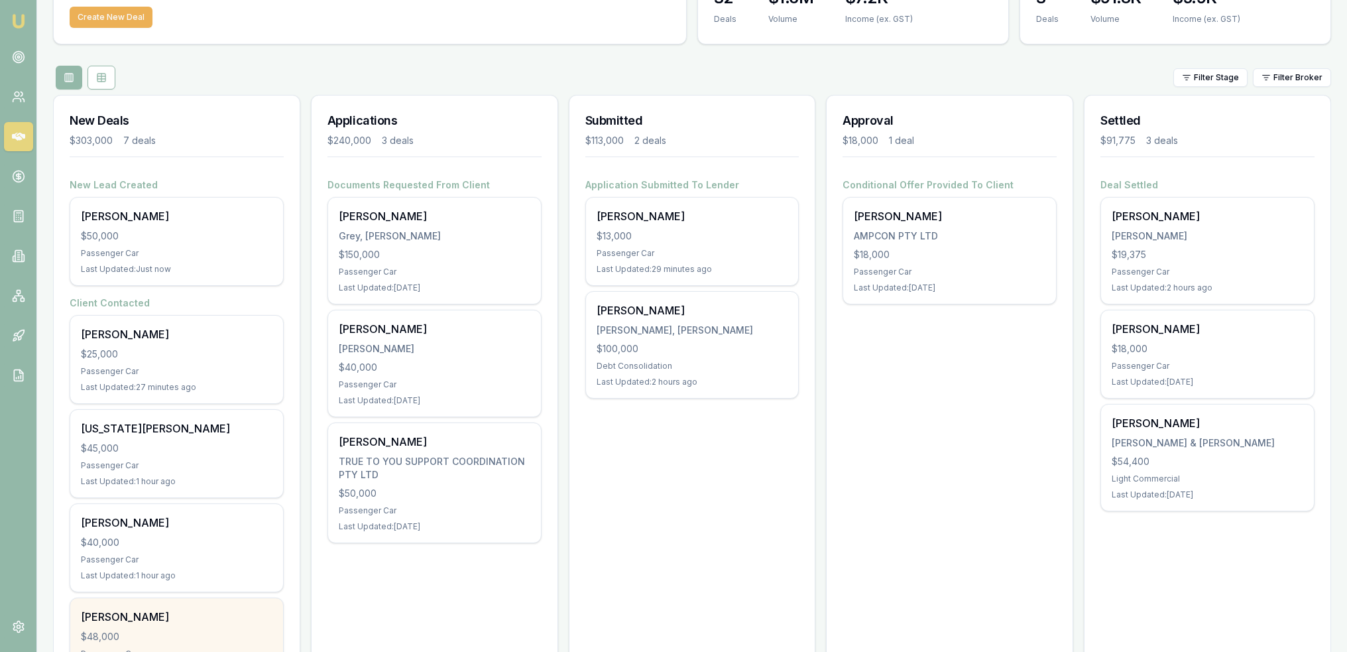
scroll to position [66, 0]
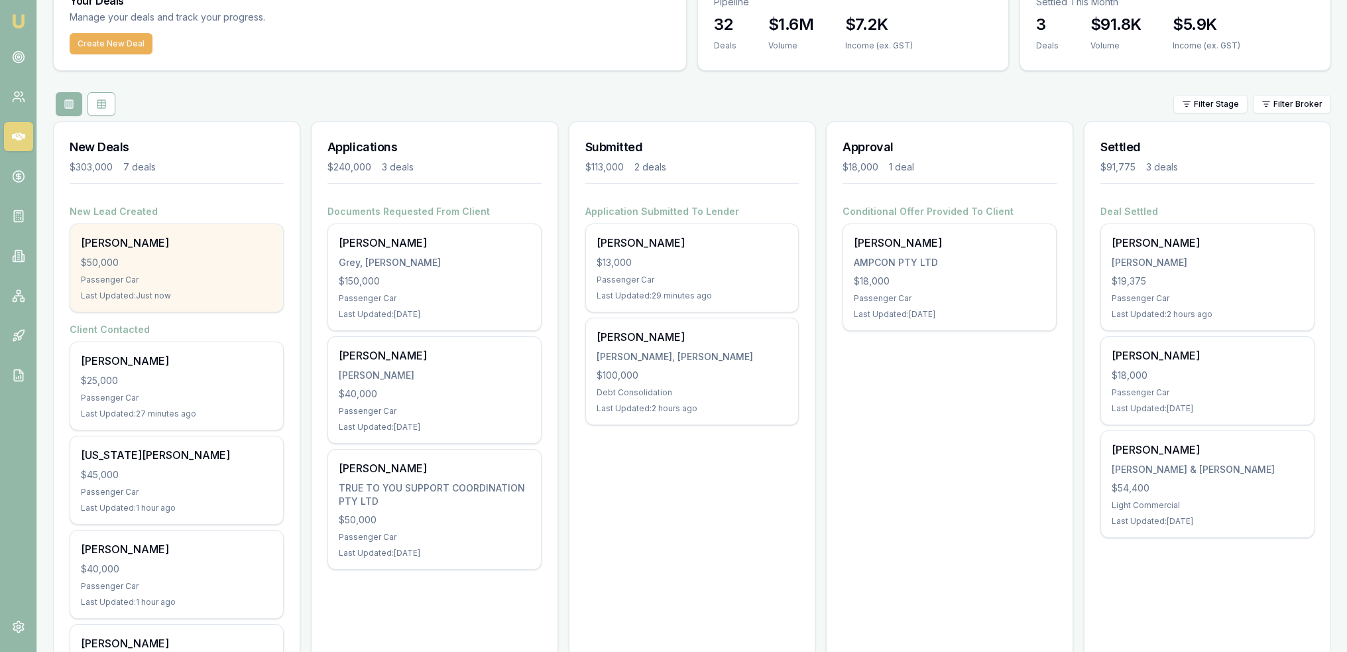
click at [149, 280] on div "Passenger Car" at bounding box center [177, 280] width 192 height 11
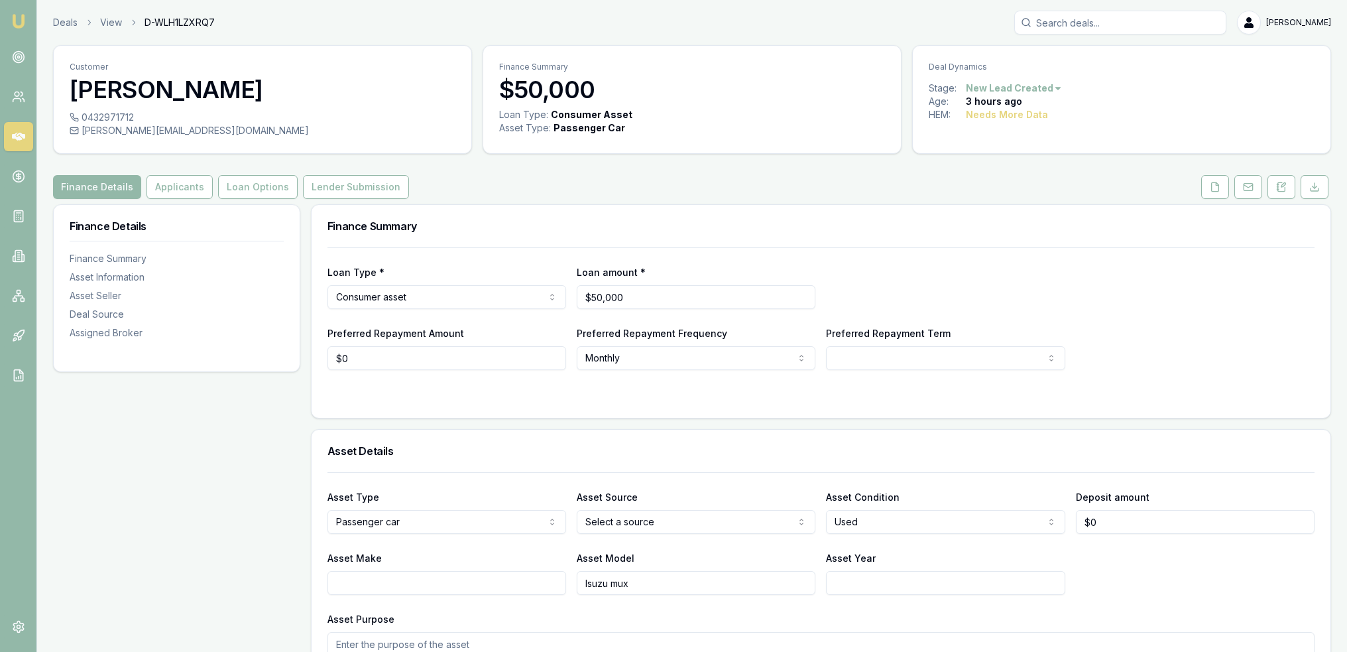
drag, startPoint x: 1213, startPoint y: 186, endPoint x: 1199, endPoint y: 192, distance: 15.4
click at [1213, 186] on icon at bounding box center [1215, 186] width 7 height 9
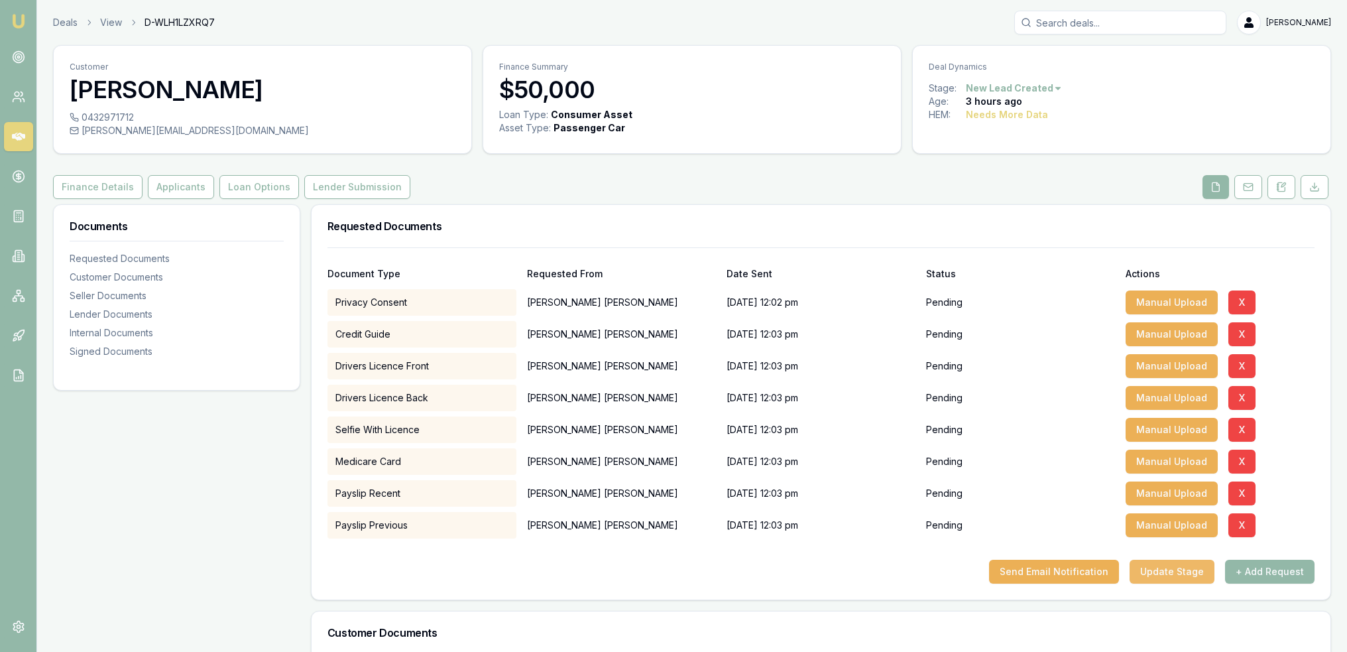
click at [1164, 570] on button "Update Stage" at bounding box center [1172, 572] width 85 height 24
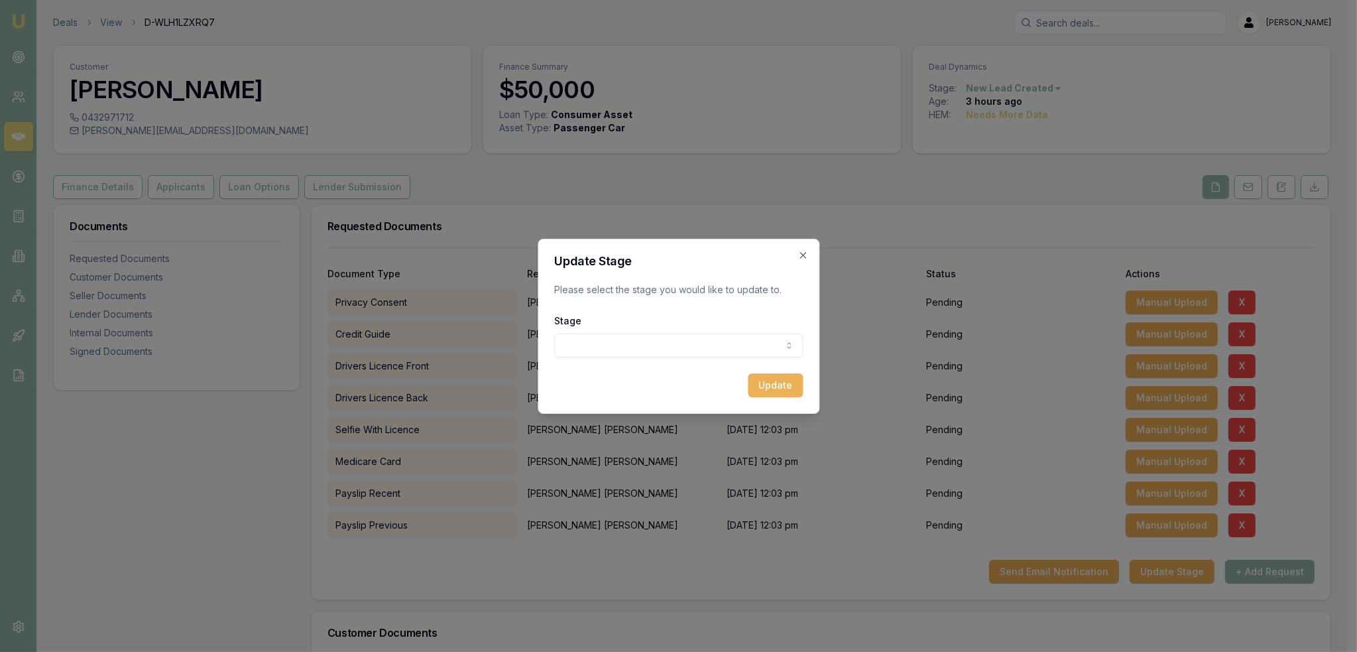
click at [713, 344] on body "Emu Broker Deals View D-WLH1LZXRQ7 Robyn Adams Toggle Menu Customer Scott Montg…" at bounding box center [673, 326] width 1347 height 652
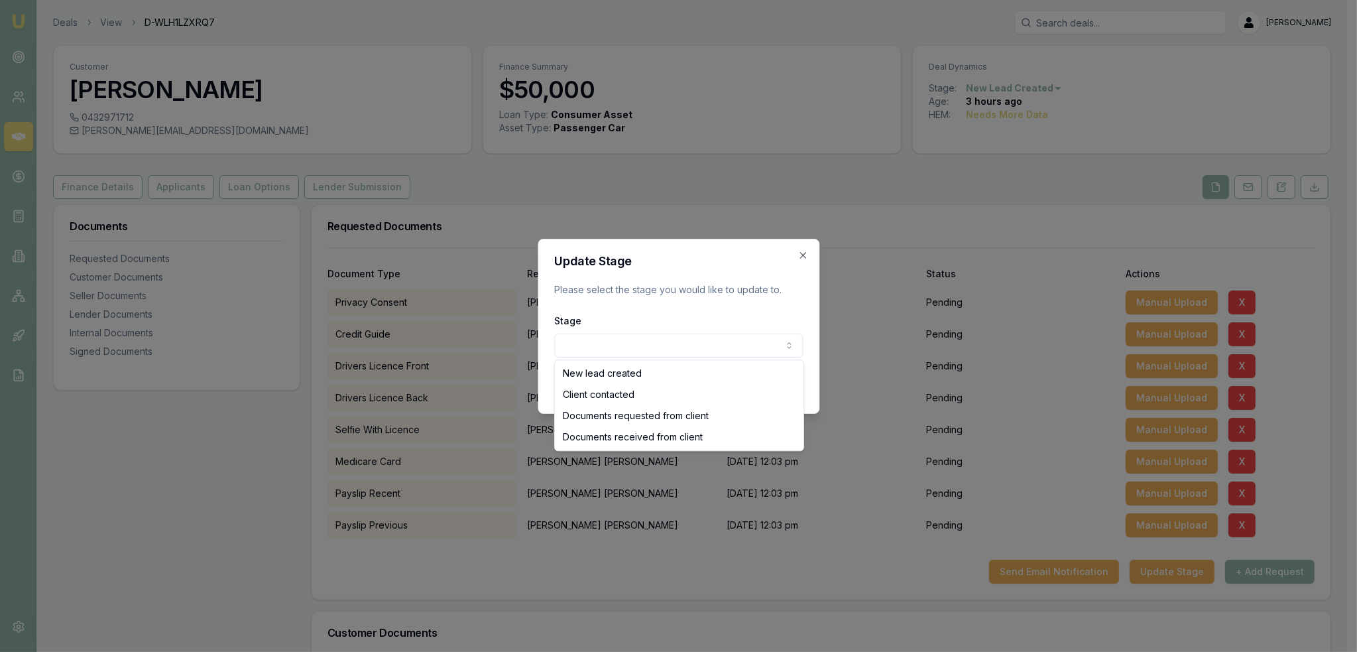
select select "CLIENT_CONTACTED"
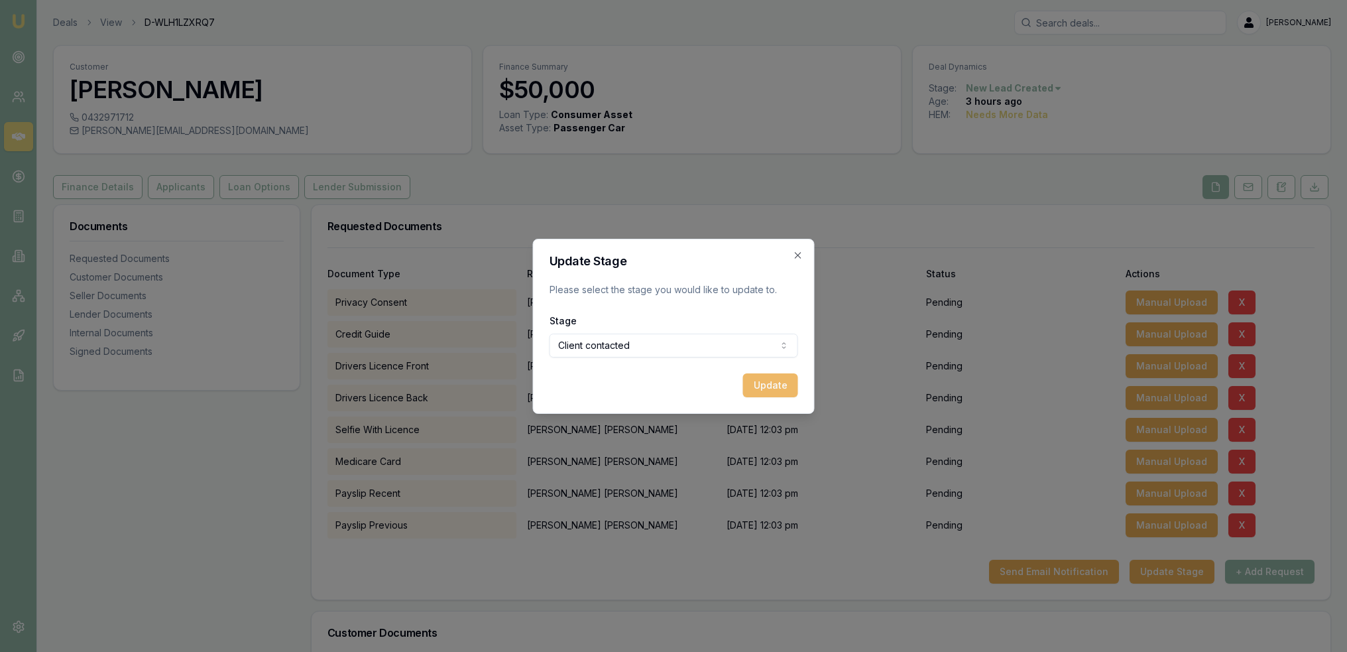
click at [773, 389] on button "Update" at bounding box center [770, 385] width 55 height 24
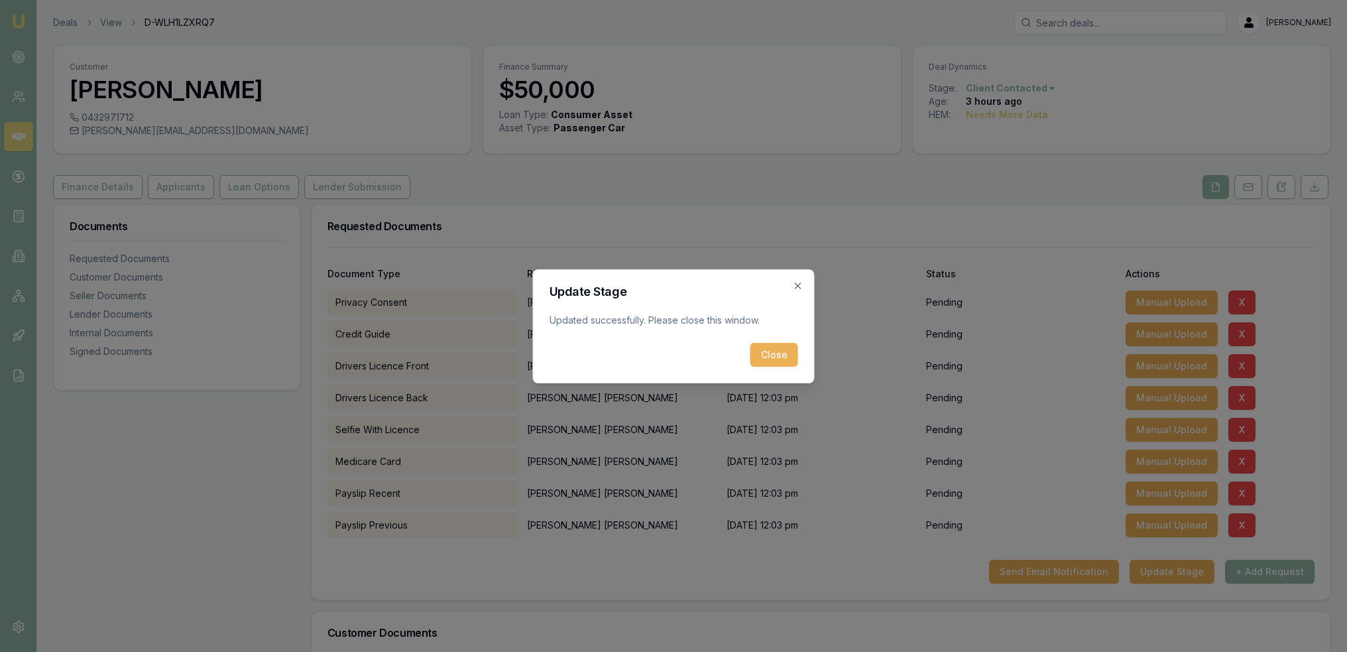
drag, startPoint x: 771, startPoint y: 358, endPoint x: 586, endPoint y: 308, distance: 191.1
click at [770, 357] on button "Close" at bounding box center [775, 355] width 48 height 24
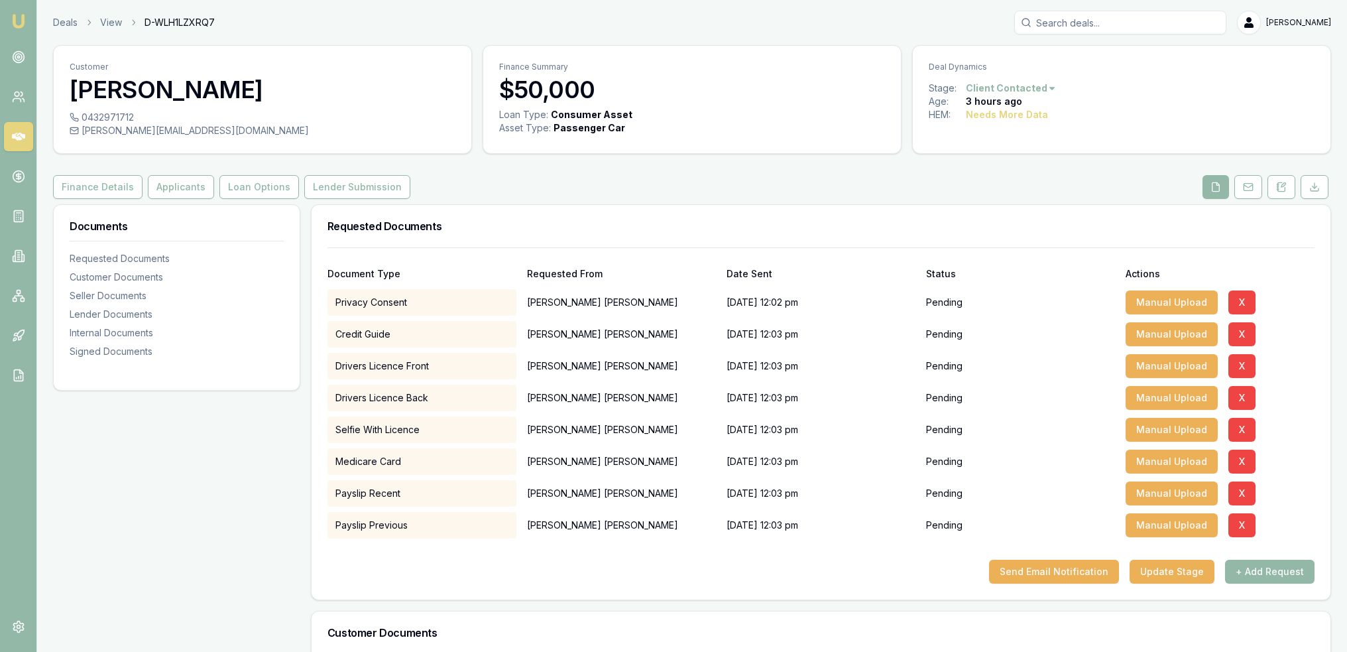
drag, startPoint x: 16, startPoint y: 20, endPoint x: 55, endPoint y: 3, distance: 42.5
click at [16, 18] on img at bounding box center [19, 21] width 16 height 16
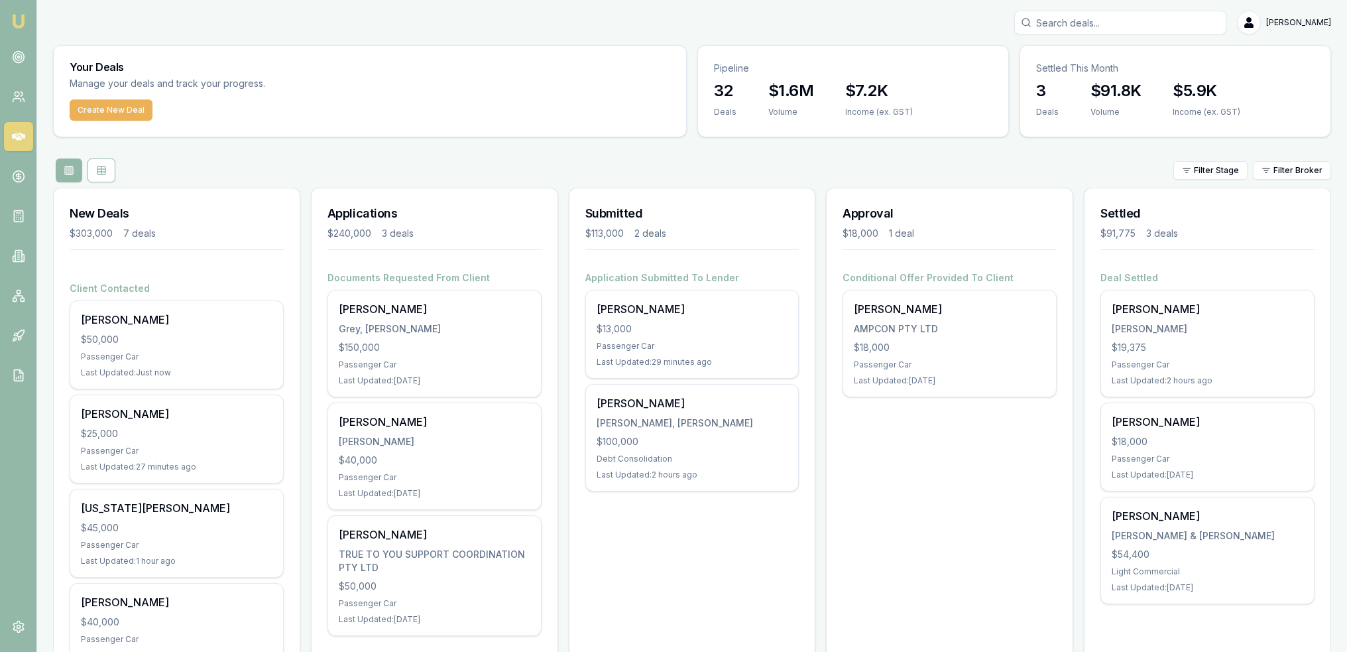
click at [21, 21] on img at bounding box center [19, 21] width 16 height 16
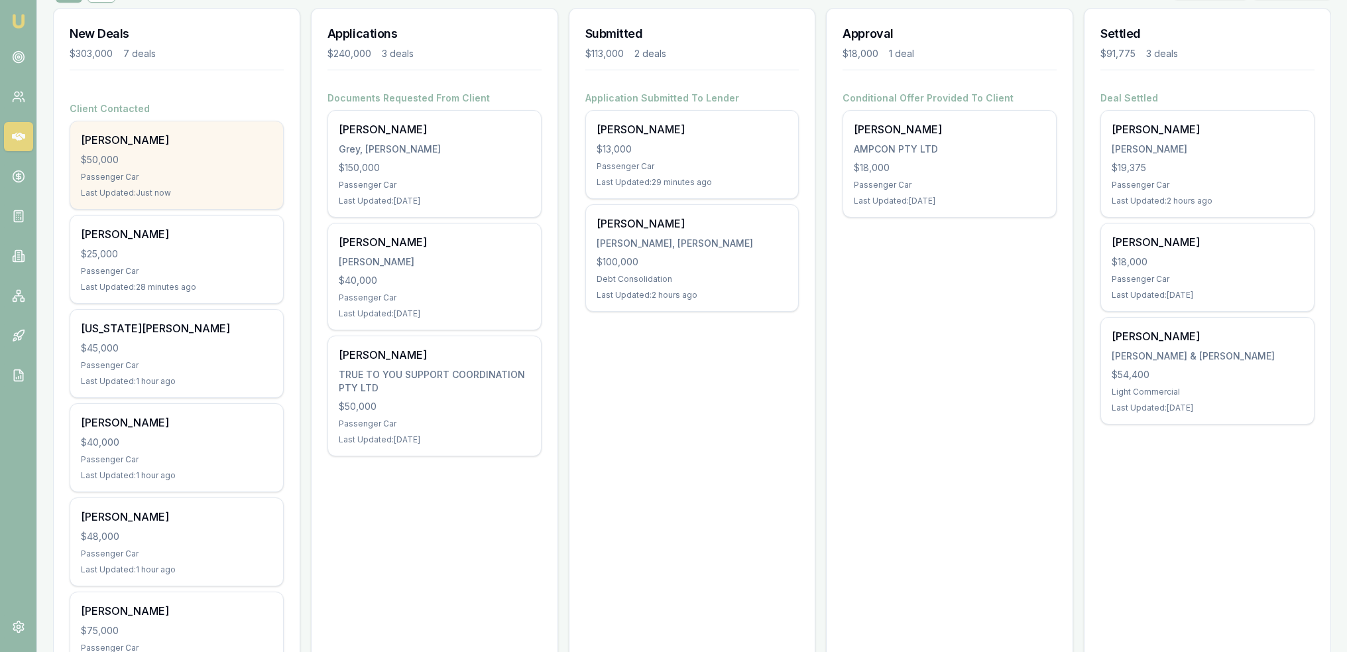
scroll to position [199, 0]
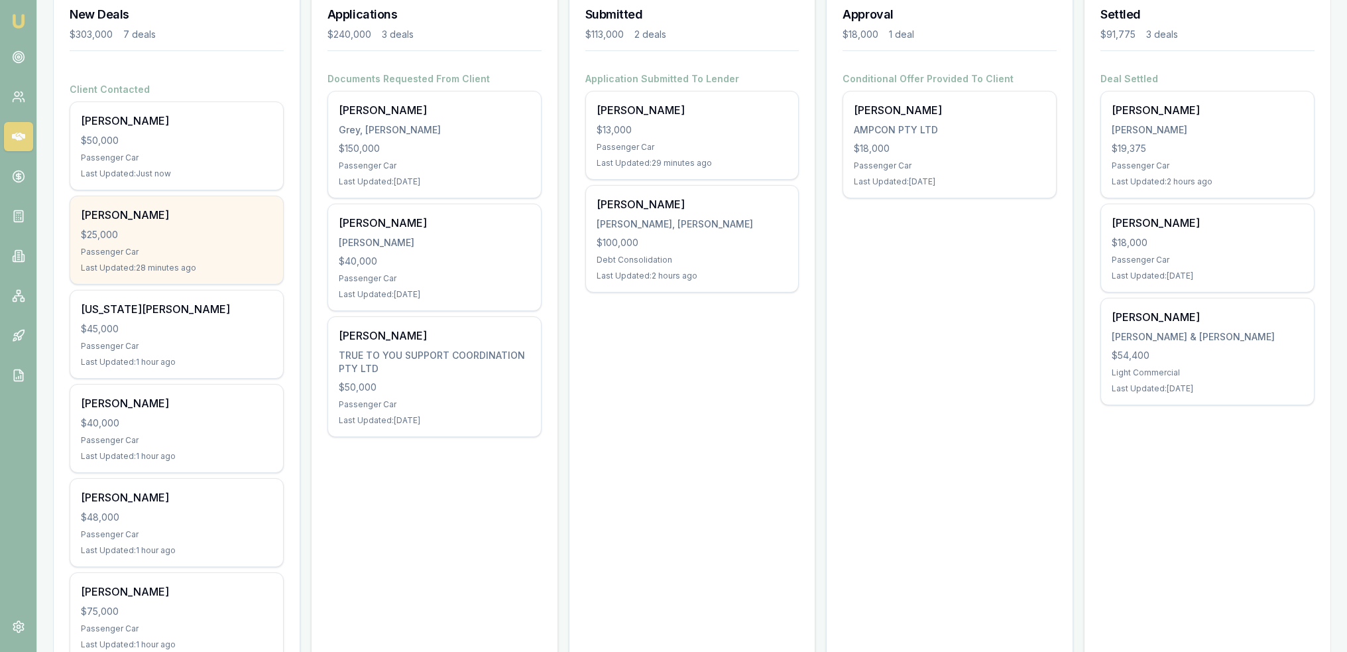
click at [198, 241] on div "Sahil Chauhan $25,000 Passenger Car Last Updated: 28 minutes ago" at bounding box center [176, 240] width 213 height 88
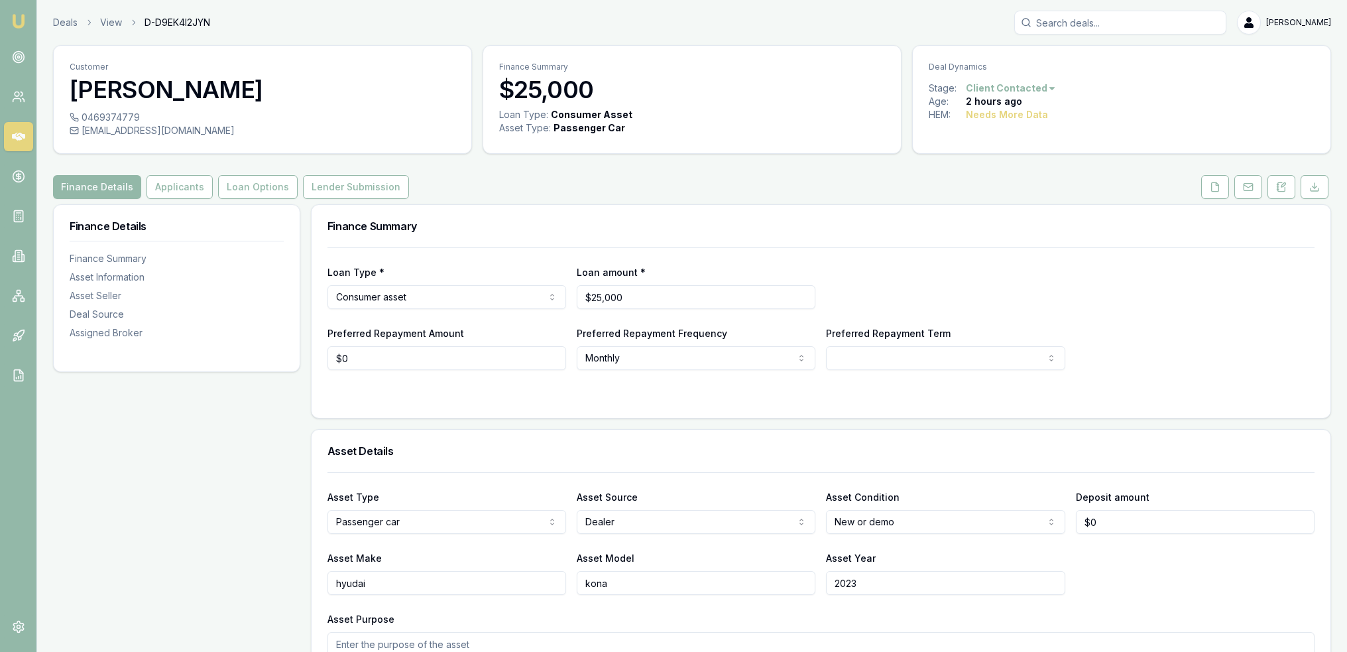
click at [17, 17] on img at bounding box center [19, 21] width 16 height 16
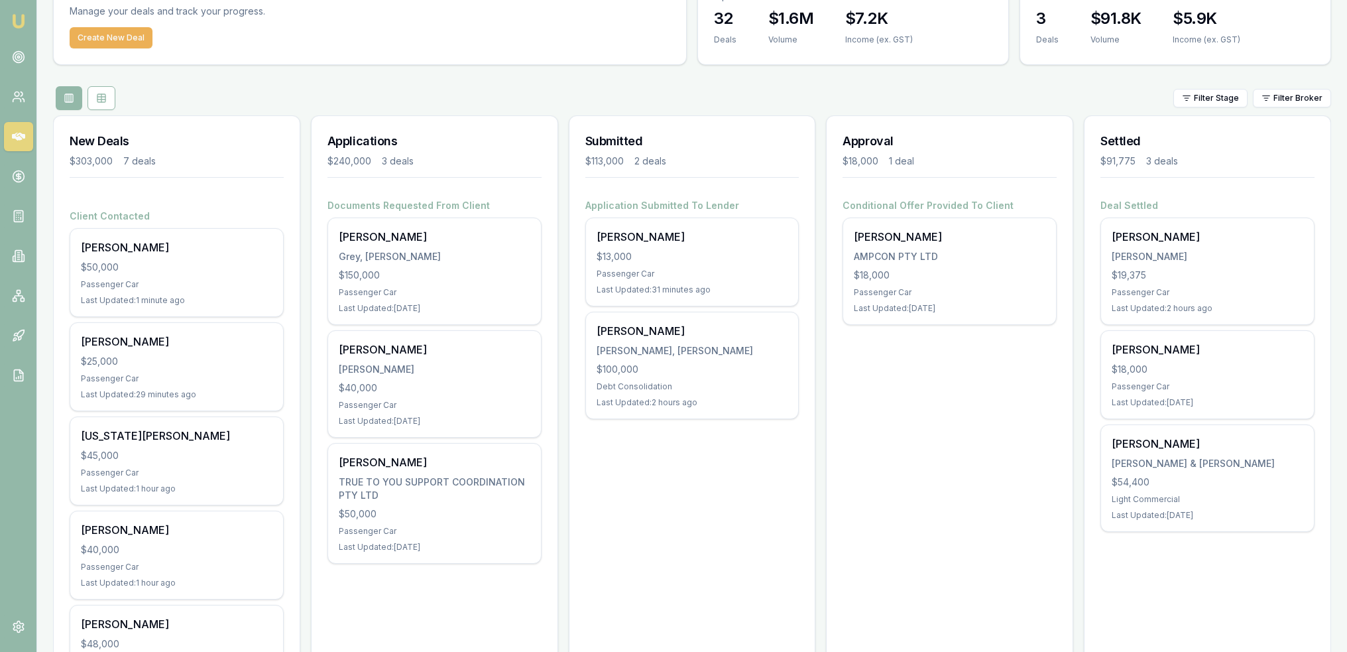
scroll to position [5, 0]
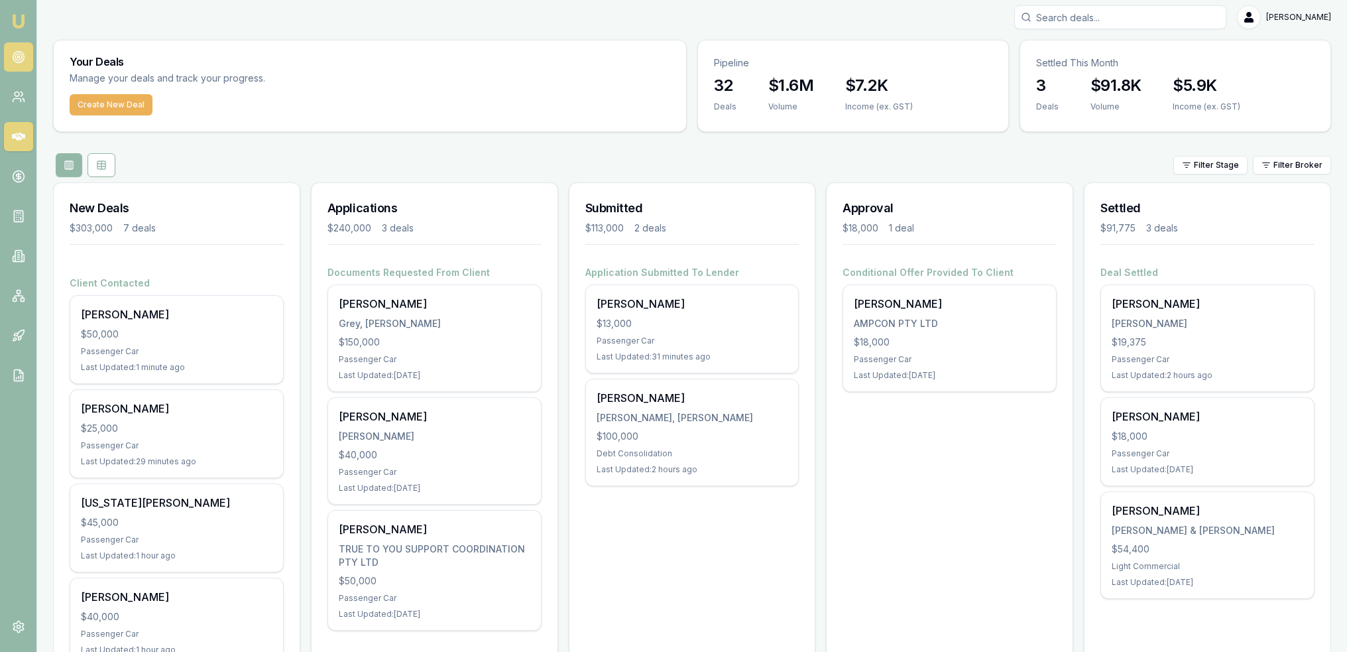
click at [15, 56] on circle at bounding box center [18, 57] width 7 height 7
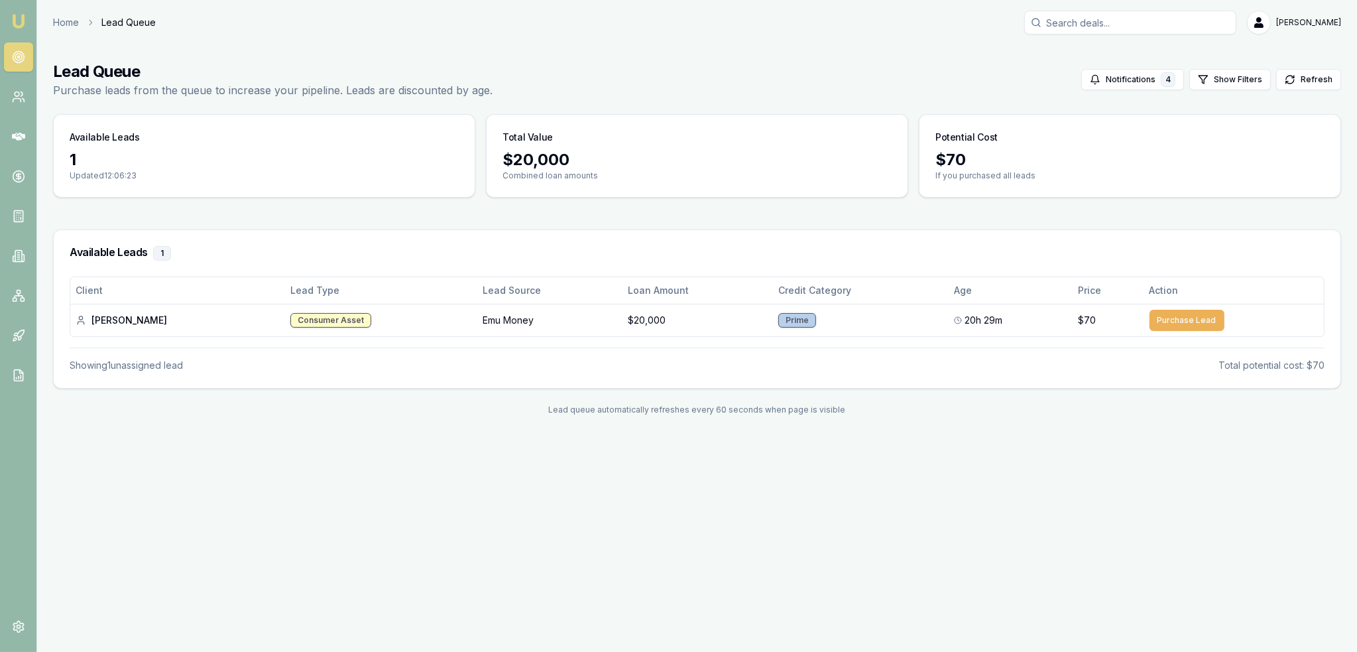
click at [24, 15] on img at bounding box center [19, 21] width 16 height 16
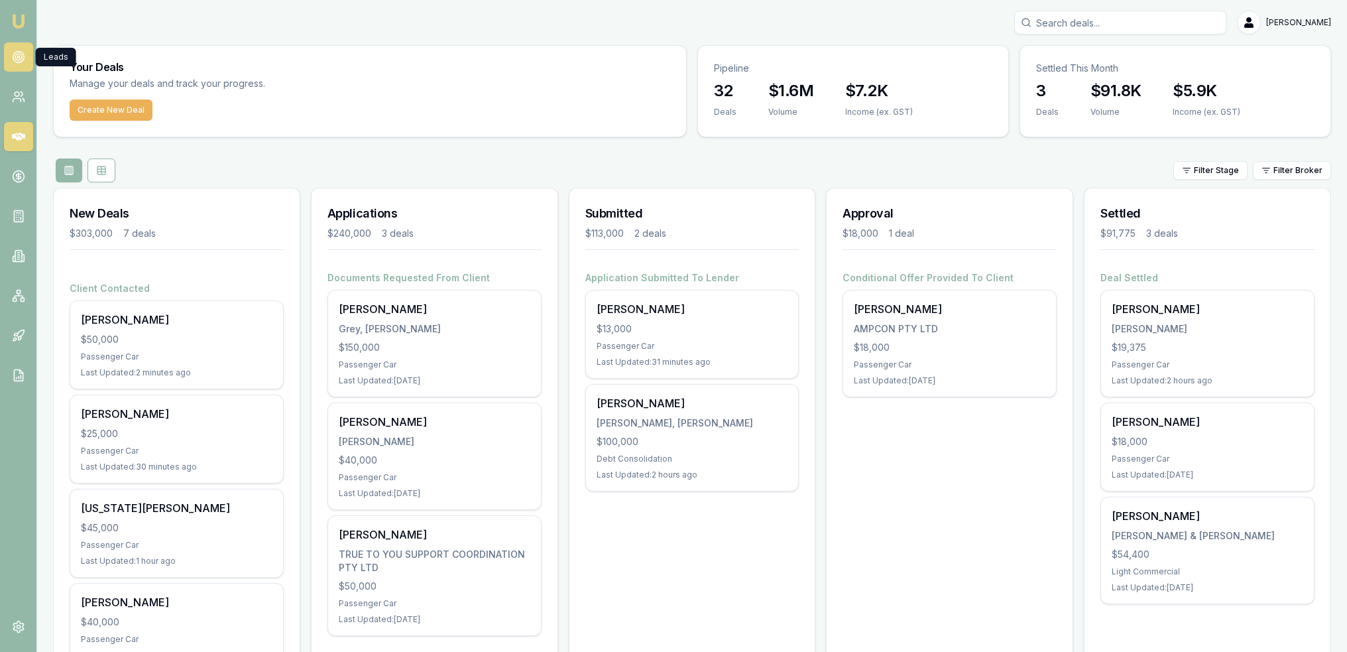
click at [13, 56] on circle at bounding box center [18, 57] width 11 height 11
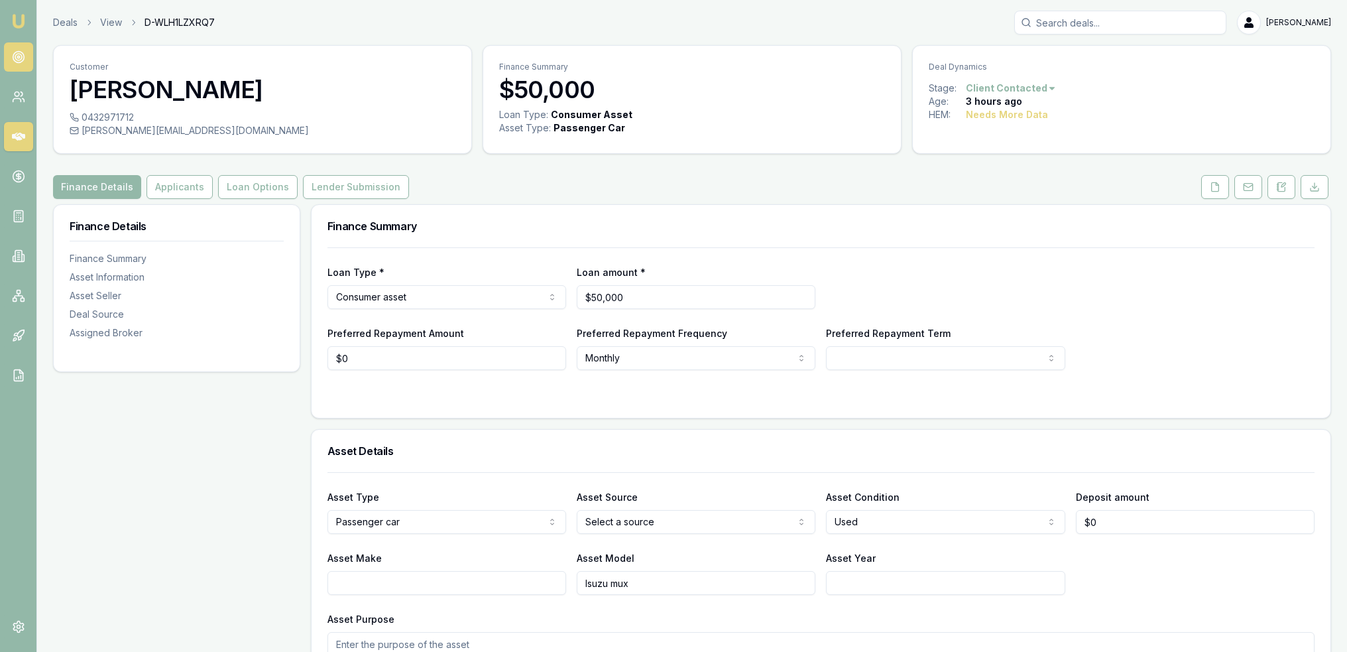
click at [15, 55] on icon at bounding box center [18, 56] width 13 height 13
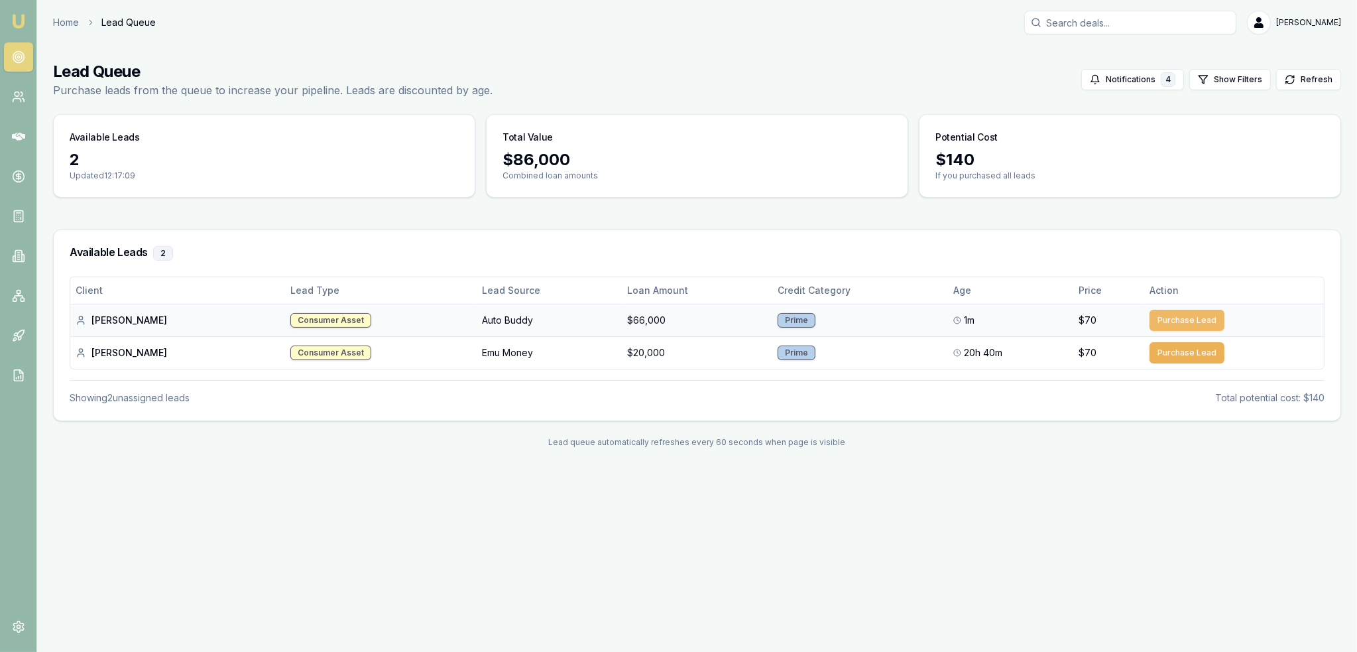
click at [1172, 320] on button "Purchase Lead" at bounding box center [1187, 320] width 75 height 21
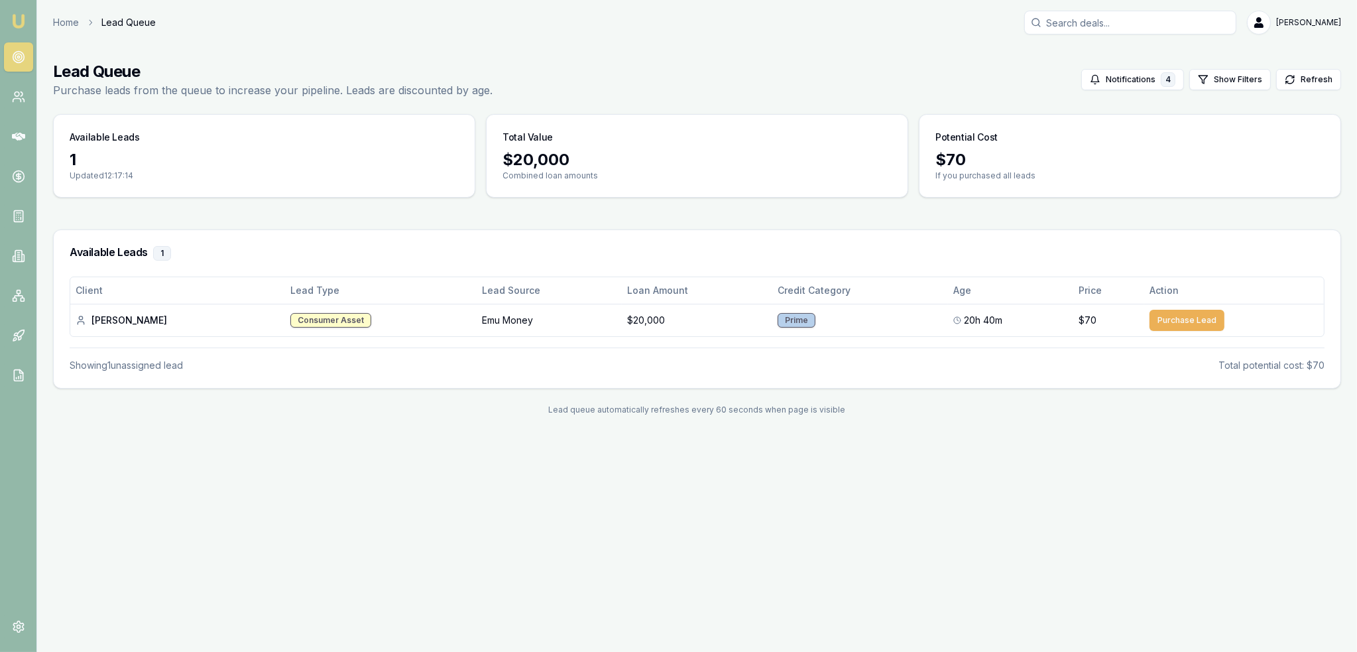
click at [16, 21] on img at bounding box center [19, 21] width 16 height 16
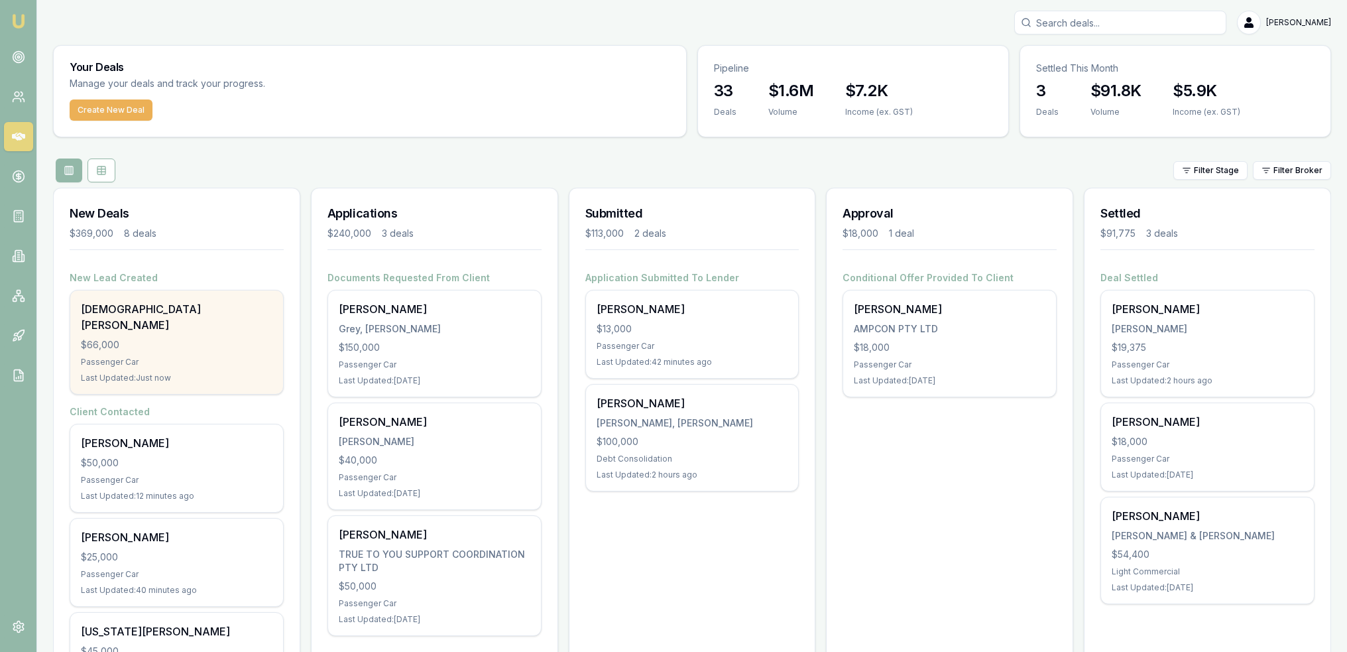
click at [128, 311] on div "[DEMOGRAPHIC_DATA][PERSON_NAME]" at bounding box center [177, 317] width 192 height 32
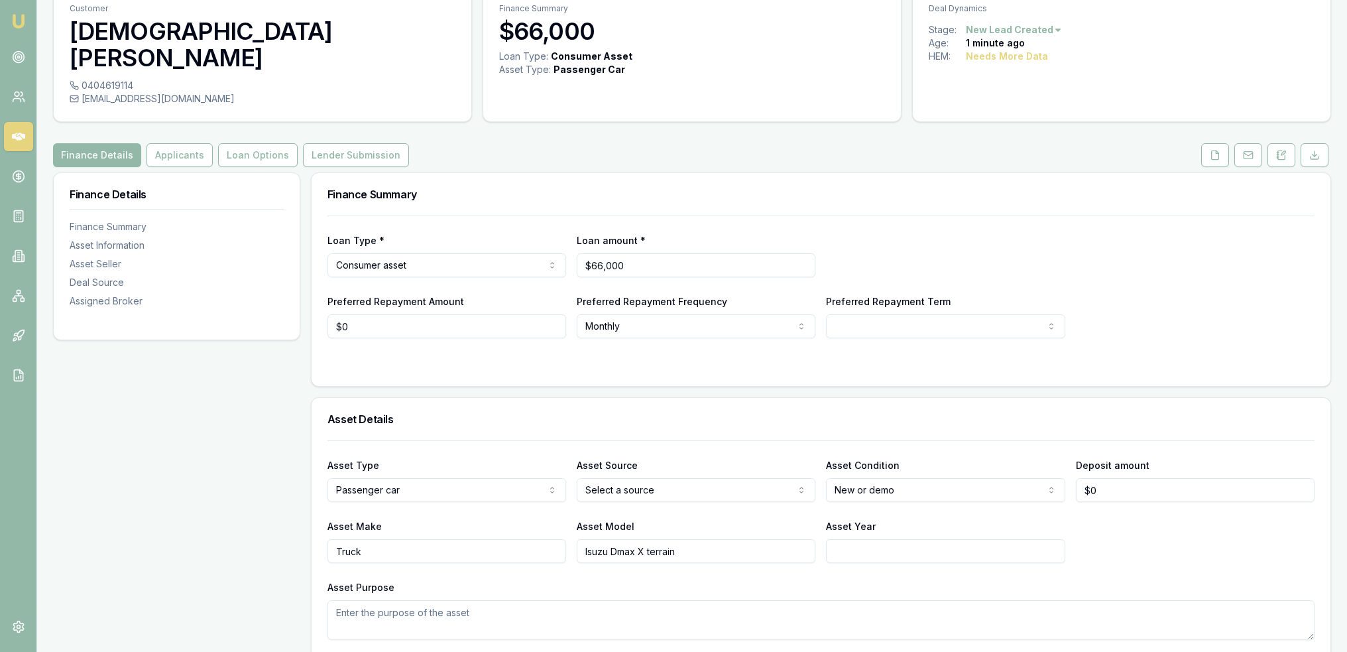
scroll to position [66, 0]
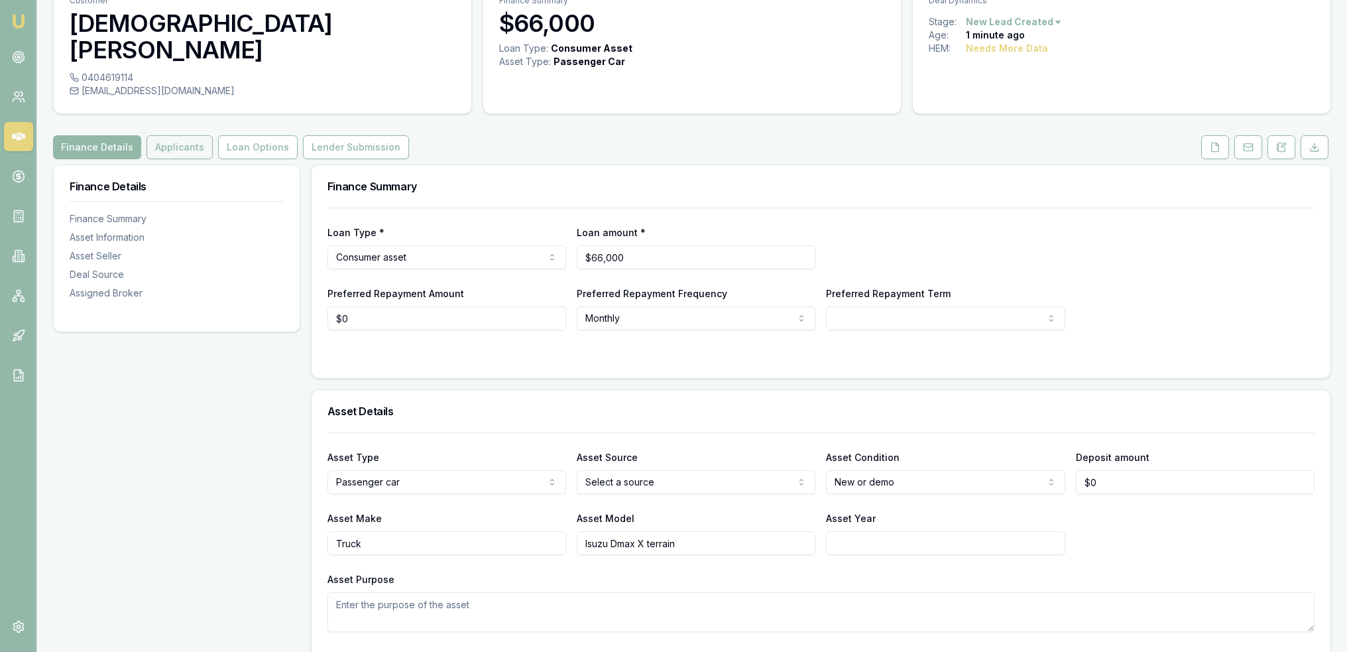
click at [179, 135] on button "Applicants" at bounding box center [180, 147] width 66 height 24
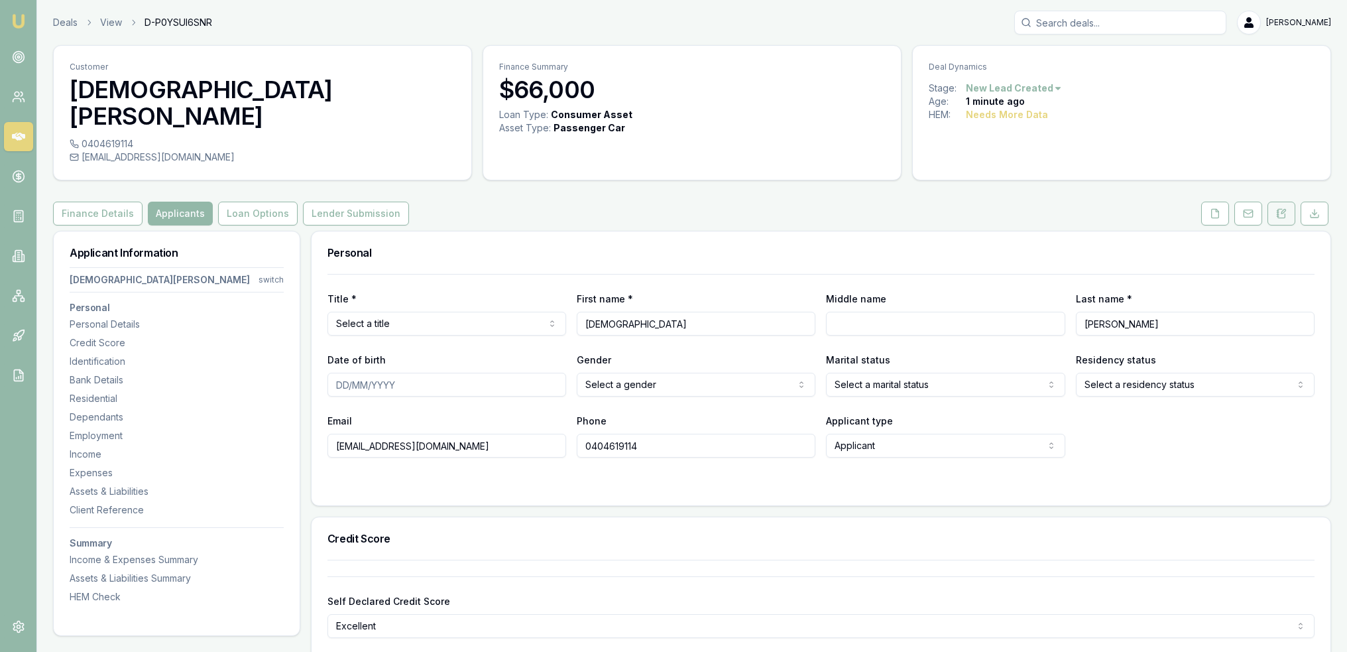
click at [1286, 202] on button at bounding box center [1282, 214] width 28 height 24
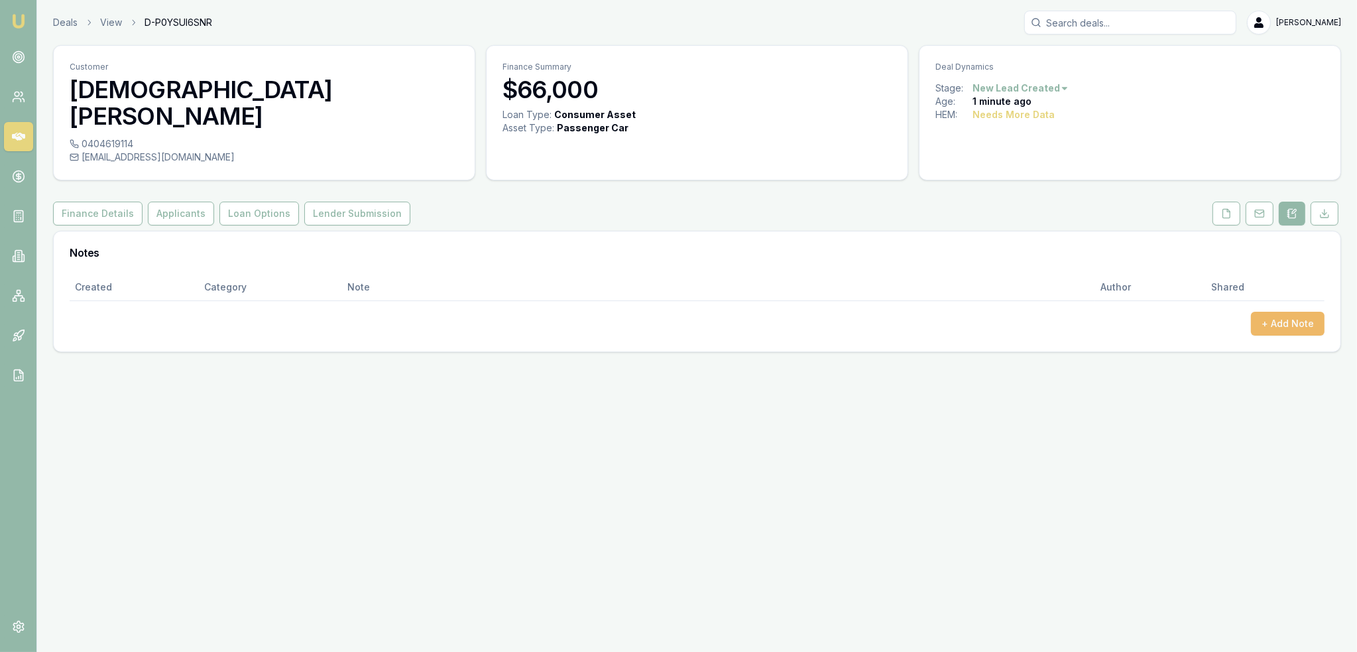
click at [1281, 312] on button "+ Add Note" at bounding box center [1288, 324] width 74 height 24
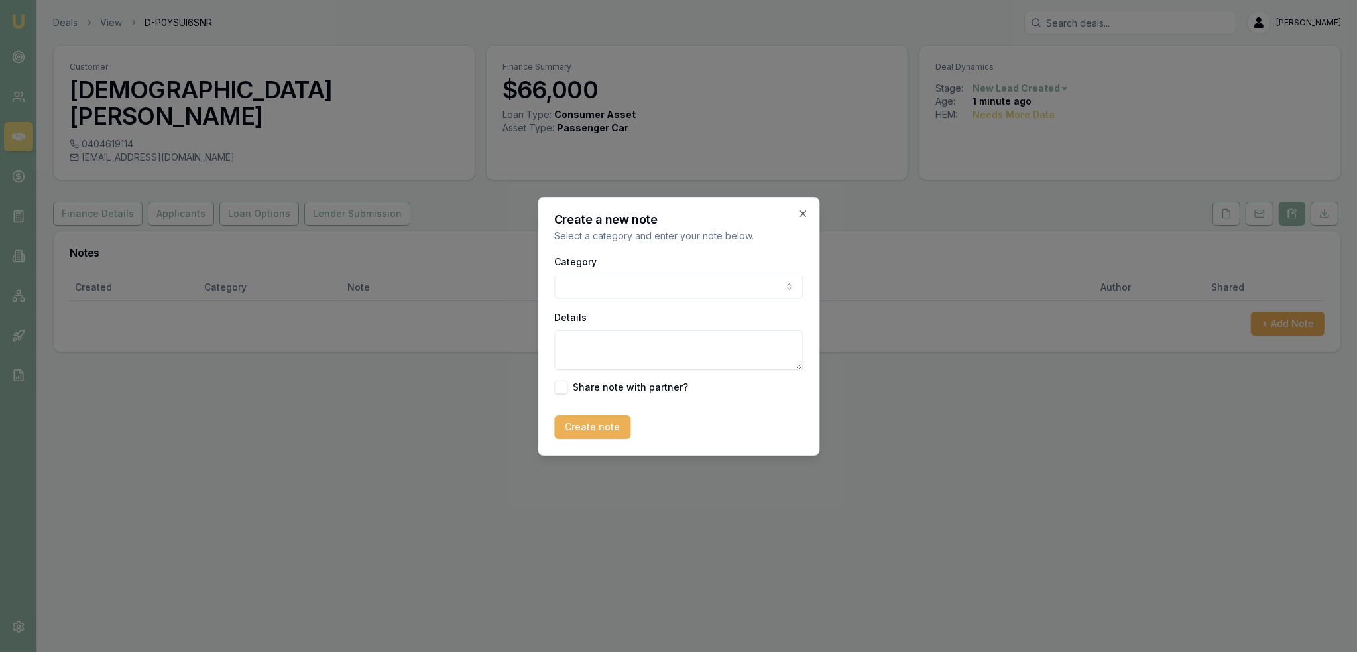
click at [623, 282] on body "Emu Broker Deals View D-P0YSUI6SNR [PERSON_NAME] Toggle Menu Customer [PERSON_N…" at bounding box center [678, 326] width 1357 height 652
click at [599, 336] on textarea "Details" at bounding box center [678, 350] width 249 height 40
type textarea "Autobuddy - new - [GEOGRAPHIC_DATA]"
click at [594, 424] on button "Create note" at bounding box center [592, 427] width 76 height 24
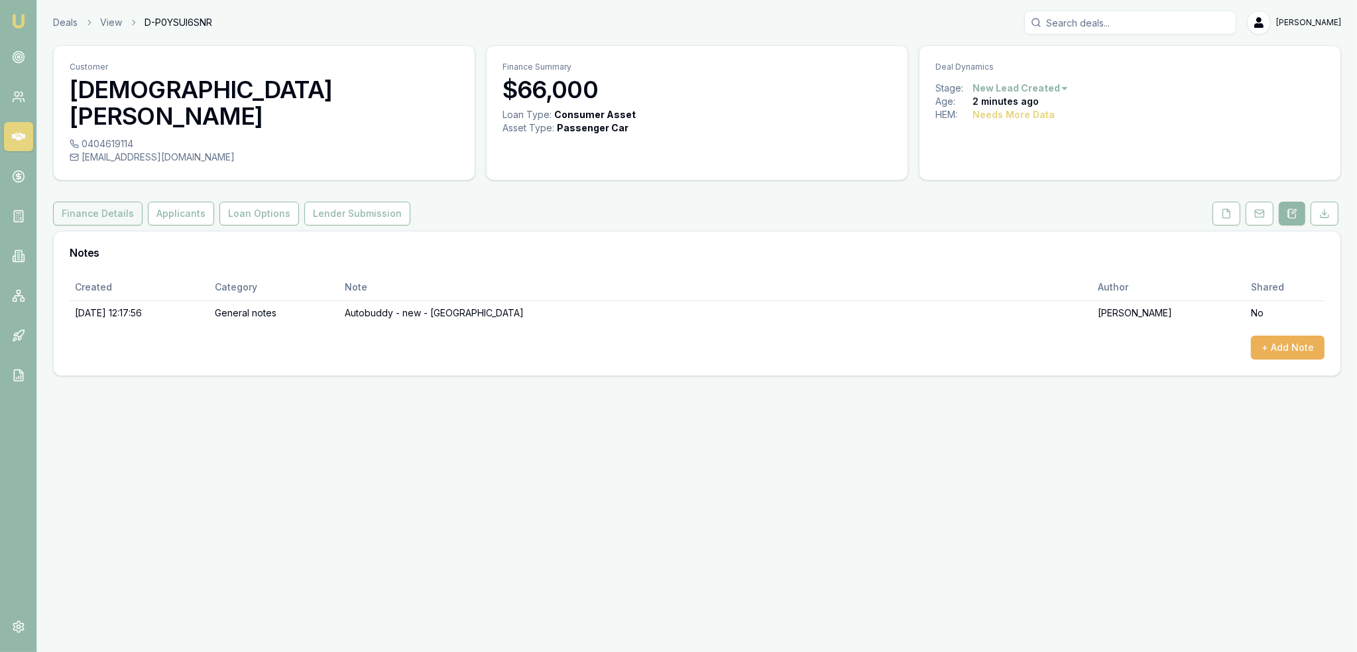
click at [86, 202] on button "Finance Details" at bounding box center [98, 214] width 90 height 24
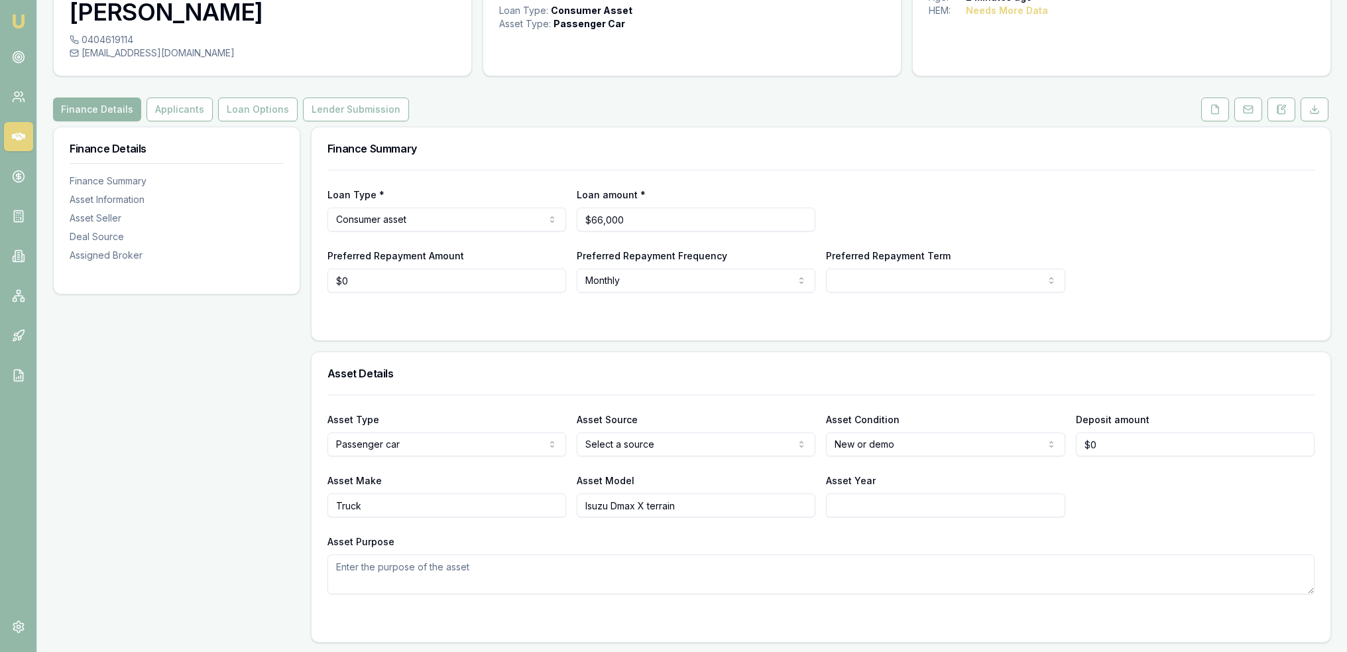
scroll to position [66, 0]
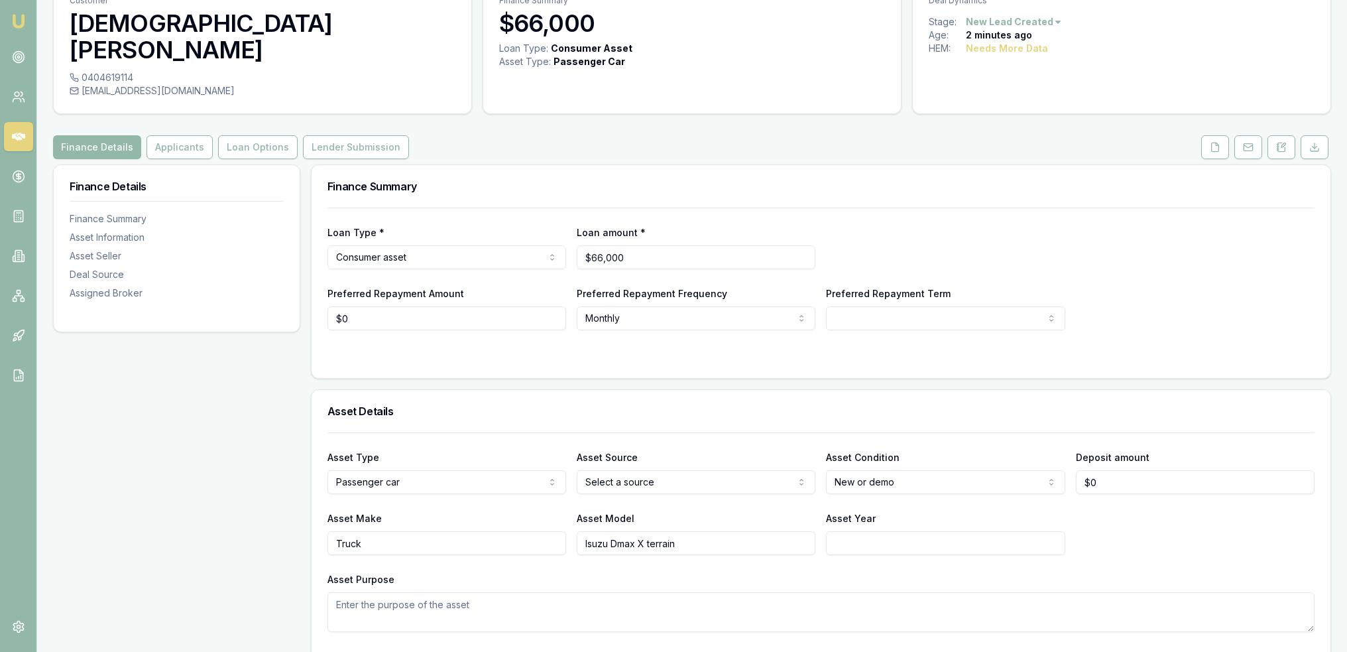
click at [507, 531] on input "Truck" at bounding box center [447, 543] width 239 height 24
drag, startPoint x: 488, startPoint y: 511, endPoint x: 305, endPoint y: 503, distance: 183.2
type input "i"
type input "Isuzu"
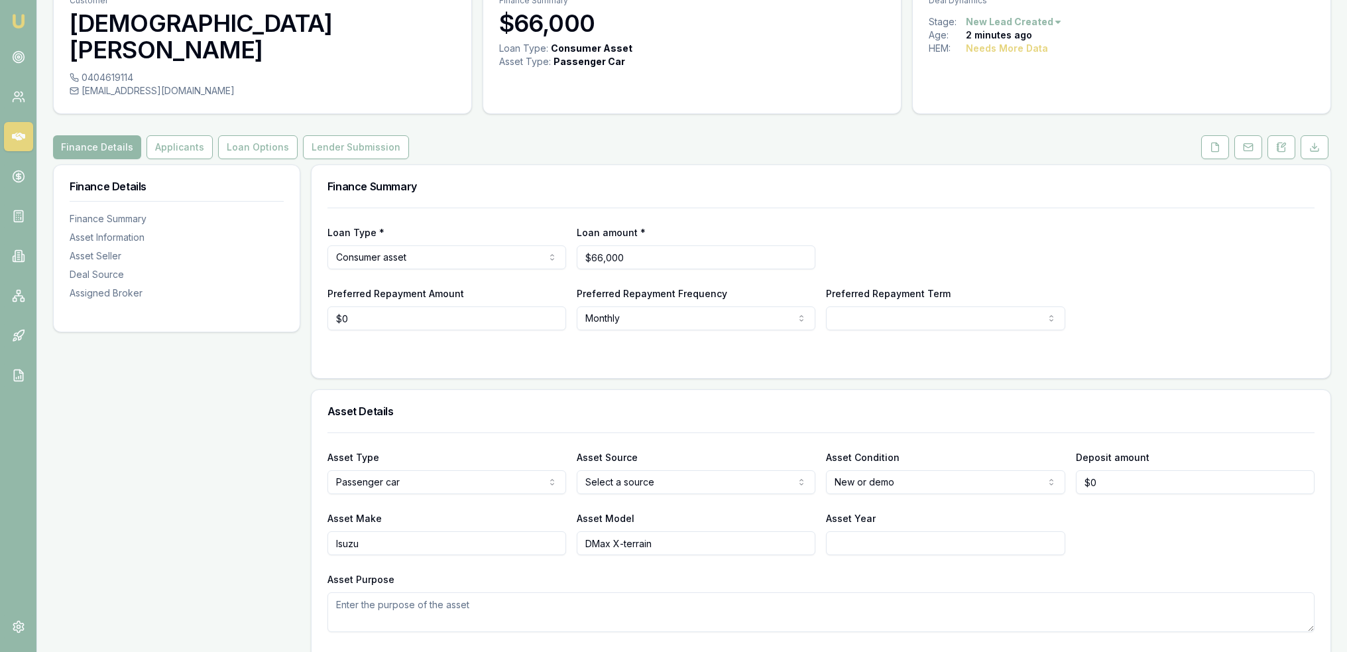
type input "DMax X-terrain"
type input "2025"
click at [1125, 517] on div "Asset Make Isuzu Asset Model DMax X-terrain Asset Year [DATE]" at bounding box center [821, 532] width 987 height 45
click at [625, 456] on html "Emu Broker Deals View D-P0YSUI6SNR [PERSON_NAME] Toggle Menu Customer [PERSON_N…" at bounding box center [673, 260] width 1347 height 652
click at [856, 288] on html "Emu Broker Deals View D-P0YSUI6SNR [PERSON_NAME] Toggle Menu Customer [PERSON_N…" at bounding box center [678, 260] width 1357 height 652
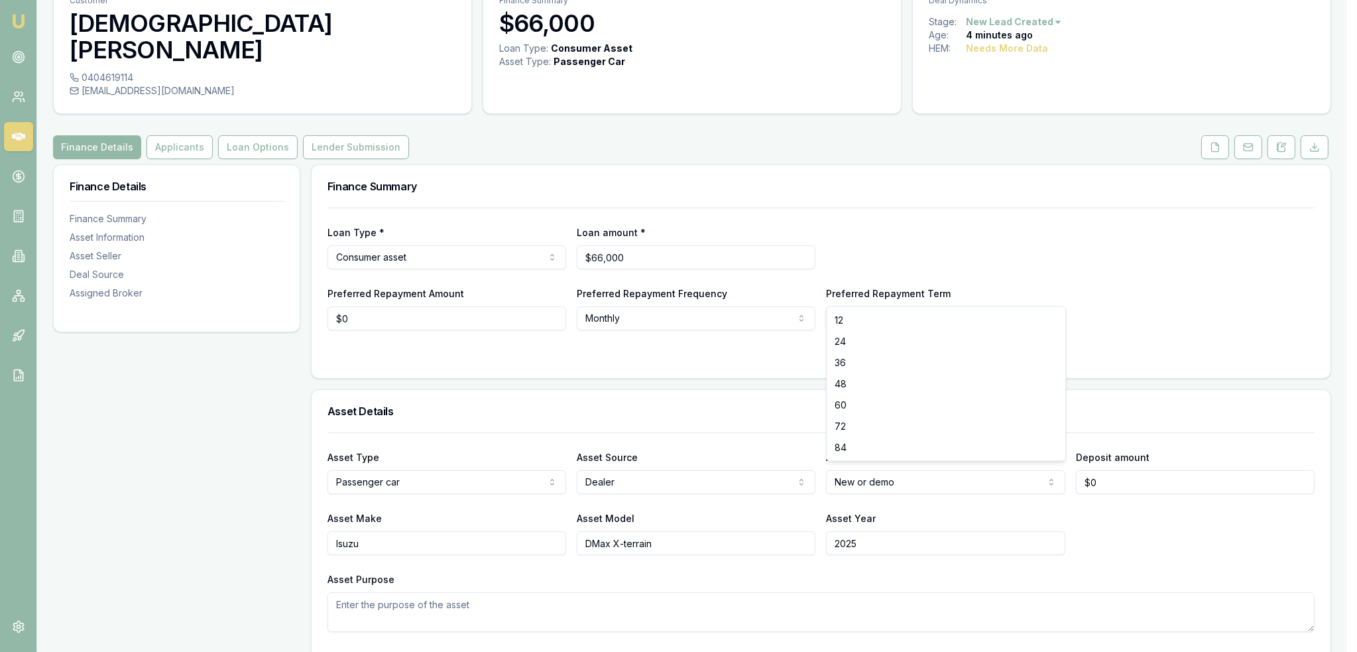
select select "84"
drag, startPoint x: 378, startPoint y: 295, endPoint x: 310, endPoint y: 289, distance: 67.9
click at [319, 289] on div "Loan Type * Consumer asset Consumer loan Consumer asset Commercial loan Commerc…" at bounding box center [821, 293] width 1019 height 170
type input "$500"
select select "FORTNIGHTLY"
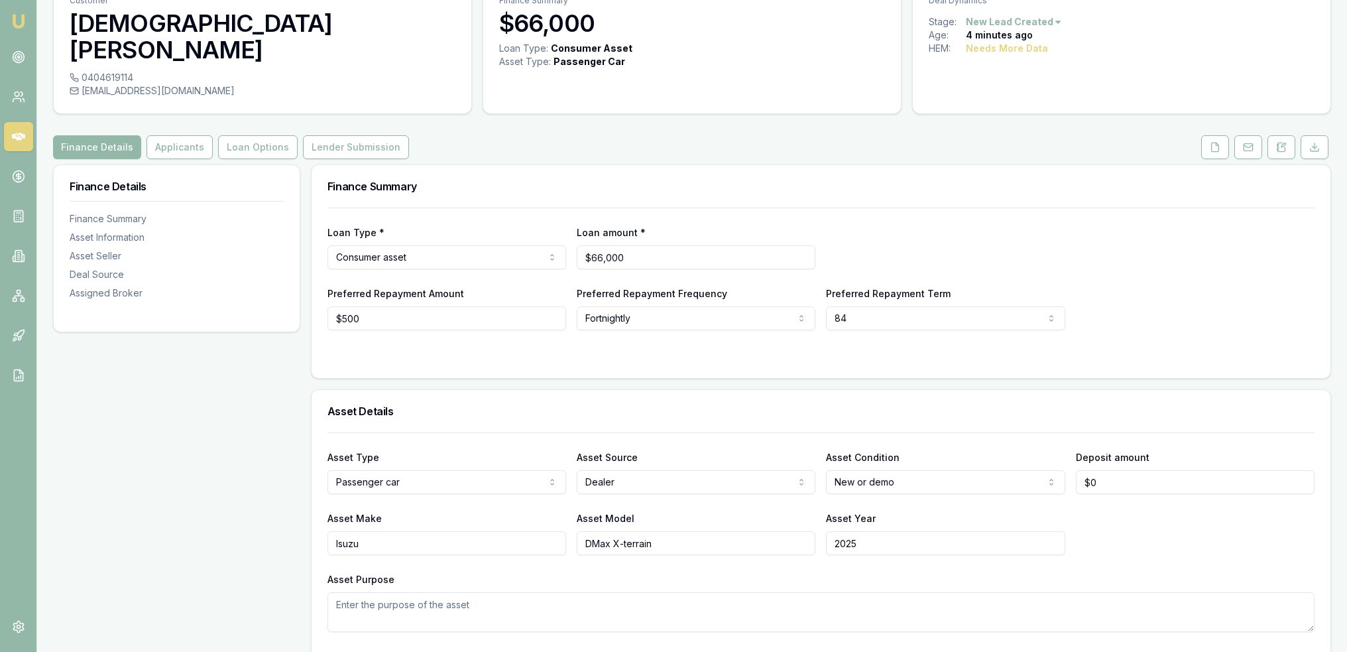
click at [528, 312] on form "Loan Type * Consumer asset Consumer loan Consumer asset Commercial loan Commerc…" at bounding box center [821, 285] width 987 height 154
click at [168, 135] on button "Applicants" at bounding box center [180, 147] width 66 height 24
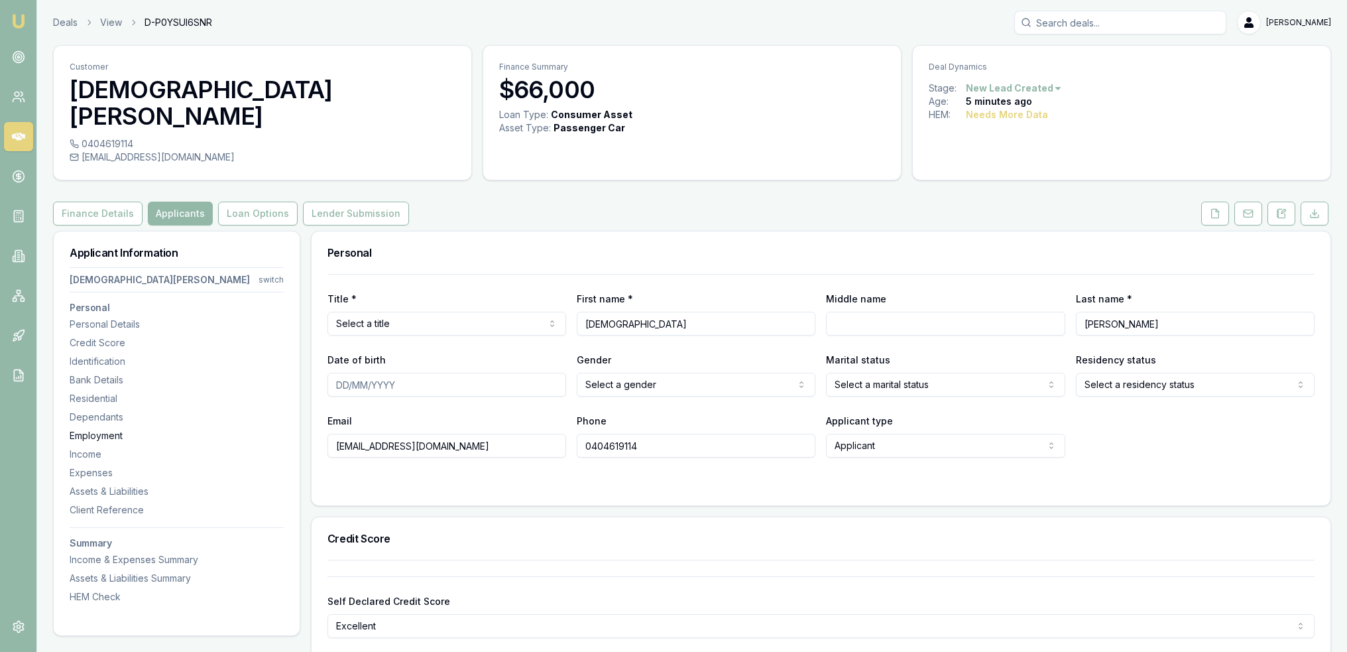
click at [109, 429] on div "Employment" at bounding box center [177, 435] width 214 height 13
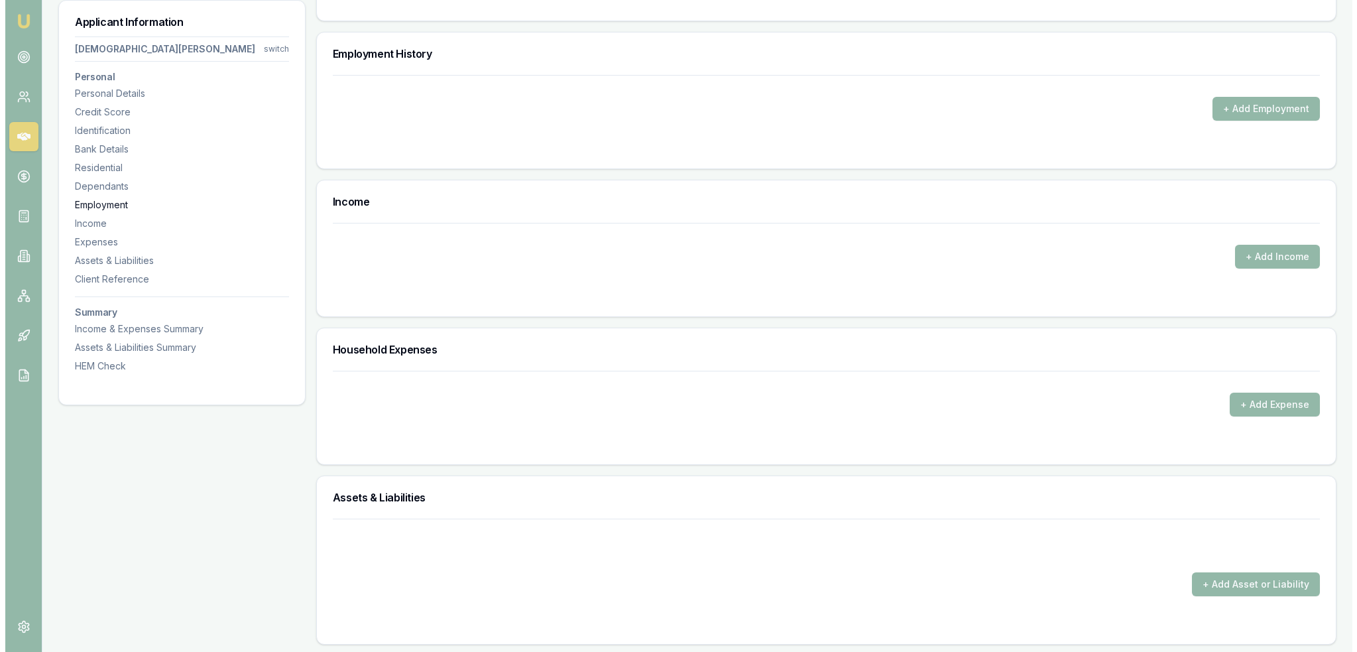
scroll to position [1778, 0]
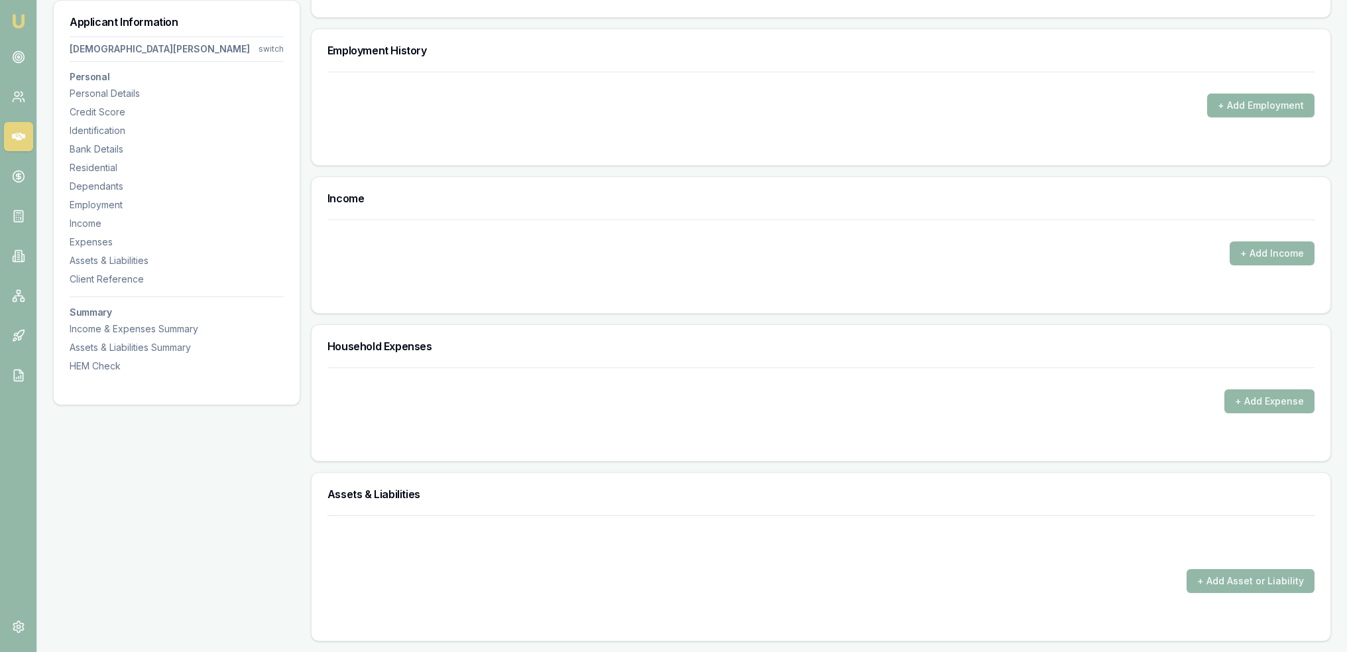
click at [1269, 93] on button "+ Add Employment" at bounding box center [1260, 105] width 107 height 24
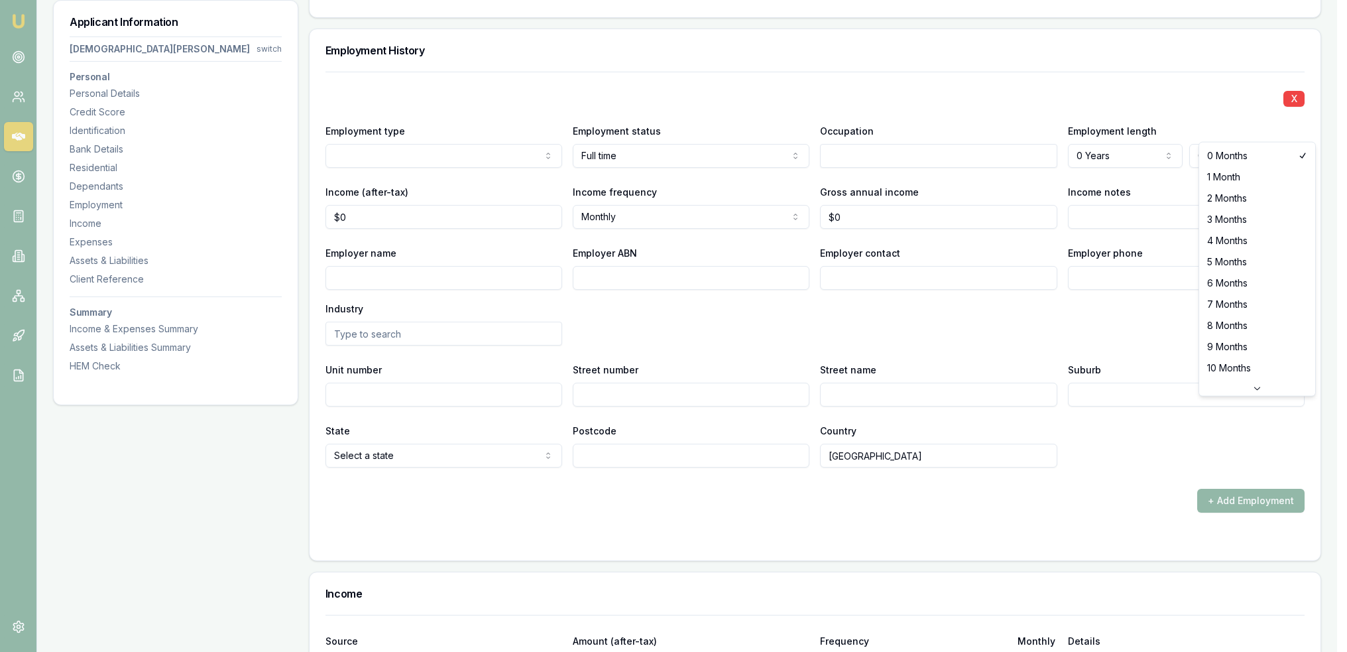
select select "3"
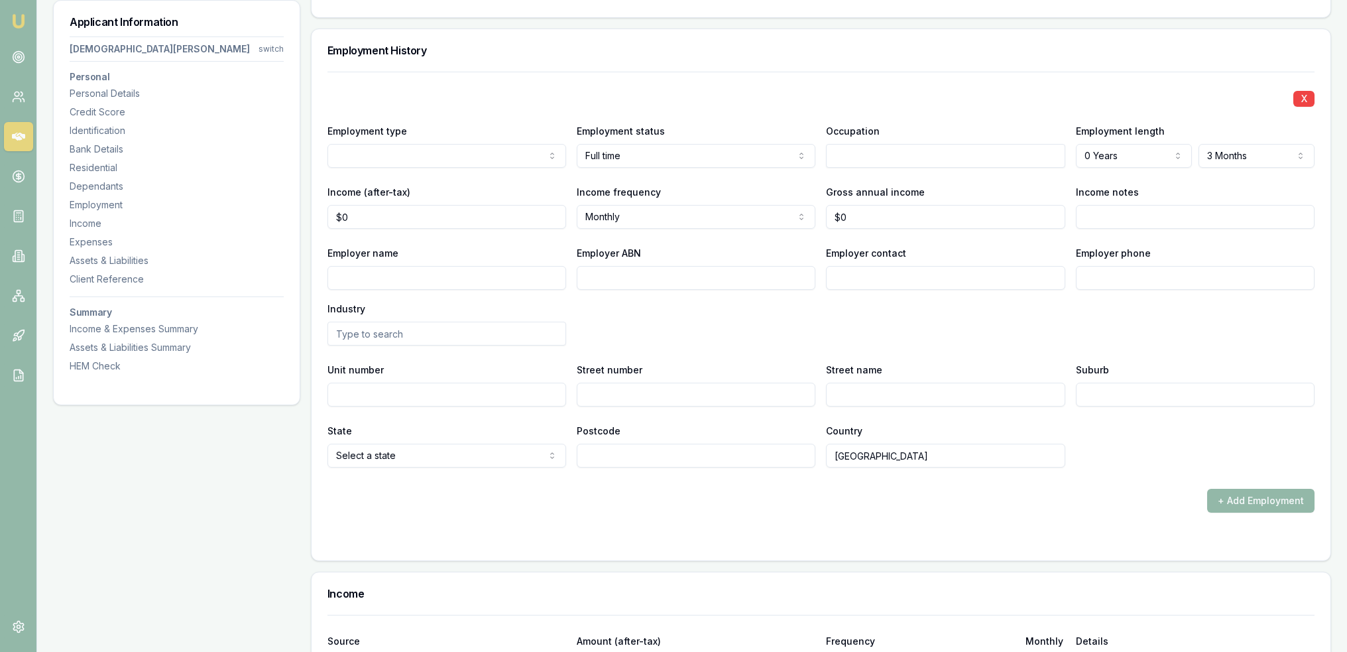
click at [1095, 491] on form "X Employment type Current Previous Employment status [DEMOGRAPHIC_DATA] [DEMOGR…" at bounding box center [821, 308] width 987 height 473
click at [1156, 205] on input "Income notes" at bounding box center [1195, 217] width 239 height 24
type input "On probation"
click at [1022, 144] on input "text" at bounding box center [945, 156] width 239 height 24
type input "FIFO Housekeeping"
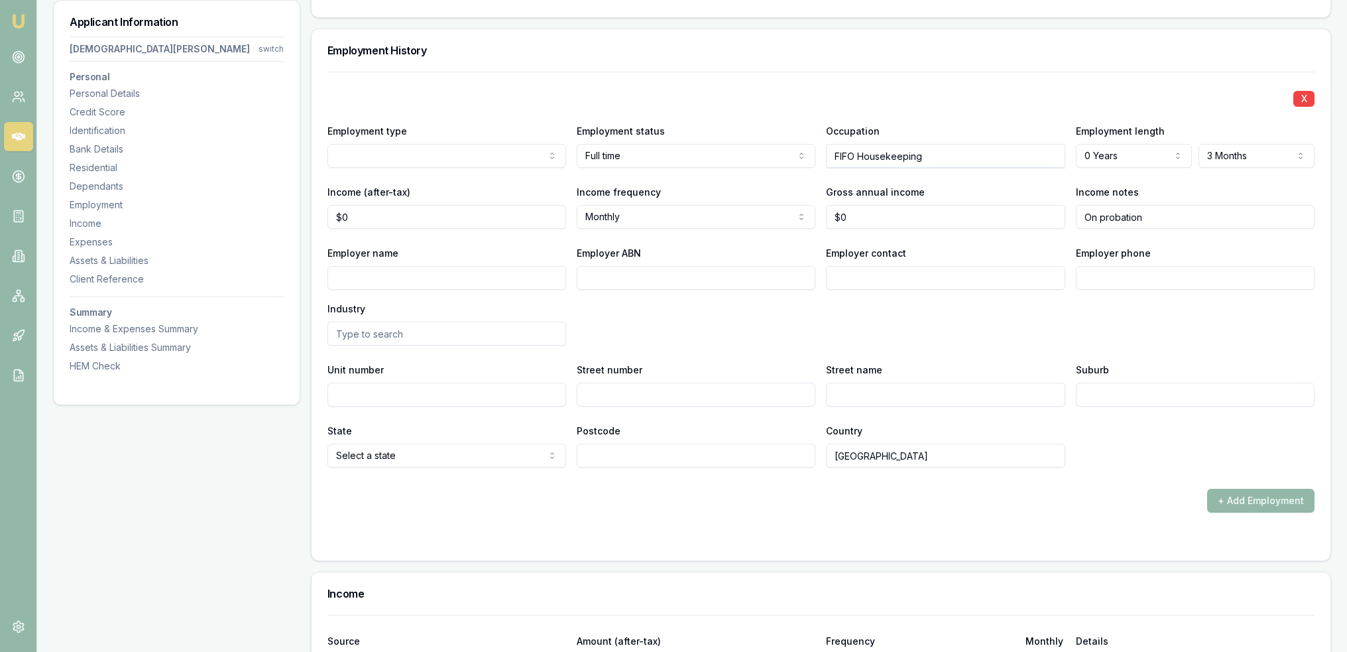
click at [912, 493] on form "X Employment type Current Previous Employment status Full time Full time Part t…" at bounding box center [821, 308] width 987 height 473
click at [1251, 489] on button "+ Add Employment" at bounding box center [1260, 501] width 107 height 24
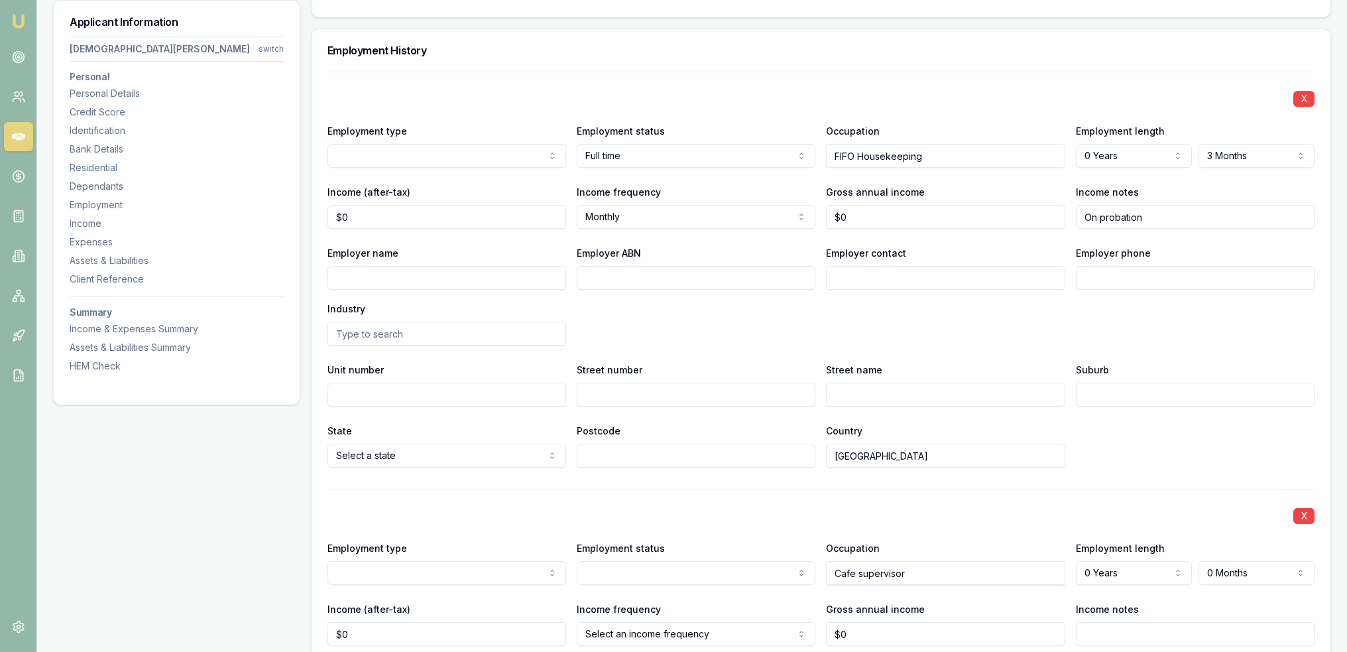
type input "Cafe supervisor"
click at [939, 144] on input "FIFO Housekeeping" at bounding box center [945, 156] width 239 height 24
type input "FIFO Housekeeping/Catering"
click at [942, 332] on div "X Employment type Current Previous Employment status Full time Full time Part t…" at bounding box center [821, 270] width 987 height 396
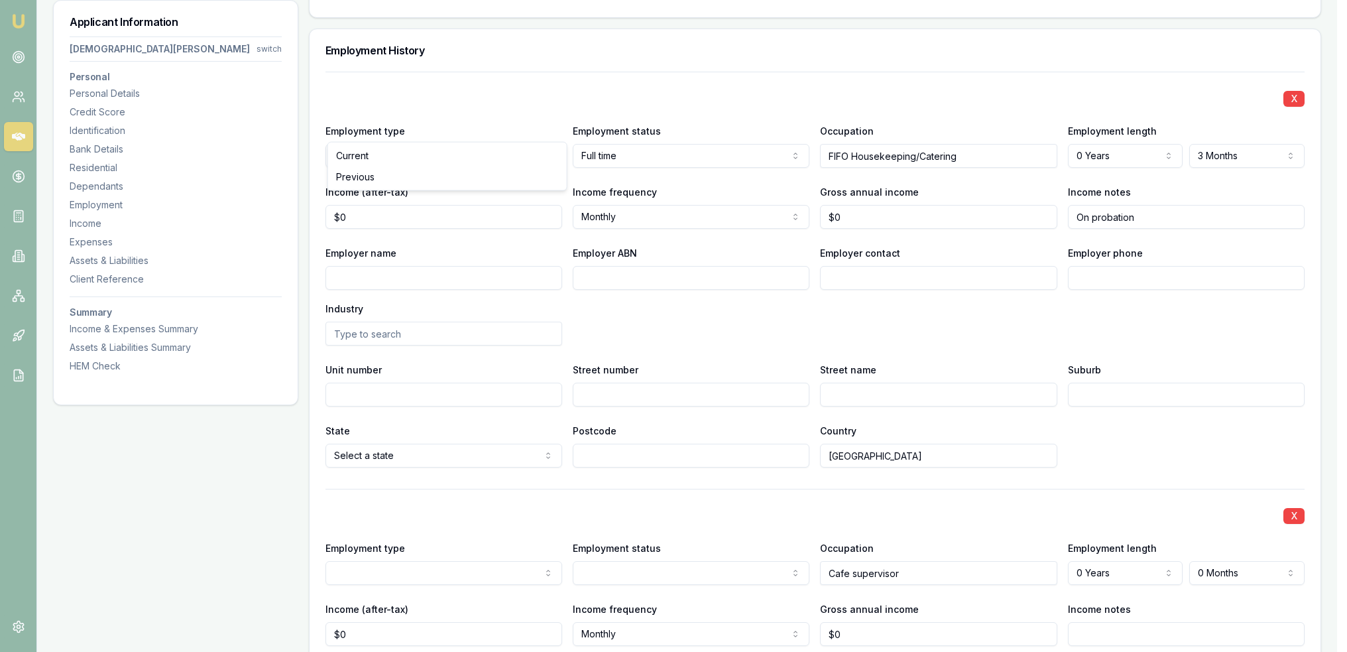
select select "PREVIOUS"
click at [992, 144] on input "FIFO Housekeeping/Catering" at bounding box center [945, 156] width 239 height 24
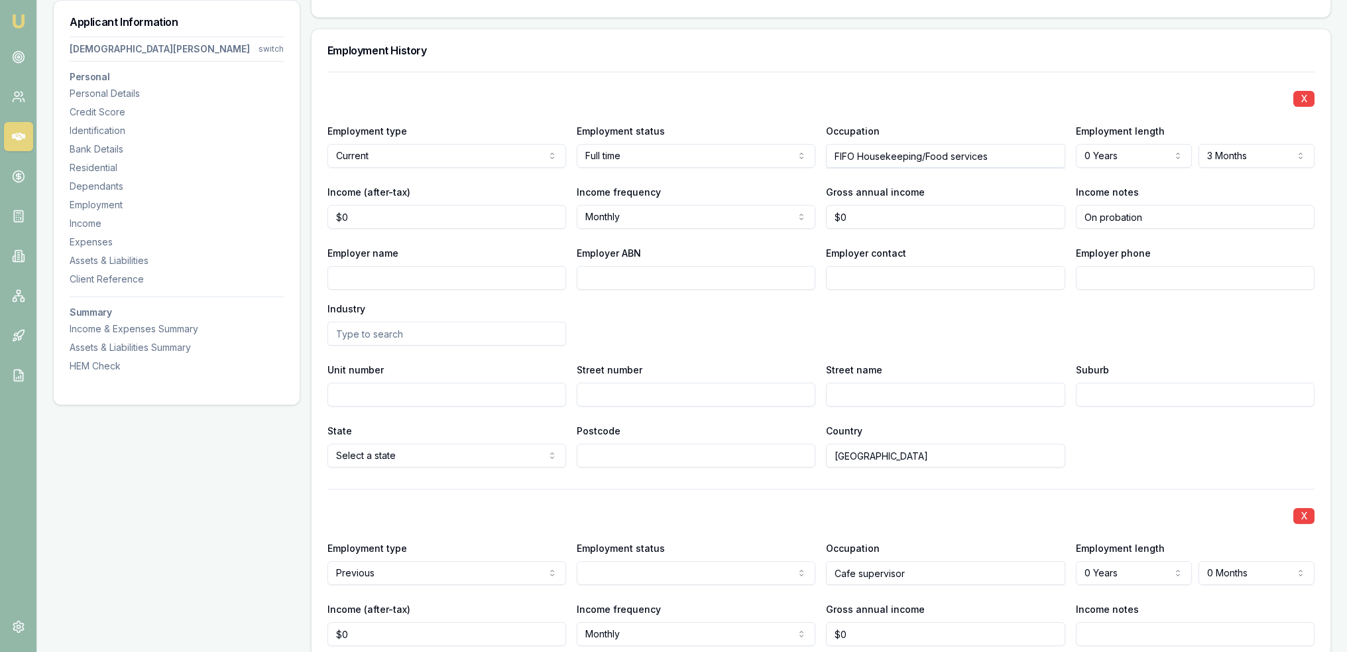
drag, startPoint x: 859, startPoint y: 122, endPoint x: 1006, endPoint y: 123, distance: 146.5
click at [1003, 144] on input "FIFO Housekeeping/Food services" at bounding box center [945, 156] width 239 height 24
type input "FIFO Service Attendant"
click at [997, 302] on div "Employer name Employer ABN Employer contact Employer phone Industry" at bounding box center [821, 295] width 987 height 101
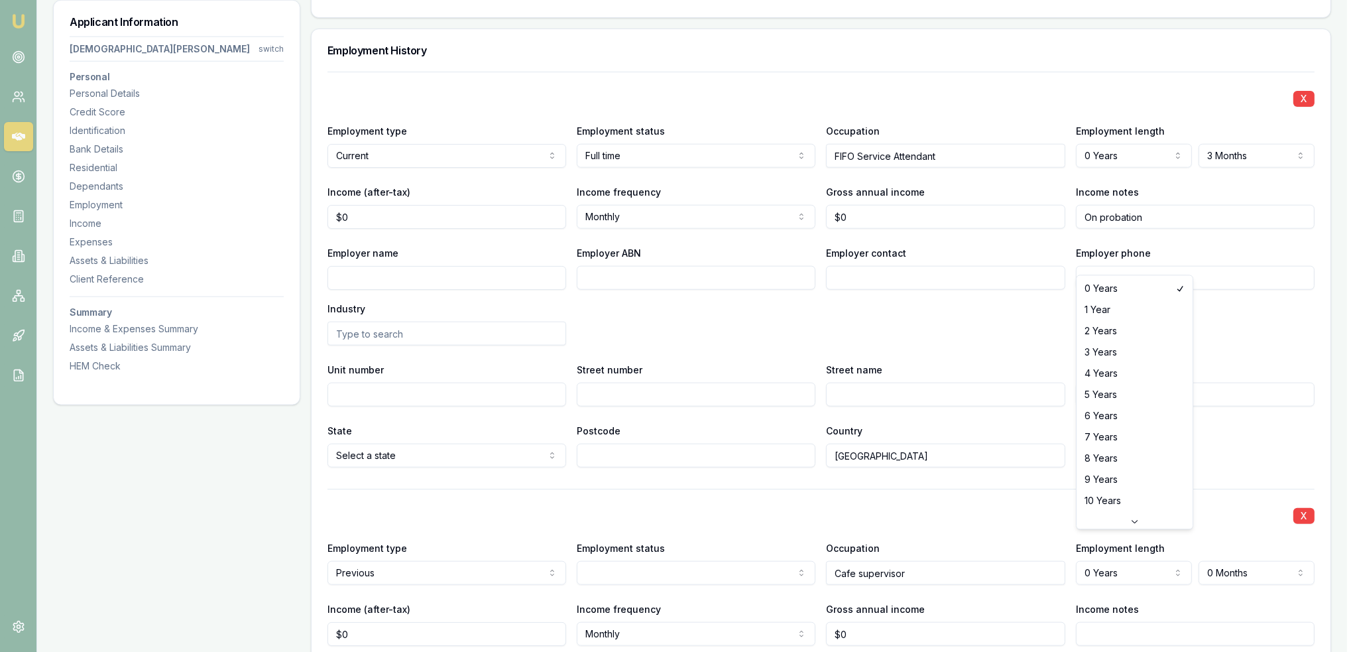
select select "2"
drag, startPoint x: 1098, startPoint y: 337, endPoint x: 1101, endPoint y: 347, distance: 10.5
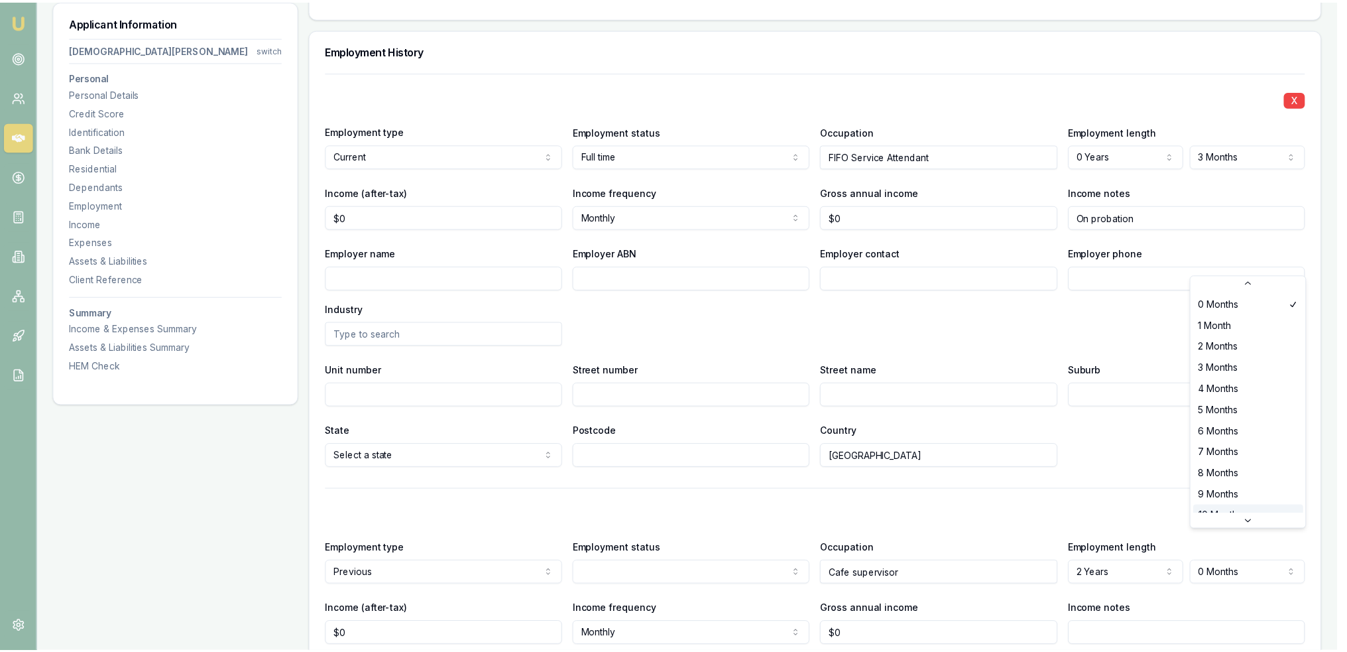
scroll to position [34, 0]
select select "6"
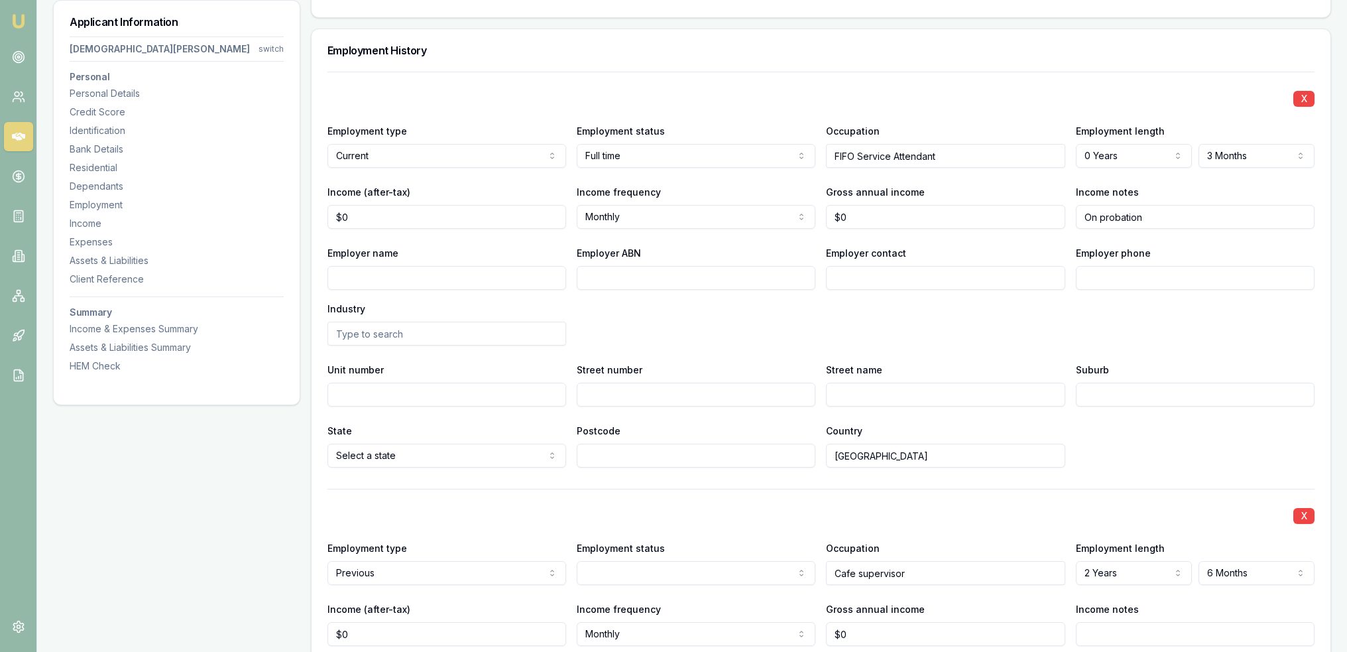
click at [1011, 505] on div "X" at bounding box center [821, 514] width 987 height 19
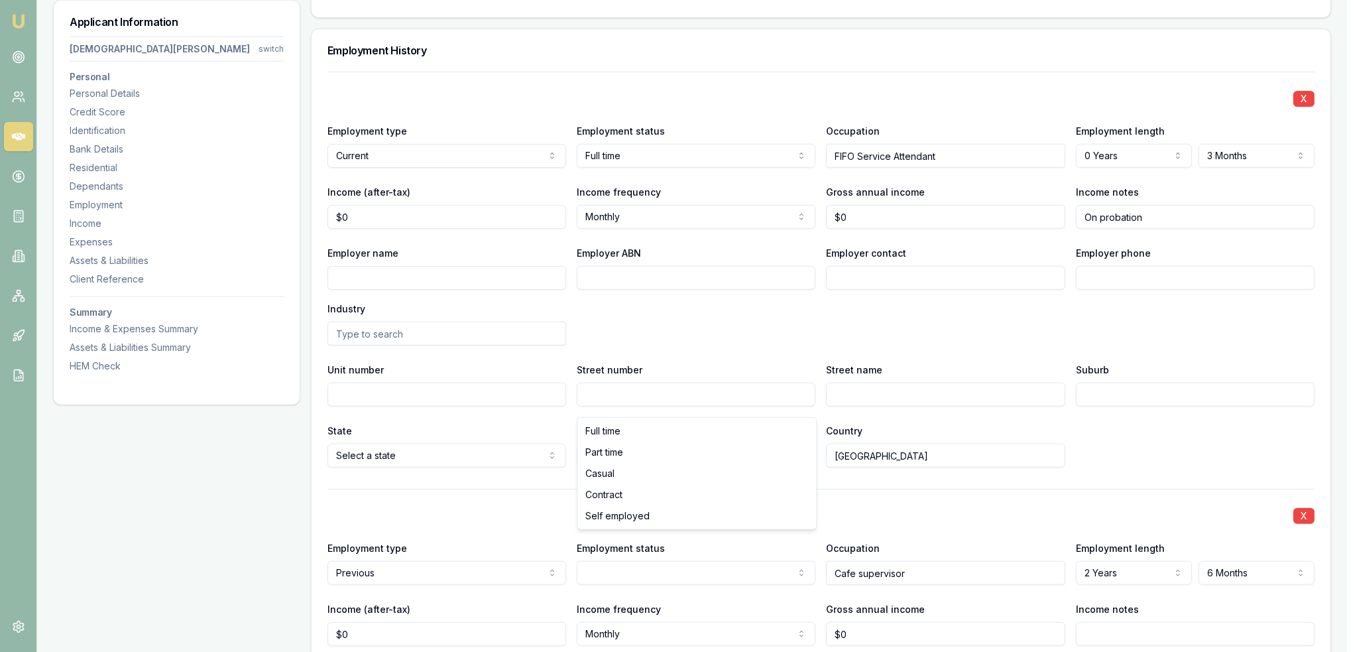
select select "CASUAL"
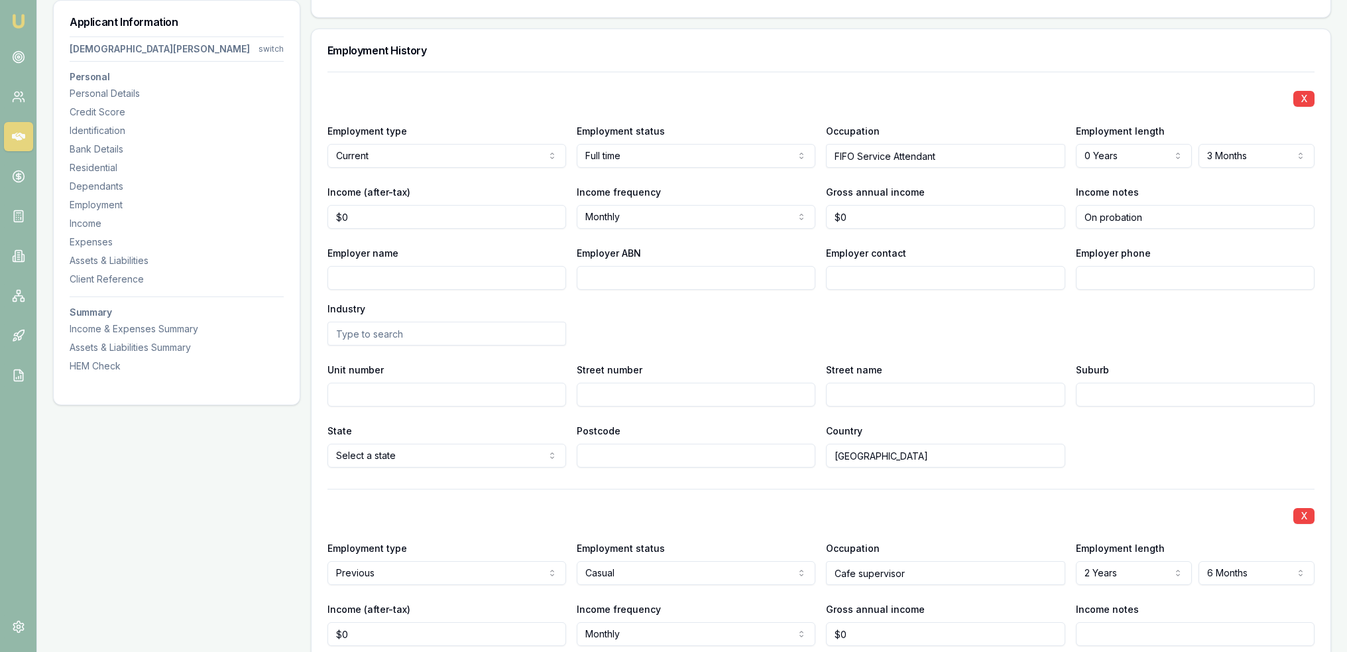
click at [717, 505] on div "X" at bounding box center [821, 514] width 987 height 19
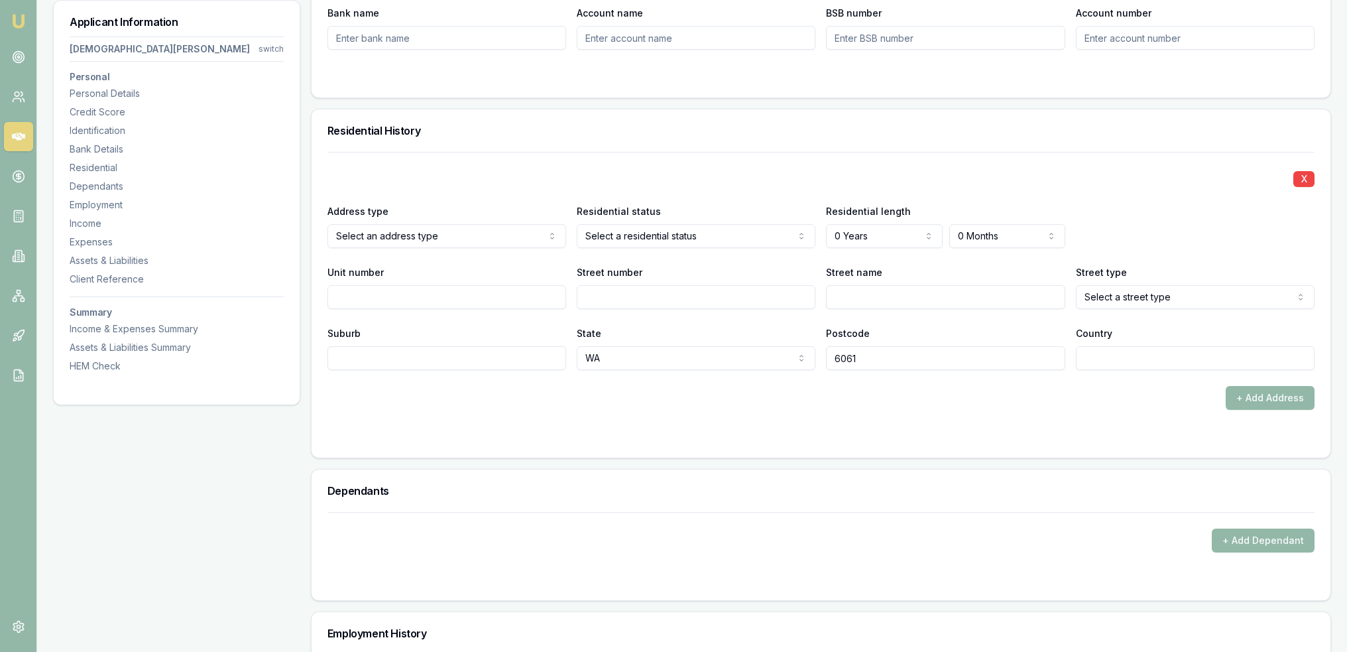
scroll to position [1199, 0]
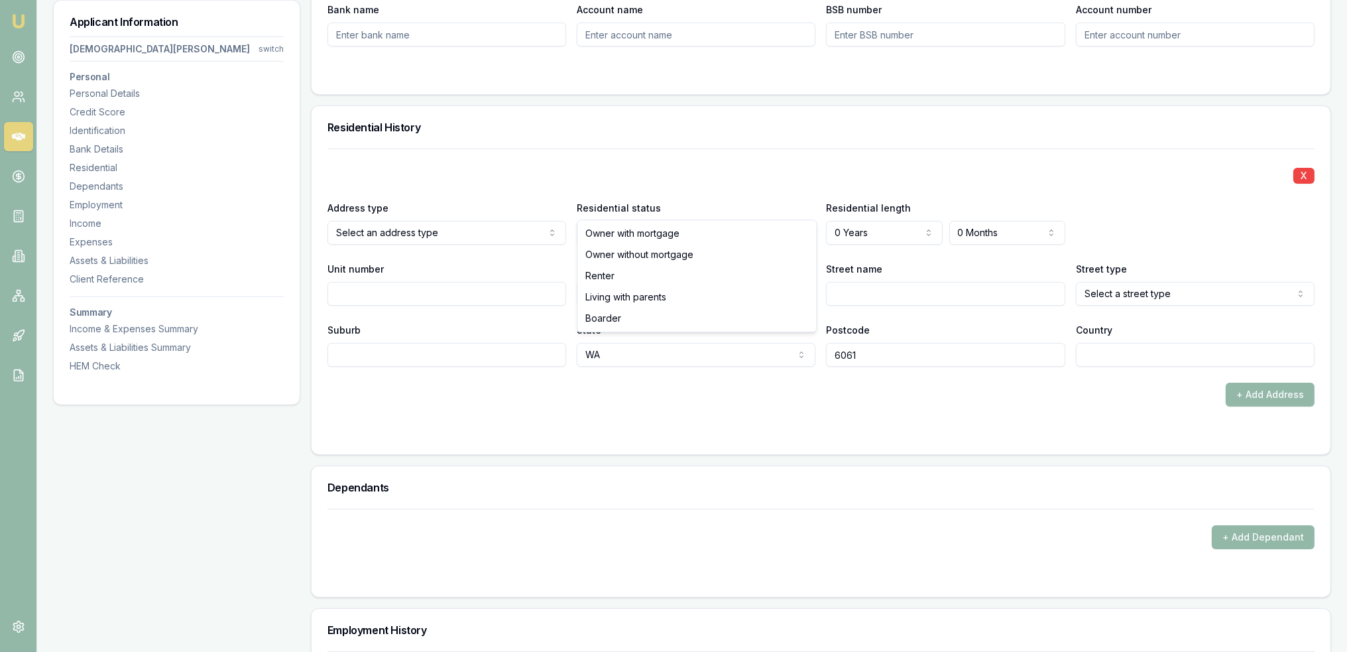
select select "RENTER"
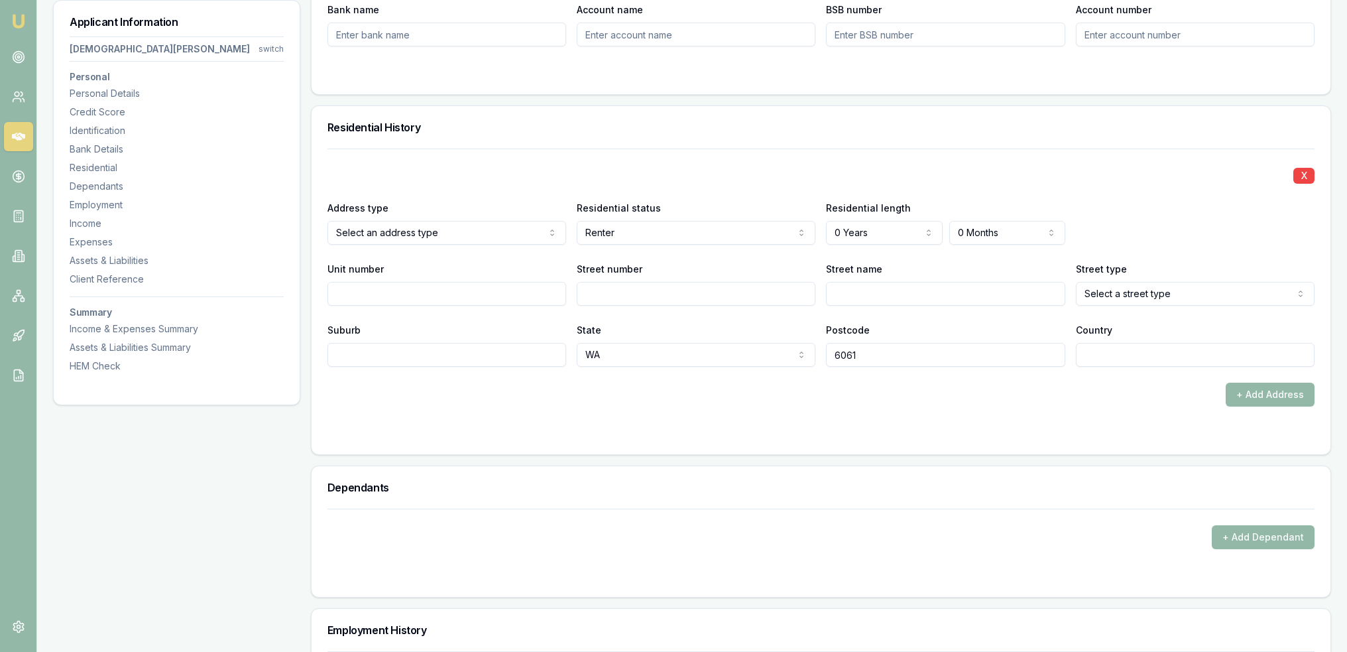
click at [868, 217] on div "X Address type Select an address type Current Previous Residential status Rente…" at bounding box center [821, 258] width 987 height 218
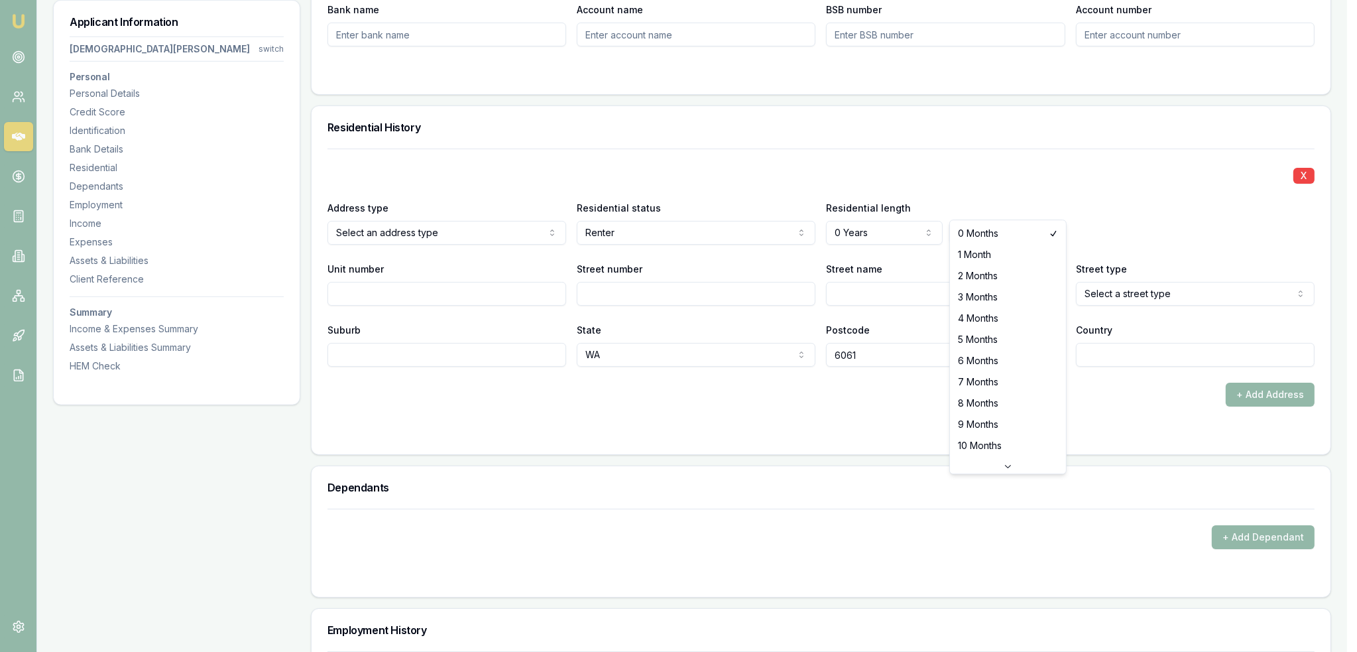
select select "8"
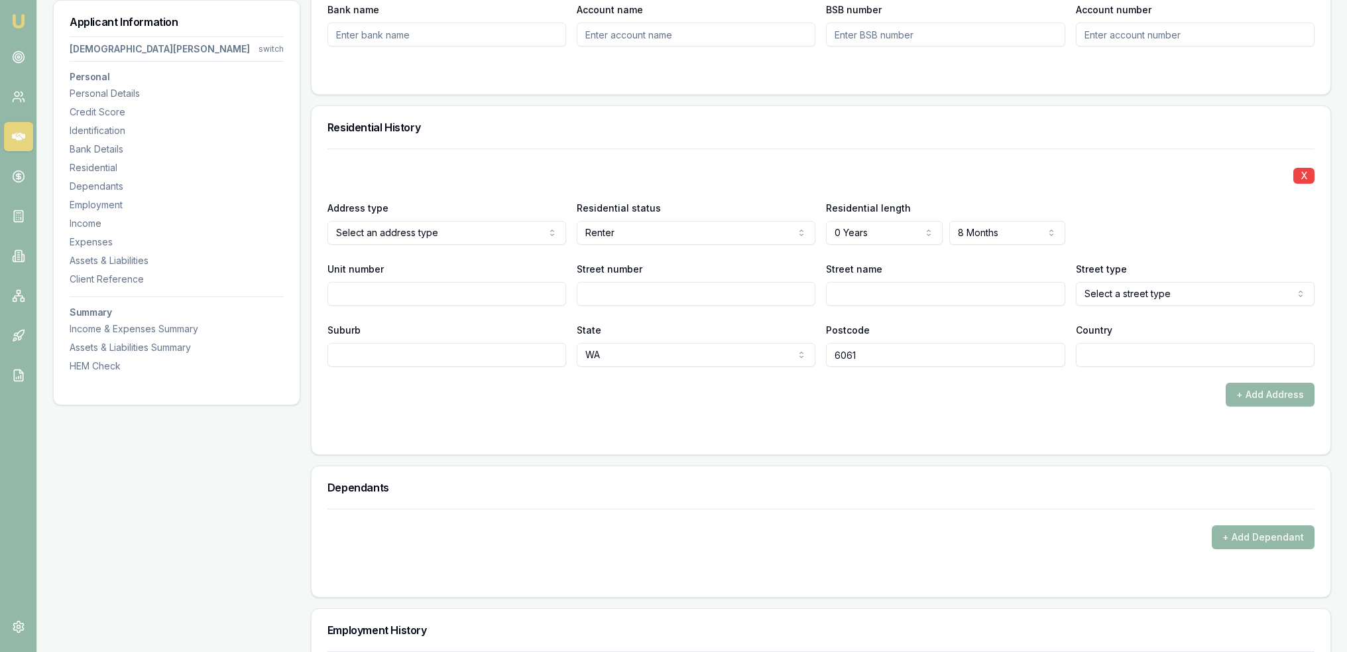
click at [848, 387] on form "X Address type Select an address type Current Previous Residential status Rente…" at bounding box center [821, 294] width 987 height 290
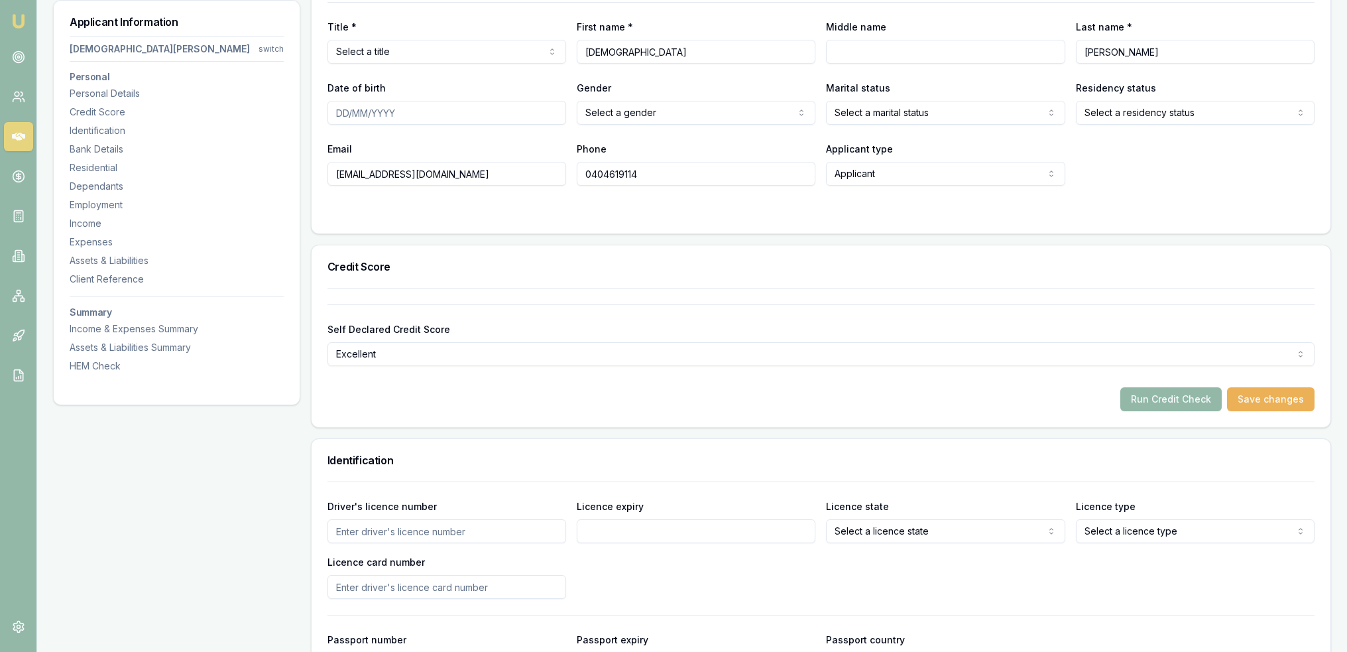
scroll to position [138, 0]
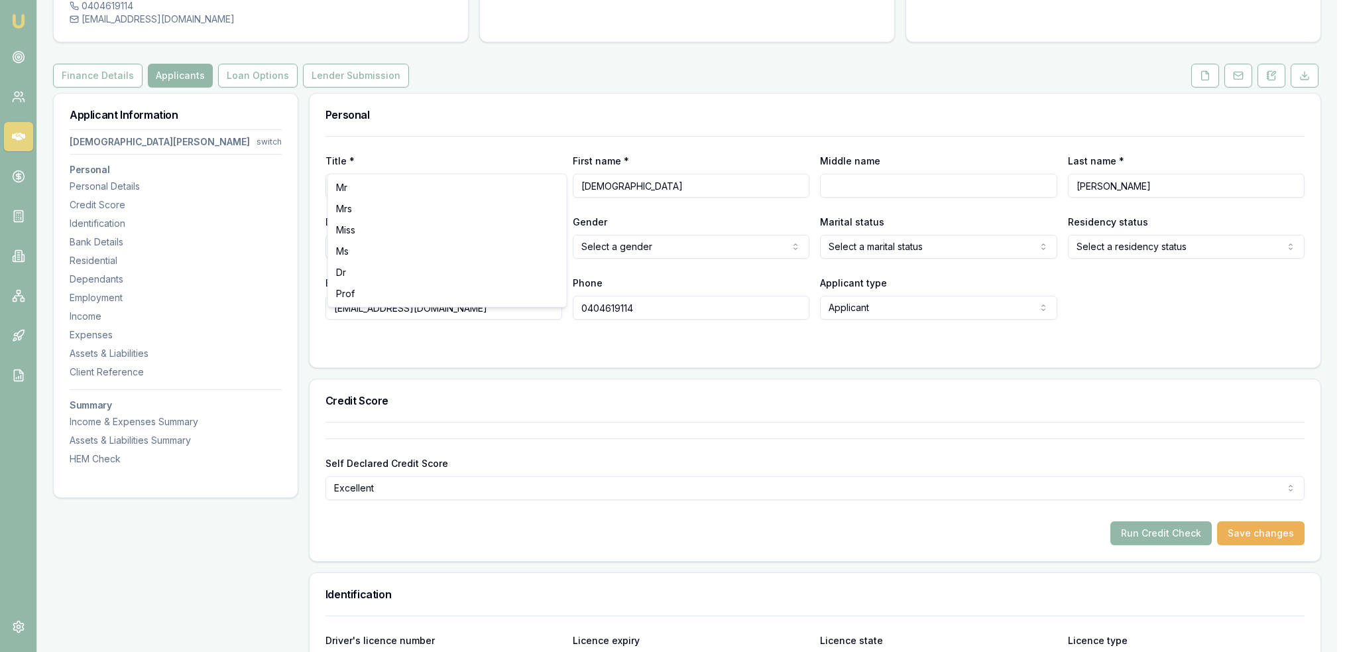
click at [459, 156] on html "Emu Broker Deals View D-P0YSUI6SNR Robyn Adams Toggle Menu Customer Christian R…" at bounding box center [673, 188] width 1347 height 652
click at [834, 174] on input "Middle name" at bounding box center [945, 186] width 239 height 24
type input "Nazaret"
type input "18/10/2001"
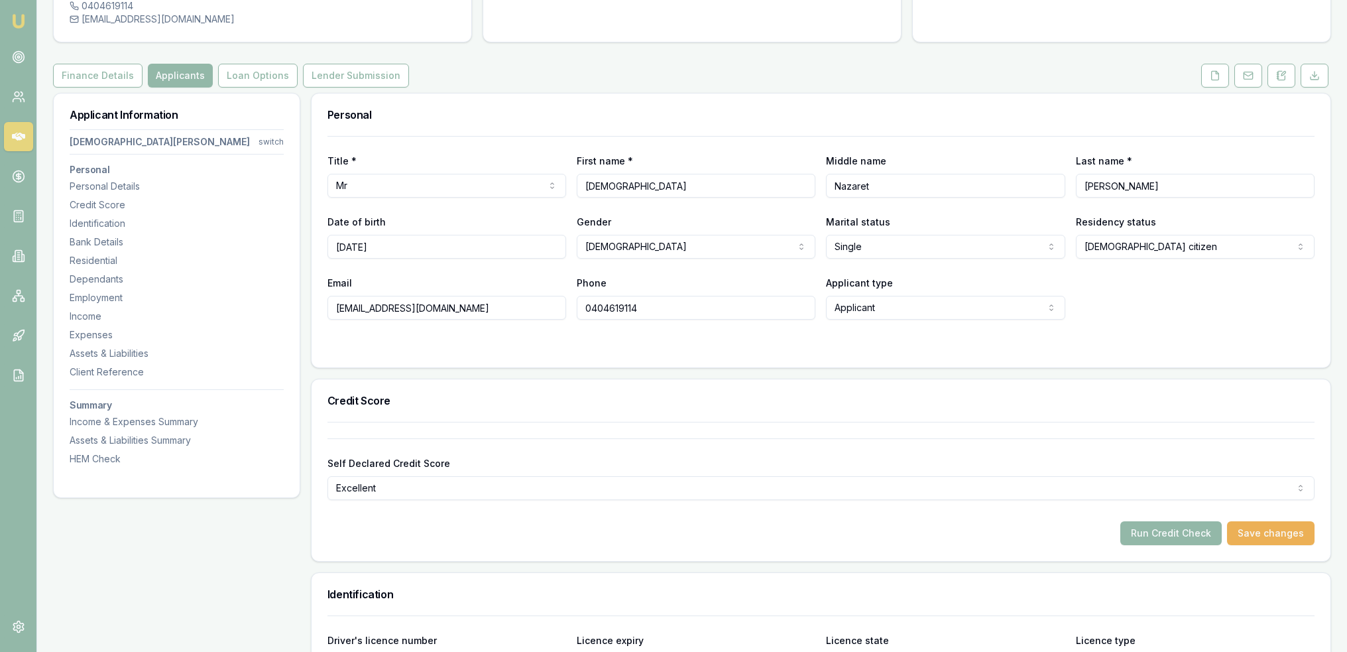
click at [1115, 174] on input "Rivera" at bounding box center [1195, 186] width 239 height 24
click at [1086, 174] on input "Rivera" at bounding box center [1195, 186] width 239 height 24
type input "Rodriguez Rivera"
click at [1007, 341] on div at bounding box center [821, 346] width 987 height 11
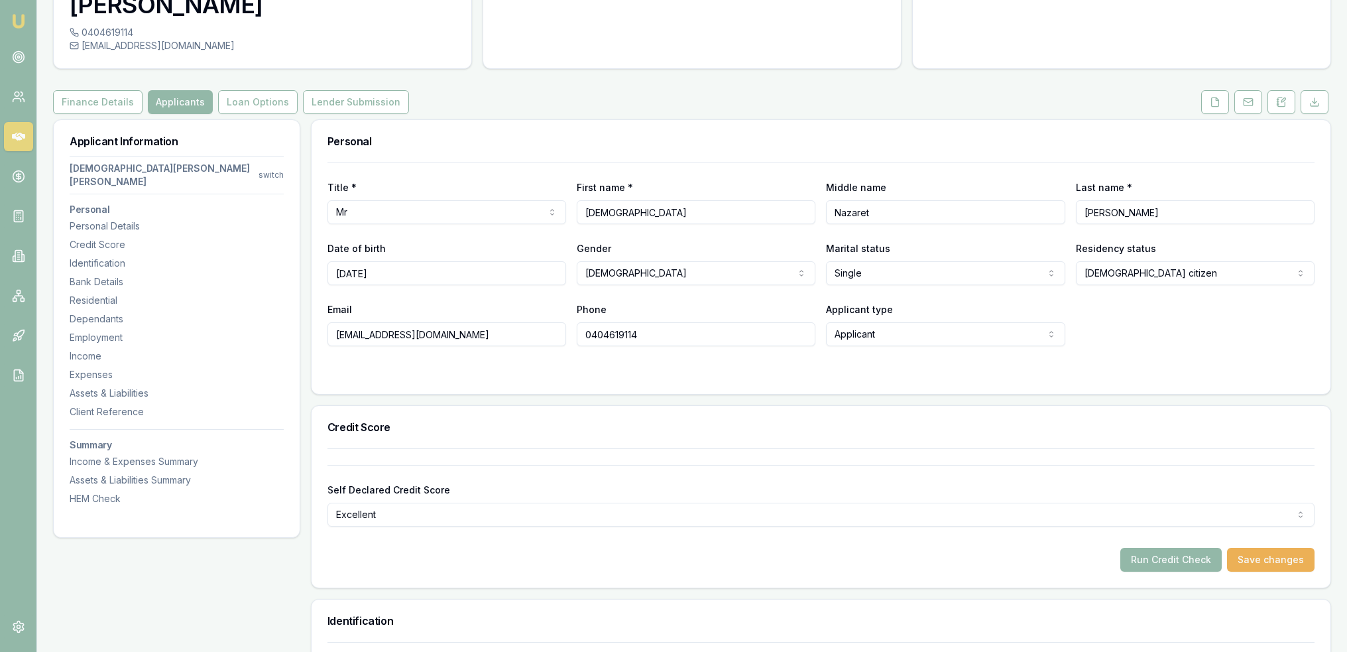
click at [1143, 219] on html "Emu Broker Deals View D-P0YSUI6SNR Robyn Adams Toggle Menu Customer Christian R…" at bounding box center [673, 188] width 1347 height 652
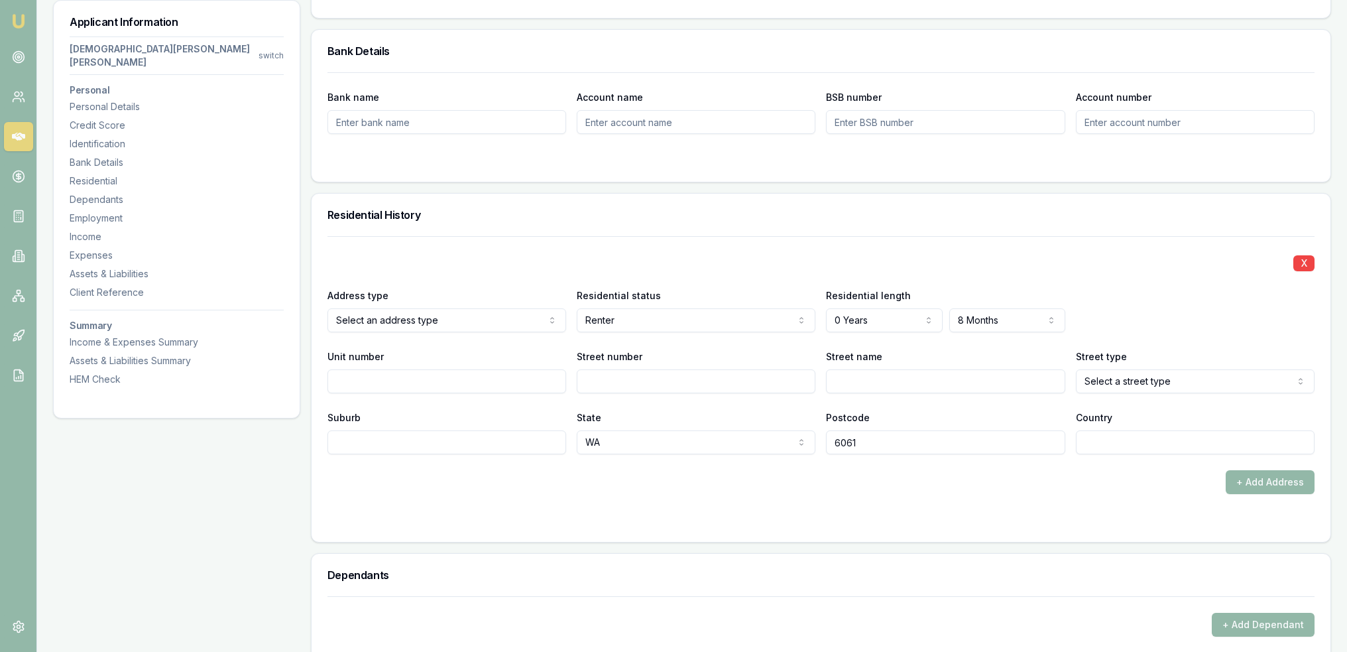
scroll to position [1199, 0]
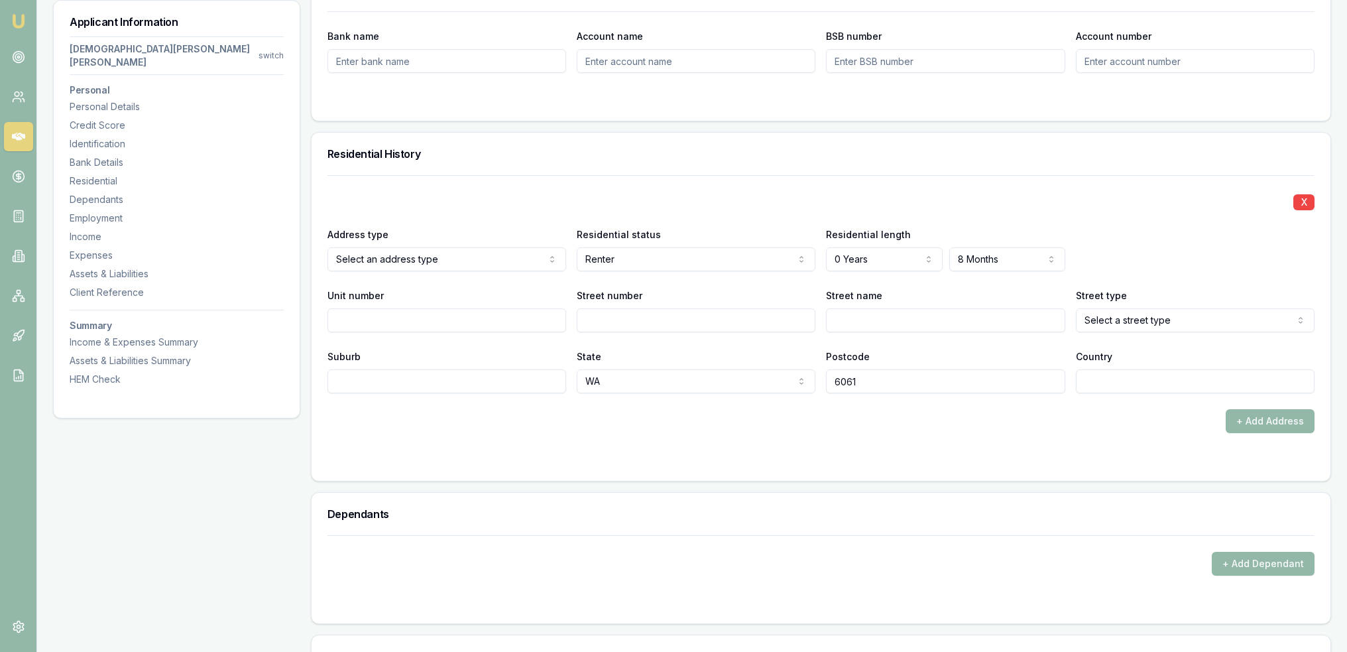
click at [654, 308] on input "Street number" at bounding box center [696, 320] width 239 height 24
click at [434, 308] on input "Unit number" at bounding box center [447, 320] width 239 height 24
type input "5"
type input "83"
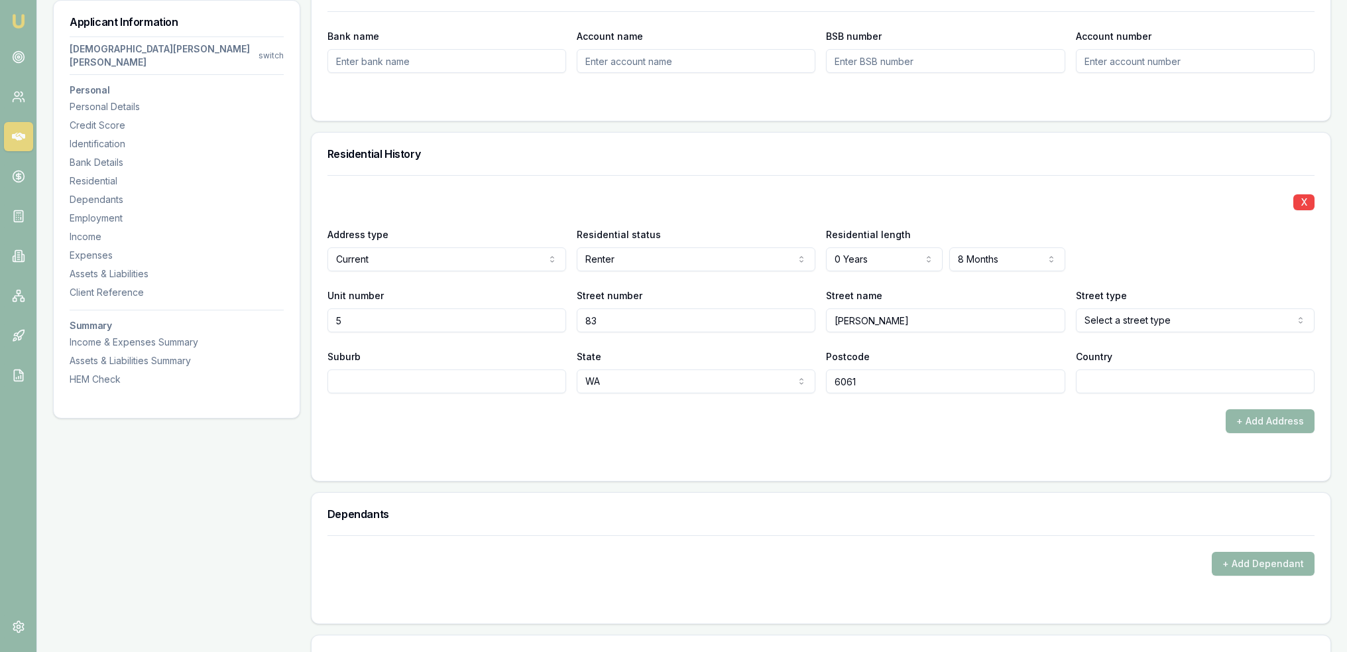
type input "Harrison"
select select "Street"
type input "Nollamara"
type input "AU"
click at [784, 397] on form "X Address type Current Current Previous Residential status Renter Owner with mo…" at bounding box center [821, 320] width 987 height 290
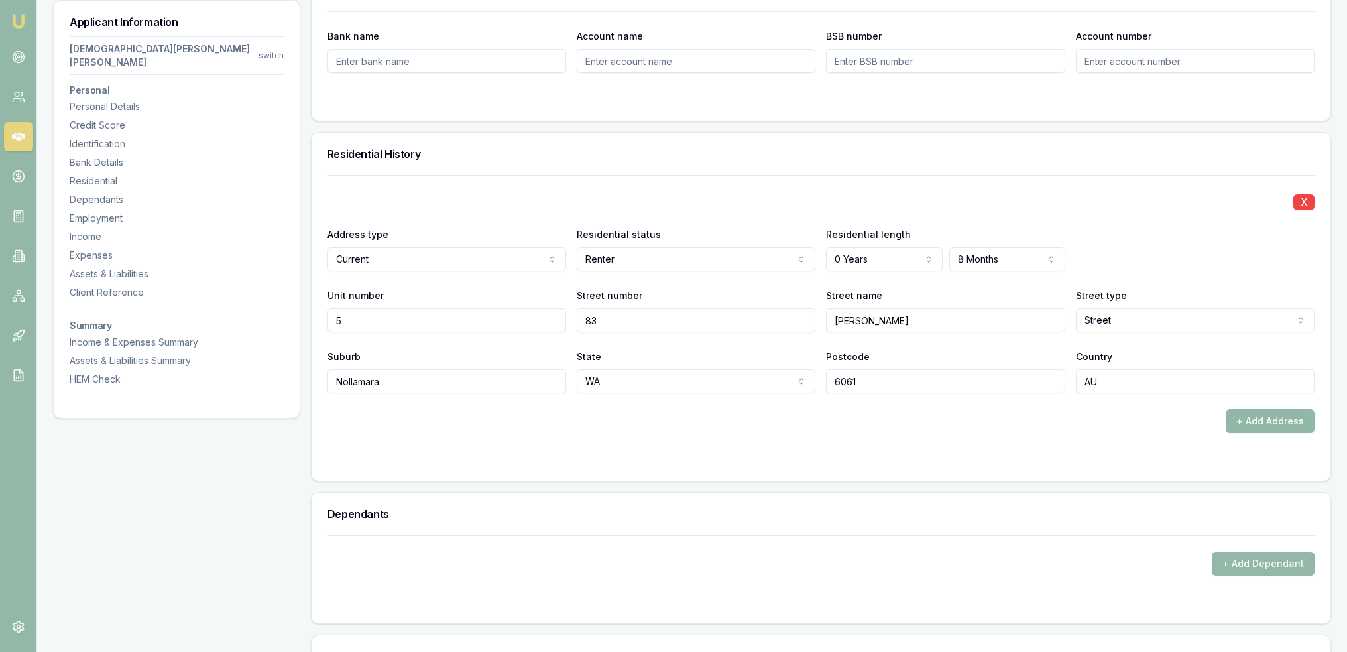
click at [1253, 409] on button "+ Add Address" at bounding box center [1270, 421] width 89 height 24
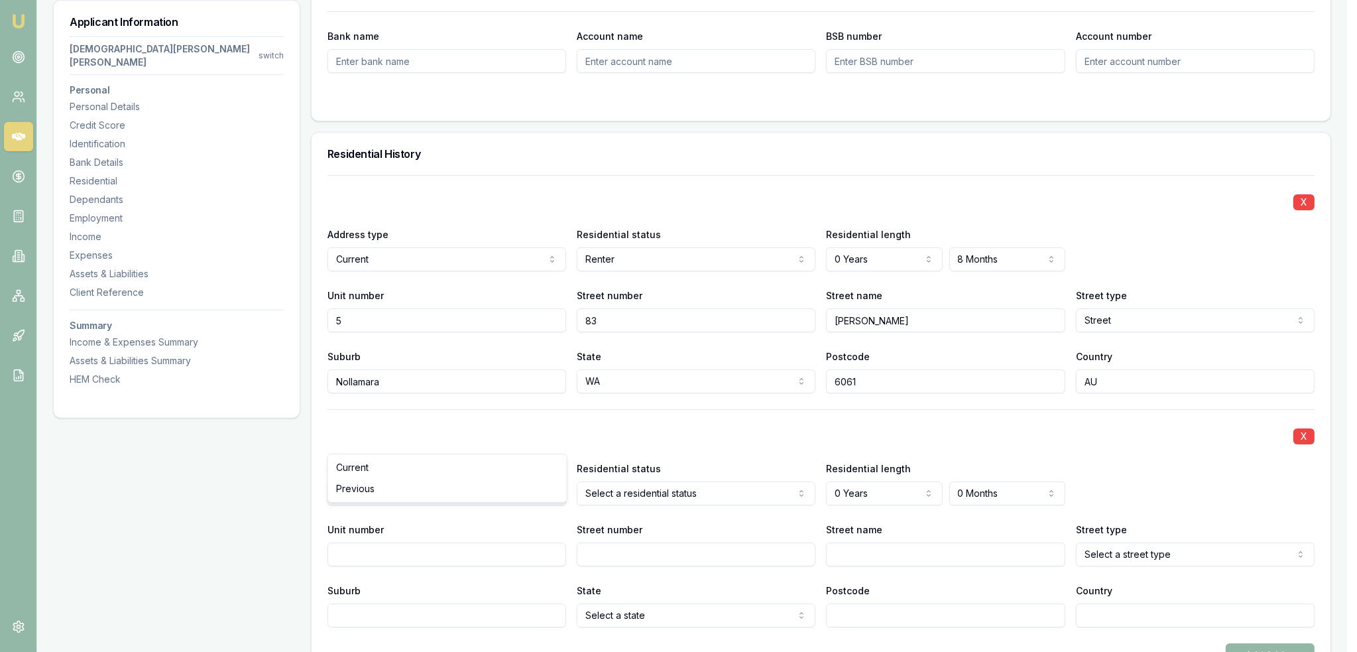
select select "PREVIOUS"
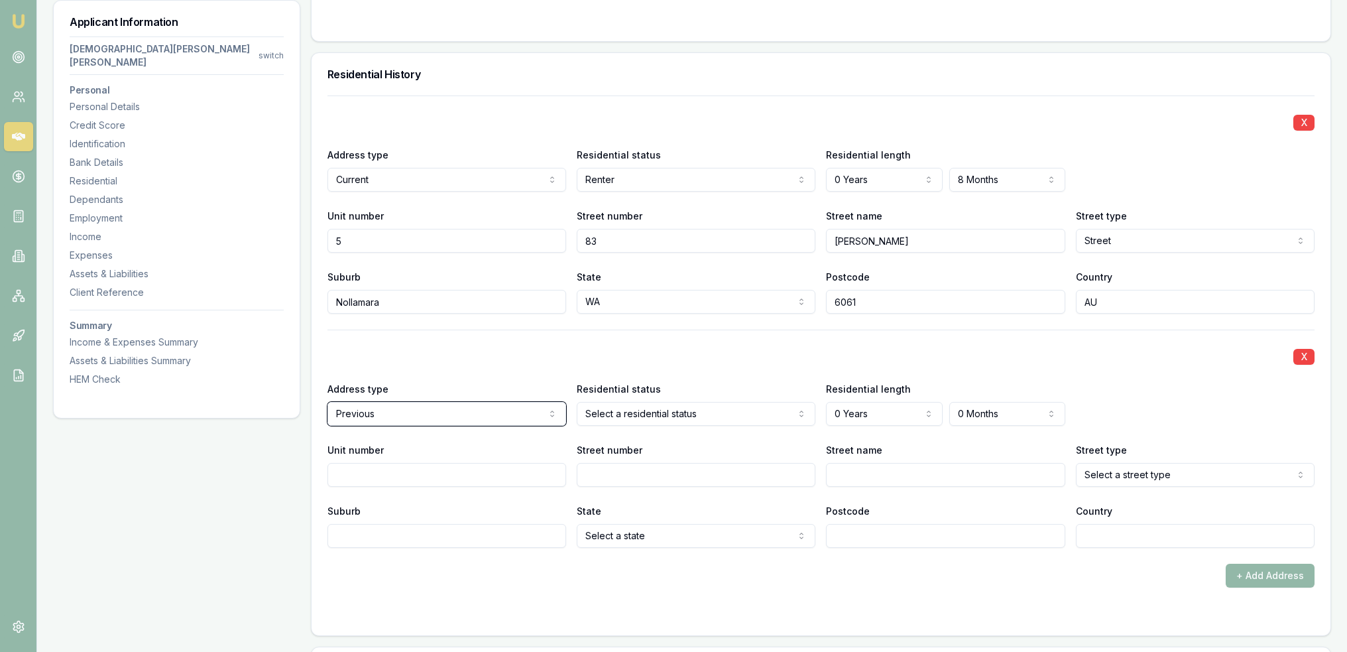
scroll to position [1398, 0]
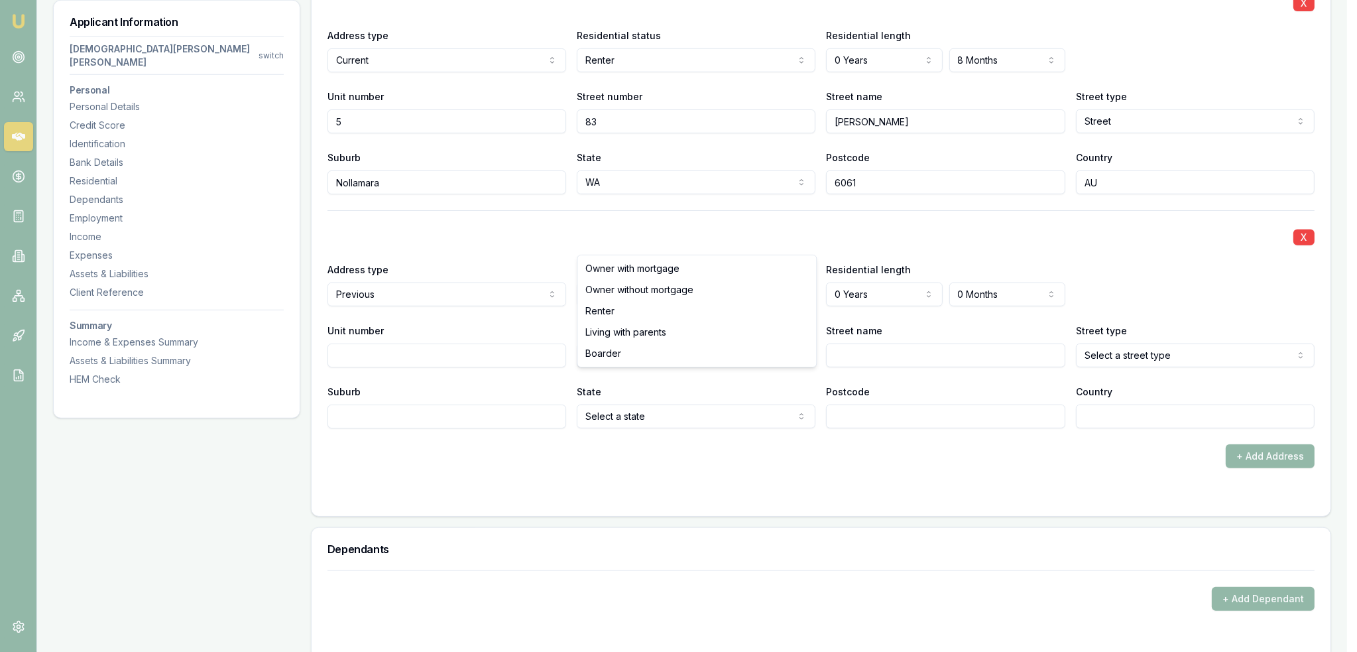
select select "RENTER"
drag, startPoint x: 623, startPoint y: 310, endPoint x: 840, endPoint y: 281, distance: 219.4
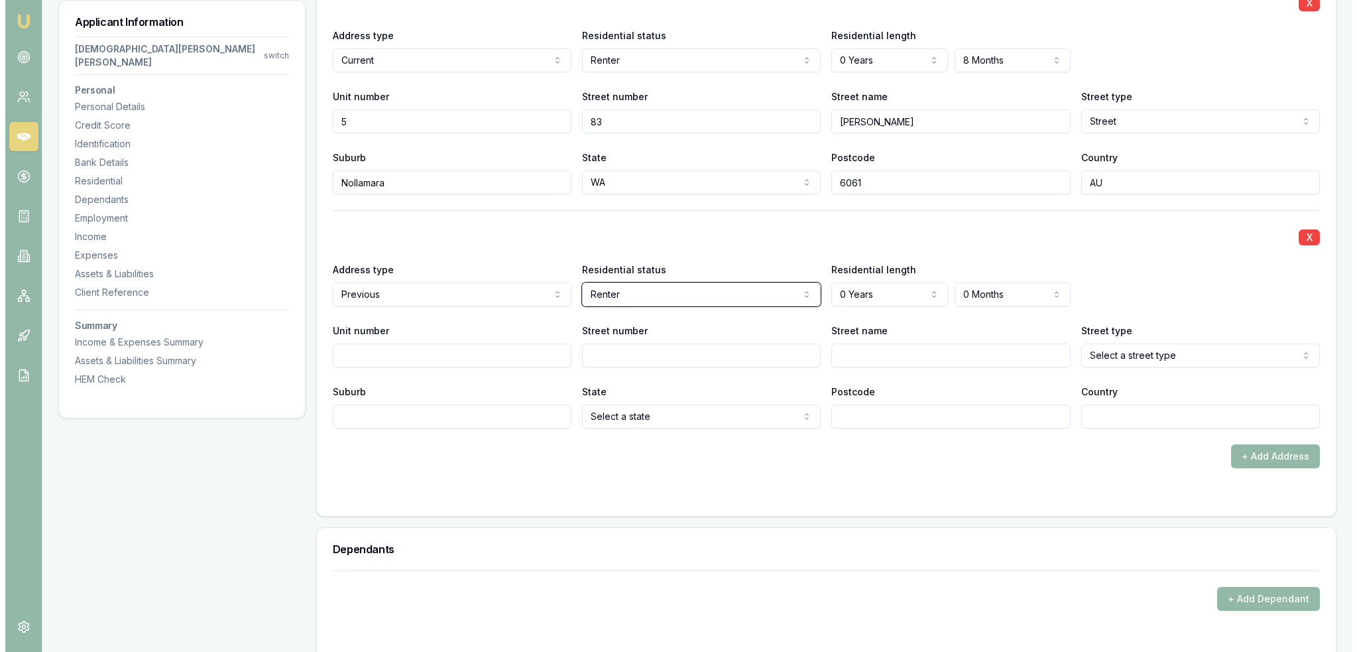
scroll to position [1199, 0]
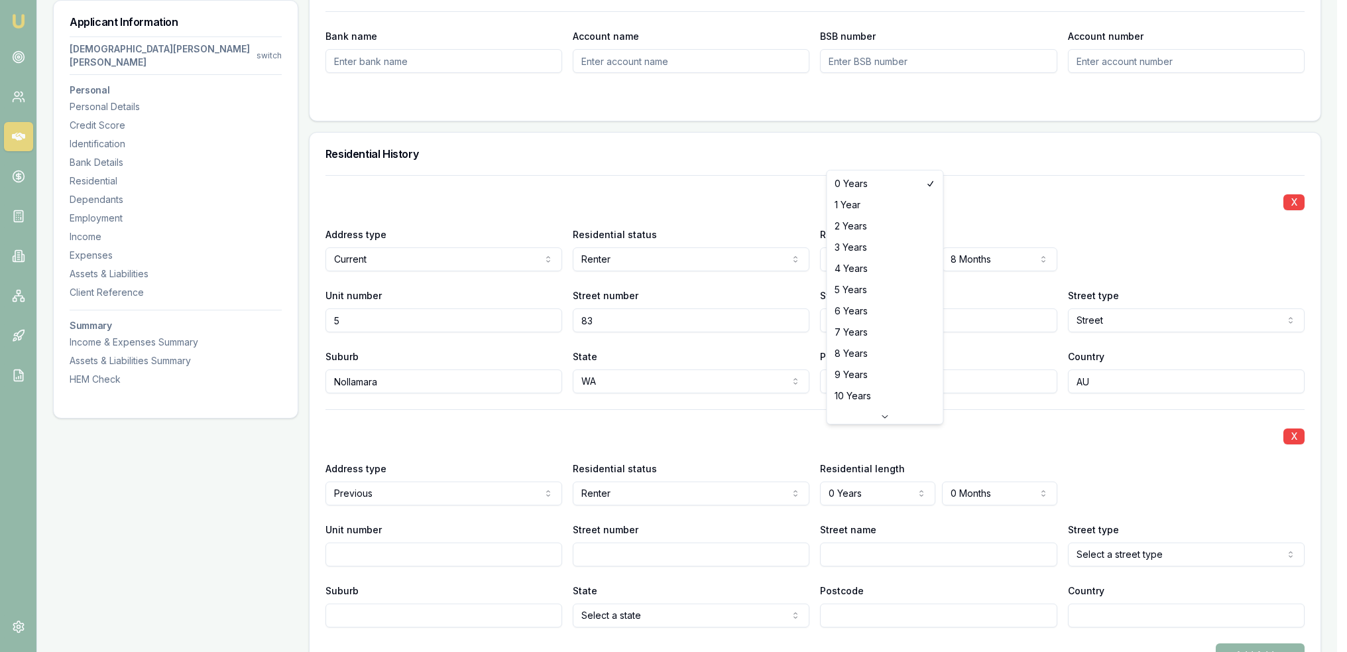
select select "2"
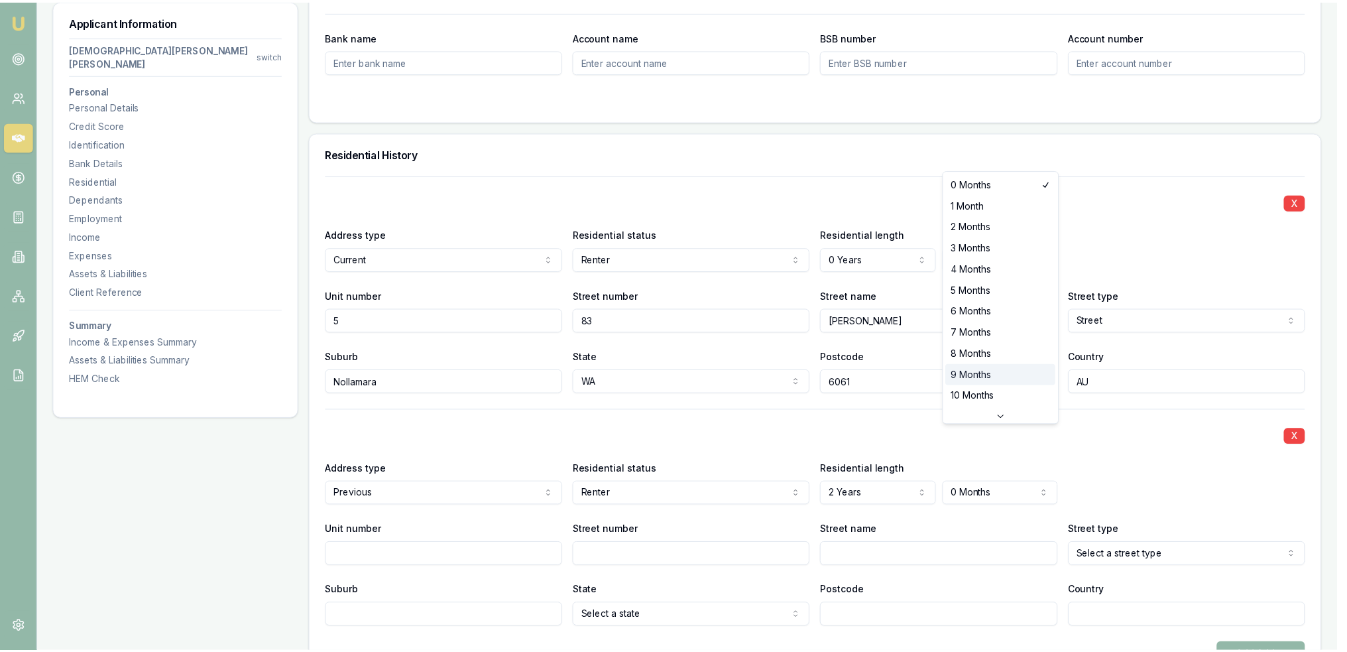
scroll to position [34, 0]
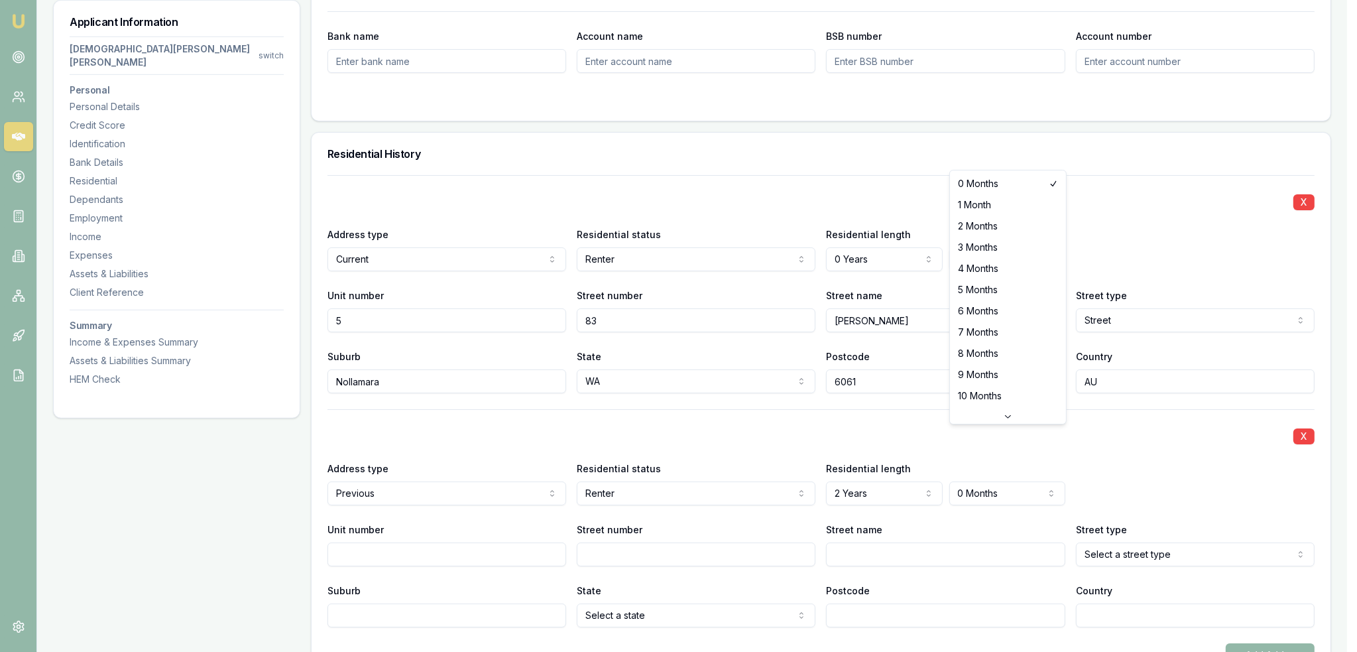
select select "6"
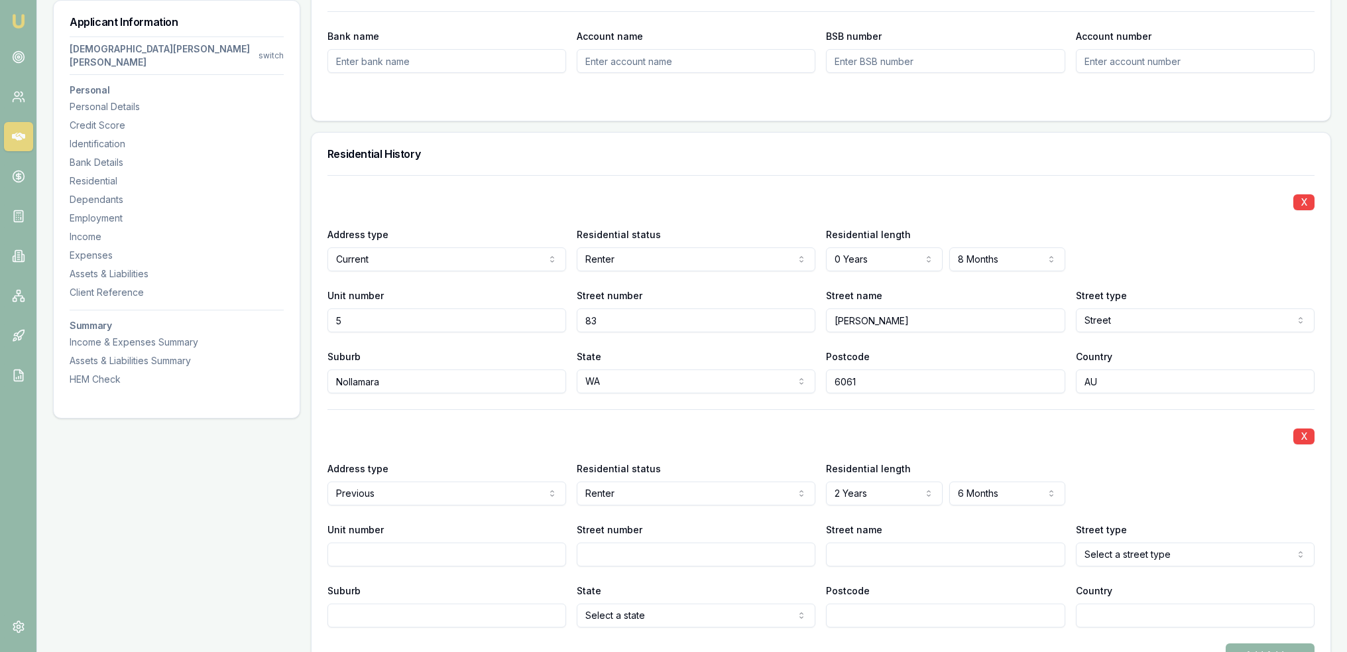
click at [682, 542] on input "Street number" at bounding box center [696, 554] width 239 height 24
click at [501, 542] on input "Unit number" at bounding box center [447, 554] width 239 height 24
type input "9"
type input "72"
type input "s"
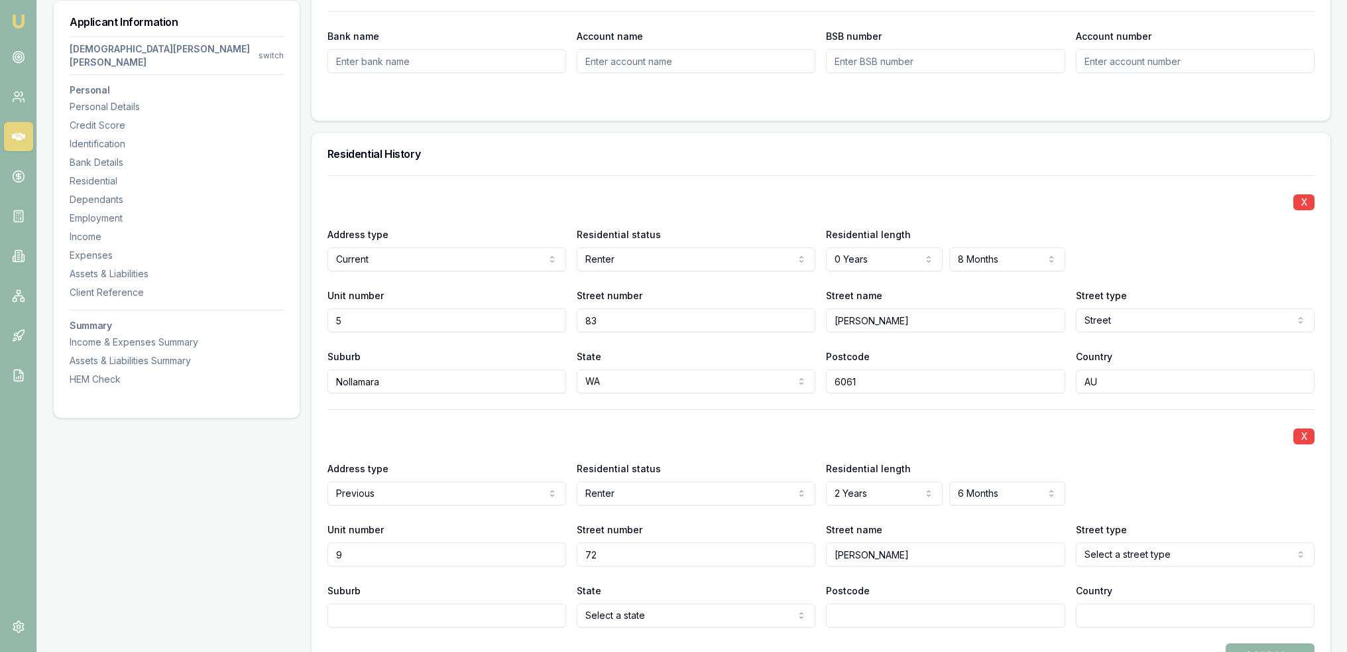
type input "Stanley"
select select "Street"
type input "Scarsbourough"
select select "WA"
type input "6019"
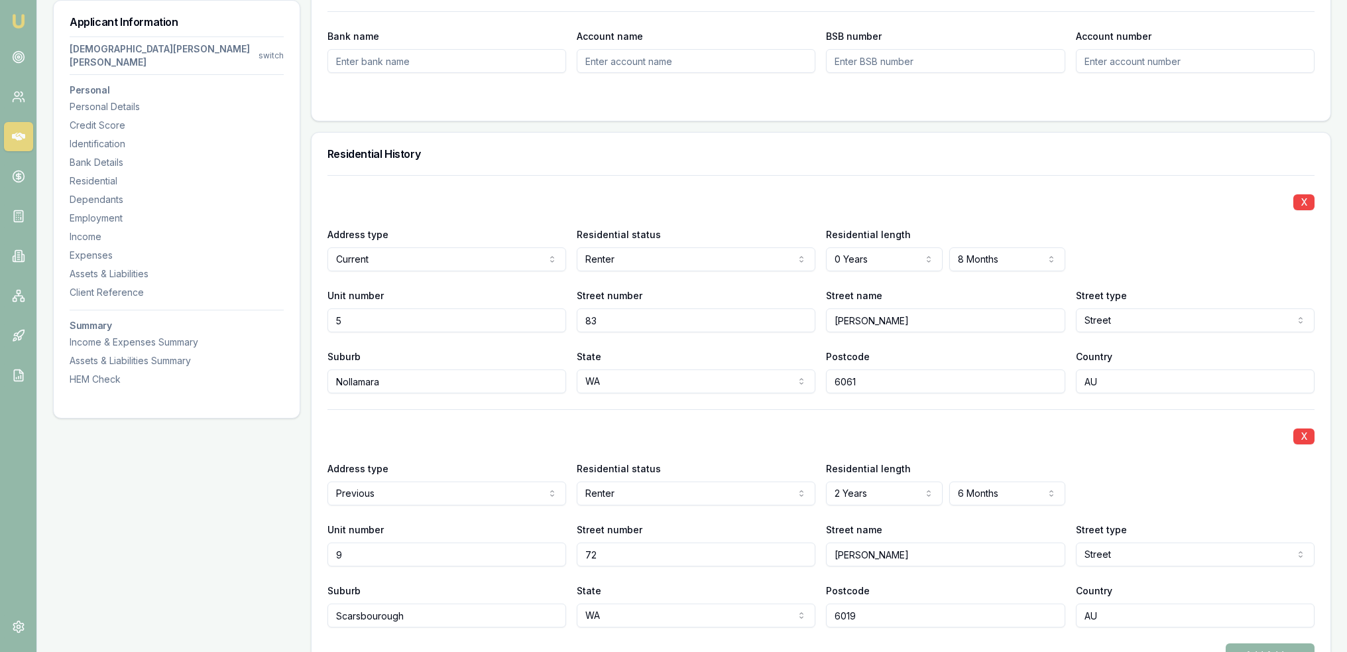
type input "AU"
click at [678, 615] on form "X Address type Current Current Previous Residential status Renter Owner with mo…" at bounding box center [821, 437] width 987 height 524
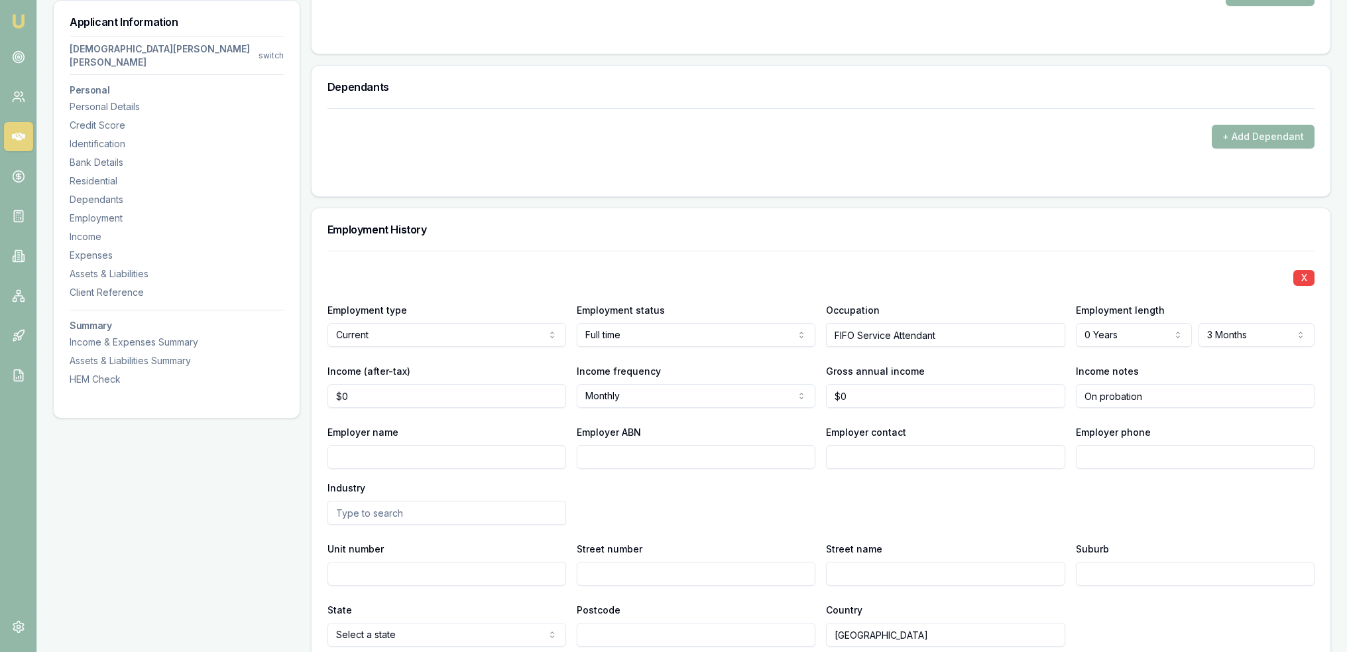
scroll to position [1862, 0]
click at [410, 443] on input "Employer name" at bounding box center [447, 455] width 239 height 24
type input "c"
type input "s"
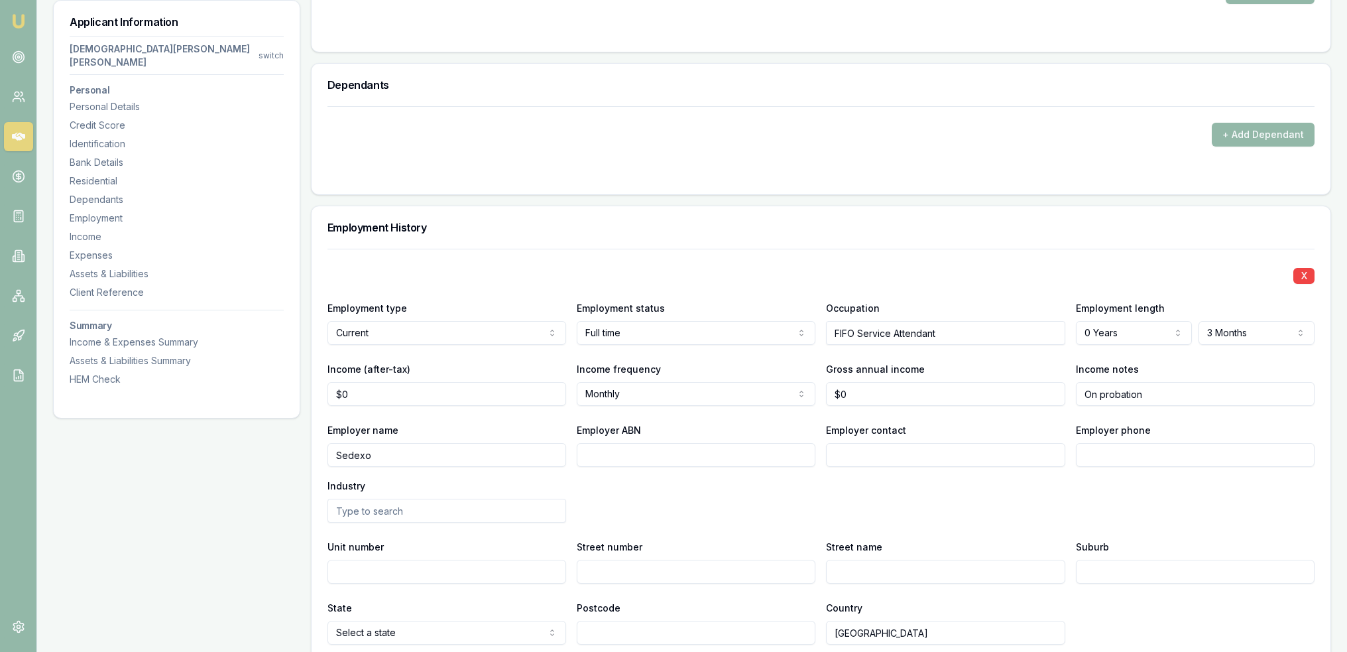
type input "Sedexo"
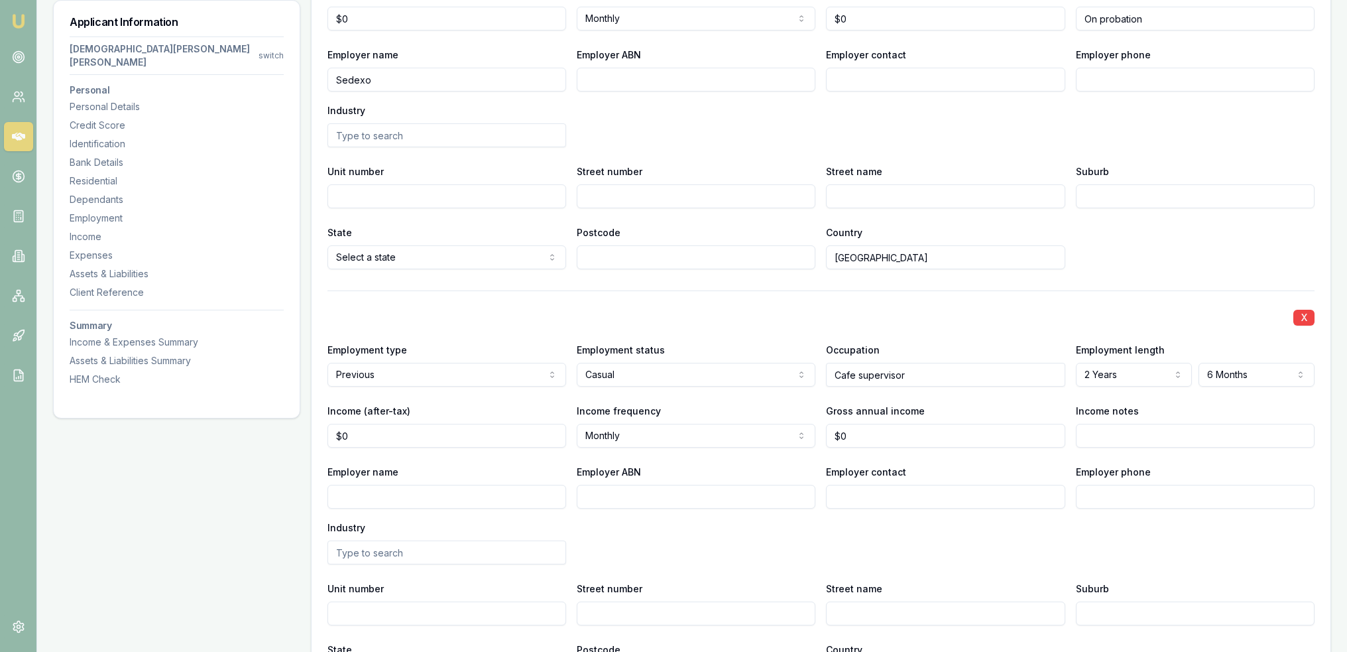
scroll to position [2260, 0]
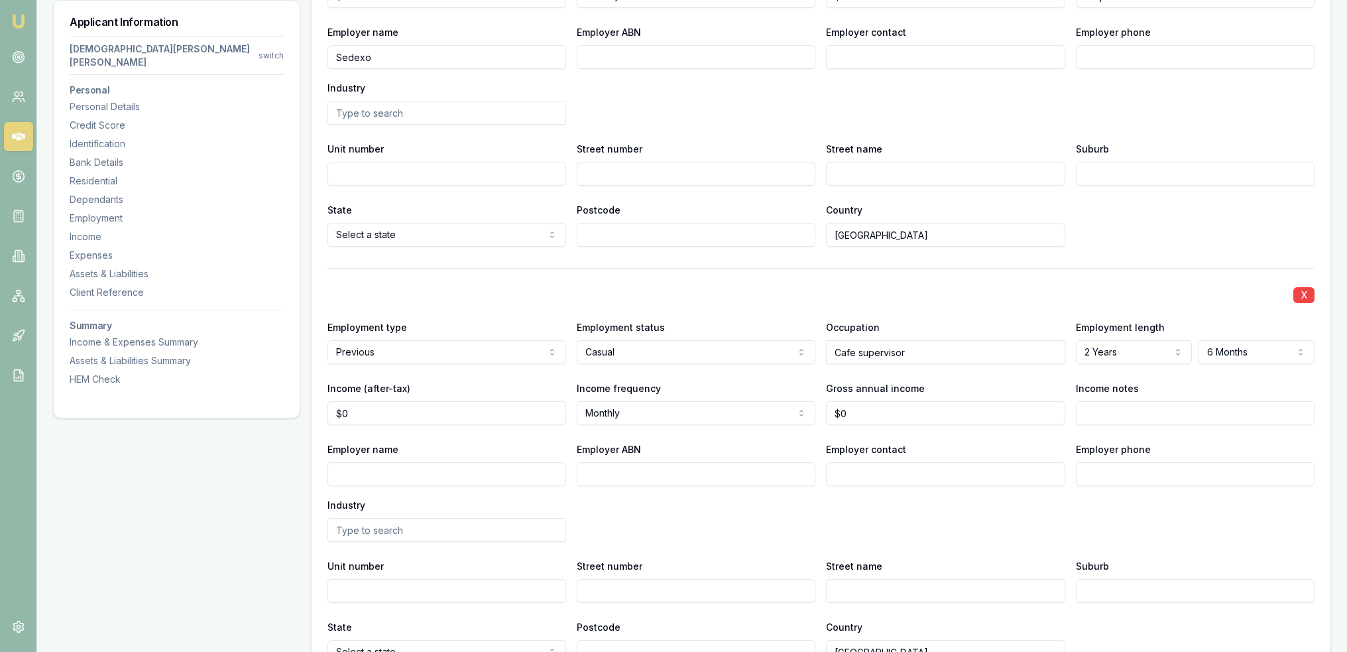
click at [491, 462] on input "Employer name" at bounding box center [447, 474] width 239 height 24
type input "C"
type input "t"
type input "The Cafe Collective"
click at [1104, 462] on input "Employer phone" at bounding box center [1195, 474] width 239 height 24
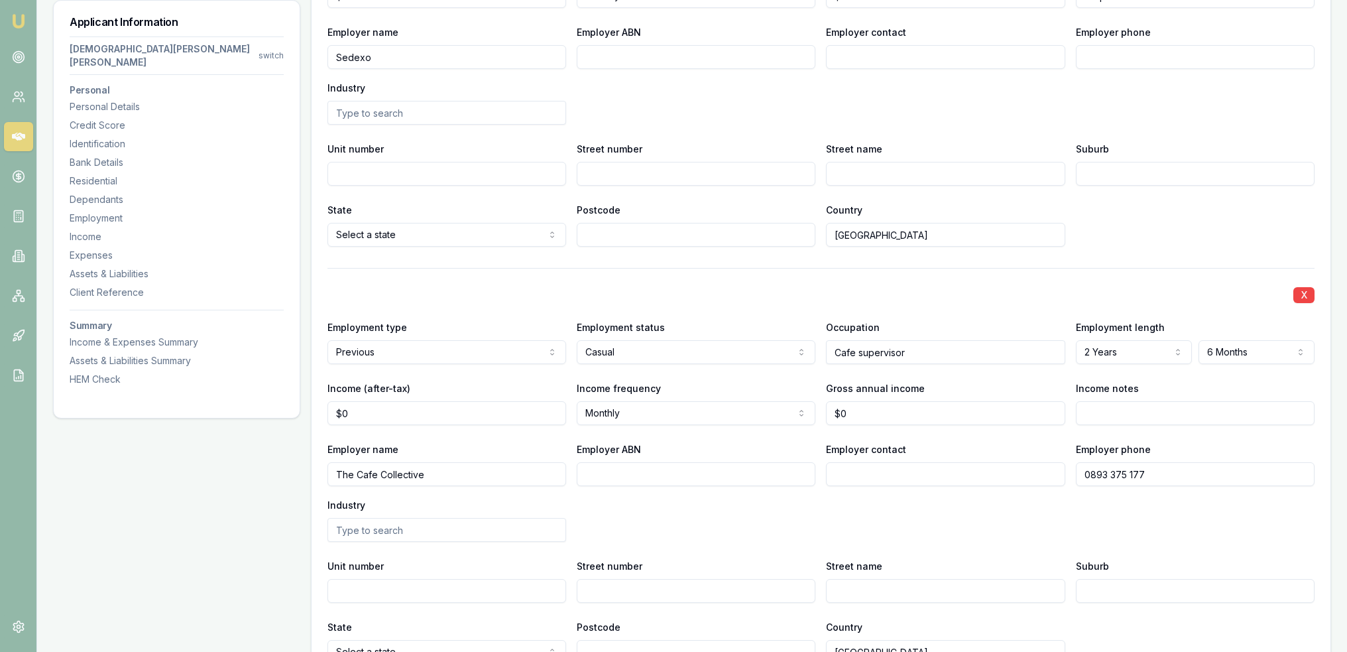
type input "0893 375 177"
click at [958, 478] on div "Employer name The Cafe Collective Employer ABN Employer contact Employer phone …" at bounding box center [821, 491] width 987 height 101
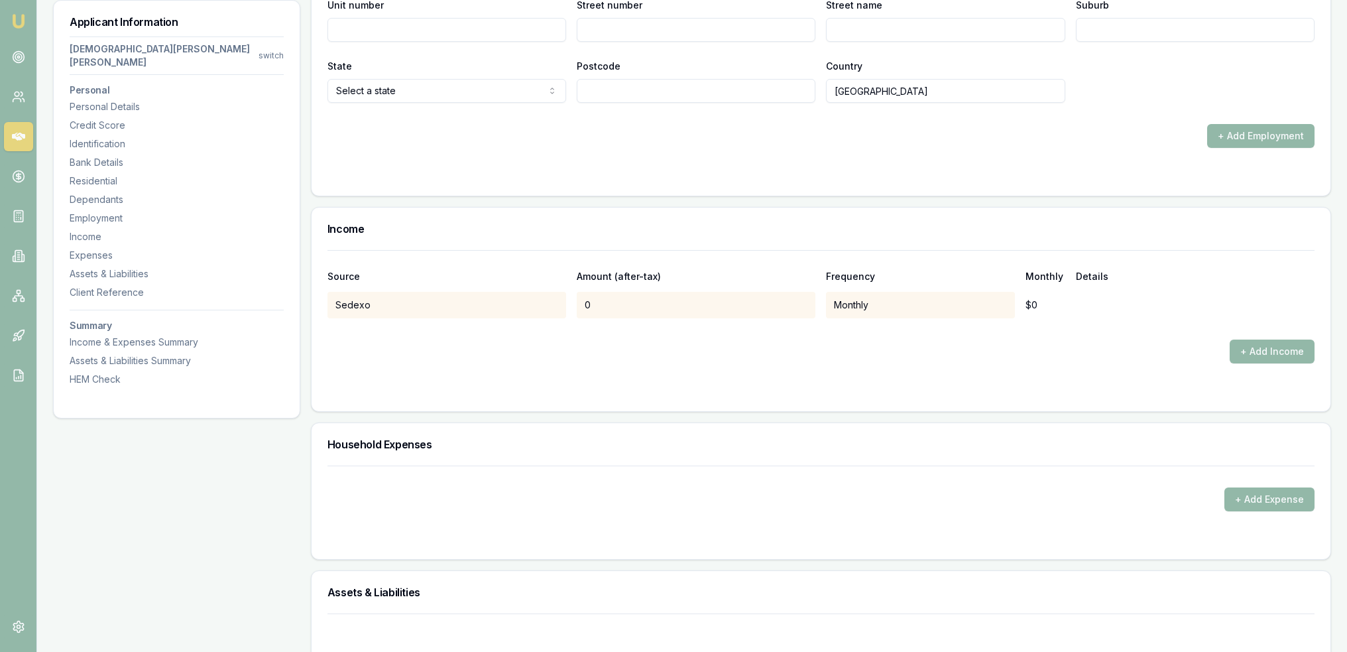
scroll to position [2857, 0]
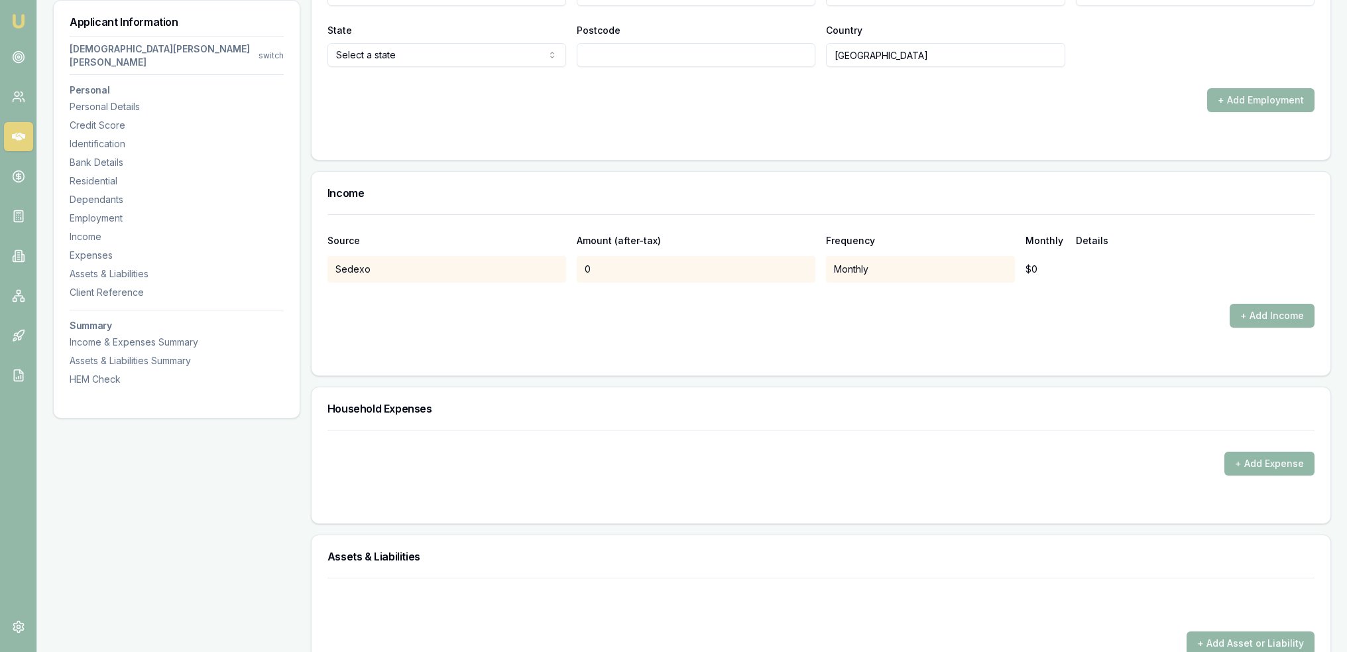
click at [1288, 452] on button "+ Add Expense" at bounding box center [1270, 464] width 90 height 24
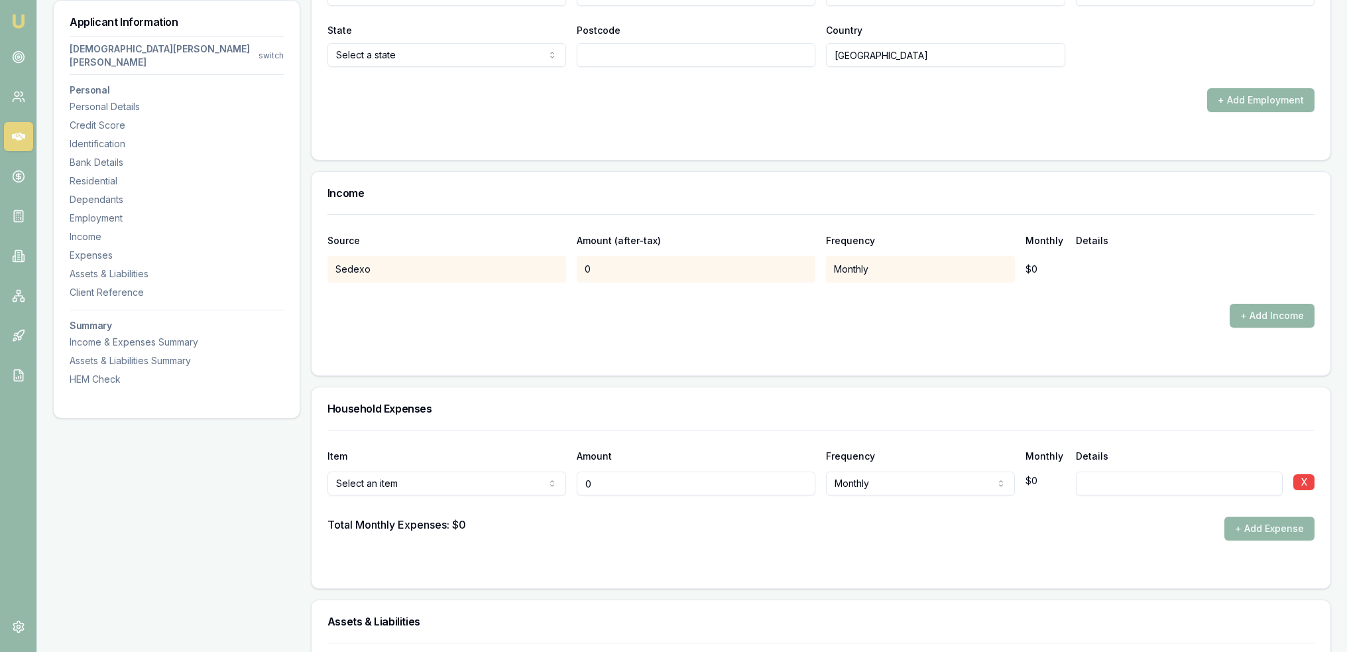
type input "$0"
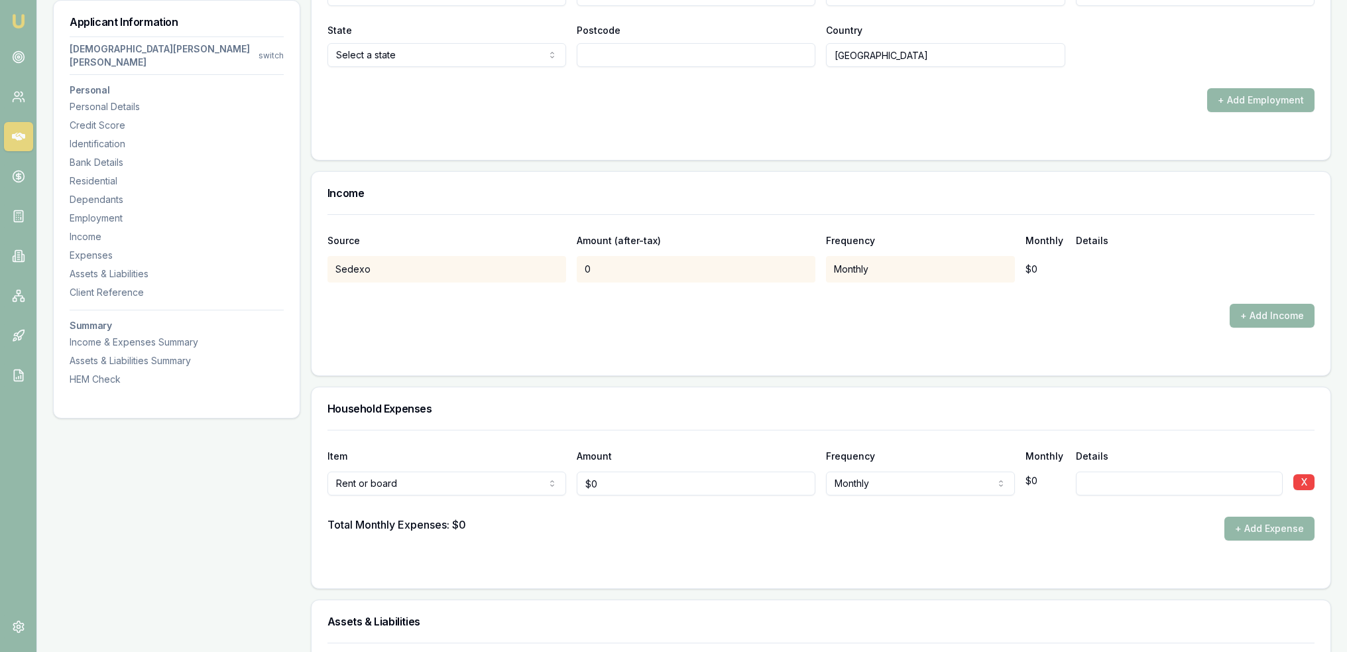
click at [1098, 471] on input at bounding box center [1179, 483] width 207 height 24
type input "Halves with brother $600/2"
click at [717, 471] on input "0" at bounding box center [696, 483] width 239 height 24
type input "$300"
select select "WEEKLY"
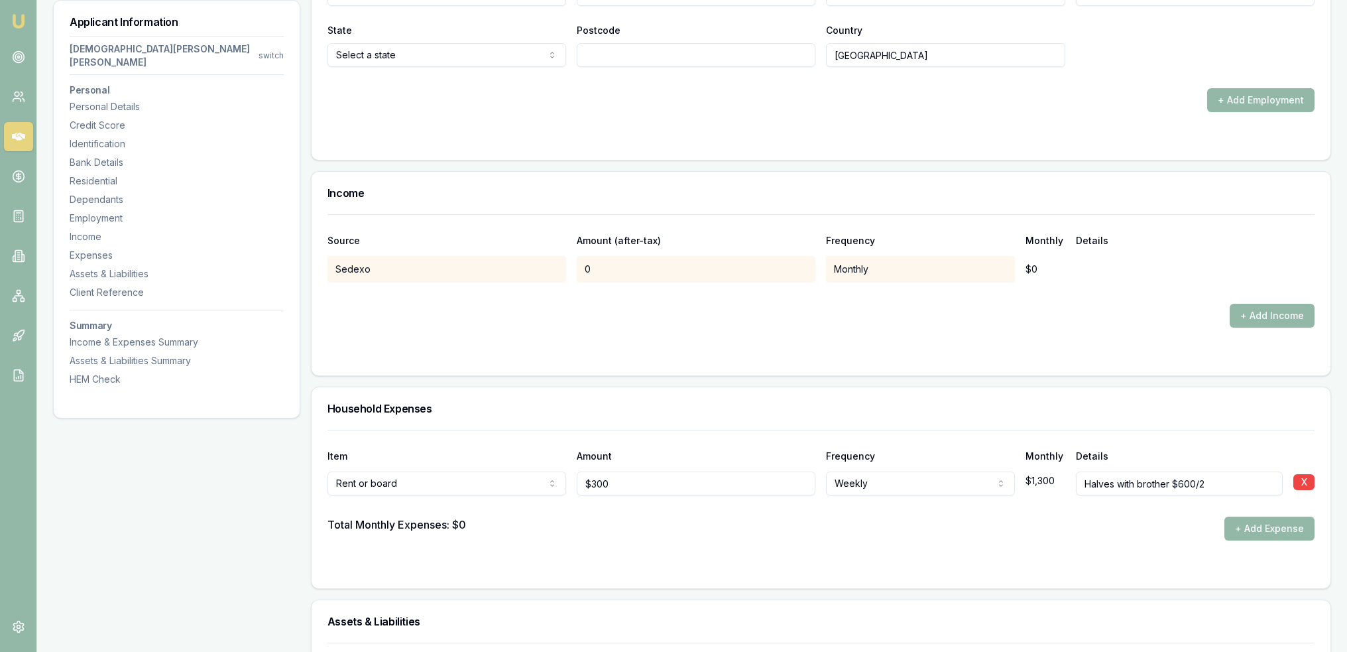
click at [752, 562] on div at bounding box center [821, 567] width 987 height 11
click at [1272, 517] on button "+ Add Expense" at bounding box center [1270, 529] width 90 height 24
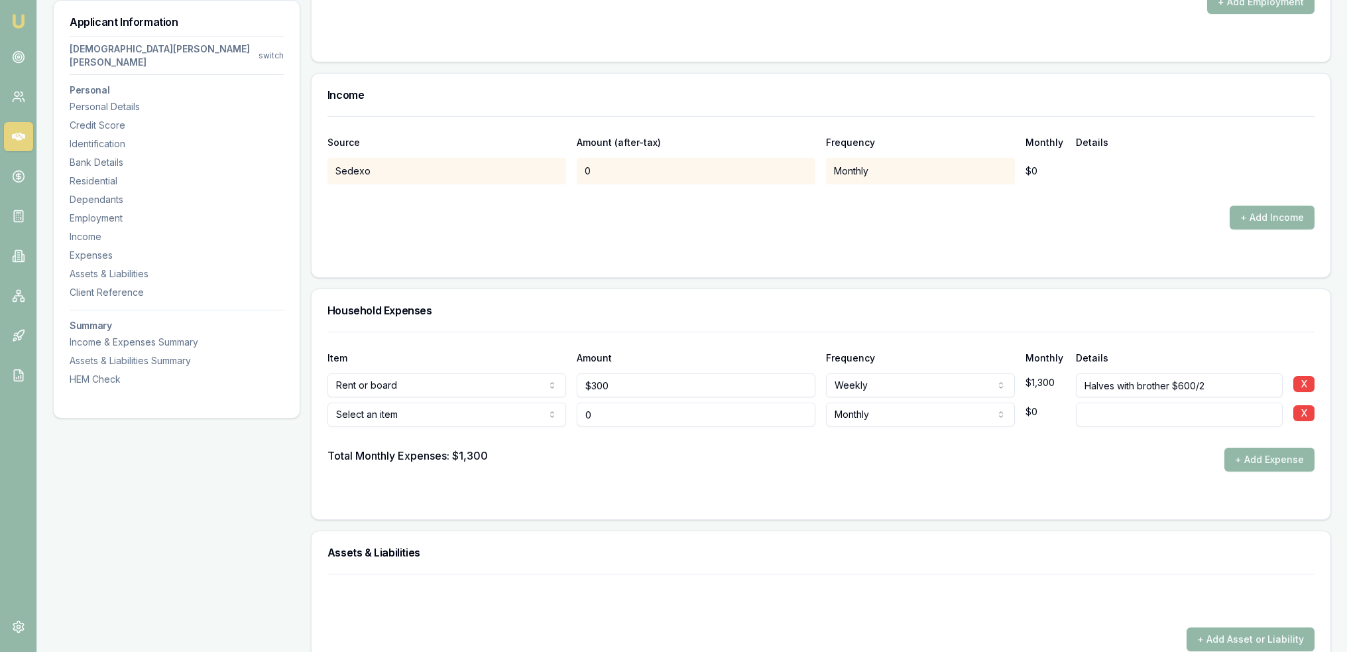
scroll to position [2989, 0]
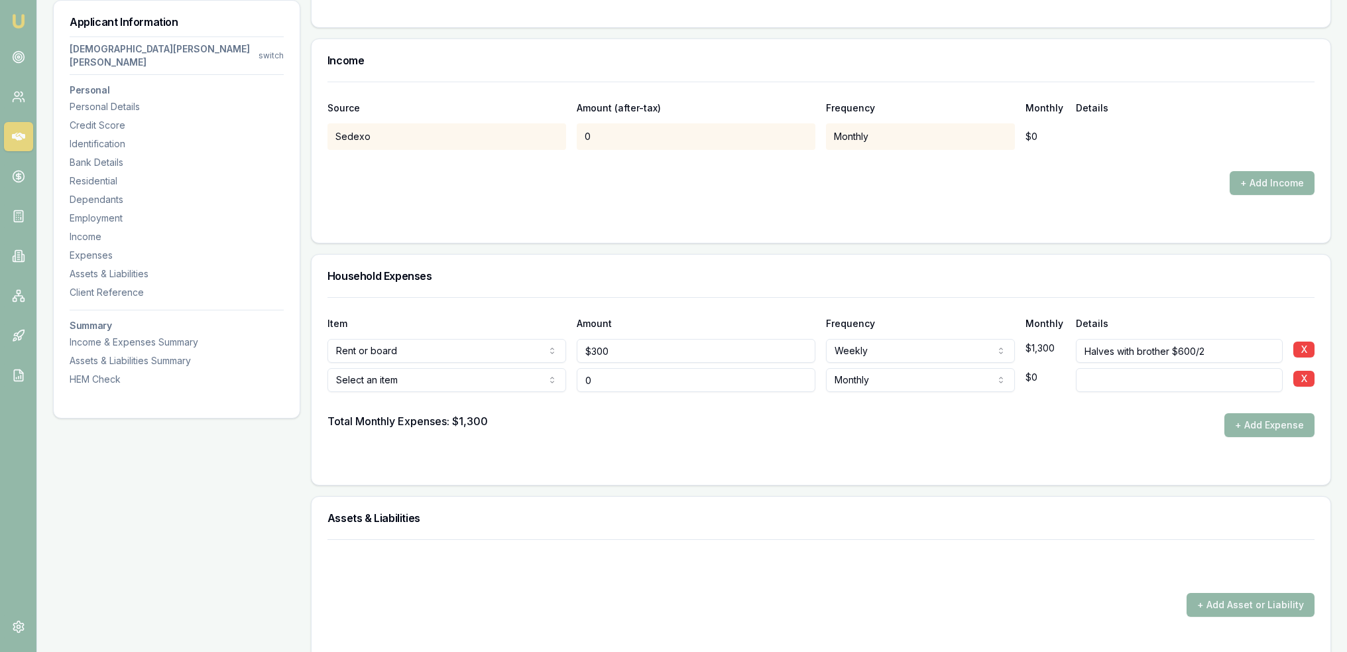
type input "$0"
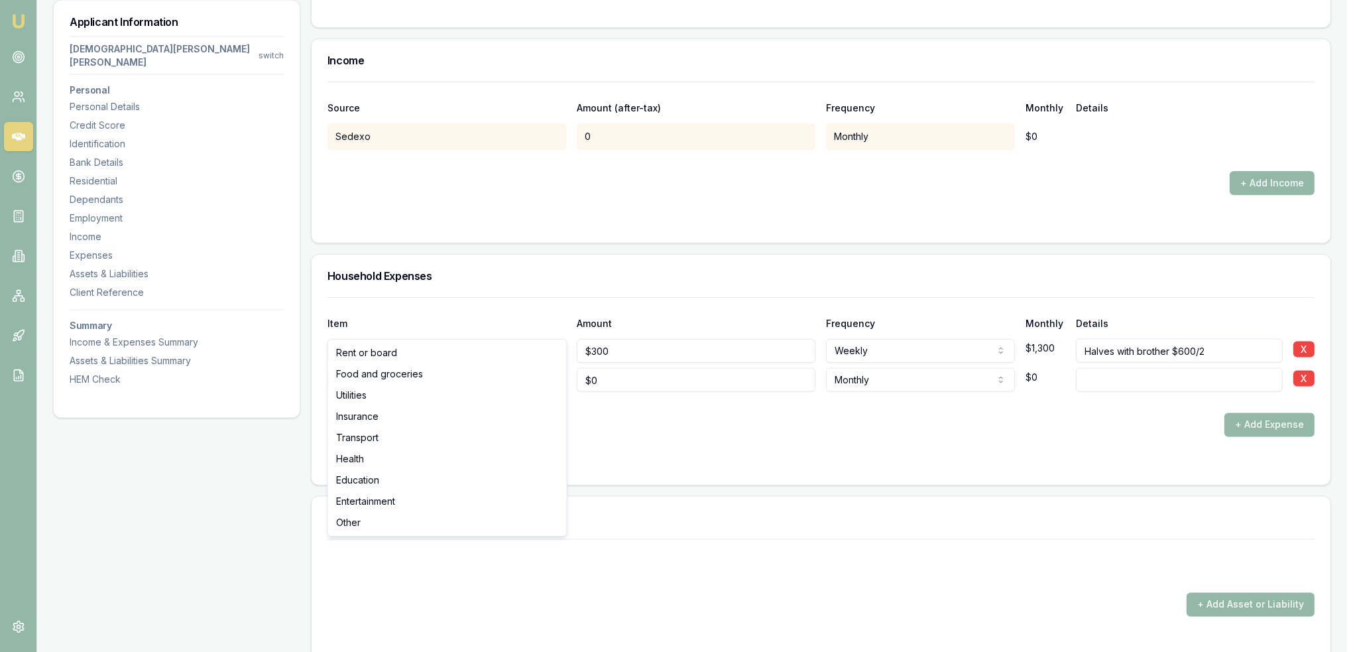
select select "FOOD_AND_GROCERIES"
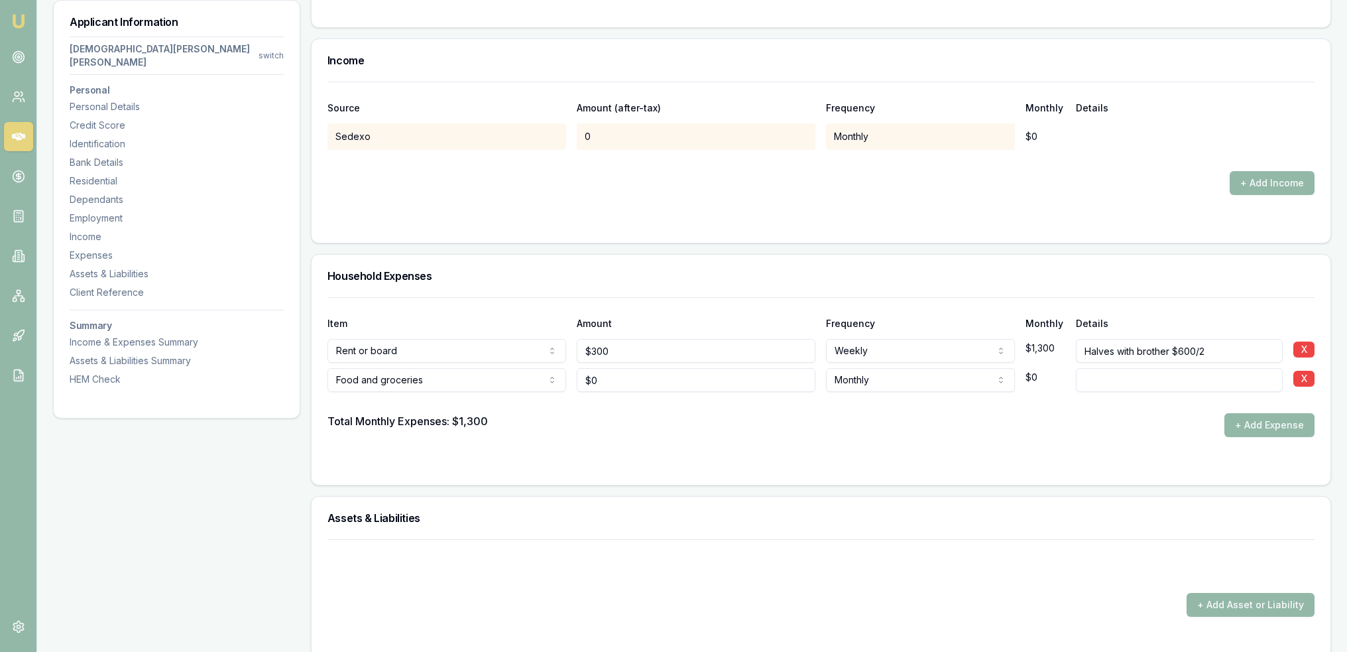
click at [764, 458] on div at bounding box center [821, 463] width 987 height 11
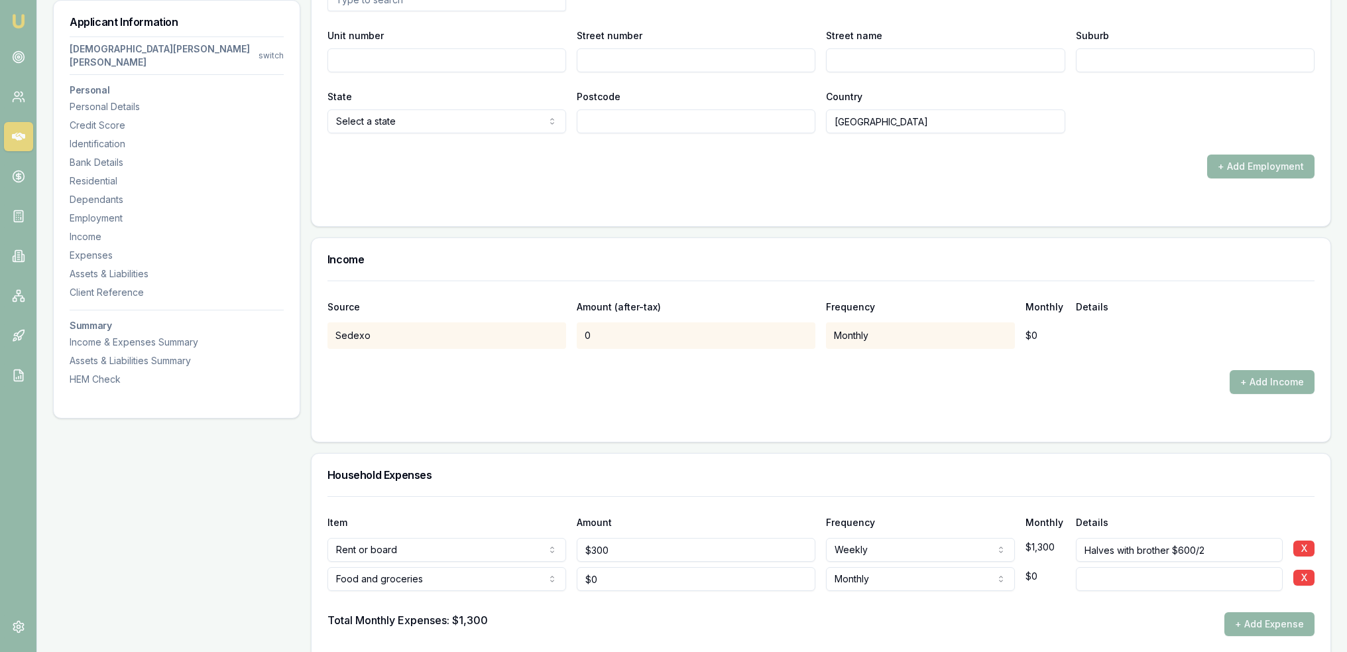
scroll to position [2923, 0]
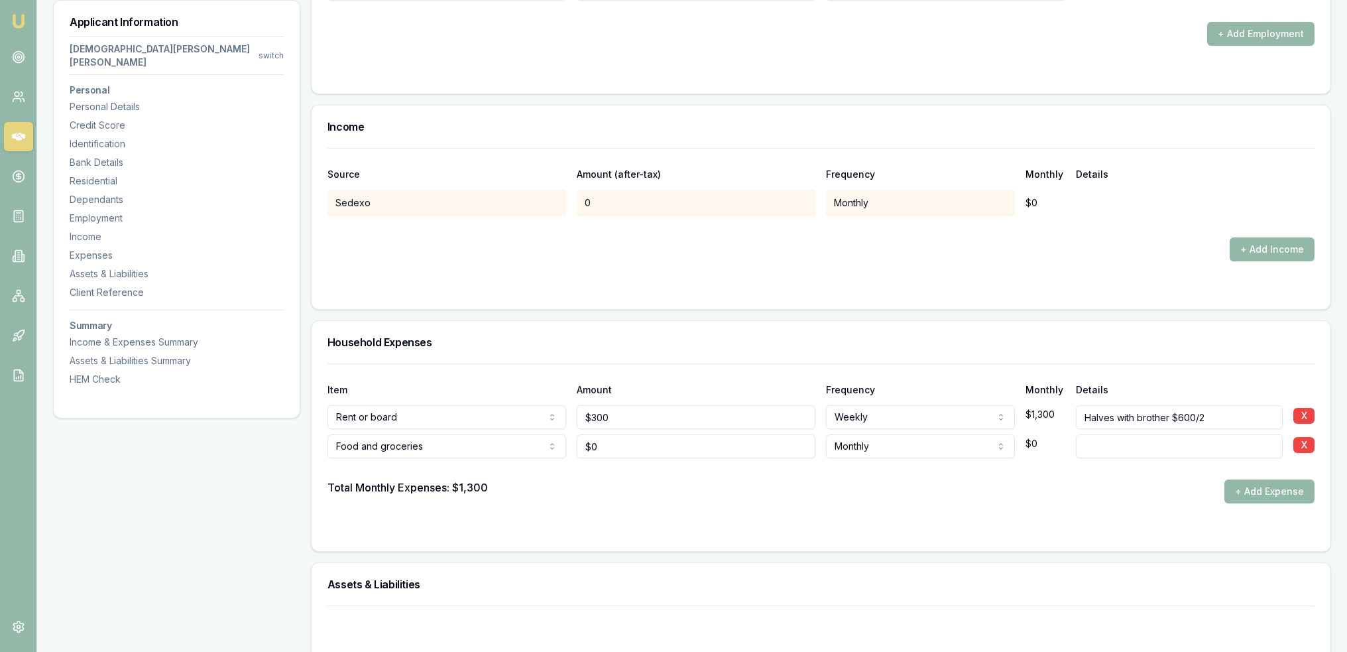
click at [1098, 434] on input at bounding box center [1179, 446] width 207 height 24
type input "Only home 1 week a month and fed at camp for the rest of the month"
click at [698, 448] on form "Item Amount Frequency Monthly Details Rent or board Rent or board Food and groc…" at bounding box center [821, 449] width 987 height 172
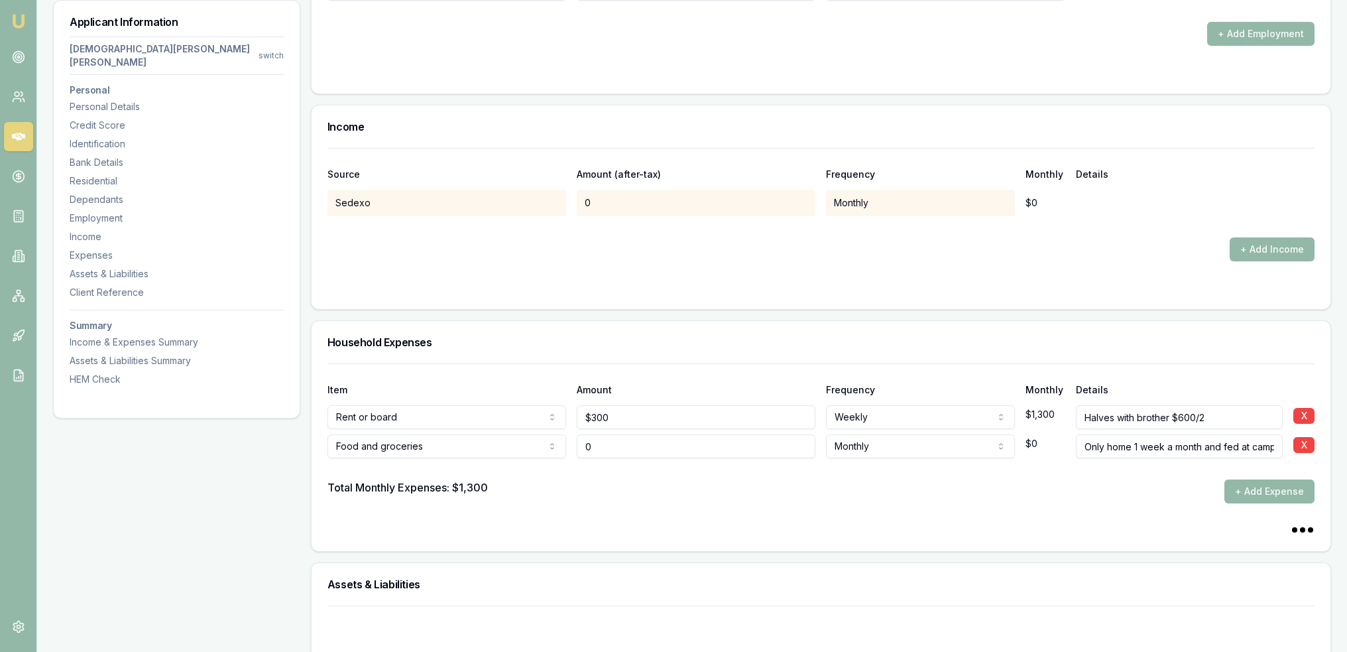
click at [621, 434] on input "0" at bounding box center [696, 446] width 239 height 24
type input "$50"
click at [982, 448] on form "Item Amount Frequency Monthly Details Rent or board Rent or board Food and groc…" at bounding box center [821, 449] width 987 height 172
click at [1254, 479] on button "+ Add Expense" at bounding box center [1270, 491] width 90 height 24
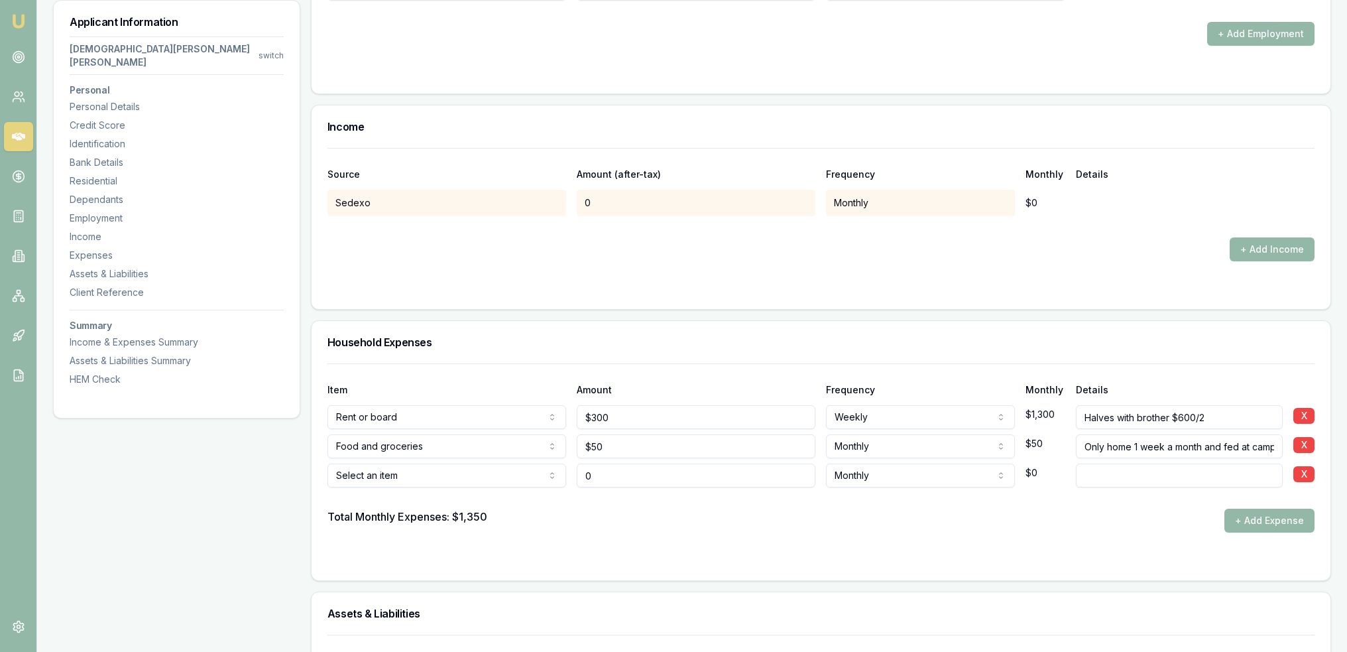
type input "$0"
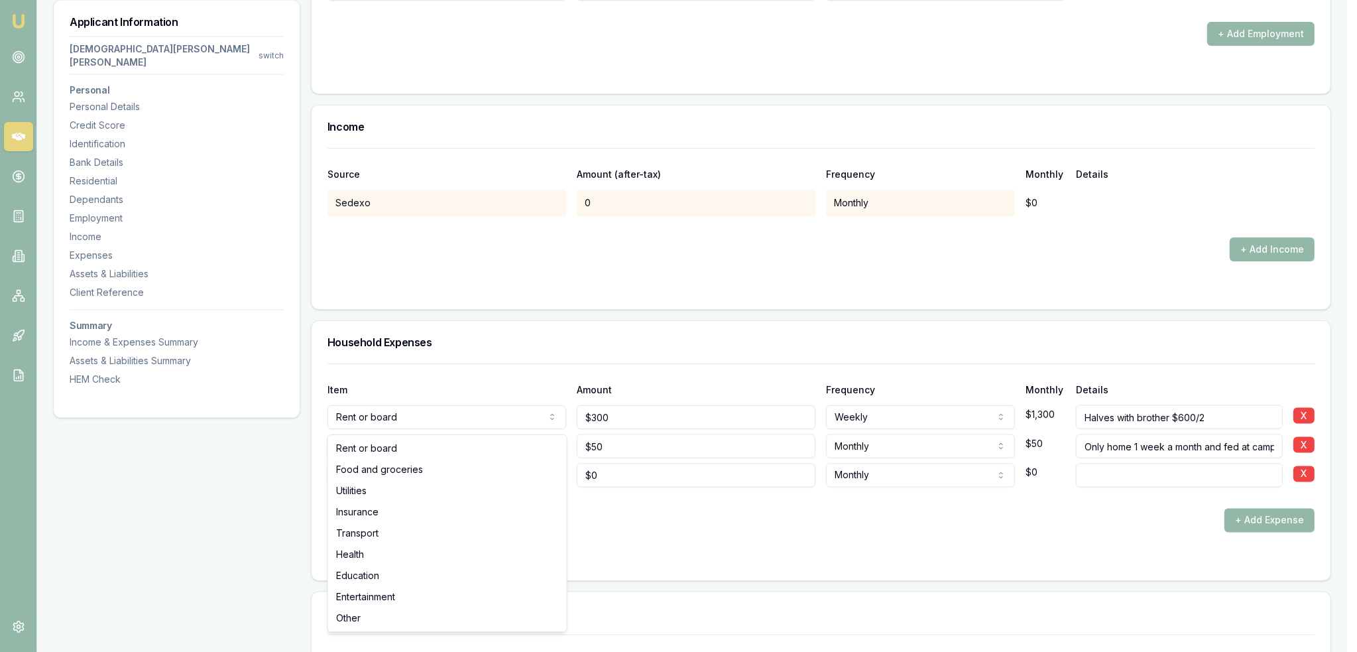
select select "UTILITIES"
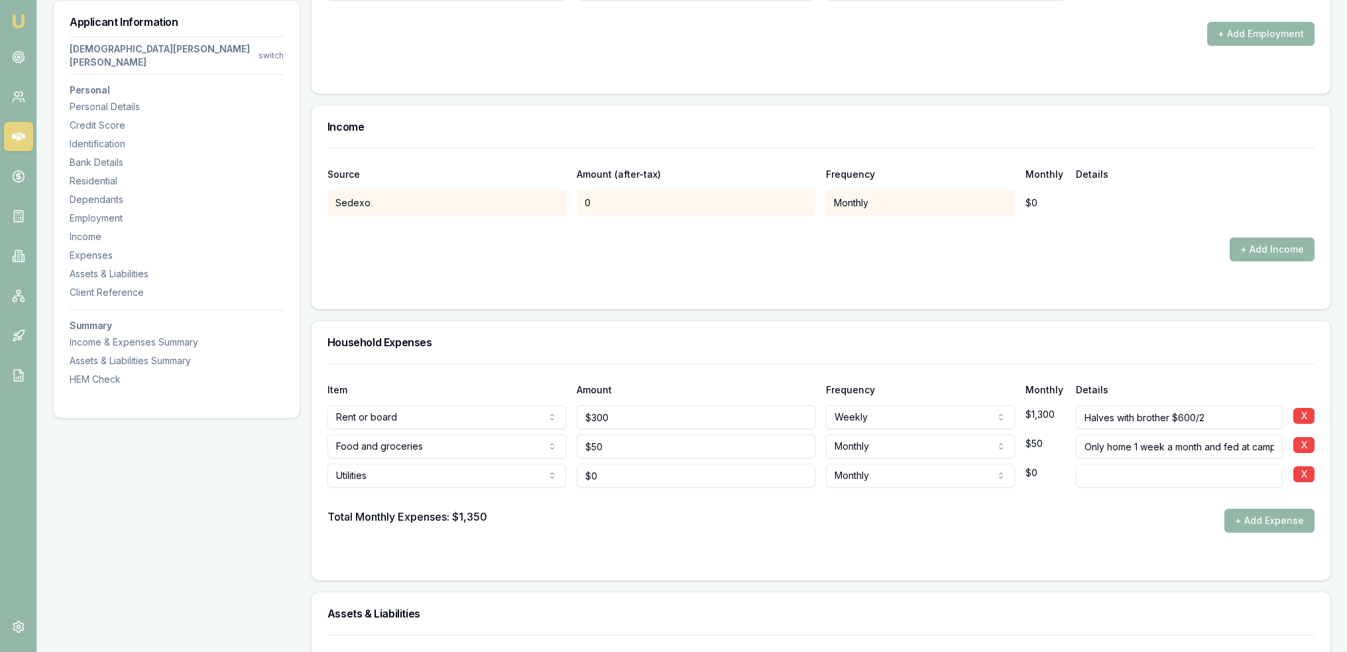
type input "0"
type input "$160"
select select "QUARTERLY"
type input "halves with brother"
drag, startPoint x: 684, startPoint y: 487, endPoint x: 690, endPoint y: 483, distance: 7.0
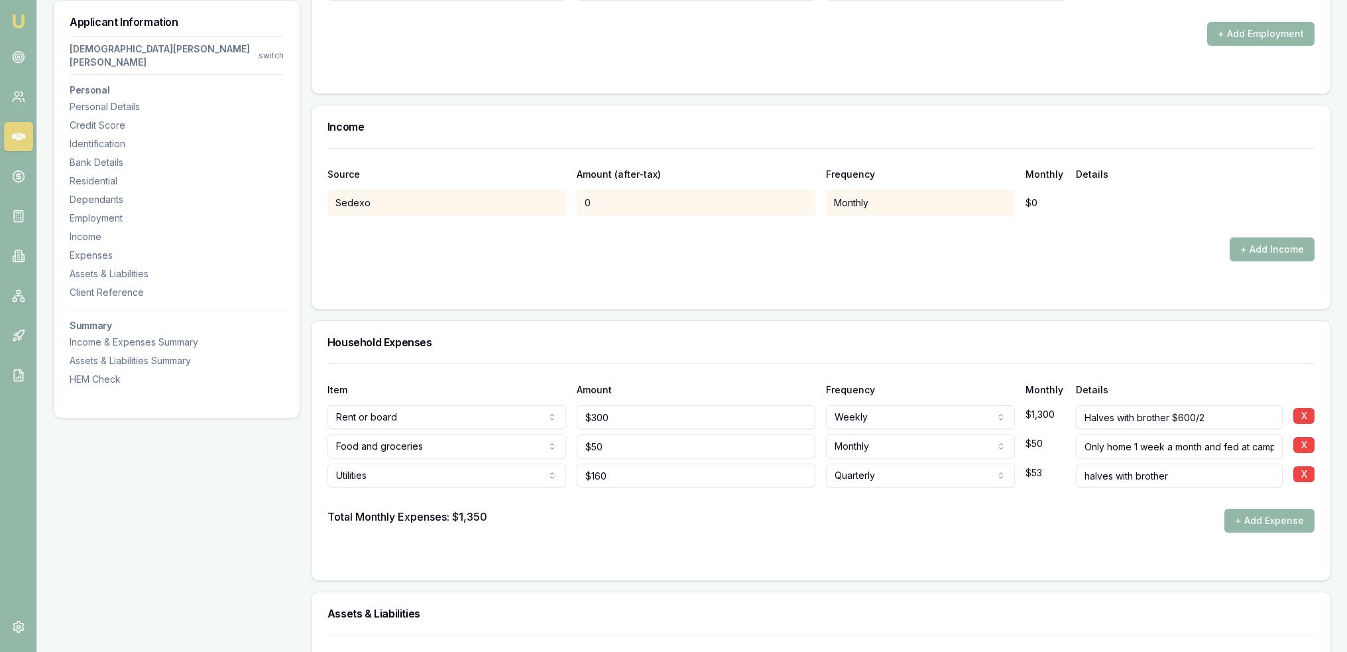
click at [686, 487] on form "Item Amount Frequency Monthly Details Rent or board Rent or board Food and groc…" at bounding box center [821, 463] width 987 height 201
click at [1278, 509] on button "+ Add Expense" at bounding box center [1270, 521] width 90 height 24
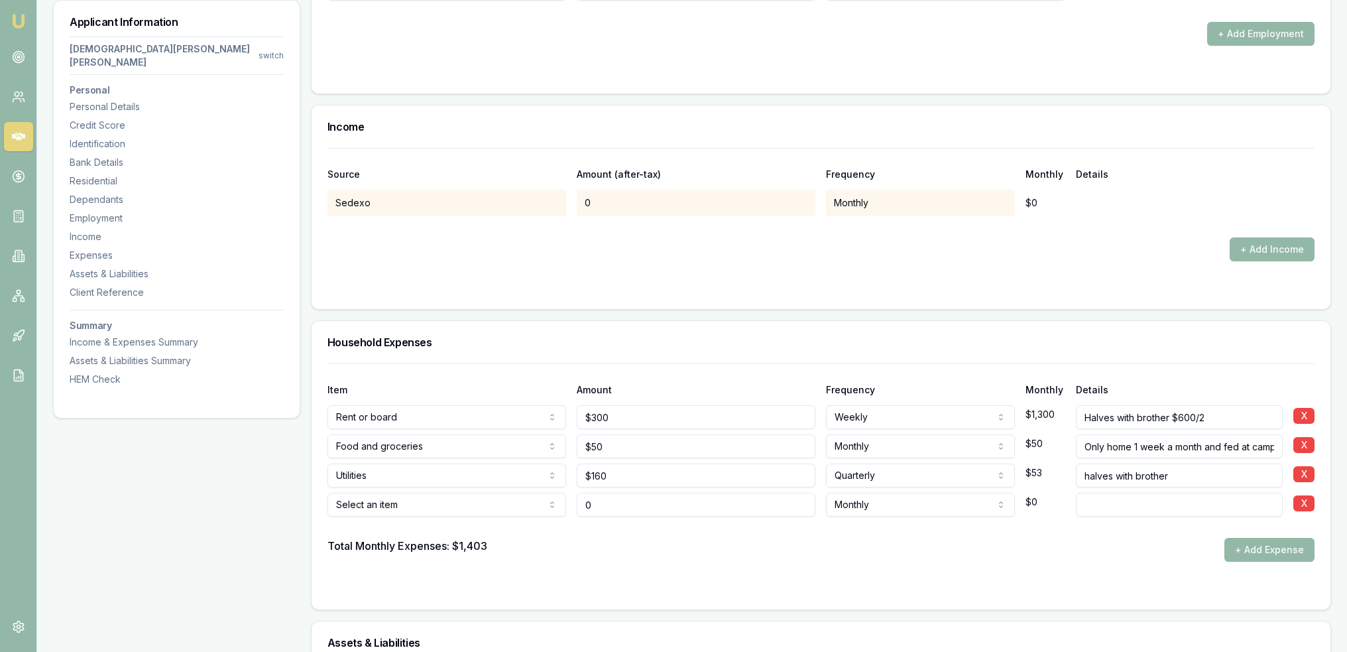
type input "$0"
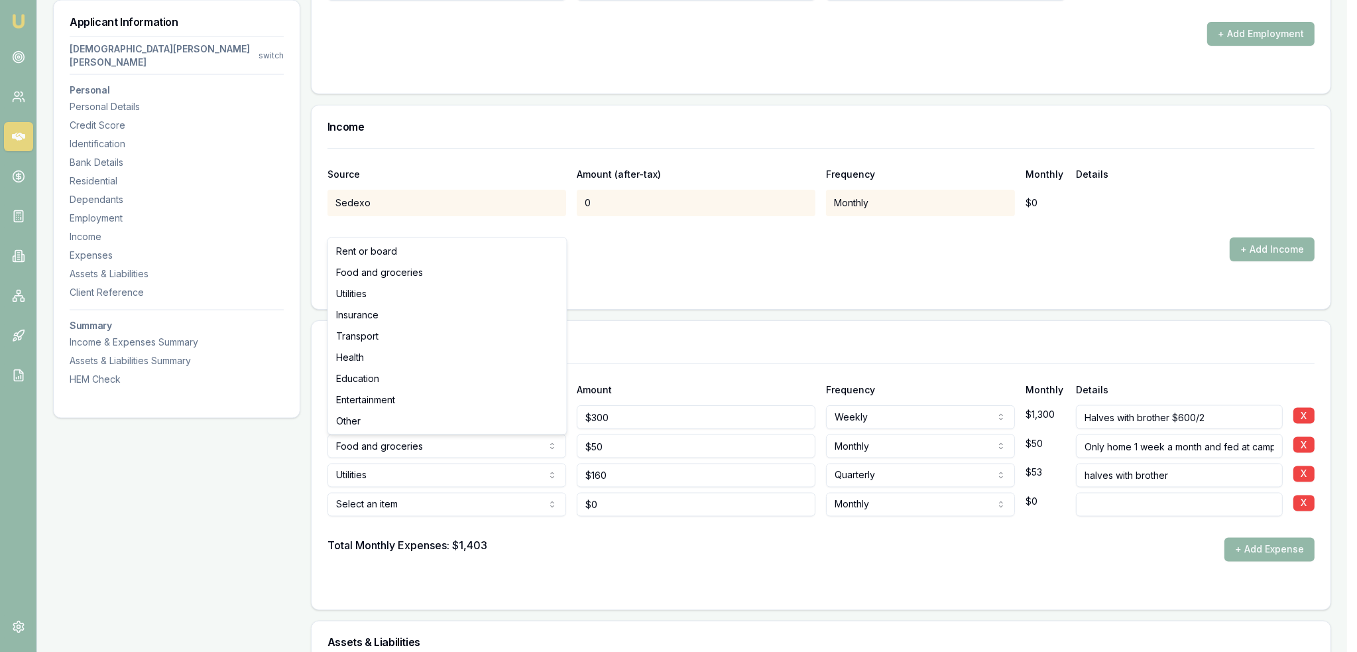
select select "UTILITIES"
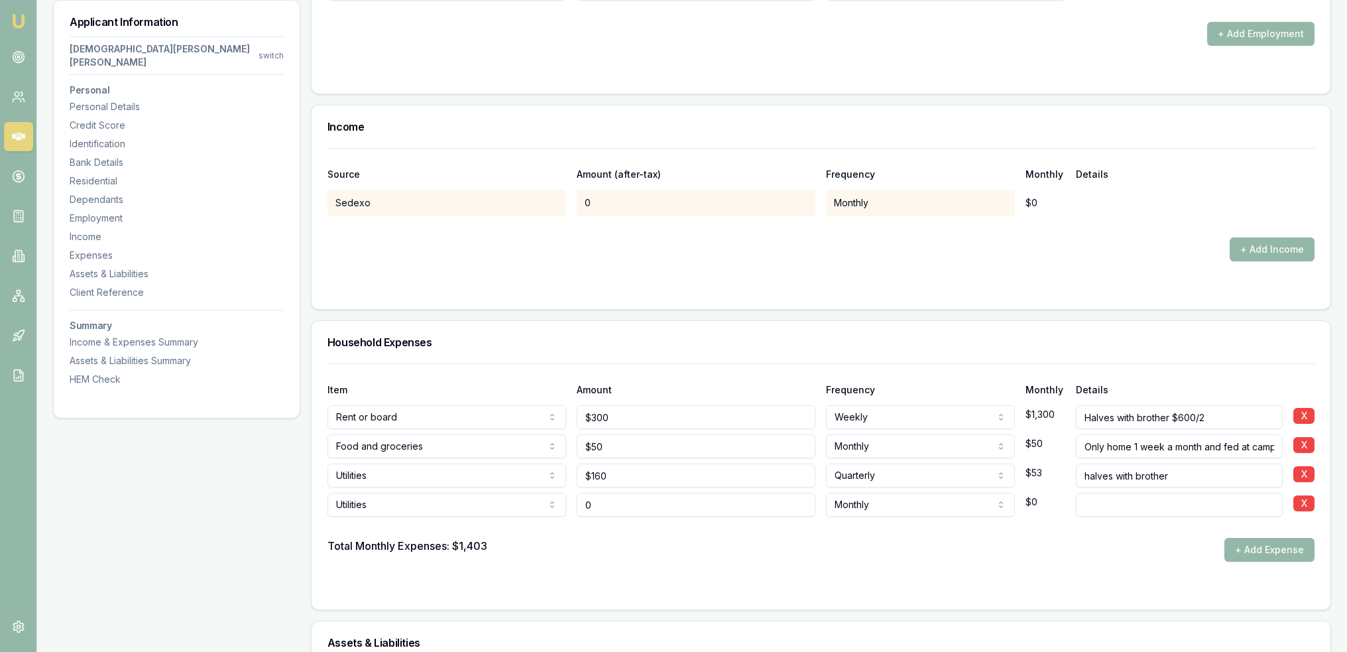
type input "$0"
click at [1097, 493] on input at bounding box center [1179, 505] width 207 height 24
type input "Mobile"
type input "0"
click at [608, 493] on input "0" at bounding box center [696, 505] width 239 height 24
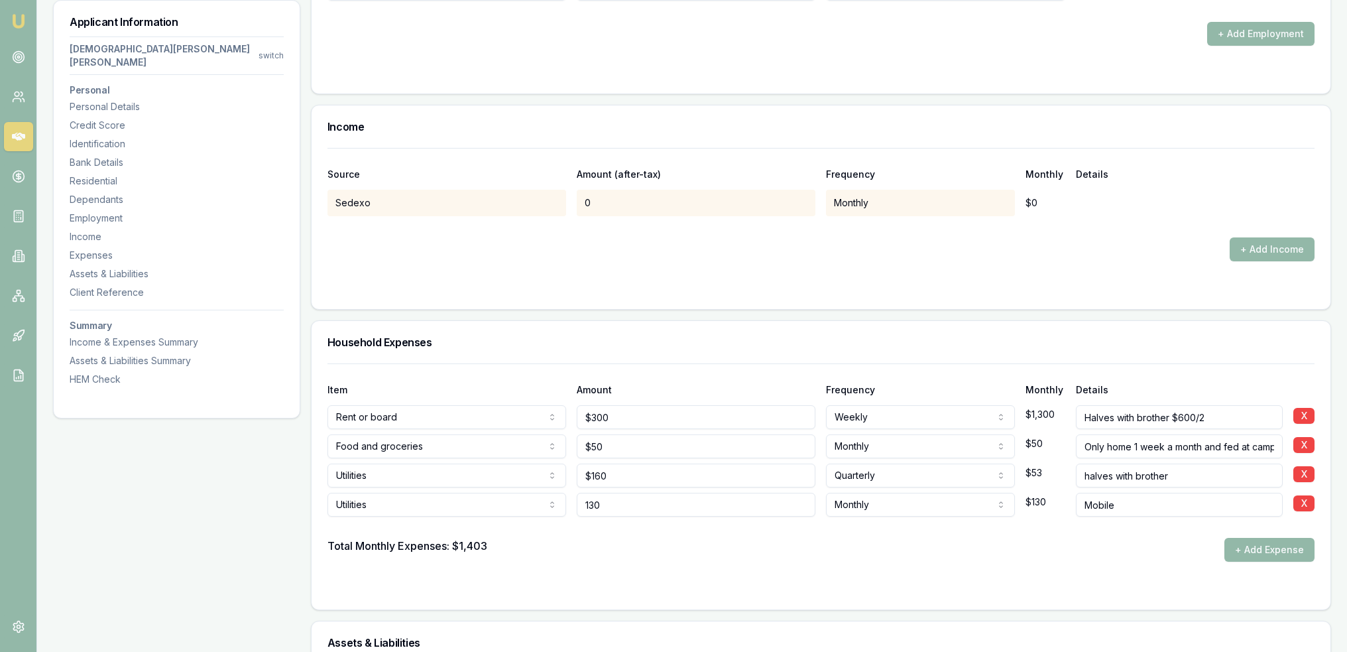
type input "$130"
click at [670, 583] on div at bounding box center [821, 588] width 987 height 11
click at [1247, 538] on button "+ Add Expense" at bounding box center [1270, 550] width 90 height 24
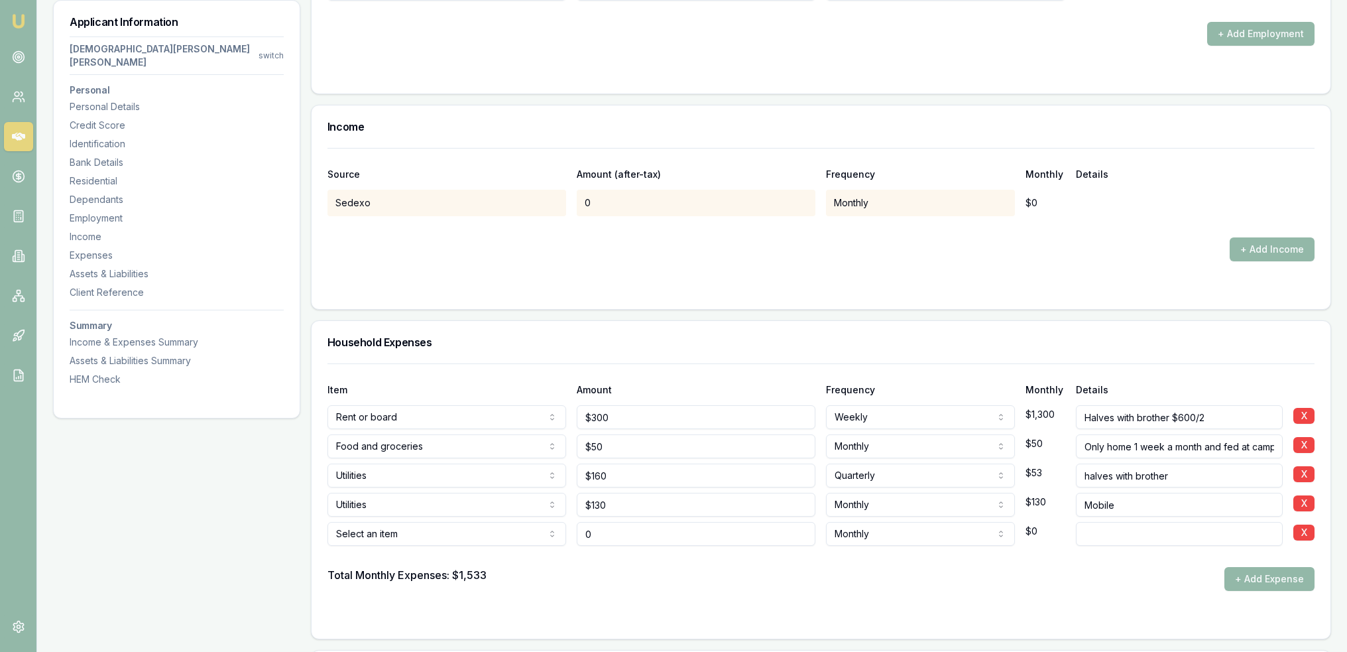
type input "$0"
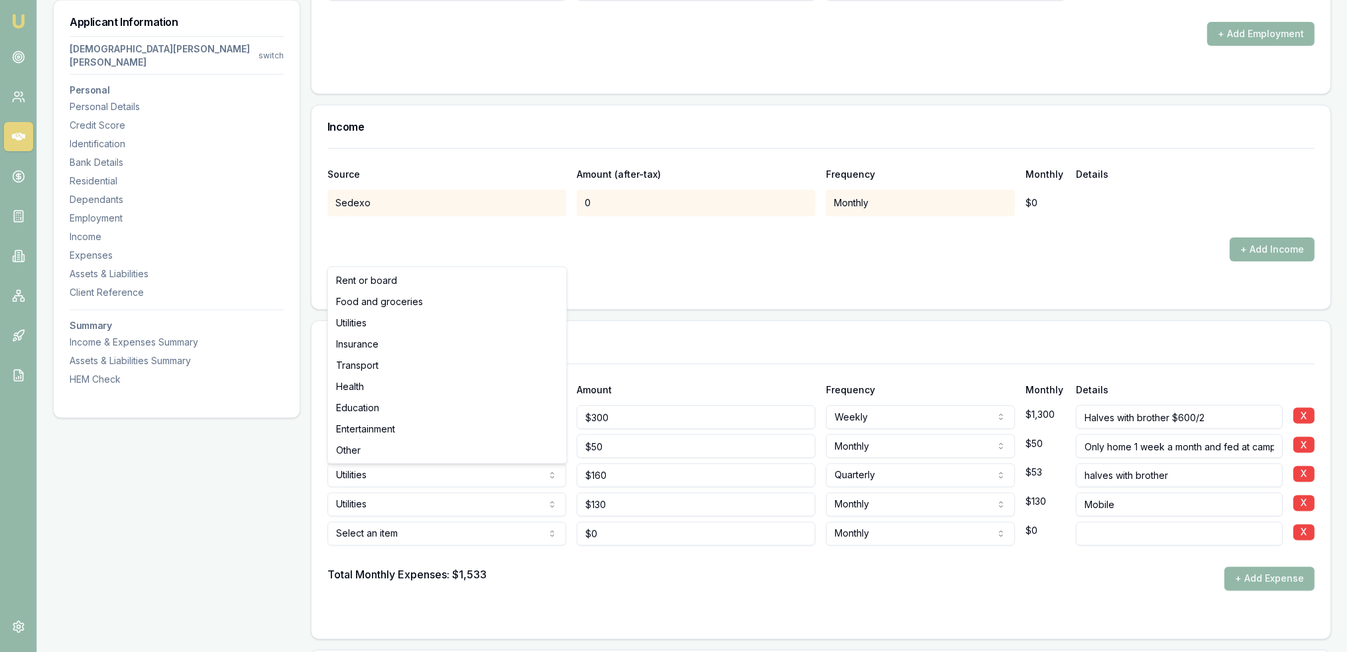
select select "UTILITIES"
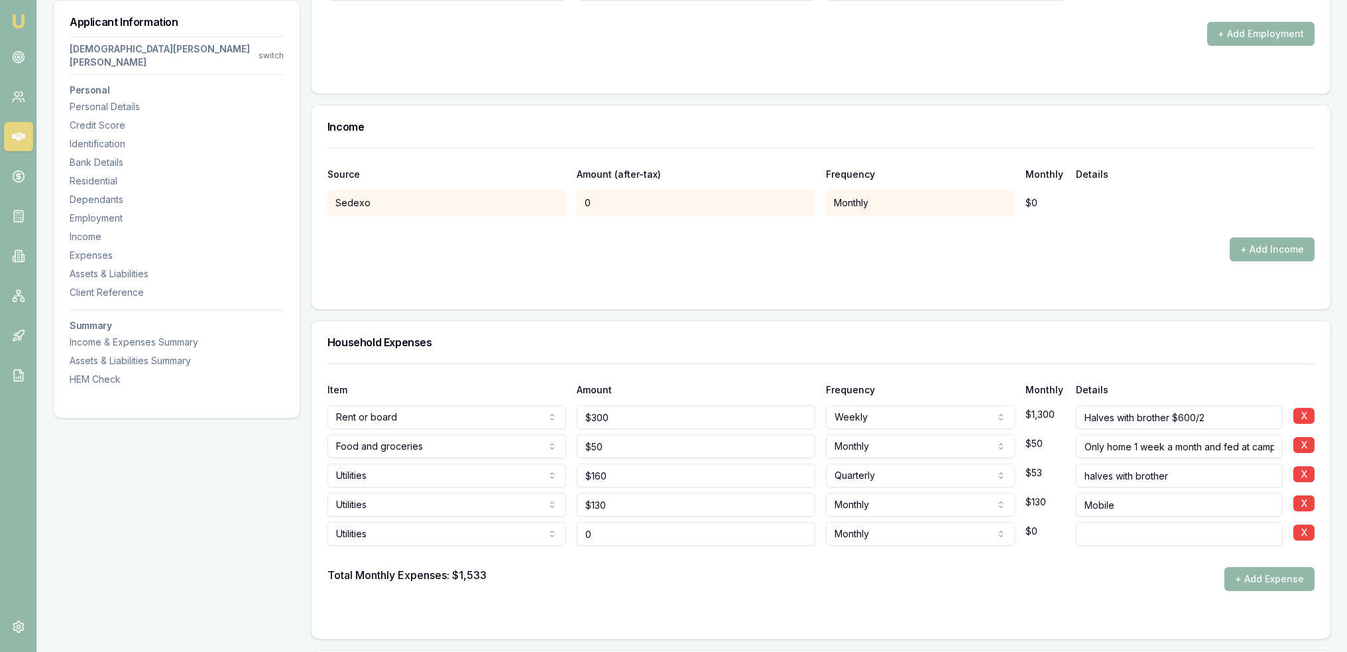
drag, startPoint x: 549, startPoint y: 479, endPoint x: 539, endPoint y: 479, distance: 10.0
click at [539, 517] on div "Utilities Rent or board Food and groceries Utilities Insurance Transport Health…" at bounding box center [821, 531] width 987 height 29
type input "$48"
click at [1125, 522] on input at bounding box center [1179, 534] width 207 height 24
type input "halves with brother"
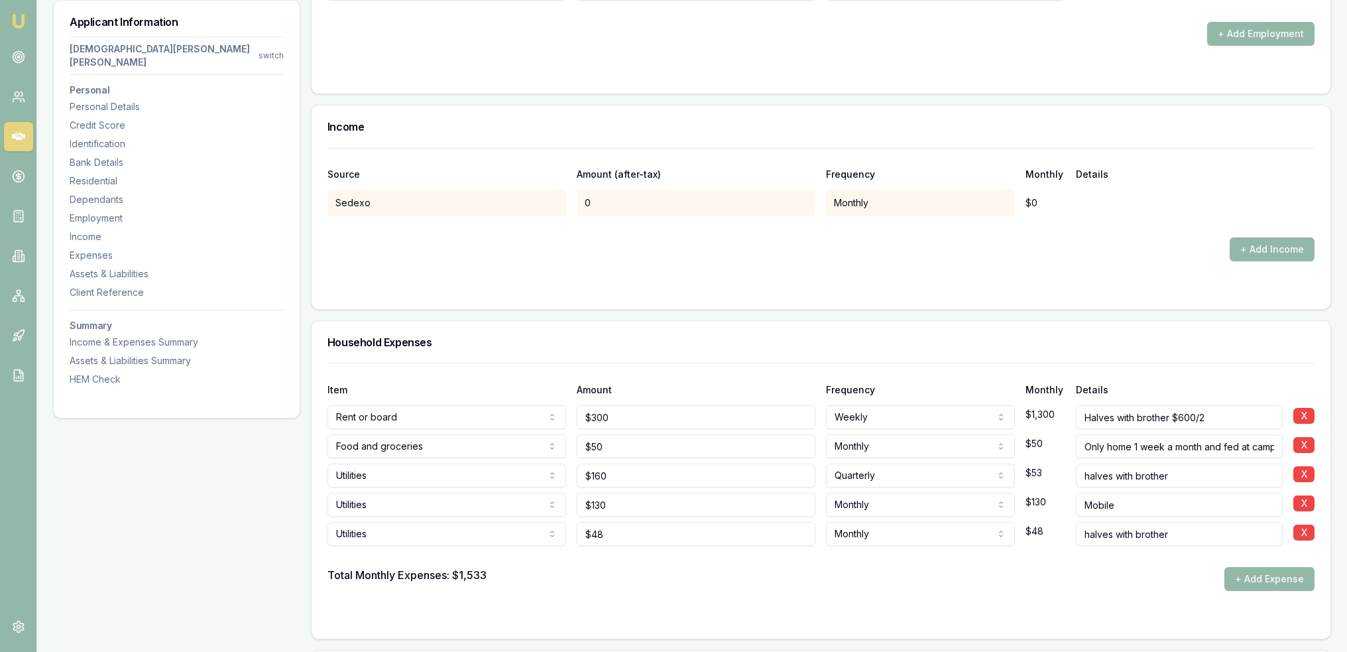
click at [1046, 567] on div "Total Monthly Expenses: $1,533 + Add Expense" at bounding box center [821, 579] width 987 height 24
click at [1260, 567] on button "+ Add Expense" at bounding box center [1270, 579] width 90 height 24
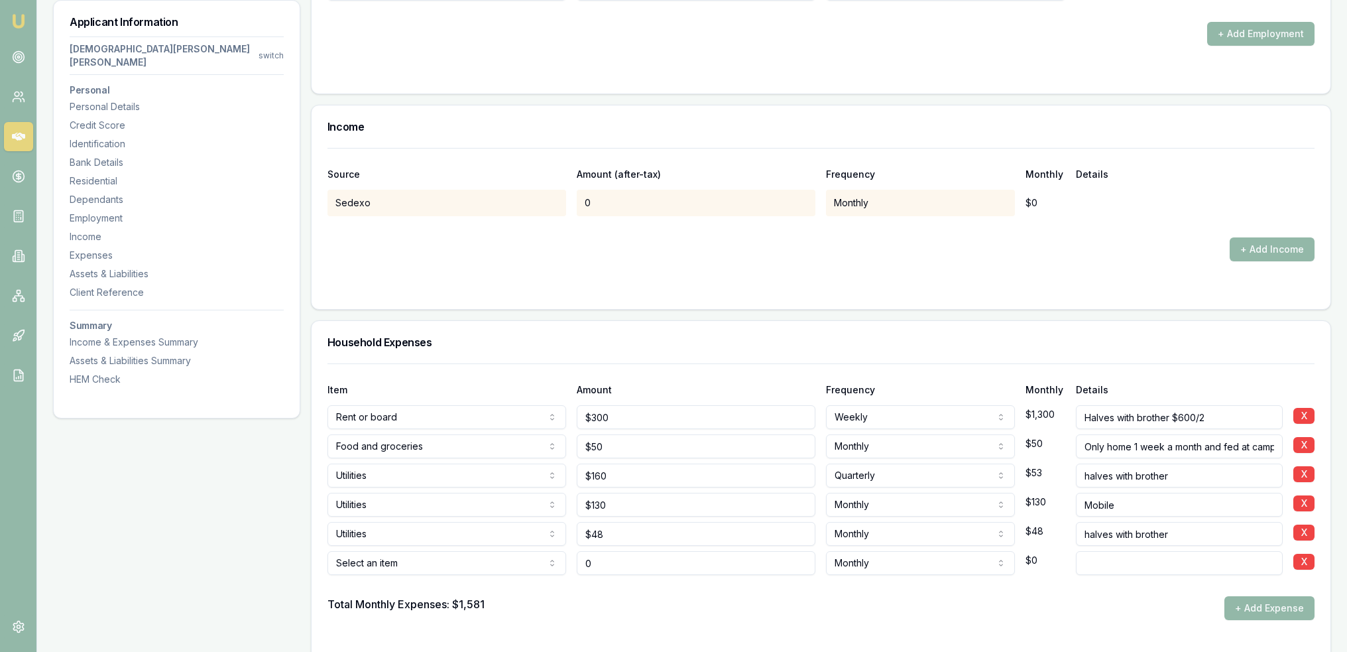
type input "$0"
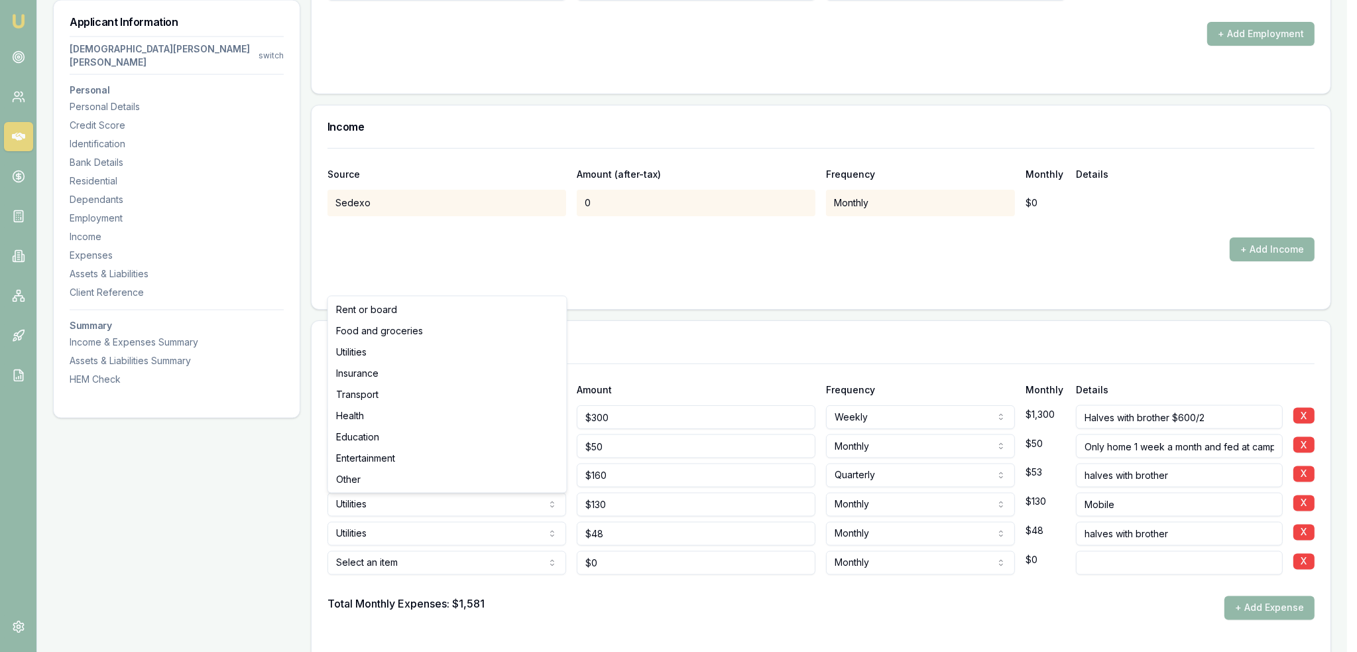
select select "INSURANCE"
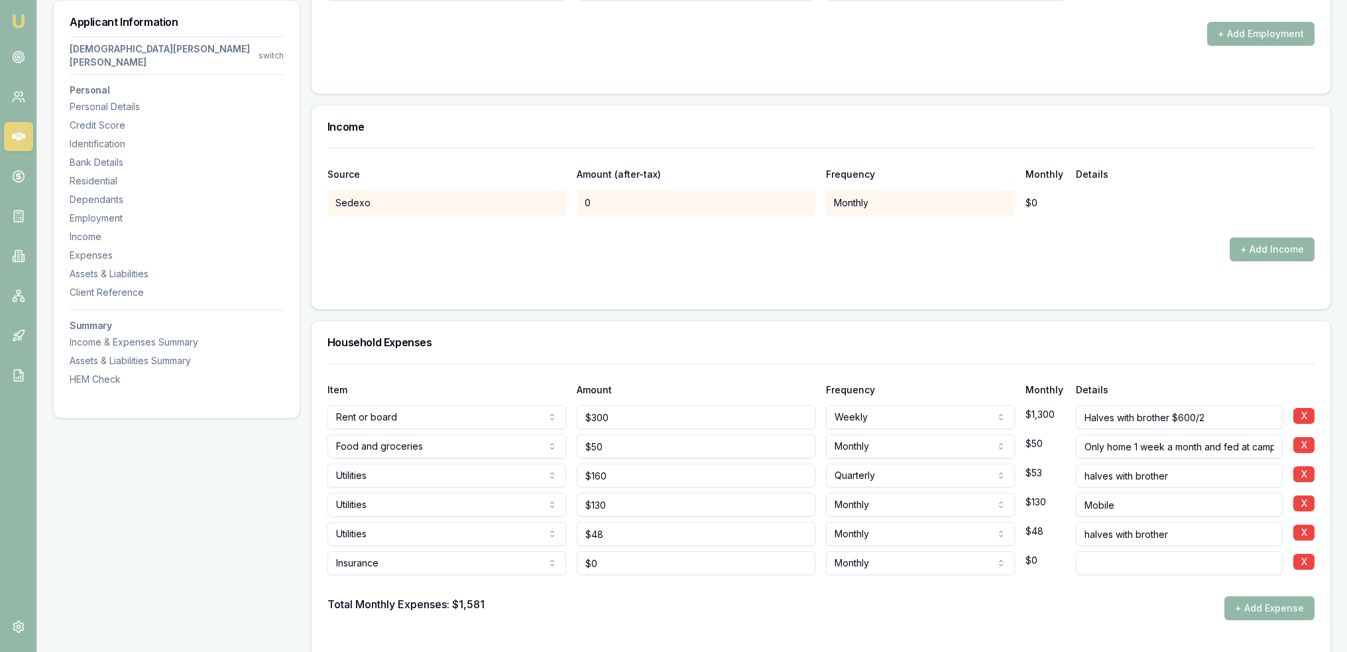
click at [666, 596] on div "Total Monthly Expenses: $1,581 + Add Expense" at bounding box center [821, 608] width 987 height 24
click at [1115, 551] on input at bounding box center [1179, 563] width 207 height 24
click at [1121, 551] on input at bounding box center [1179, 563] width 207 height 24
type input "health"
type input "0"
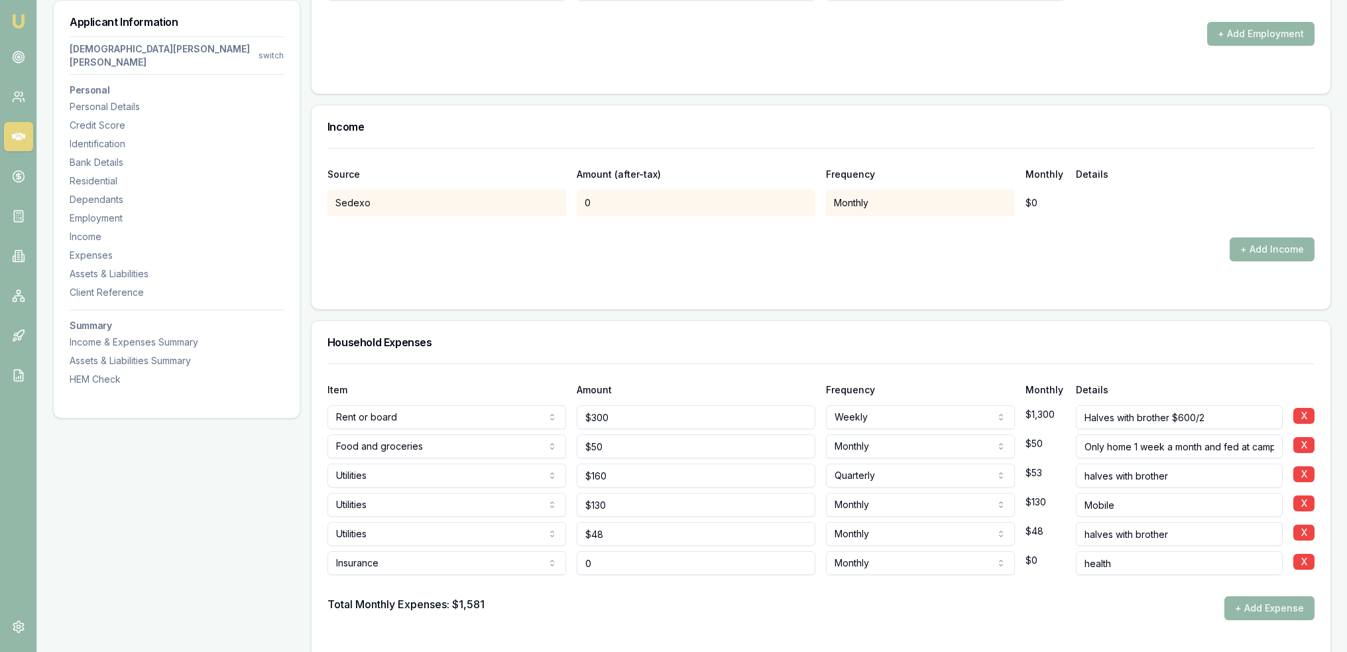
click at [615, 551] on input "0" at bounding box center [696, 563] width 239 height 24
type input "$104"
click at [635, 599] on div "Item Amount Frequency Monthly Details Rent or board Rent or board Food and groc…" at bounding box center [821, 515] width 1019 height 304
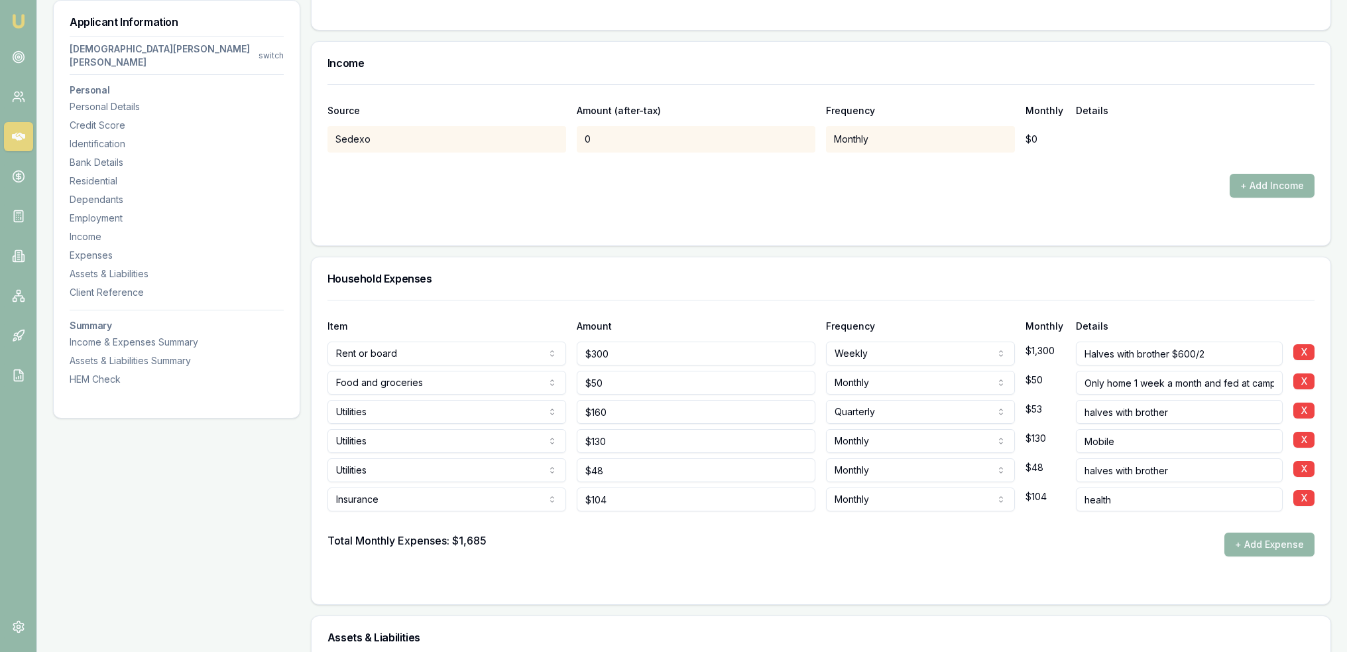
scroll to position [3056, 0]
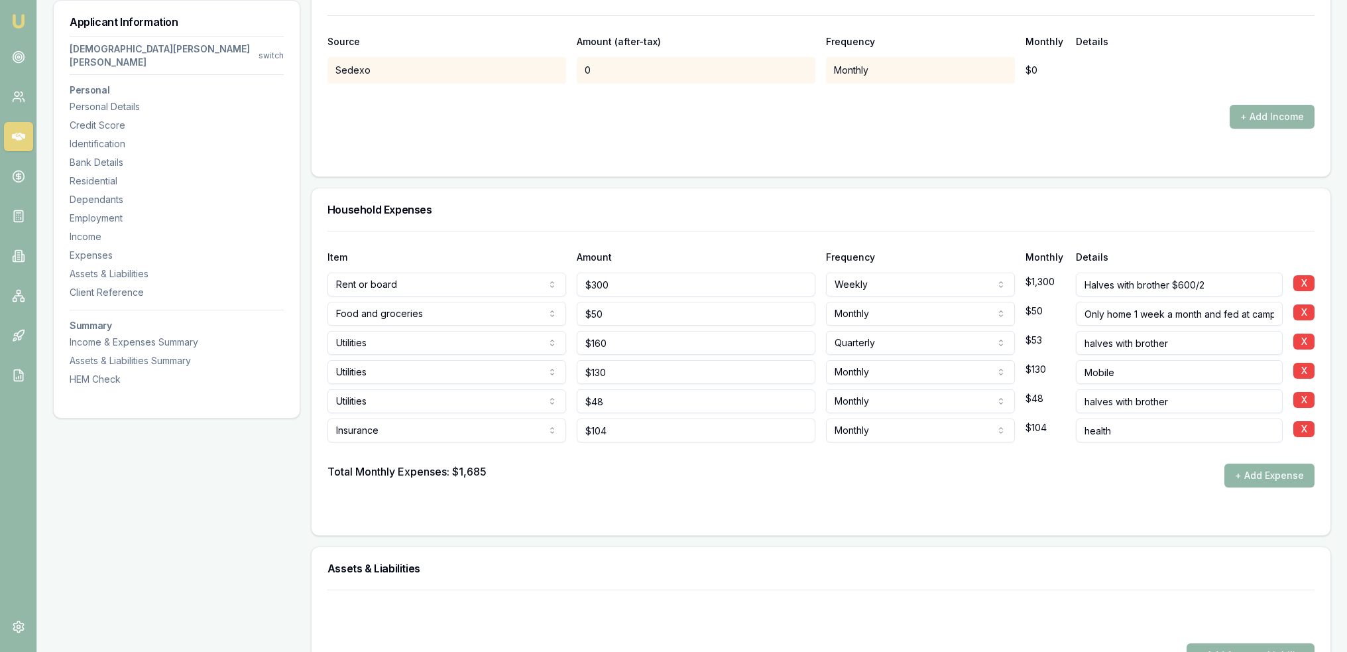
click at [1260, 463] on button "+ Add Expense" at bounding box center [1270, 475] width 90 height 24
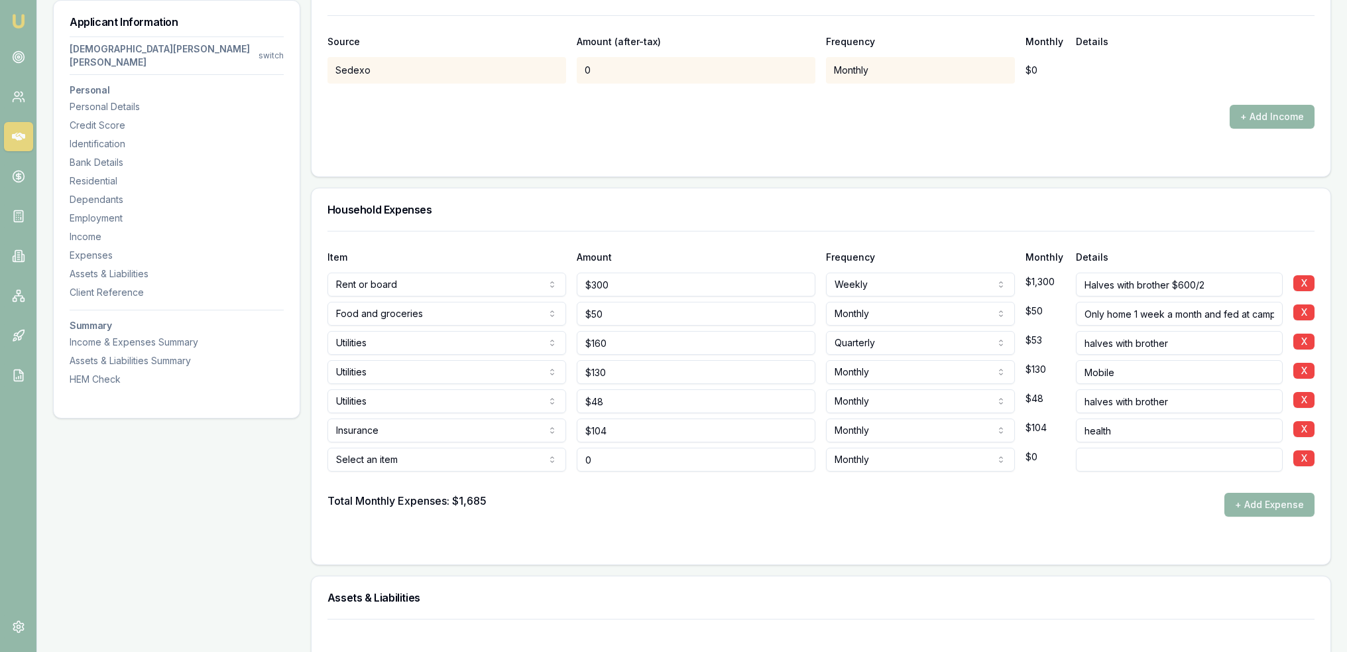
type input "$0"
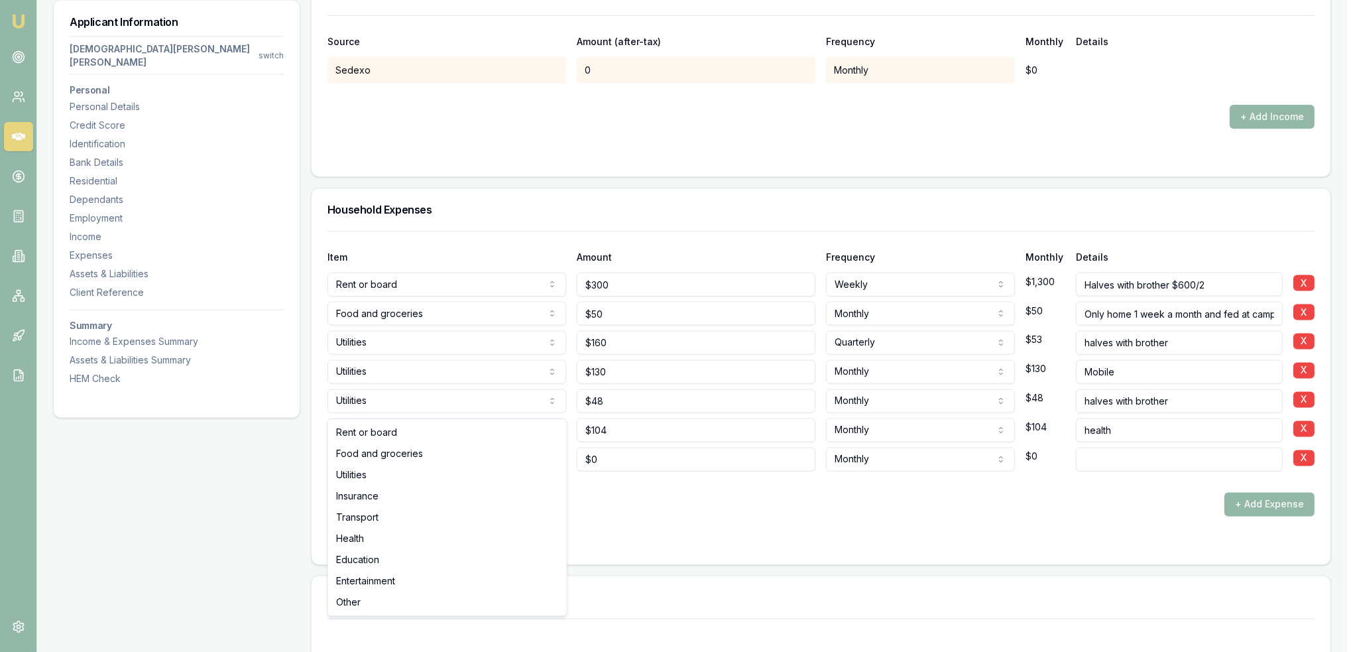
select select "TRANSPORT"
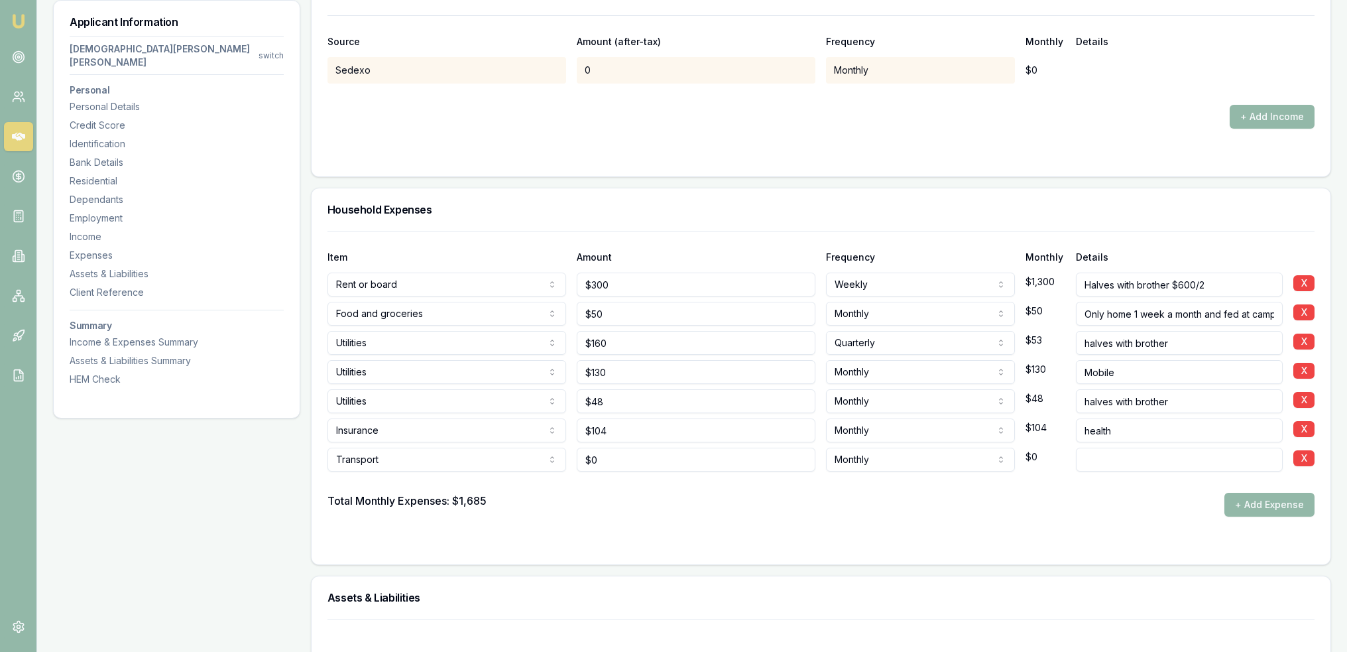
click at [621, 493] on div "Total Monthly Expenses: $1,685 + Add Expense" at bounding box center [821, 505] width 987 height 24
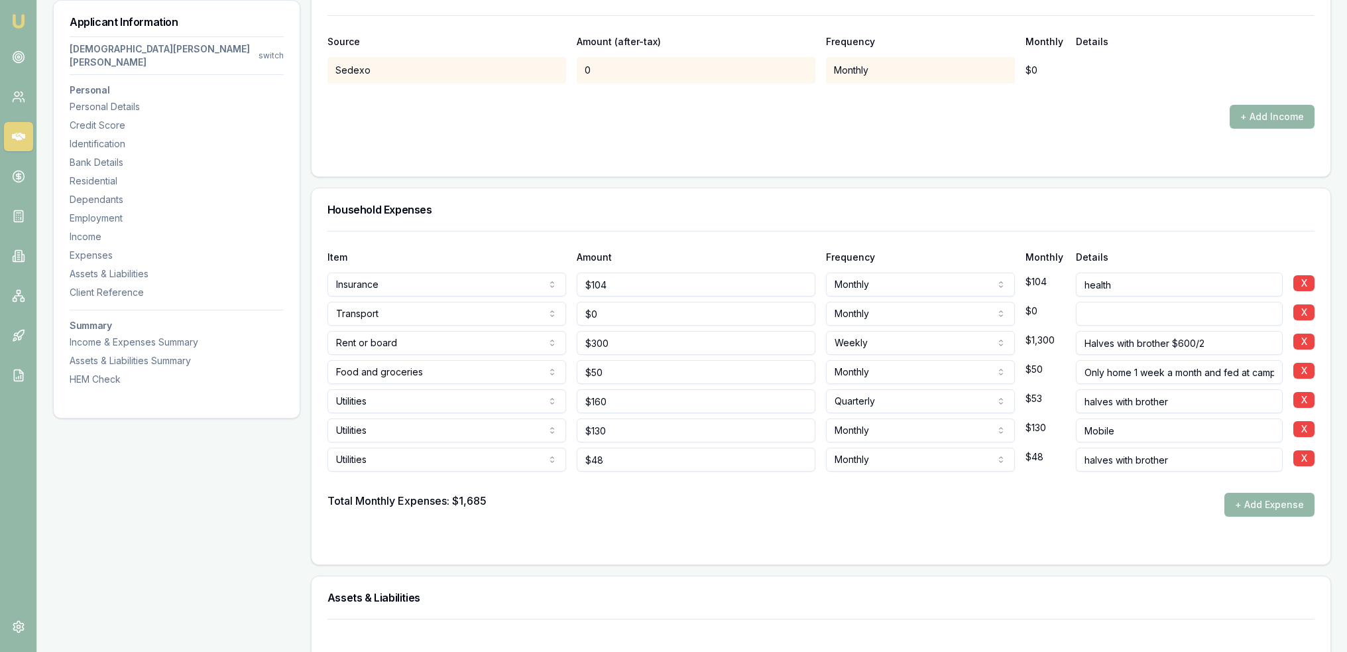
click at [1101, 302] on input at bounding box center [1179, 314] width 207 height 24
type input "only drives 1 week a month"
click at [739, 471] on form "Item Amount Frequency Monthly Details Insurance Rent or board Food and grocerie…" at bounding box center [821, 390] width 987 height 318
type input "0"
click at [601, 302] on input "0" at bounding box center [696, 314] width 239 height 24
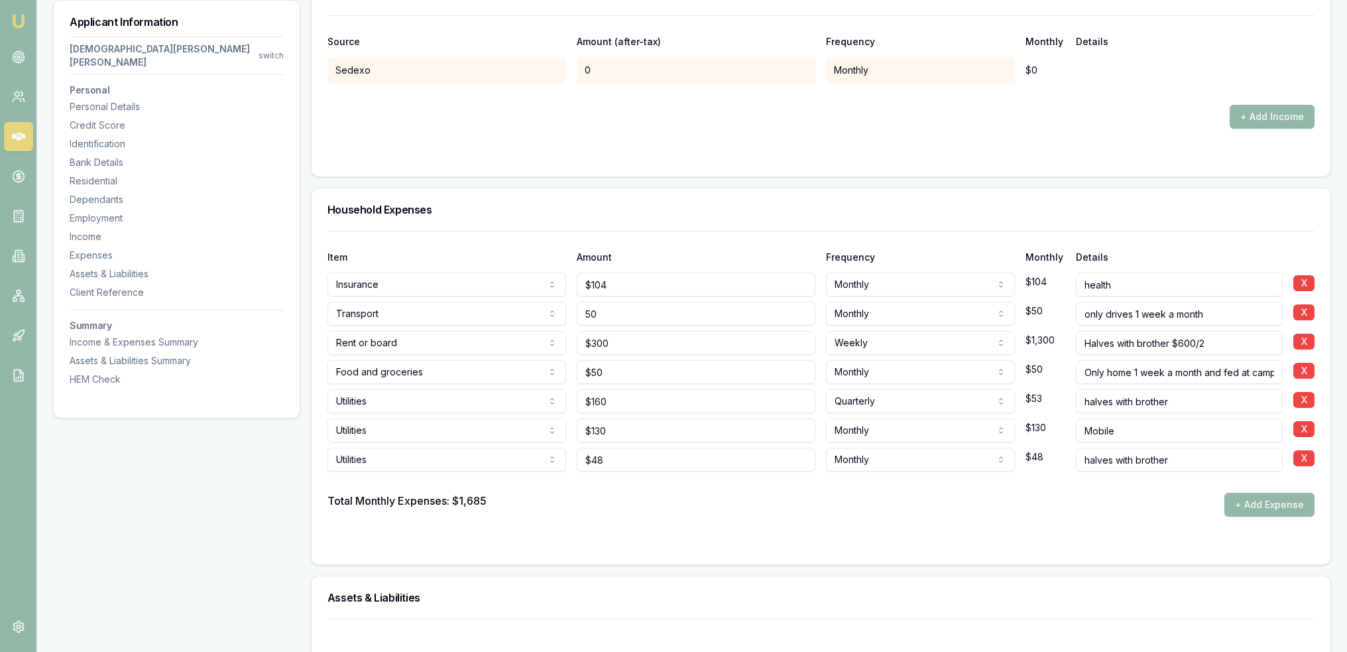
type input "$50"
click at [681, 473] on form "Item Amount Frequency Monthly Details Insurance Rent or board Food and grocerie…" at bounding box center [821, 390] width 987 height 318
click at [1277, 493] on button "+ Add Expense" at bounding box center [1270, 505] width 90 height 24
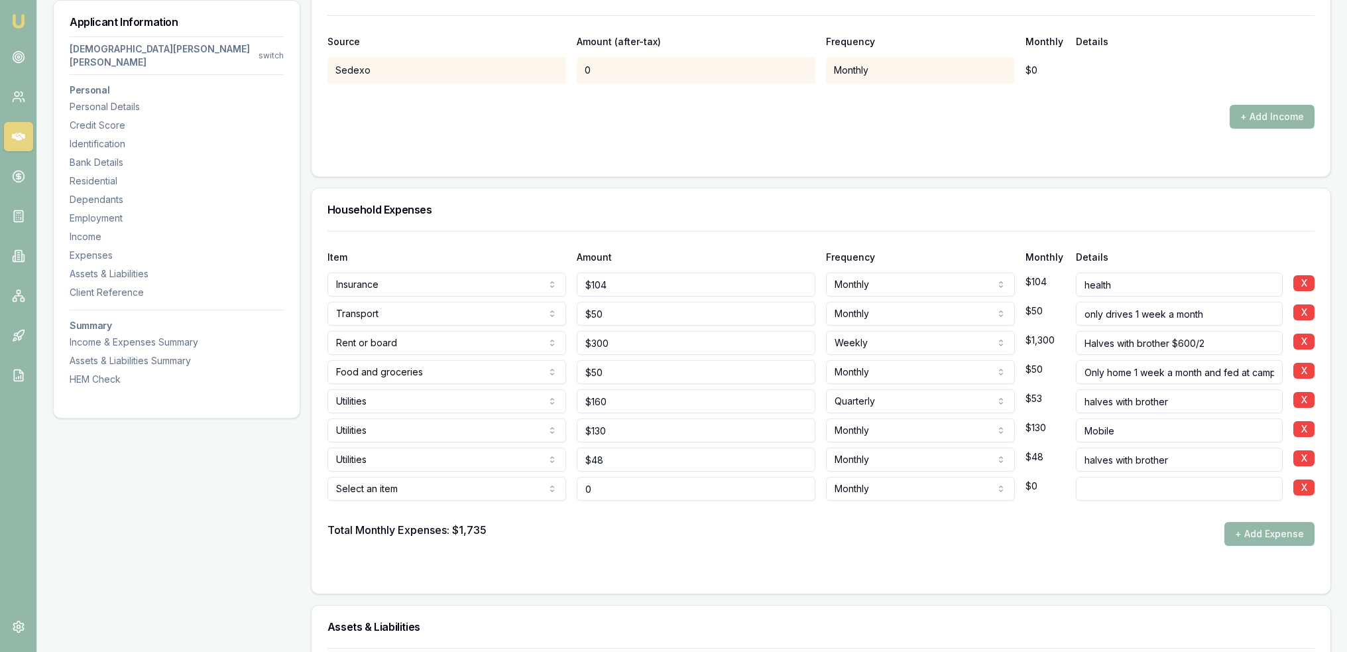
type input "$0"
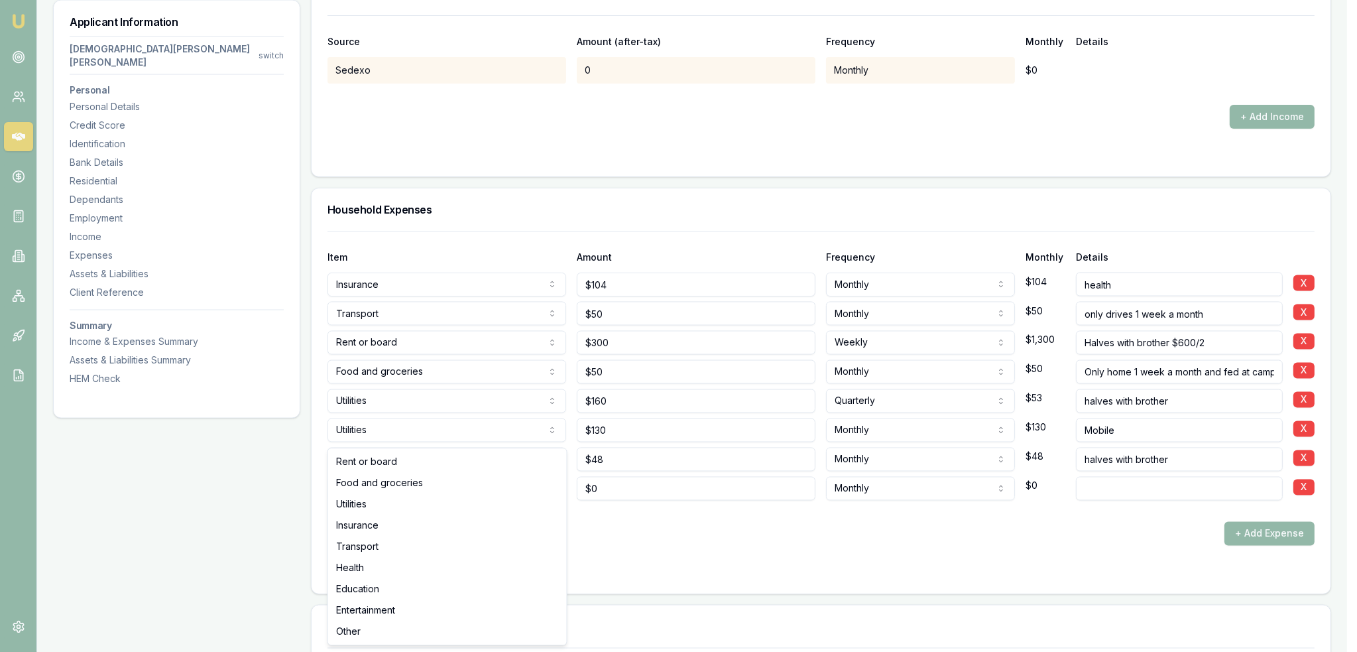
select select "ENTERTAINMENT"
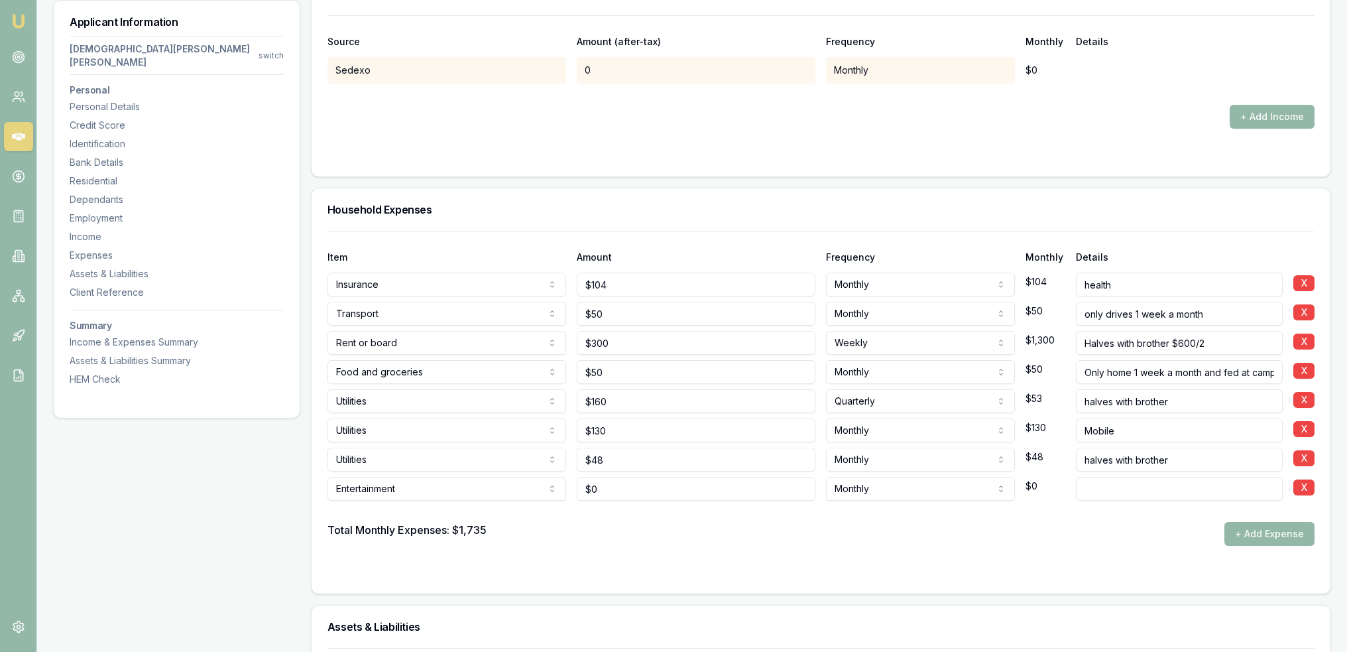
click at [727, 500] on form "Item Amount Frequency Monthly Details Insurance Rent or board Food and grocerie…" at bounding box center [821, 404] width 987 height 347
click at [1103, 477] on input at bounding box center [1179, 489] width 207 height 24
type input "Streaming"
drag, startPoint x: 944, startPoint y: 521, endPoint x: 932, endPoint y: 515, distance: 13.3
click at [942, 567] on div at bounding box center [821, 572] width 987 height 11
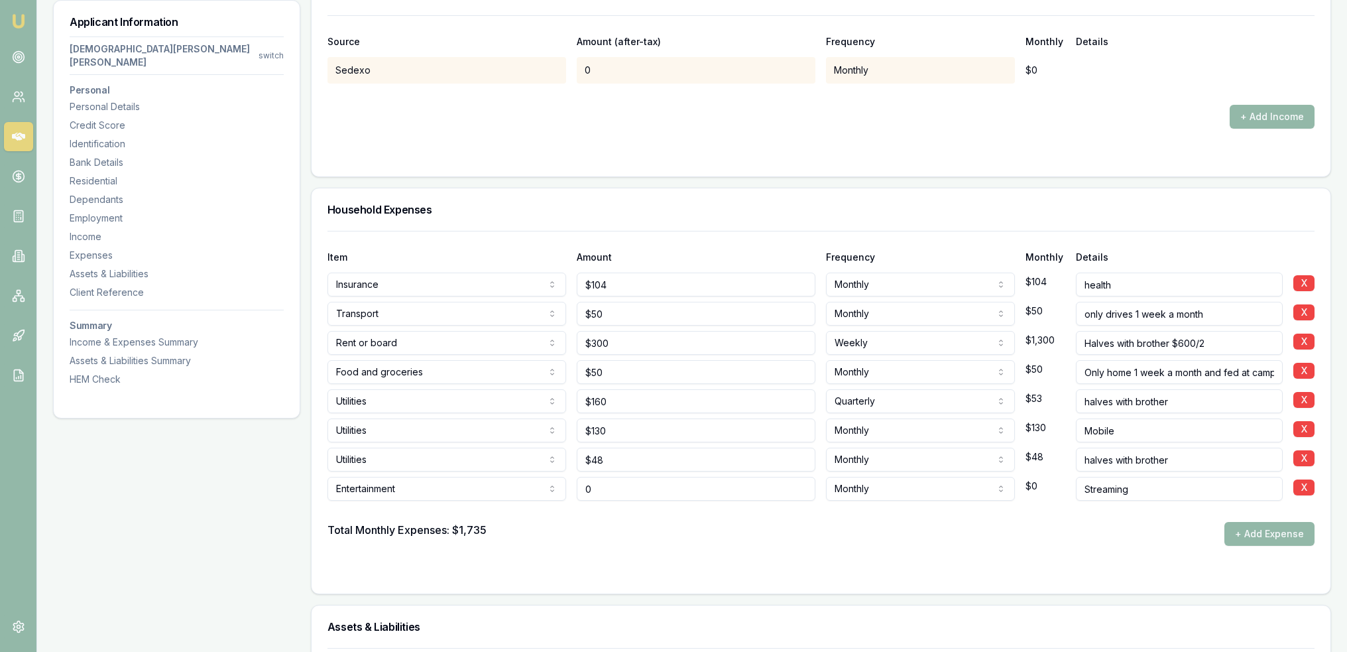
click at [656, 477] on input "0" at bounding box center [696, 489] width 239 height 24
type input "$15"
click at [660, 529] on div "Item Amount Frequency Monthly Details Insurance Rent or board Food and grocerie…" at bounding box center [821, 412] width 1019 height 363
click at [1249, 522] on button "+ Add Expense" at bounding box center [1270, 534] width 90 height 24
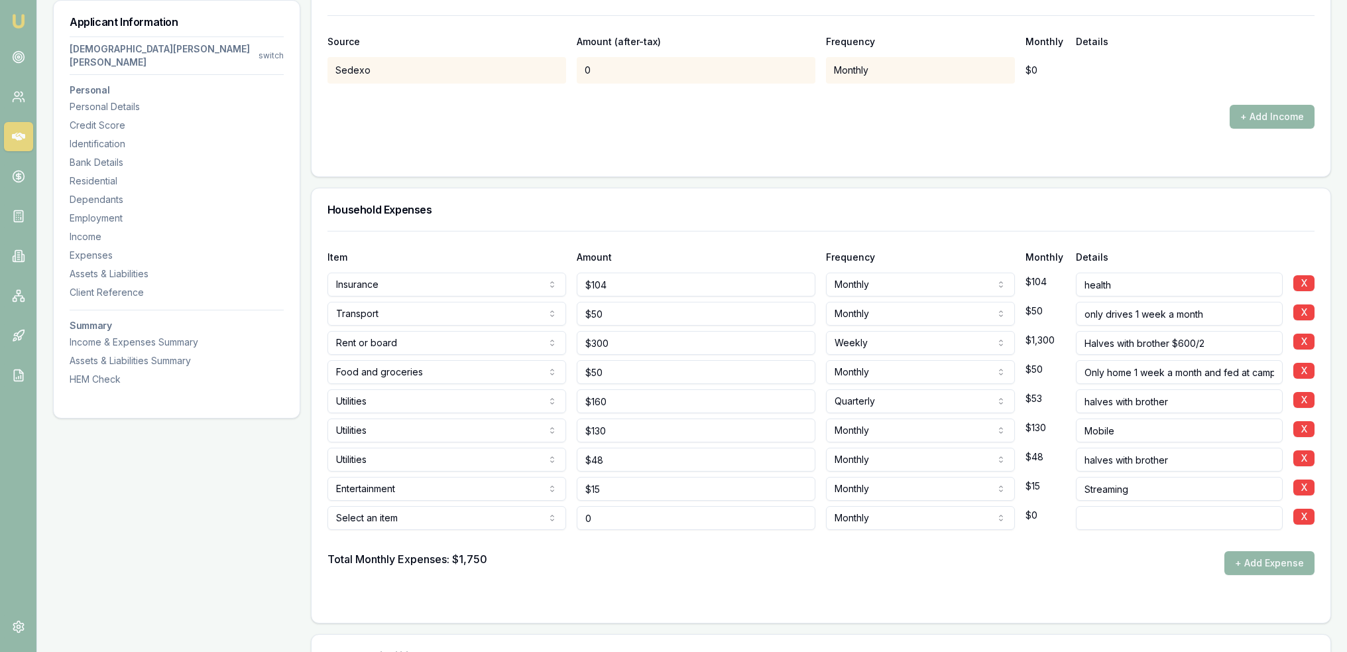
type input "$0"
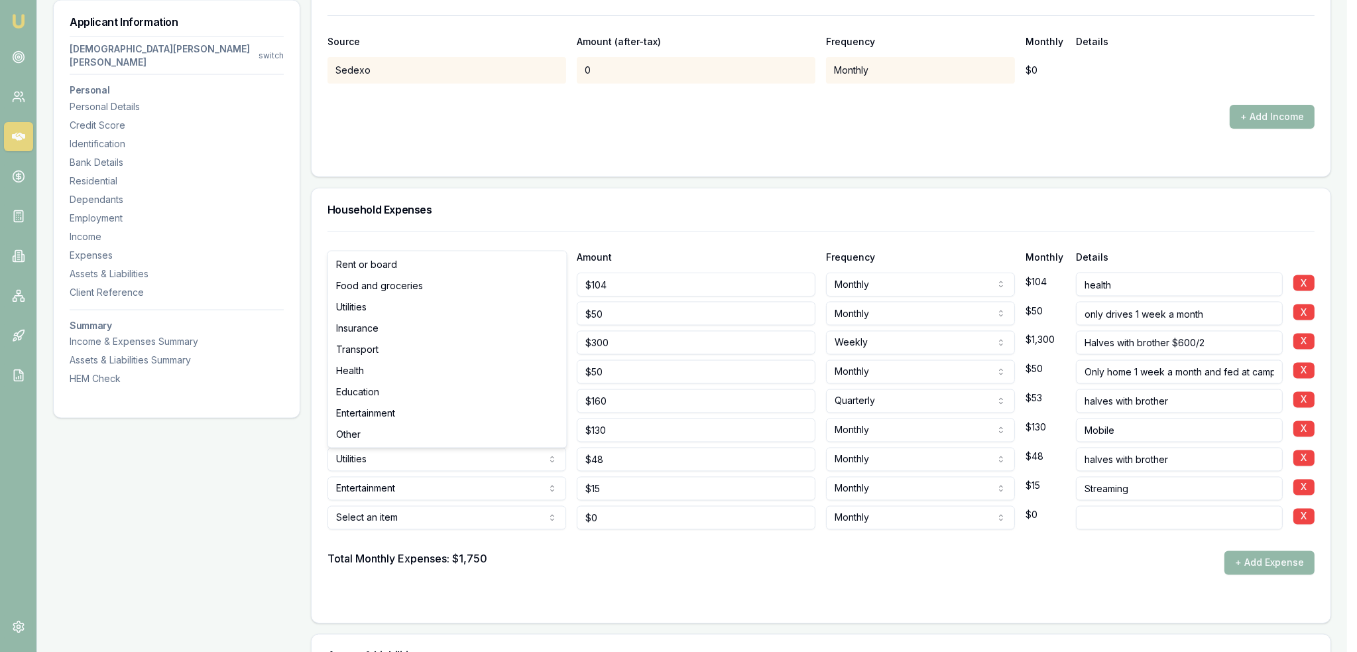
select select "ENTERTAINMENT"
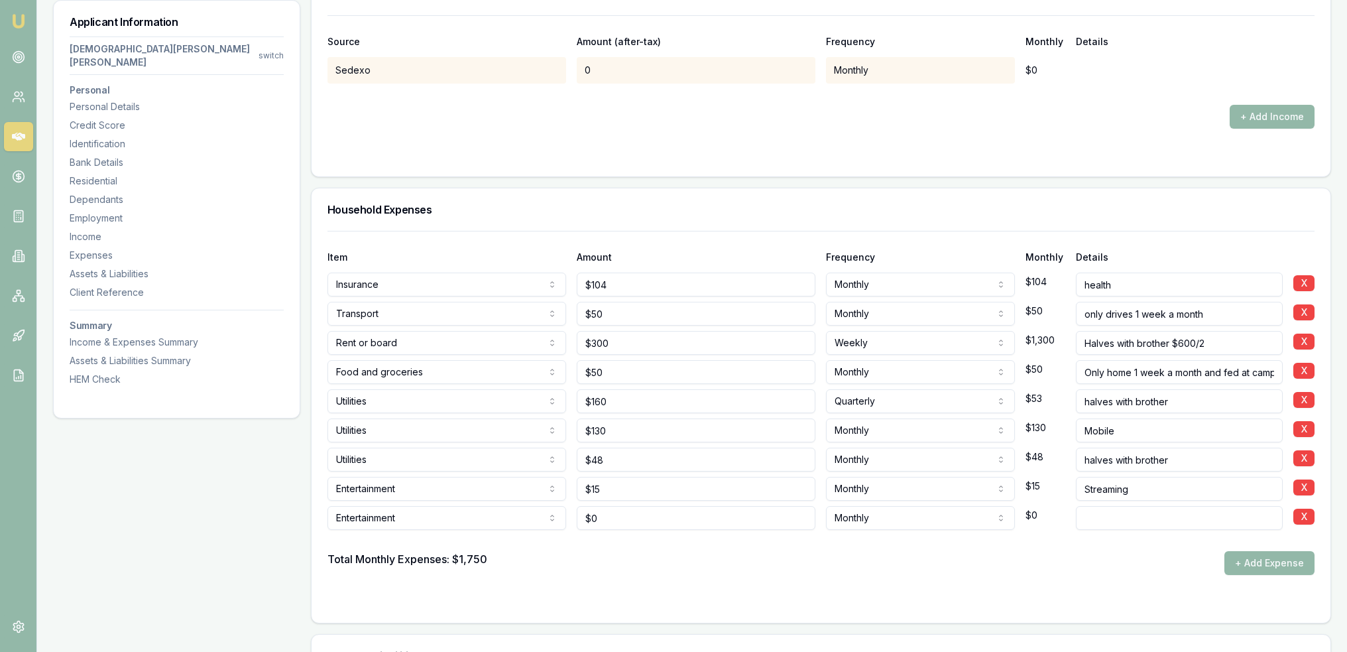
click at [692, 596] on div at bounding box center [821, 601] width 987 height 11
click at [1103, 506] on input at bounding box center [1179, 518] width 207 height 24
type input "Only home 1 week a month"
click at [608, 530] on div at bounding box center [821, 540] width 987 height 21
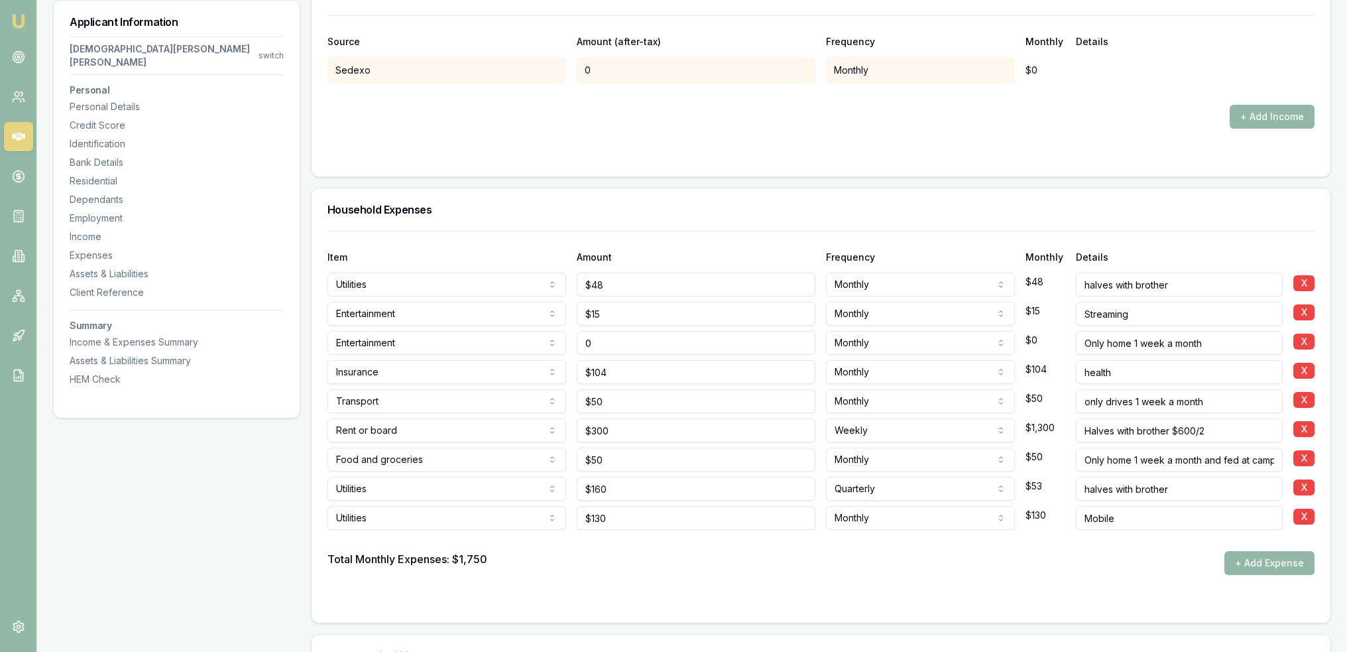
drag, startPoint x: 641, startPoint y: 283, endPoint x: 546, endPoint y: 290, distance: 95.1
click at [546, 326] on div "Entertainment Rent or board Food and groceries Utilities Insurance Transport He…" at bounding box center [821, 340] width 987 height 29
type input "$75"
click at [627, 526] on form "Item Amount Frequency Monthly Details Utilities Rent or board Food and grocerie…" at bounding box center [821, 419] width 987 height 376
click at [1288, 551] on button "+ Add Expense" at bounding box center [1270, 563] width 90 height 24
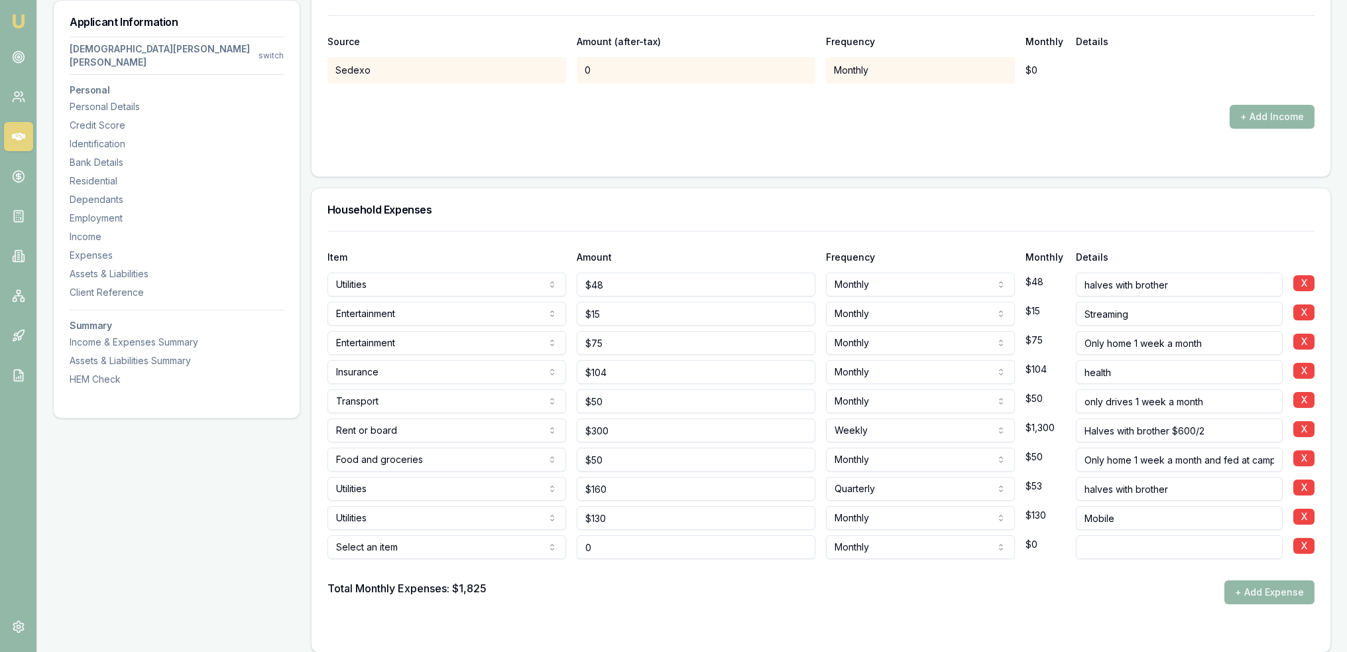
type input "$0"
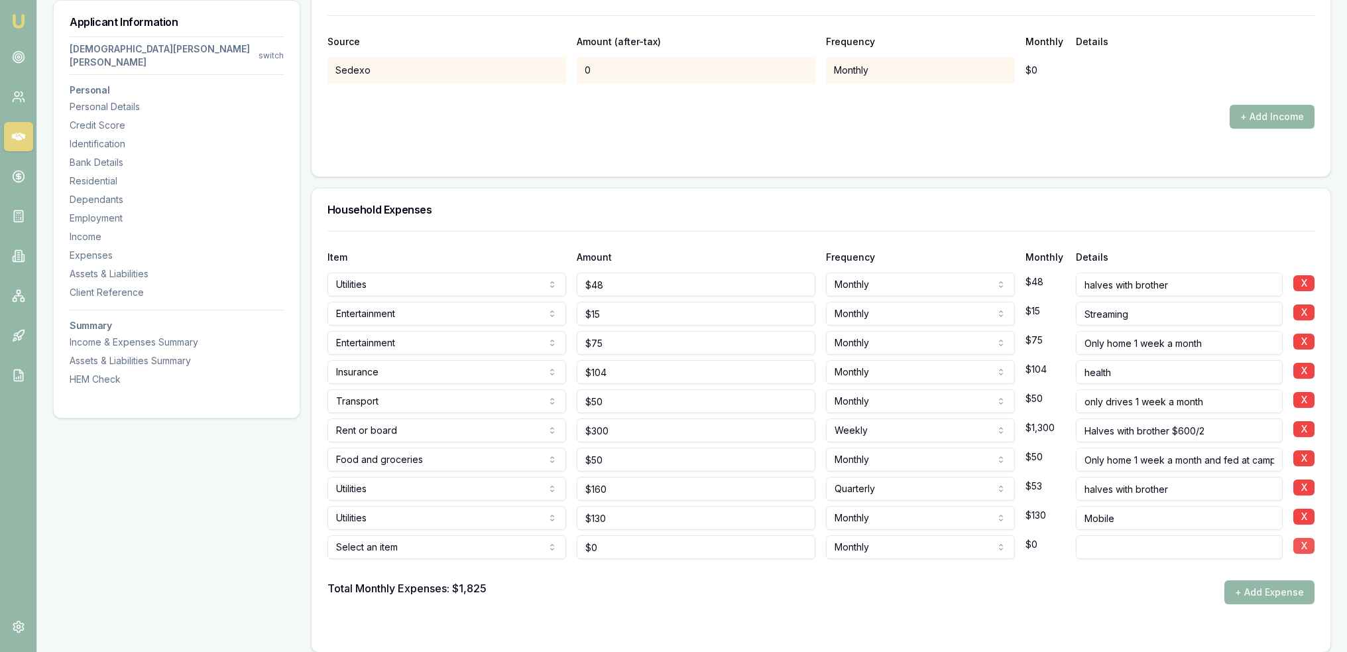
click at [1295, 538] on button "X" at bounding box center [1304, 546] width 21 height 16
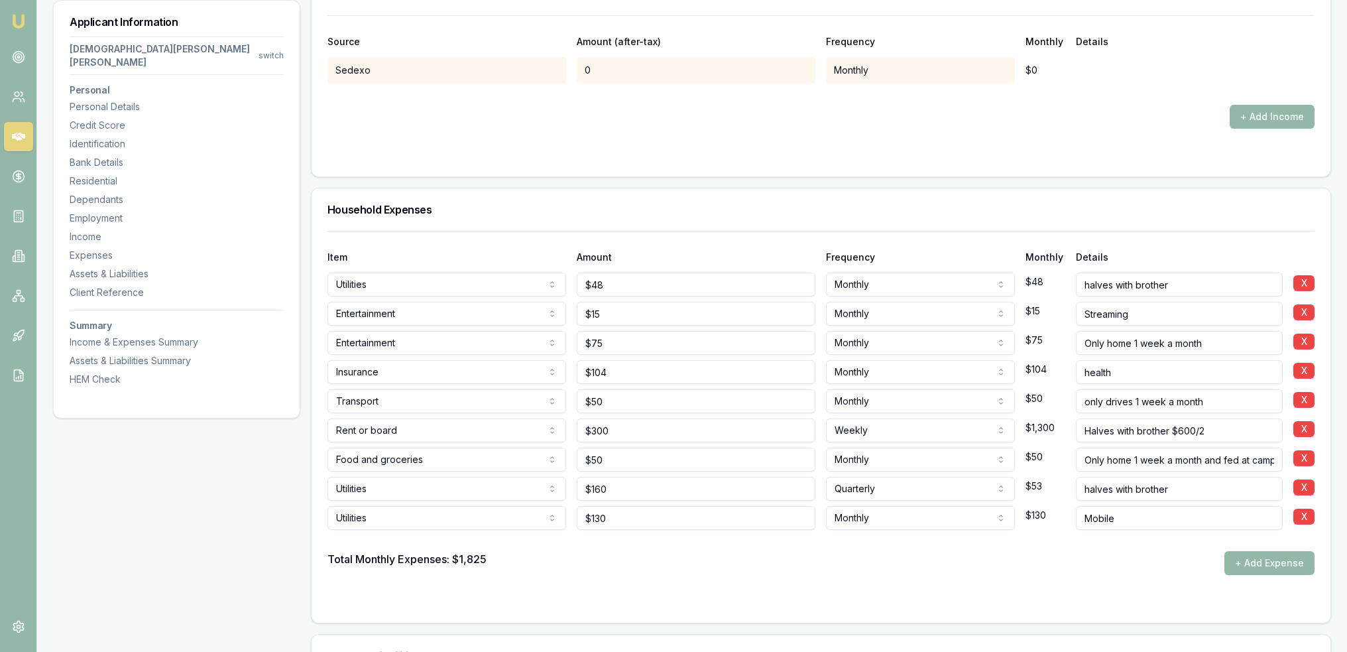
click at [753, 596] on div at bounding box center [821, 601] width 987 height 11
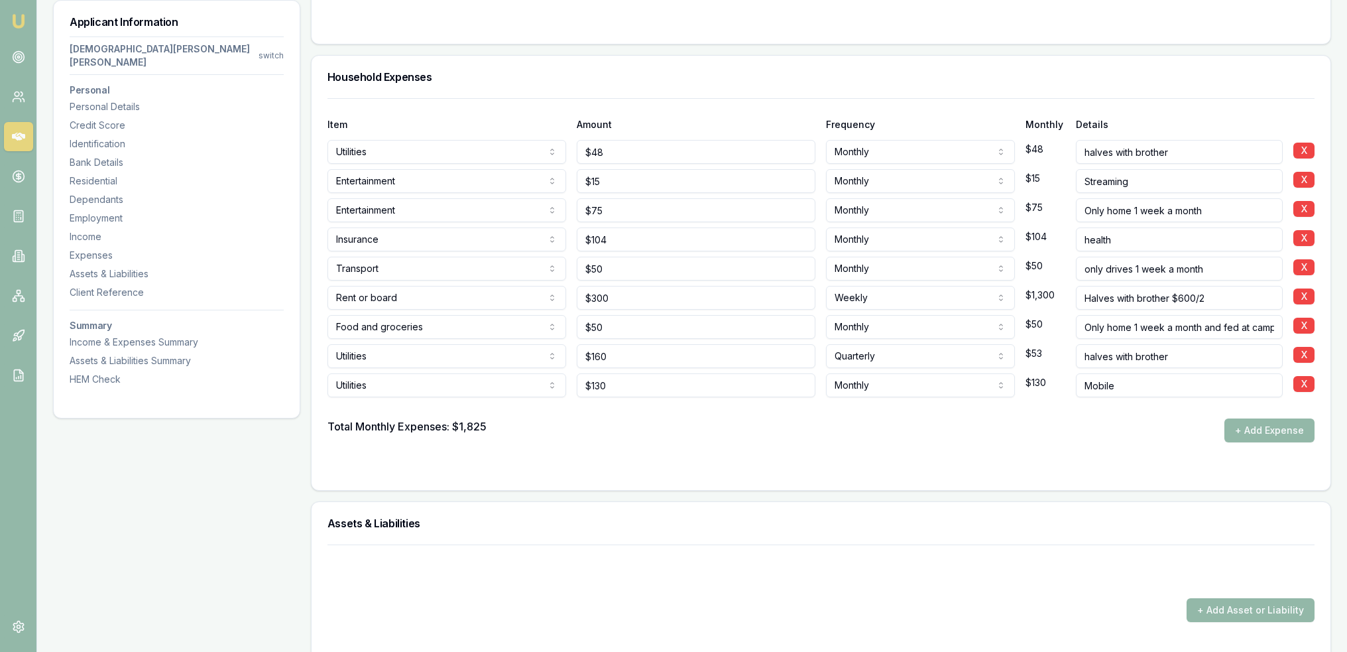
scroll to position [3254, 0]
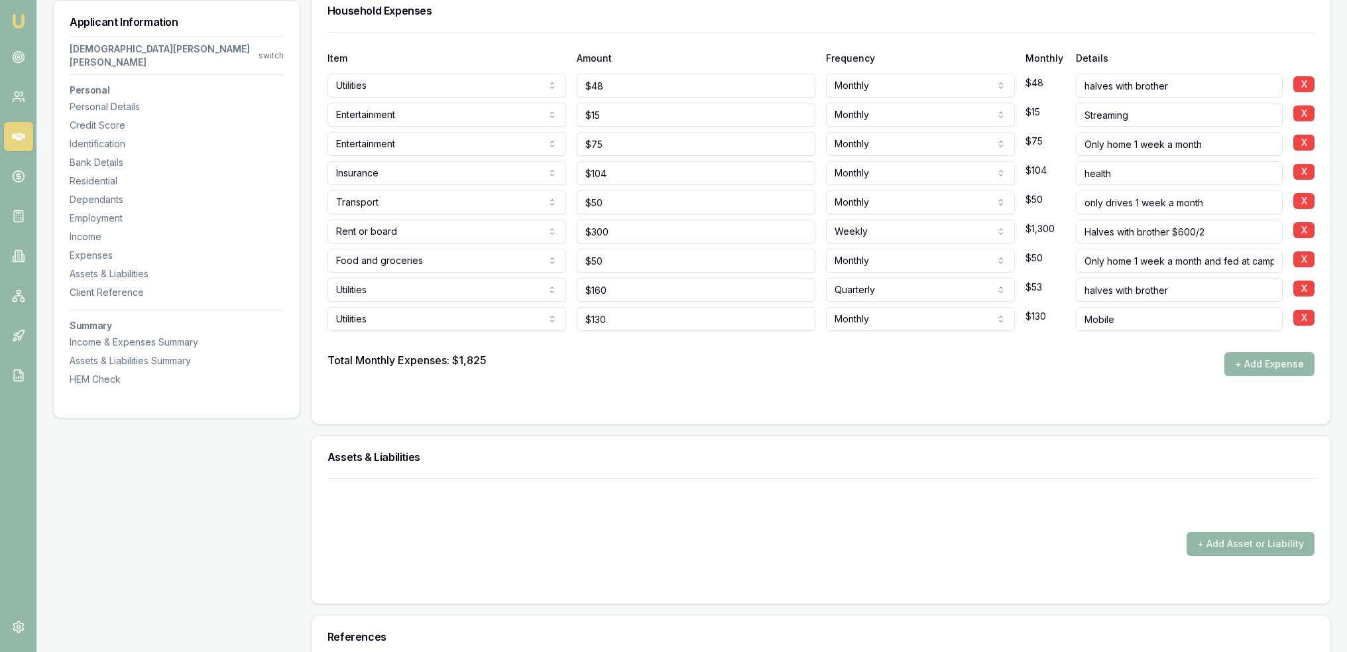
click at [1248, 532] on button "+ Add Asset or Liability" at bounding box center [1251, 544] width 128 height 24
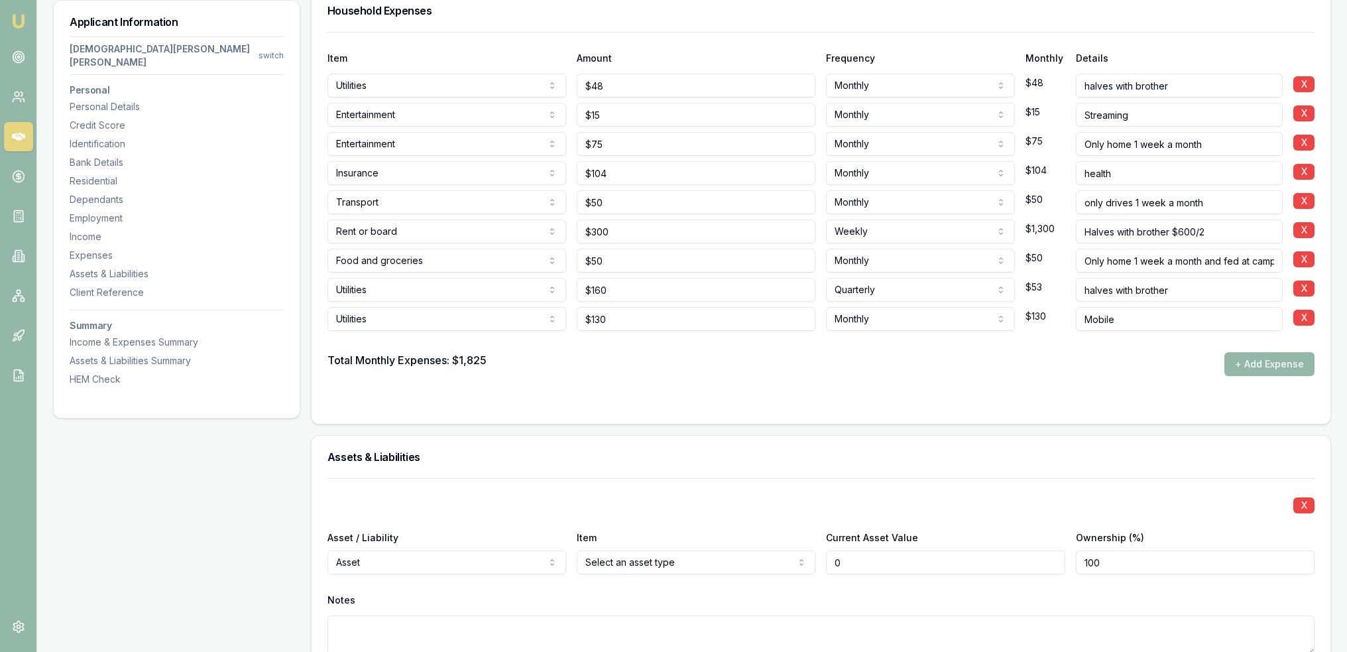
type input "$0"
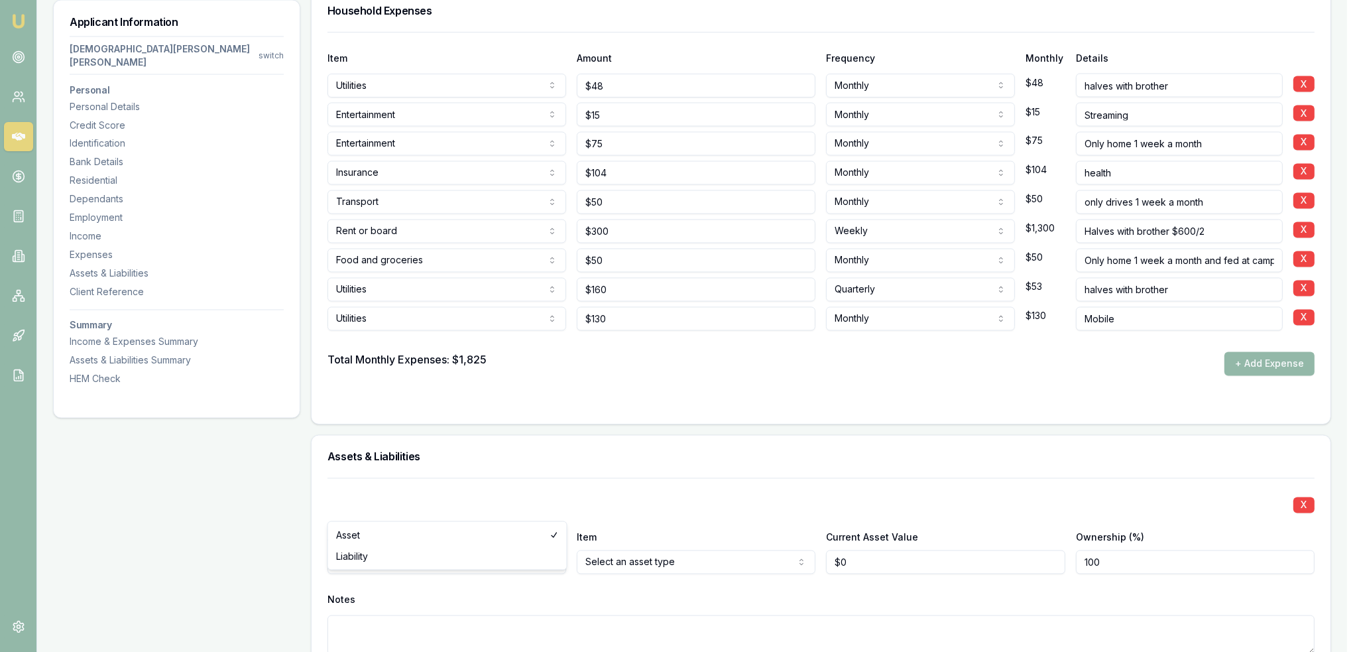
select select "LIABILITY"
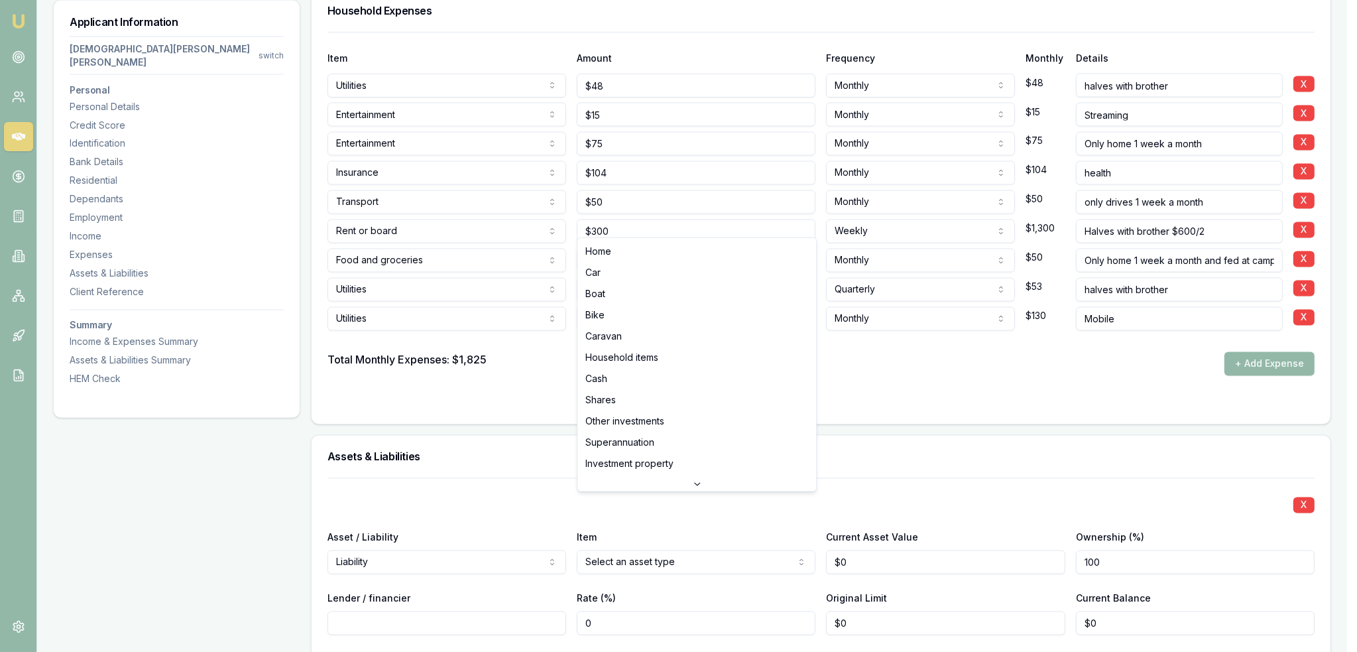
select select "CAR"
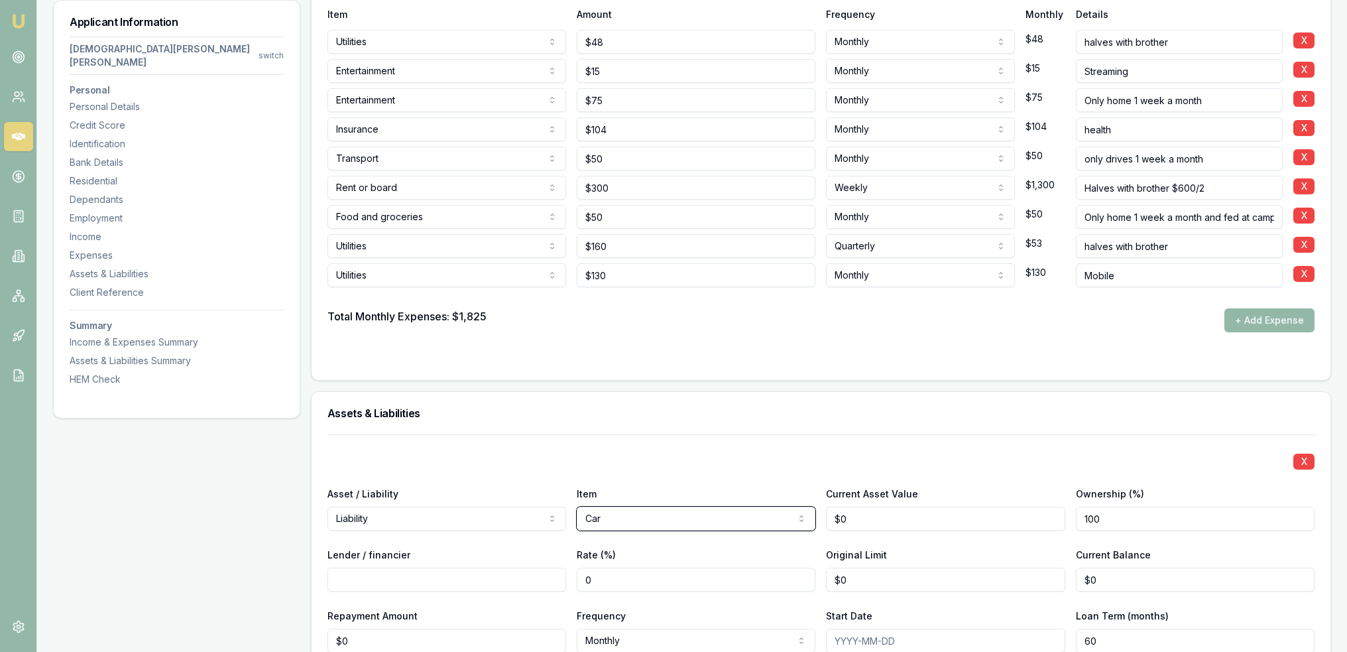
scroll to position [3321, 0]
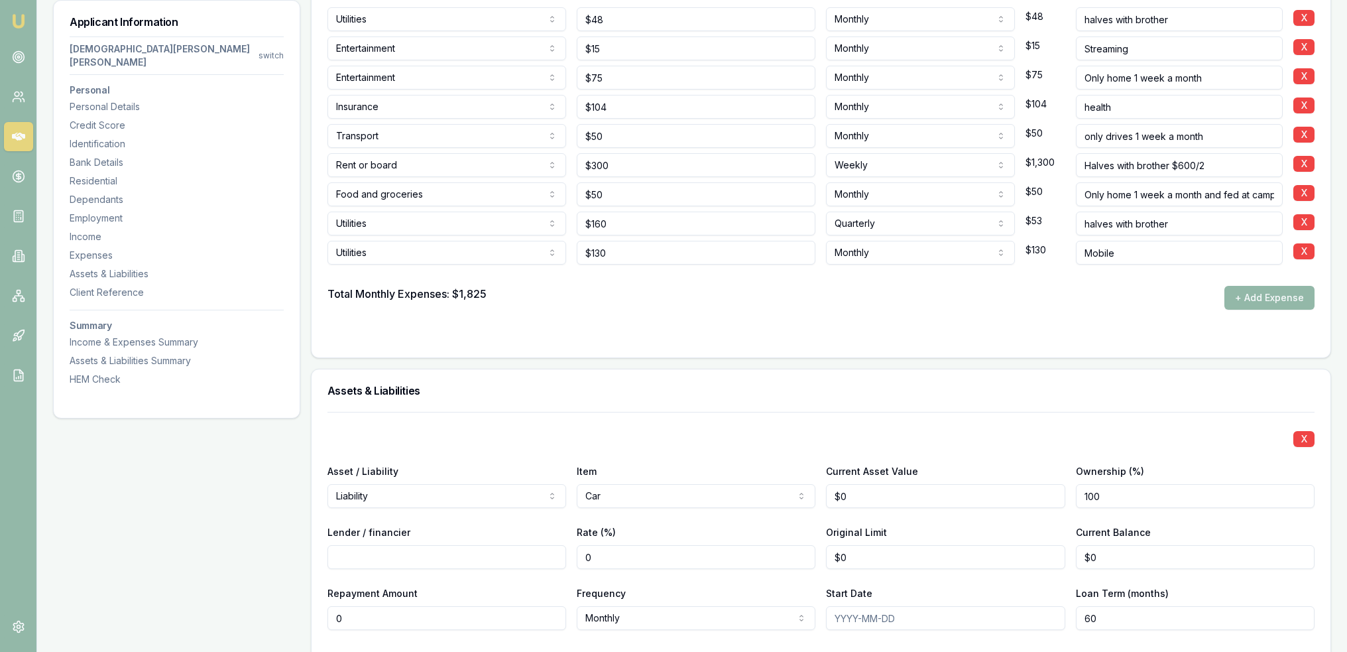
drag, startPoint x: 352, startPoint y: 558, endPoint x: 315, endPoint y: 559, distance: 37.2
click at [315, 559] on div "X Asset / Liability Liability Asset Liability Item Car Home Car Boat Bike Carav…" at bounding box center [821, 621] width 1019 height 418
type input "$84"
click at [378, 545] on input "Lender / financier" at bounding box center [447, 557] width 239 height 24
type input "Commonwealth"
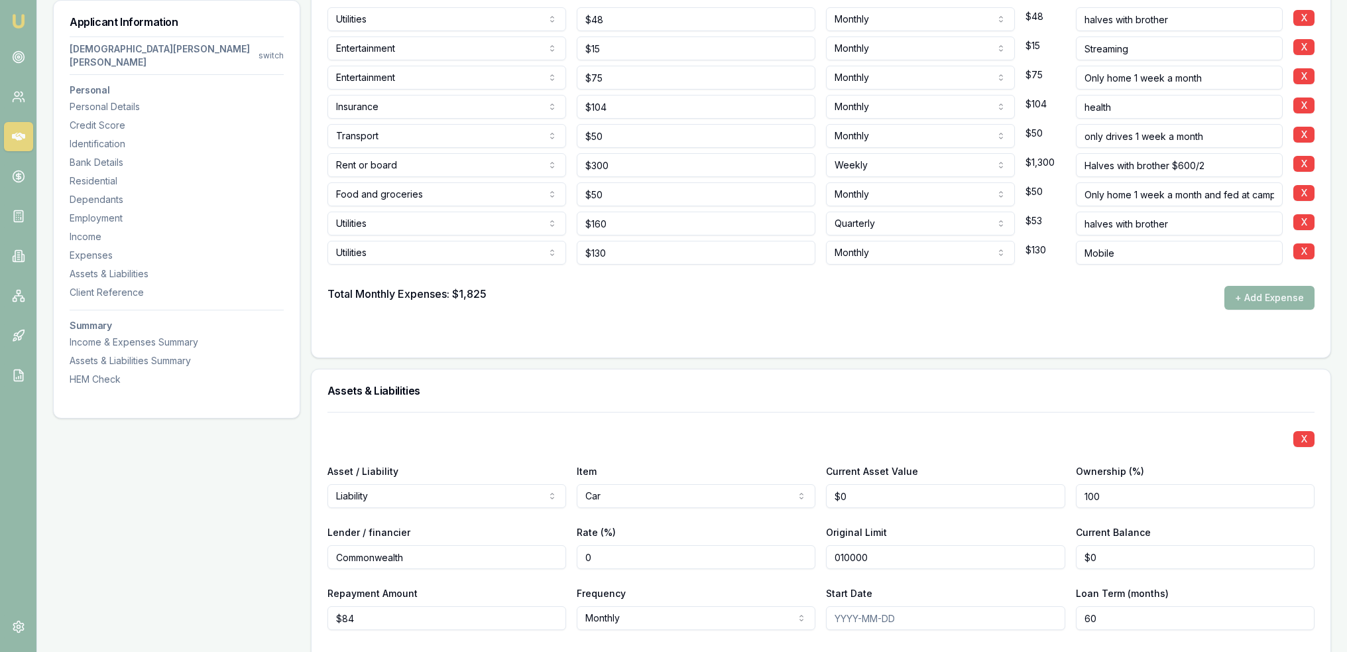
type input "$10,000"
type input "$4,500"
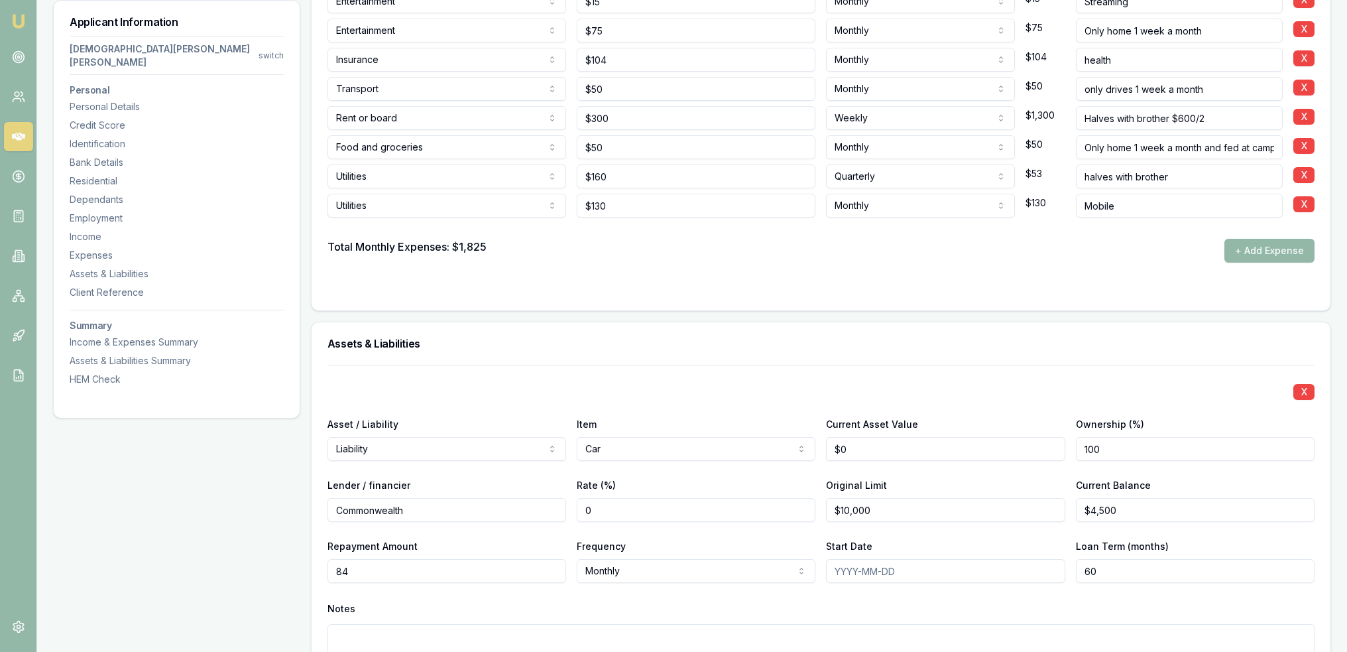
scroll to position [3520, 0]
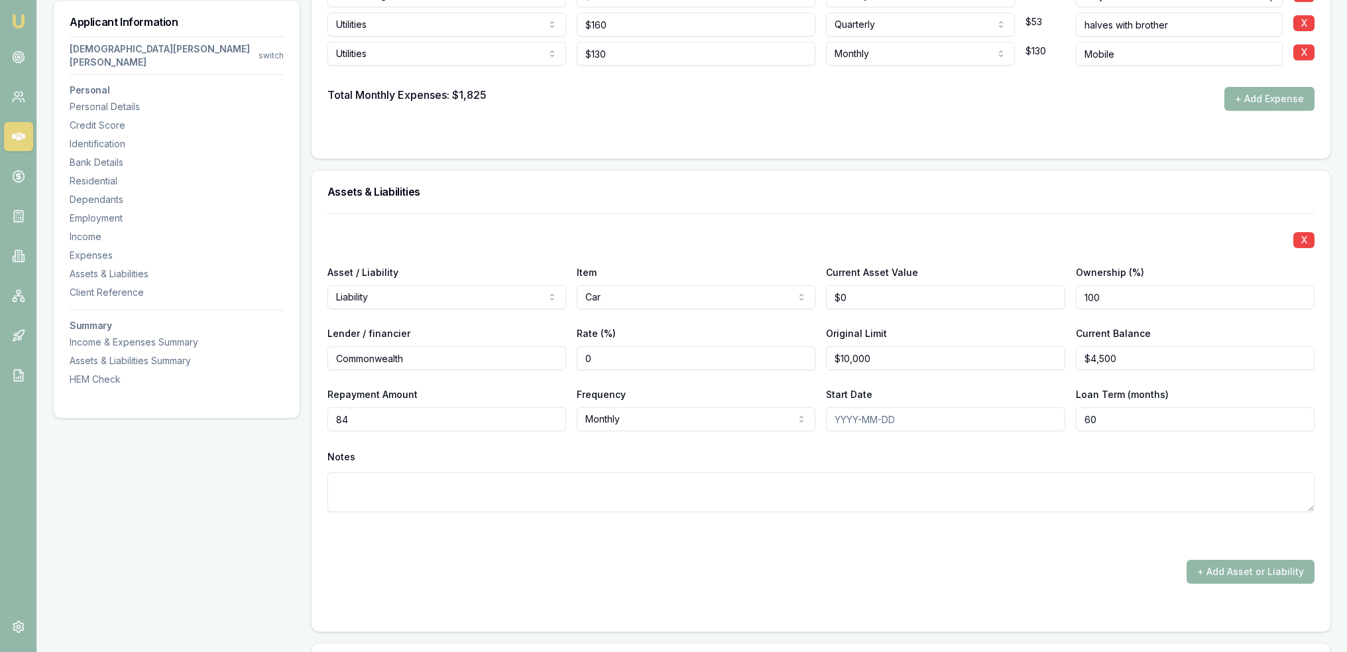
type input "$84"
click at [410, 472] on textarea at bounding box center [821, 492] width 987 height 40
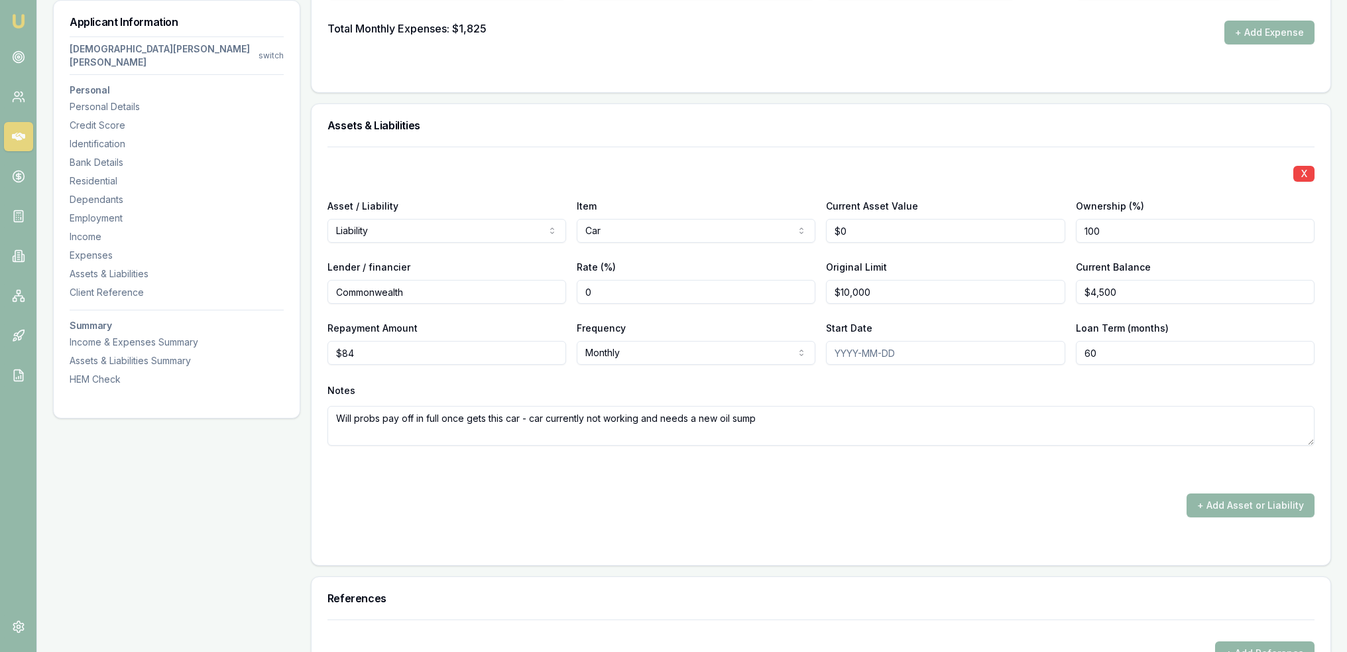
type textarea "Will probs pay off in full once gets this car - car currently not working and n…"
click at [529, 466] on form "X Asset / Liability Liability Asset Liability Item Car Home Car Boat Bike Carav…" at bounding box center [821, 348] width 987 height 402
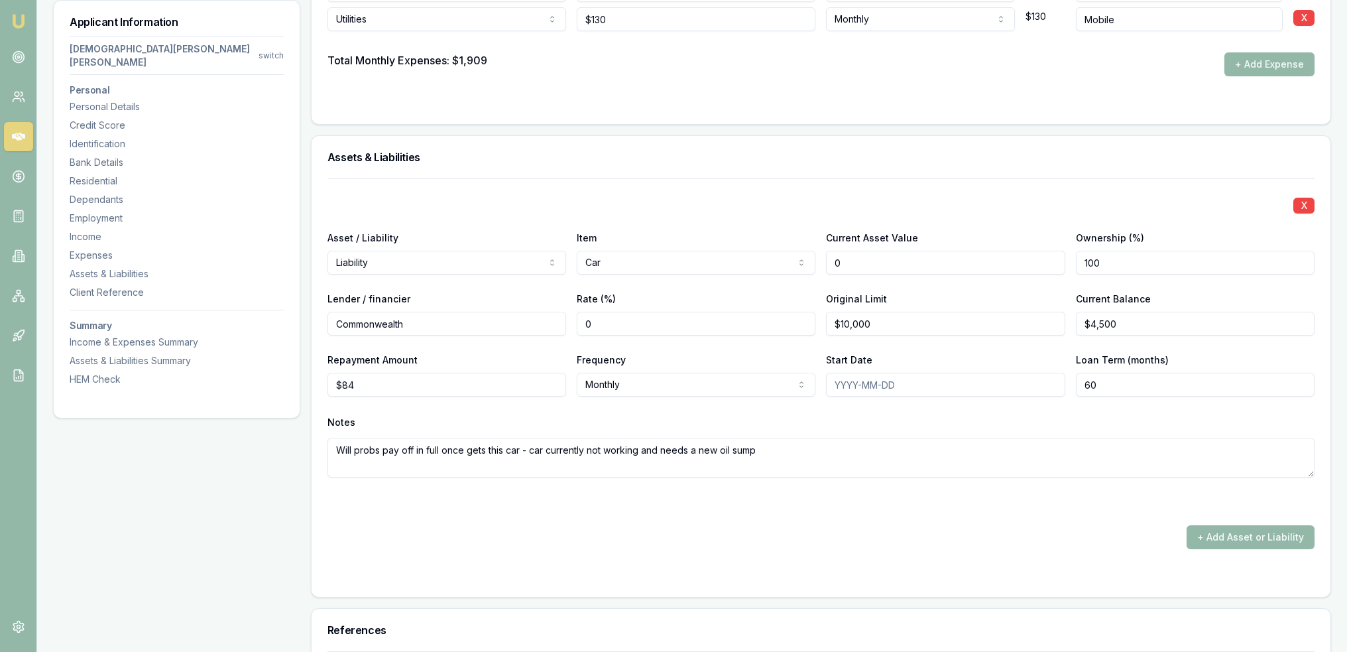
drag, startPoint x: 854, startPoint y: 208, endPoint x: 822, endPoint y: 211, distance: 32.0
click at [822, 229] on div "Asset / Liability Liability Asset Liability Item Car Home Car Boat Bike Caravan…" at bounding box center [821, 251] width 987 height 45
type input "$4,000"
click at [886, 438] on textarea "Will probs pay off in full once gets this car - car currently not working and n…" at bounding box center [821, 458] width 987 height 40
click at [867, 467] on div "X Asset / Liability Liability Asset Liability Item Car Home Car Boat Bike Carav…" at bounding box center [821, 363] width 987 height 371
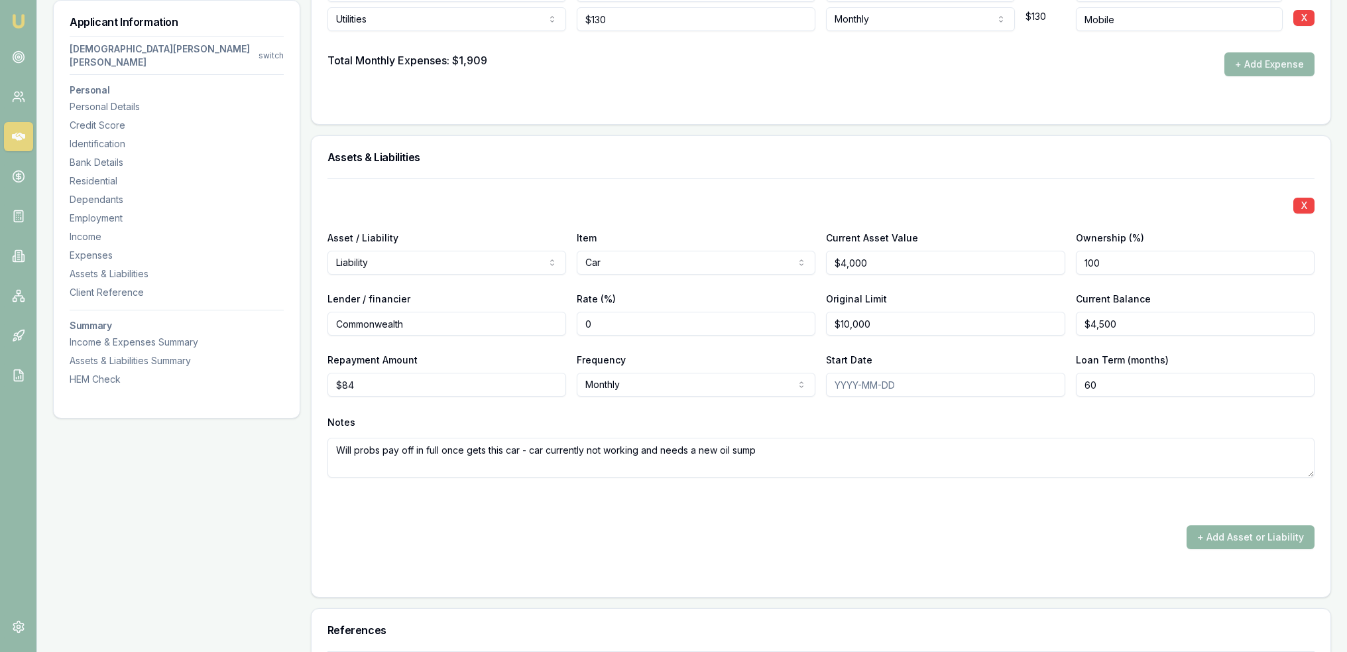
click at [1227, 525] on button "+ Add Asset or Liability" at bounding box center [1251, 537] width 128 height 24
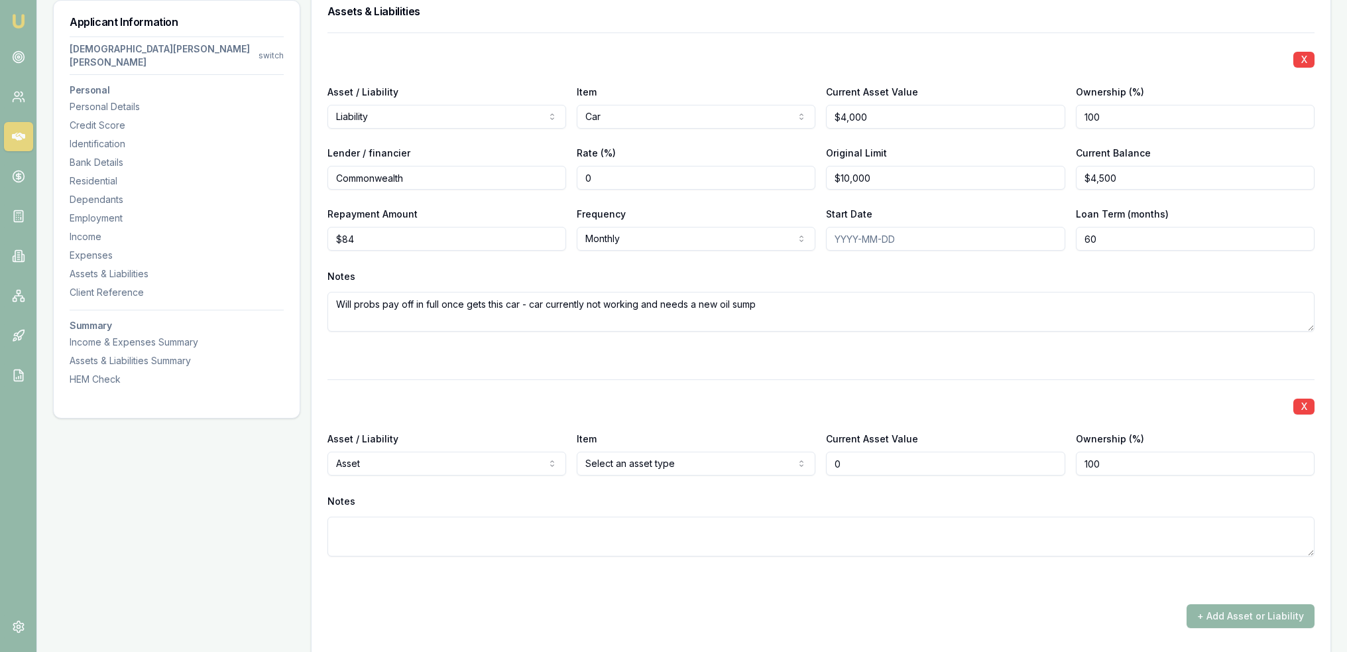
scroll to position [3785, 0]
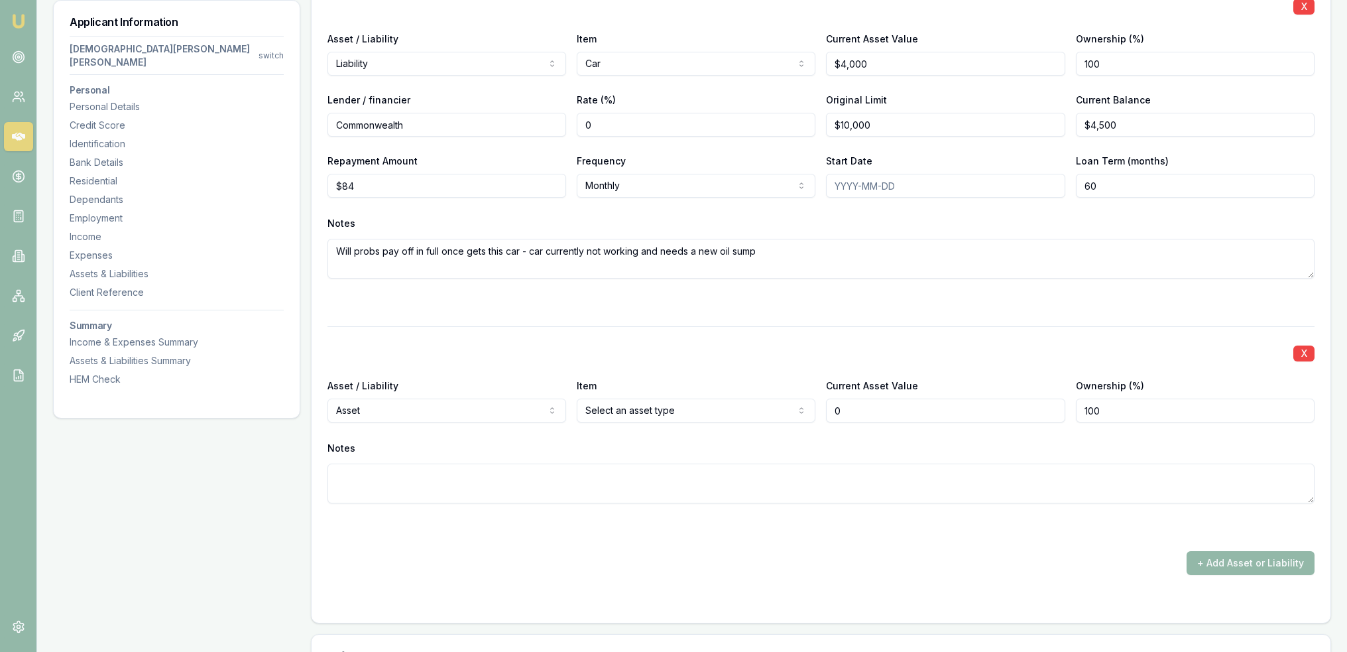
type input "$0"
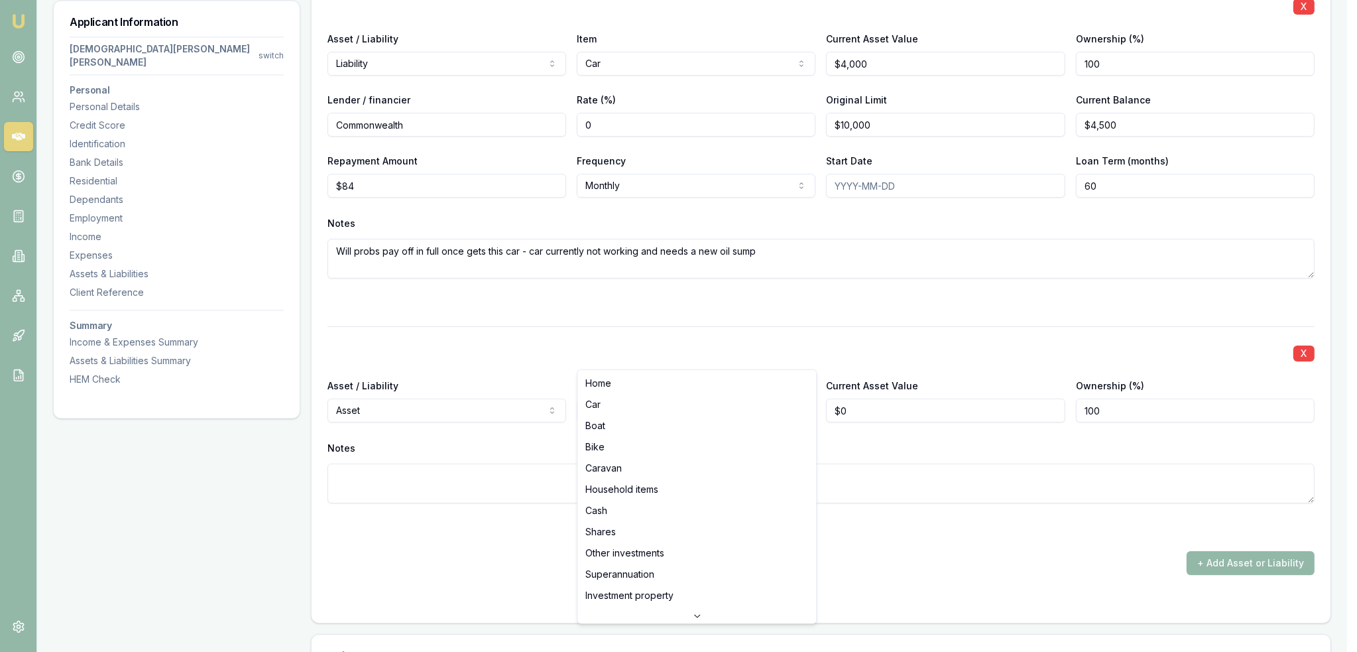
select select "CAR"
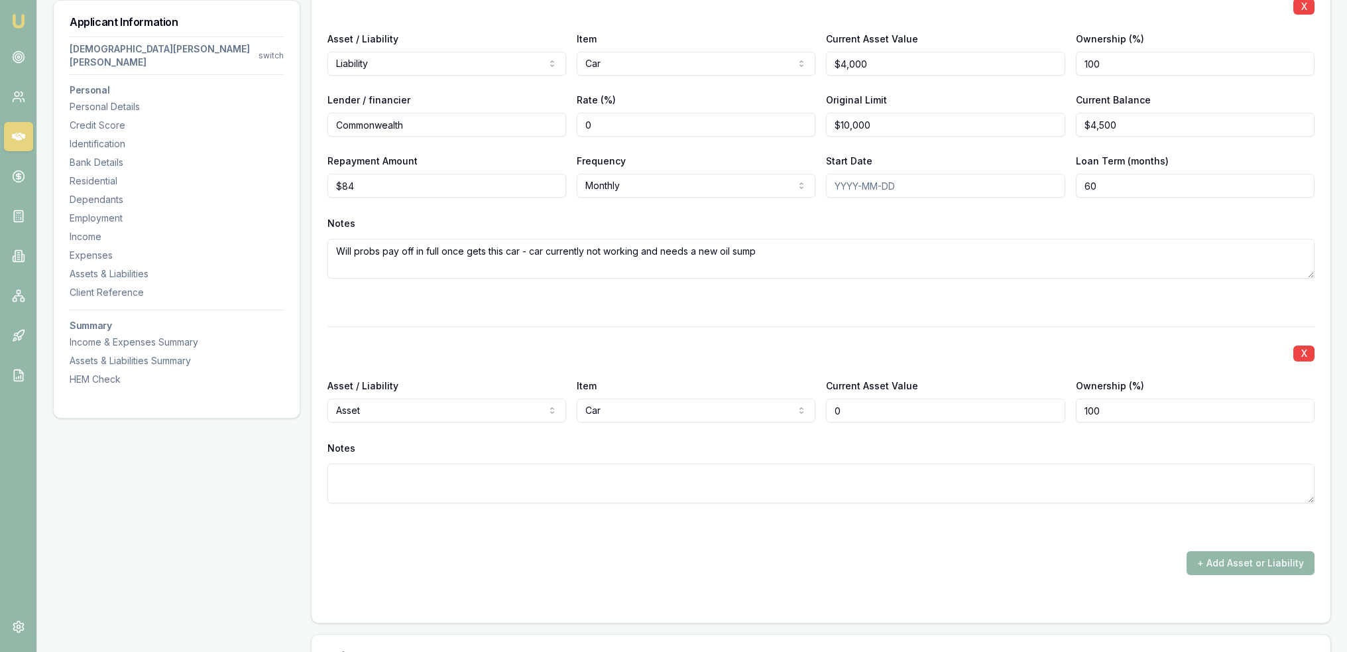
drag, startPoint x: 867, startPoint y: 357, endPoint x: 824, endPoint y: 357, distance: 43.1
click at [824, 377] on div "Asset / Liability Asset Asset Liability Item Car Home Car Boat Bike Caravan Hou…" at bounding box center [821, 399] width 987 height 45
type input "$4,000"
click at [714, 463] on textarea at bounding box center [821, 483] width 987 height 40
type textarea "2012 Holden Cruise"
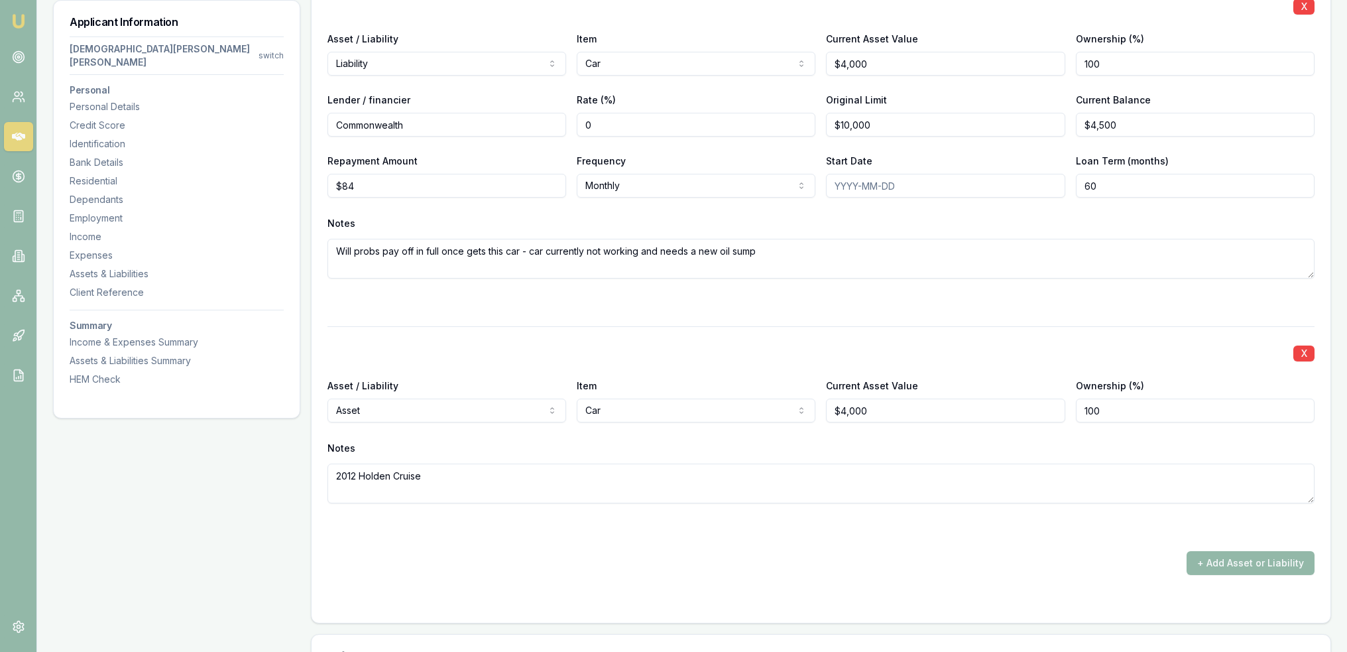
drag, startPoint x: 722, startPoint y: 545, endPoint x: 759, endPoint y: 543, distance: 37.2
click at [722, 596] on div at bounding box center [821, 601] width 987 height 11
click at [1227, 551] on button "+ Add Asset or Liability" at bounding box center [1251, 563] width 128 height 24
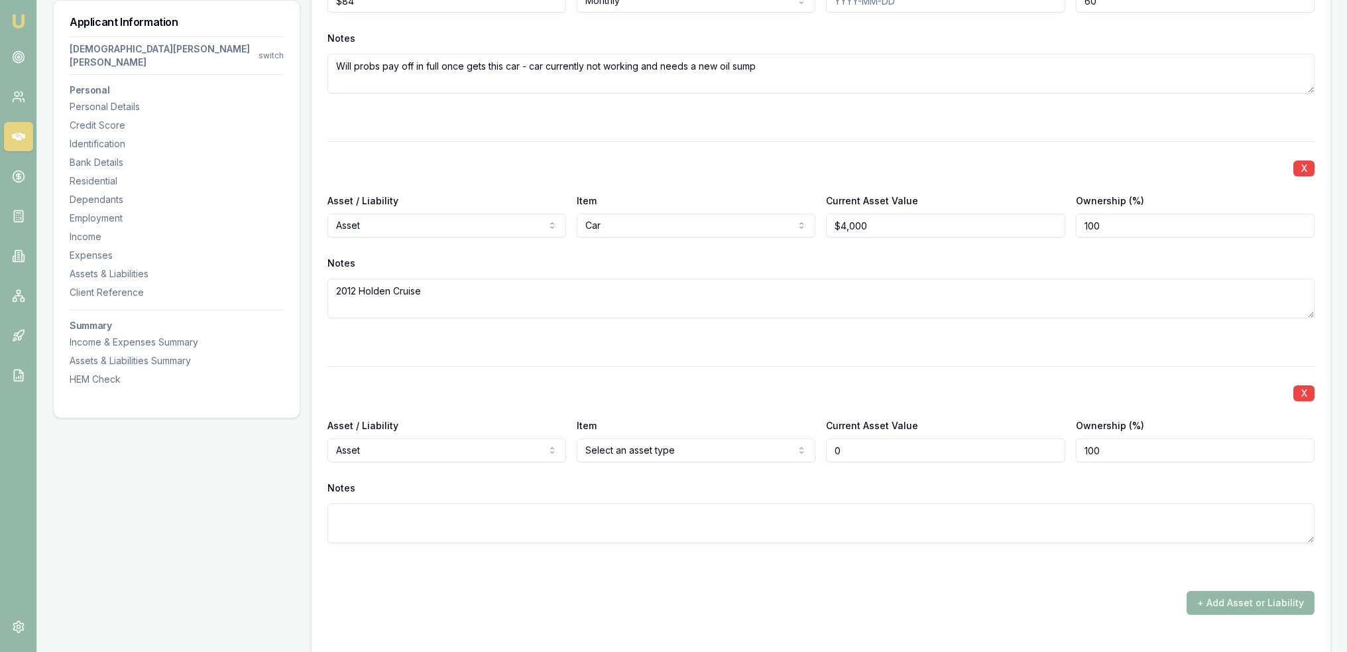
scroll to position [4050, 0]
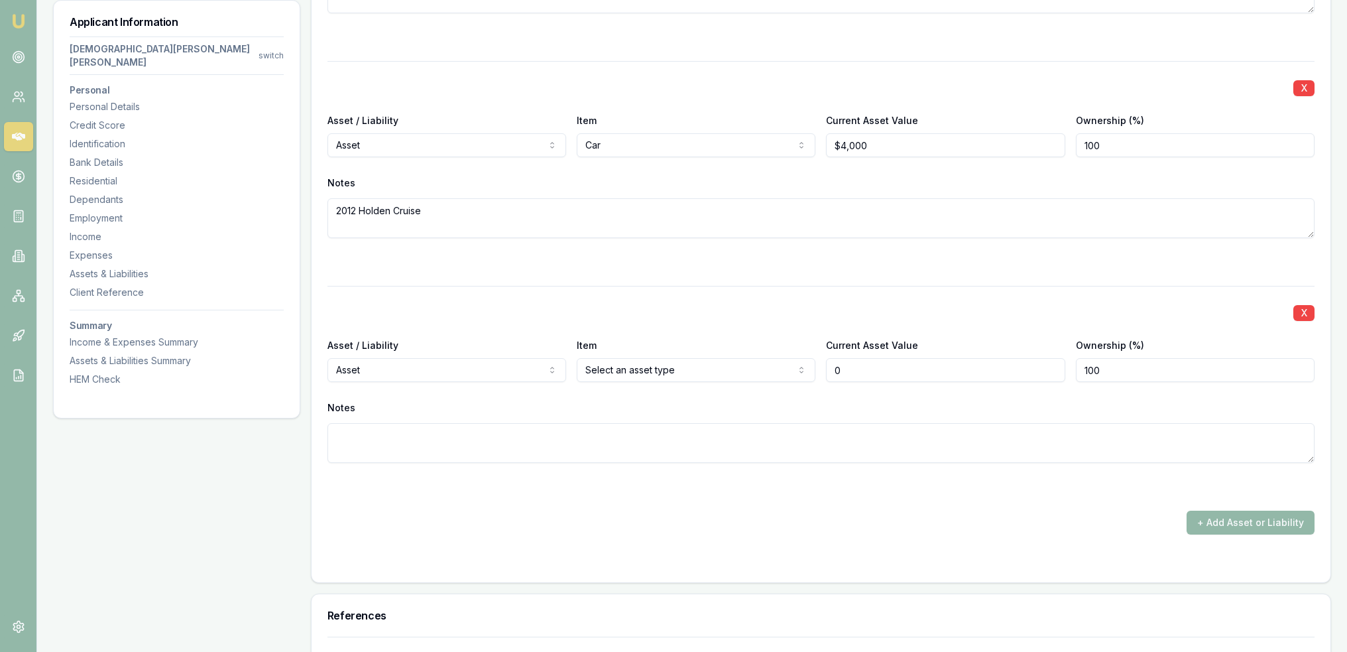
type input "$0"
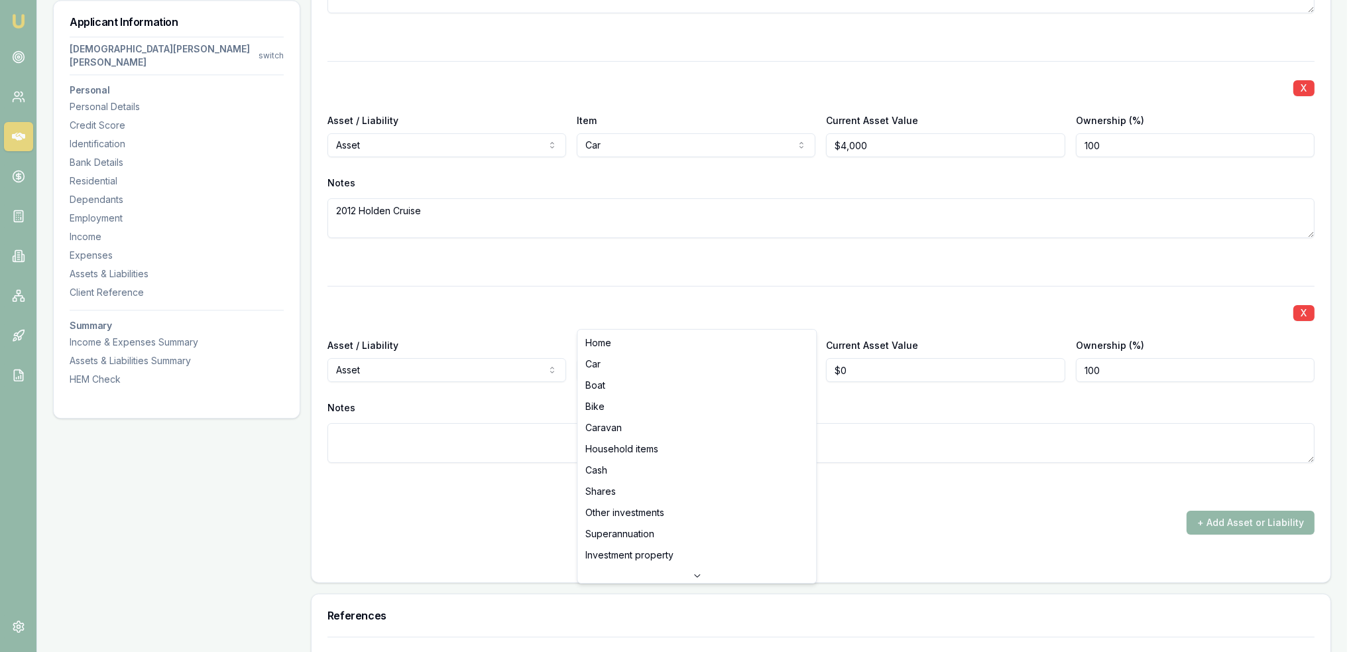
select select "HOUSEHOLD_ITEMS"
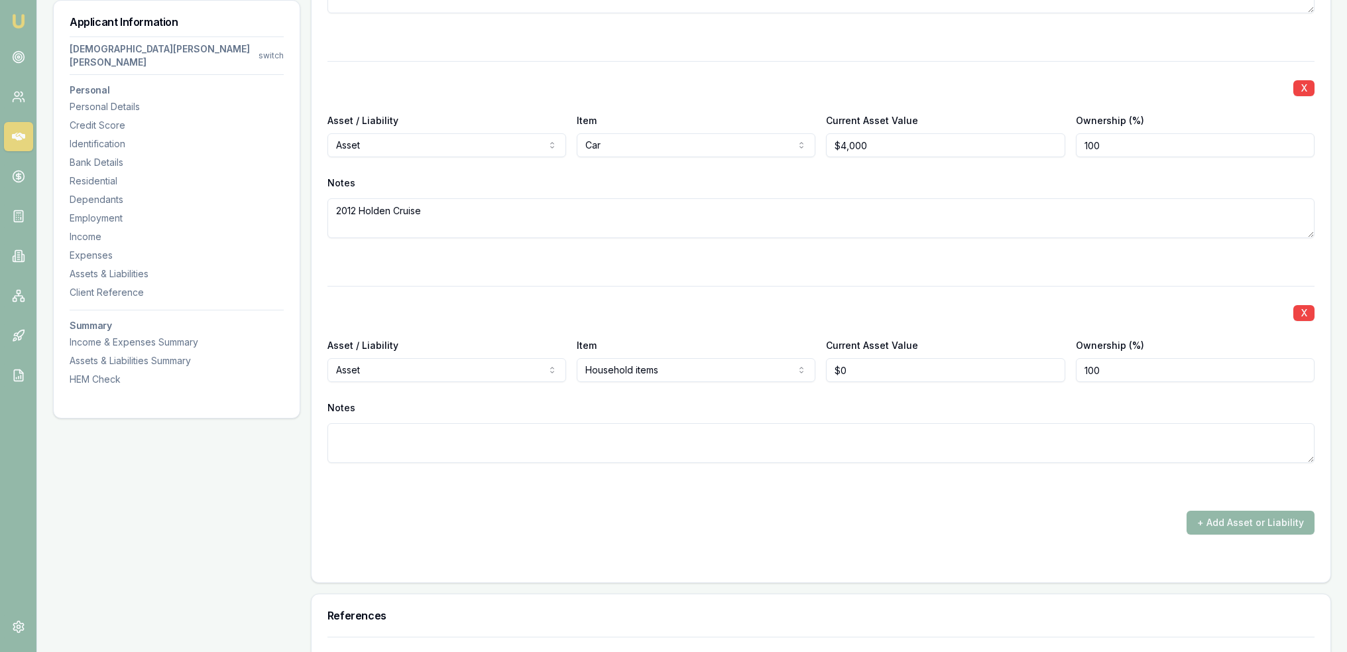
click at [640, 423] on textarea at bounding box center [821, 443] width 987 height 40
click at [642, 511] on div "+ Add Asset or Liability" at bounding box center [821, 523] width 987 height 24
drag, startPoint x: 854, startPoint y: 316, endPoint x: 828, endPoint y: 320, distance: 26.8
click at [828, 358] on input "0" at bounding box center [945, 370] width 239 height 24
type input "$30,000"
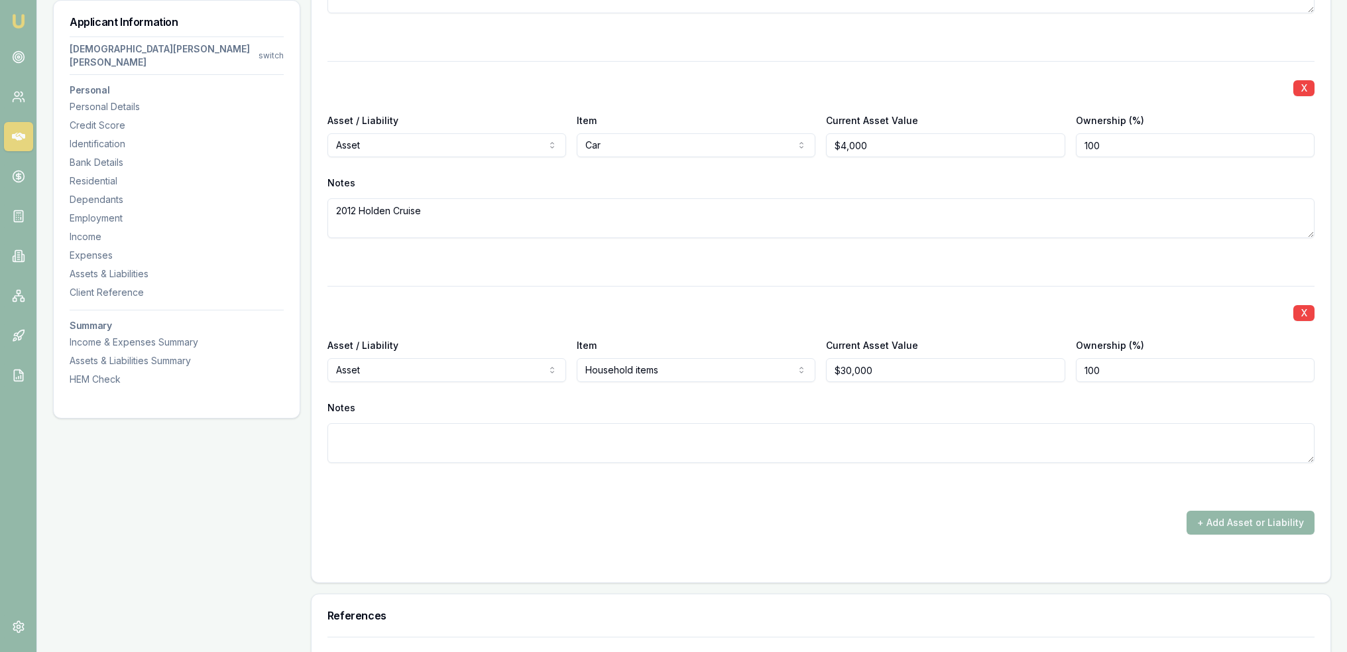
click at [791, 398] on div "Notes" at bounding box center [821, 408] width 987 height 20
click at [733, 511] on div "+ Add Asset or Liability" at bounding box center [821, 523] width 987 height 24
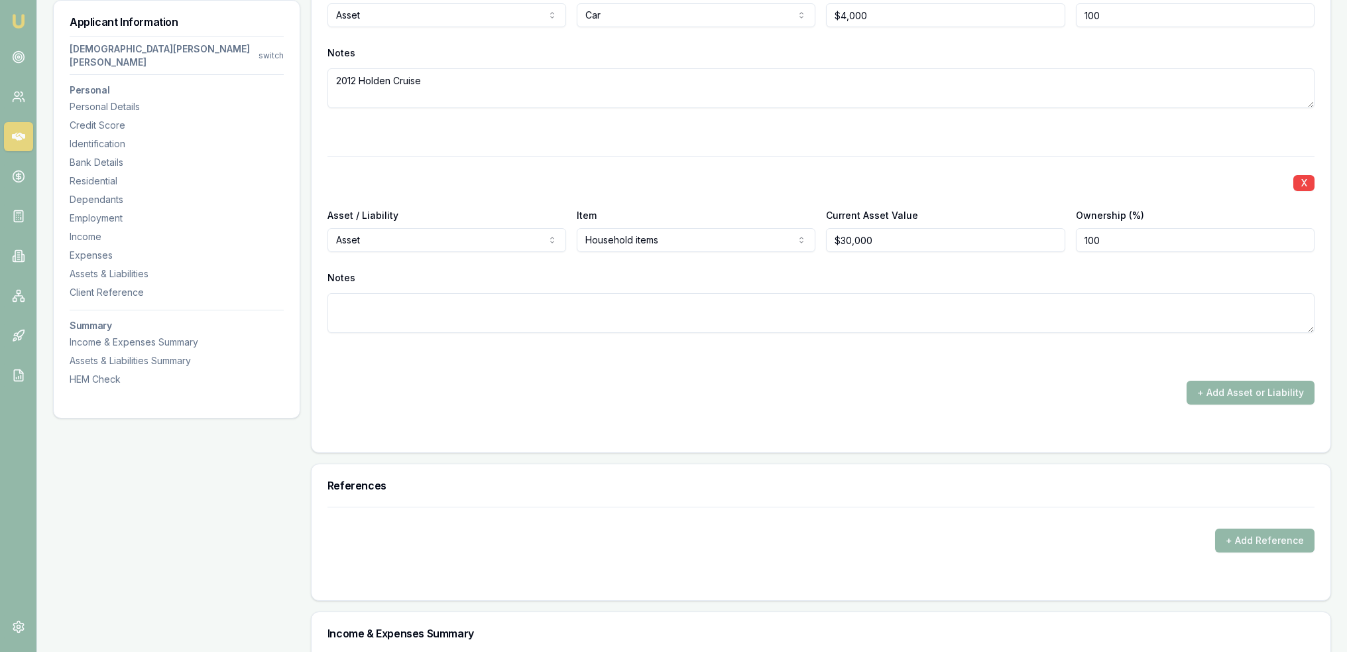
scroll to position [4183, 0]
drag, startPoint x: 877, startPoint y: 180, endPoint x: 817, endPoint y: 186, distance: 60.6
click at [822, 204] on div "Asset / Liability Asset Asset Liability Item Household items Home Car Boat Bike…" at bounding box center [821, 226] width 987 height 45
type input "$50,000"
click at [820, 378] on div "+ Add Asset or Liability" at bounding box center [821, 390] width 987 height 24
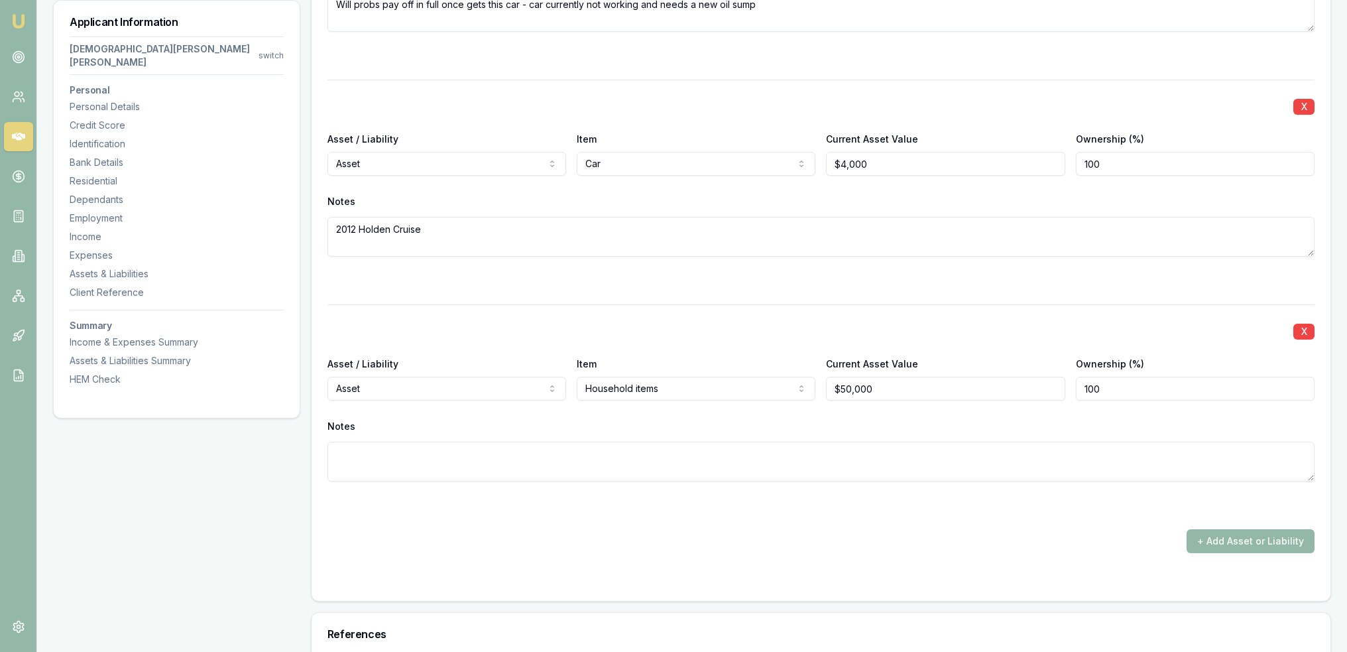
scroll to position [4050, 0]
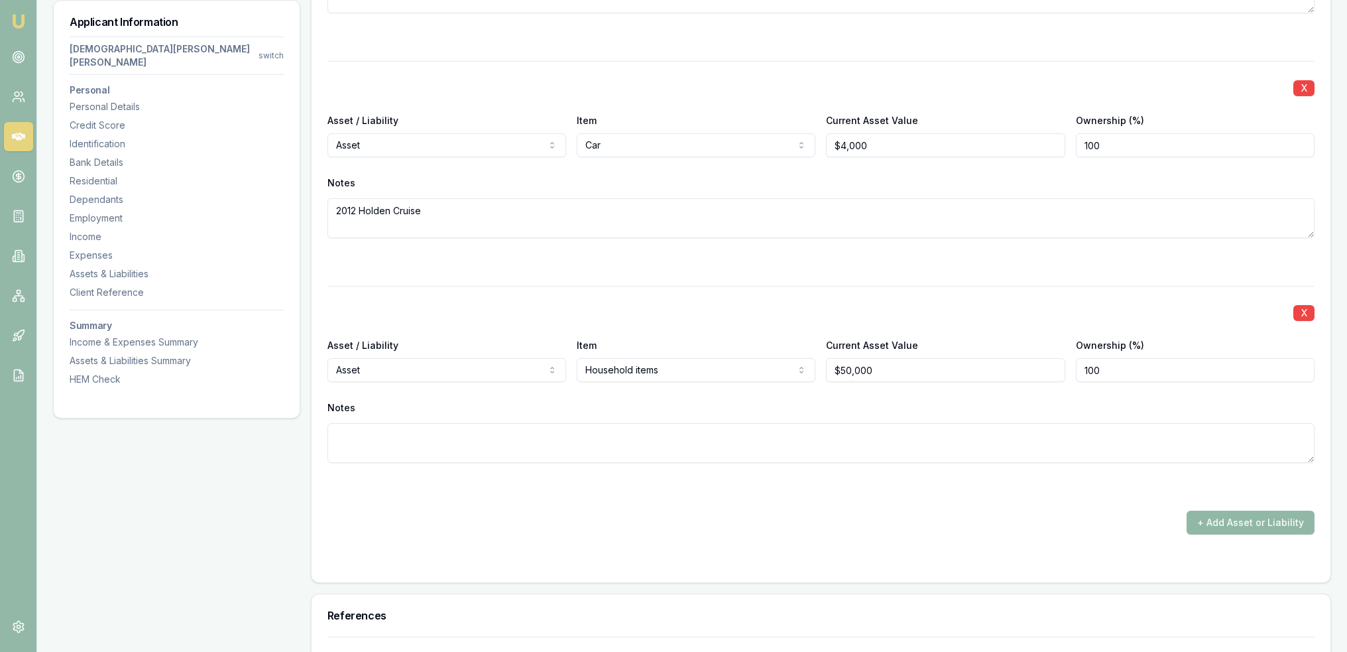
click at [1219, 511] on button "+ Add Asset or Liability" at bounding box center [1251, 523] width 128 height 24
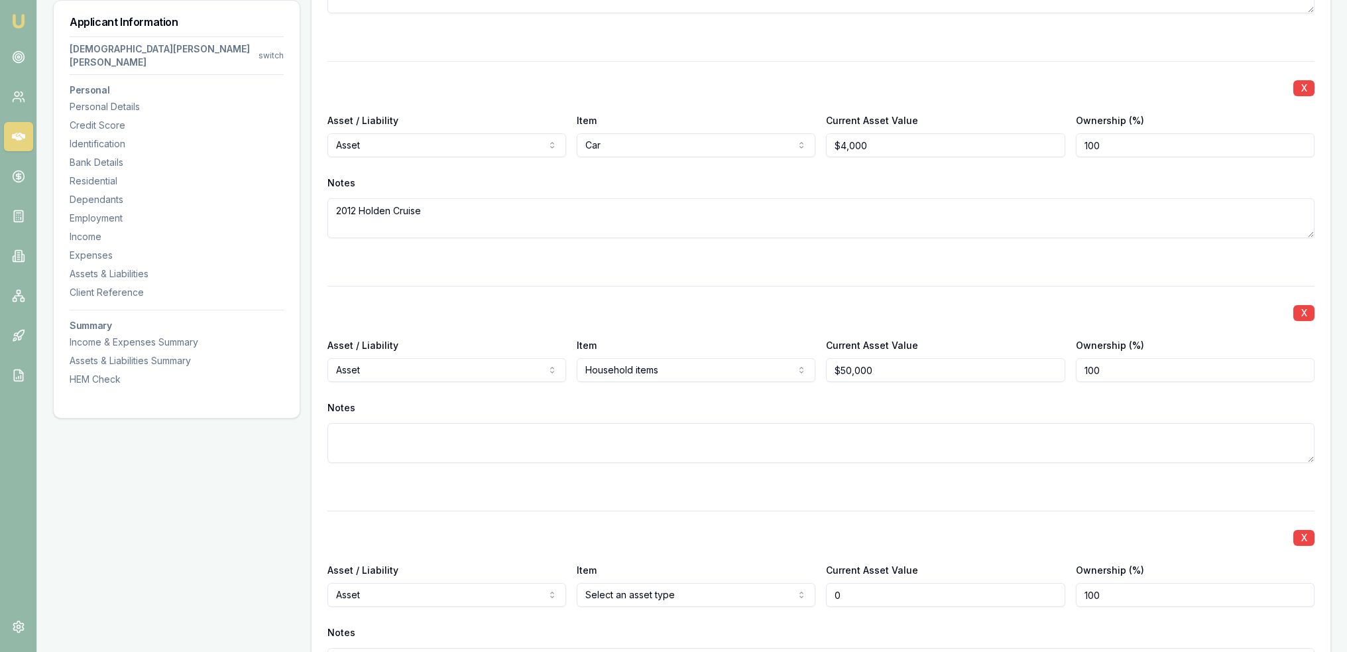
type input "$0"
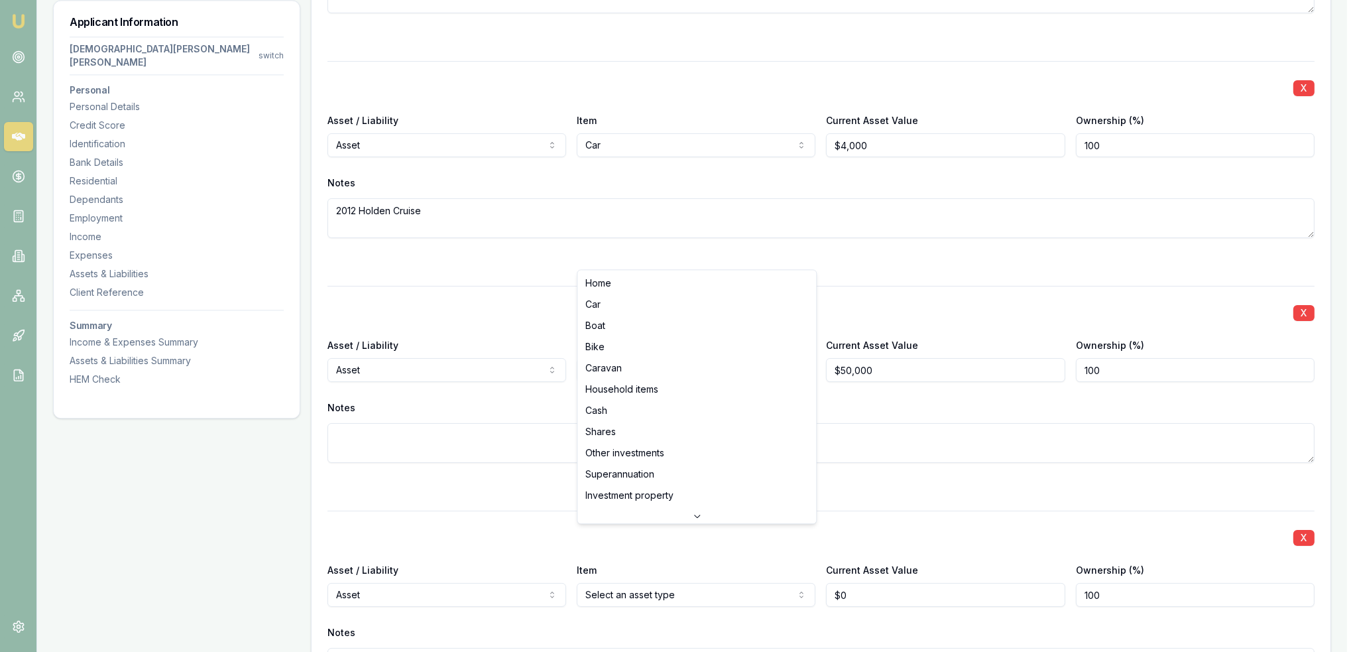
select select "CASH"
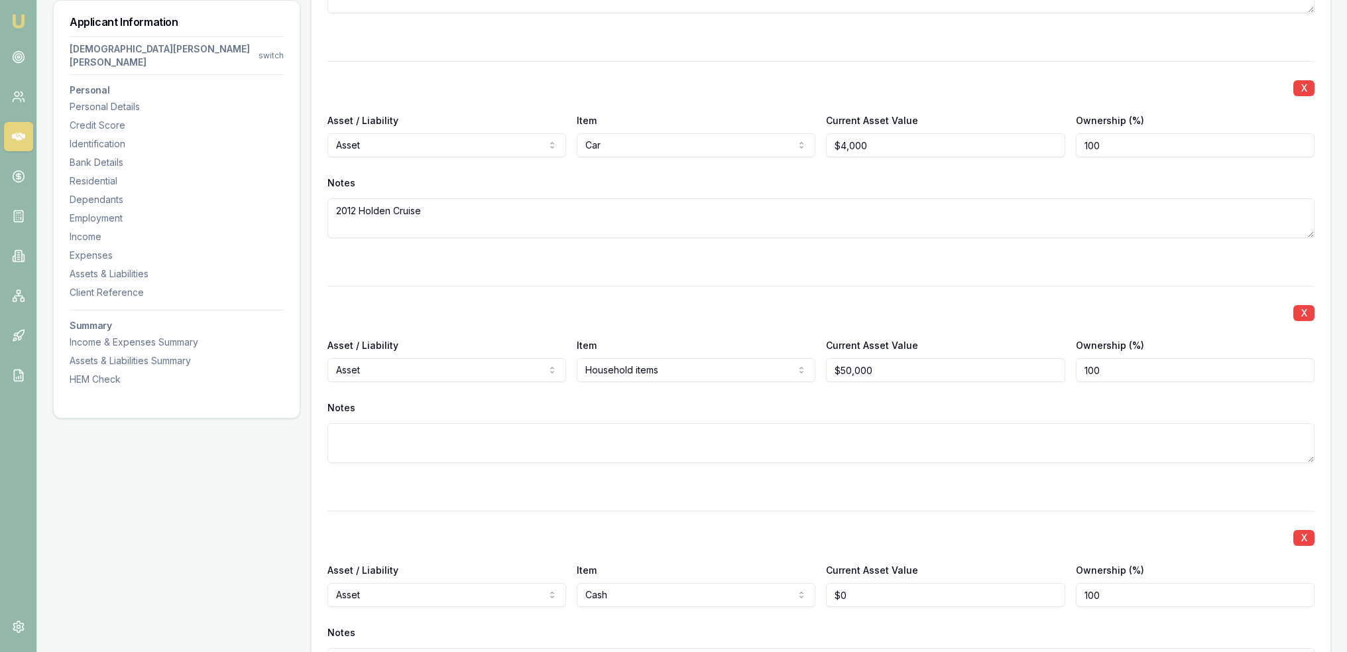
click at [607, 511] on div "X Asset / Liability Asset Asset Liability Item Cash Home Car Boat Bike Caravan …" at bounding box center [821, 615] width 987 height 209
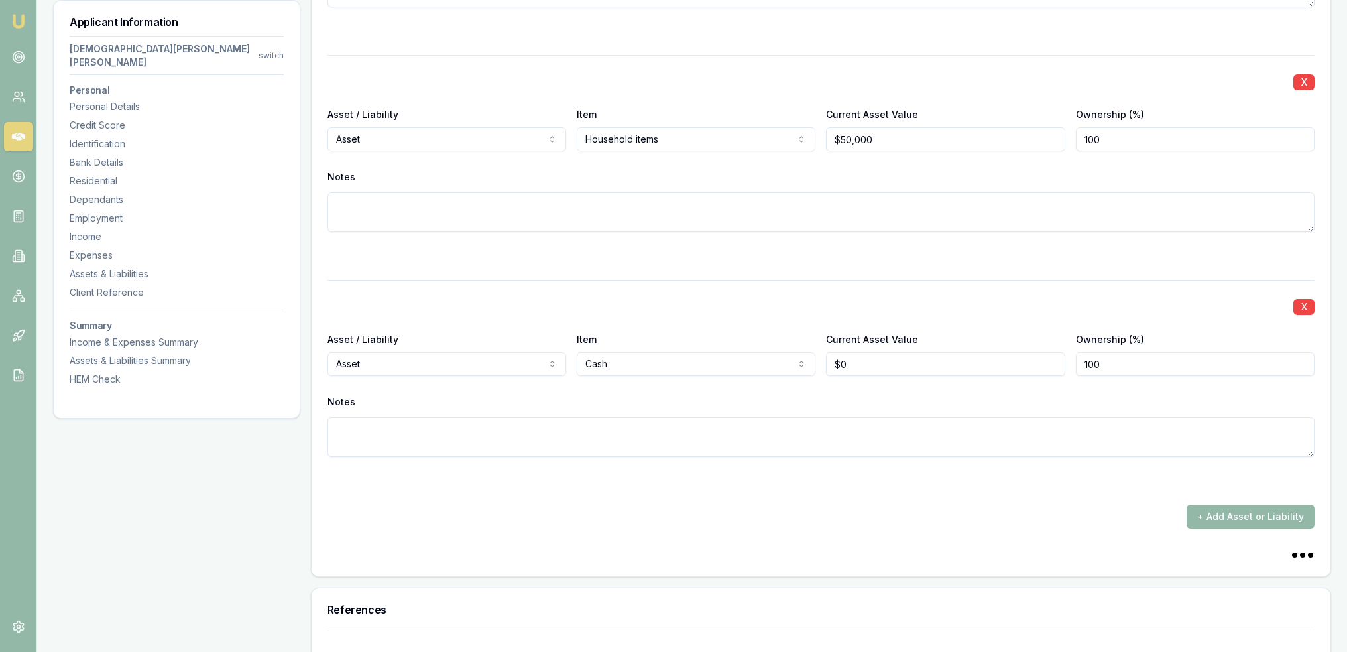
scroll to position [4315, 0]
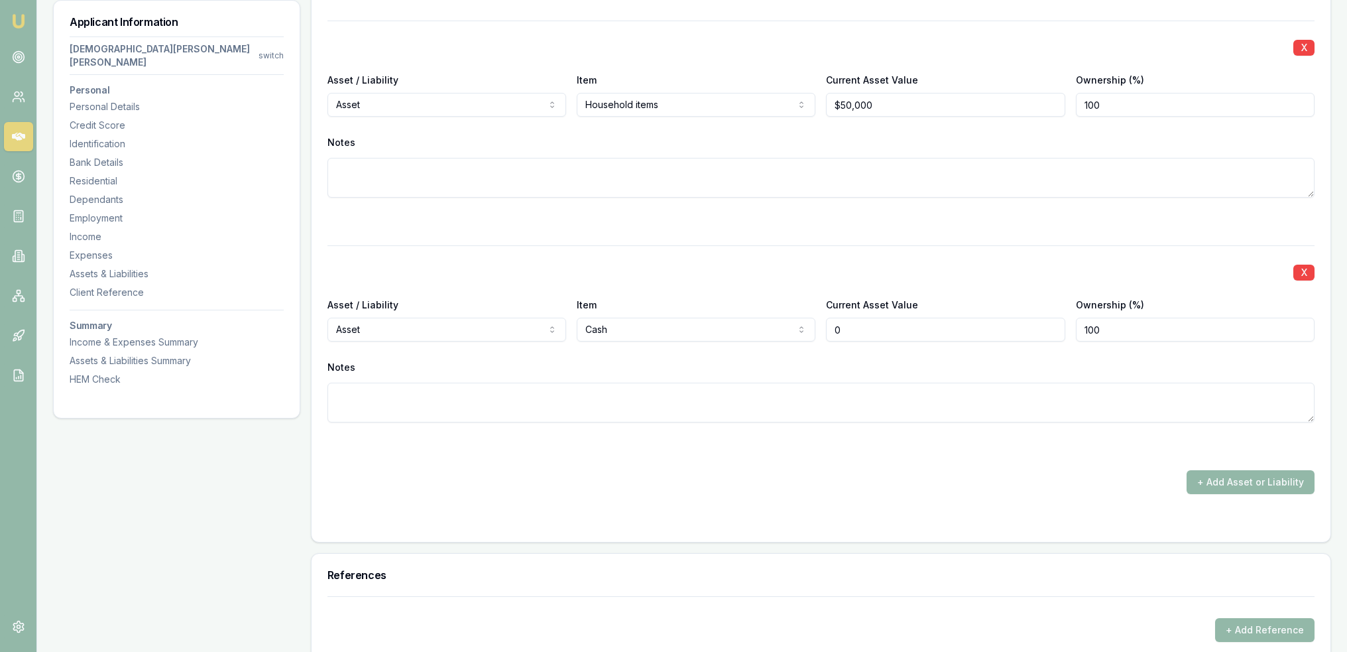
drag, startPoint x: 814, startPoint y: 276, endPoint x: 756, endPoint y: 276, distance: 58.4
click at [756, 296] on div "Asset / Liability Asset Asset Liability Item Cash Home Car Boat Bike Caravan Ho…" at bounding box center [821, 318] width 987 height 45
type input "$5,000"
type textarea "Commbank"
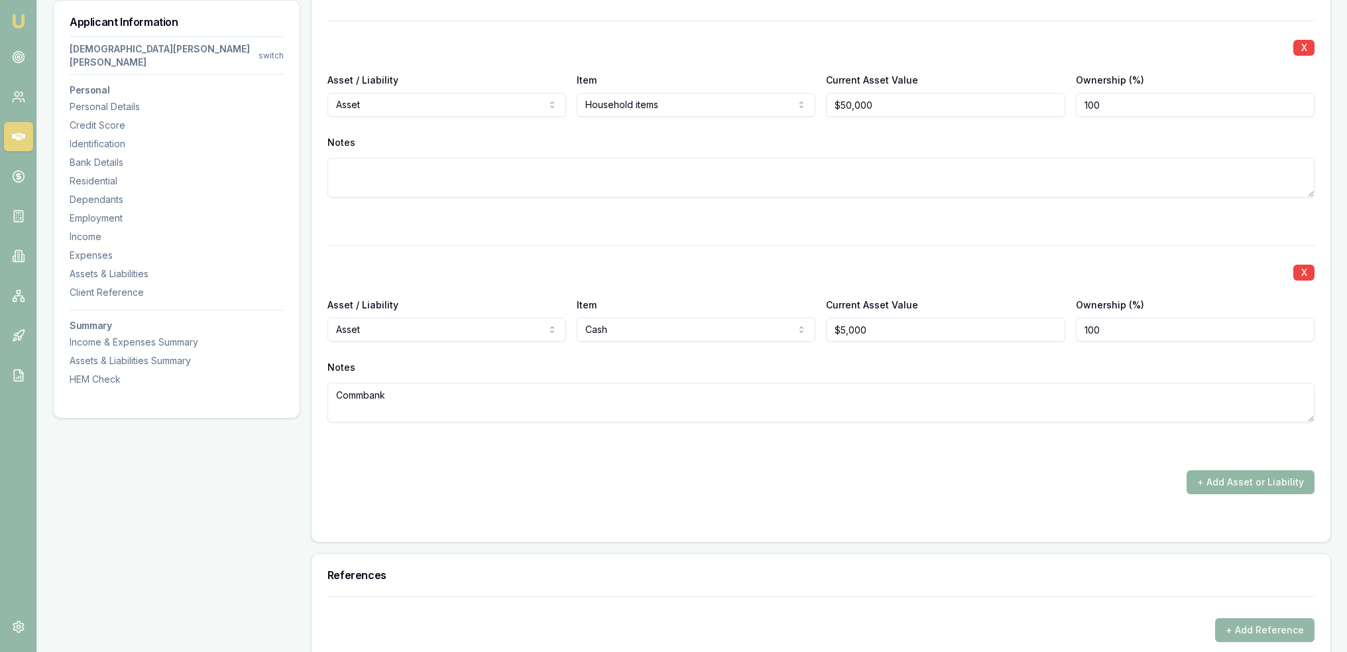
click at [1225, 470] on button "+ Add Asset or Liability" at bounding box center [1251, 482] width 128 height 24
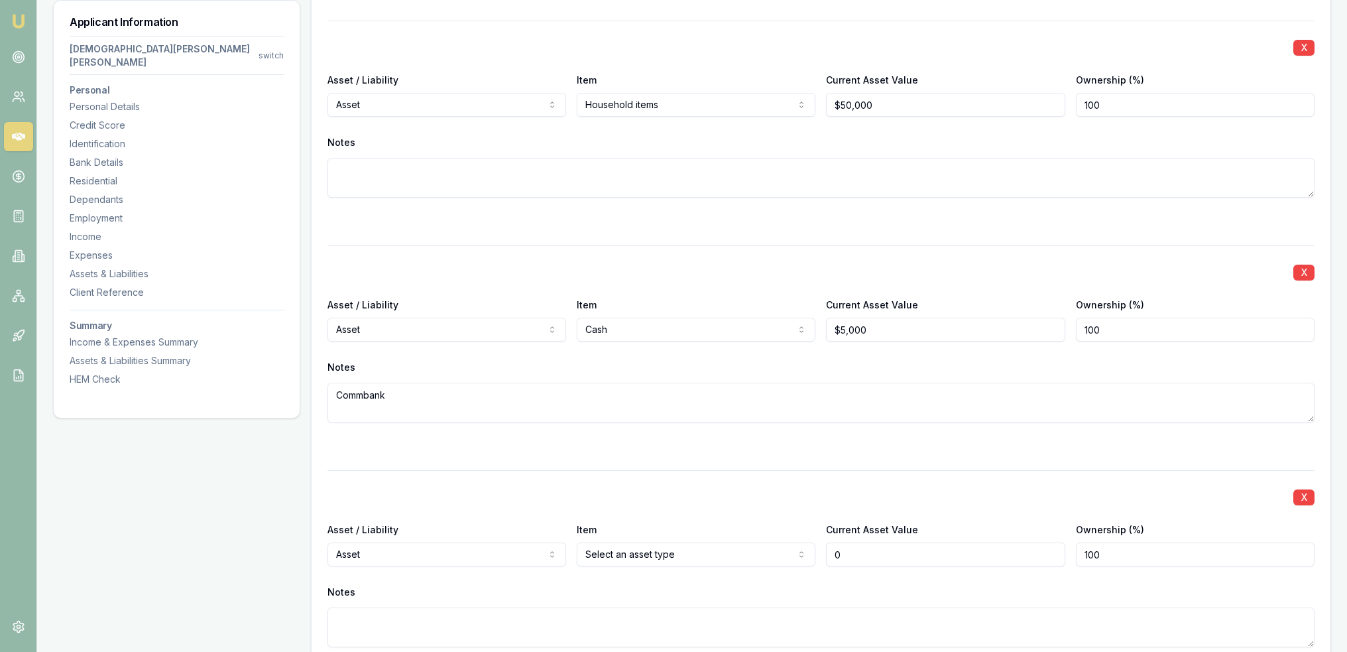
type input "$0"
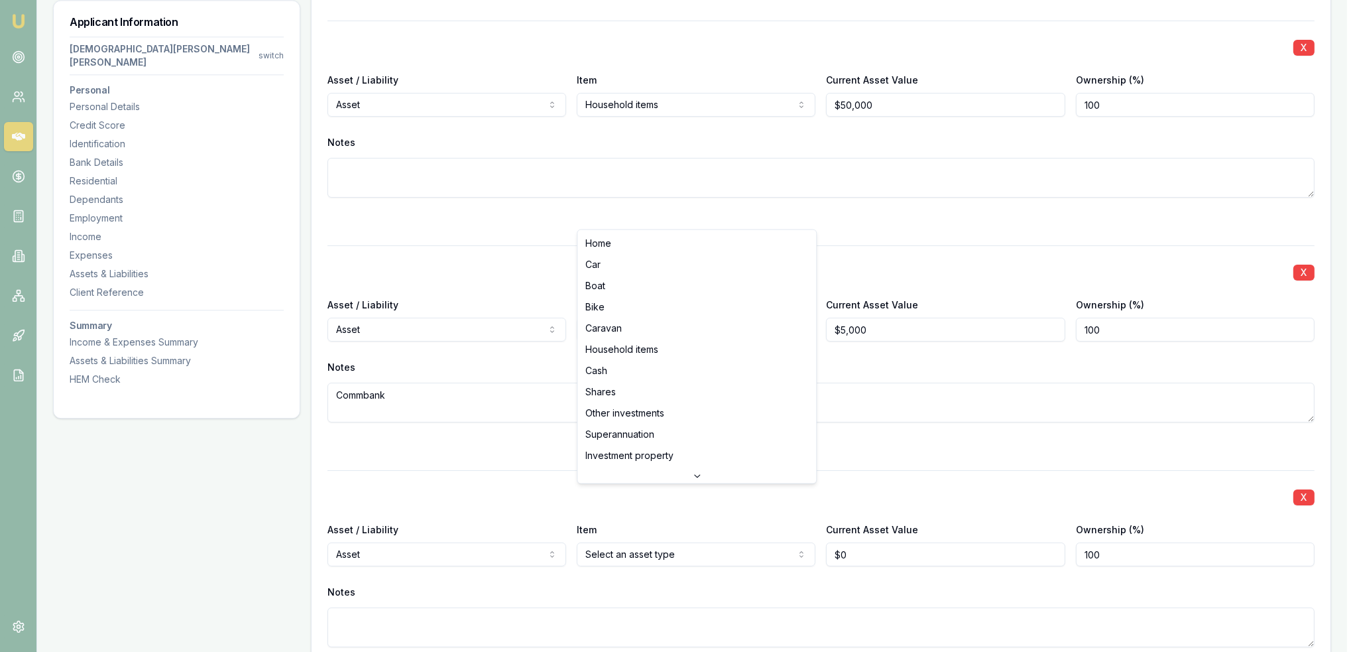
select select "SUPERANNUATION"
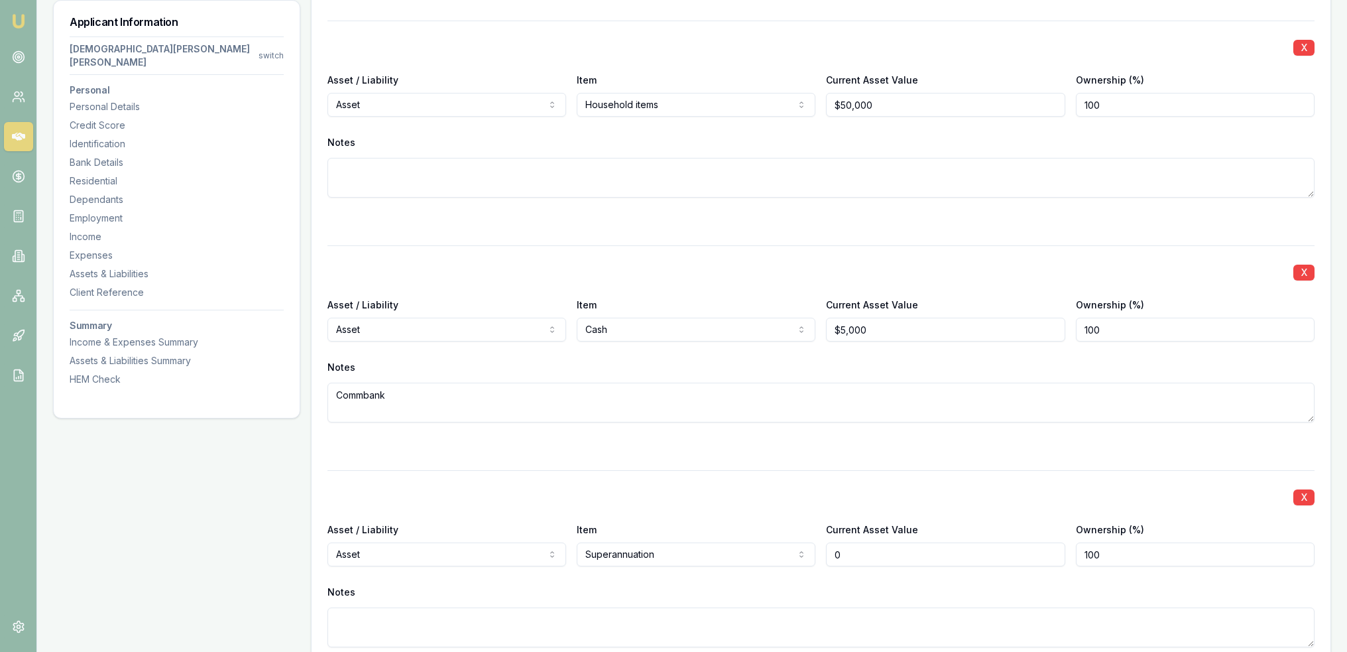
click at [765, 521] on div "Asset / Liability Asset Asset Liability Item Superannuation Home Car Boat Bike …" at bounding box center [821, 543] width 987 height 45
click at [891, 542] on input "1600" at bounding box center [945, 554] width 239 height 24
type input "$16,000"
click at [866, 524] on div "X Asset / Liability Asset Asset Liability Item Superannuation Home Car Boat Bik…" at bounding box center [821, 574] width 987 height 209
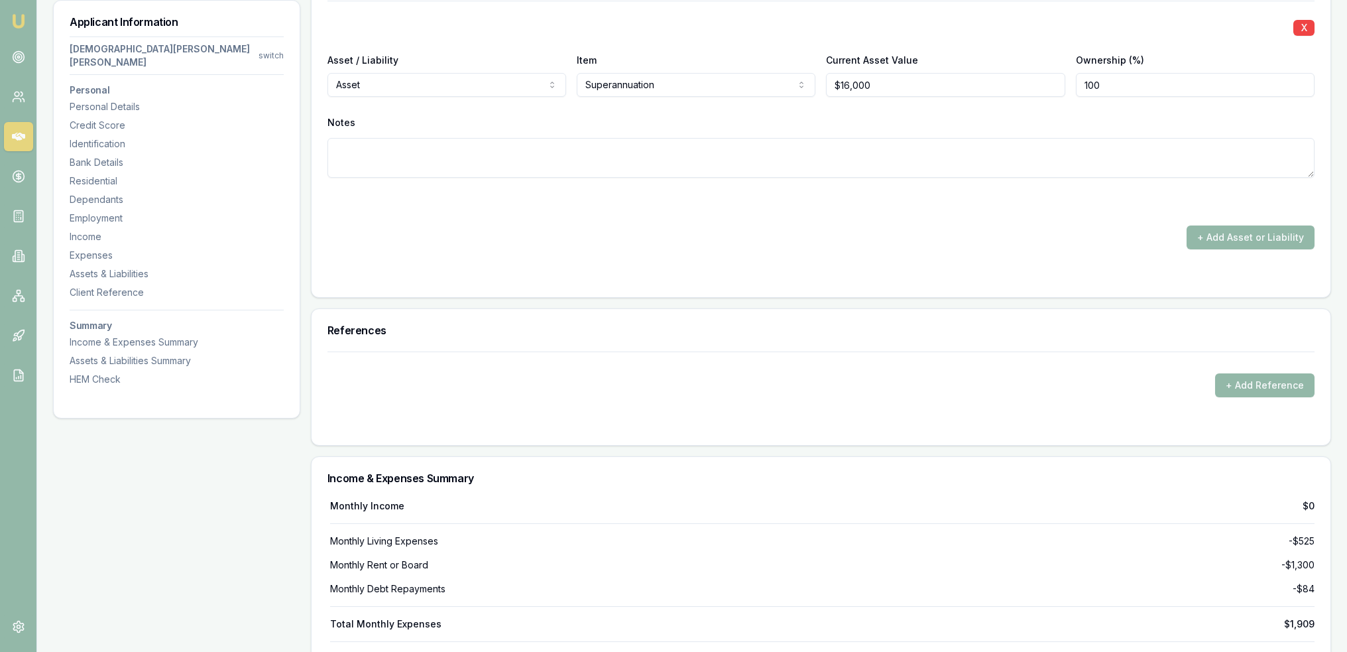
scroll to position [4780, 0]
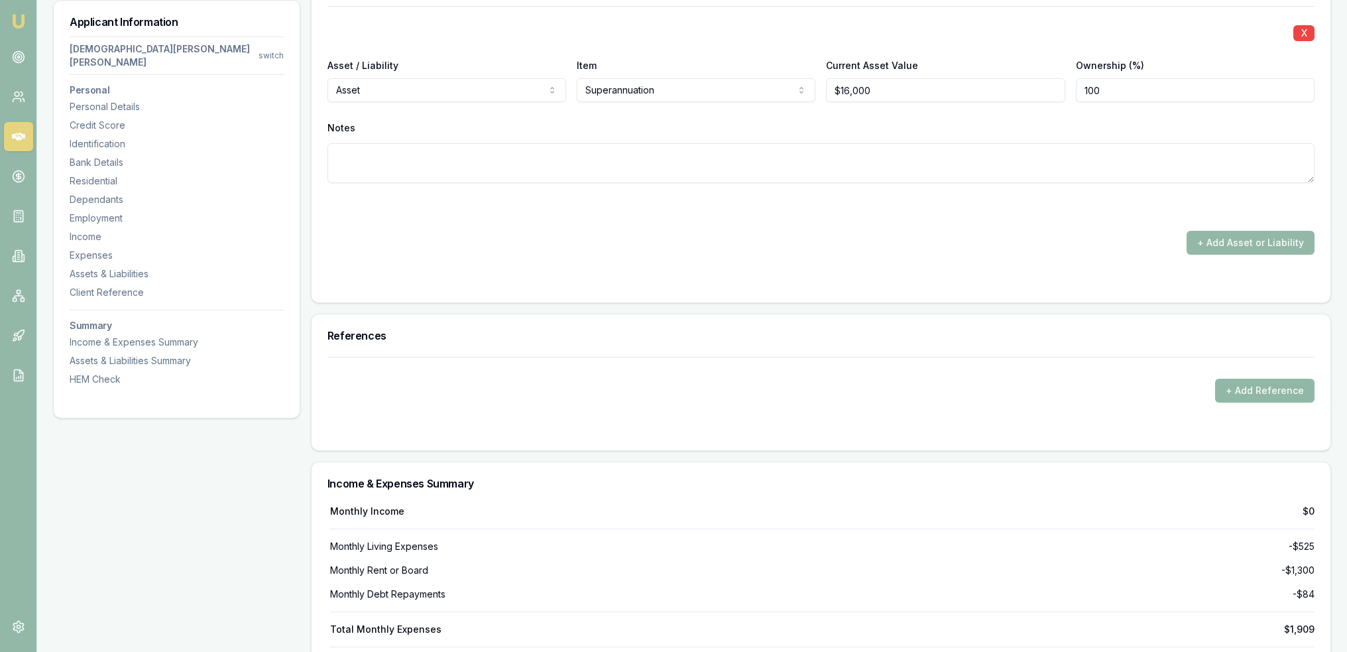
click at [1246, 379] on button "+ Add Reference" at bounding box center [1264, 391] width 99 height 24
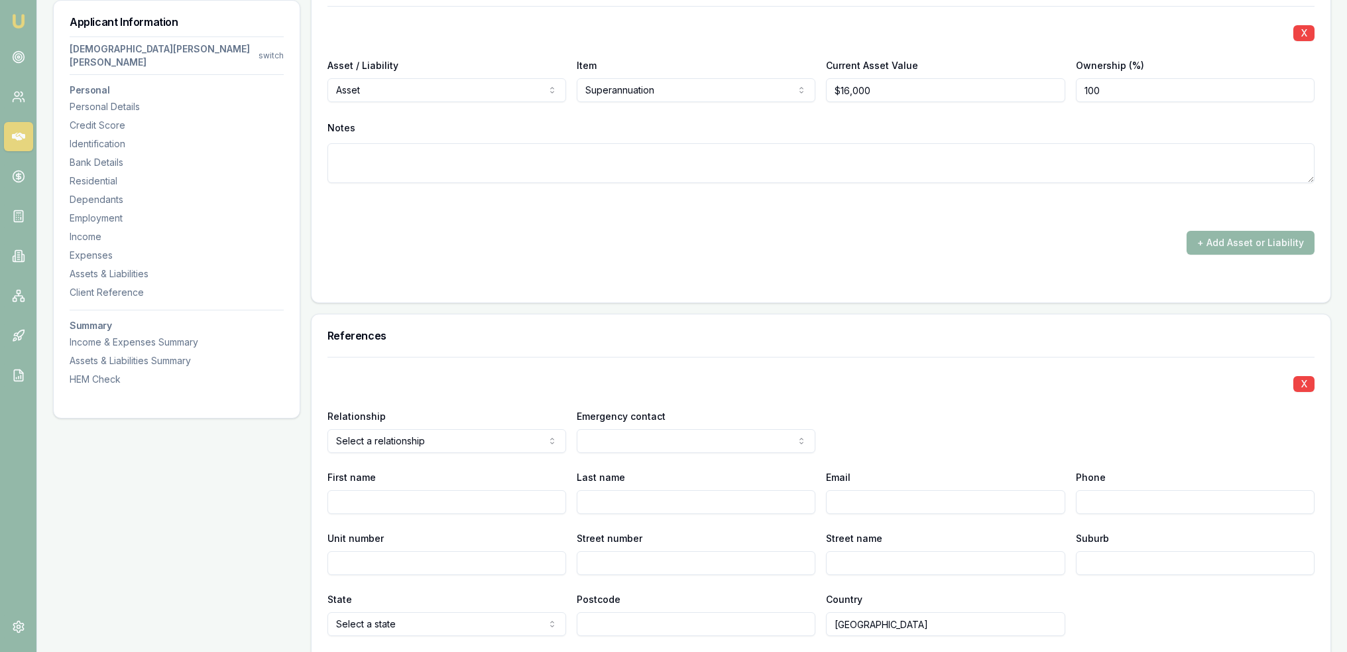
select select "FAMILY"
click at [404, 490] on input "First name" at bounding box center [447, 502] width 239 height 24
type input "Fernando"
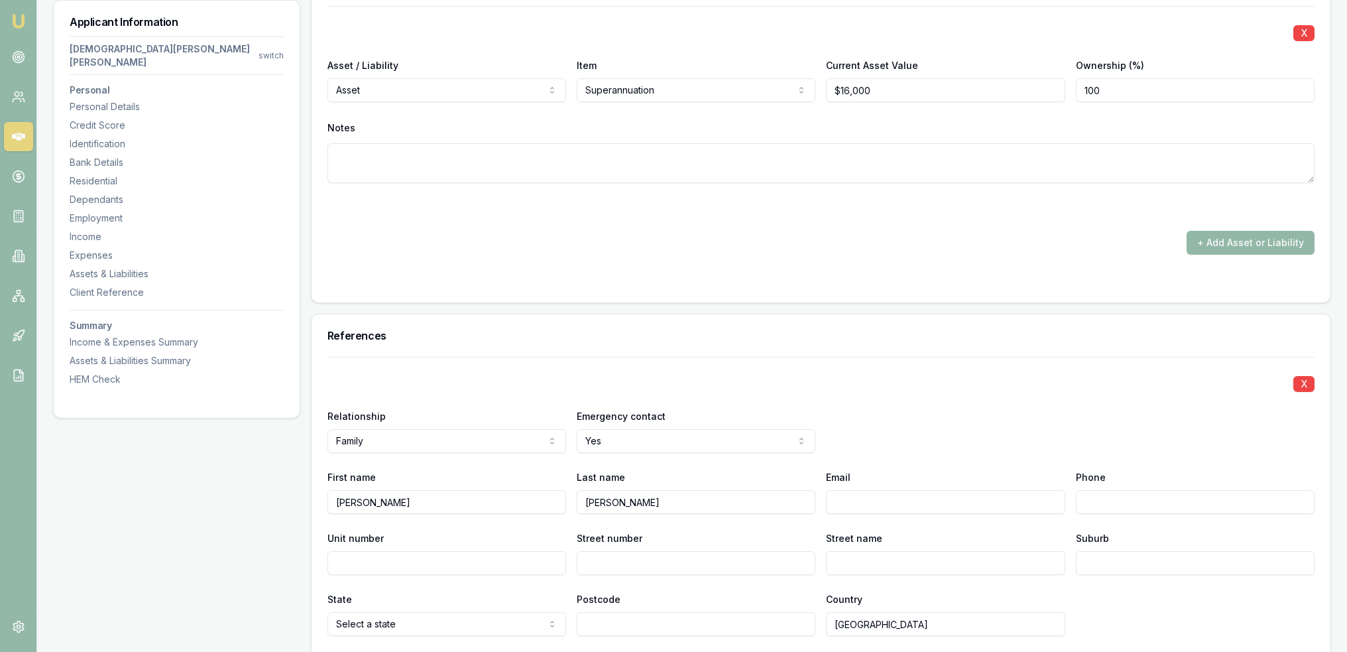
type input "[PERSON_NAME]"
type input "0458 627 553"
click at [1122, 591] on div "State Select a state NSW VIC QLD SA WA TAS NT ACT Postcode Country Australia" at bounding box center [821, 613] width 987 height 45
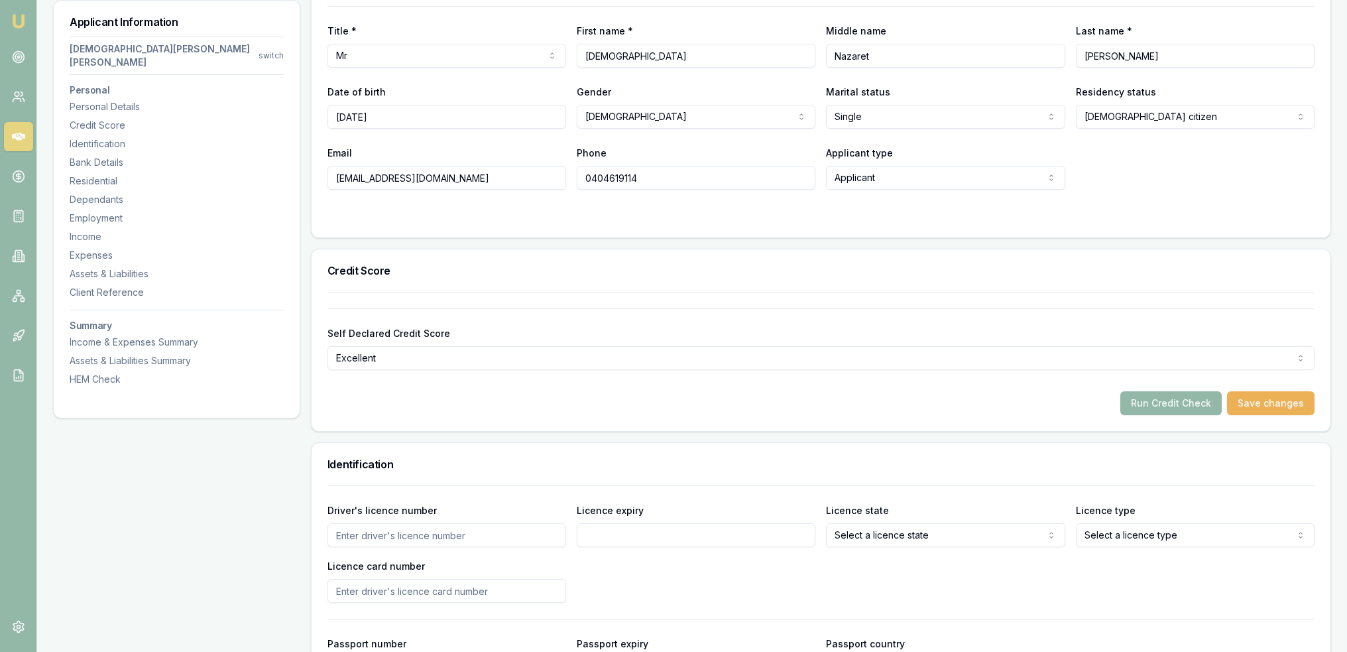
scroll to position [0, 0]
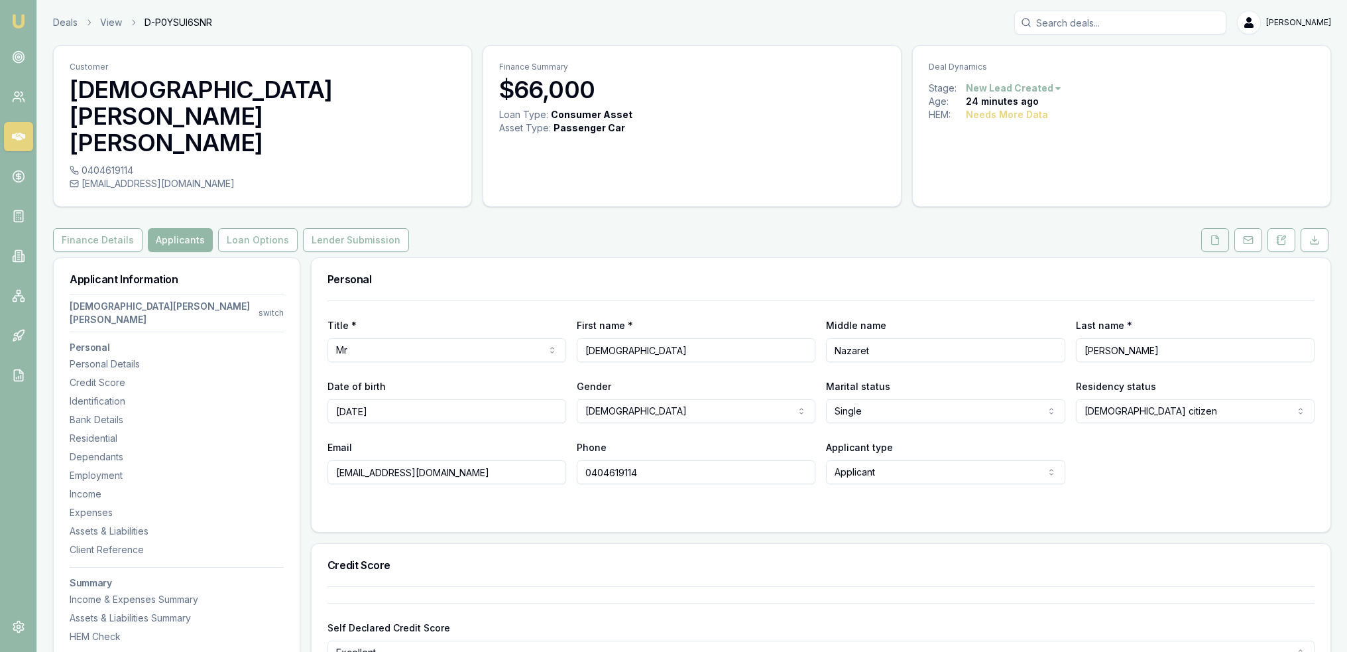
click at [1210, 228] on button at bounding box center [1216, 240] width 28 height 24
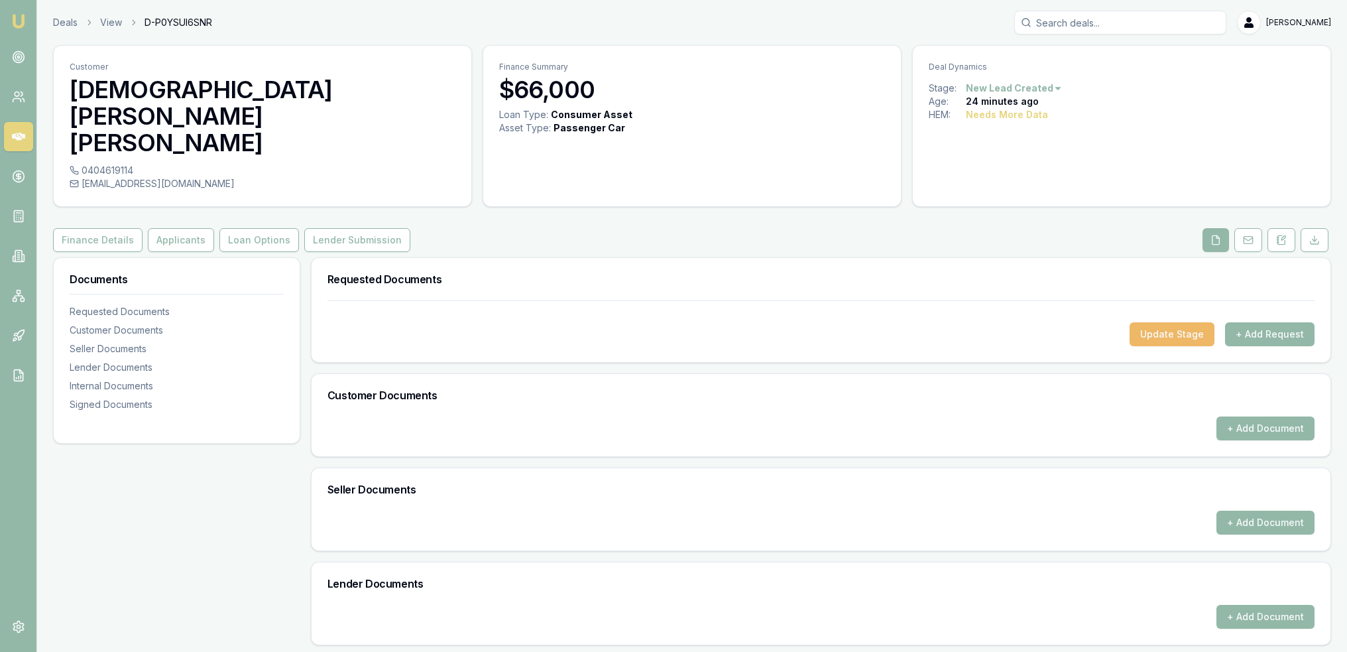
click at [1162, 322] on button "Update Stage" at bounding box center [1172, 334] width 85 height 24
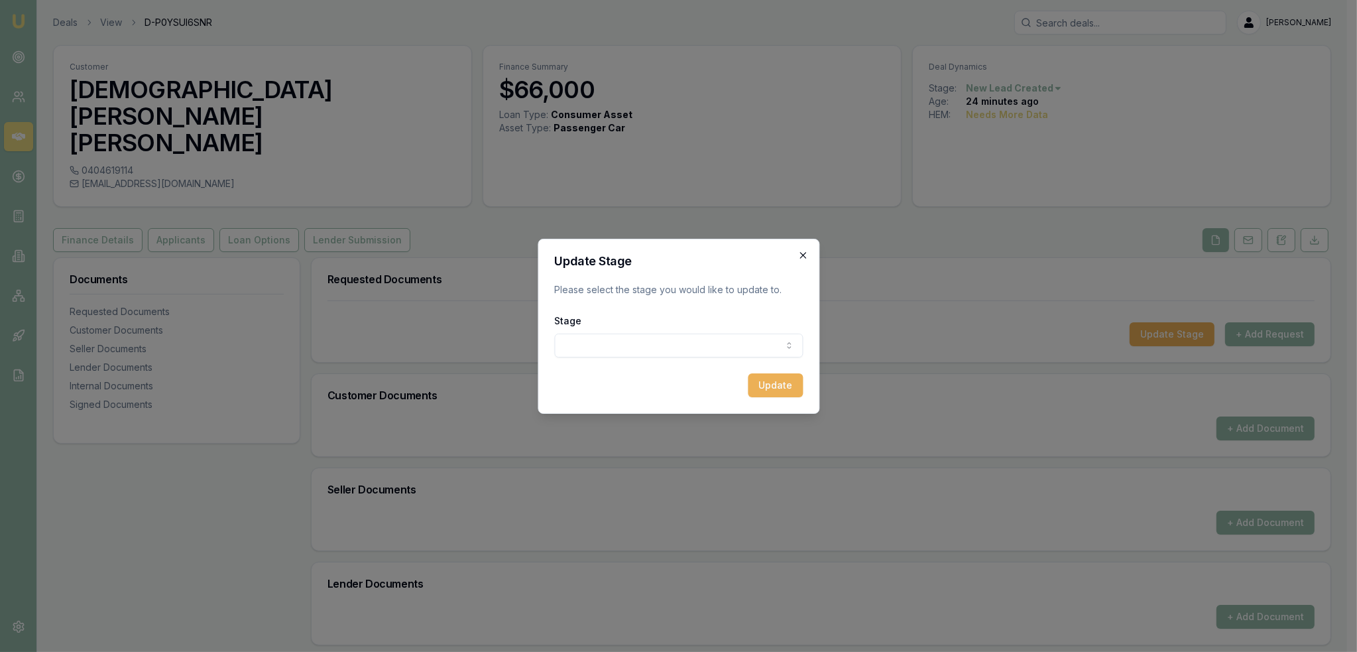
click at [801, 255] on icon "button" at bounding box center [803, 255] width 11 height 11
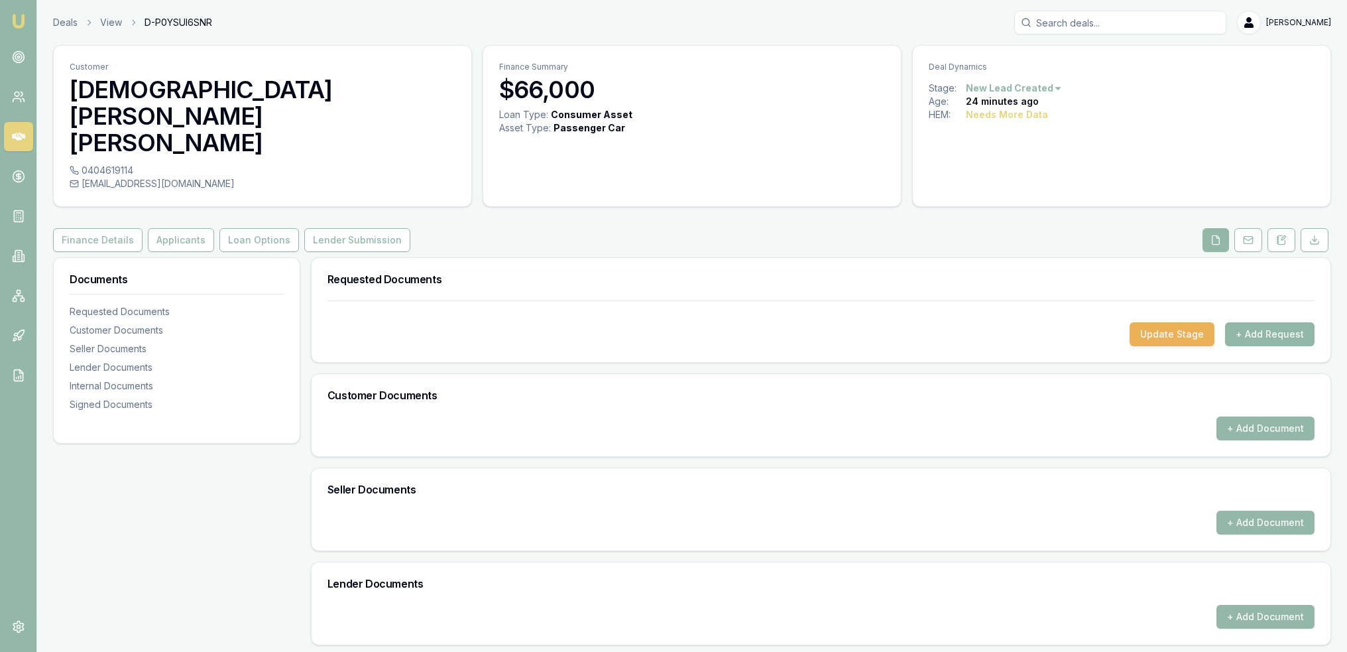
click at [1279, 322] on button "+ Add Request" at bounding box center [1270, 334] width 90 height 24
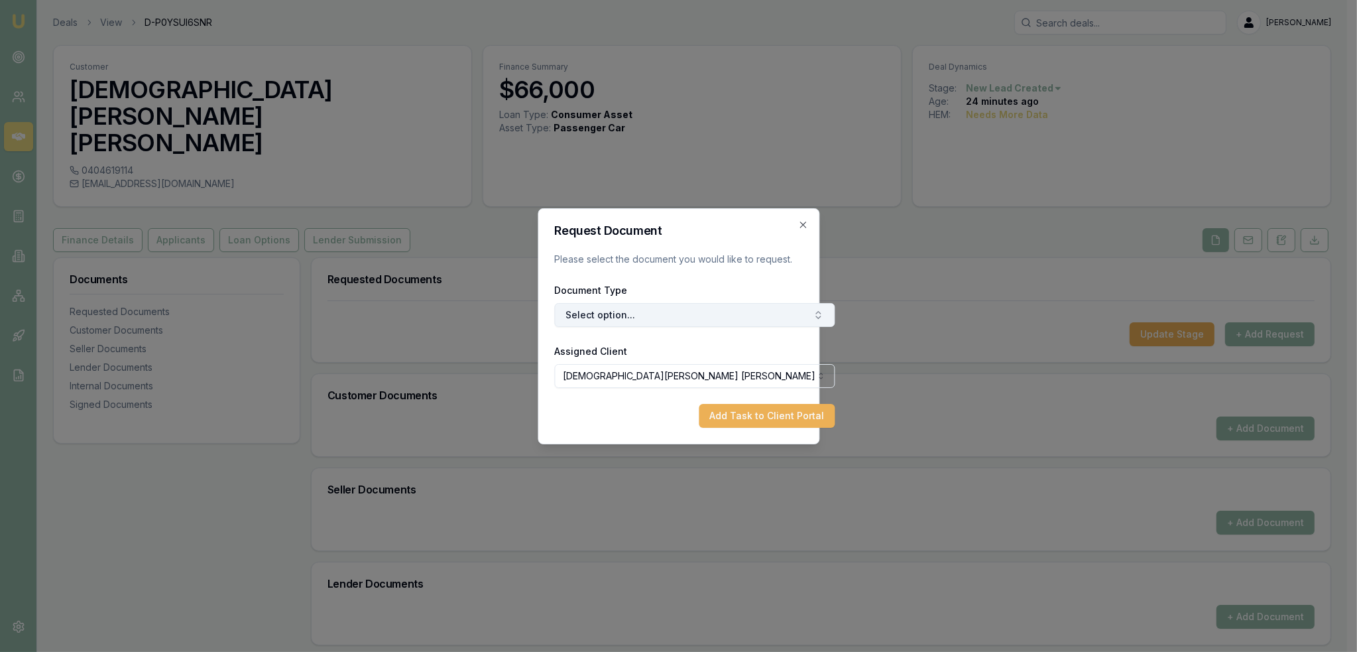
click at [682, 309] on button "Select option..." at bounding box center [694, 315] width 280 height 24
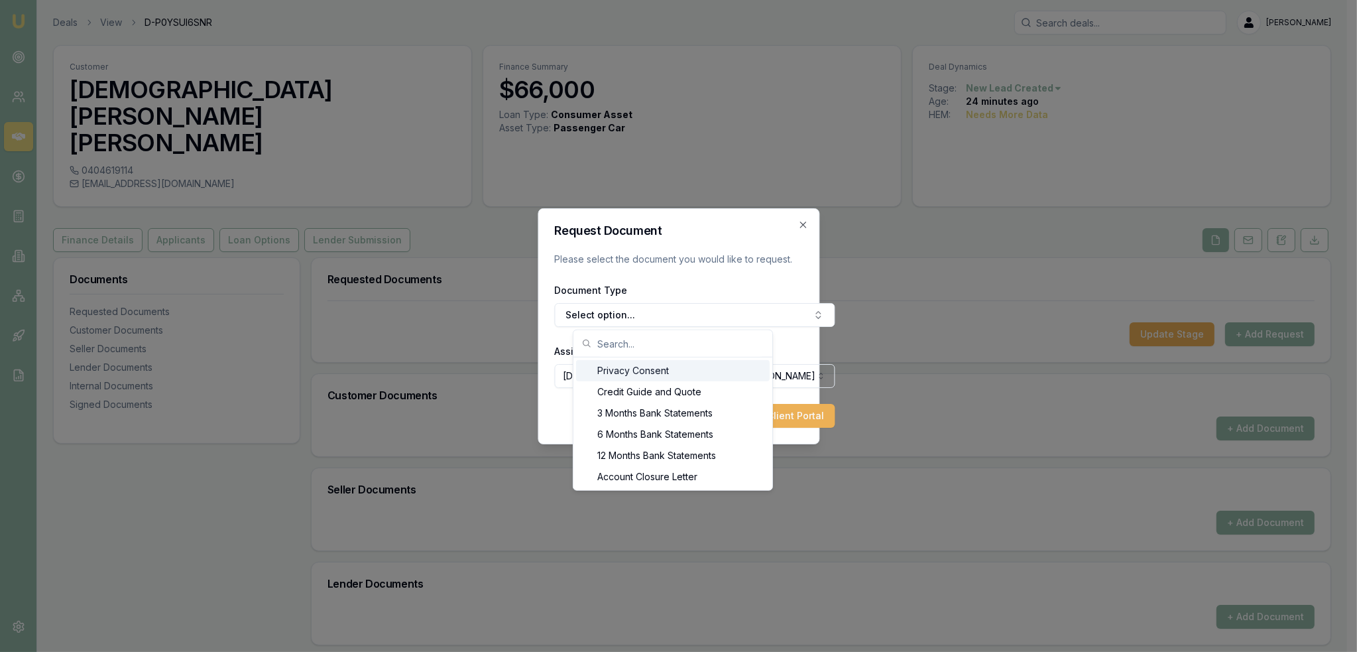
click at [625, 371] on div "Privacy Consent" at bounding box center [673, 370] width 194 height 21
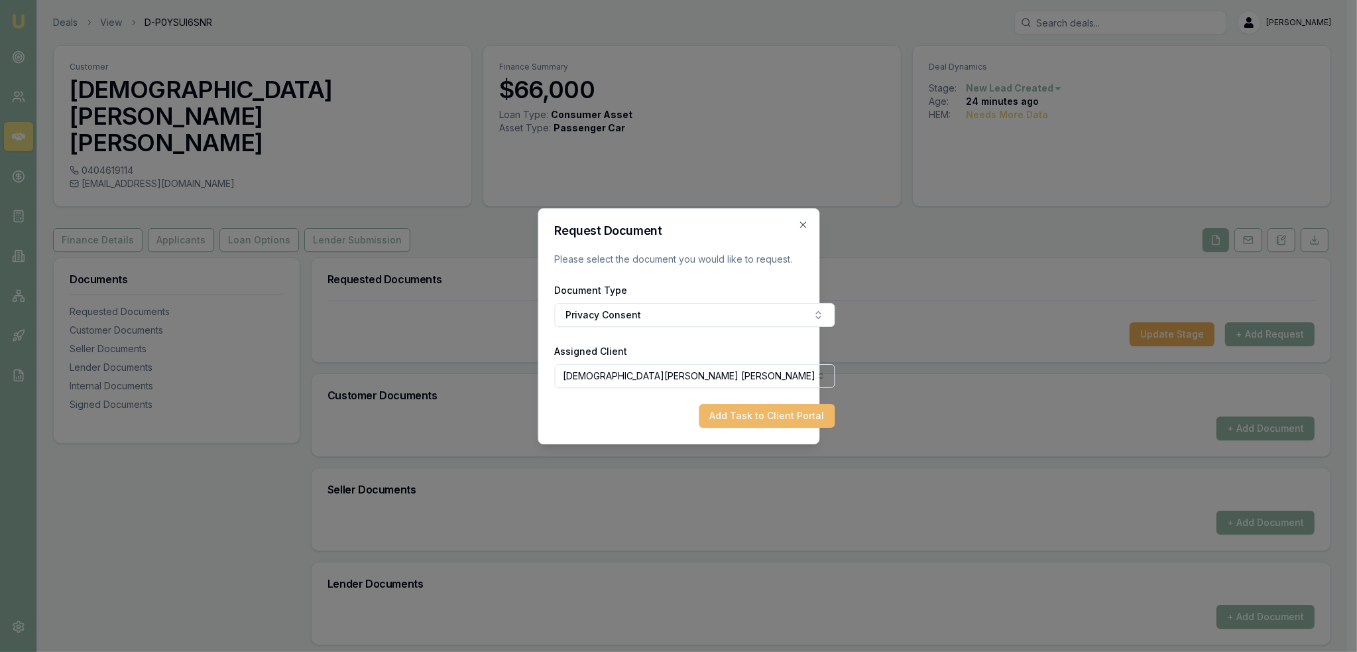
click at [721, 410] on button "Add Task to Client Portal" at bounding box center [767, 416] width 136 height 24
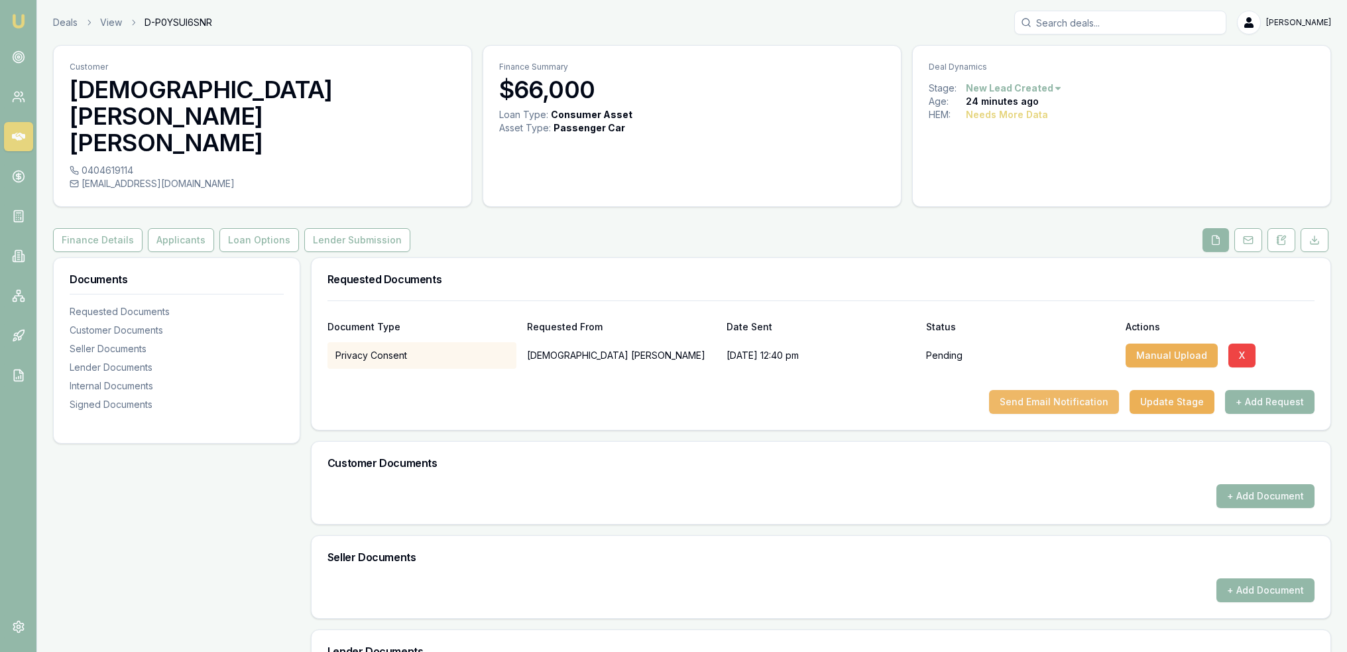
click at [1052, 390] on button "Send Email Notification" at bounding box center [1054, 402] width 130 height 24
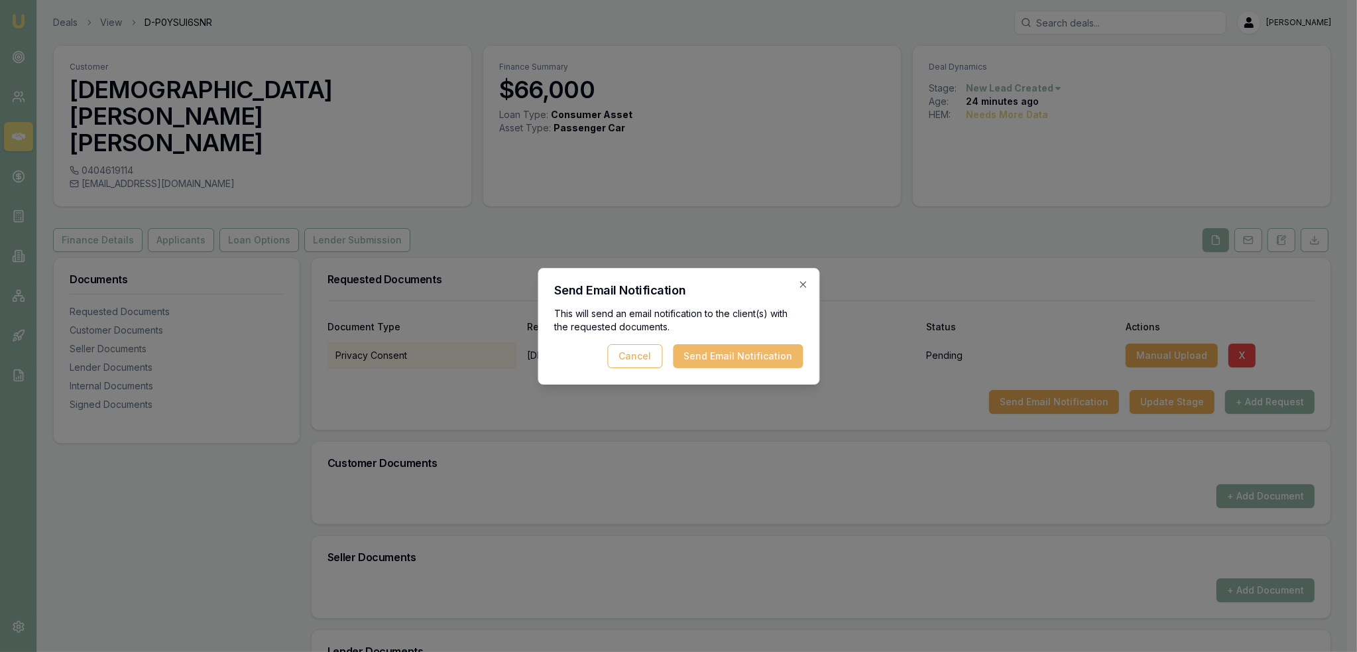
click at [760, 363] on button "Send Email Notification" at bounding box center [738, 356] width 130 height 24
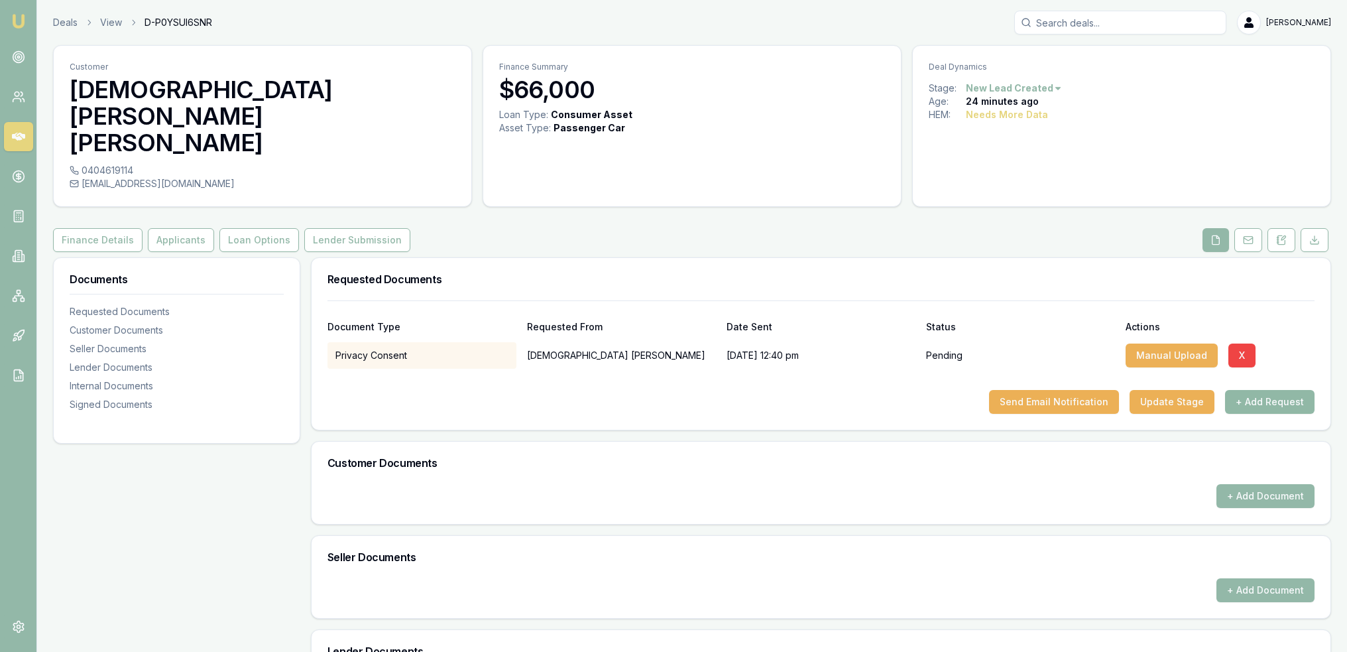
click at [1266, 390] on button "+ Add Request" at bounding box center [1270, 402] width 90 height 24
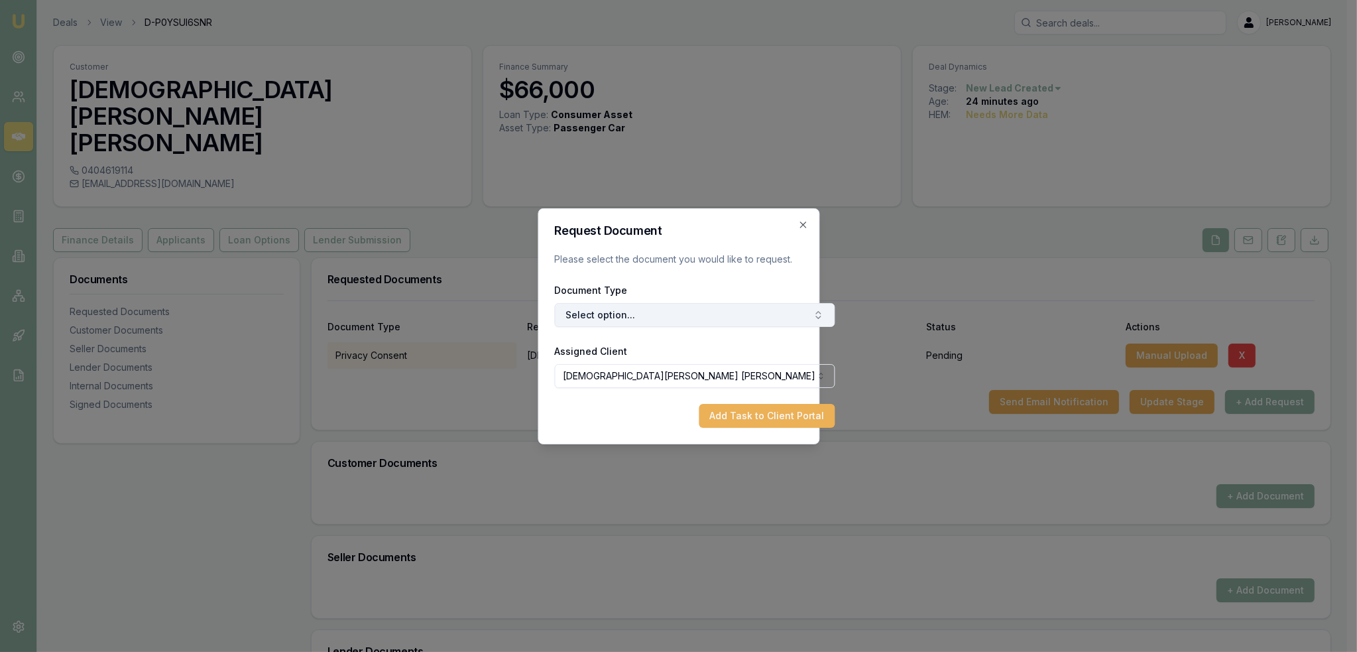
click at [637, 318] on button "Select option..." at bounding box center [694, 315] width 280 height 24
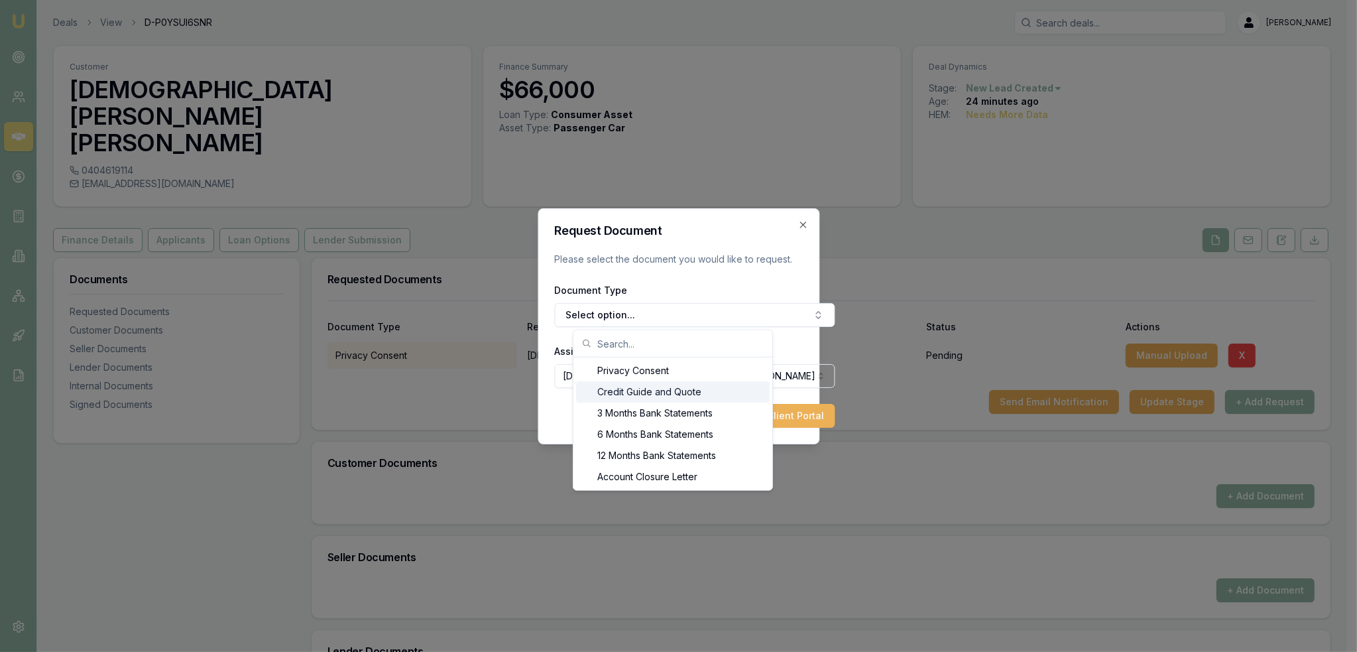
click at [618, 389] on div "Credit Guide and Quote" at bounding box center [673, 391] width 194 height 21
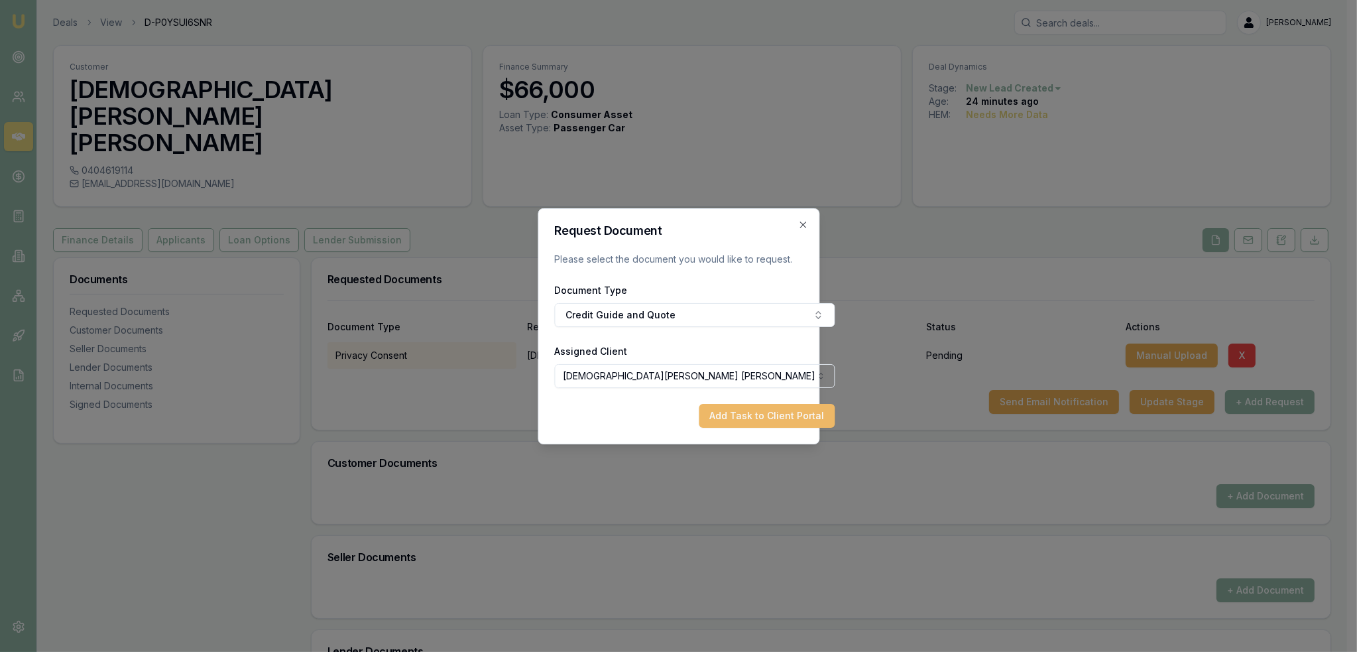
click at [711, 416] on button "Add Task to Client Portal" at bounding box center [767, 416] width 136 height 24
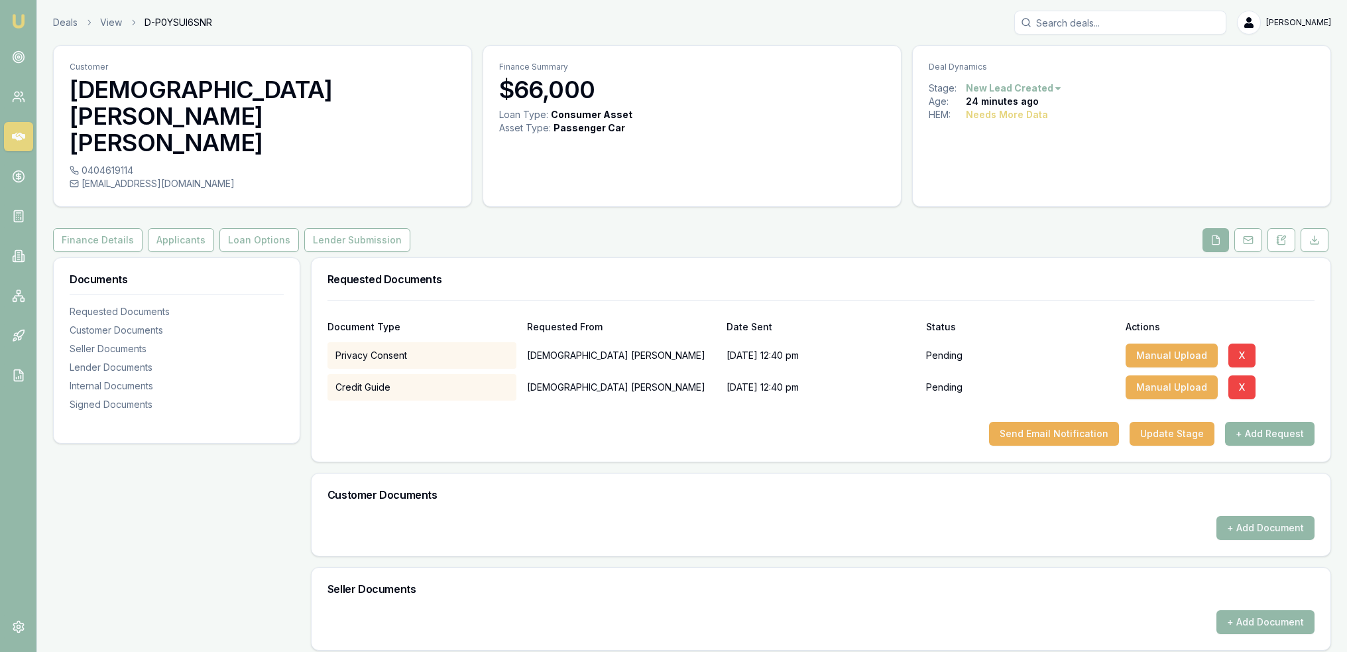
click at [1286, 422] on button "+ Add Request" at bounding box center [1270, 434] width 90 height 24
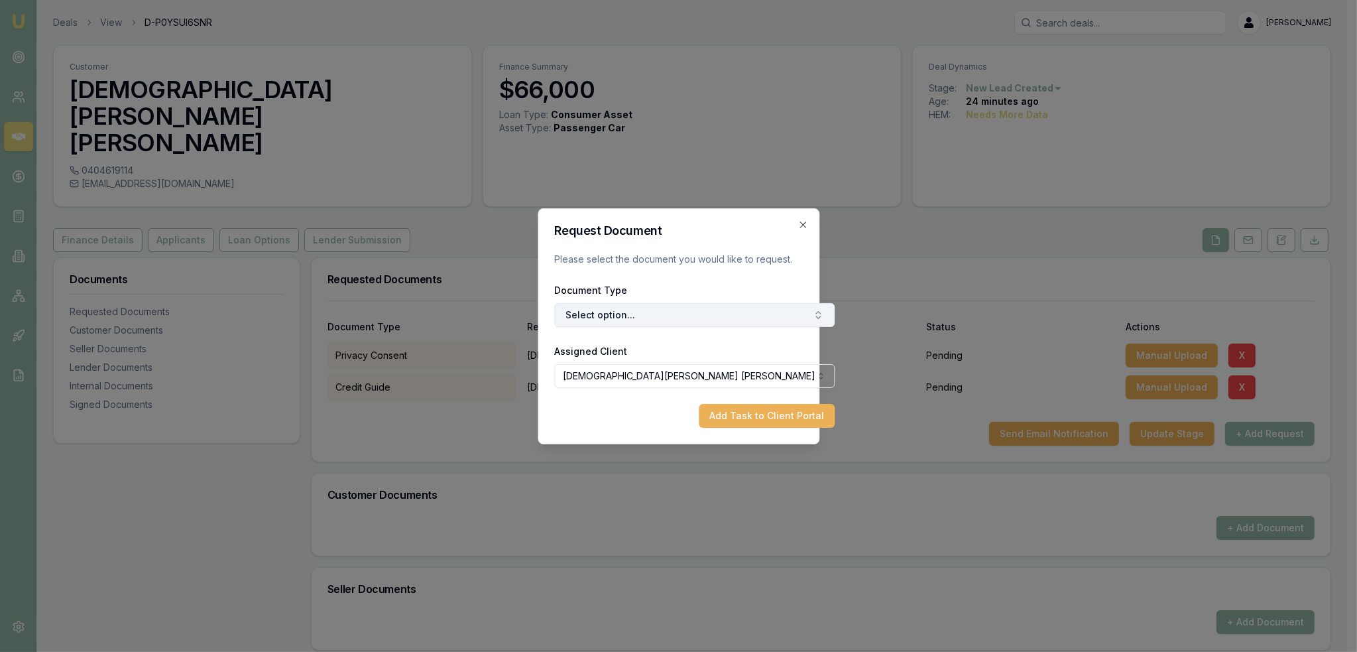
click at [670, 320] on button "Select option..." at bounding box center [694, 315] width 280 height 24
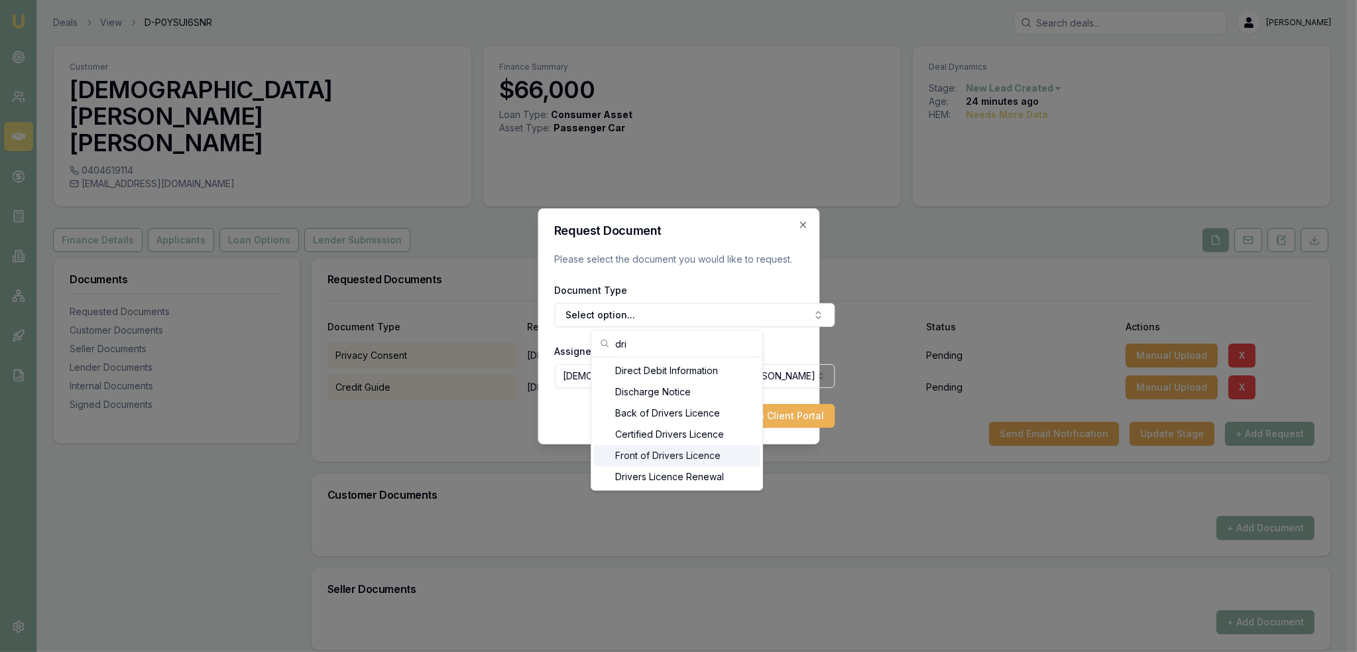
type input "dri"
drag, startPoint x: 659, startPoint y: 446, endPoint x: 670, endPoint y: 446, distance: 10.6
click at [660, 446] on div "Front of Drivers Licence" at bounding box center [677, 455] width 166 height 21
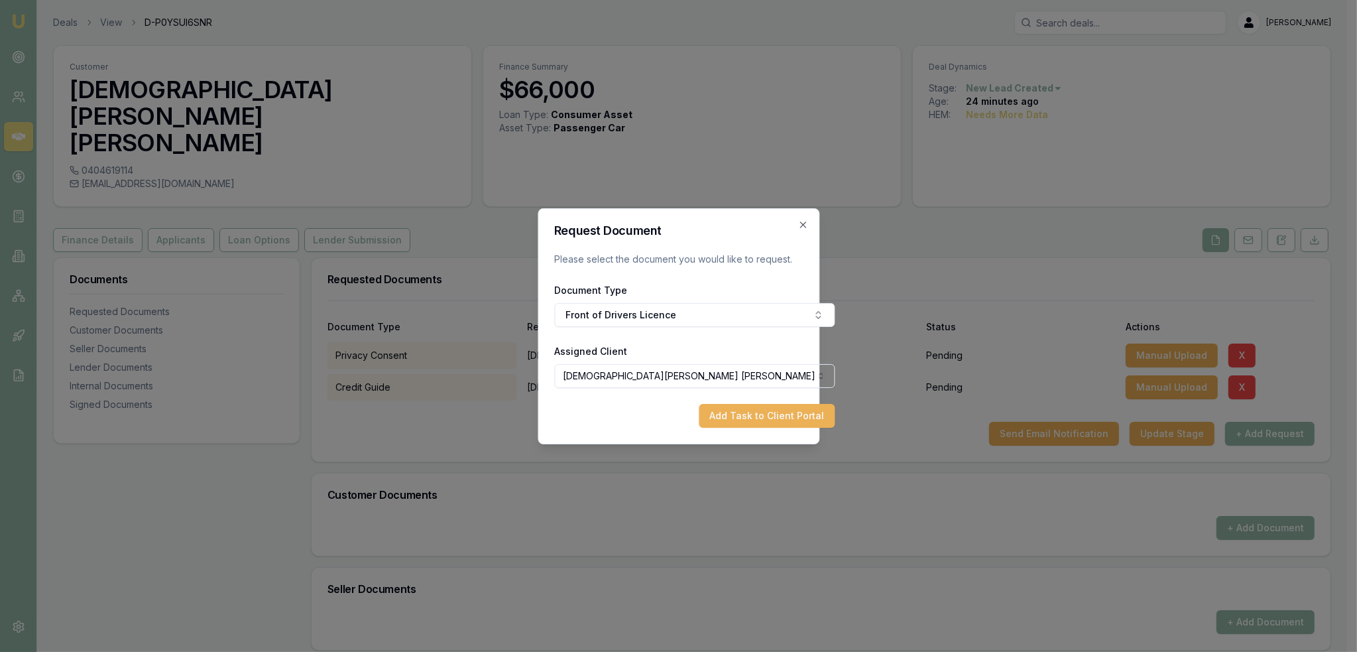
drag, startPoint x: 749, startPoint y: 419, endPoint x: 741, endPoint y: 424, distance: 9.2
click at [749, 419] on button "Add Task to Client Portal" at bounding box center [767, 416] width 136 height 24
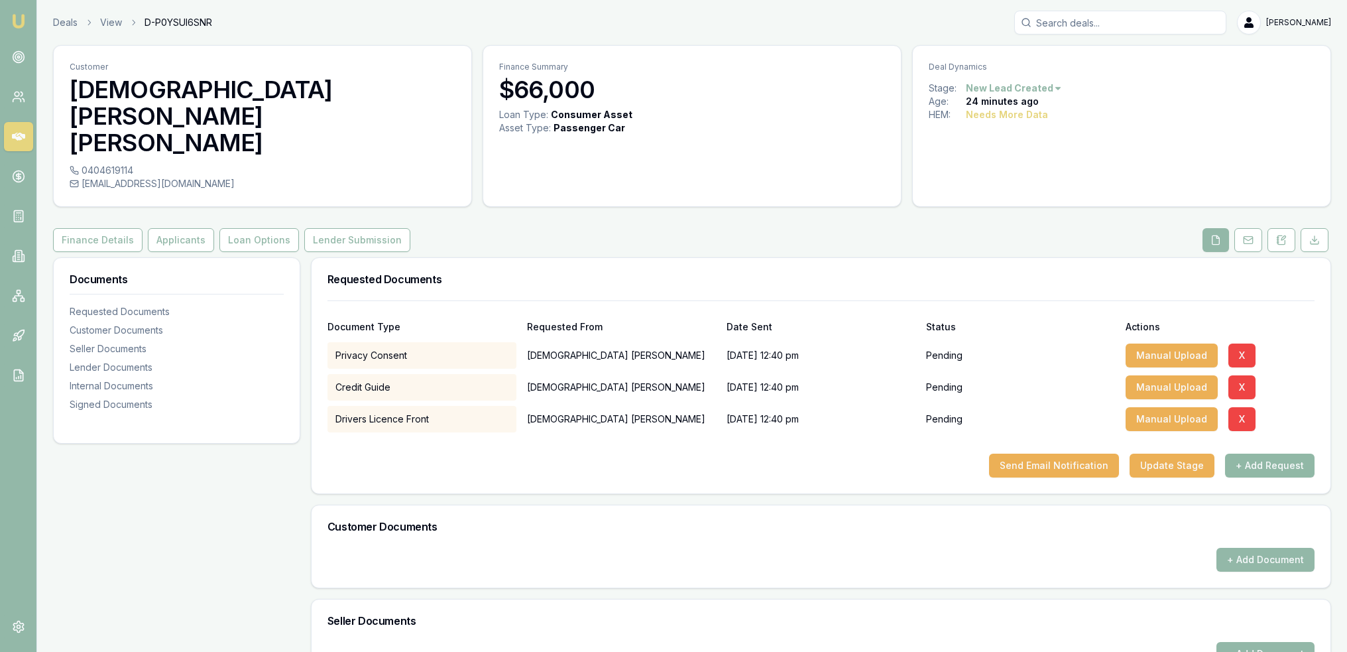
click at [1249, 454] on button "+ Add Request" at bounding box center [1270, 466] width 90 height 24
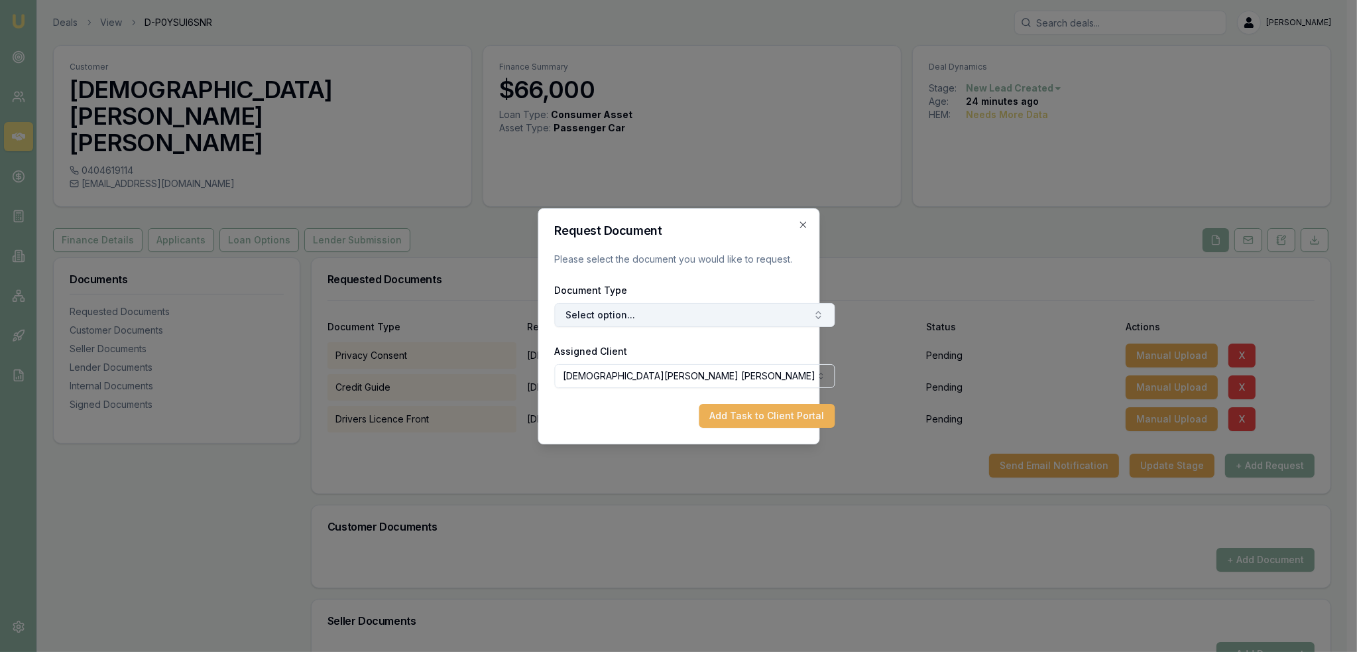
click at [656, 315] on button "Select option..." at bounding box center [694, 315] width 280 height 24
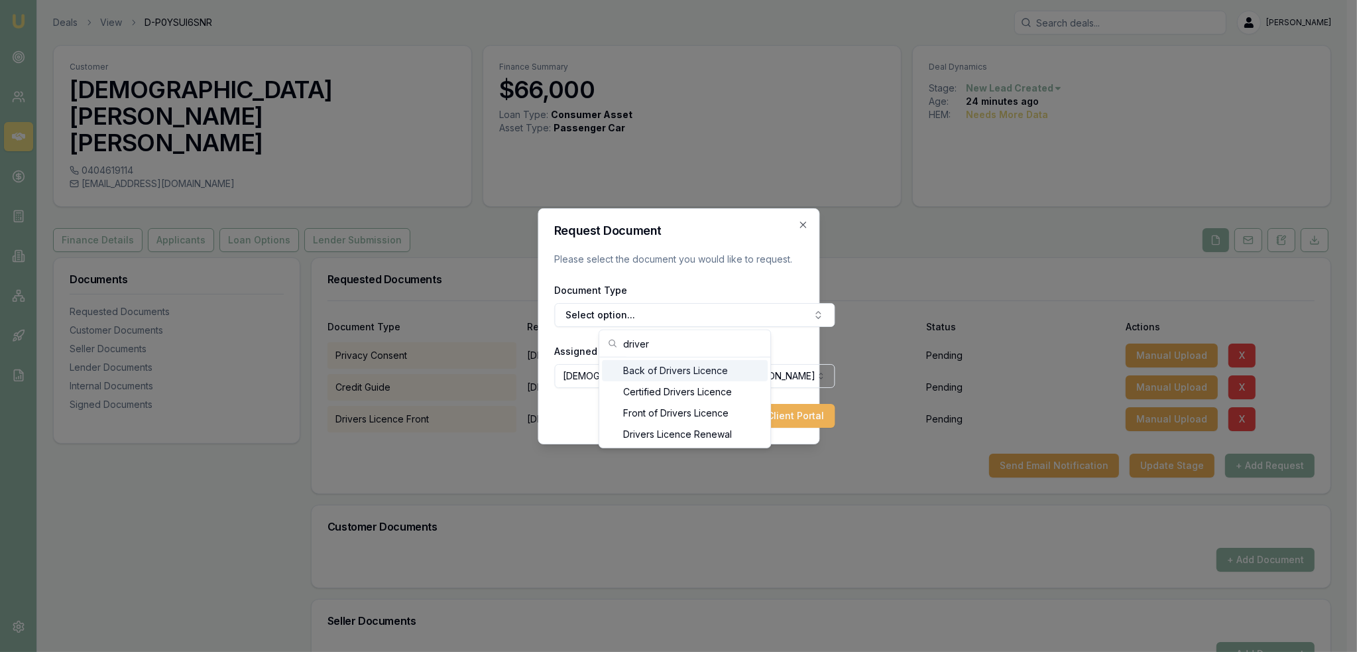
type input "driver"
drag, startPoint x: 662, startPoint y: 373, endPoint x: 670, endPoint y: 379, distance: 9.9
click at [662, 373] on div "Back of Drivers Licence" at bounding box center [685, 370] width 166 height 21
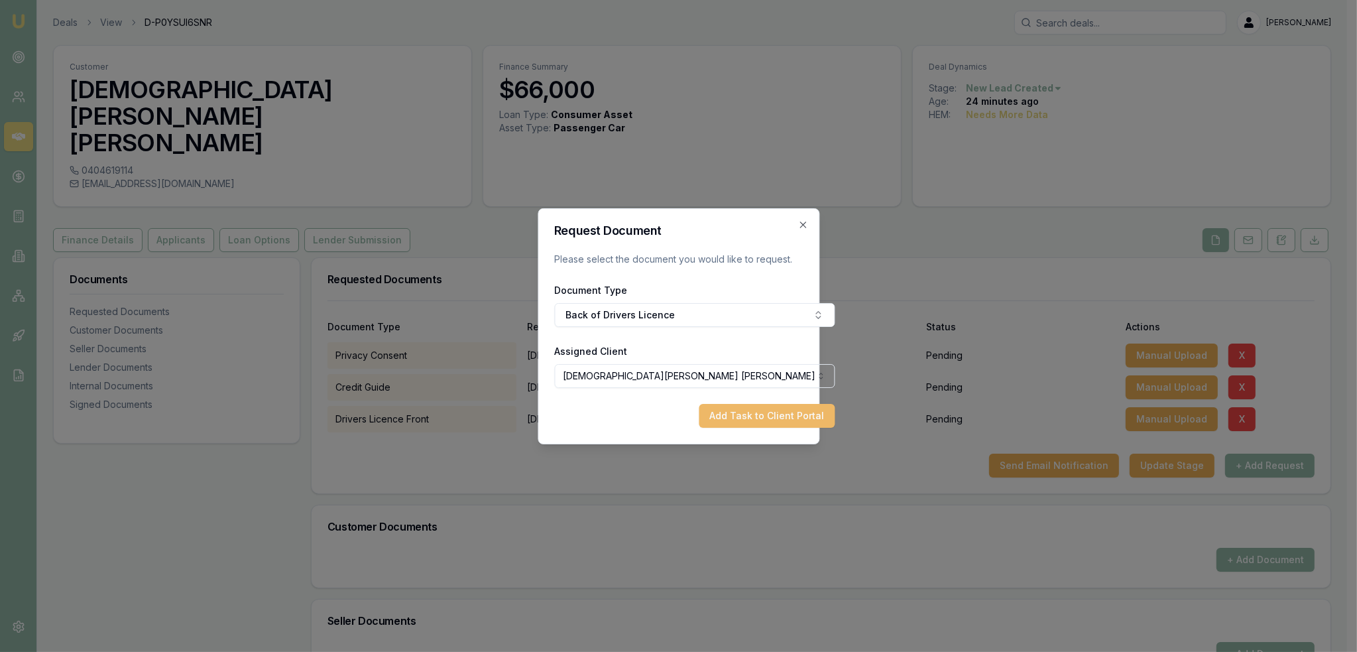
click at [740, 418] on button "Add Task to Client Portal" at bounding box center [767, 416] width 136 height 24
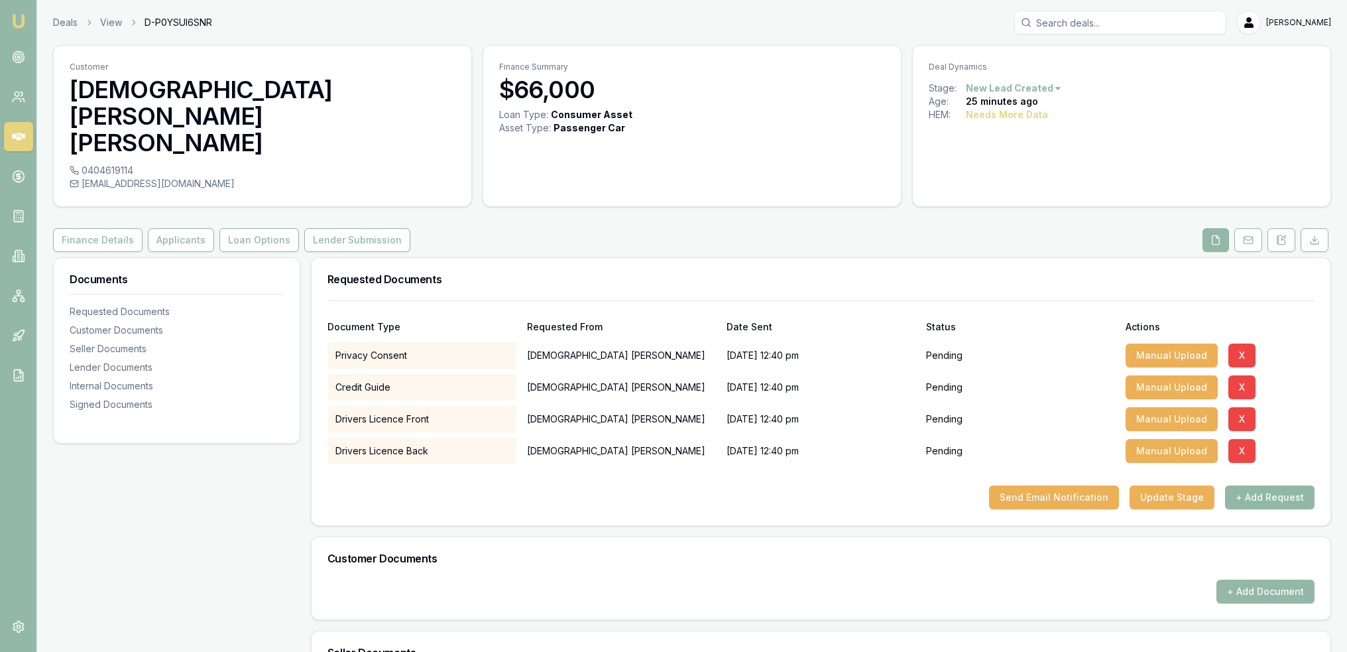
click at [1270, 485] on button "+ Add Request" at bounding box center [1270, 497] width 90 height 24
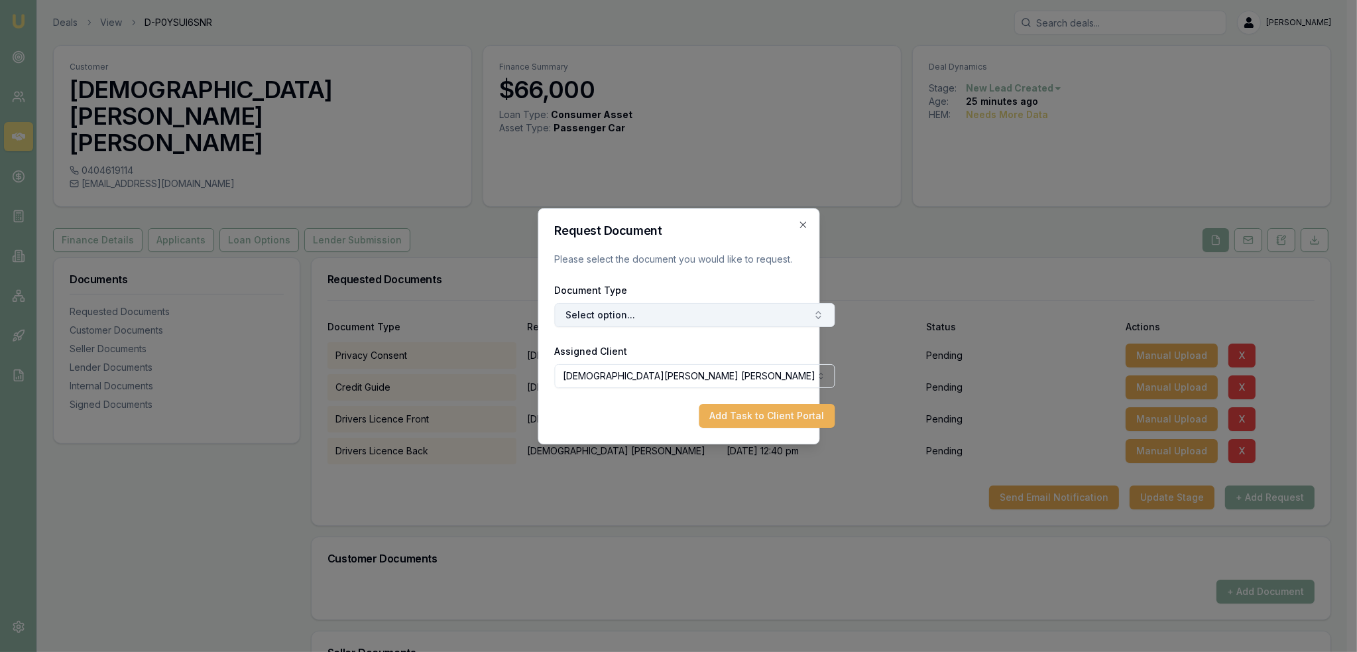
click at [635, 320] on button "Select option..." at bounding box center [694, 315] width 280 height 24
type input "medi"
click at [662, 371] on div "Medicare Card" at bounding box center [685, 370] width 166 height 21
click at [722, 422] on button "Add Task to Client Portal" at bounding box center [767, 416] width 136 height 24
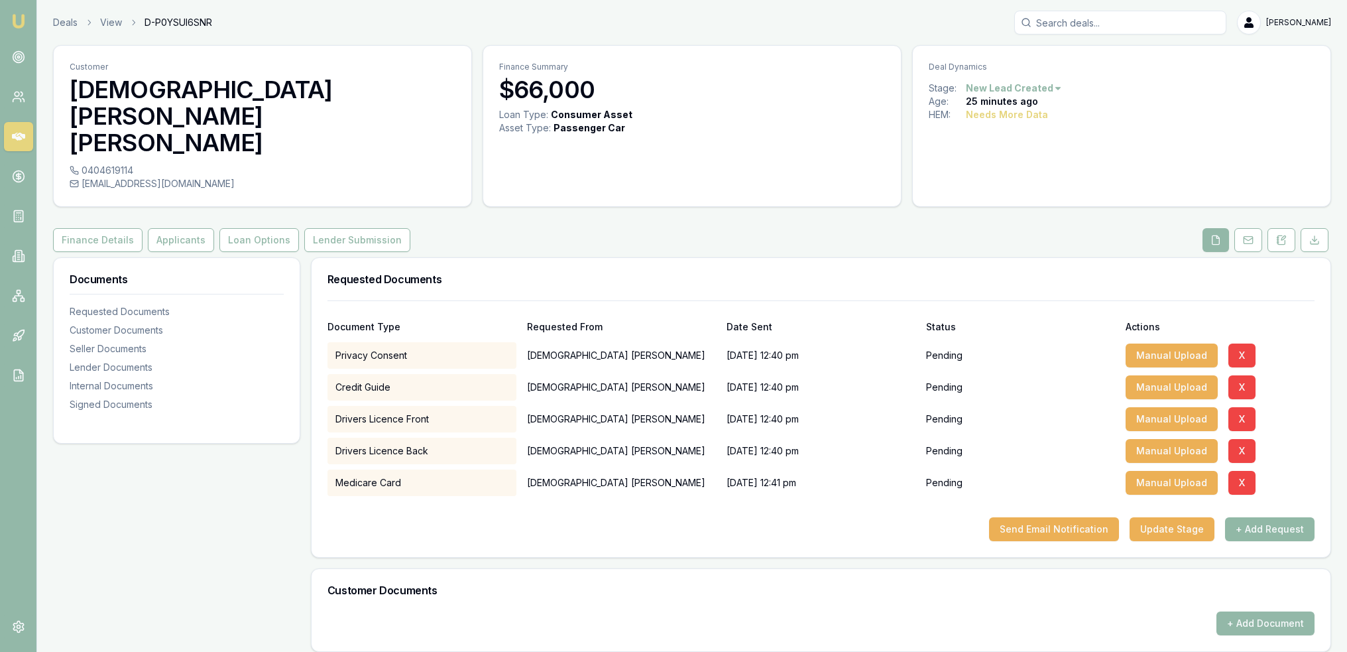
click at [1259, 517] on button "+ Add Request" at bounding box center [1270, 529] width 90 height 24
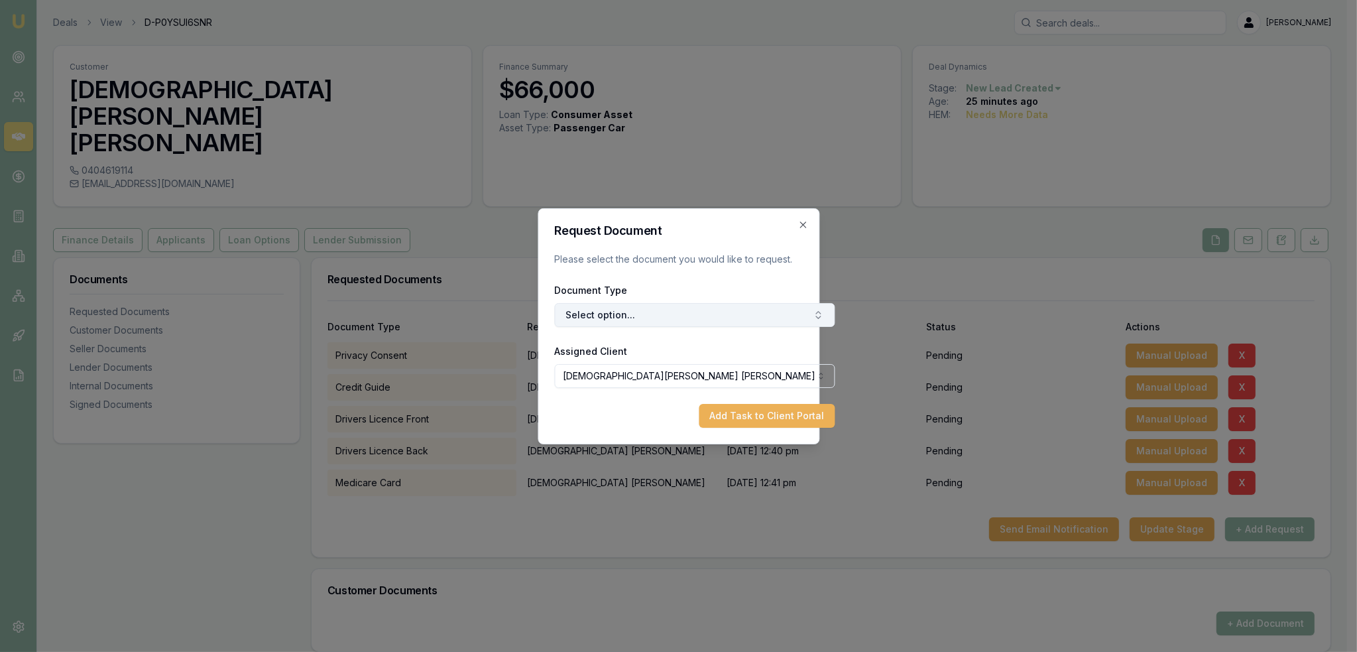
click at [622, 315] on button "Select option..." at bounding box center [694, 315] width 280 height 24
type input "selfi"
drag, startPoint x: 653, startPoint y: 366, endPoint x: 661, endPoint y: 372, distance: 9.9
click at [654, 366] on div "Selfie with Licence" at bounding box center [685, 370] width 166 height 21
click at [735, 413] on button "Add Task to Client Portal" at bounding box center [767, 416] width 136 height 24
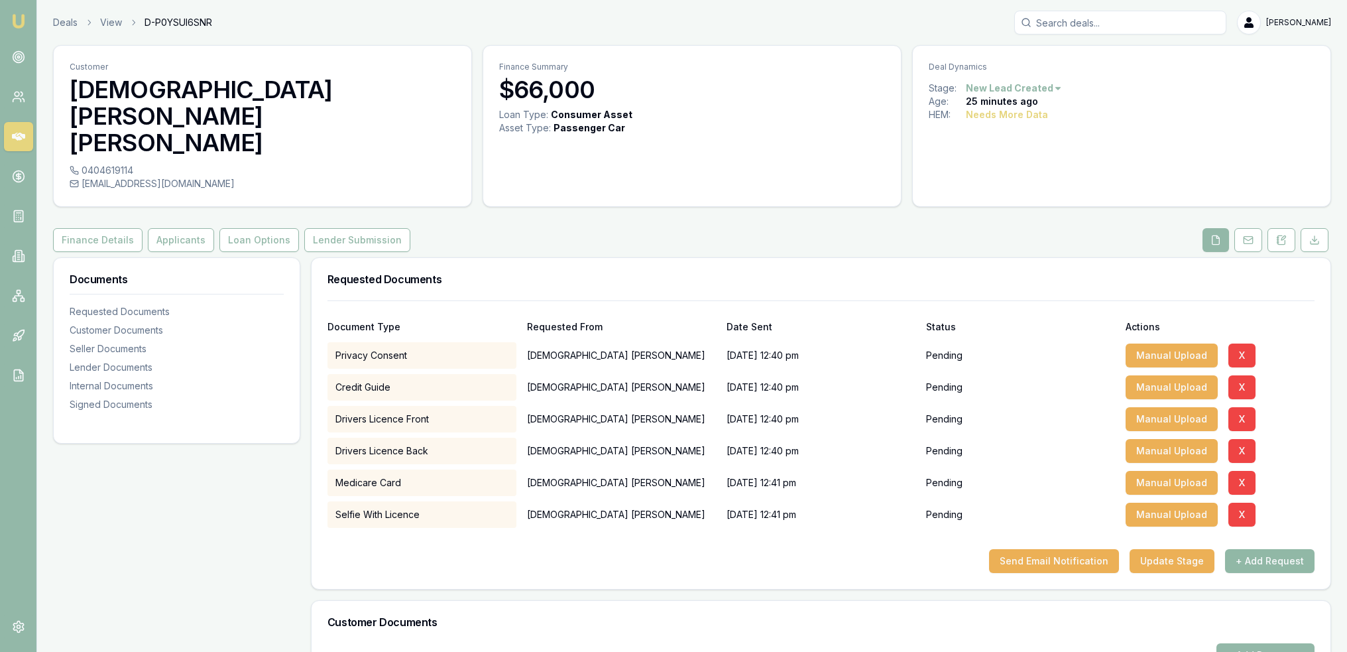
click at [1271, 549] on button "+ Add Request" at bounding box center [1270, 561] width 90 height 24
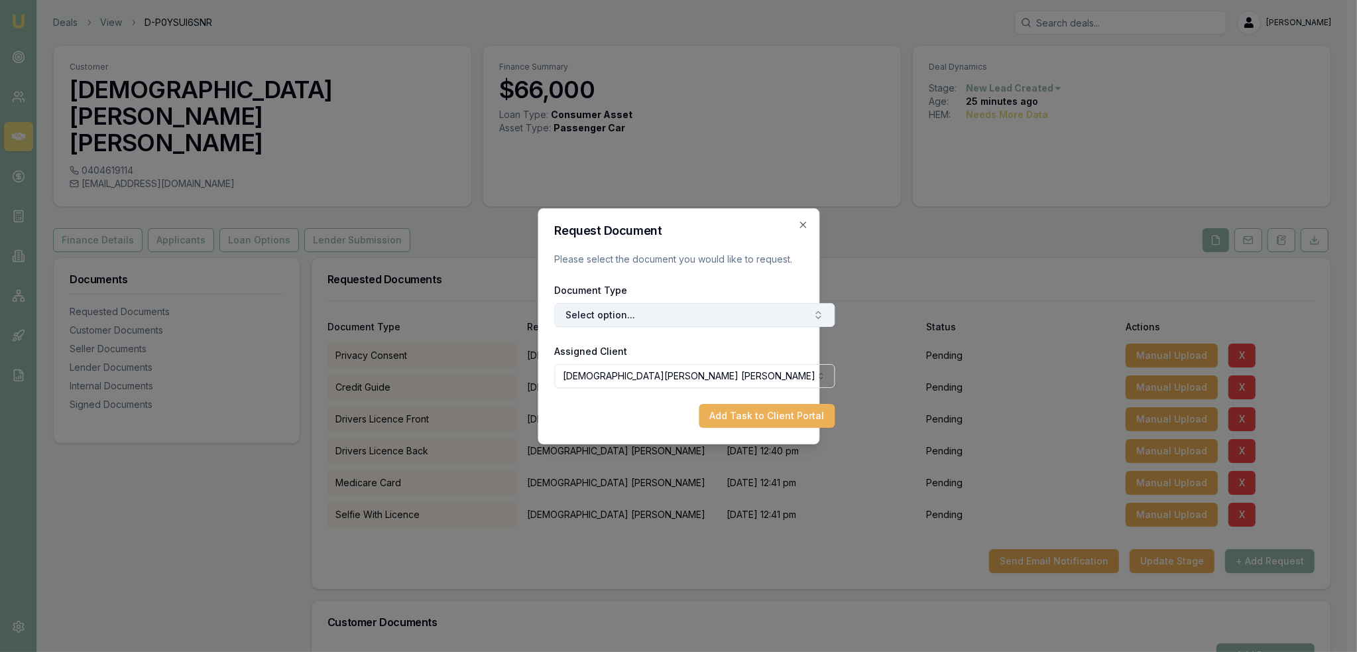
click at [652, 312] on button "Select option..." at bounding box center [694, 315] width 280 height 24
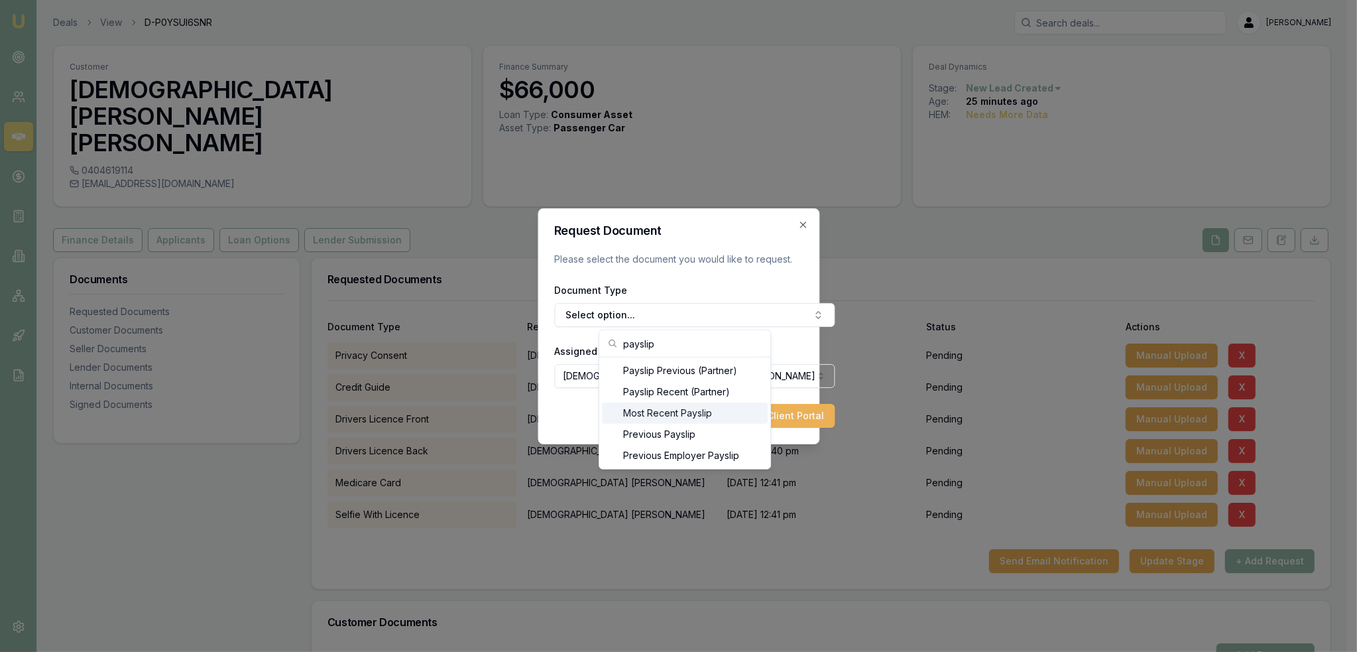
type input "payslip"
click at [682, 406] on div "Most Recent Payslip" at bounding box center [685, 412] width 166 height 21
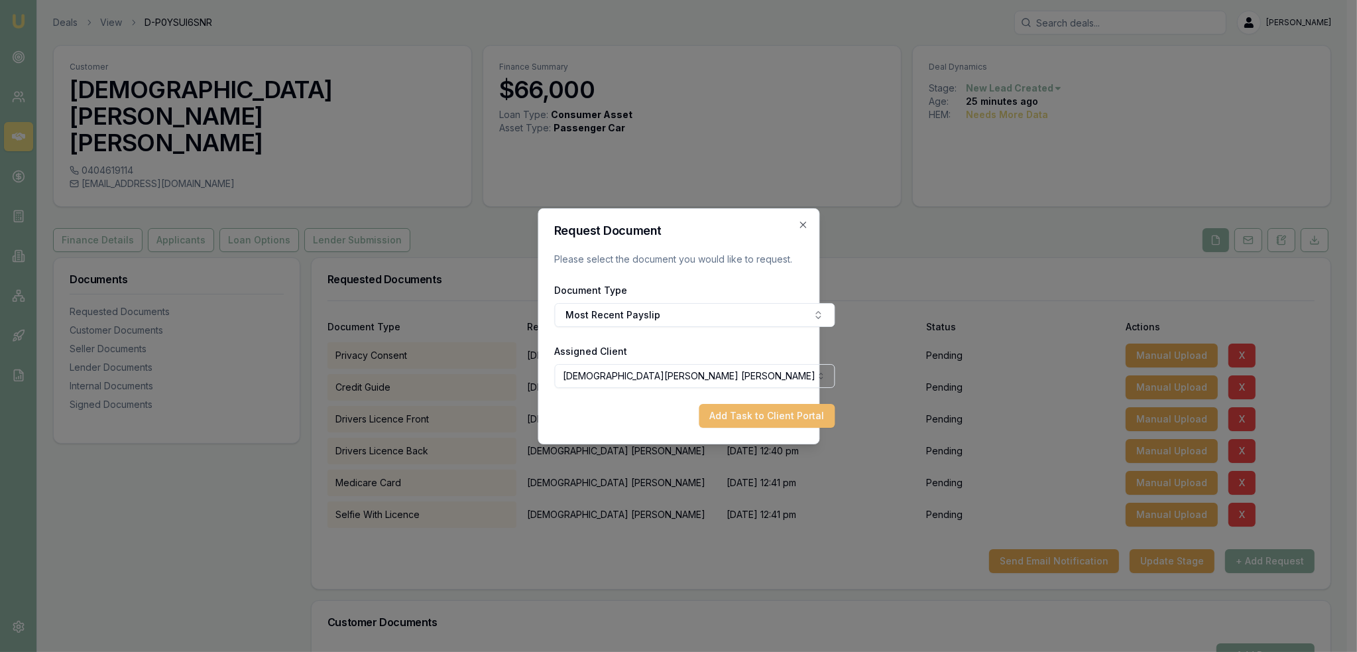
click at [728, 412] on button "Add Task to Client Portal" at bounding box center [767, 416] width 136 height 24
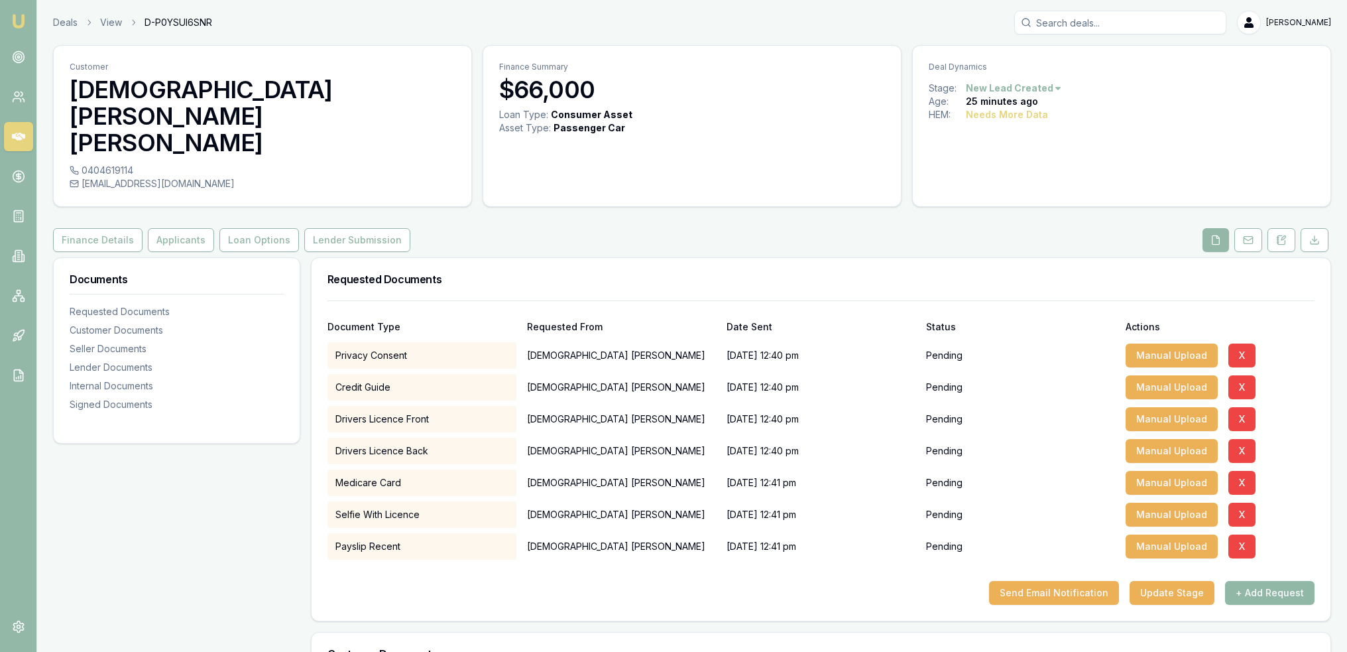
click at [1259, 581] on button "+ Add Request" at bounding box center [1270, 593] width 90 height 24
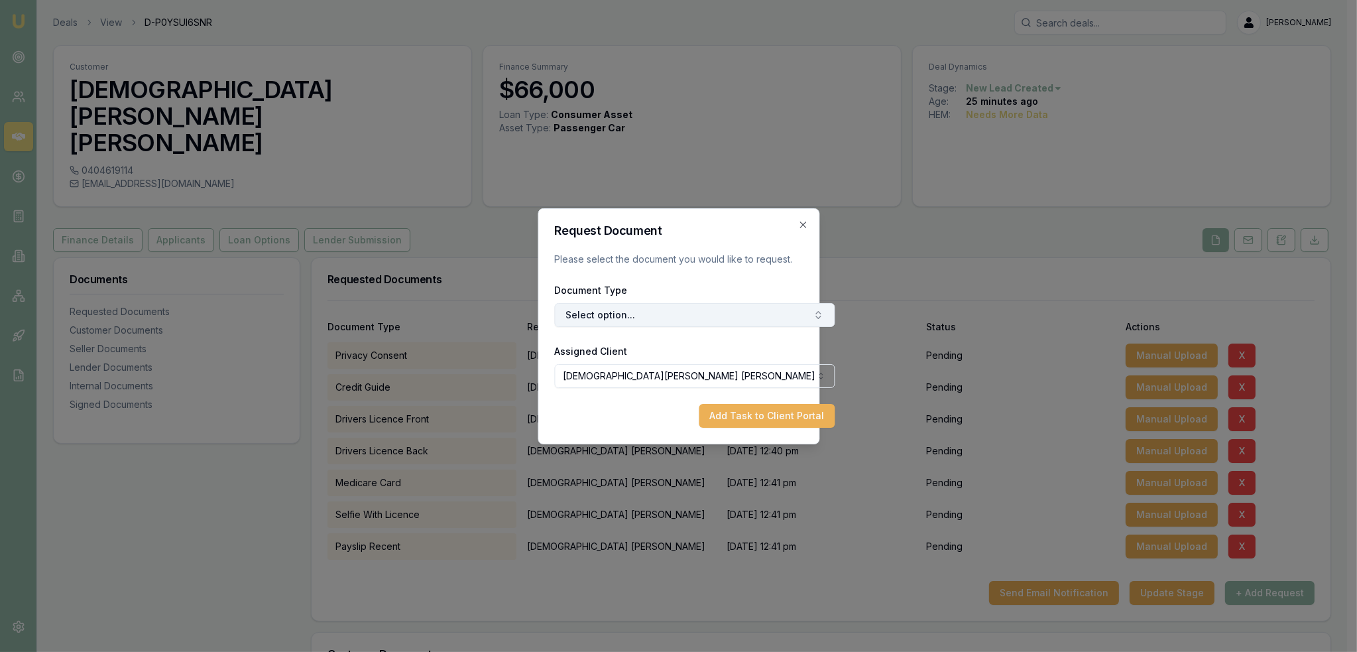
click at [646, 316] on button "Select option..." at bounding box center [694, 315] width 280 height 24
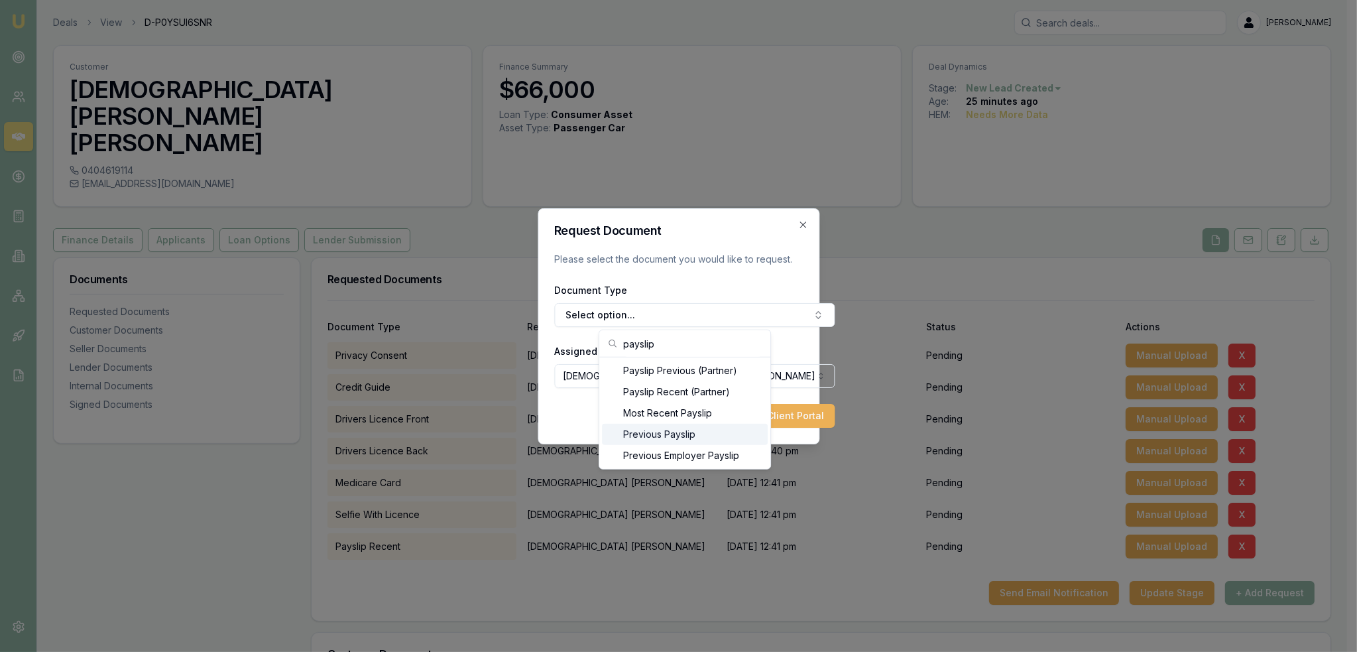
type input "payslip"
click at [654, 428] on div "Previous Payslip" at bounding box center [685, 434] width 166 height 21
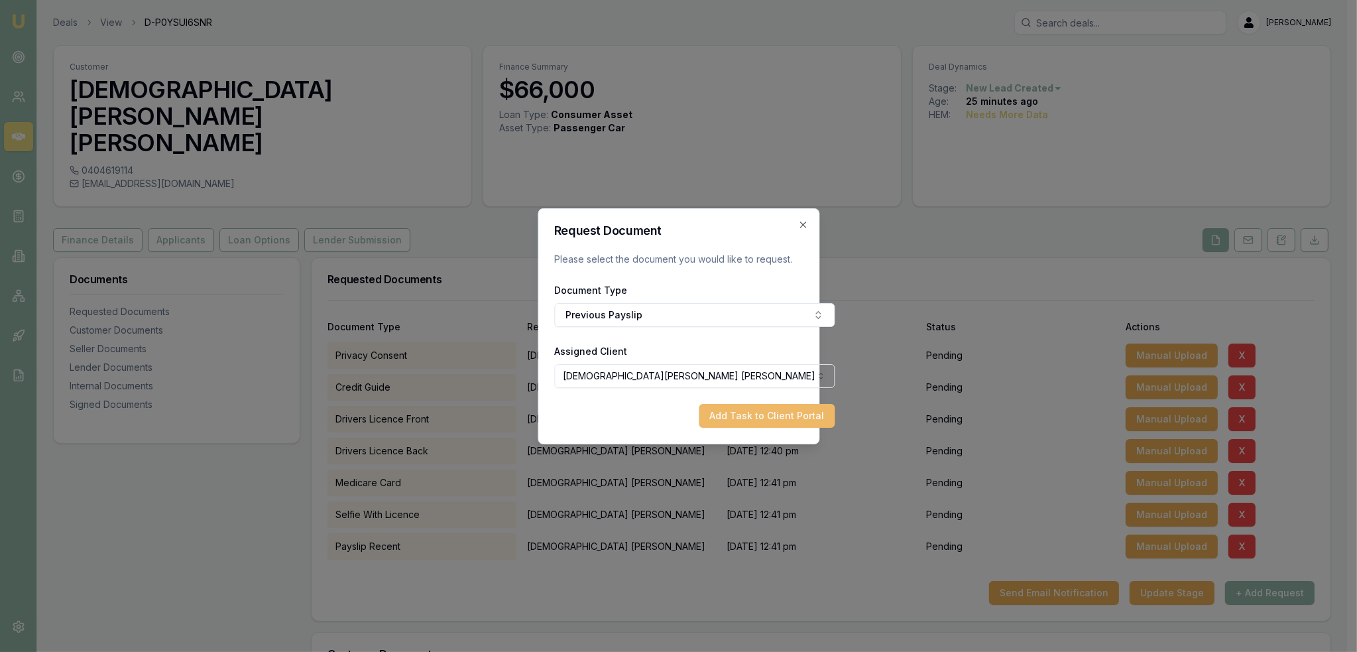
click at [740, 415] on button "Add Task to Client Portal" at bounding box center [767, 416] width 136 height 24
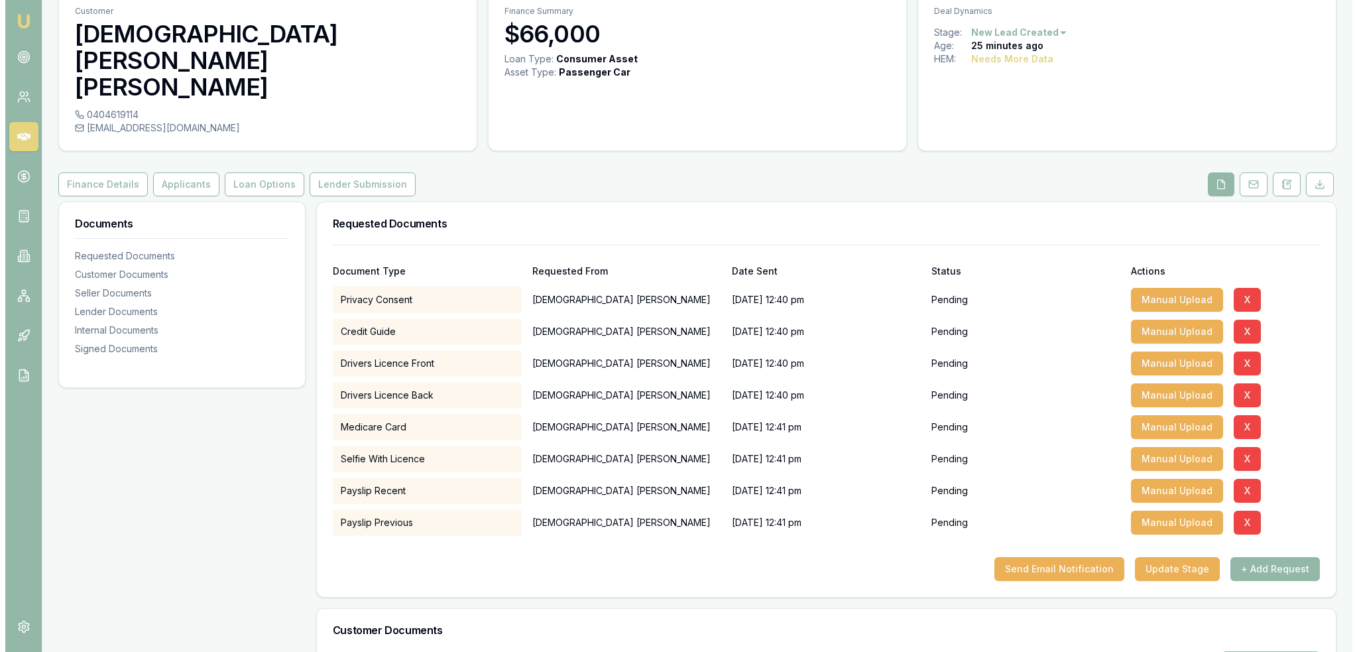
scroll to position [133, 0]
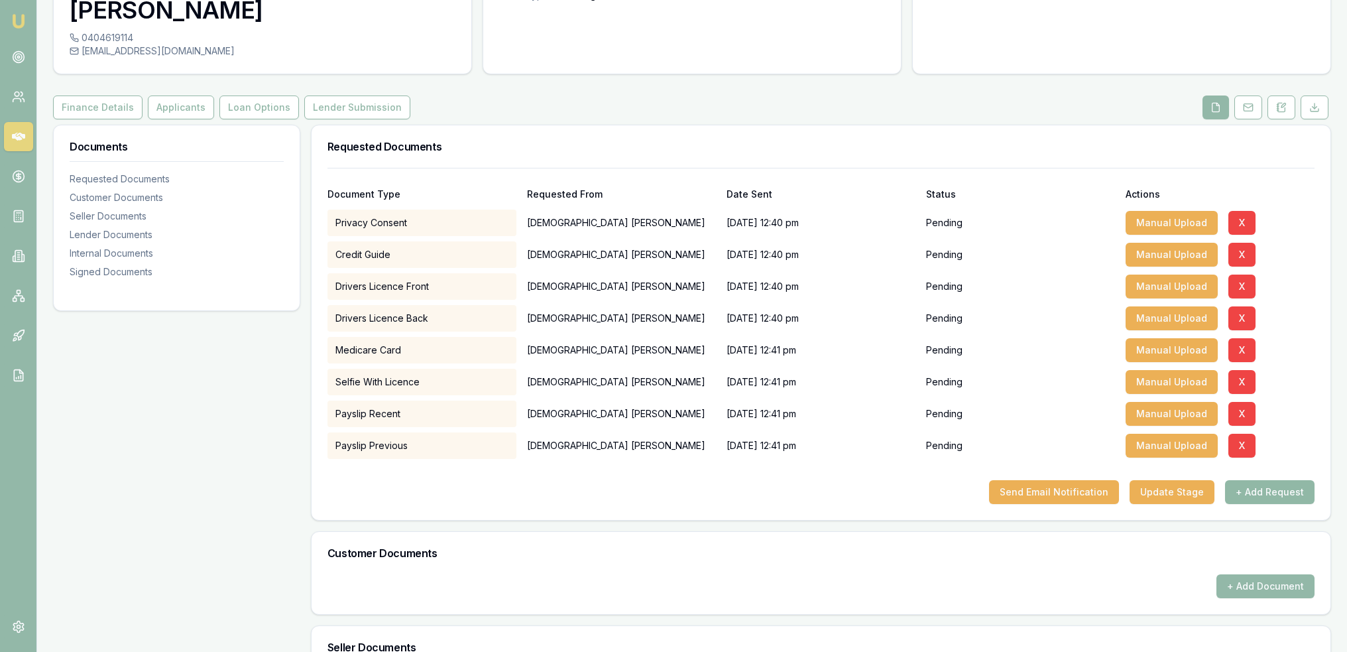
click at [1249, 480] on button "+ Add Request" at bounding box center [1270, 492] width 90 height 24
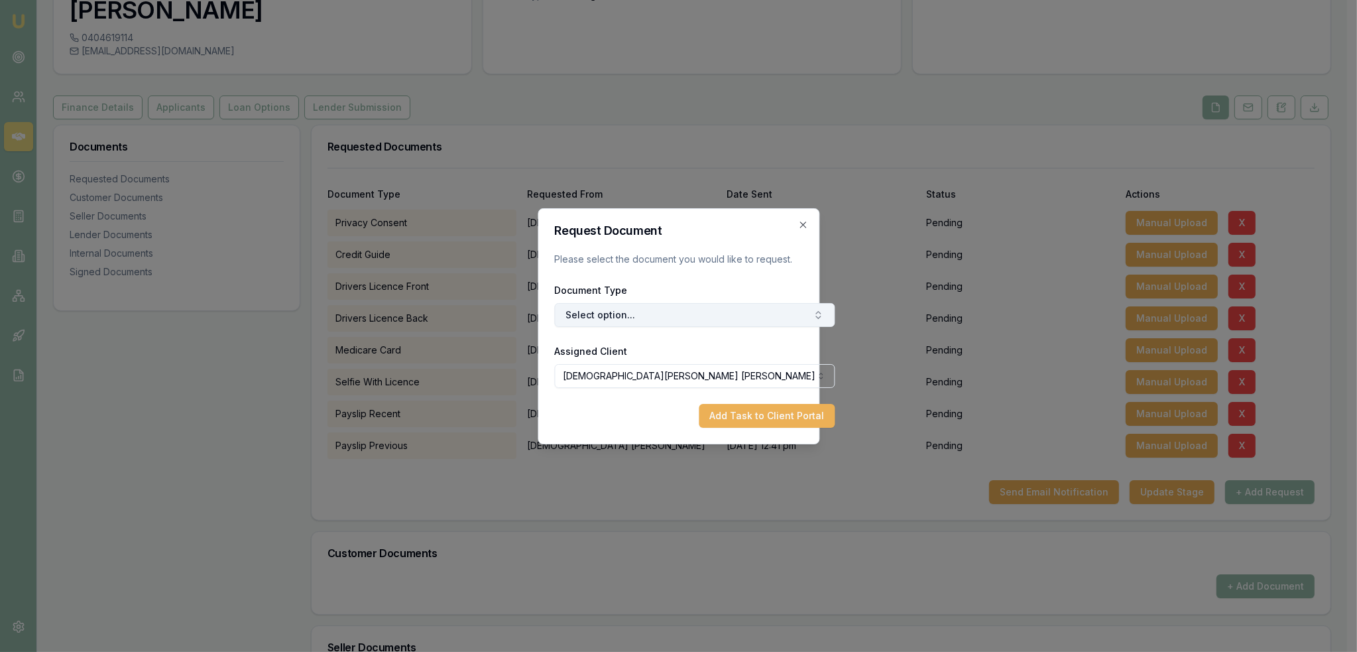
click at [601, 311] on button "Select option..." at bounding box center [694, 315] width 280 height 24
drag, startPoint x: 613, startPoint y: 342, endPoint x: 589, endPoint y: 342, distance: 23.9
click at [589, 342] on body "Emu Broker Deals View D-P0YSUI6SNR Robyn Adams Toggle Menu Customer Christian R…" at bounding box center [673, 193] width 1347 height 652
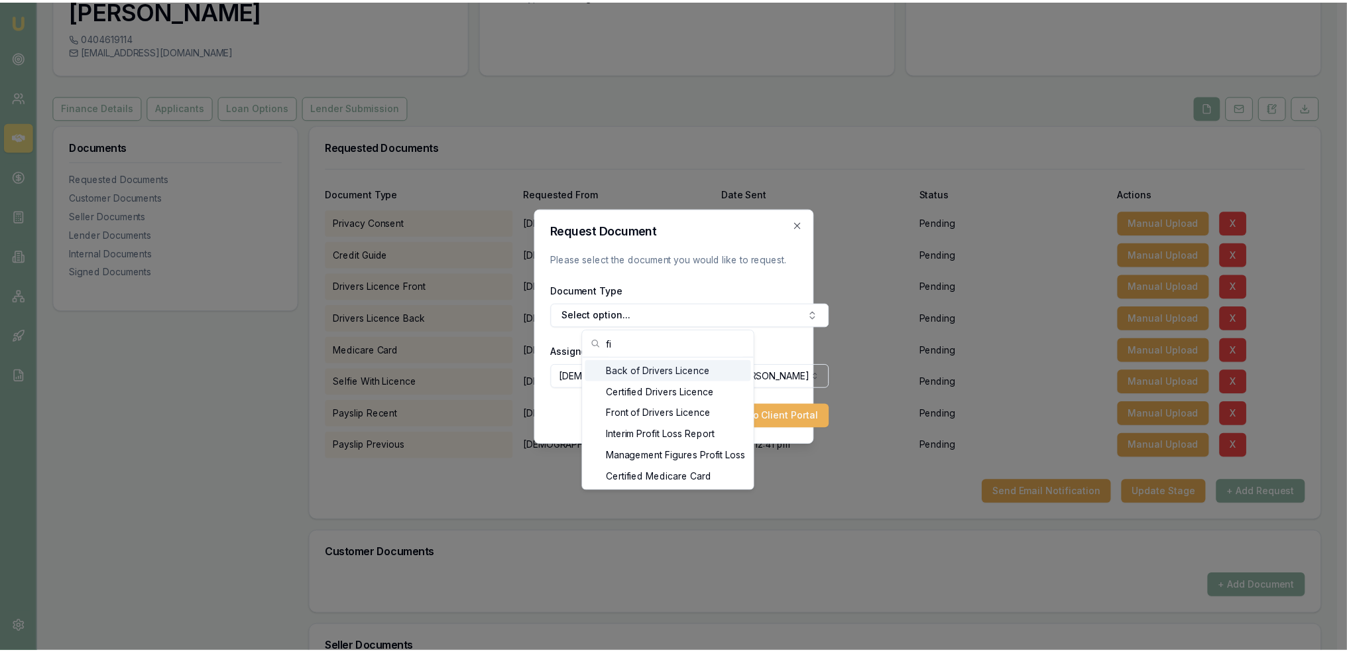
scroll to position [19, 0]
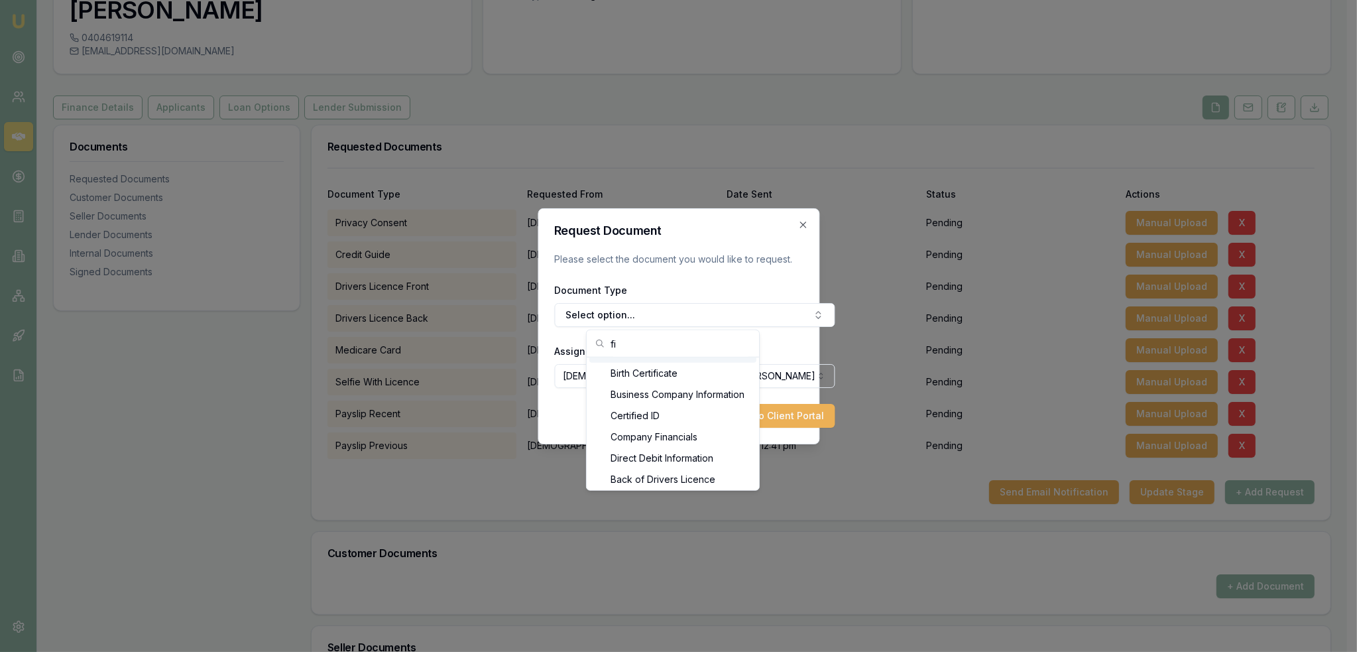
type input "f"
click at [804, 221] on icon "button" at bounding box center [803, 224] width 11 height 11
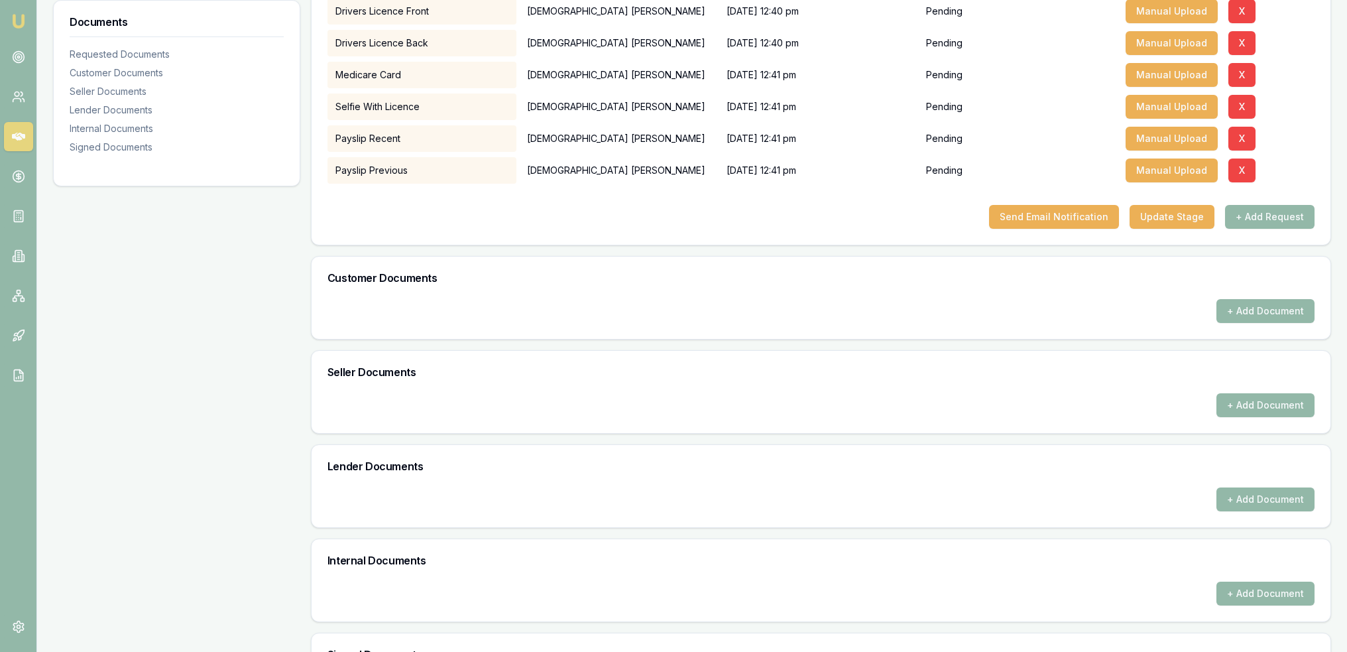
scroll to position [485, 0]
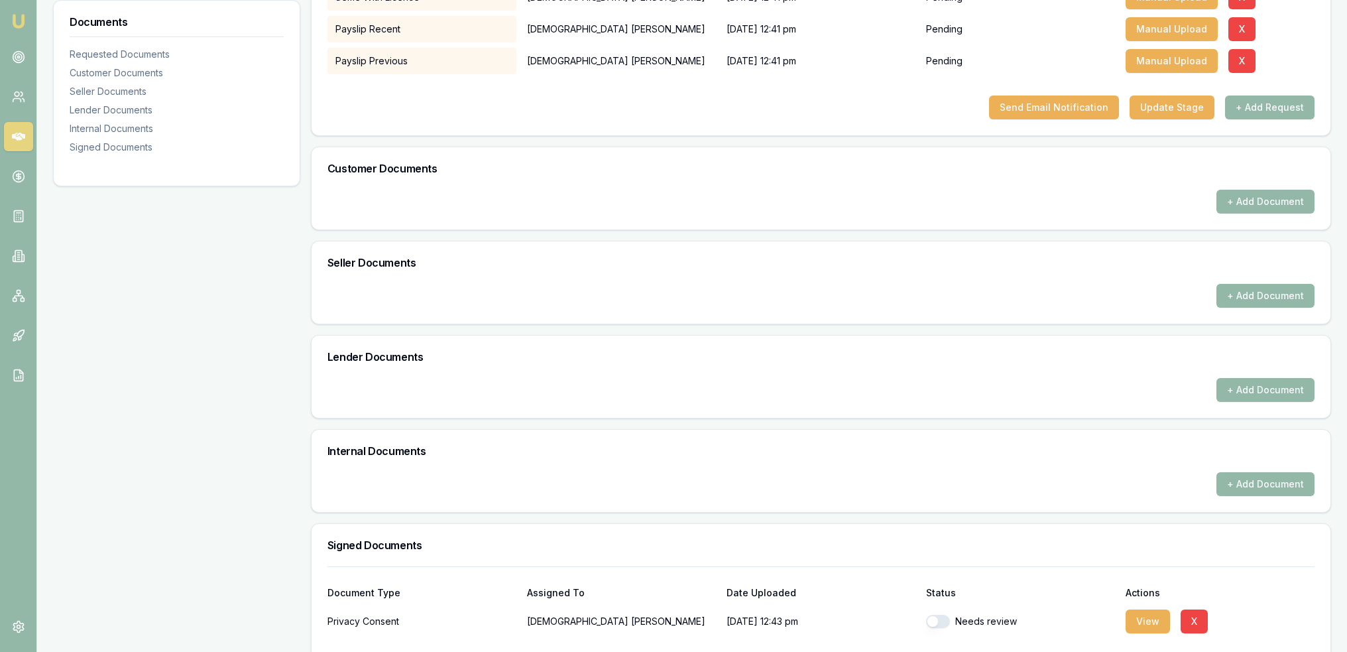
drag, startPoint x: 942, startPoint y: 568, endPoint x: 977, endPoint y: 578, distance: 36.7
click at [942, 615] on button "button" at bounding box center [938, 621] width 24 height 13
checkbox input "true"
click at [1140, 609] on button "View" at bounding box center [1148, 621] width 44 height 24
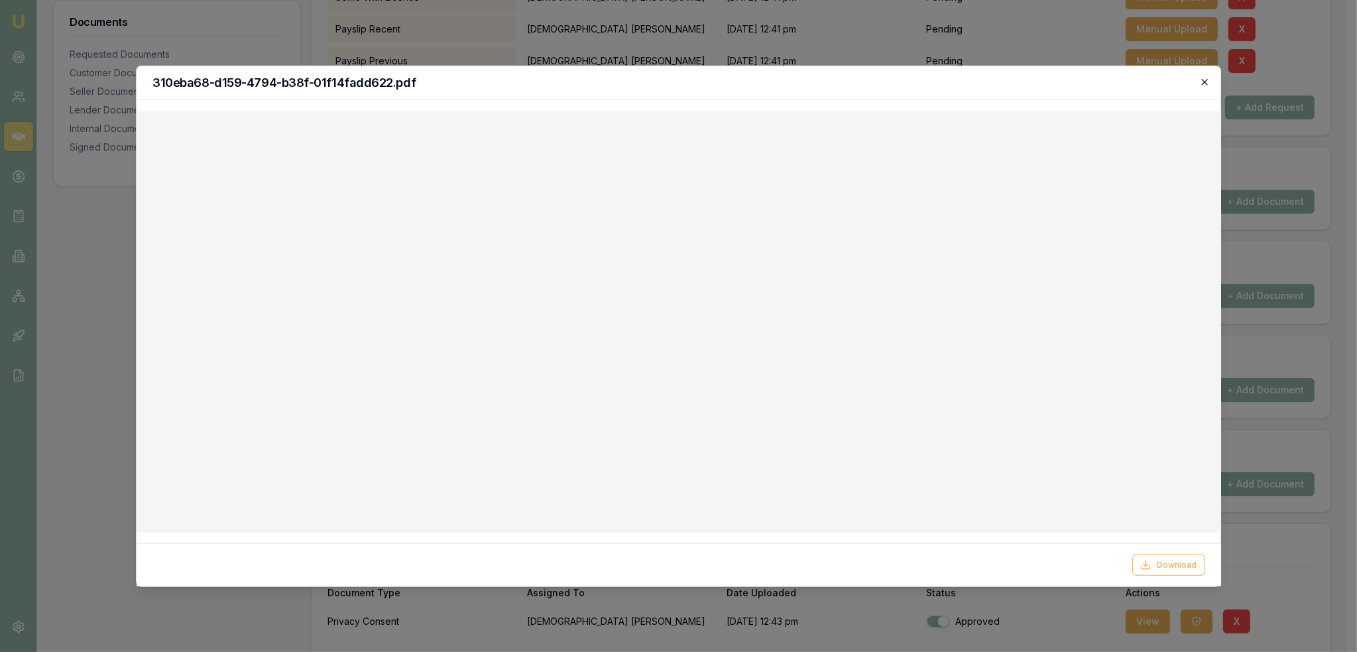
click at [1203, 86] on icon "button" at bounding box center [1205, 81] width 11 height 11
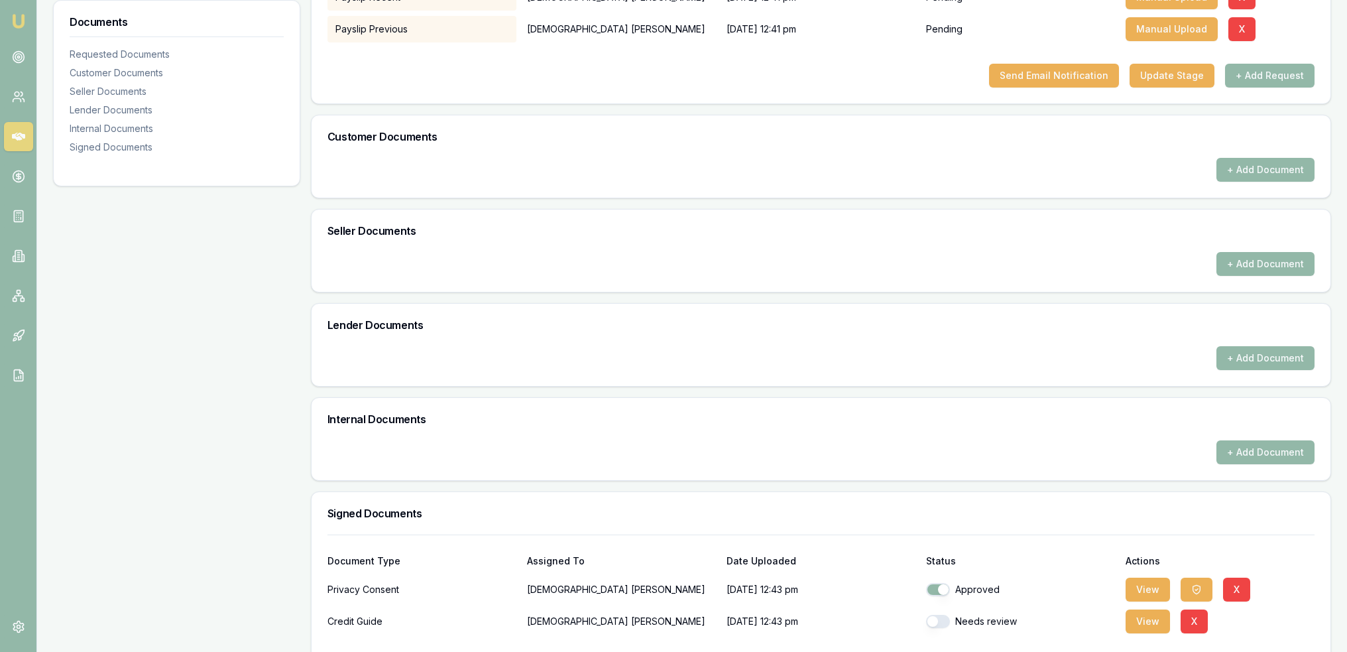
click at [938, 615] on button "button" at bounding box center [938, 621] width 24 height 13
checkbox input "true"
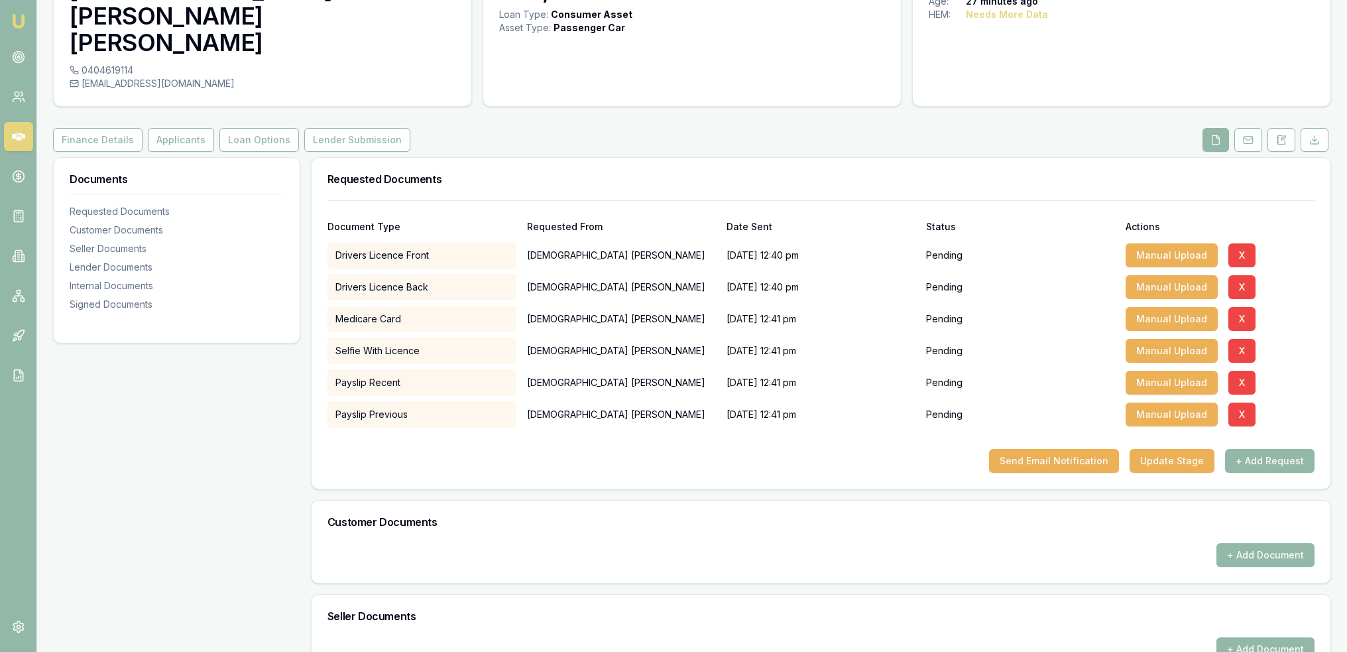
scroll to position [88, 0]
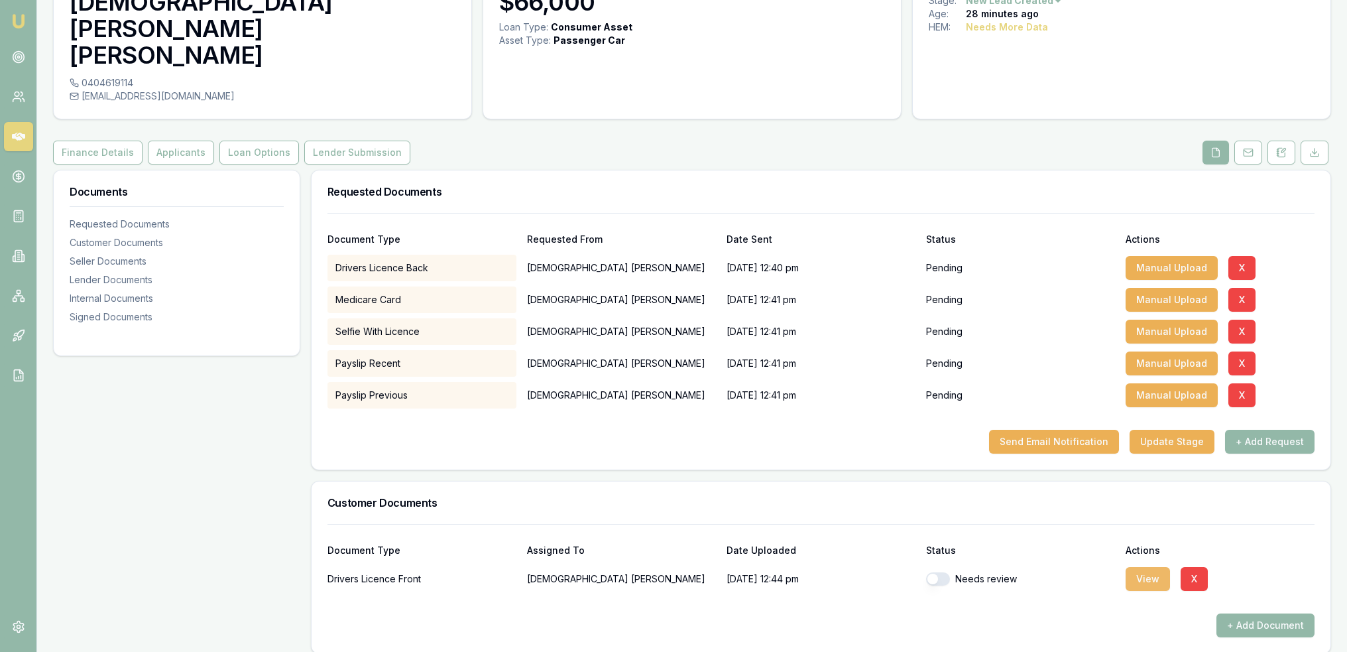
click at [1143, 567] on button "View" at bounding box center [1148, 579] width 44 height 24
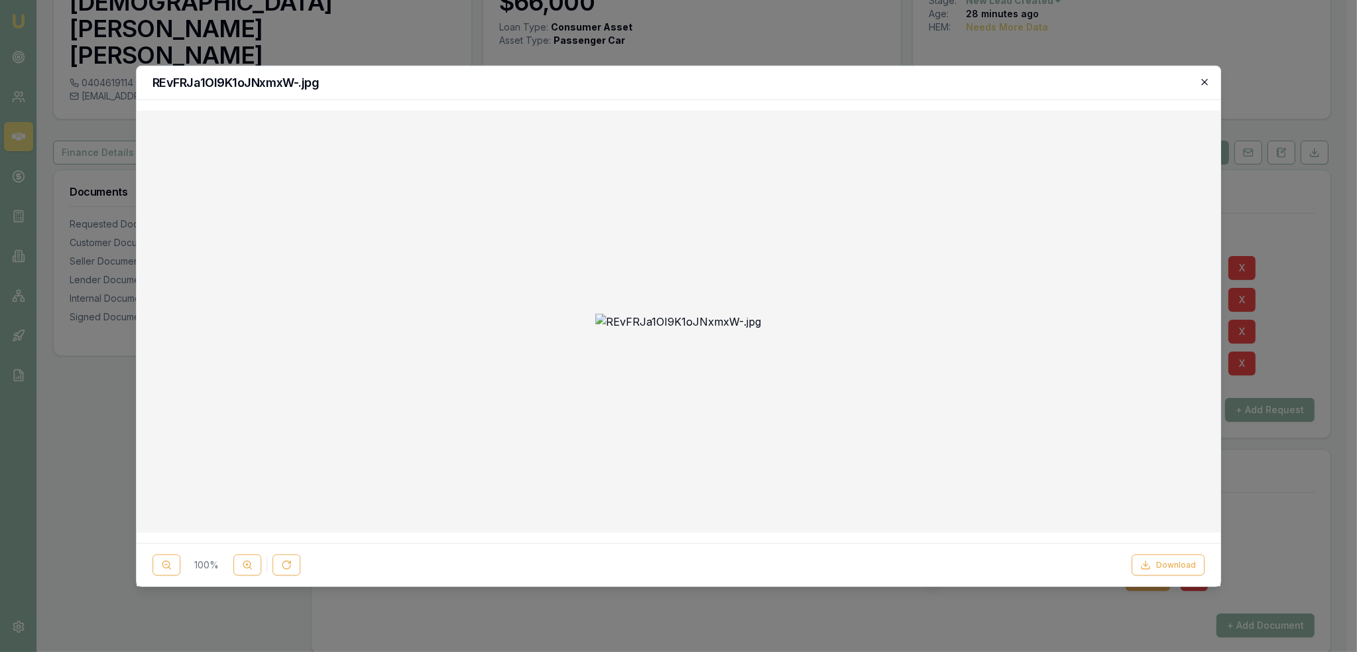
click at [1205, 82] on icon "button" at bounding box center [1205, 82] width 6 height 6
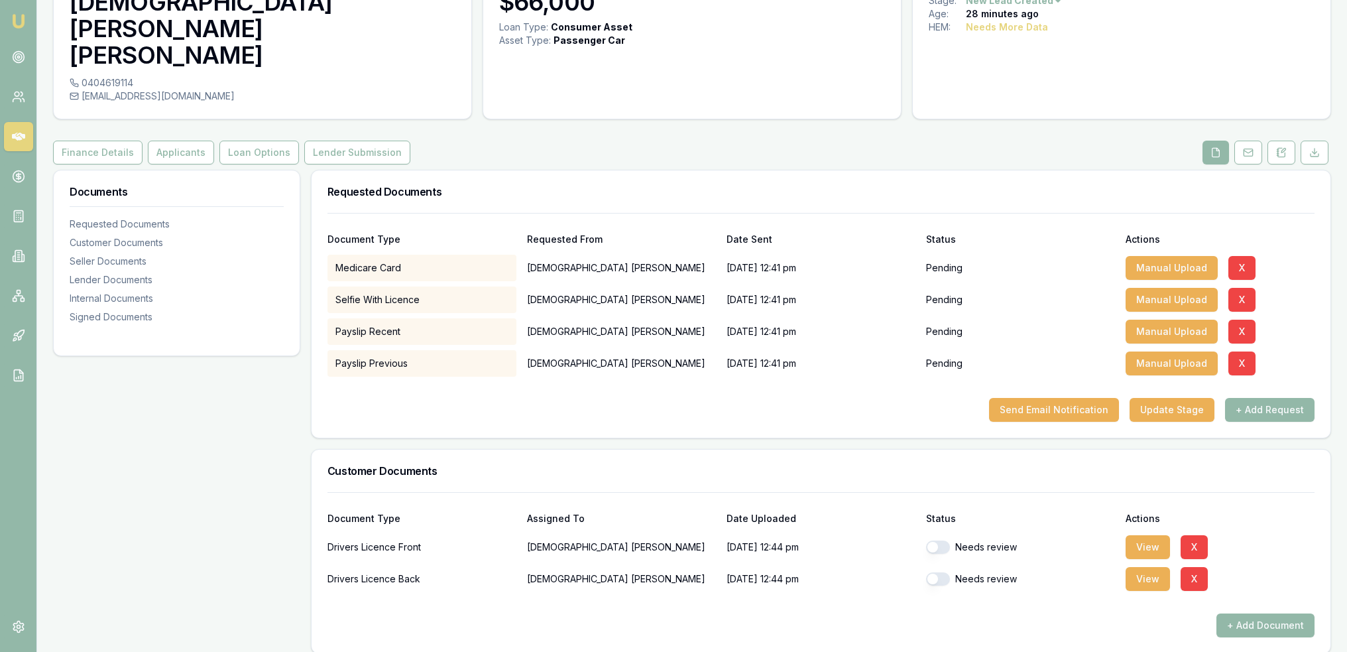
click at [935, 540] on button "button" at bounding box center [938, 546] width 24 height 13
checkbox input "true"
click at [932, 572] on button "button" at bounding box center [938, 578] width 24 height 13
checkbox input "true"
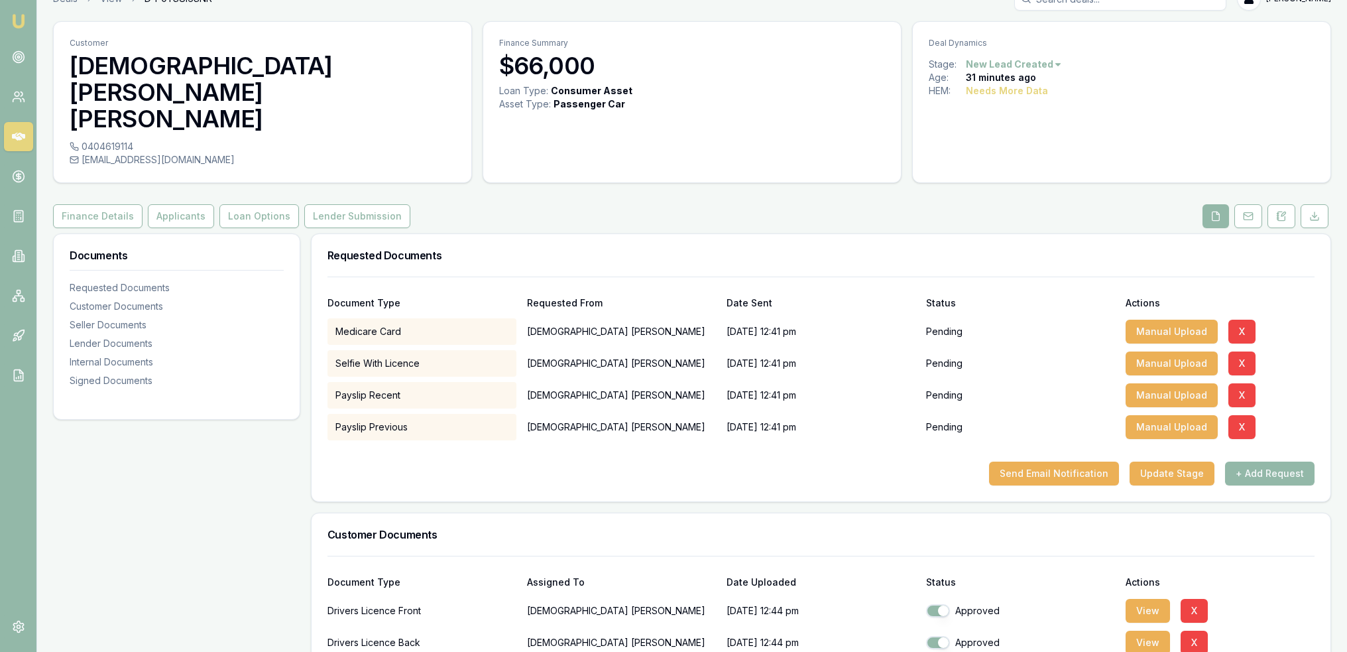
scroll to position [0, 0]
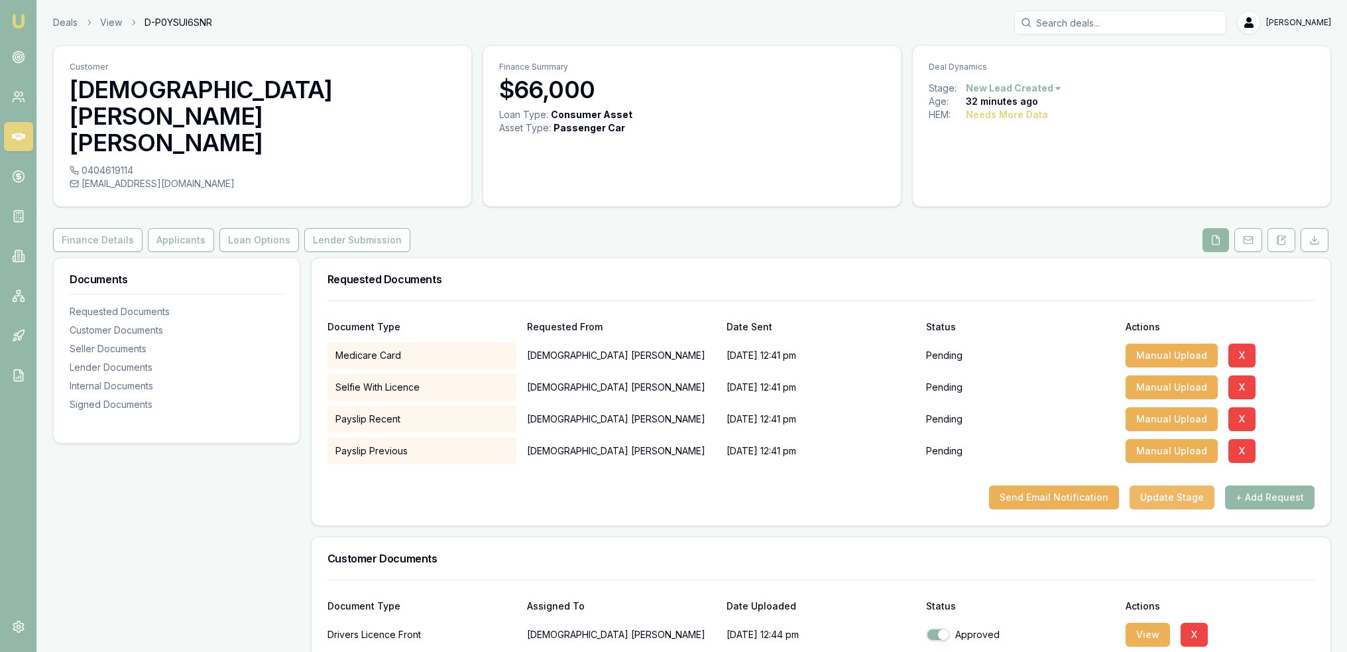
click at [1176, 485] on button "Update Stage" at bounding box center [1172, 497] width 85 height 24
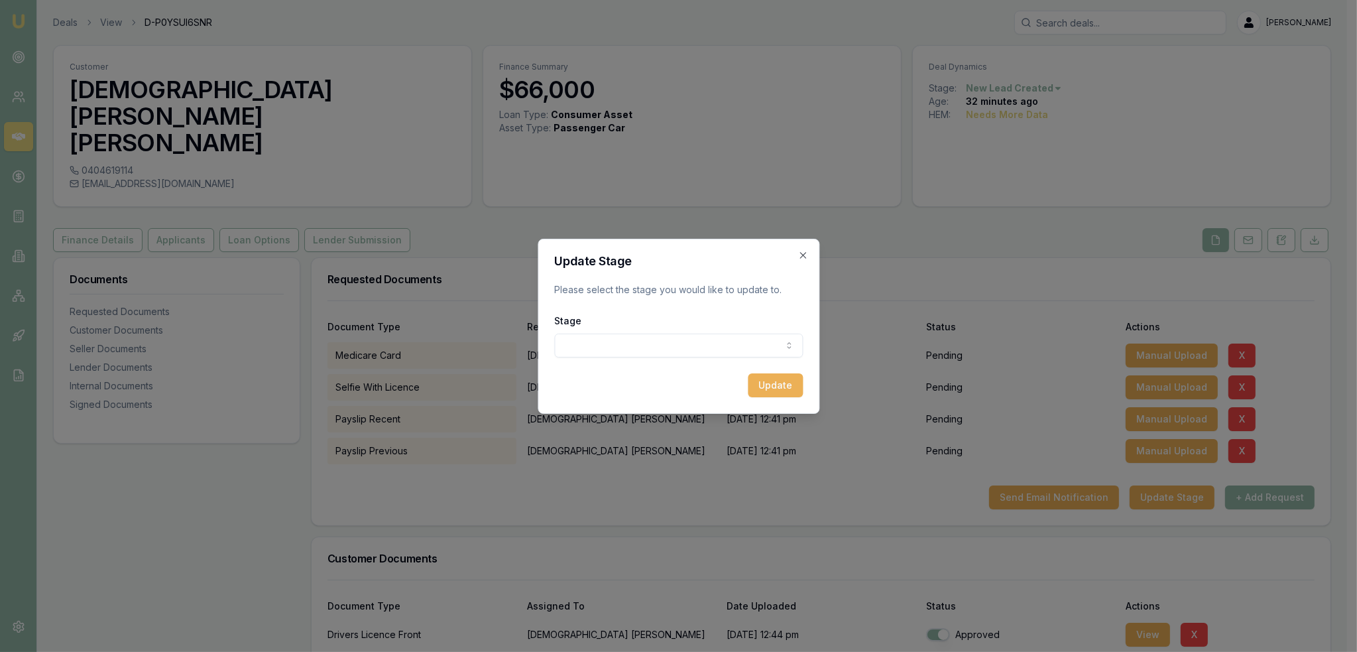
click at [690, 342] on body "Emu Broker Deals View D-P0YSUI6SNR Robyn Adams Toggle Menu Customer Christian R…" at bounding box center [673, 326] width 1347 height 652
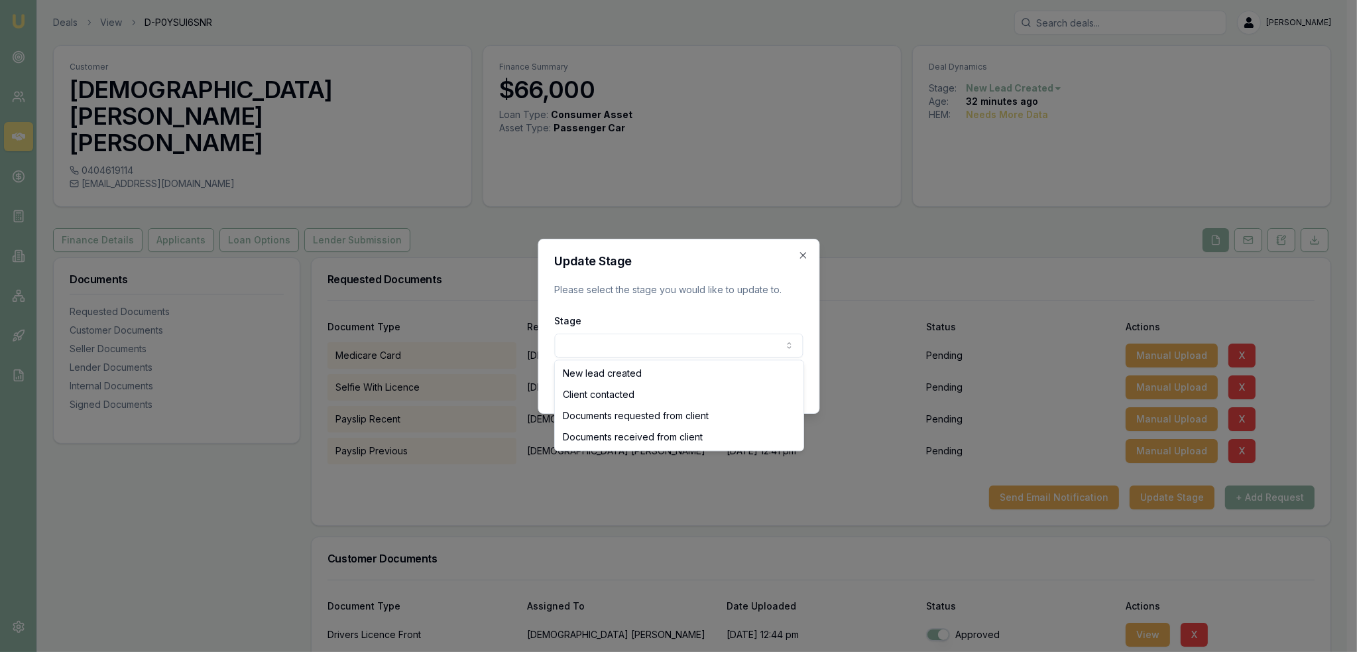
select select "DOCUMENTS_REQUESTED_FROM_CLIENT"
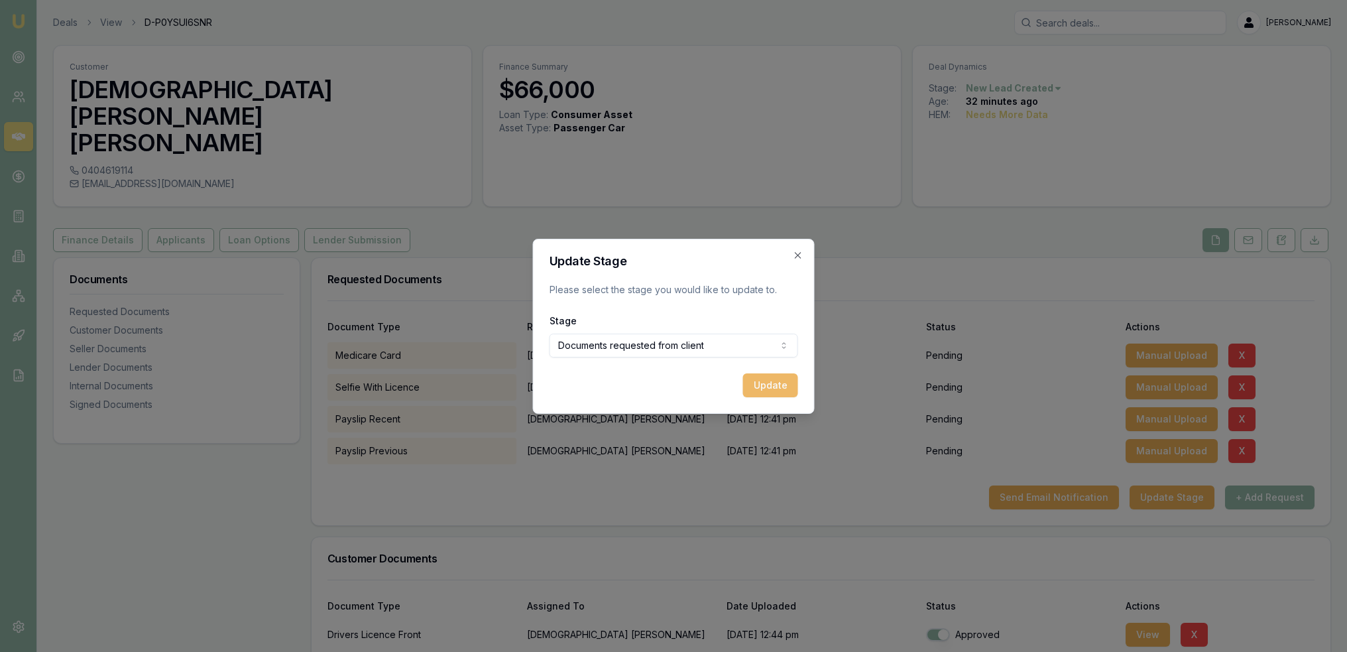
click at [770, 389] on button "Update" at bounding box center [770, 385] width 55 height 24
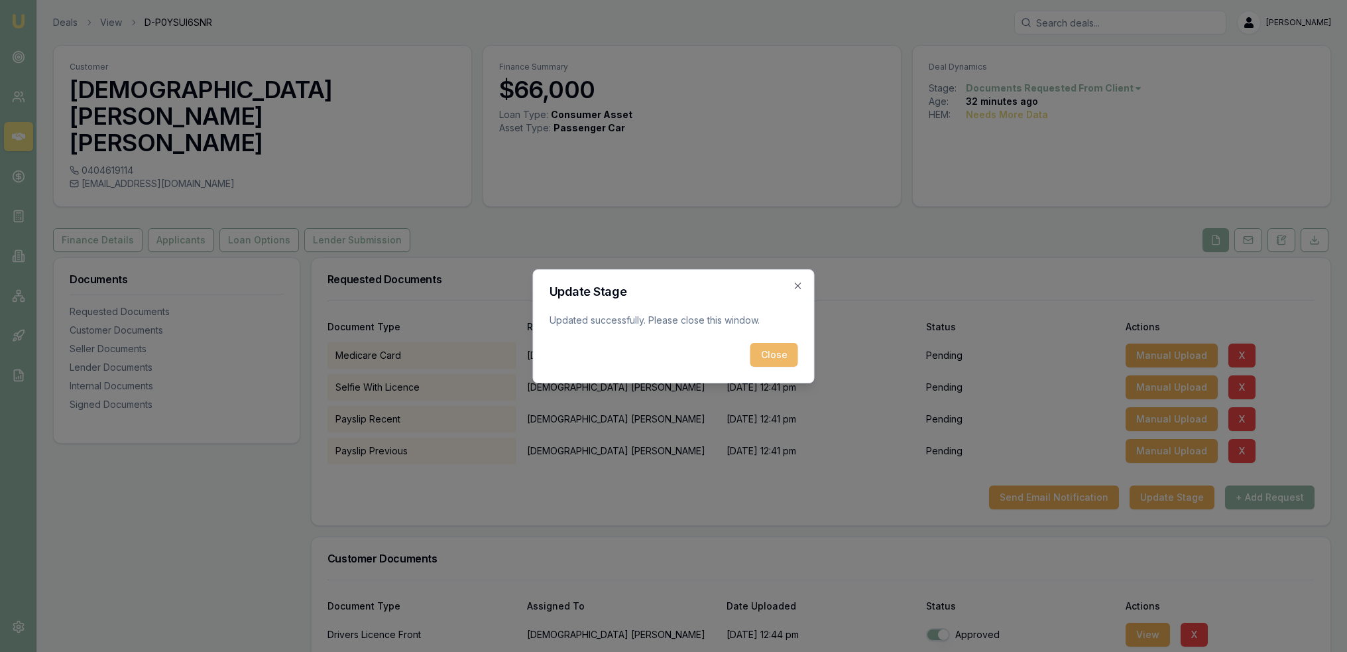
click at [772, 361] on button "Close" at bounding box center [775, 355] width 48 height 24
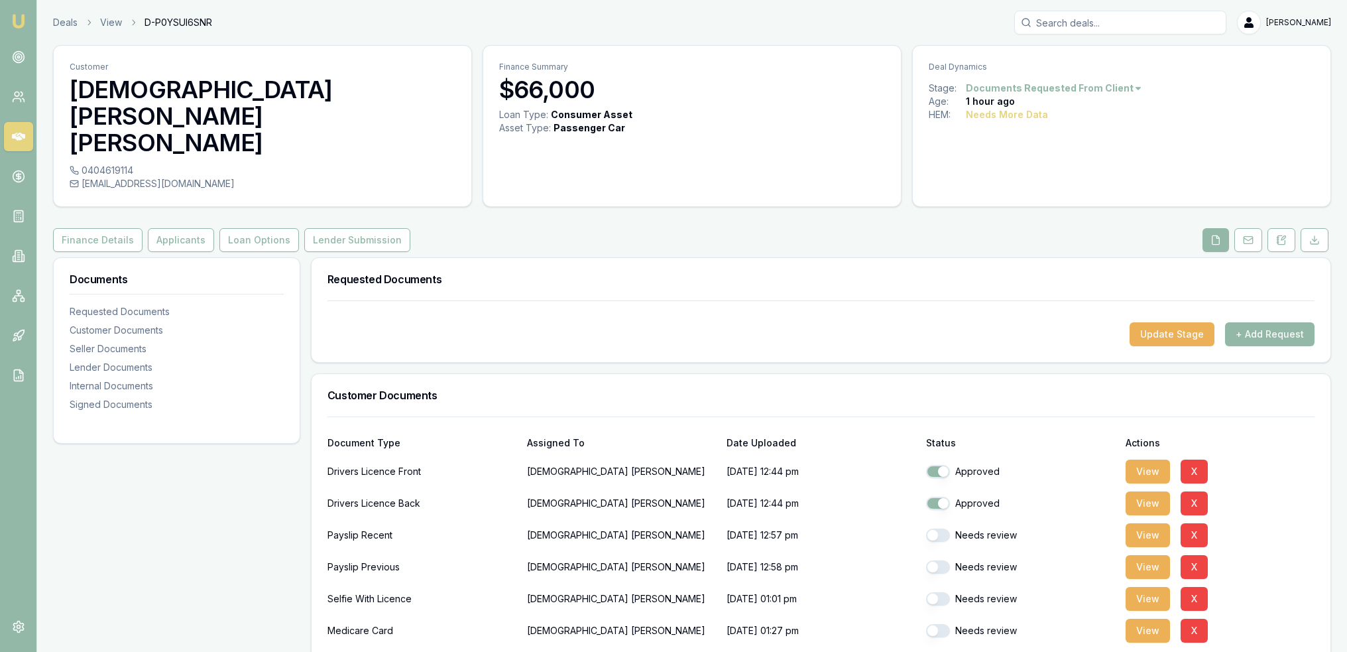
click at [928, 528] on button "button" at bounding box center [938, 534] width 24 height 13
checkbox input "true"
click at [934, 560] on button "button" at bounding box center [938, 566] width 24 height 13
checkbox input "true"
drag, startPoint x: 933, startPoint y: 546, endPoint x: 933, endPoint y: 585, distance: 39.1
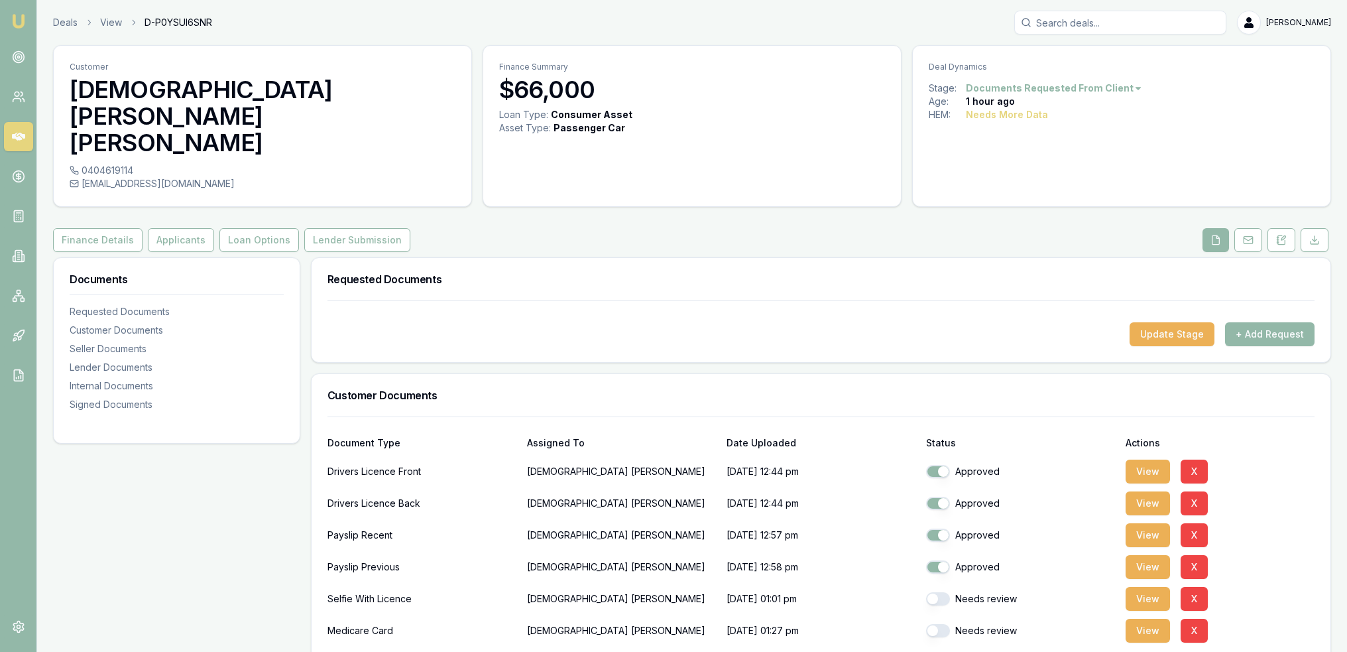
click at [933, 592] on button "button" at bounding box center [938, 598] width 24 height 13
checkbox input "true"
click at [933, 624] on button "button" at bounding box center [938, 630] width 24 height 13
checkbox input "true"
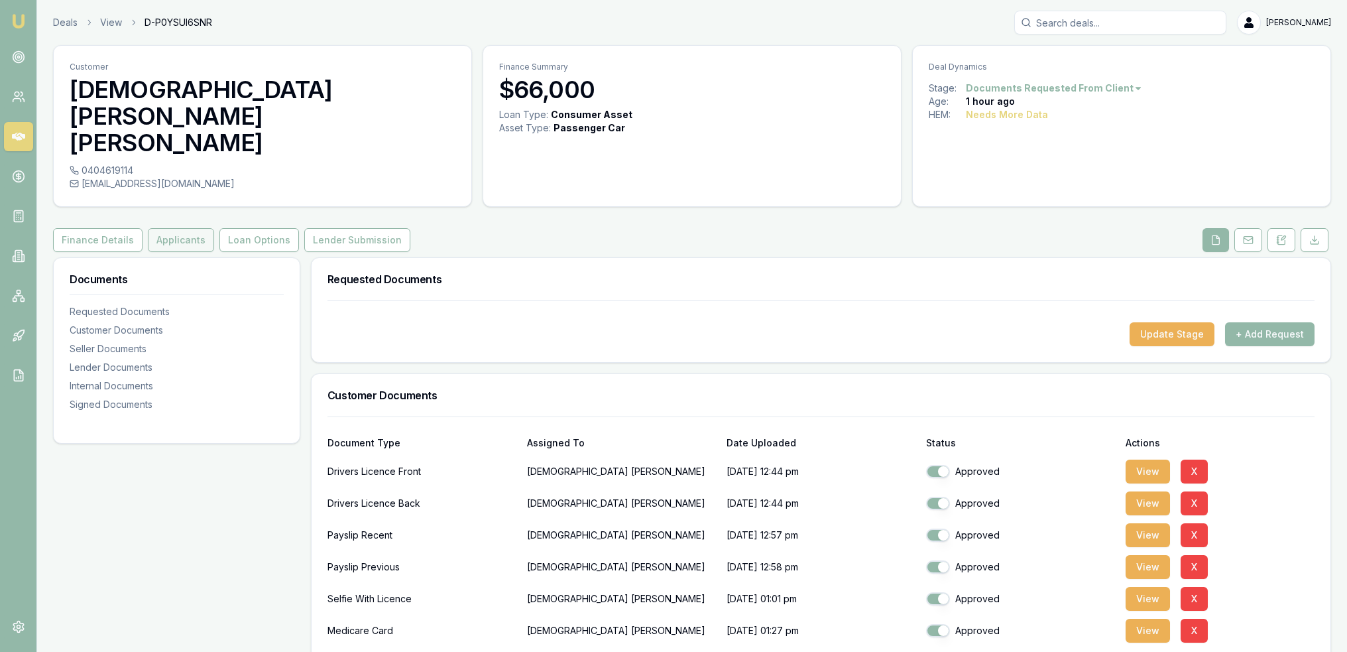
click at [171, 228] on button "Applicants" at bounding box center [181, 240] width 66 height 24
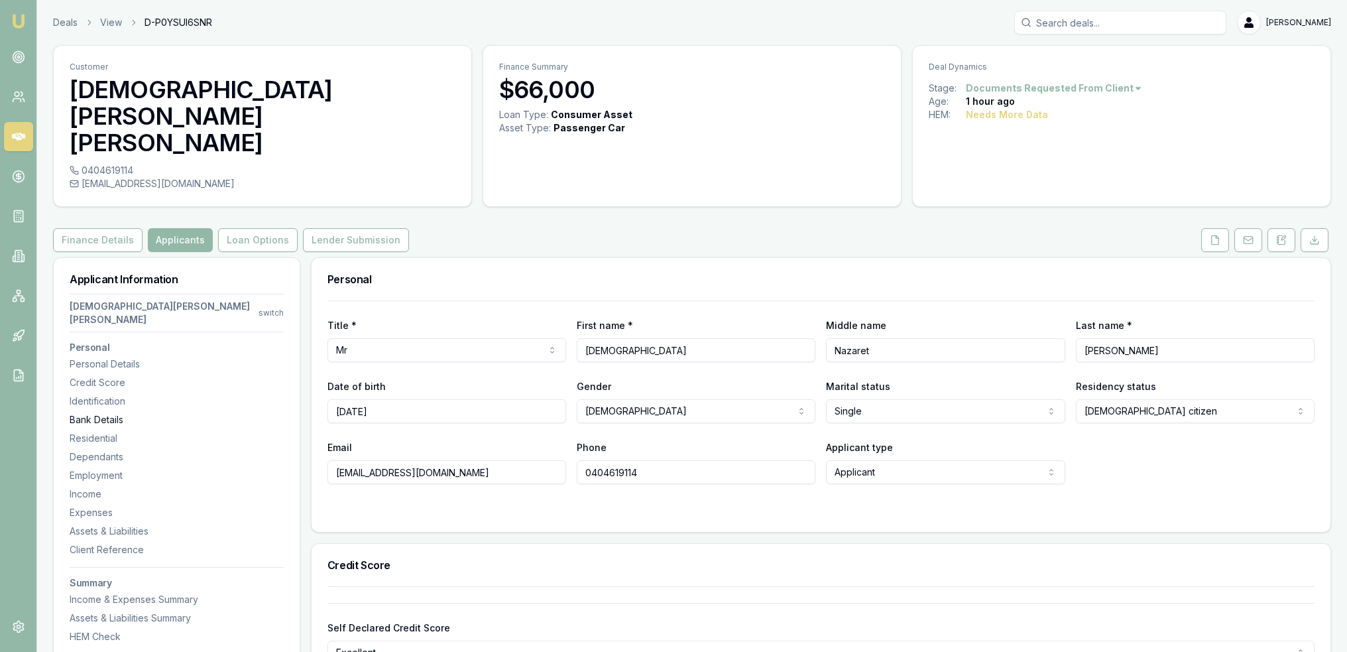
click at [92, 395] on div "Identification" at bounding box center [177, 401] width 214 height 13
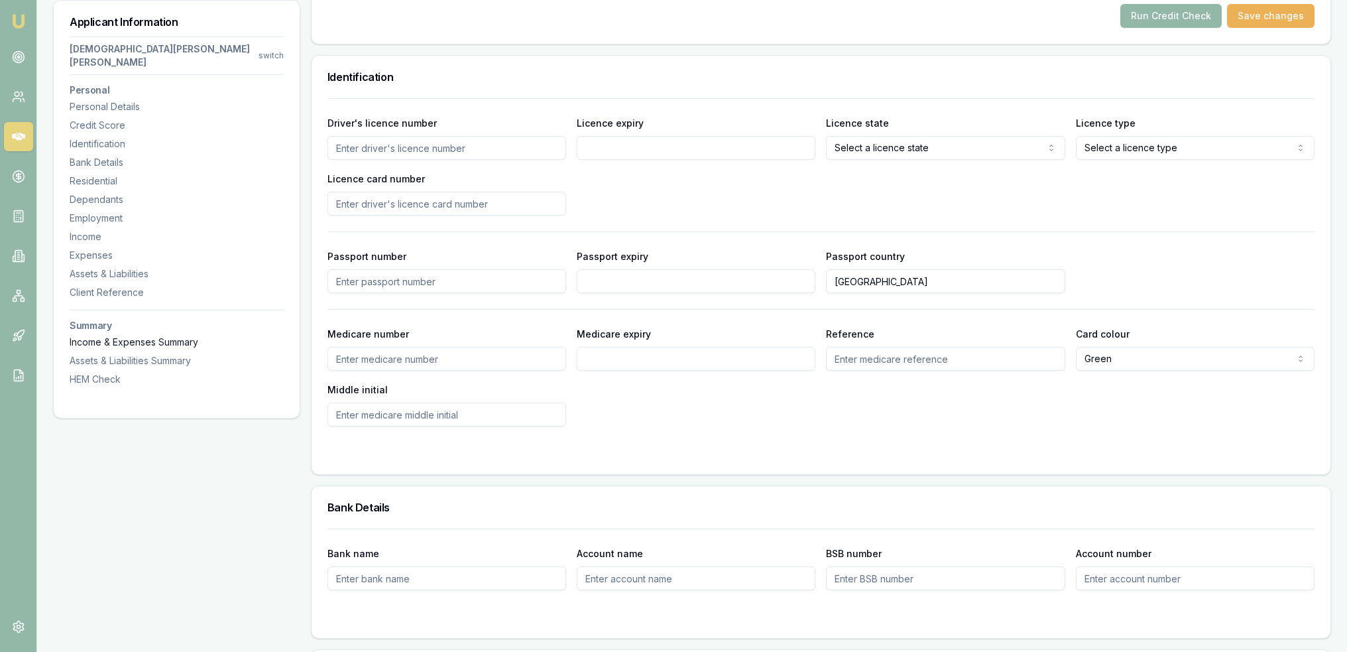
scroll to position [682, 0]
click at [432, 135] on input "Driver's licence number" at bounding box center [447, 147] width 239 height 24
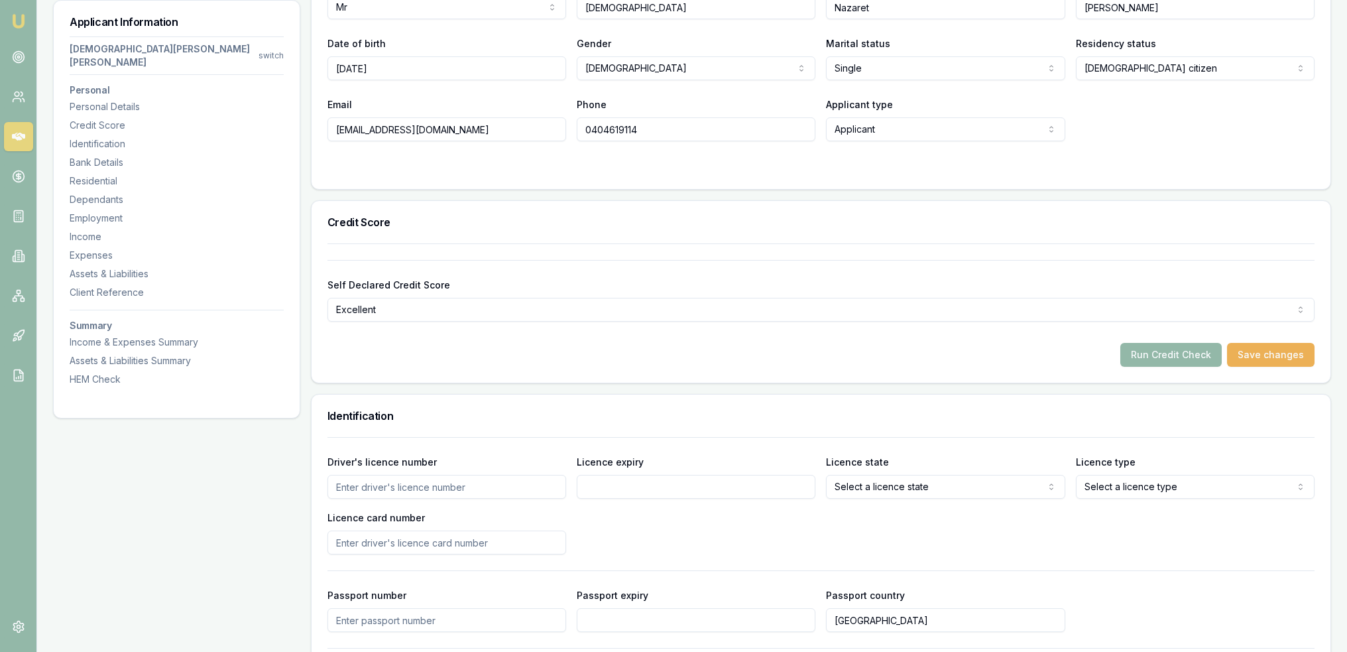
scroll to position [351, 0]
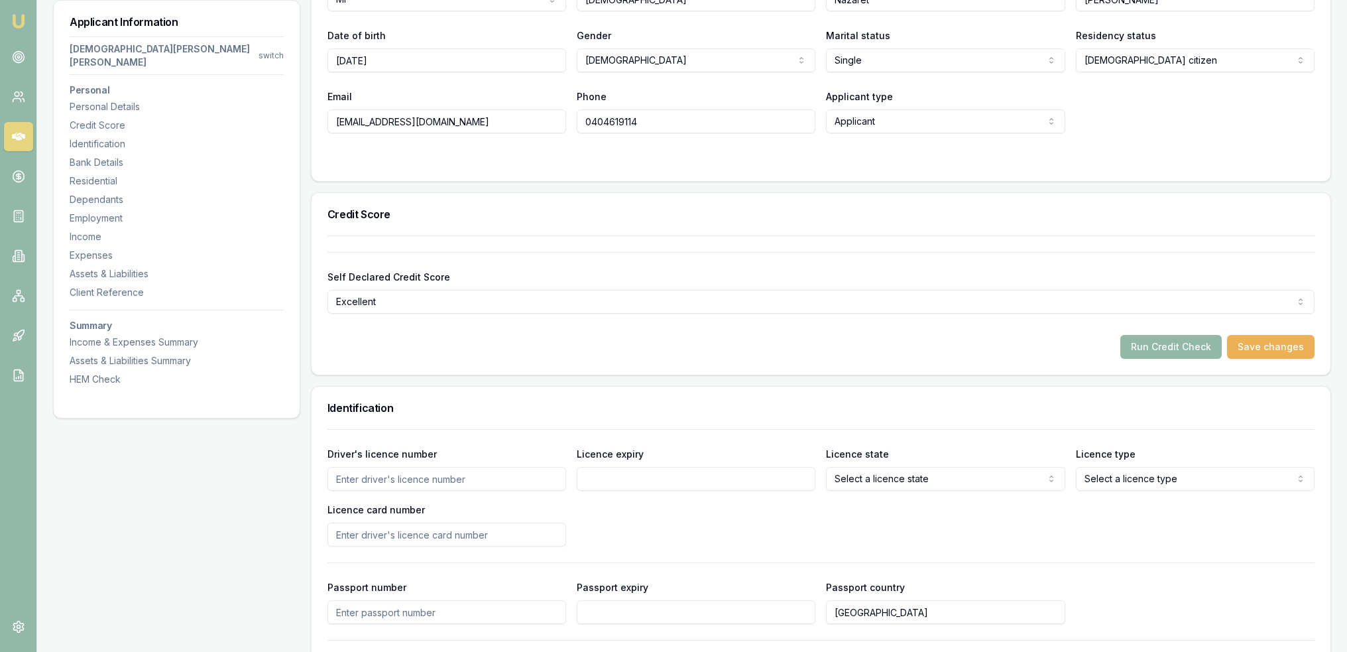
click at [481, 467] on input "Driver's licence number" at bounding box center [447, 479] width 239 height 24
type input "7764387"
type input "3/9/26"
select select "WA"
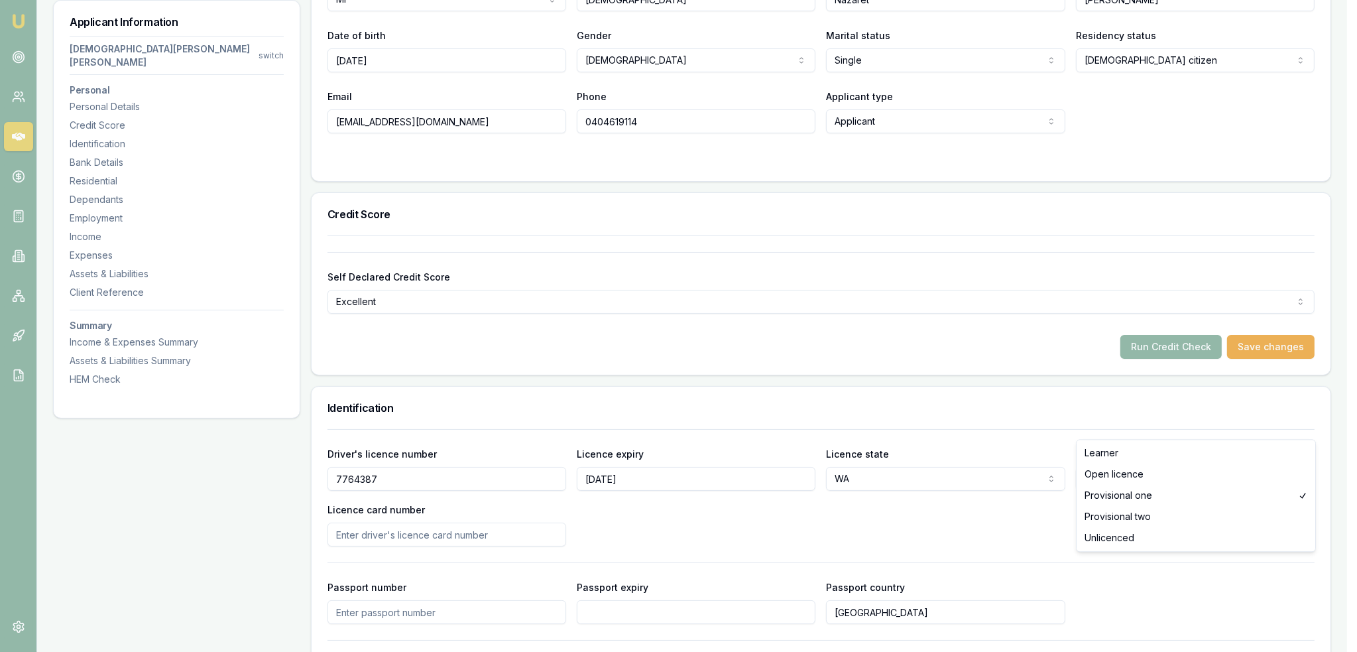
select select "PROVISIONAL_TWO"
click at [462, 523] on input "Licence card number" at bounding box center [447, 535] width 239 height 24
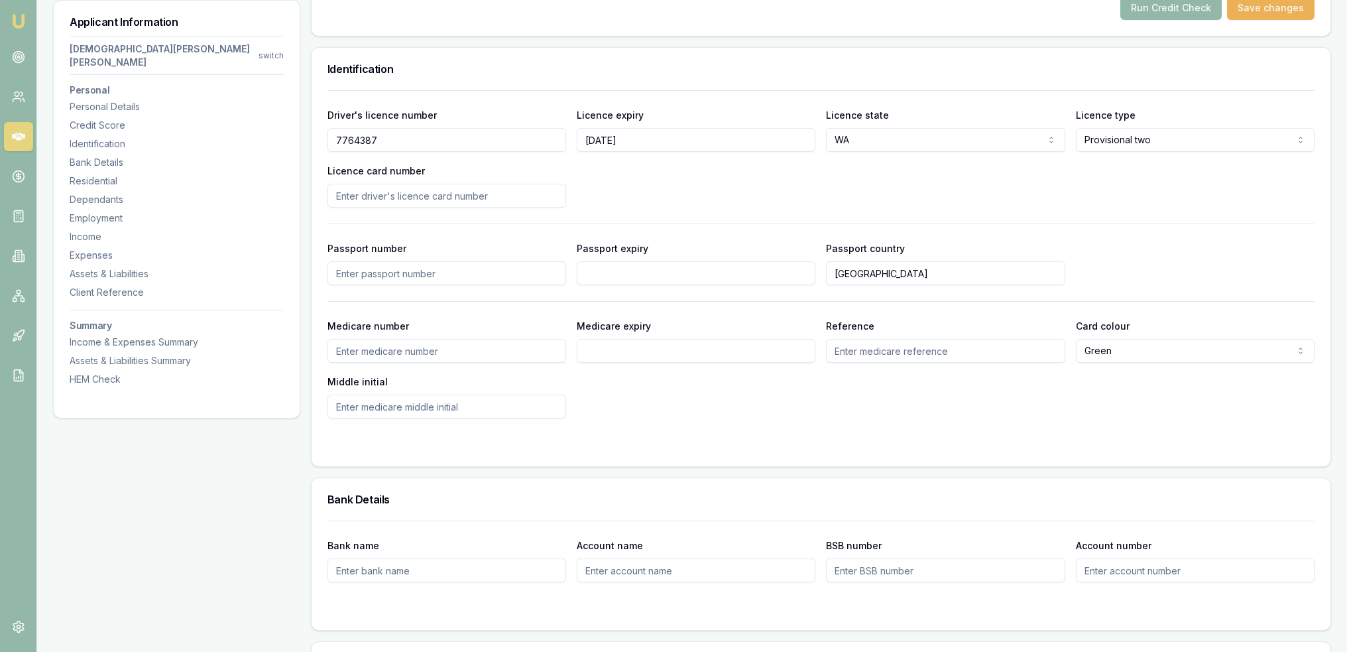
scroll to position [682, 0]
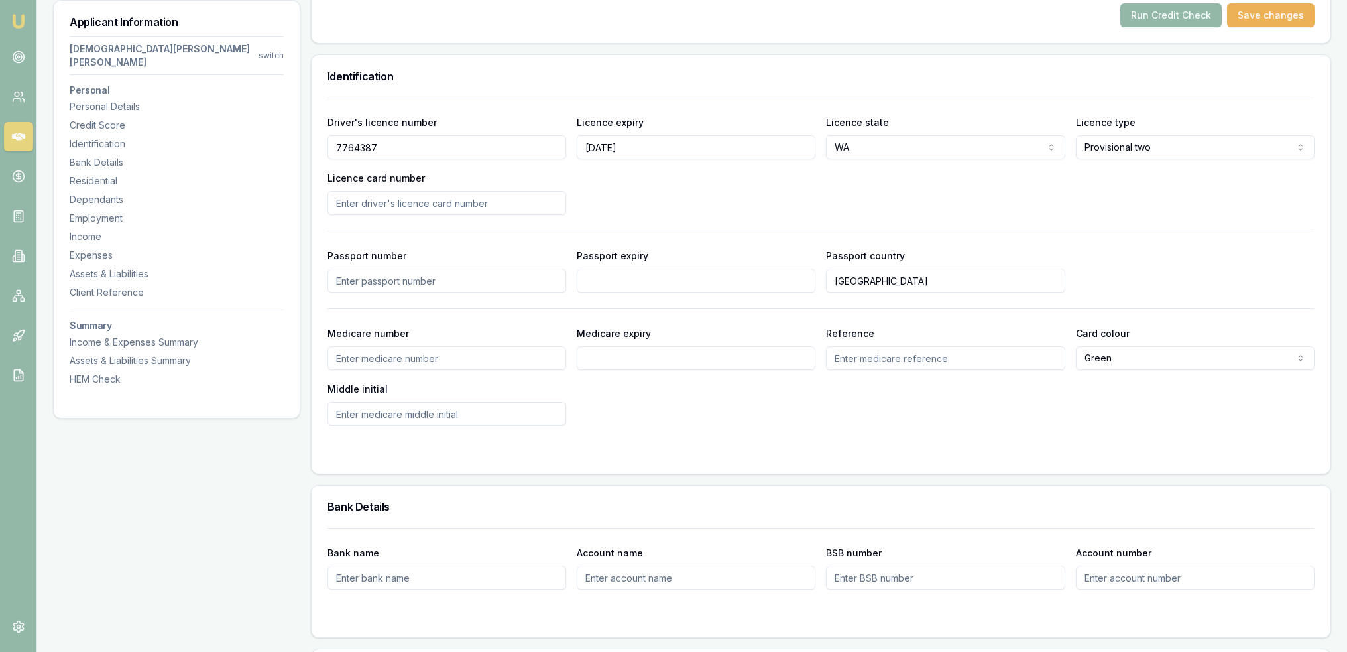
click at [430, 191] on input "Licence card number" at bounding box center [447, 203] width 239 height 24
type input "L048444459"
click at [596, 145] on div "Driver's licence number 7764387 Licence expiry 3/9/26 Licence state WA NSW VIC …" at bounding box center [821, 164] width 987 height 101
click at [361, 346] on input "Medicare number" at bounding box center [447, 358] width 239 height 24
type input "6288701221"
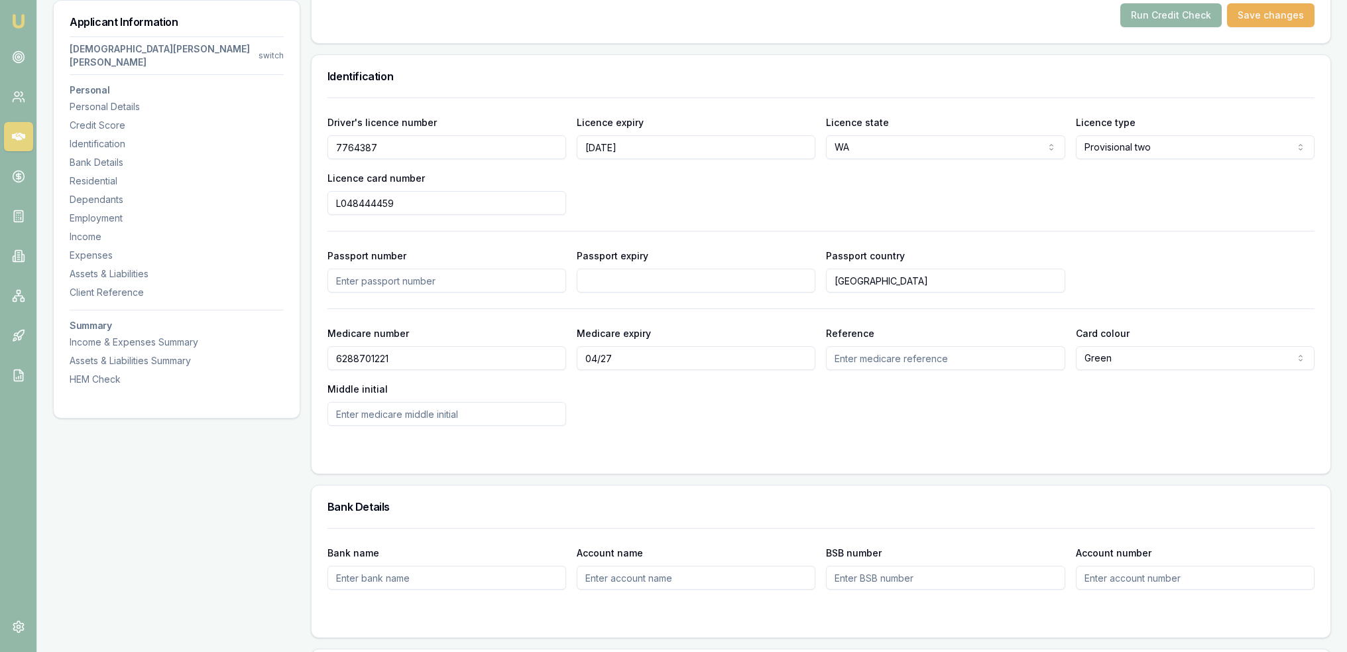
type input "04/27"
type input "1"
type input "N"
drag, startPoint x: 855, startPoint y: 363, endPoint x: 874, endPoint y: 364, distance: 19.3
click at [855, 365] on div "Medicare number 6288701221 Medicare expiry 04/27 Reference 1 Card colour Green …" at bounding box center [821, 375] width 987 height 101
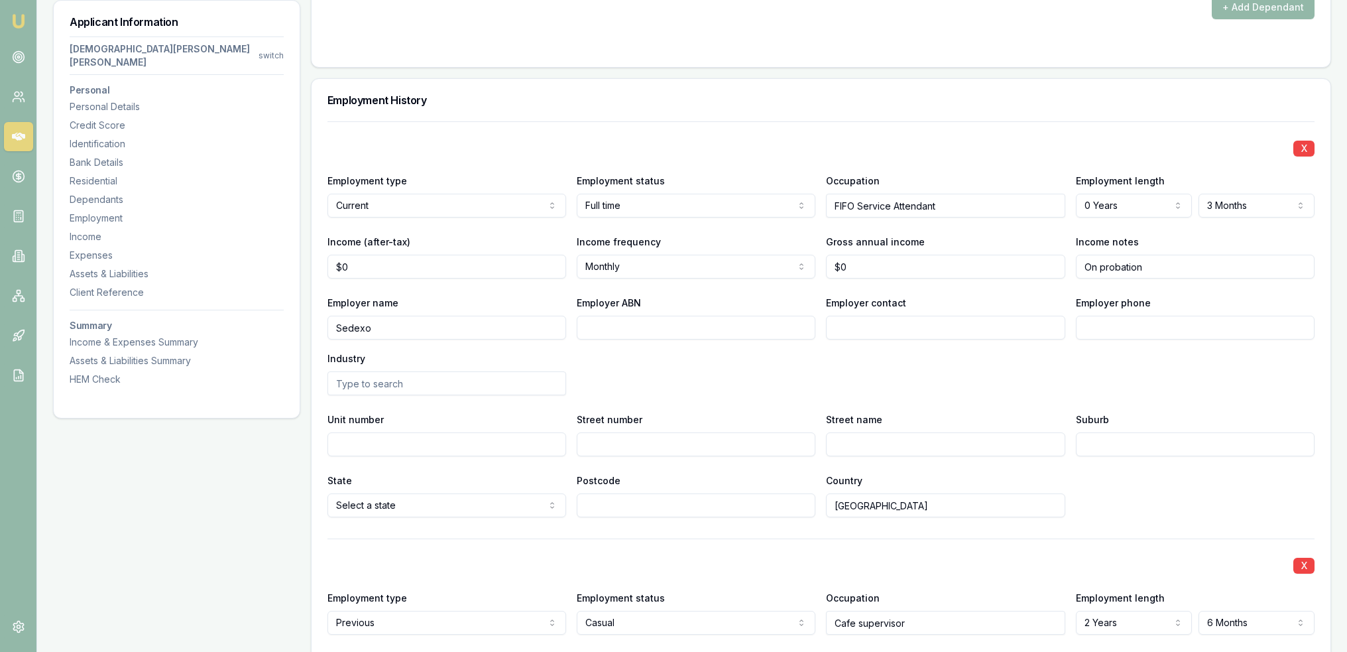
scroll to position [2008, 0]
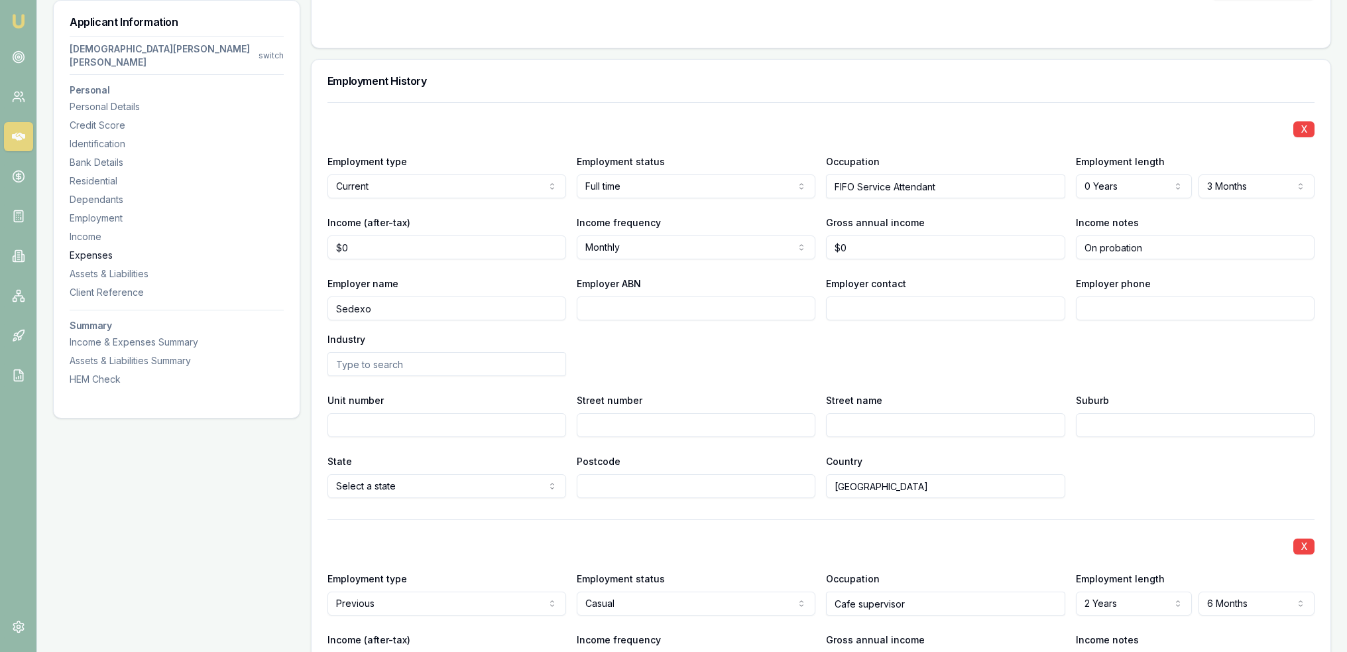
drag, startPoint x: 310, startPoint y: 249, endPoint x: 247, endPoint y: 243, distance: 63.9
type input "S"
type input "IFM Services Pty Ltd"
type input "28608575668"
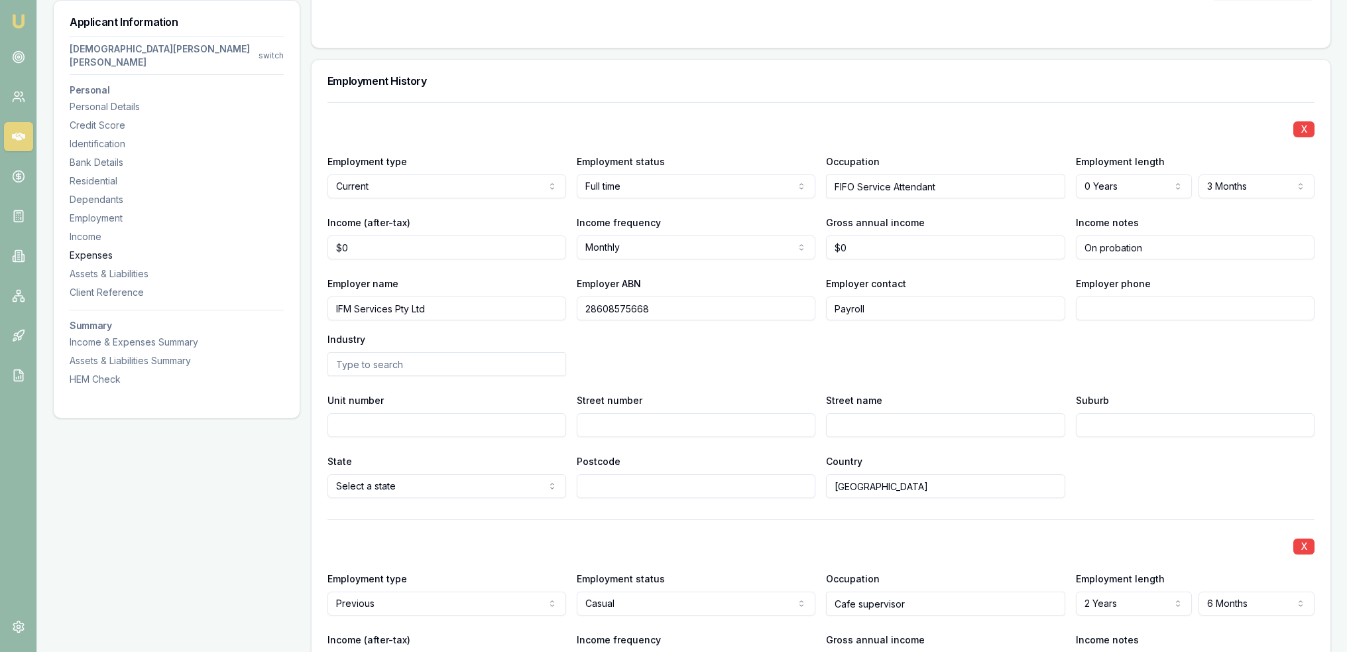
type input "Payroll"
click at [1106, 296] on input "Employer phone" at bounding box center [1195, 308] width 239 height 24
type input "1800 763 396"
click at [1046, 306] on div "Employer name IFM Services Pty Ltd Employer ABN 28608575668 Employer contact Pa…" at bounding box center [821, 325] width 987 height 101
click at [369, 235] on input "0" at bounding box center [447, 247] width 239 height 24
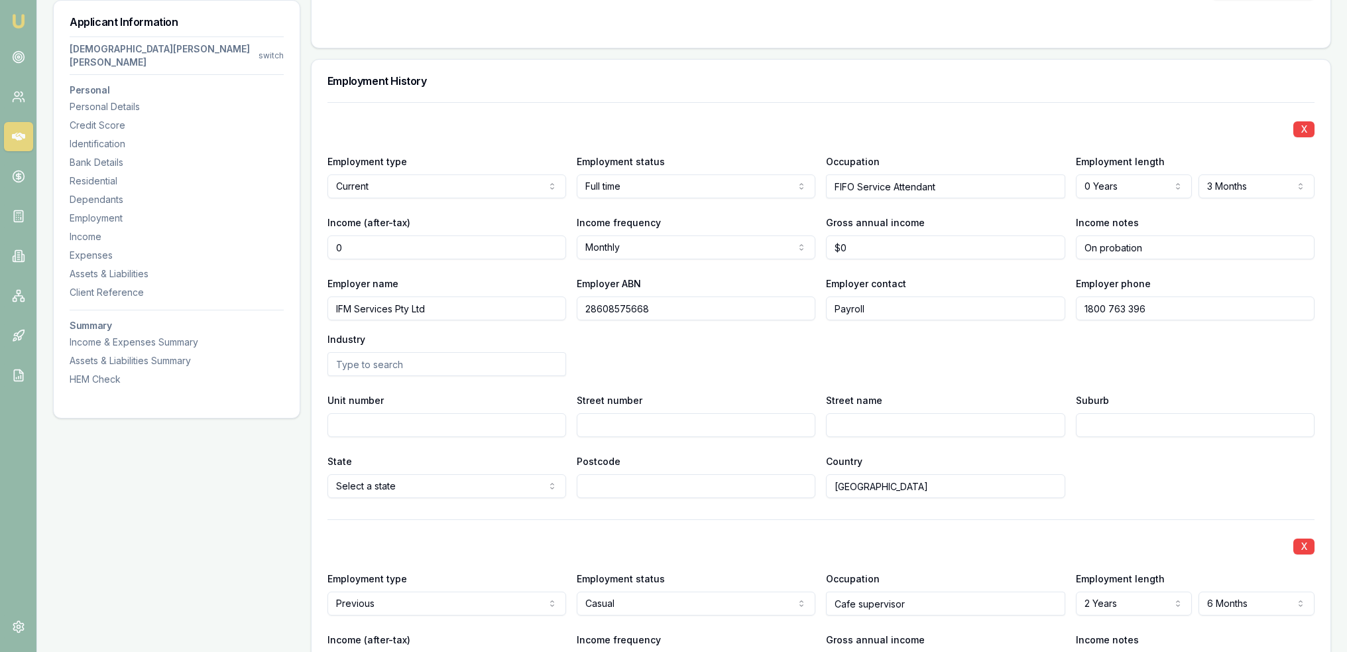
drag, startPoint x: 360, startPoint y: 191, endPoint x: 336, endPoint y: 194, distance: 24.7
click at [336, 235] on input "0" at bounding box center [447, 247] width 239 height 24
type input "$7,170"
type input "0"
click at [937, 235] on input "0" at bounding box center [945, 247] width 239 height 24
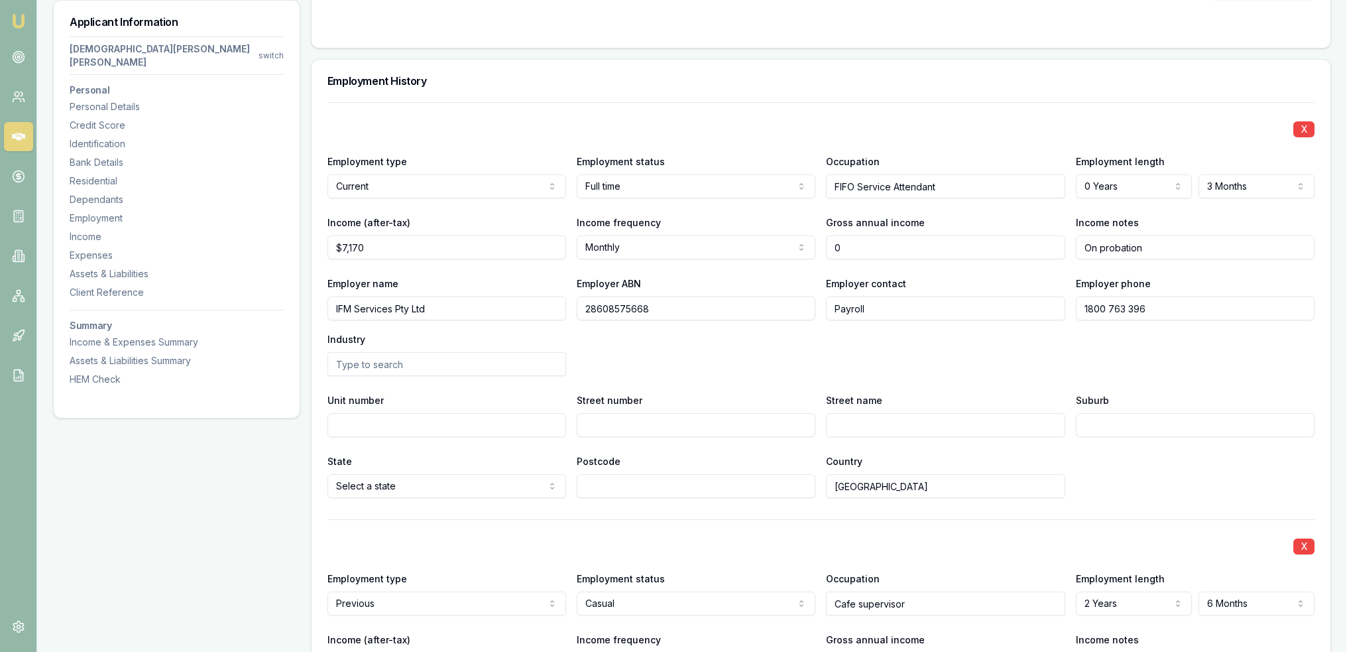
drag, startPoint x: 865, startPoint y: 187, endPoint x: 807, endPoint y: 190, distance: 57.8
click at [807, 214] on div "Income (after-tax) $7,170 Income frequency Monthly Weekly Fortnightly Monthly Q…" at bounding box center [821, 236] width 987 height 45
type input "$113,027"
click at [831, 304] on div "Employer name IFM Services Pty Ltd Employer ABN 28608575668 Employer contact Pa…" at bounding box center [821, 325] width 987 height 101
click at [430, 413] on input "Unit number" at bounding box center [447, 425] width 239 height 24
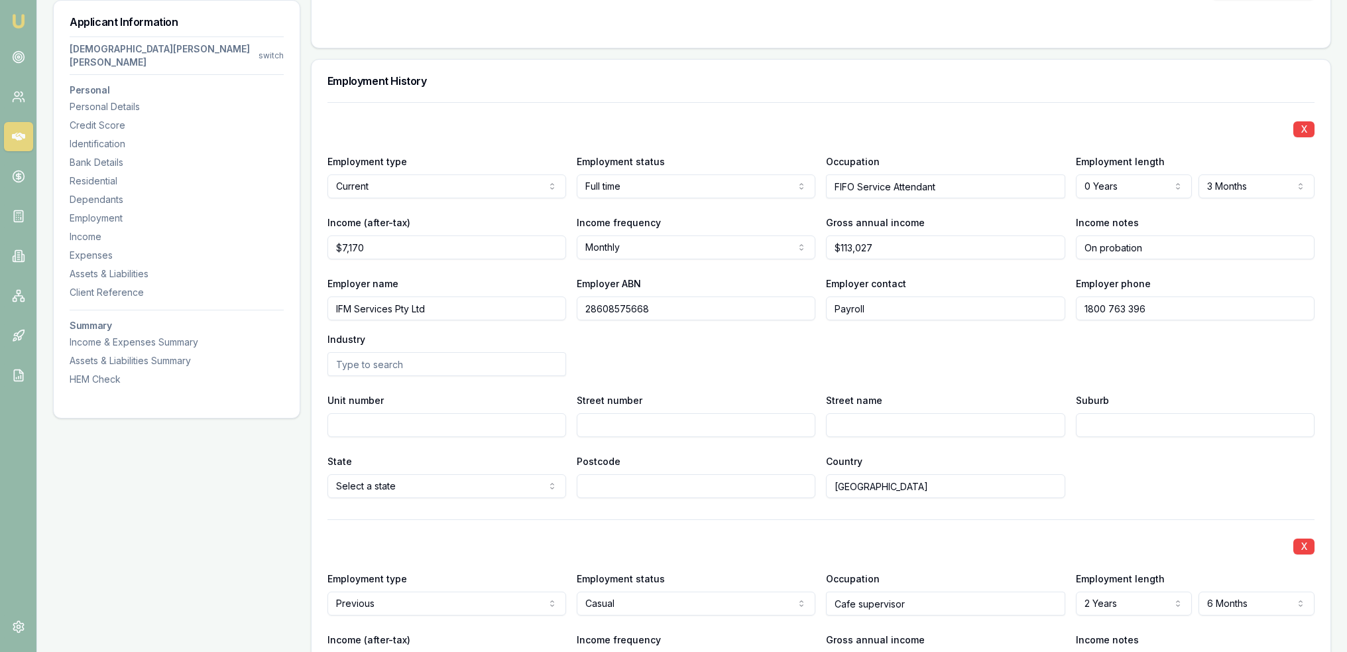
click at [641, 413] on input "Street number" at bounding box center [696, 425] width 239 height 24
type input "247"
type input "Balcatta"
type input "Rd"
click at [1009, 413] on input "Balcatta" at bounding box center [945, 425] width 239 height 24
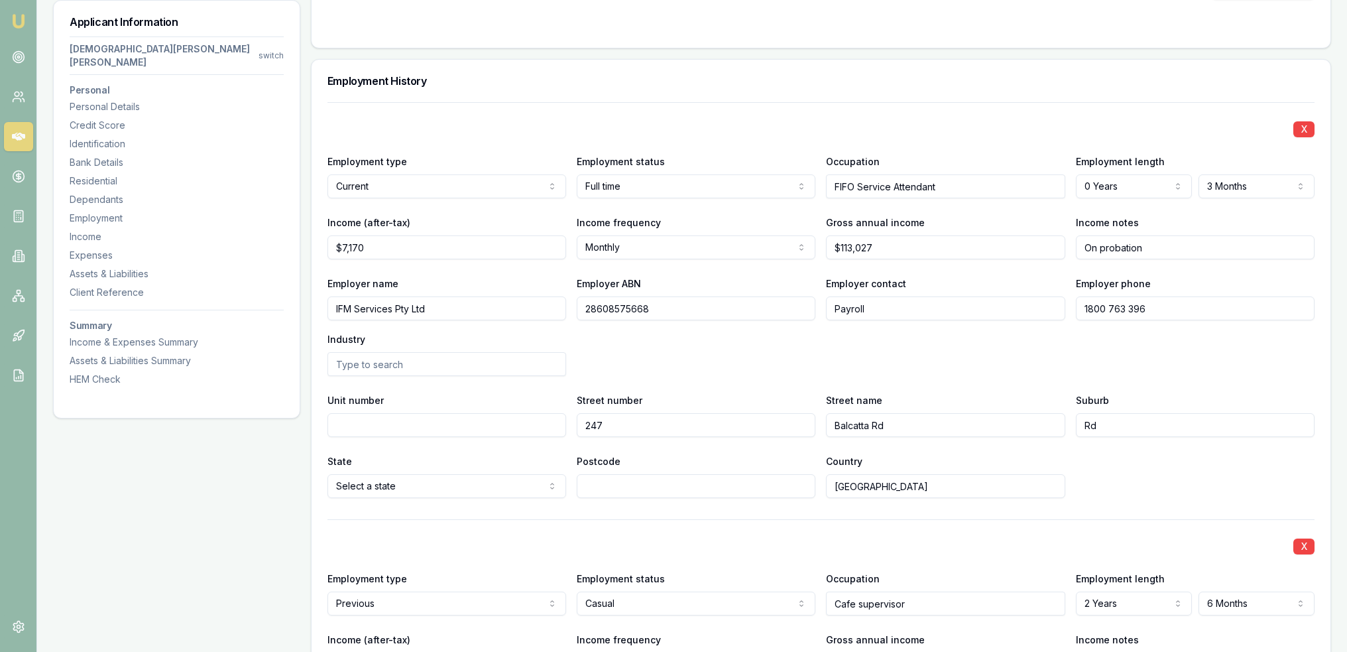
type input "Balcatta Rd"
type input "Balcatta"
select select "WA"
type input "6021"
type input "`"
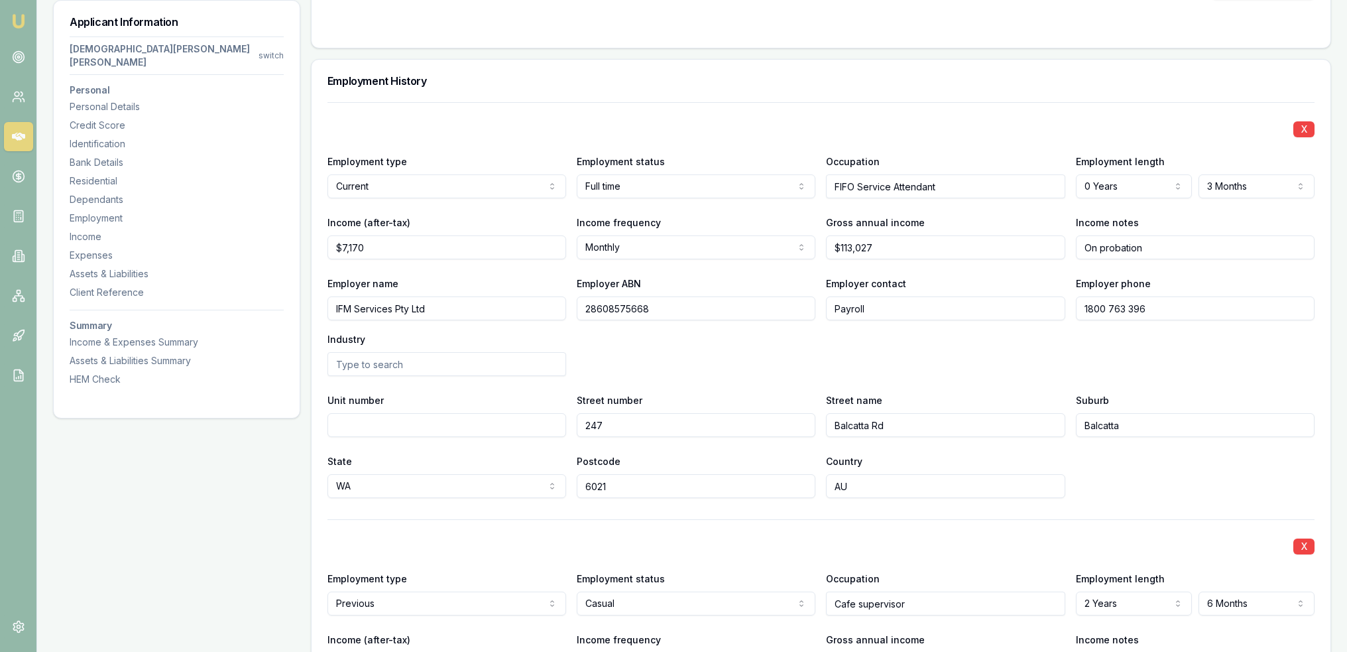
type input "AU"
click at [1200, 453] on div "State WA NSW VIC QLD SA WA TAS NT ACT Postcode 6021 Country AU" at bounding box center [821, 475] width 987 height 45
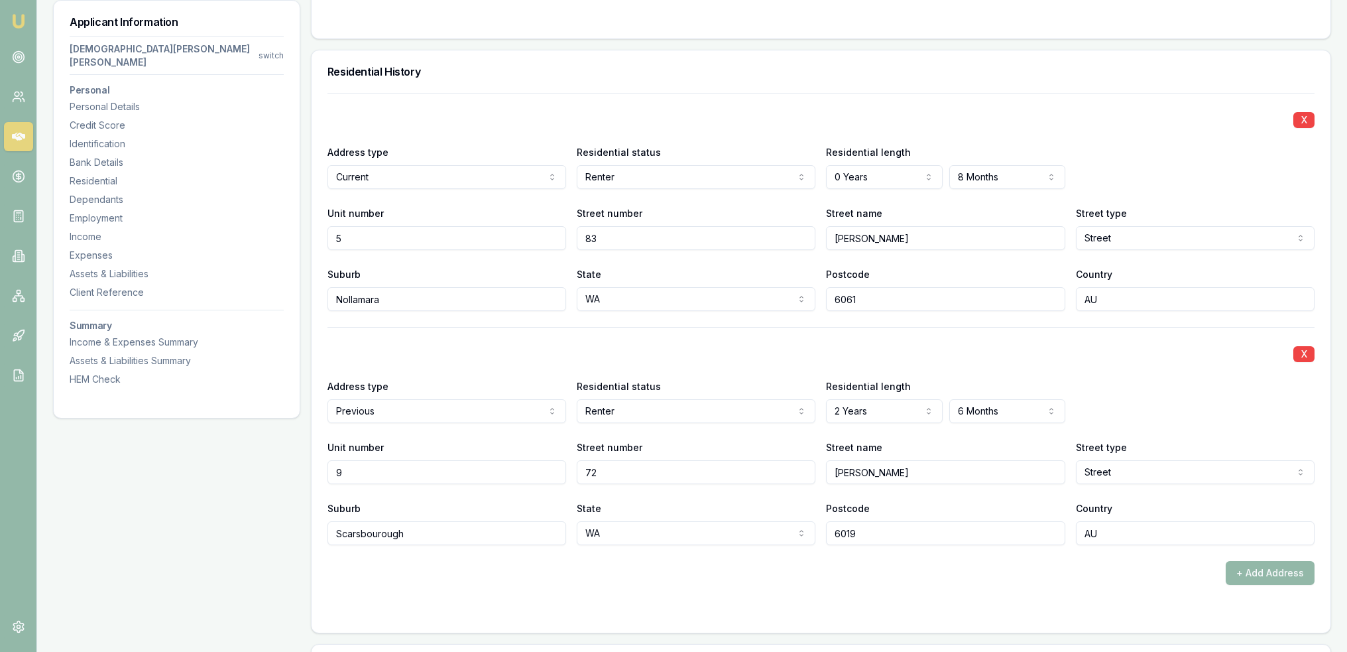
scroll to position [1279, 0]
click at [830, 543] on form "X Address type Current Current Previous Residential status Renter Owner with mo…" at bounding box center [821, 357] width 987 height 524
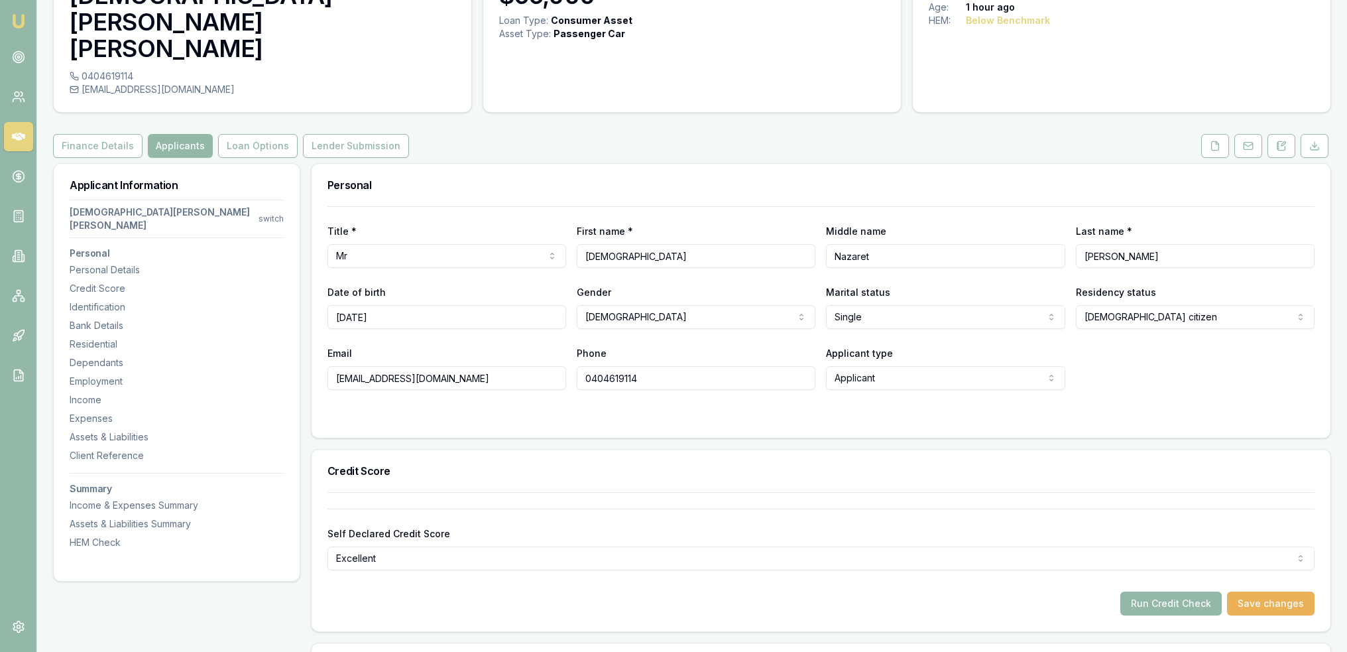
scroll to position [398, 0]
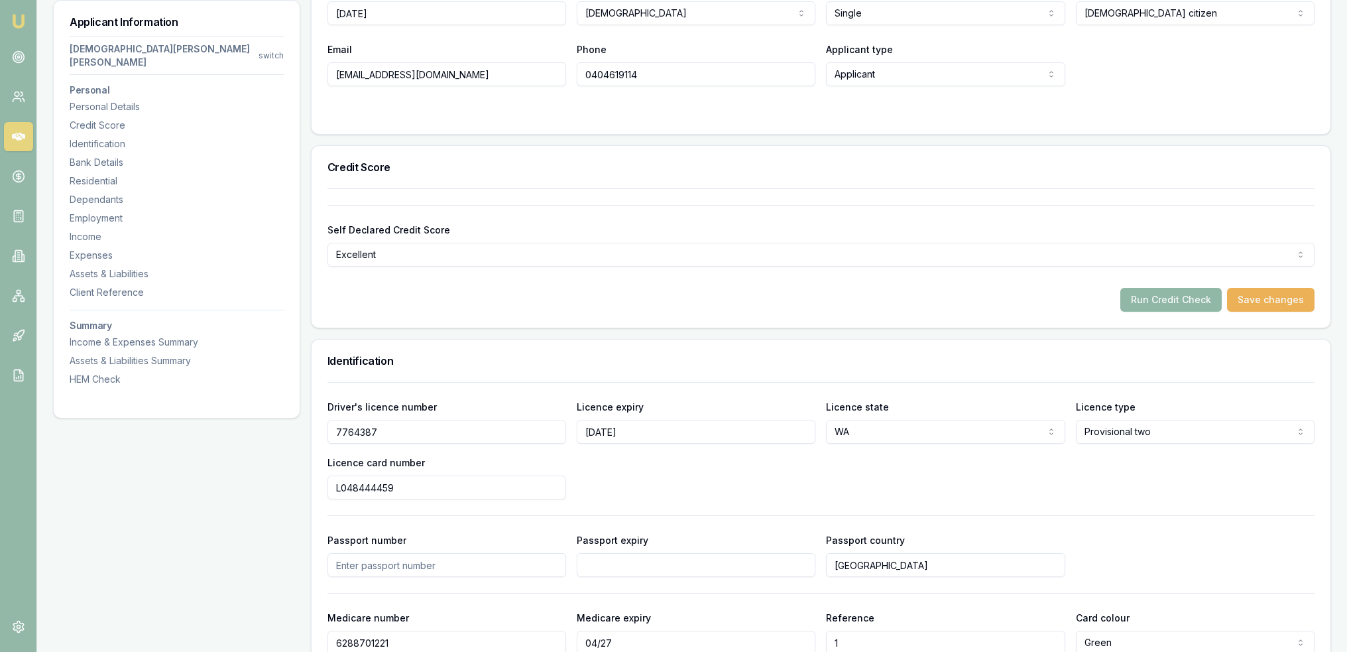
click at [1190, 288] on button "Run Credit Check" at bounding box center [1171, 300] width 101 height 24
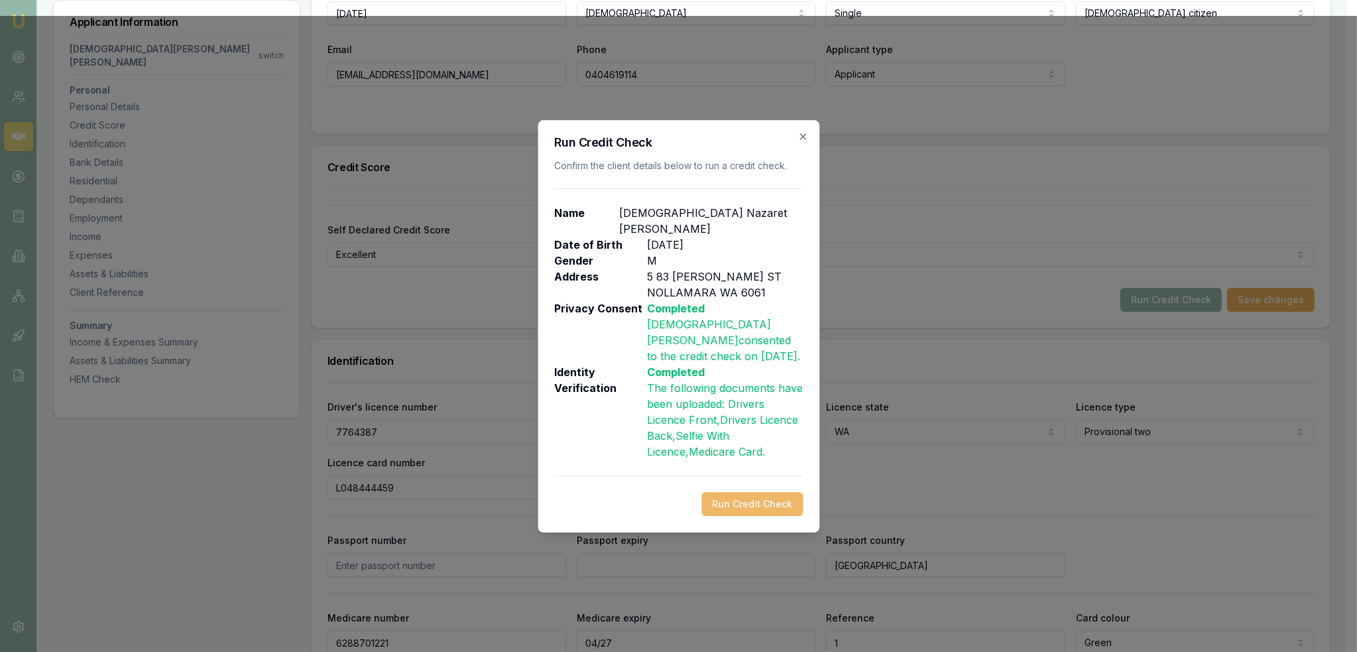
click at [734, 503] on button "Run Credit Check" at bounding box center [752, 504] width 101 height 24
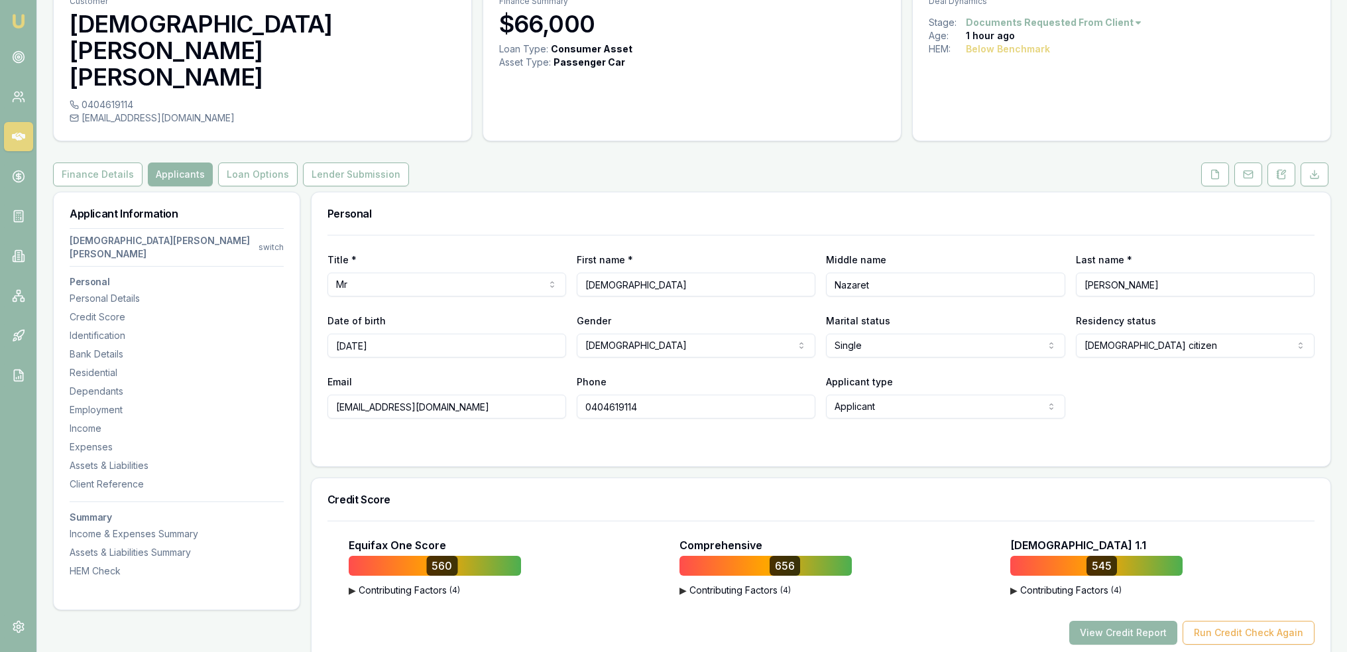
scroll to position [0, 0]
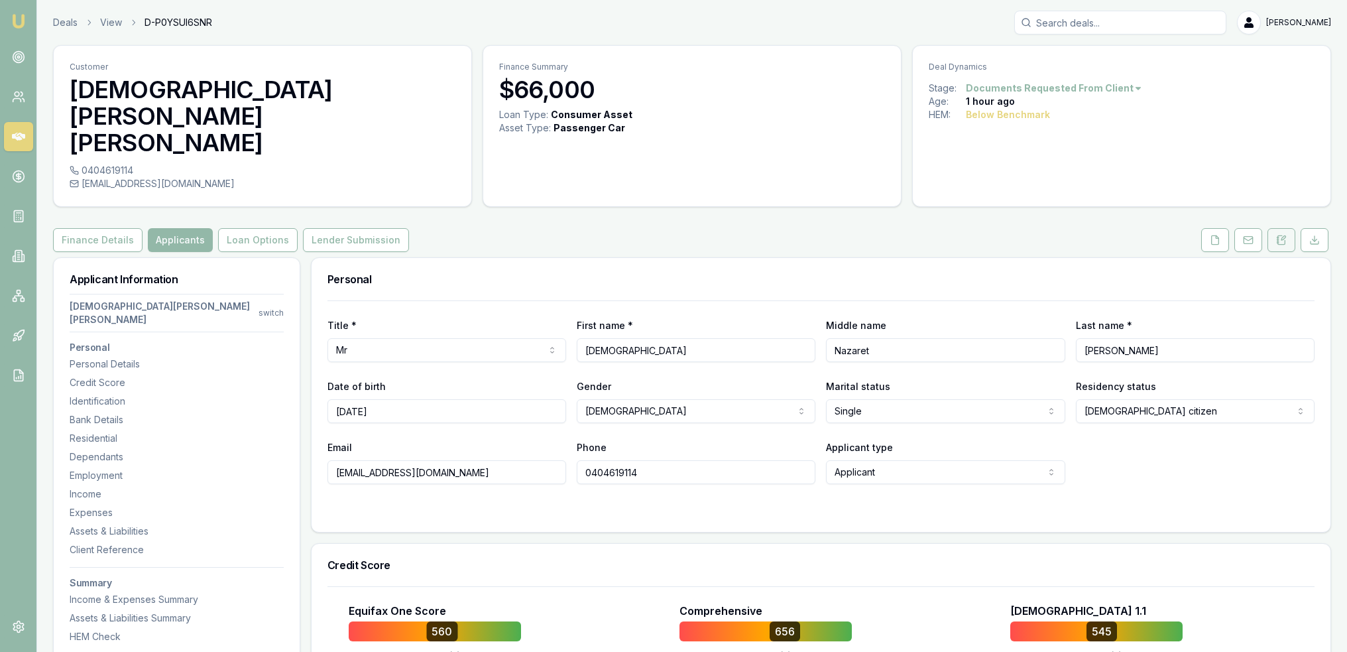
click at [1276, 228] on button at bounding box center [1282, 240] width 28 height 24
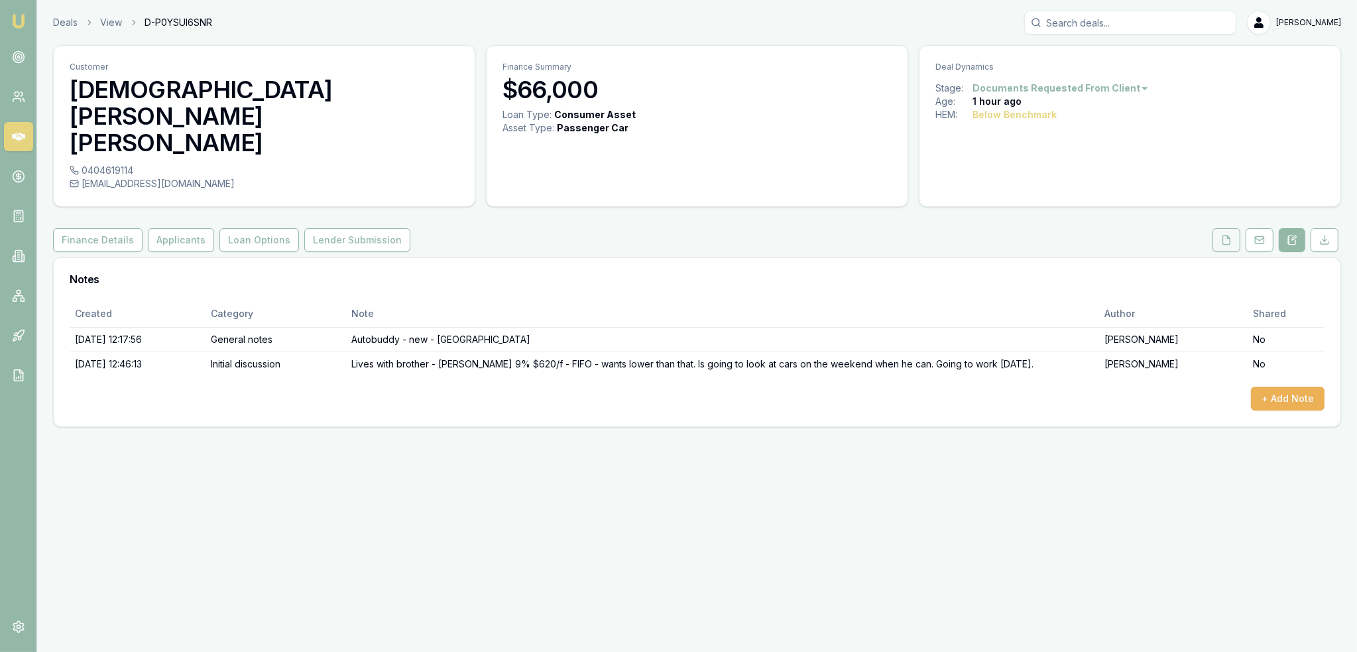
click at [1220, 228] on button at bounding box center [1227, 240] width 28 height 24
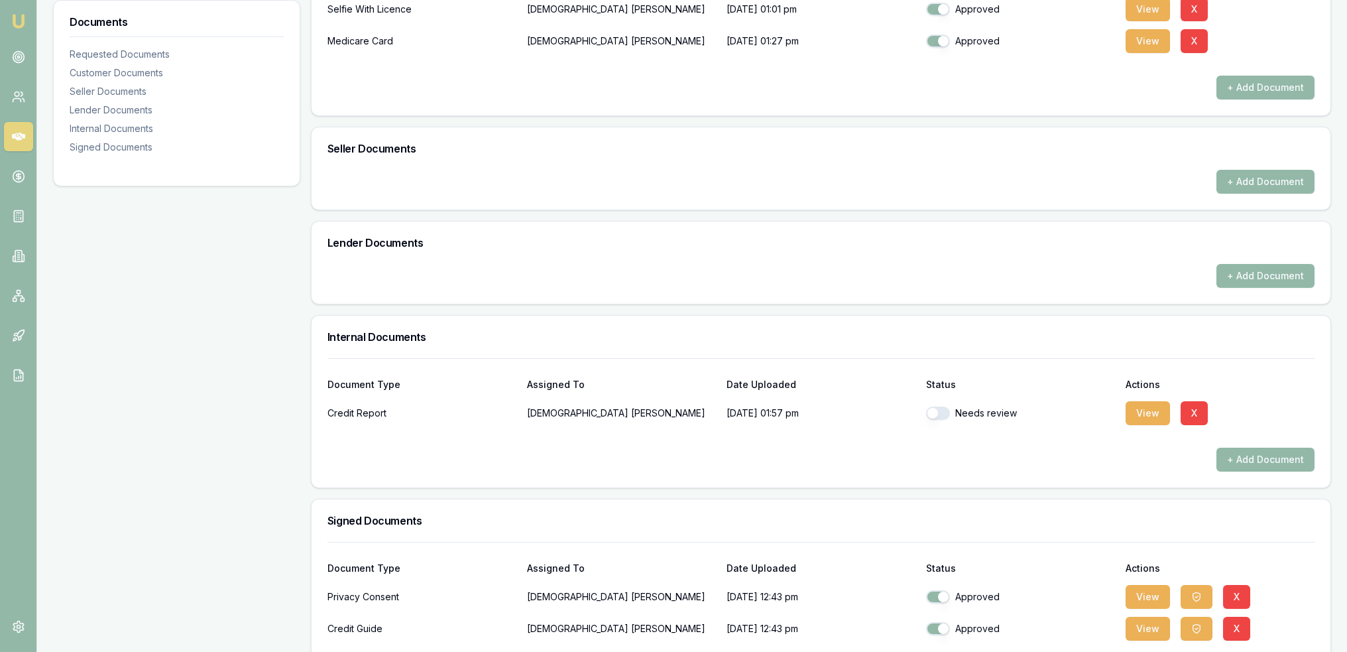
scroll to position [597, 0]
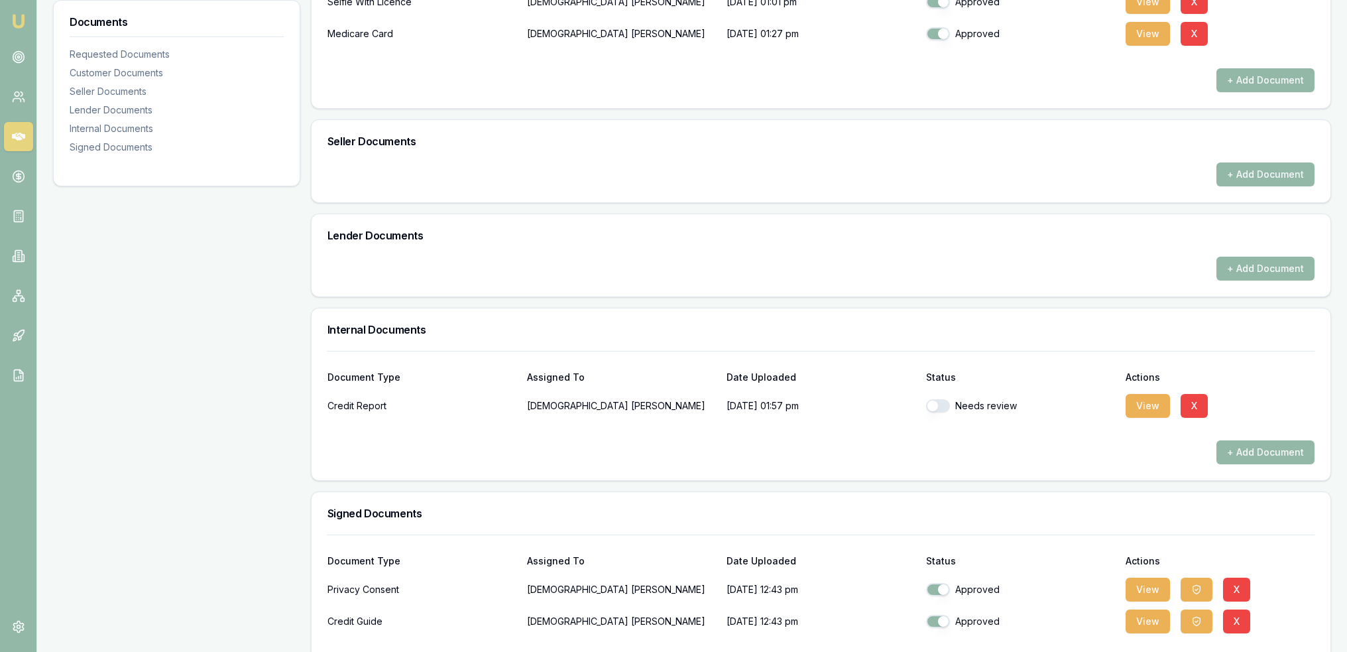
click at [934, 399] on button "button" at bounding box center [938, 405] width 24 height 13
checkbox input "true"
click at [1143, 394] on button "View" at bounding box center [1148, 406] width 44 height 24
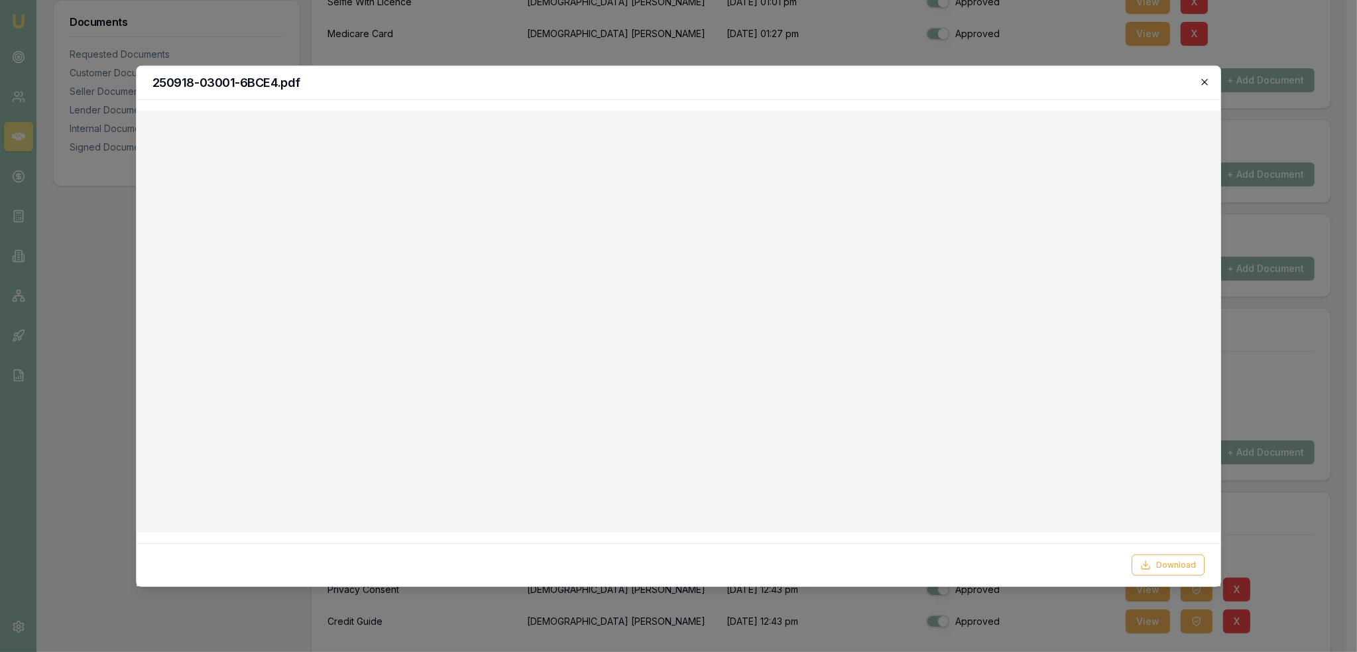
click at [1204, 78] on icon "button" at bounding box center [1205, 81] width 11 height 11
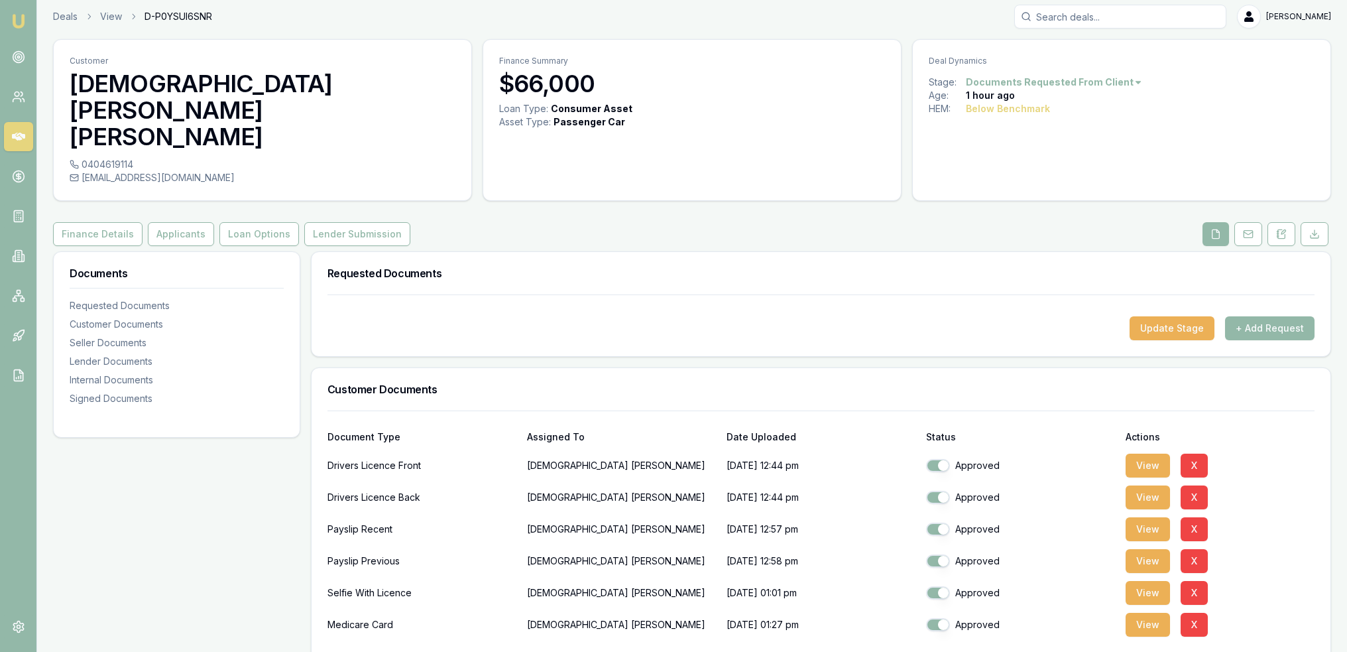
scroll to position [0, 0]
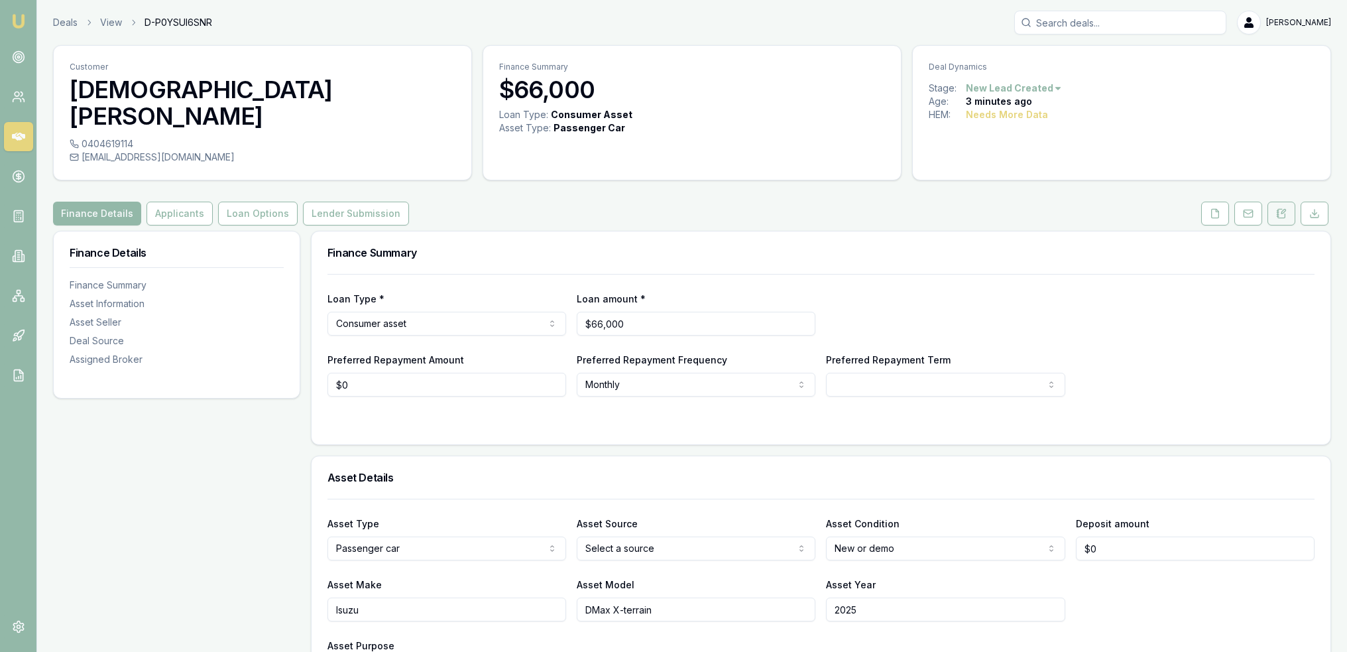
click at [1286, 208] on icon at bounding box center [1281, 213] width 11 height 11
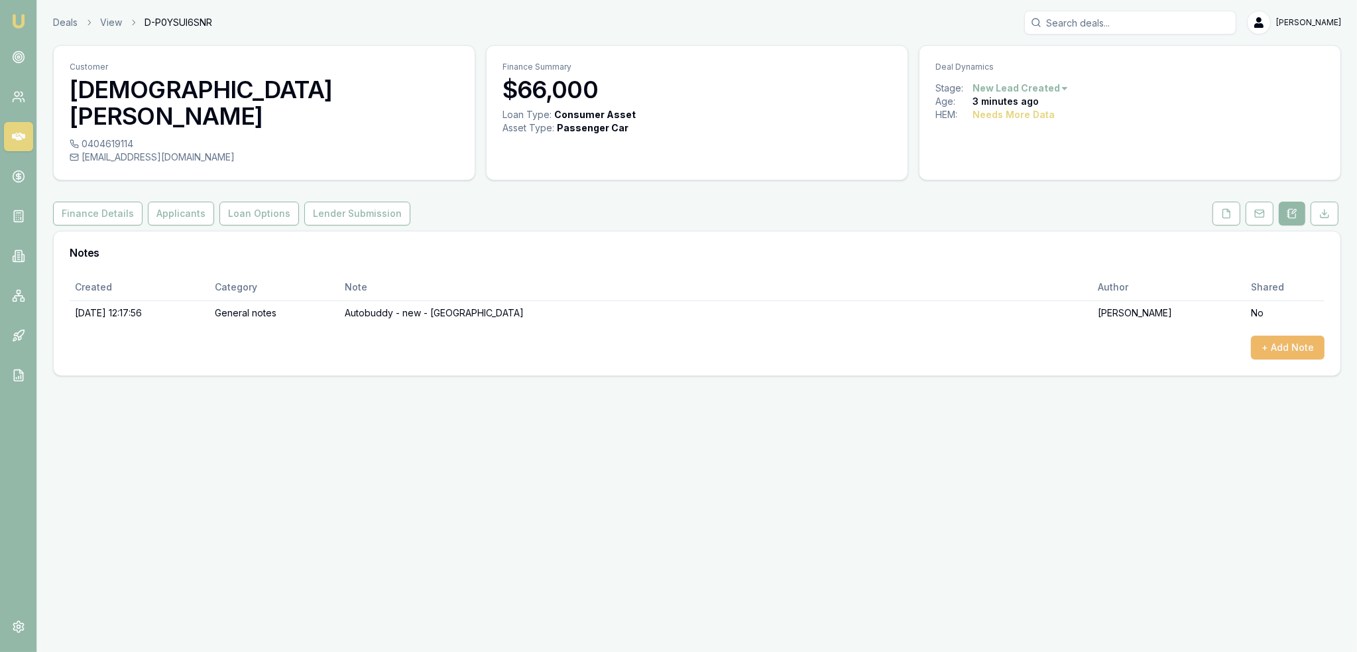
click at [1292, 336] on button "+ Add Note" at bounding box center [1288, 348] width 74 height 24
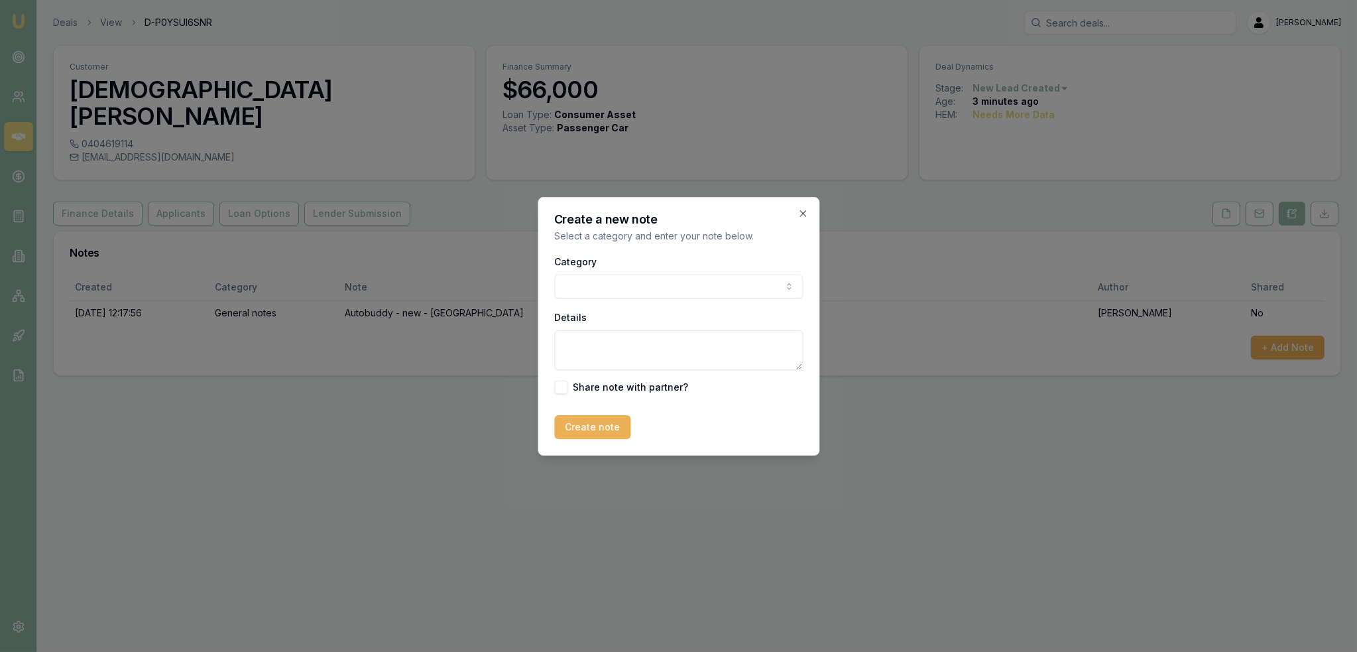
click at [669, 351] on textarea "Details" at bounding box center [678, 350] width 249 height 40
click at [677, 354] on textarea "Been pre-approved with the bank and interest rate is over 9% on a new car." at bounding box center [678, 350] width 249 height 40
click at [760, 366] on textarea "Been pre-approved with the bank and interest rate is over 9% on a new car. Want…" at bounding box center [678, 350] width 249 height 40
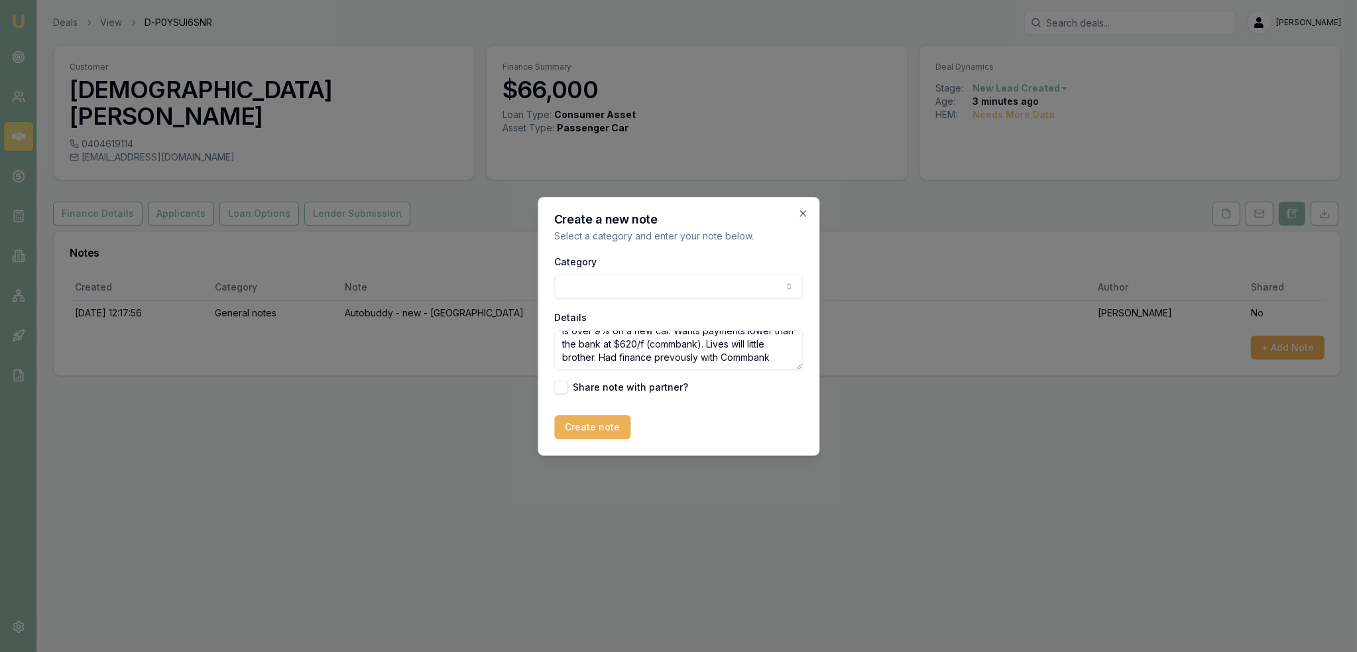
click at [692, 352] on textarea "Been pre-approved with the bank and interest rate is over 9% on a new car. Want…" at bounding box center [678, 350] width 249 height 40
type textarea "Been pre-approved with the bank and interest rate is over 9% on a new car. Want…"
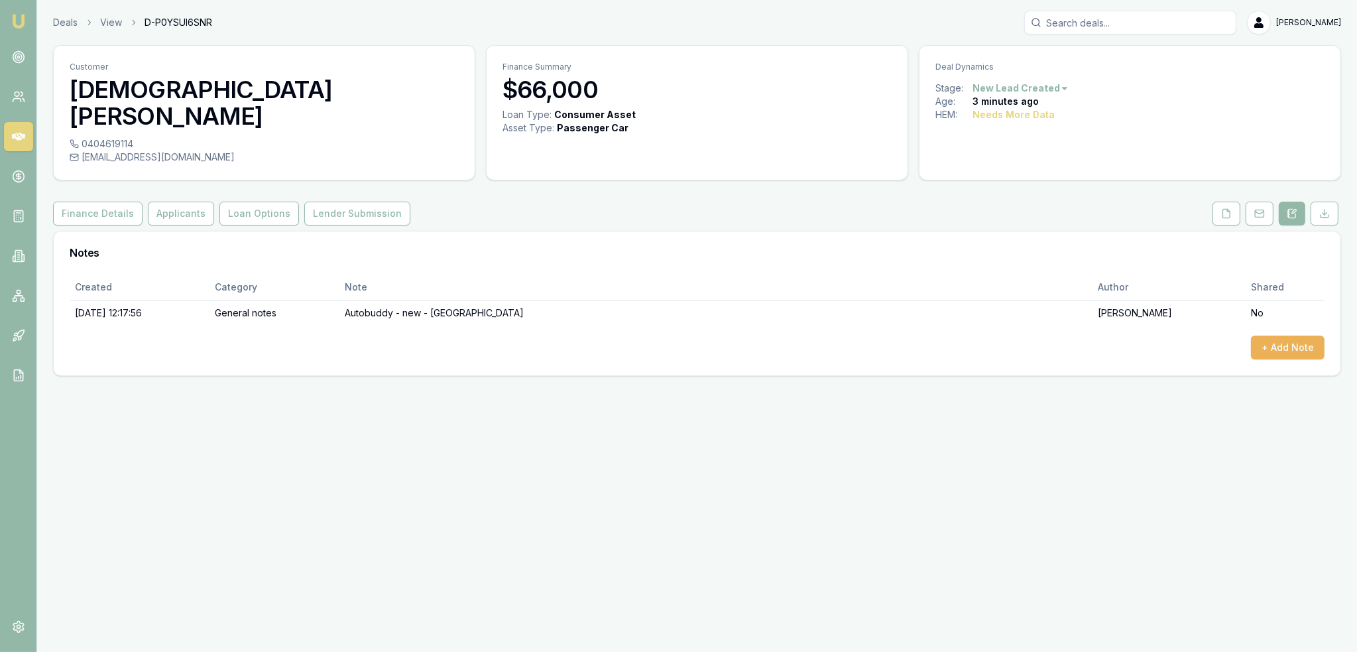
click at [601, 406] on div "Emu Broker Deals View D-P0YSUI6SNR [PERSON_NAME] Toggle Menu Customer [PERSON_N…" at bounding box center [678, 326] width 1357 height 652
click at [671, 336] on div "+ Add Note" at bounding box center [697, 348] width 1255 height 24
click at [1293, 336] on button "+ Add Note" at bounding box center [1288, 348] width 74 height 24
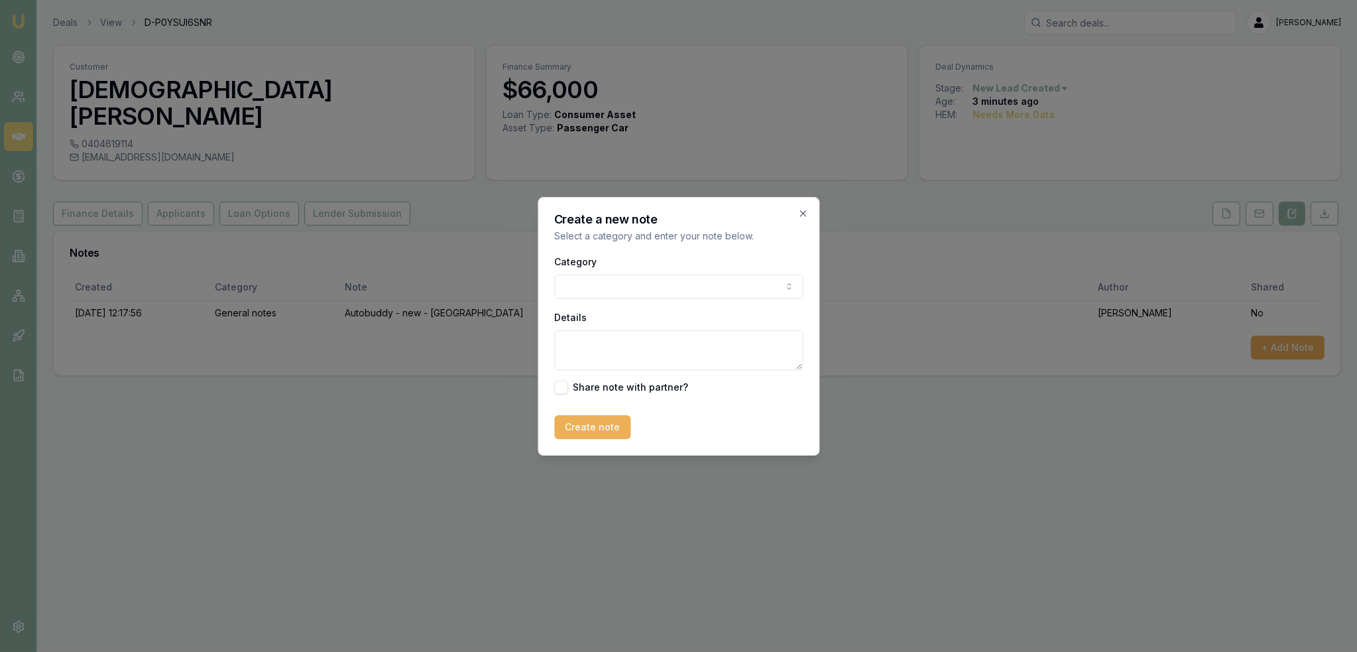
click at [607, 336] on textarea "Details" at bounding box center [678, 350] width 249 height 40
type textarea "Lives with brother - Commbank 9% $620/f - FIFO -"
click at [790, 342] on textarea "Lives with brother - Commbank 9% $620/f - FIFO -" at bounding box center [678, 350] width 249 height 40
click at [645, 290] on body "Emu Broker Deals View D-P0YSUI6SNR [PERSON_NAME] Toggle Menu Customer [PERSON_N…" at bounding box center [678, 326] width 1357 height 652
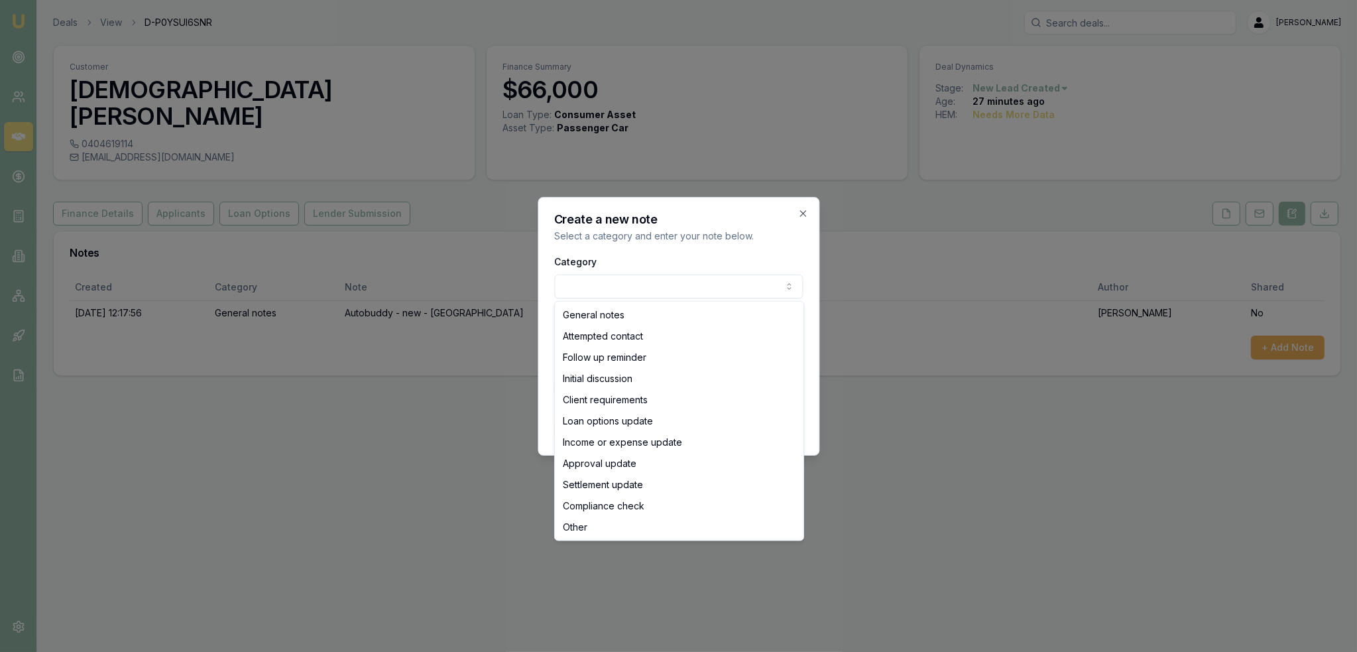
select select "INITIAL_DISCUSSION"
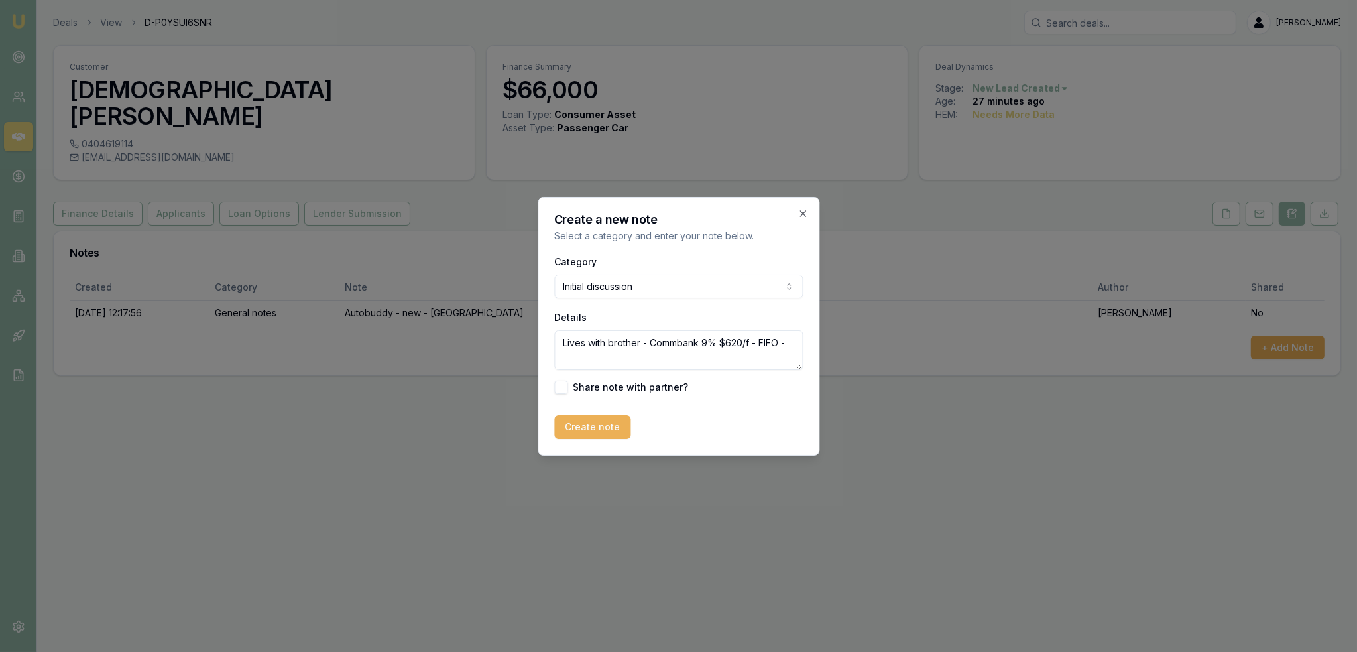
click at [792, 343] on textarea "Lives with brother - Commbank 9% $620/f - FIFO -" at bounding box center [678, 350] width 249 height 40
click at [639, 365] on textarea "Lives with brother - [PERSON_NAME] 9% $620/f - FIFO - wants lower than that. Is…" at bounding box center [678, 350] width 249 height 40
type textarea "Lives with brother - [PERSON_NAME] 9% $620/f - FIFO - wants lower than that. Is…"
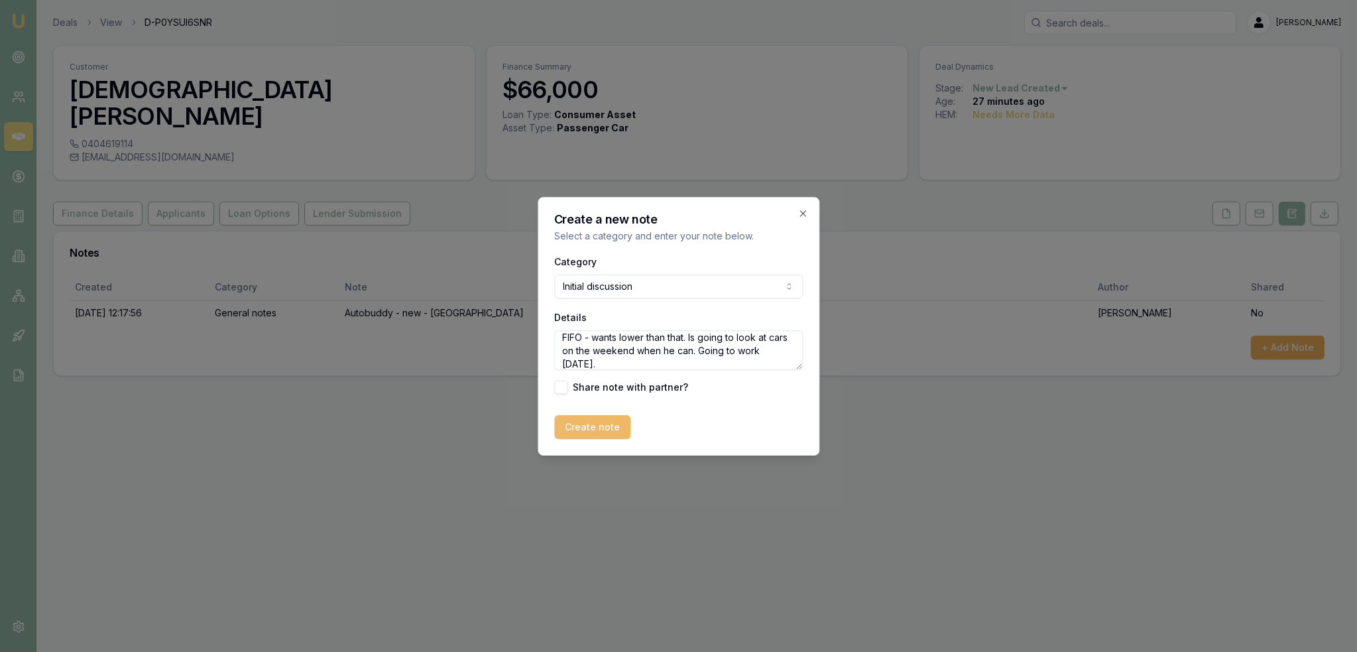
click at [603, 426] on button "Create note" at bounding box center [592, 427] width 76 height 24
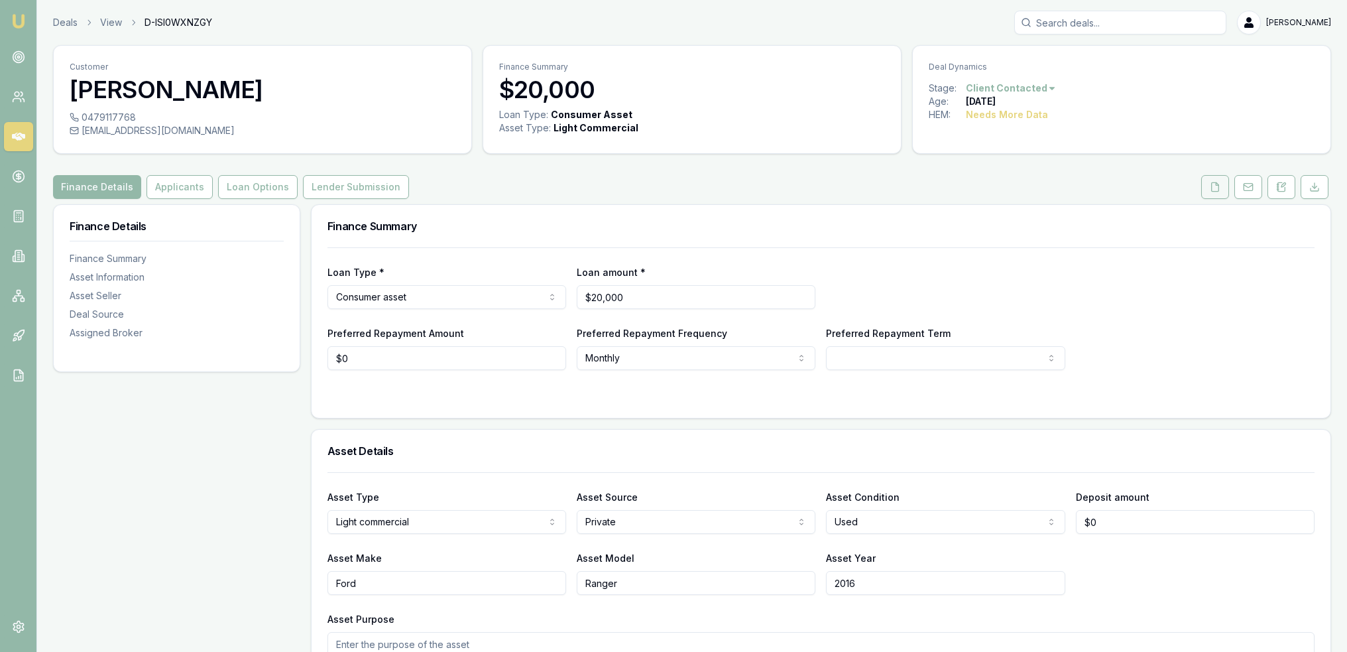
click at [1223, 190] on button at bounding box center [1216, 187] width 28 height 24
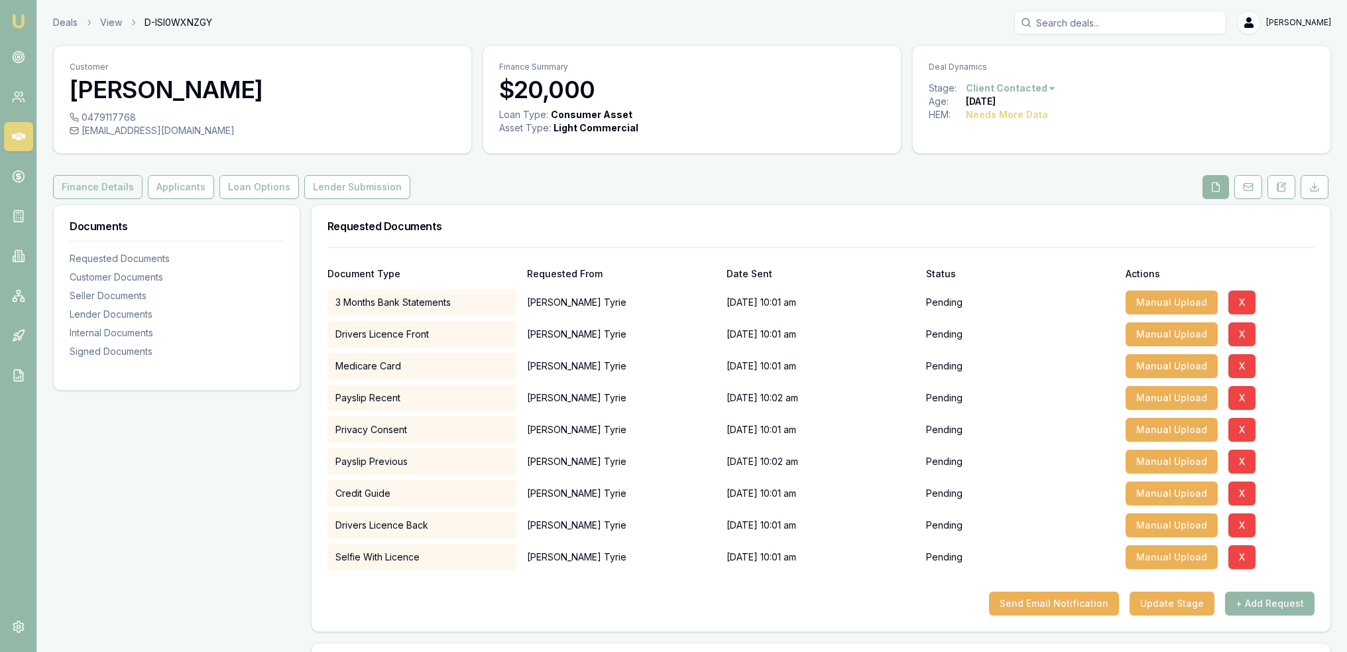
click at [104, 184] on button "Finance Details" at bounding box center [98, 187] width 90 height 24
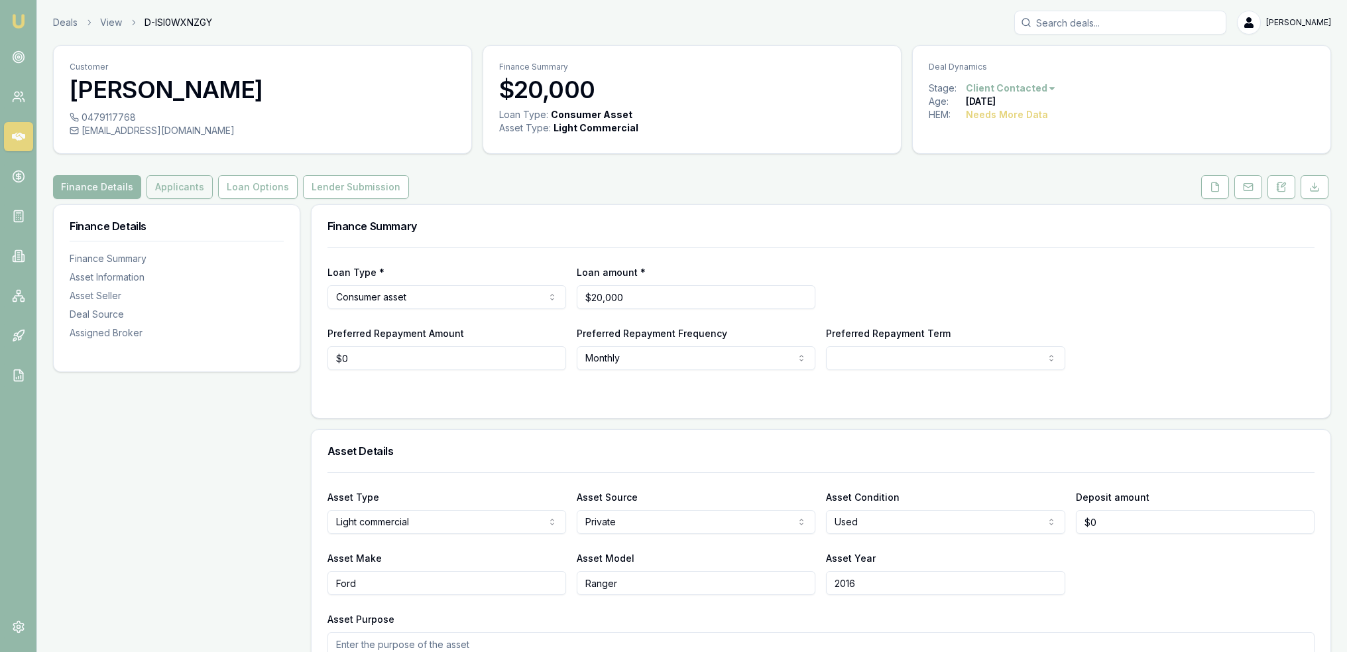
click at [188, 196] on button "Applicants" at bounding box center [180, 187] width 66 height 24
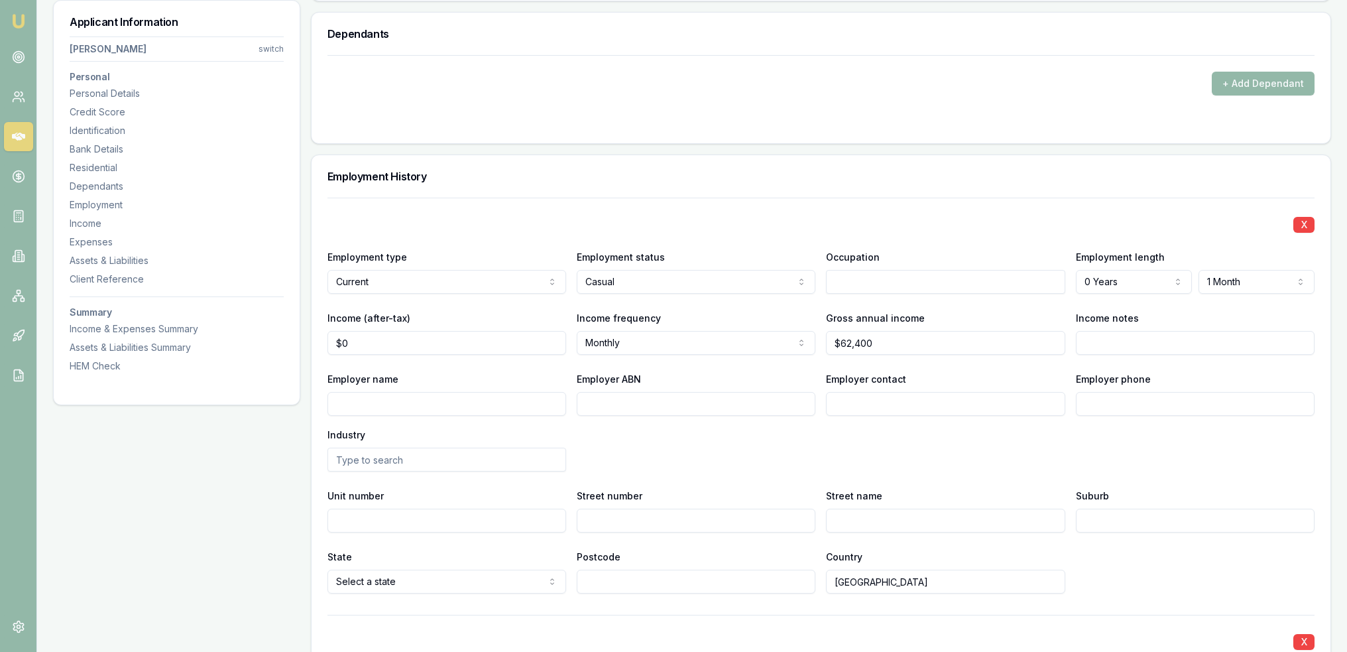
scroll to position [1989, 0]
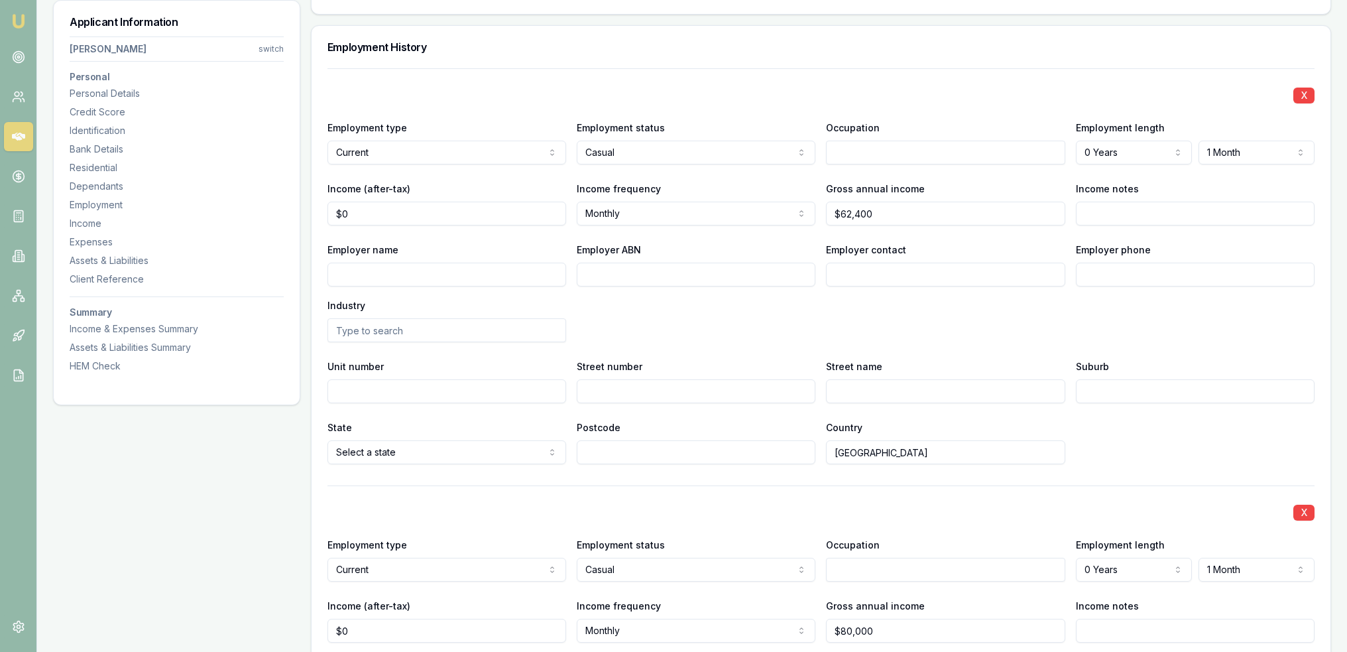
click at [1110, 211] on input "Income notes" at bounding box center [1195, 214] width 239 height 24
type input "J"
type input "Started [DATE] - labourer."
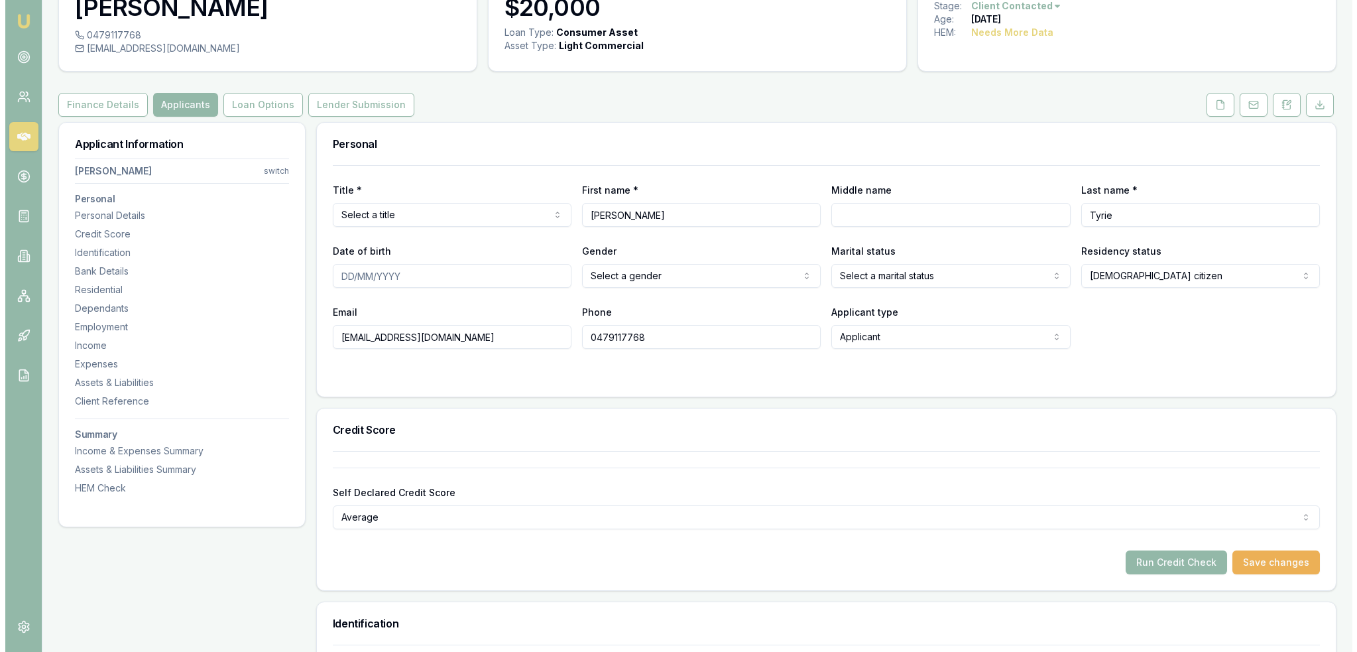
scroll to position [0, 0]
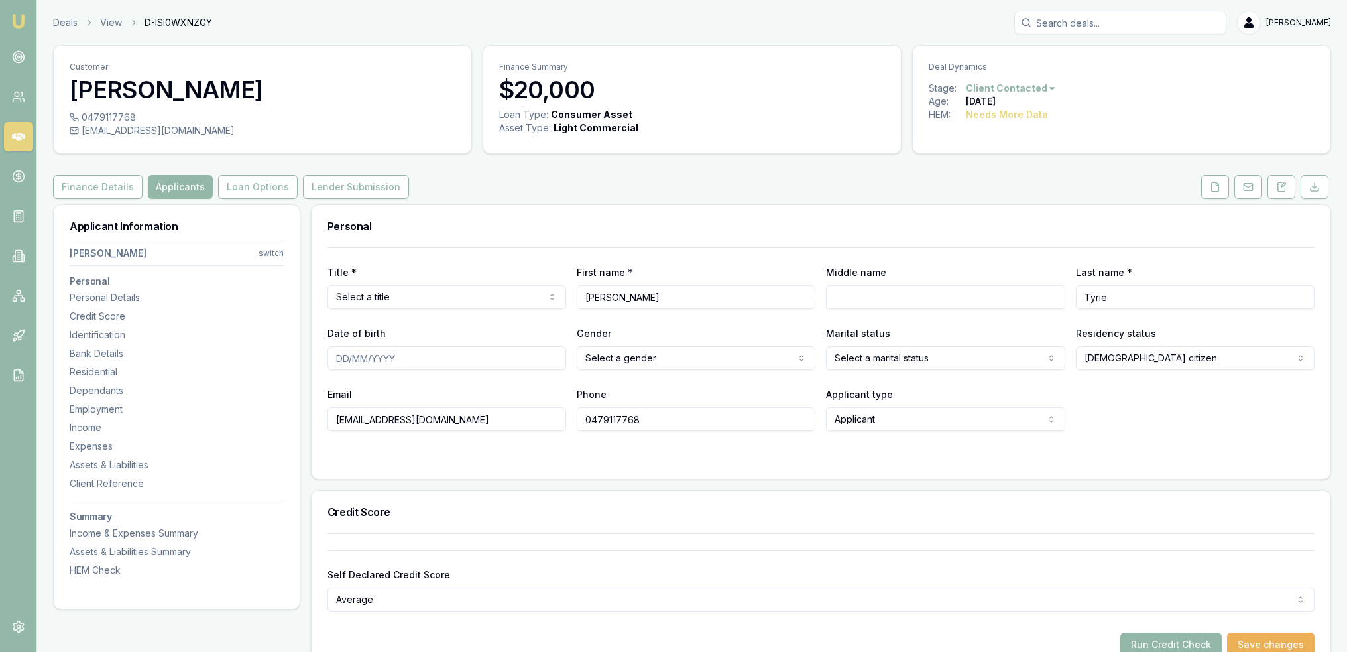
drag, startPoint x: 1278, startPoint y: 181, endPoint x: 1257, endPoint y: 206, distance: 32.4
click at [1278, 182] on icon at bounding box center [1281, 187] width 11 height 11
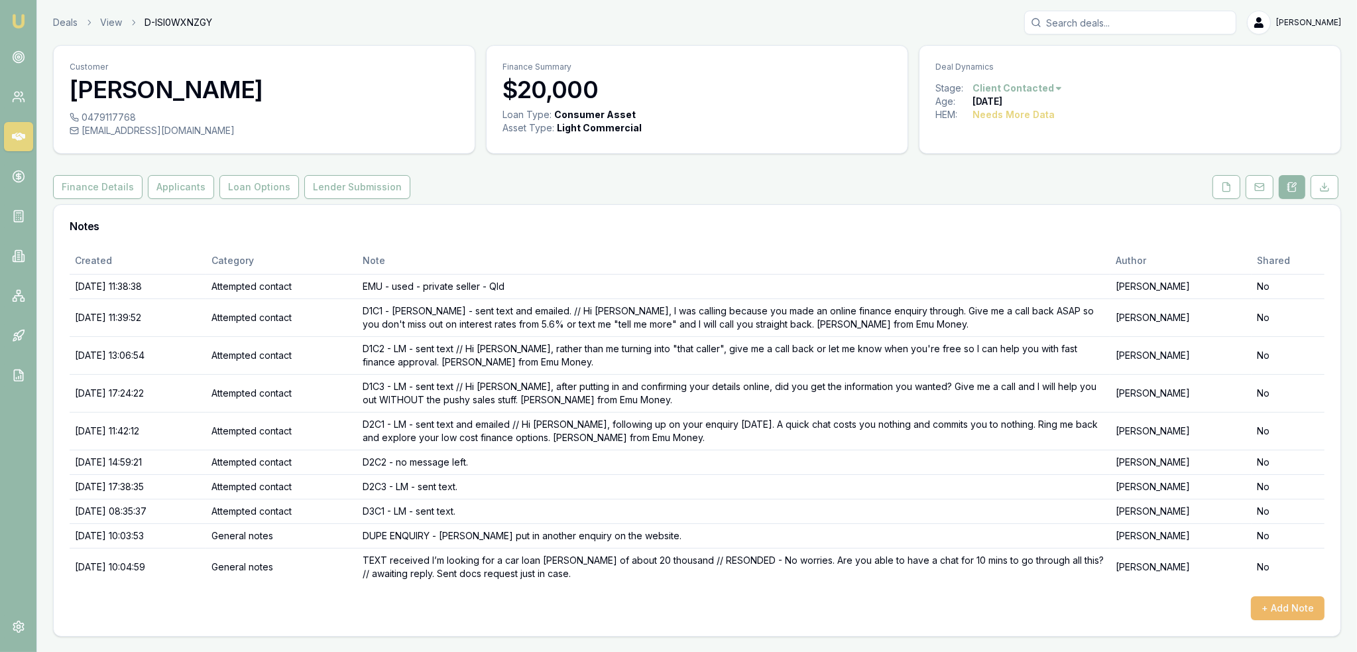
click at [1270, 603] on button "+ Add Note" at bounding box center [1288, 608] width 74 height 24
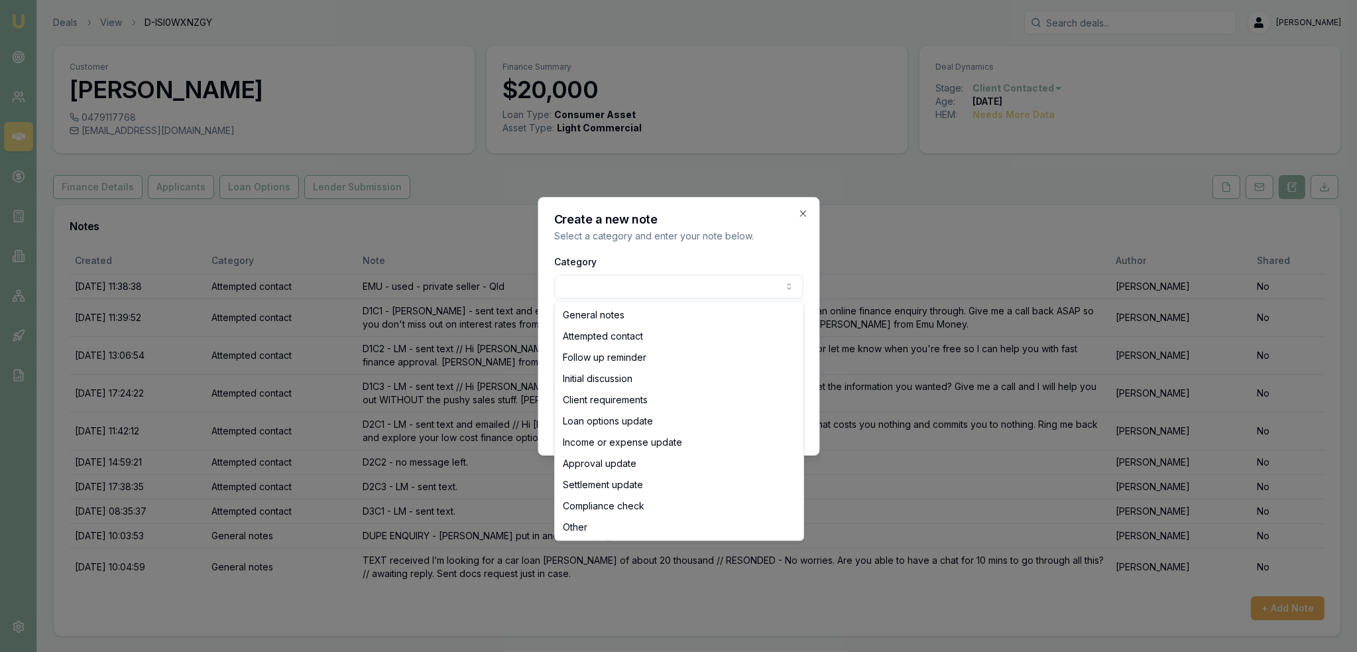
click at [621, 276] on body "Emu Broker Deals View D-ISI0WXNZGY [PERSON_NAME] Toggle Menu Customer [PERSON_N…" at bounding box center [678, 326] width 1357 height 652
select select "INITIAL_DISCUSSION"
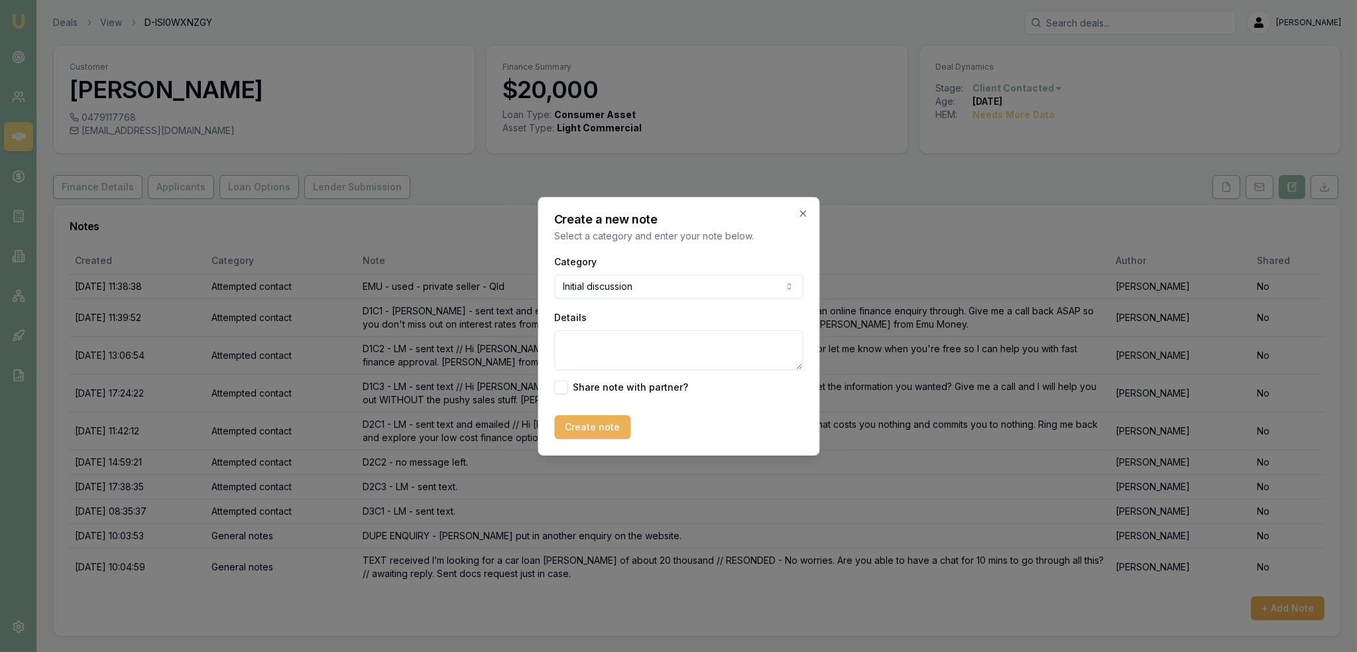
click at [605, 360] on textarea "Details" at bounding box center [678, 350] width 249 height 40
type textarea "H"
type textarea "Started casual job 2 weeks ago. Advised need to be in job for at least 8 weeks.…"
click at [586, 421] on button "Create note" at bounding box center [592, 427] width 76 height 24
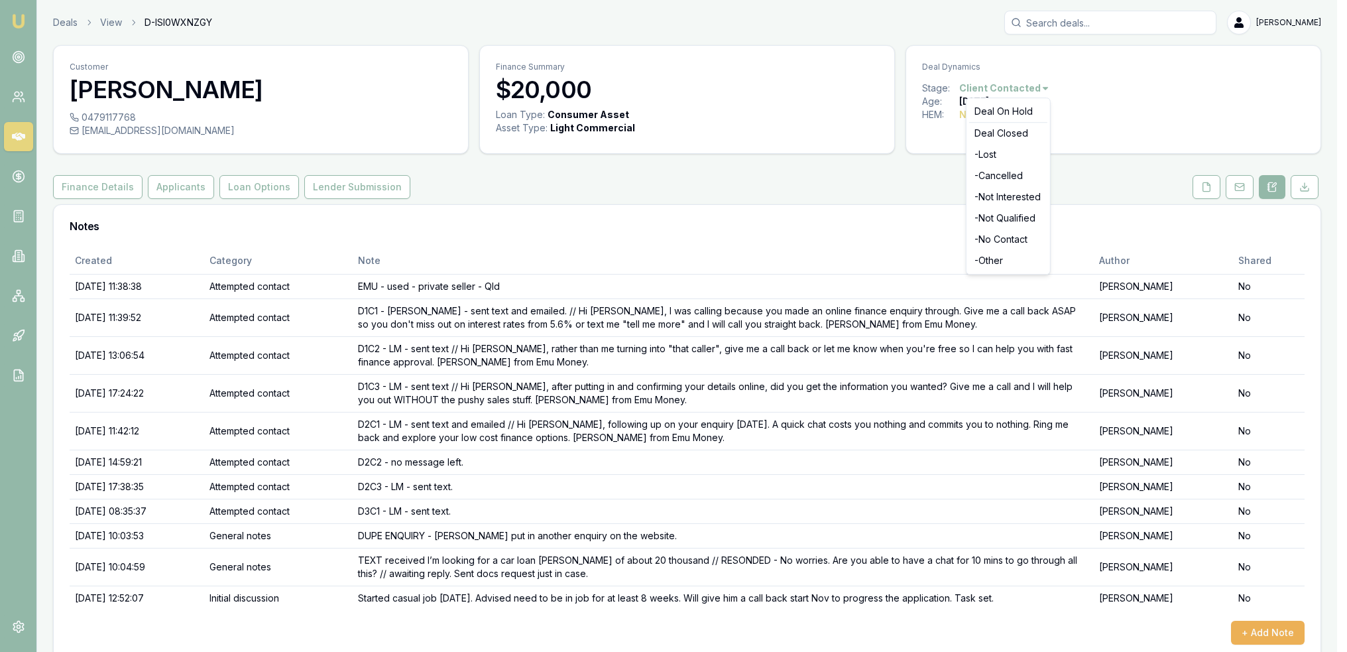
click at [1029, 82] on html "Emu Broker Deals View D-ISI0WXNZGY Robyn Adams Toggle Menu Customer Reuben Tyri…" at bounding box center [673, 326] width 1347 height 652
click at [1008, 111] on div "Deal On Hold" at bounding box center [1008, 111] width 78 height 21
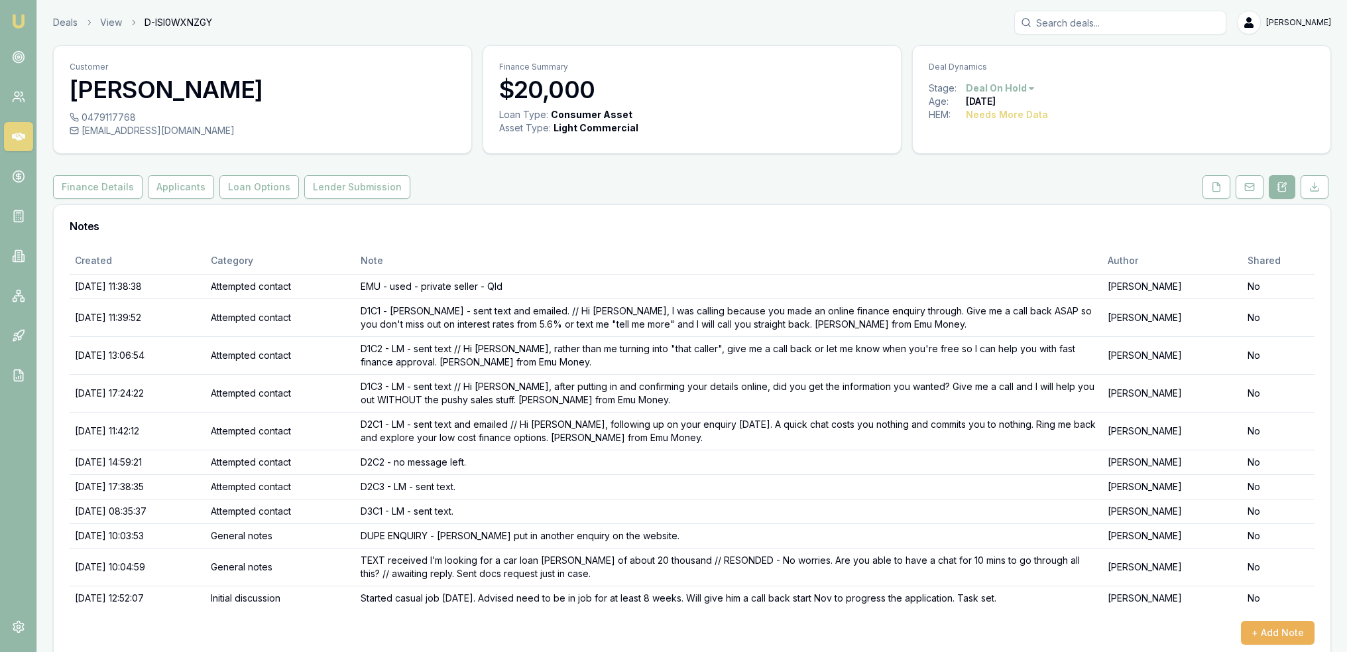
drag, startPoint x: 20, startPoint y: 21, endPoint x: 32, endPoint y: 13, distance: 14.3
click at [20, 21] on img at bounding box center [19, 21] width 16 height 16
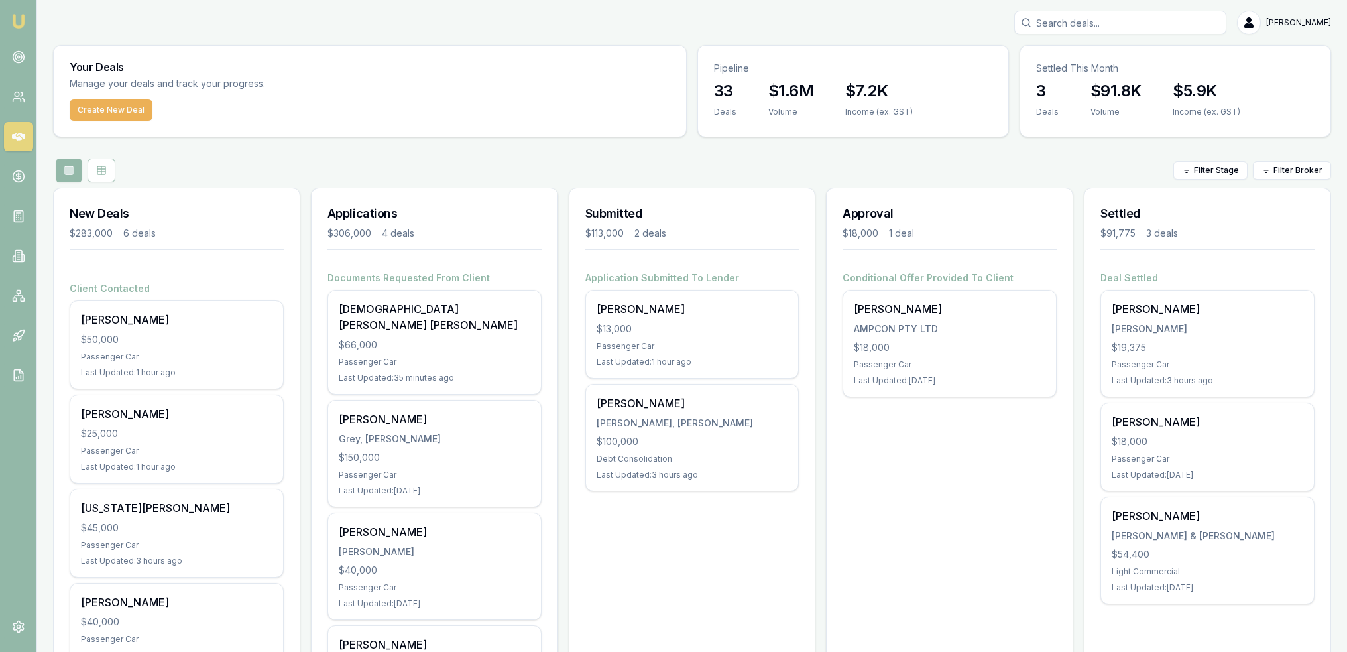
drag, startPoint x: 95, startPoint y: 171, endPoint x: 145, endPoint y: 177, distance: 50.1
click at [98, 170] on icon at bounding box center [101, 170] width 11 height 11
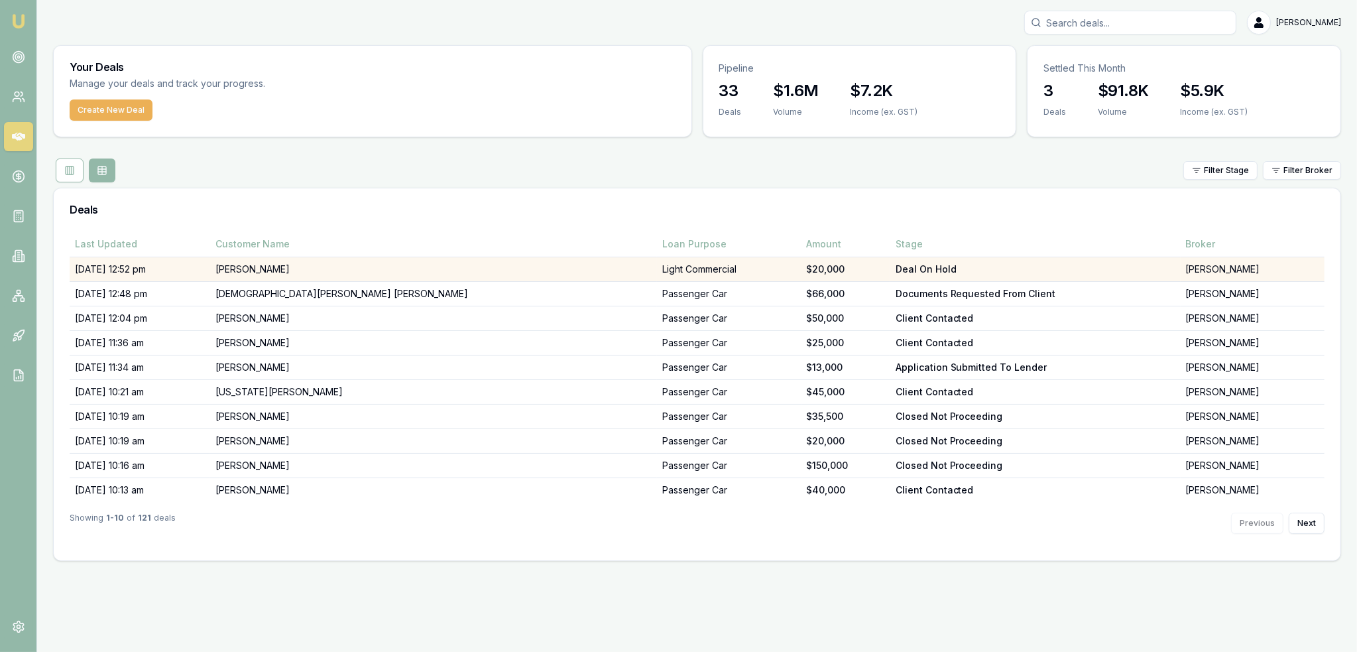
click at [381, 270] on td "[PERSON_NAME]" at bounding box center [433, 269] width 447 height 25
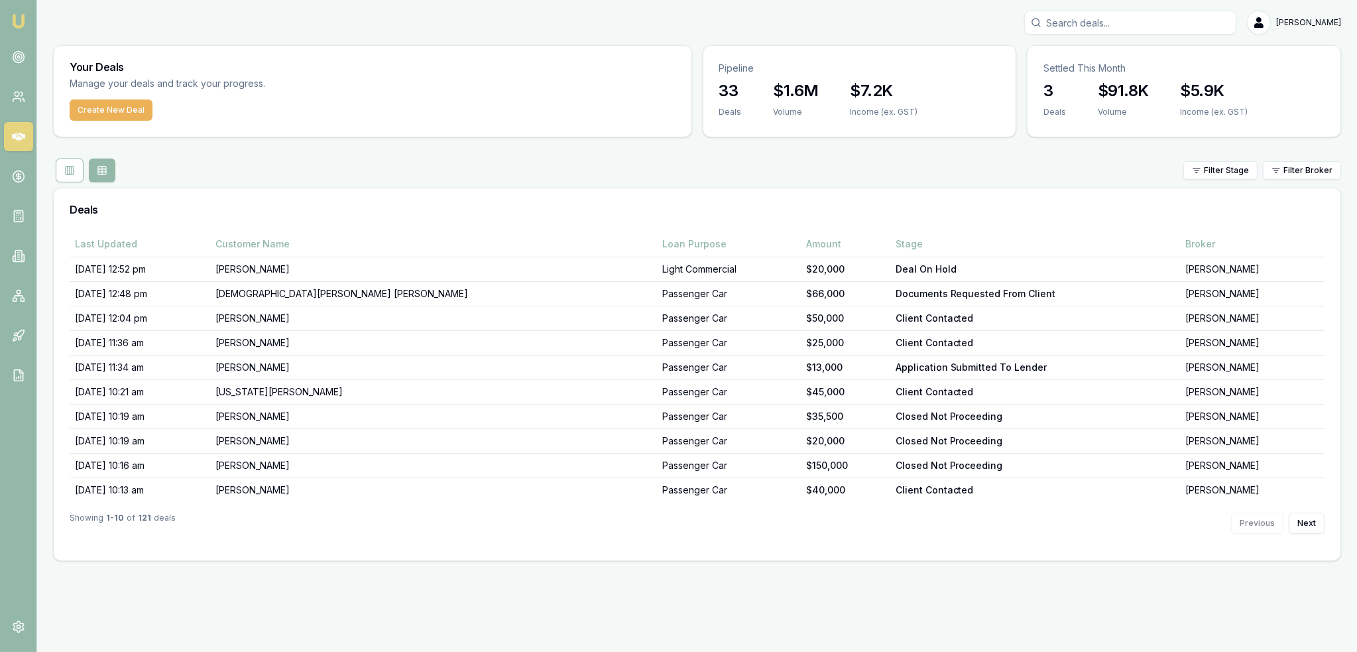
click at [19, 15] on img at bounding box center [19, 21] width 16 height 16
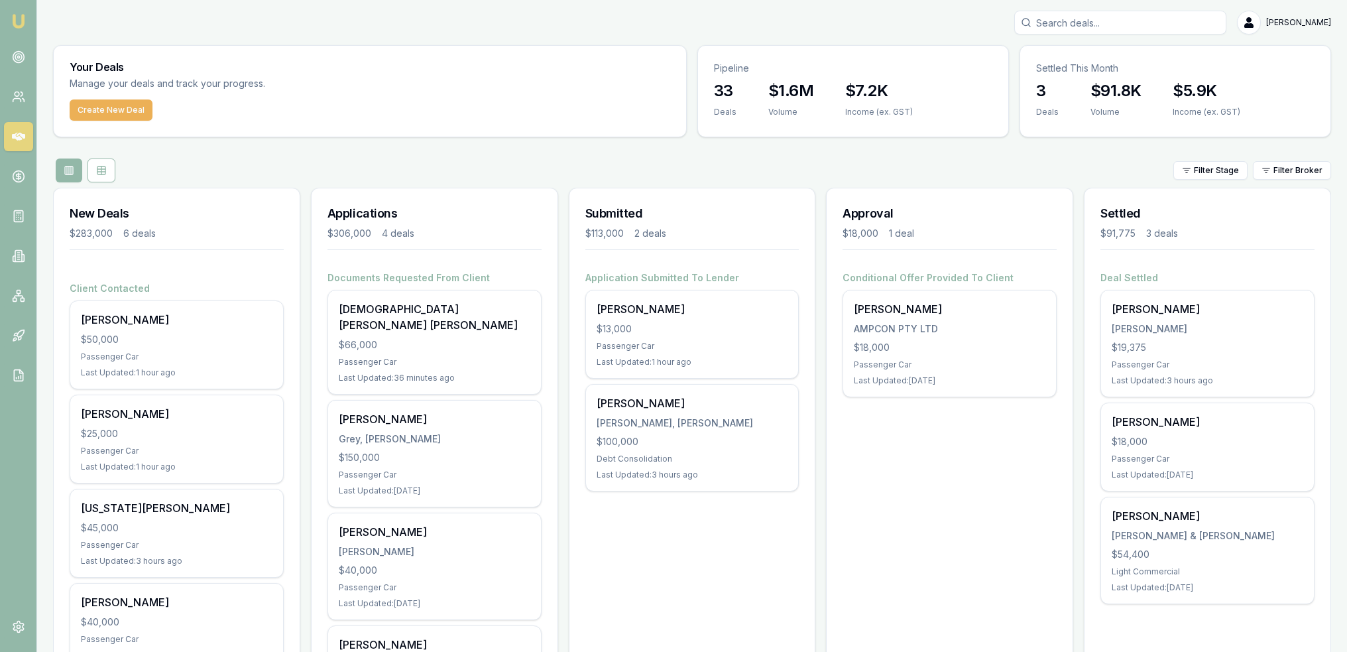
click at [1154, 26] on input "Search deals" at bounding box center [1121, 23] width 212 height 24
type input "[PERSON_NAME]"
click at [1092, 84] on p "[EMAIL_ADDRESS][DOMAIN_NAME]" at bounding box center [1120, 84] width 200 height 13
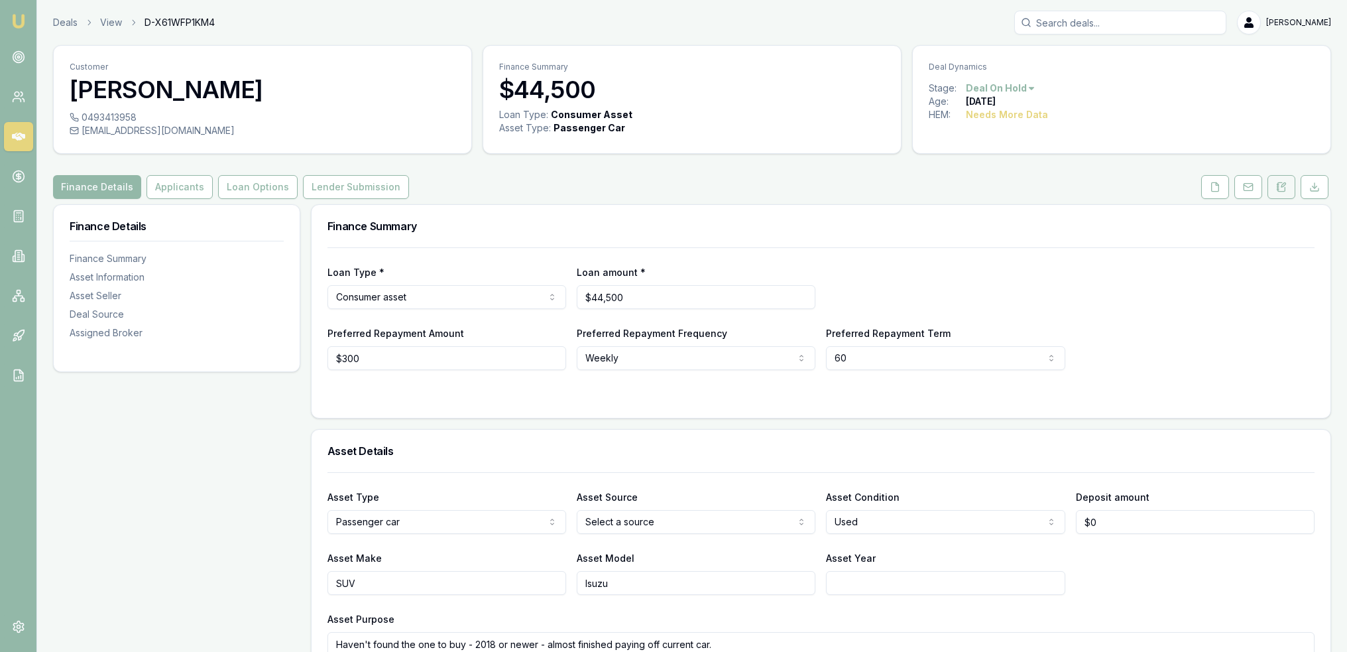
click at [1286, 183] on icon at bounding box center [1281, 187] width 11 height 11
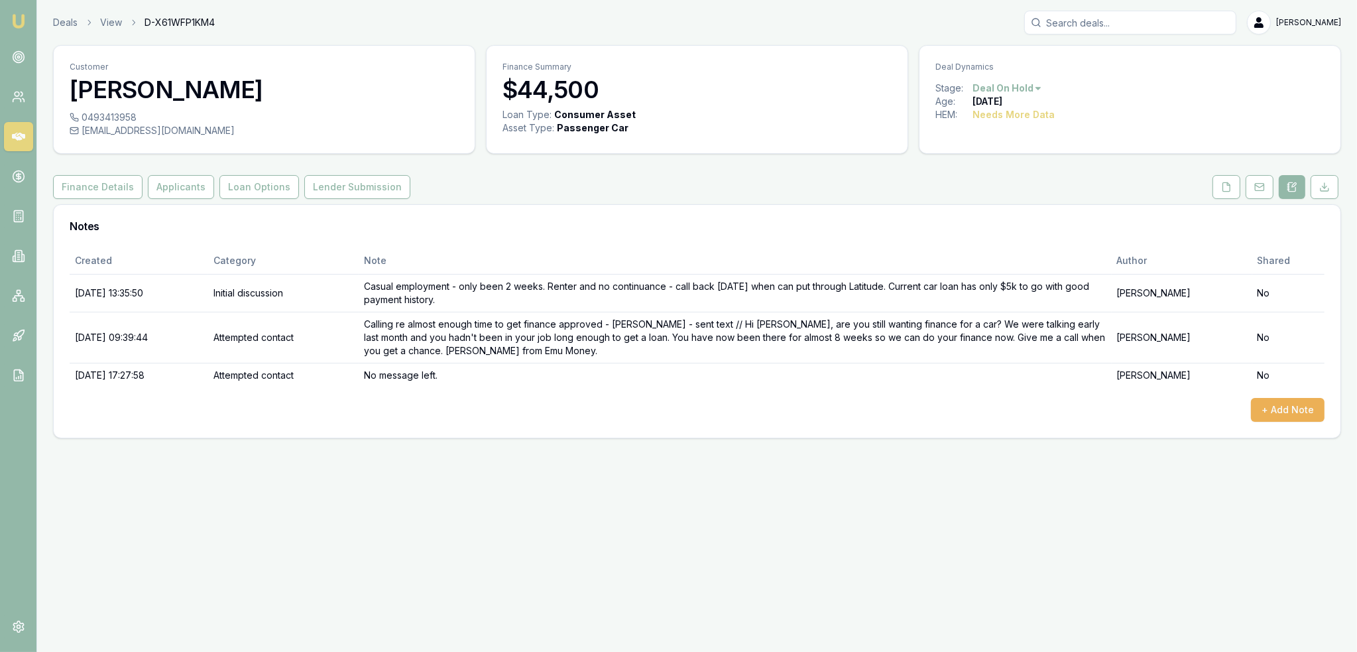
click at [19, 21] on img at bounding box center [19, 21] width 16 height 16
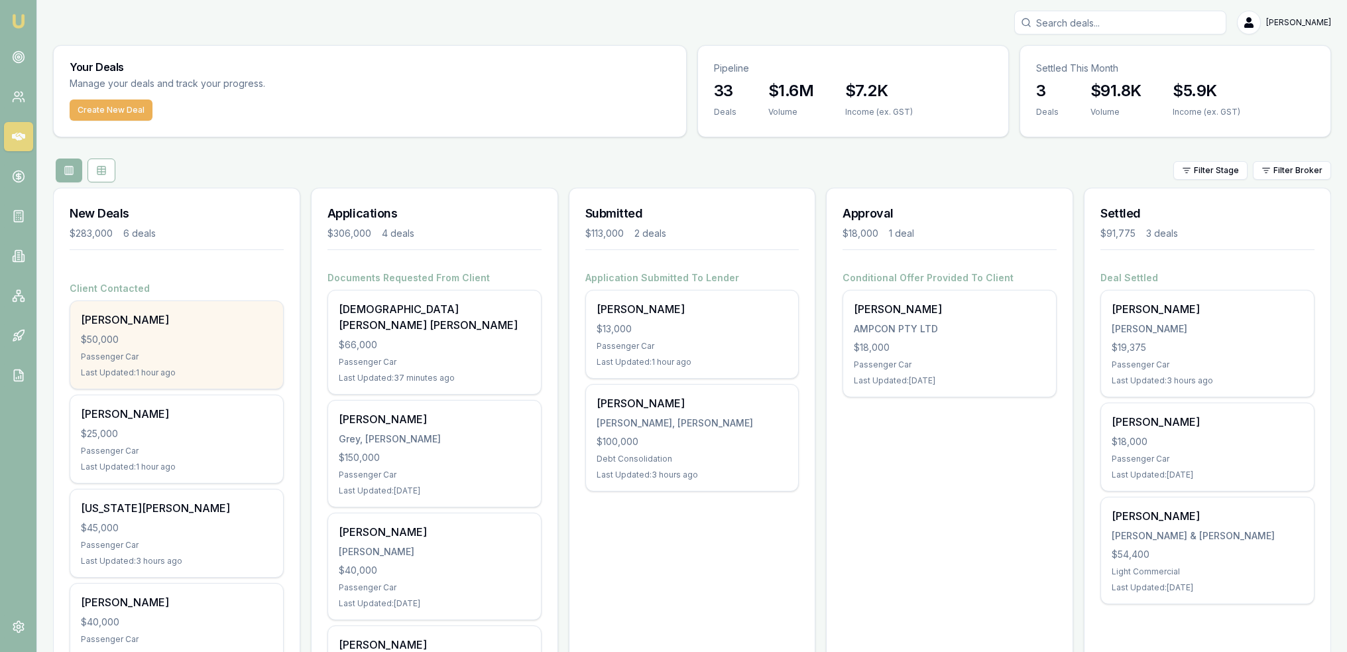
click at [131, 333] on div "$50,000" at bounding box center [177, 339] width 192 height 13
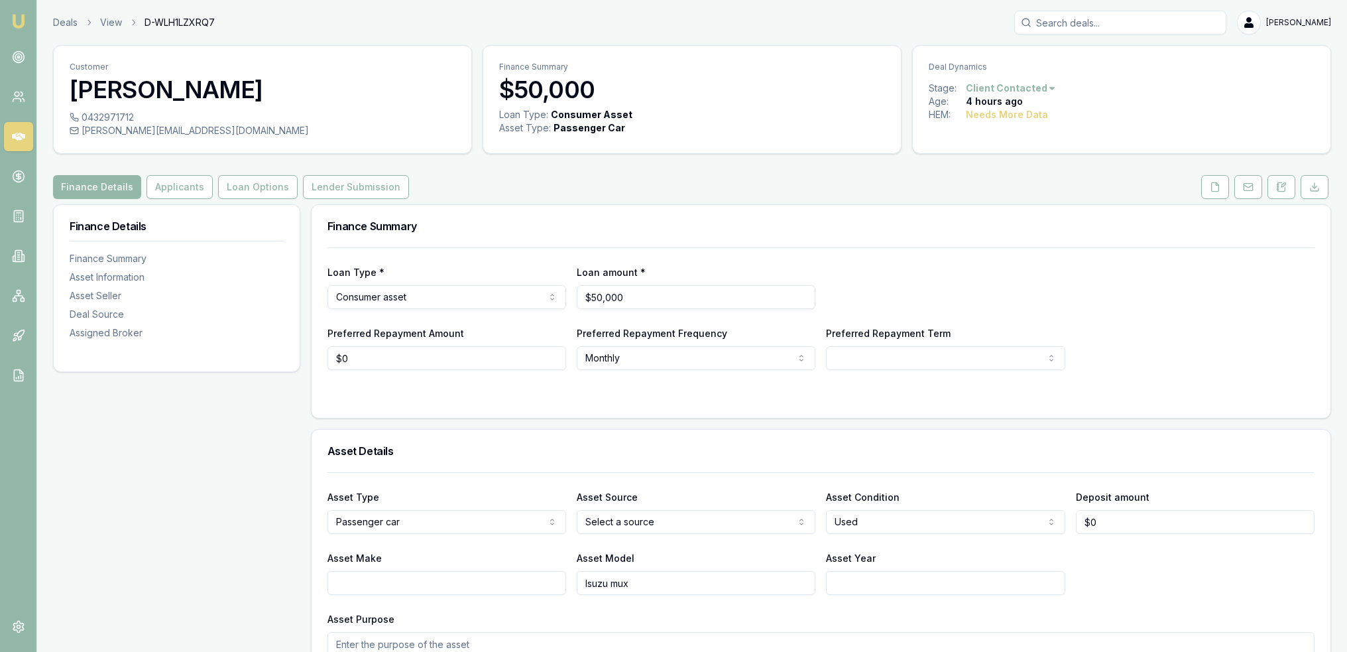
drag, startPoint x: 1288, startPoint y: 189, endPoint x: 1247, endPoint y: 206, distance: 45.2
click at [1287, 189] on button at bounding box center [1282, 187] width 28 height 24
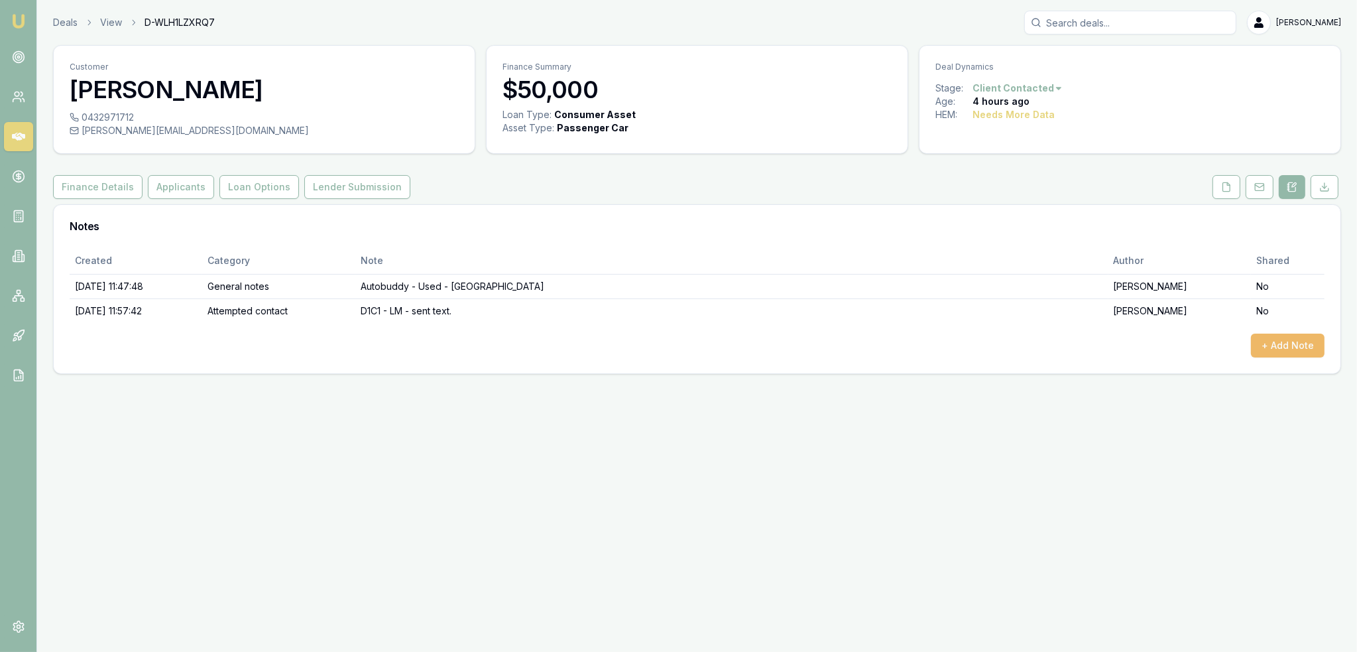
click at [1288, 349] on button "+ Add Note" at bounding box center [1288, 346] width 74 height 24
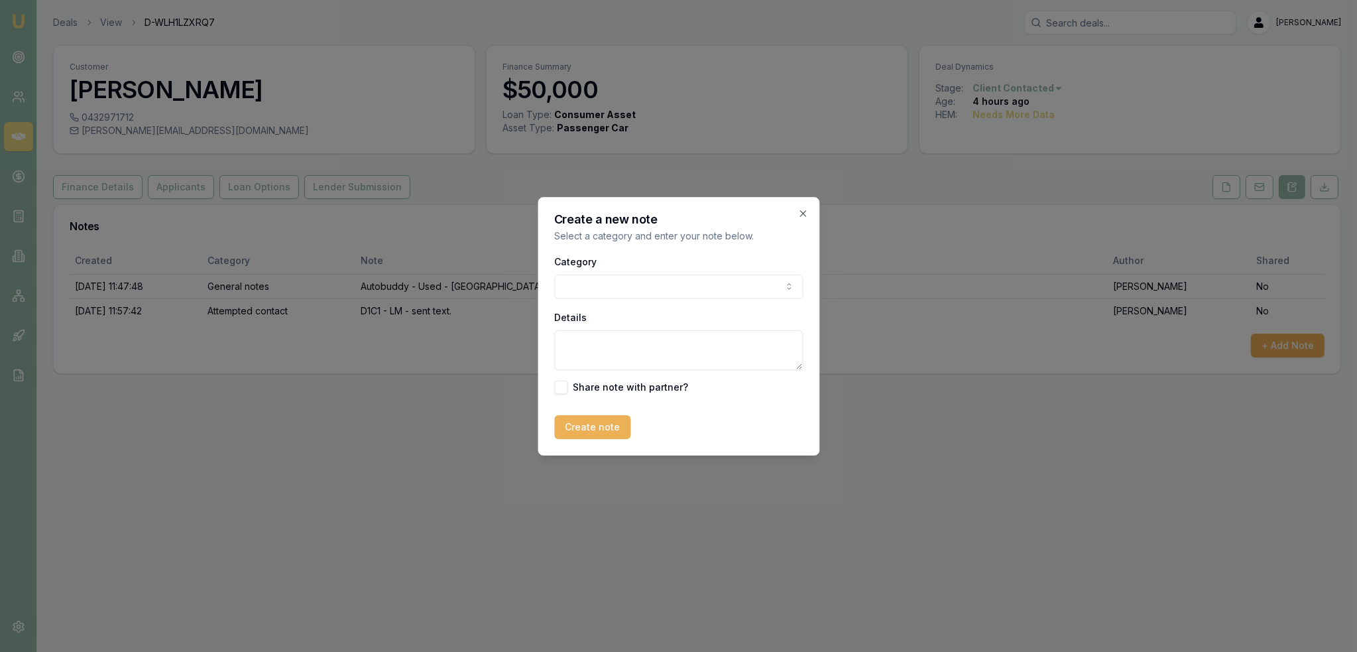
click at [656, 287] on body "Emu Broker Deals View D-WLH1LZXRQ7 [PERSON_NAME] Toggle Menu Customer [PERSON_N…" at bounding box center [678, 326] width 1357 height 652
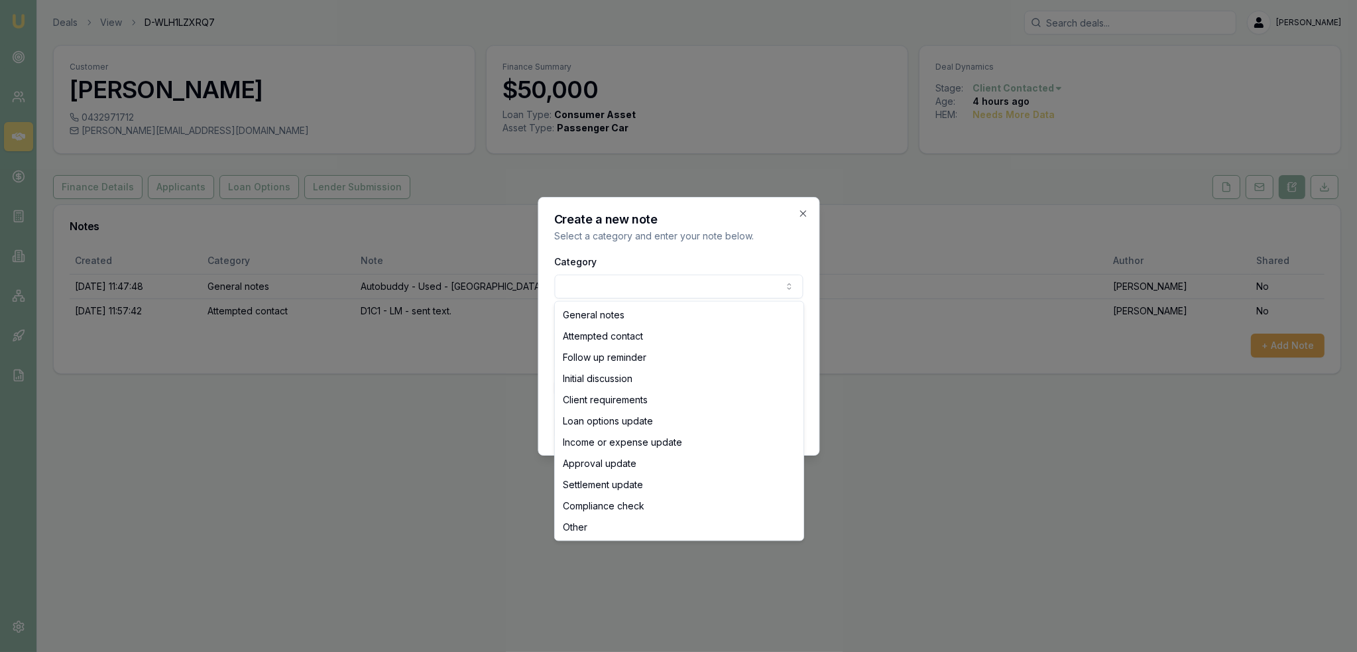
select select "ATTEMPTED_CONTACT"
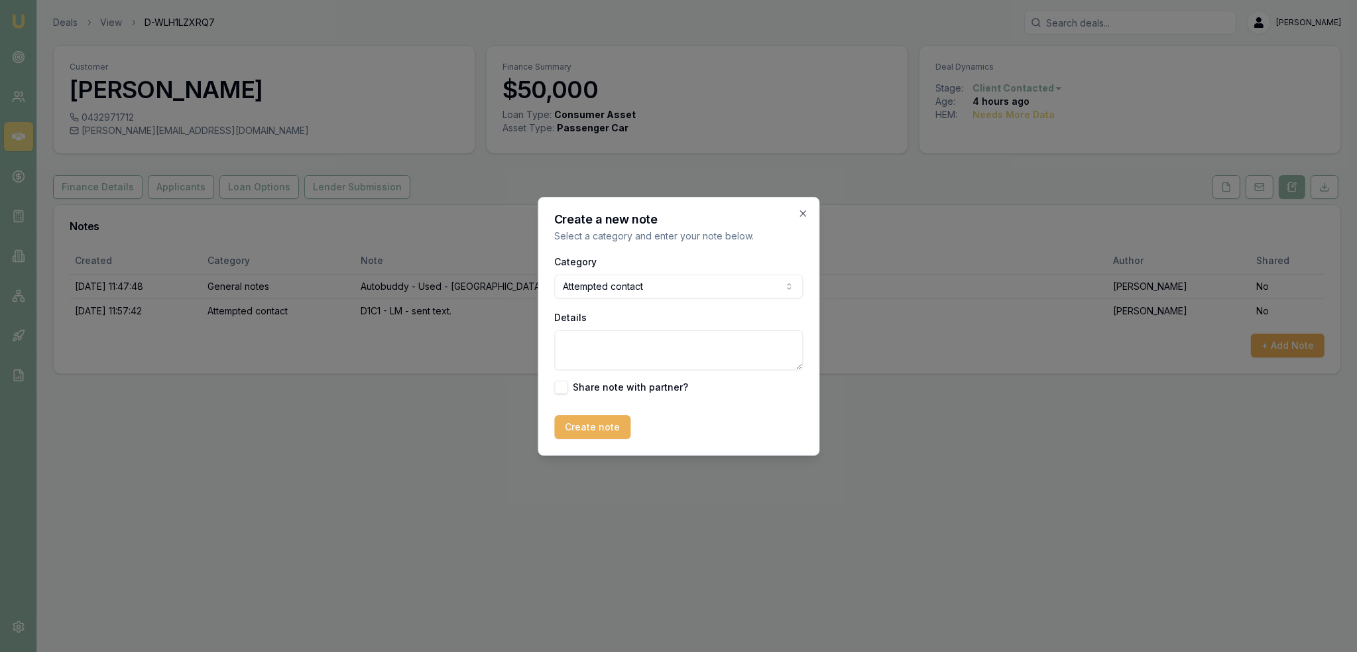
click at [615, 339] on textarea "Details" at bounding box center [678, 350] width 249 height 40
type textarea "D1C2 - LM - sent text."
click at [572, 422] on button "Create note" at bounding box center [592, 427] width 76 height 24
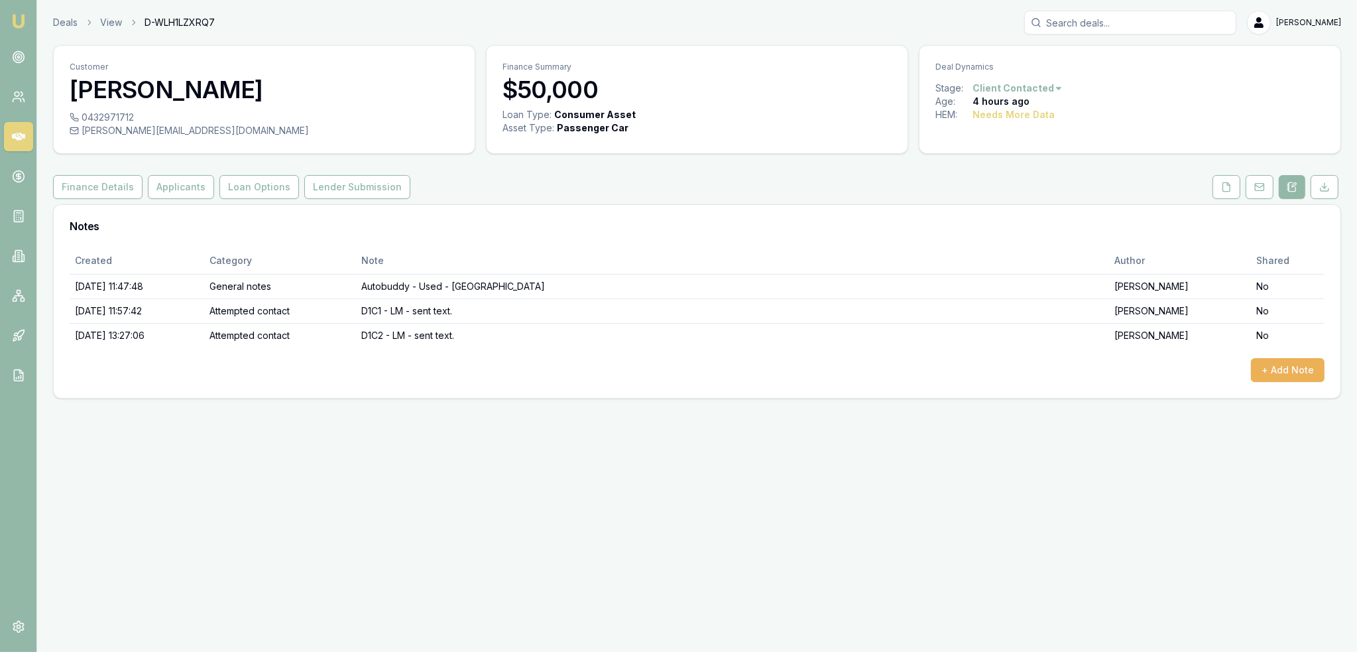
drag, startPoint x: 17, startPoint y: 19, endPoint x: 45, endPoint y: 2, distance: 32.8
click at [17, 19] on img at bounding box center [19, 21] width 16 height 16
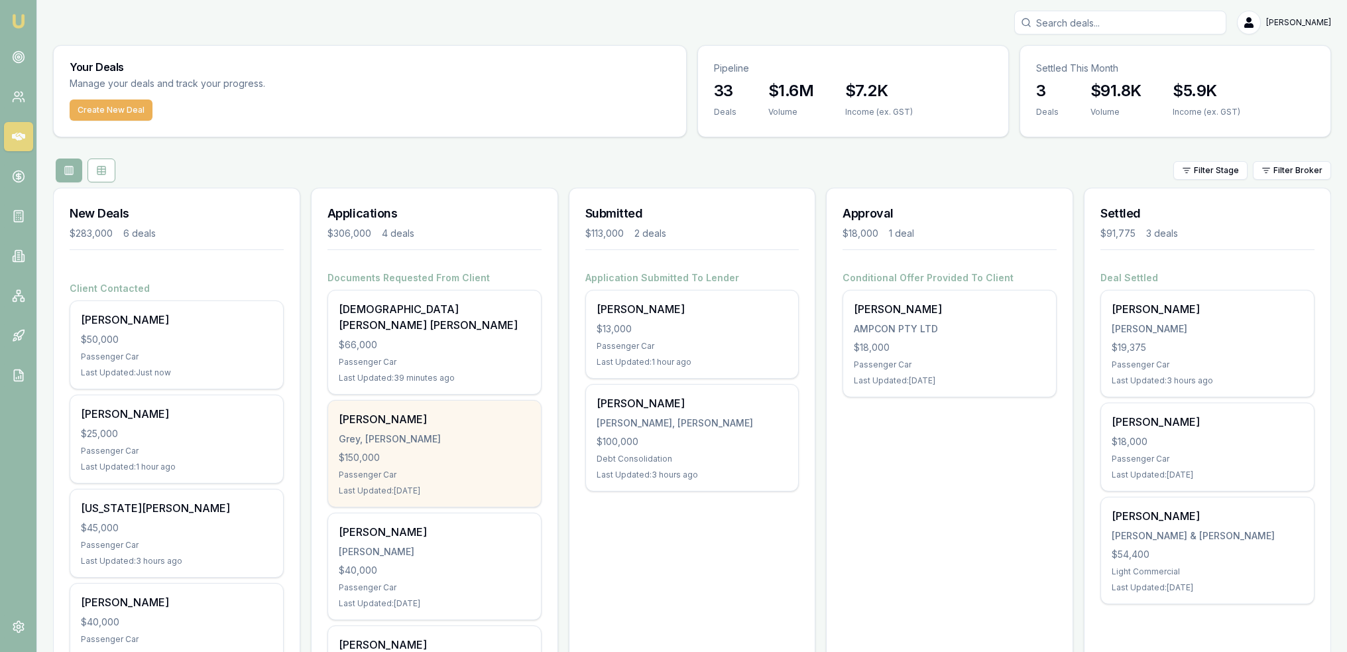
click at [445, 451] on div "$150,000" at bounding box center [435, 457] width 192 height 13
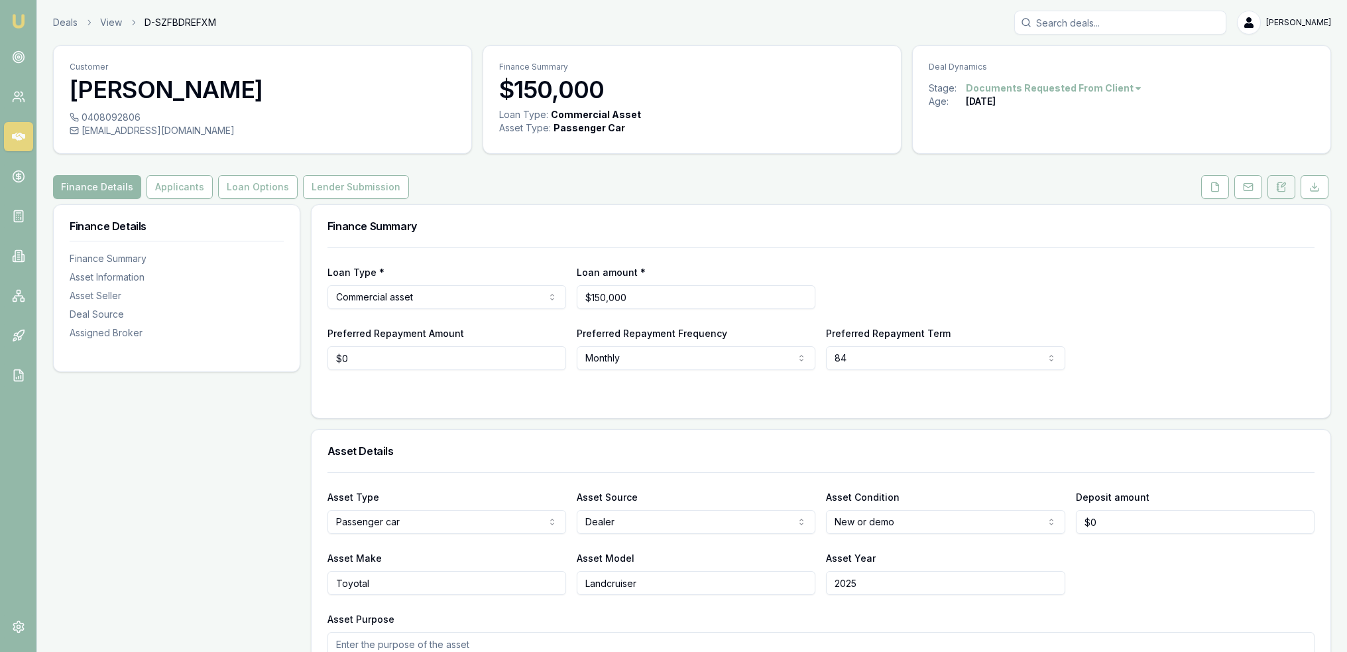
click at [1278, 185] on icon at bounding box center [1281, 187] width 11 height 11
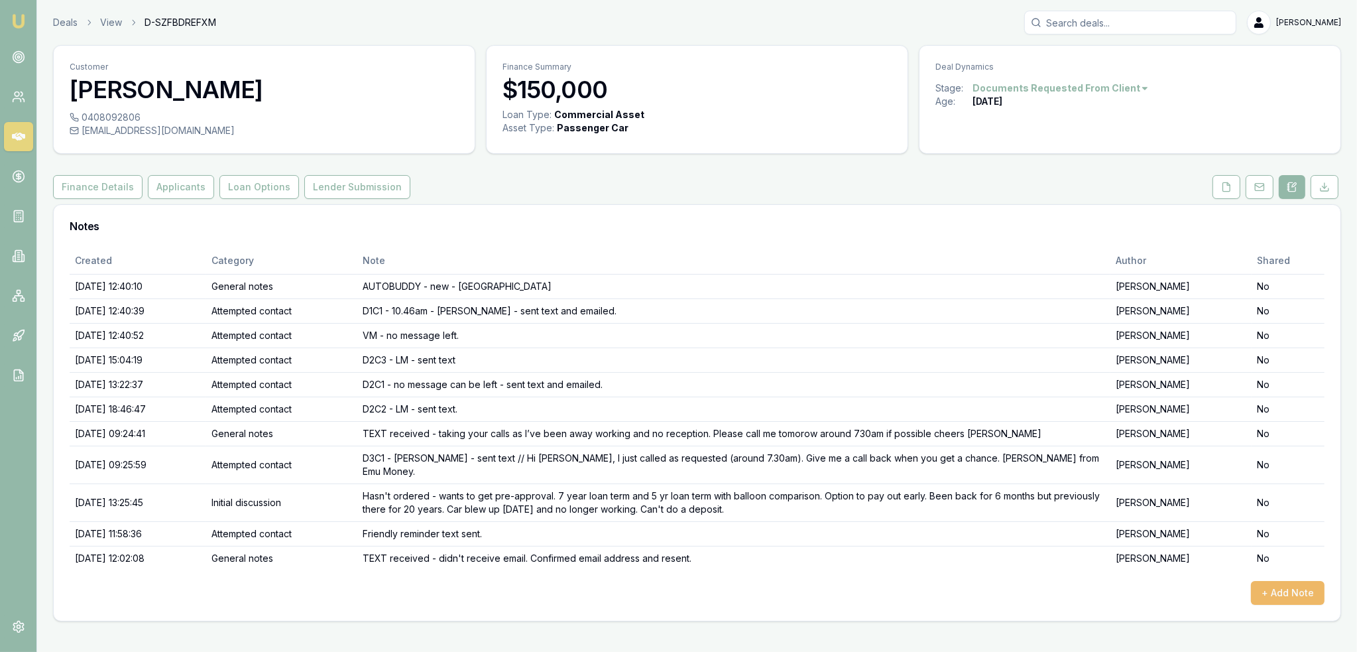
click at [1272, 582] on button "+ Add Note" at bounding box center [1288, 593] width 74 height 24
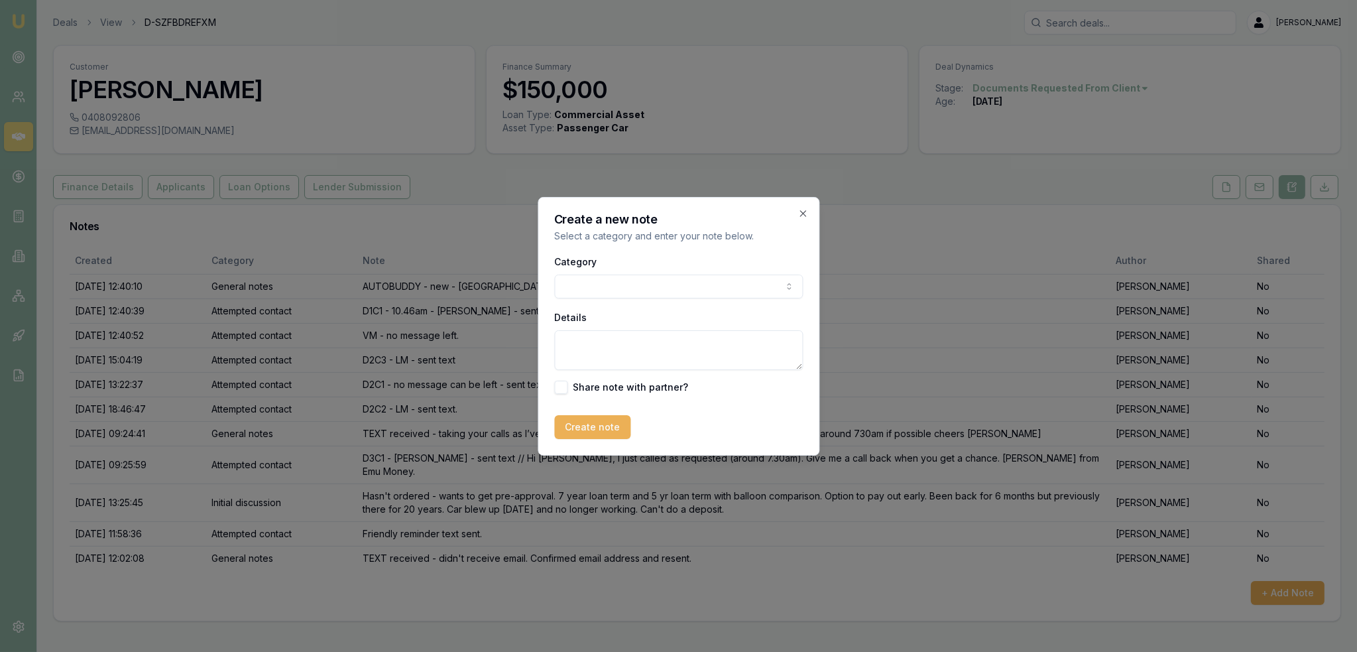
click at [621, 280] on body "Emu Broker Deals View D-SZFBDREFXM [PERSON_NAME] Toggle Menu Customer [PERSON_N…" at bounding box center [678, 326] width 1357 height 652
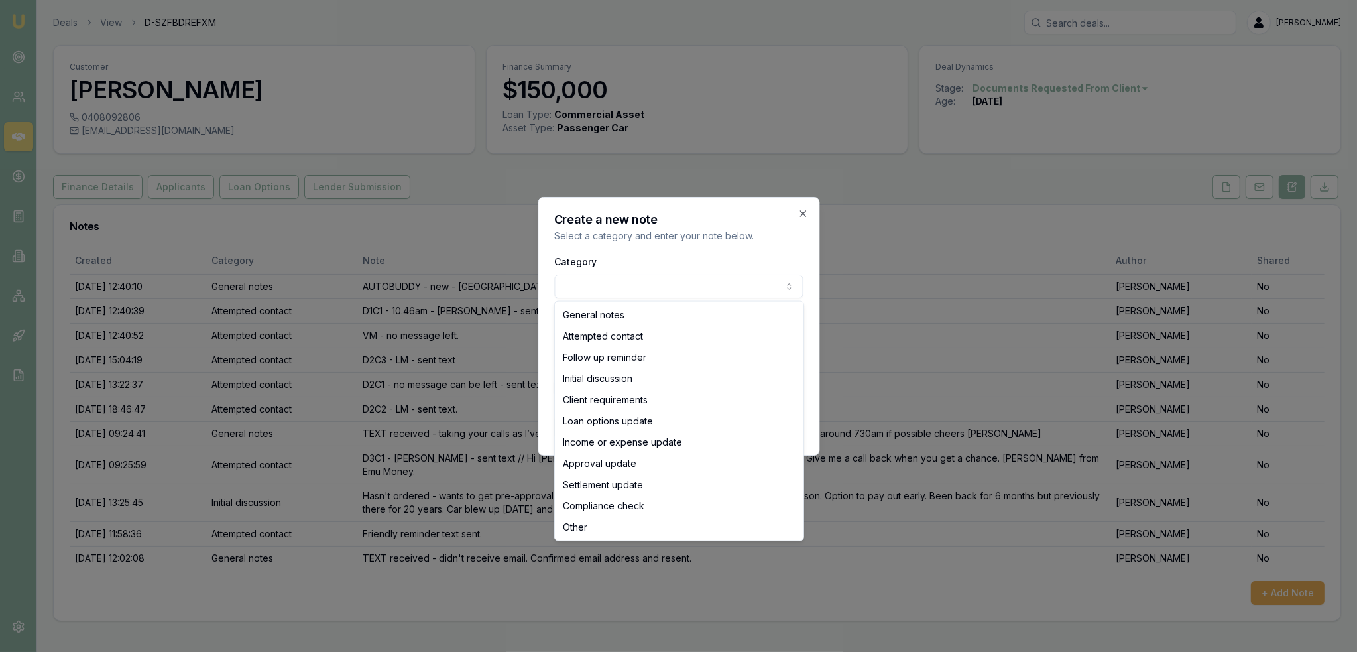
select select "ATTEMPTED_CONTACT"
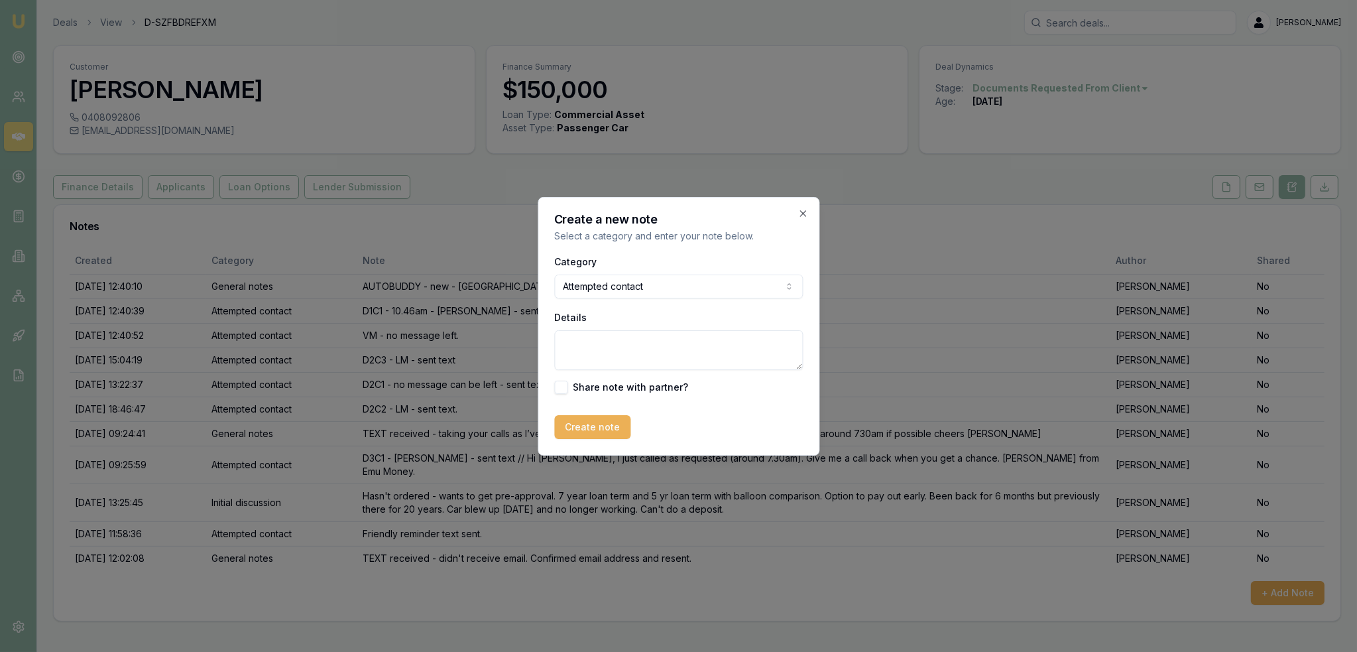
click at [593, 365] on textarea "Details" at bounding box center [678, 350] width 249 height 40
click at [669, 365] on textarea "DOC F/U - D2 - LM - sent text. // Hi Jim, are you still wanting pre-approval fo…" at bounding box center [678, 350] width 249 height 40
paste textarea "https://client.emumoney.com.au/"
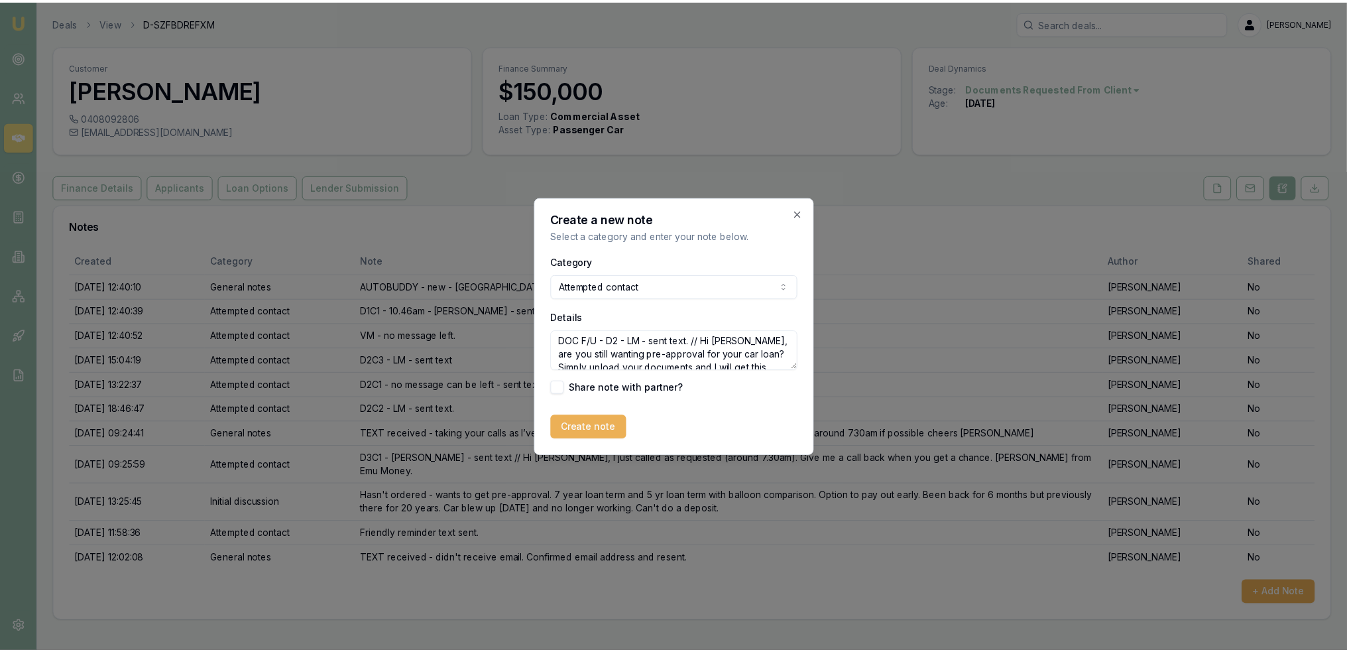
scroll to position [0, 0]
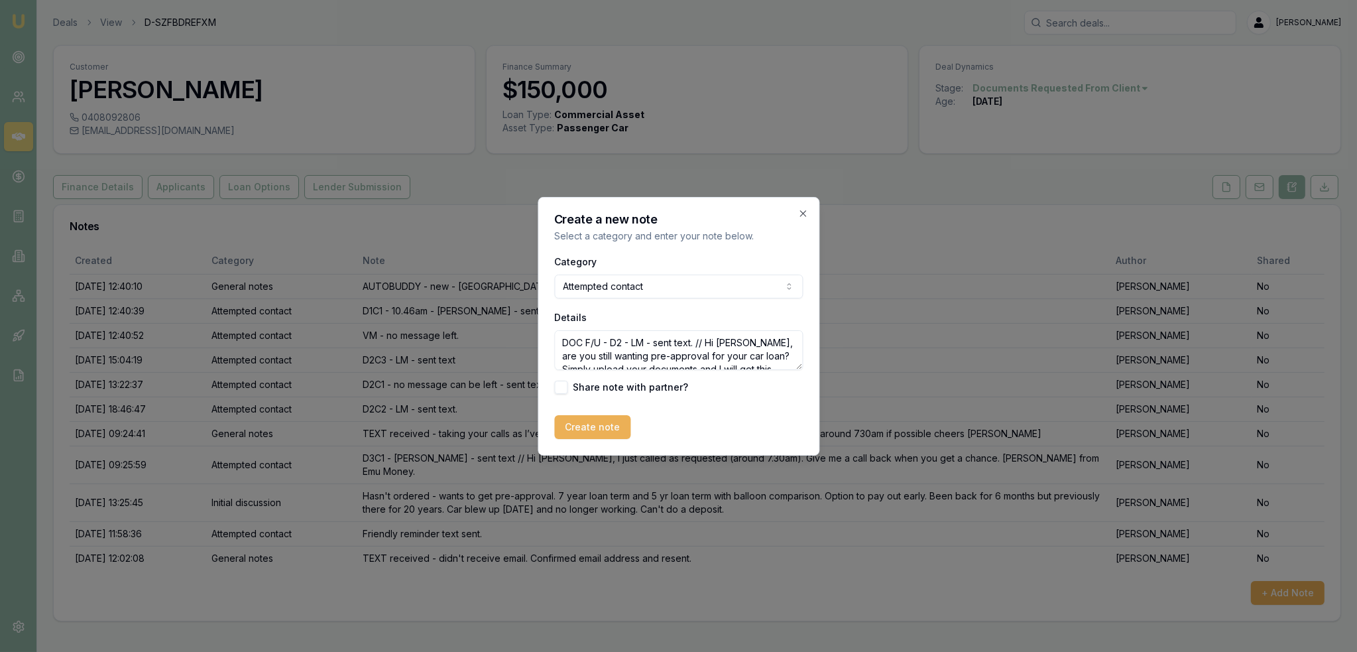
drag, startPoint x: 727, startPoint y: 365, endPoint x: 708, endPoint y: 336, distance: 34.0
click at [708, 336] on textarea "DOC F/U - D2 - LM - sent text. // Hi Jim, are you still wanting pre-approval fo…" at bounding box center [678, 350] width 249 height 40
type textarea "DOC F/U - D2 - LM - sent text. // Hi Jim, are you still wanting pre-approval fo…"
click at [589, 432] on button "Create note" at bounding box center [592, 427] width 76 height 24
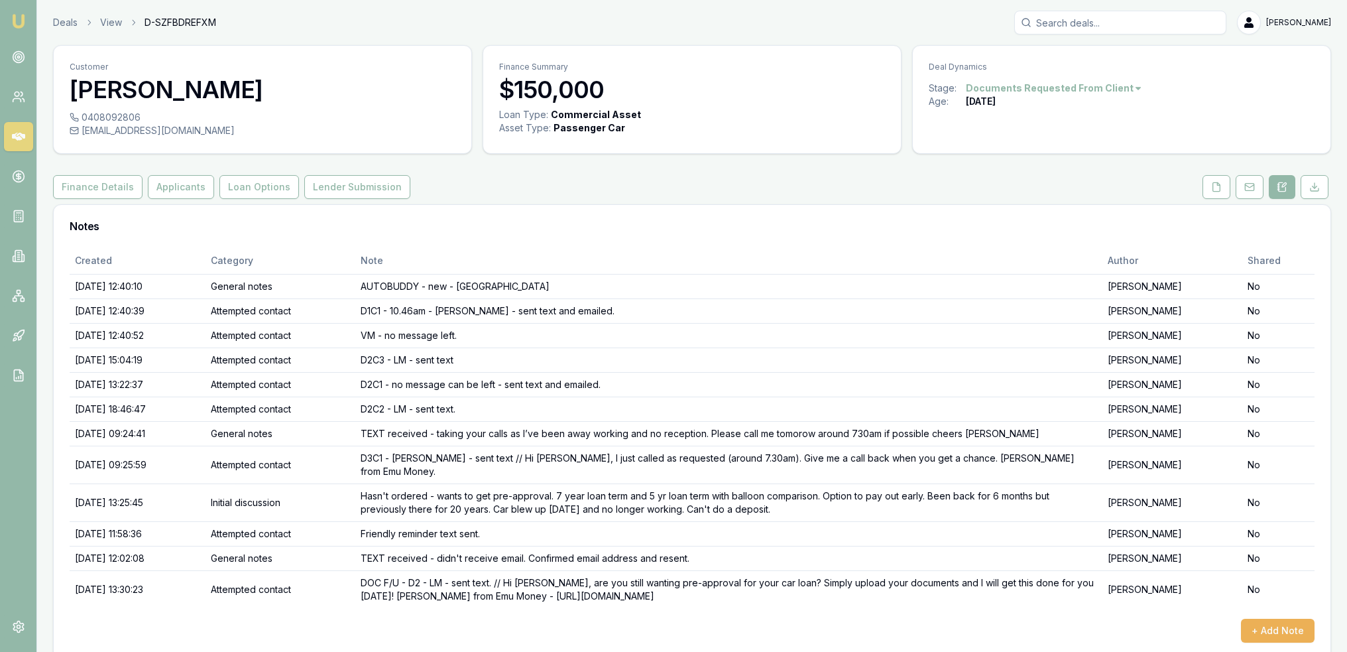
drag, startPoint x: 21, startPoint y: 15, endPoint x: 56, endPoint y: 3, distance: 37.1
click at [21, 15] on img at bounding box center [19, 21] width 16 height 16
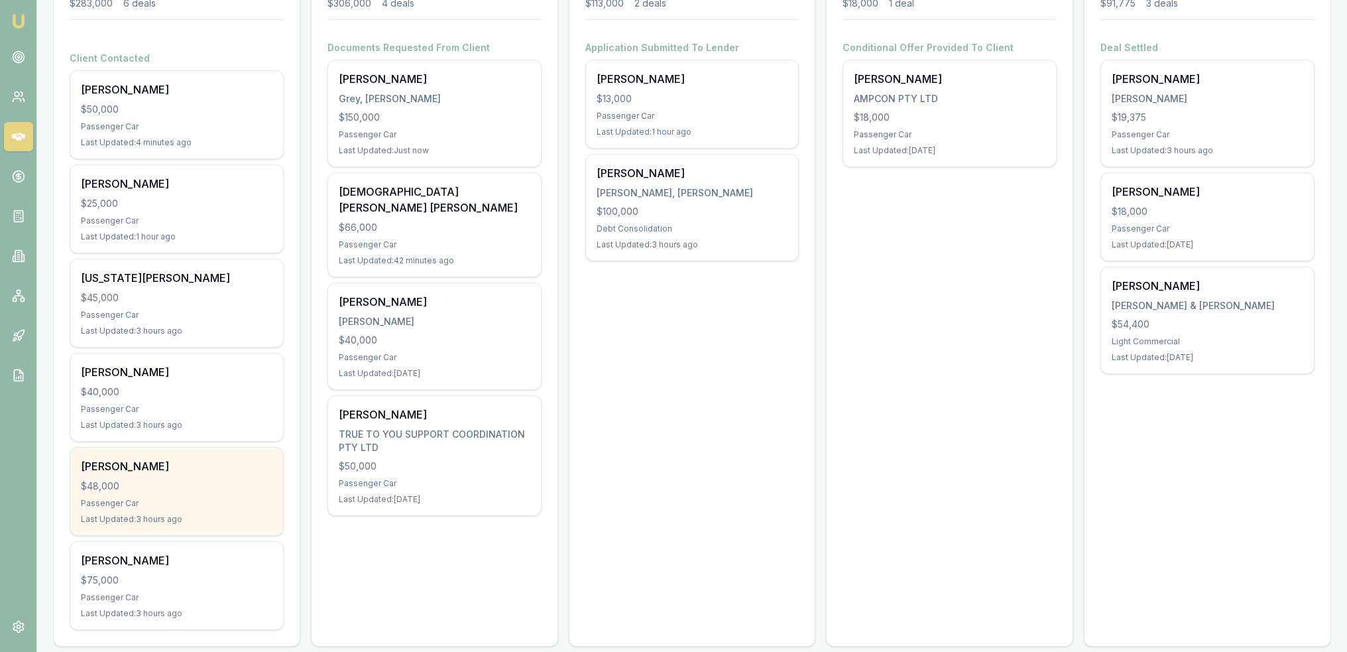
scroll to position [243, 0]
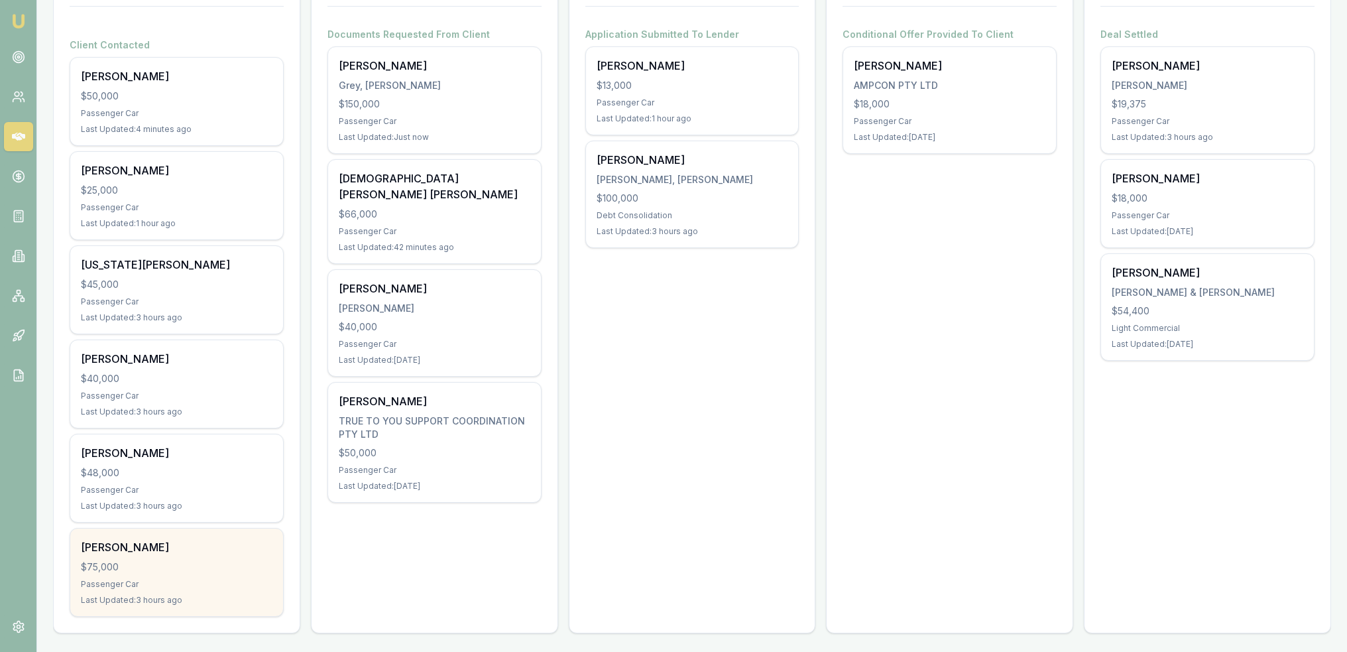
click at [159, 579] on div "Passenger Car" at bounding box center [177, 584] width 192 height 11
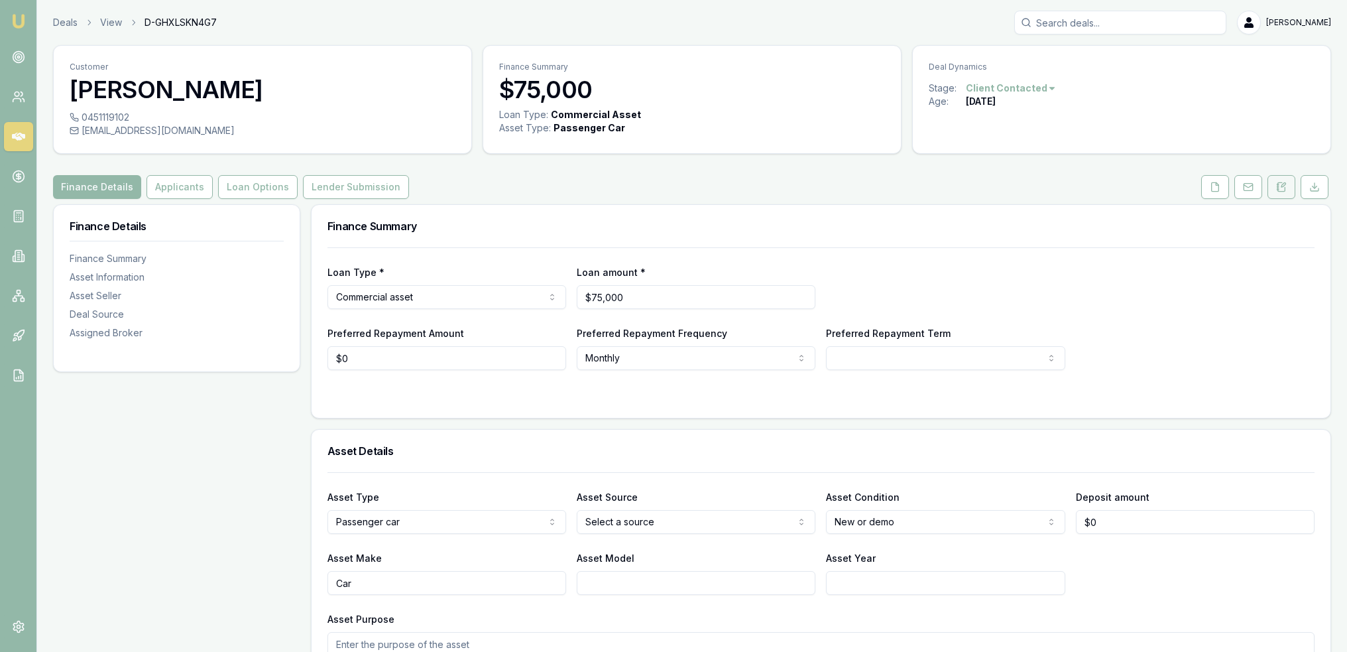
click at [1286, 190] on icon at bounding box center [1281, 186] width 7 height 9
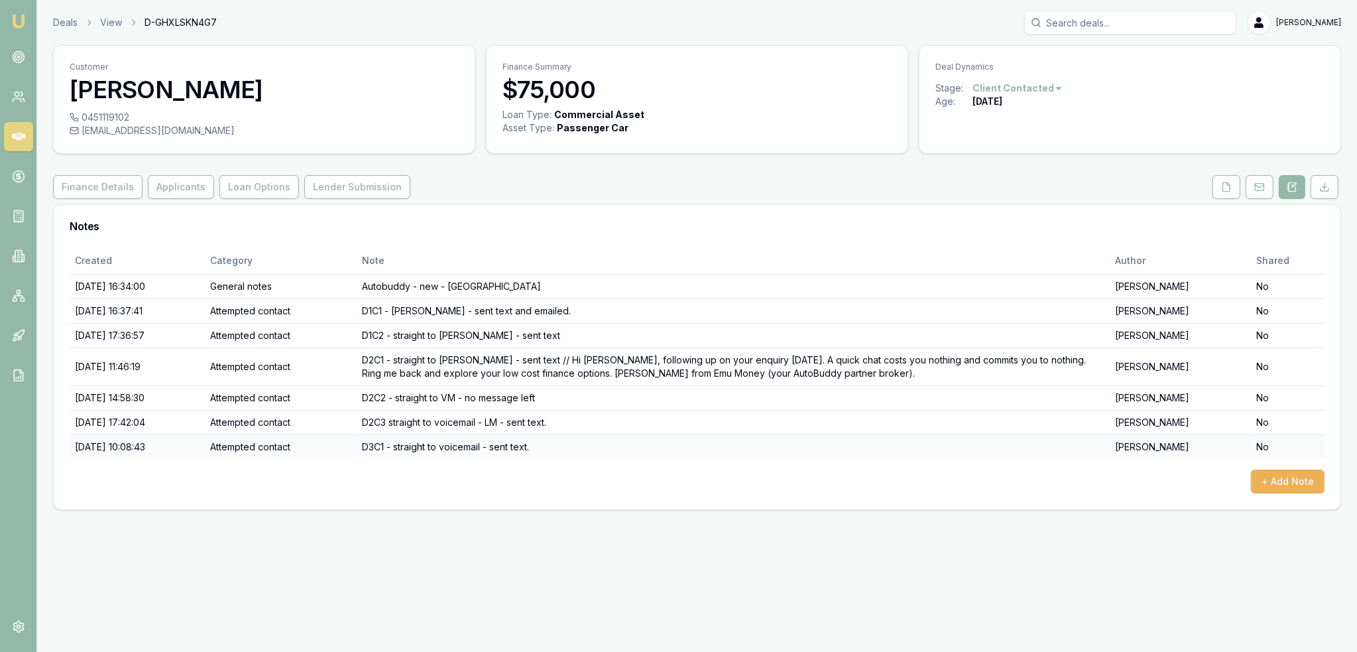
click at [429, 444] on td "D3C1 - straight to voicemail - sent text." at bounding box center [733, 446] width 753 height 25
drag, startPoint x: 426, startPoint y: 443, endPoint x: 515, endPoint y: 434, distance: 89.3
click at [515, 434] on td "D3C1 - straight to voicemail - sent text." at bounding box center [733, 446] width 753 height 25
copy td "straight to voicemail"
click at [1308, 469] on button "+ Add Note" at bounding box center [1288, 481] width 74 height 24
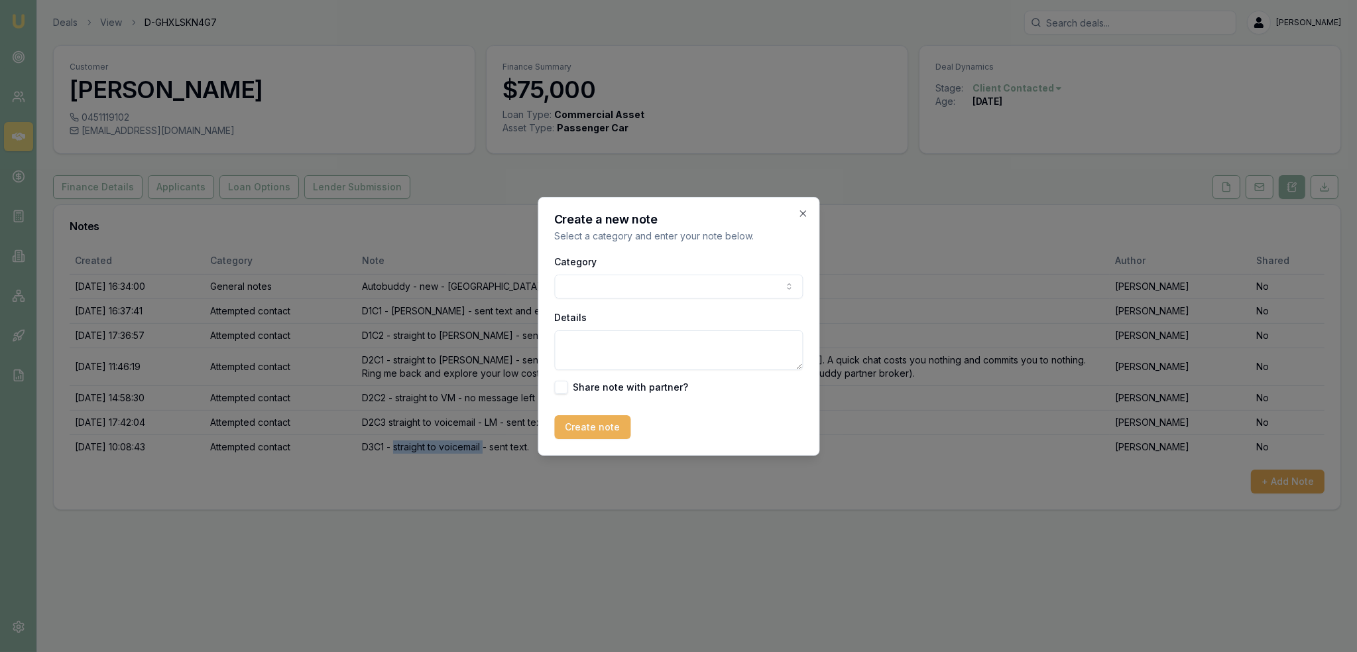
click at [654, 296] on body "Emu Broker Deals View D-GHXLSKN4G7 [PERSON_NAME] Toggle Menu Customer [PERSON_N…" at bounding box center [678, 326] width 1357 height 652
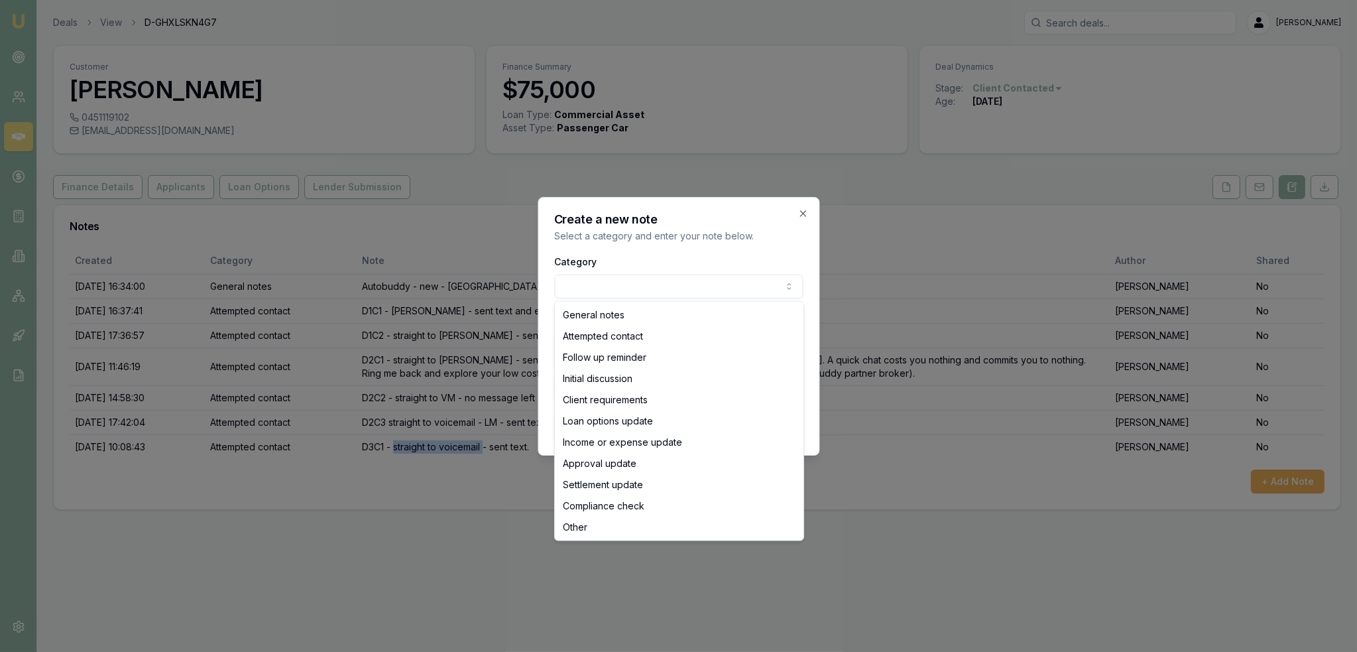
select select "ATTEMPTED_CONTACT"
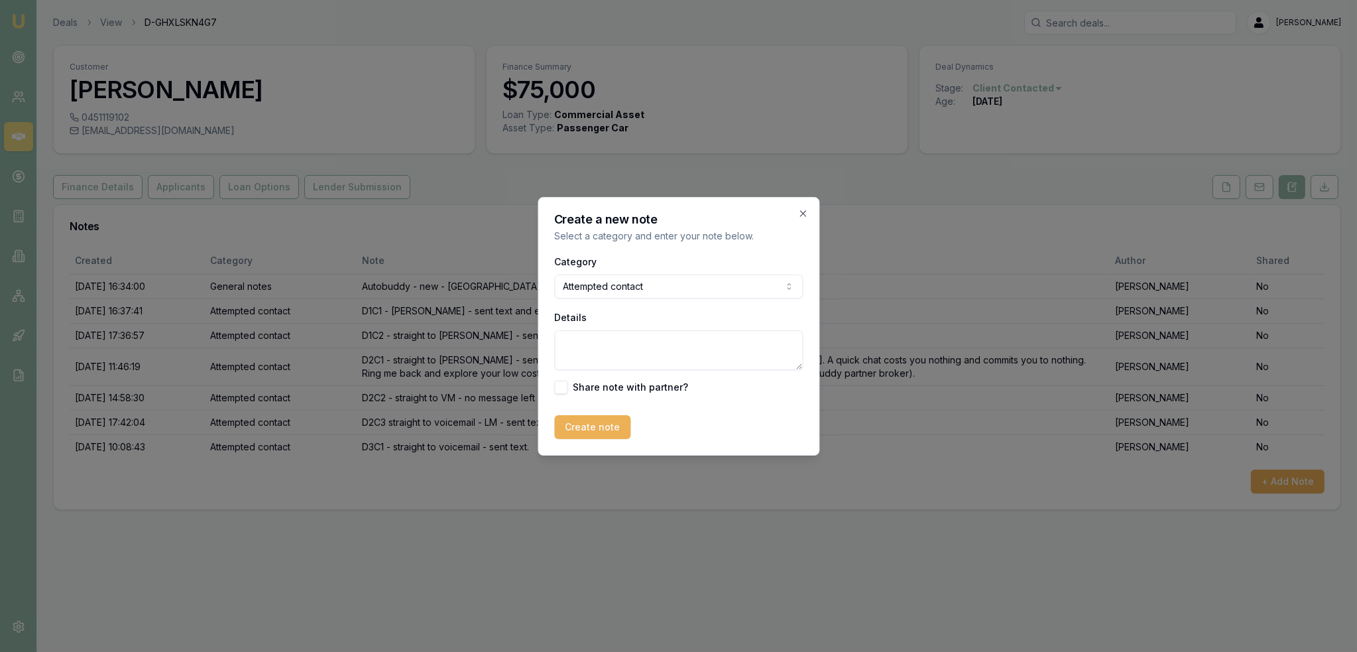
click at [619, 352] on textarea "Details" at bounding box center [678, 350] width 249 height 40
paste textarea "straight to voicemail"
type textarea "D3C2 - straight to voicemail - no message left."
click at [603, 428] on button "Create note" at bounding box center [592, 427] width 76 height 24
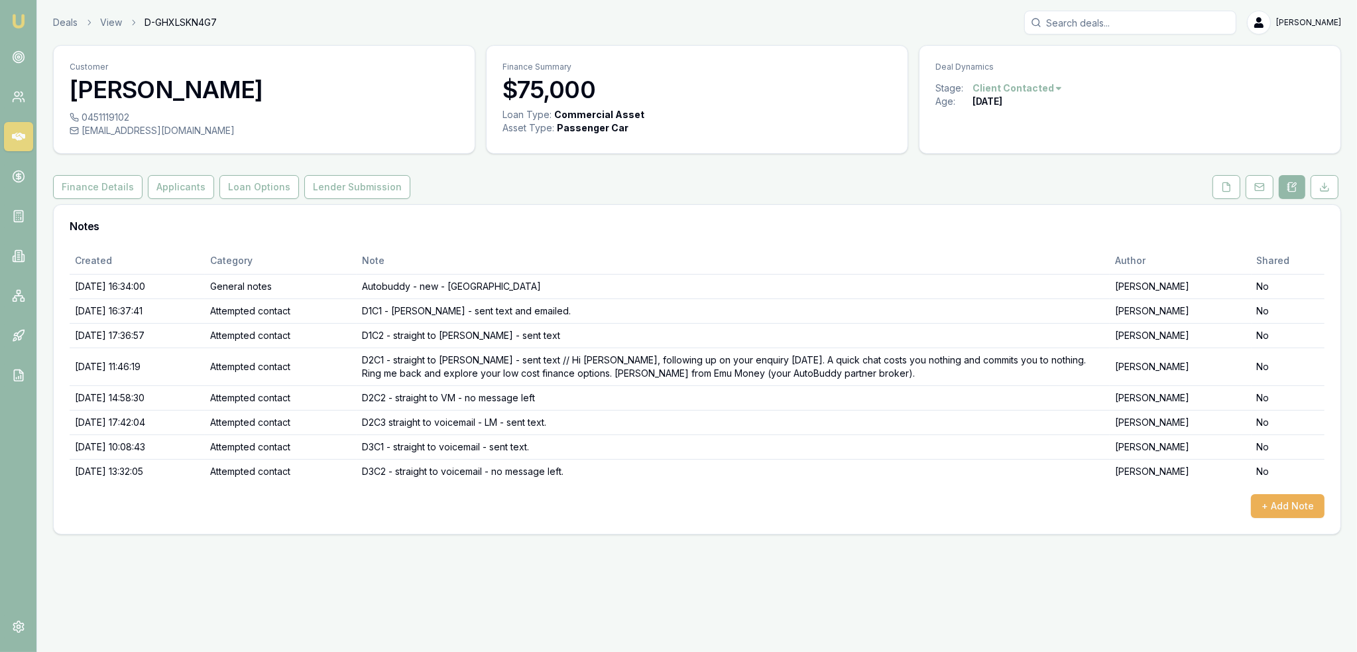
drag, startPoint x: 19, startPoint y: 15, endPoint x: 28, endPoint y: 11, distance: 10.4
click at [19, 15] on img at bounding box center [19, 21] width 16 height 16
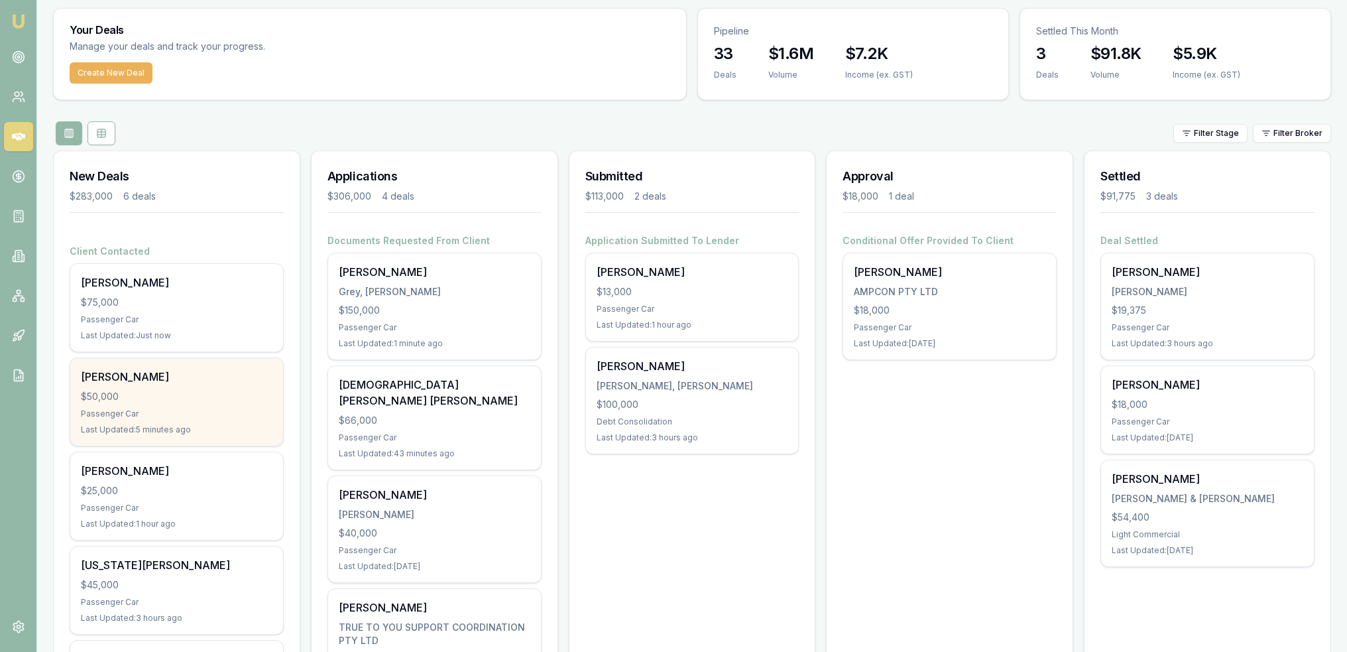
scroll to position [133, 0]
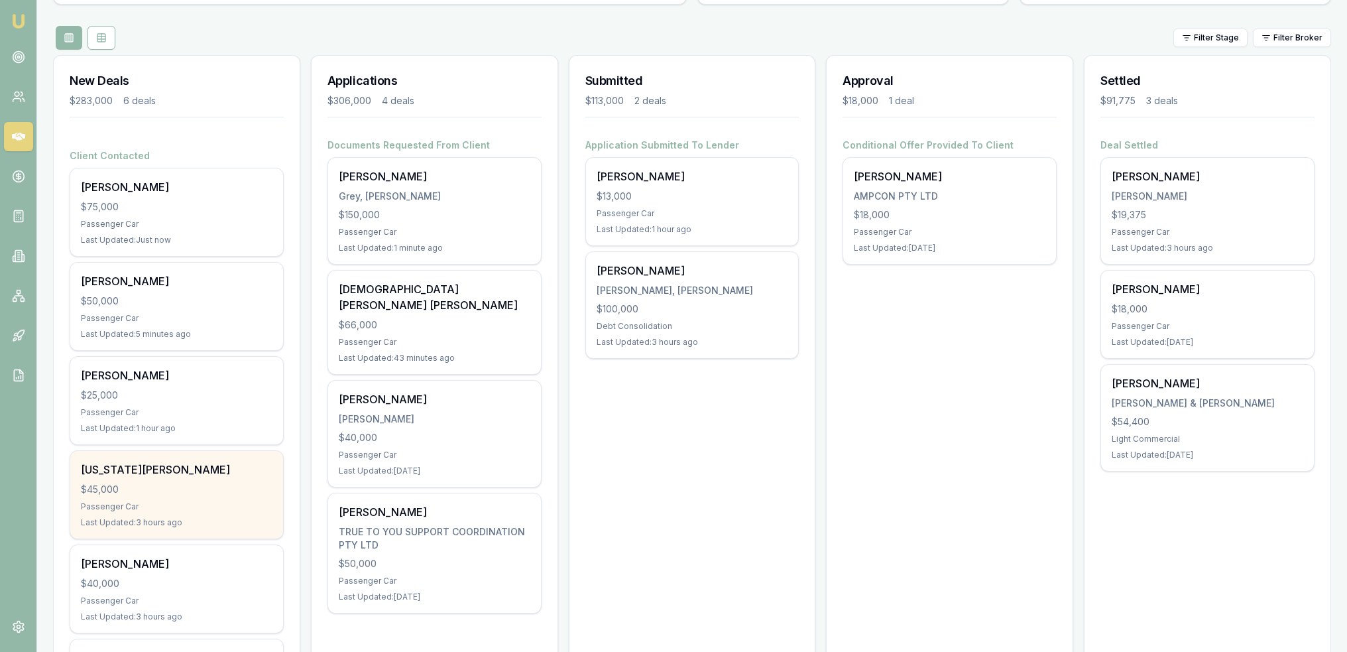
click at [174, 494] on div "$45,000" at bounding box center [177, 489] width 192 height 13
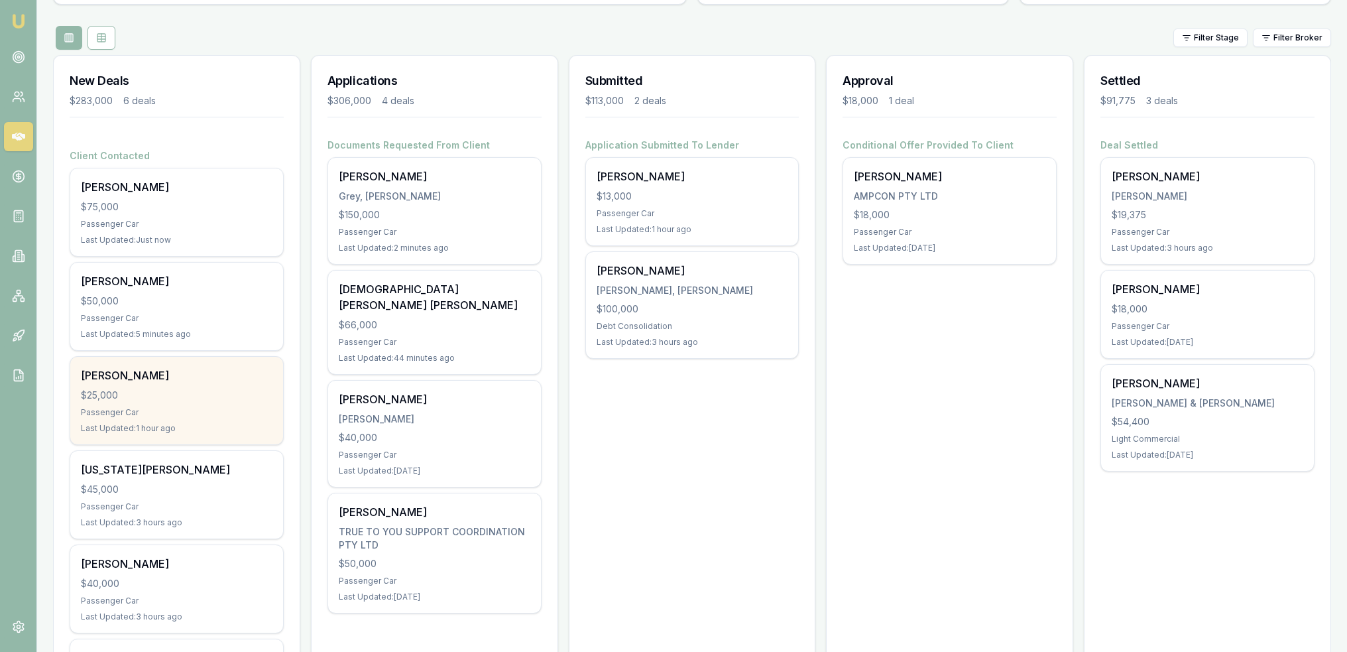
click at [132, 400] on div "$25,000" at bounding box center [177, 395] width 192 height 13
click at [128, 408] on div "Passenger Car" at bounding box center [177, 412] width 192 height 11
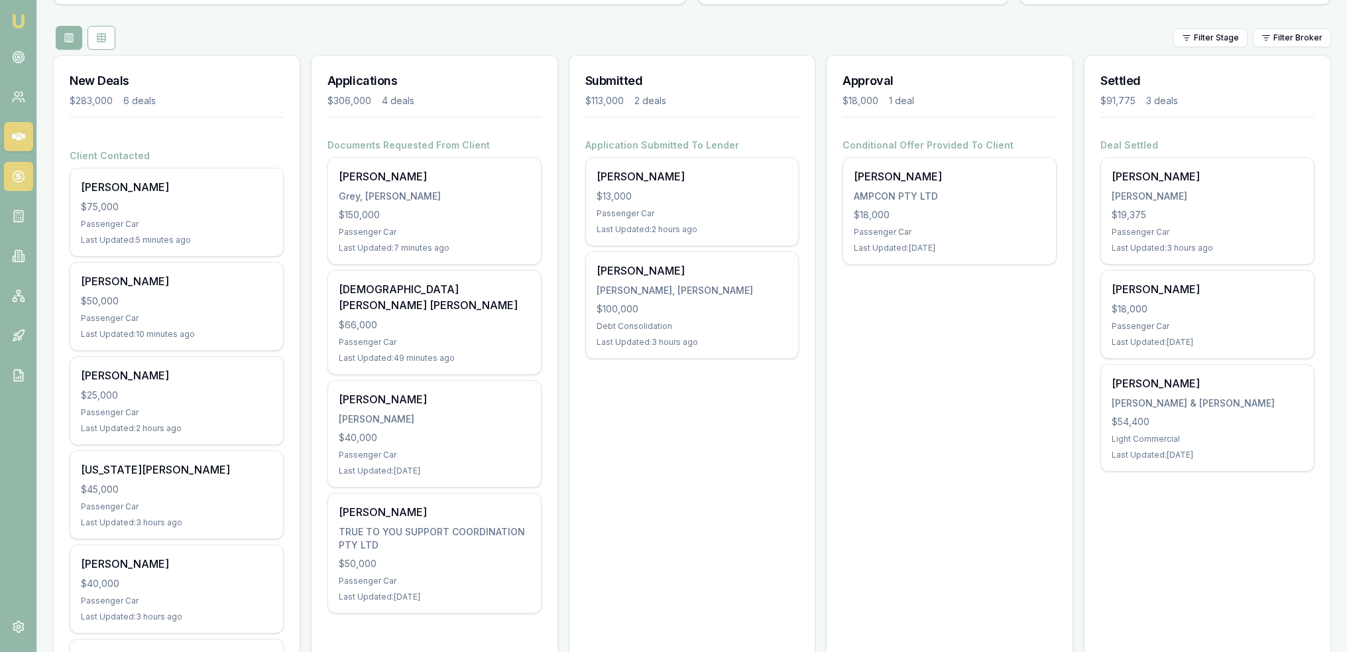
click at [11, 178] on link at bounding box center [18, 176] width 29 height 29
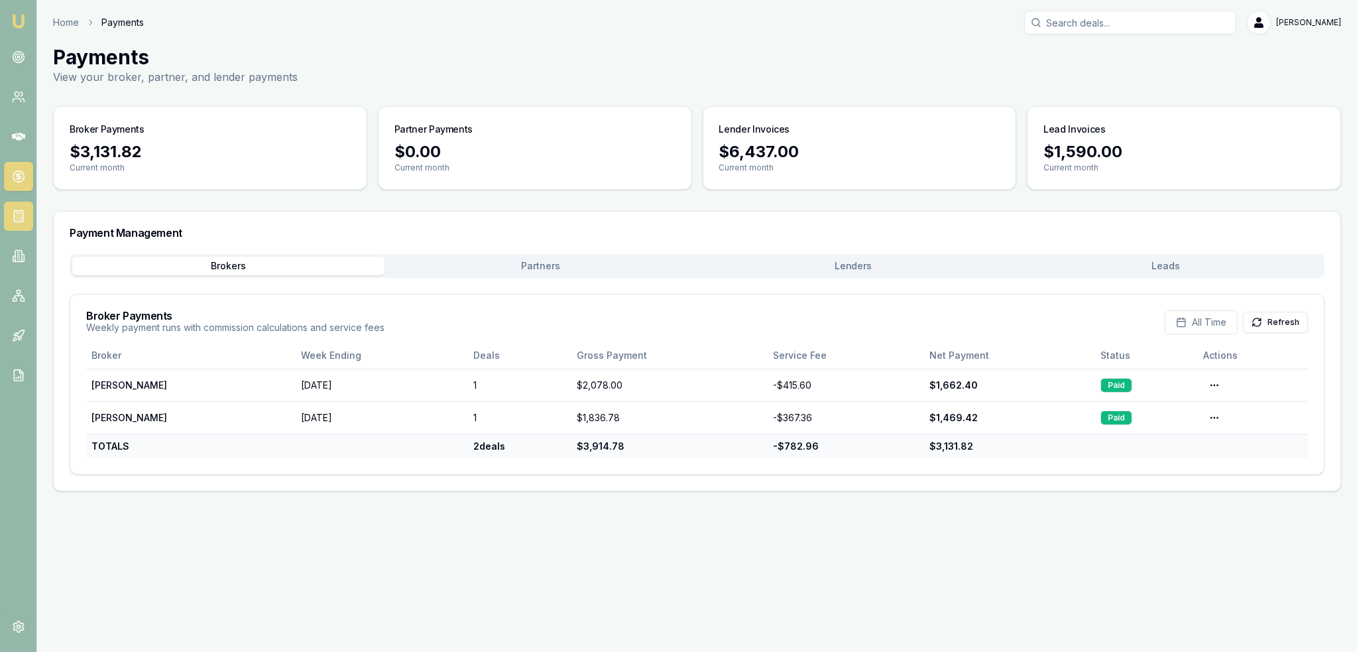
click at [19, 210] on icon at bounding box center [18, 216] width 13 height 13
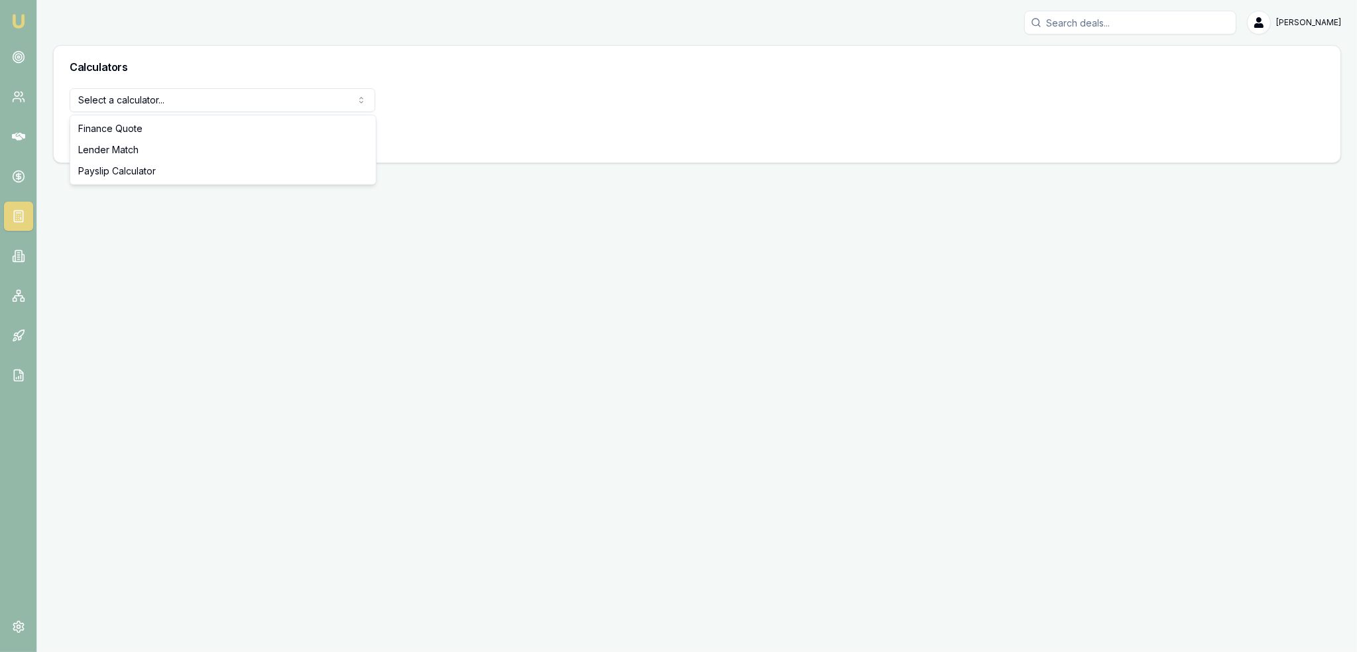
click at [135, 100] on html "Emu Broker Robyn Adams Toggle Menu Calculators Select a calculator... Finance Q…" at bounding box center [678, 326] width 1357 height 652
click at [103, 135] on button "View Calculator" at bounding box center [117, 135] width 95 height 24
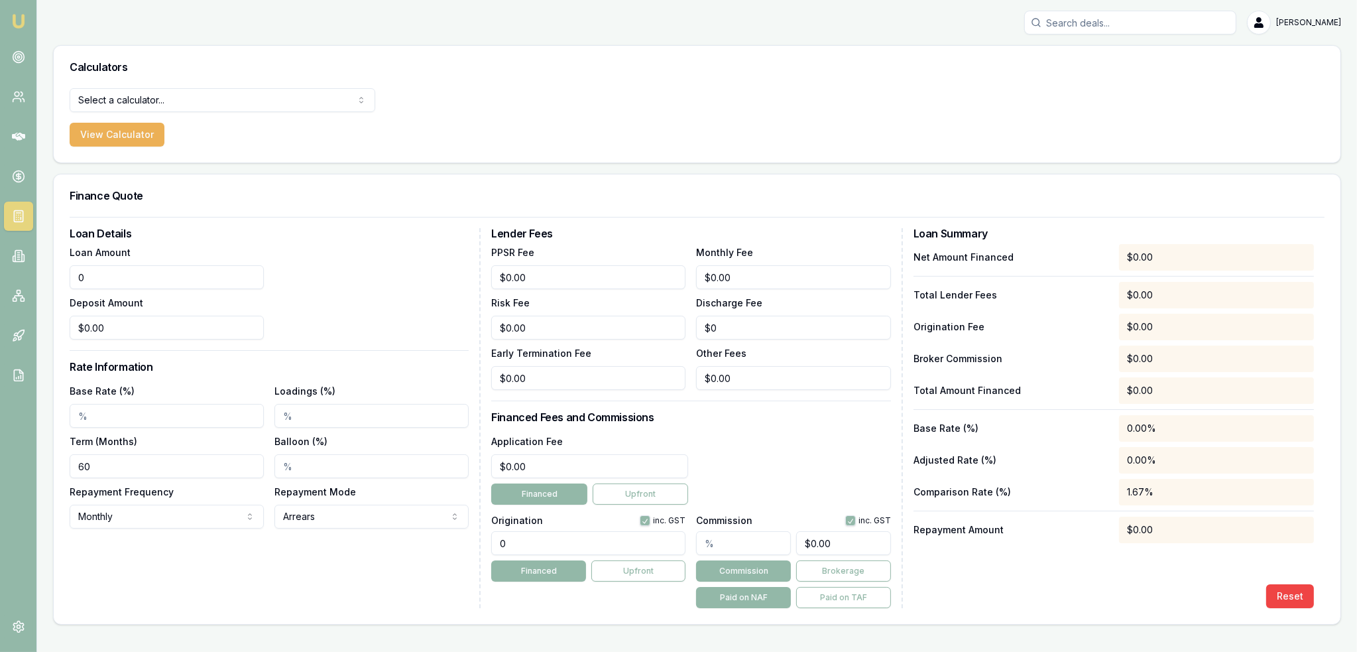
drag, startPoint x: 109, startPoint y: 278, endPoint x: 57, endPoint y: 278, distance: 51.7
click at [58, 279] on div "Loan Details Loan Amount 0 Deposit Amount $0.00 Rate Information Base Rate (%) …" at bounding box center [697, 420] width 1287 height 407
type input "$28,600.00"
type input "$0.00"
type input "8.50%"
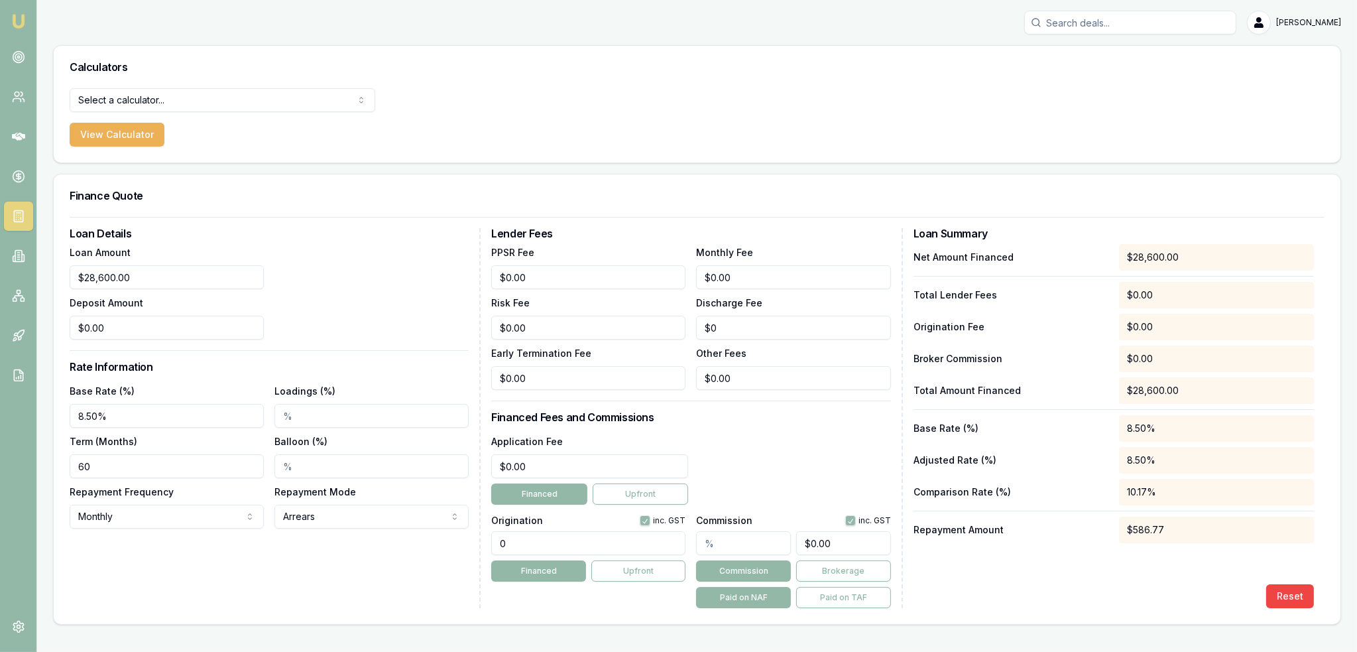
drag, startPoint x: 42, startPoint y: 473, endPoint x: 8, endPoint y: 473, distance: 34.5
click at [8, 473] on div "Emu Broker Robyn Adams Toggle Menu Calculators Select a calculator... Finance Q…" at bounding box center [678, 326] width 1357 height 652
type input "24"
click at [131, 520] on html "Emu Broker Robyn Adams Toggle Menu Calculators Select a calculator... Finance Q…" at bounding box center [678, 326] width 1357 height 652
select select "WEEKLY"
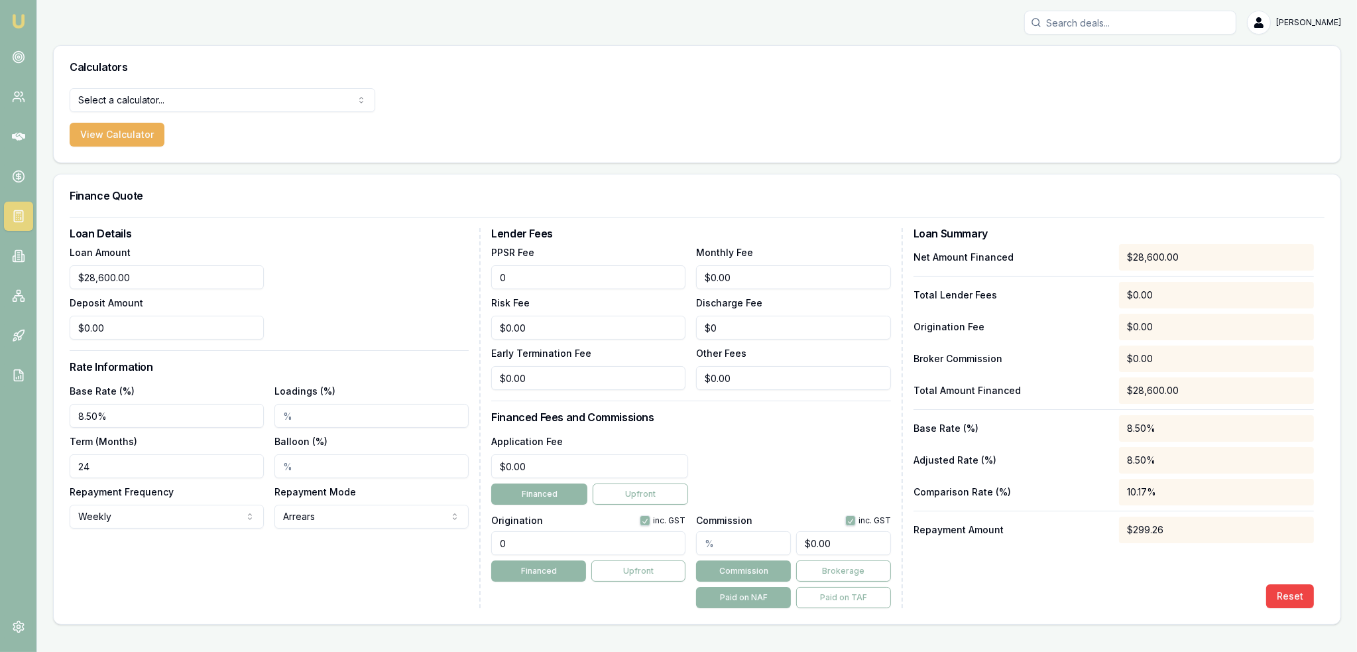
drag, startPoint x: 543, startPoint y: 280, endPoint x: 448, endPoint y: 280, distance: 94.8
click at [448, 280] on div "Loan Details Loan Amount $28,600.00 Deposit Amount $0.00 Rate Information Base …" at bounding box center [697, 418] width 1255 height 380
type input "$90.00"
type input "0"
type input "$8.00"
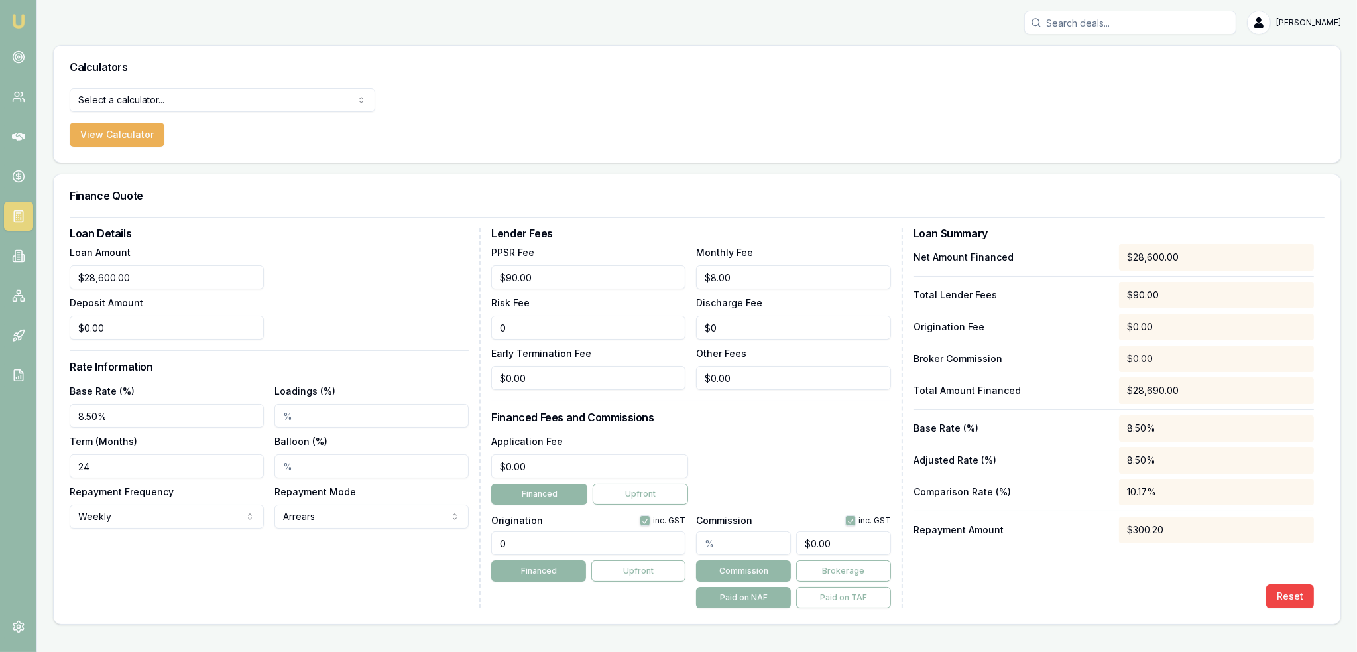
type input "$0.00"
type input "$0"
type input "$0.00"
type input "0"
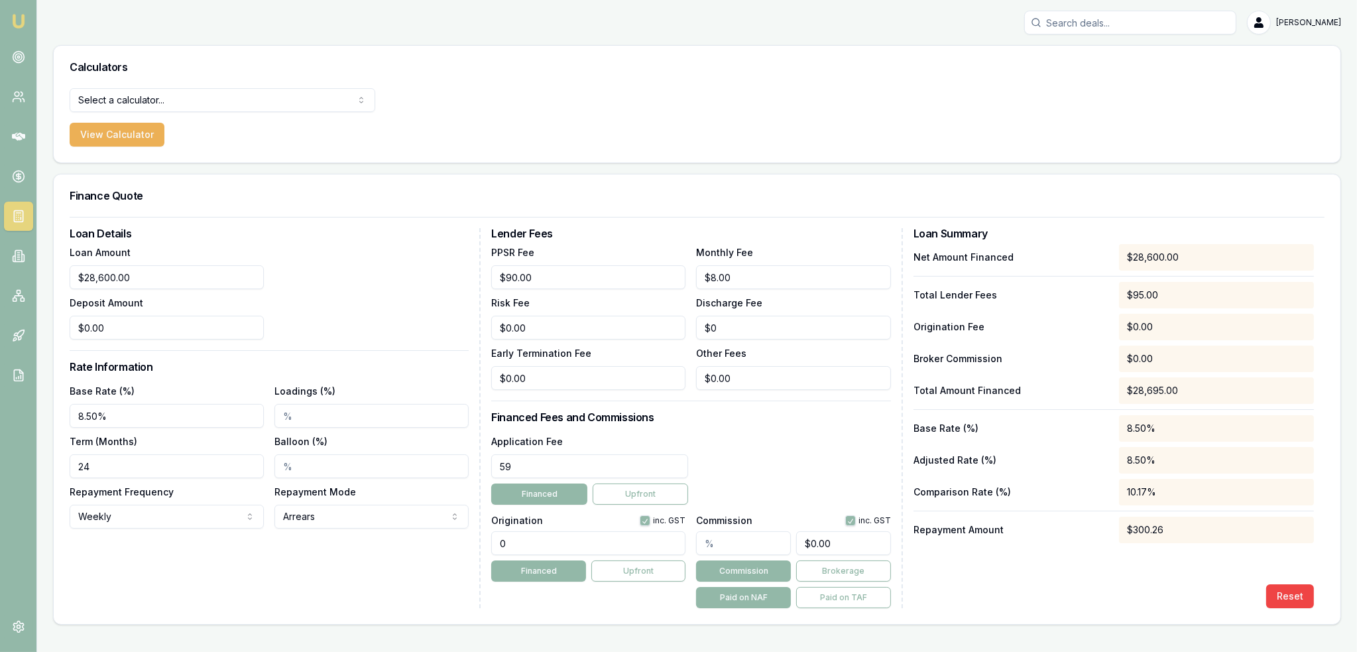
type input "5"
type input "$495.00"
type button "on"
type input "1210.00"
click at [1154, 593] on div "Reset" at bounding box center [1114, 596] width 401 height 24
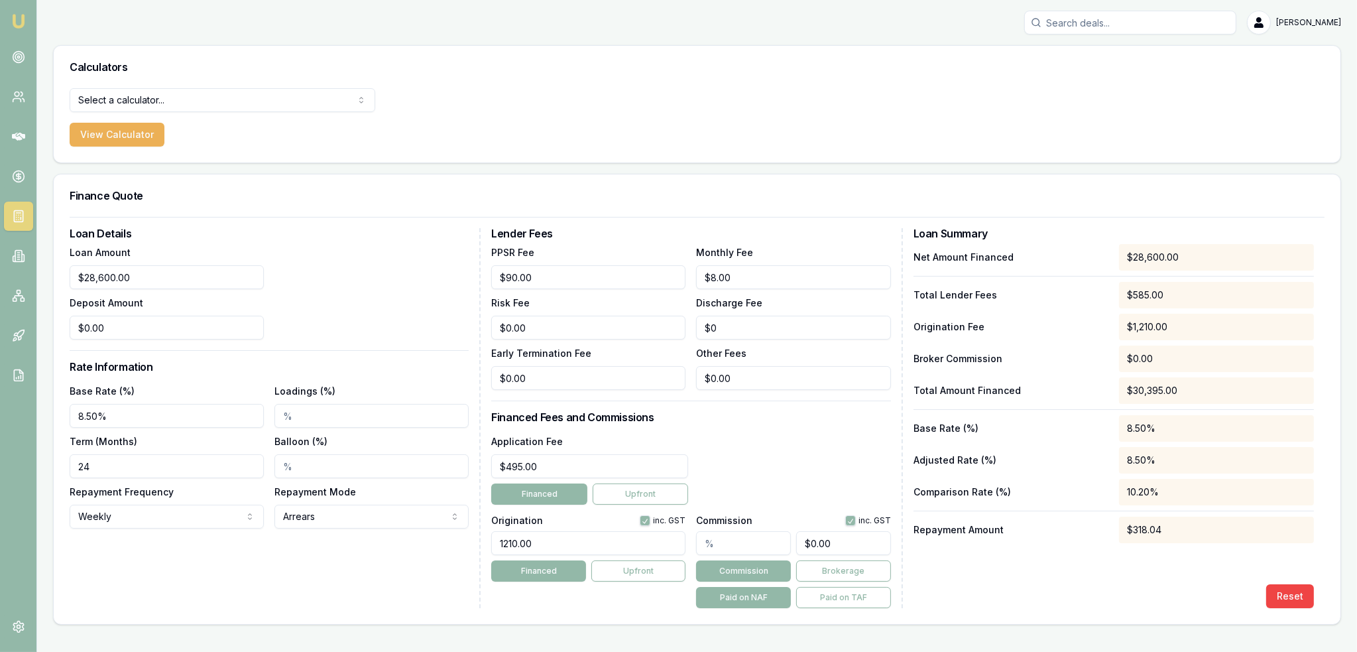
click at [14, 21] on img at bounding box center [19, 21] width 16 height 16
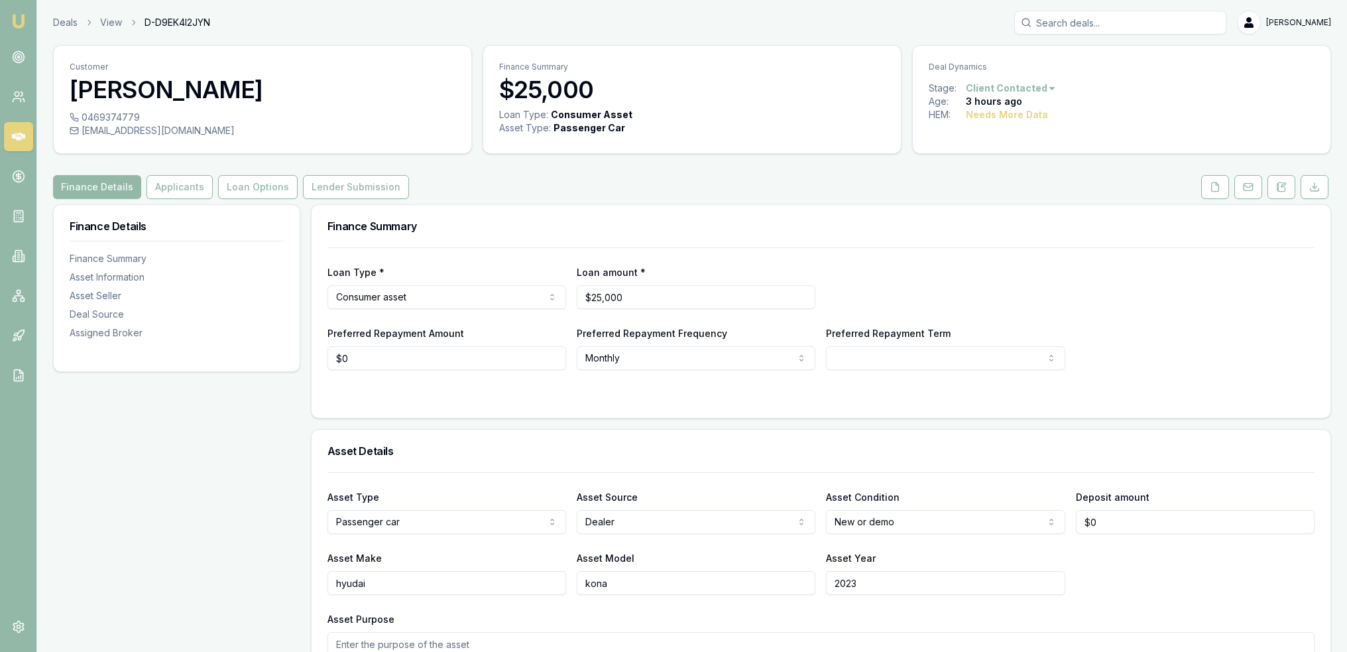
drag, startPoint x: 1284, startPoint y: 183, endPoint x: 1241, endPoint y: 212, distance: 52.0
click at [1284, 183] on icon at bounding box center [1281, 187] width 11 height 11
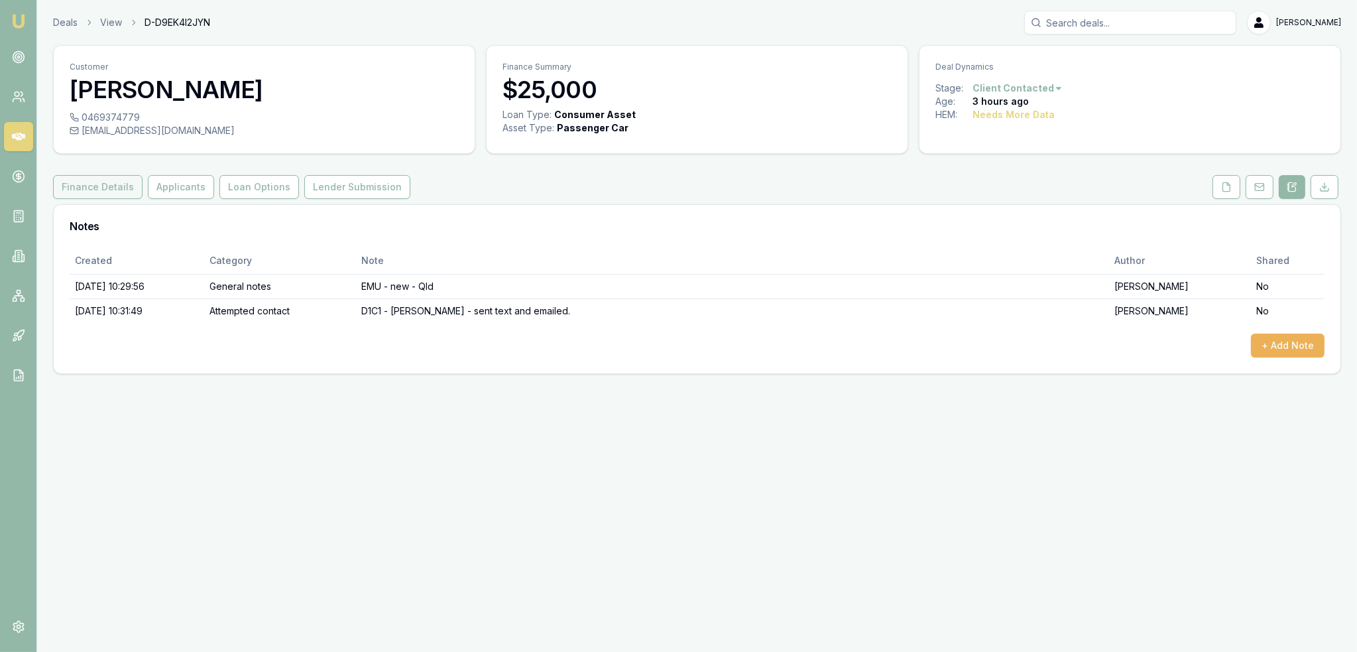
click at [103, 189] on button "Finance Details" at bounding box center [98, 187] width 90 height 24
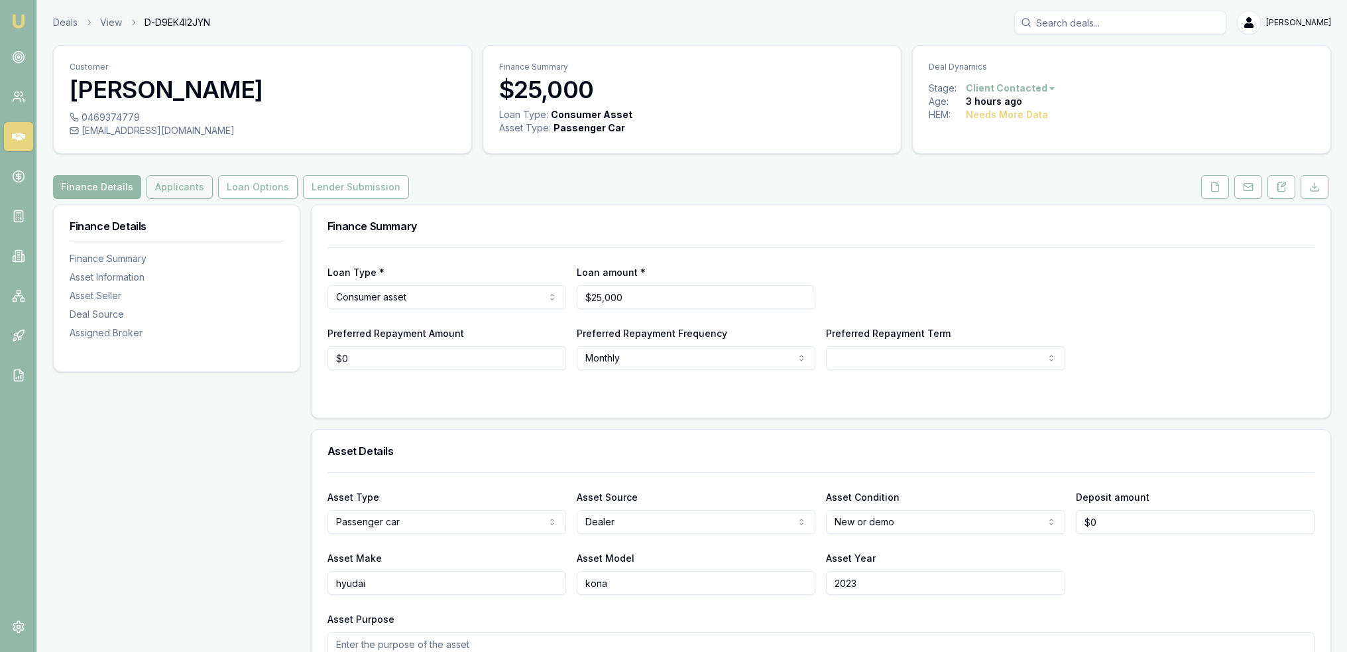
click at [157, 184] on button "Applicants" at bounding box center [180, 187] width 66 height 24
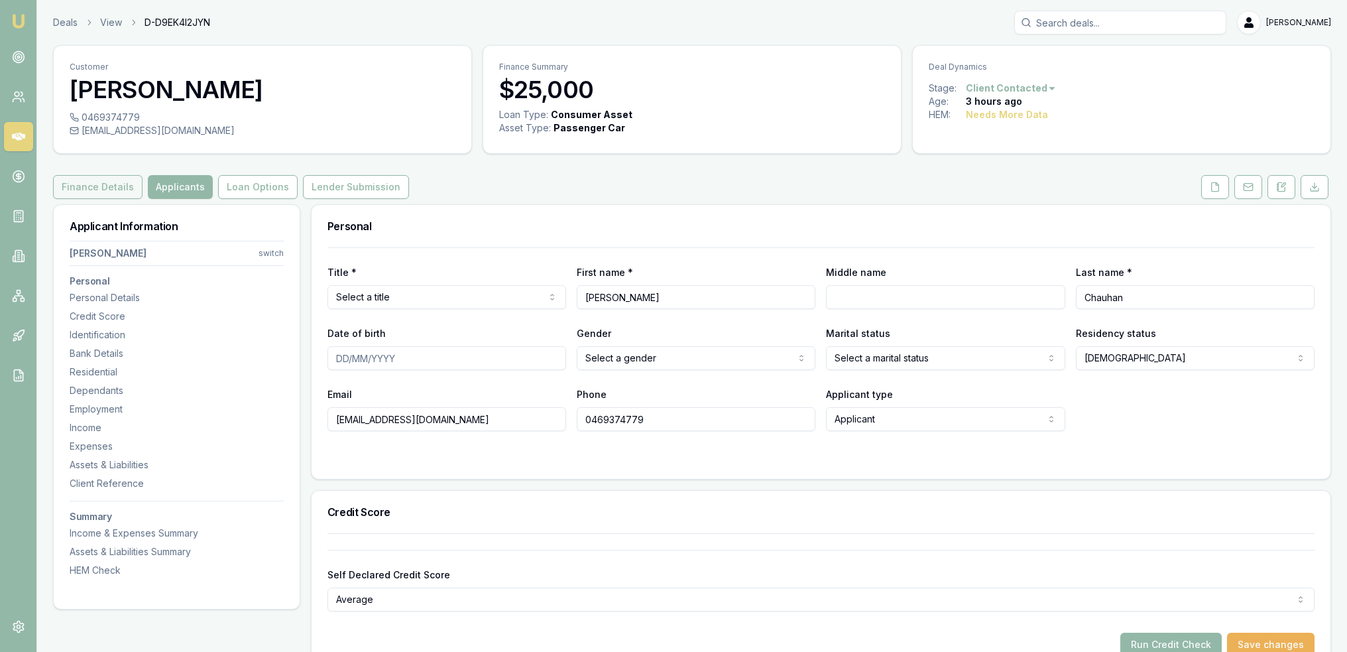
click at [80, 177] on button "Finance Details" at bounding box center [98, 187] width 90 height 24
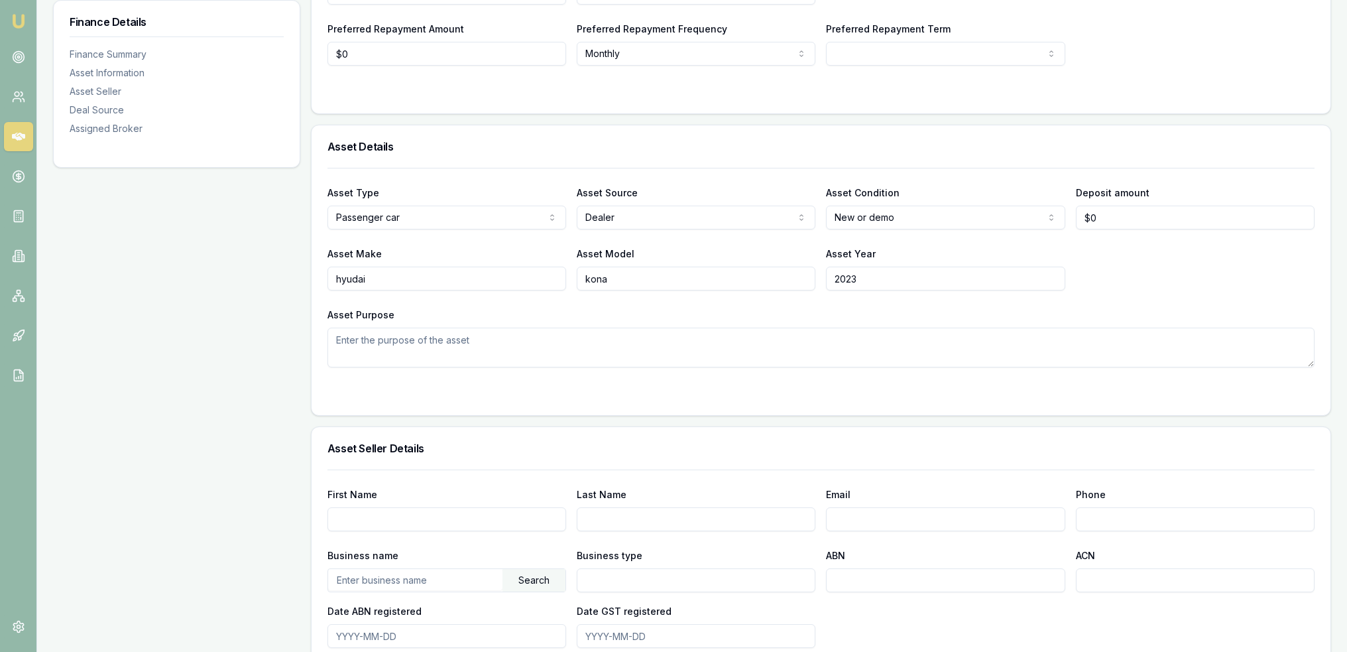
scroll to position [332, 0]
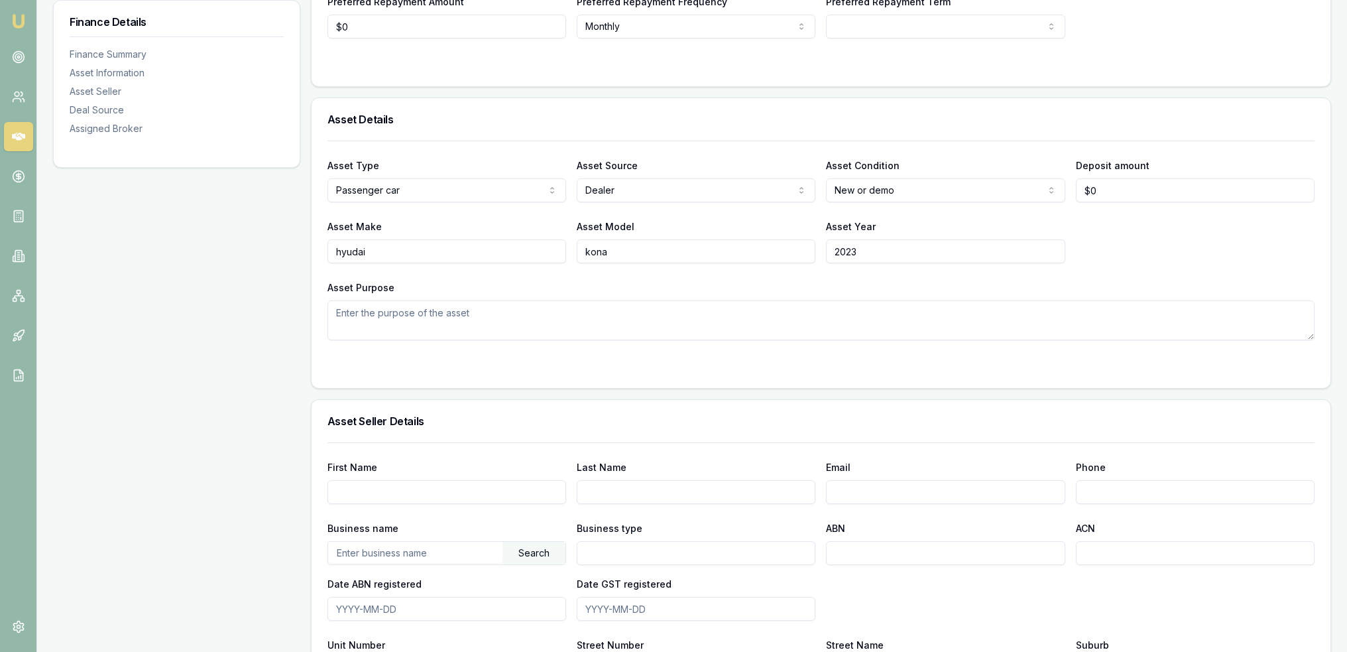
click at [618, 312] on textarea "Asset Purpose" at bounding box center [821, 320] width 987 height 40
type textarea "Re"
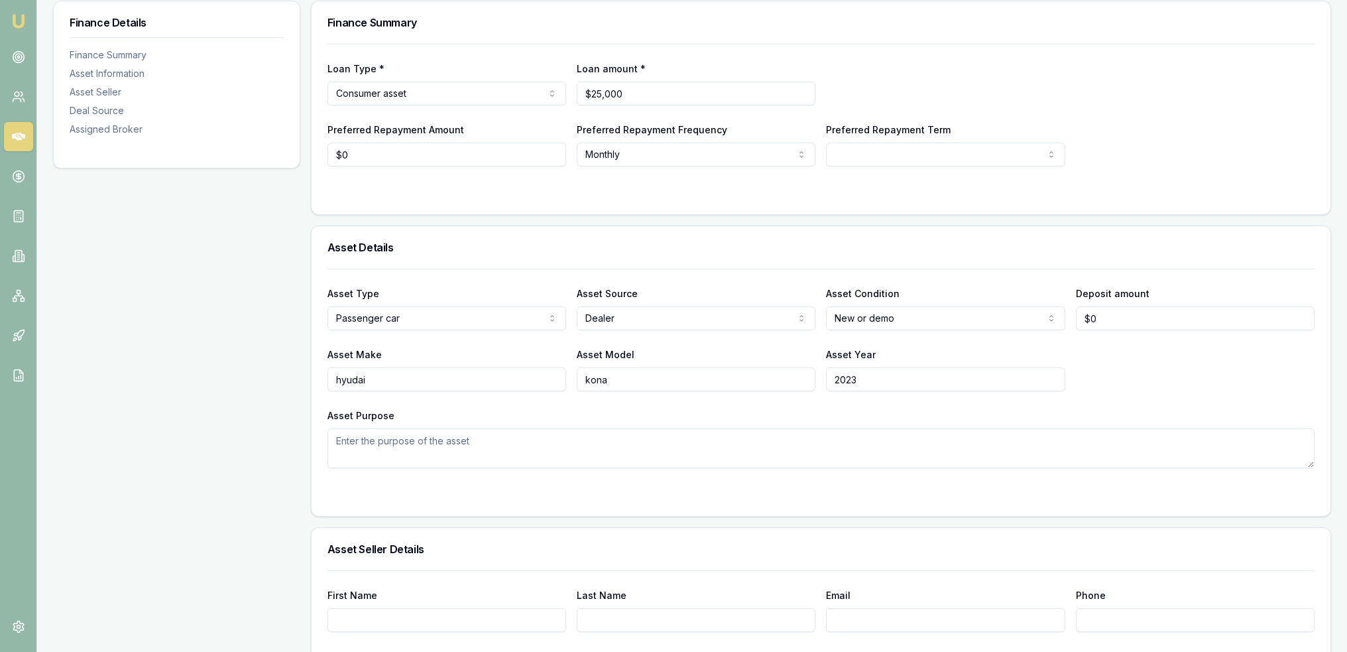
scroll to position [199, 0]
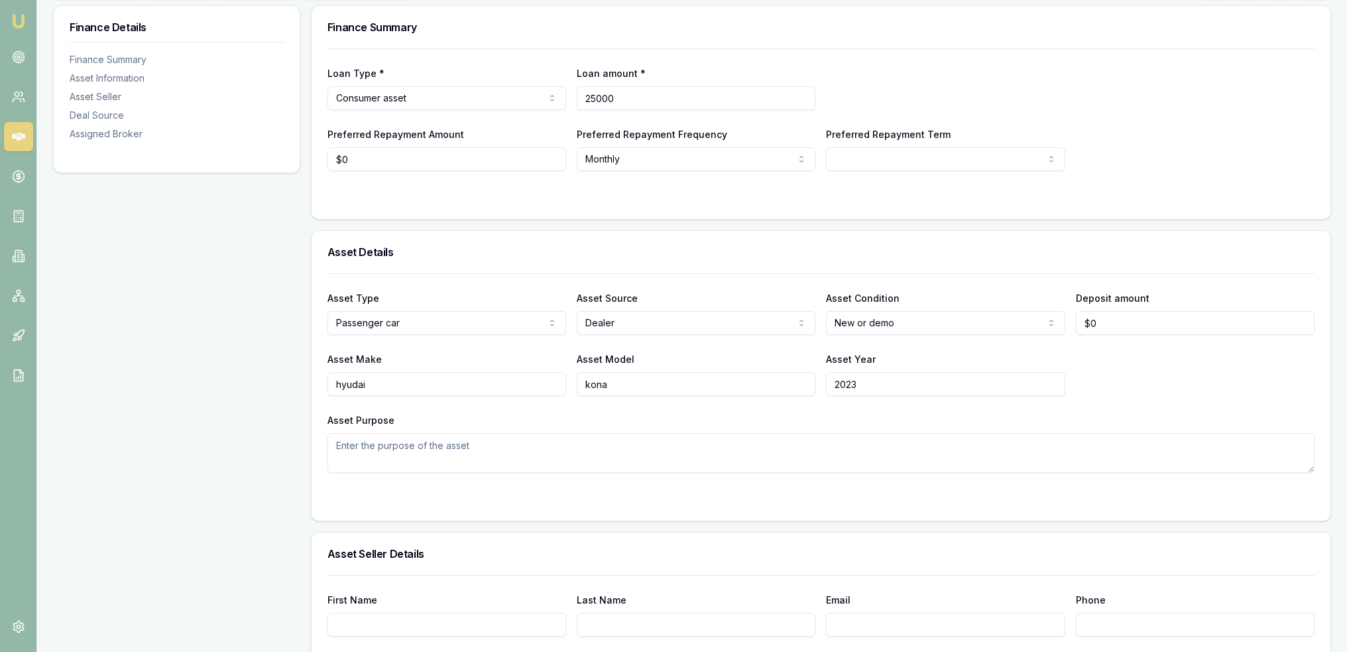
drag, startPoint x: 690, startPoint y: 99, endPoint x: 421, endPoint y: 98, distance: 268.6
click at [424, 99] on div "Loan Type * Consumer asset Consumer loan Consumer asset Commercial loan Commerc…" at bounding box center [821, 87] width 987 height 45
type input "$28,800"
click at [977, 83] on div "Loan Type * Consumer asset Consumer loan Consumer asset Commercial loan Commerc…" at bounding box center [821, 87] width 987 height 45
click at [883, 158] on html "Emu Broker Deals View D-D9EK4I2JYN [PERSON_NAME] Toggle Menu Customer [PERSON_N…" at bounding box center [673, 127] width 1347 height 652
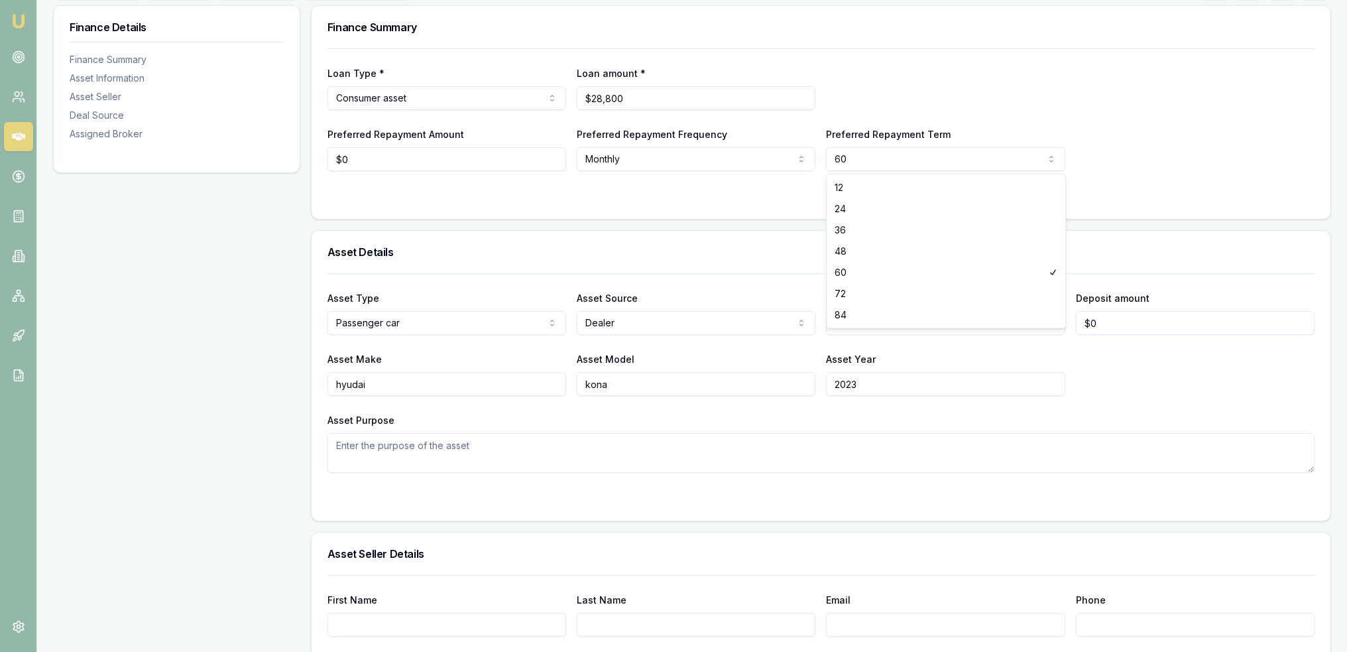
select select "24"
type input "0"
click at [463, 158] on input "0" at bounding box center [447, 159] width 239 height 24
click at [318, 157] on div "Loan Type * Consumer asset Consumer loan Consumer asset Commercial loan Commerc…" at bounding box center [821, 133] width 1019 height 170
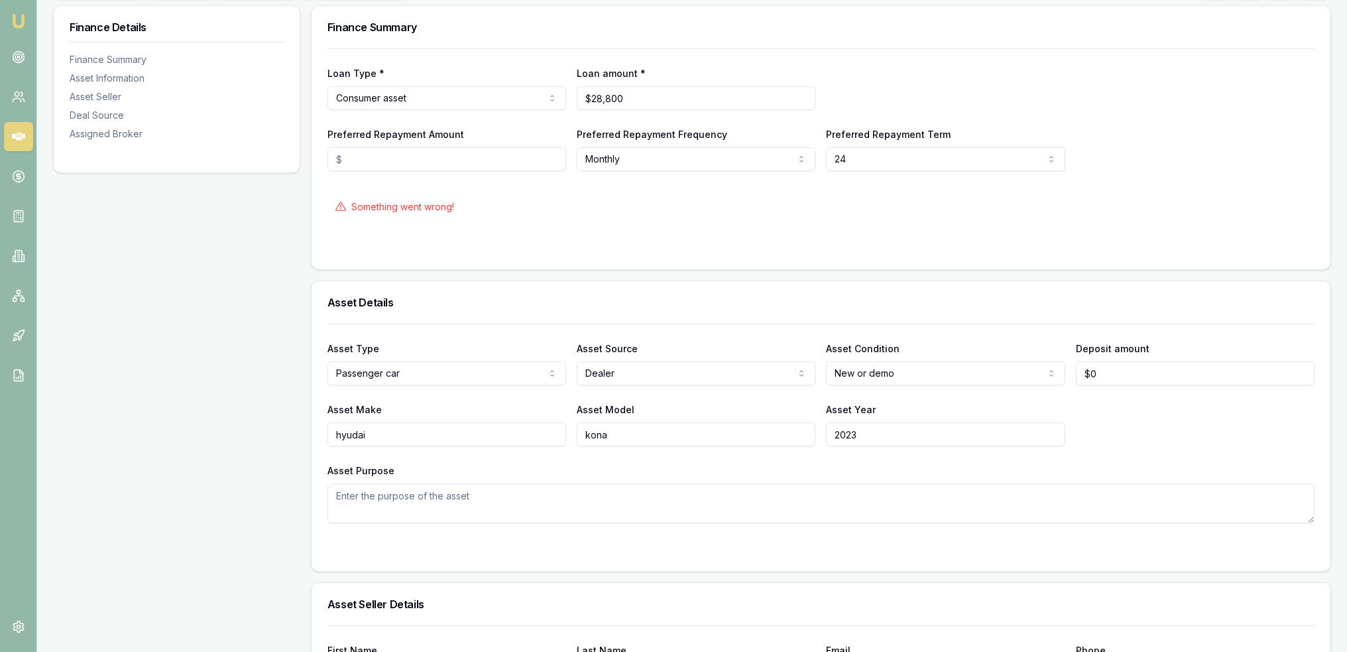
drag, startPoint x: 935, startPoint y: 217, endPoint x: 881, endPoint y: 220, distance: 54.5
click at [935, 217] on div "Something went wrong!" at bounding box center [821, 206] width 987 height 29
click at [526, 228] on form "Loan Type * Consumer asset Consumer loan Consumer asset Commercial loan Commerc…" at bounding box center [821, 150] width 987 height 205
select select "60"
type input "$0"
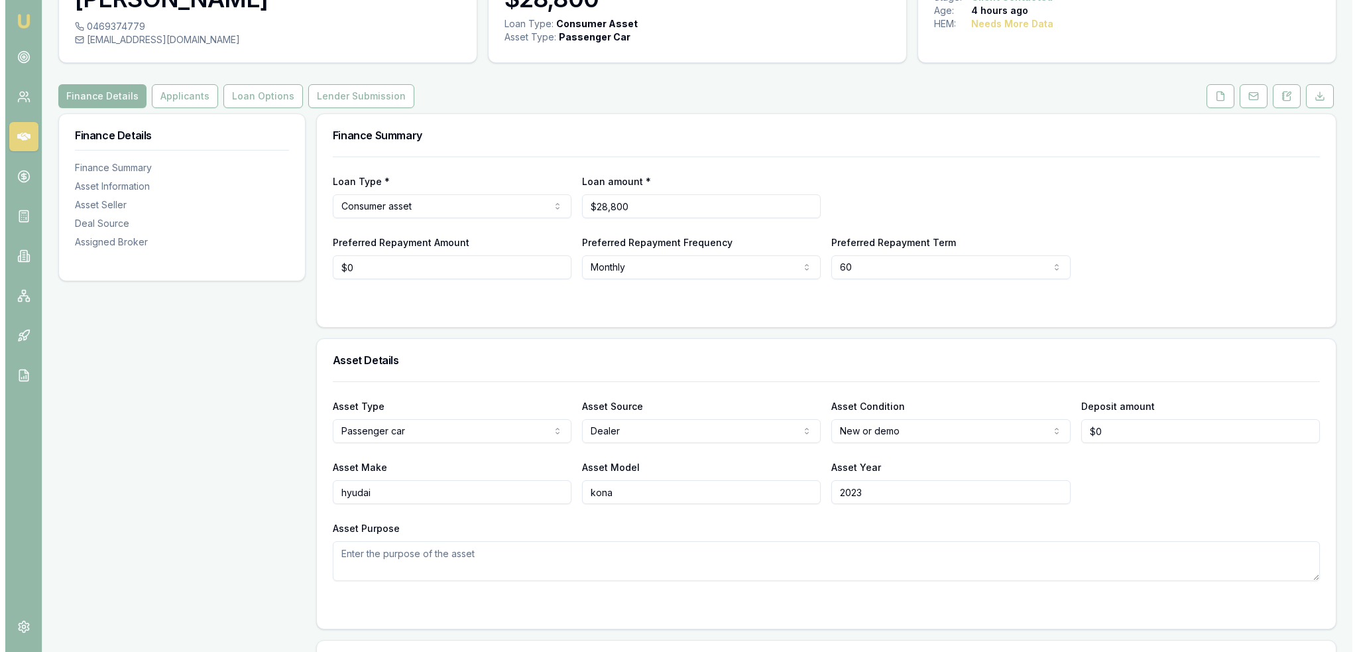
scroll to position [0, 0]
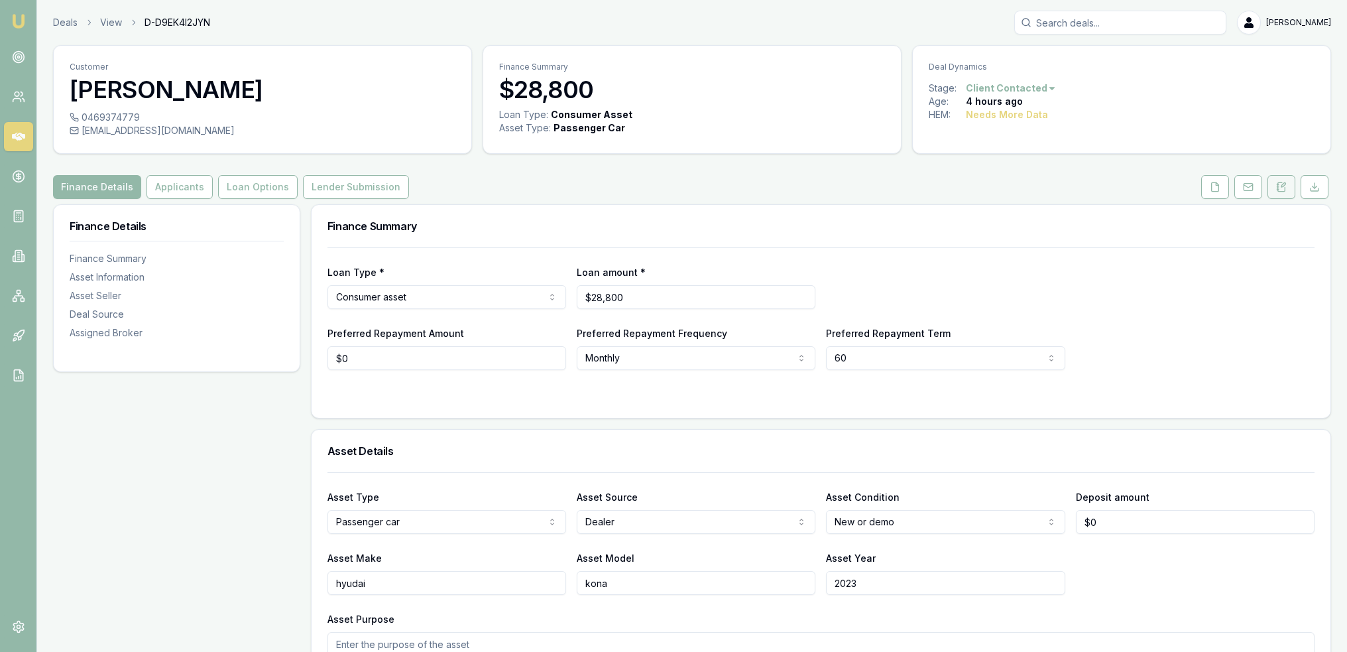
click at [1284, 185] on icon at bounding box center [1284, 185] width 4 height 4
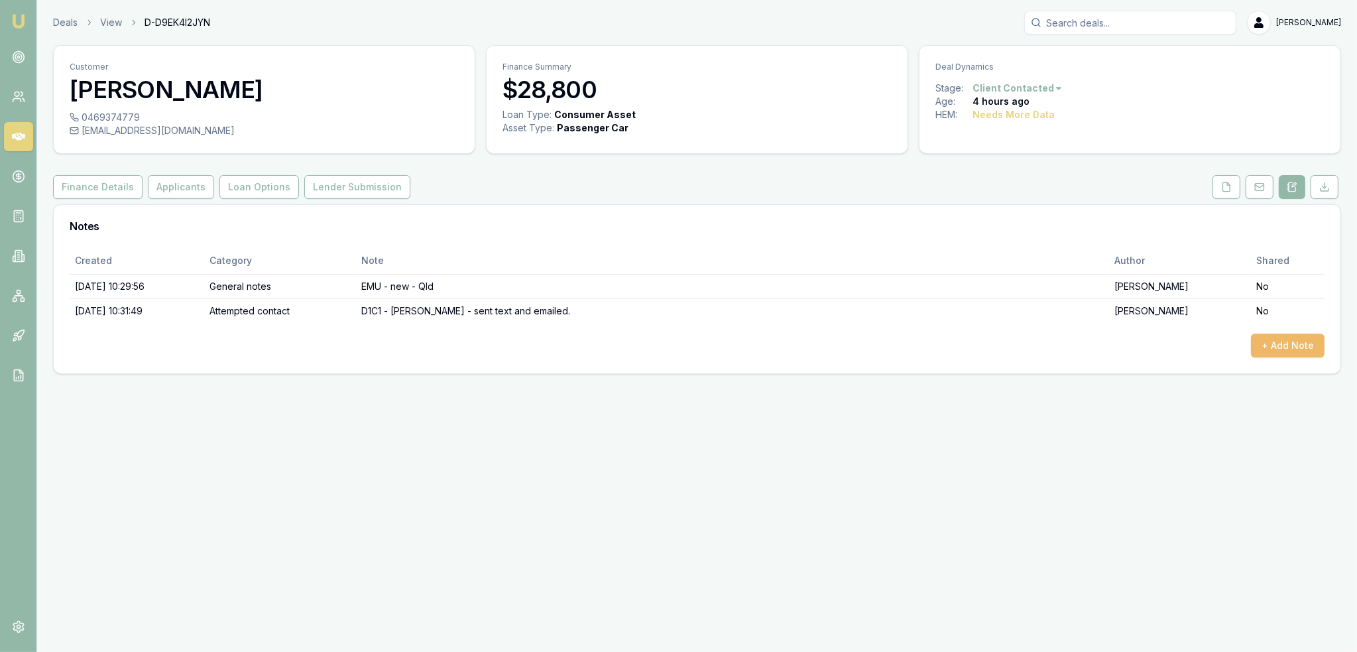
click at [1305, 345] on button "+ Add Note" at bounding box center [1288, 346] width 74 height 24
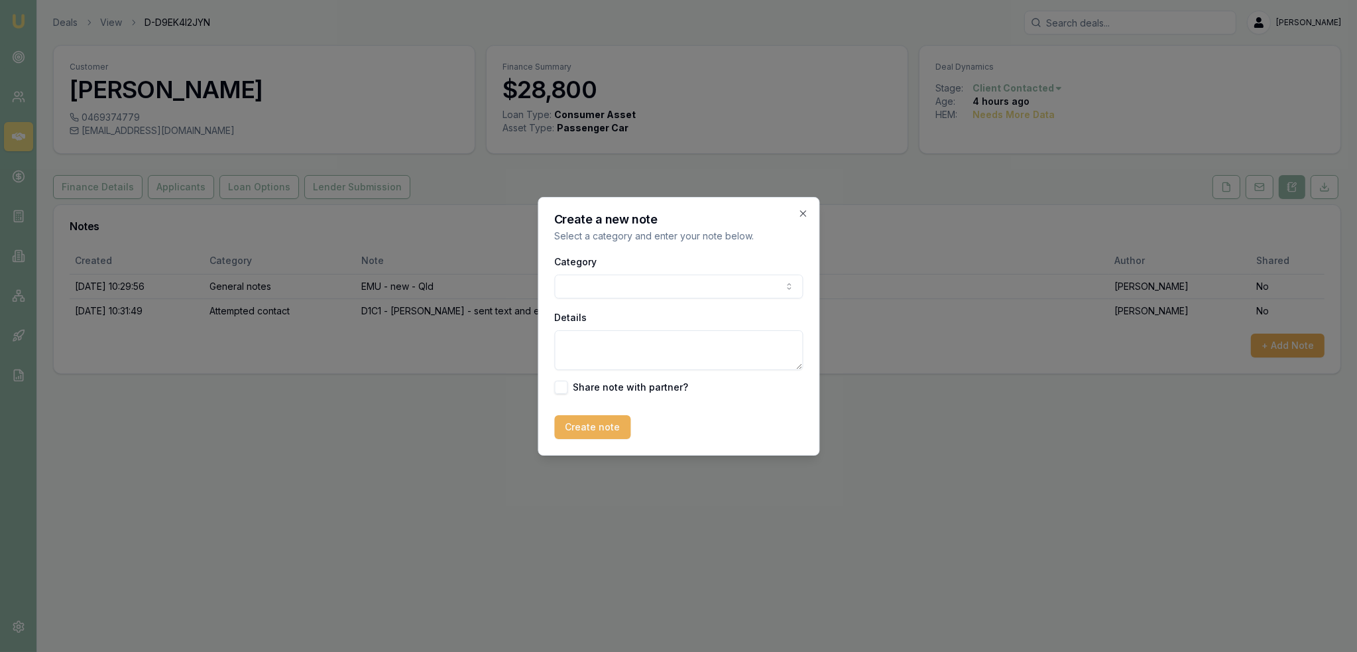
click at [650, 290] on body "Emu Broker Deals View D-D9EK4I2JYN Robyn Adams Toggle Menu Customer Sahil Chauh…" at bounding box center [678, 326] width 1357 height 652
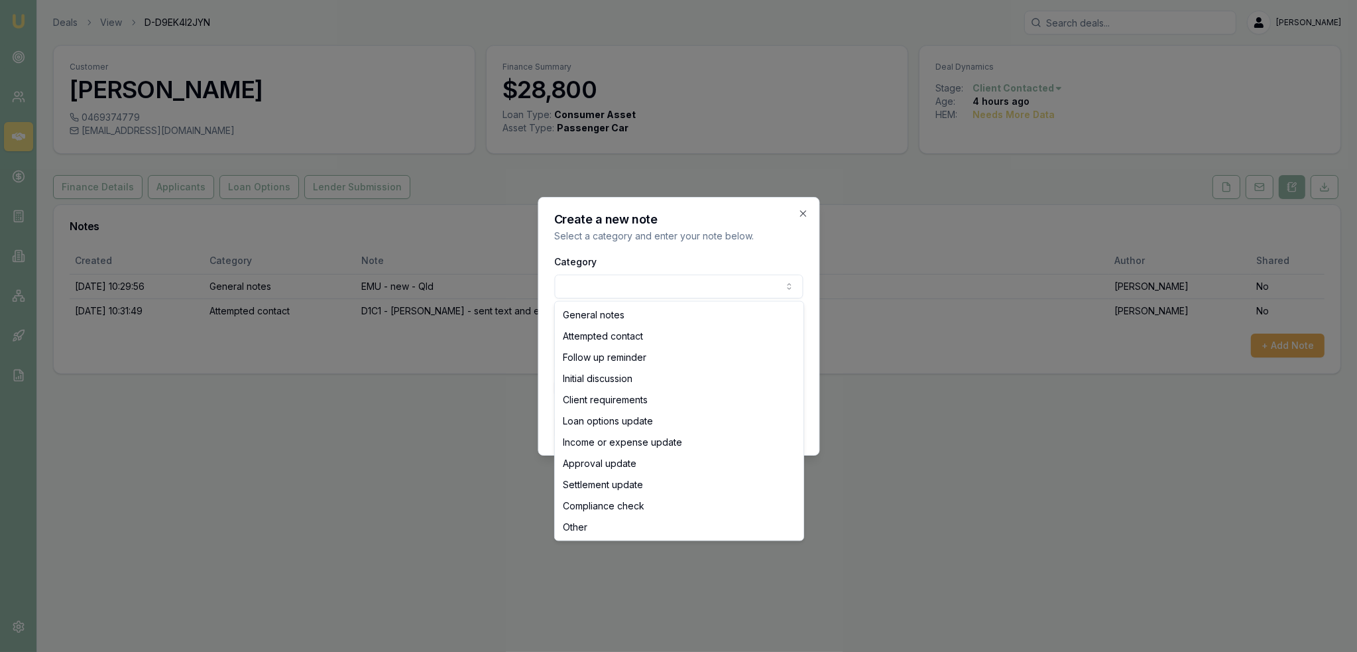
select select "INITIAL_DISCUSSION"
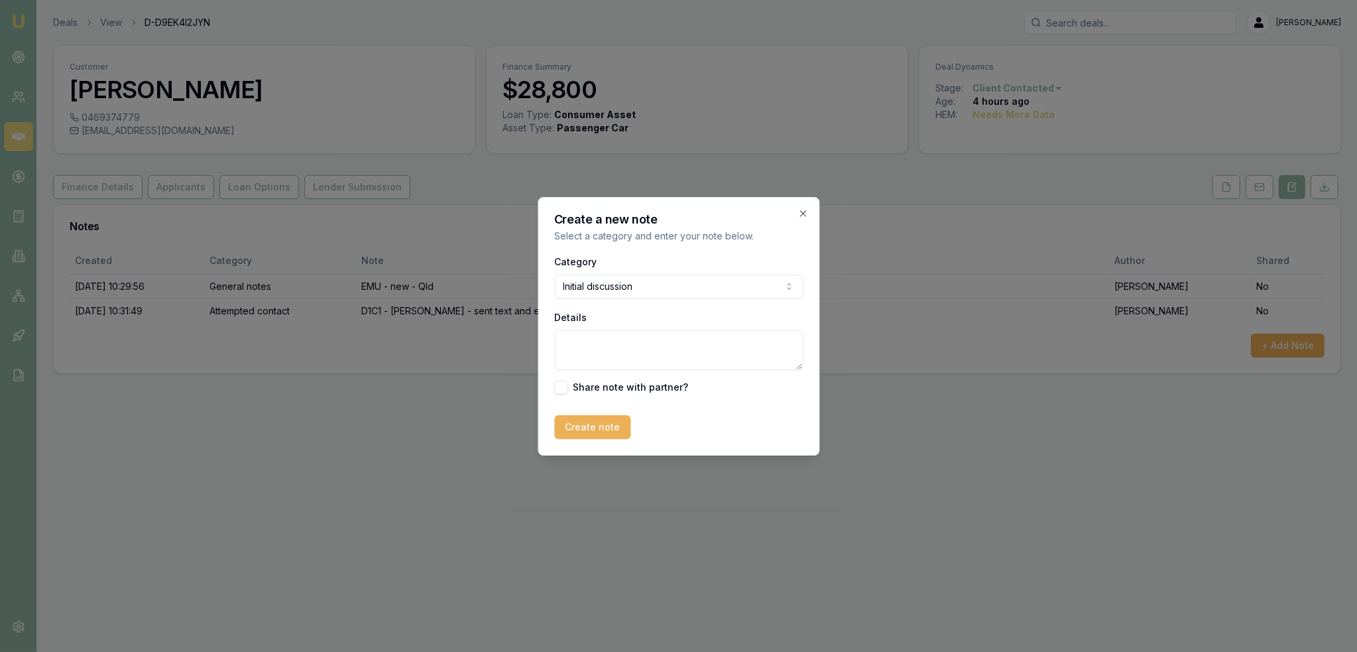
click at [627, 341] on textarea "Details" at bounding box center [678, 350] width 249 height 40
click at [804, 216] on icon "button" at bounding box center [803, 213] width 11 height 11
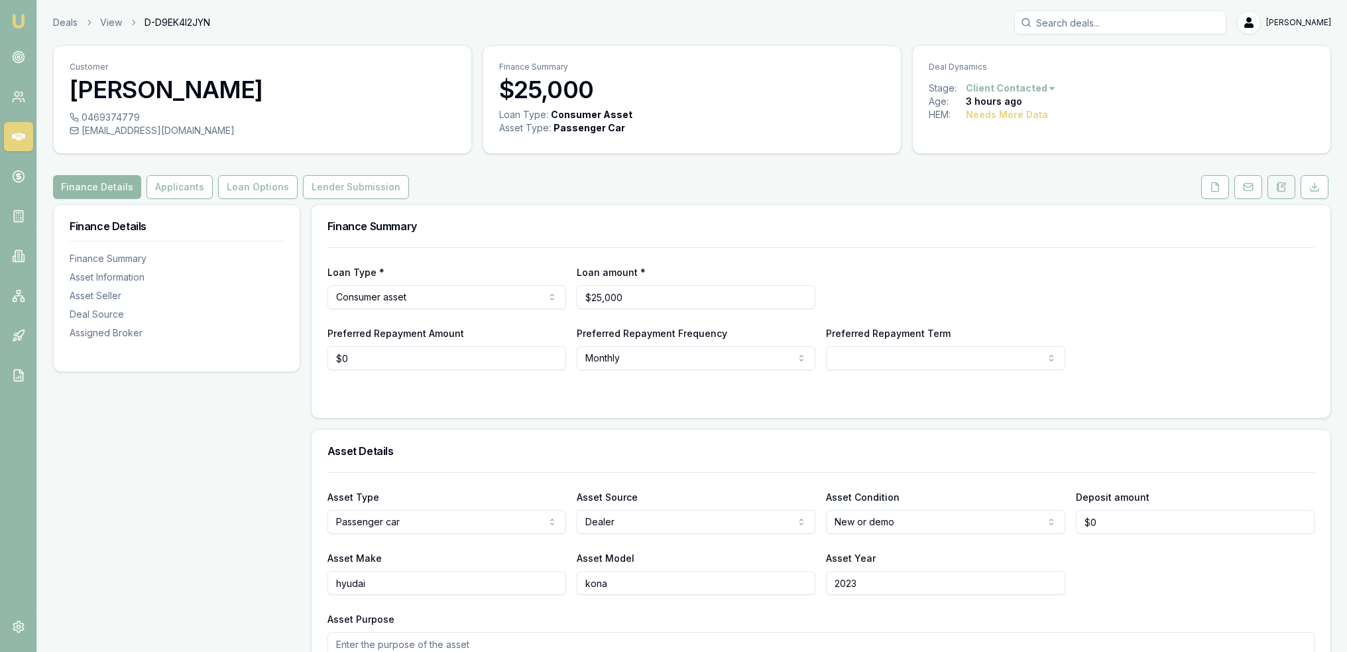
click at [1289, 193] on button at bounding box center [1282, 187] width 28 height 24
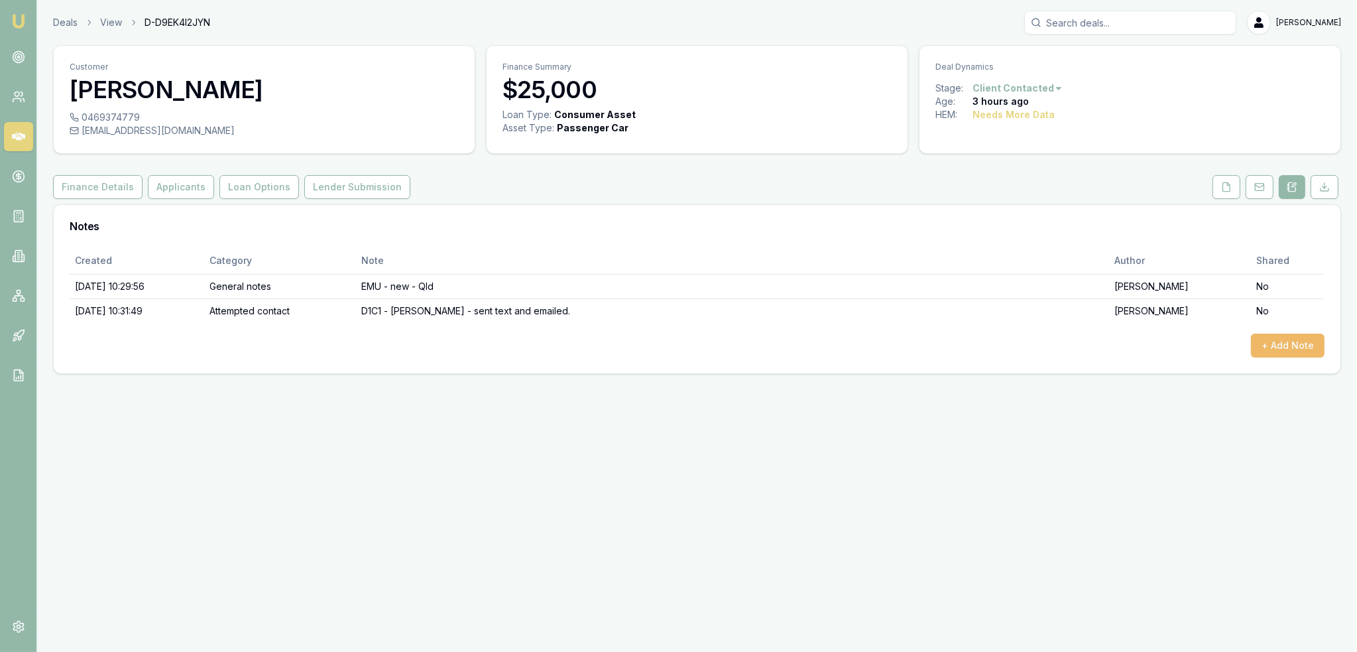
click at [1289, 347] on button "+ Add Note" at bounding box center [1288, 346] width 74 height 24
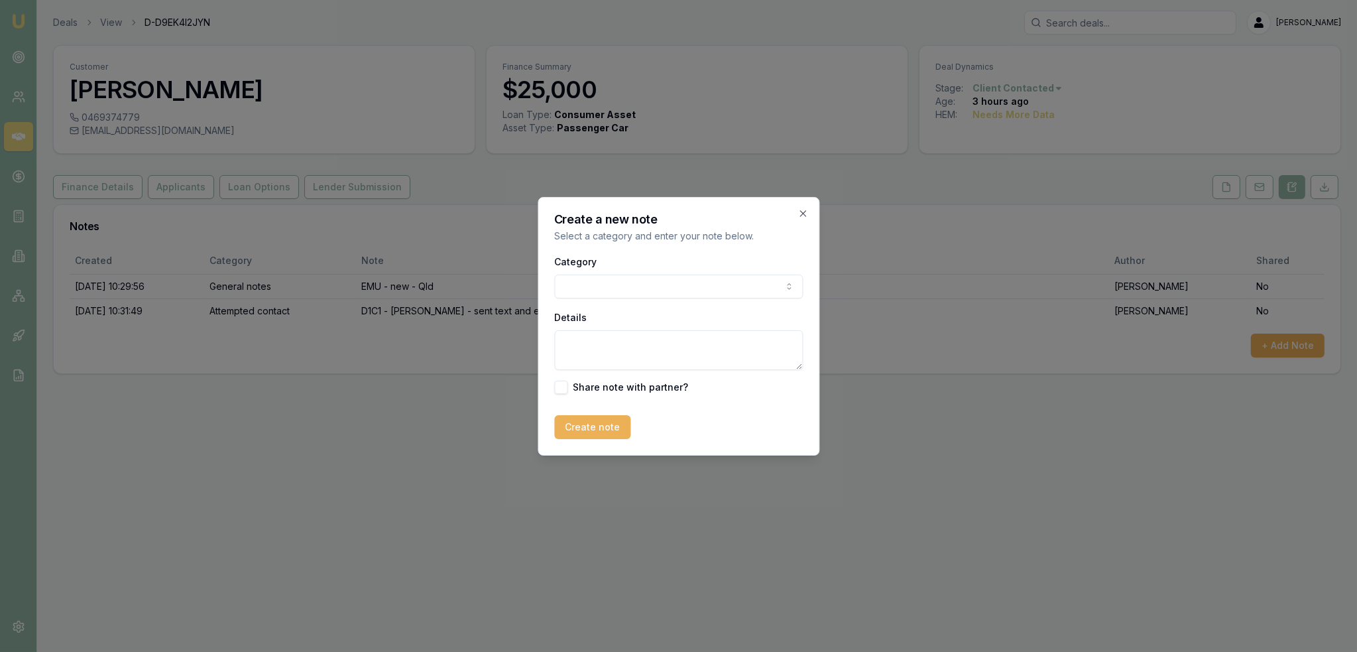
click at [607, 347] on textarea "Details" at bounding box center [678, 350] width 249 height 40
click at [753, 360] on textarea "Refinance current car and wants to refinance. Now with Pepper with 2 years to g…" at bounding box center [678, 350] width 249 height 40
type textarea "Refinance current car and wants to refinance. Now with Pepper with 2 years to g…"
click at [595, 426] on button "Create note" at bounding box center [592, 427] width 76 height 24
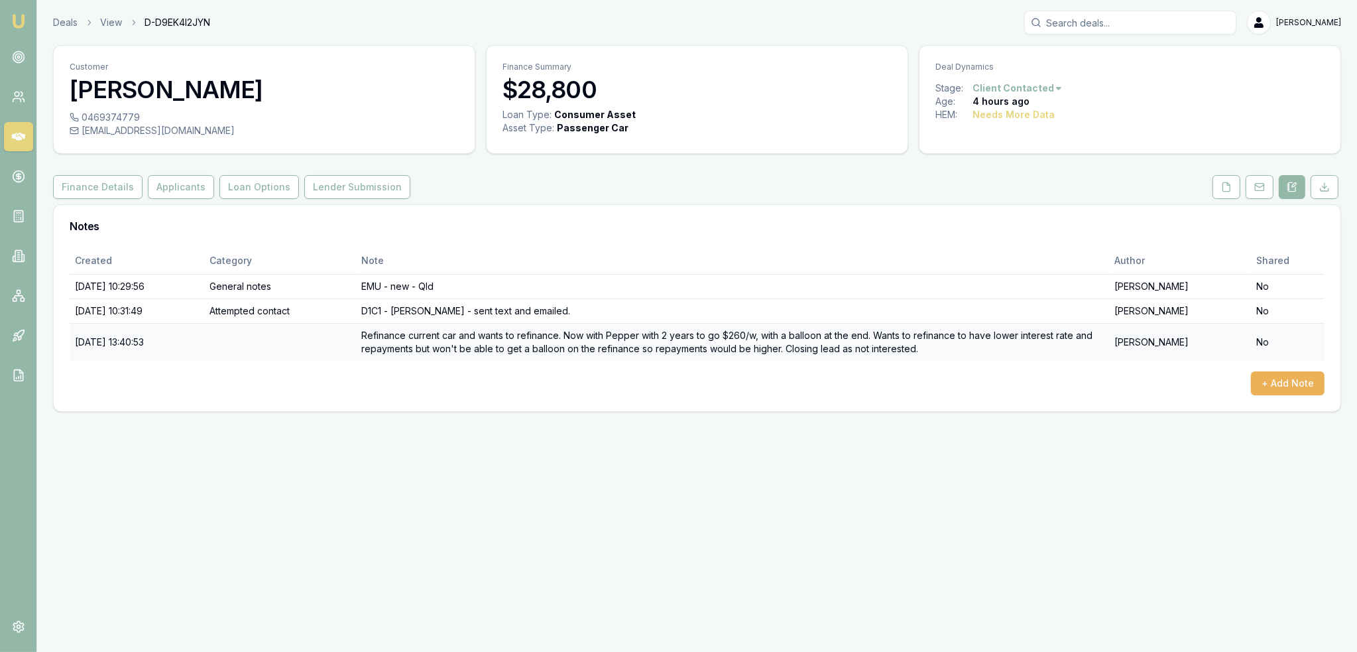
click at [272, 334] on td at bounding box center [280, 342] width 153 height 38
click at [1026, 90] on html "Emu Broker Deals View D-D9EK4I2JYN [PERSON_NAME] Toggle Menu Customer [PERSON_N…" at bounding box center [678, 326] width 1357 height 652
click at [1006, 200] on div "- Not Interested" at bounding box center [1014, 196] width 78 height 21
drag, startPoint x: 23, startPoint y: 24, endPoint x: 72, endPoint y: 5, distance: 52.7
click at [24, 23] on img at bounding box center [19, 21] width 16 height 16
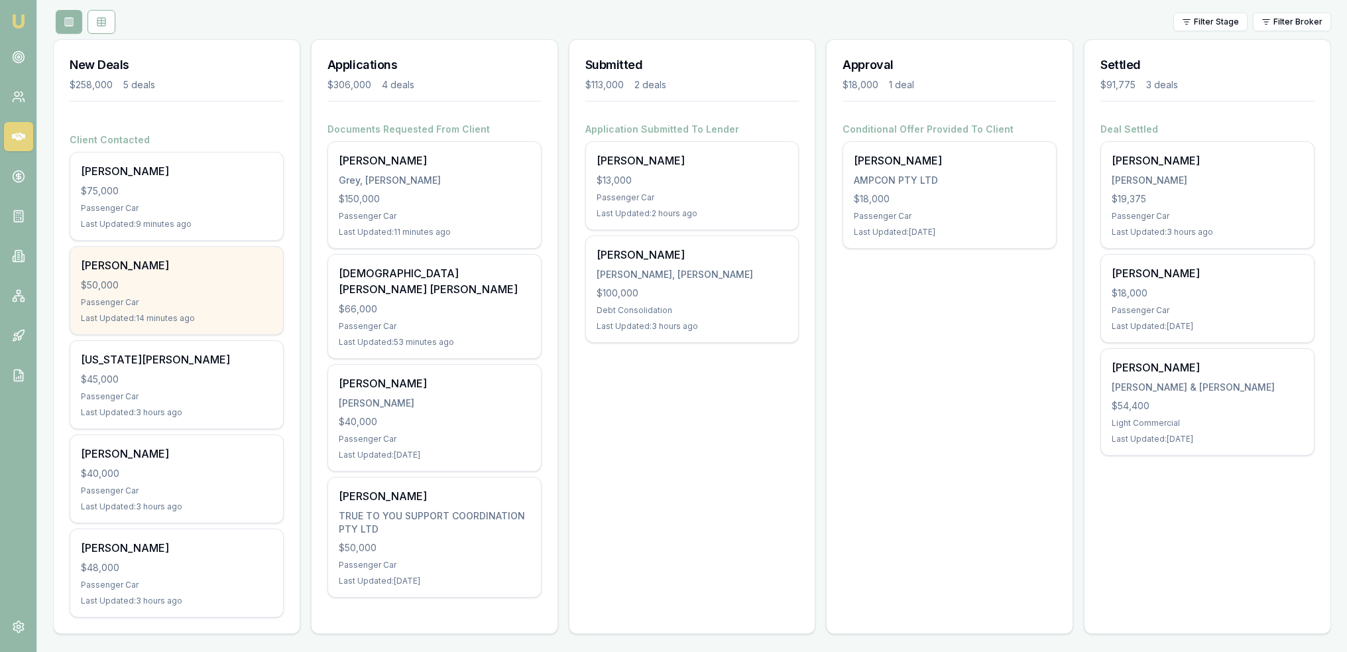
scroll to position [149, 0]
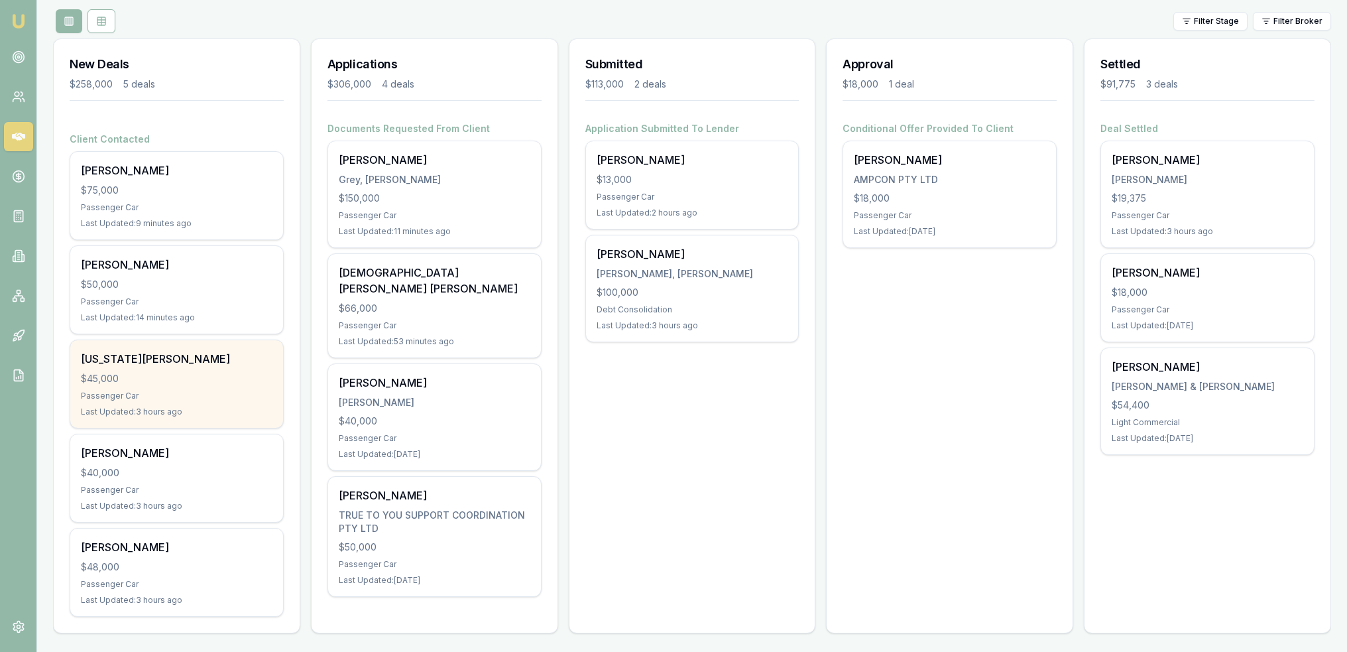
click at [184, 393] on div "Passenger Car" at bounding box center [177, 396] width 192 height 11
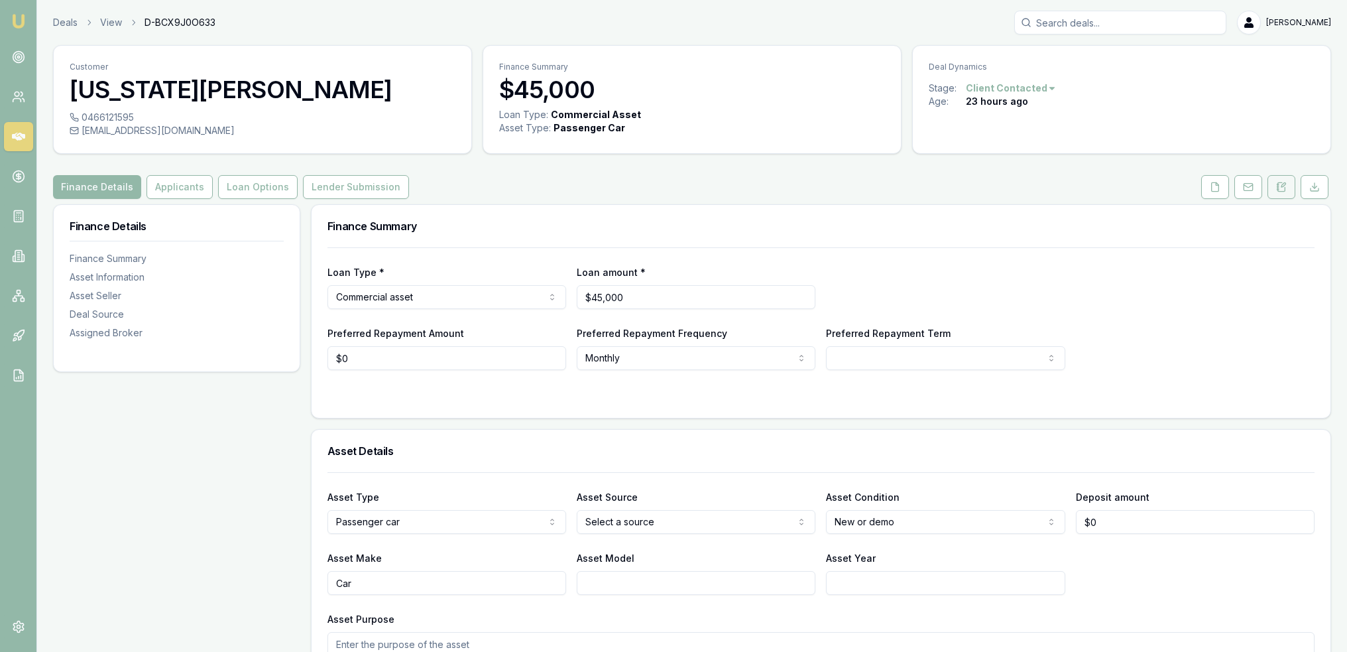
drag, startPoint x: 1284, startPoint y: 185, endPoint x: 1273, endPoint y: 190, distance: 11.6
click at [1284, 185] on icon at bounding box center [1281, 187] width 11 height 11
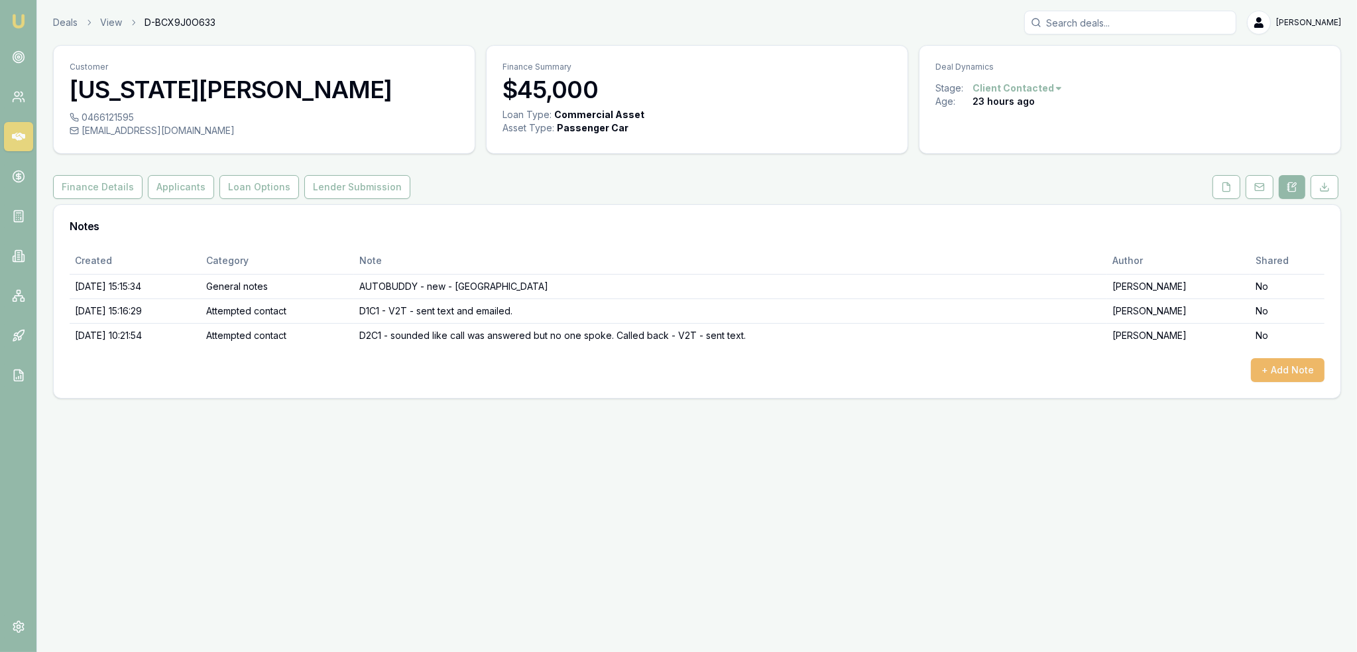
click at [1300, 373] on button "+ Add Note" at bounding box center [1288, 370] width 74 height 24
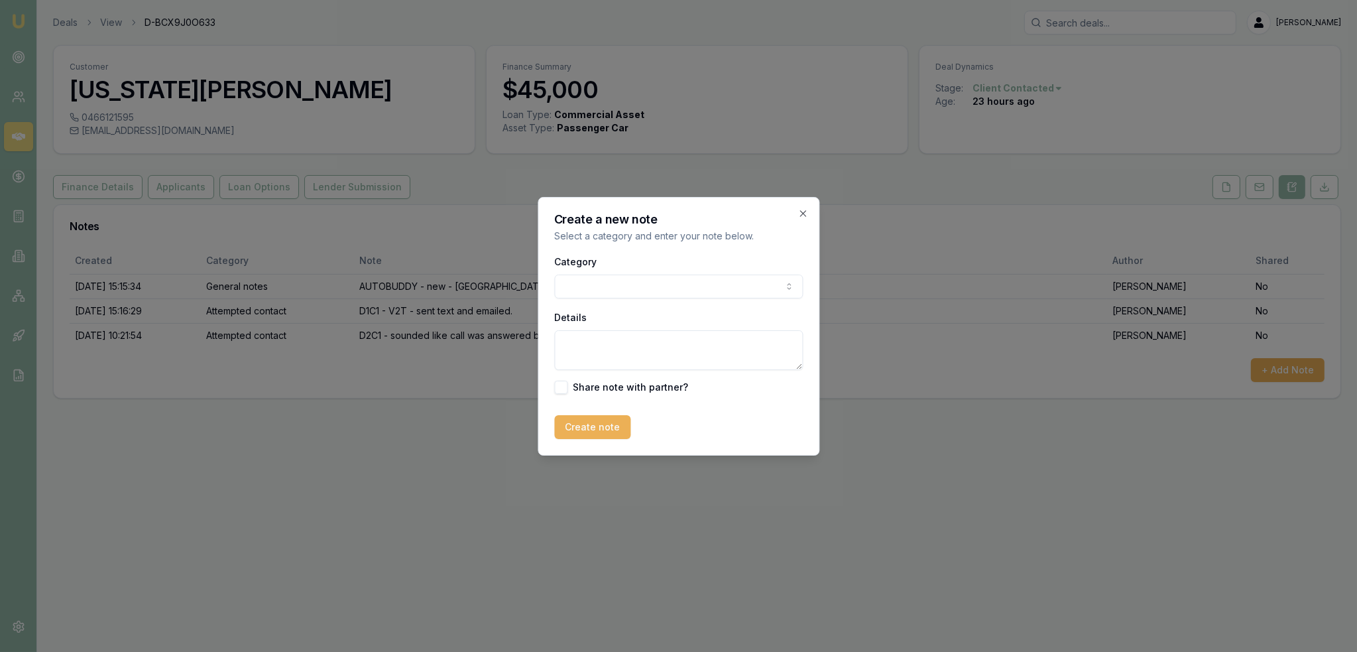
click at [643, 296] on body "Emu Broker Deals View D-BCX9J0O633 [PERSON_NAME] Toggle Menu Customer [US_STATE…" at bounding box center [678, 326] width 1357 height 652
click at [645, 290] on body "Emu Broker Deals View D-BCX9J0O633 [PERSON_NAME] Toggle Menu Customer [US_STATE…" at bounding box center [678, 326] width 1357 height 652
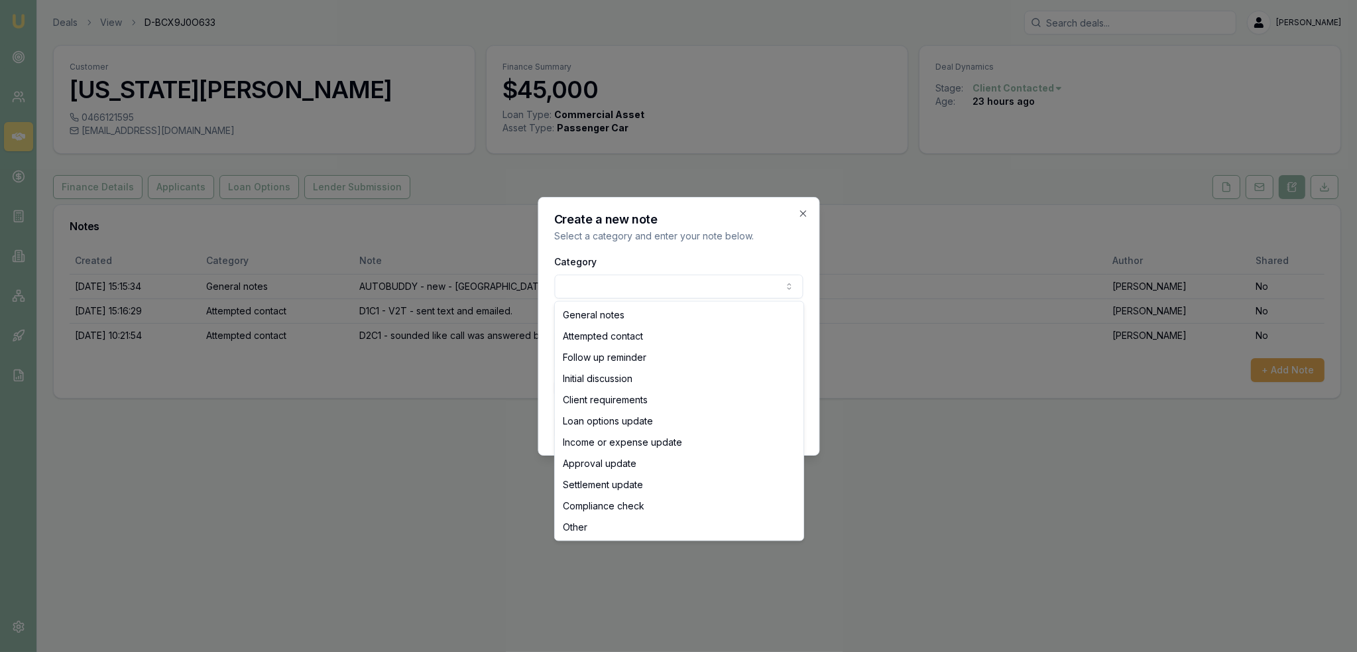
select select "ATTEMPTED_CONTACT"
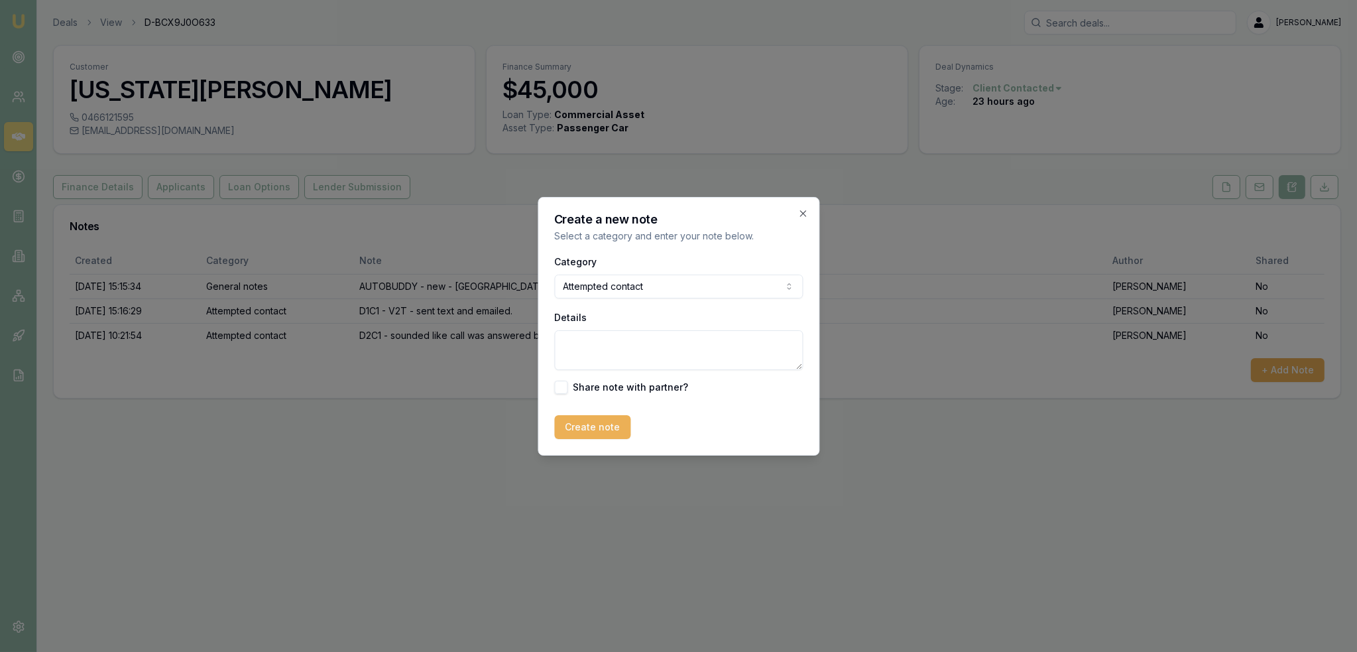
click at [615, 341] on textarea "Details" at bounding box center [678, 350] width 249 height 40
type textarea "D2C2 - straight to VM - no message left."
click at [618, 428] on button "Create note" at bounding box center [592, 427] width 76 height 24
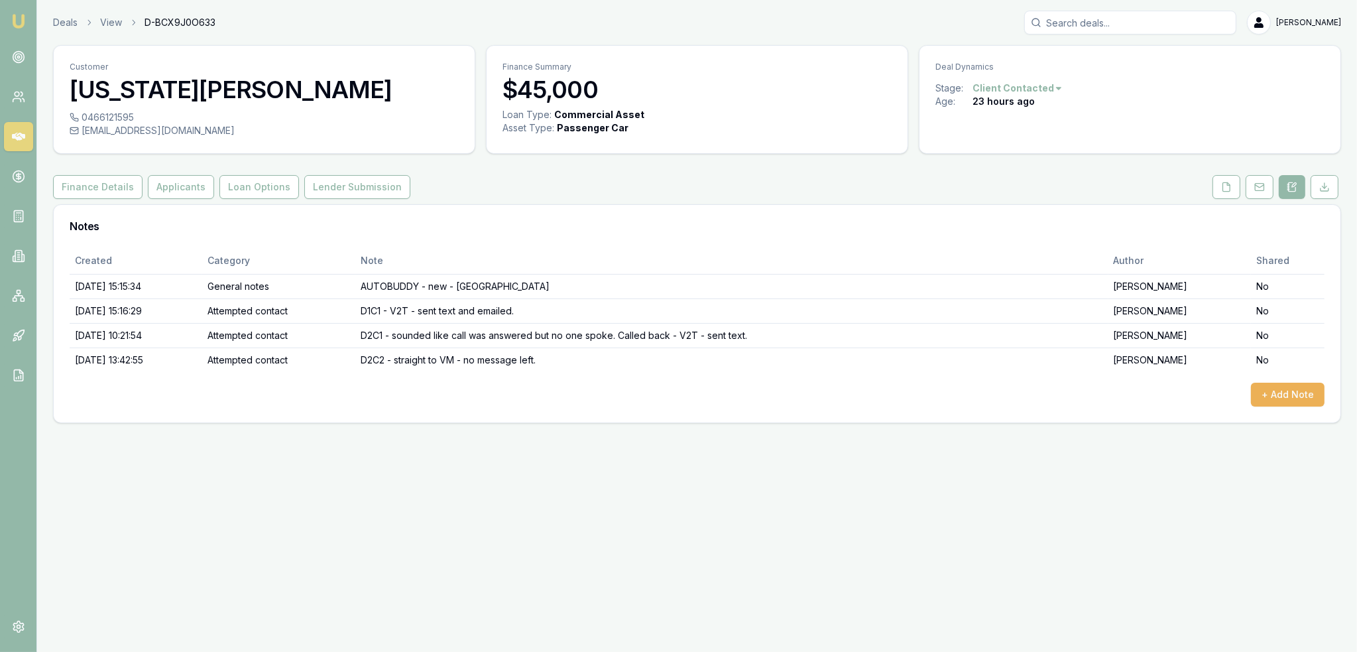
click at [17, 20] on img at bounding box center [19, 21] width 16 height 16
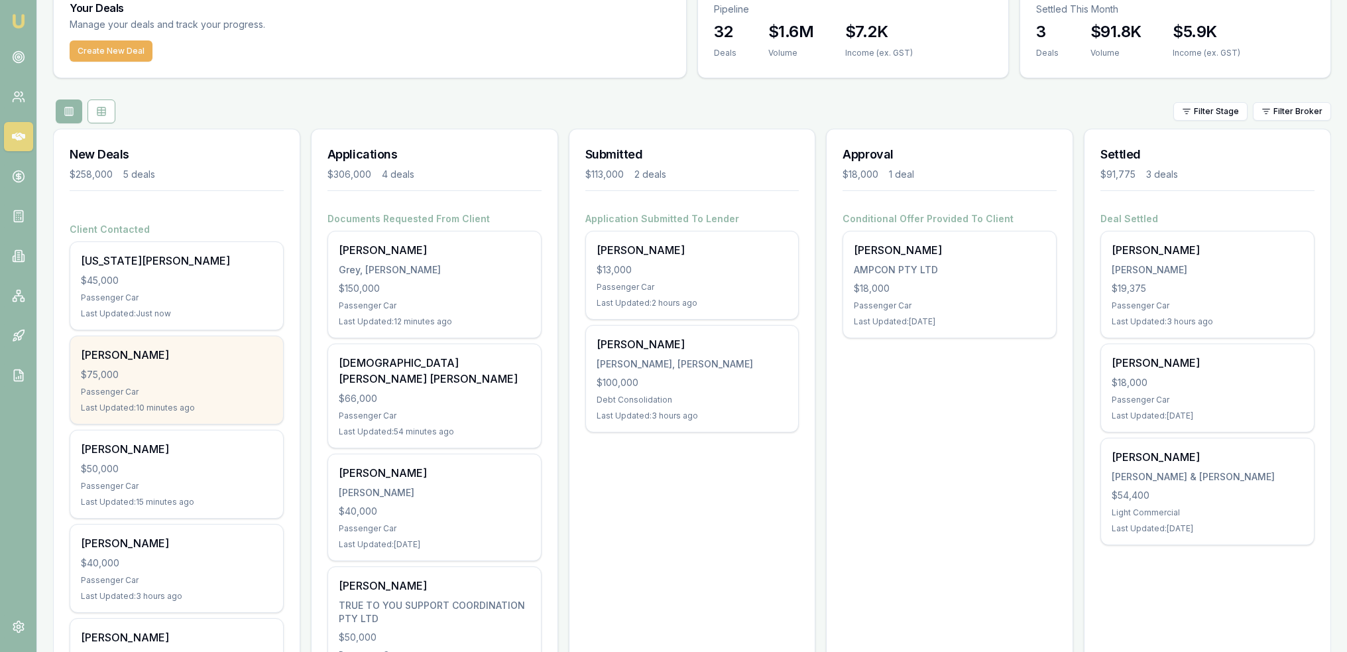
scroll to position [149, 0]
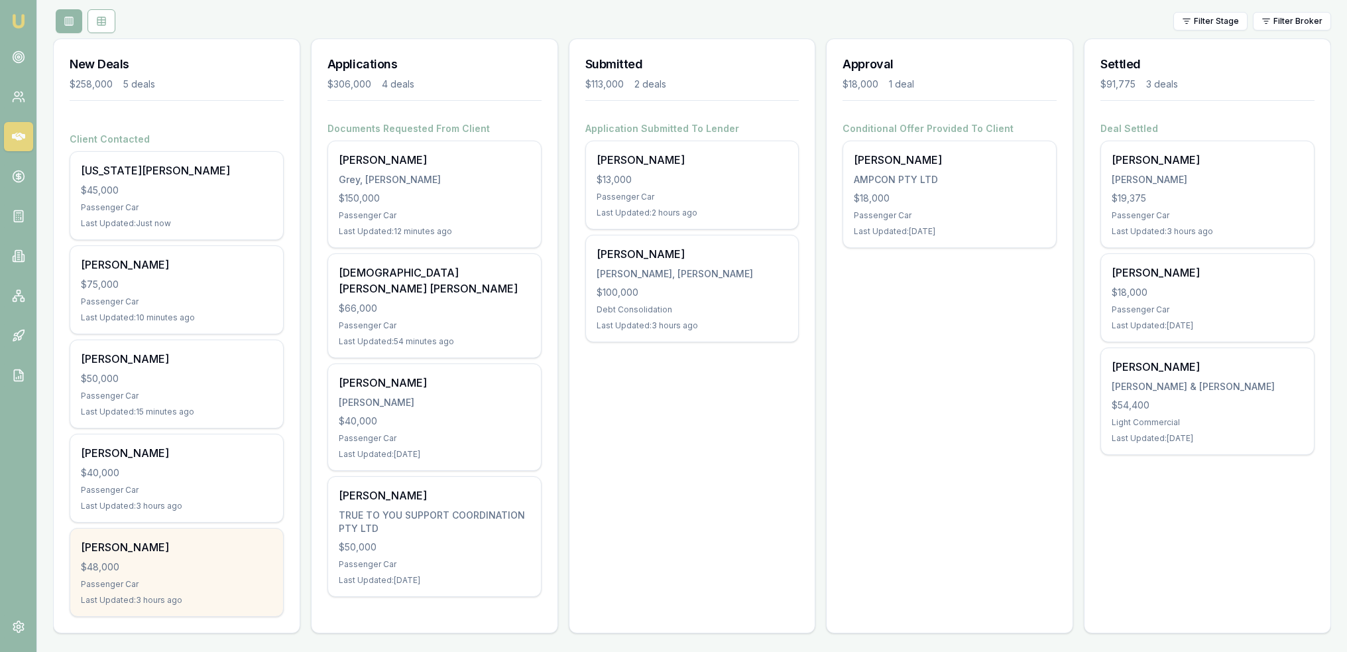
click at [166, 583] on div "Passenger Car" at bounding box center [177, 584] width 192 height 11
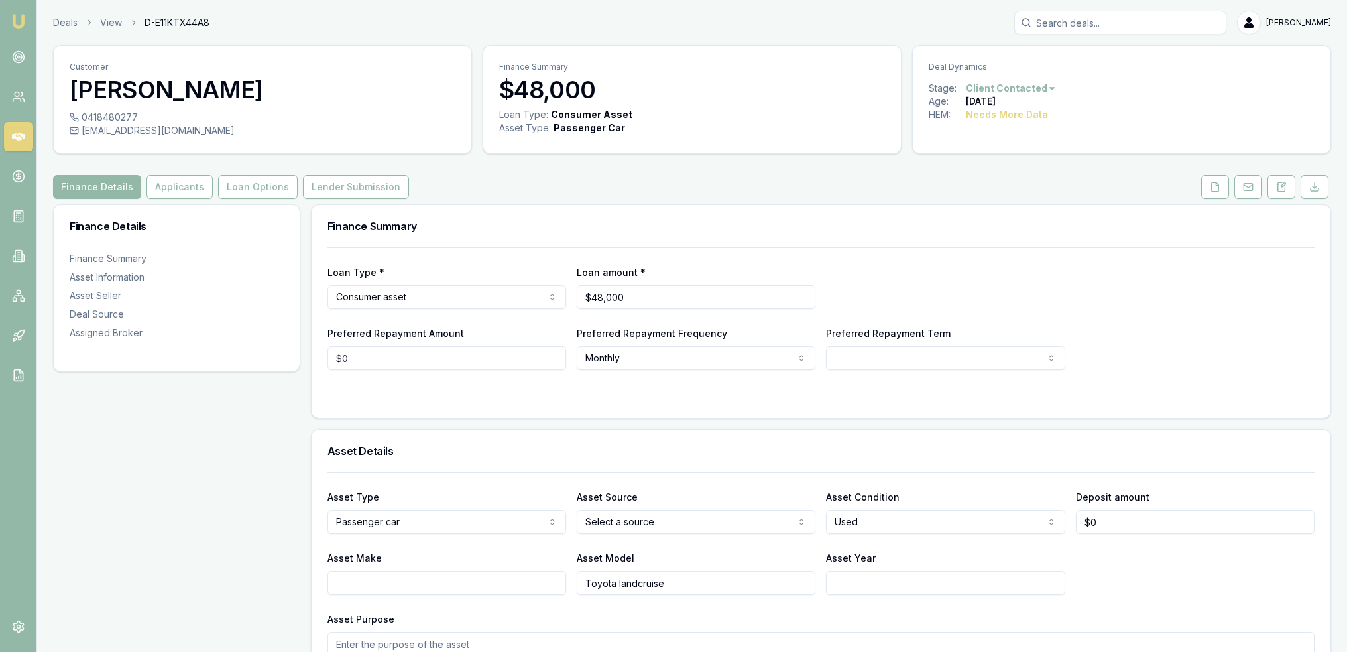
drag, startPoint x: 1283, startPoint y: 196, endPoint x: 1272, endPoint y: 201, distance: 11.9
click at [1283, 196] on button at bounding box center [1282, 187] width 28 height 24
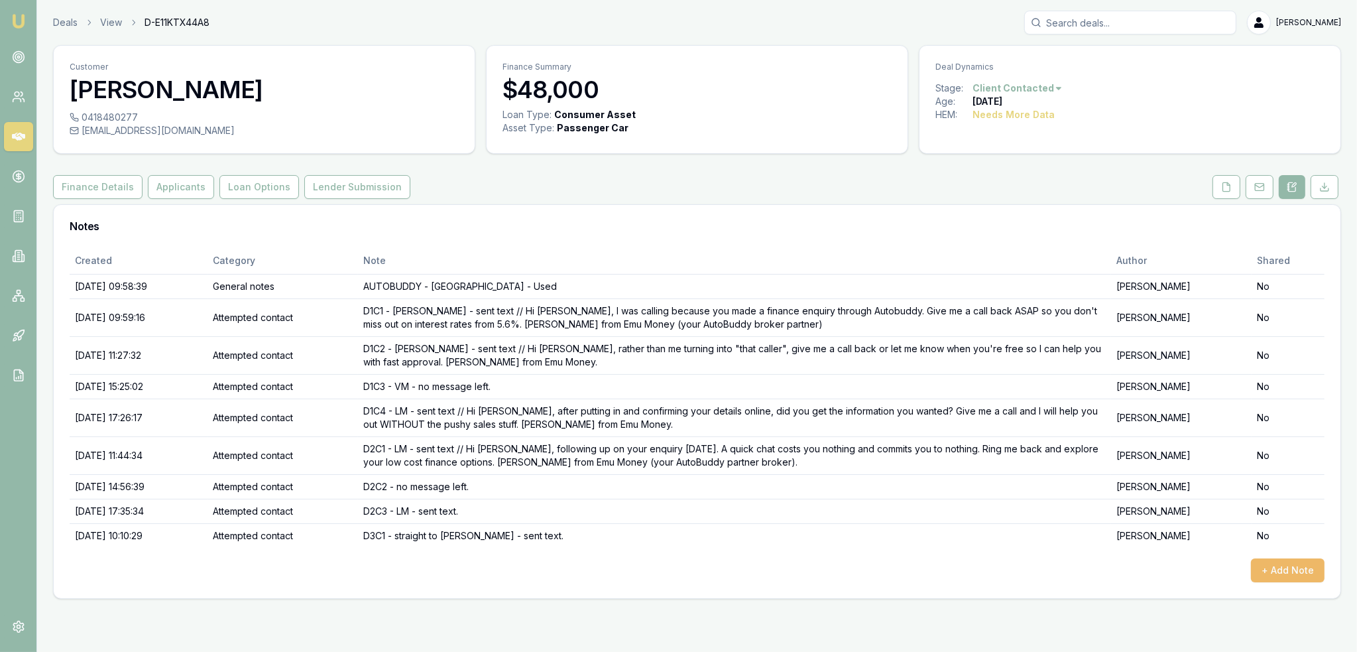
click at [1305, 566] on button "+ Add Note" at bounding box center [1288, 570] width 74 height 24
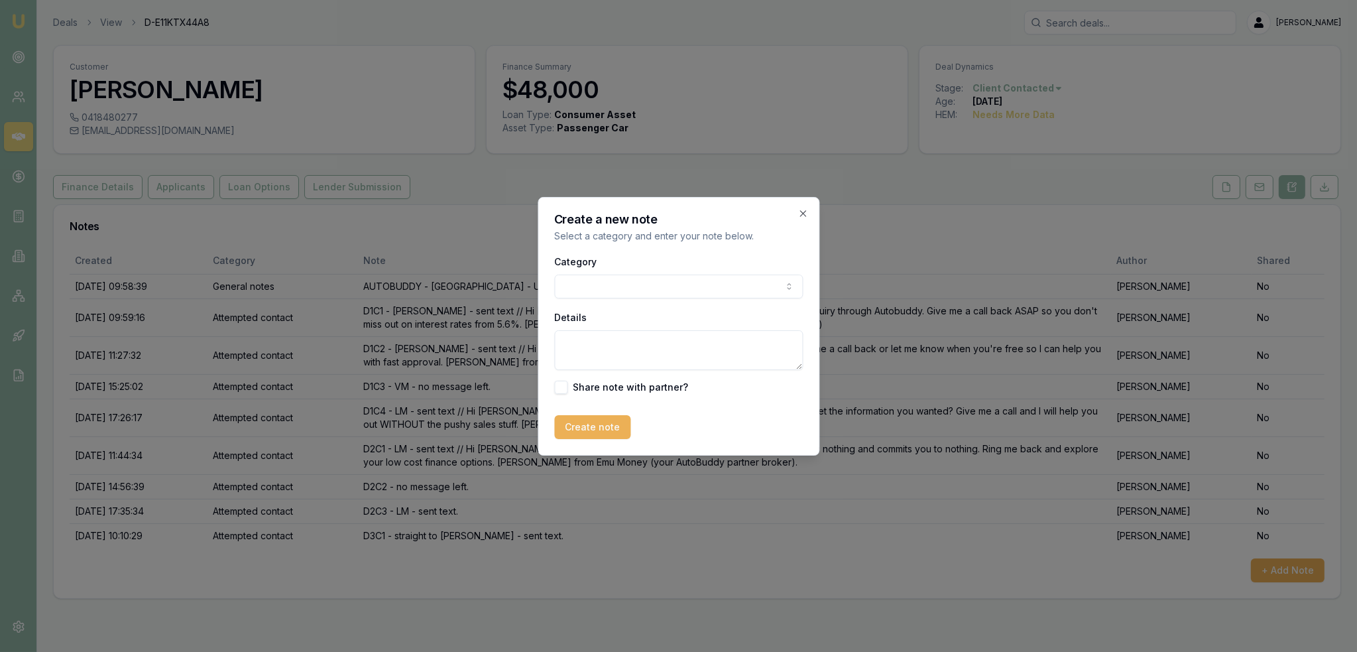
click at [625, 294] on body "Emu Broker Deals View D-E11KTX44A8 [PERSON_NAME] Toggle Menu Customer [PERSON_N…" at bounding box center [678, 326] width 1357 height 652
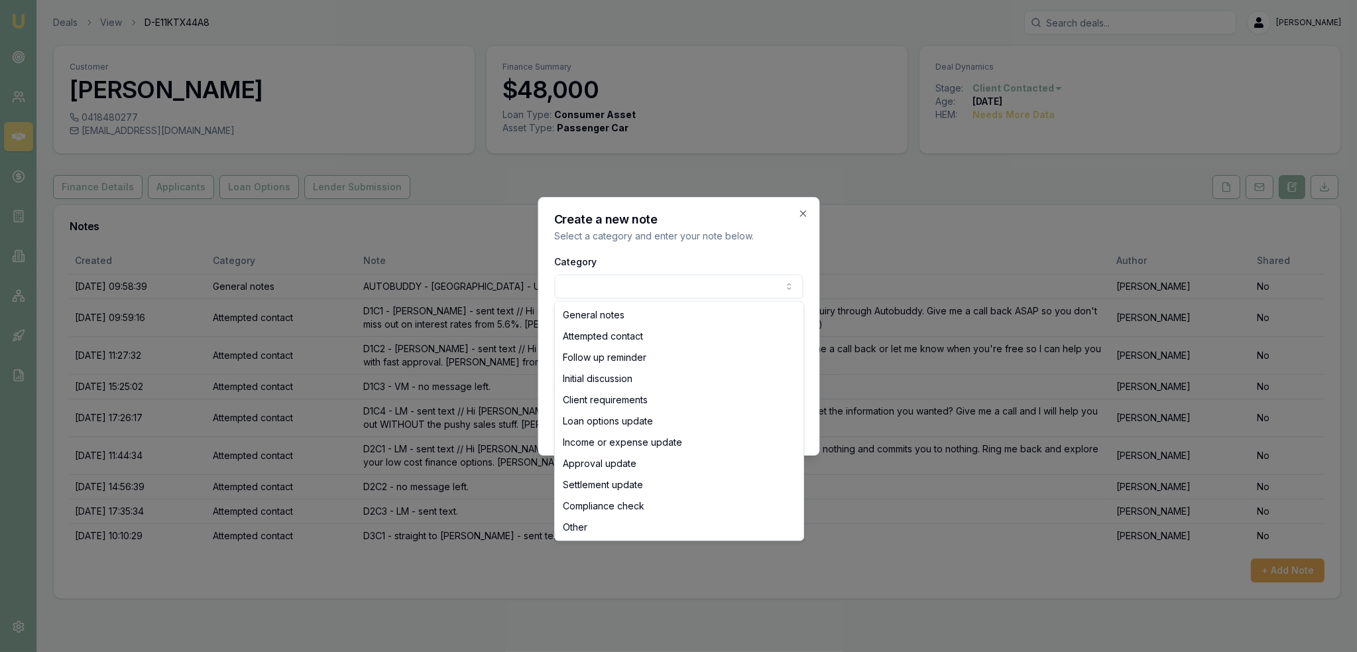
select select "ATTEMPTED_CONTACT"
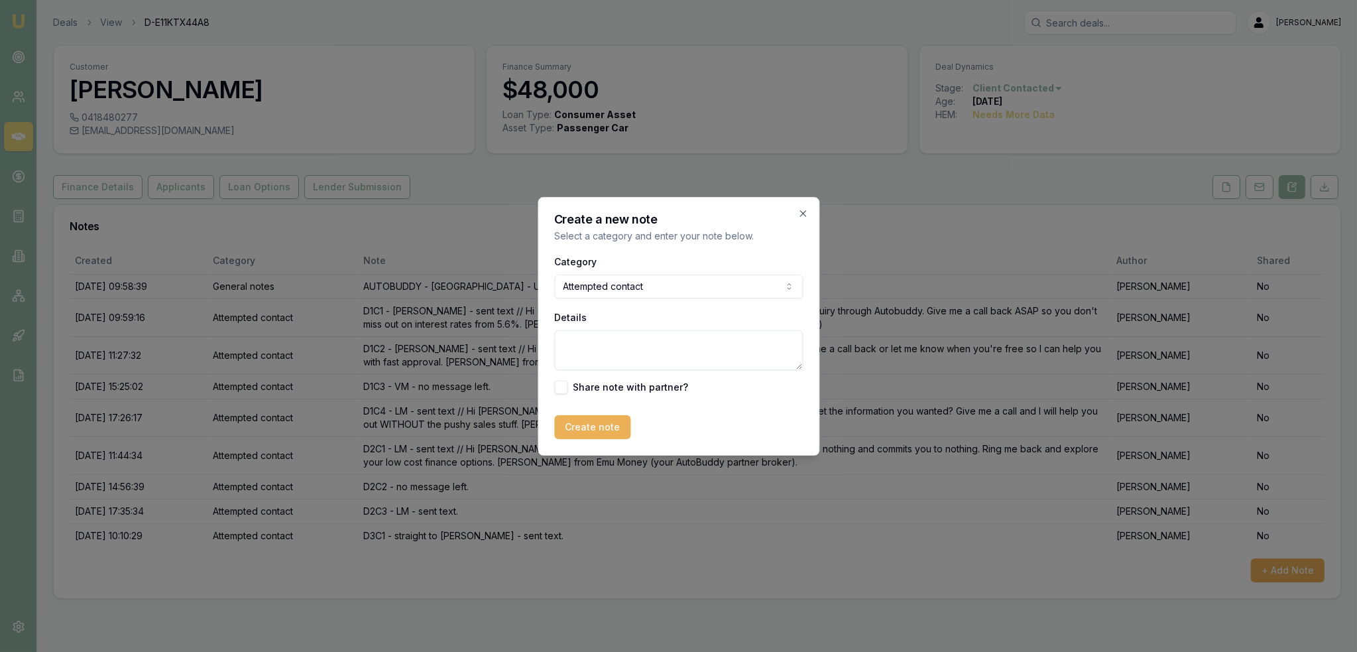
click at [605, 360] on textarea "Details" at bounding box center [678, 350] width 249 height 40
type textarea "D3C2- straight to VM - no message left."
click at [578, 423] on button "Create note" at bounding box center [592, 427] width 76 height 24
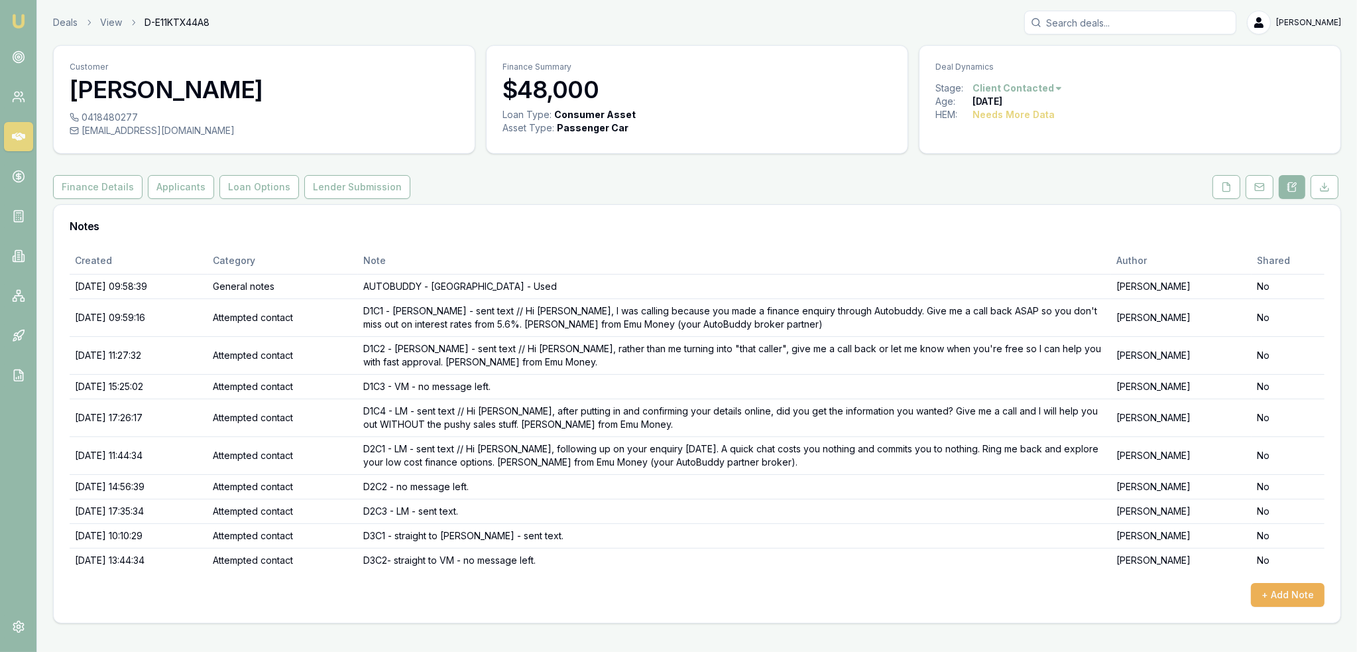
click at [17, 15] on img at bounding box center [19, 21] width 16 height 16
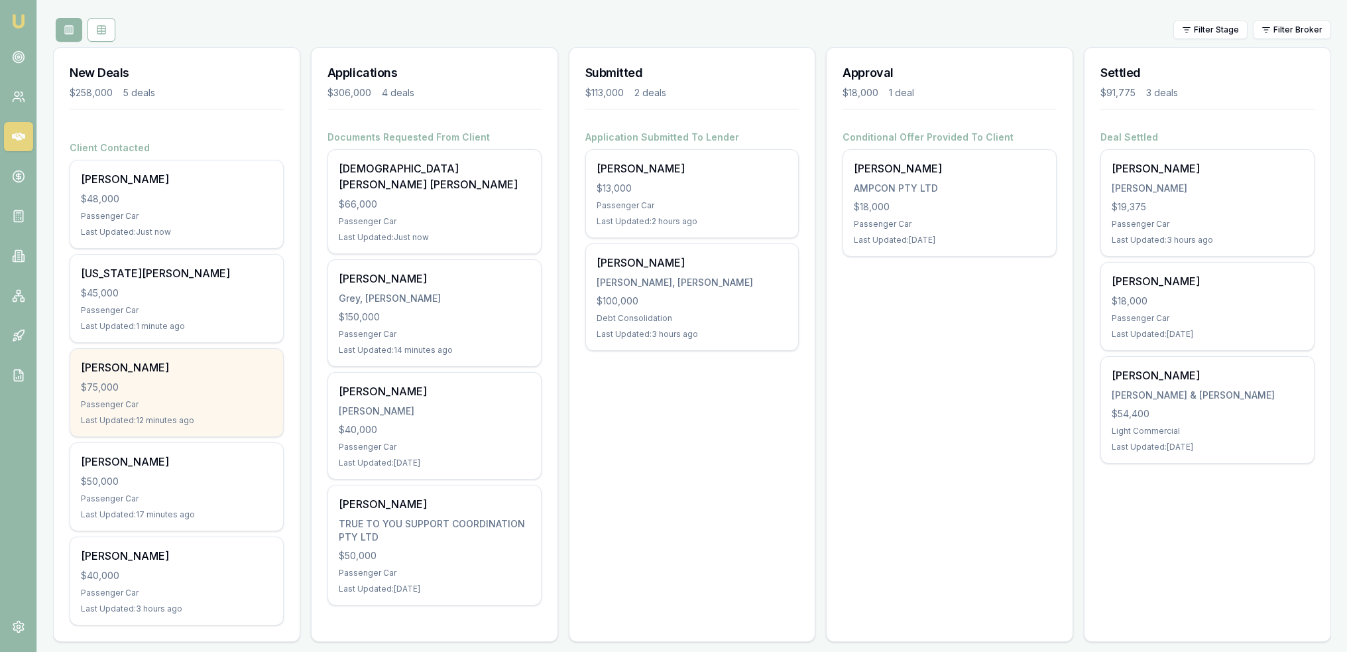
scroll to position [149, 0]
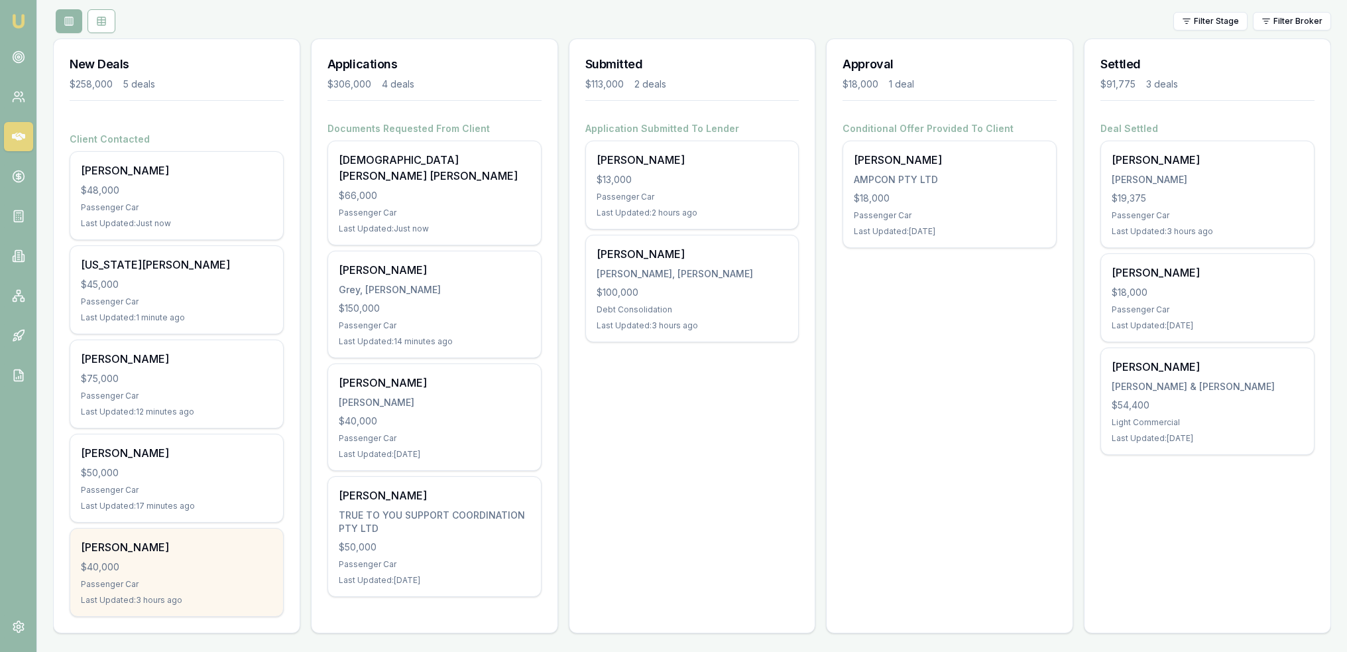
click at [123, 545] on div "[PERSON_NAME]" at bounding box center [177, 547] width 192 height 16
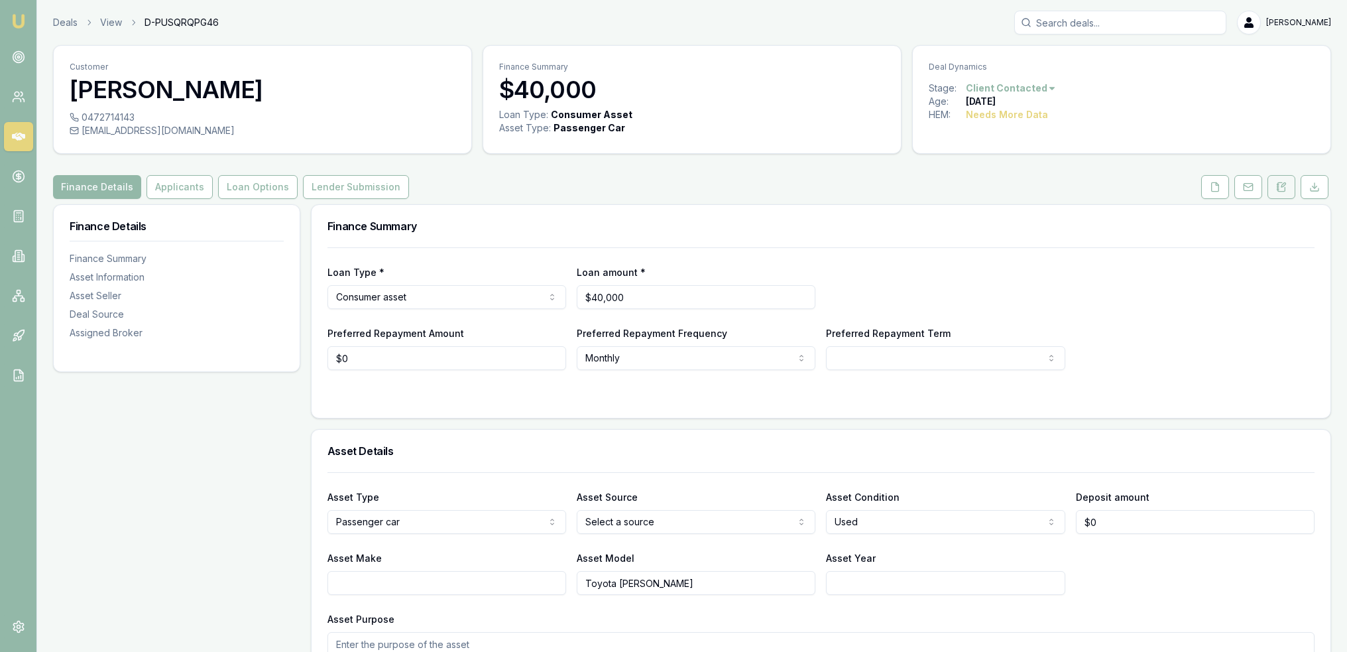
click at [1276, 184] on button at bounding box center [1282, 187] width 28 height 24
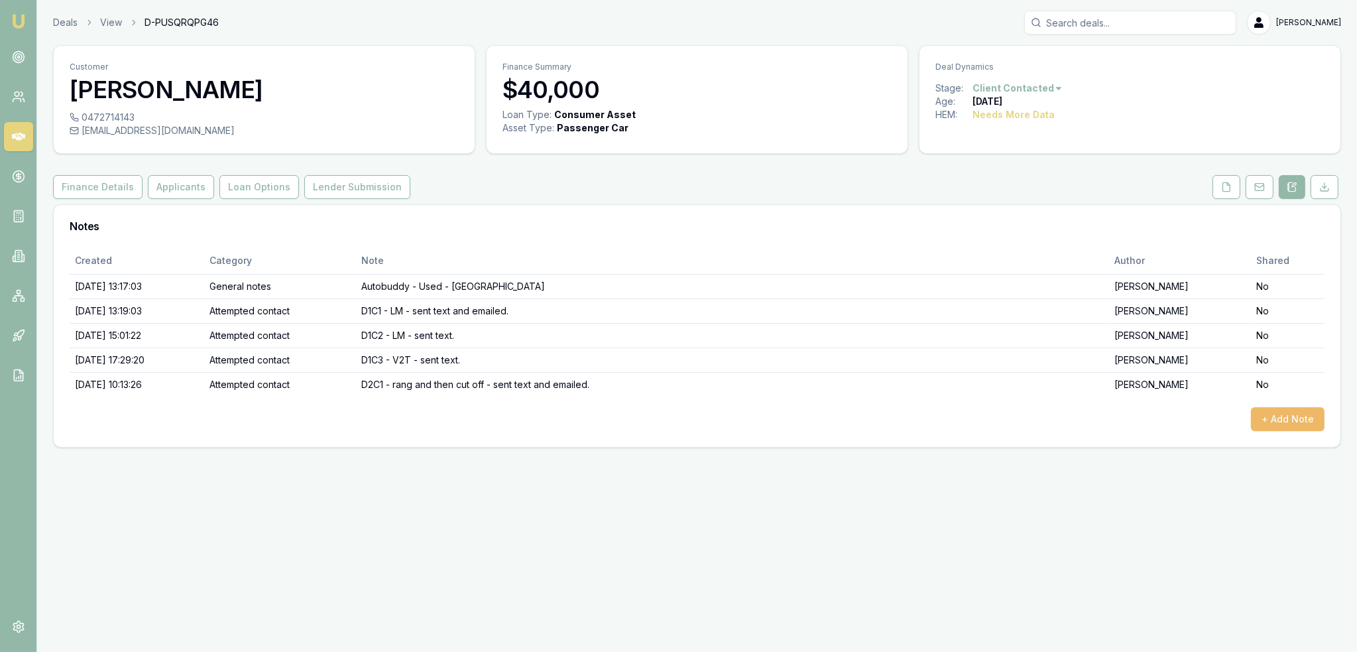
click at [1282, 423] on button "+ Add Note" at bounding box center [1288, 419] width 74 height 24
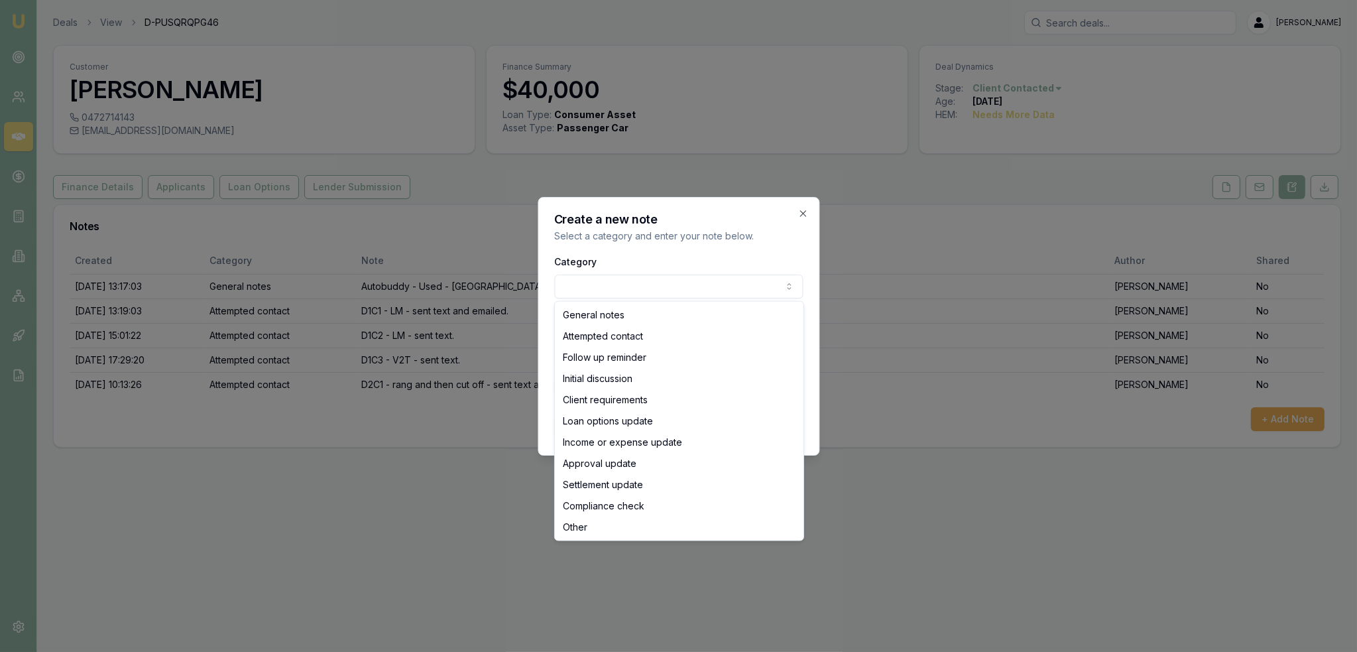
click at [698, 286] on body "Emu Broker Deals View D-PUSQRQPG46 [PERSON_NAME] Toggle Menu Customer [PERSON_N…" at bounding box center [678, 326] width 1357 height 652
select select "ATTEMPTED_CONTACT"
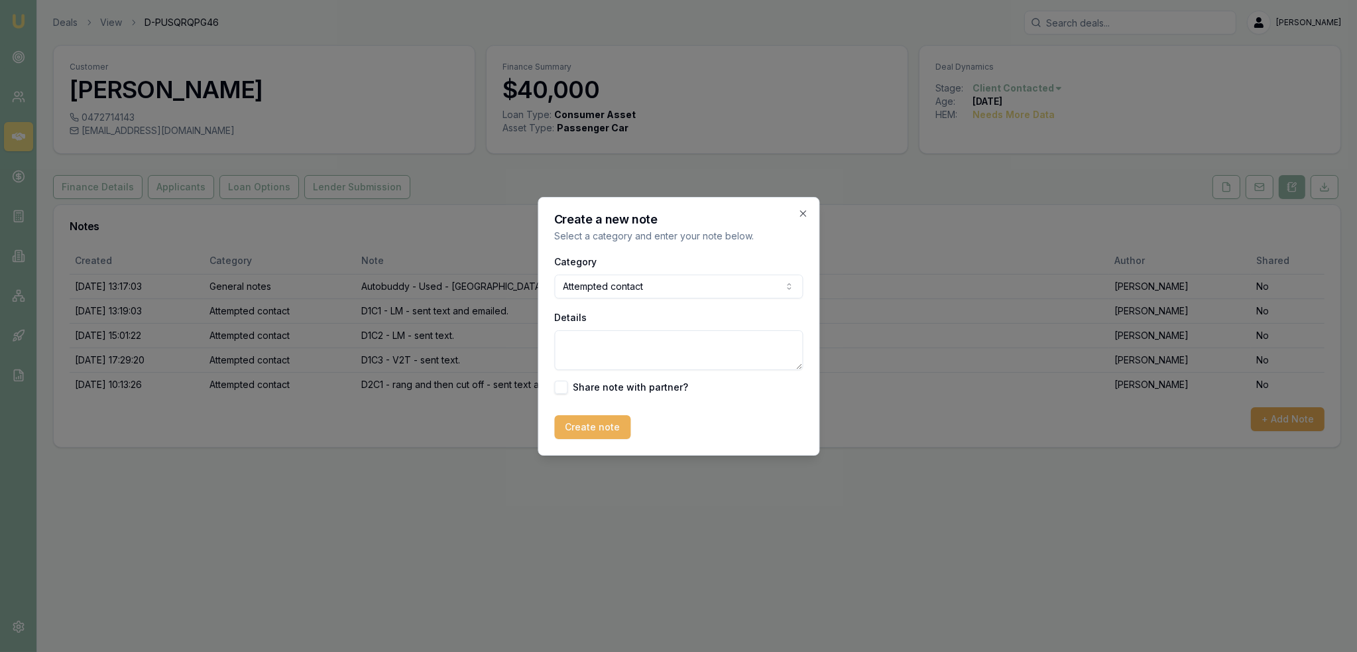
click at [621, 348] on textarea "Details" at bounding box center [678, 350] width 249 height 40
type textarea "D2C2 - VM - no message left."
click at [578, 426] on button "Create note" at bounding box center [592, 427] width 76 height 24
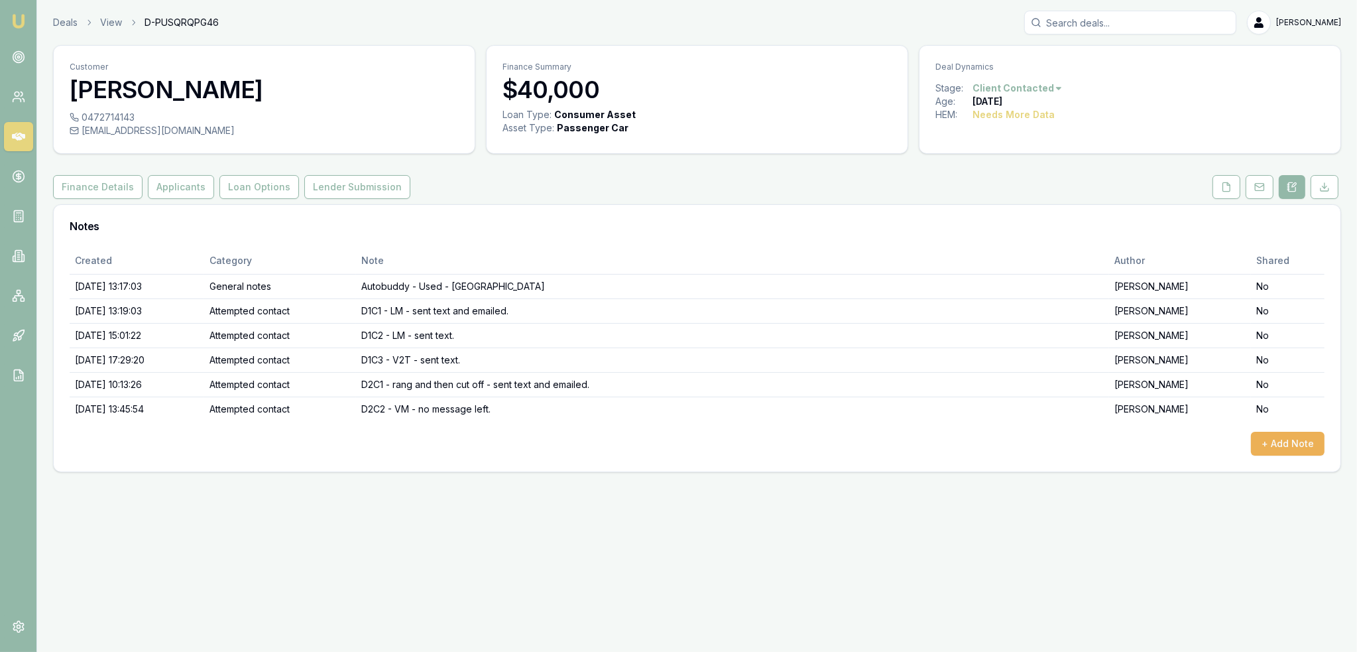
drag, startPoint x: 21, startPoint y: 15, endPoint x: 27, endPoint y: 10, distance: 7.0
click at [21, 15] on img at bounding box center [19, 21] width 16 height 16
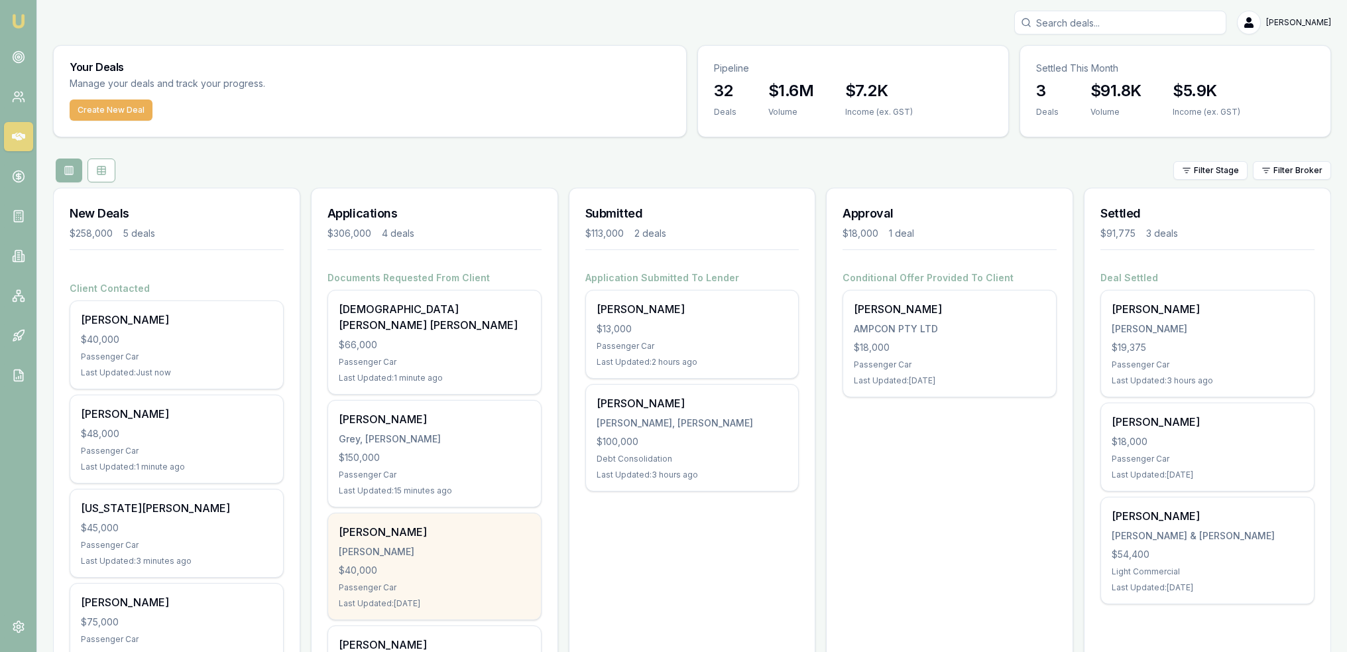
click at [456, 545] on div "[PERSON_NAME]" at bounding box center [435, 551] width 192 height 13
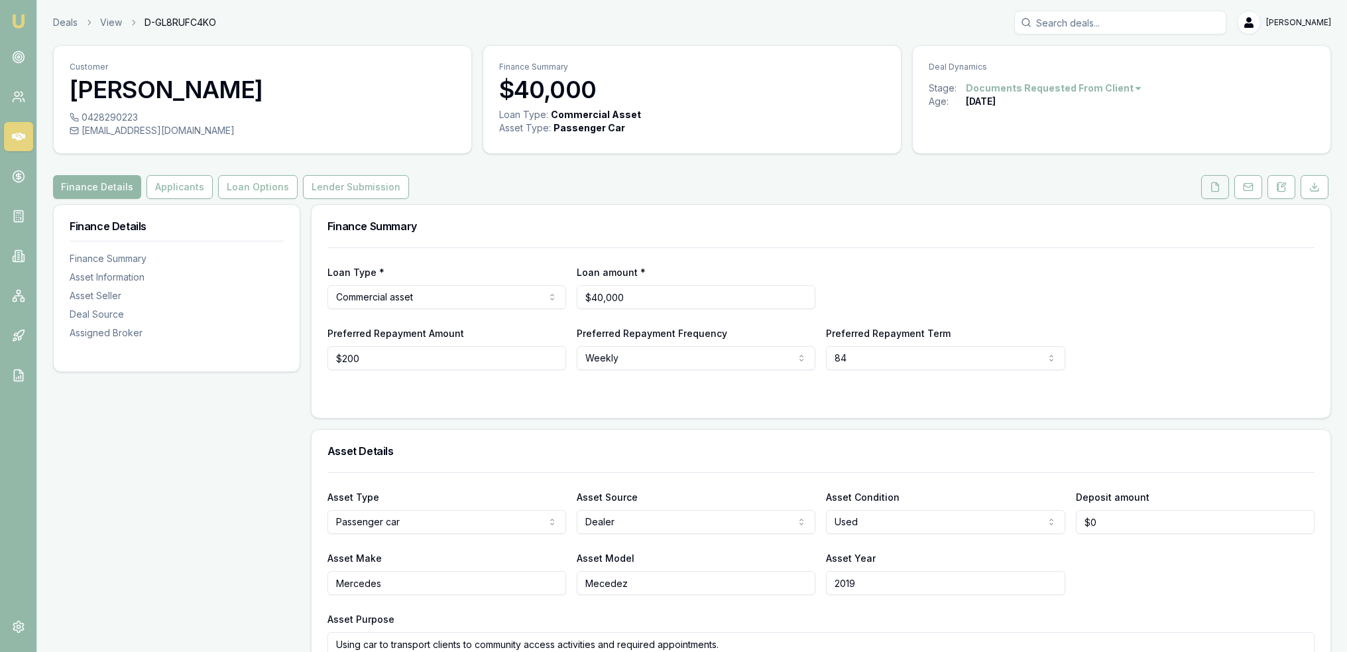
click at [1213, 186] on icon at bounding box center [1215, 186] width 7 height 9
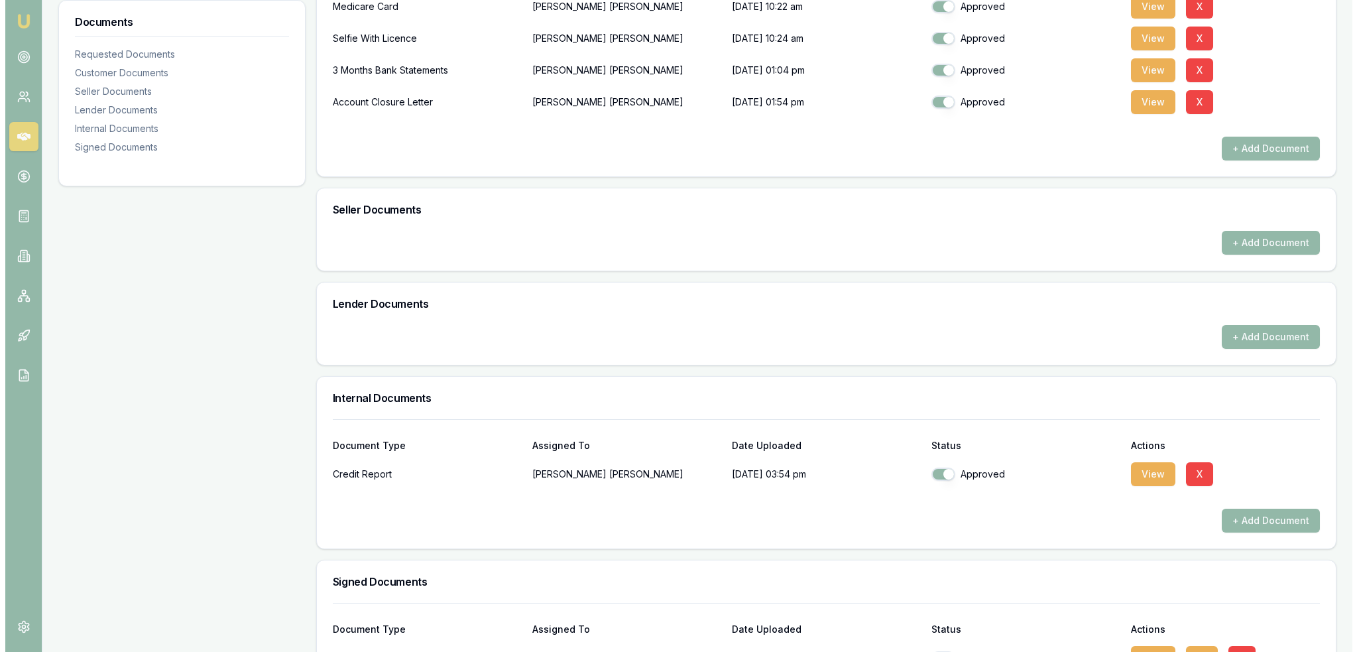
scroll to position [499, 0]
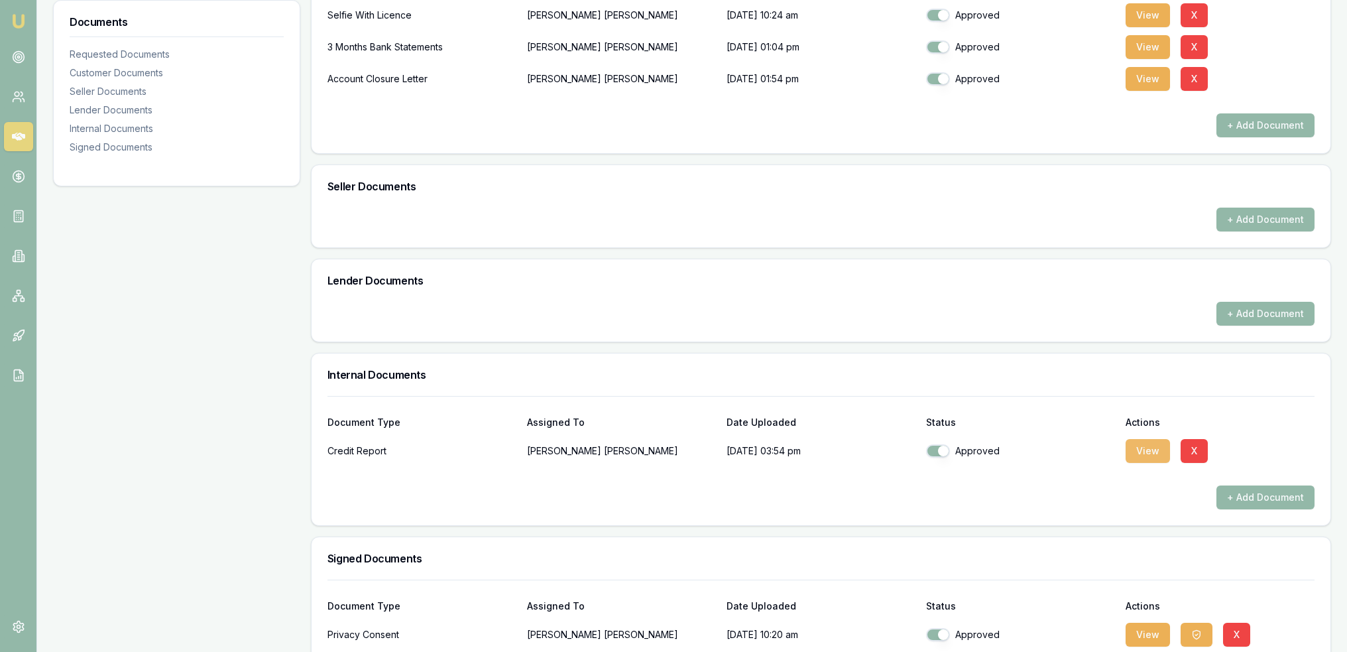
click at [1139, 451] on button "View" at bounding box center [1148, 451] width 44 height 24
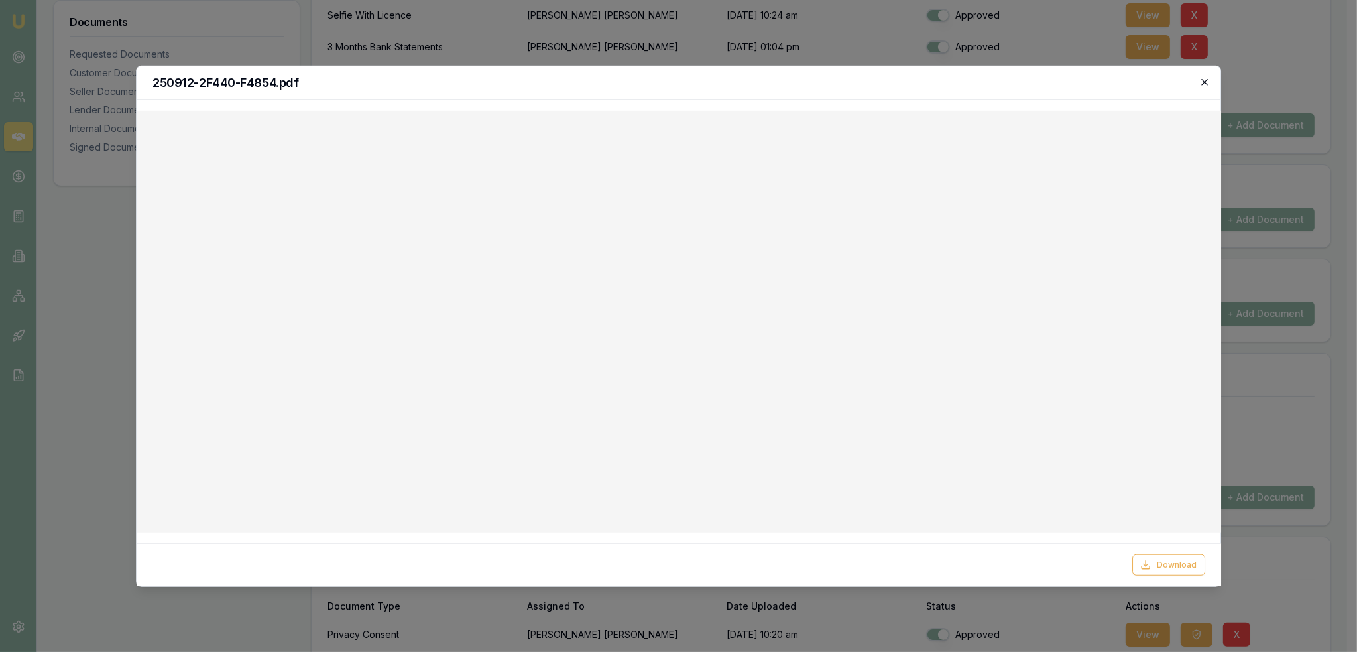
click at [1205, 79] on icon "button" at bounding box center [1205, 81] width 11 height 11
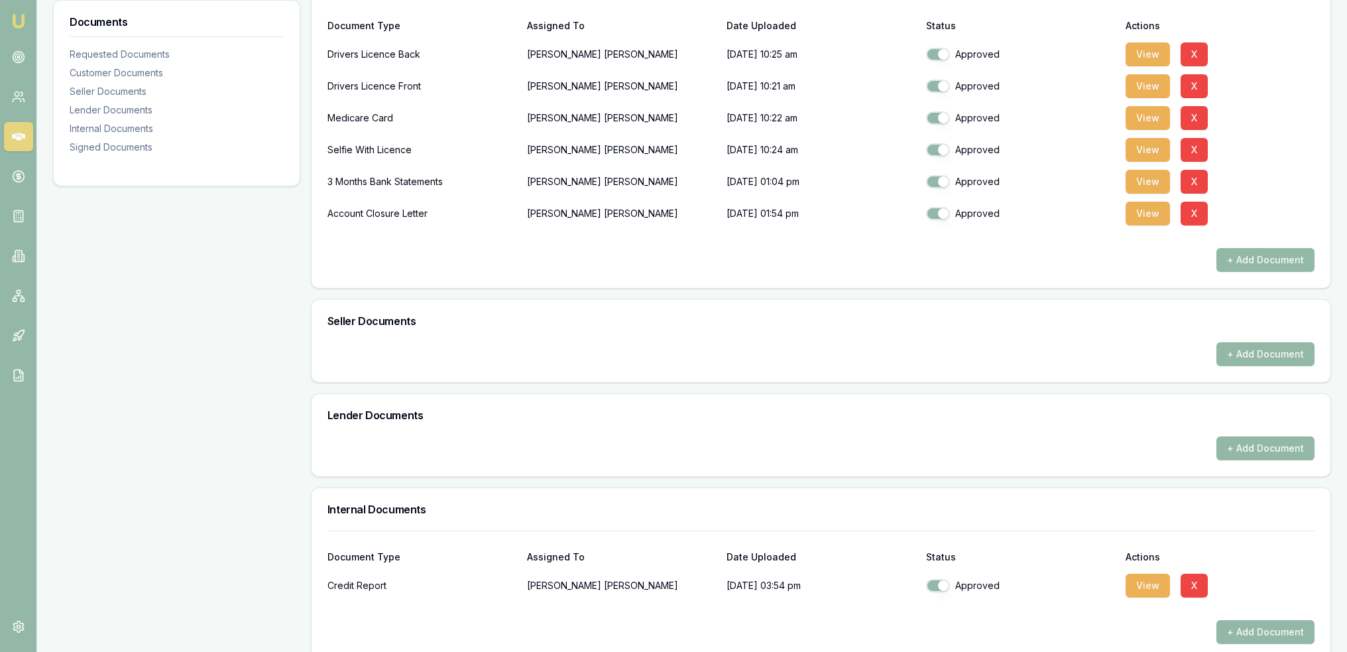
scroll to position [167, 0]
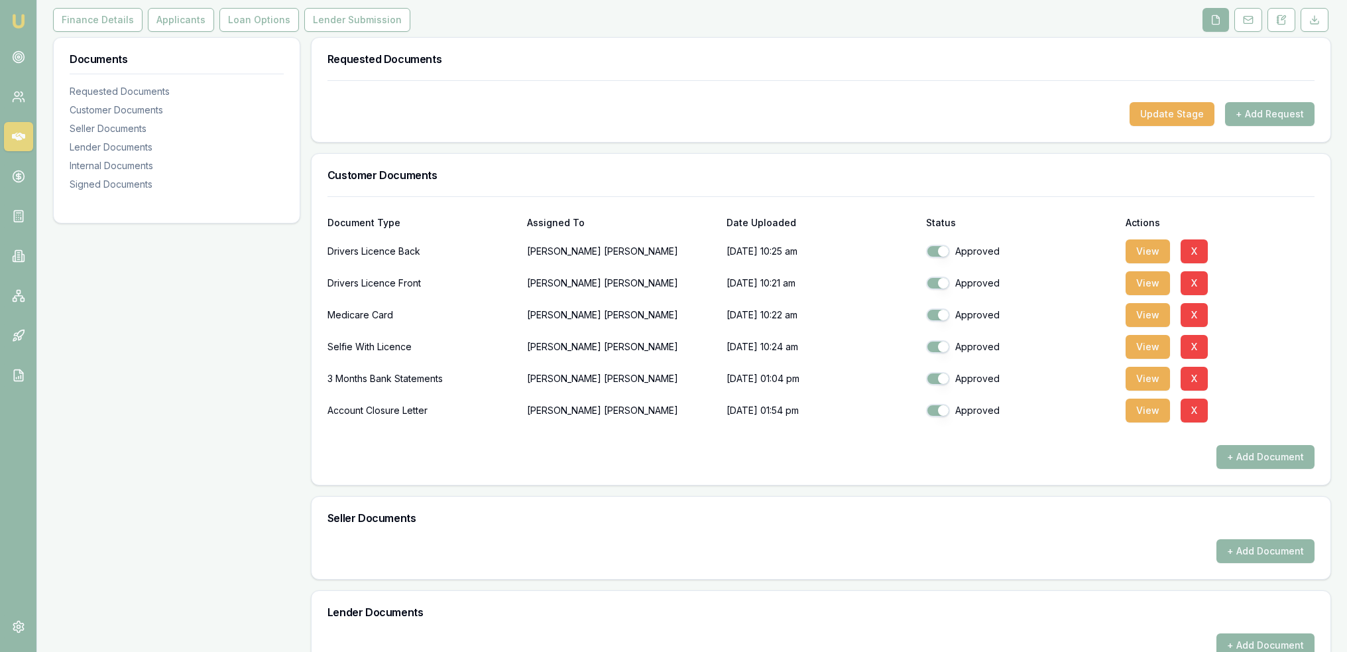
drag, startPoint x: 1281, startPoint y: 19, endPoint x: 1264, endPoint y: 31, distance: 20.6
click at [1281, 19] on icon at bounding box center [1281, 20] width 11 height 11
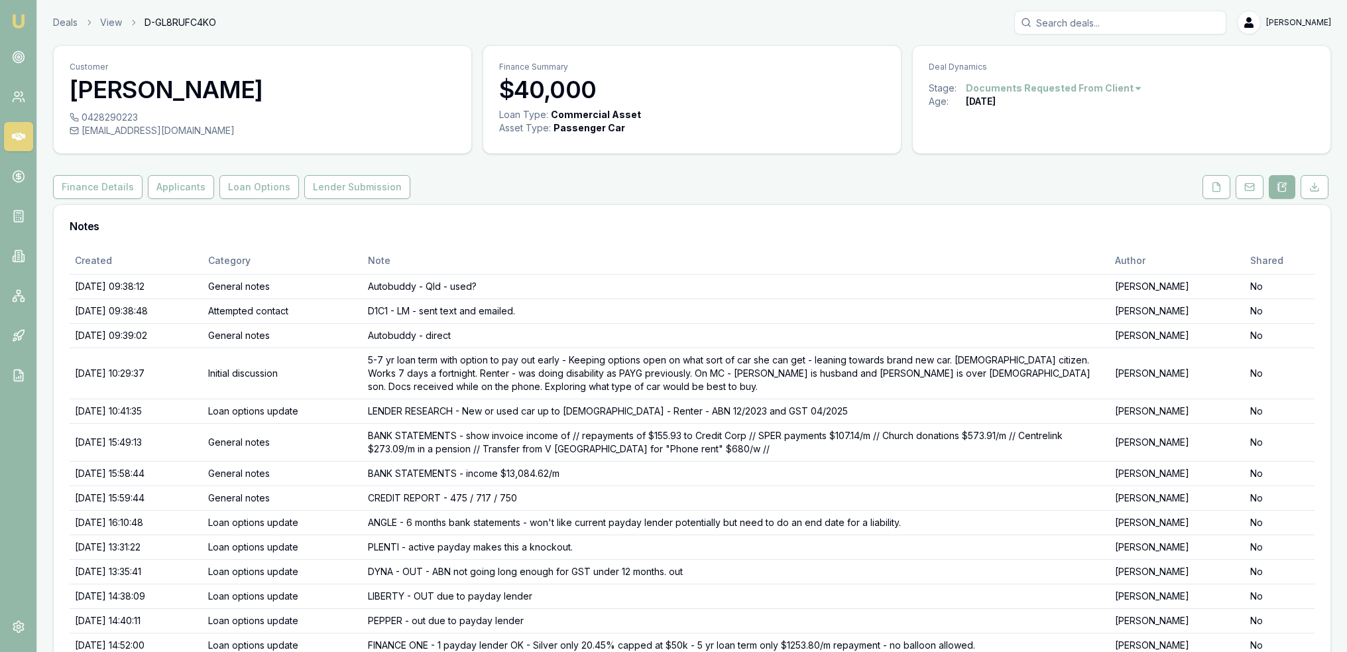
click at [21, 19] on img at bounding box center [19, 21] width 16 height 16
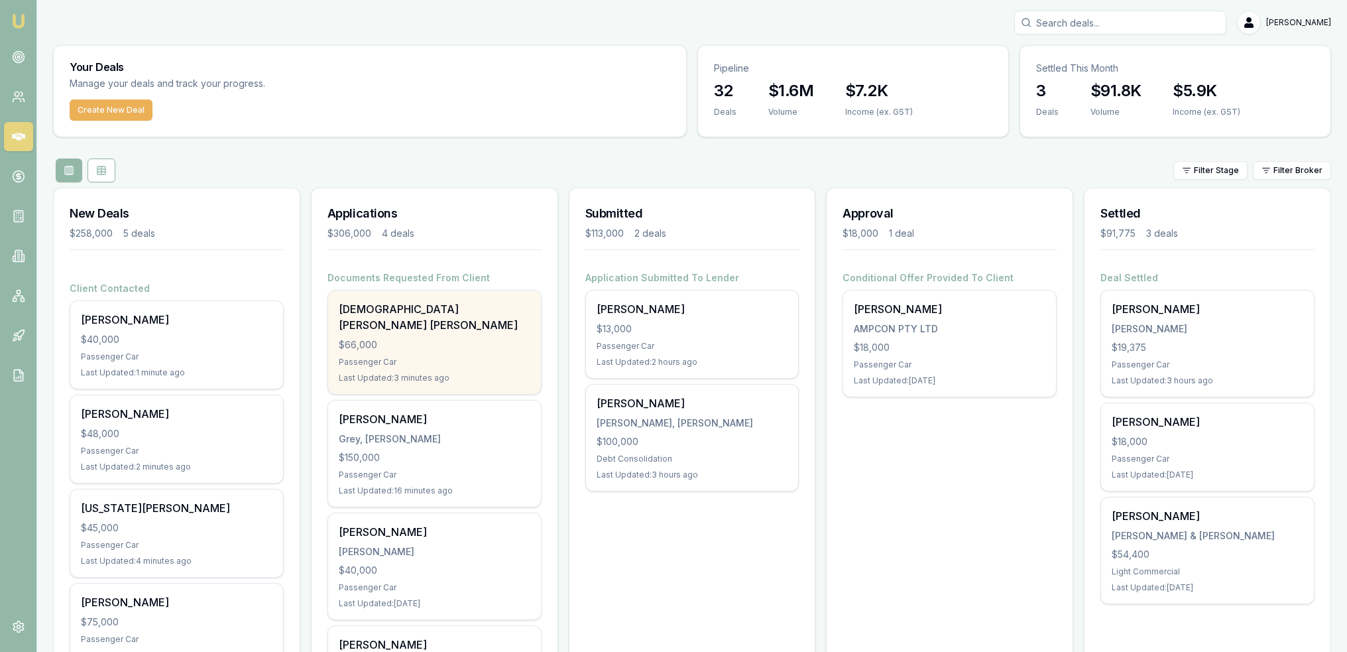
click at [409, 357] on div "Passenger Car" at bounding box center [435, 362] width 192 height 11
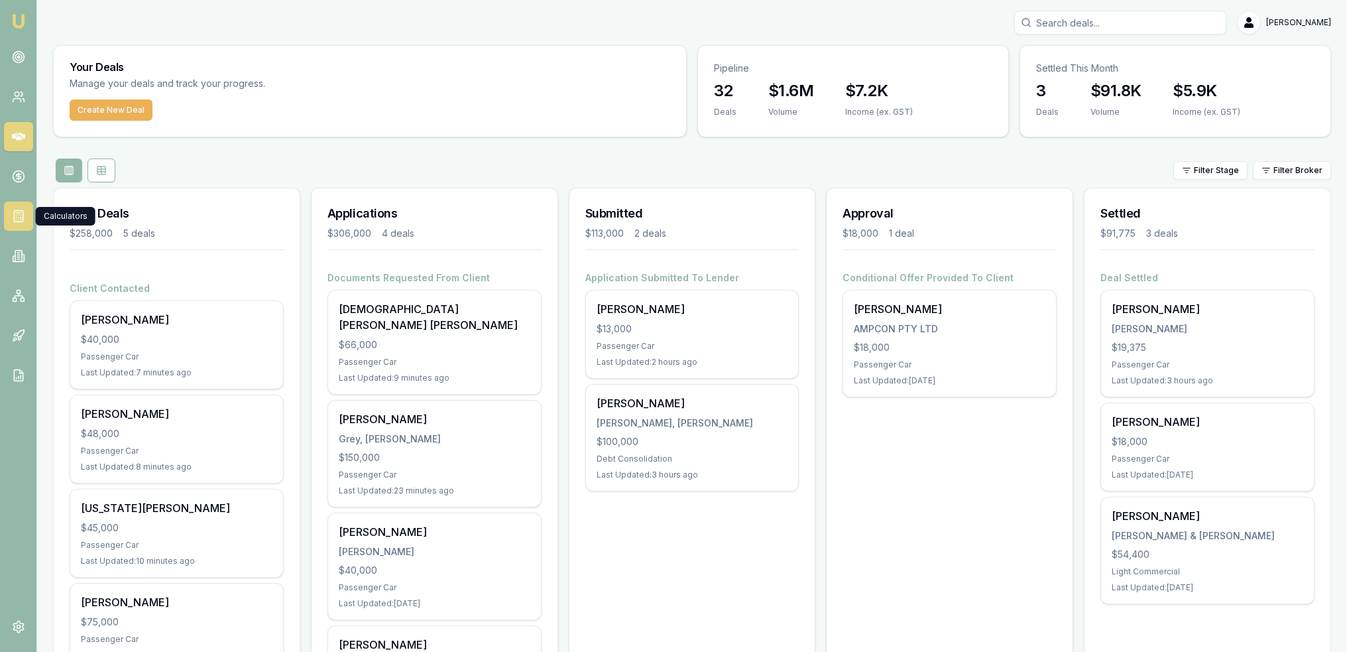
click at [19, 215] on icon at bounding box center [18, 216] width 13 height 13
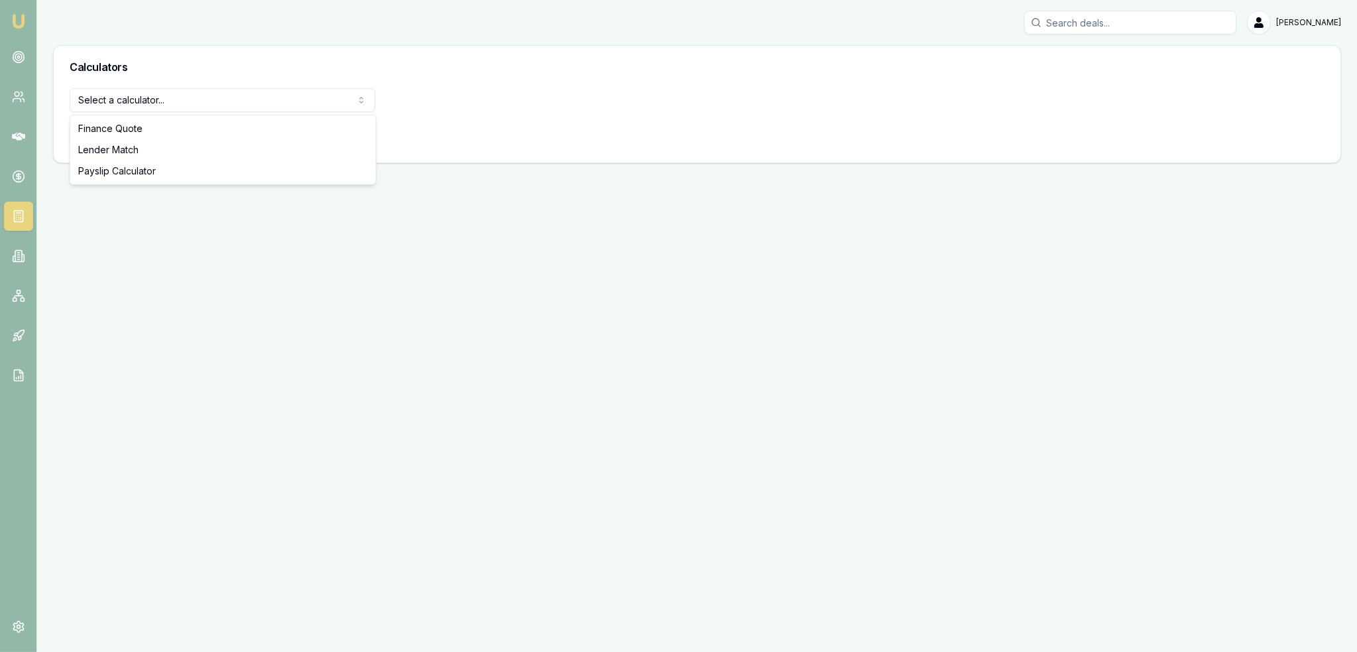
click at [166, 96] on html "Emu Broker Robyn Adams Toggle Menu Calculators Select a calculator... Finance Q…" at bounding box center [678, 326] width 1357 height 652
select select "payslip-calculator"
click at [113, 137] on button "View Calculator" at bounding box center [117, 135] width 95 height 24
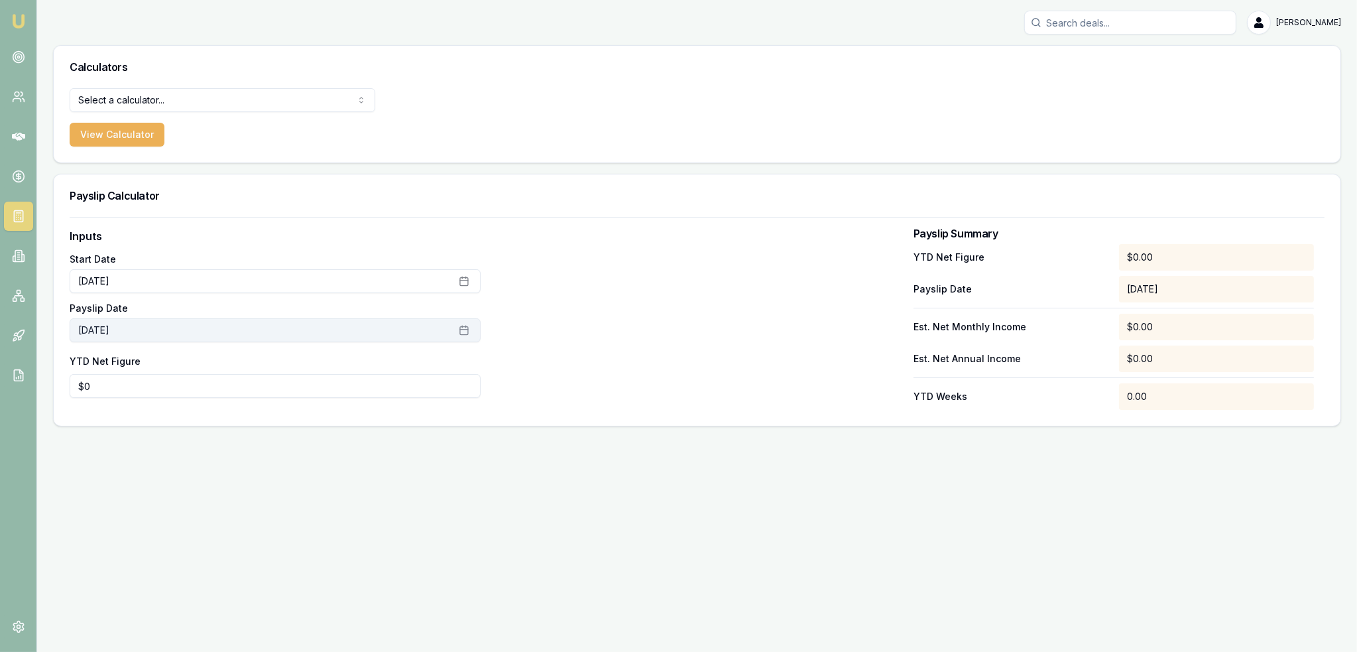
click at [244, 329] on button "September 18th, 2025" at bounding box center [275, 330] width 411 height 24
click at [93, 461] on button "14" at bounding box center [88, 462] width 21 height 21
click at [303, 382] on input "0" at bounding box center [275, 386] width 411 height 24
type input "017903.09"
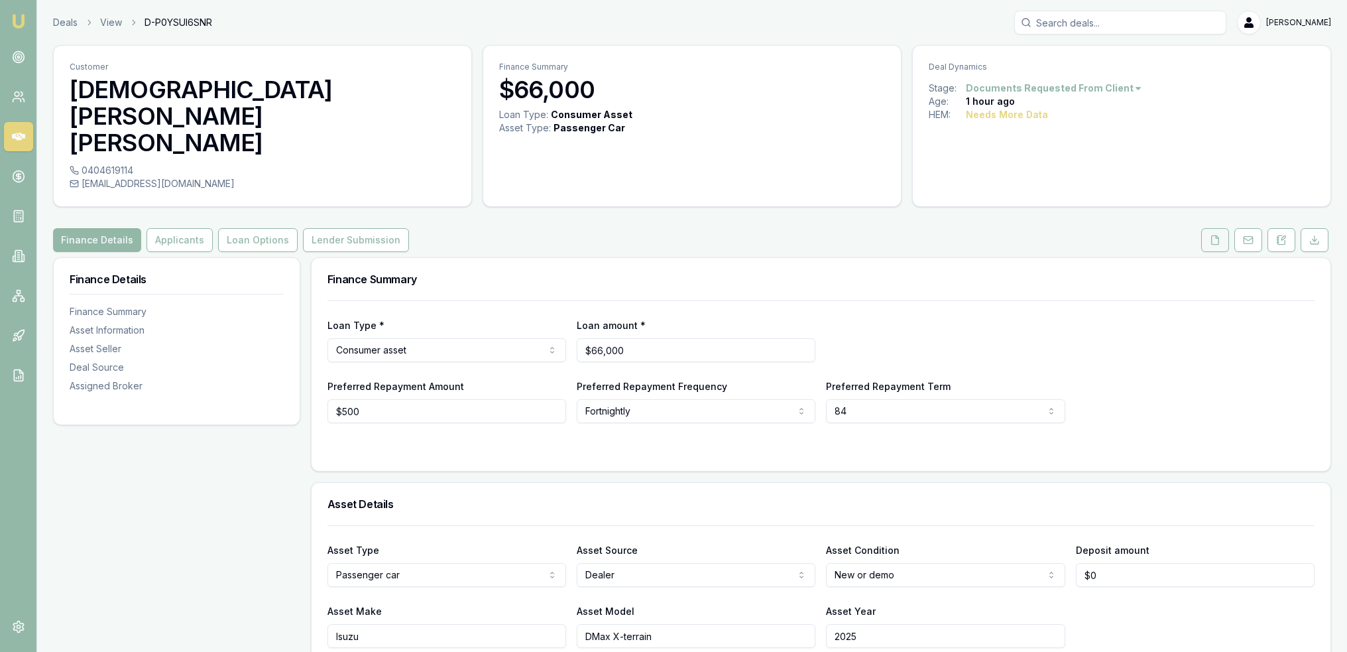
click at [1214, 228] on button at bounding box center [1216, 240] width 28 height 24
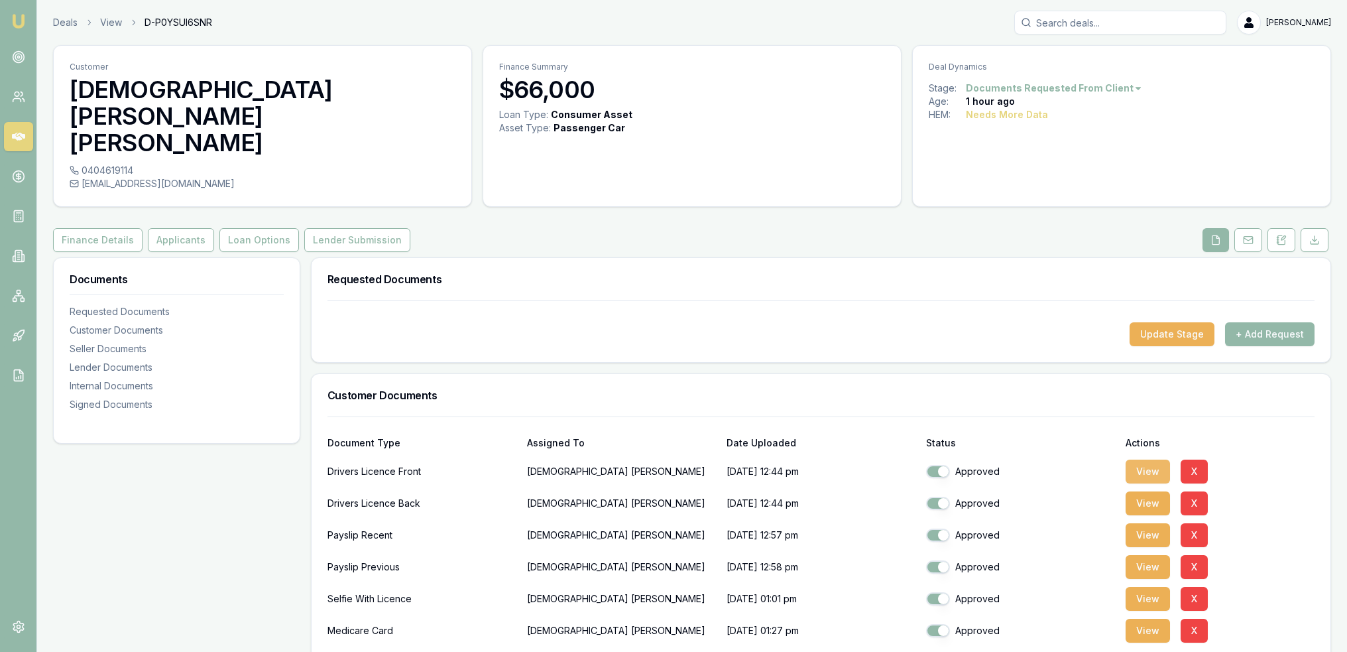
drag, startPoint x: 1144, startPoint y: 413, endPoint x: 1137, endPoint y: 413, distance: 7.3
click at [1144, 460] on button "View" at bounding box center [1148, 472] width 44 height 24
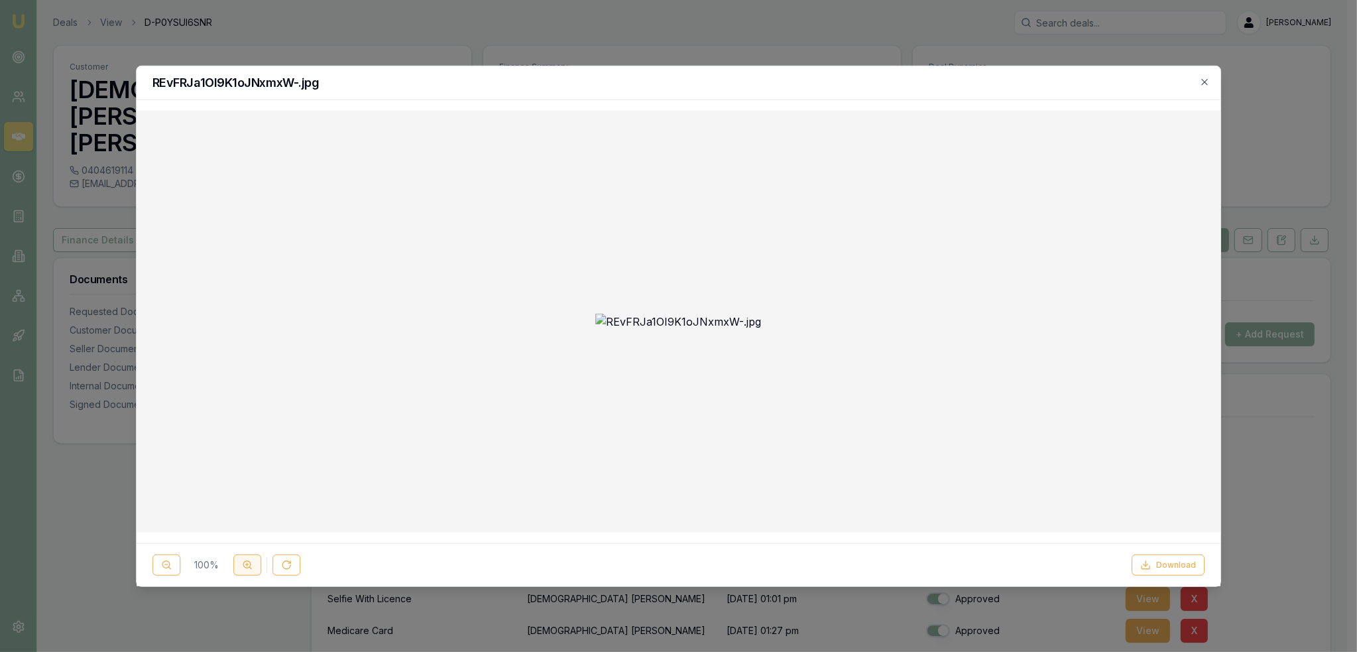
click at [247, 567] on icon at bounding box center [247, 565] width 11 height 11
click at [1203, 80] on icon "button" at bounding box center [1205, 81] width 11 height 11
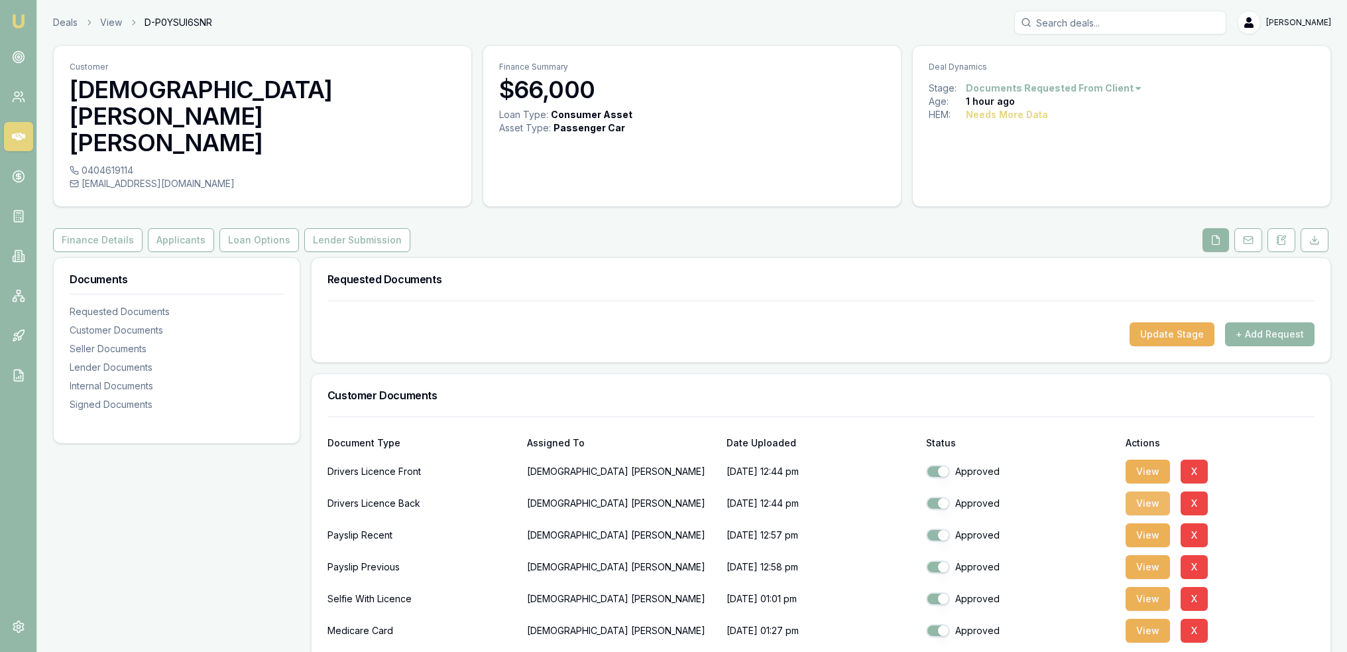
click at [1150, 491] on button "View" at bounding box center [1148, 503] width 44 height 24
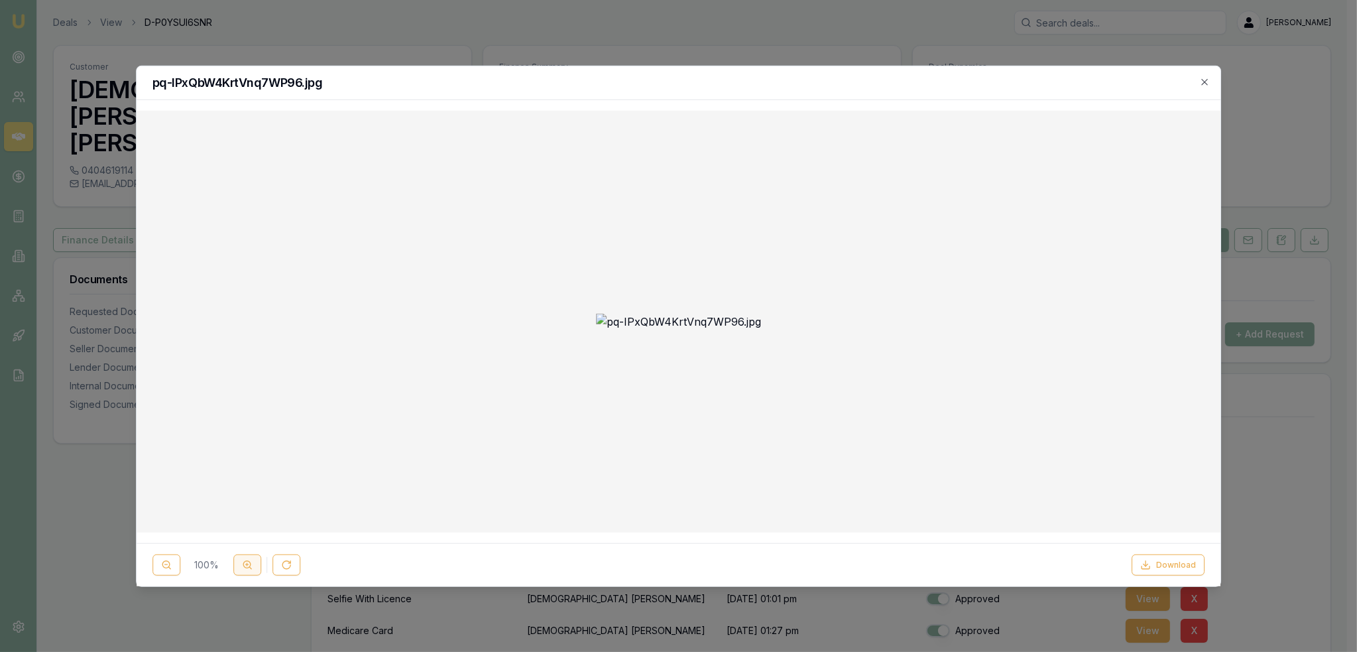
click at [236, 559] on button at bounding box center [247, 564] width 28 height 21
click at [237, 558] on button at bounding box center [247, 564] width 28 height 21
drag, startPoint x: 1207, startPoint y: 80, endPoint x: 1181, endPoint y: 95, distance: 30.0
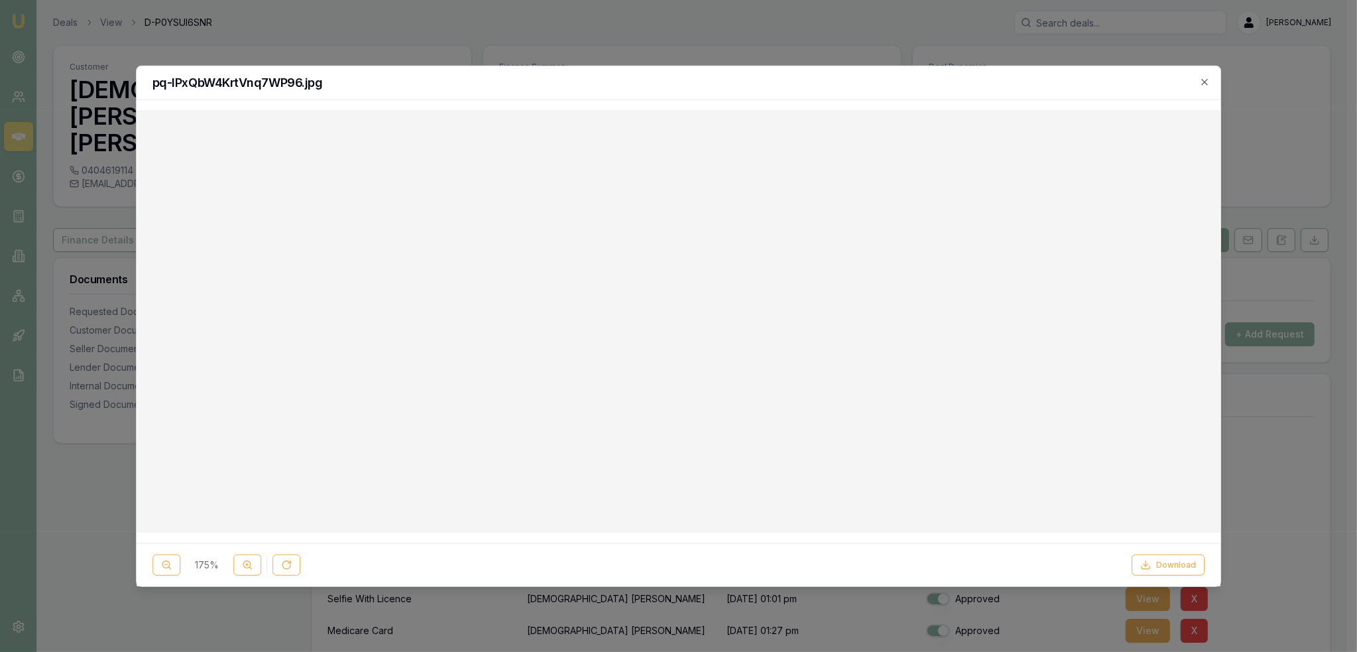
click at [1207, 80] on icon "button" at bounding box center [1205, 82] width 6 height 6
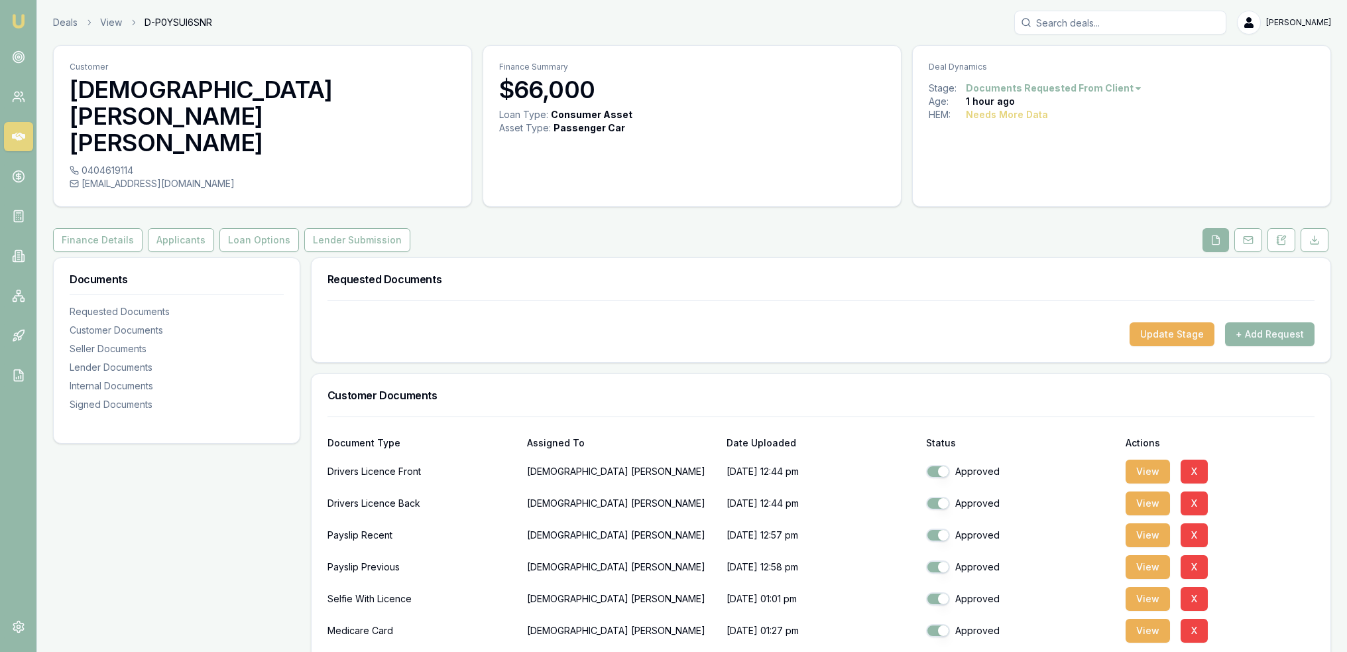
drag, startPoint x: 1164, startPoint y: 576, endPoint x: 1076, endPoint y: 586, distance: 88.7
click at [1164, 619] on button "View" at bounding box center [1148, 631] width 44 height 24
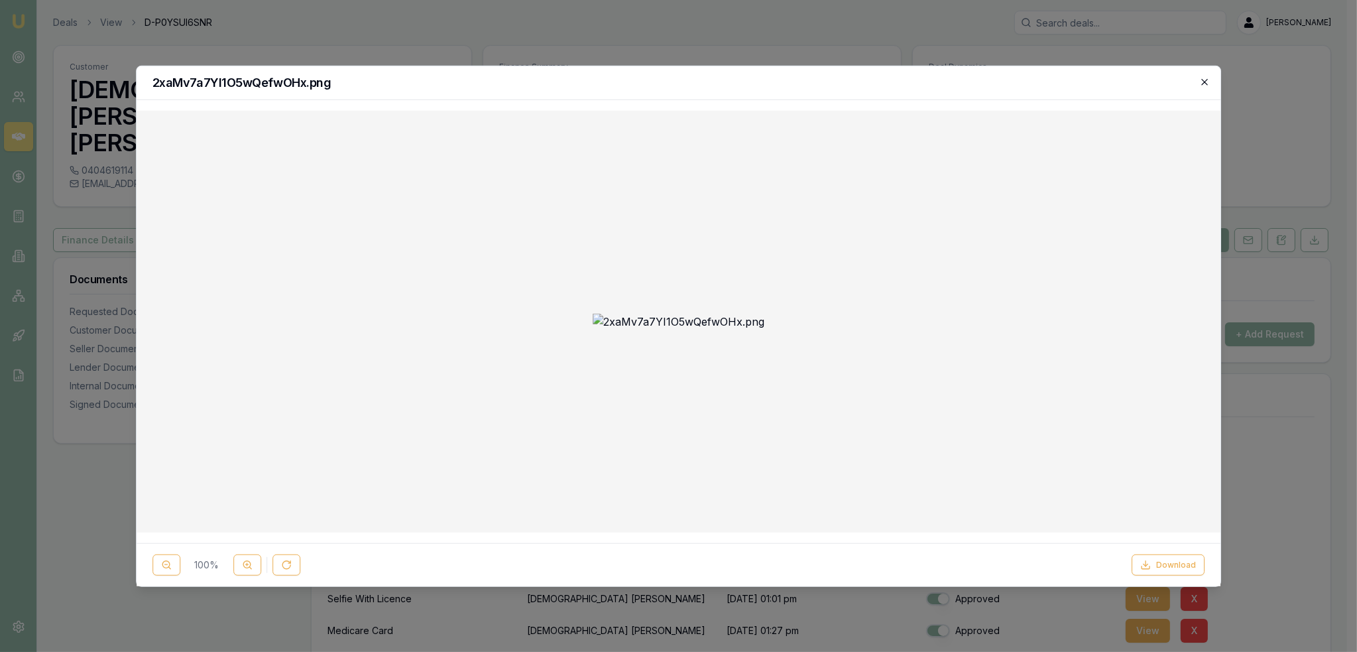
click at [1204, 84] on icon "button" at bounding box center [1205, 82] width 6 height 6
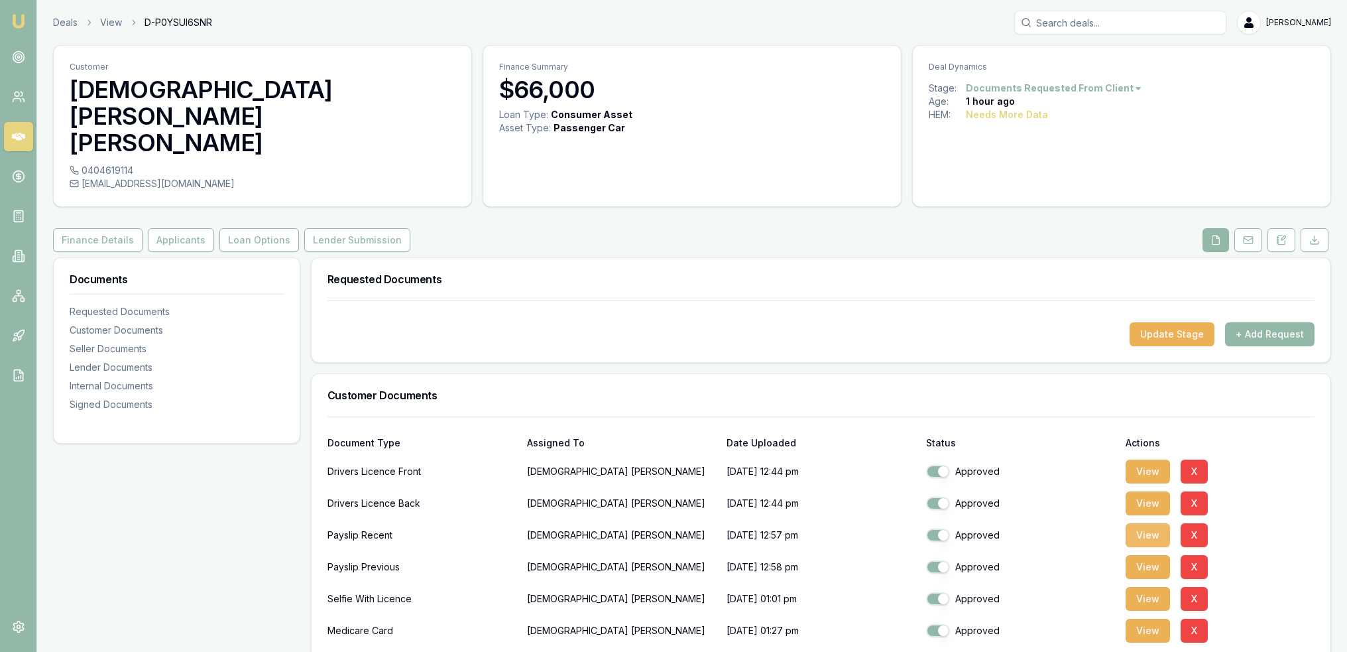
drag, startPoint x: 1157, startPoint y: 475, endPoint x: 1146, endPoint y: 478, distance: 10.9
click at [1157, 523] on button "View" at bounding box center [1148, 535] width 44 height 24
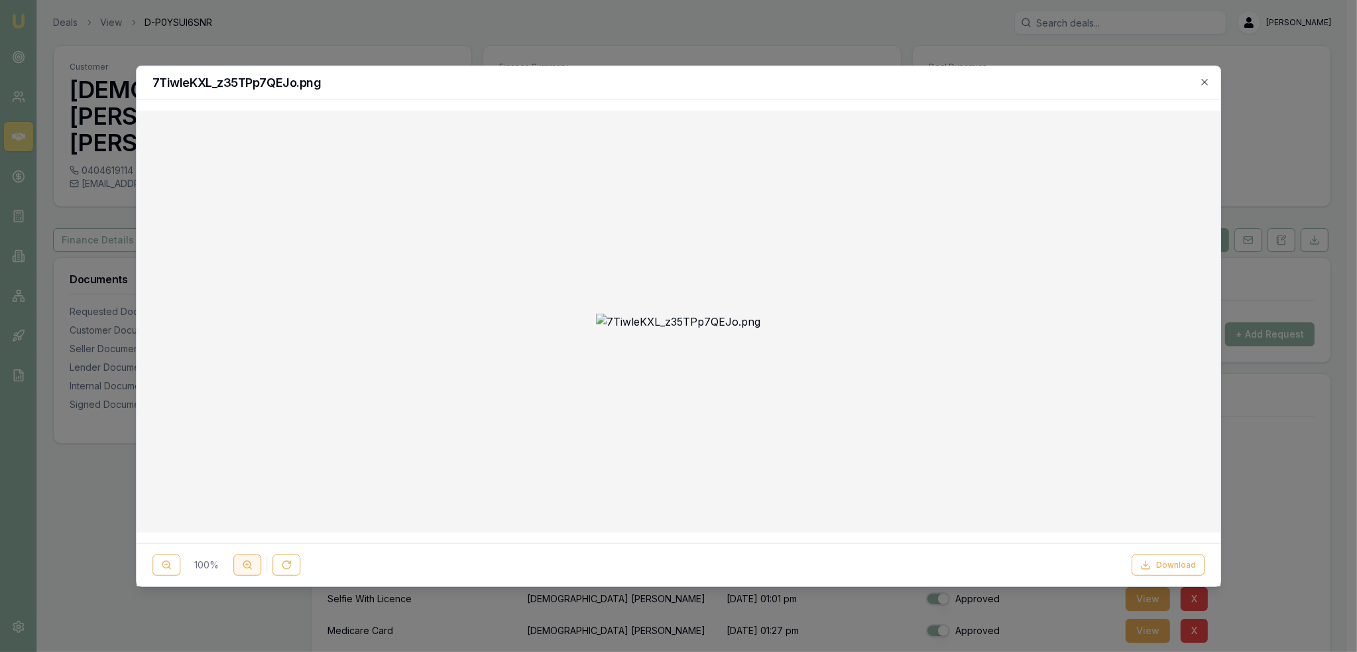
click at [246, 567] on icon at bounding box center [247, 565] width 11 height 11
click at [245, 564] on line at bounding box center [246, 564] width 3 height 0
click at [89, 166] on div at bounding box center [678, 326] width 1357 height 652
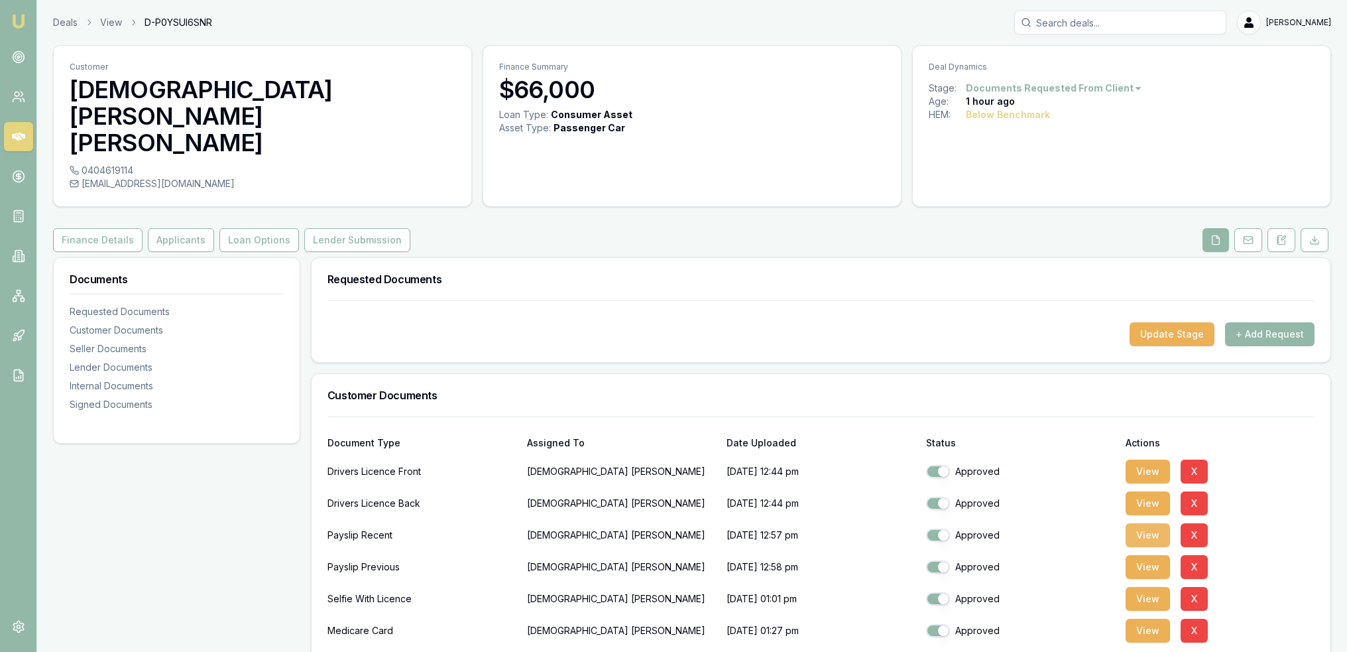
click at [1157, 523] on button "View" at bounding box center [1148, 535] width 44 height 24
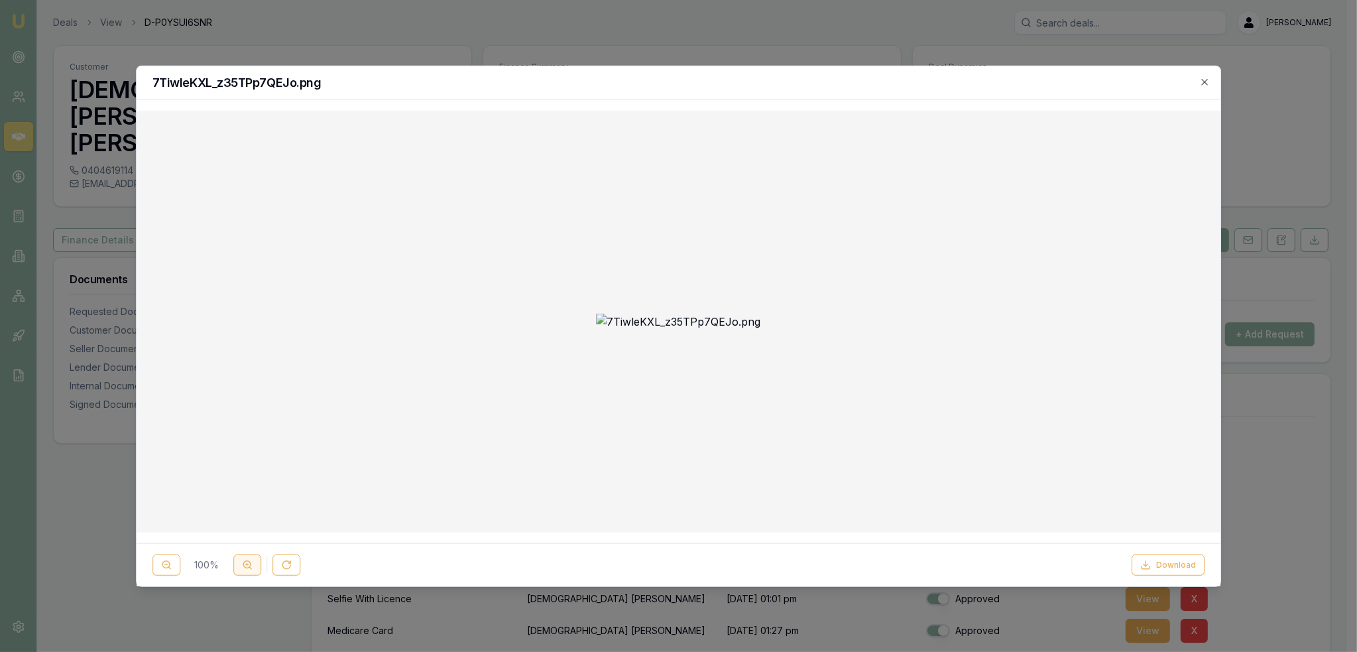
click at [249, 562] on icon at bounding box center [247, 565] width 11 height 11
click at [1207, 78] on icon "button" at bounding box center [1205, 81] width 11 height 11
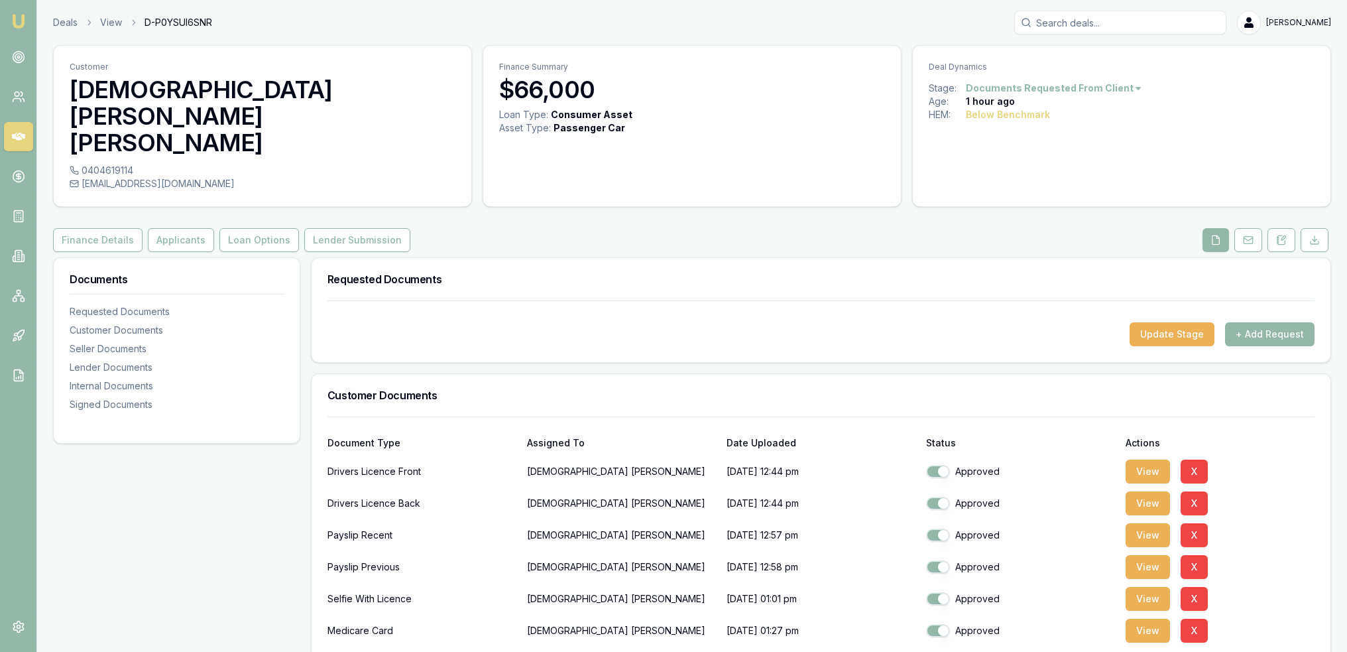
drag, startPoint x: 1148, startPoint y: 542, endPoint x: 966, endPoint y: 571, distance: 184.6
click at [1147, 587] on button "View" at bounding box center [1148, 599] width 44 height 24
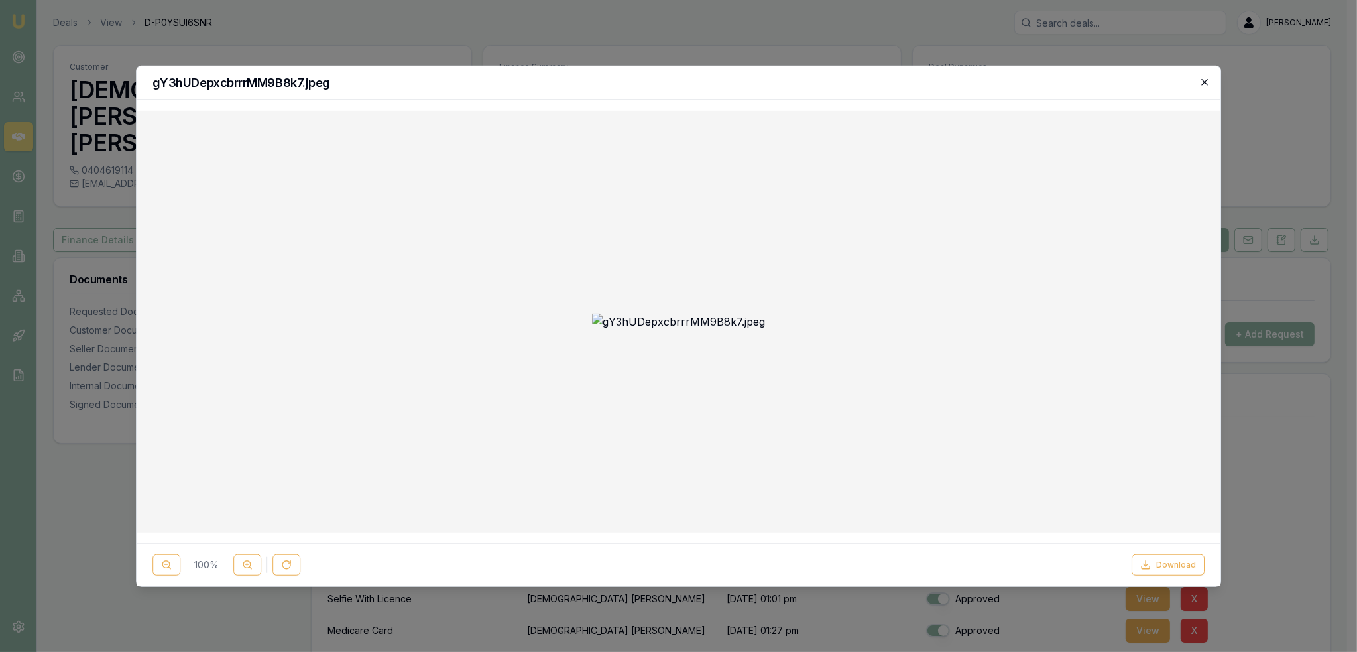
click at [1204, 79] on icon "button" at bounding box center [1205, 81] width 11 height 11
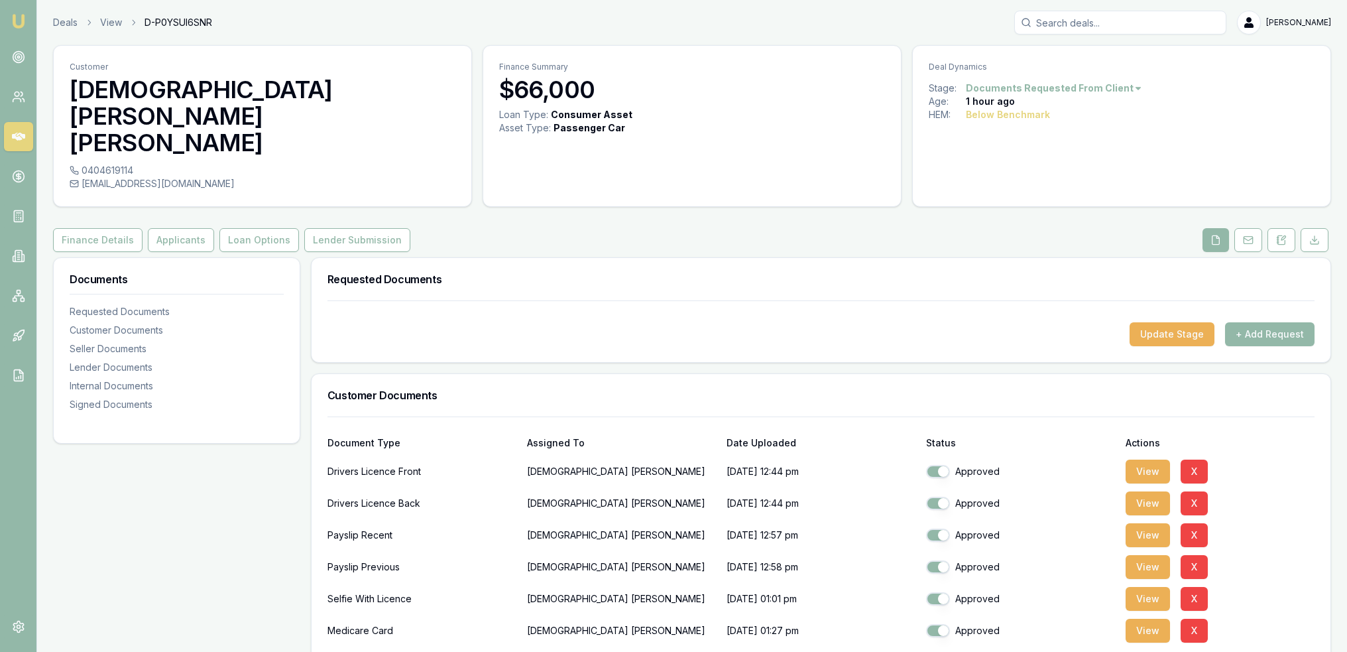
drag, startPoint x: 1284, startPoint y: 183, endPoint x: 1243, endPoint y: 205, distance: 46.0
click at [1284, 236] on icon at bounding box center [1284, 238] width 4 height 4
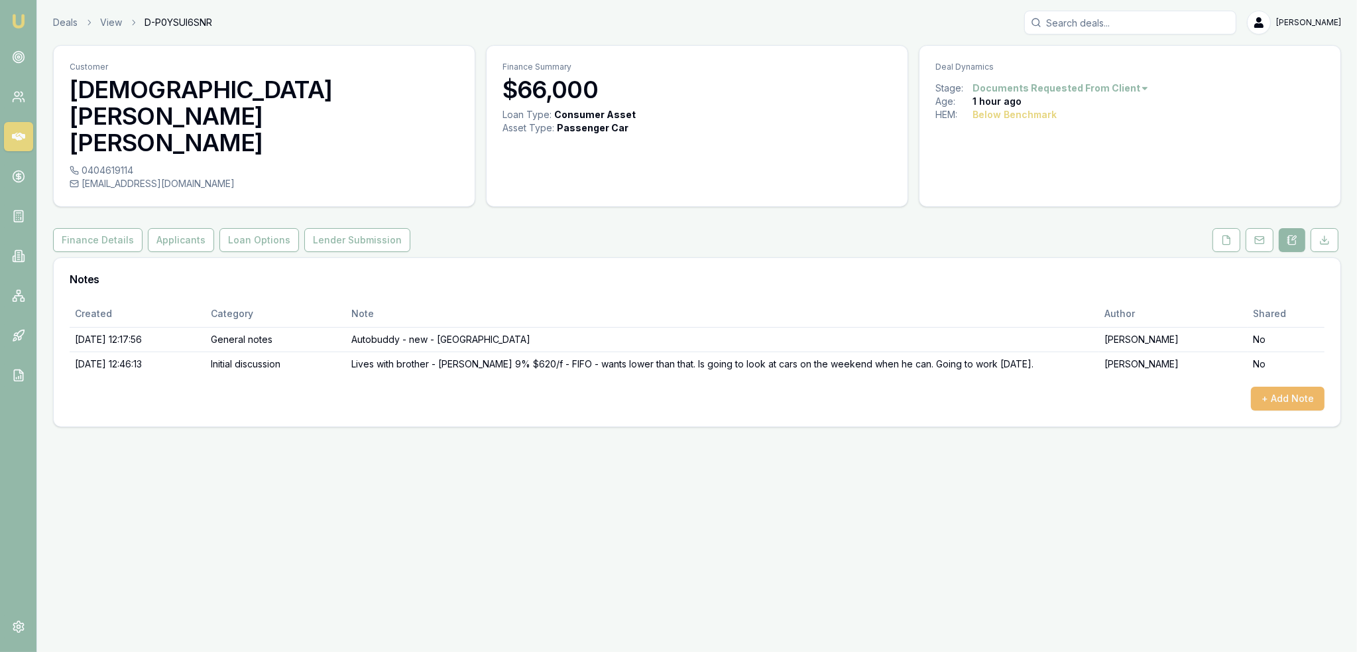
click at [1284, 387] on button "+ Add Note" at bounding box center [1288, 399] width 74 height 24
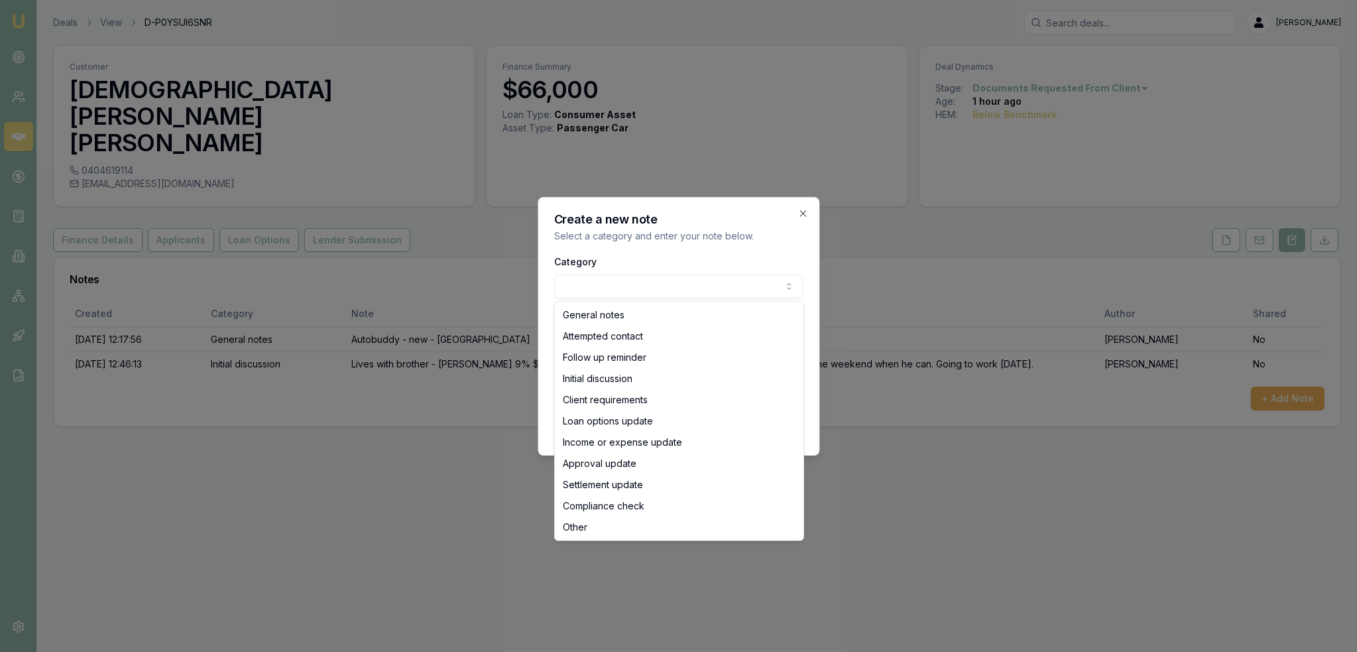
click at [595, 285] on body "Emu Broker Deals View D-P0YSUI6SNR Robyn Adams Toggle Menu Customer Christian R…" at bounding box center [678, 326] width 1357 height 652
select select "LOAN_OPTIONS_UPDATE"
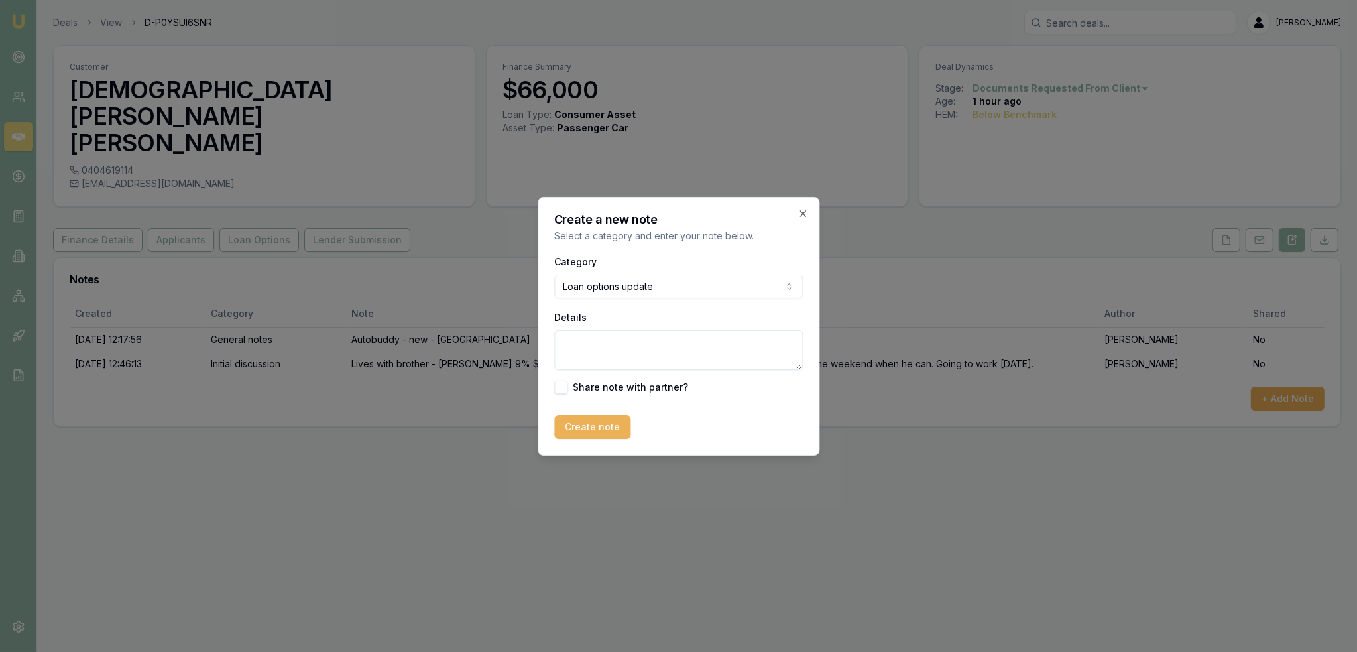
click at [618, 349] on textarea "Details" at bounding box center [678, 350] width 249 height 40
type textarea "f"
type textarea "F"
click at [805, 211] on icon "button" at bounding box center [803, 213] width 6 height 6
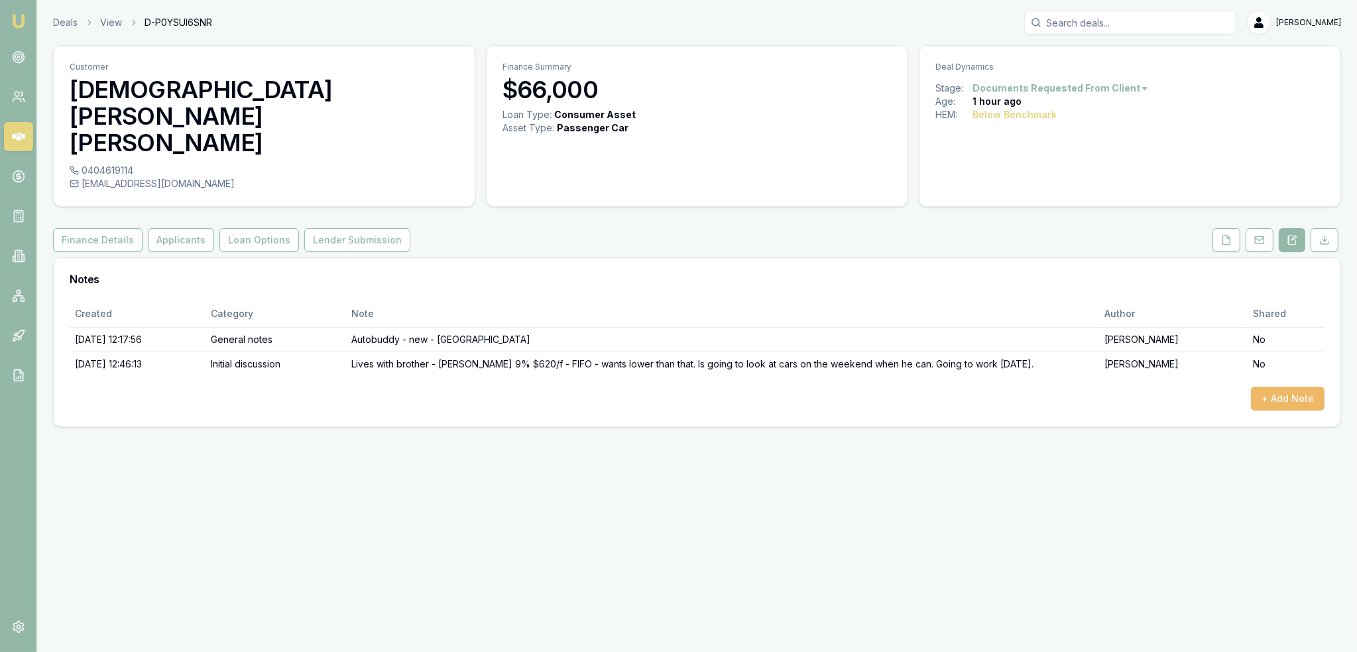
click at [1292, 387] on button "+ Add Note" at bounding box center [1288, 399] width 74 height 24
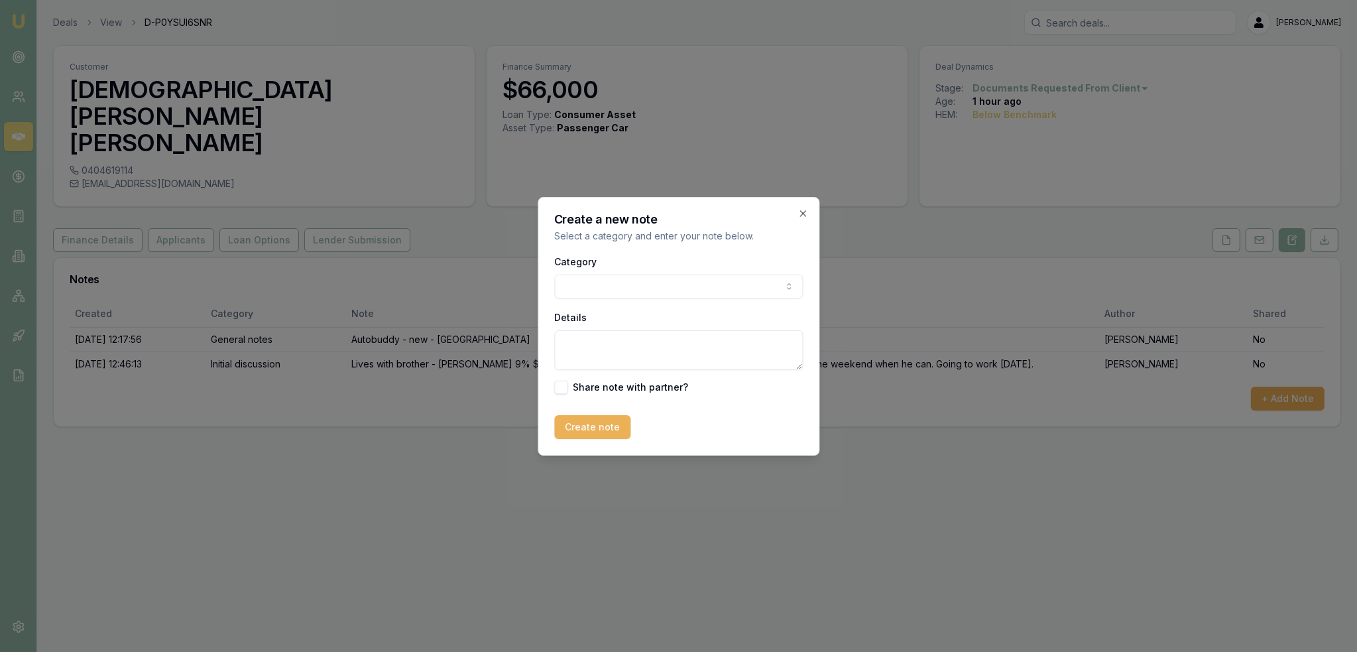
click at [607, 336] on textarea "Details" at bounding box center [678, 350] width 249 height 40
type textarea "D"
click at [716, 347] on textarea "CREDIT SCORE - 560 656 545" at bounding box center [678, 350] width 249 height 40
click at [780, 341] on textarea "CREDIT SCORE - 560 656 545 - only had current loan since July" at bounding box center [678, 350] width 249 height 40
type textarea "CREDIT SCORE - 560 656 545 - only had current Commbank loan since July"
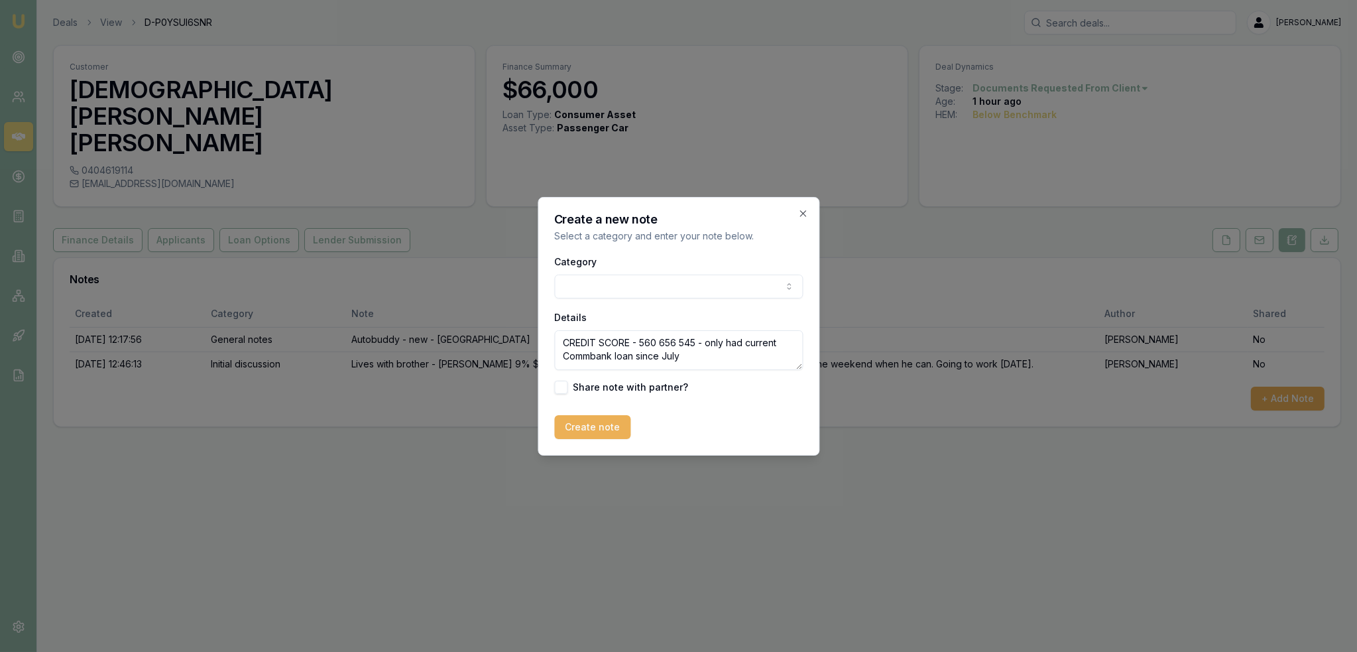
drag, startPoint x: 584, startPoint y: 420, endPoint x: 552, endPoint y: 434, distance: 34.1
click at [584, 420] on button "Create note" at bounding box center [592, 427] width 76 height 24
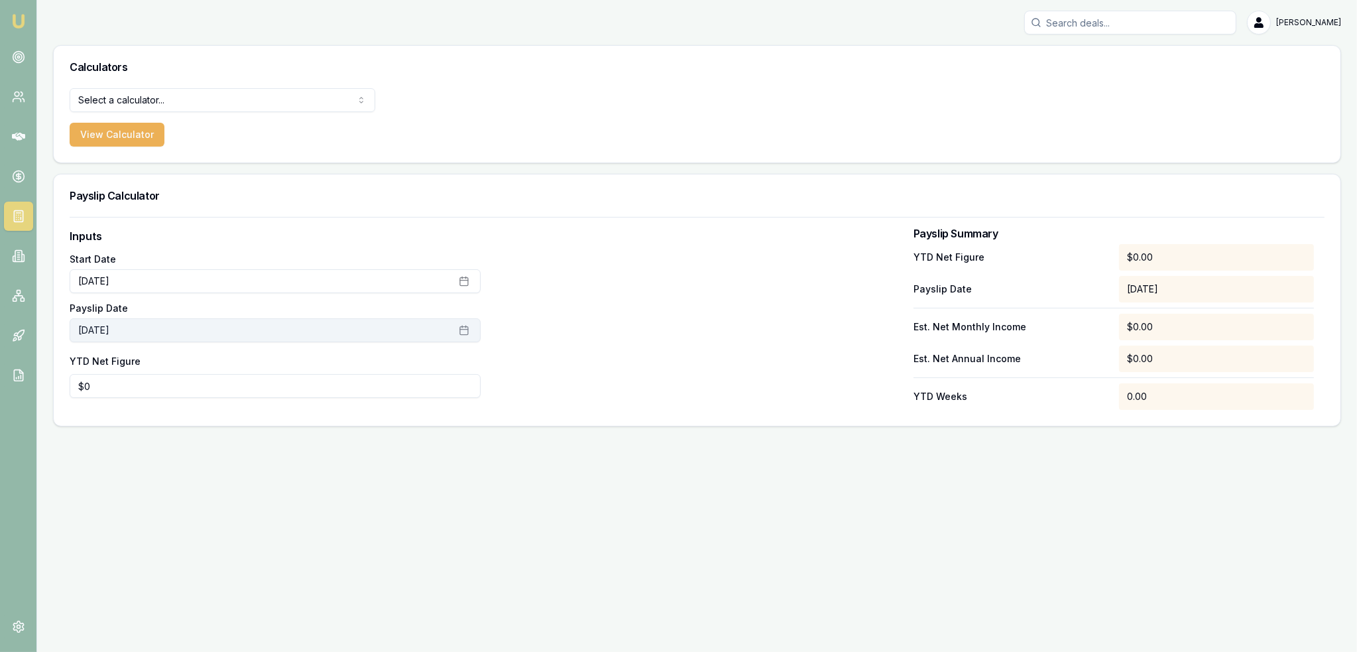
click at [474, 327] on button "[DATE]" at bounding box center [275, 330] width 411 height 24
click at [93, 463] on button "14" at bounding box center [88, 462] width 21 height 21
click at [252, 401] on div "Inputs Start Date [DATE] Payslip Date [DATE] YTD Net Figure $0" at bounding box center [275, 319] width 411 height 182
drag, startPoint x: 218, startPoint y: 387, endPoint x: 131, endPoint y: 384, distance: 86.9
click at [211, 387] on input "0" at bounding box center [275, 386] width 411 height 24
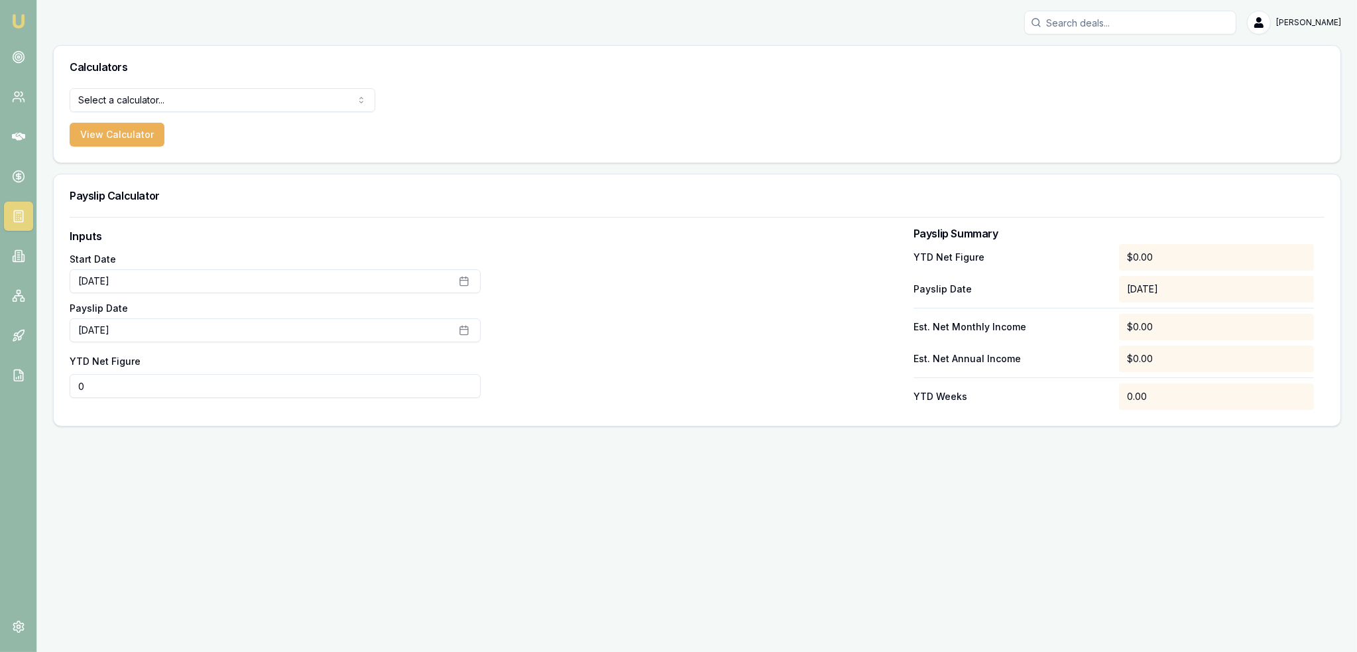
drag, startPoint x: 90, startPoint y: 381, endPoint x: 74, endPoint y: 382, distance: 15.3
click at [74, 382] on input "0" at bounding box center [275, 386] width 411 height 24
type input "$17,903"
click at [663, 399] on div at bounding box center [696, 319] width 411 height 182
drag, startPoint x: 14, startPoint y: 23, endPoint x: 88, endPoint y: 3, distance: 77.1
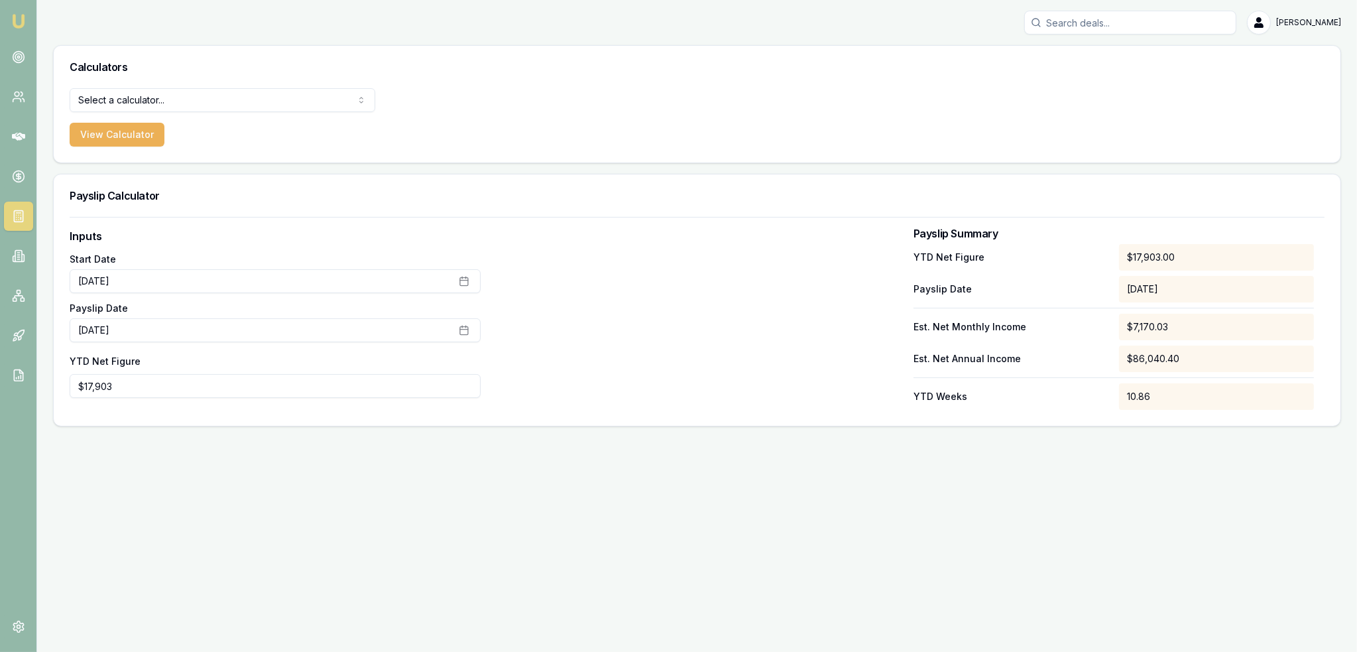
click at [14, 23] on img at bounding box center [19, 21] width 16 height 16
